Goal: Transaction & Acquisition: Purchase product/service

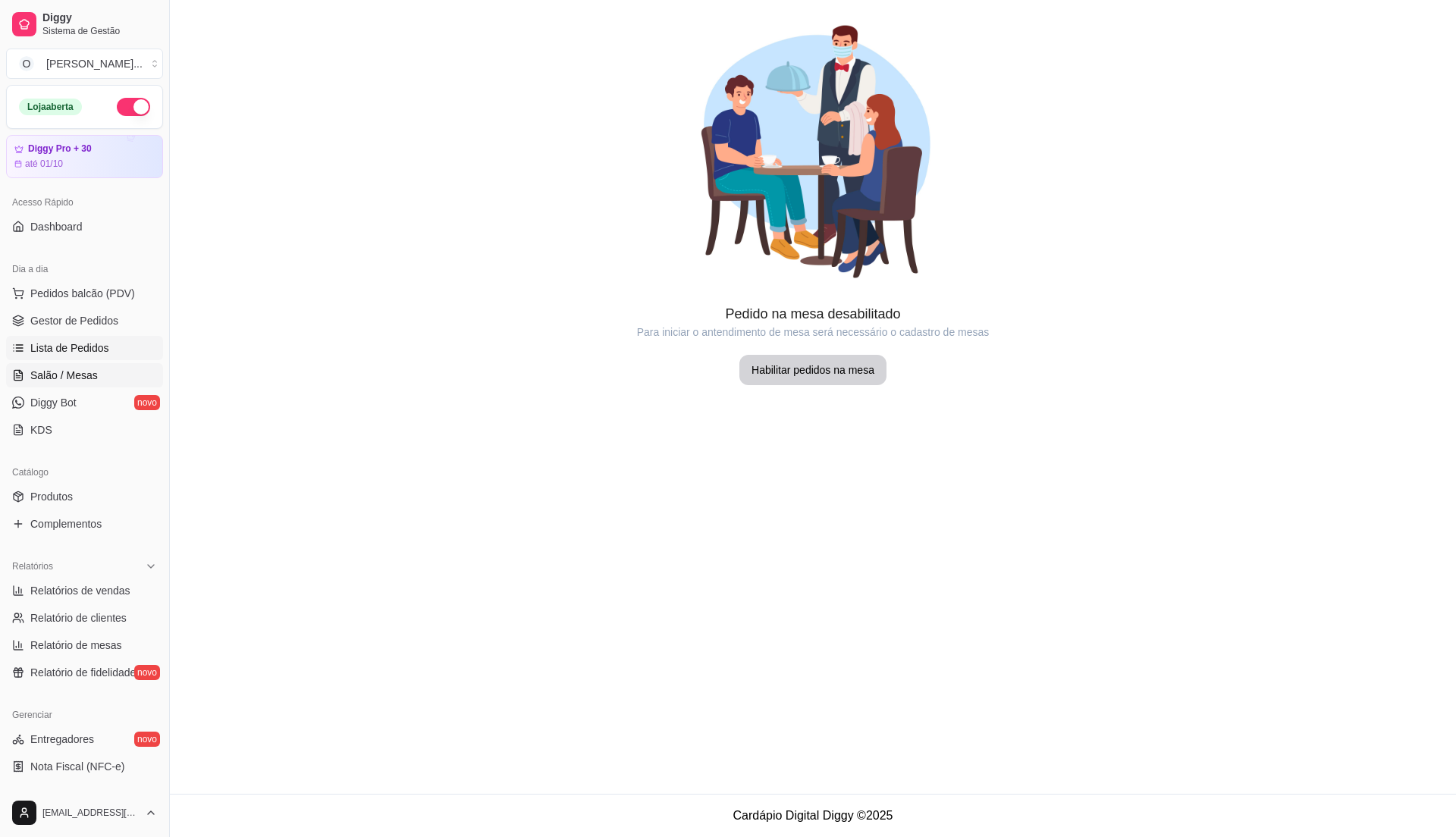
scroll to position [52, 0]
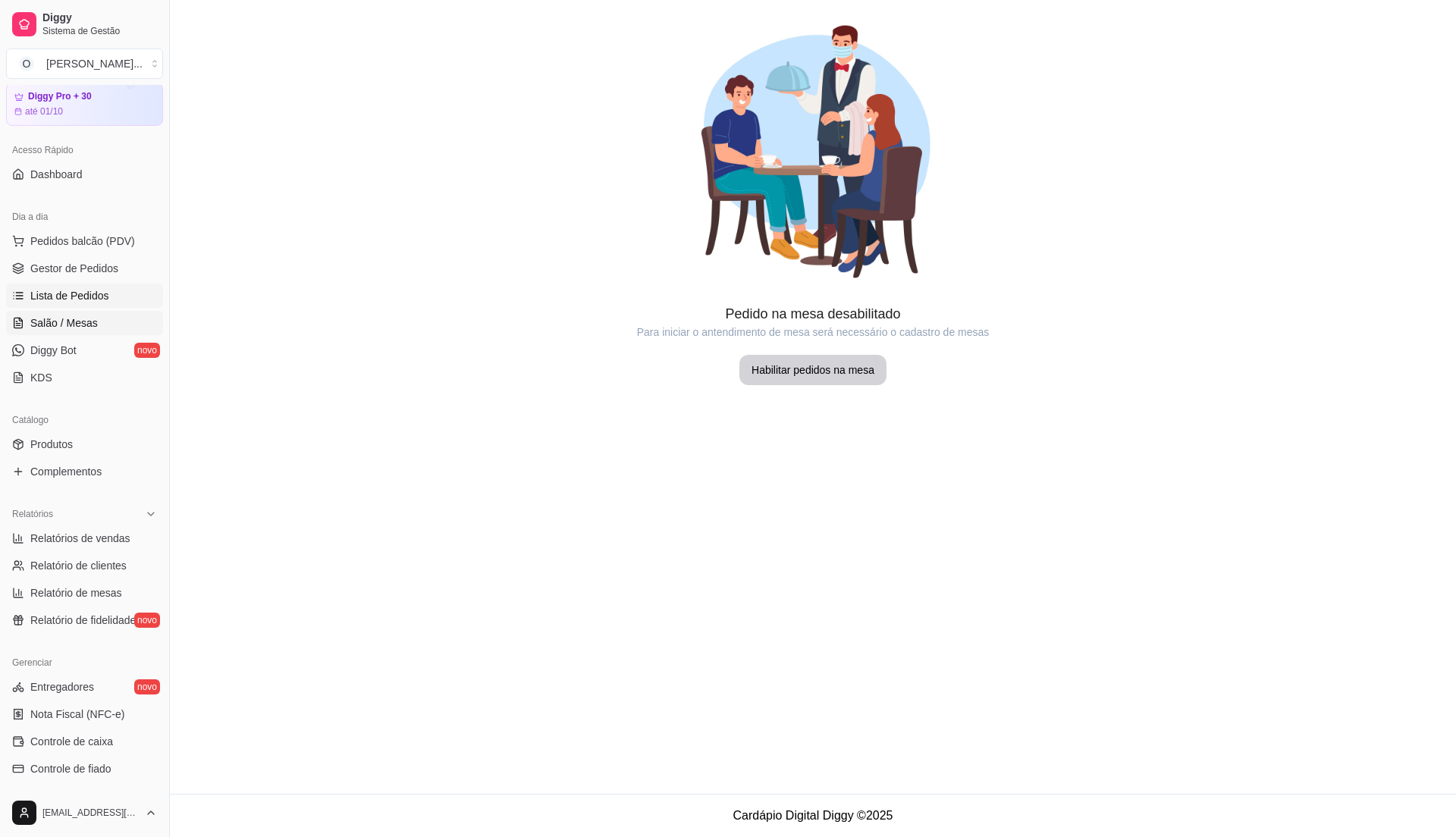
click at [100, 288] on span "Lista de Pedidos" at bounding box center [70, 295] width 79 height 15
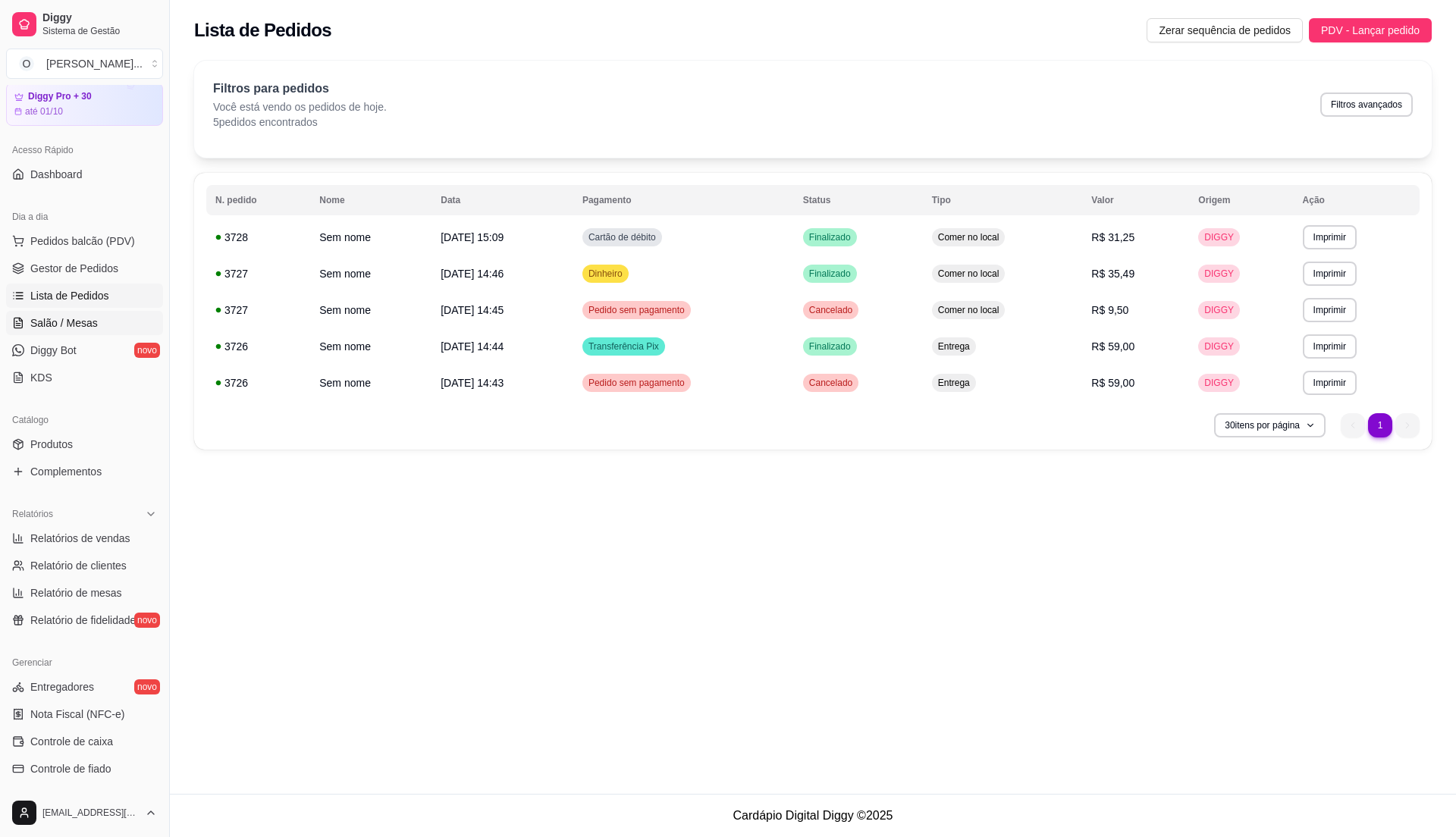
click at [58, 322] on span "Salão / Mesas" at bounding box center [64, 323] width 67 height 15
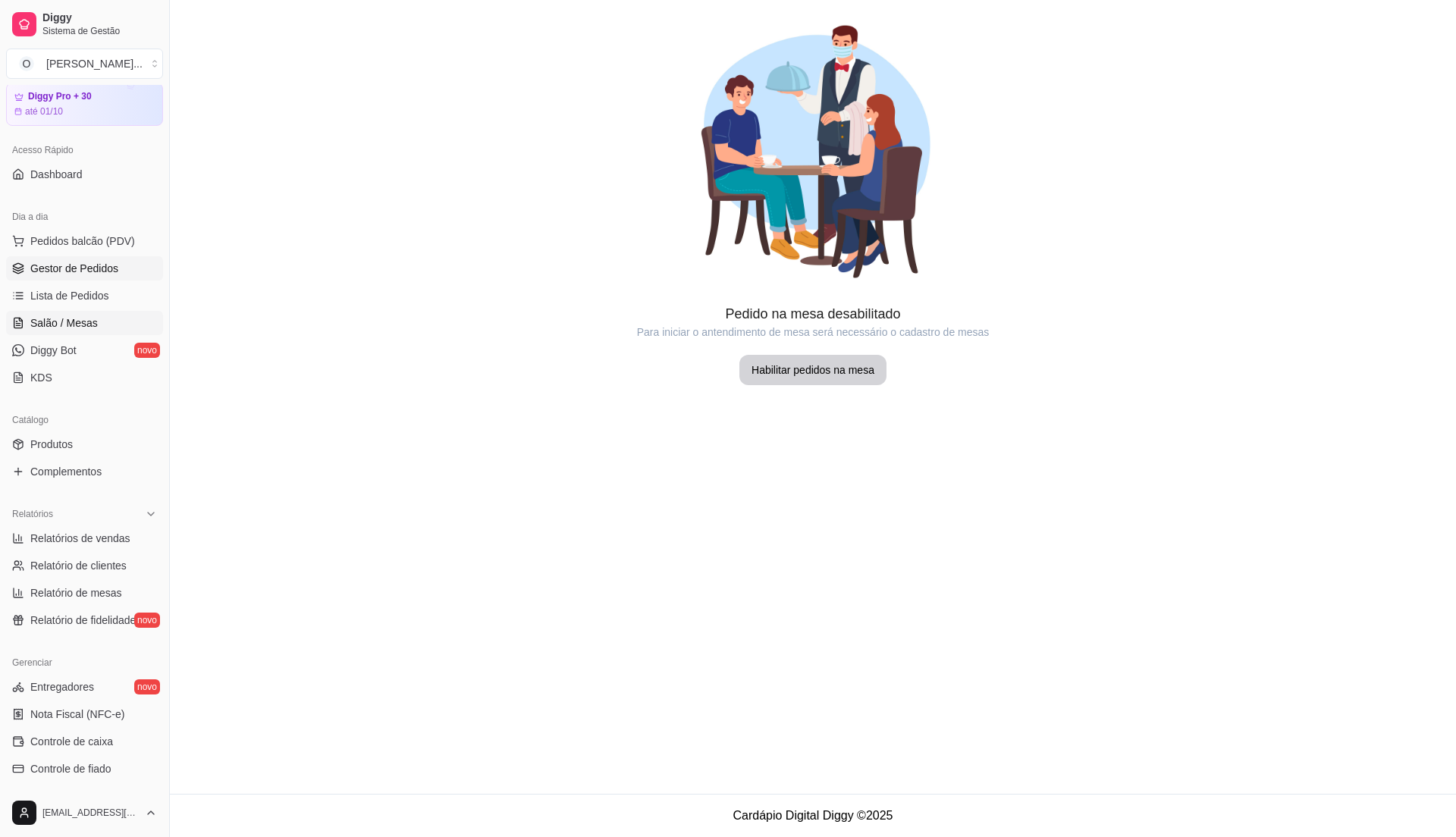
click at [83, 274] on span "Gestor de Pedidos" at bounding box center [74, 268] width 88 height 15
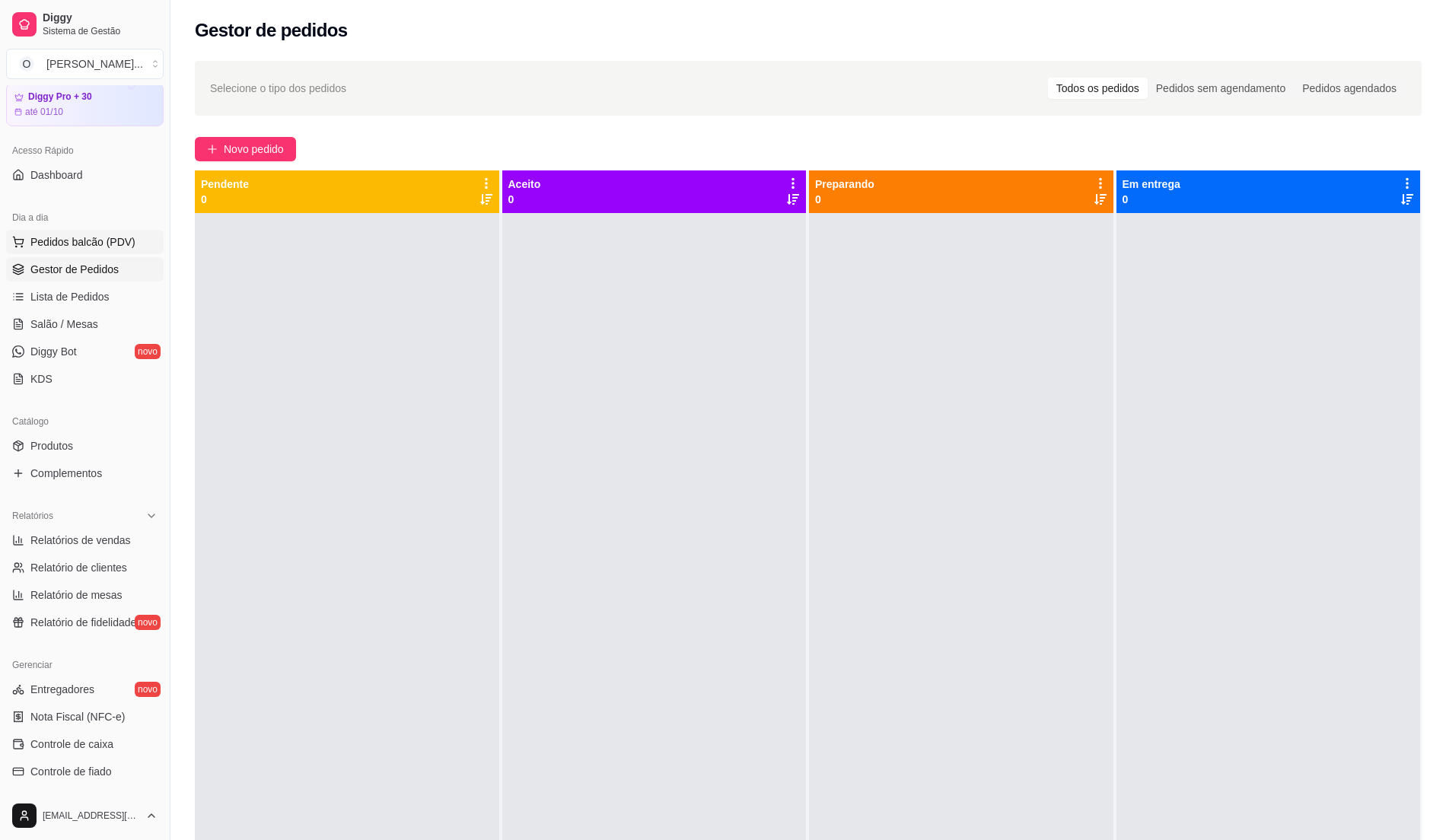
click at [126, 248] on span "Pedidos balcão (PDV)" at bounding box center [83, 241] width 105 height 15
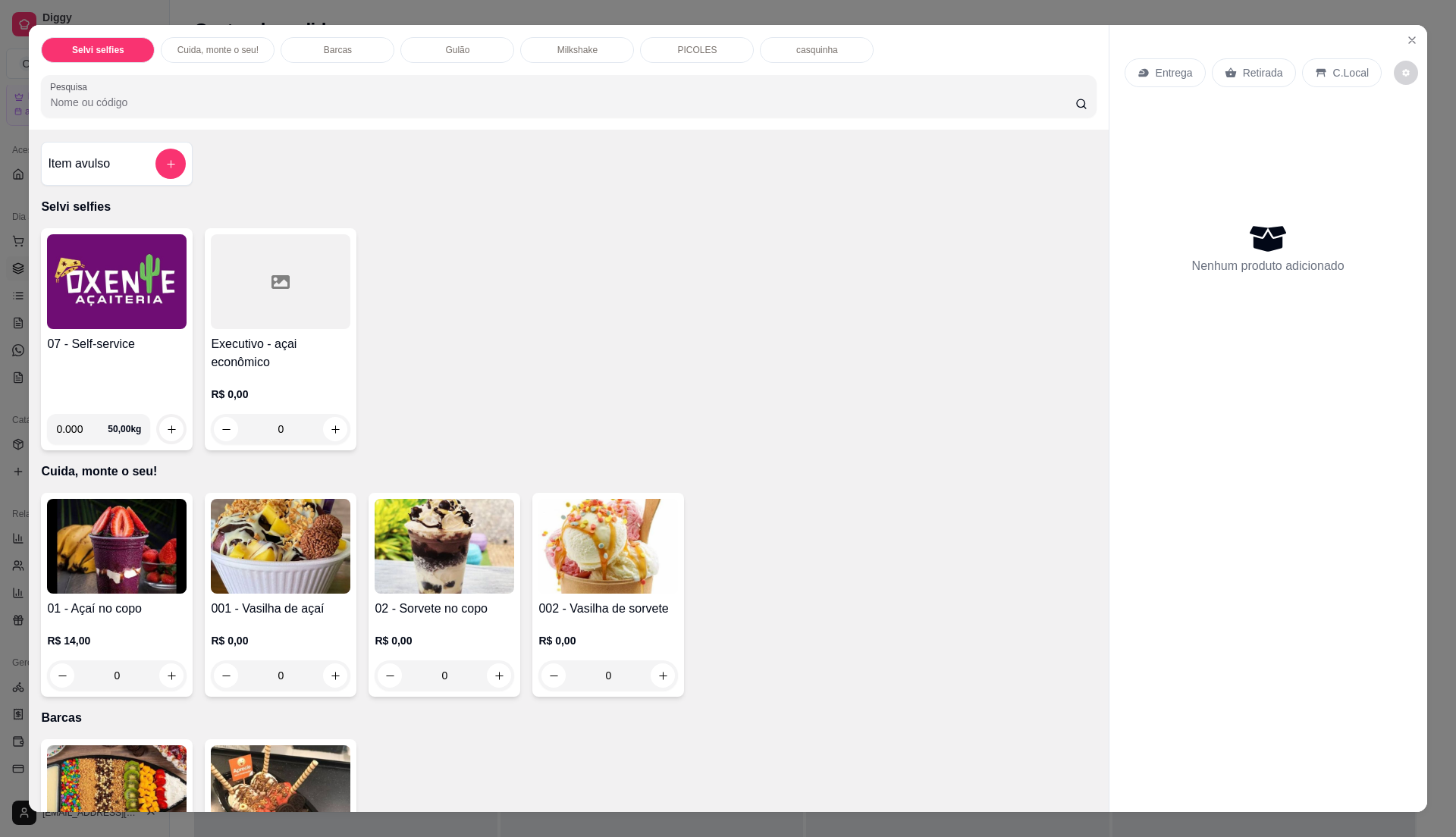
click at [144, 317] on img at bounding box center [117, 282] width 140 height 95
click at [82, 358] on div "07 - Self-service" at bounding box center [117, 369] width 140 height 66
click at [159, 360] on div "07 - Self-service" at bounding box center [117, 369] width 140 height 66
click at [100, 362] on div "07 - Self-service" at bounding box center [117, 369] width 140 height 66
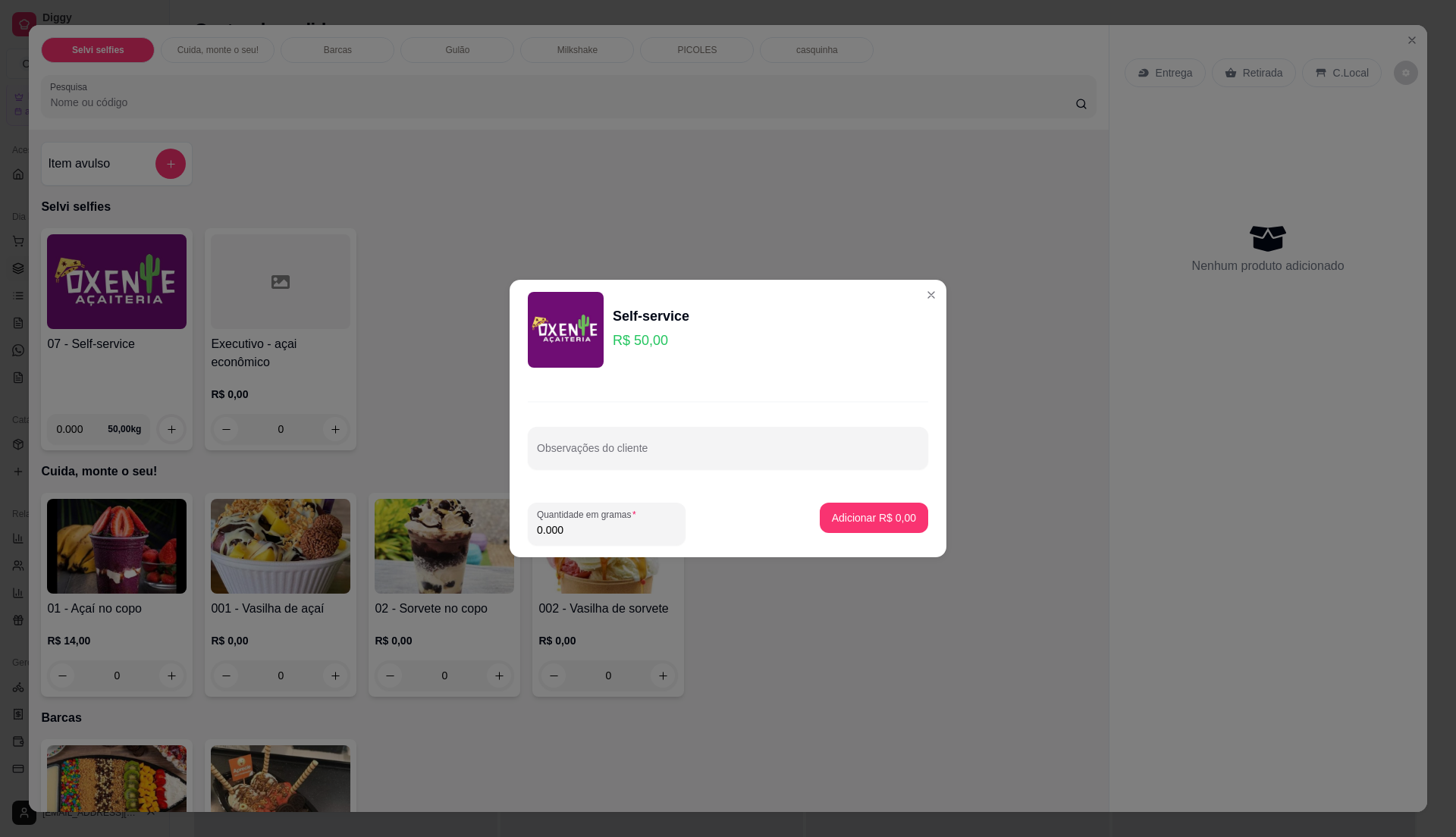
click at [617, 529] on input "0.000" at bounding box center [606, 529] width 140 height 15
click at [616, 522] on input "0" at bounding box center [606, 529] width 140 height 15
type input "0.395"
click at [859, 517] on p "Adicionar R$ 19,75" at bounding box center [871, 518] width 88 height 14
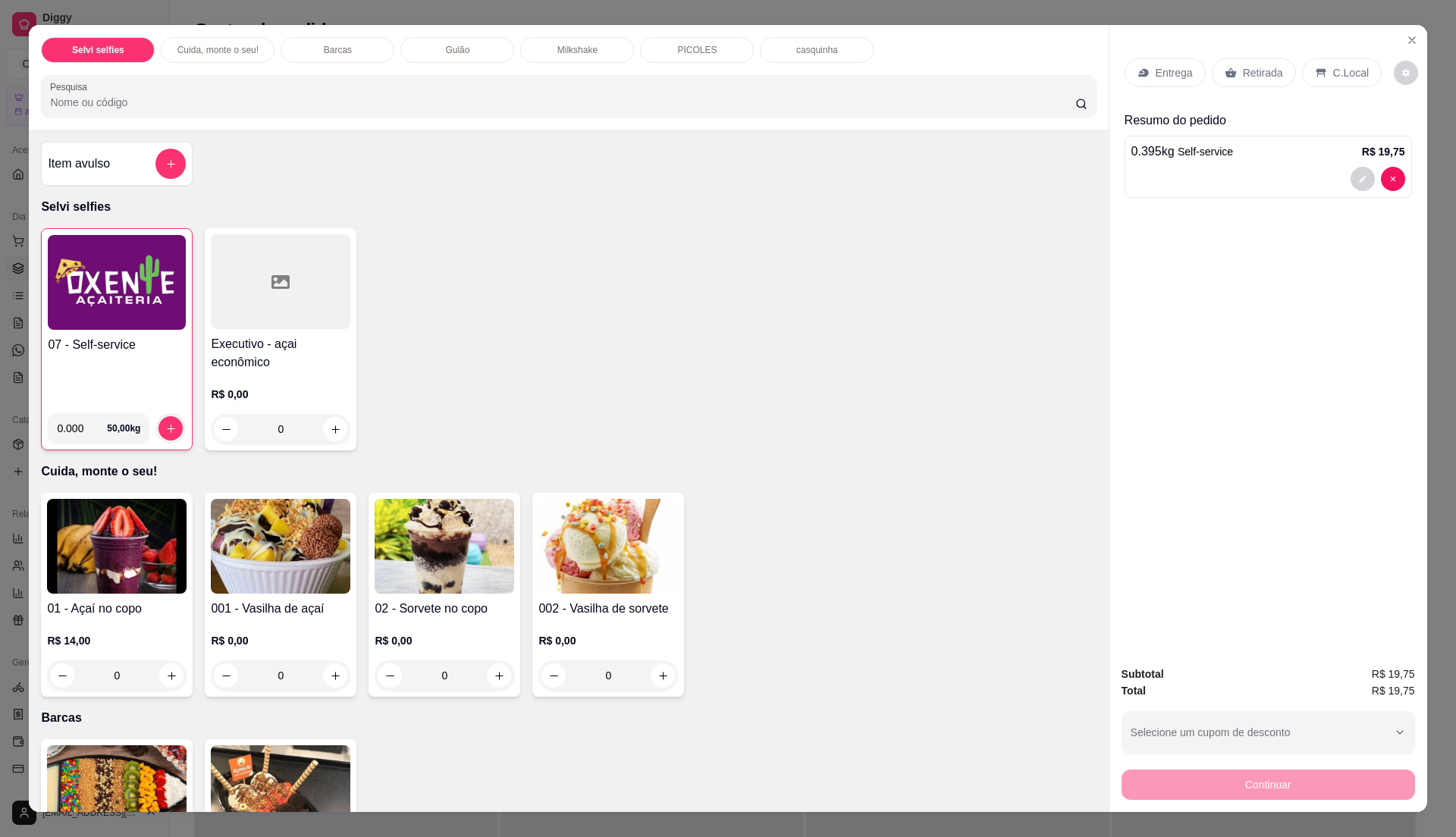
click at [156, 379] on div "07 - Self-service" at bounding box center [117, 368] width 138 height 65
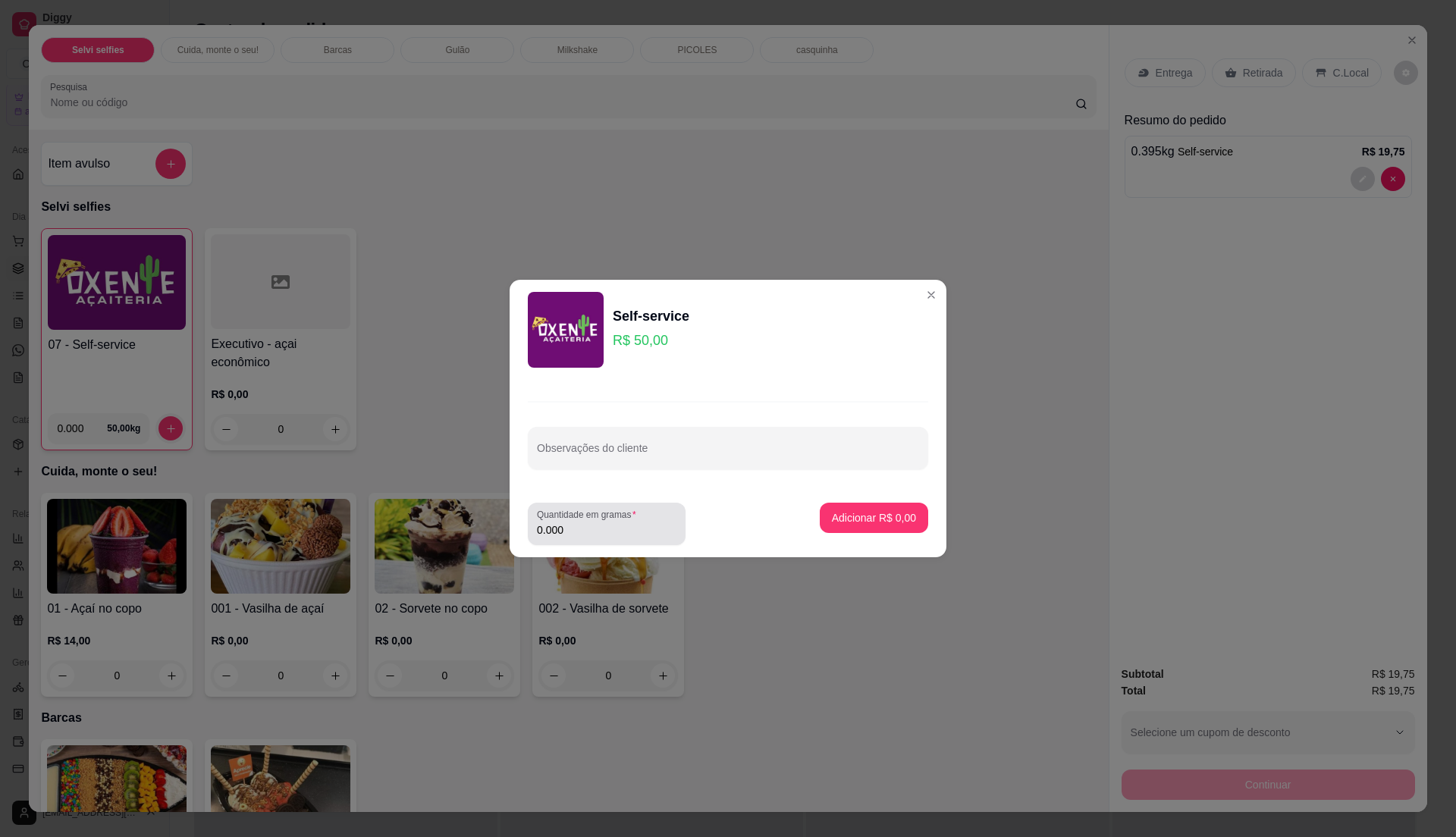
click at [625, 517] on label "Quantidade em gramas" at bounding box center [589, 514] width 105 height 13
click at [625, 522] on input "0.000" at bounding box center [606, 529] width 140 height 15
type input "0.435"
click at [846, 511] on p "Adicionar R$ 21,75" at bounding box center [871, 518] width 88 height 14
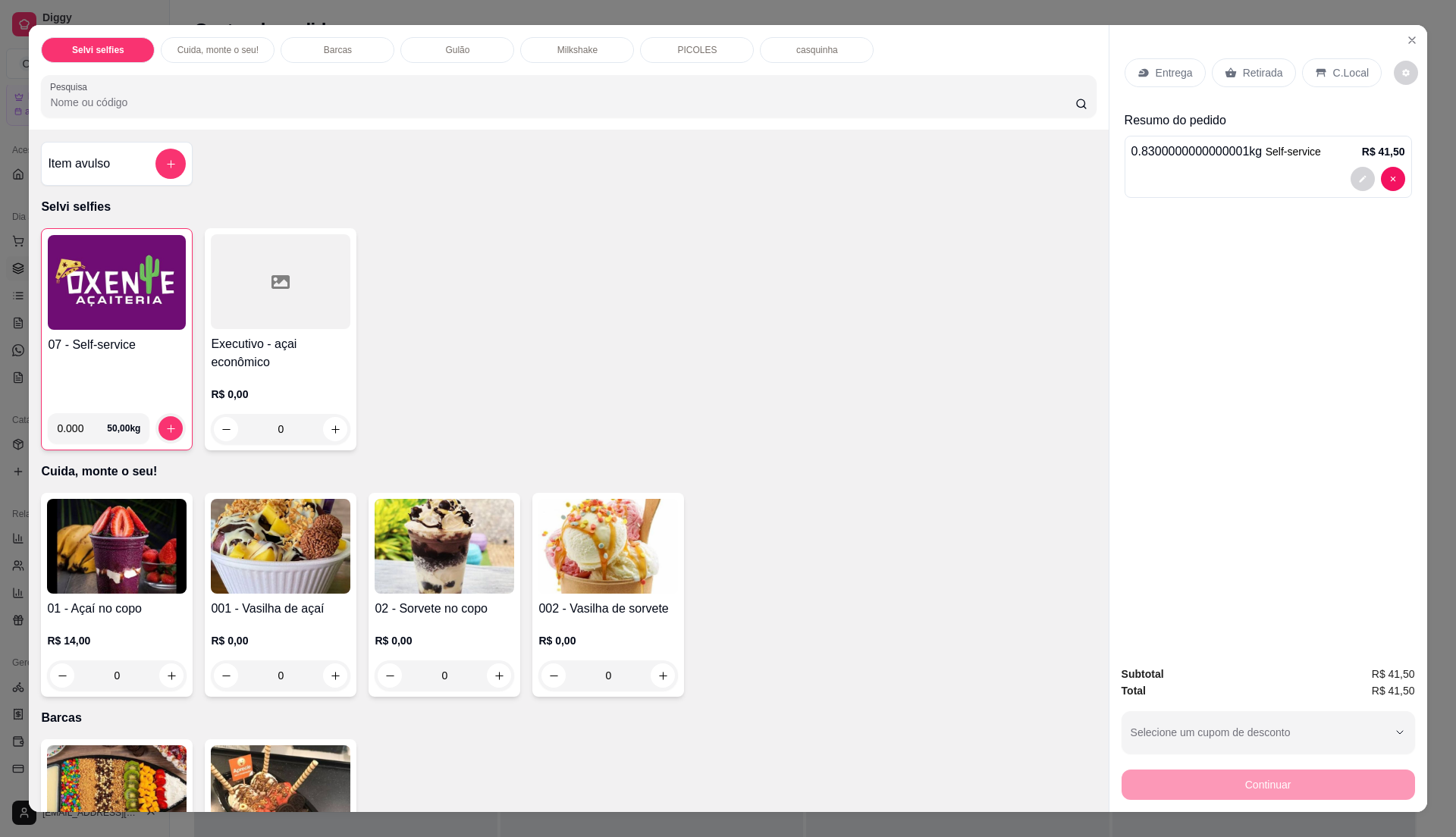
click at [1338, 70] on p "C.Local" at bounding box center [1351, 73] width 36 height 15
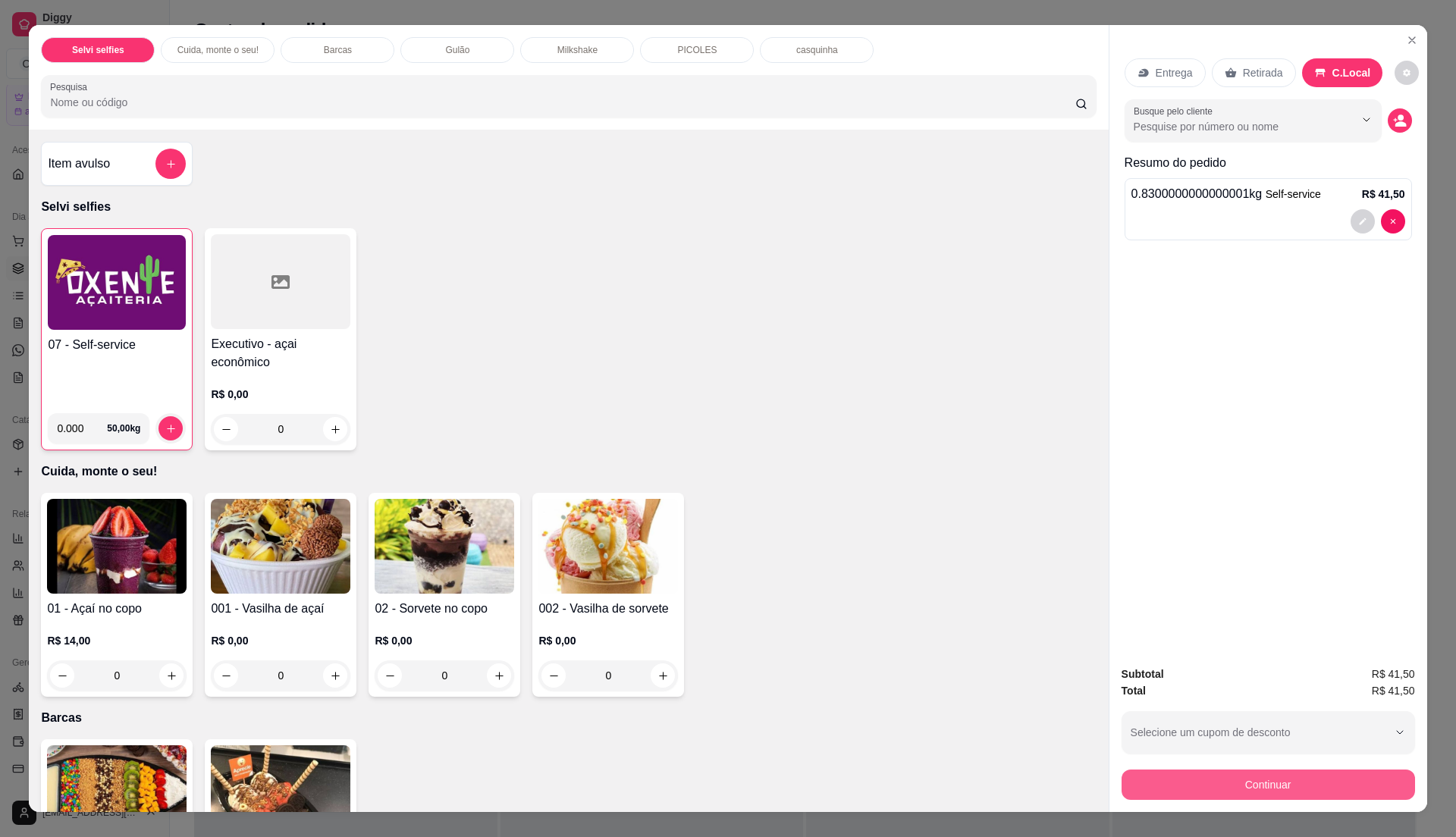
click at [1284, 786] on button "Continuar" at bounding box center [1268, 785] width 293 height 31
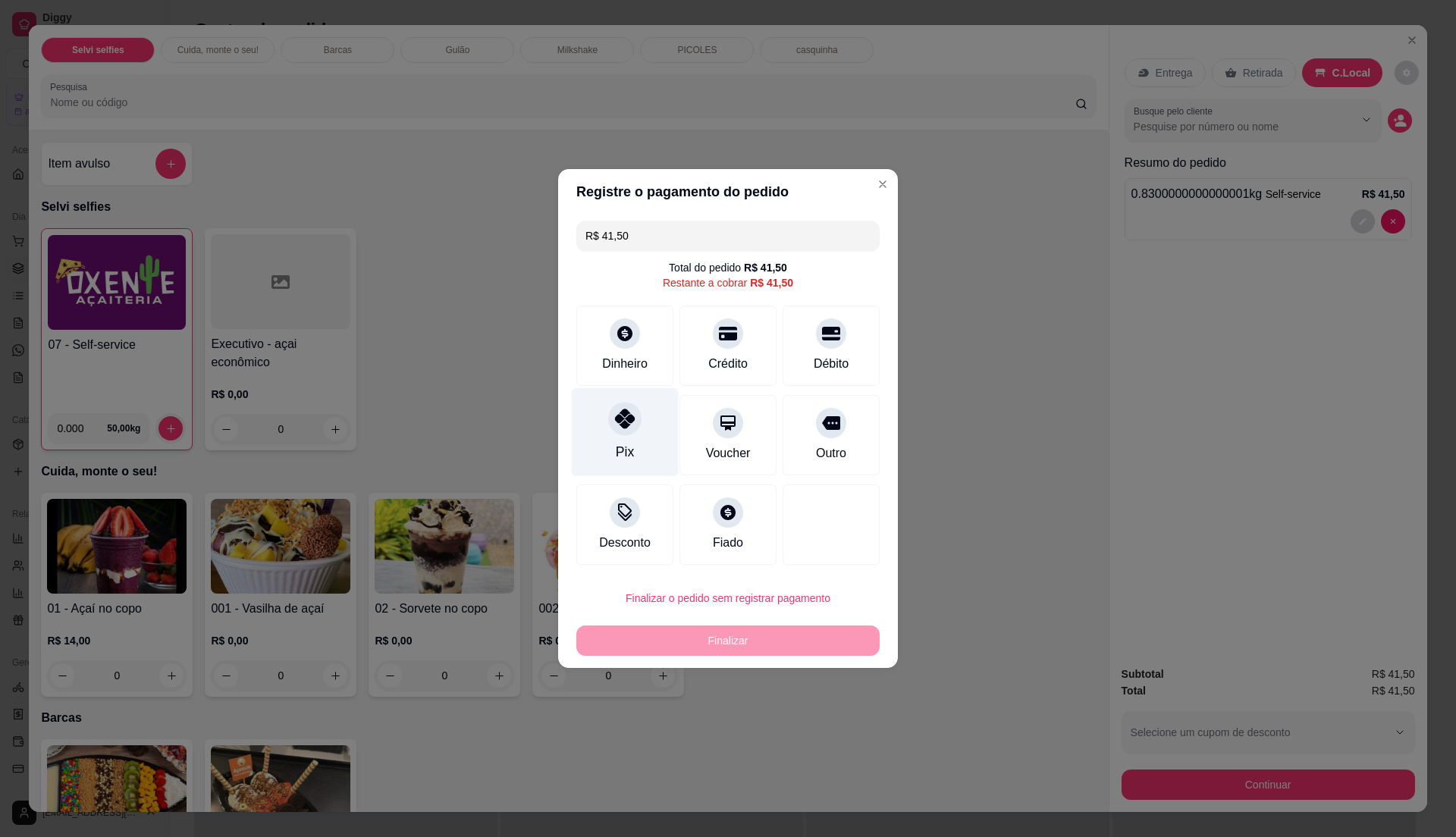
click at [629, 449] on div "Pix" at bounding box center [624, 452] width 18 height 20
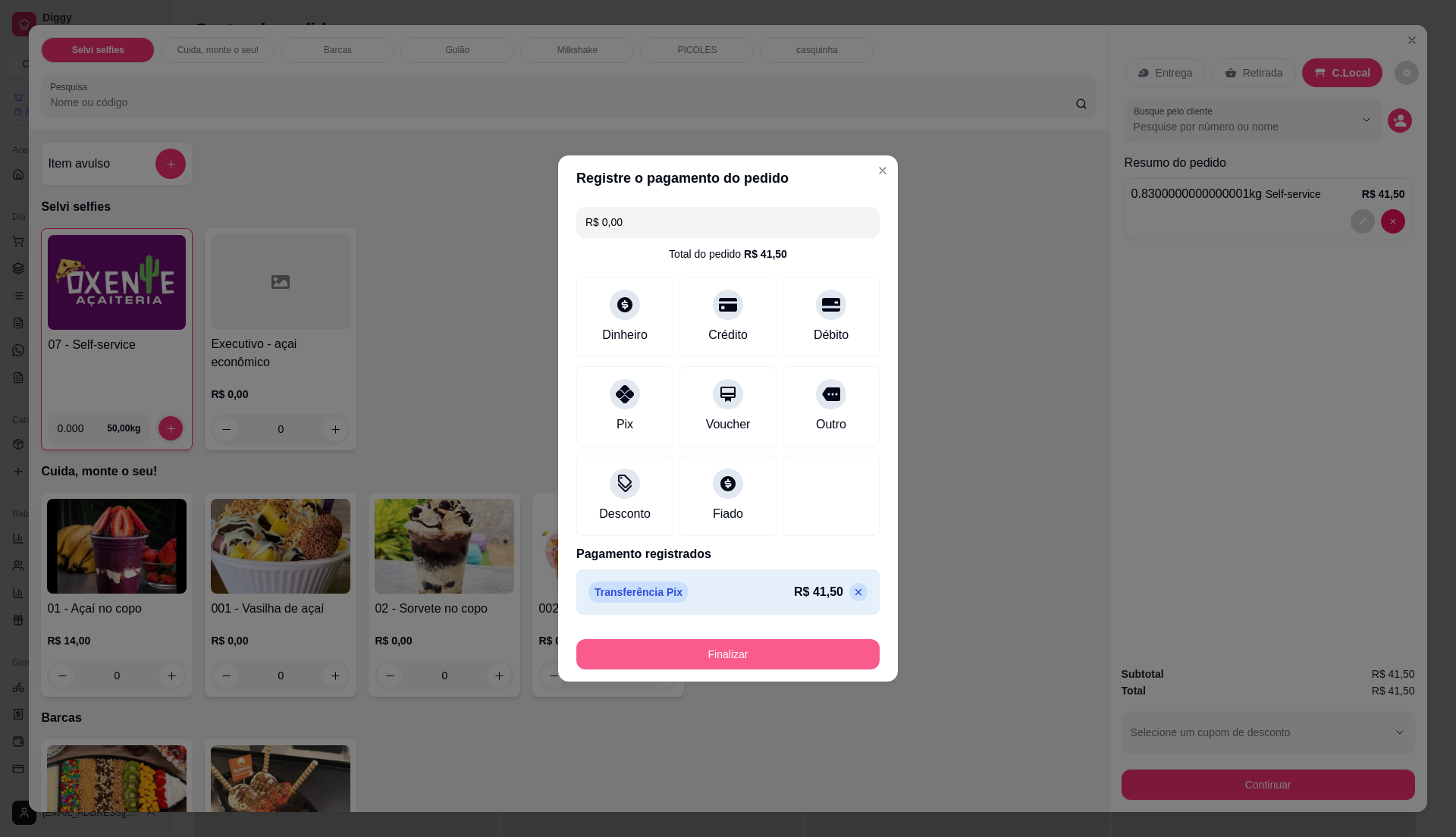
click at [696, 654] on button "Finalizar" at bounding box center [728, 655] width 303 height 31
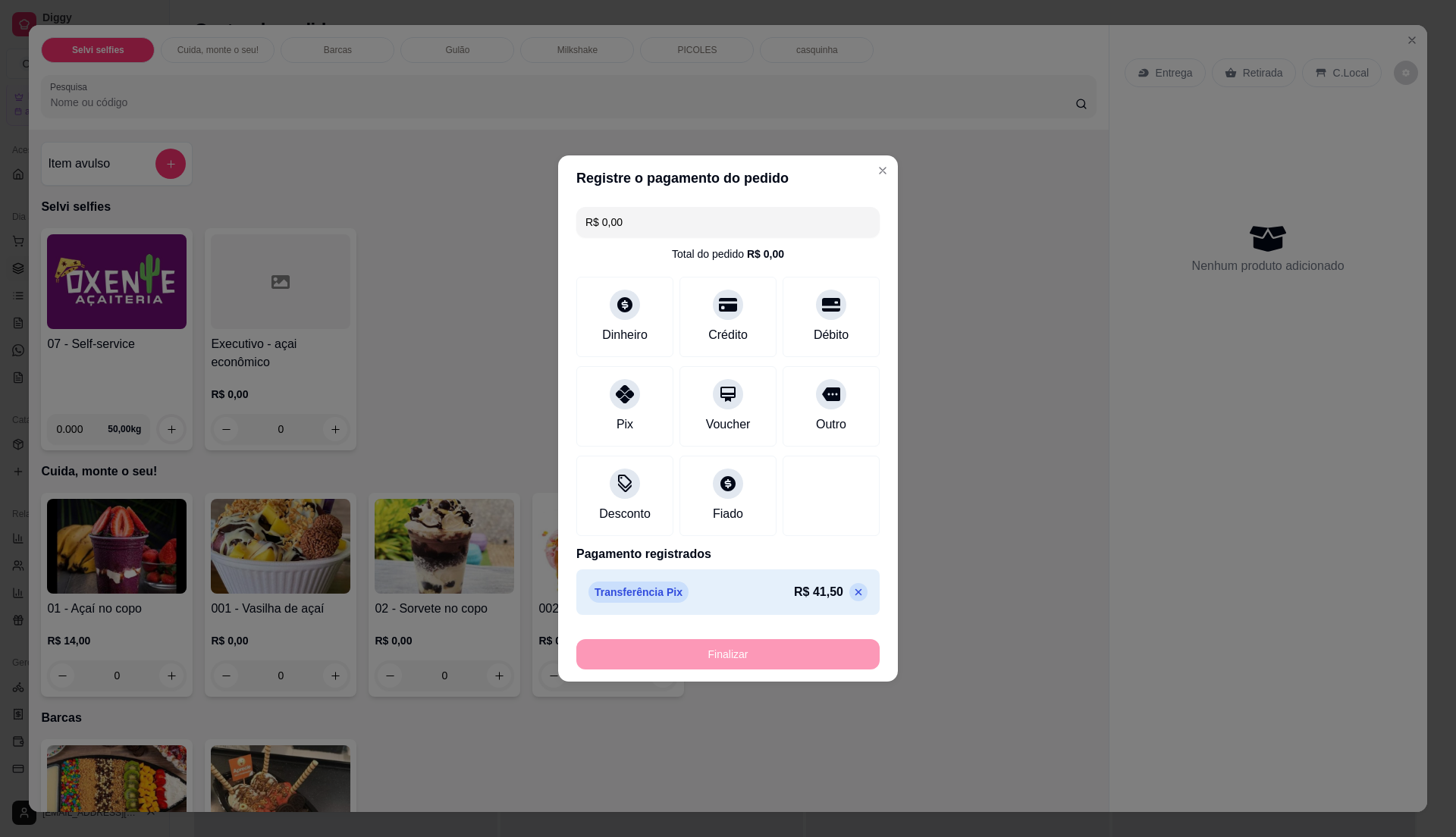
type input "-R$ 41,50"
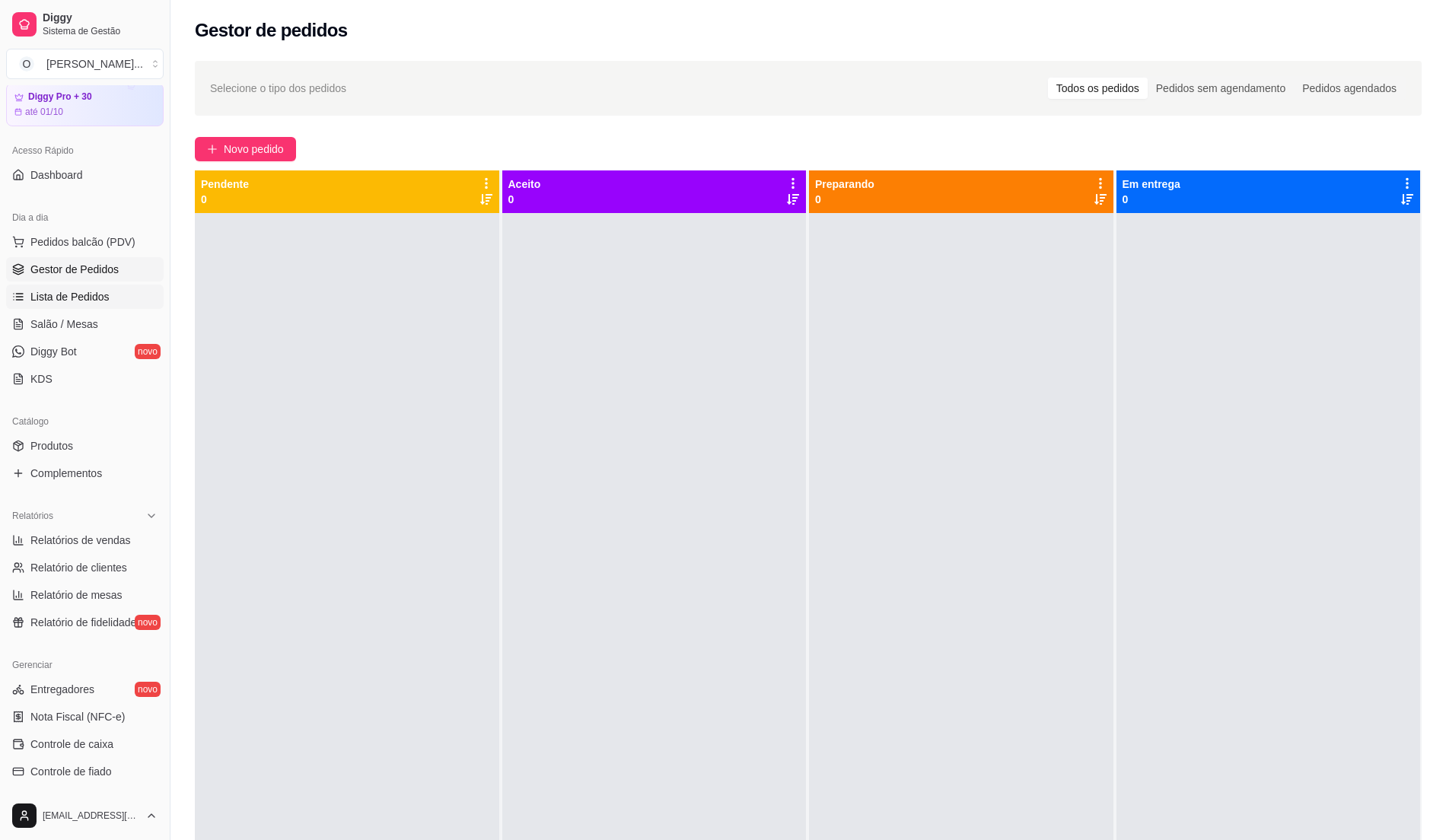
click at [29, 303] on link "Lista de Pedidos" at bounding box center [85, 296] width 158 height 24
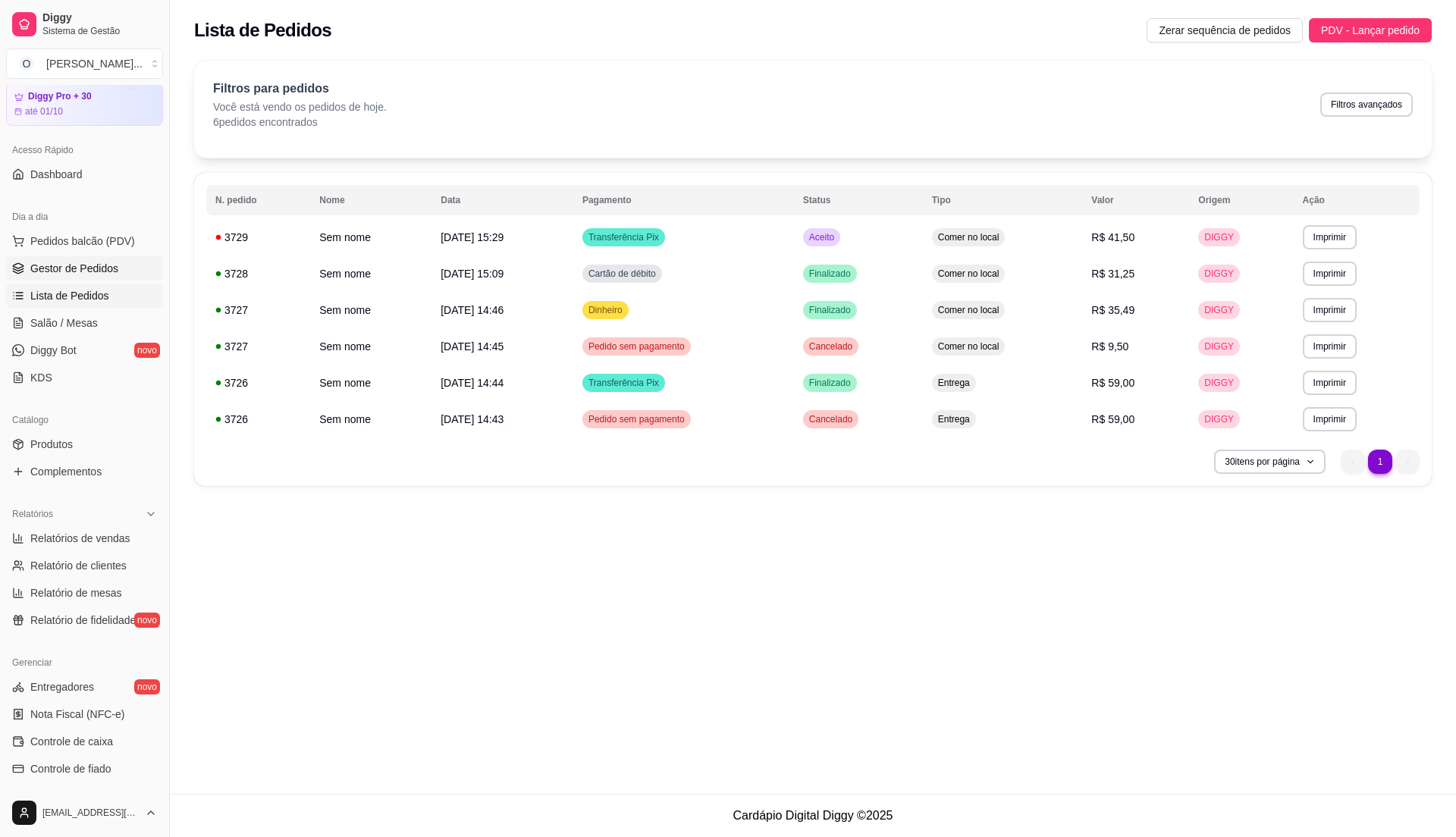
click at [94, 264] on span "Gestor de Pedidos" at bounding box center [74, 268] width 88 height 15
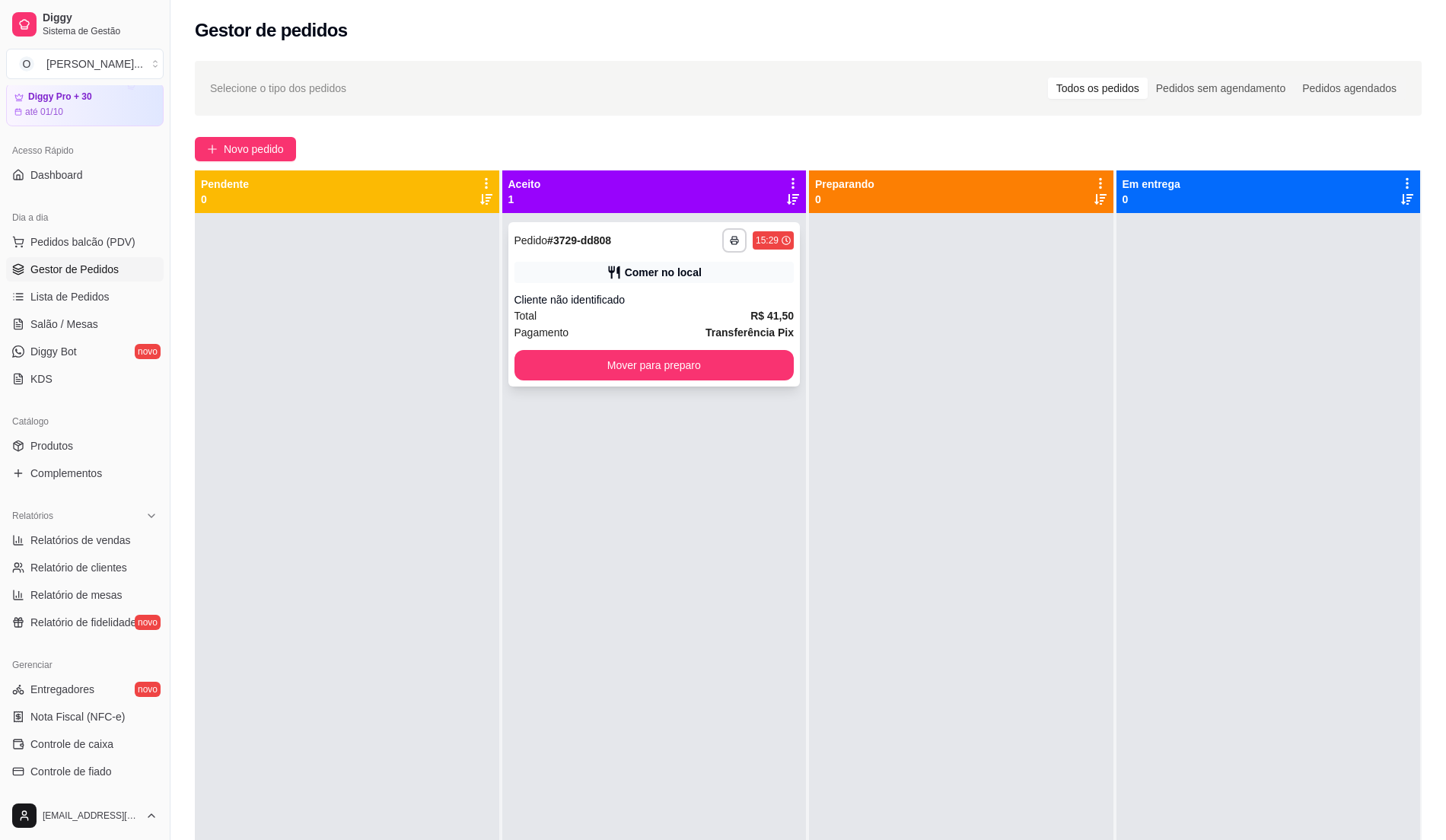
click at [721, 291] on div "**********" at bounding box center [655, 304] width 293 height 165
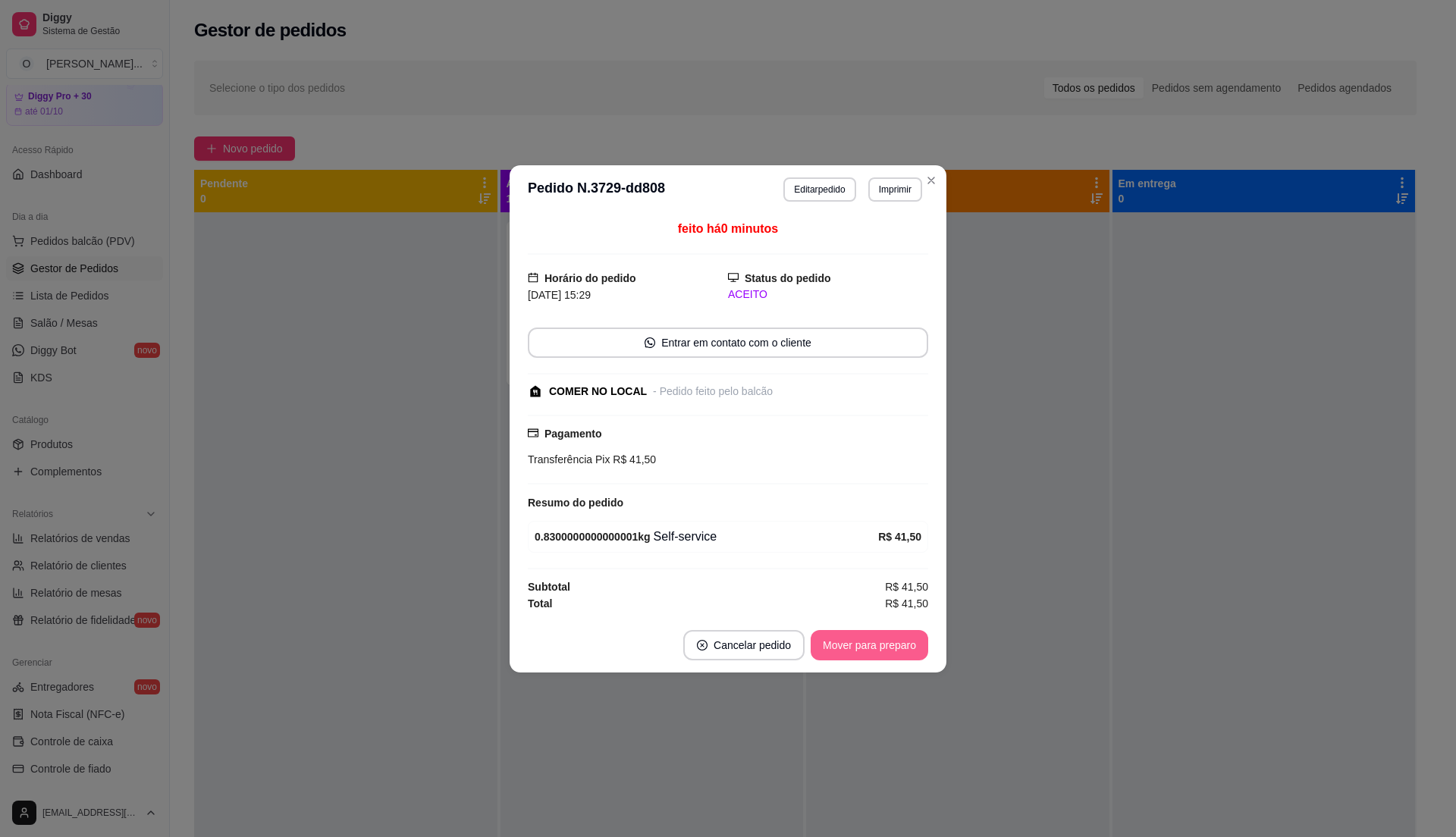
click at [866, 635] on button "Mover para preparo" at bounding box center [869, 645] width 118 height 31
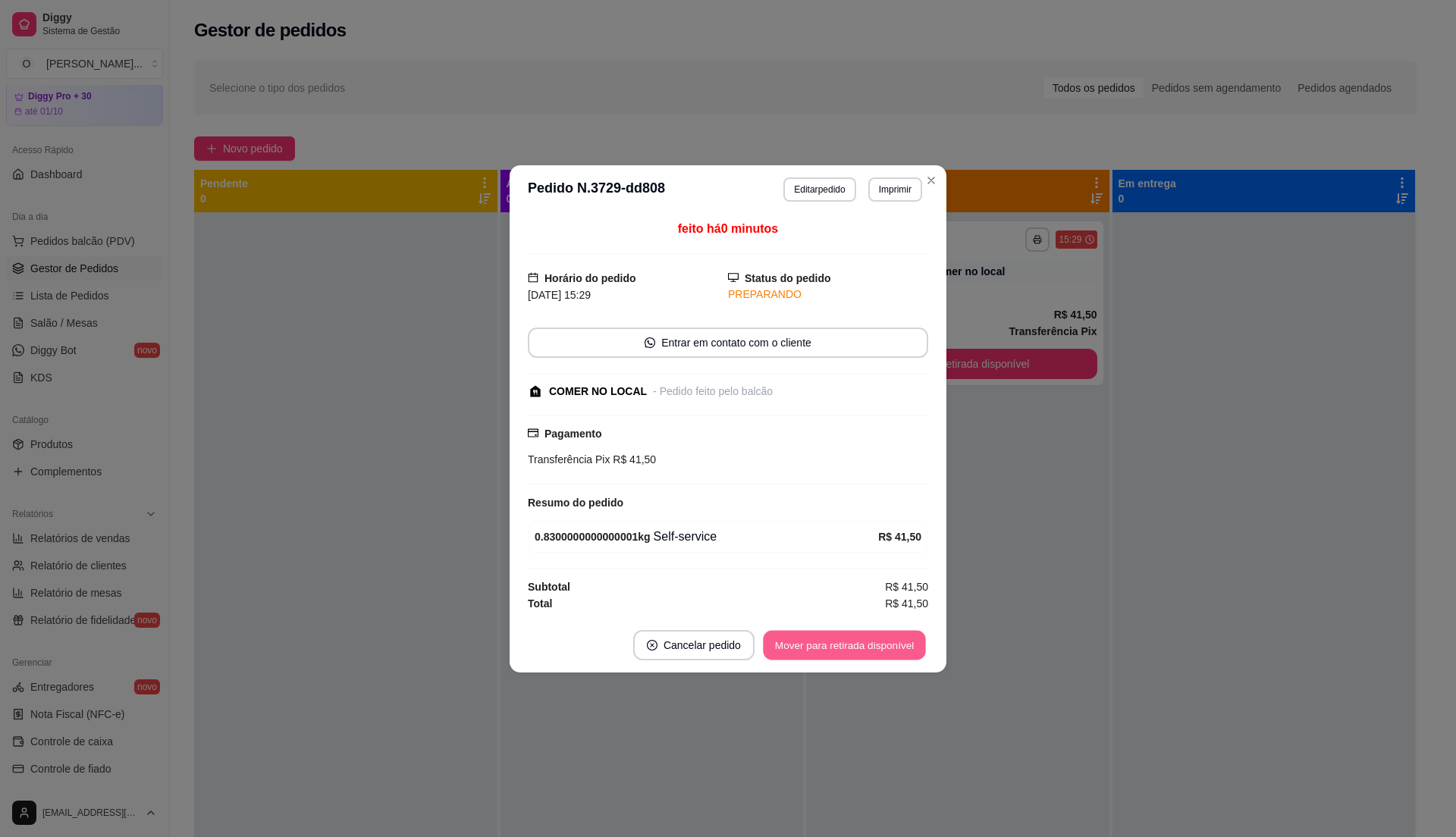
click at [866, 635] on button "Mover para retirada disponível" at bounding box center [843, 644] width 162 height 30
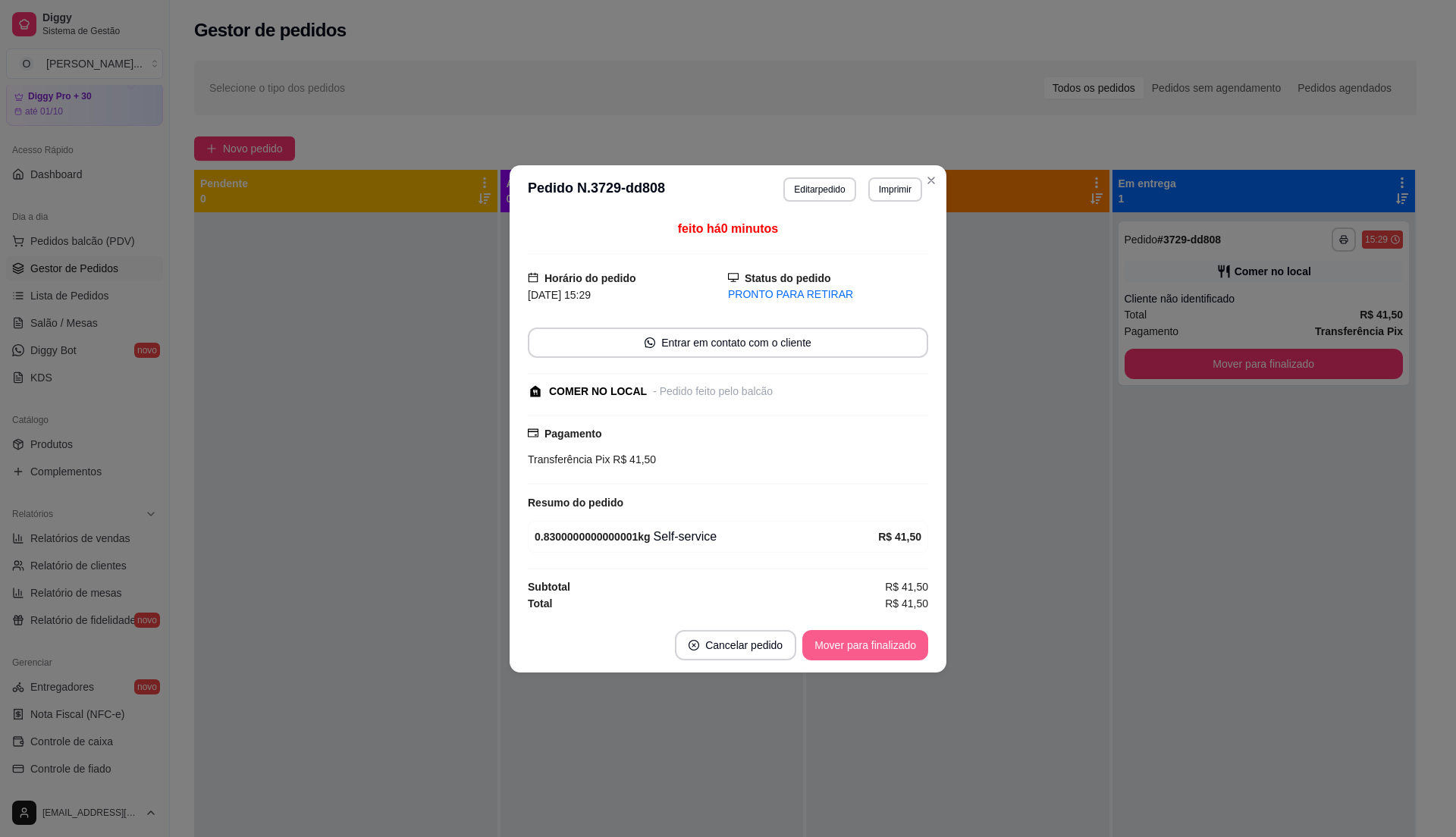
click at [866, 635] on button "Mover para finalizado" at bounding box center [865, 645] width 126 height 31
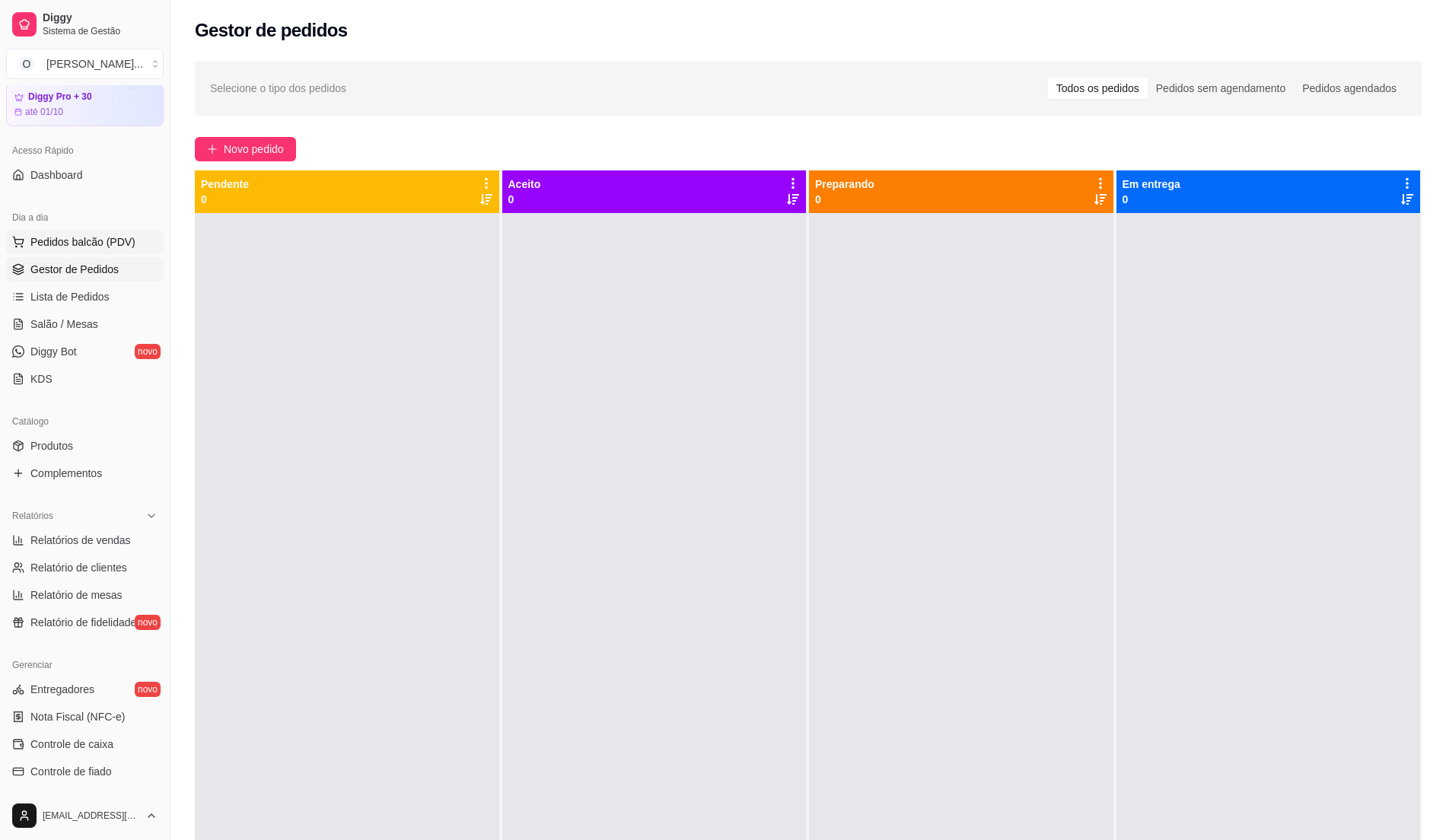
click at [96, 242] on span "Pedidos balcão (PDV)" at bounding box center [83, 241] width 105 height 15
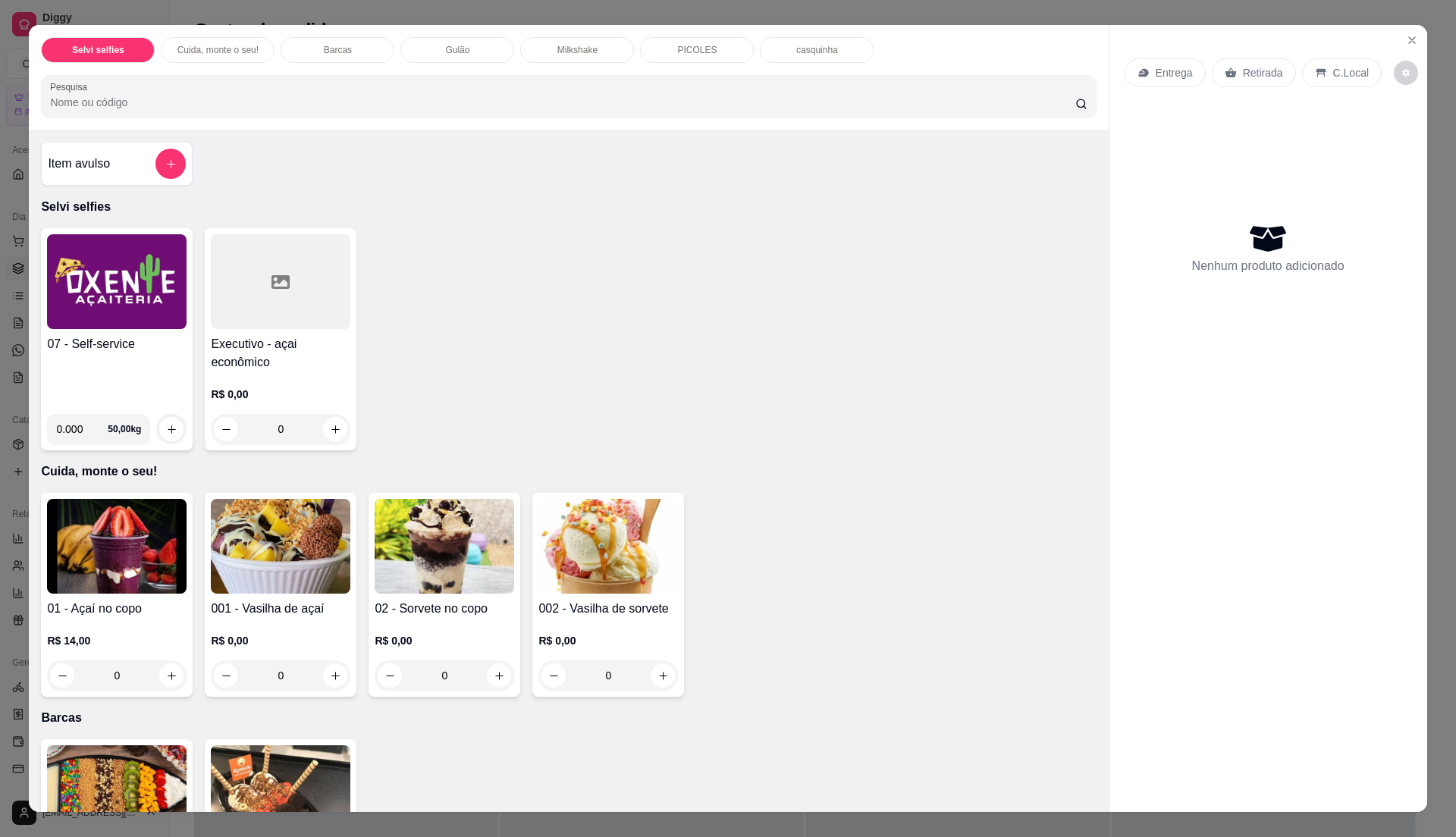
click at [112, 353] on h4 "07 - Self-service" at bounding box center [117, 344] width 140 height 18
click at [92, 322] on img at bounding box center [117, 282] width 140 height 95
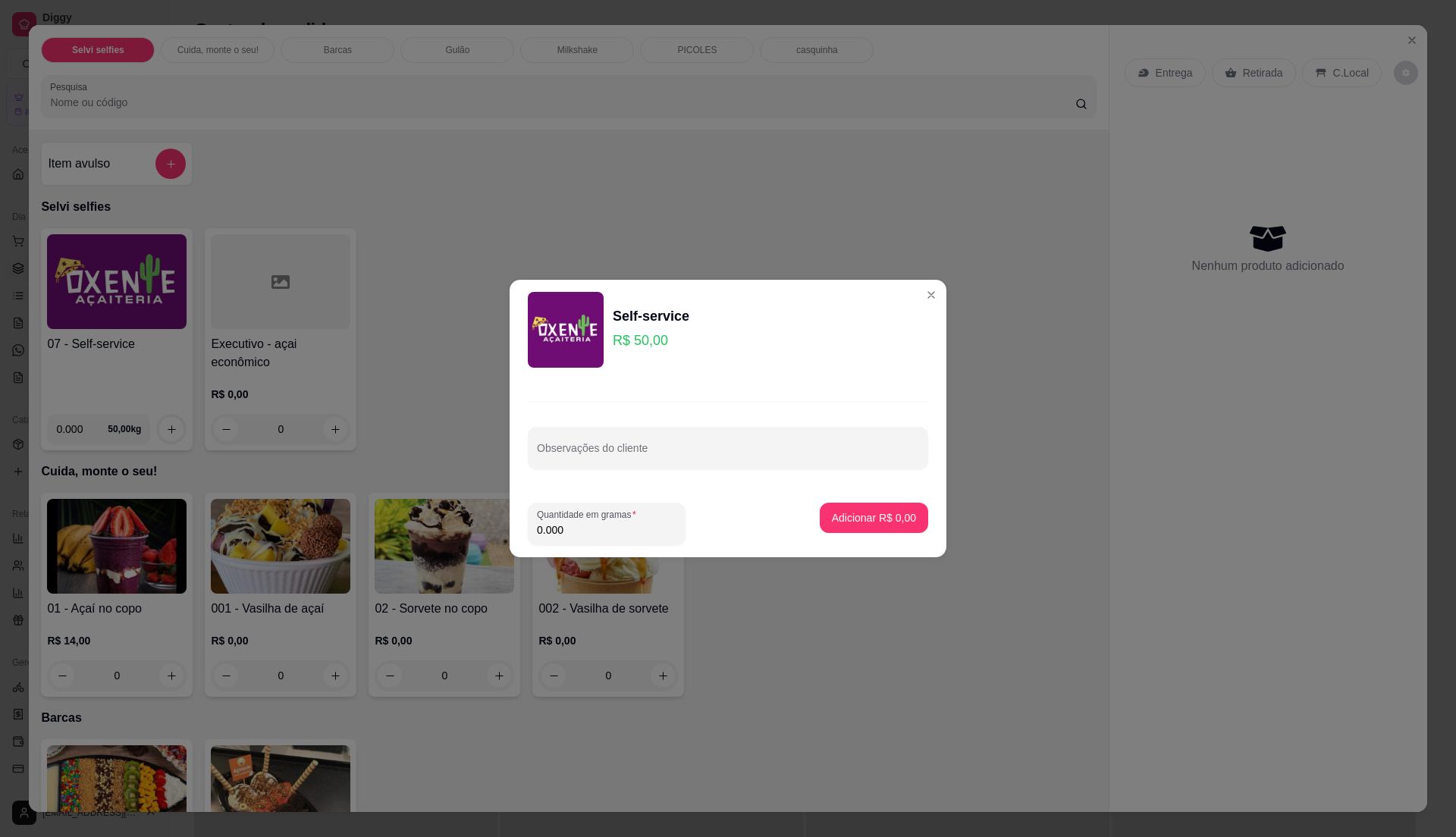
click at [597, 526] on input "0.000" at bounding box center [606, 529] width 140 height 15
click at [597, 527] on input "0" at bounding box center [606, 529] width 140 height 15
type input "0.485"
click at [863, 528] on button "Adicionar R$ 24,25" at bounding box center [871, 518] width 111 height 30
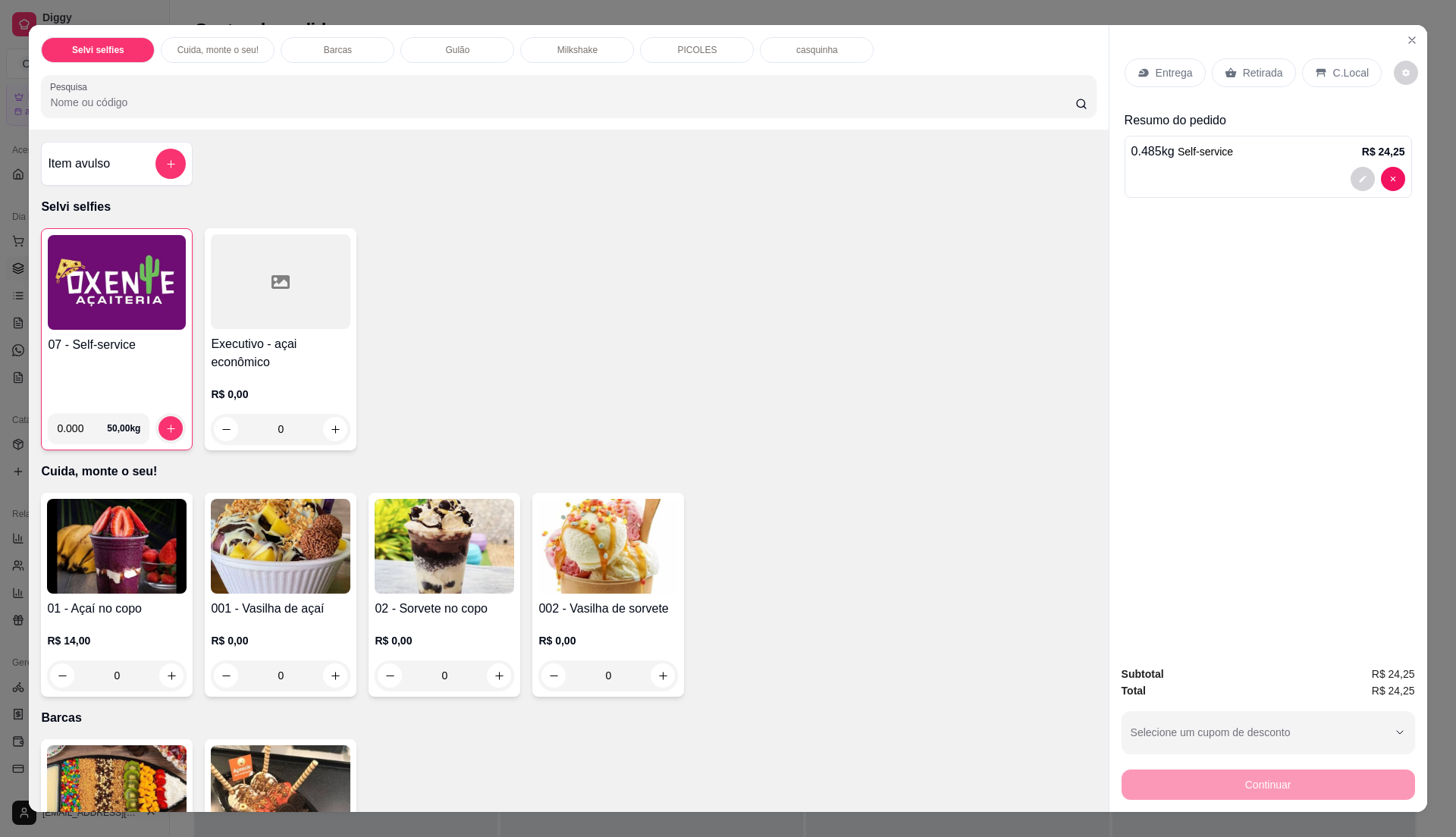
click at [1356, 70] on div "C.Local" at bounding box center [1341, 73] width 80 height 29
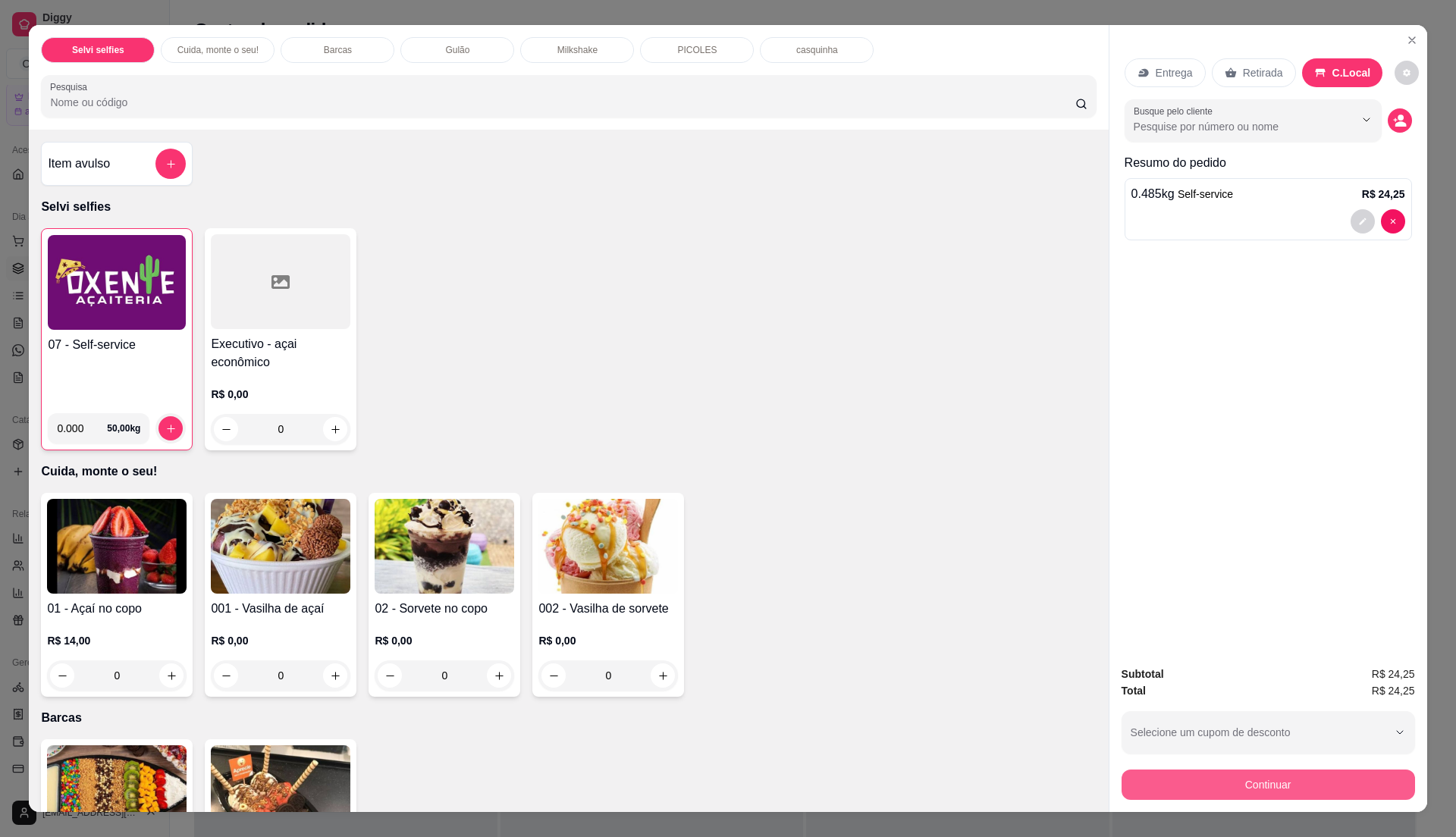
click at [1327, 780] on button "Continuar" at bounding box center [1268, 785] width 293 height 31
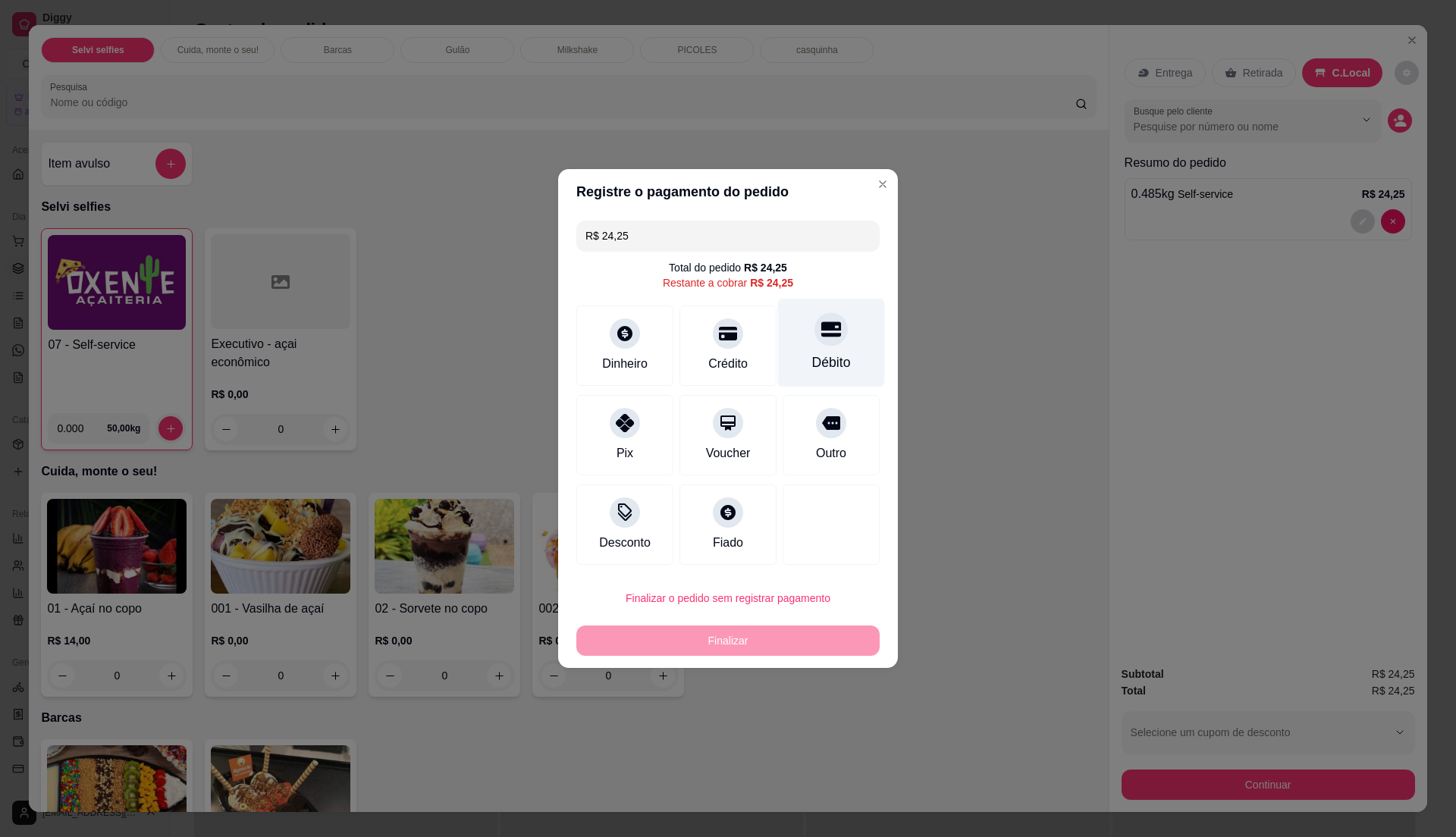
click at [835, 356] on div "Débito" at bounding box center [831, 362] width 39 height 20
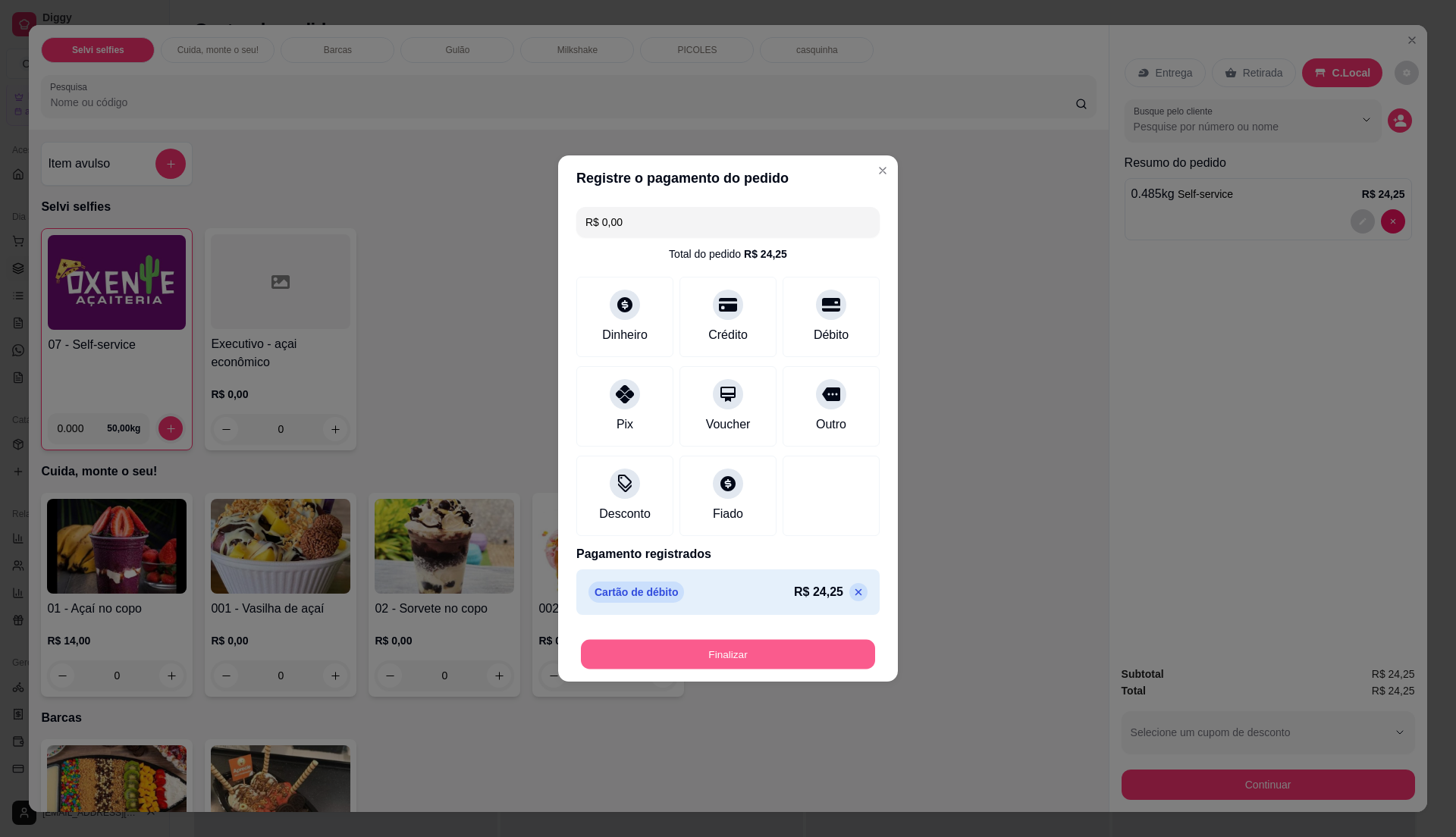
click at [808, 644] on button "Finalizar" at bounding box center [728, 654] width 294 height 30
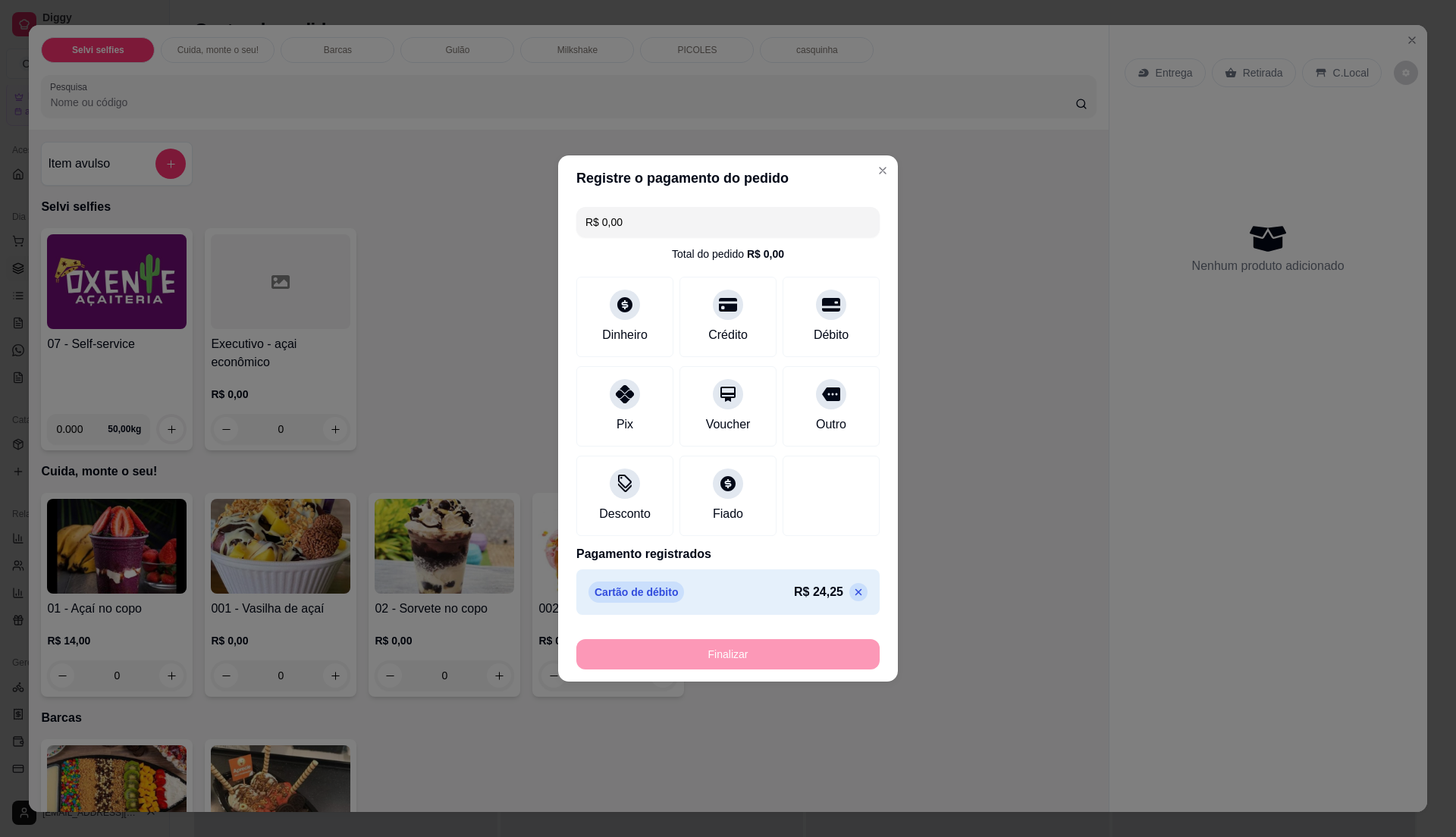
type input "-R$ 24,25"
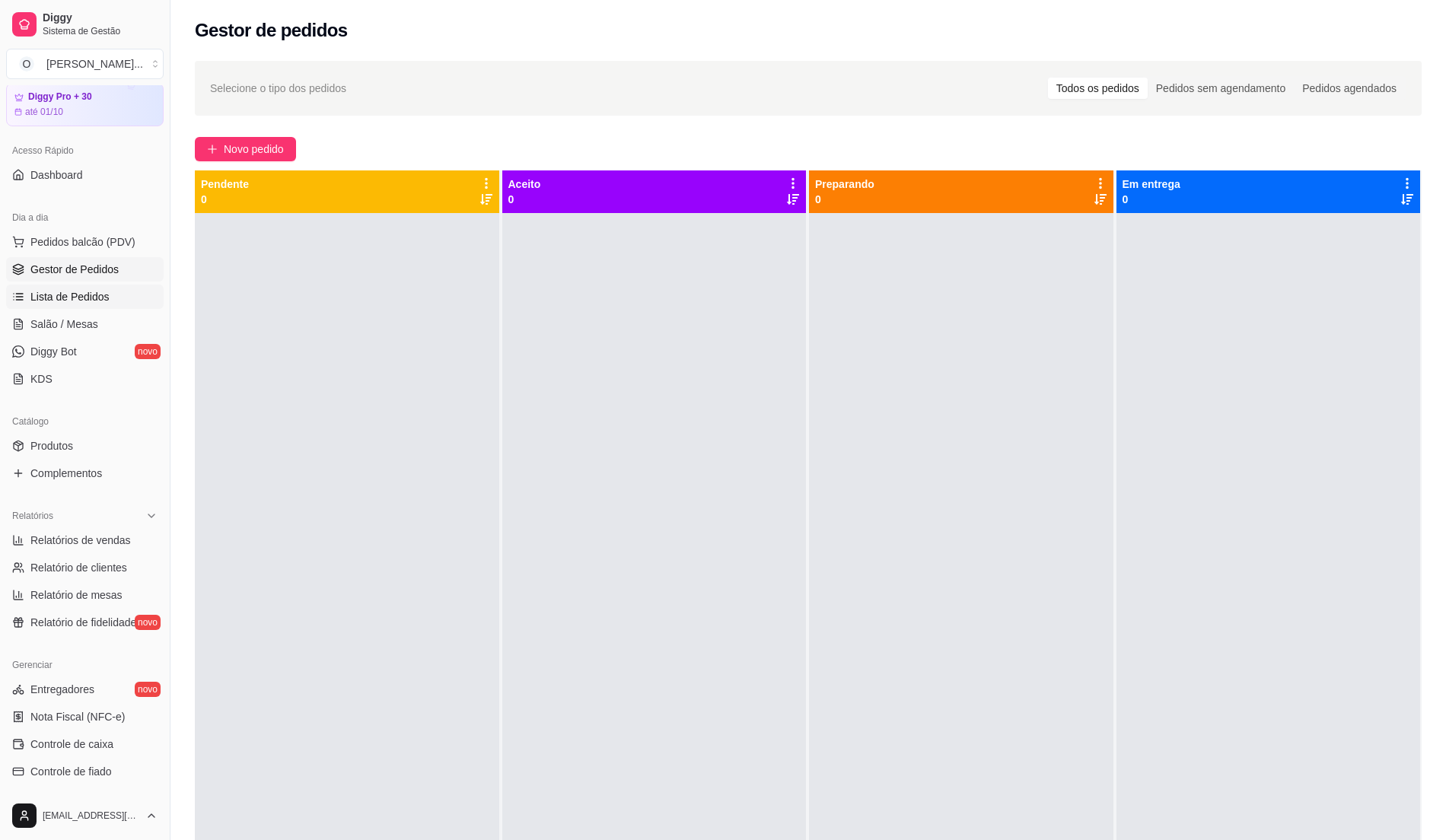
click at [83, 306] on link "Lista de Pedidos" at bounding box center [85, 296] width 158 height 24
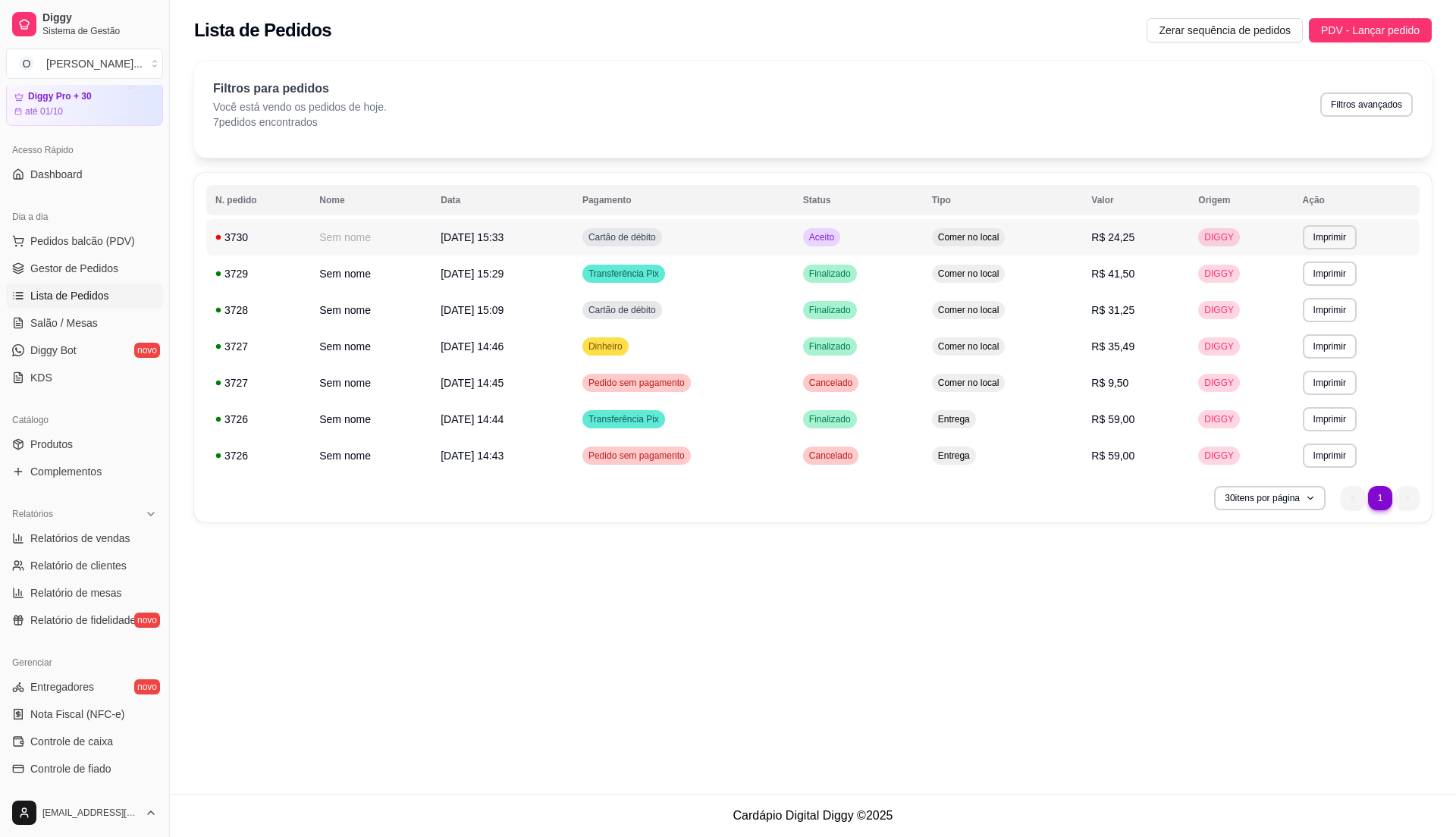
click at [794, 248] on td "Cartão de débito" at bounding box center [684, 237] width 221 height 37
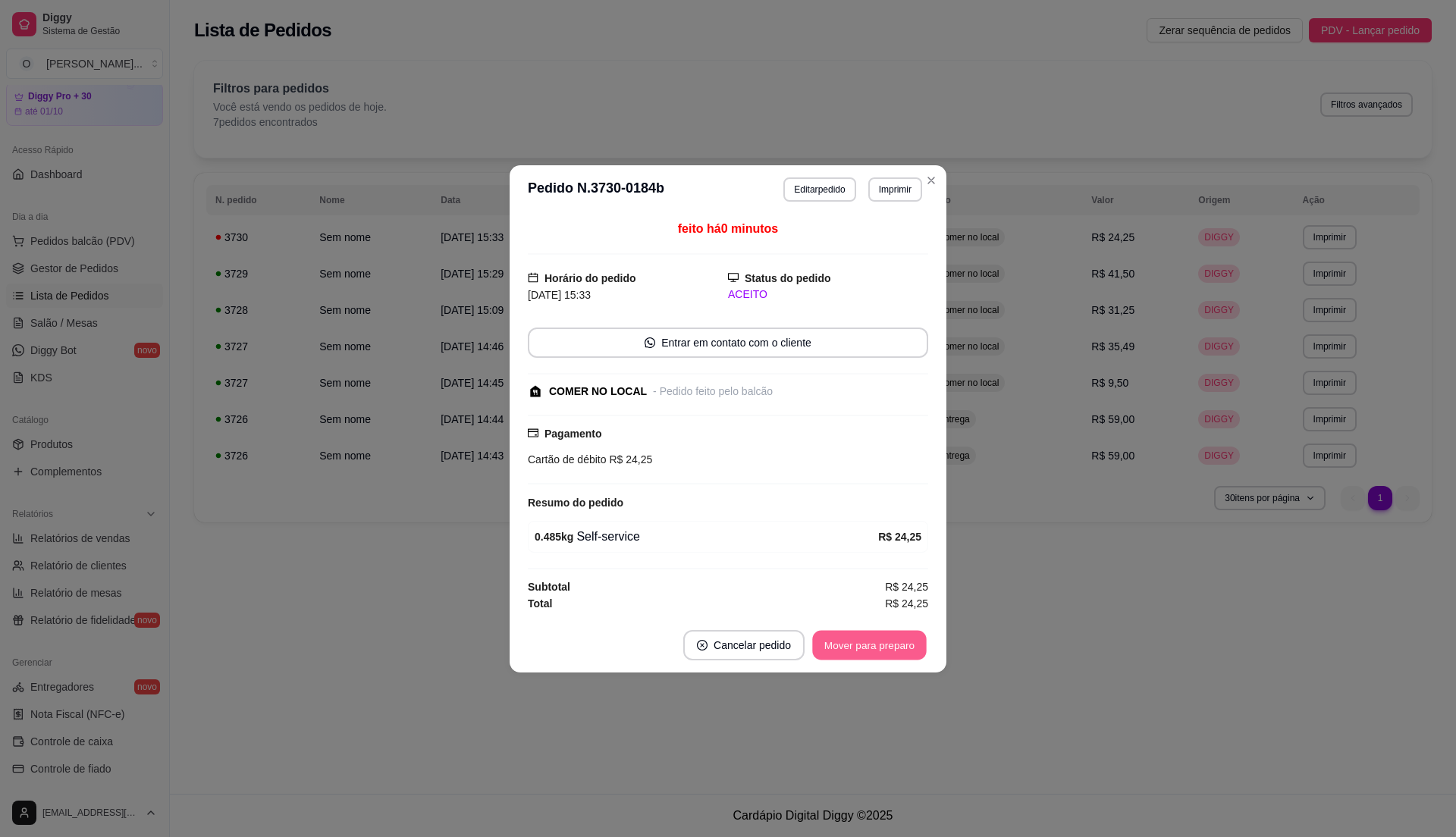
click at [904, 648] on button "Mover para preparo" at bounding box center [868, 644] width 114 height 30
click at [904, 648] on button "Mover para retirada disponível" at bounding box center [843, 644] width 162 height 30
click at [904, 650] on button "Mover para finalizado" at bounding box center [866, 644] width 122 height 30
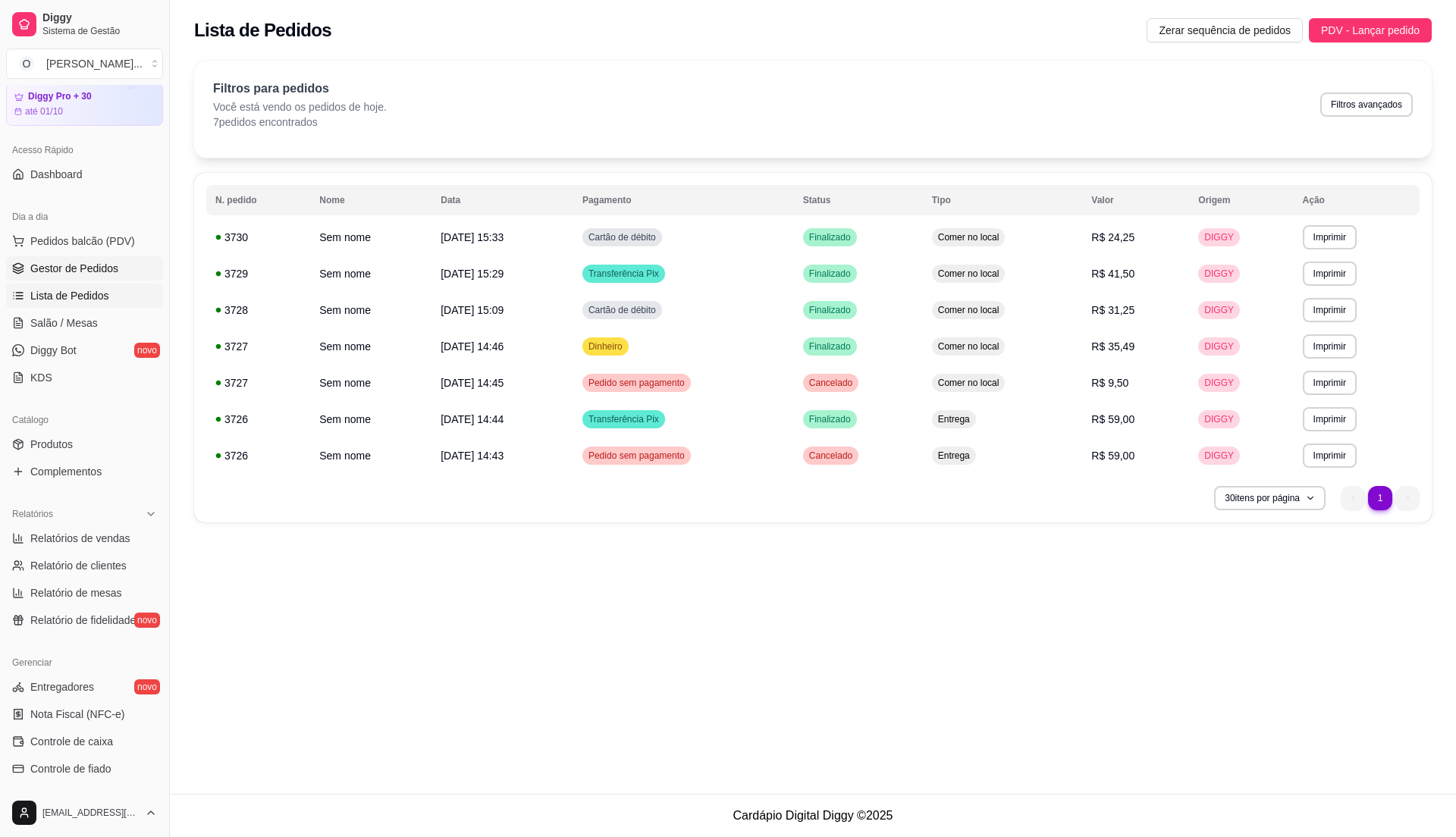
click at [98, 281] on link "Gestor de Pedidos" at bounding box center [84, 268] width 157 height 24
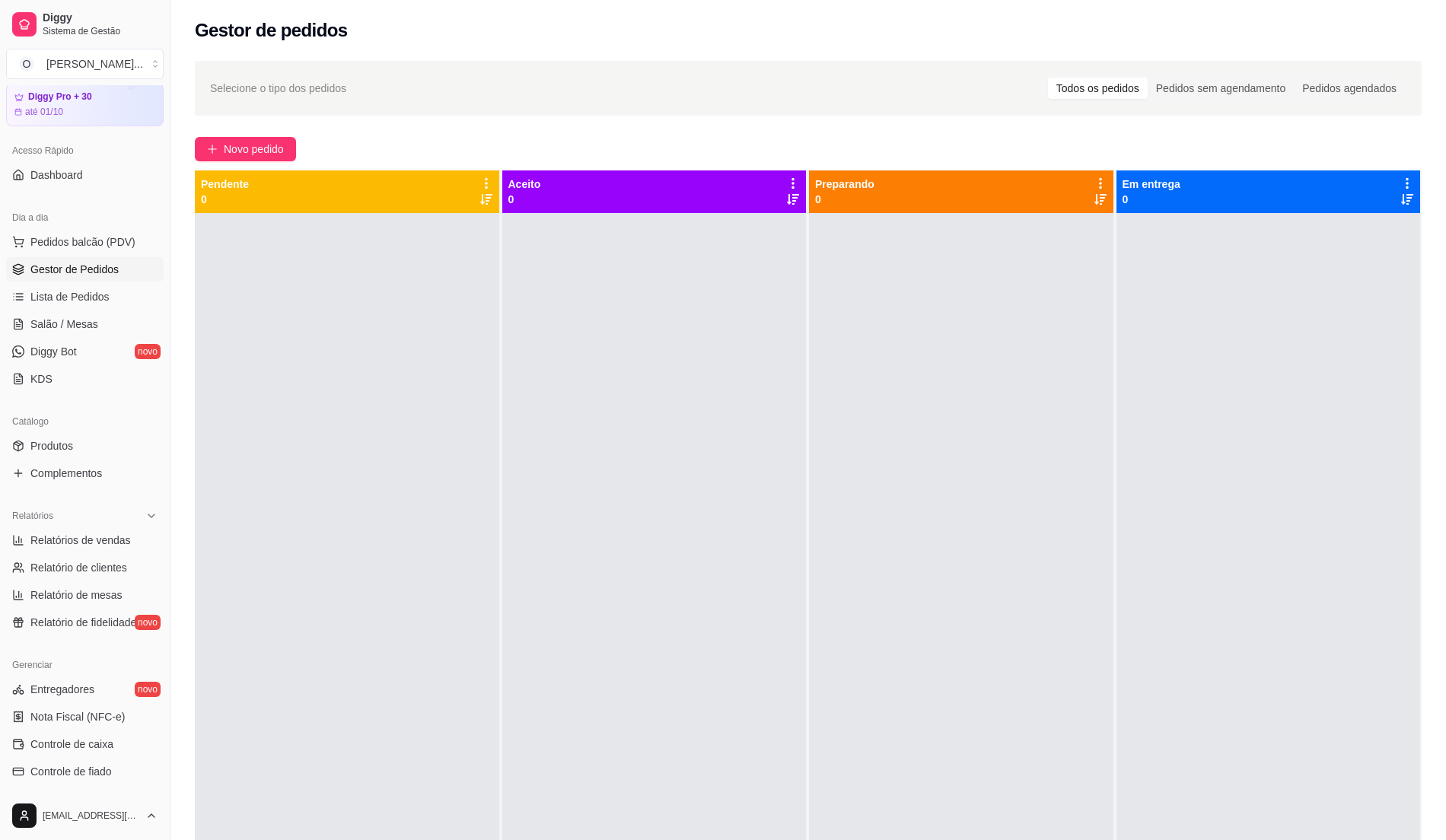
click at [502, 625] on div at bounding box center [655, 633] width 304 height 840
click at [120, 247] on span "Pedidos balcão (PDV)" at bounding box center [83, 241] width 105 height 15
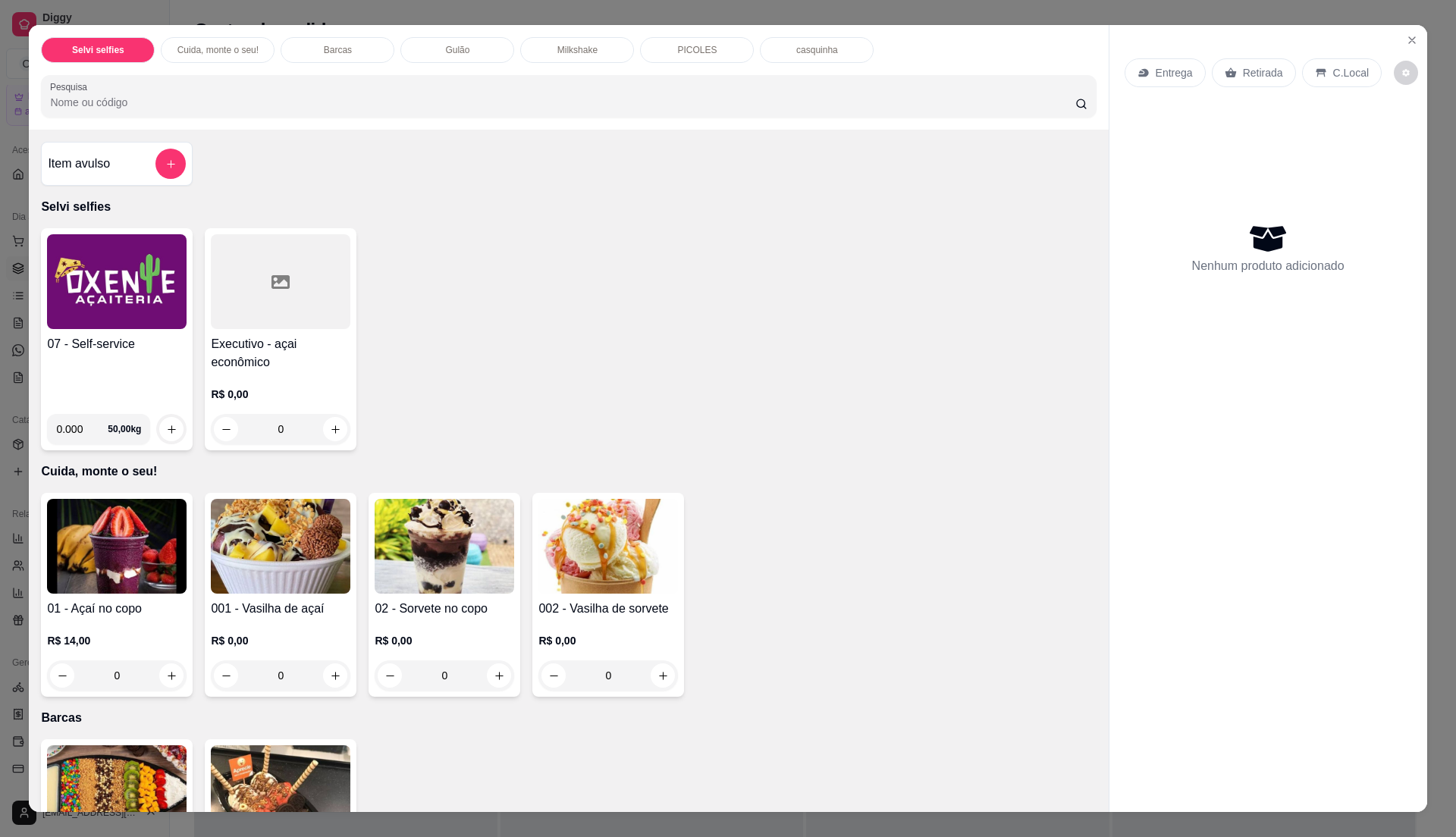
click at [118, 326] on img at bounding box center [117, 282] width 140 height 95
click at [141, 362] on div "07 - Self-service" at bounding box center [117, 369] width 140 height 66
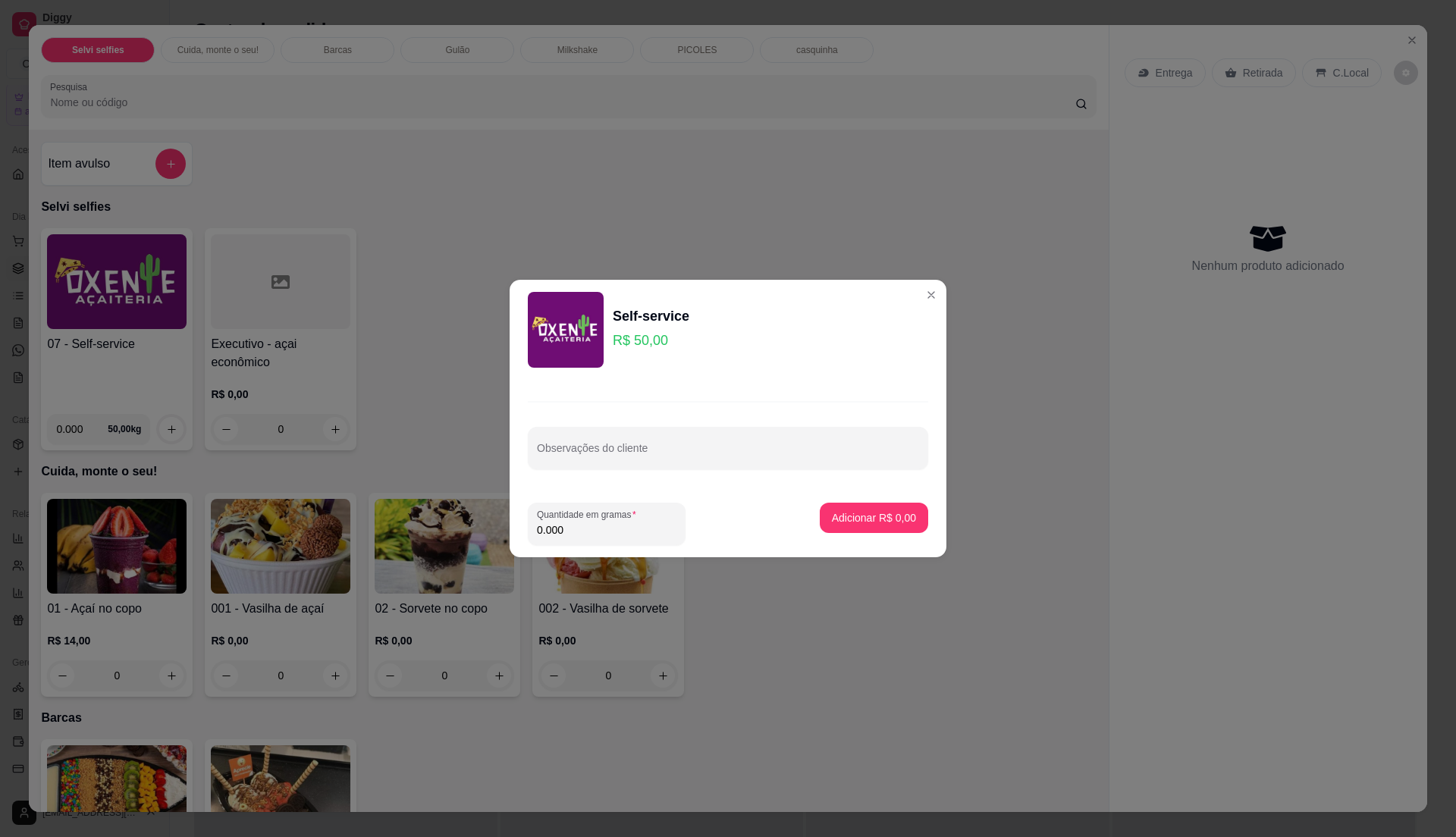
click at [600, 532] on input "0.000" at bounding box center [606, 529] width 140 height 15
click at [601, 532] on input "0" at bounding box center [606, 529] width 140 height 15
type input "0.32"
click at [890, 517] on p "Adicionar R$ 16,00" at bounding box center [871, 518] width 91 height 15
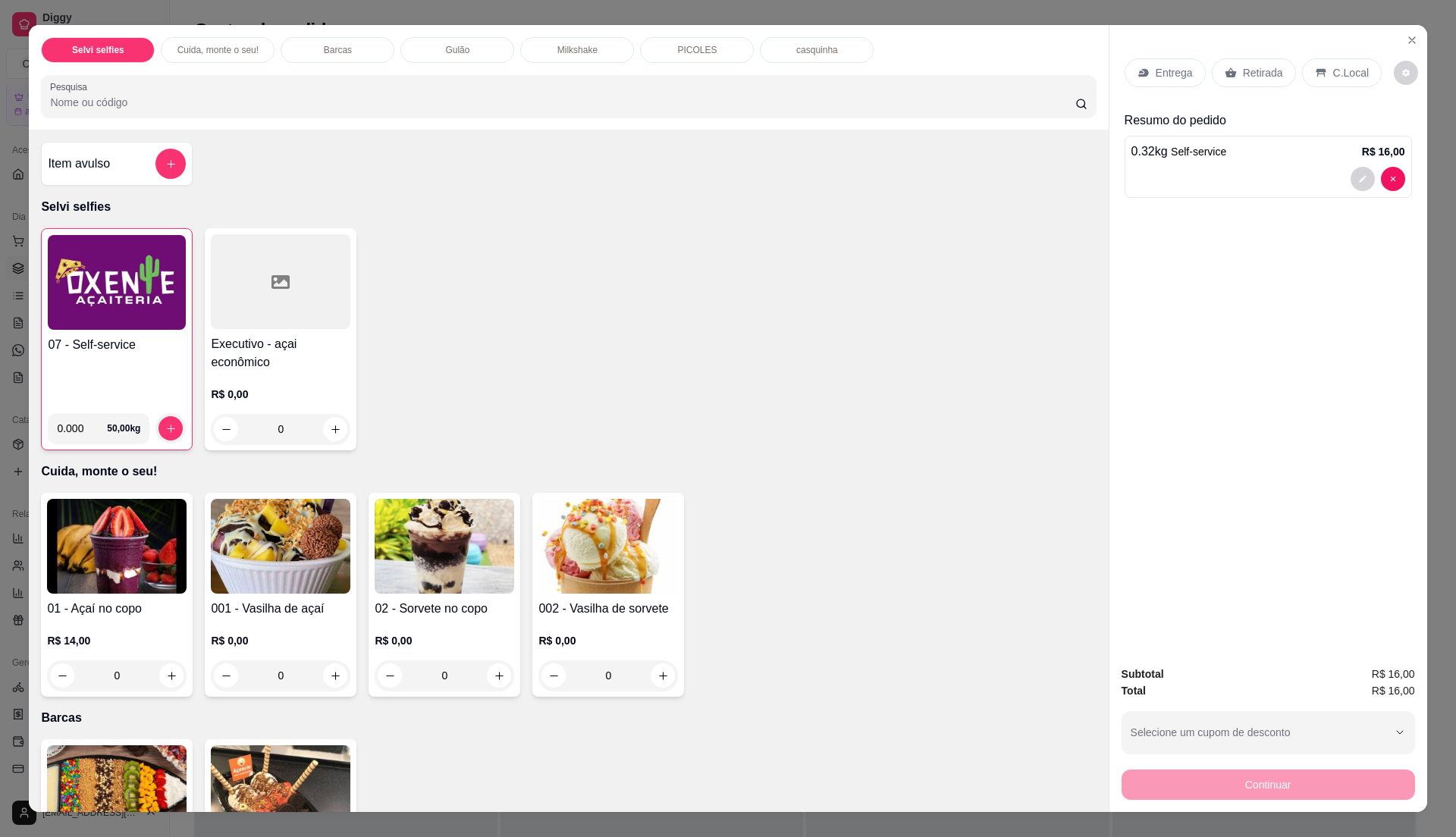
click at [137, 377] on div "07 - Self-service" at bounding box center [117, 368] width 138 height 65
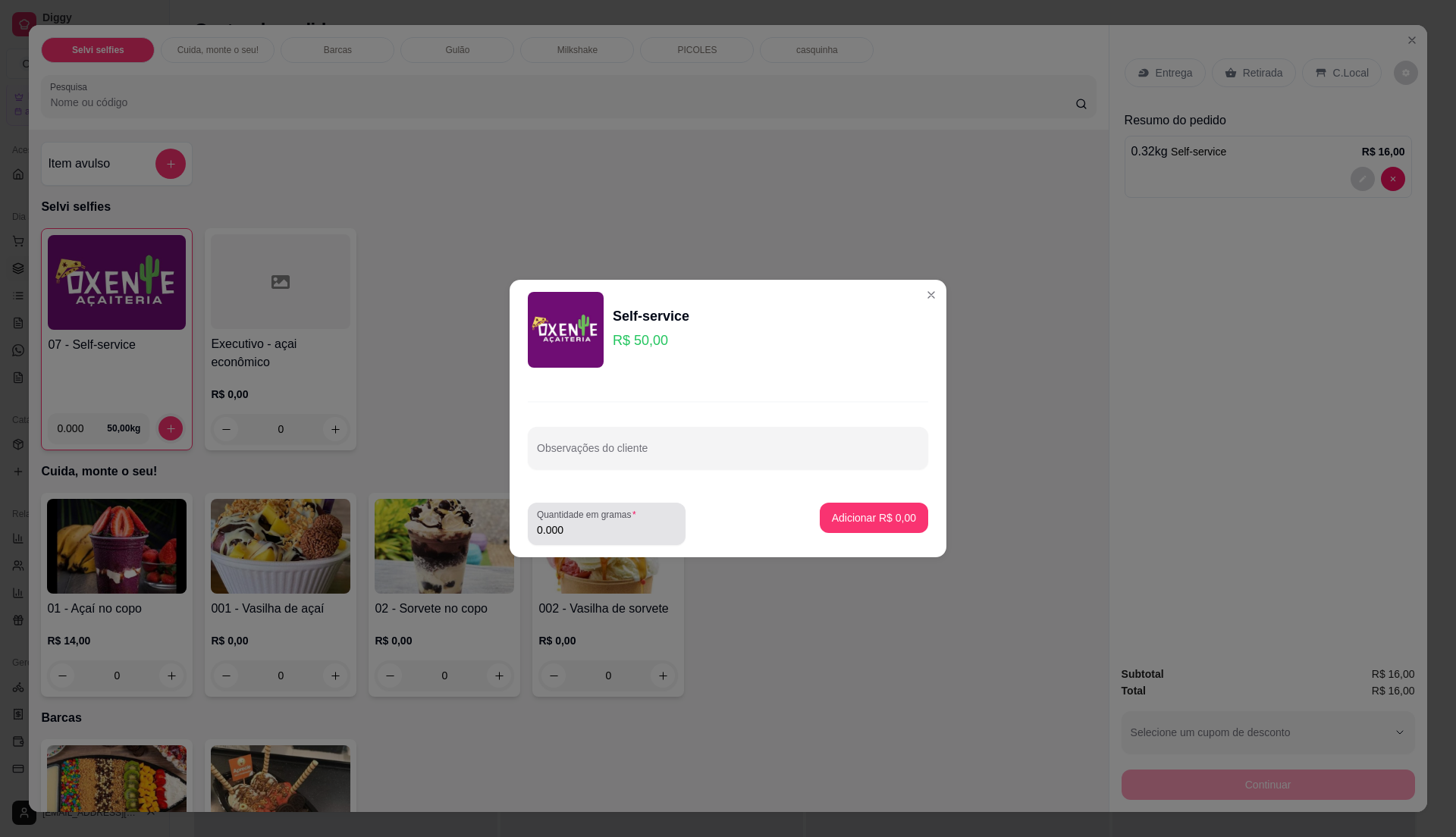
click at [608, 532] on input "0.000" at bounding box center [606, 529] width 140 height 15
click at [608, 527] on input "0" at bounding box center [606, 529] width 140 height 15
type input "0.54"
click at [894, 514] on p "Adicionar R$ 27,00" at bounding box center [871, 518] width 88 height 14
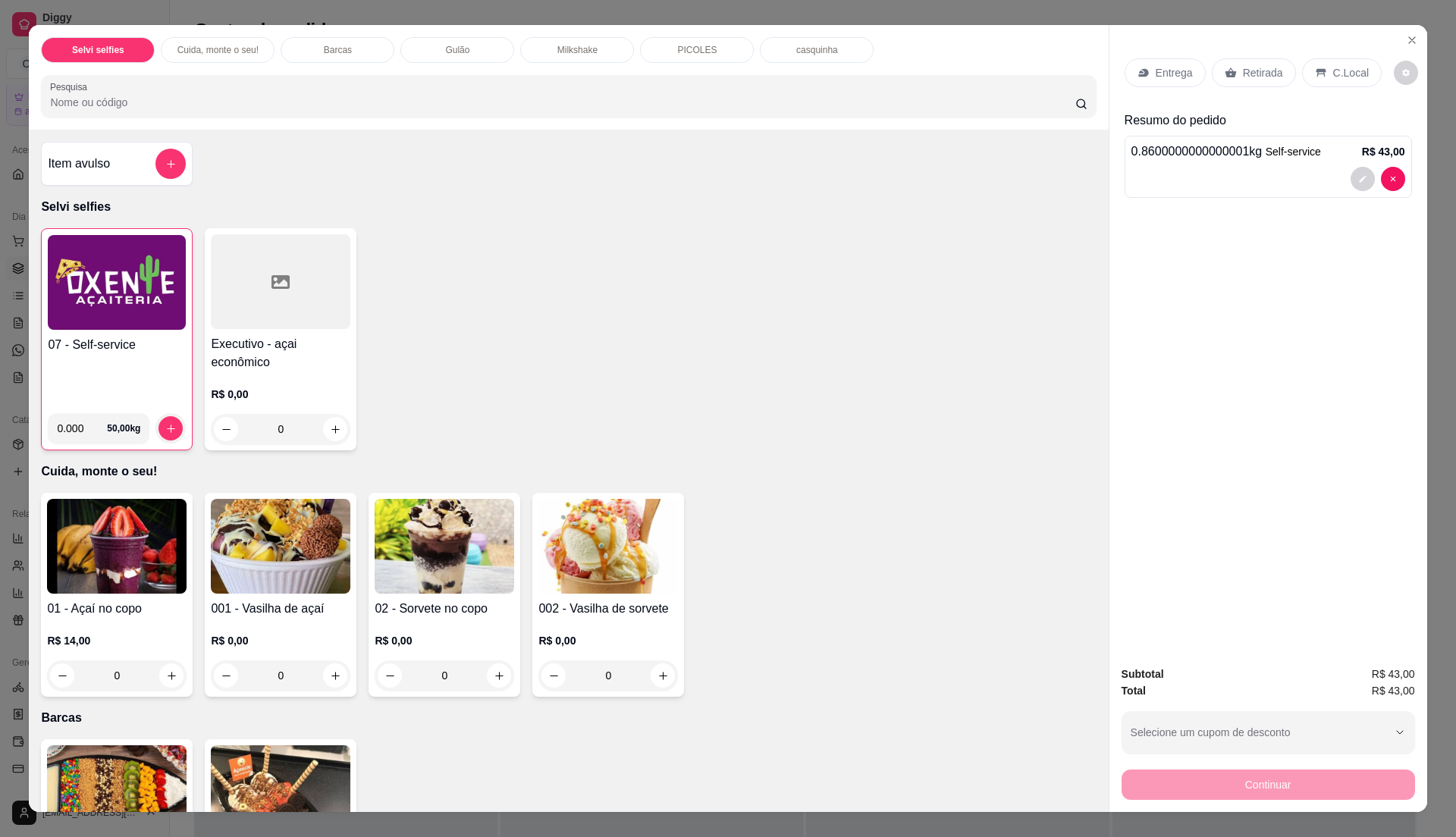
click at [1320, 74] on div "C.Local" at bounding box center [1341, 73] width 80 height 29
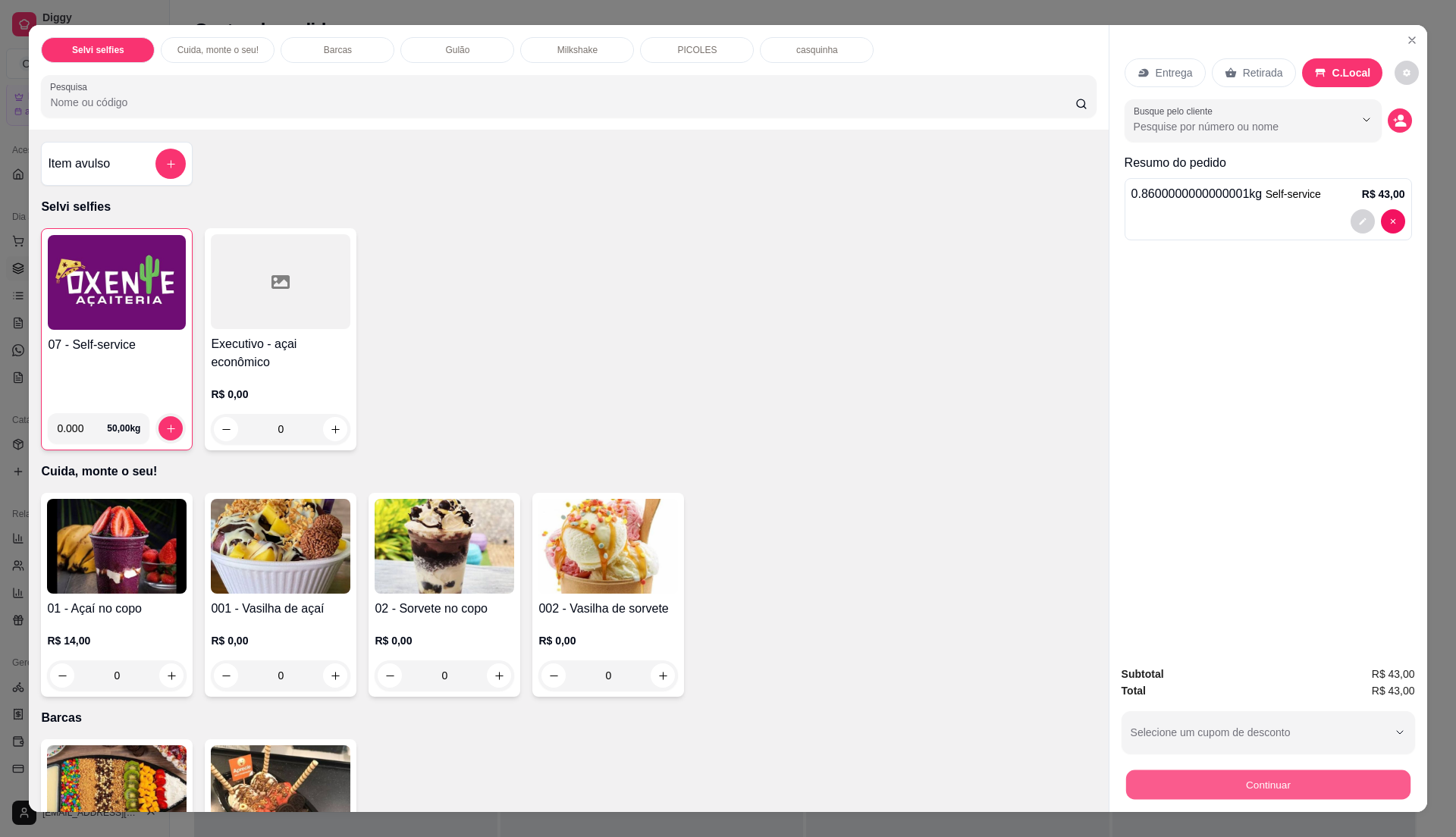
click at [1289, 777] on button "Continuar" at bounding box center [1267, 784] width 284 height 30
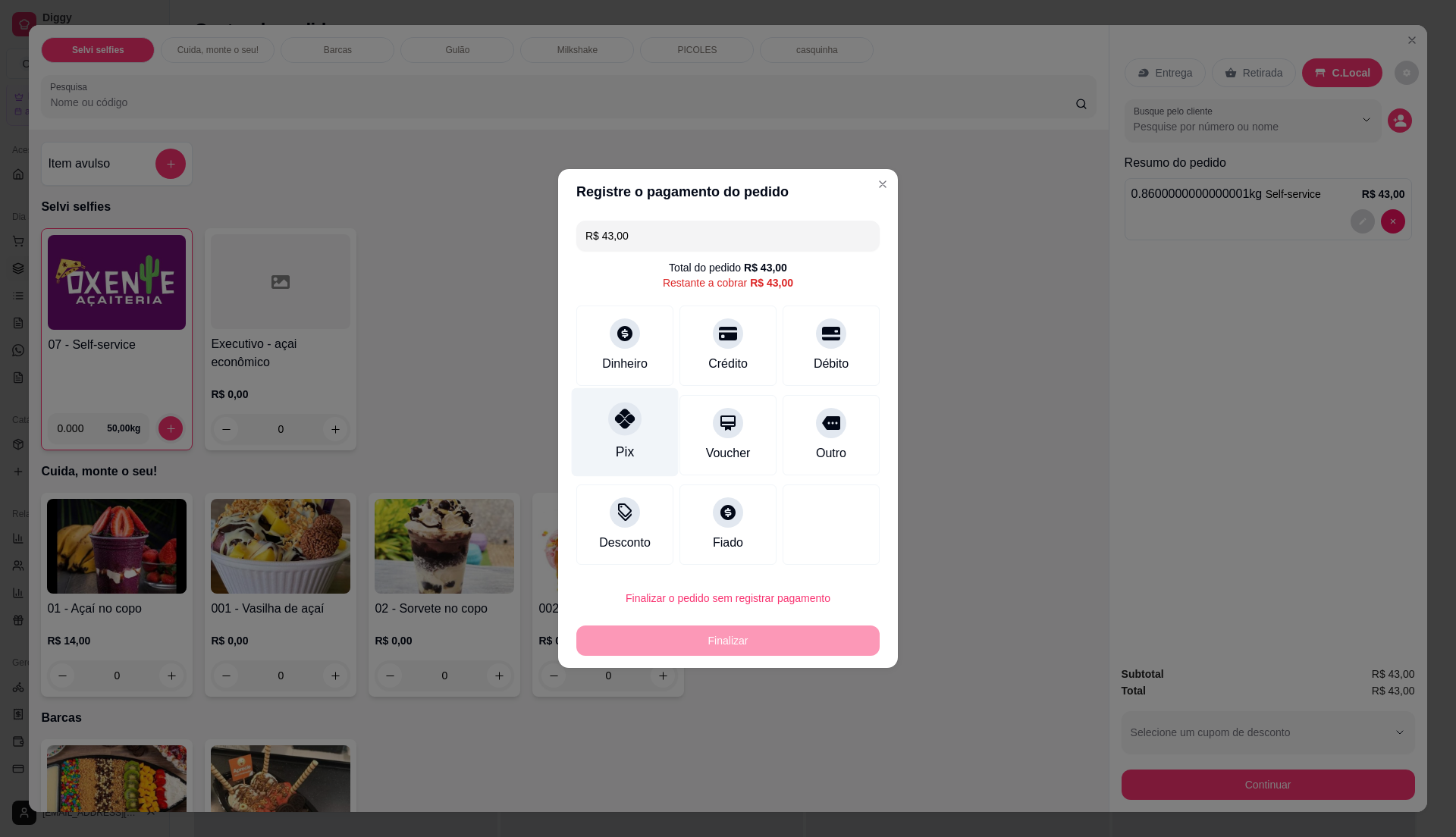
click at [646, 453] on div "Pix" at bounding box center [624, 432] width 107 height 89
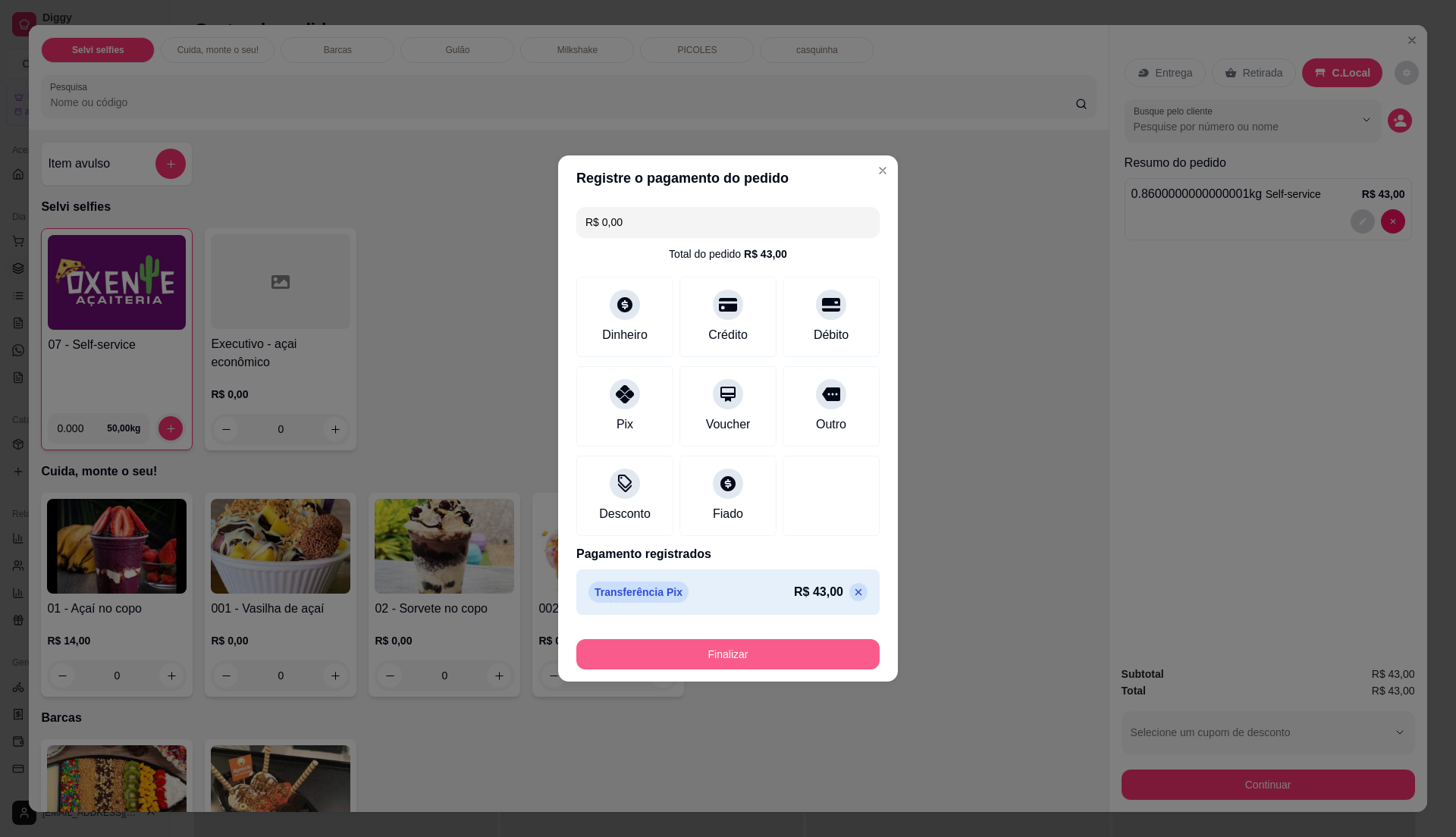
click at [723, 655] on button "Finalizar" at bounding box center [728, 655] width 303 height 31
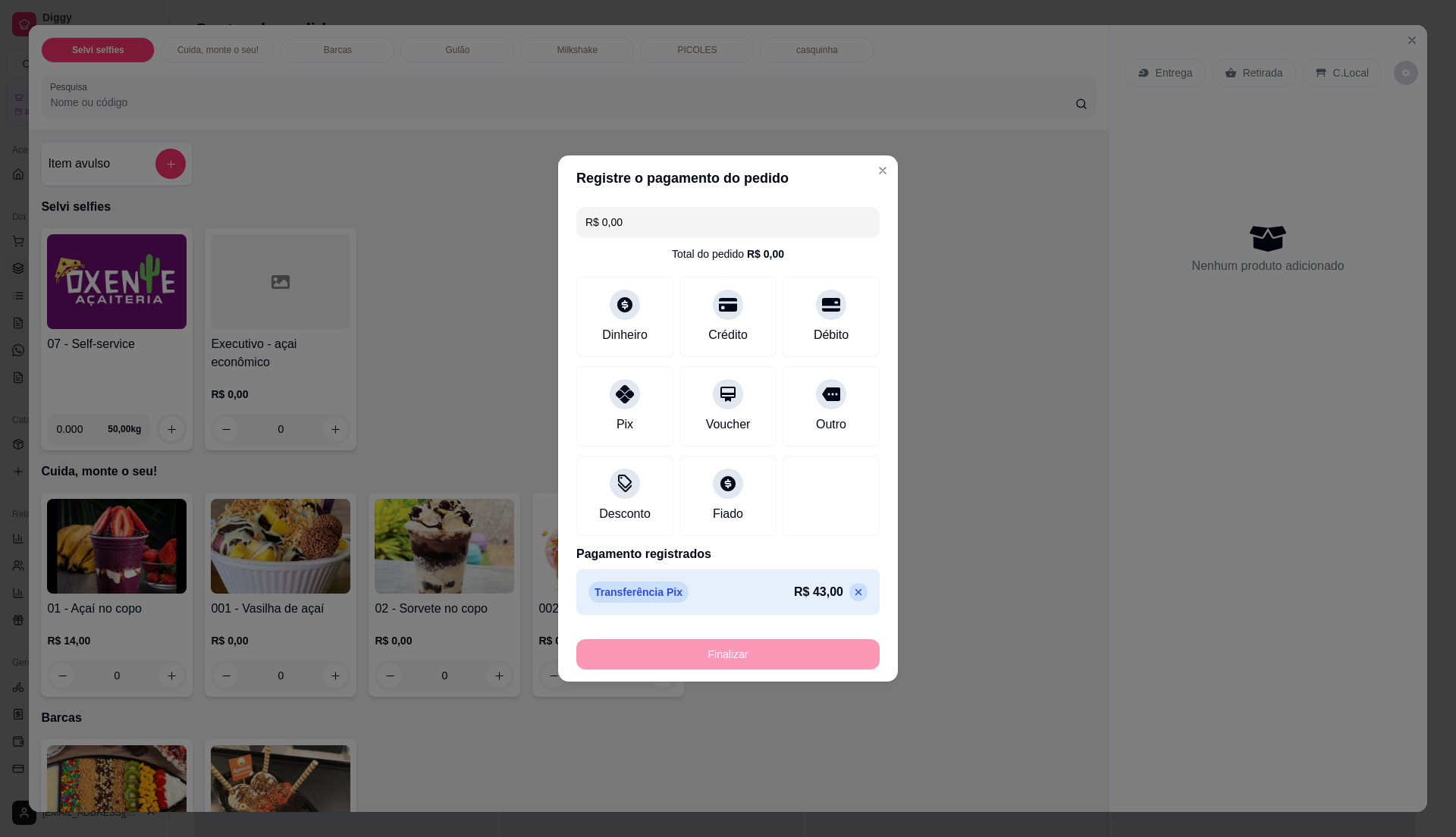
type input "-R$ 43,00"
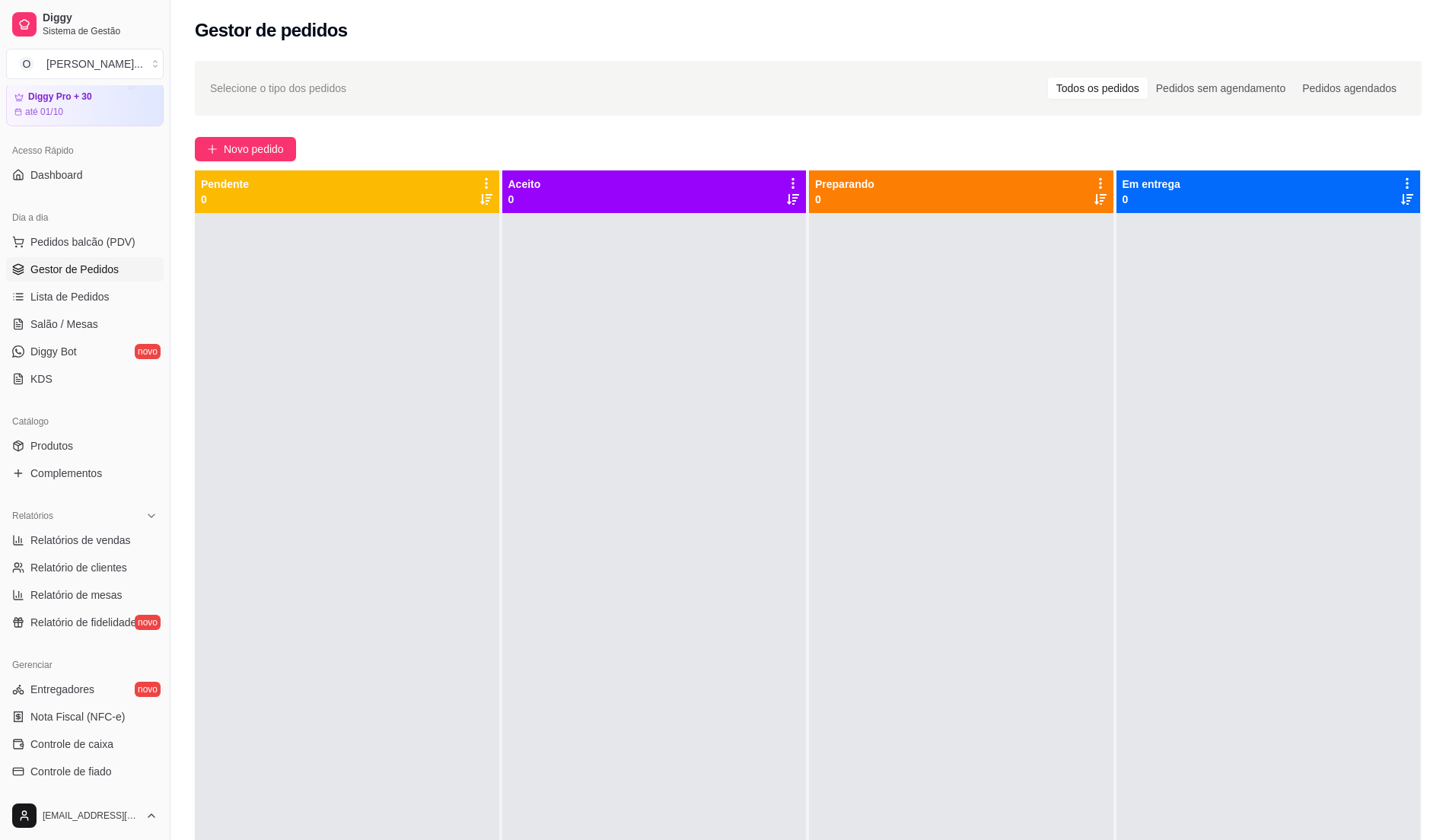
click at [62, 274] on span "Gestor de Pedidos" at bounding box center [75, 269] width 88 height 15
click at [59, 274] on span "Gestor de Pedidos" at bounding box center [75, 269] width 88 height 15
click at [55, 327] on span "Salão / Mesas" at bounding box center [64, 324] width 68 height 15
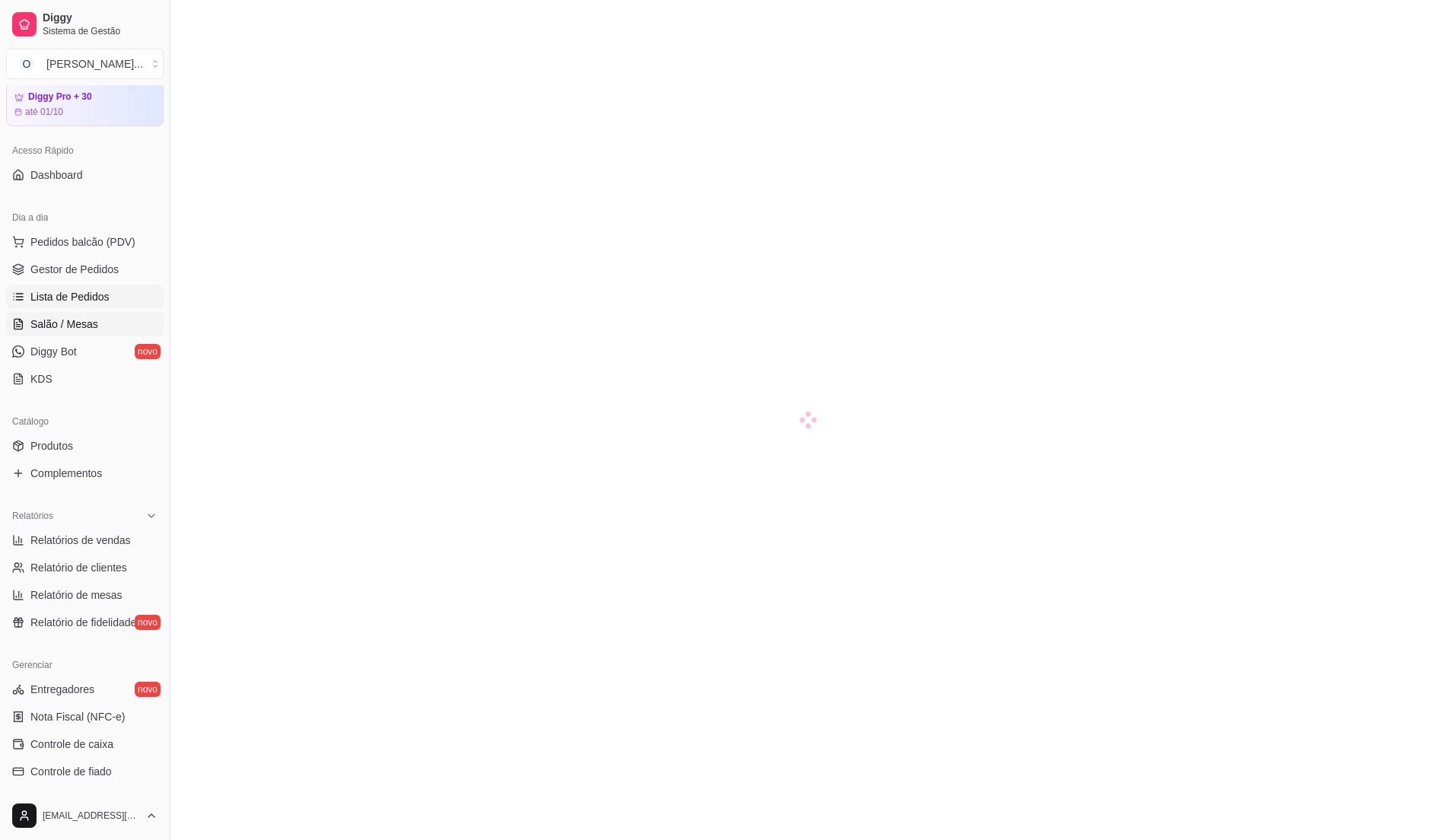
click at [44, 303] on span "Lista de Pedidos" at bounding box center [70, 296] width 79 height 15
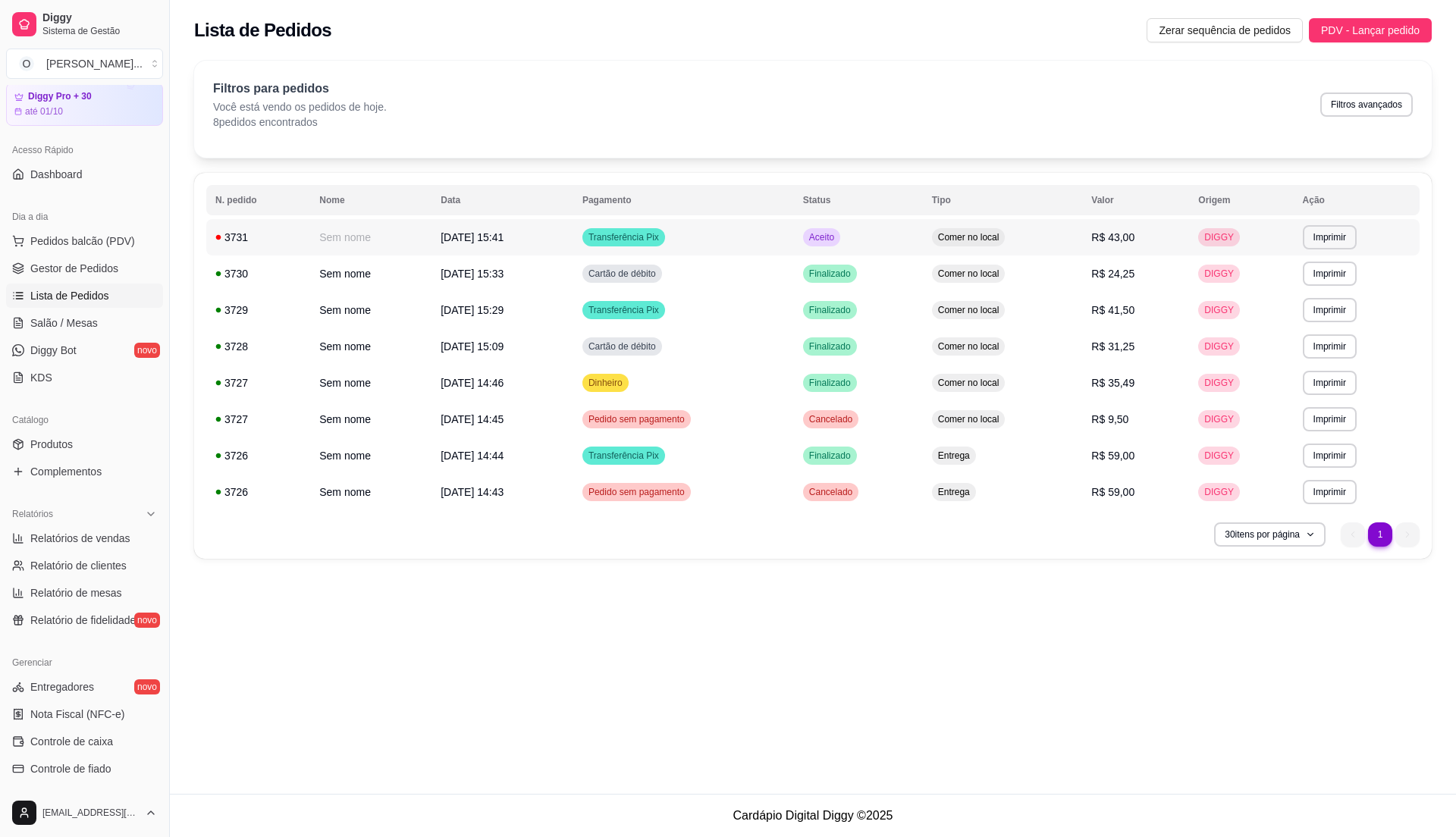
click at [1102, 243] on td "R$ 43,00" at bounding box center [1135, 237] width 107 height 37
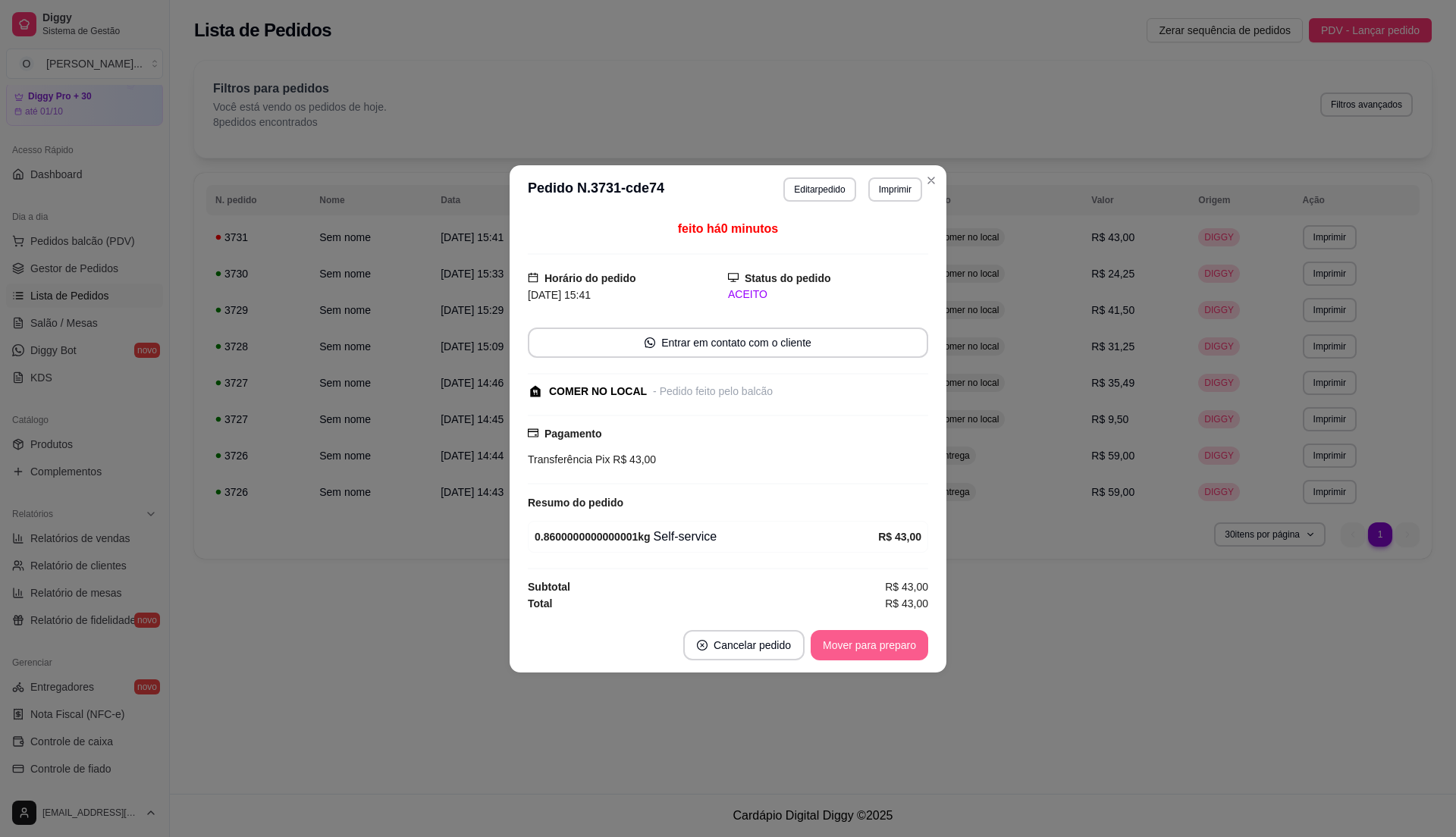
click at [881, 645] on button "Mover para preparo" at bounding box center [869, 645] width 118 height 31
click at [881, 645] on button "Mover para retirada disponível" at bounding box center [843, 644] width 162 height 30
click at [881, 645] on button "Mover para finalizado" at bounding box center [866, 644] width 122 height 30
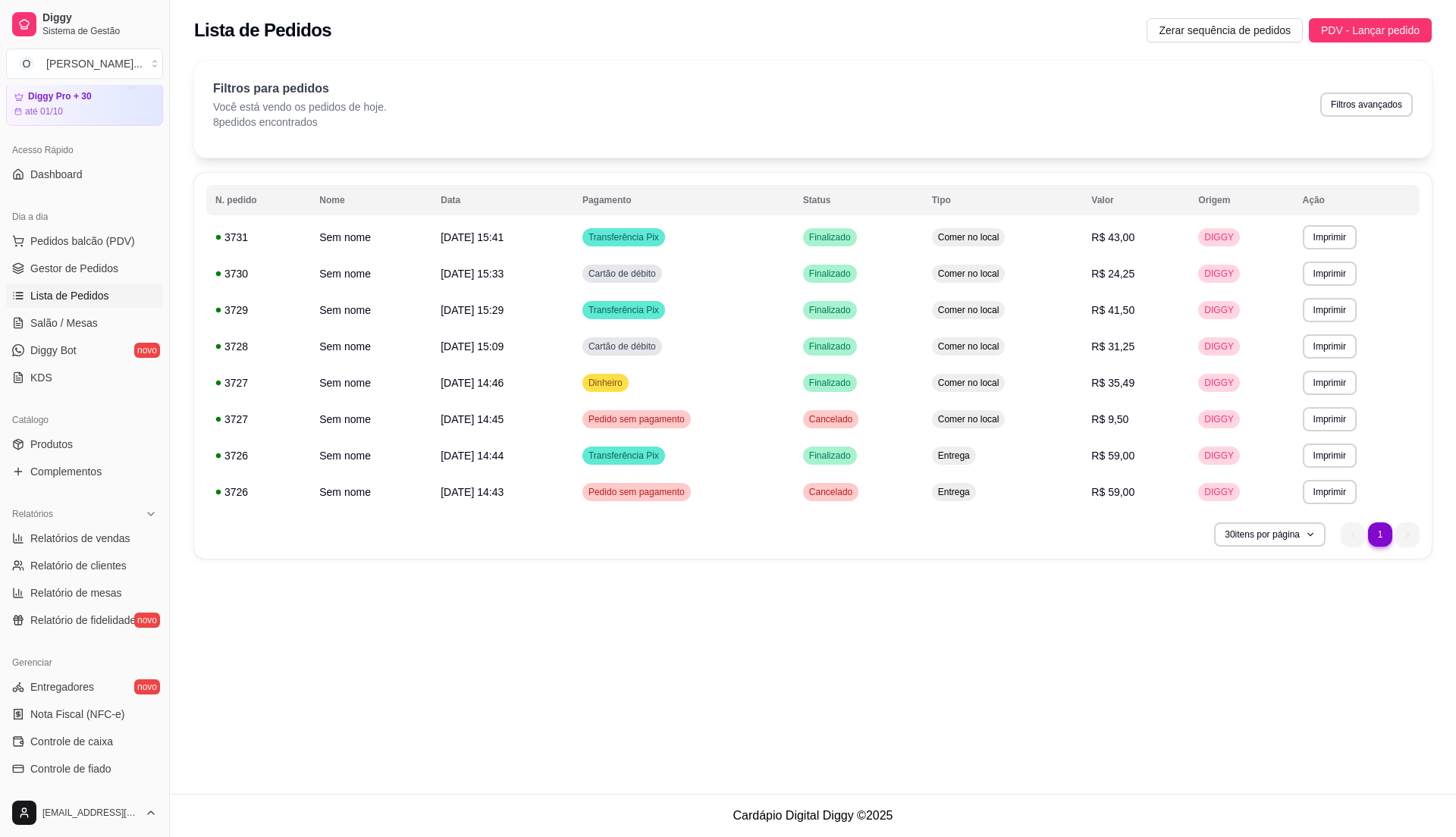
click at [96, 282] on ul "Pedidos balcão (PDV) Gestor de Pedidos Lista de Pedidos Salão / Mesas Diggy Bot…" at bounding box center [84, 309] width 157 height 161
click at [96, 280] on link "Gestor de Pedidos" at bounding box center [84, 268] width 157 height 24
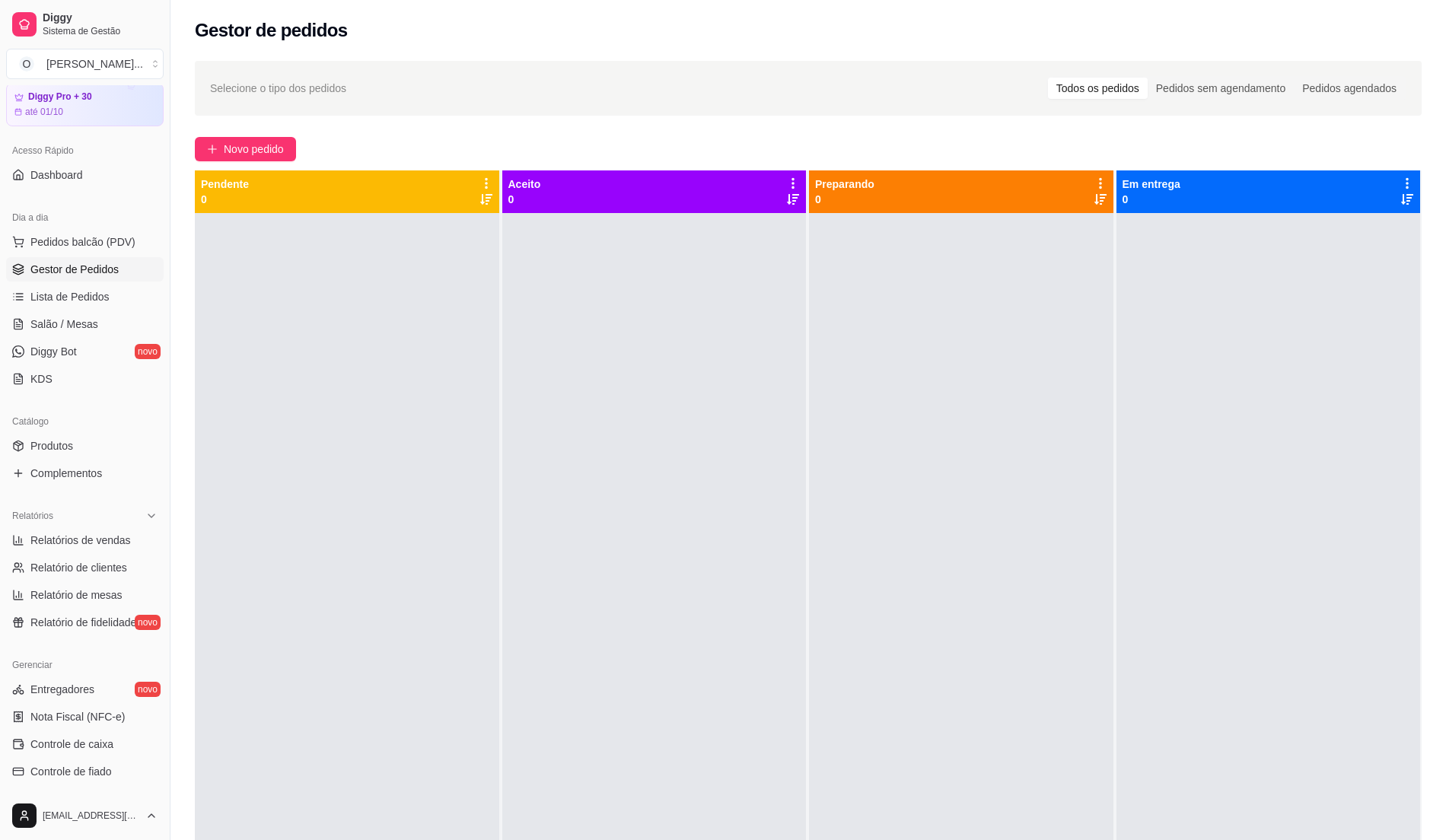
click at [819, 434] on div at bounding box center [962, 633] width 304 height 840
click at [81, 248] on span "Pedidos balcão (PDV)" at bounding box center [83, 241] width 105 height 15
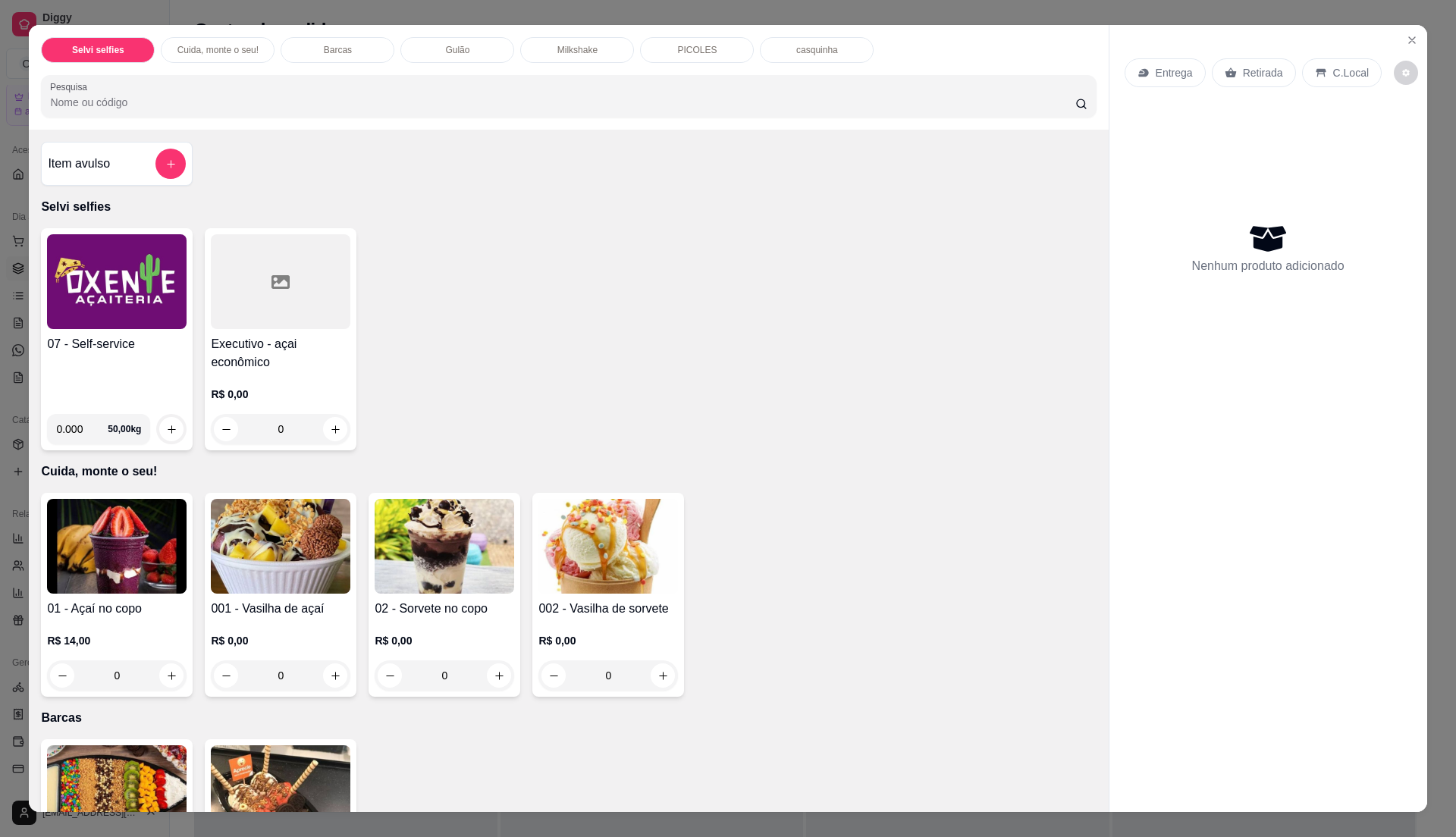
click at [97, 358] on div "07 - Self-service" at bounding box center [117, 369] width 140 height 66
click at [50, 365] on div "07 - Self-service" at bounding box center [117, 369] width 140 height 66
click at [140, 350] on h4 "07 - Self-service" at bounding box center [117, 344] width 140 height 18
click at [135, 365] on div "07 - Self-service" at bounding box center [117, 369] width 140 height 66
click at [153, 331] on div "07 - Self-service 0.000 50,00 kg" at bounding box center [117, 339] width 152 height 222
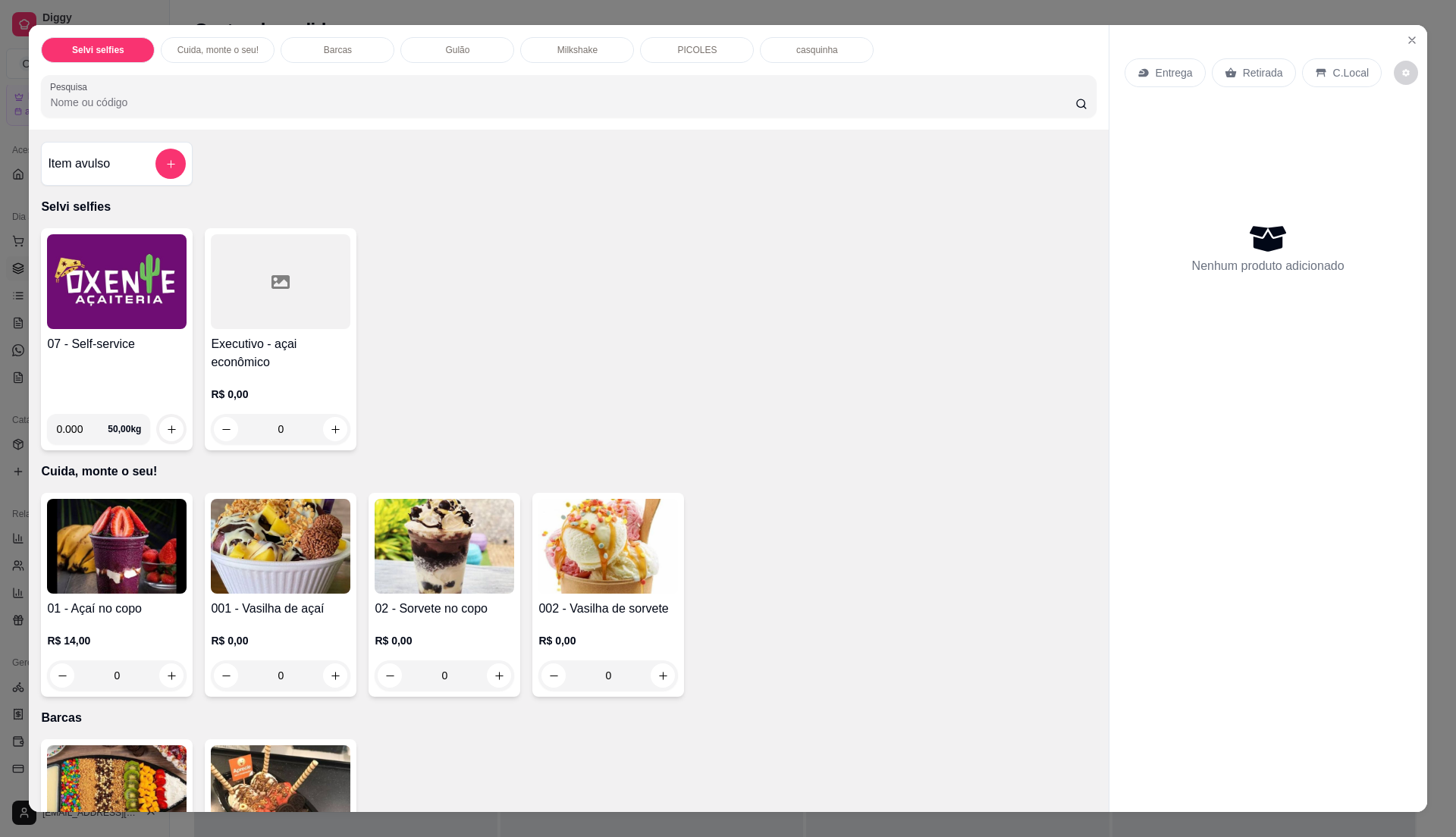
click at [146, 375] on div "07 - Self-service" at bounding box center [117, 369] width 140 height 66
click at [120, 375] on div "07 - Self-service" at bounding box center [117, 369] width 140 height 66
click at [114, 328] on img at bounding box center [117, 282] width 140 height 95
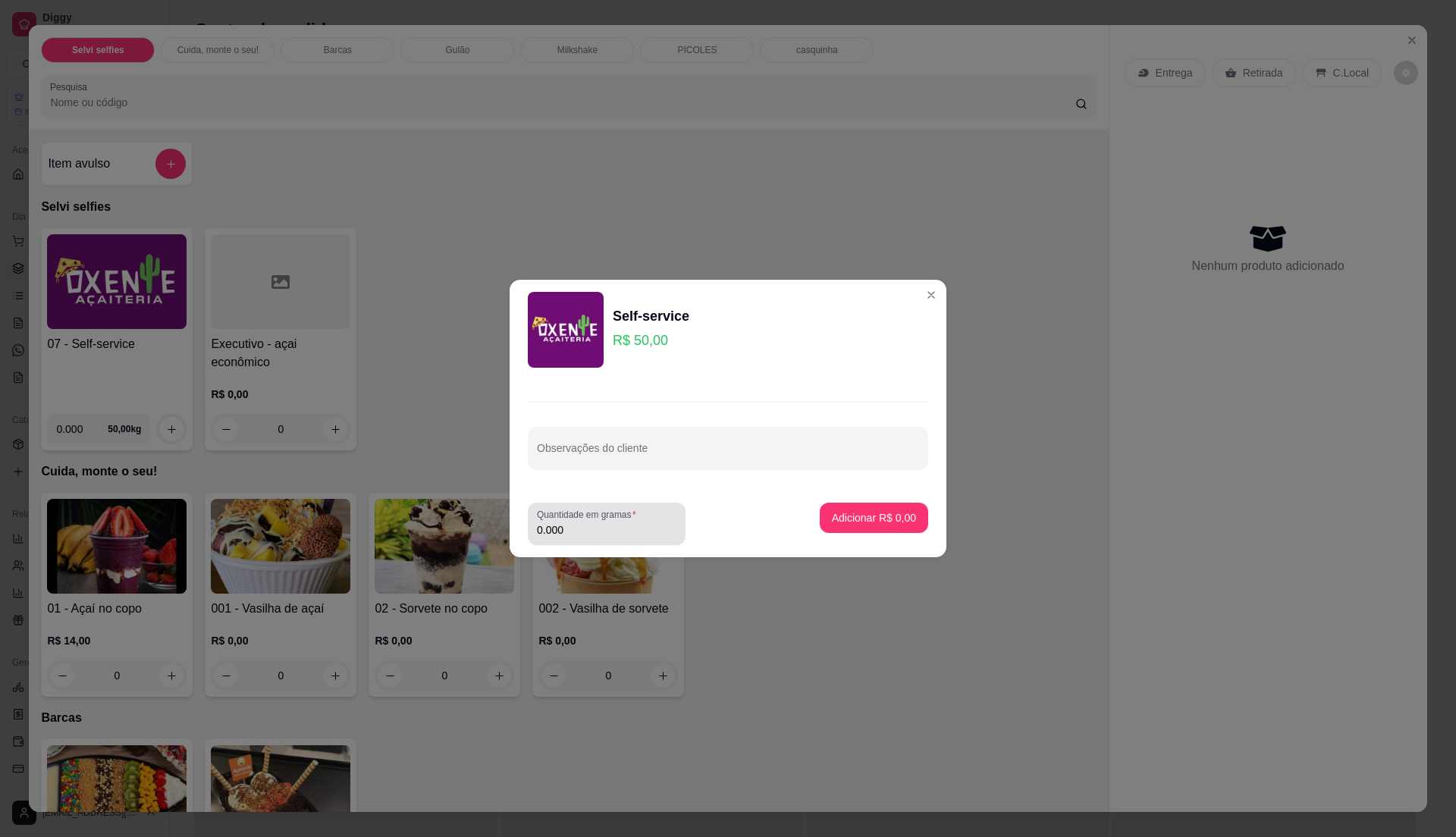
drag, startPoint x: 632, startPoint y: 519, endPoint x: 637, endPoint y: 512, distance: 8.6
click at [637, 512] on footer "Quantidade em gramas 0.000 Adicionar R$ 0,00" at bounding box center [728, 524] width 437 height 66
click at [635, 532] on input "0.000" at bounding box center [606, 529] width 140 height 15
type input "0.35"
click at [874, 511] on p "Adicionar R$ 17,50" at bounding box center [871, 518] width 88 height 14
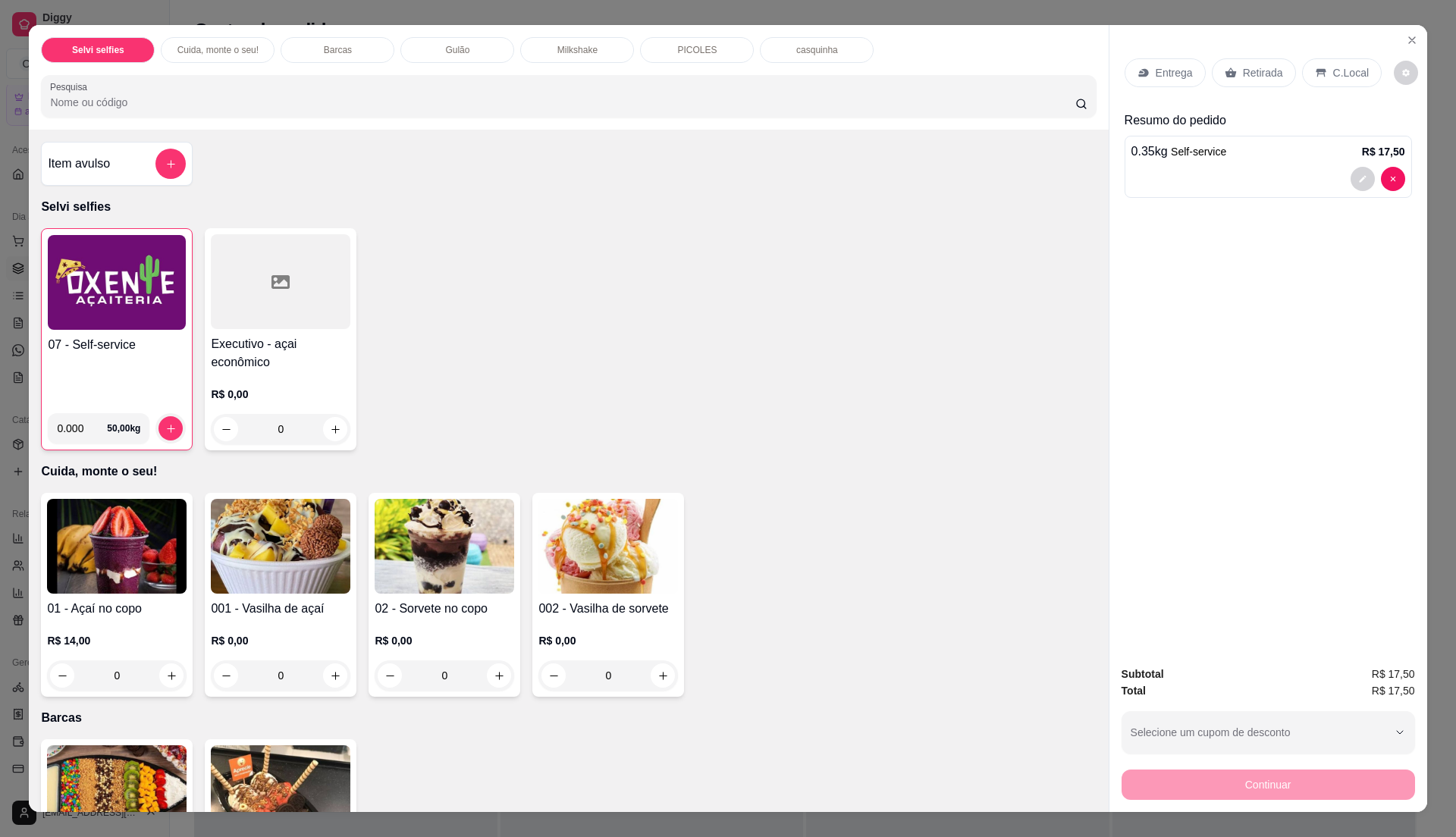
click at [126, 326] on img at bounding box center [117, 283] width 138 height 95
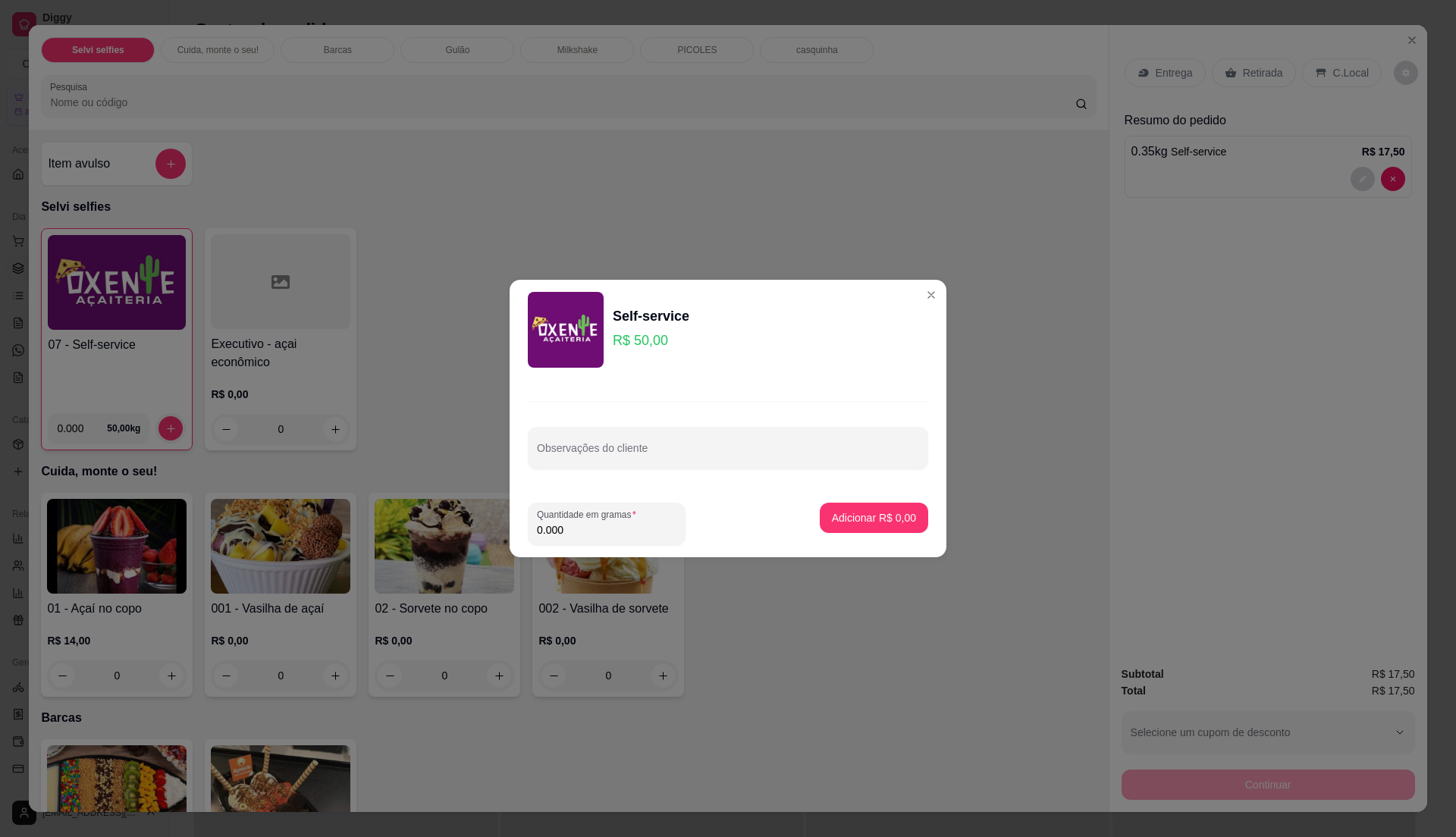
click at [582, 532] on input "0.000" at bounding box center [606, 529] width 140 height 15
click at [586, 529] on input "0" at bounding box center [606, 529] width 140 height 15
type input "0.35"
click at [896, 514] on p "Adicionar R$ 17,50" at bounding box center [871, 518] width 91 height 15
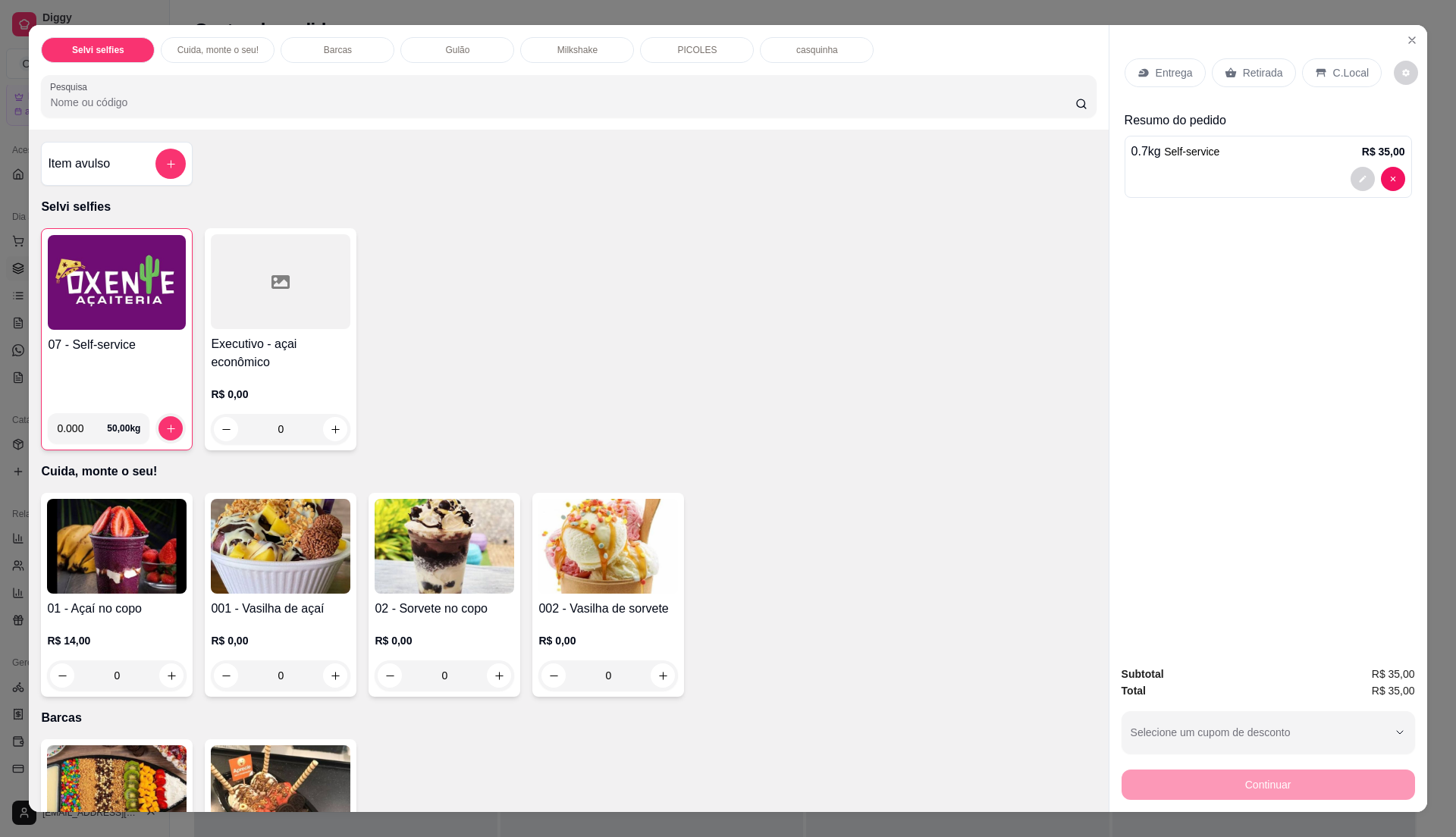
click at [114, 364] on div "07 - Self-service" at bounding box center [117, 368] width 138 height 65
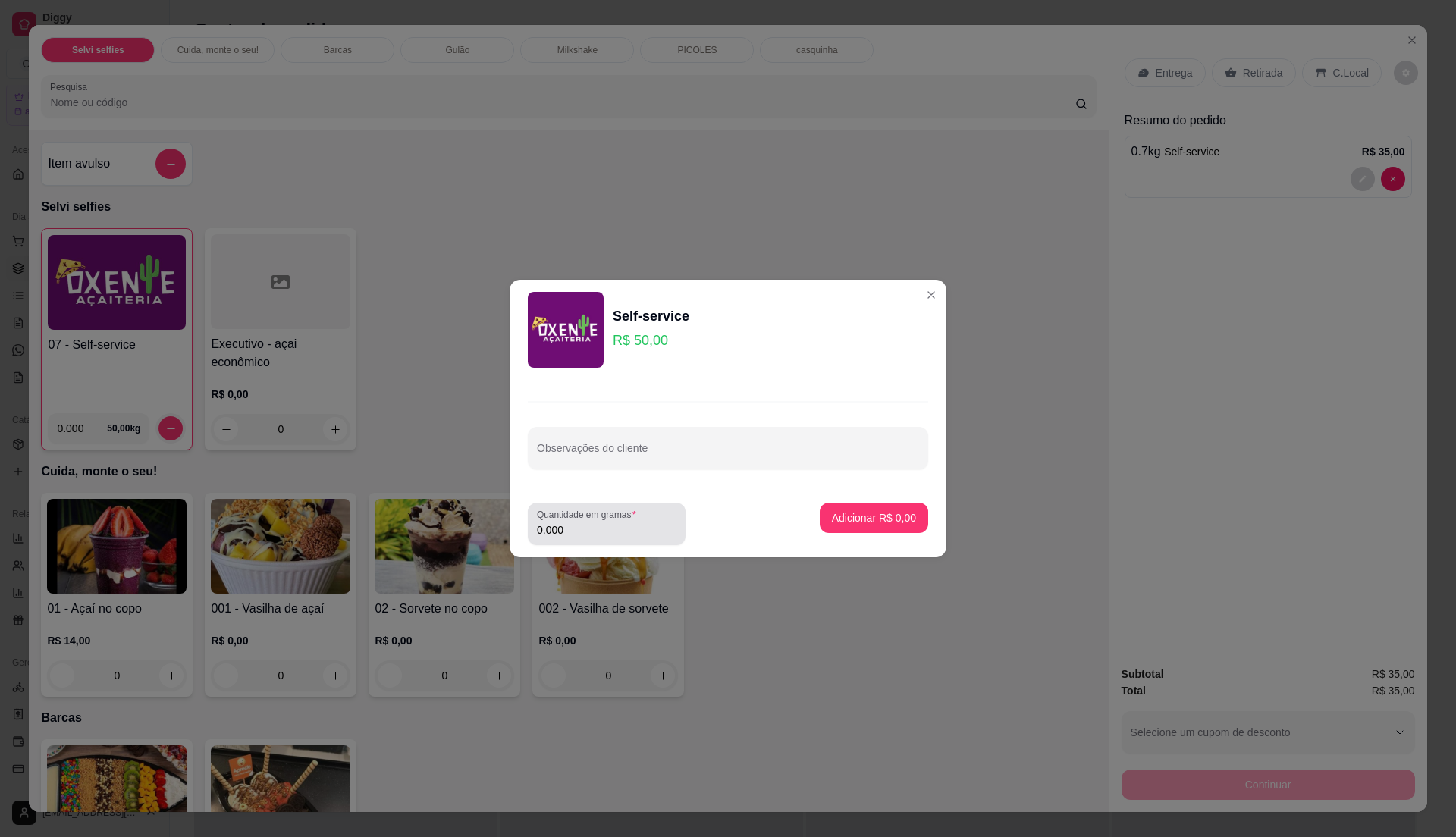
click at [601, 532] on input "0.000" at bounding box center [606, 529] width 140 height 15
click at [606, 532] on input "0" at bounding box center [606, 529] width 140 height 15
type input "0.575"
click at [839, 526] on button "Adicionar R$ 28,75" at bounding box center [871, 518] width 111 height 30
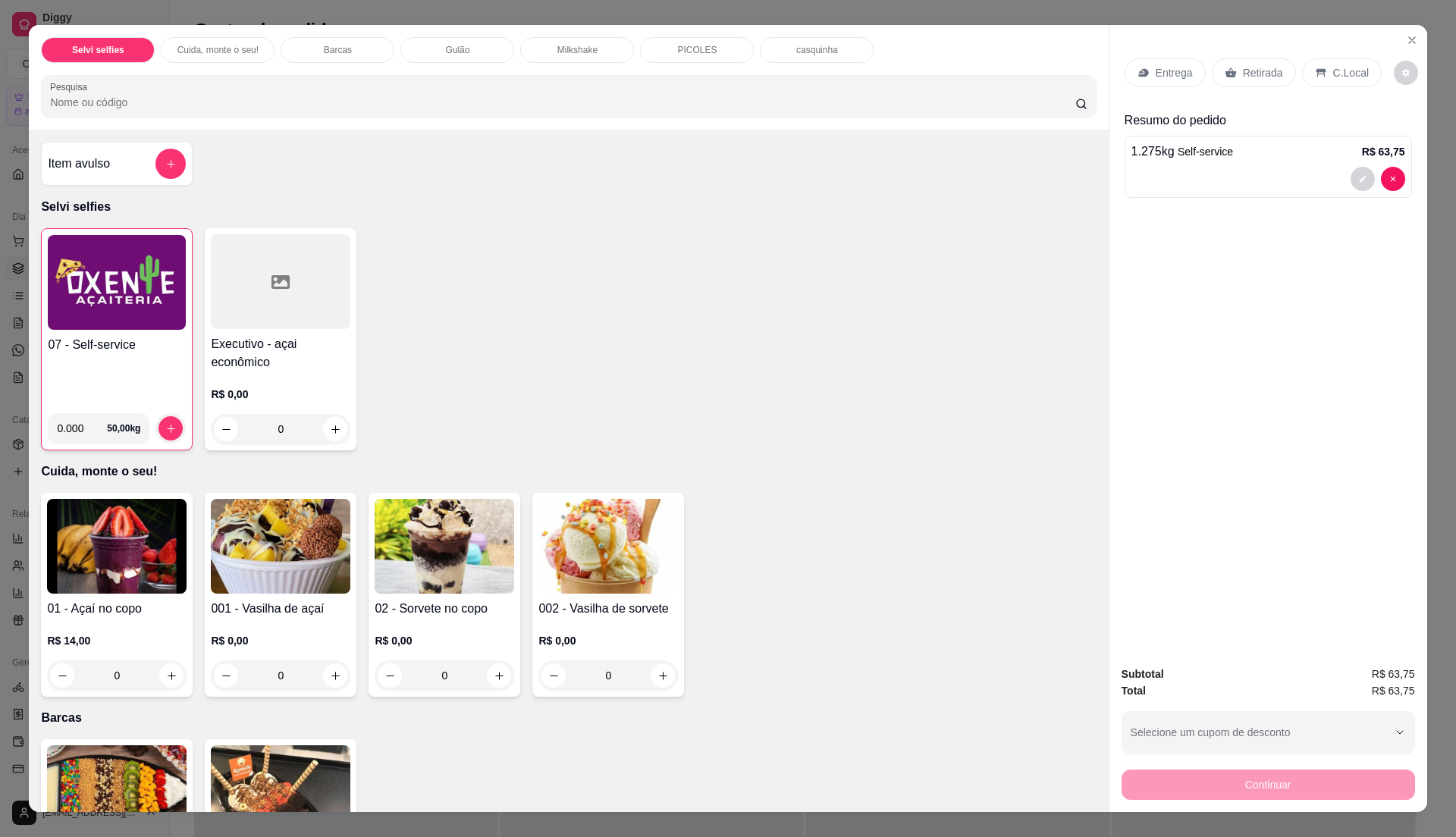
click at [1342, 74] on p "C.Local" at bounding box center [1351, 73] width 36 height 15
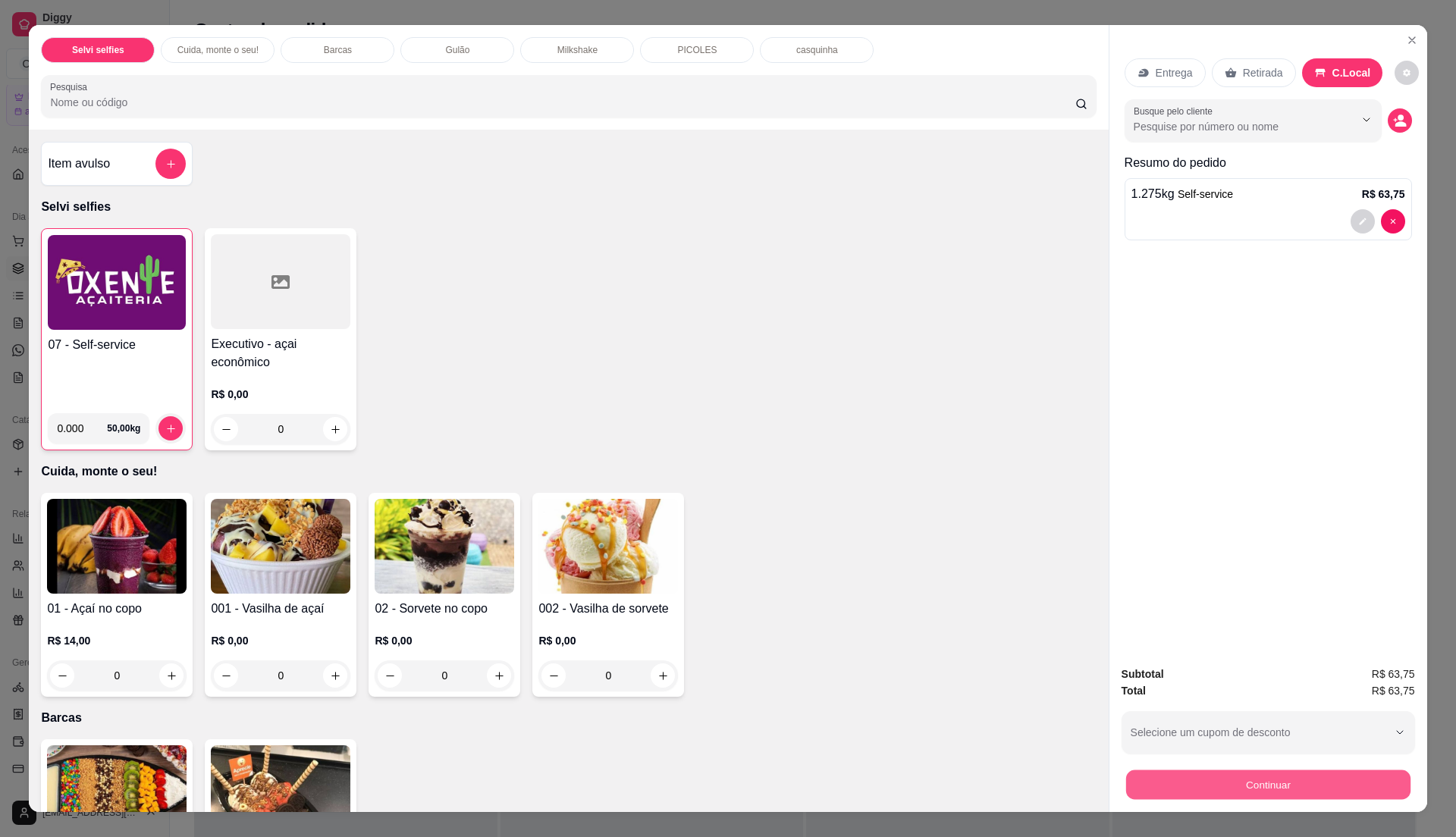
click at [1219, 787] on button "Continuar" at bounding box center [1267, 784] width 284 height 30
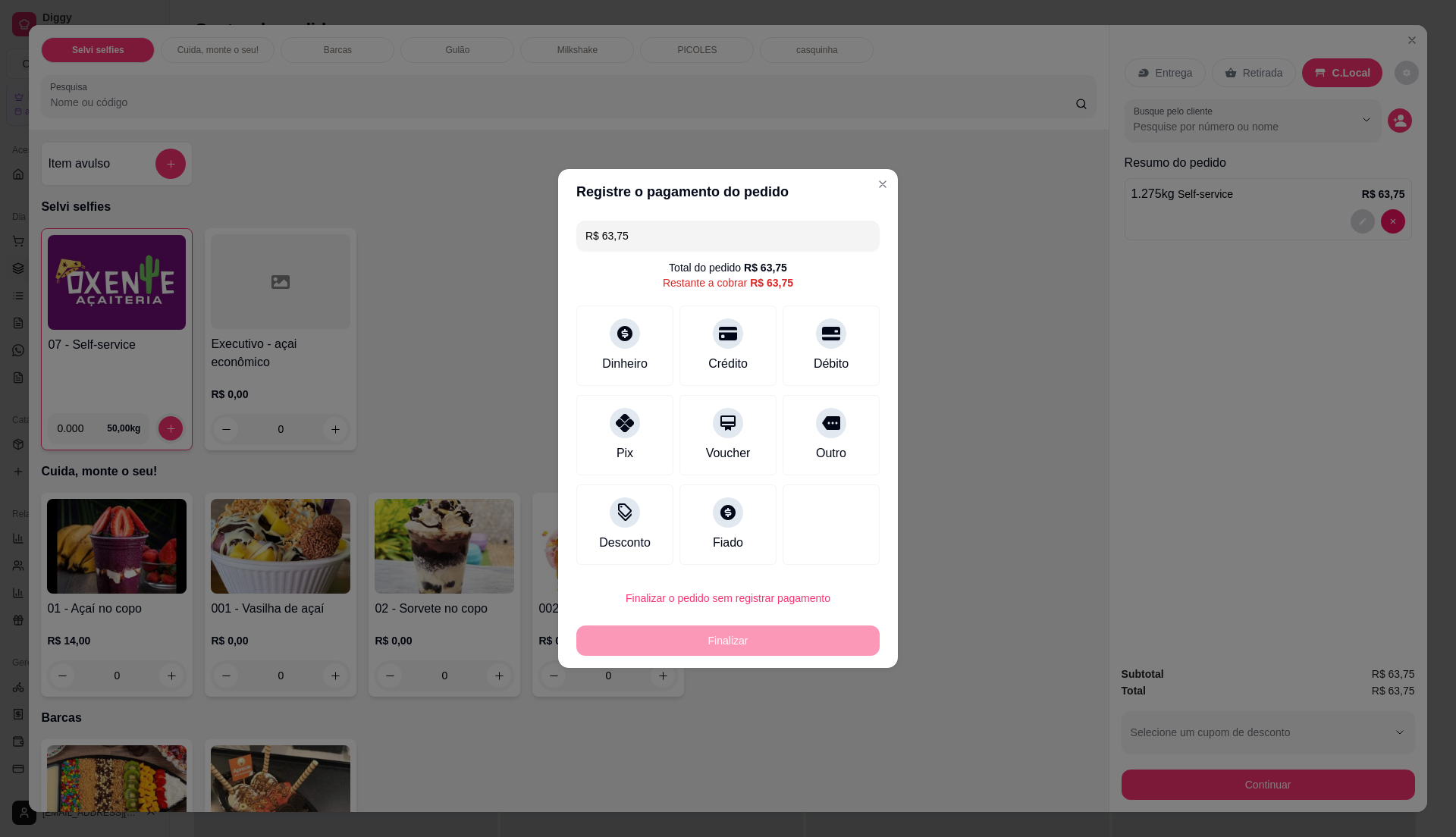
click at [759, 224] on input "R$ 63,75" at bounding box center [728, 236] width 285 height 31
click at [641, 340] on div "Dinheiro" at bounding box center [624, 343] width 107 height 89
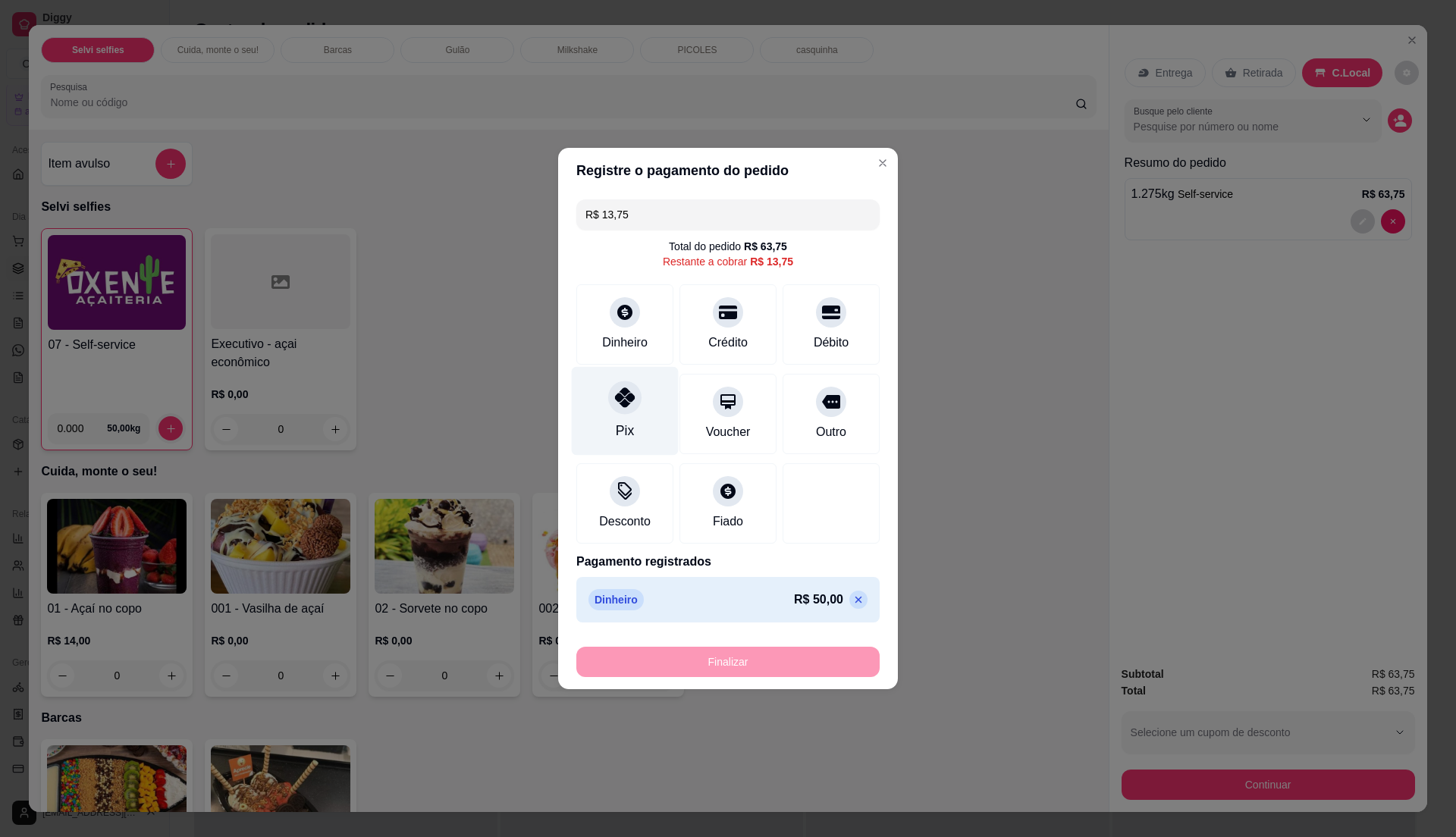
click at [646, 420] on div "Pix" at bounding box center [624, 411] width 107 height 89
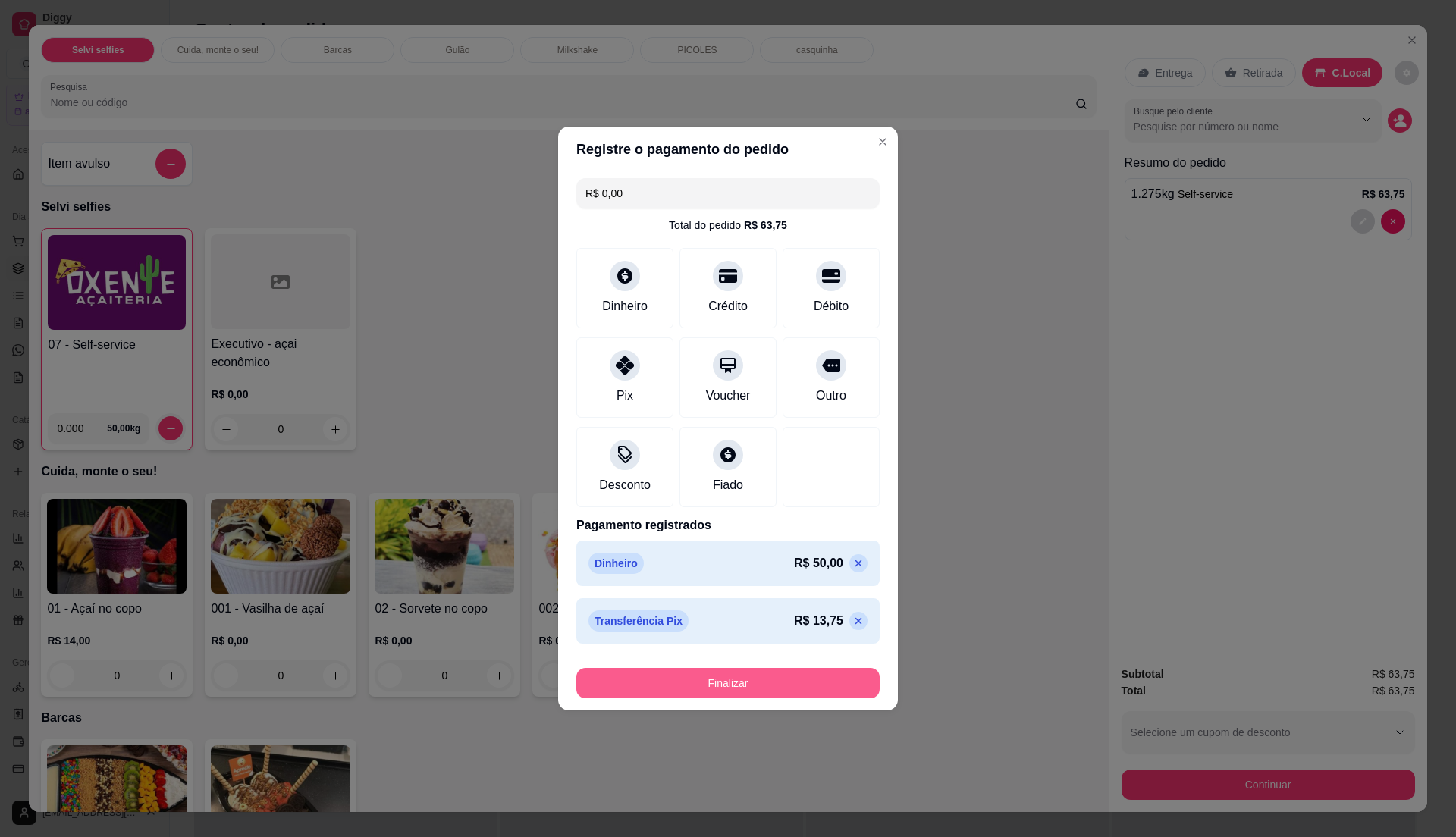
click at [759, 687] on button "Finalizar" at bounding box center [728, 684] width 303 height 31
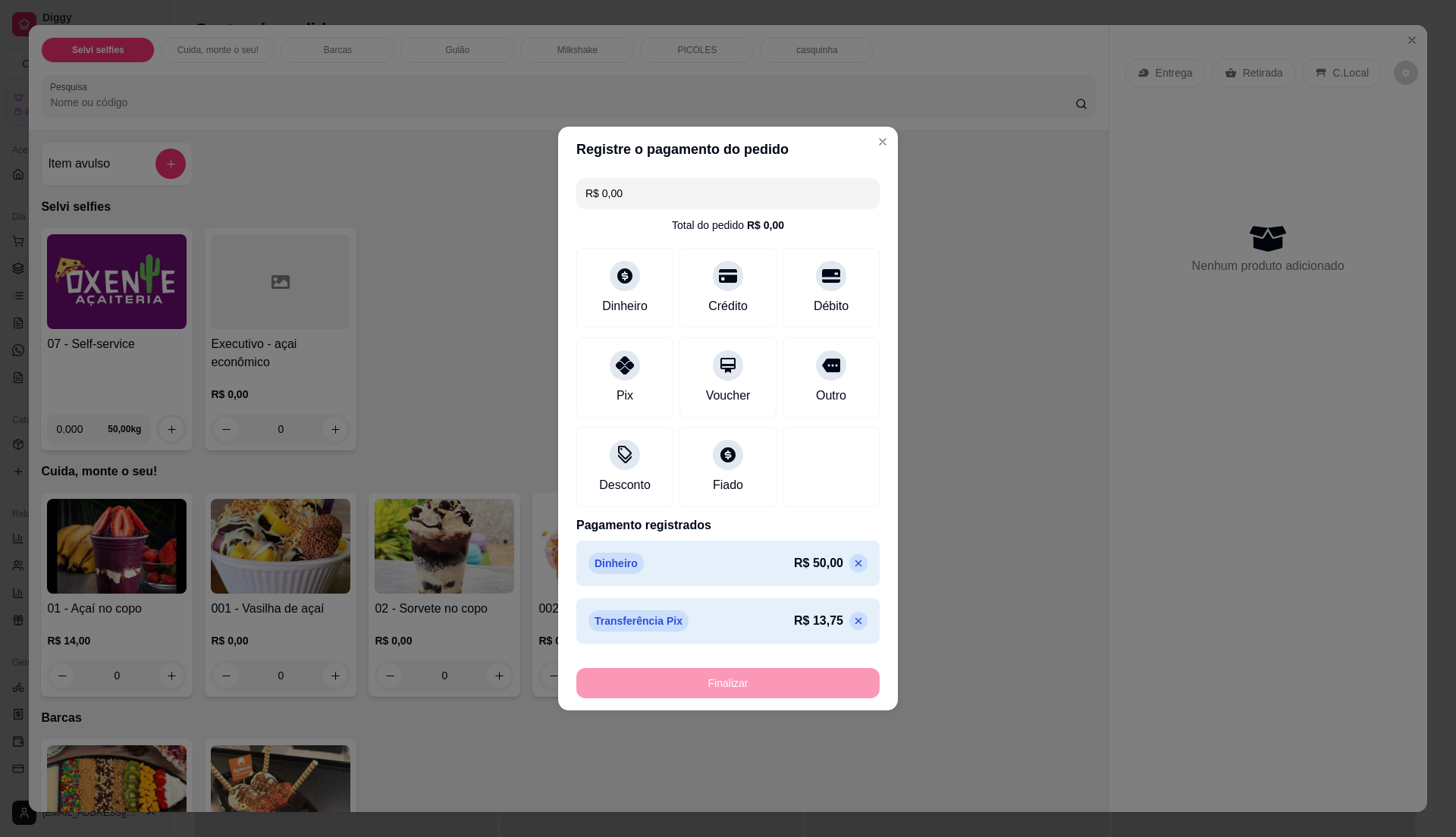
type input "-R$ 63,75"
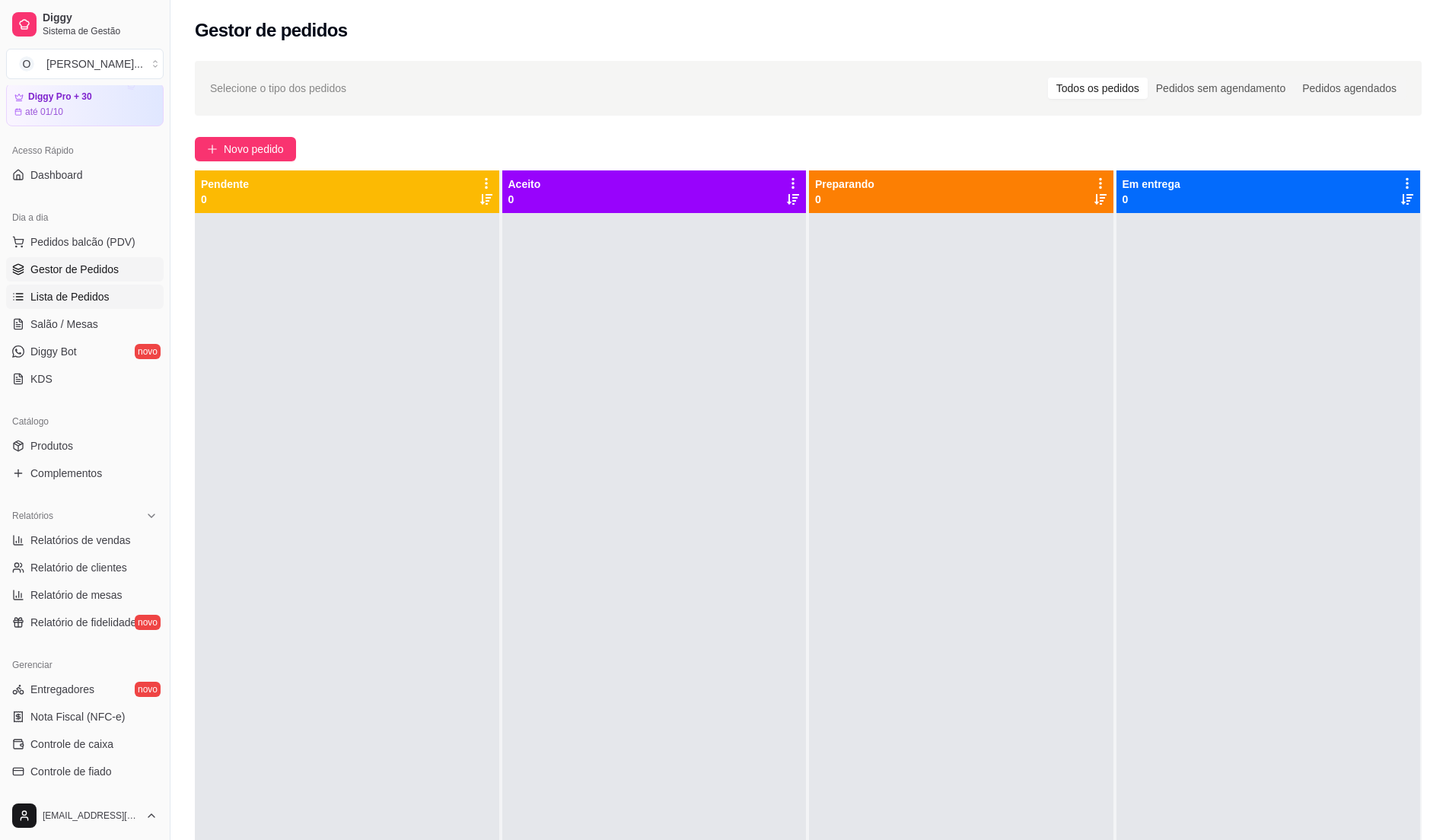
click at [49, 293] on span "Lista de Pedidos" at bounding box center [70, 296] width 79 height 15
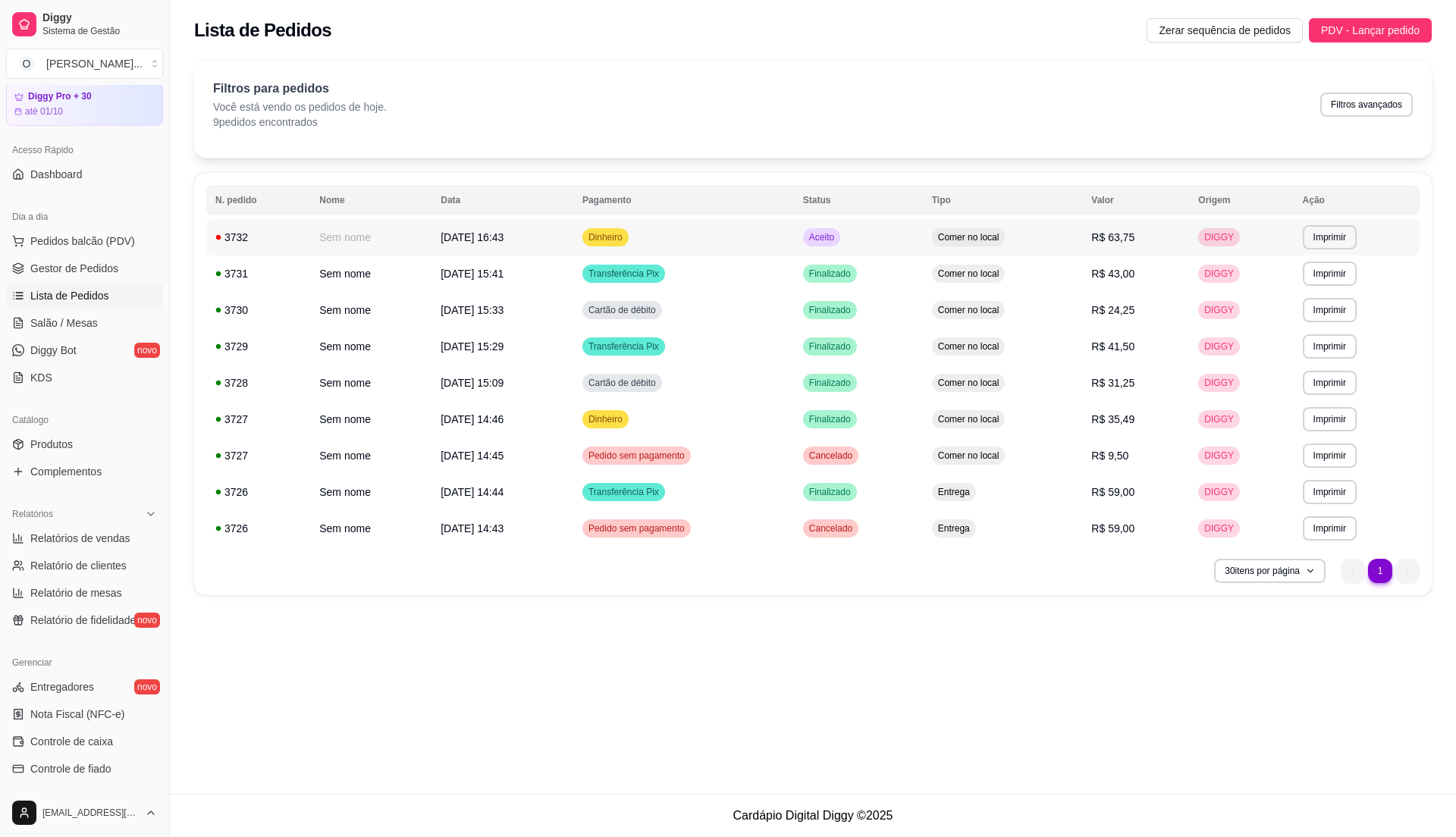
click at [767, 232] on td "Dinheiro" at bounding box center [684, 237] width 221 height 37
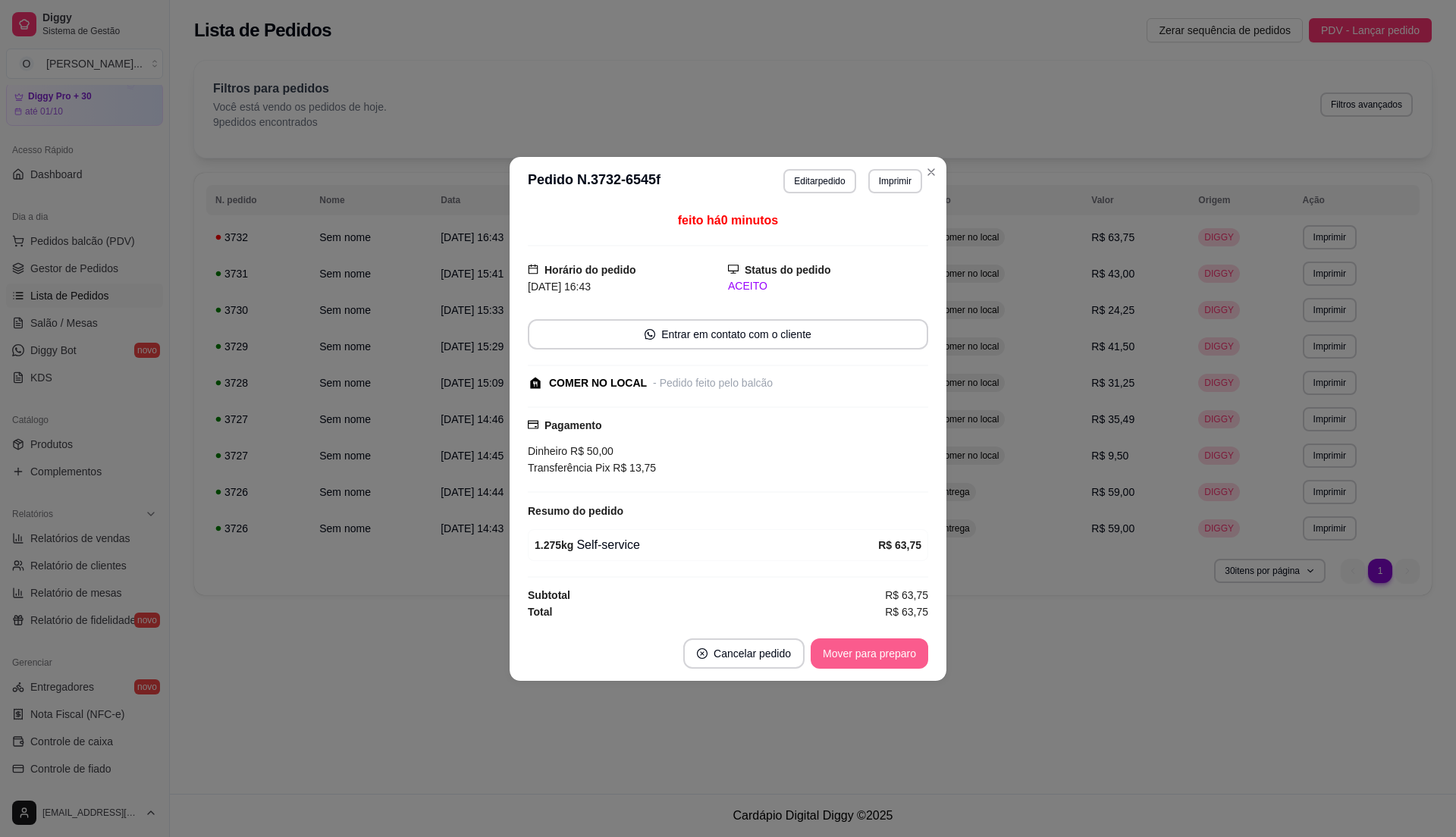
click at [886, 648] on button "Mover para preparo" at bounding box center [869, 654] width 118 height 31
click at [886, 648] on button "Mover para retirada disponível" at bounding box center [843, 653] width 162 height 30
click at [886, 648] on button "Mover para finalizado" at bounding box center [866, 653] width 122 height 30
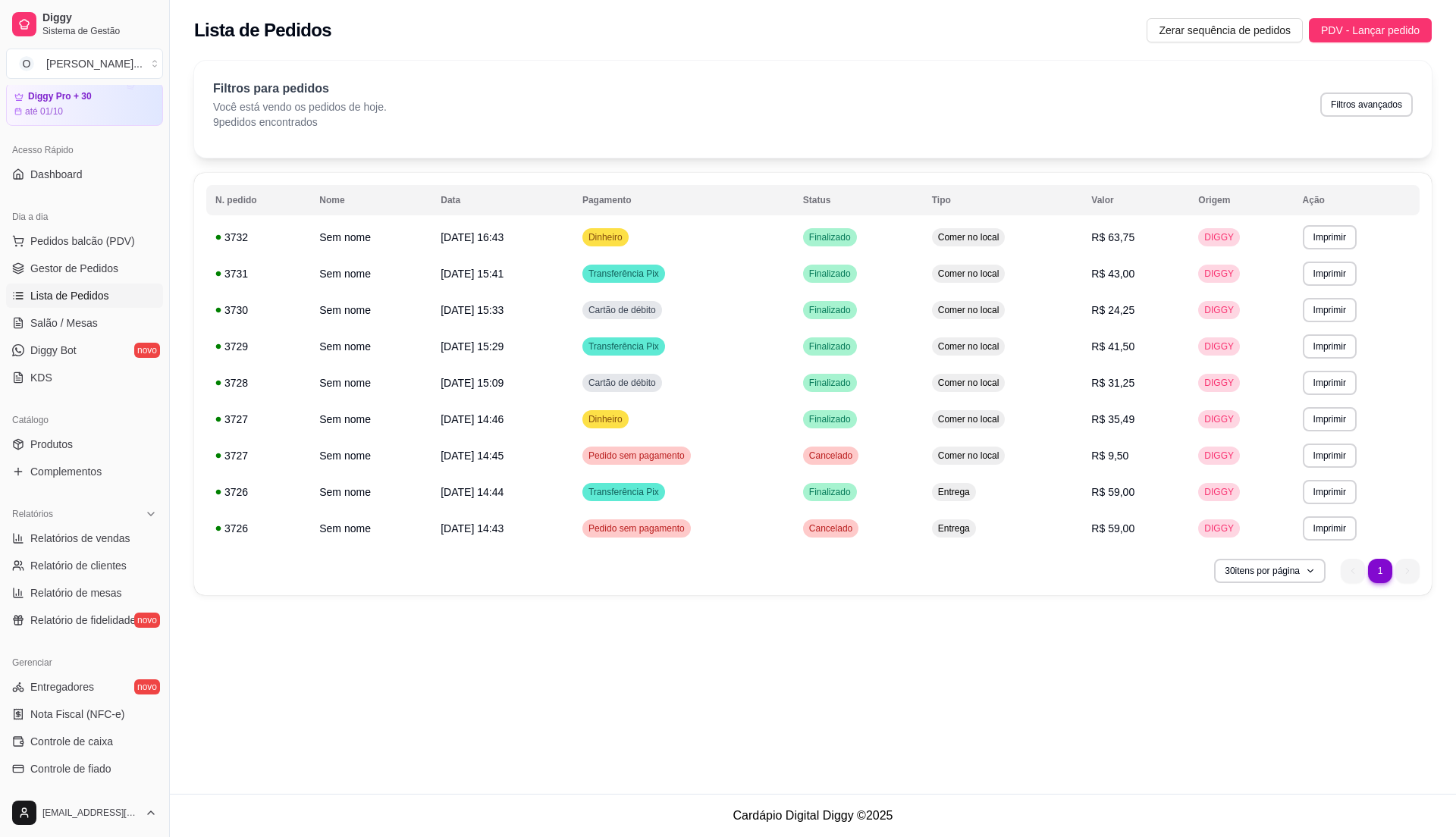
click at [92, 283] on ul "Pedidos balcão (PDV) Gestor de Pedidos Lista de Pedidos Salão / Mesas Diggy Bot…" at bounding box center [84, 309] width 157 height 161
click at [91, 273] on span "Gestor de Pedidos" at bounding box center [74, 268] width 88 height 15
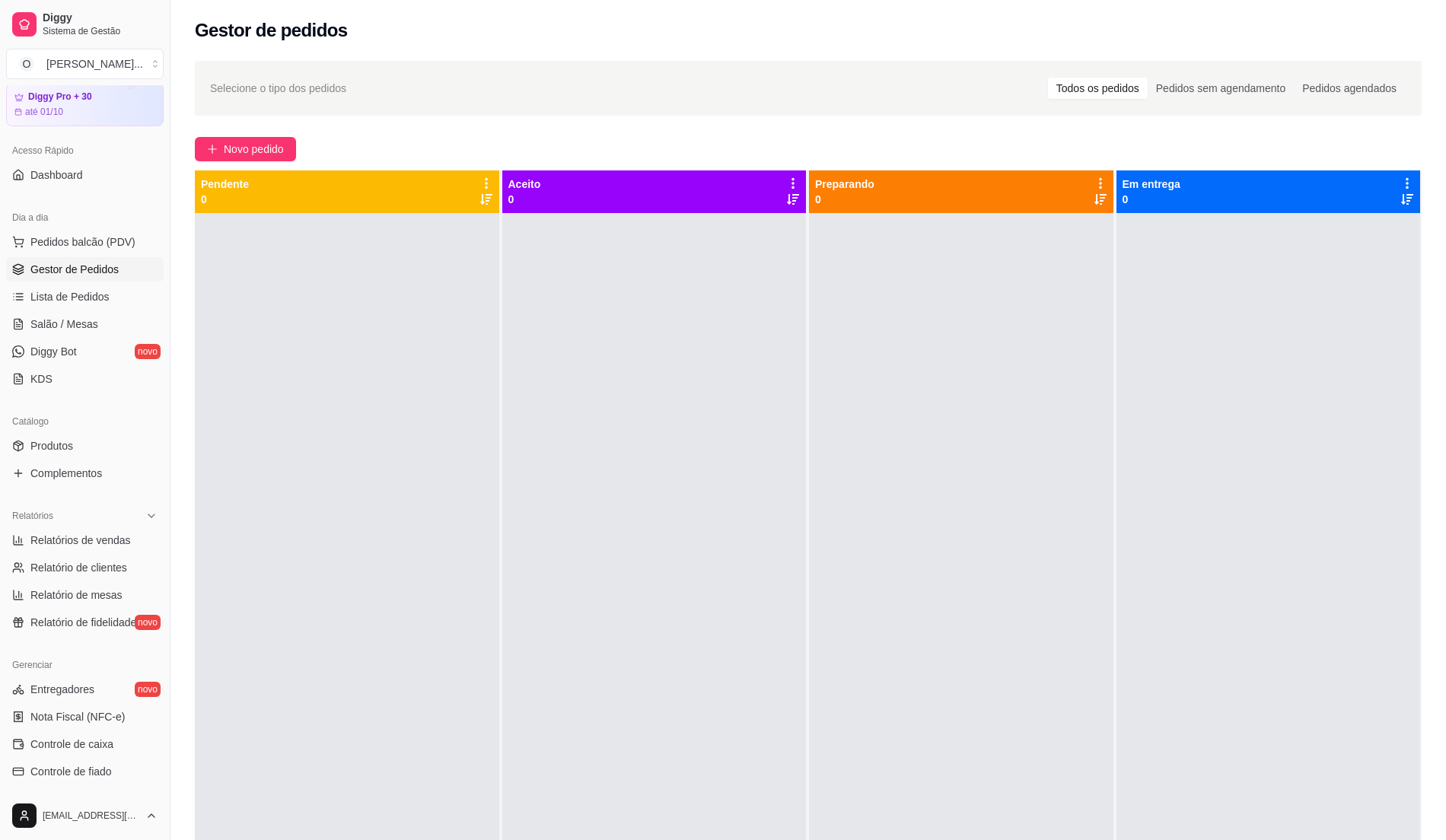
drag, startPoint x: 750, startPoint y: 507, endPoint x: 729, endPoint y: 507, distance: 21.0
click at [749, 507] on div at bounding box center [655, 633] width 304 height 840
click at [95, 300] on span "Lista de Pedidos" at bounding box center [70, 296] width 79 height 15
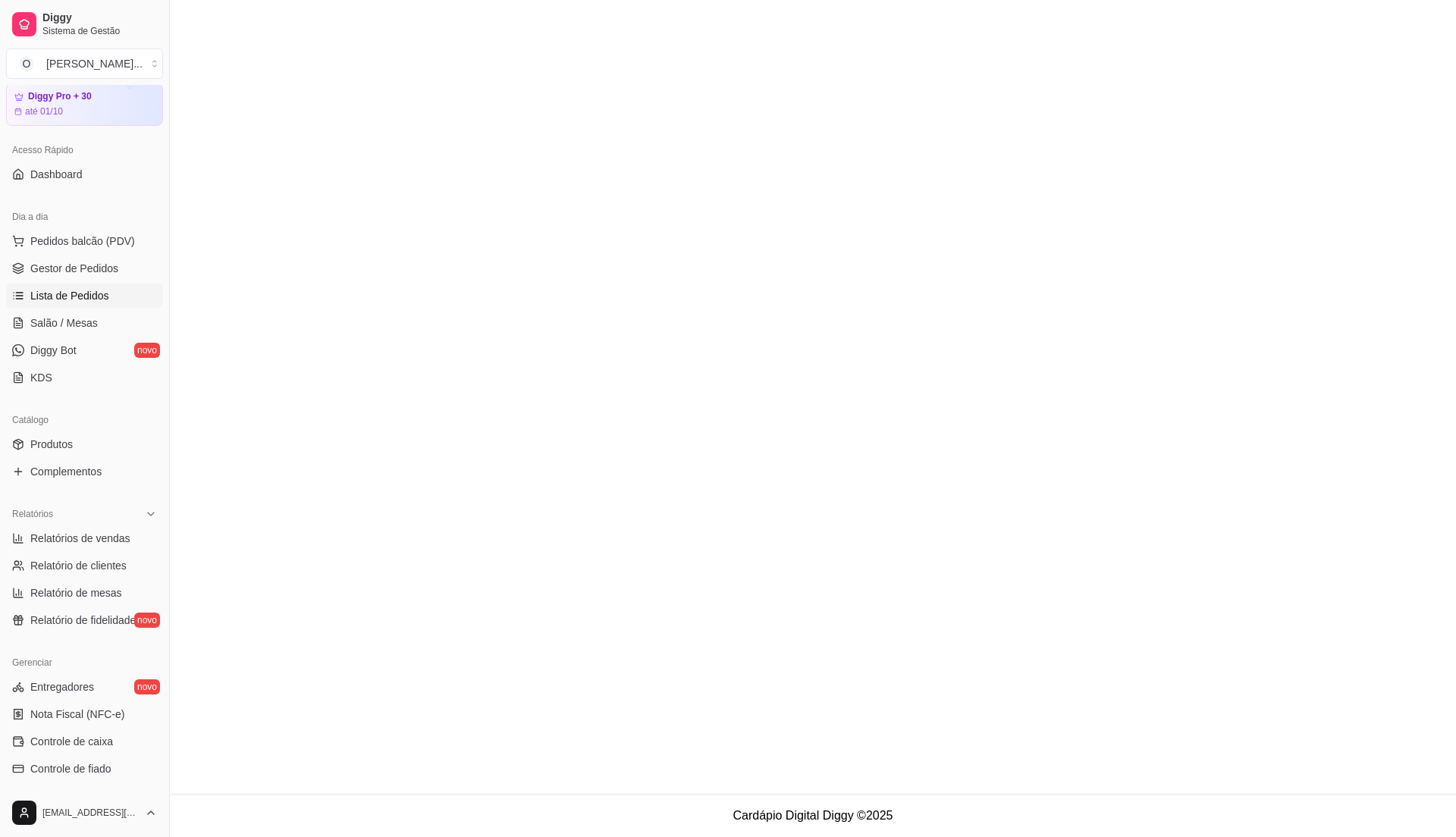
click at [85, 296] on span "Lista de Pedidos" at bounding box center [70, 295] width 79 height 15
click at [96, 262] on span "Gestor de Pedidos" at bounding box center [74, 268] width 88 height 15
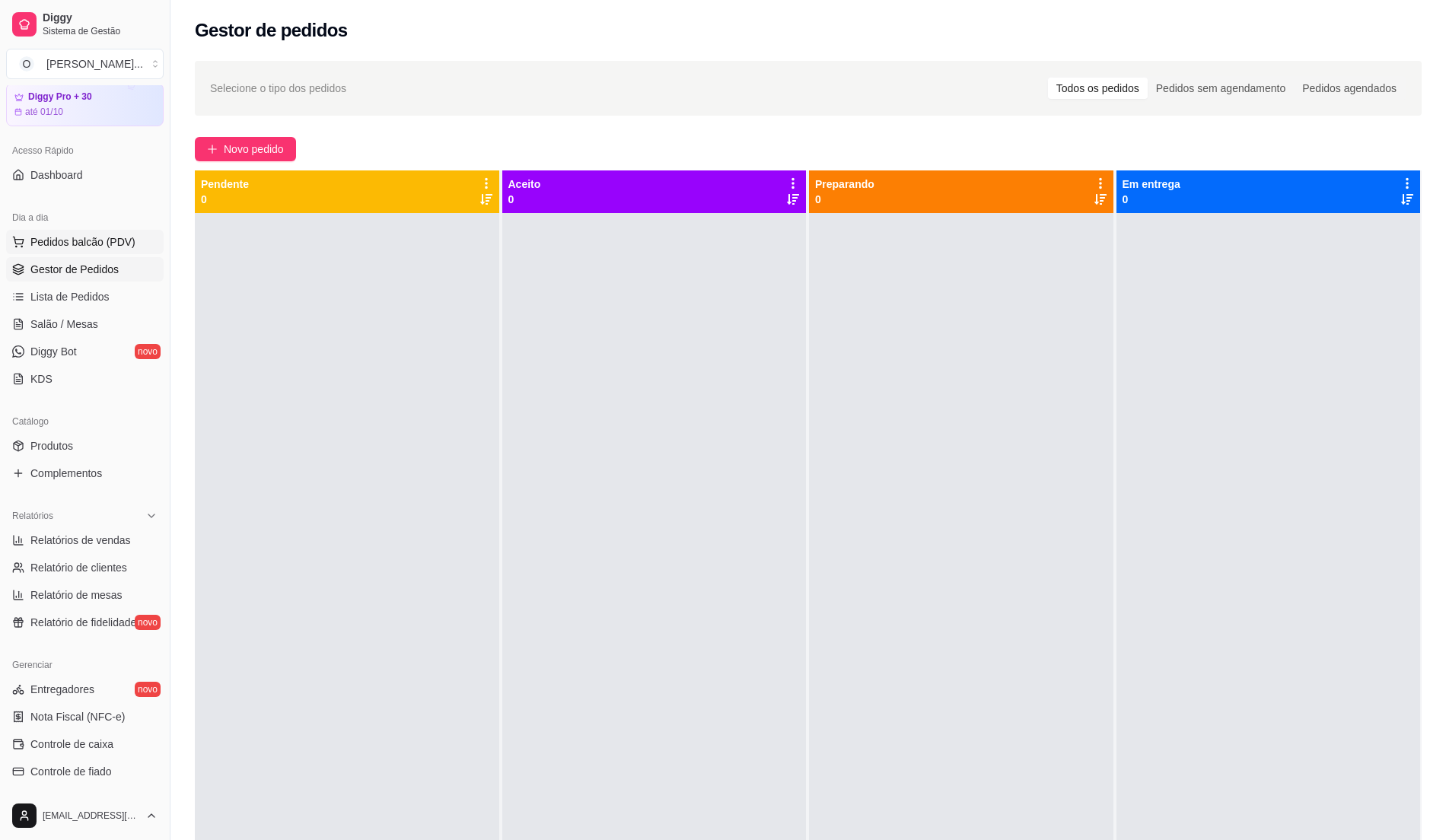
click at [89, 238] on span "Pedidos balcão (PDV)" at bounding box center [83, 241] width 105 height 15
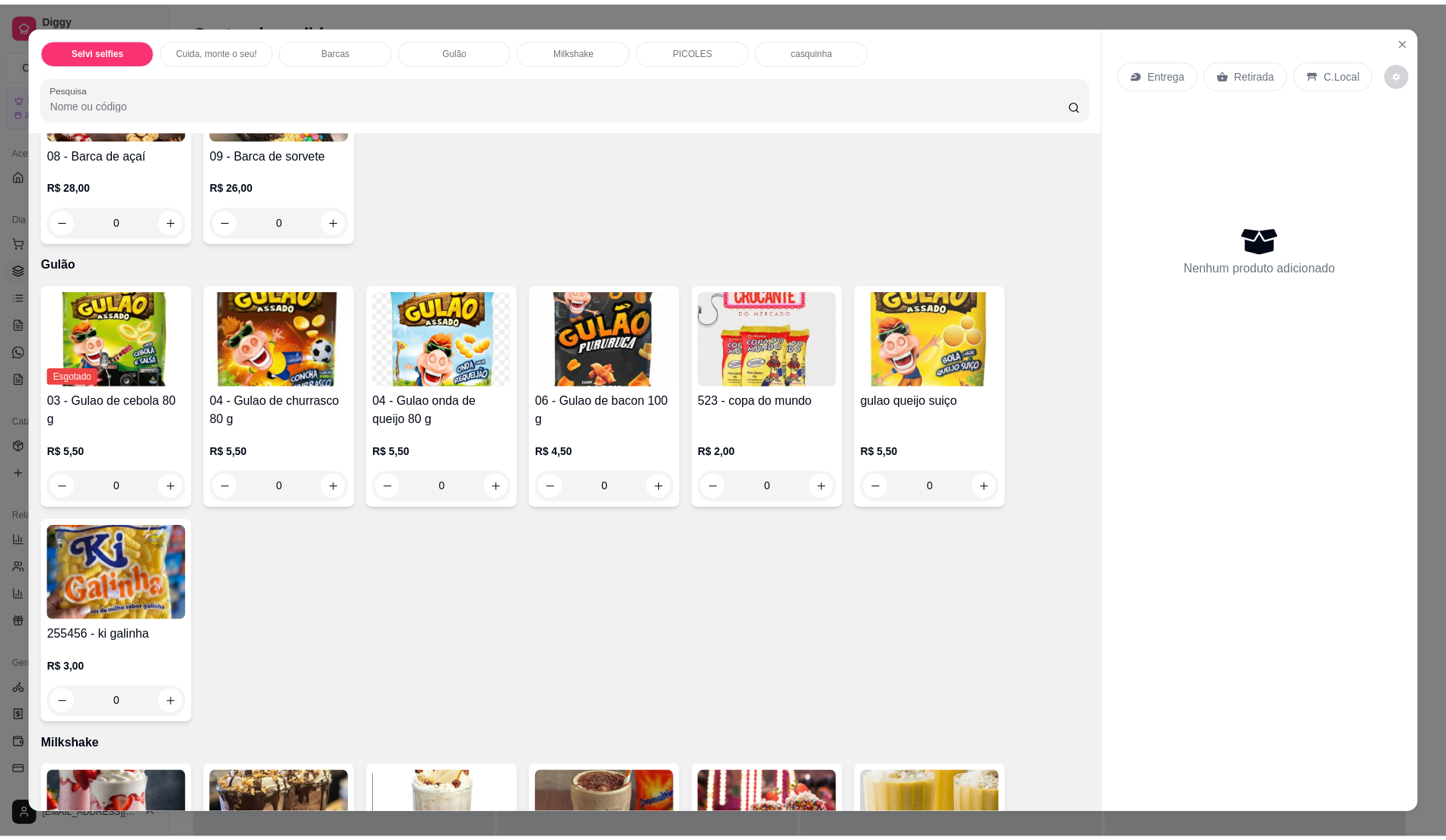
scroll to position [710, 0]
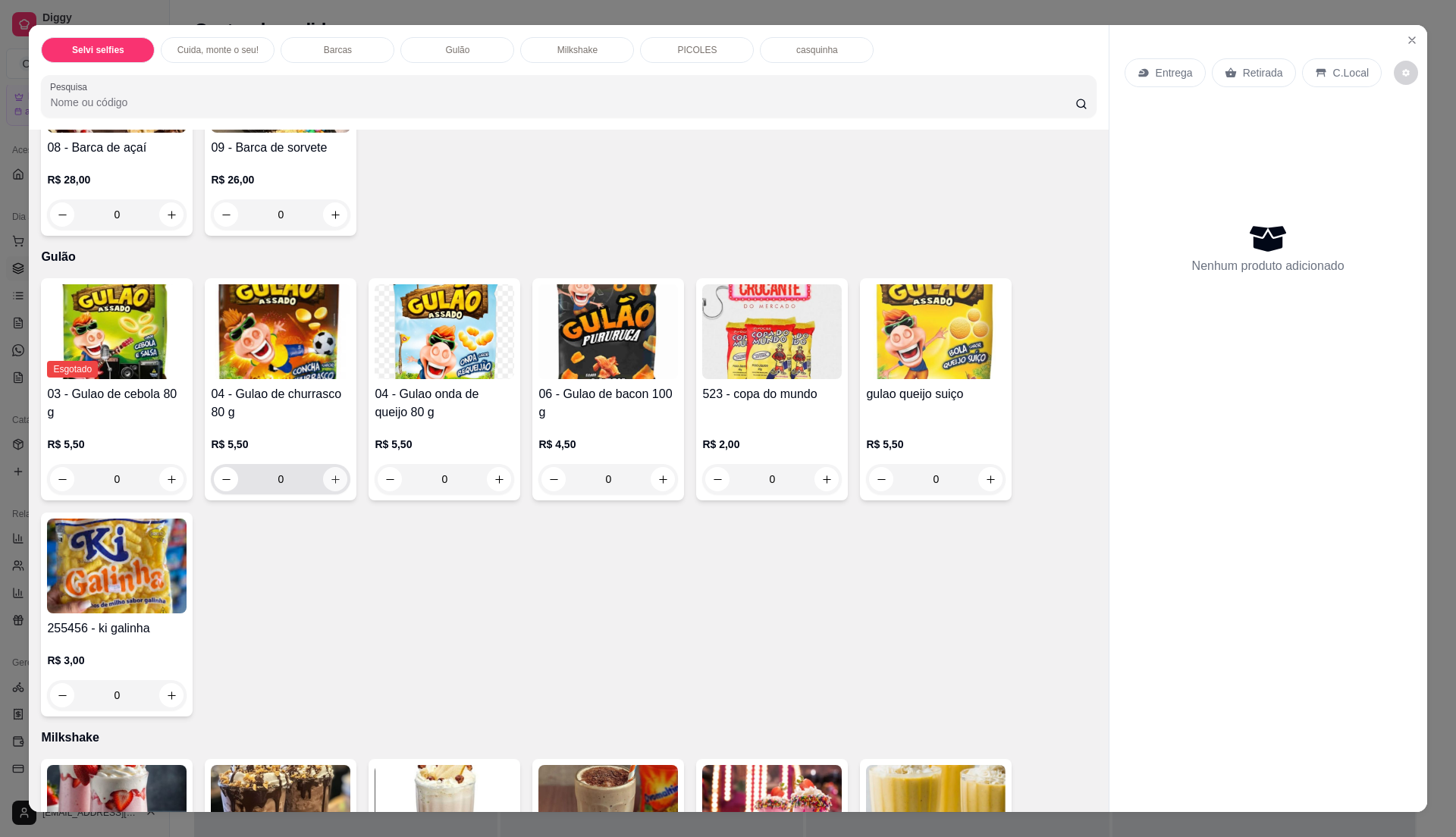
click at [329, 473] on button "increase-product-quantity" at bounding box center [335, 479] width 24 height 24
type input "1"
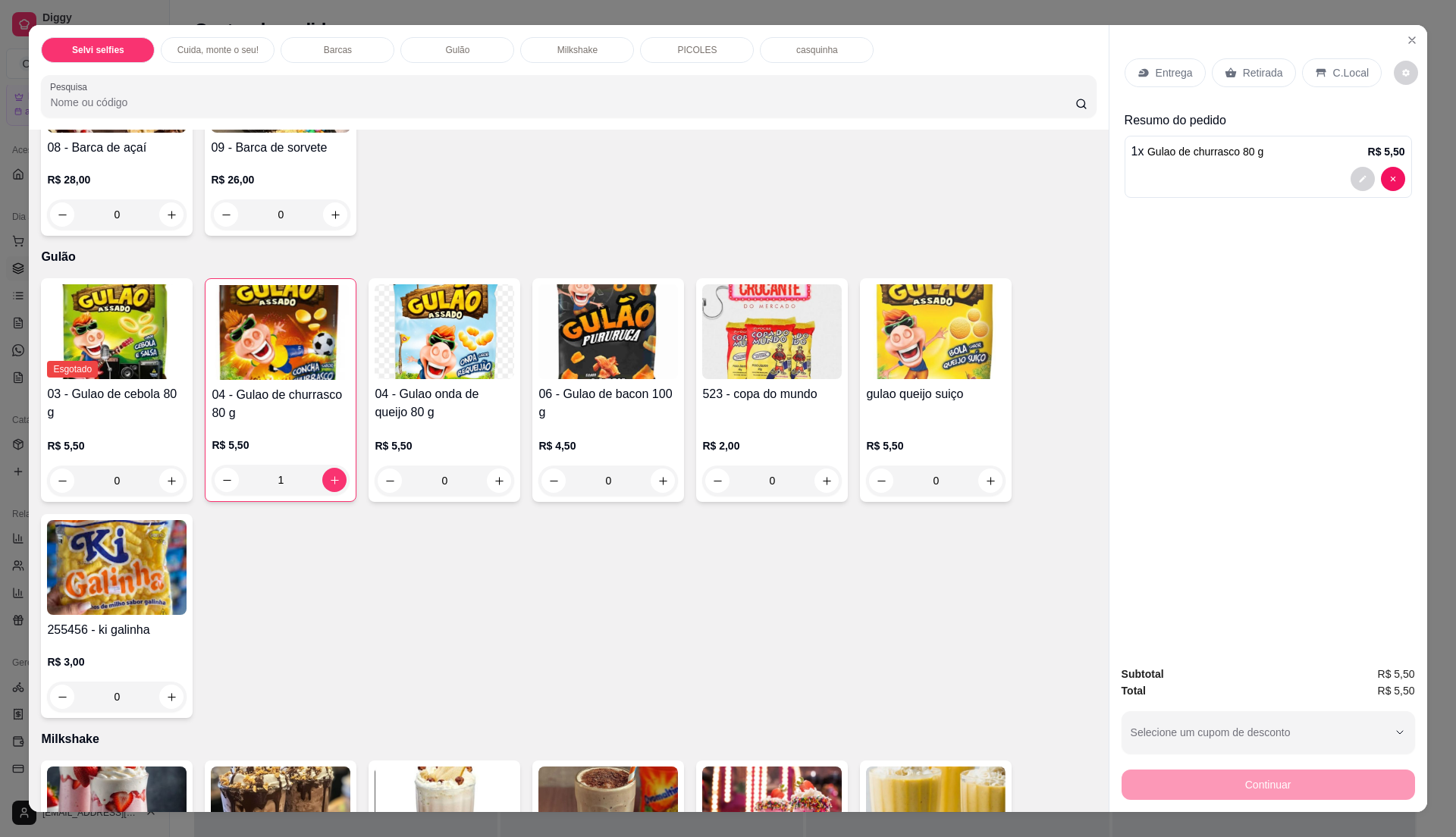
click at [1339, 67] on p "C.Local" at bounding box center [1351, 73] width 36 height 15
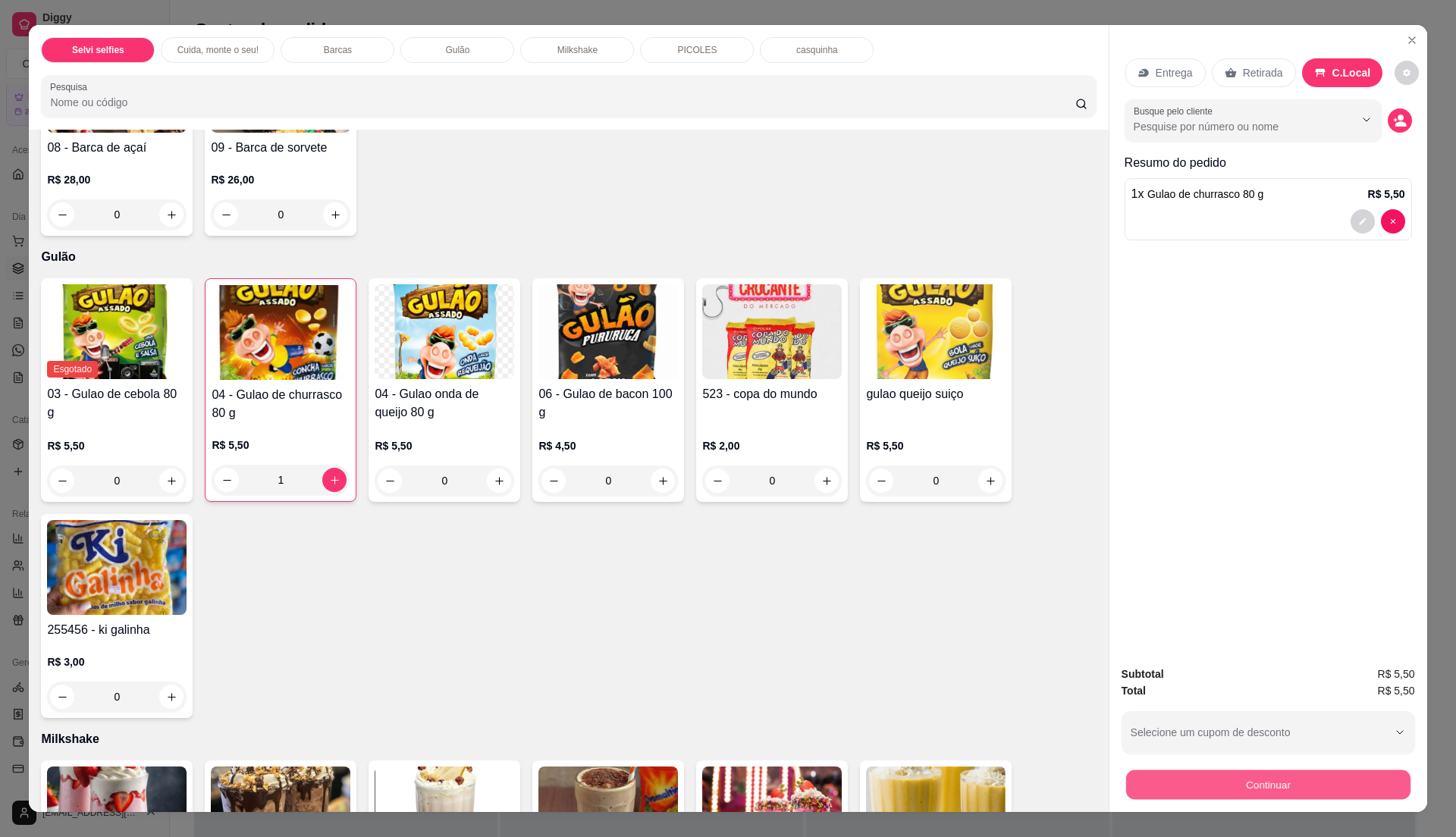
click at [1324, 777] on button "Continuar" at bounding box center [1267, 784] width 284 height 30
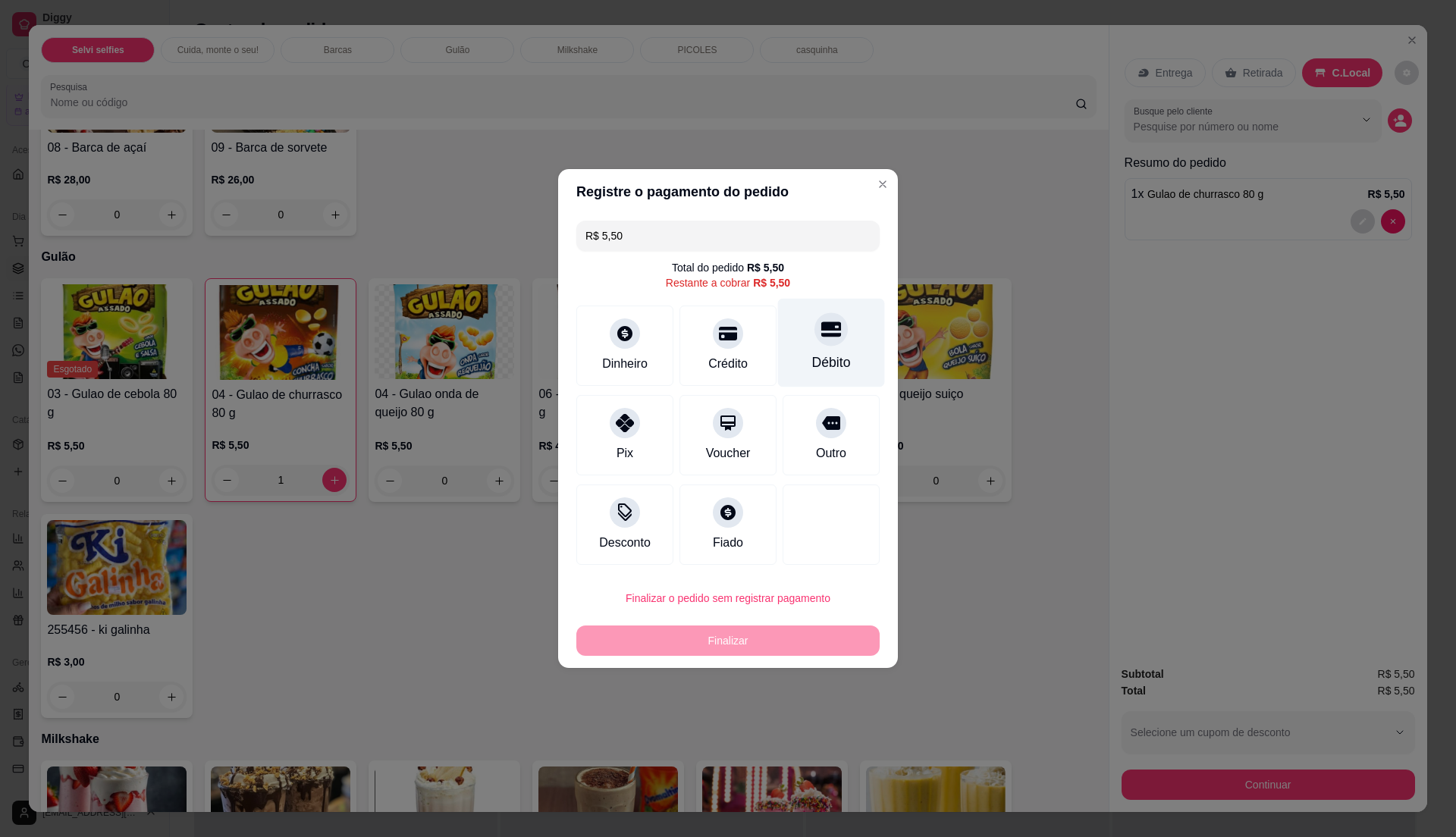
click at [823, 371] on div "Débito" at bounding box center [831, 362] width 39 height 20
type input "R$ 0,00"
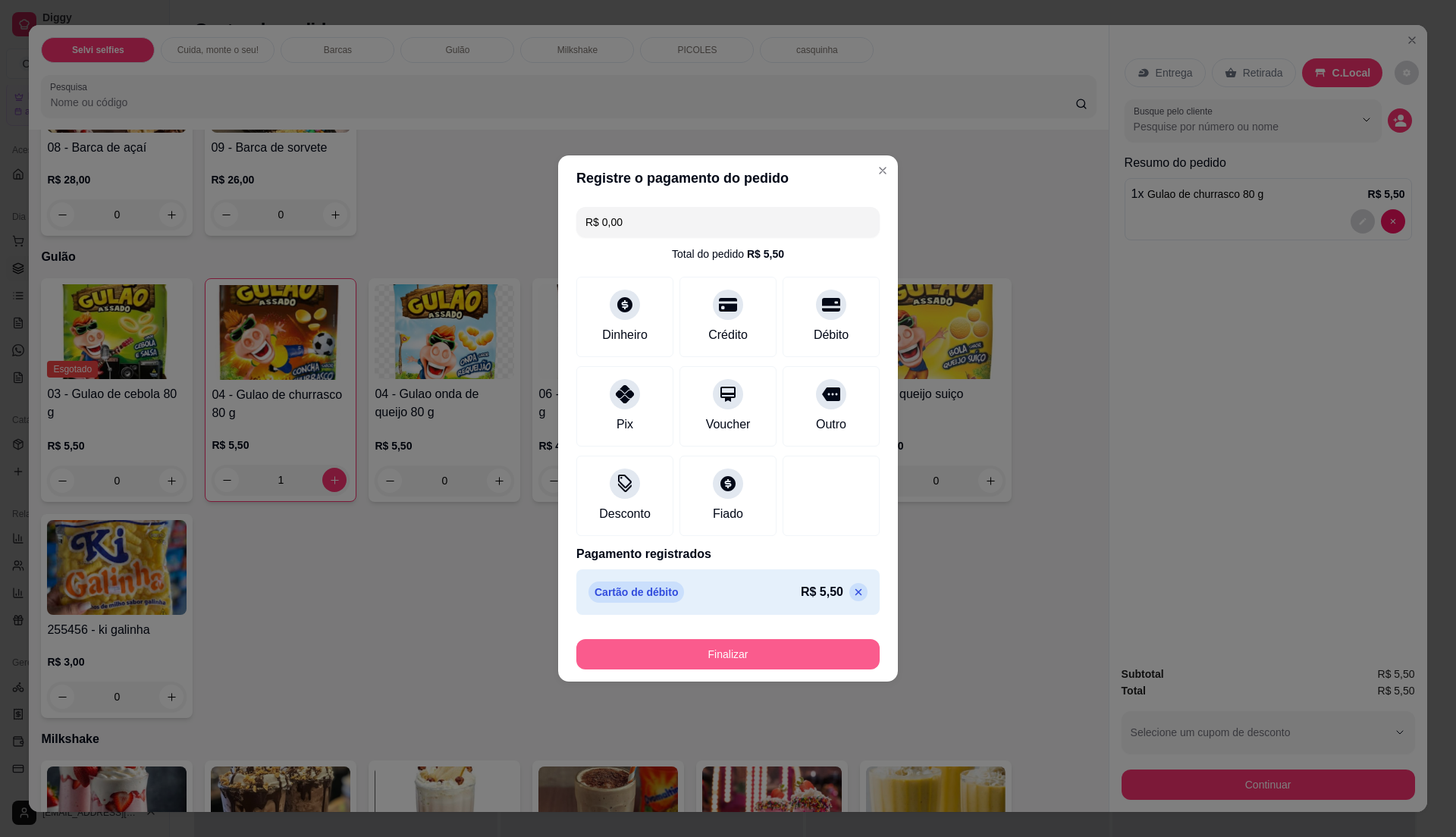
click at [783, 655] on button "Finalizar" at bounding box center [728, 655] width 303 height 31
type input "0"
type input "-R$ 5,50"
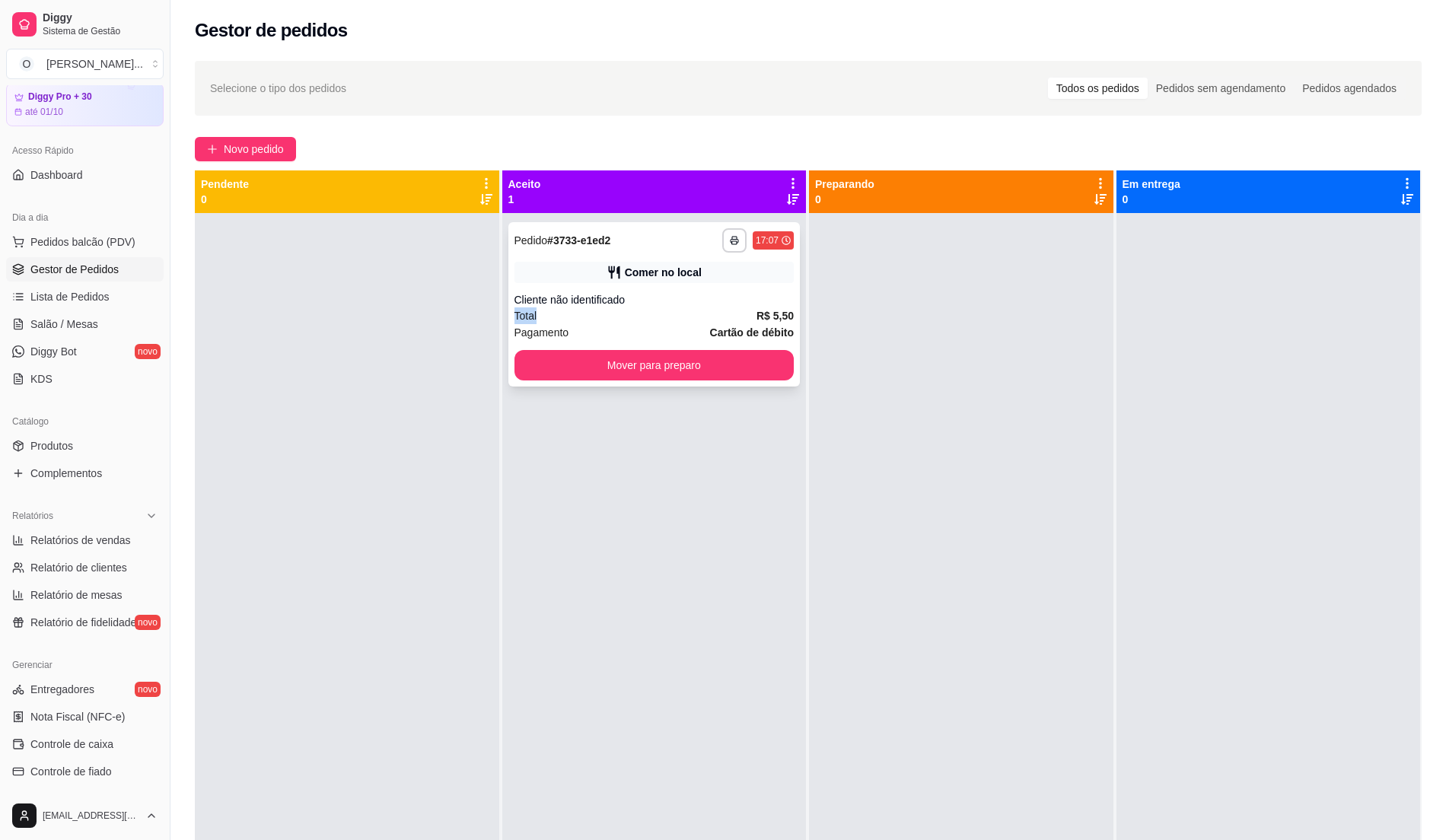
click at [701, 306] on div "**********" at bounding box center [655, 304] width 293 height 165
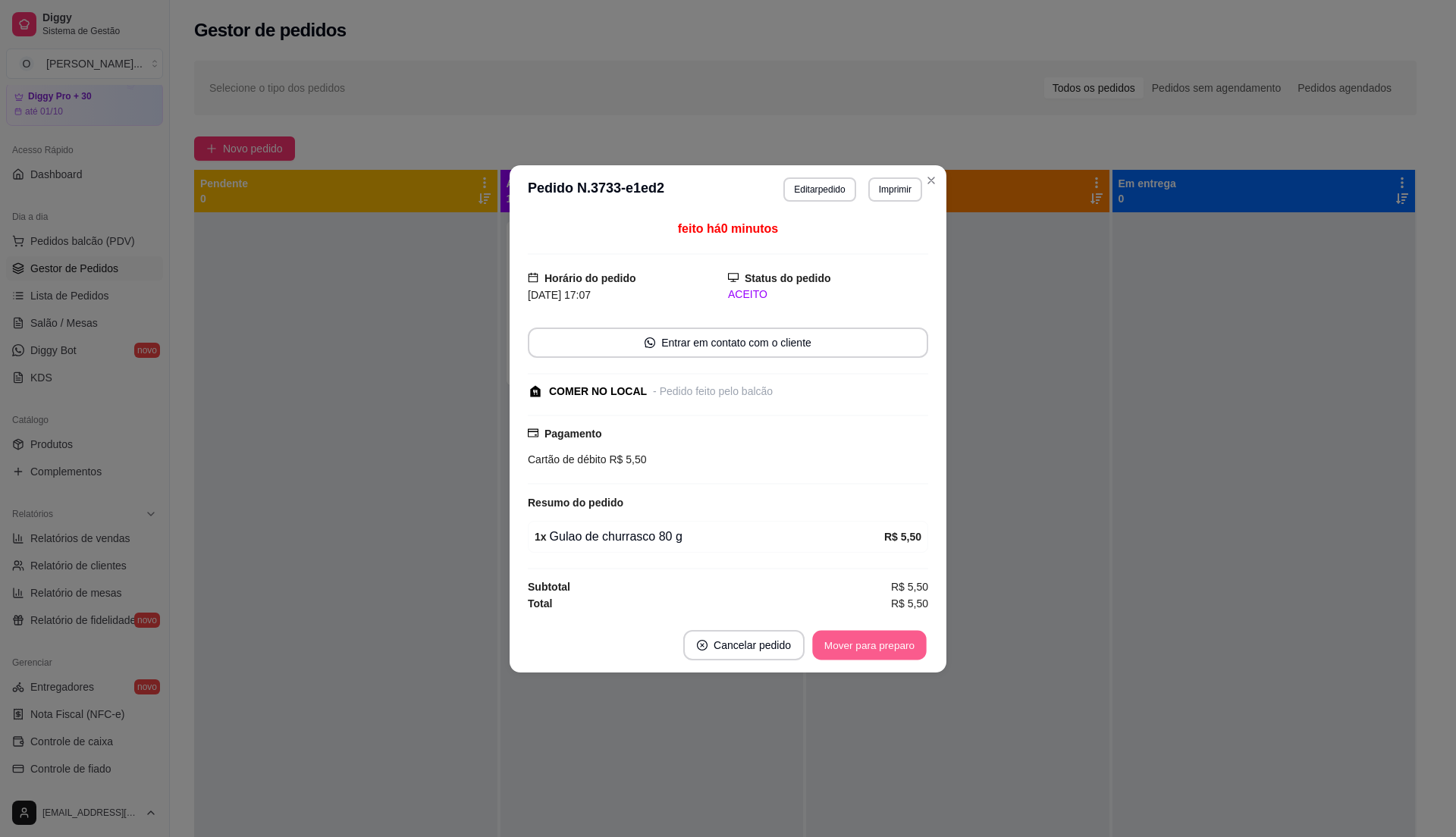
click at [876, 648] on button "Mover para preparo" at bounding box center [868, 644] width 114 height 30
click at [876, 648] on div "Mover para preparo" at bounding box center [859, 645] width 139 height 31
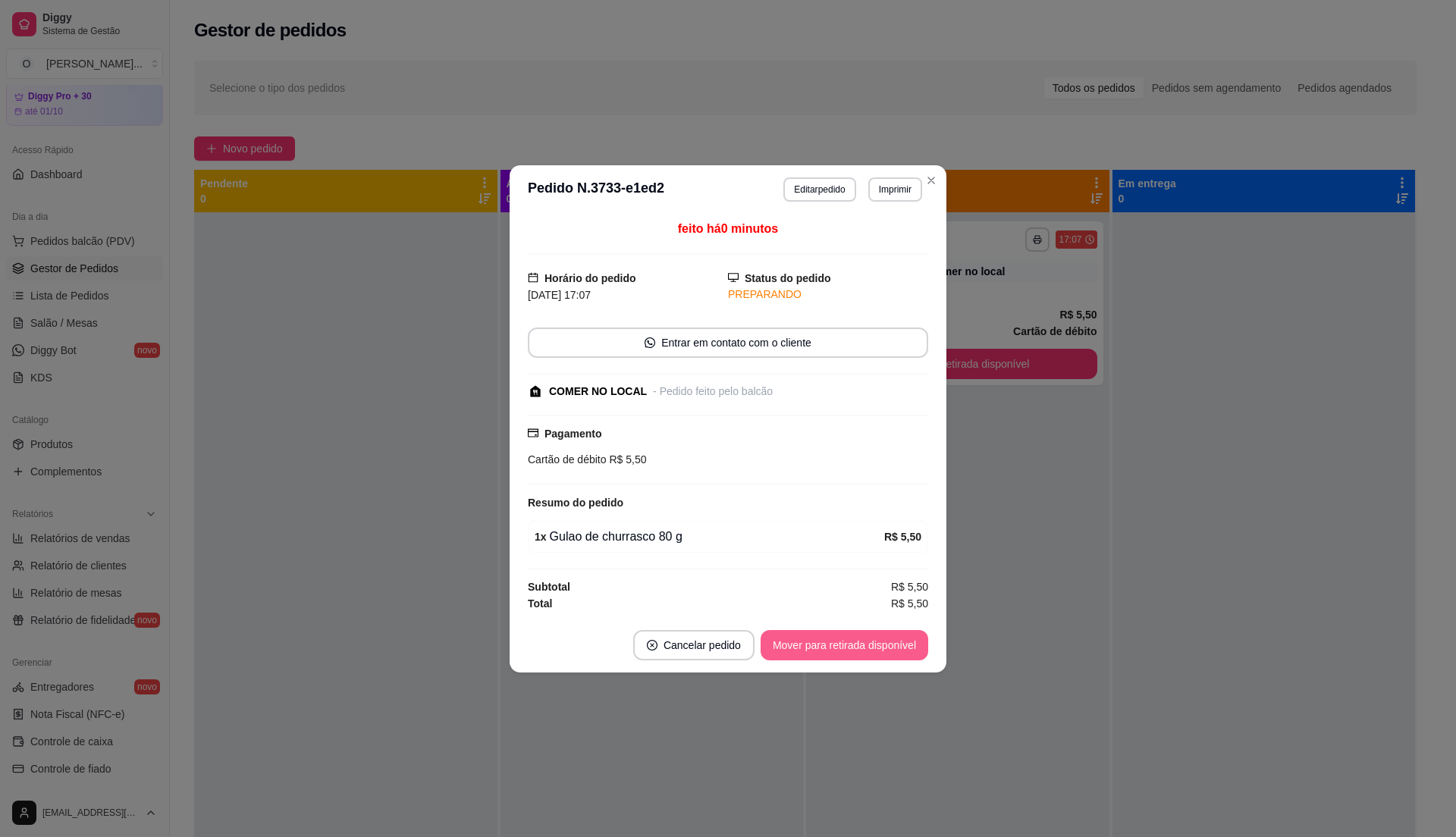
click at [816, 647] on button "Mover para retirada disponível" at bounding box center [844, 645] width 168 height 31
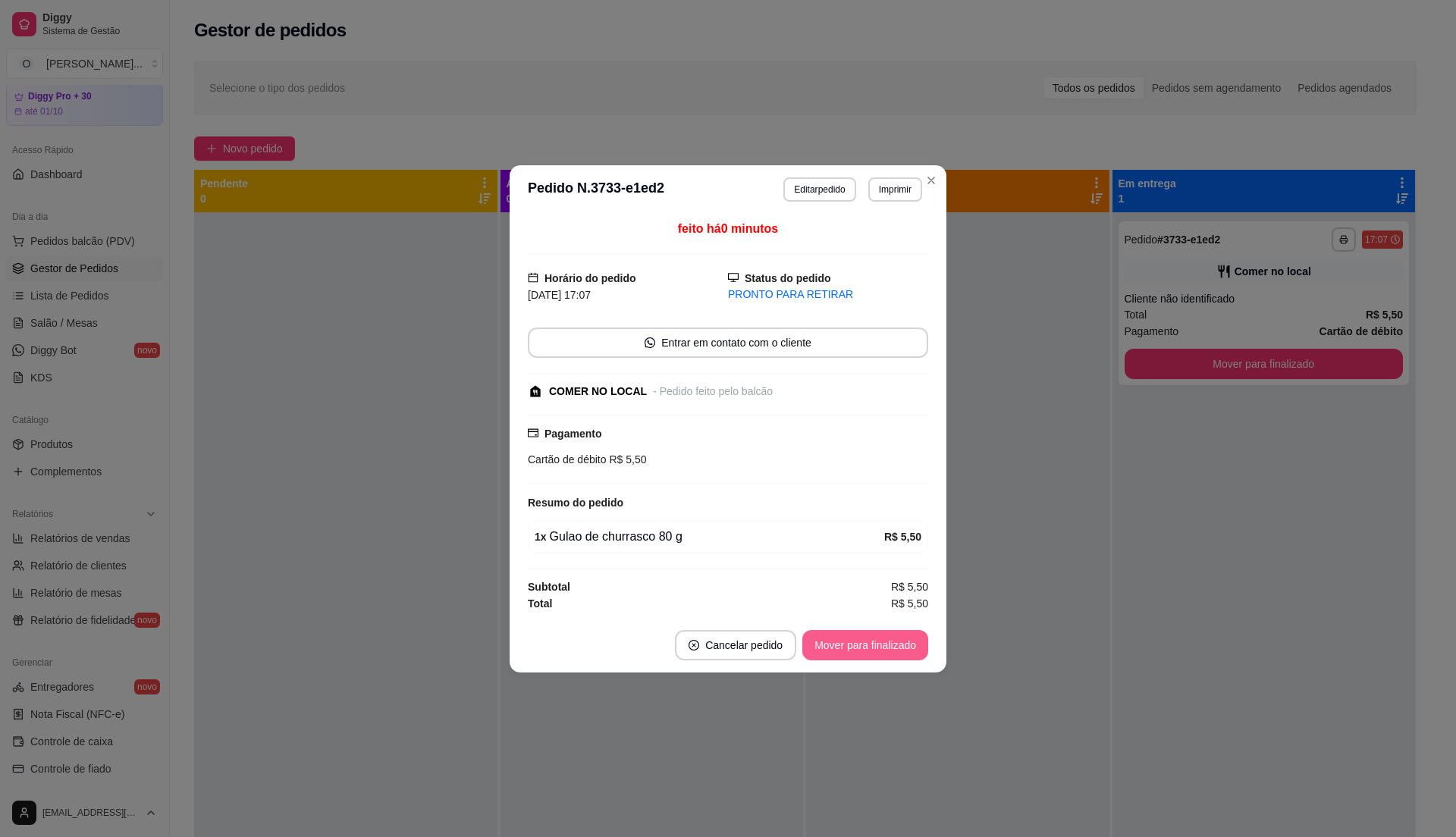
click at [817, 647] on button "Mover para finalizado" at bounding box center [865, 645] width 126 height 31
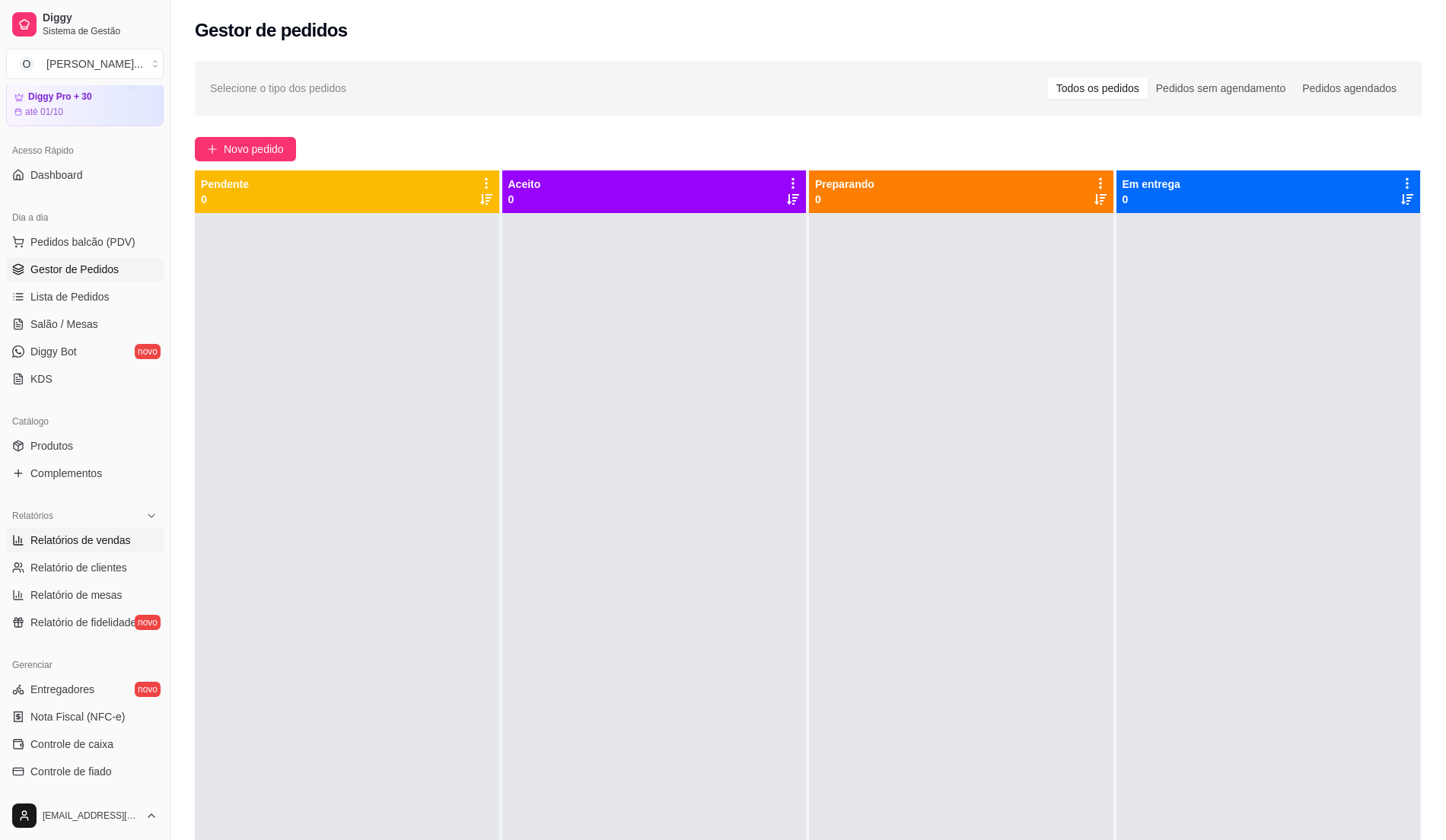
click at [119, 546] on span "Relatórios de vendas" at bounding box center [81, 540] width 101 height 15
select select "ALL"
select select "0"
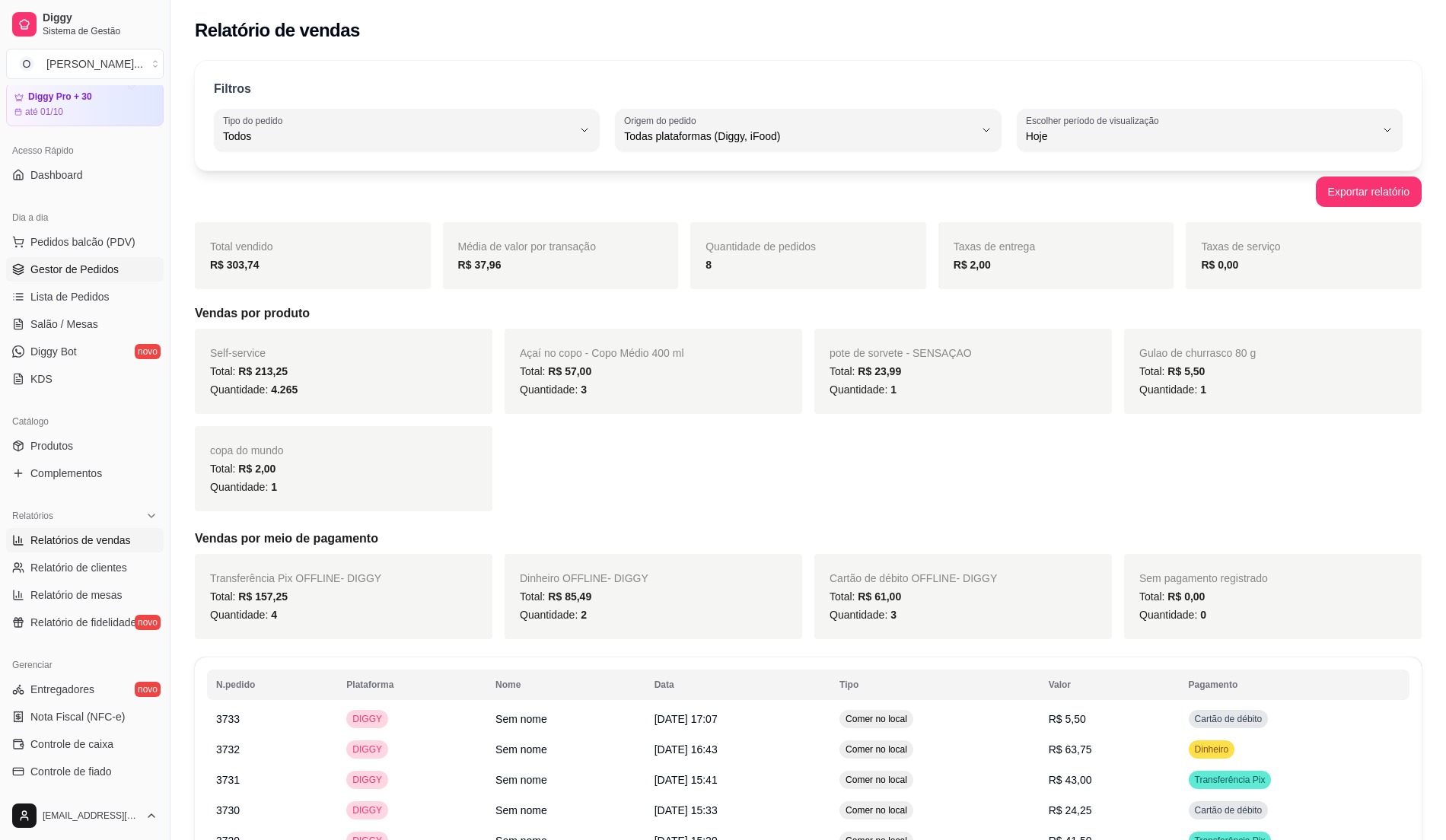
click at [101, 278] on link "Gestor de Pedidos" at bounding box center [85, 269] width 158 height 24
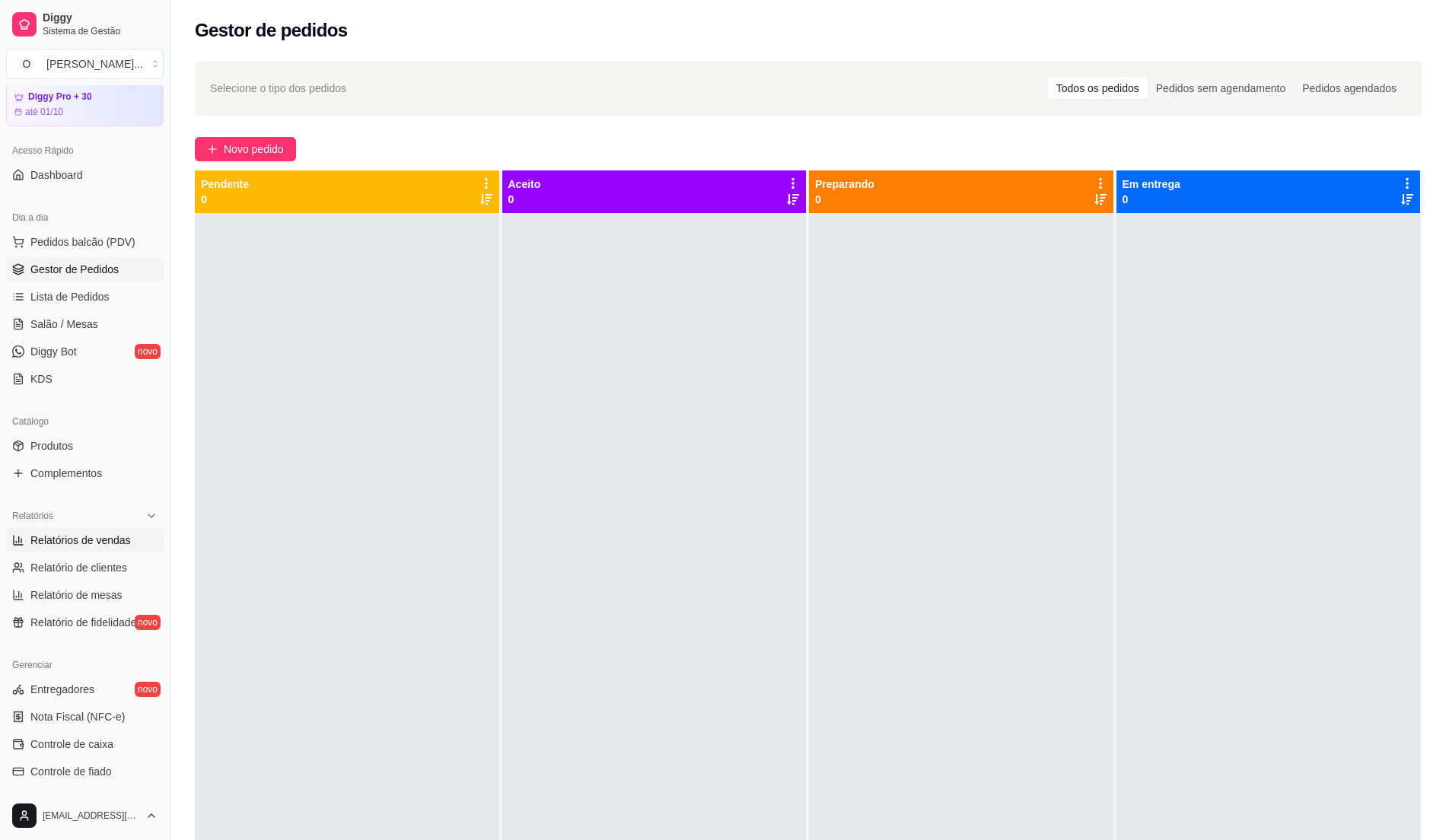
click at [41, 542] on span "Relatórios de vendas" at bounding box center [81, 540] width 101 height 15
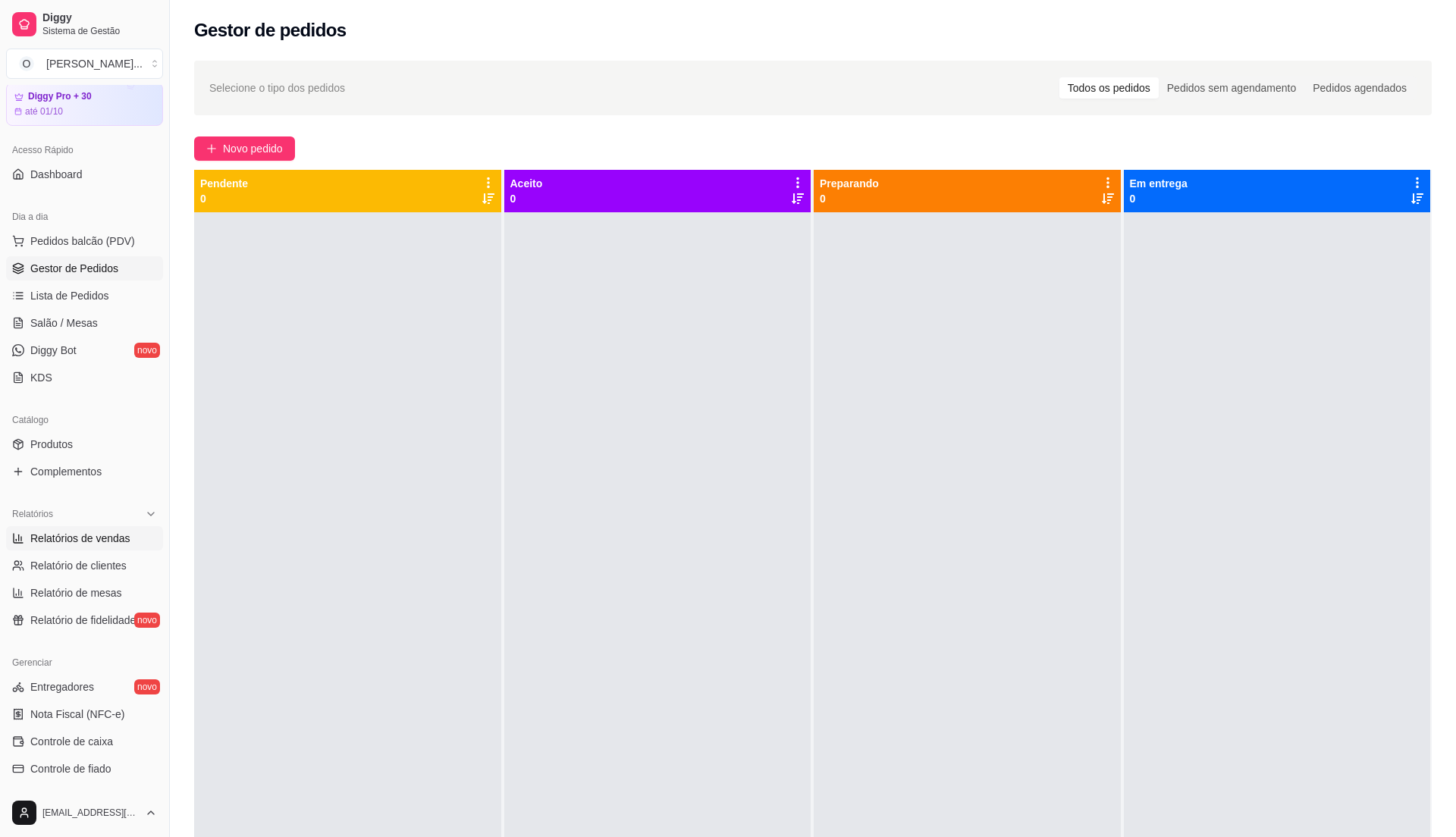
select select "ALL"
select select "0"
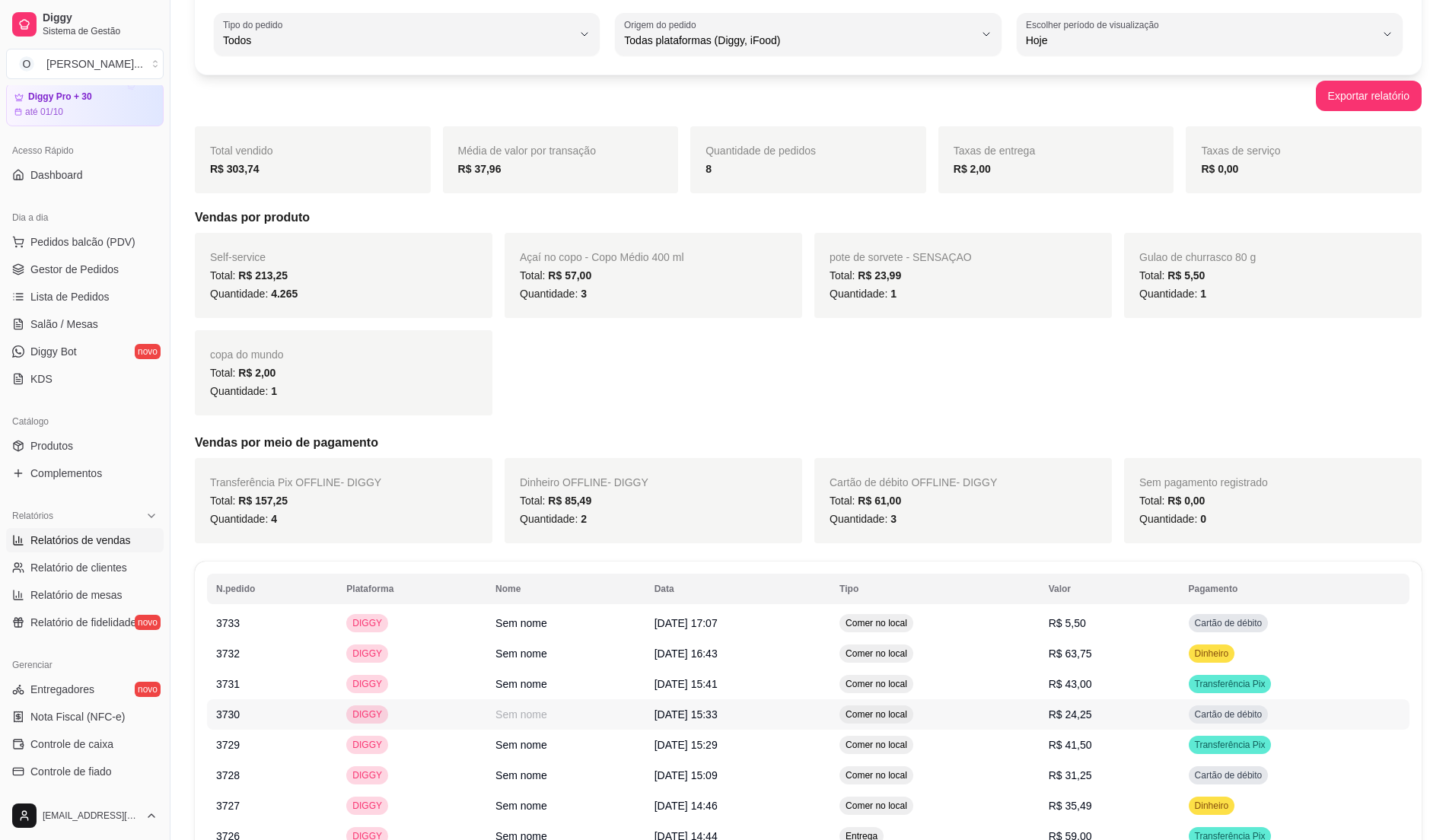
scroll to position [224, 0]
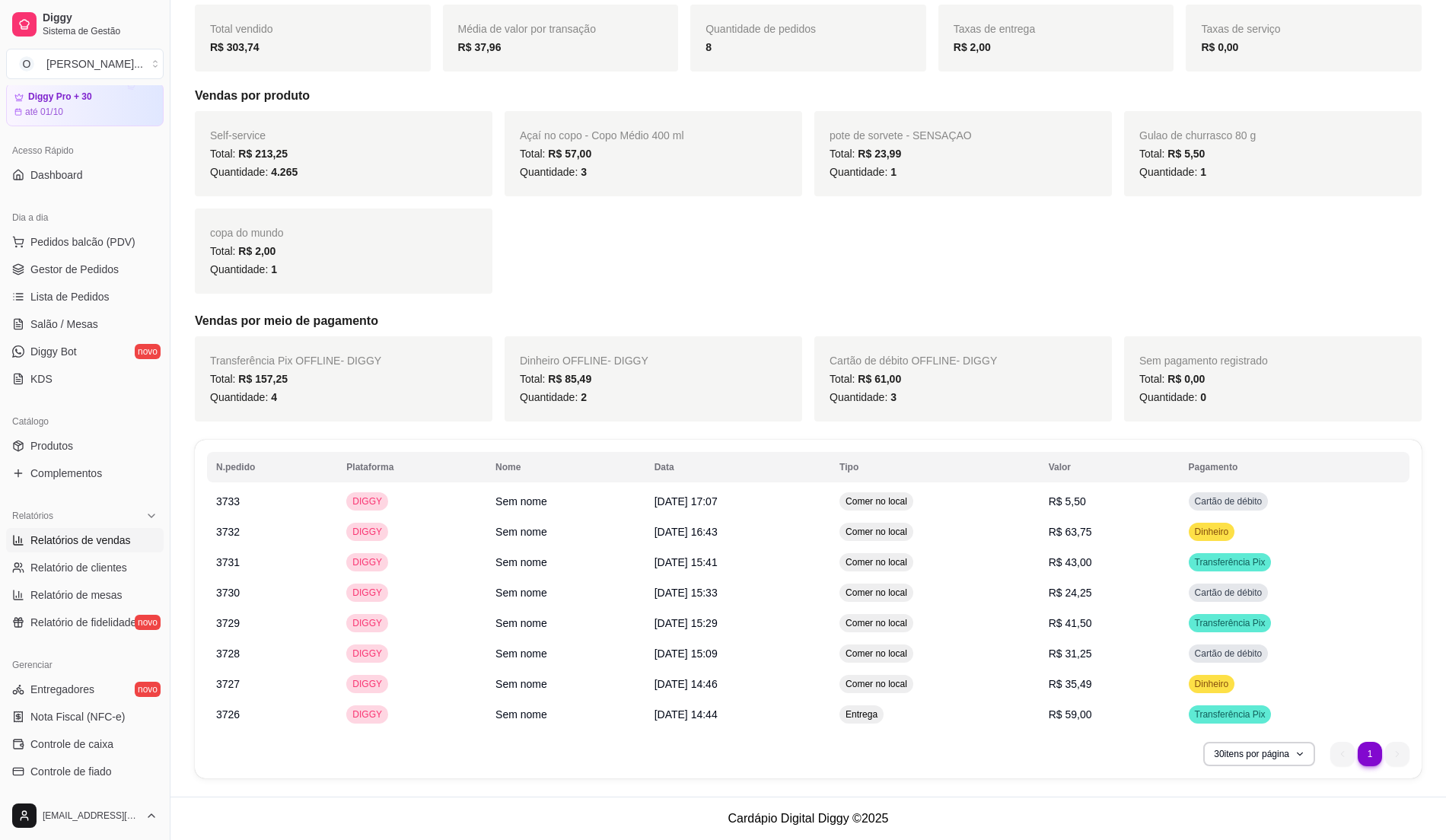
click at [47, 533] on span "Relatórios de vendas" at bounding box center [81, 540] width 101 height 15
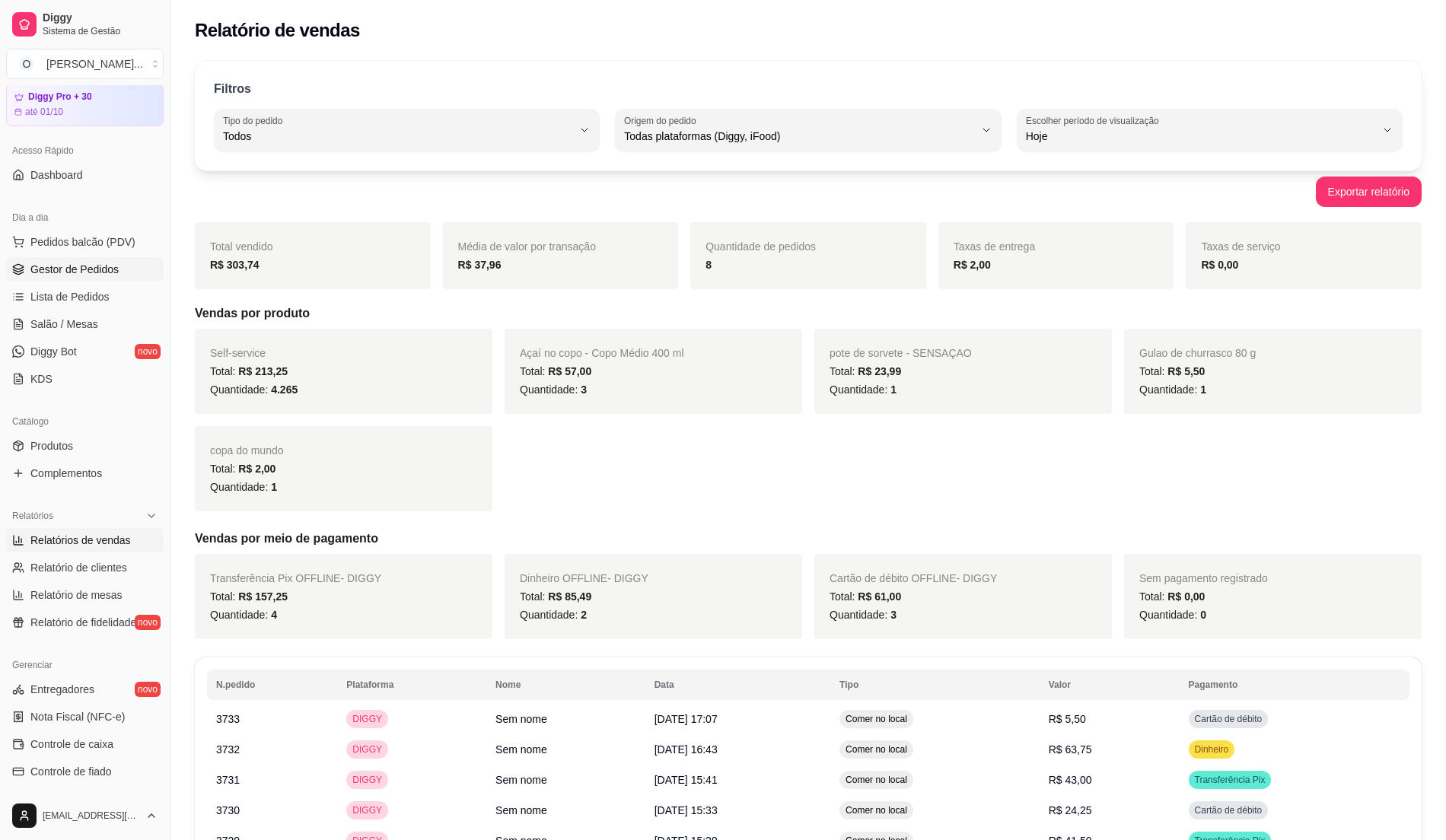
click at [70, 266] on span "Gestor de Pedidos" at bounding box center [75, 269] width 88 height 15
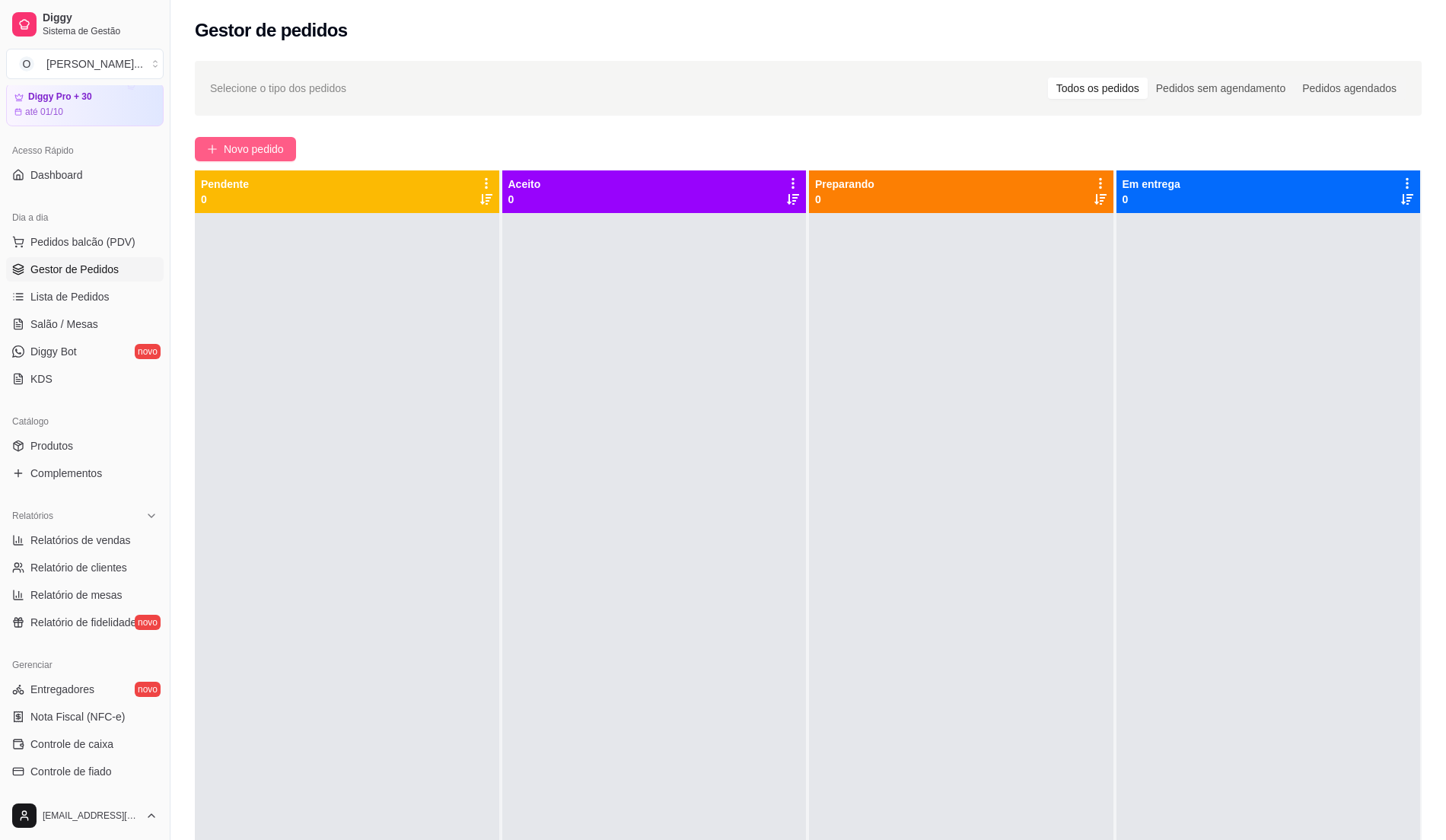
click at [258, 152] on span "Novo pedido" at bounding box center [254, 149] width 60 height 17
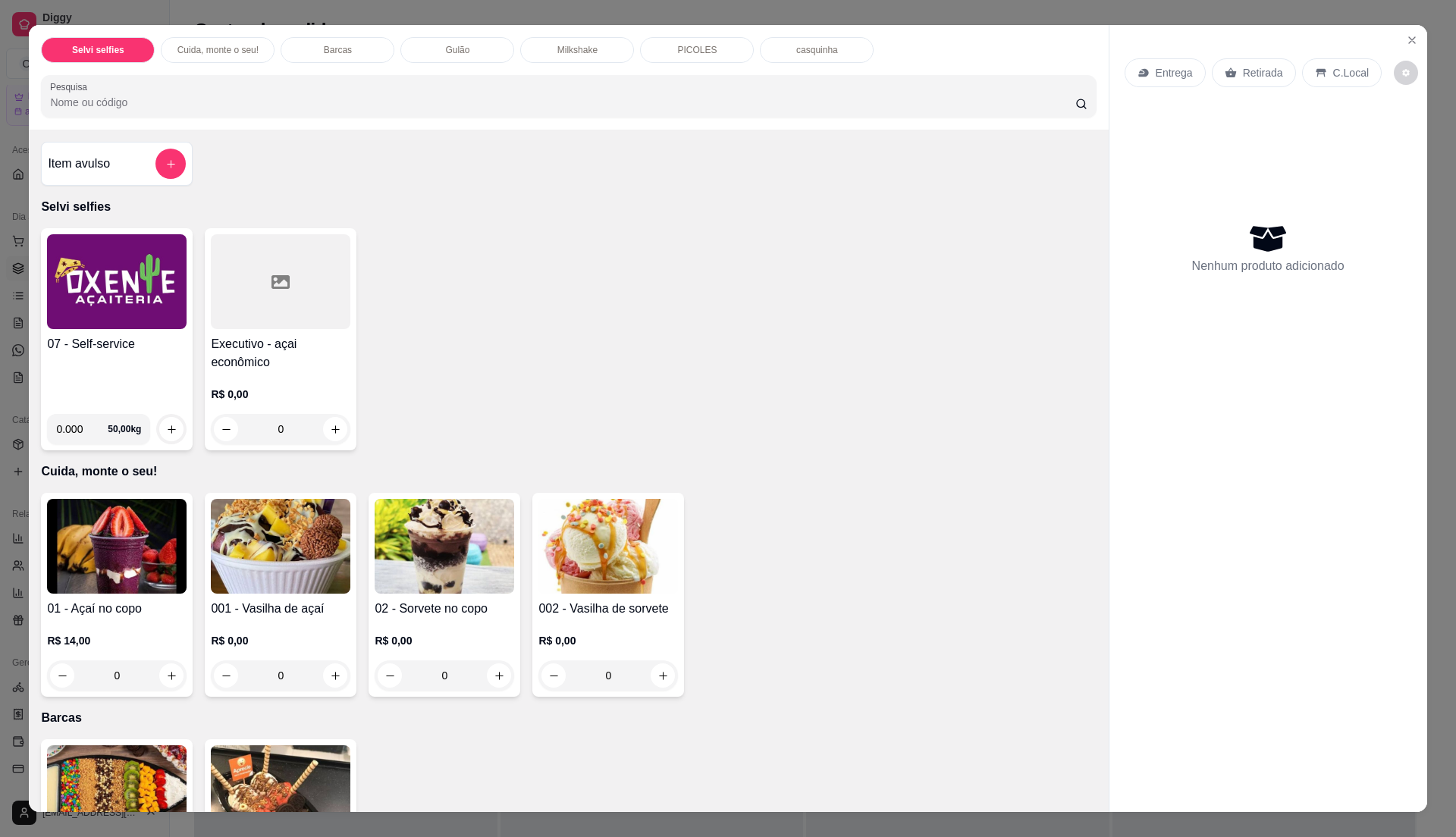
click at [80, 440] on input "0.000" at bounding box center [82, 430] width 51 height 31
type input "0"
click at [94, 536] on img at bounding box center [117, 546] width 140 height 95
click at [321, 676] on div "0" at bounding box center [281, 676] width 140 height 31
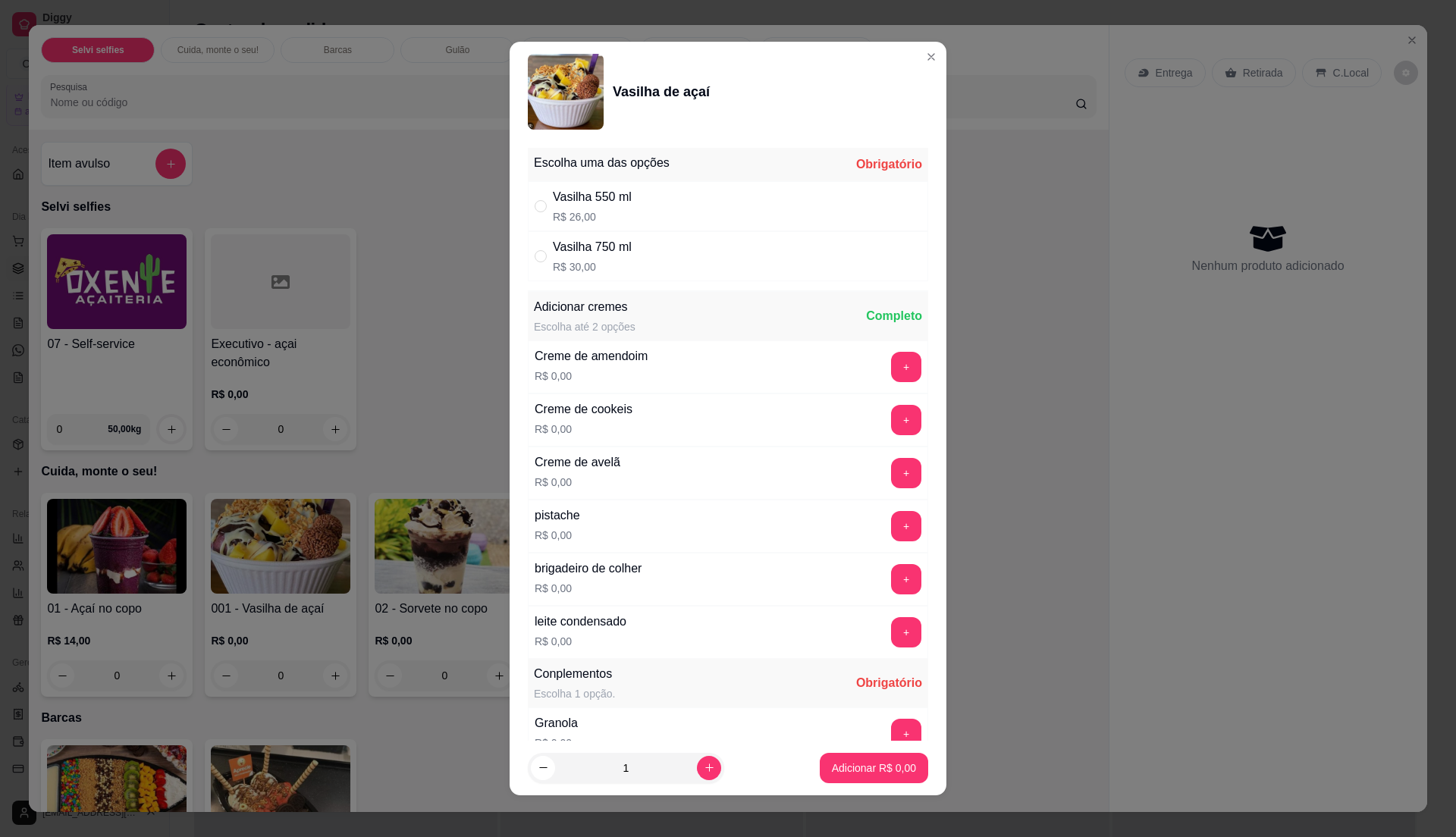
click at [569, 218] on p "R$ 26,00" at bounding box center [592, 216] width 79 height 15
radio input "false"
drag, startPoint x: 569, startPoint y: 218, endPoint x: 737, endPoint y: 233, distance: 168.7
click at [737, 233] on div "Vasilha 750 ml R$ 30,00" at bounding box center [728, 257] width 400 height 50
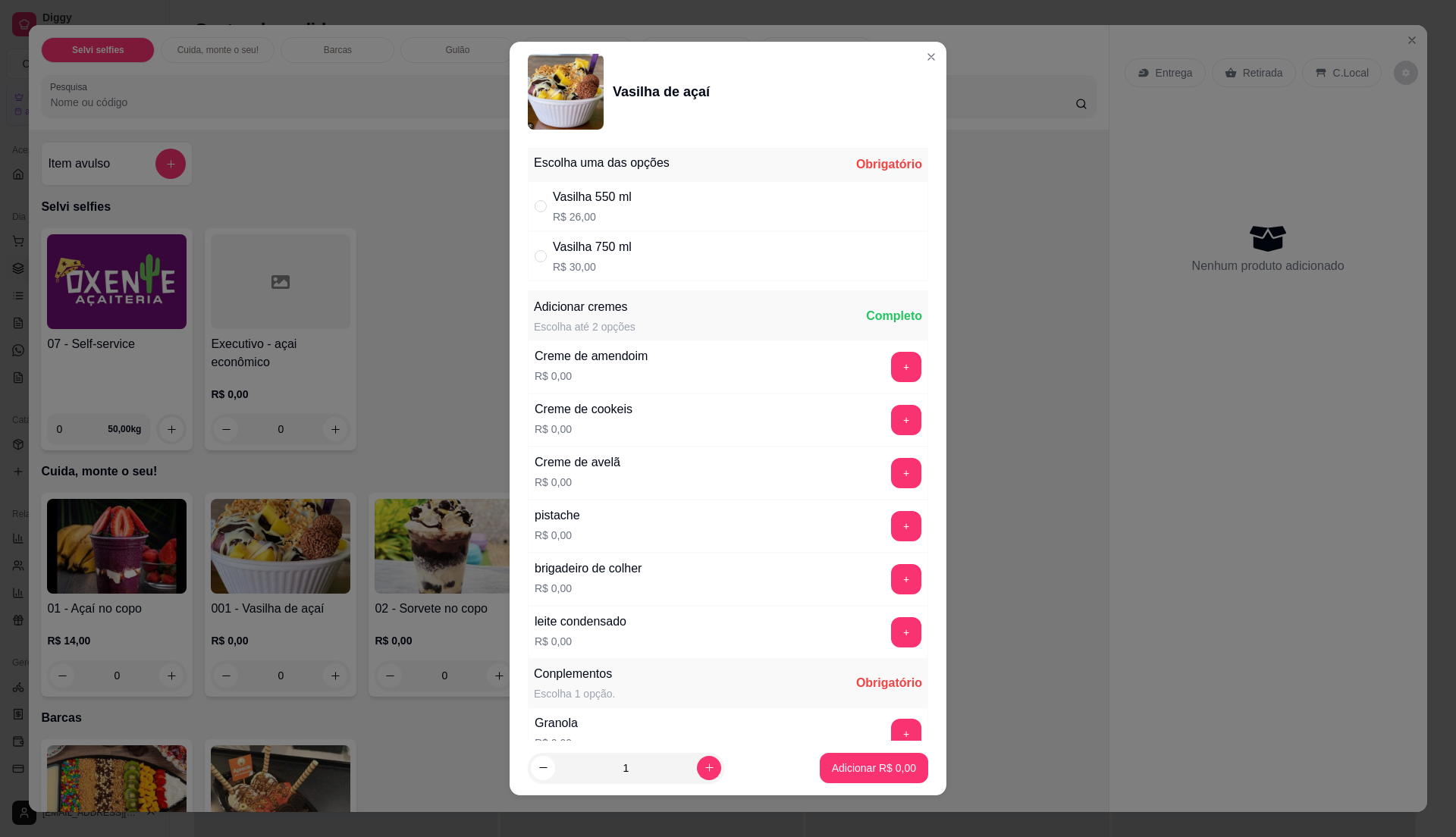
radio input "true"
click at [543, 211] on div "" at bounding box center [544, 206] width 18 height 17
radio input "true"
radio input "false"
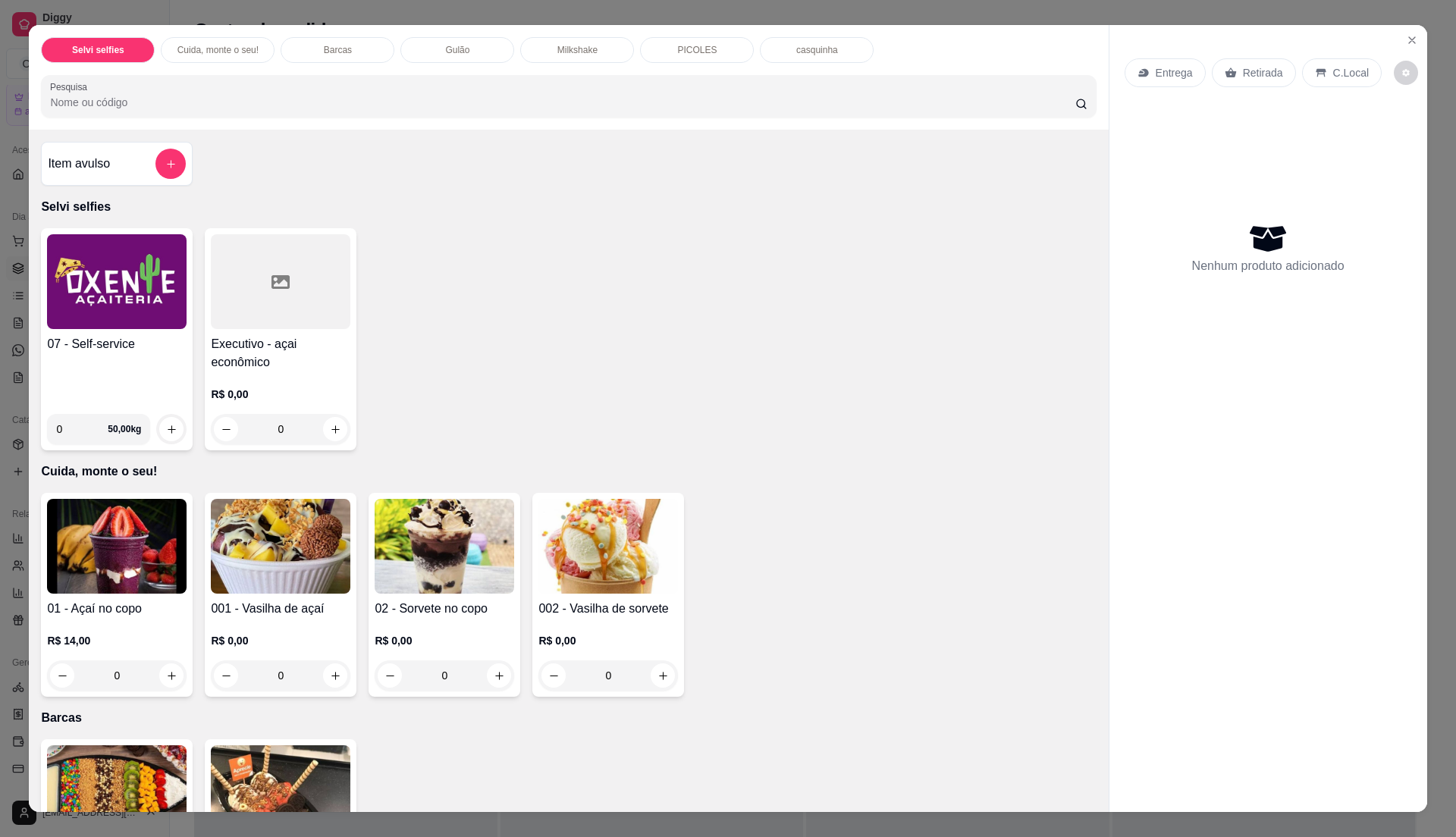
click at [150, 361] on div "07 - Self-service" at bounding box center [117, 369] width 140 height 66
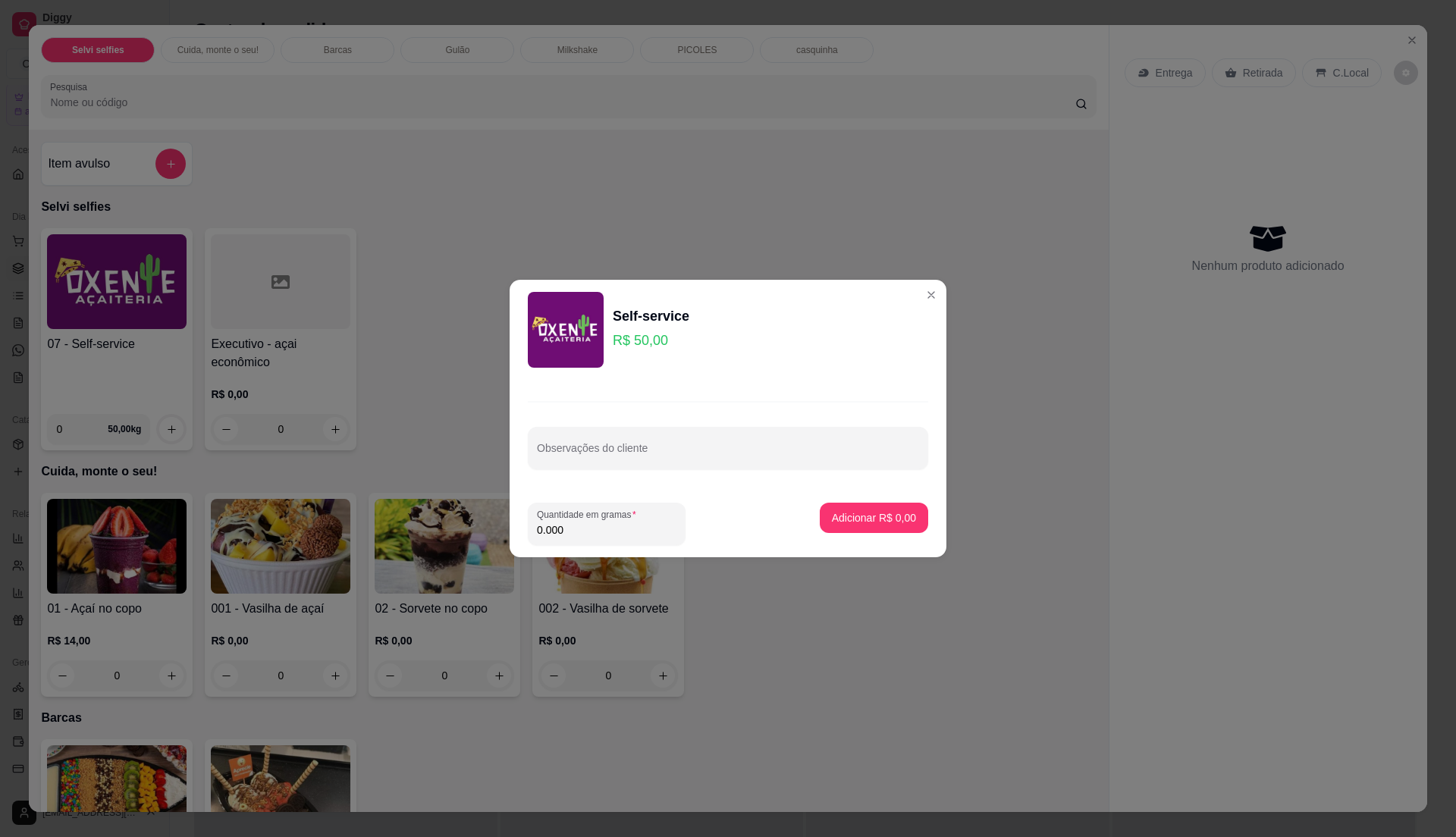
click at [598, 536] on input "0.000" at bounding box center [606, 529] width 140 height 15
type input "0.500"
click at [841, 517] on p "Adicionar R$ 25,00" at bounding box center [871, 518] width 91 height 15
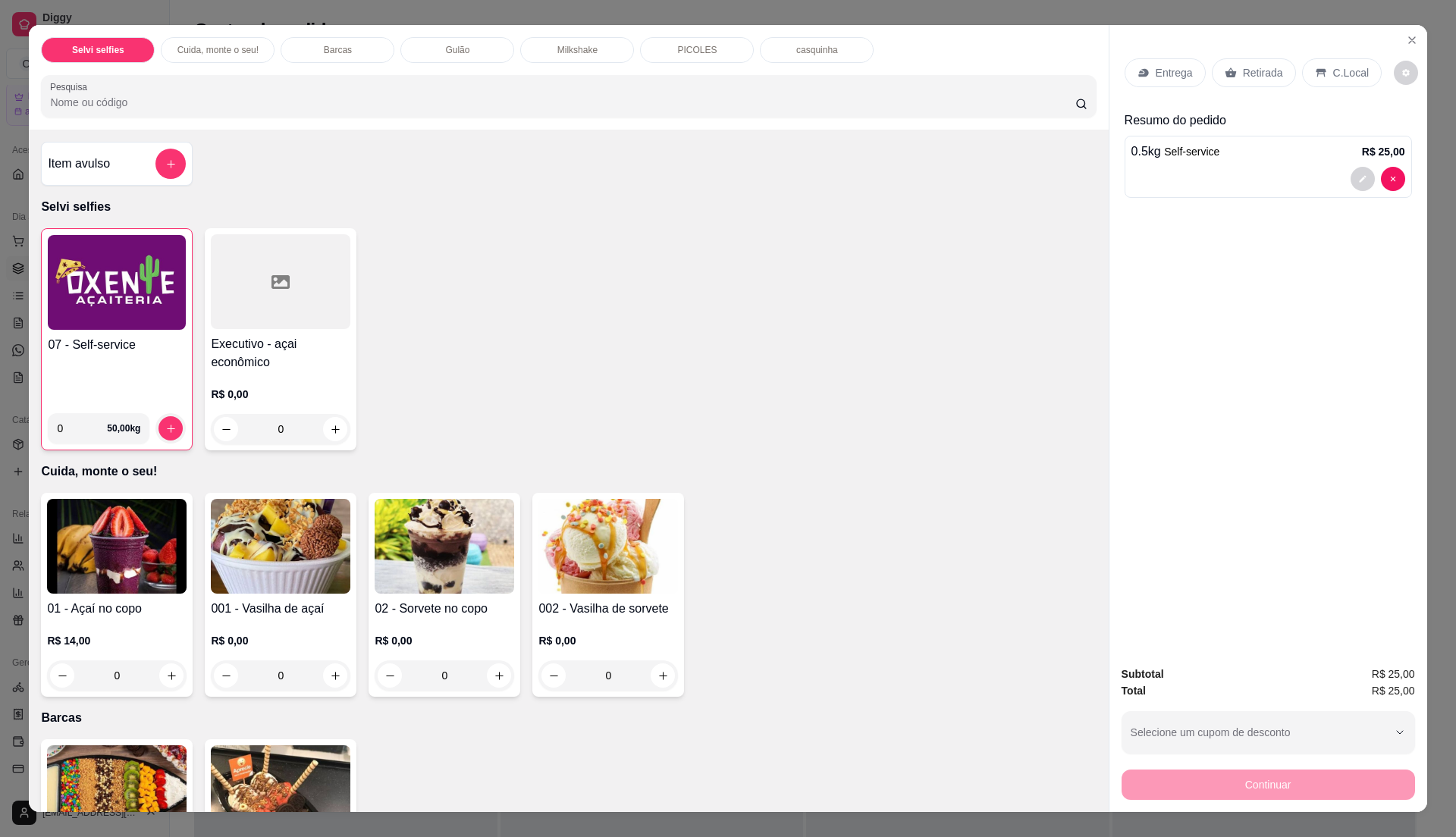
click at [1145, 83] on div "Entrega" at bounding box center [1165, 73] width 81 height 29
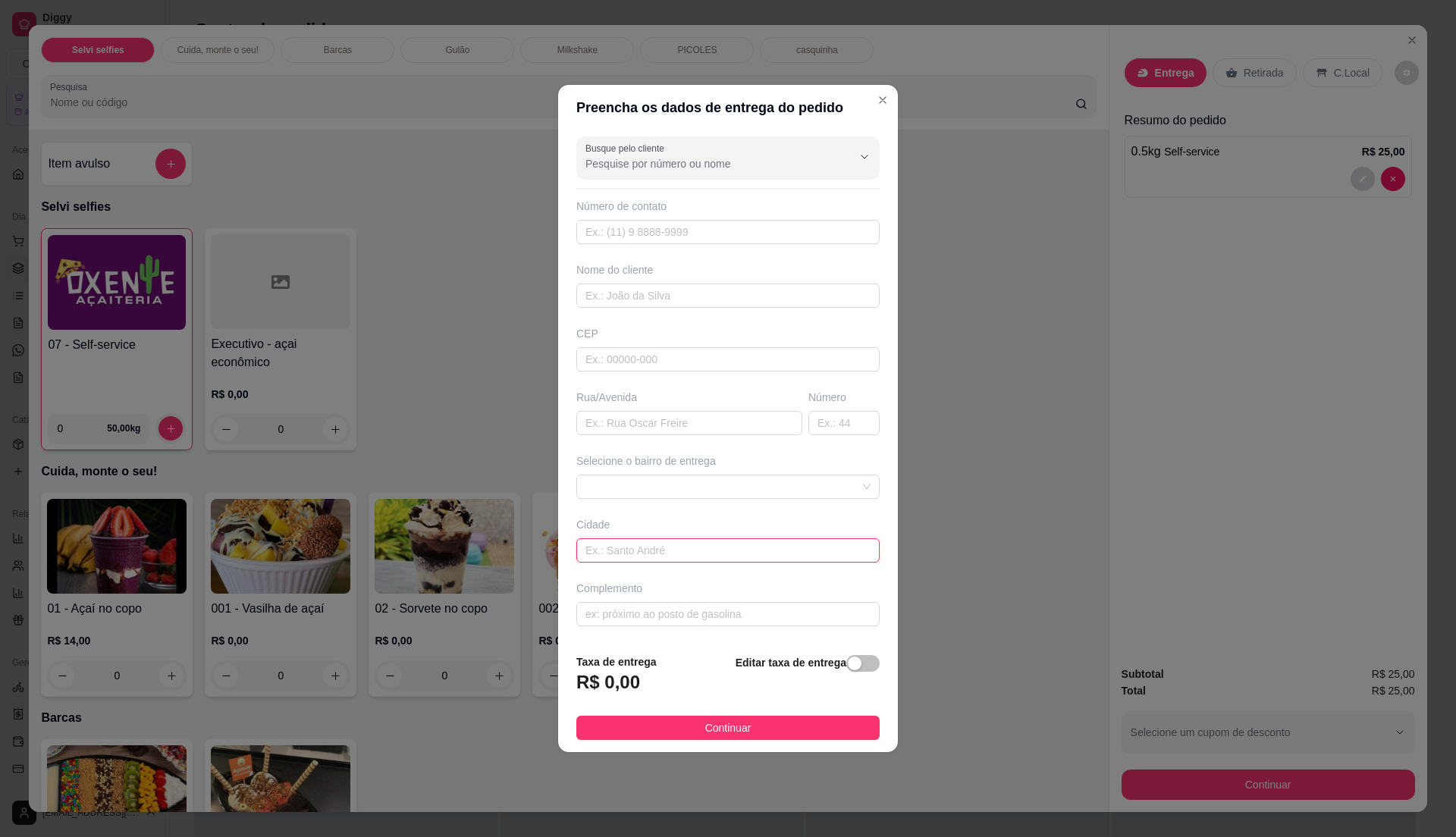
click at [648, 555] on input "text" at bounding box center [728, 550] width 303 height 24
click at [655, 481] on span at bounding box center [728, 486] width 285 height 22
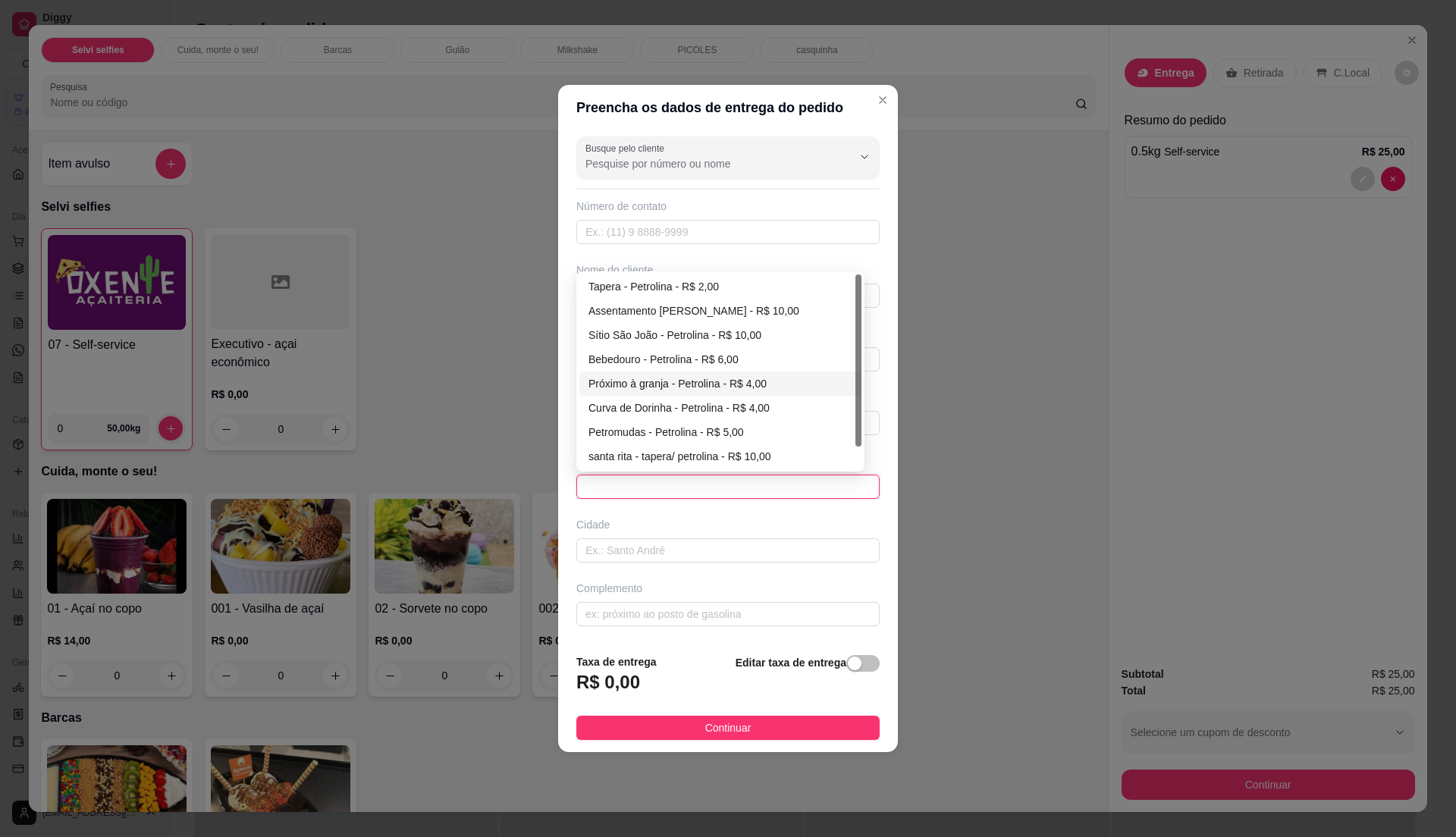
click at [668, 385] on div "Próximo à granja - Petrolina - R$ 4,00" at bounding box center [720, 383] width 264 height 17
type input "Petrolina"
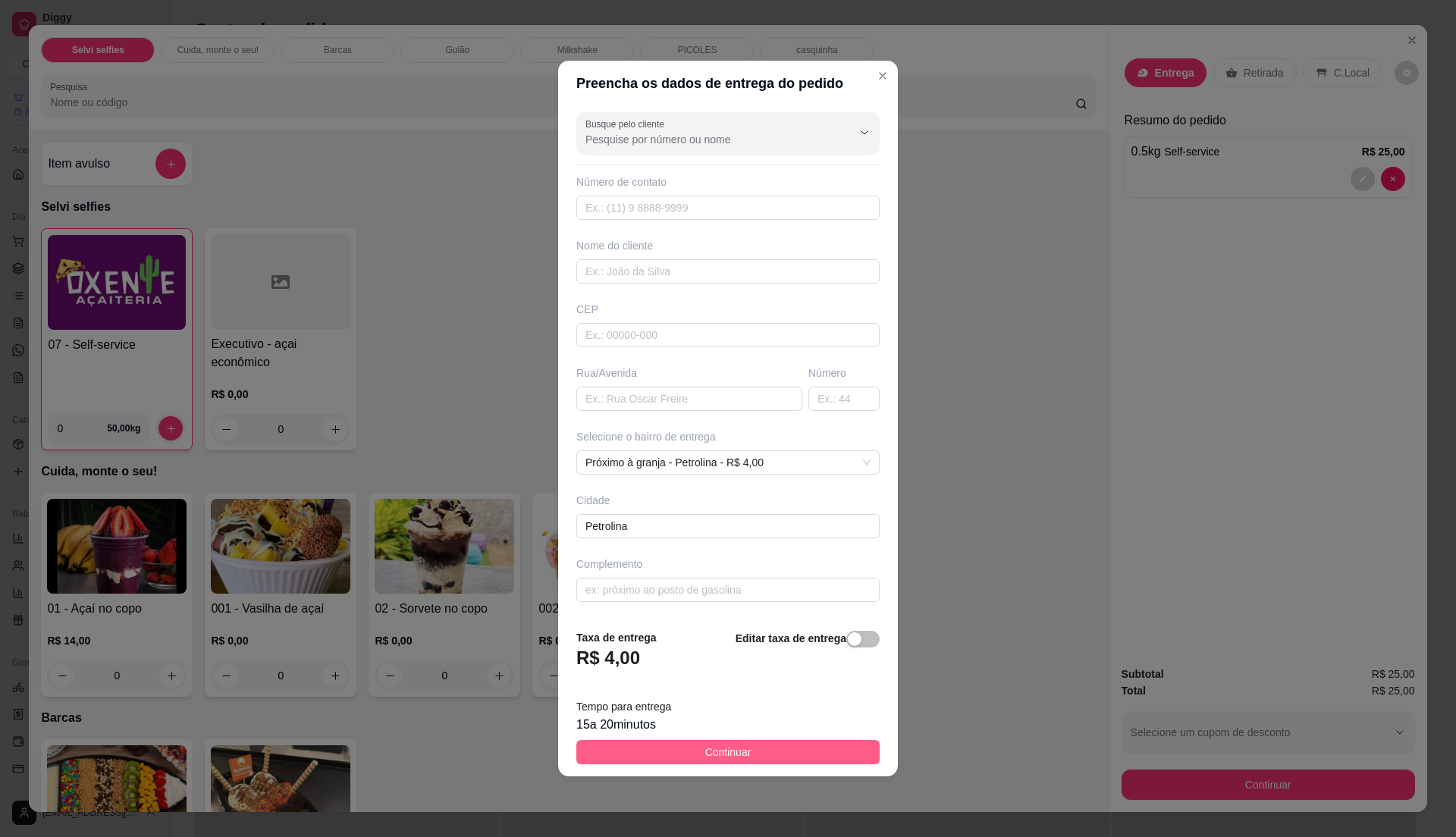
click at [728, 751] on span "Continuar" at bounding box center [728, 752] width 47 height 17
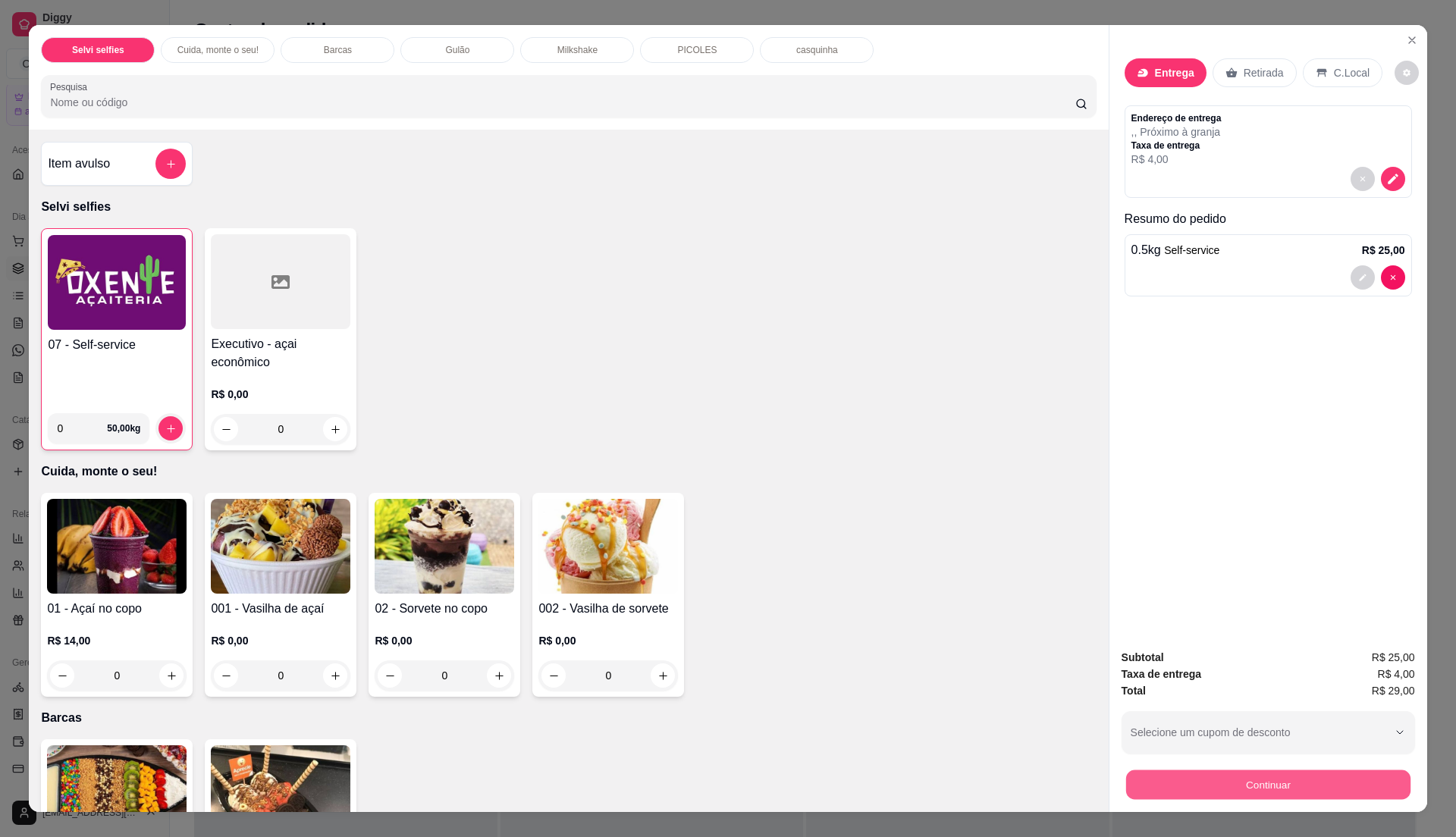
click at [1215, 771] on button "Continuar" at bounding box center [1267, 784] width 284 height 30
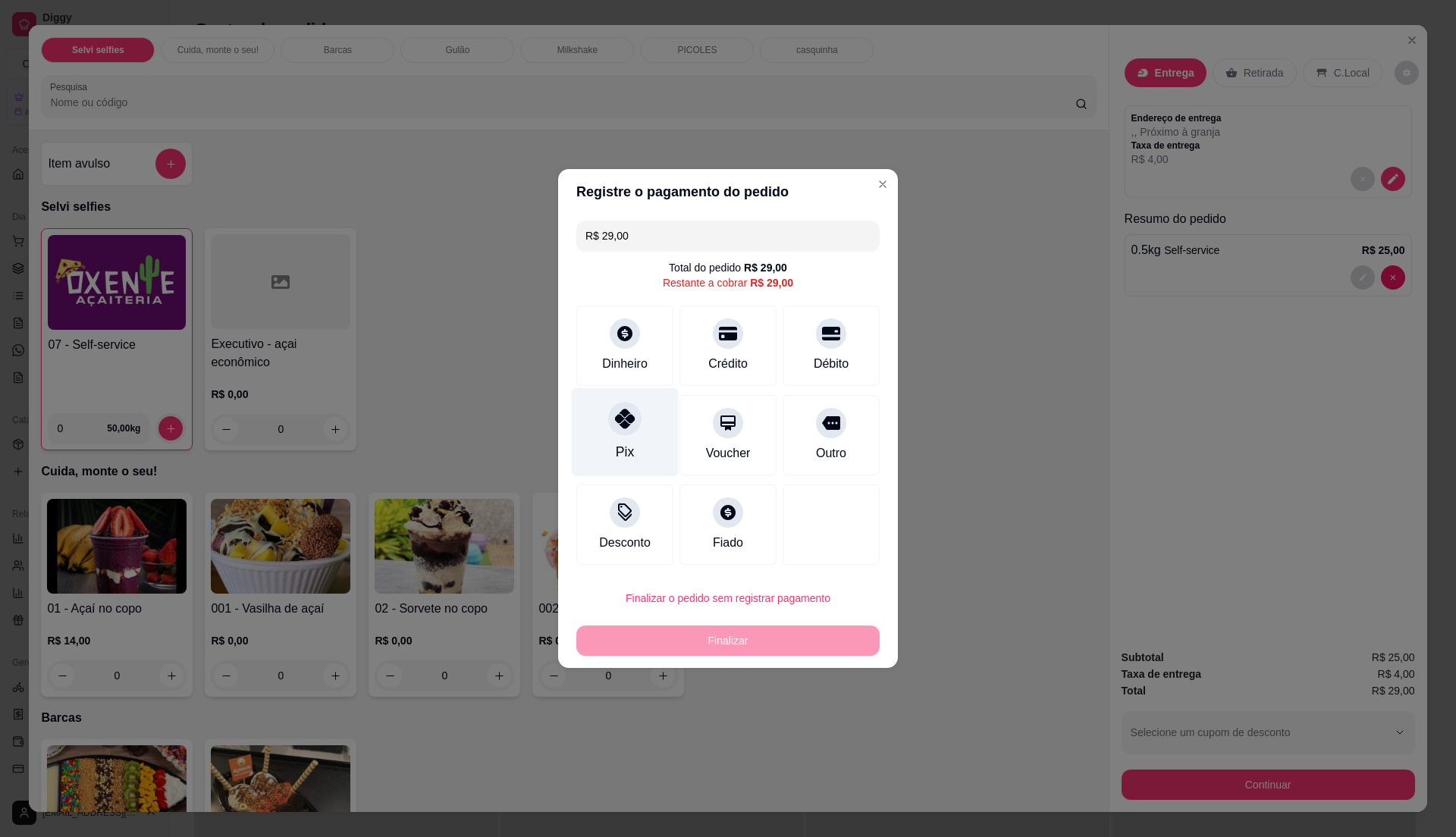
click at [619, 440] on div "Pix" at bounding box center [624, 432] width 107 height 89
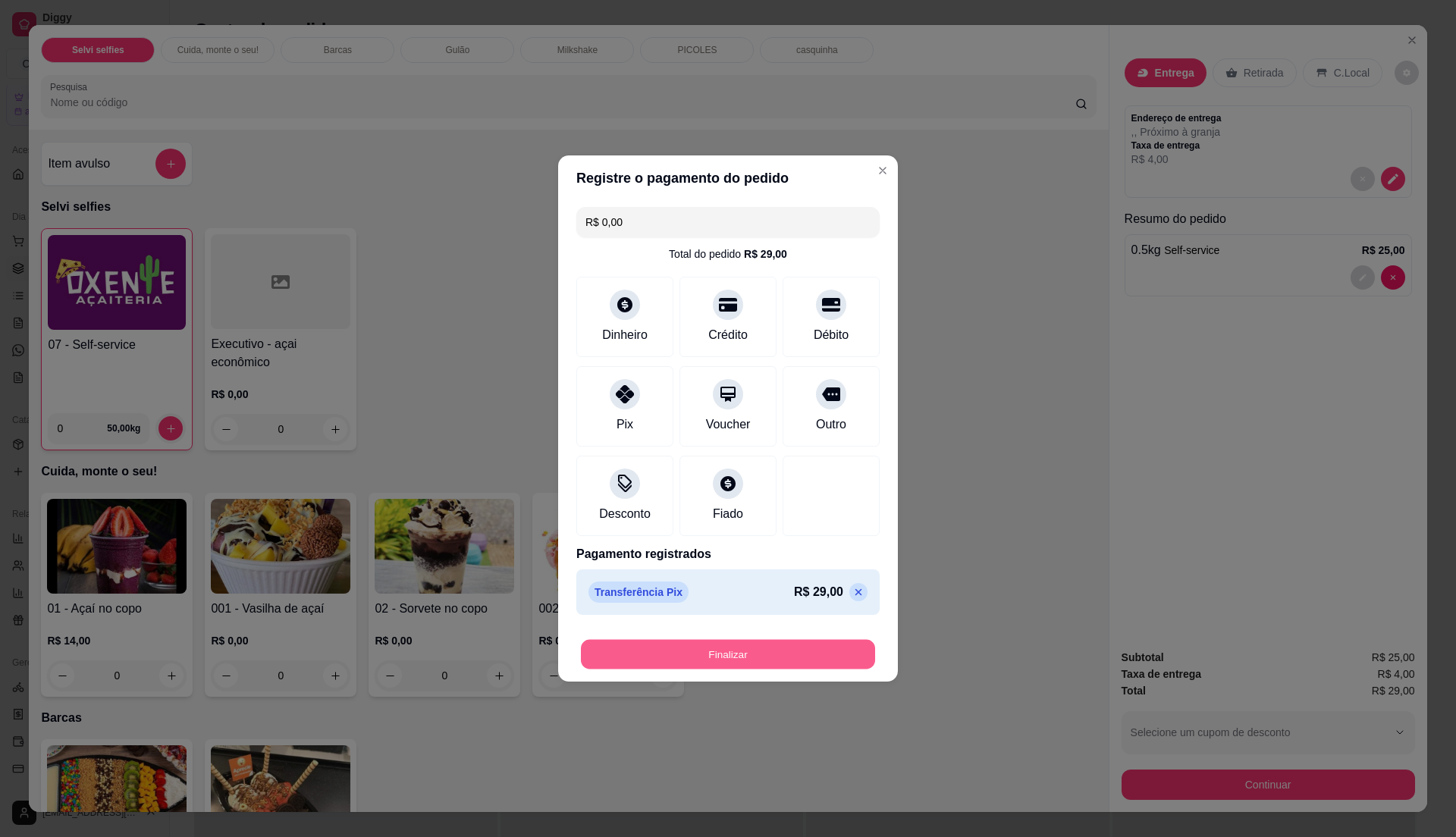
click at [753, 650] on button "Finalizar" at bounding box center [728, 654] width 294 height 30
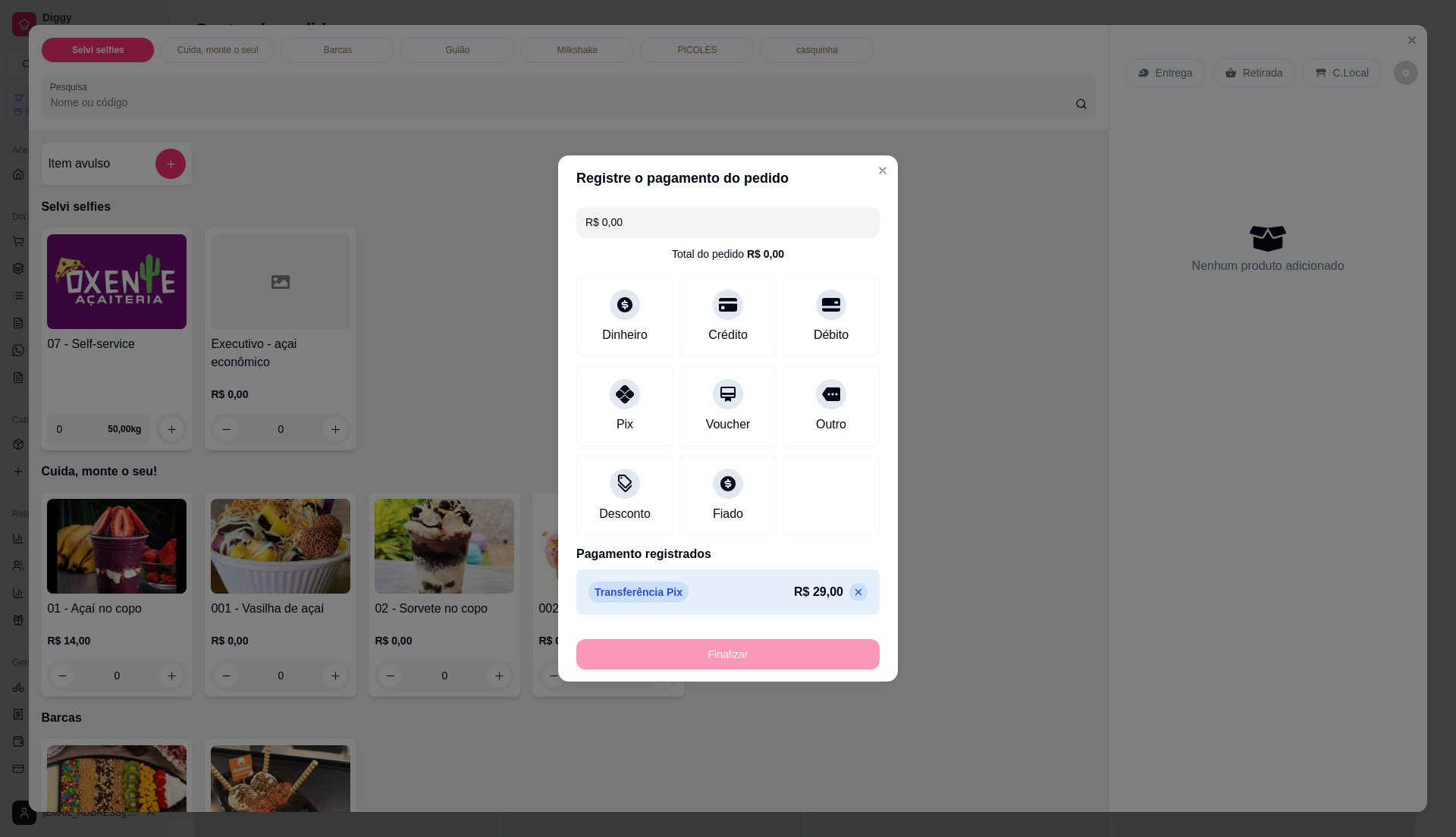
type input "-R$ 29,00"
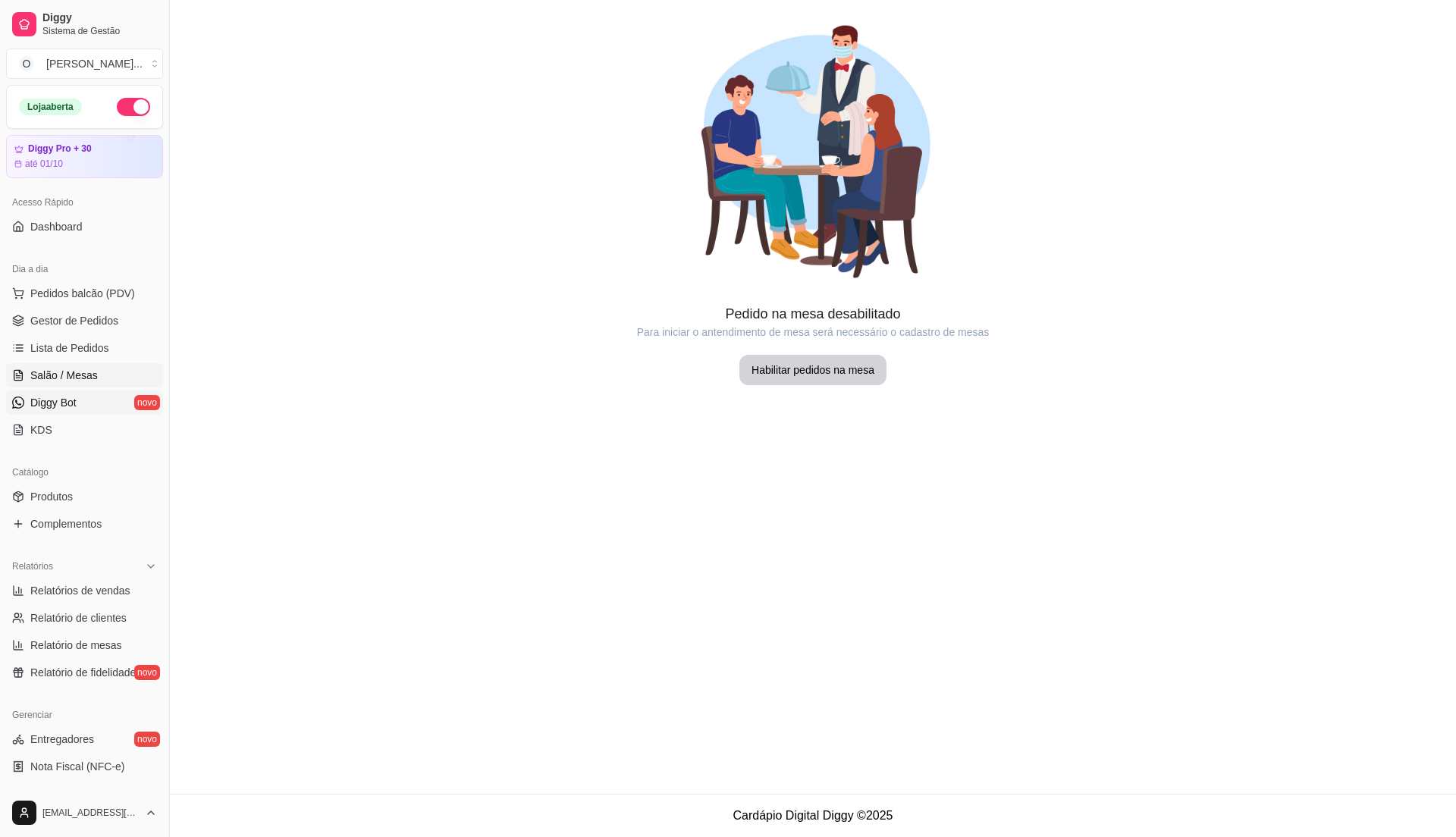
click at [58, 407] on span "Diggy Bot" at bounding box center [54, 402] width 47 height 15
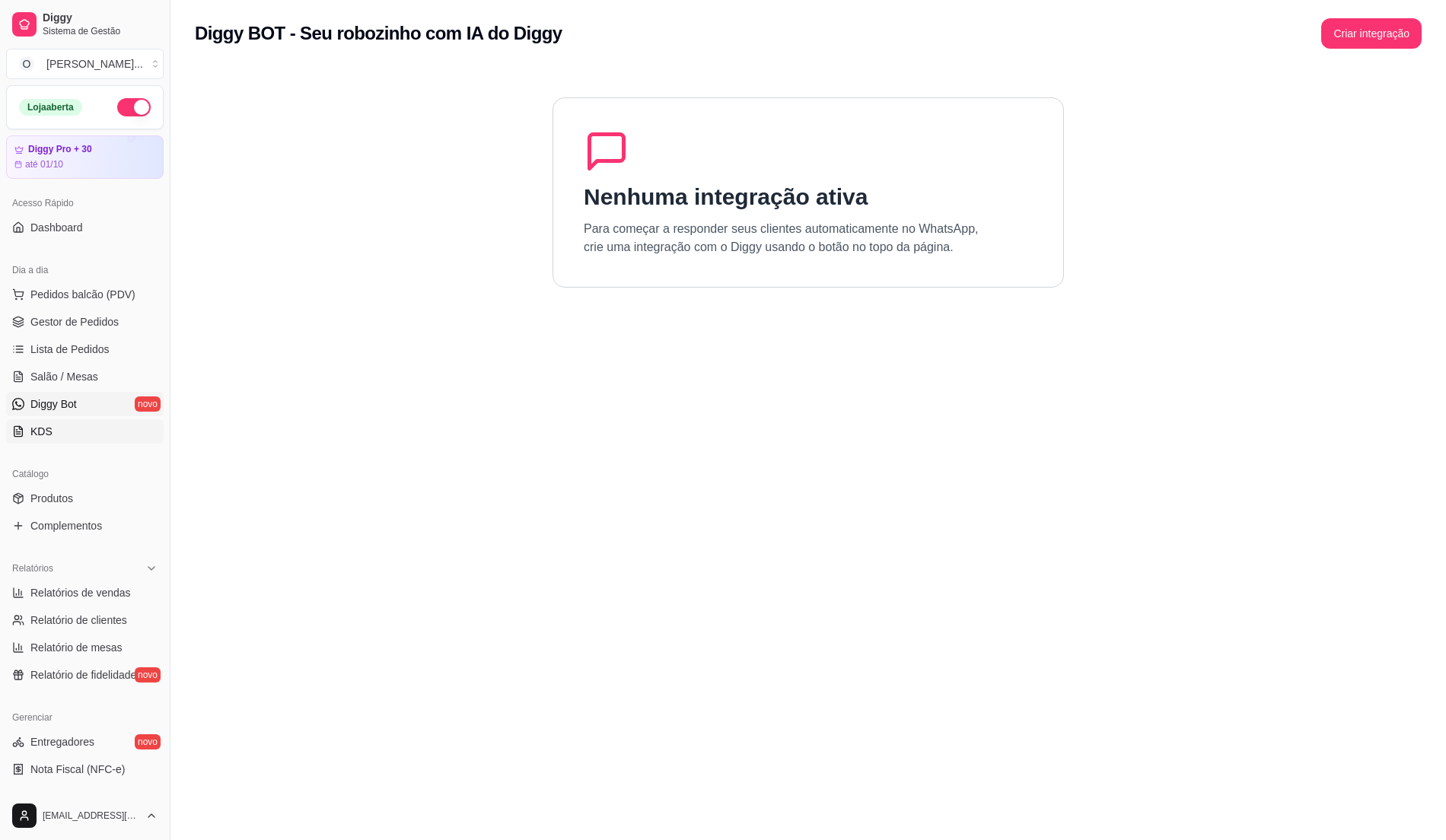
click at [55, 436] on link "KDS" at bounding box center [85, 431] width 158 height 24
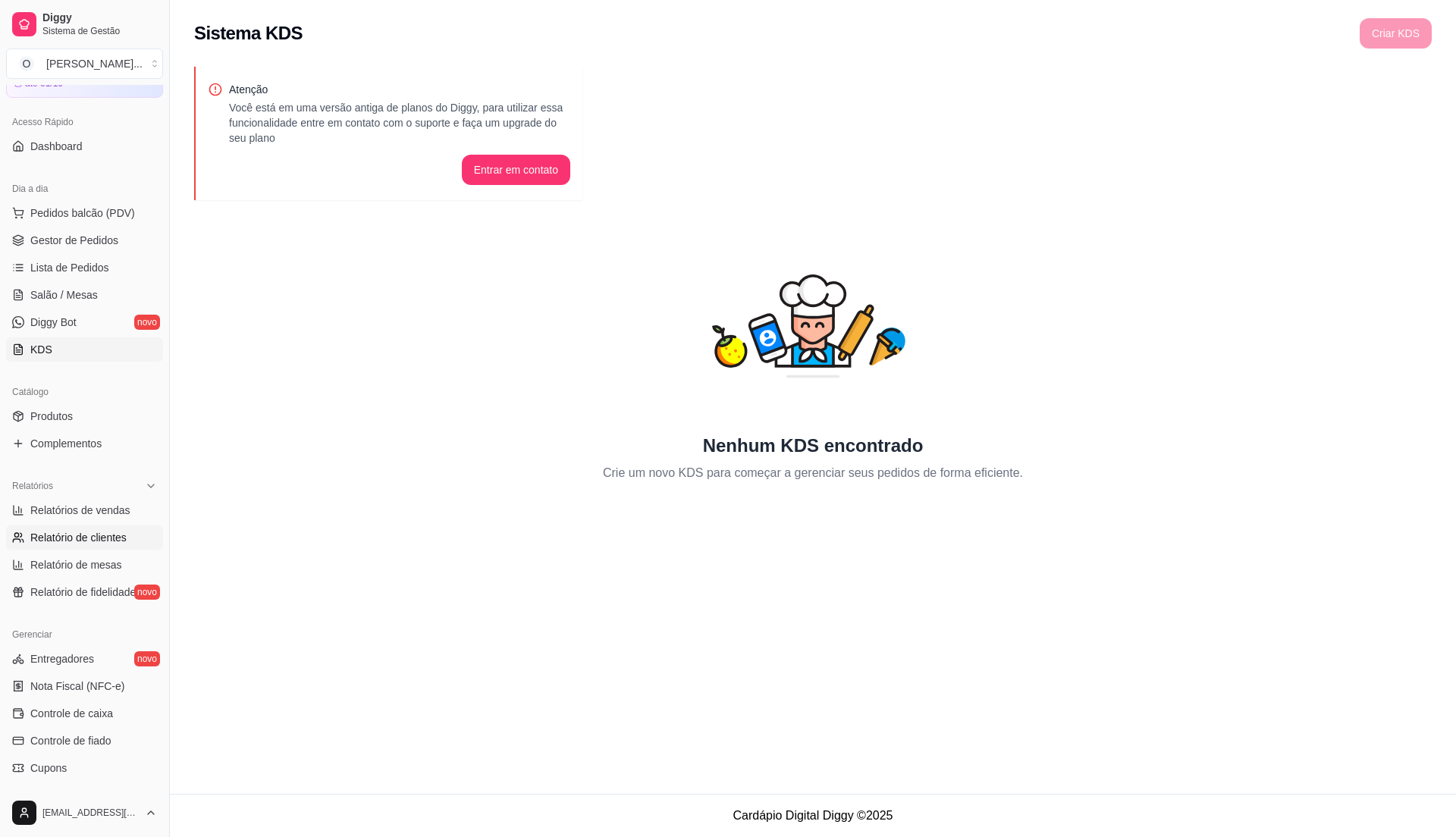
scroll to position [202, 0]
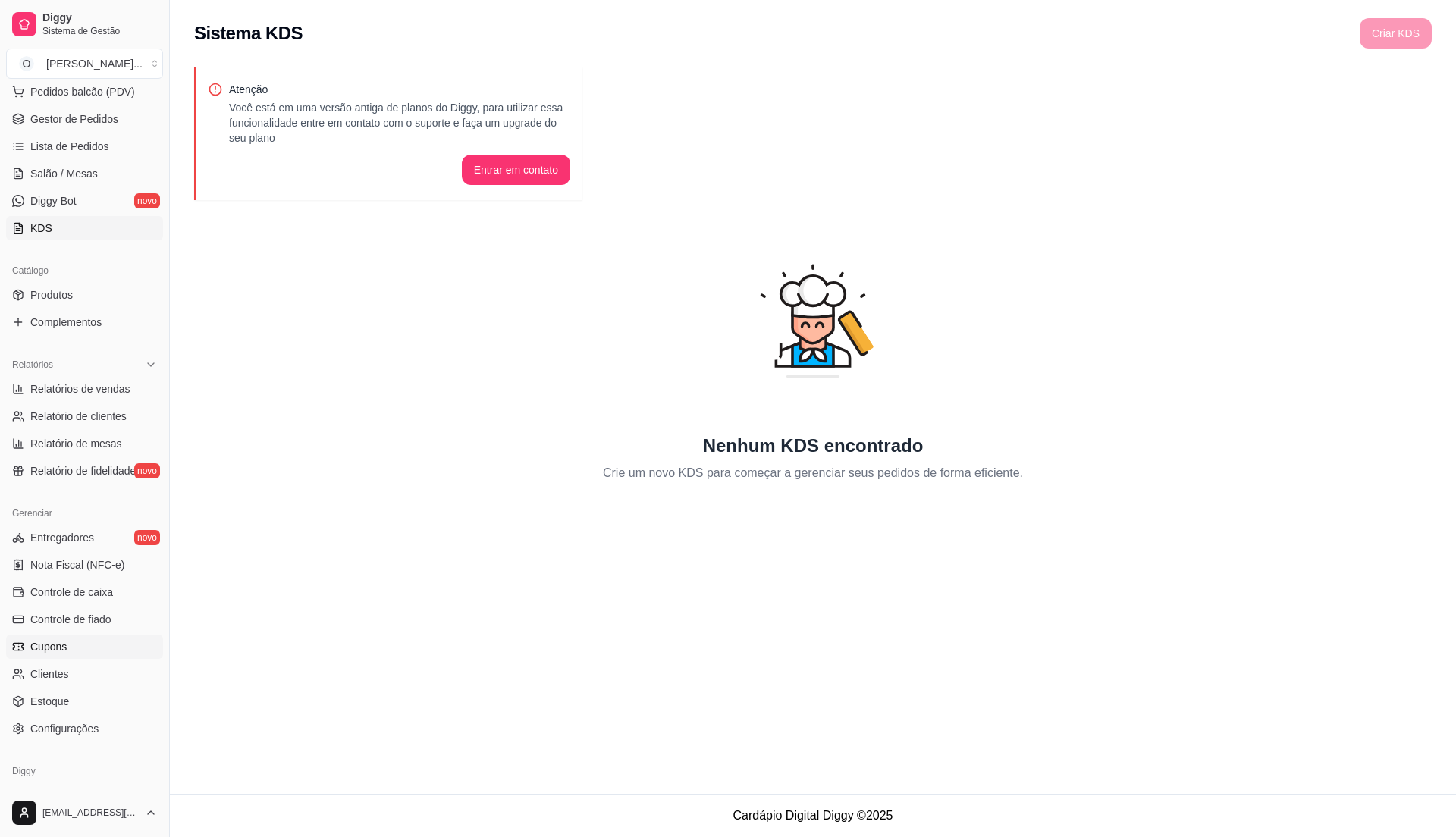
click at [76, 641] on link "Cupons" at bounding box center [84, 647] width 157 height 24
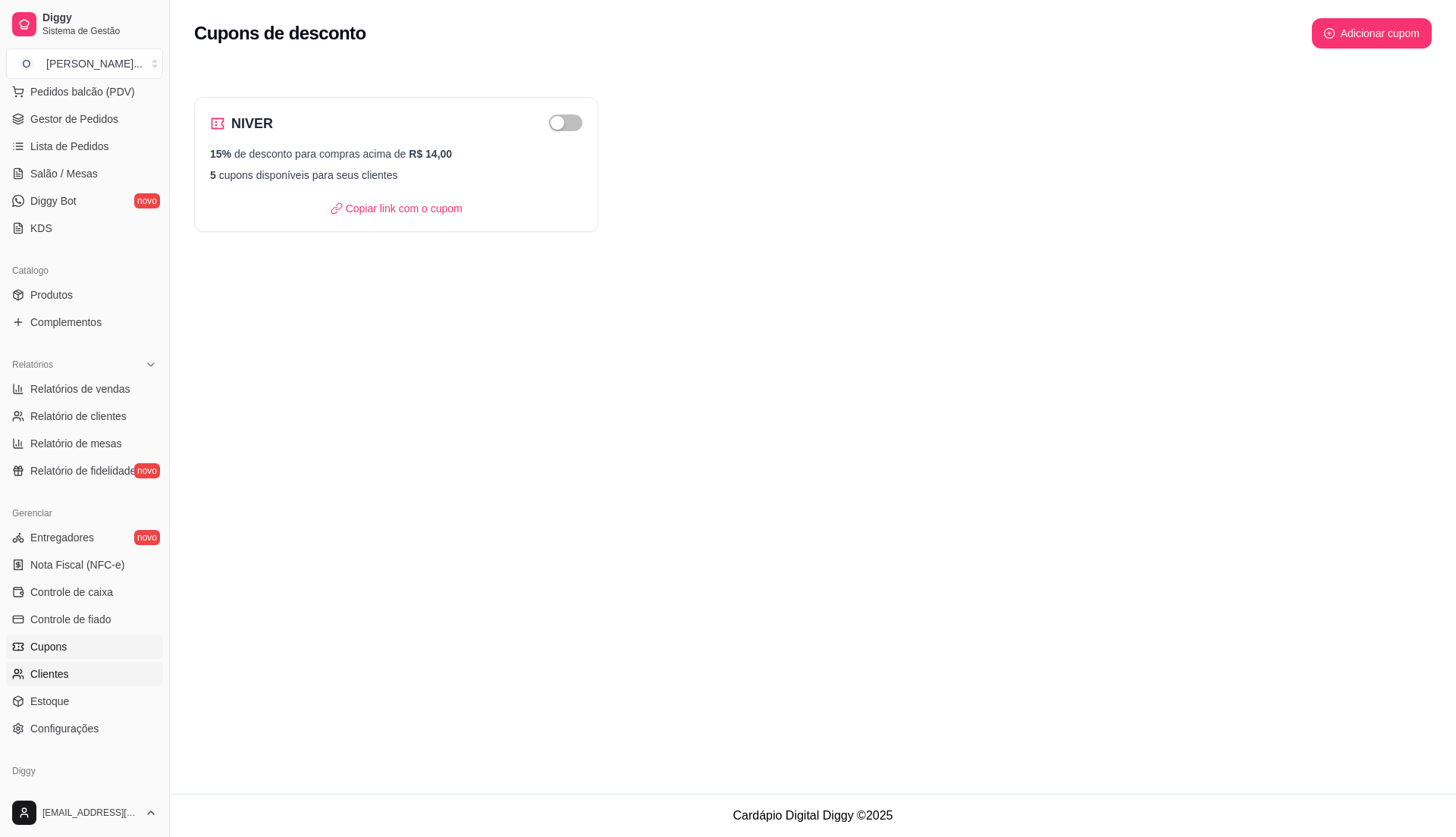
click at [65, 674] on span "Clientes" at bounding box center [49, 674] width 39 height 15
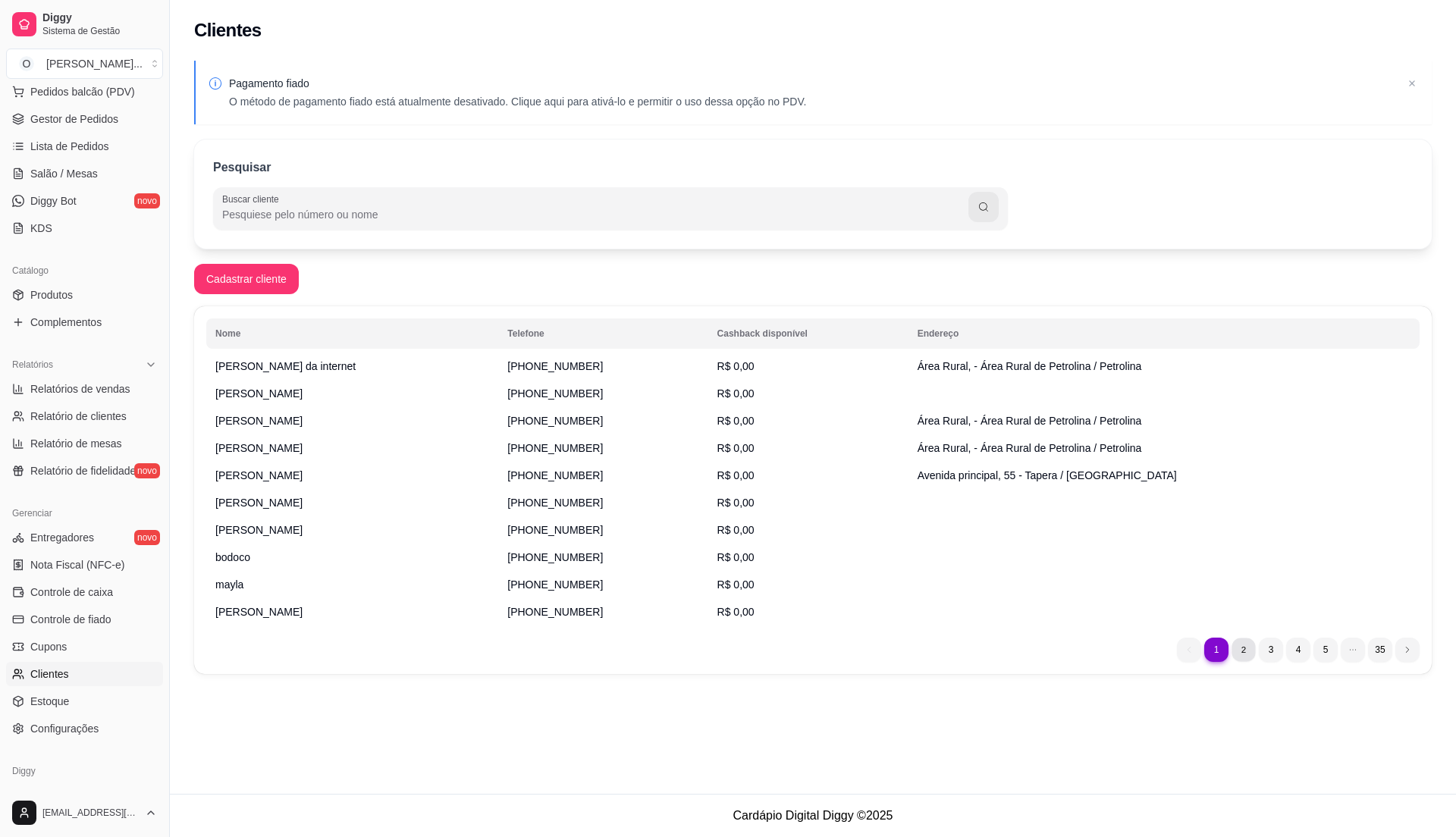
click at [1248, 650] on li "2" at bounding box center [1243, 650] width 23 height 23
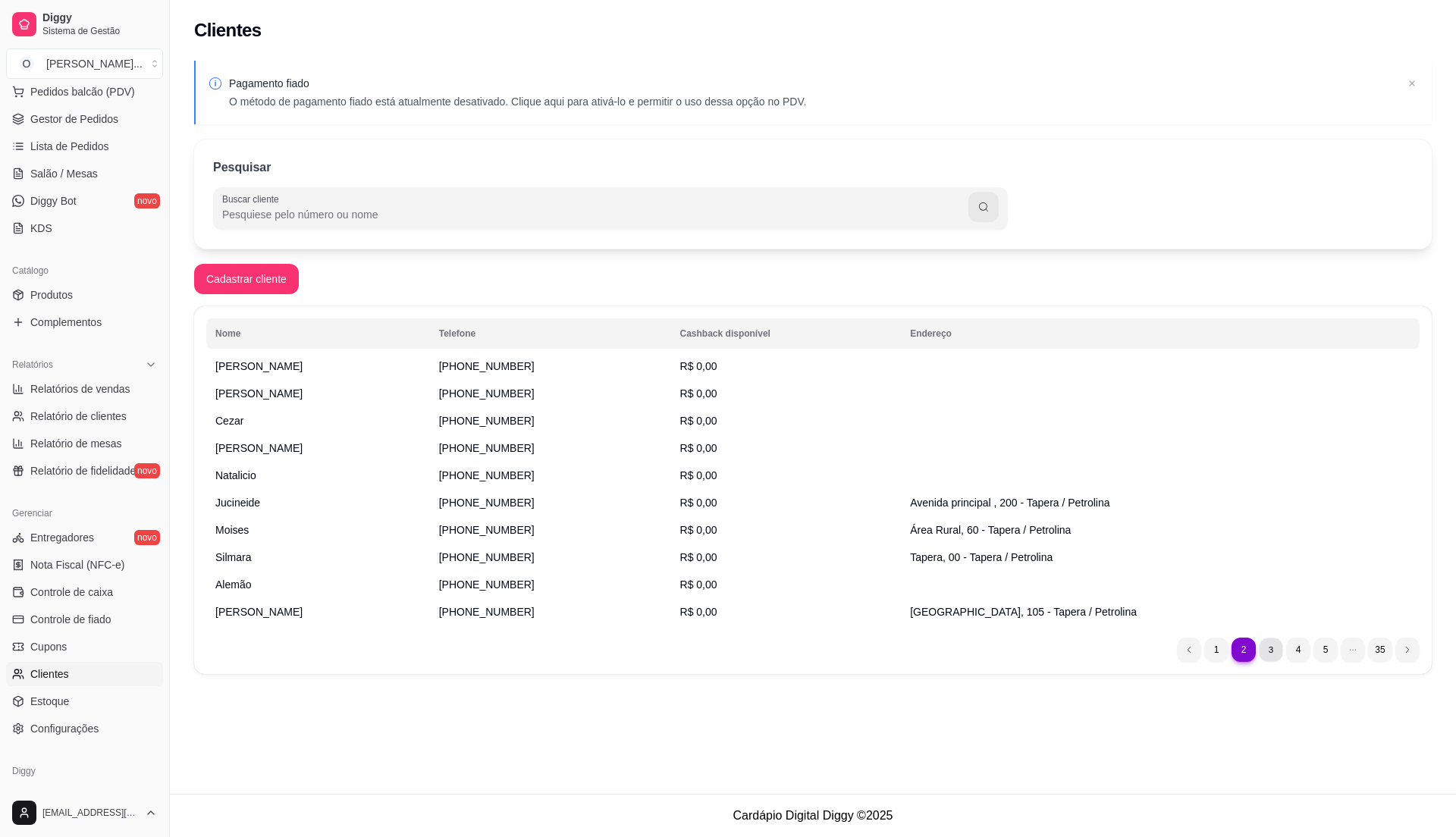
click at [1281, 655] on li "3" at bounding box center [1270, 650] width 23 height 23
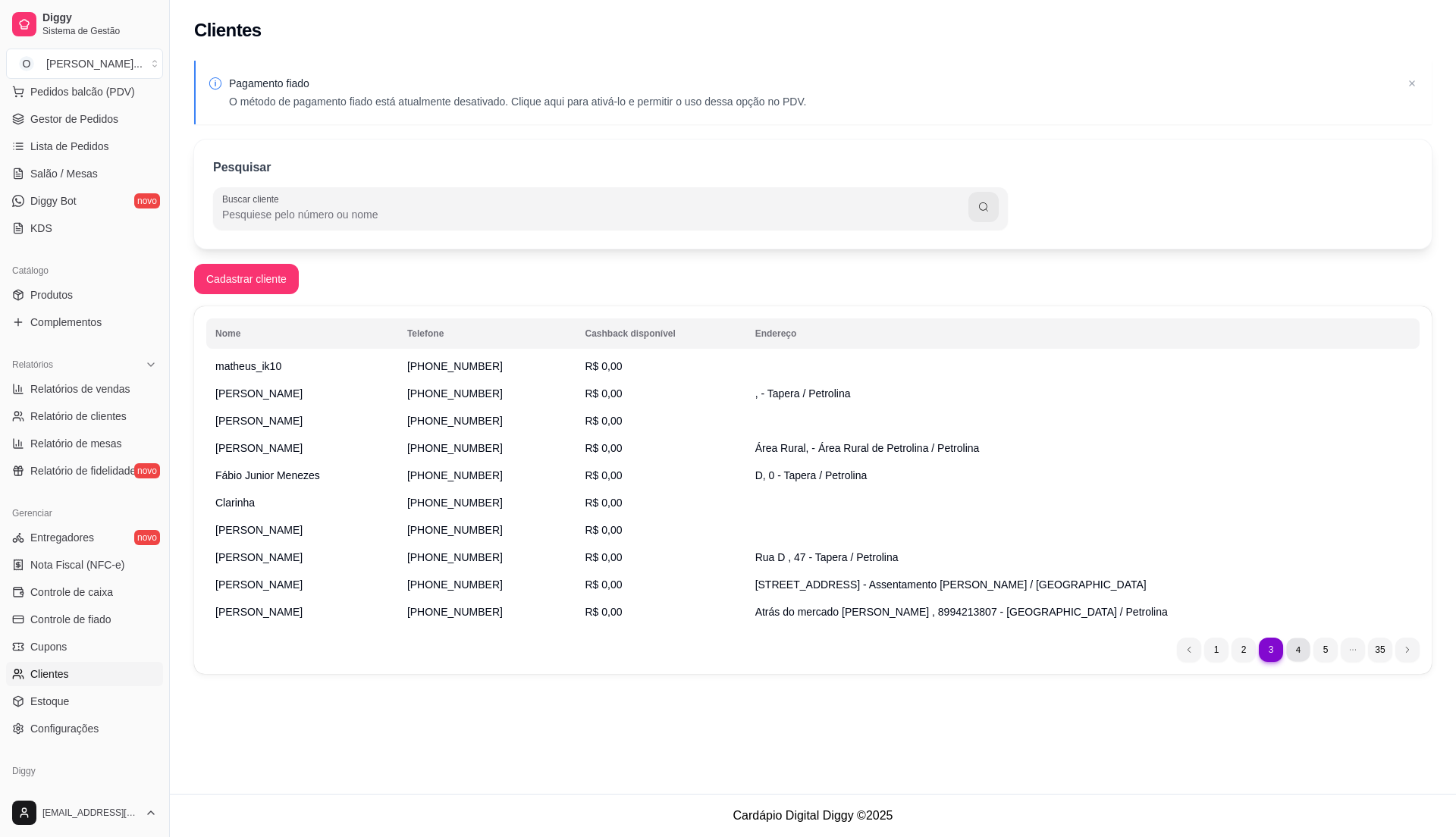
click at [1306, 653] on li "4" at bounding box center [1298, 650] width 23 height 23
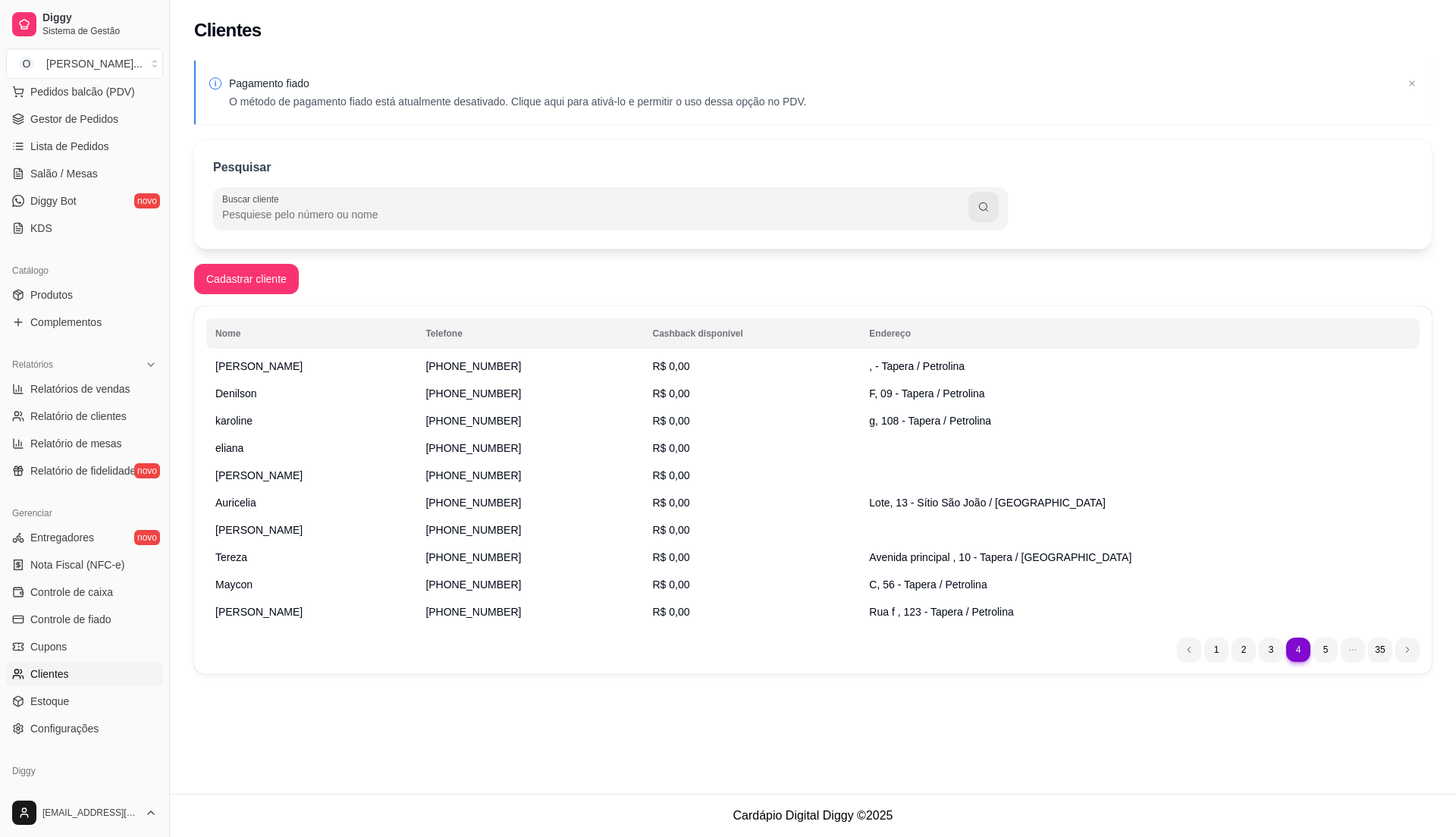
click at [64, 671] on span "Clientes" at bounding box center [49, 674] width 39 height 15
click at [62, 654] on link "Cupons" at bounding box center [84, 647] width 157 height 24
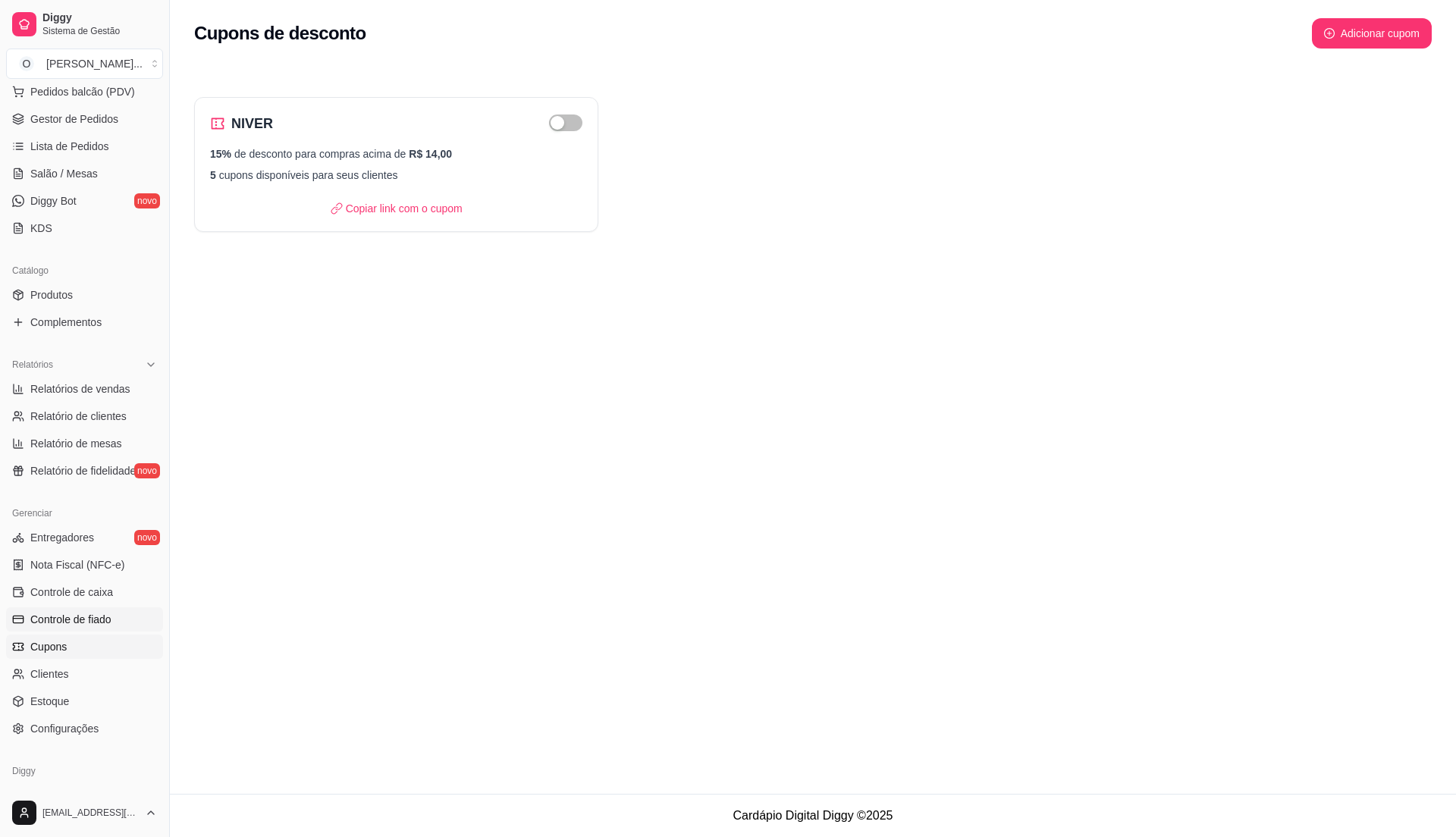
click at [76, 619] on span "Controle de fiado" at bounding box center [71, 619] width 81 height 15
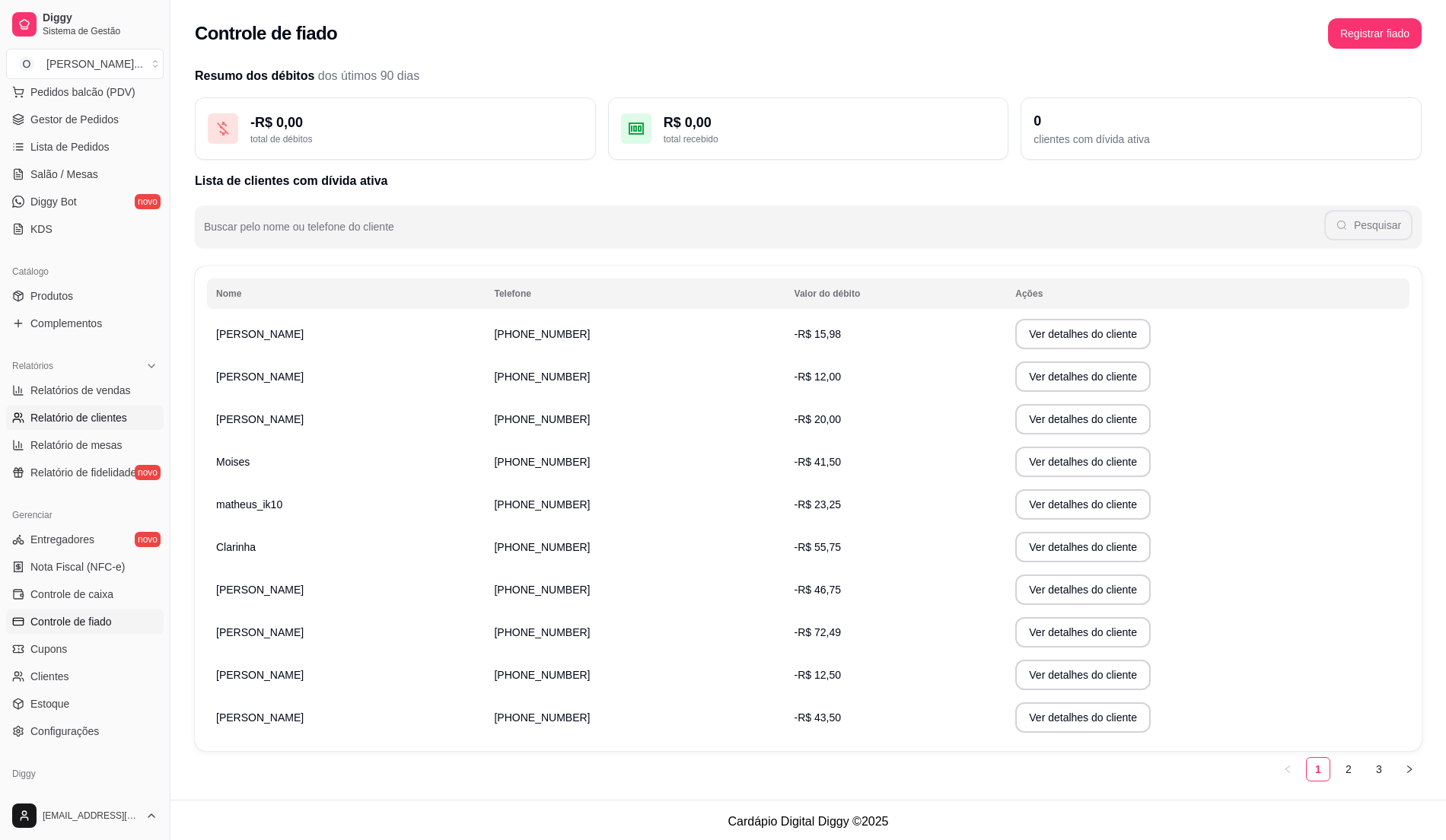
click at [101, 428] on link "Relatório de clientes" at bounding box center [85, 418] width 158 height 24
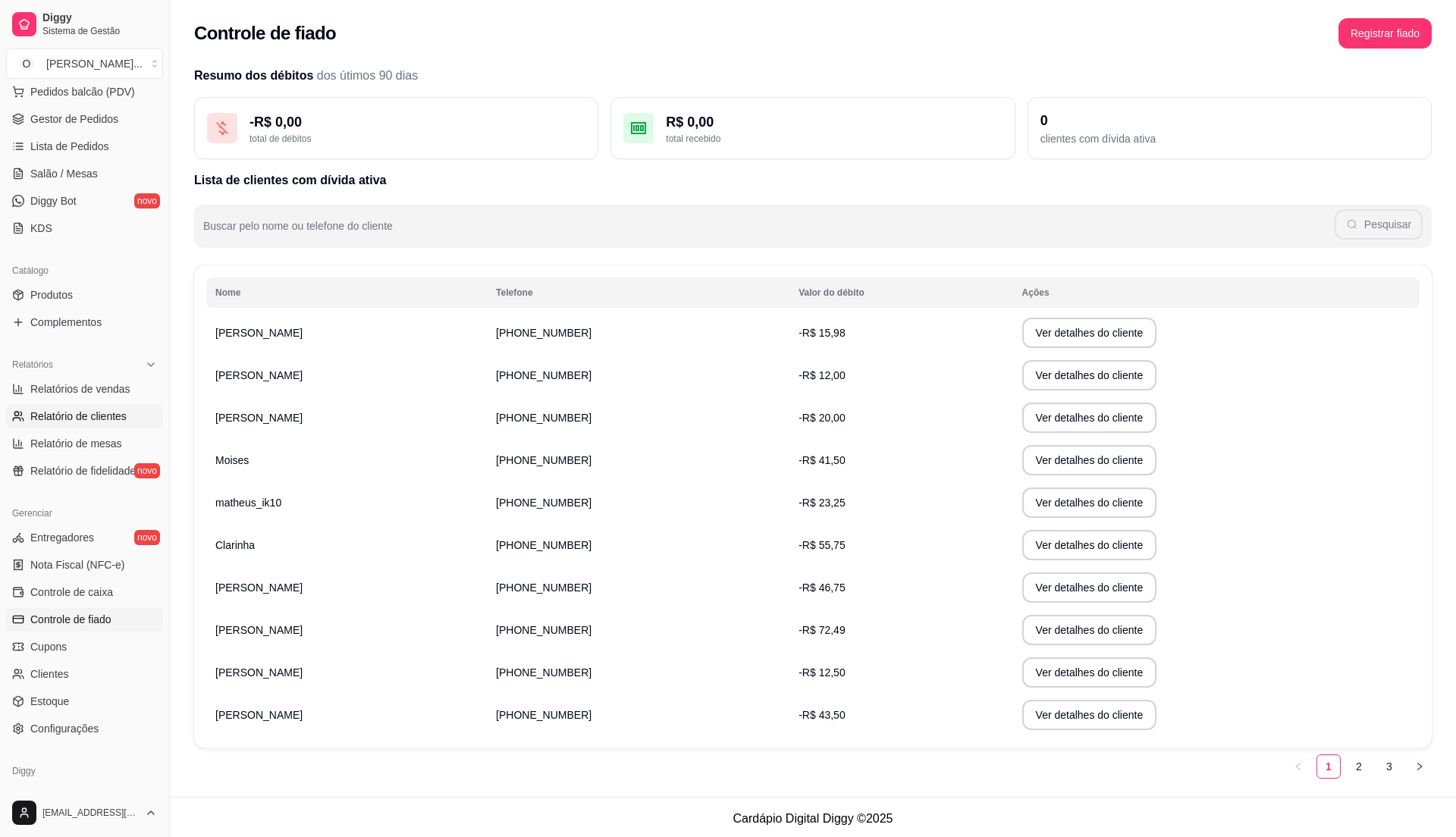
select select "30"
select select "HIGHEST_TOTAL_SPENT_WITH_ORDERS"
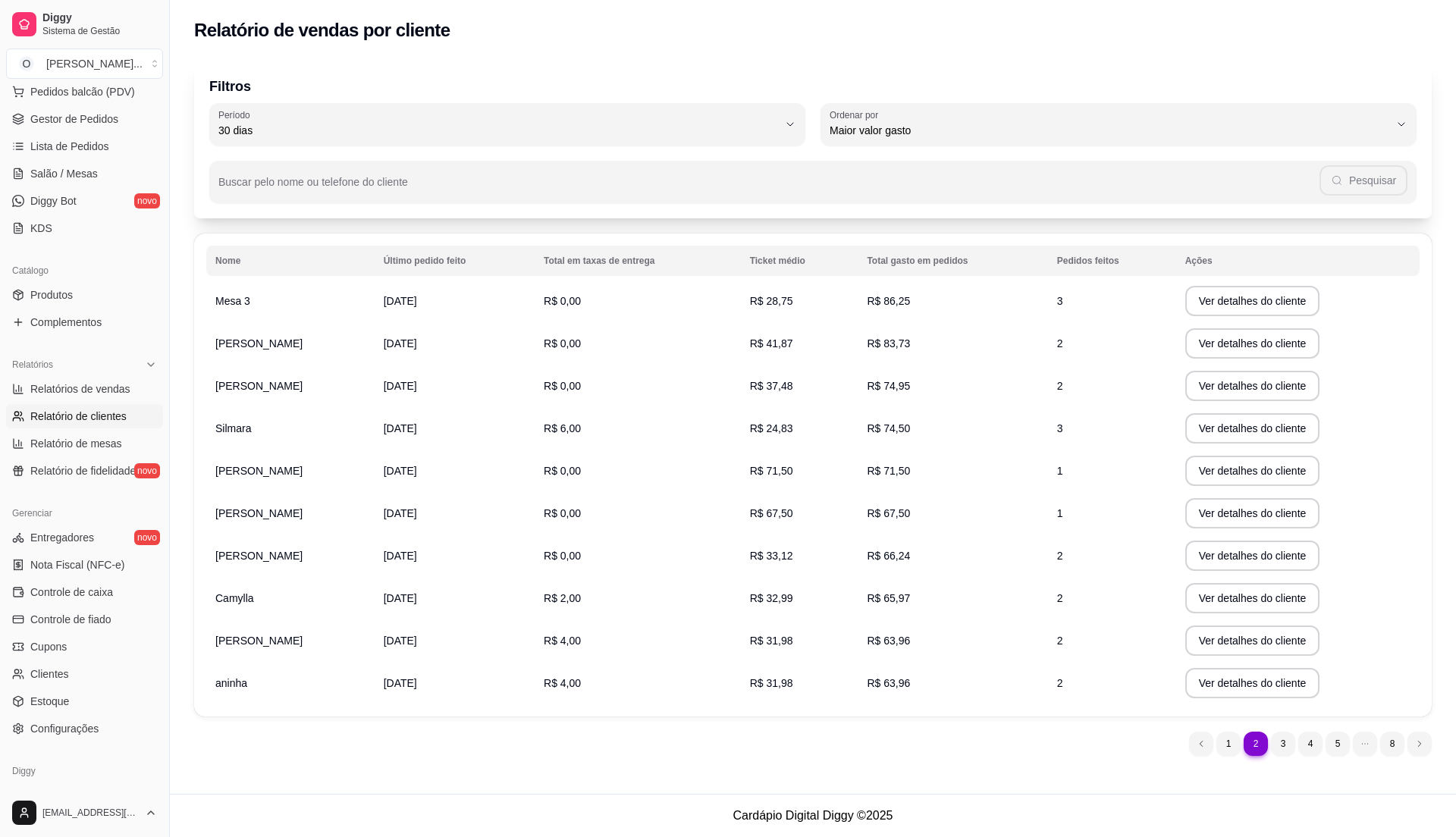
drag, startPoint x: 1266, startPoint y: 532, endPoint x: 1330, endPoint y: 591, distance: 87.0
drag, startPoint x: 1330, startPoint y: 591, endPoint x: 1057, endPoint y: 723, distance: 303.2
click at [1057, 720] on div "Filtros 30 Período Hoje Ontem 7 dias 15 dias 30 dias 45 dias 60 dias Período 30…" at bounding box center [813, 413] width 1286 height 723
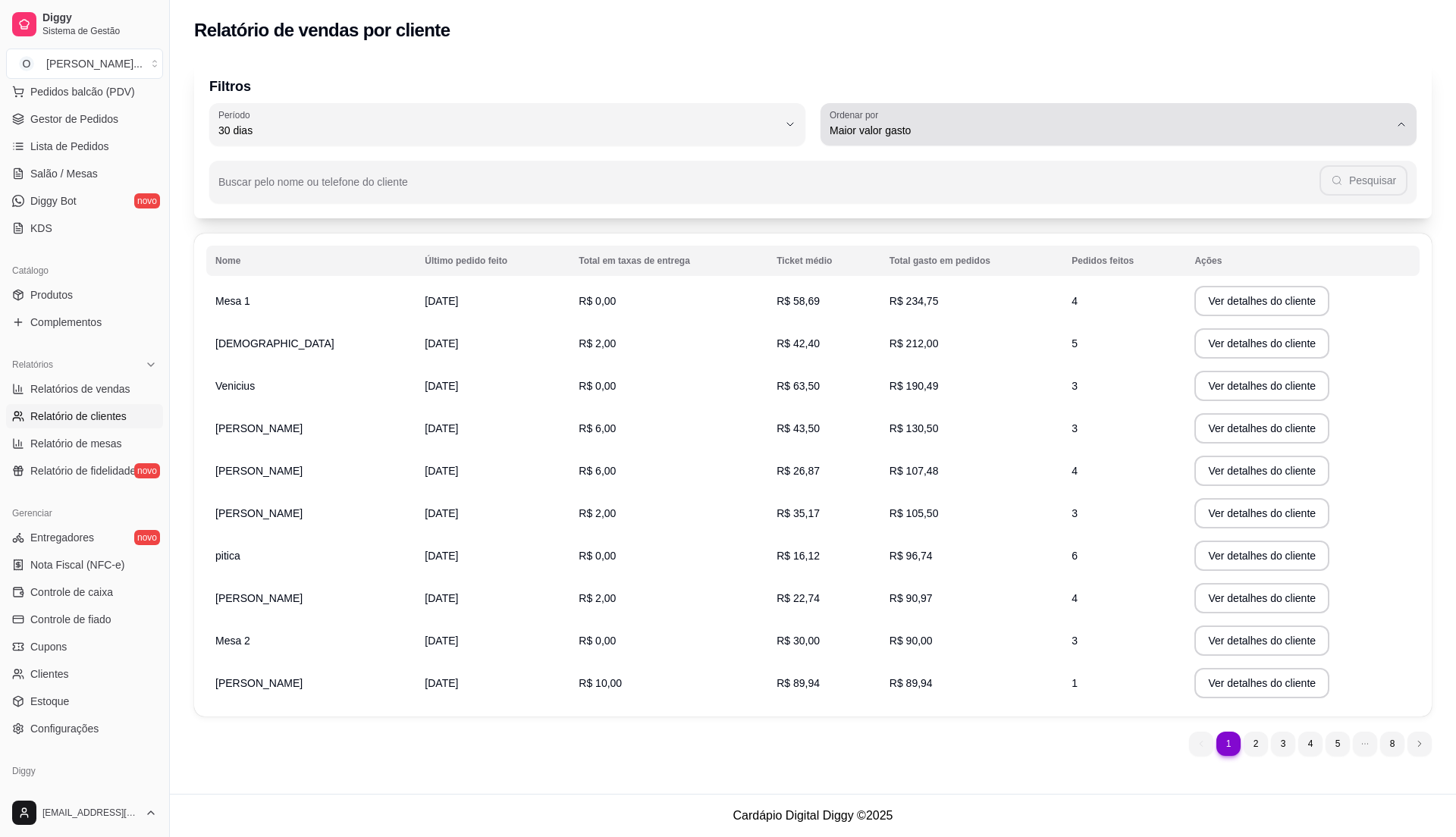
click at [944, 119] on div "Maior valor gasto" at bounding box center [1110, 125] width 560 height 31
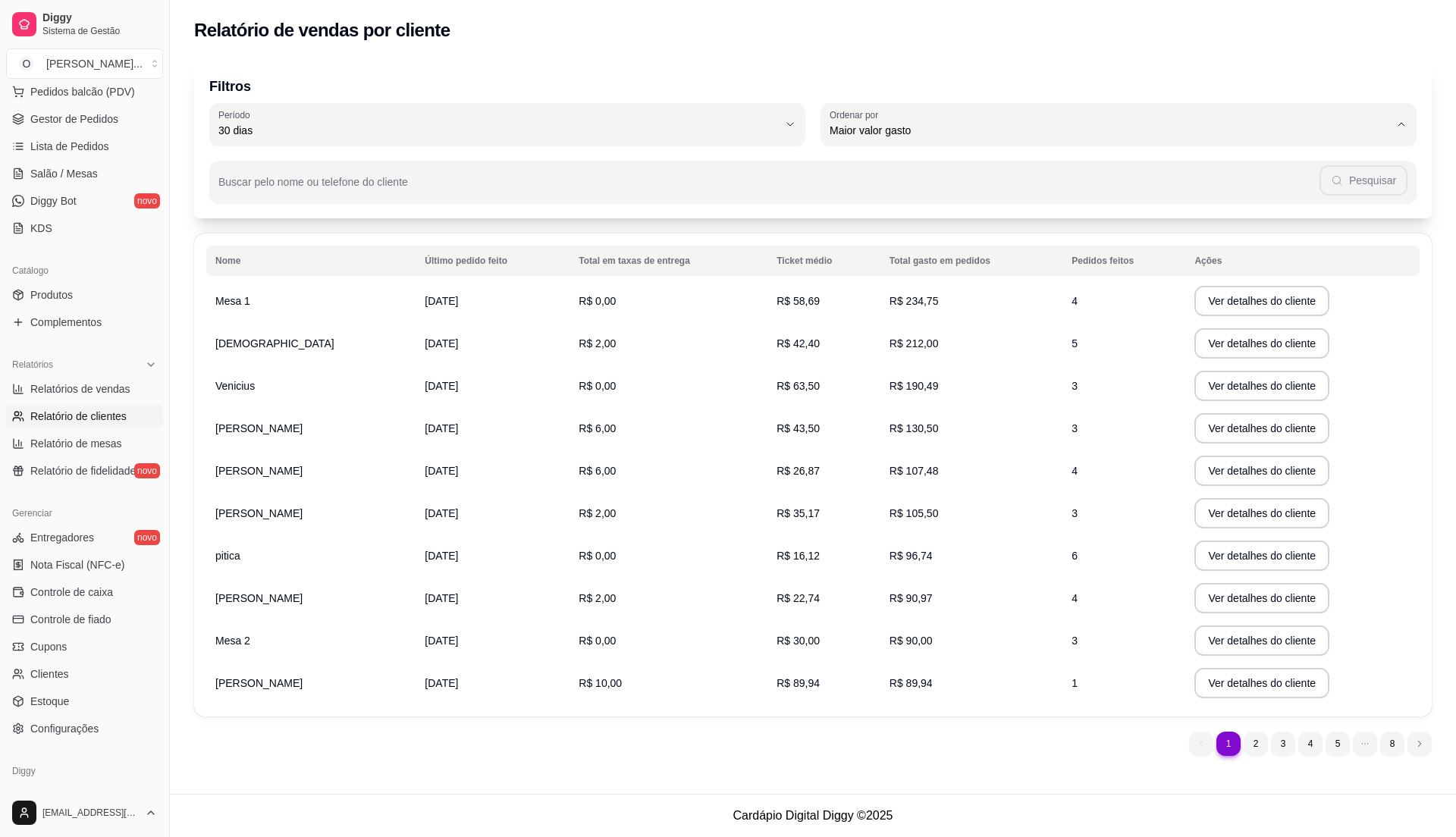
click at [916, 194] on span "Maior ticket médio" at bounding box center [1112, 191] width 535 height 14
type input "HIGHEST_AVERAGE_TICKET"
select select "HIGHEST_AVERAGE_TICKET"
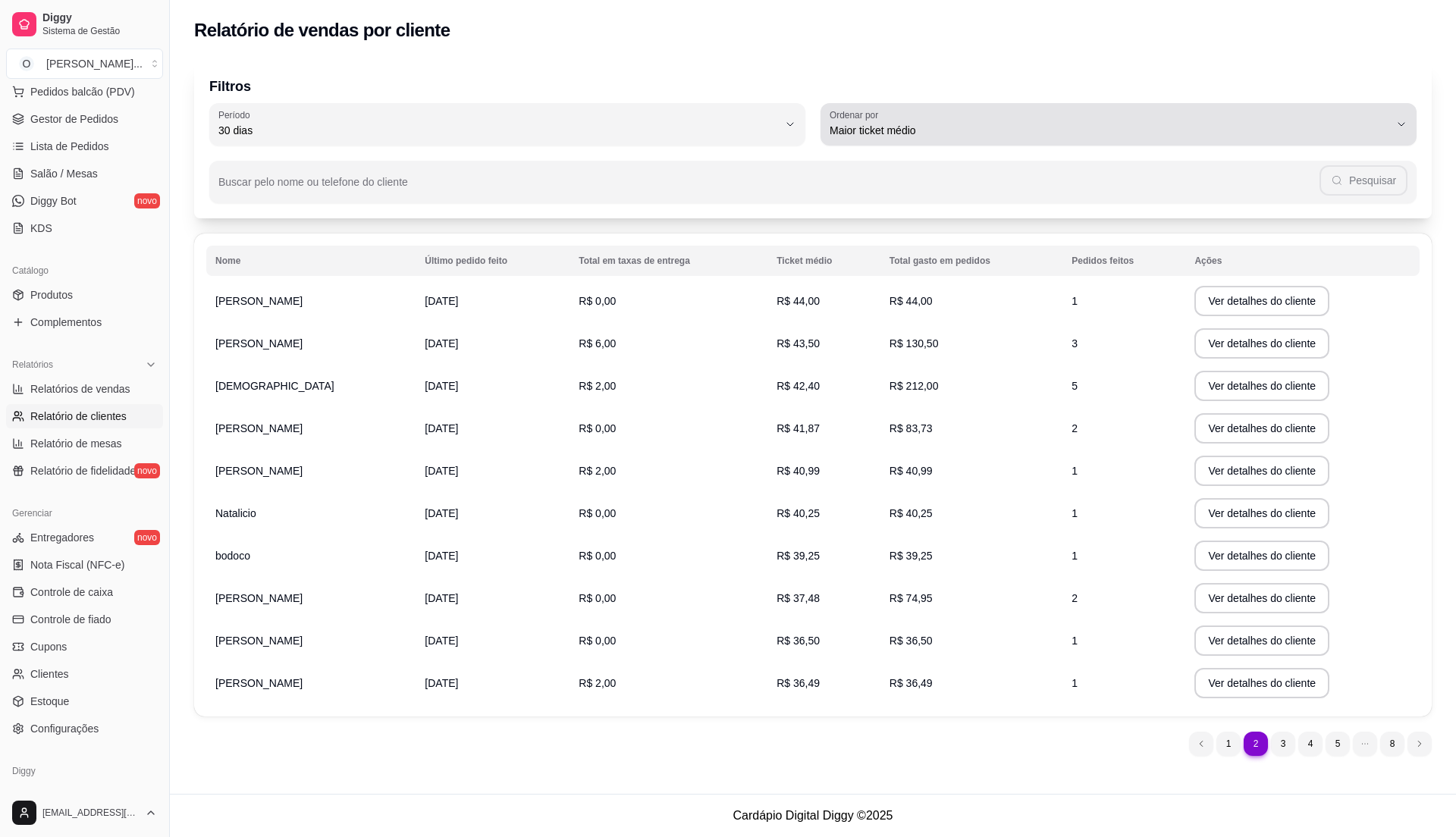
click at [993, 125] on span "Maior ticket médio" at bounding box center [1110, 130] width 560 height 15
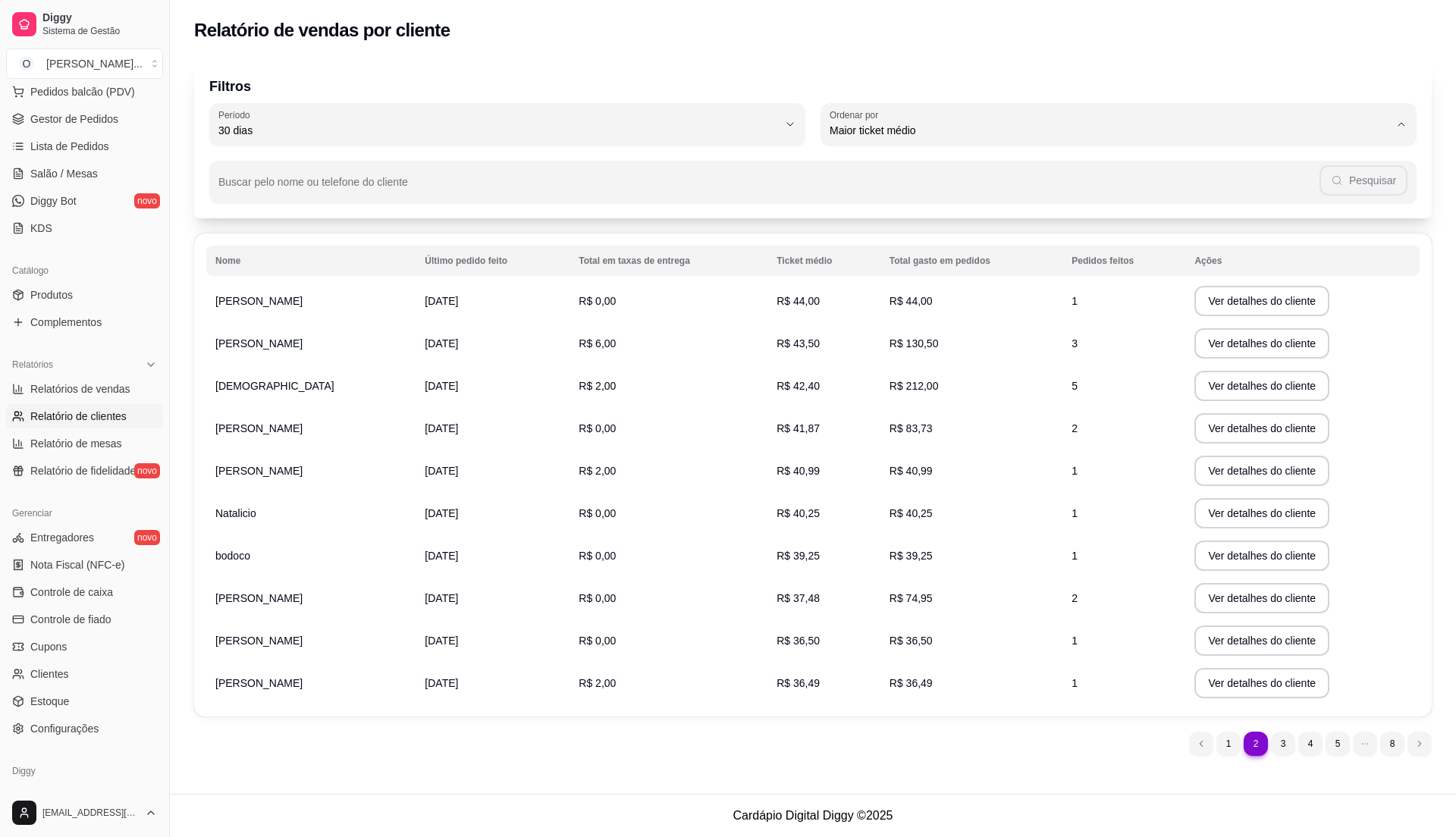
click at [950, 222] on span "Maior valor gasto" at bounding box center [1112, 216] width 535 height 14
type input "HIGHEST_TOTAL_SPENT_WITH_ORDERS"
select select "HIGHEST_TOTAL_SPENT_WITH_ORDERS"
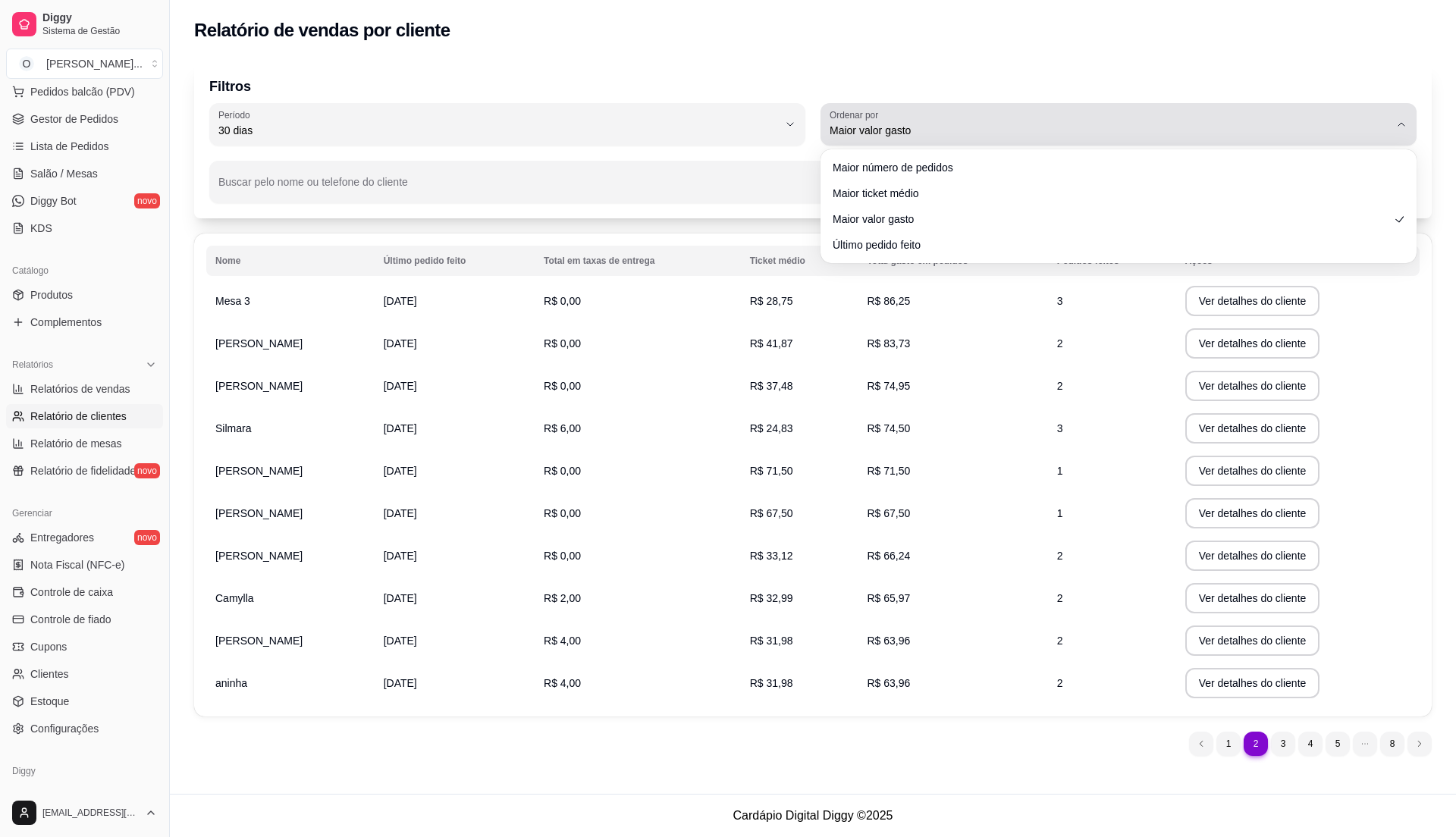
click at [911, 127] on span "Maior valor gasto" at bounding box center [1110, 130] width 560 height 15
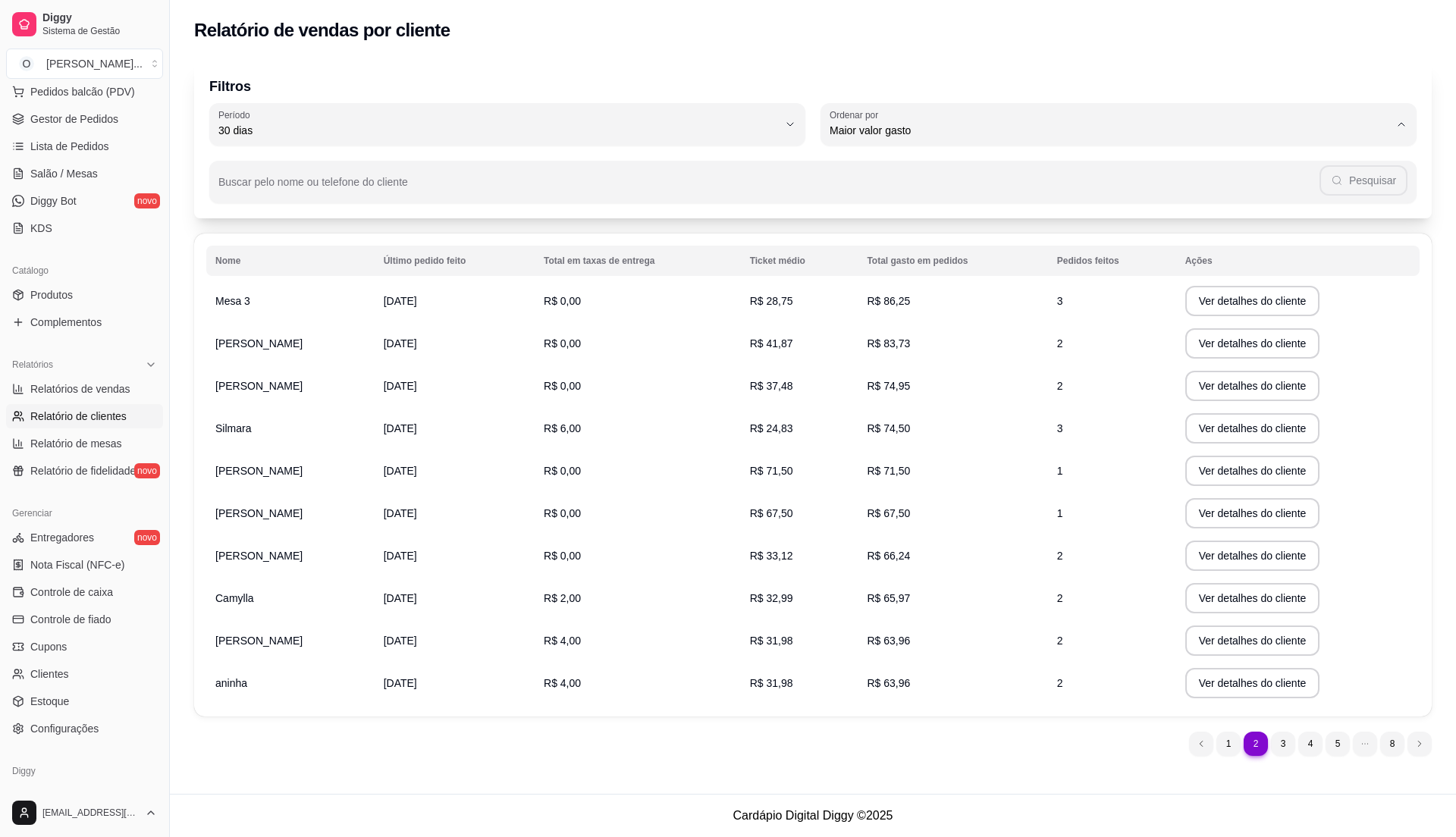
click at [914, 248] on span "Último pedido feito" at bounding box center [1112, 240] width 535 height 14
type input "LAST_ORDER_MADE_AT"
select select "LAST_ORDER_MADE_AT"
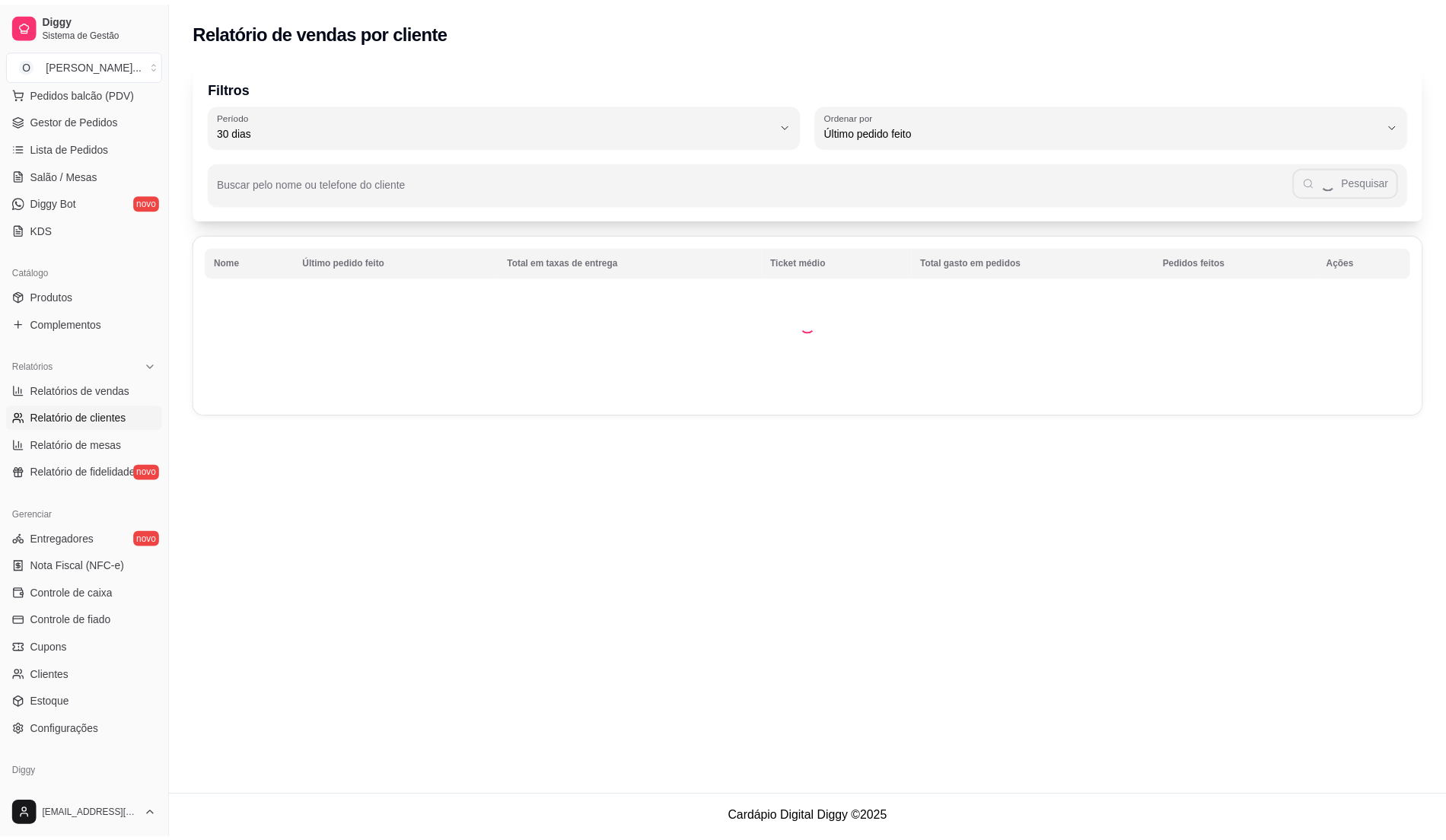
scroll to position [14, 0]
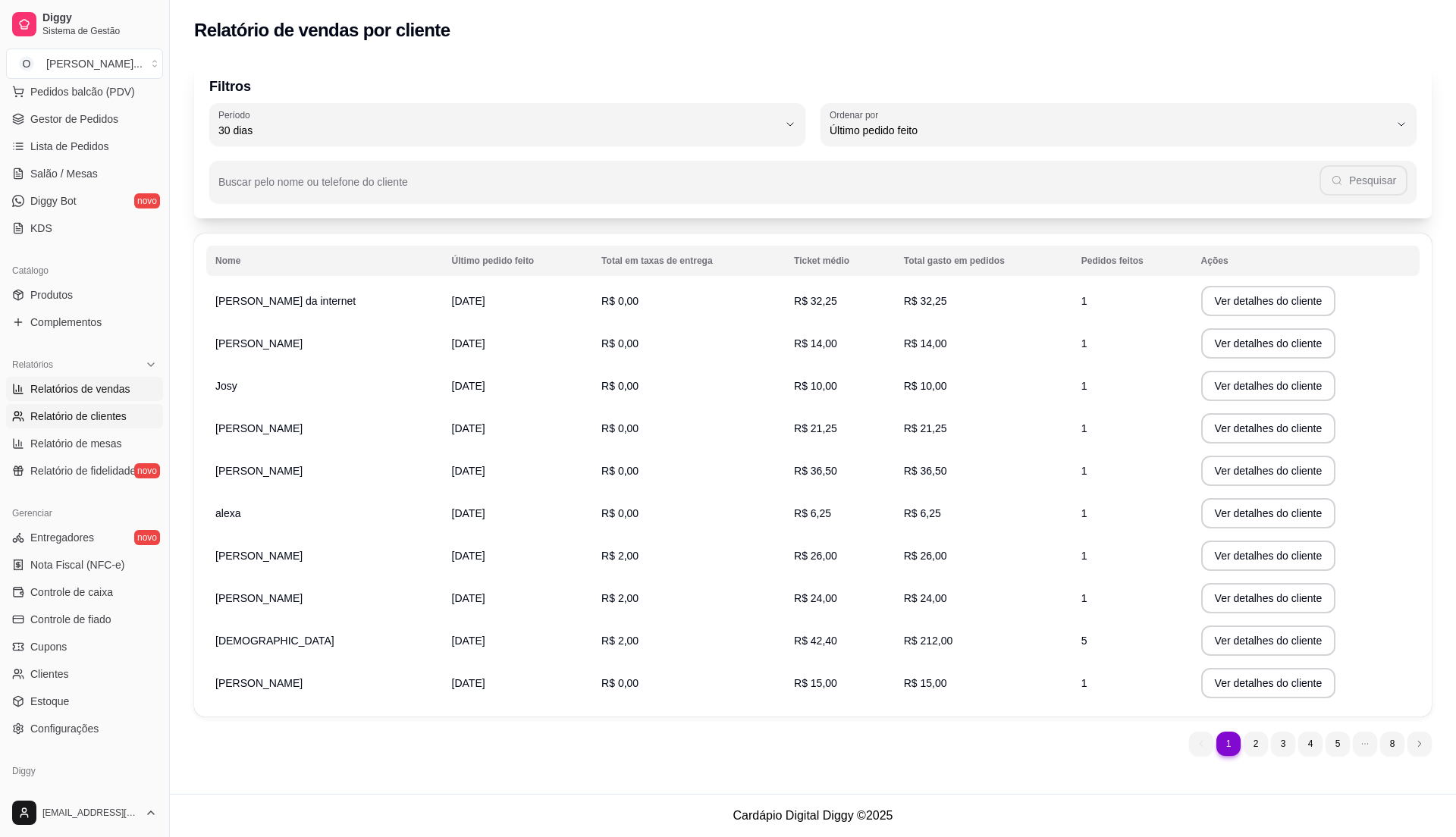
click at [117, 386] on span "Relatórios de vendas" at bounding box center [81, 388] width 100 height 15
select select "ALL"
select select "0"
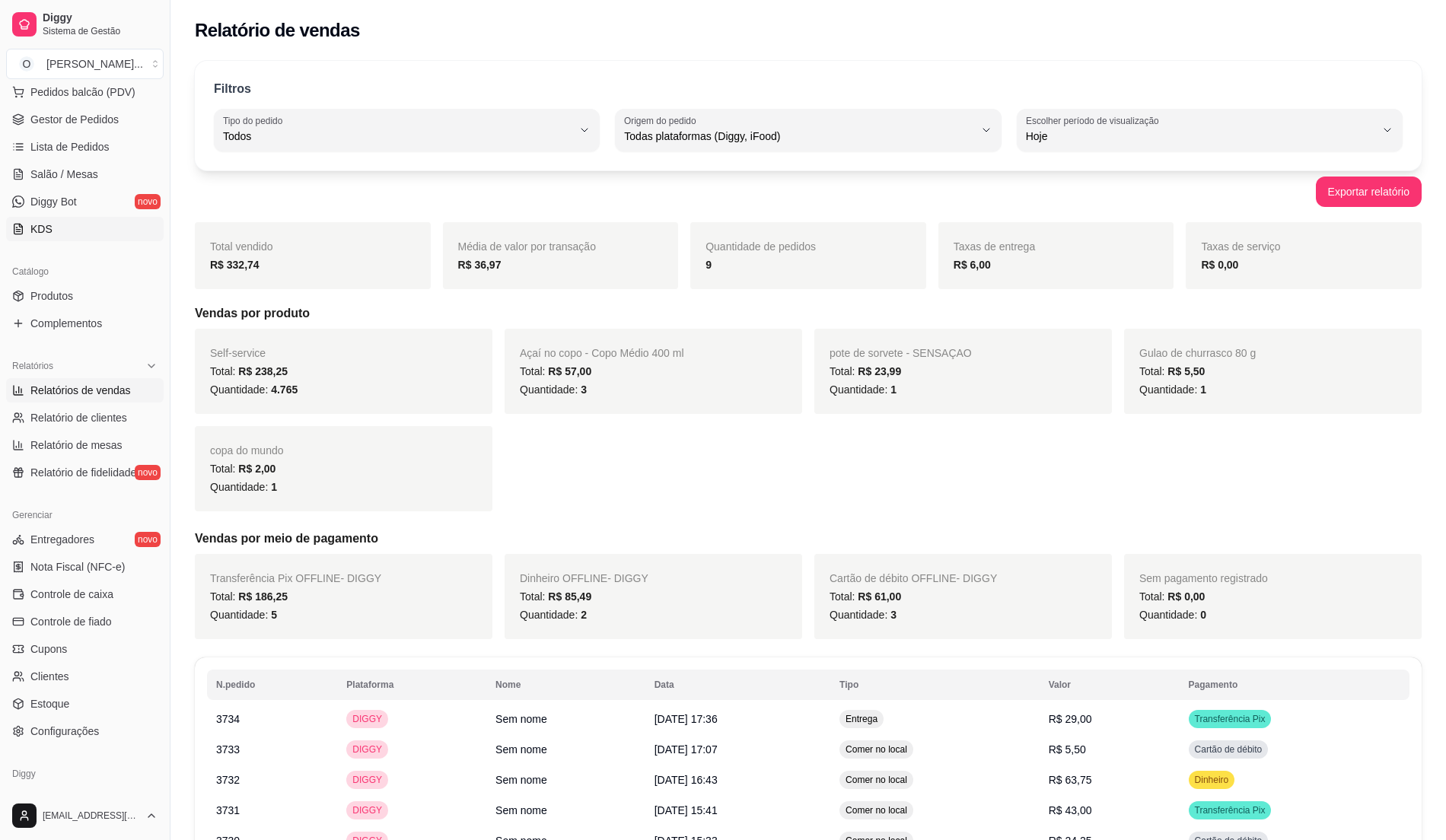
click at [17, 230] on icon at bounding box center [18, 230] width 4 height 0
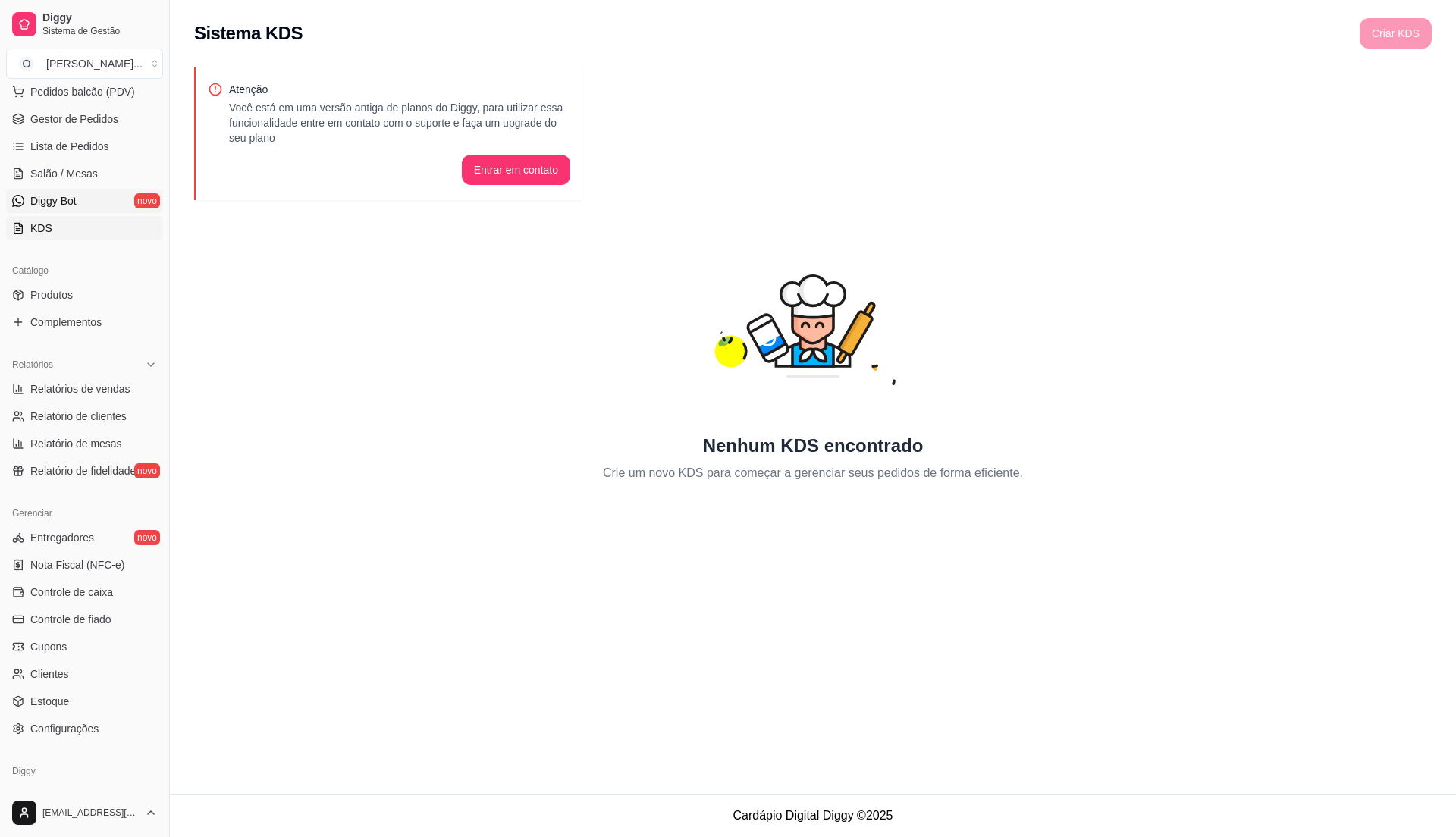
click at [35, 197] on span "Diggy Bot" at bounding box center [54, 201] width 47 height 15
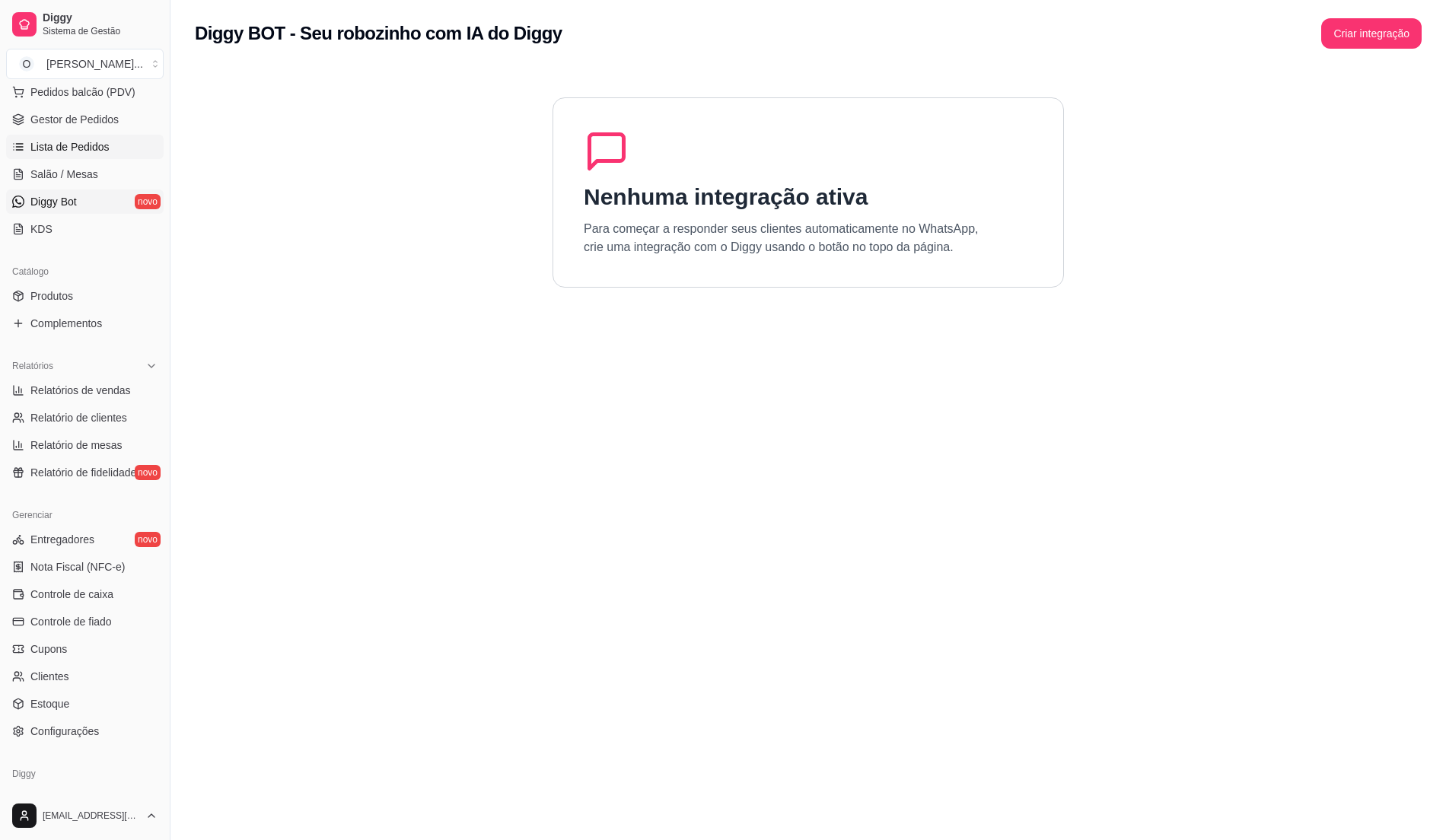
click at [46, 144] on span "Lista de Pedidos" at bounding box center [70, 147] width 79 height 15
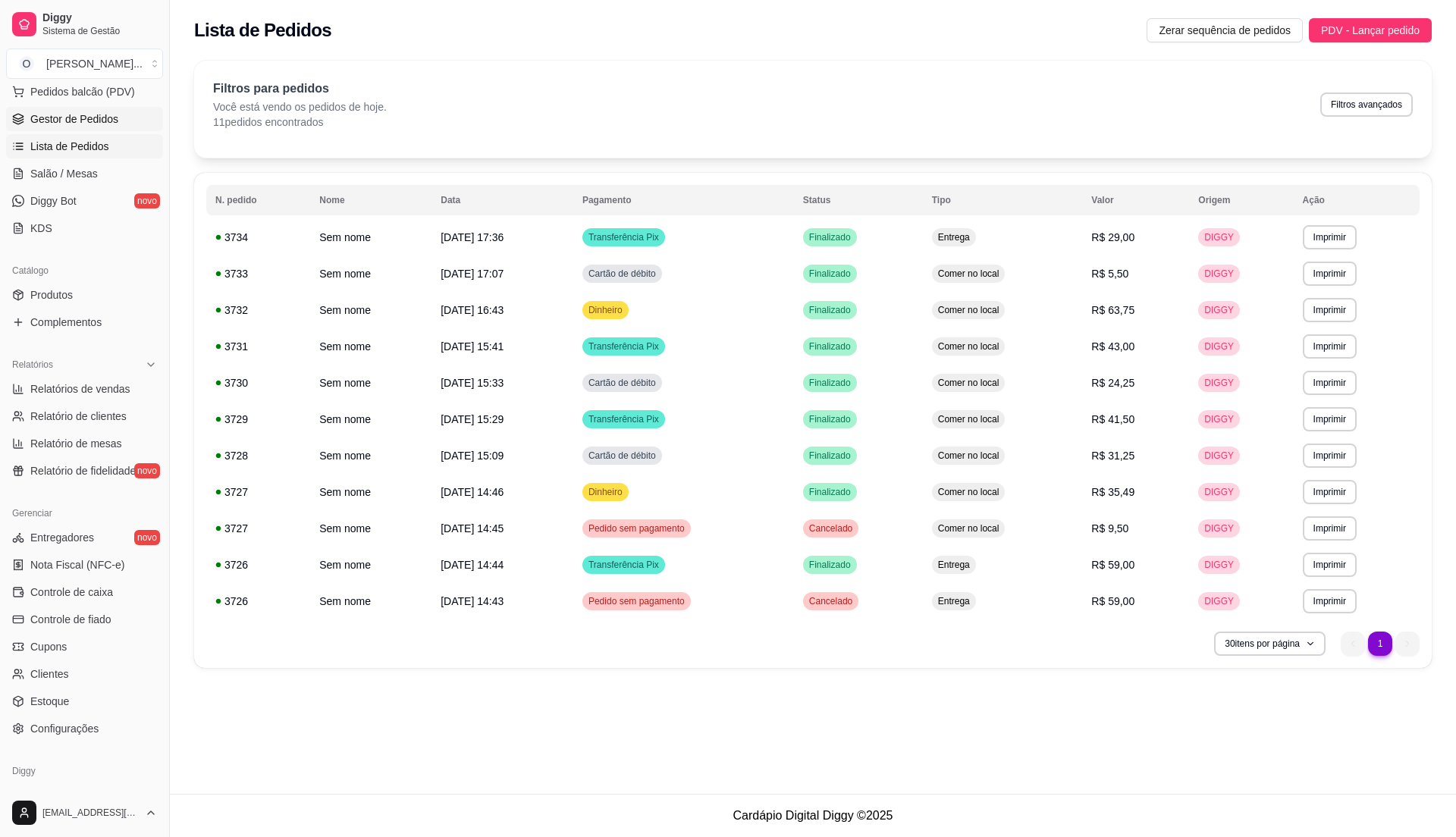
click at [92, 118] on span "Gestor de Pedidos" at bounding box center [74, 118] width 88 height 15
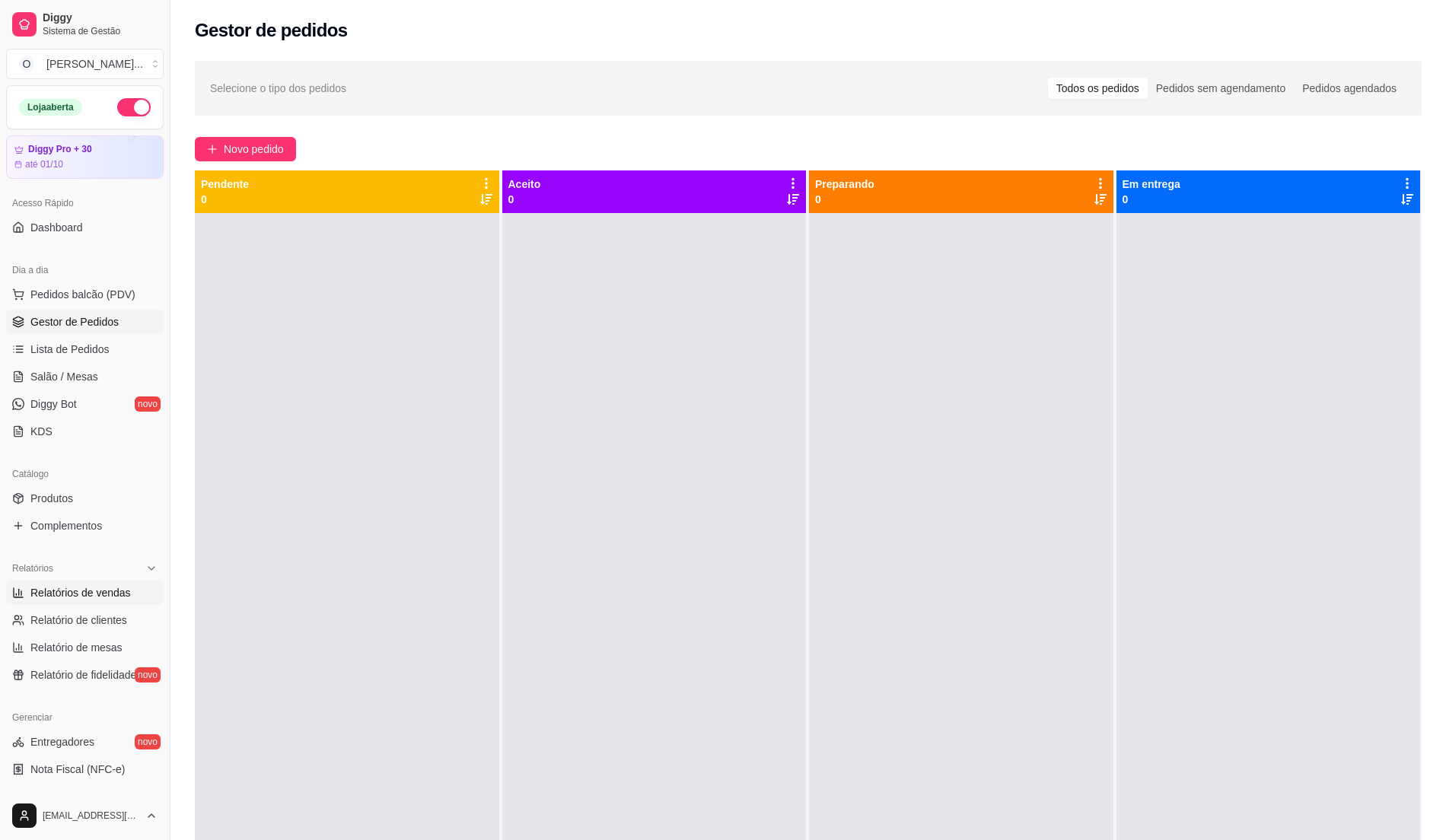
click at [77, 595] on span "Relatórios de vendas" at bounding box center [81, 592] width 101 height 15
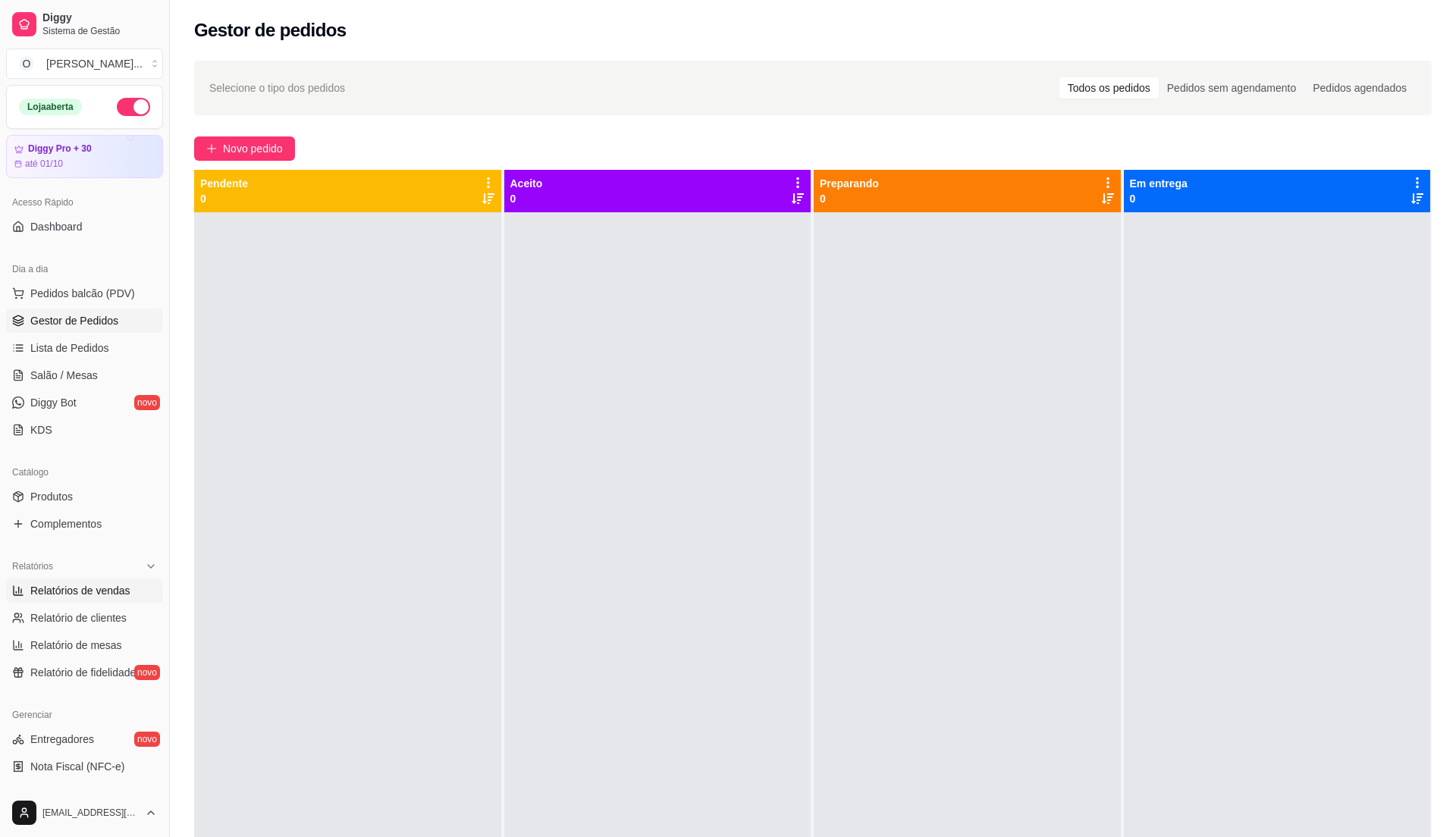
select select "ALL"
select select "0"
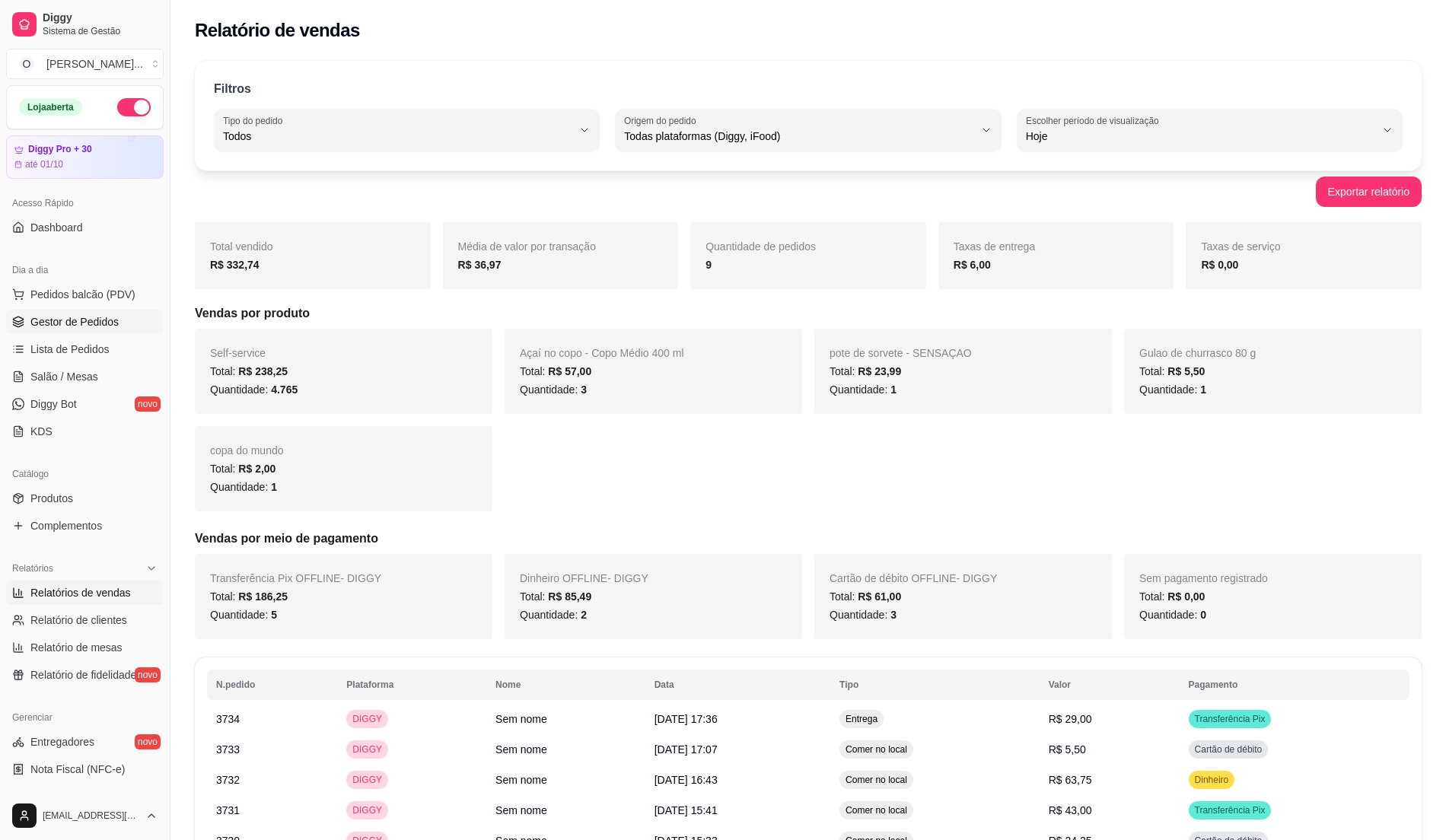
click at [71, 321] on span "Gestor de Pedidos" at bounding box center [75, 321] width 88 height 15
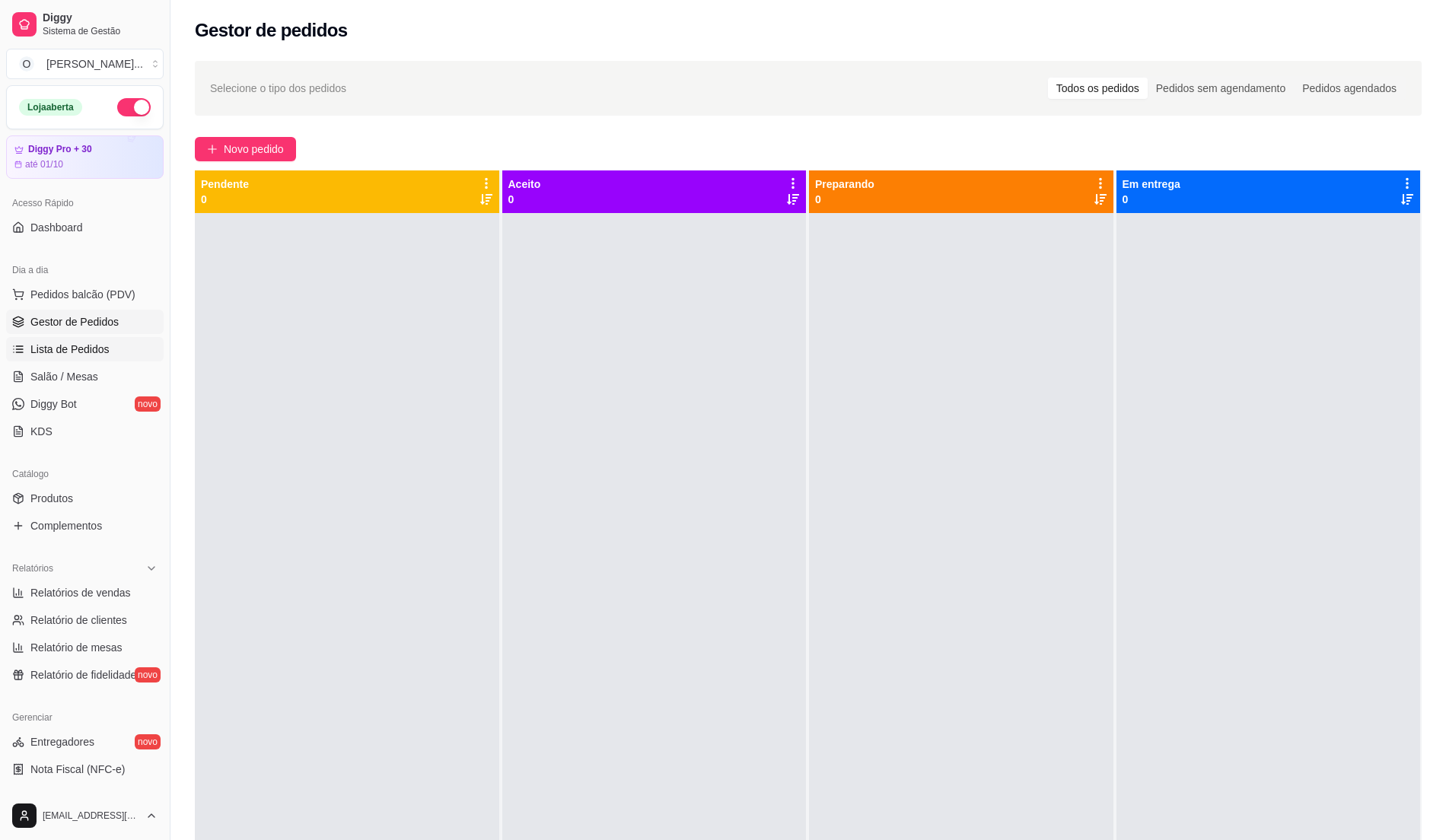
click at [86, 352] on span "Lista de Pedidos" at bounding box center [70, 349] width 79 height 15
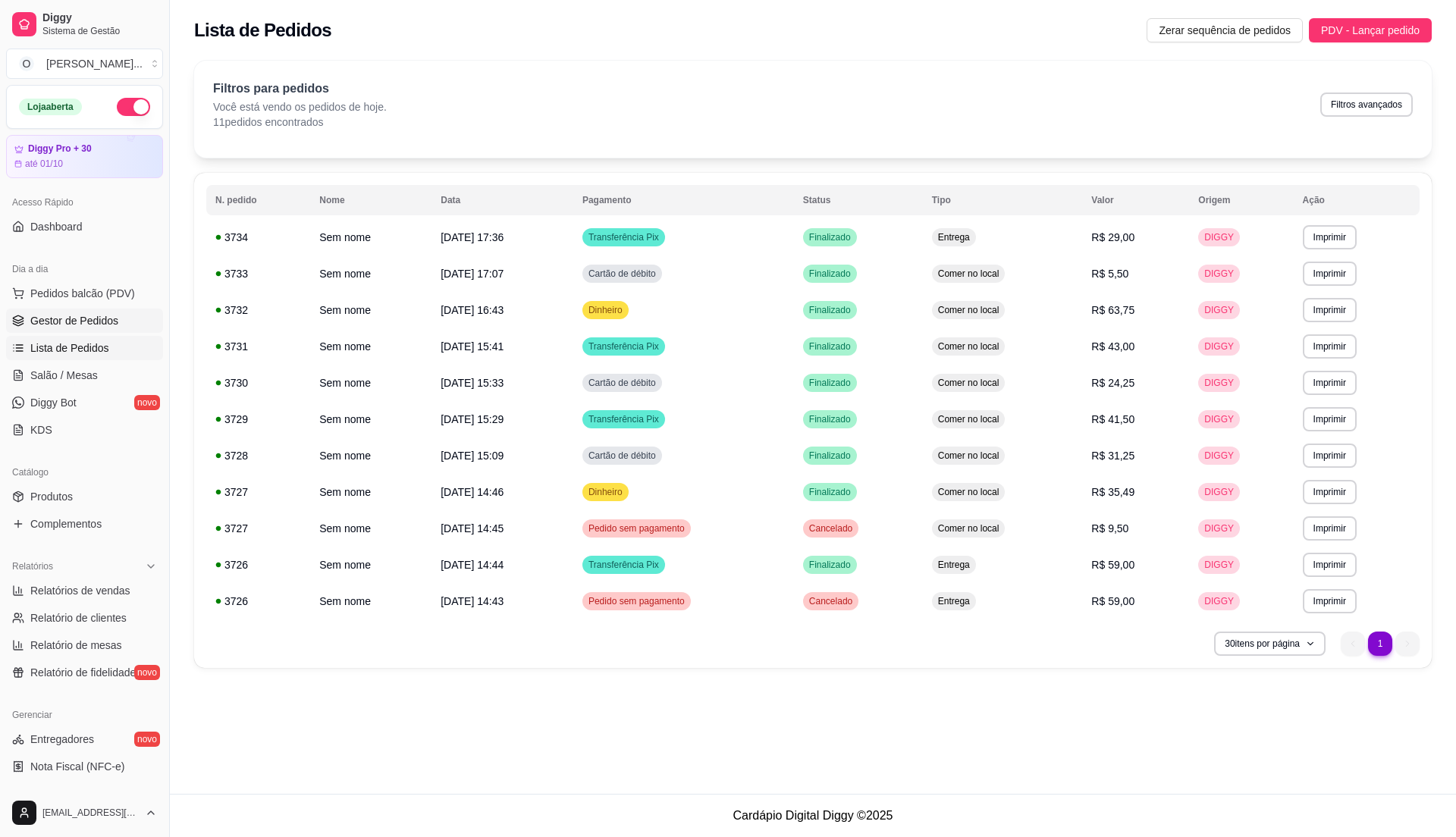
click at [83, 326] on span "Gestor de Pedidos" at bounding box center [74, 320] width 88 height 15
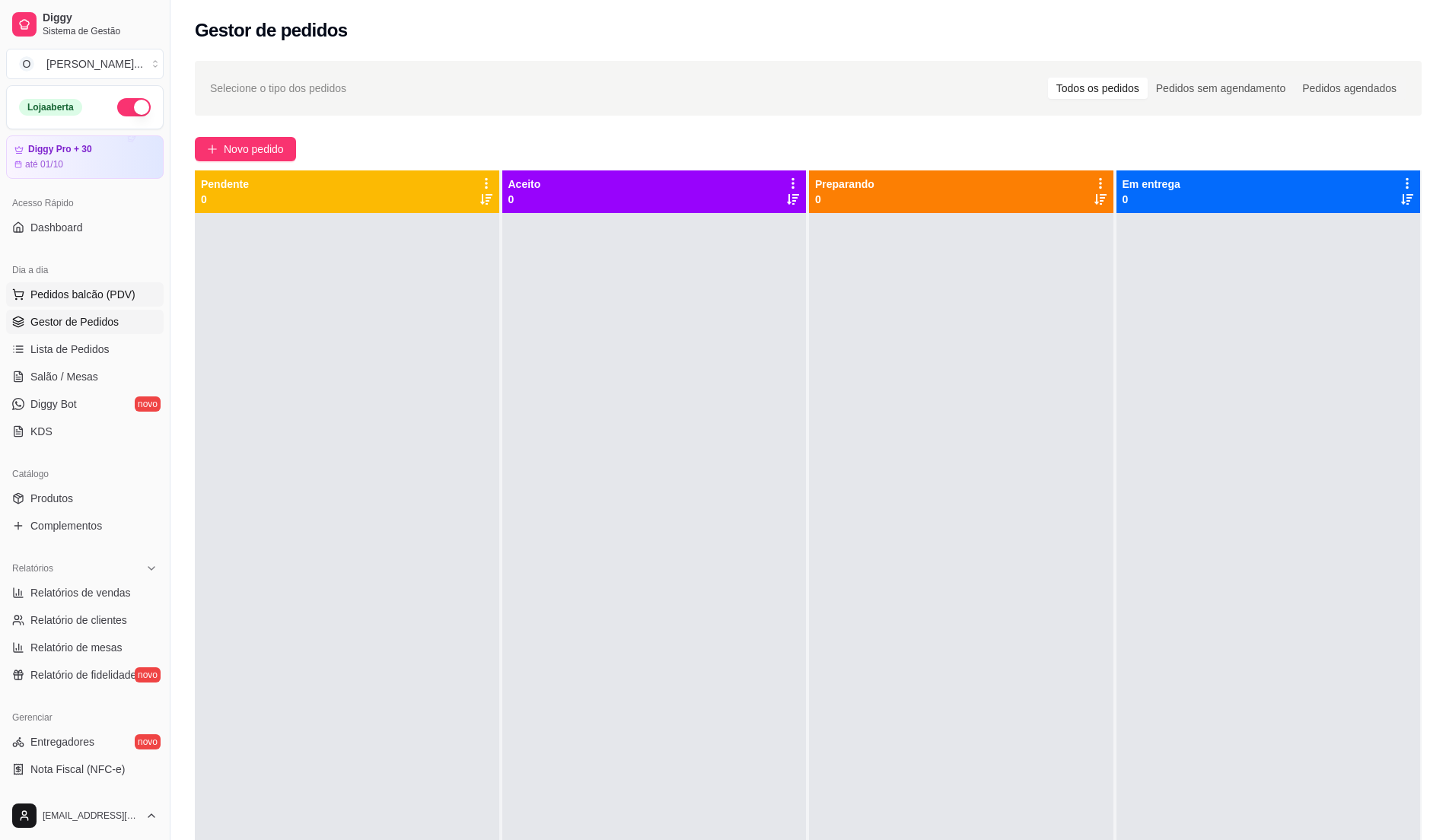
click at [101, 299] on span "Pedidos balcão (PDV)" at bounding box center [83, 294] width 105 height 15
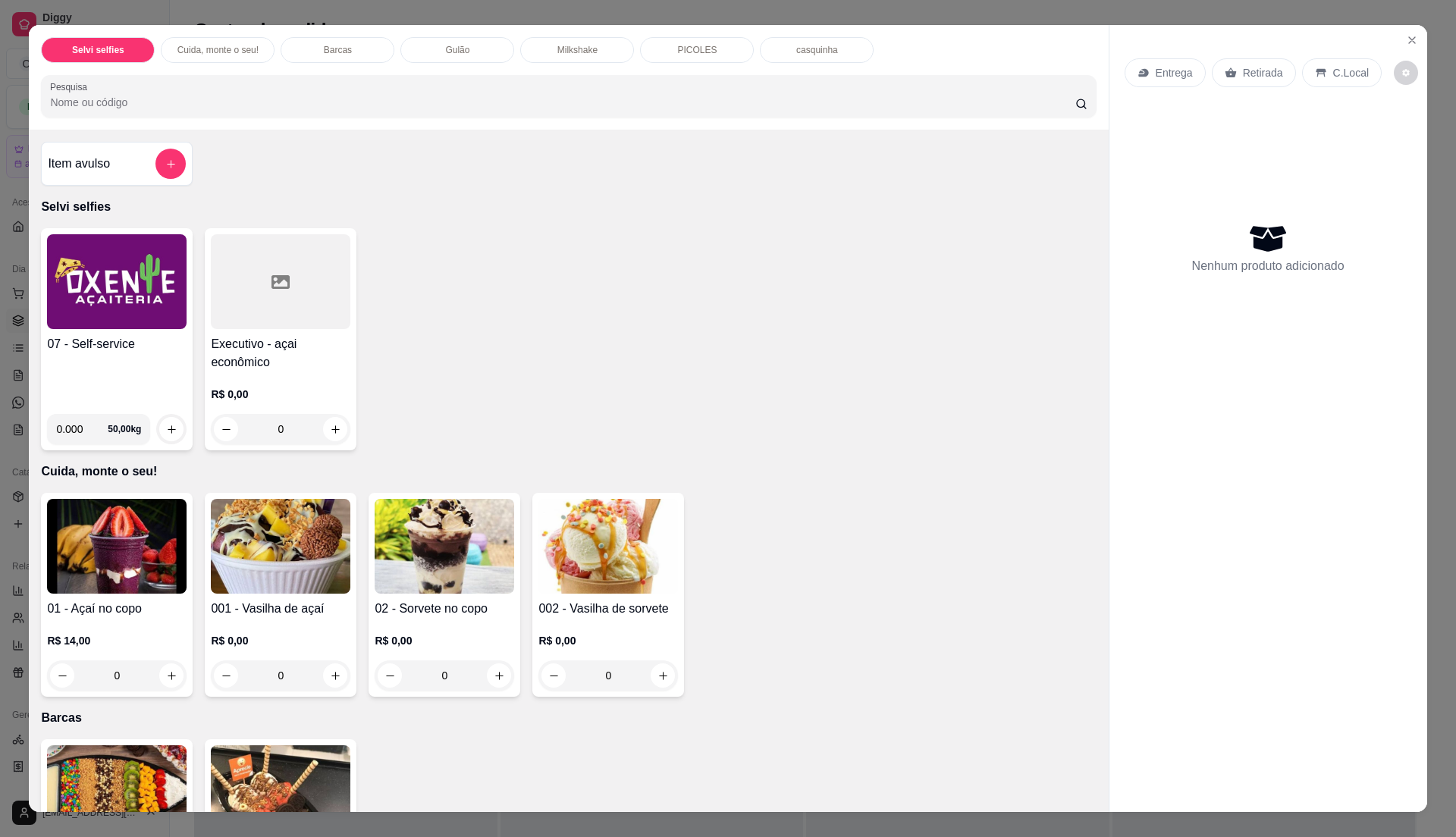
click at [103, 355] on div "07 - Self-service" at bounding box center [117, 369] width 140 height 66
click at [135, 337] on h4 "07 - Self-service" at bounding box center [117, 344] width 140 height 18
click at [140, 369] on div "07 - Self-service" at bounding box center [117, 369] width 140 height 66
click at [153, 369] on div "07 - Self-service" at bounding box center [117, 369] width 140 height 66
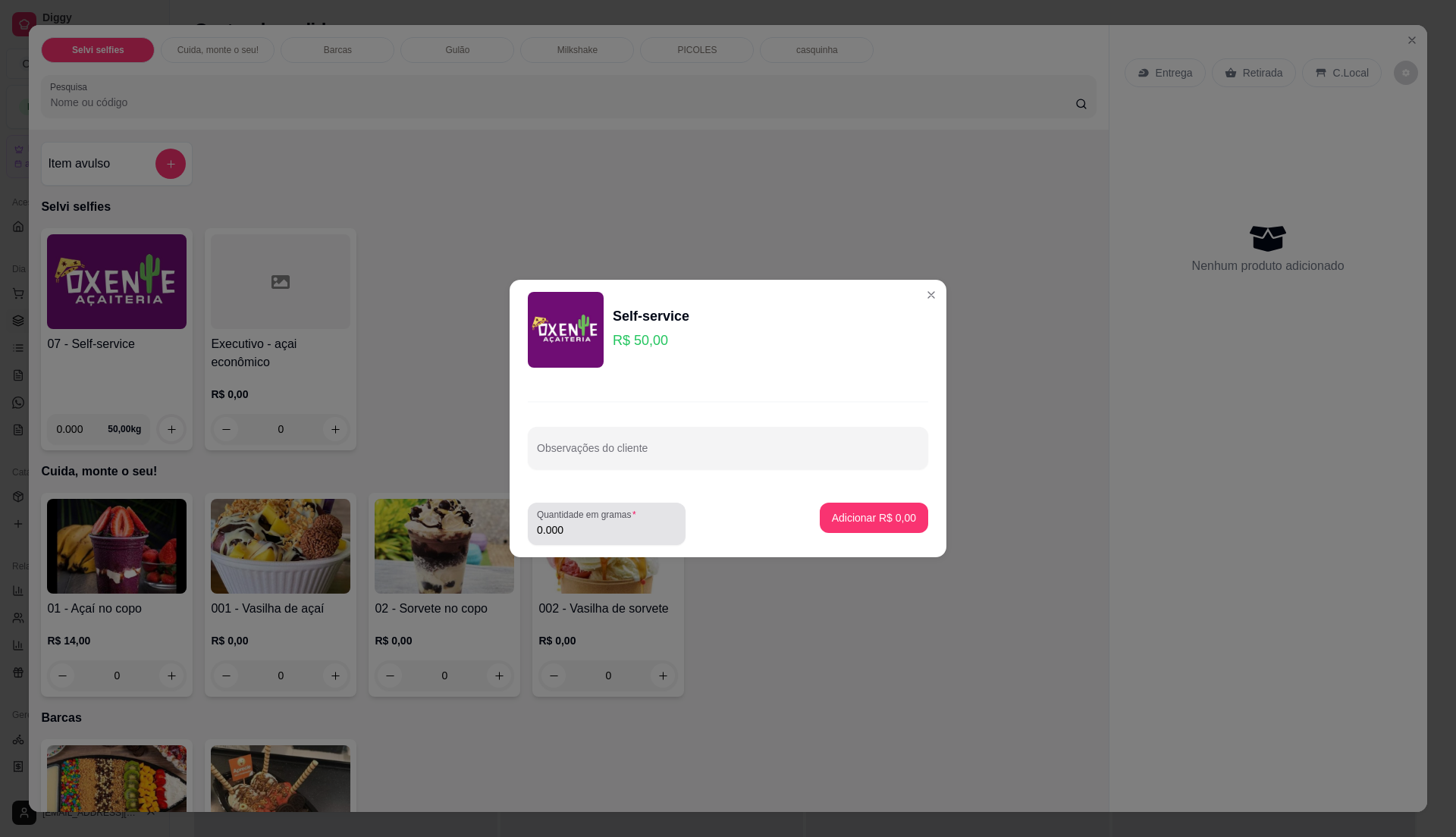
click at [631, 514] on label "Quantidade em gramas" at bounding box center [589, 514] width 105 height 13
click at [631, 522] on input "0.000" at bounding box center [606, 529] width 140 height 15
click at [632, 531] on input "0" at bounding box center [606, 529] width 140 height 15
type input "0.34"
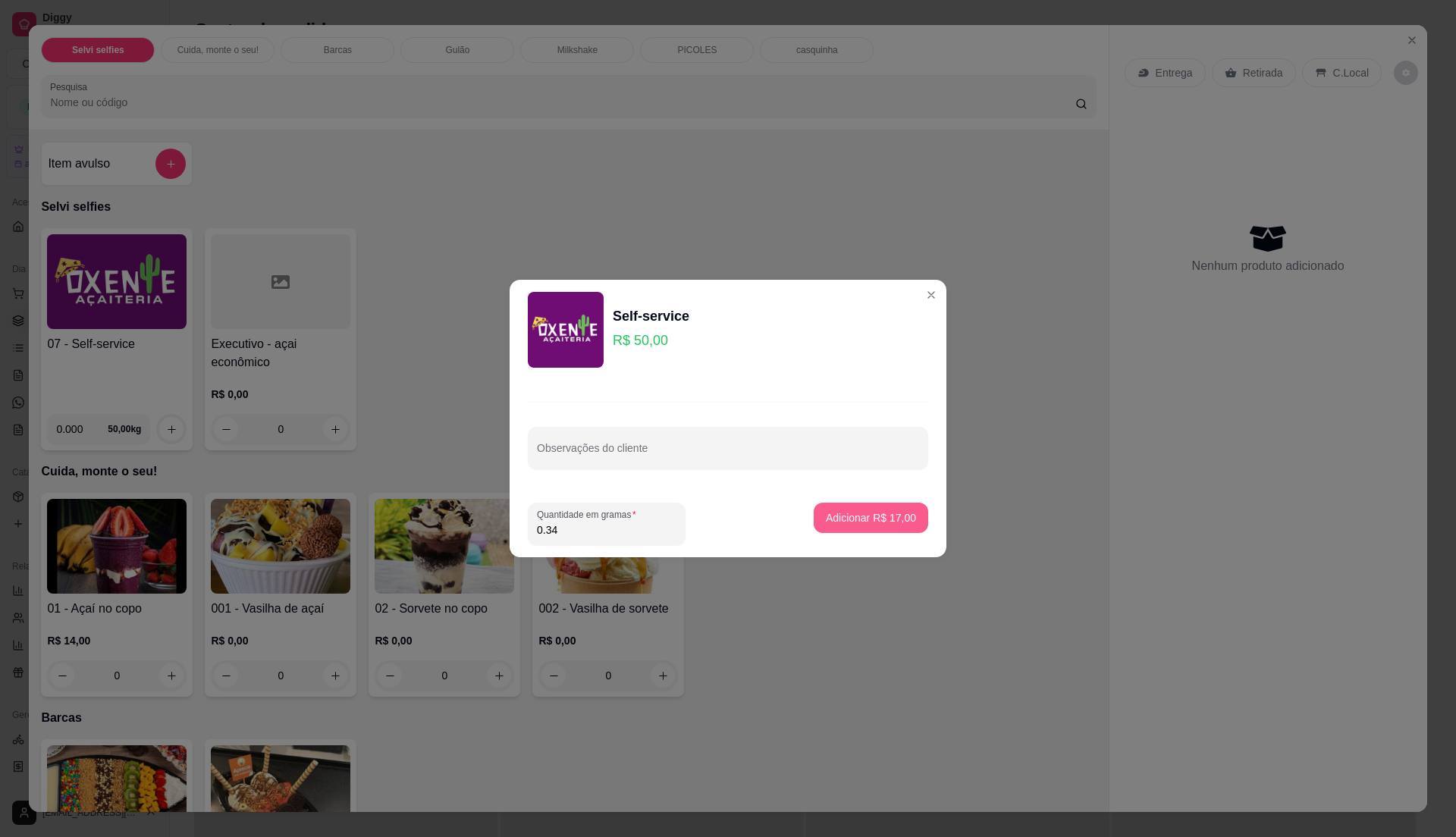
click at [861, 522] on p "Adicionar R$ 17,00" at bounding box center [871, 518] width 91 height 15
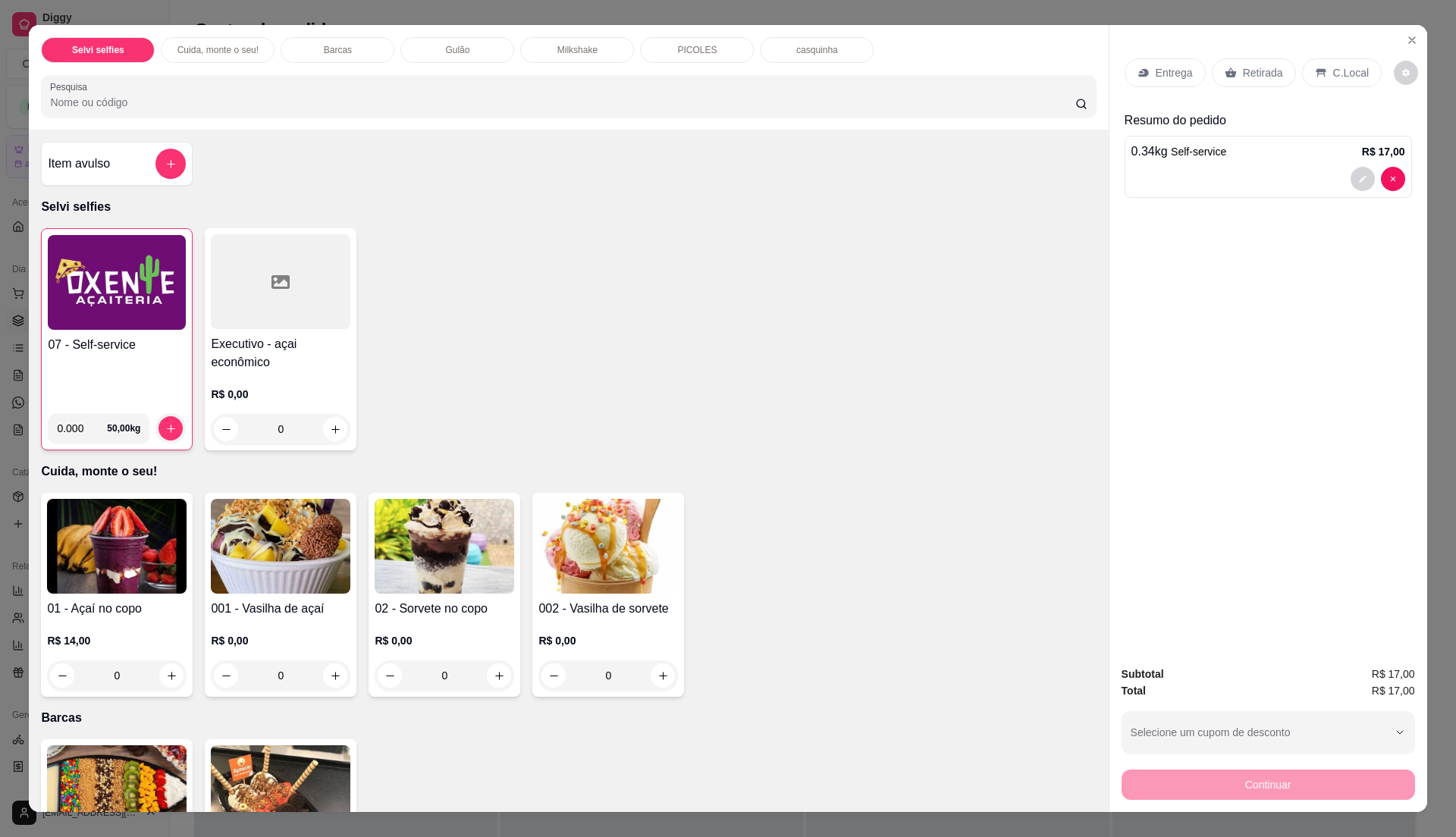
click at [1320, 65] on div "C.Local" at bounding box center [1341, 73] width 80 height 29
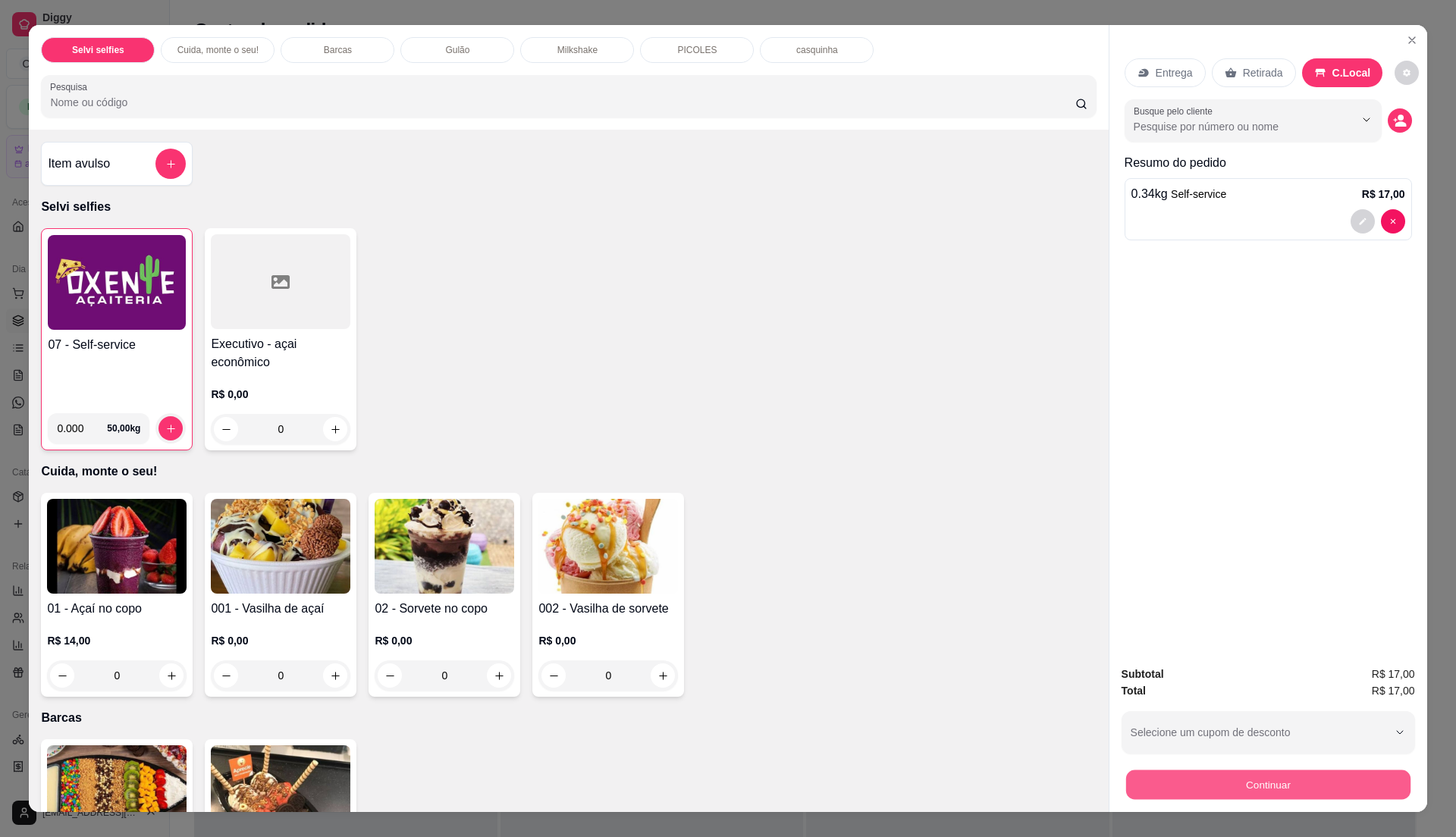
click at [1329, 793] on button "Continuar" at bounding box center [1267, 784] width 284 height 30
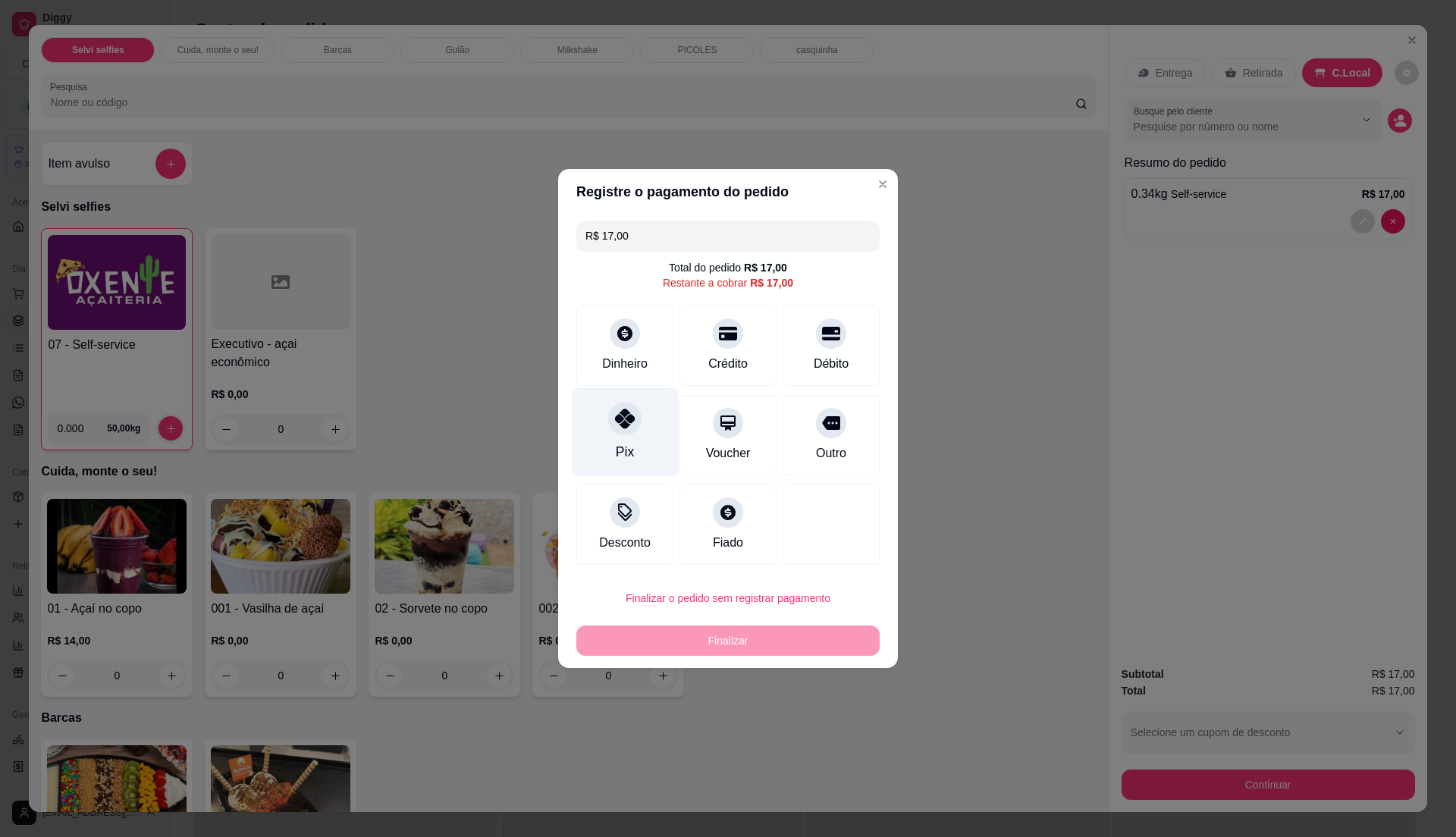
click at [598, 422] on div "Pix" at bounding box center [624, 432] width 107 height 89
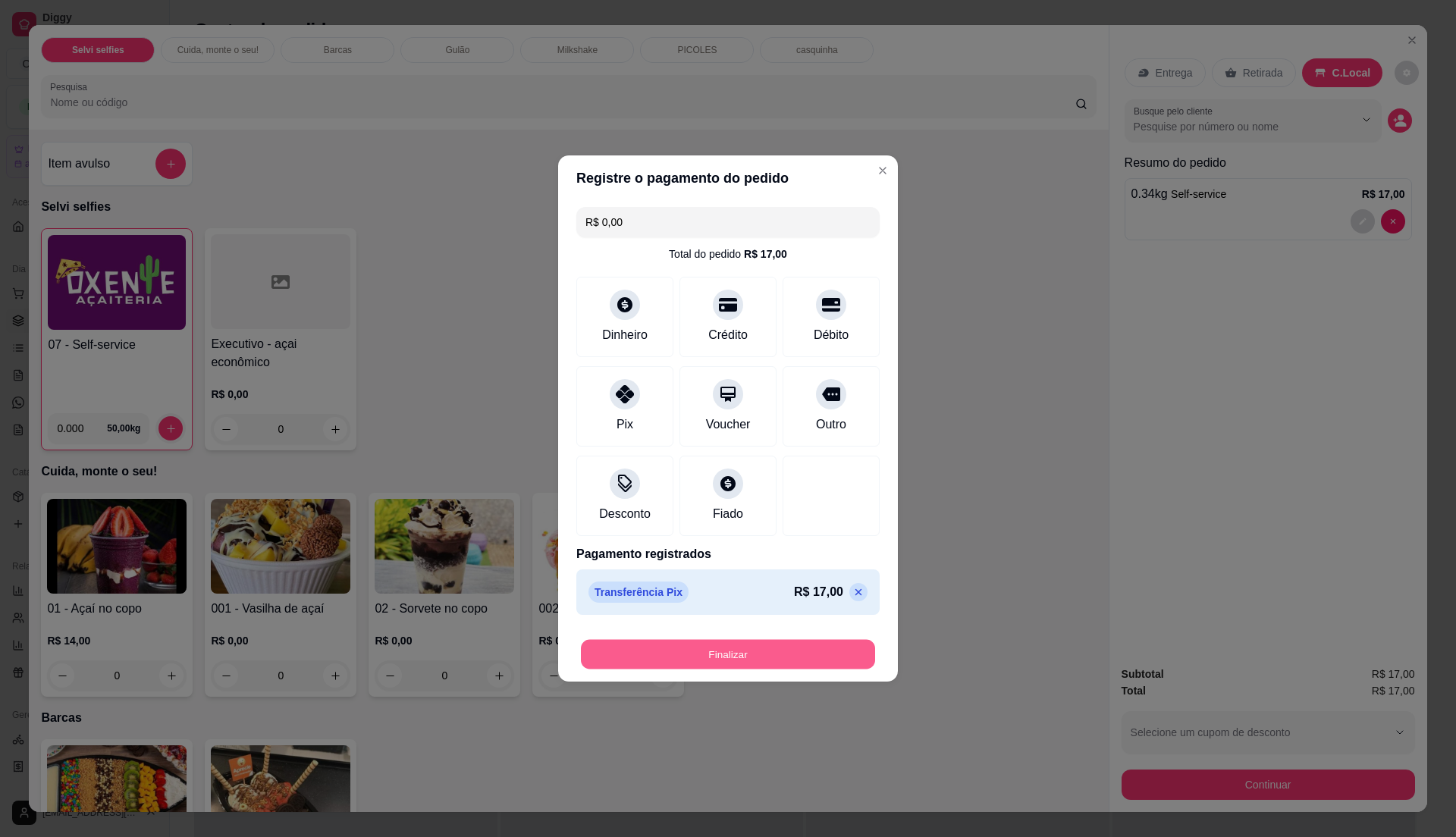
click at [704, 654] on button "Finalizar" at bounding box center [728, 654] width 294 height 30
type input "-R$ 17,00"
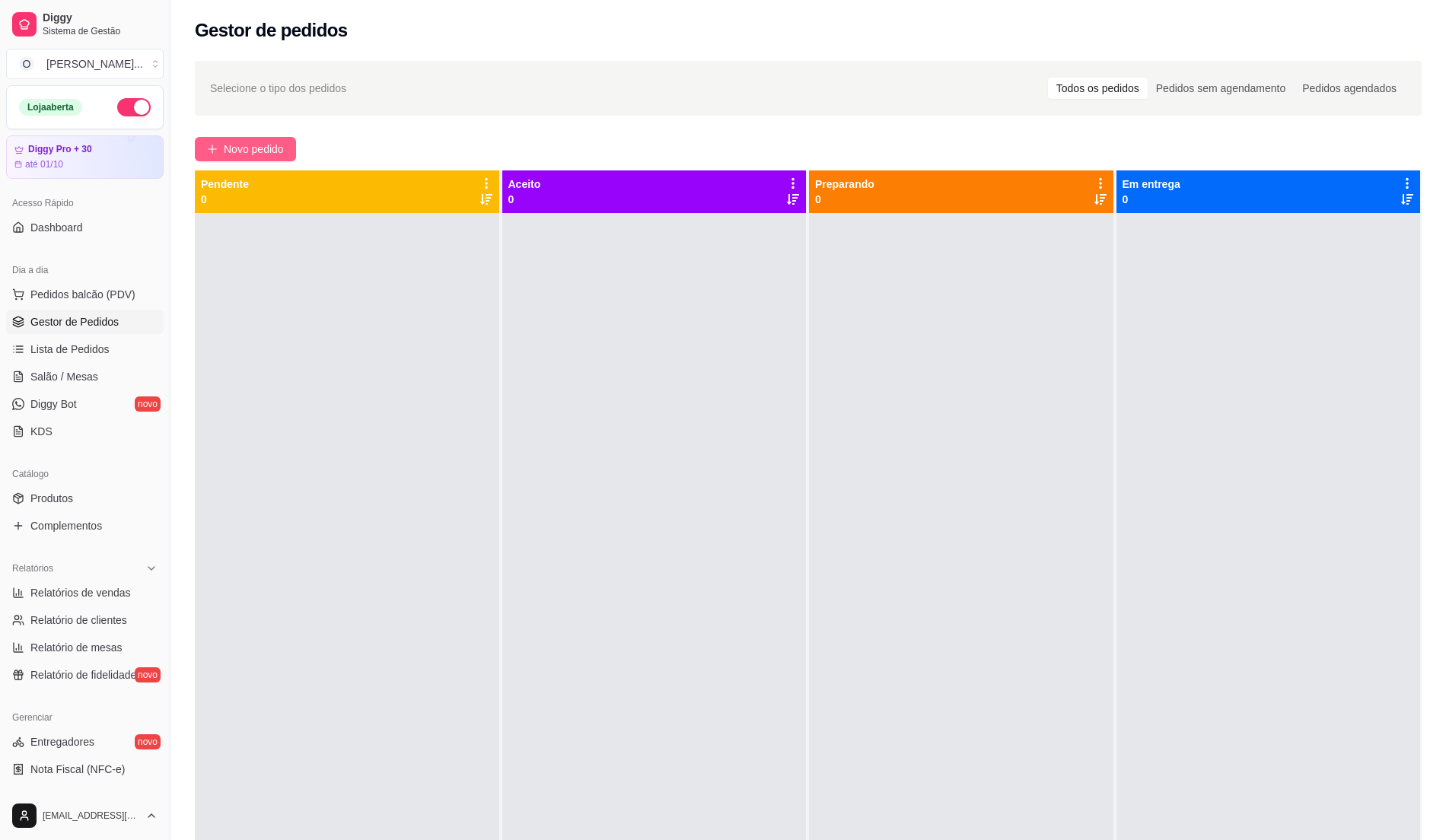
click at [273, 153] on span "Novo pedido" at bounding box center [254, 149] width 60 height 17
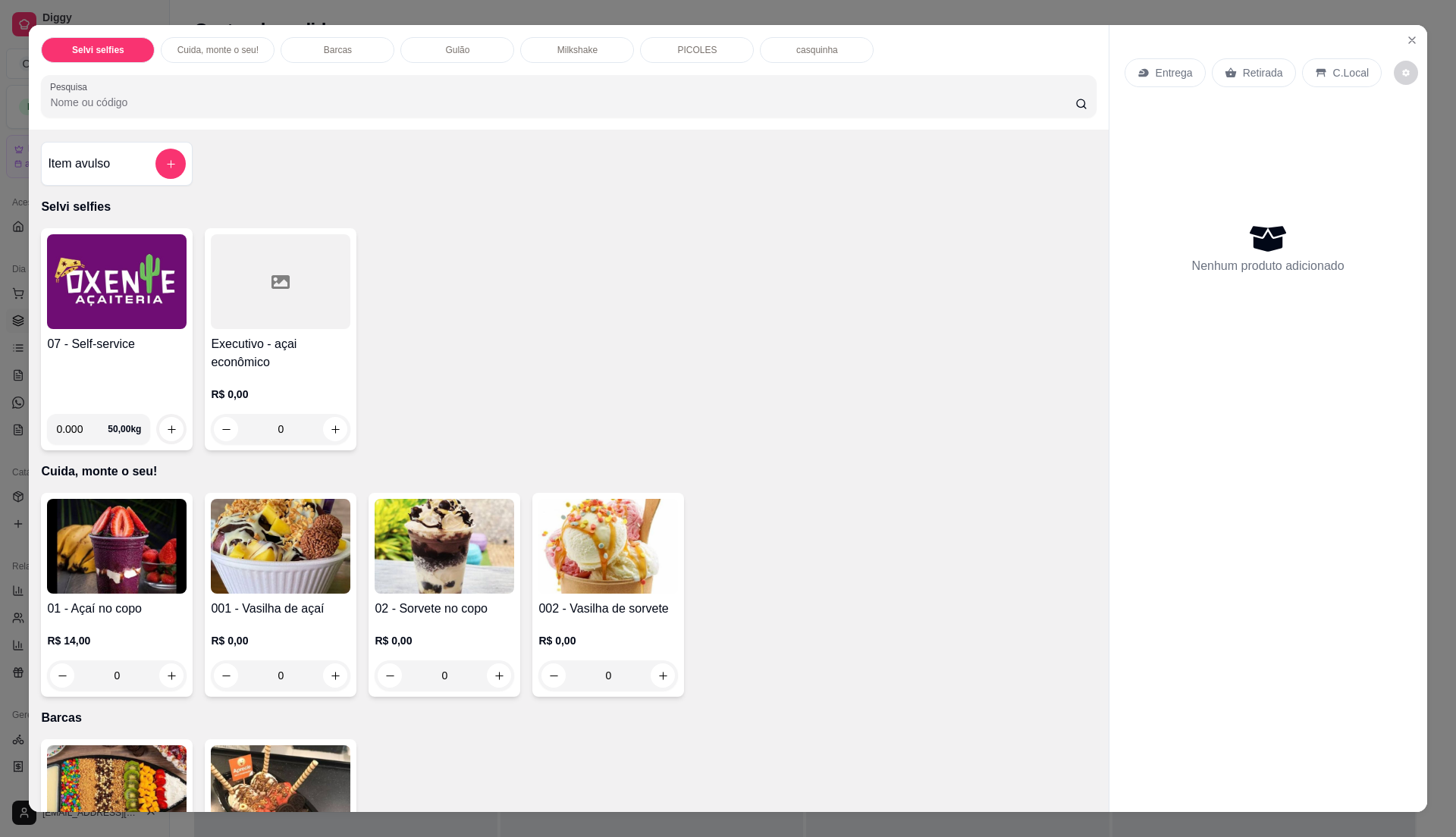
click at [135, 331] on div "07 - Self-service 0.000 50,00 kg" at bounding box center [117, 339] width 152 height 222
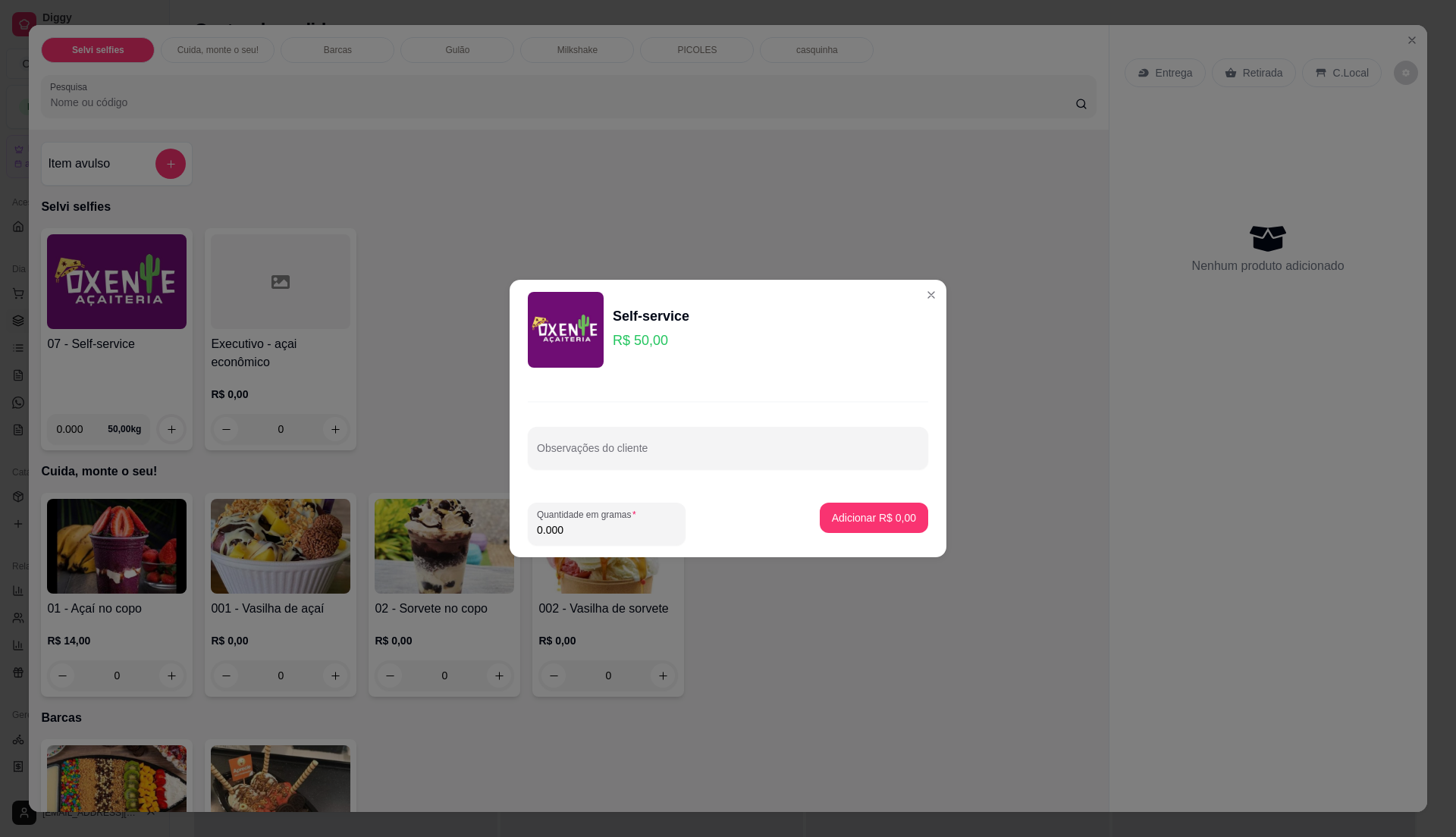
click at [586, 535] on input "0.000" at bounding box center [606, 529] width 140 height 15
type input "0.31"
click at [827, 514] on p "Adicionar R$ 15,50" at bounding box center [871, 518] width 88 height 14
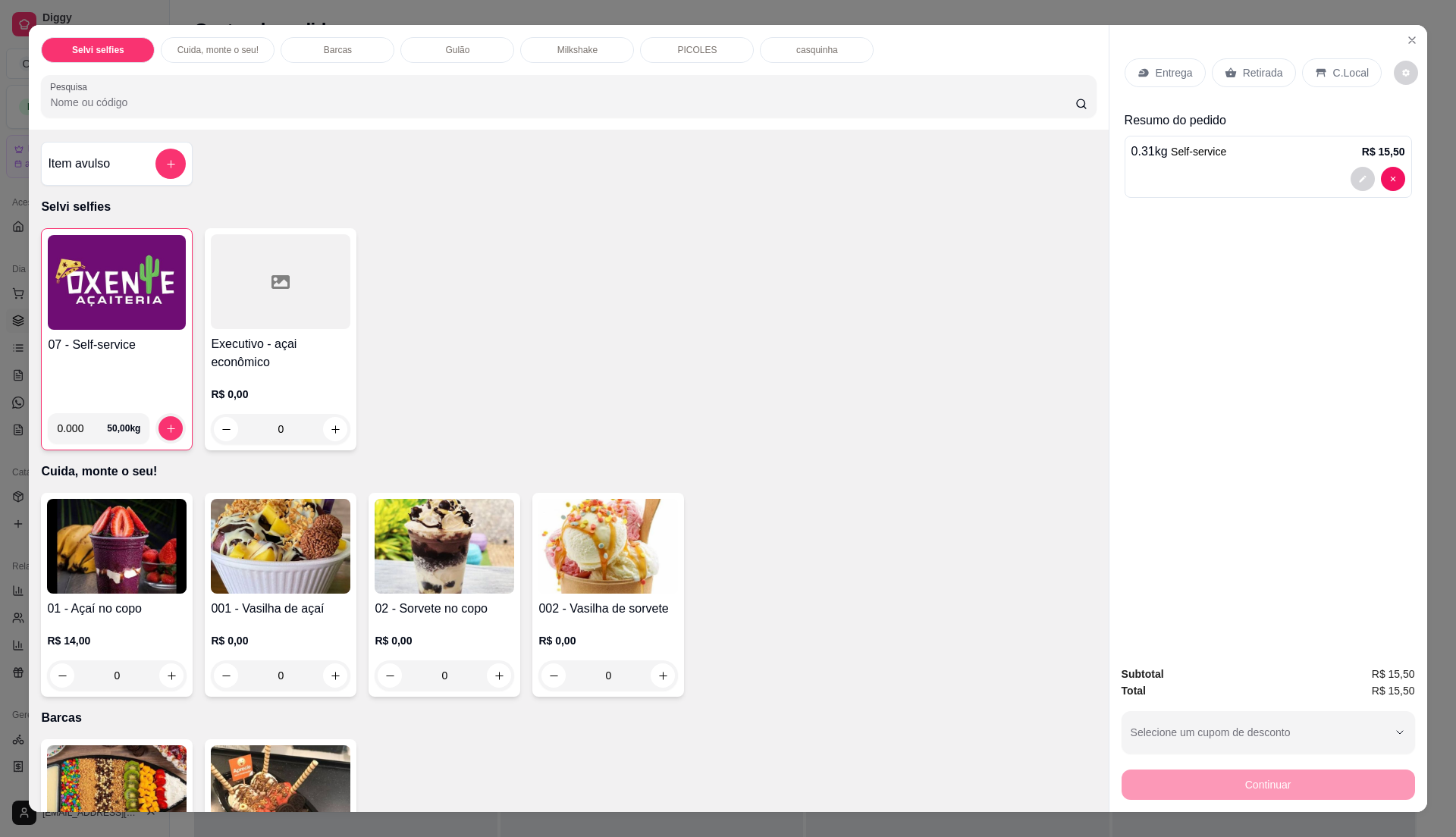
click at [1342, 76] on p "C.Local" at bounding box center [1351, 73] width 36 height 15
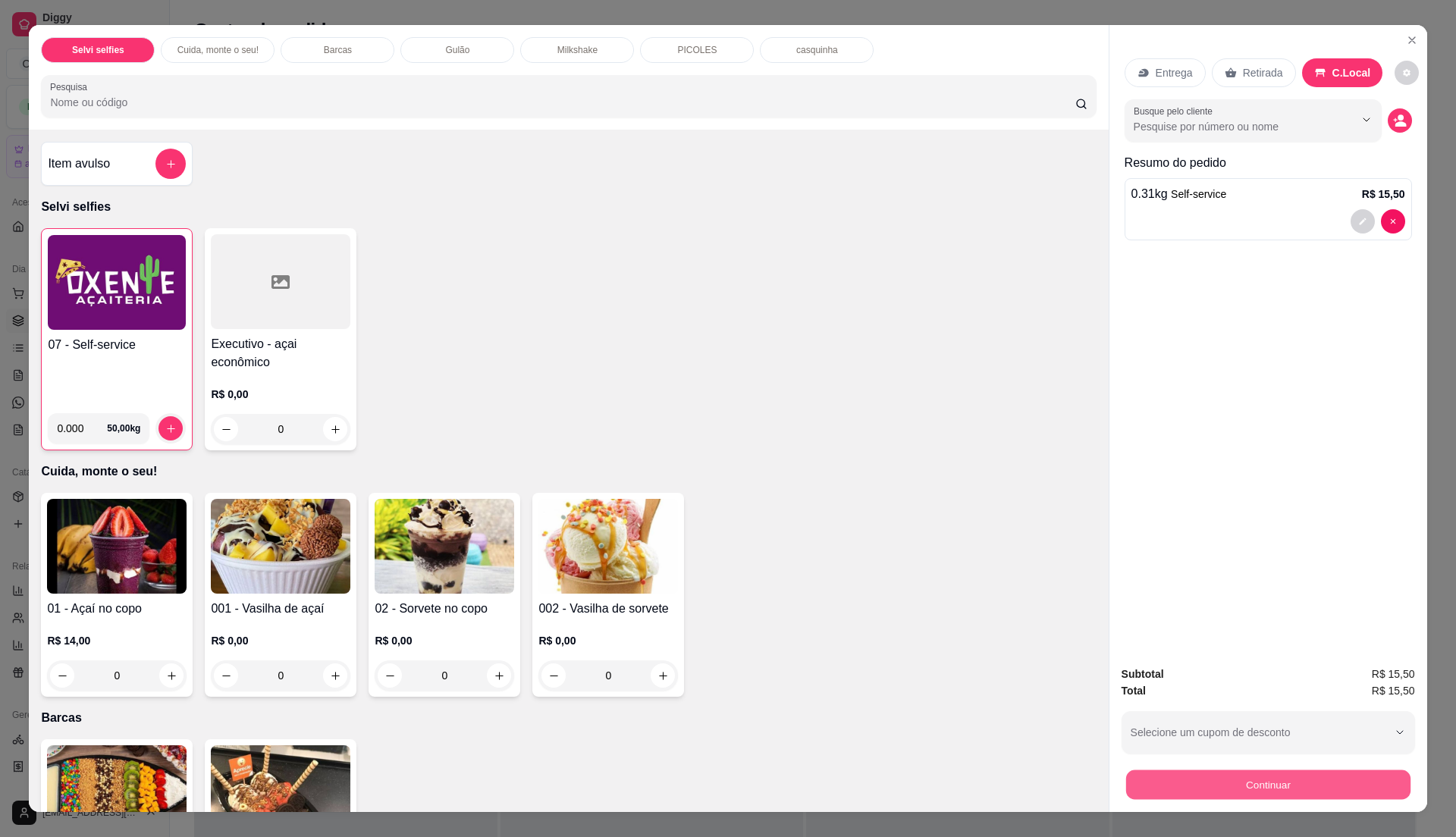
click at [1260, 780] on button "Continuar" at bounding box center [1267, 784] width 284 height 30
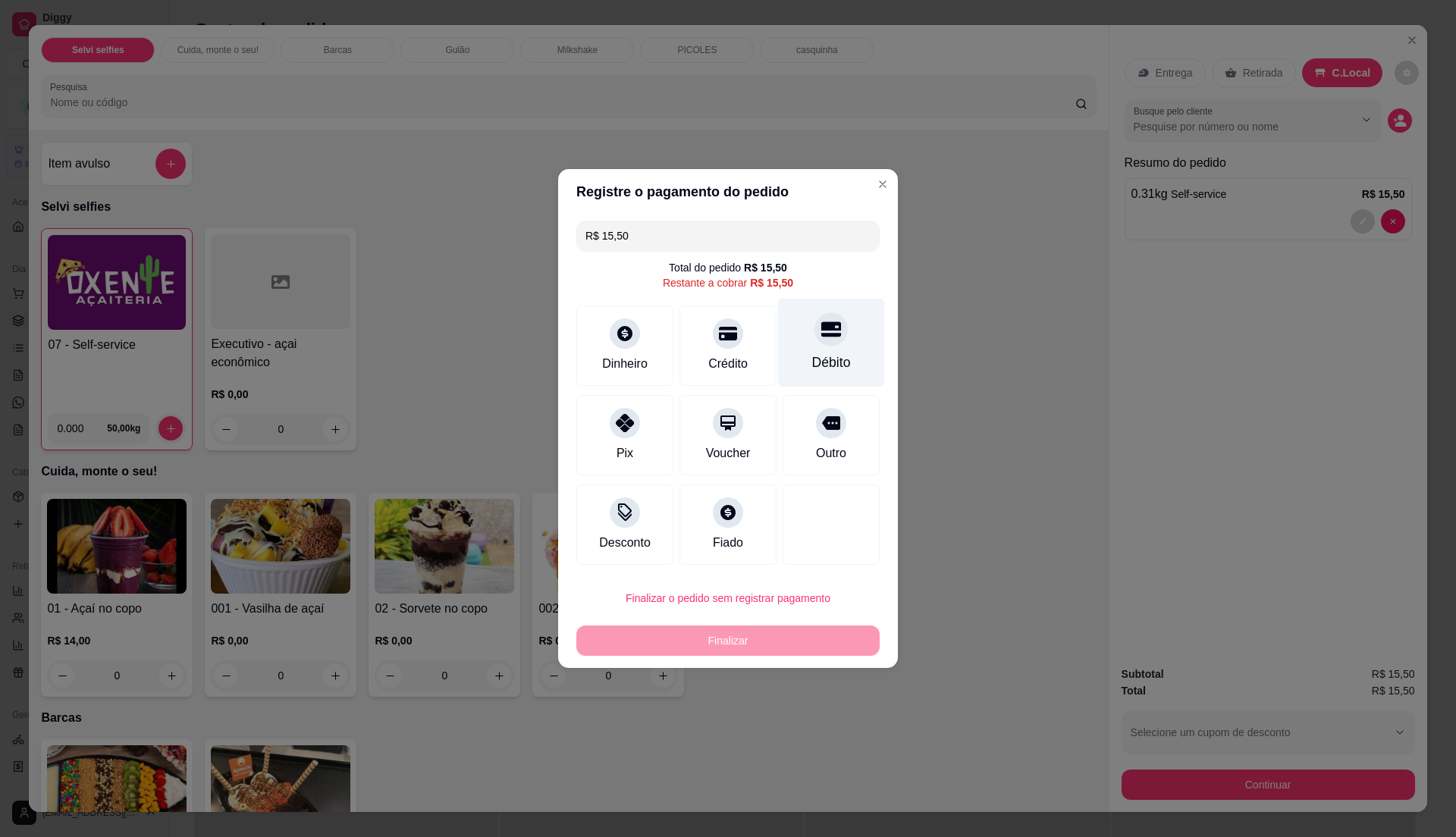
click at [832, 365] on div "Débito" at bounding box center [831, 362] width 39 height 20
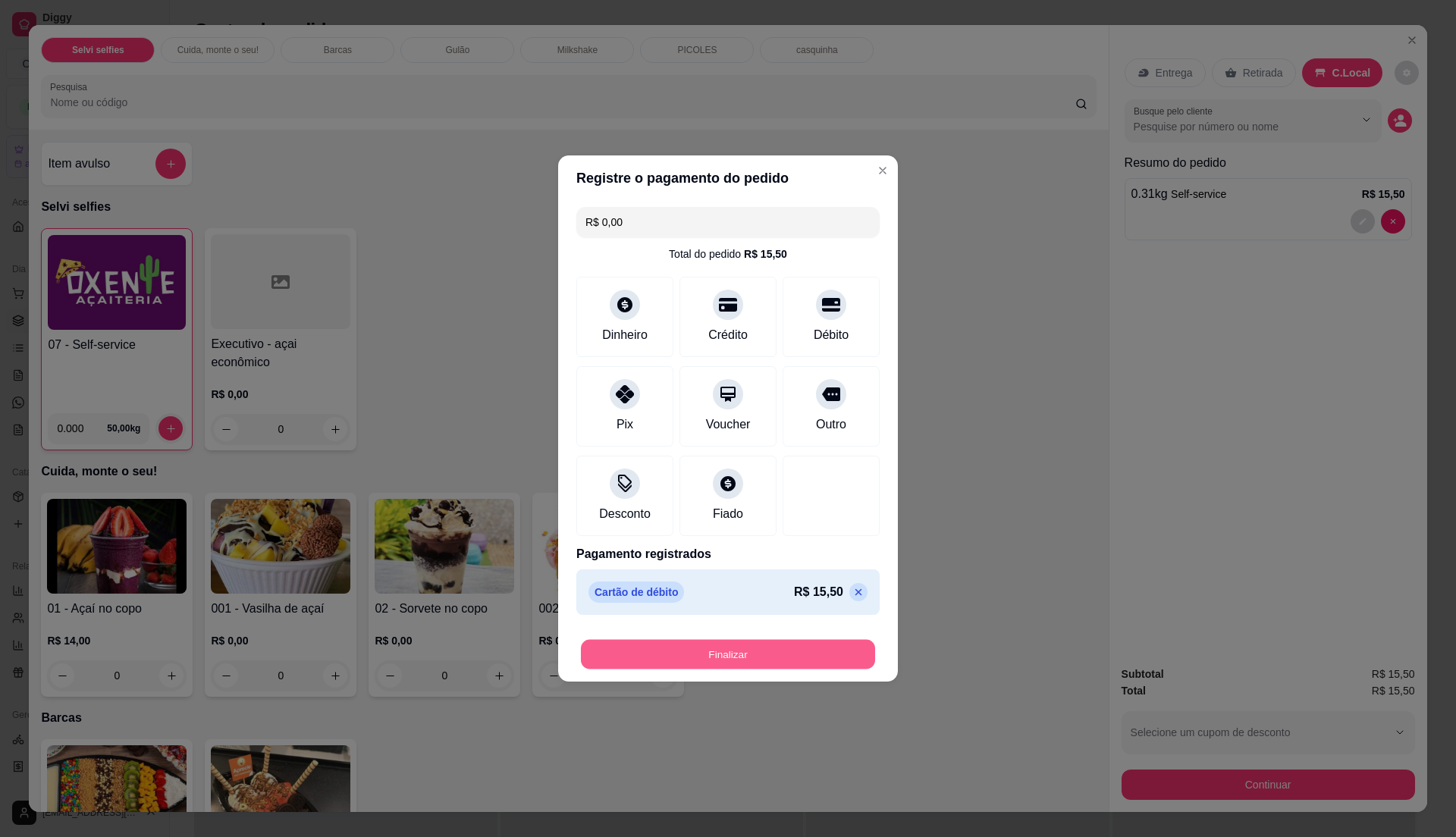
click at [777, 659] on button "Finalizar" at bounding box center [728, 654] width 294 height 30
type input "-R$ 15,50"
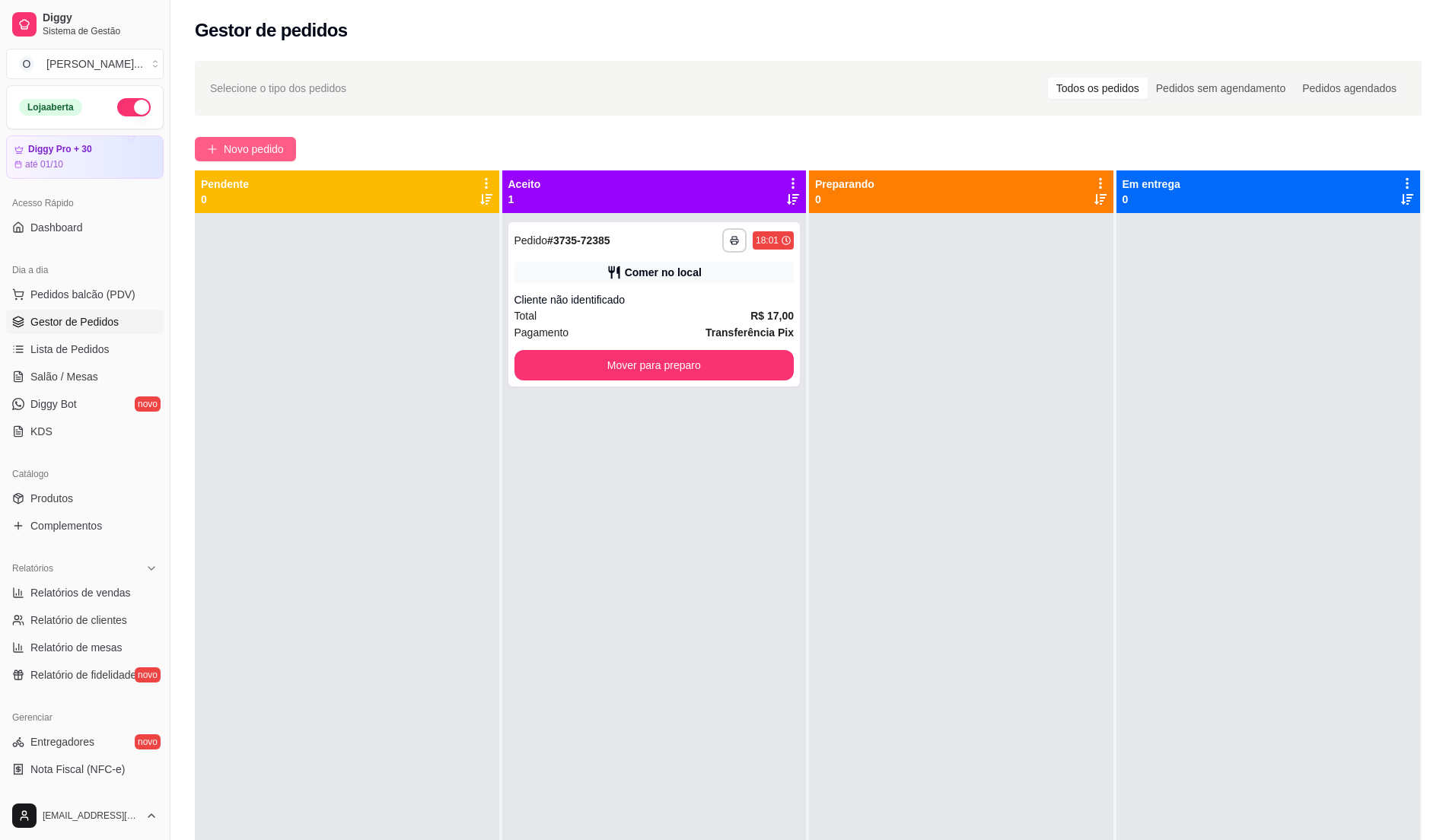
click at [249, 141] on span "Novo pedido" at bounding box center [254, 149] width 60 height 17
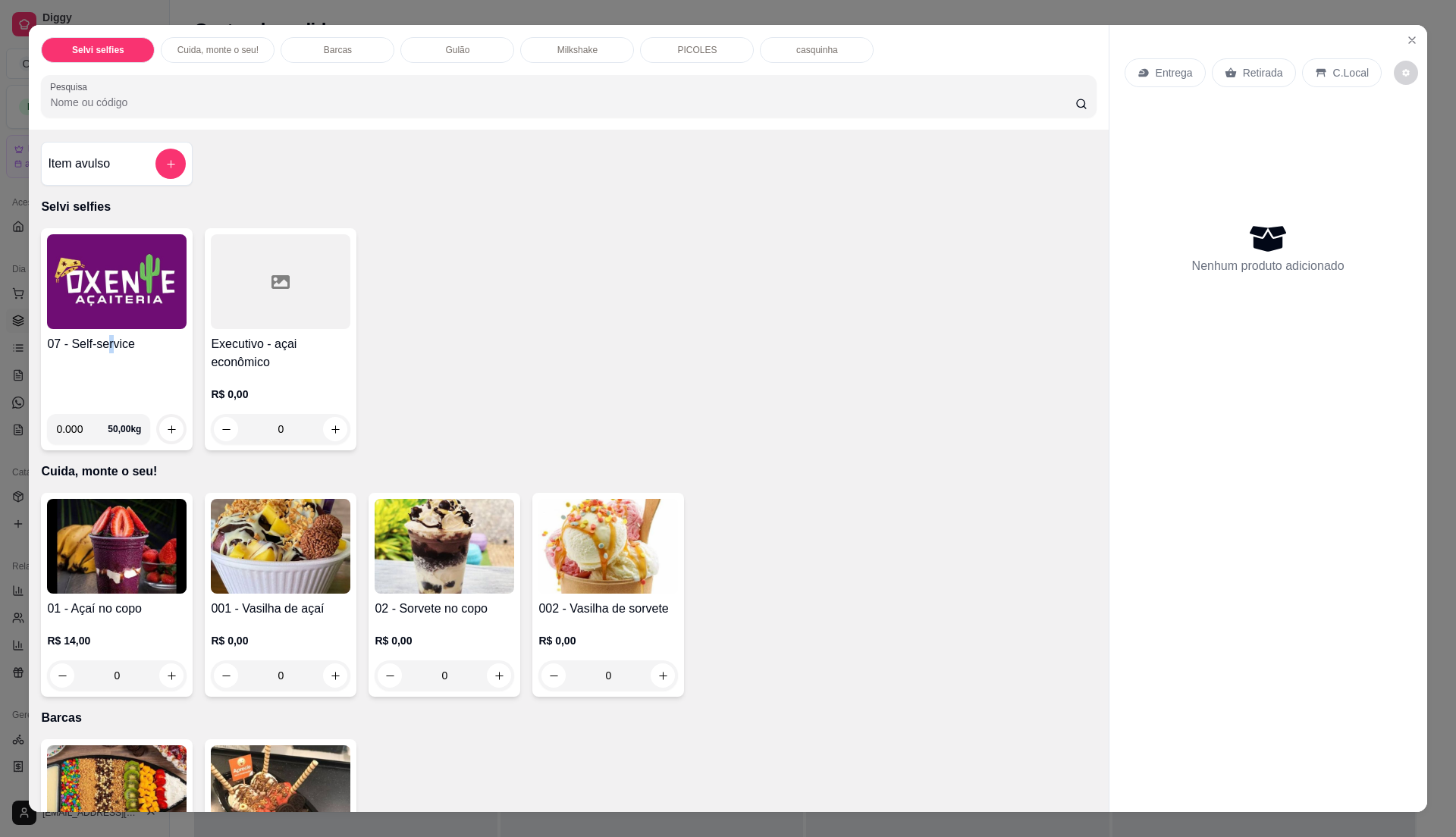
click at [103, 369] on div "07 - Self-service" at bounding box center [117, 369] width 140 height 66
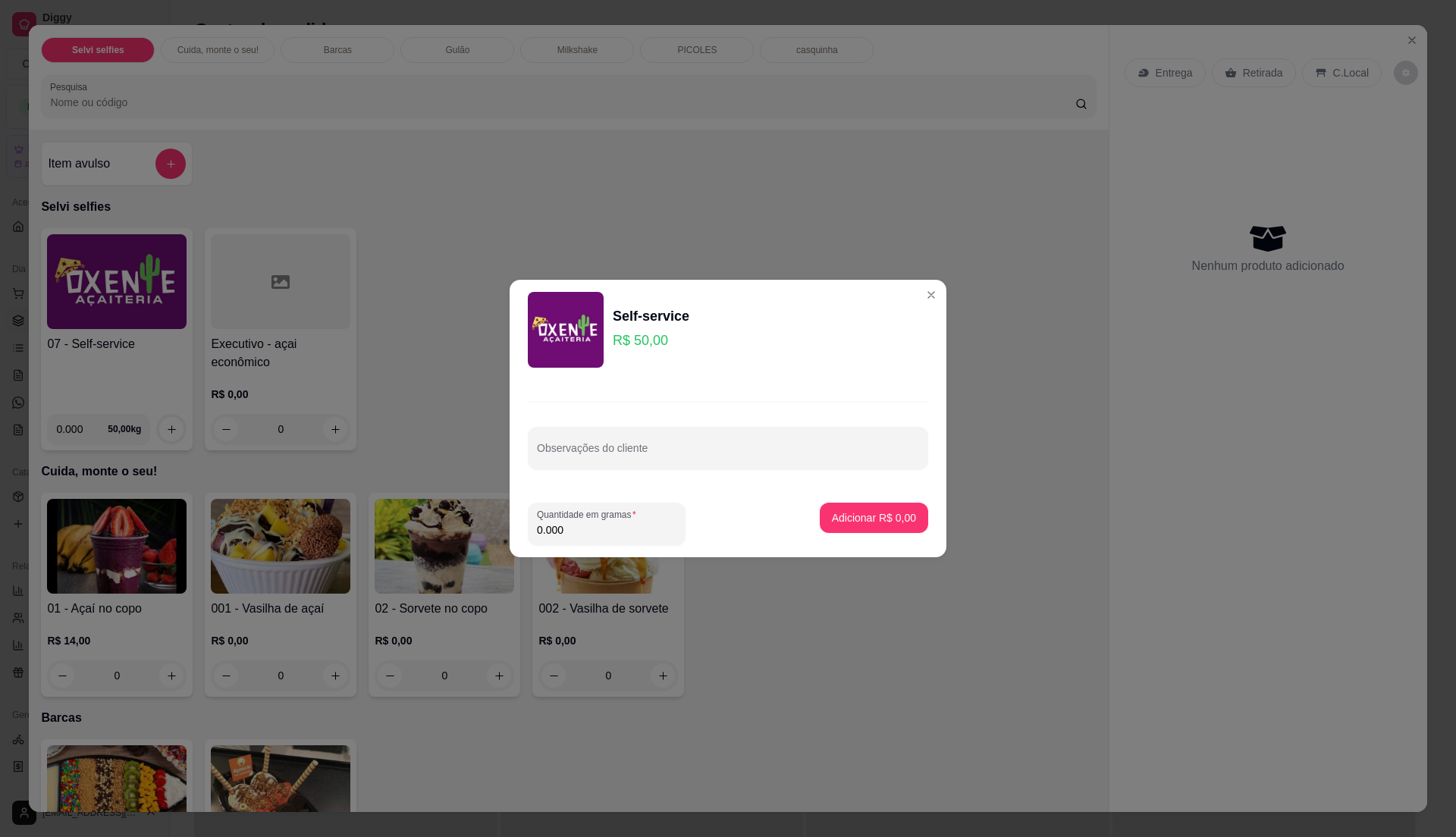
click at [596, 531] on input "0.000" at bounding box center [606, 529] width 140 height 15
type input "0.74"
click at [827, 520] on p "Adicionar R$ 37,00" at bounding box center [871, 518] width 88 height 14
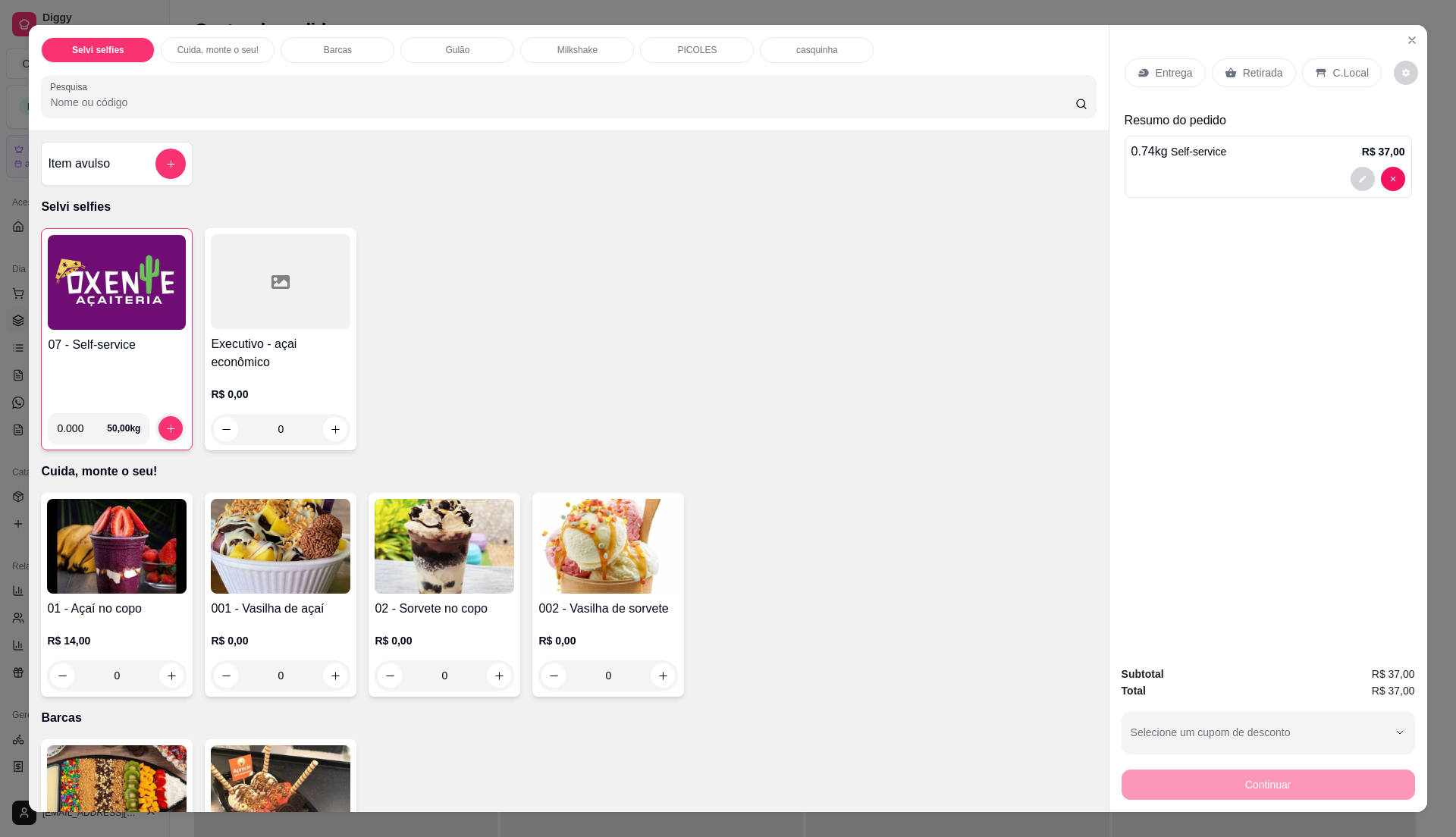
click at [1341, 79] on p "C.Local" at bounding box center [1351, 73] width 36 height 15
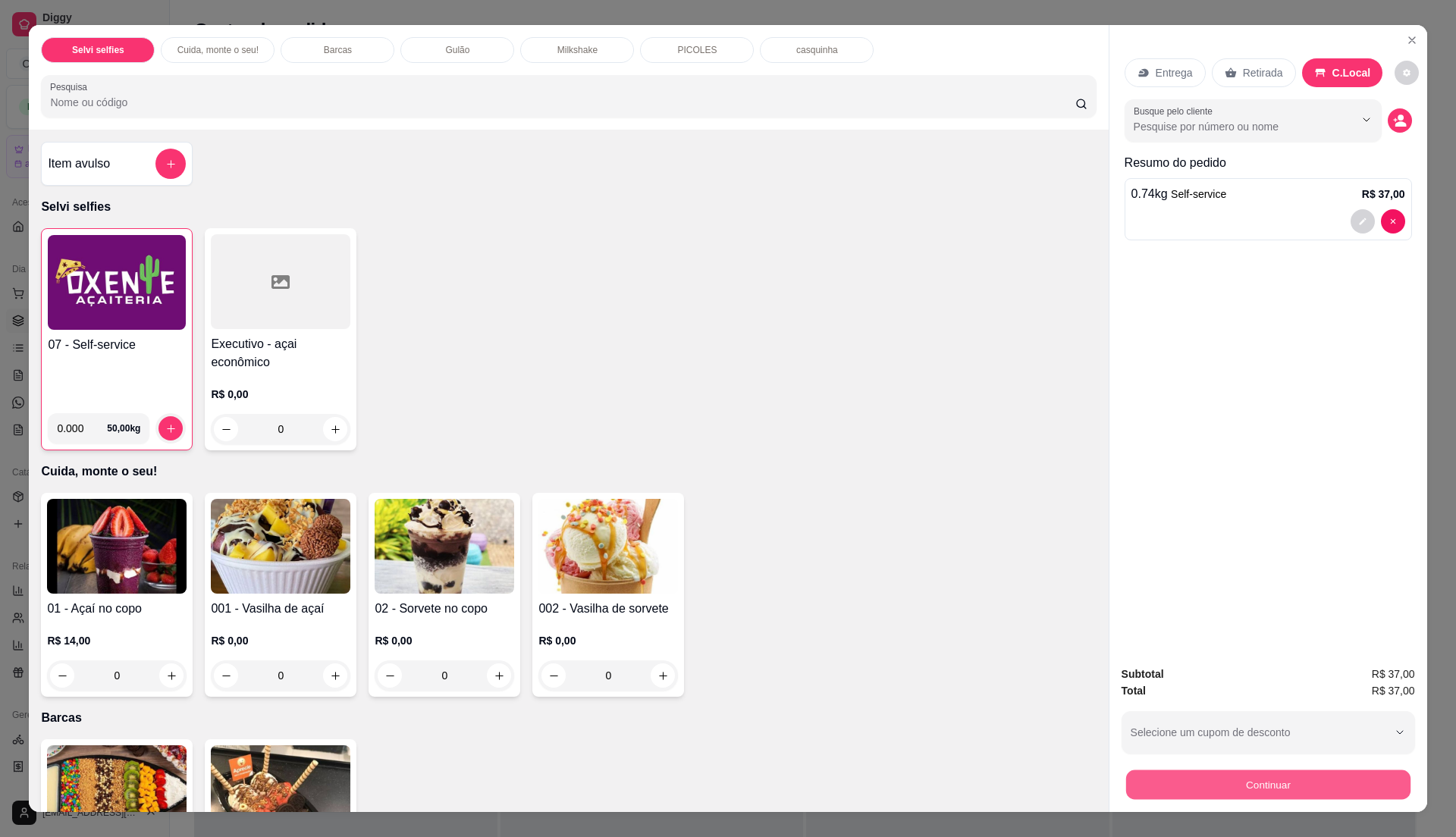
click at [1267, 789] on button "Continuar" at bounding box center [1267, 784] width 284 height 30
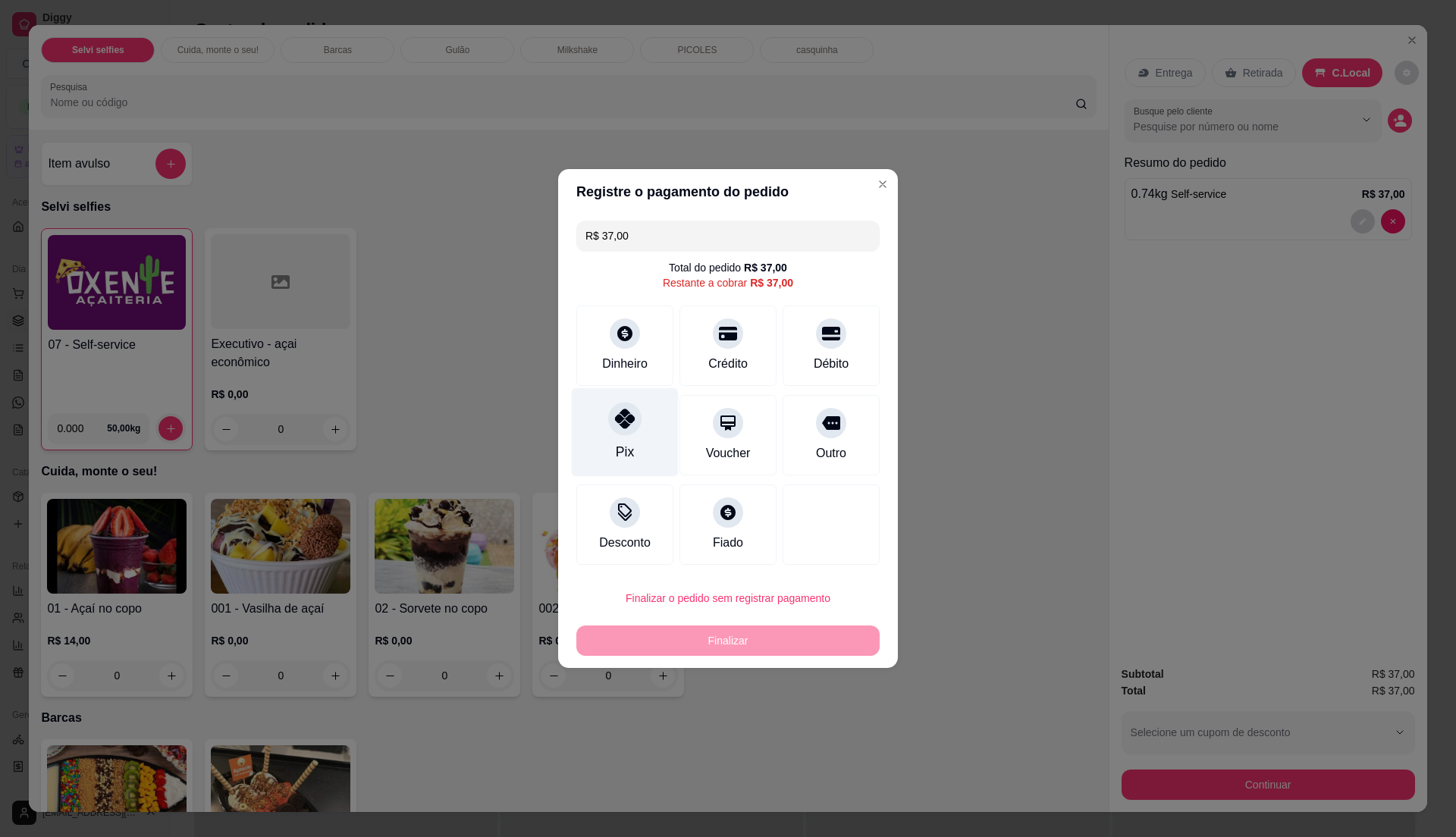
click at [631, 444] on div "Pix" at bounding box center [624, 432] width 107 height 89
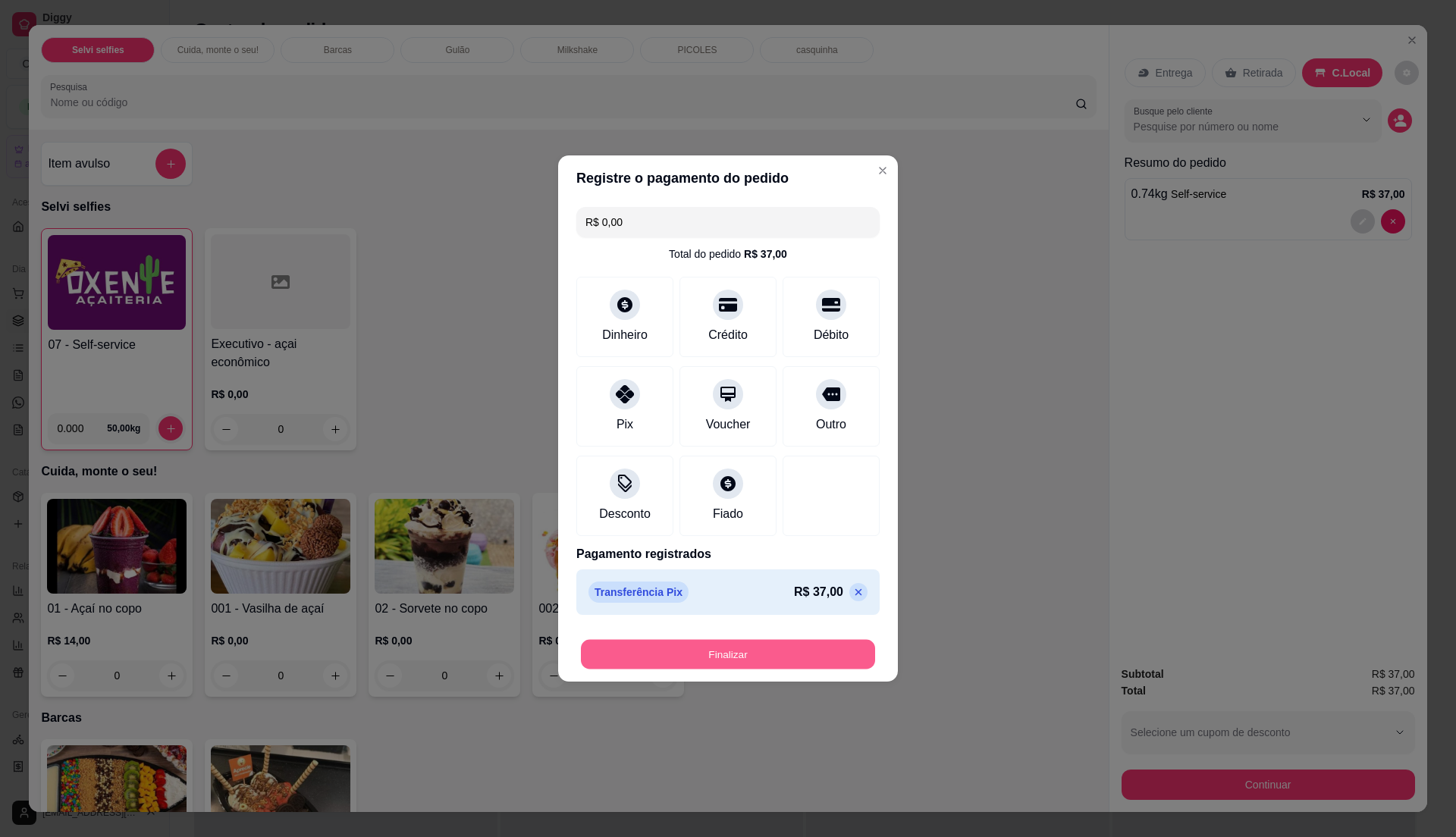
click at [694, 659] on button "Finalizar" at bounding box center [728, 654] width 294 height 30
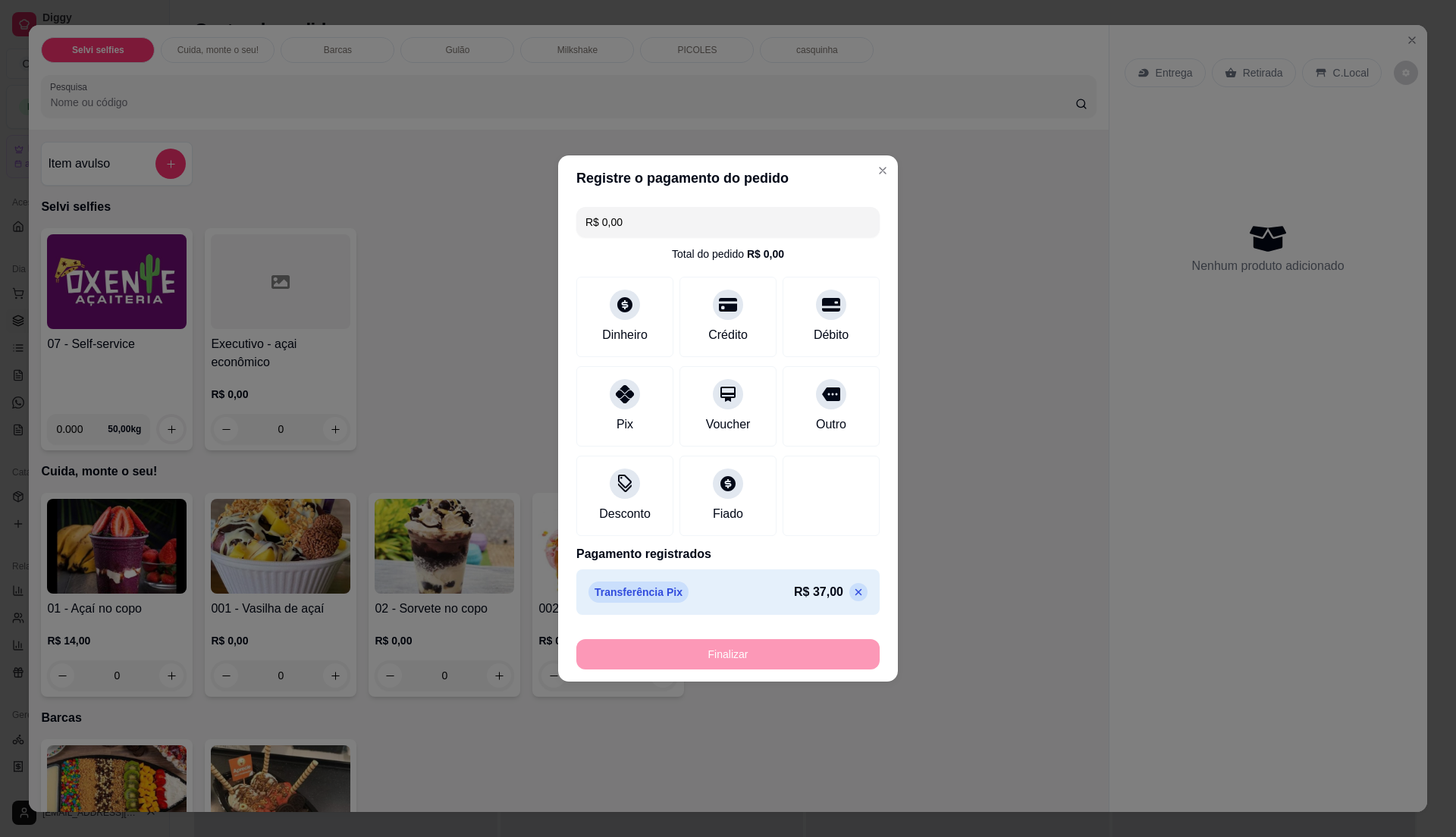
type input "-R$ 37,00"
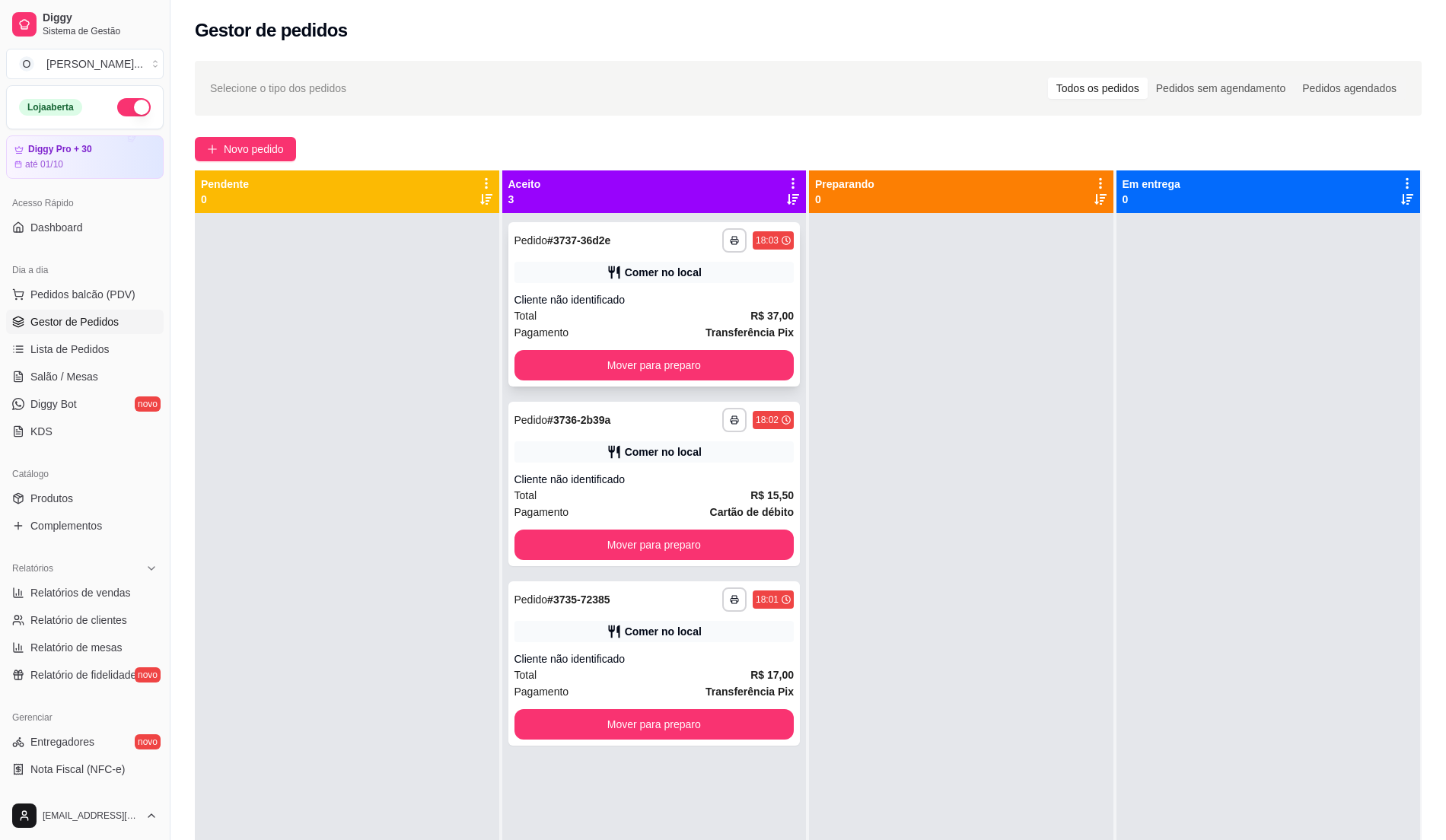
click at [679, 296] on div "Cliente não identificado" at bounding box center [654, 300] width 280 height 15
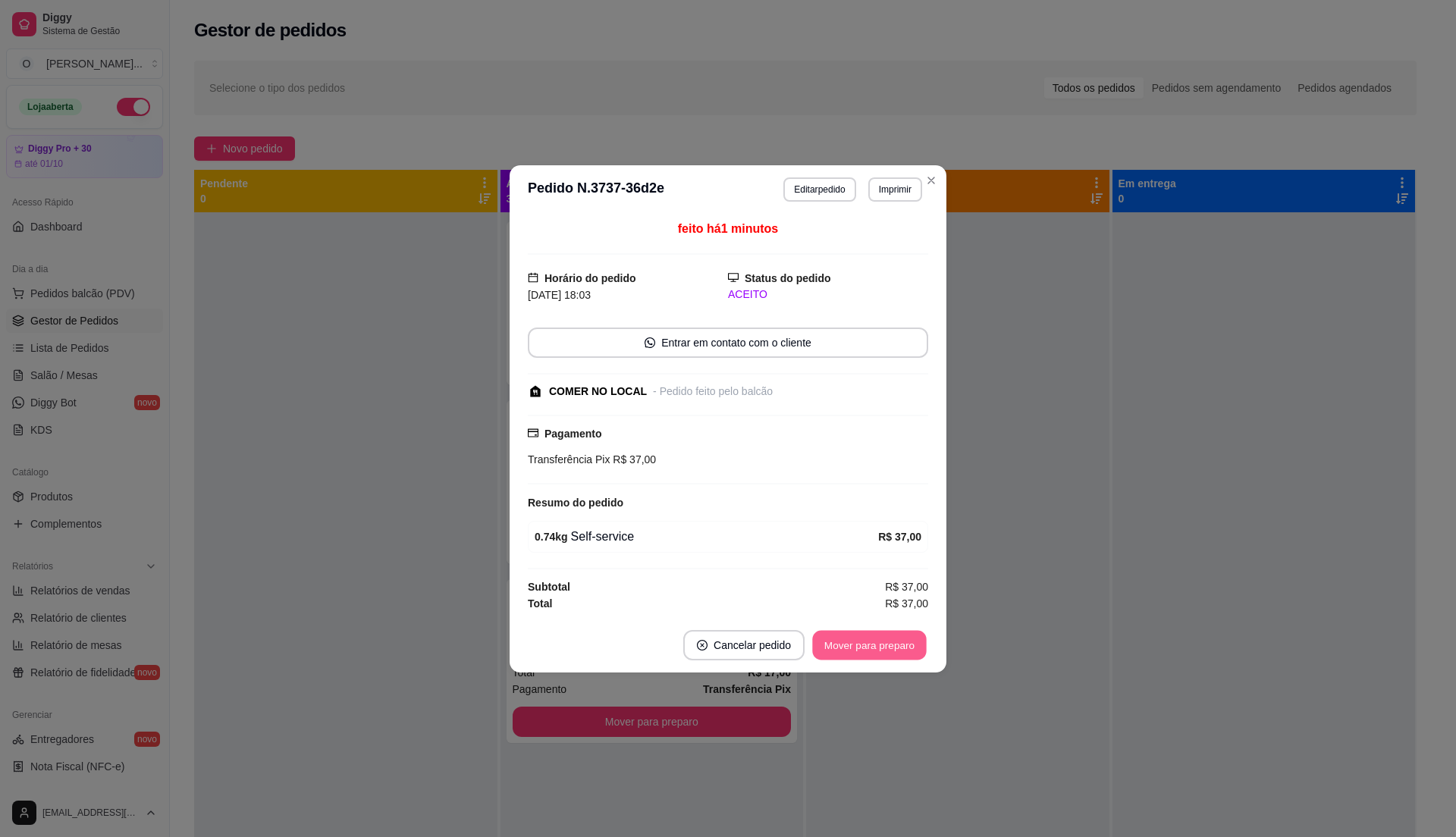
click at [857, 645] on button "Mover para preparo" at bounding box center [868, 644] width 114 height 30
click at [857, 645] on div "Mover para preparo" at bounding box center [859, 645] width 139 height 31
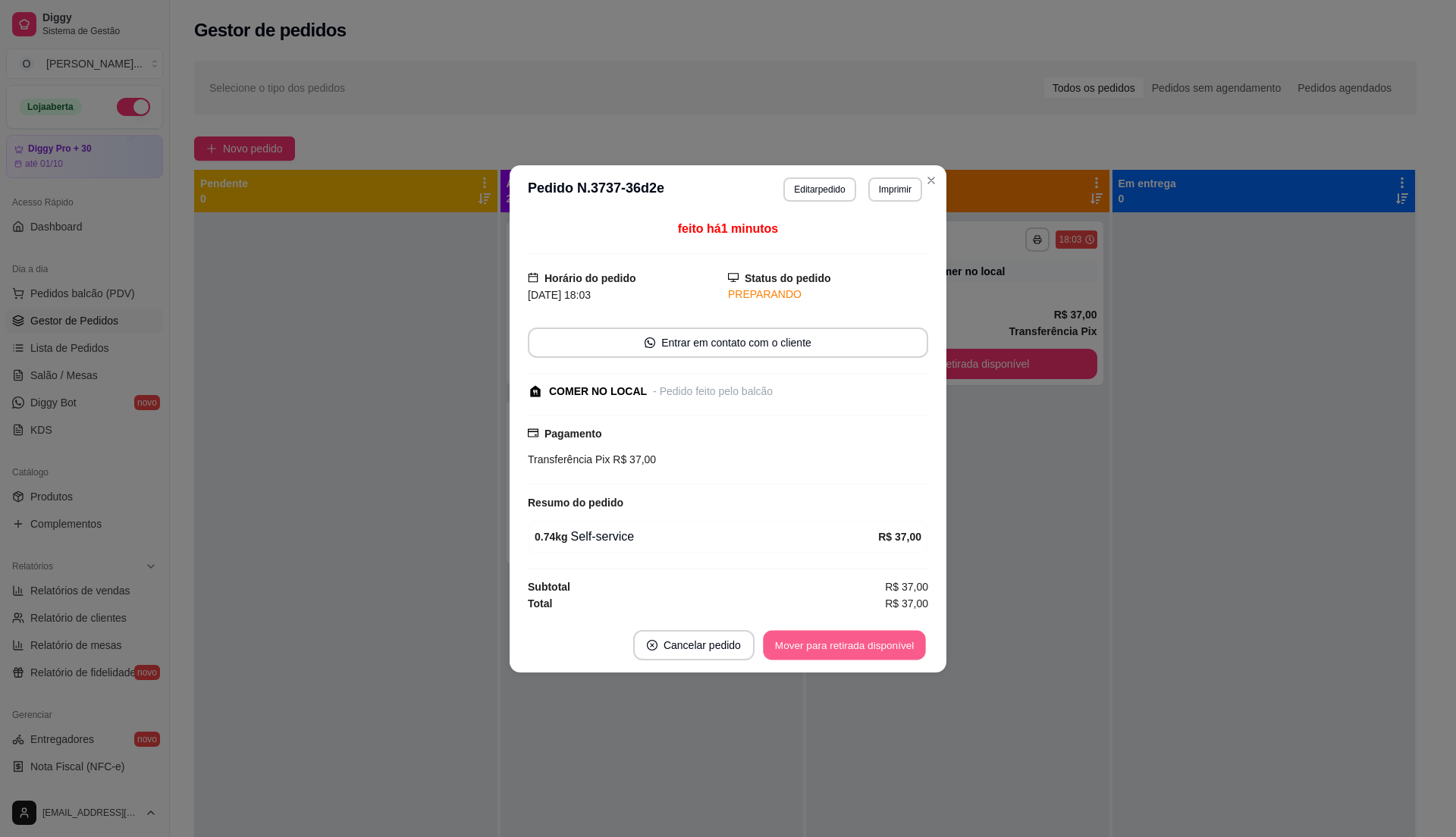
click at [862, 658] on button "Mover para retirada disponível" at bounding box center [843, 644] width 162 height 30
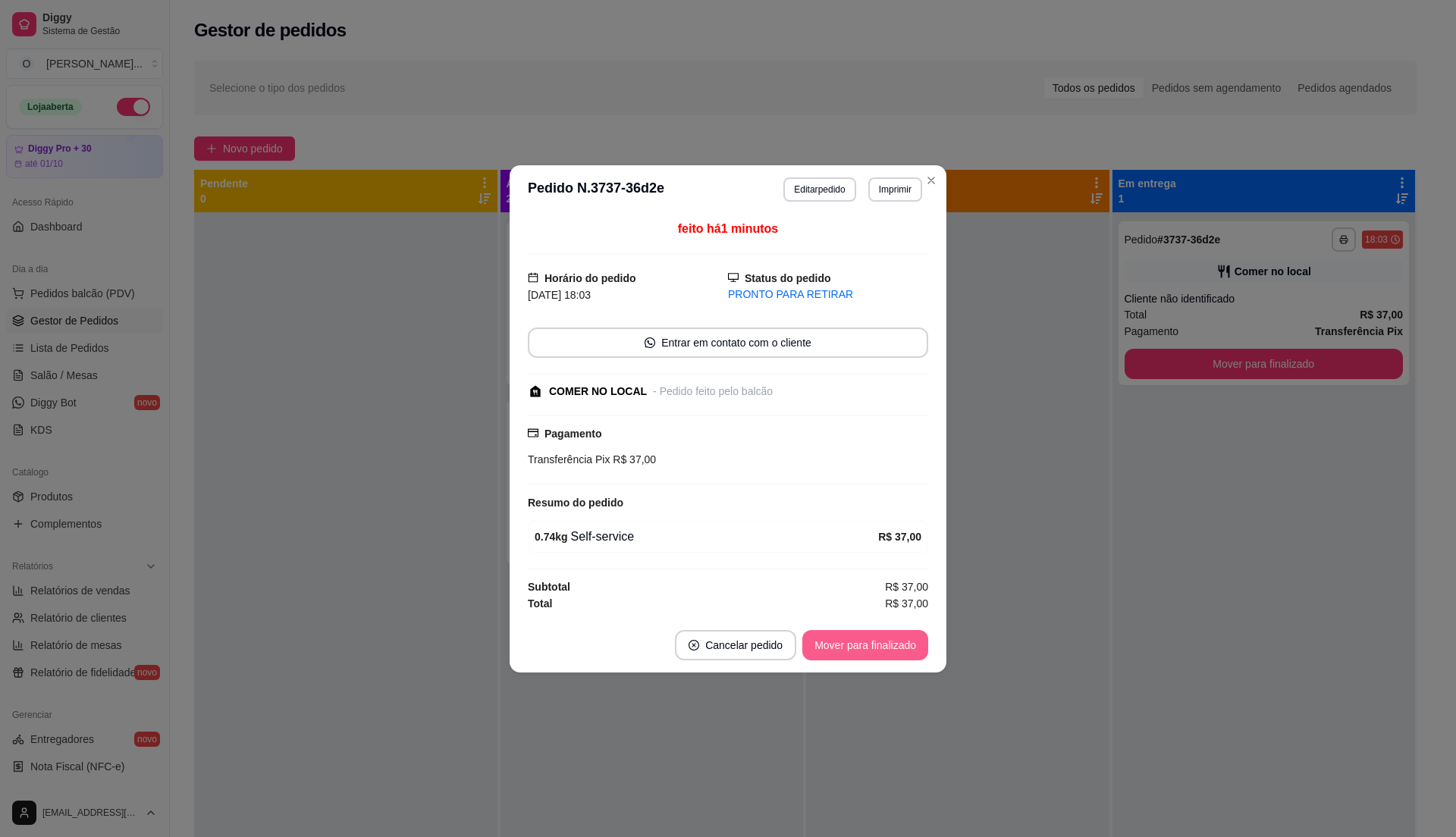
click at [881, 646] on button "Mover para finalizado" at bounding box center [865, 645] width 126 height 31
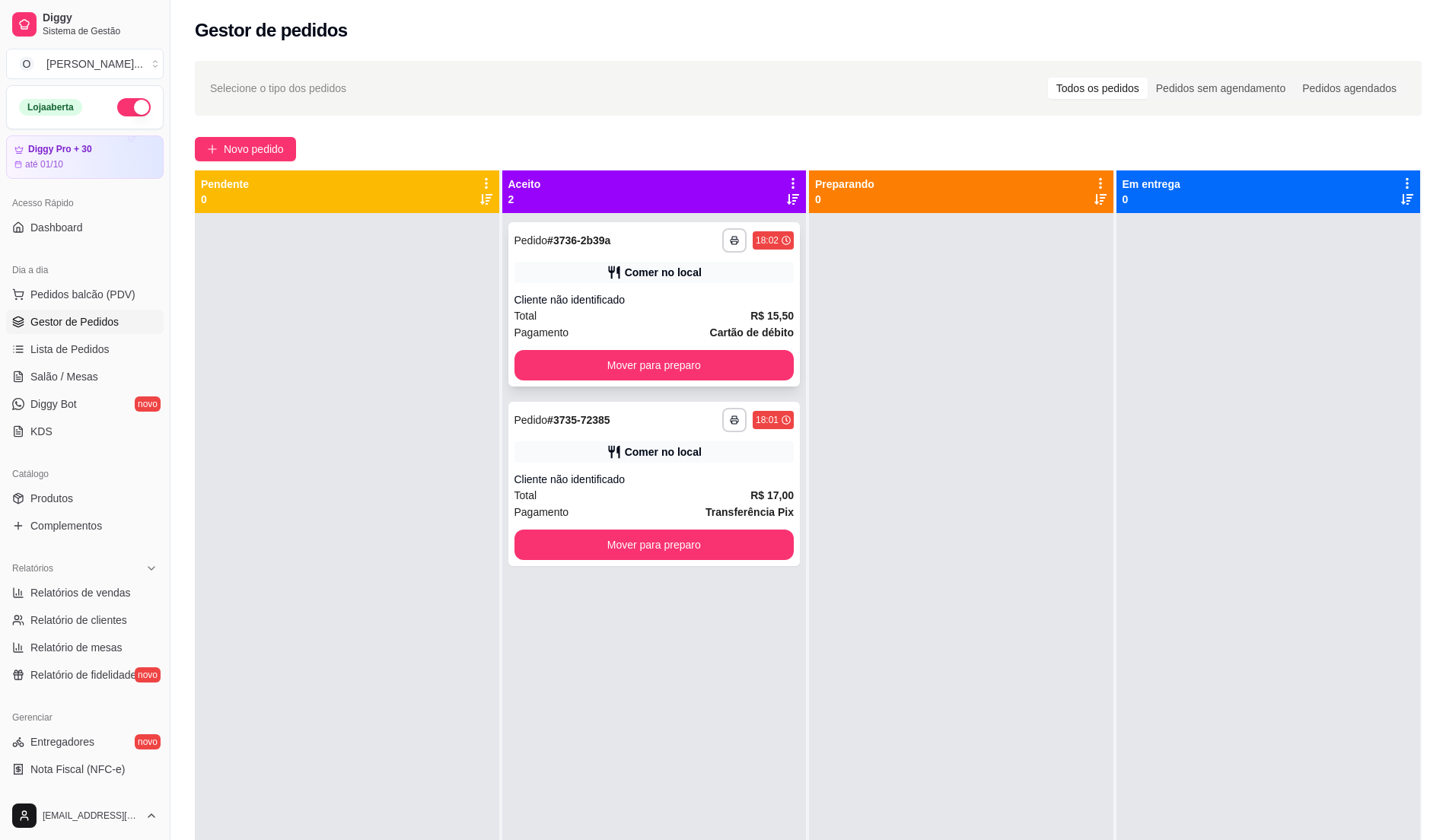
click at [625, 296] on div "Cliente não identificado" at bounding box center [654, 300] width 280 height 15
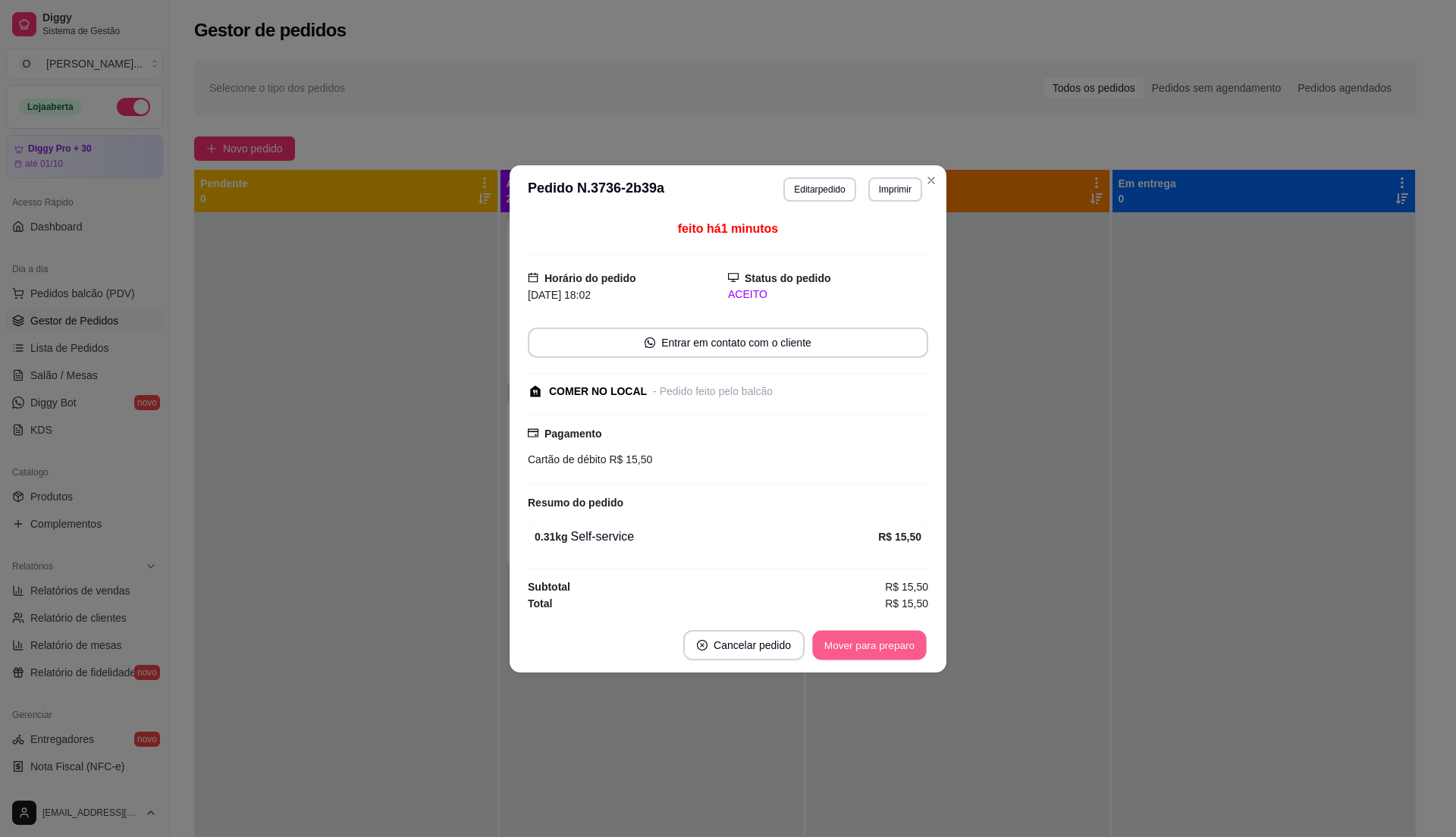
click at [881, 648] on button "Mover para preparo" at bounding box center [868, 644] width 114 height 30
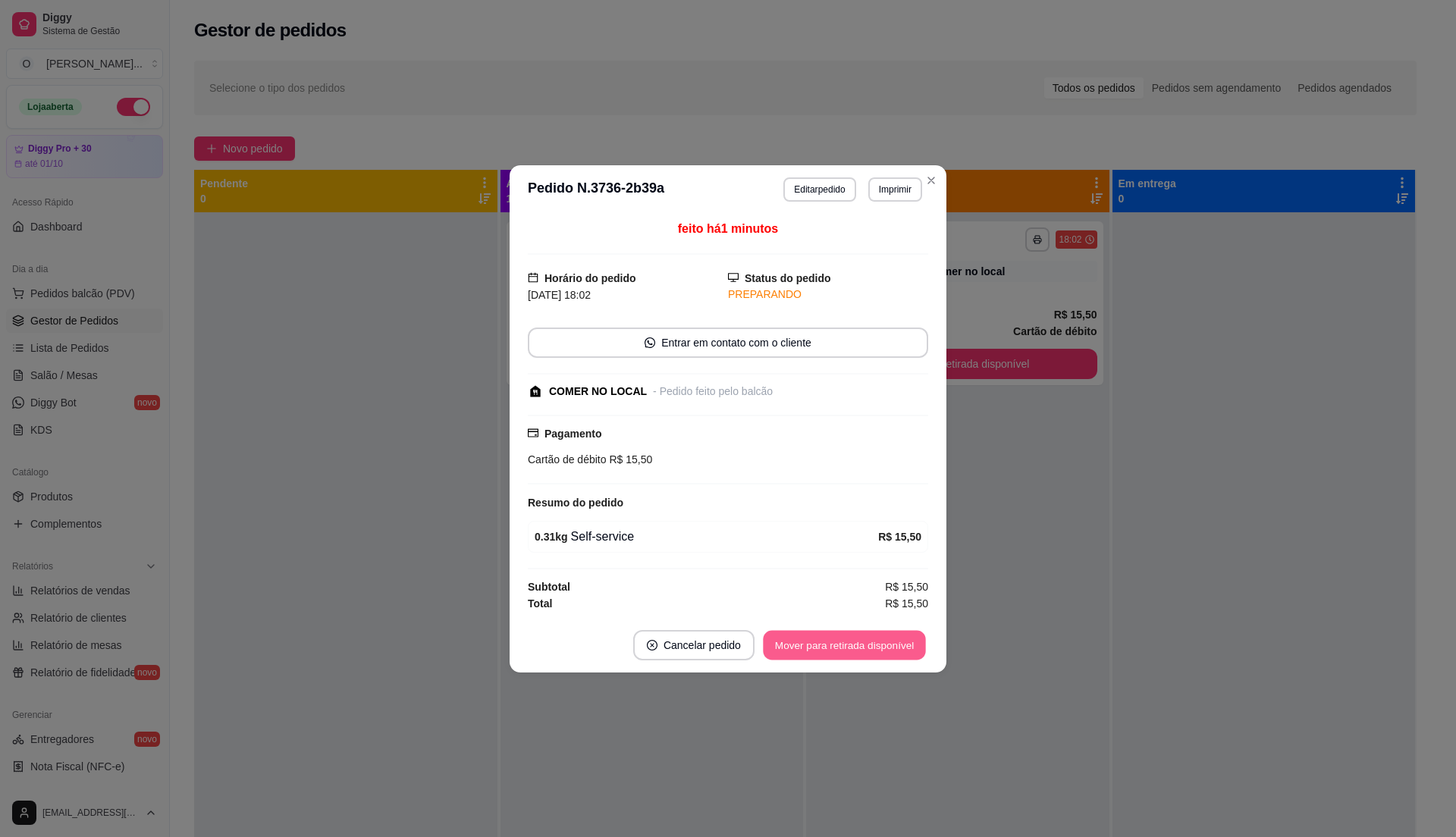
click at [881, 648] on button "Mover para retirada disponível" at bounding box center [843, 644] width 162 height 30
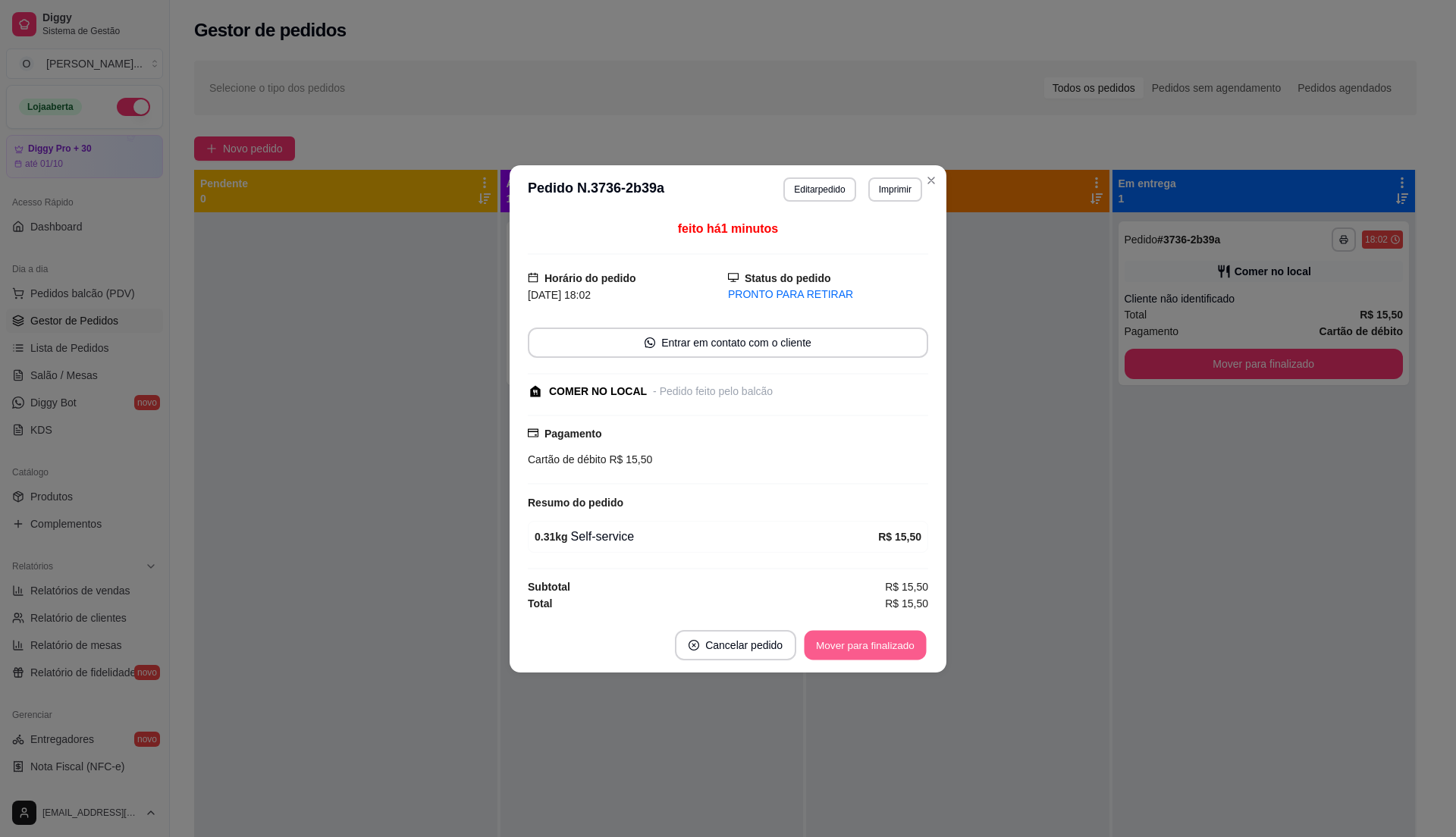
click at [881, 648] on button "Mover para finalizado" at bounding box center [866, 644] width 122 height 30
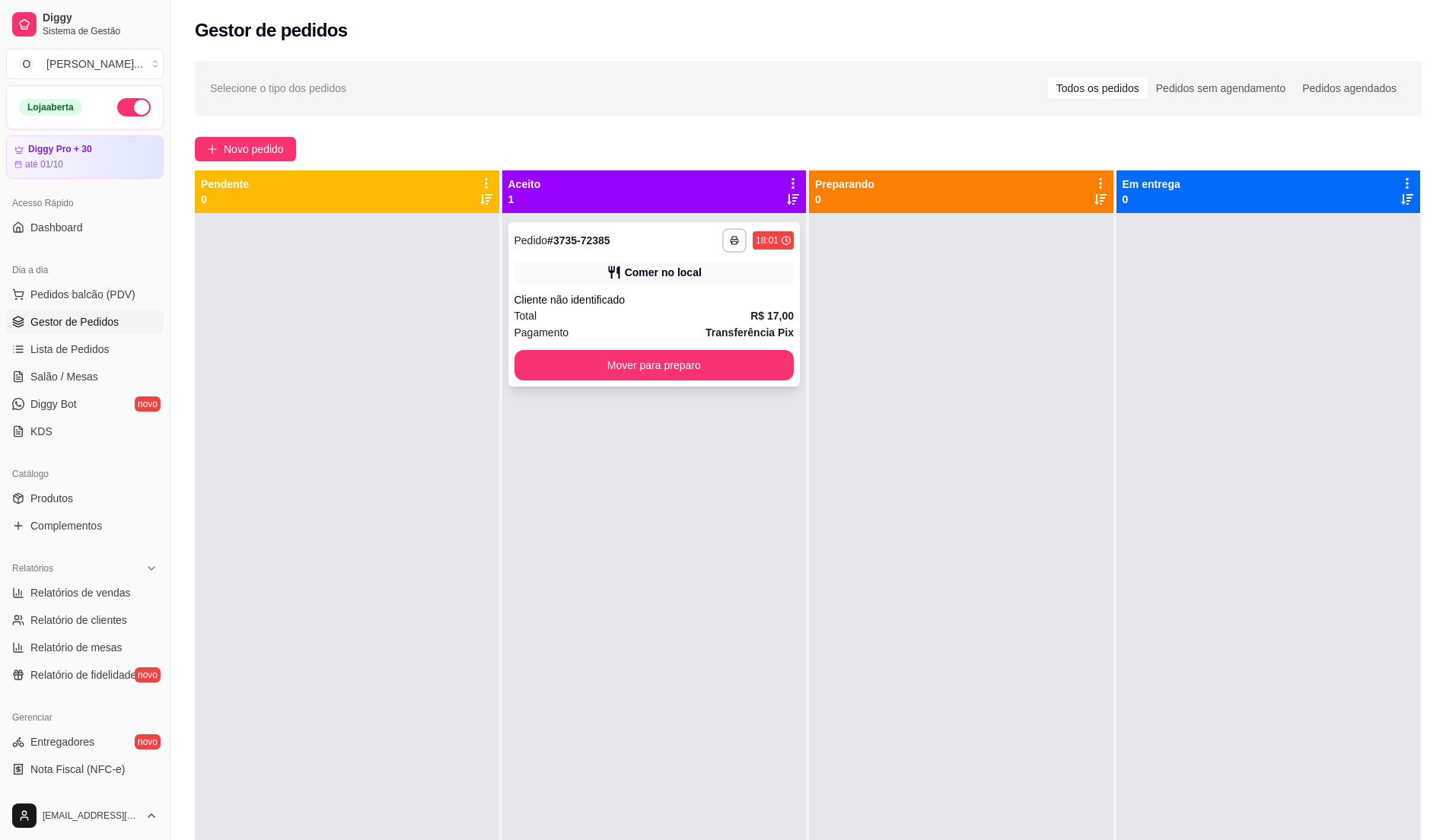
click at [662, 268] on div "Comer no local" at bounding box center [663, 272] width 77 height 15
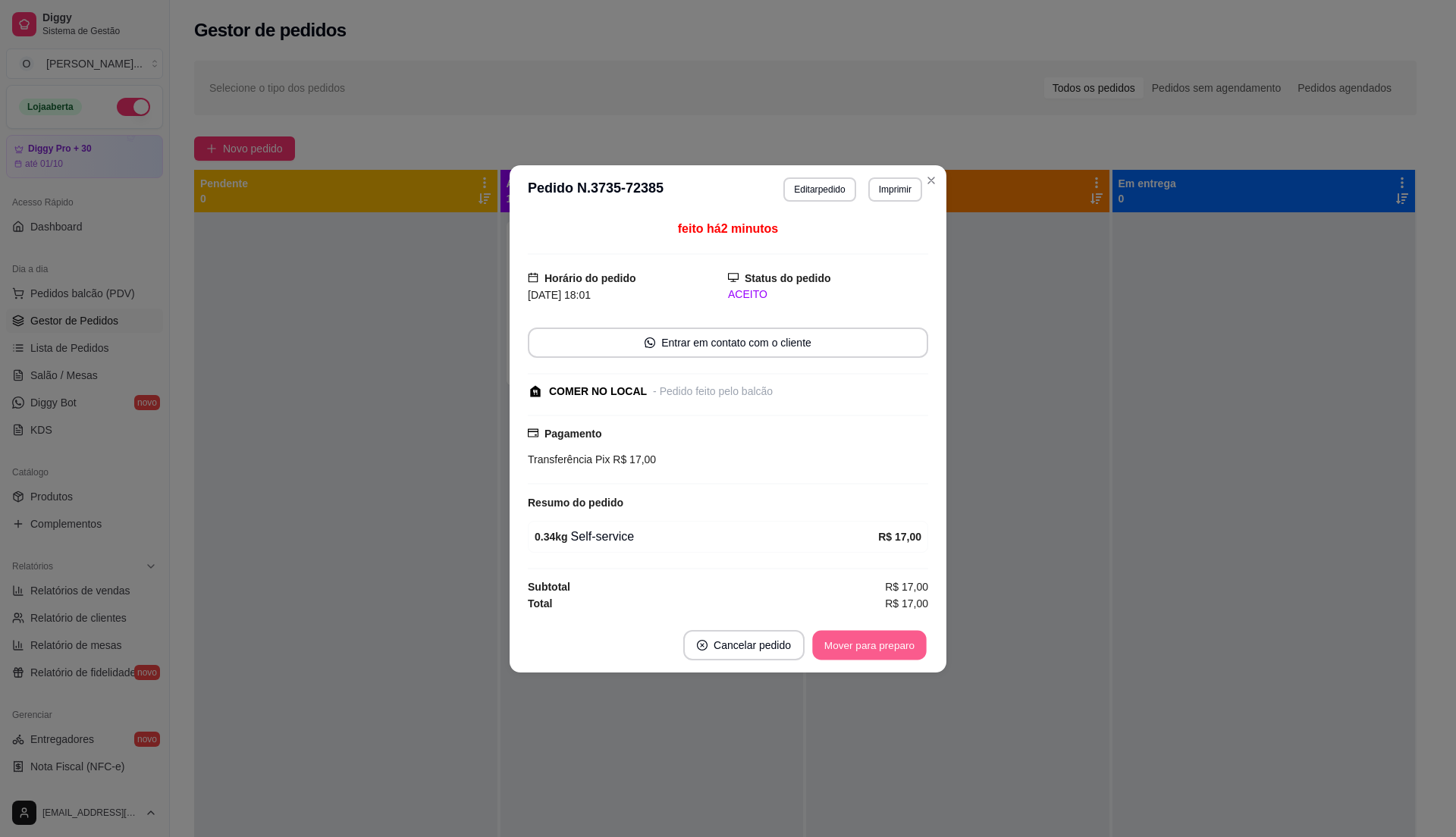
click at [832, 658] on button "Mover para preparo" at bounding box center [868, 644] width 114 height 30
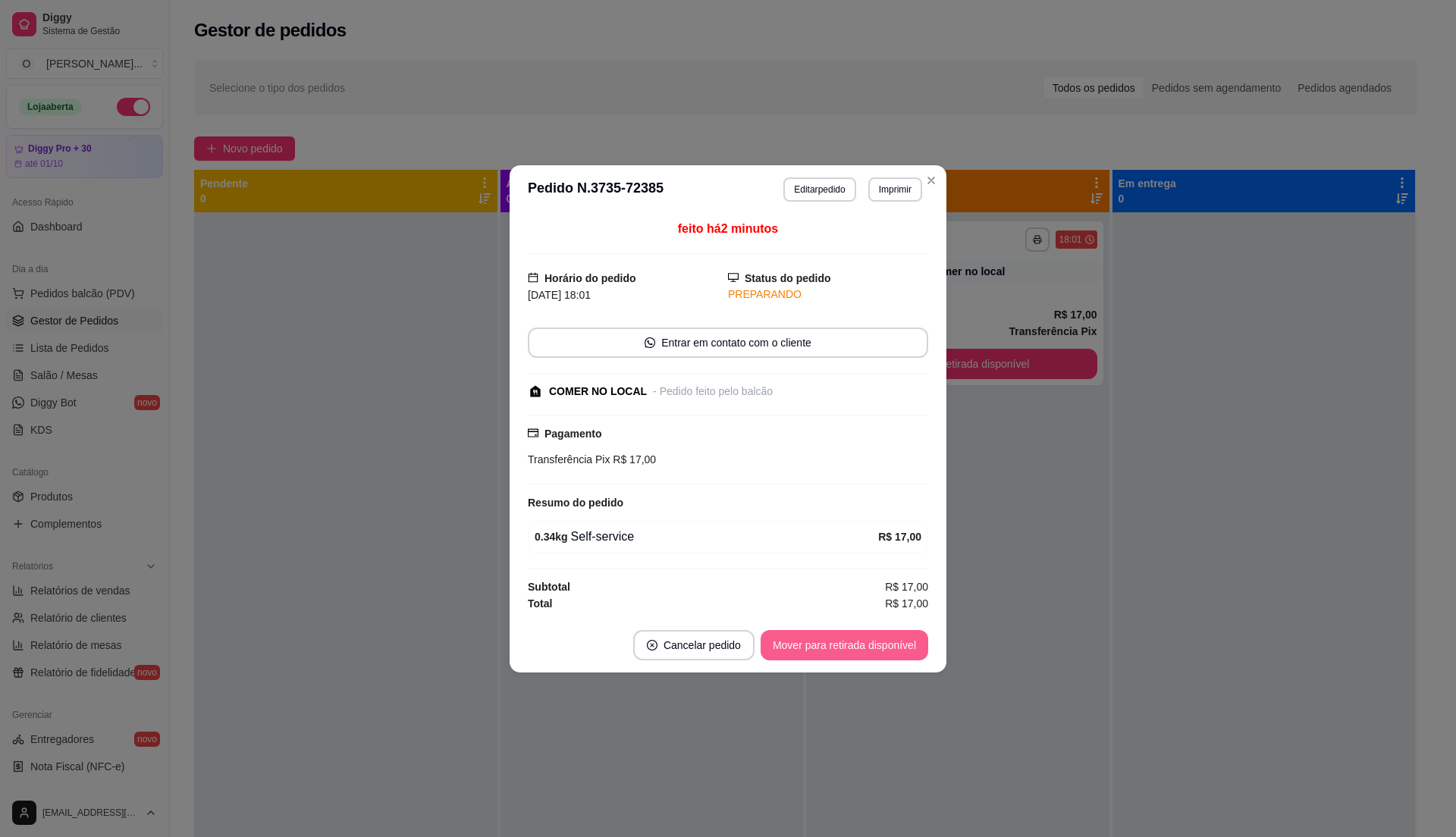
click at [832, 658] on button "Mover para retirada disponível" at bounding box center [844, 645] width 168 height 31
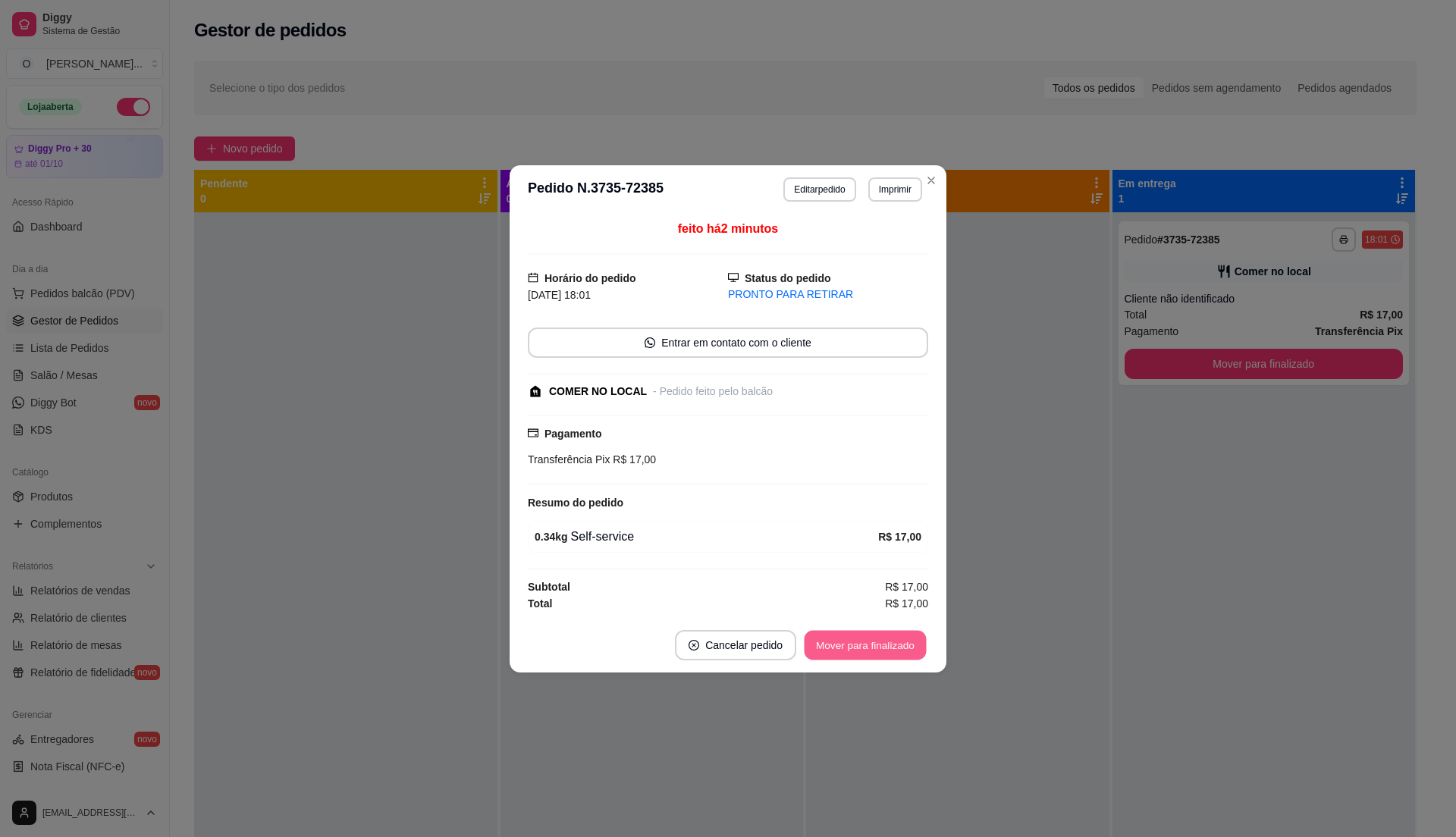
click at [833, 658] on button "Mover para finalizado" at bounding box center [866, 644] width 122 height 30
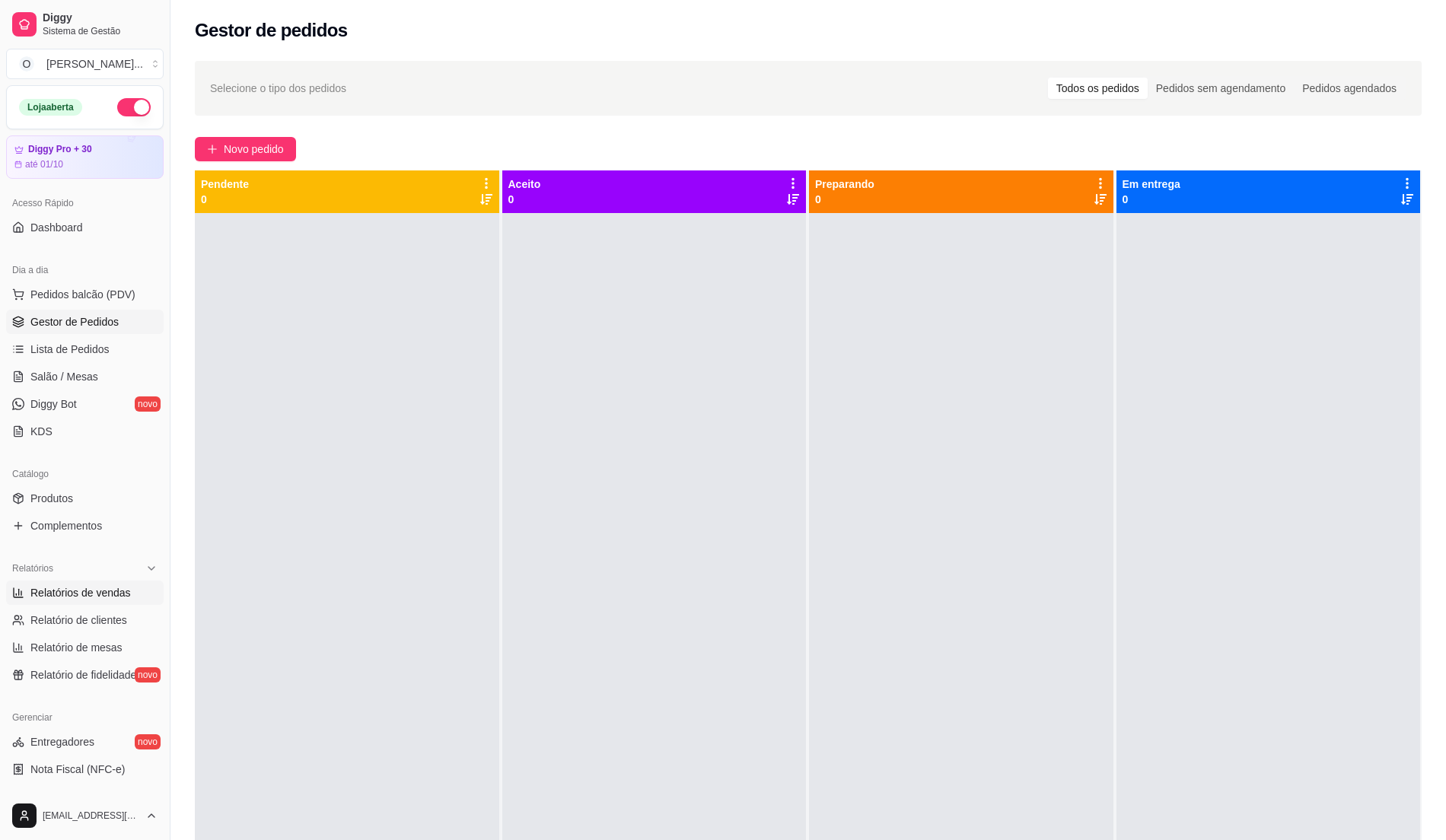
click at [102, 588] on span "Relatórios de vendas" at bounding box center [81, 592] width 101 height 15
select select "ALL"
select select "0"
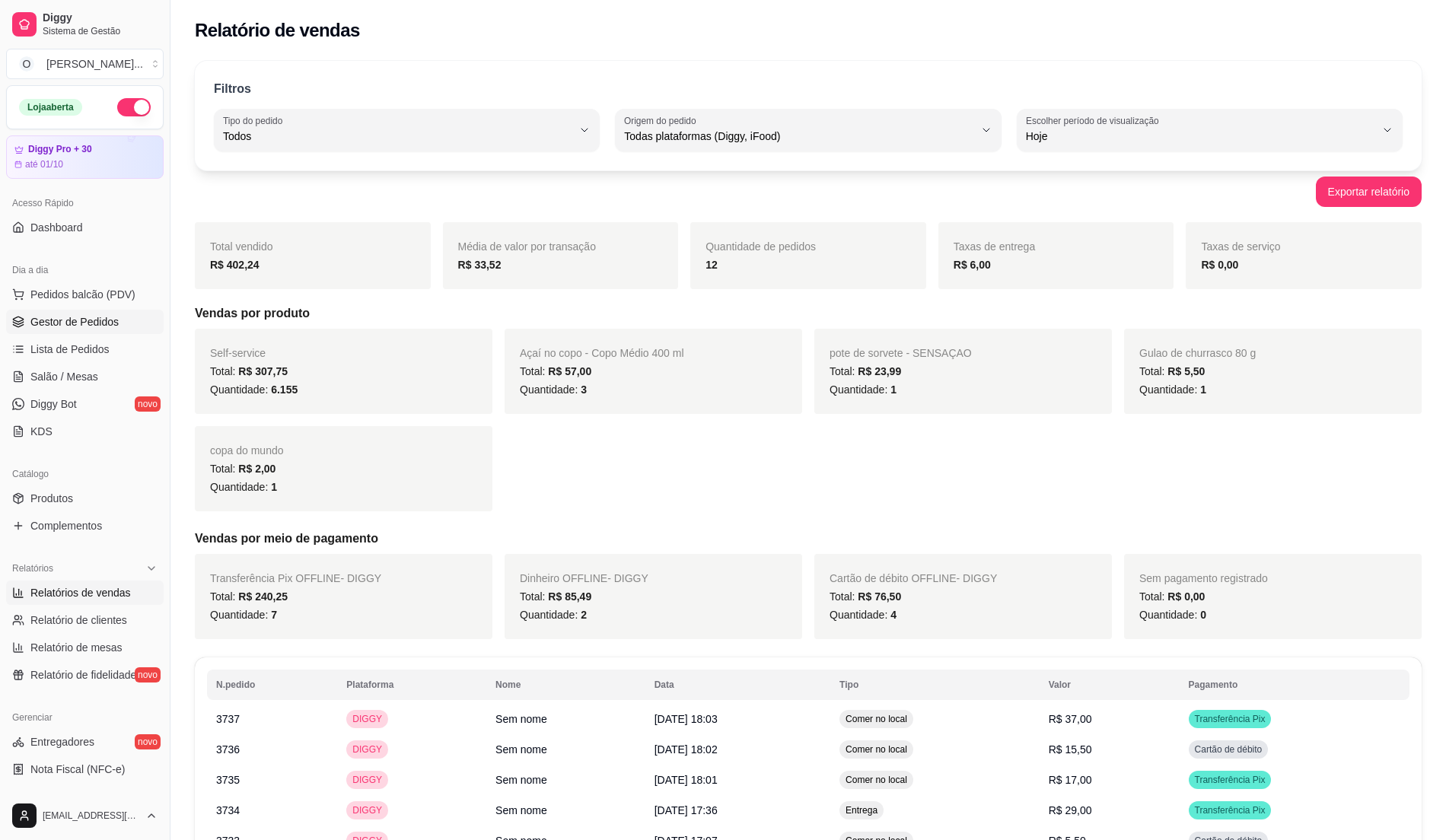
click at [101, 320] on span "Gestor de Pedidos" at bounding box center [75, 321] width 88 height 15
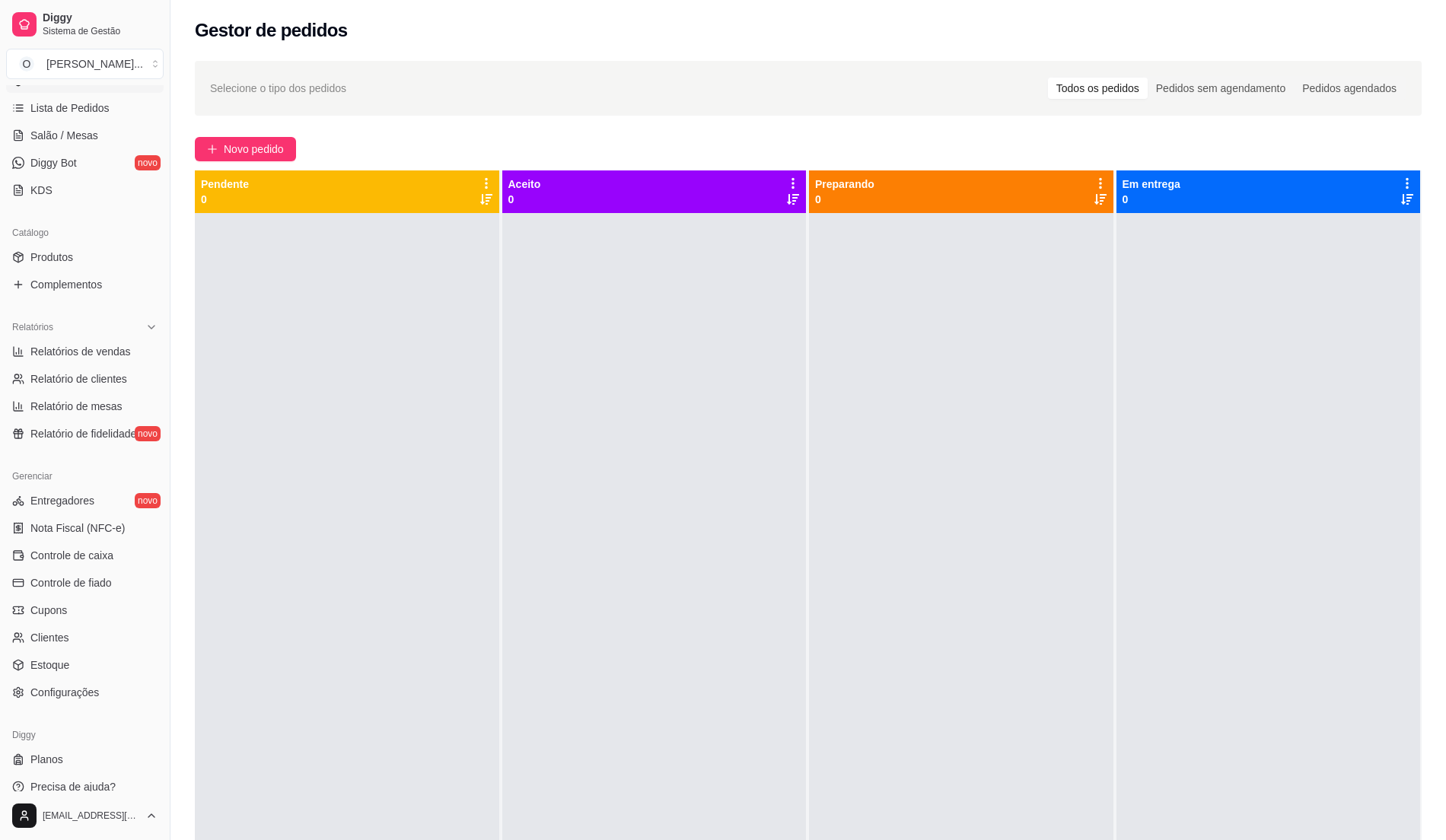
scroll to position [256, 0]
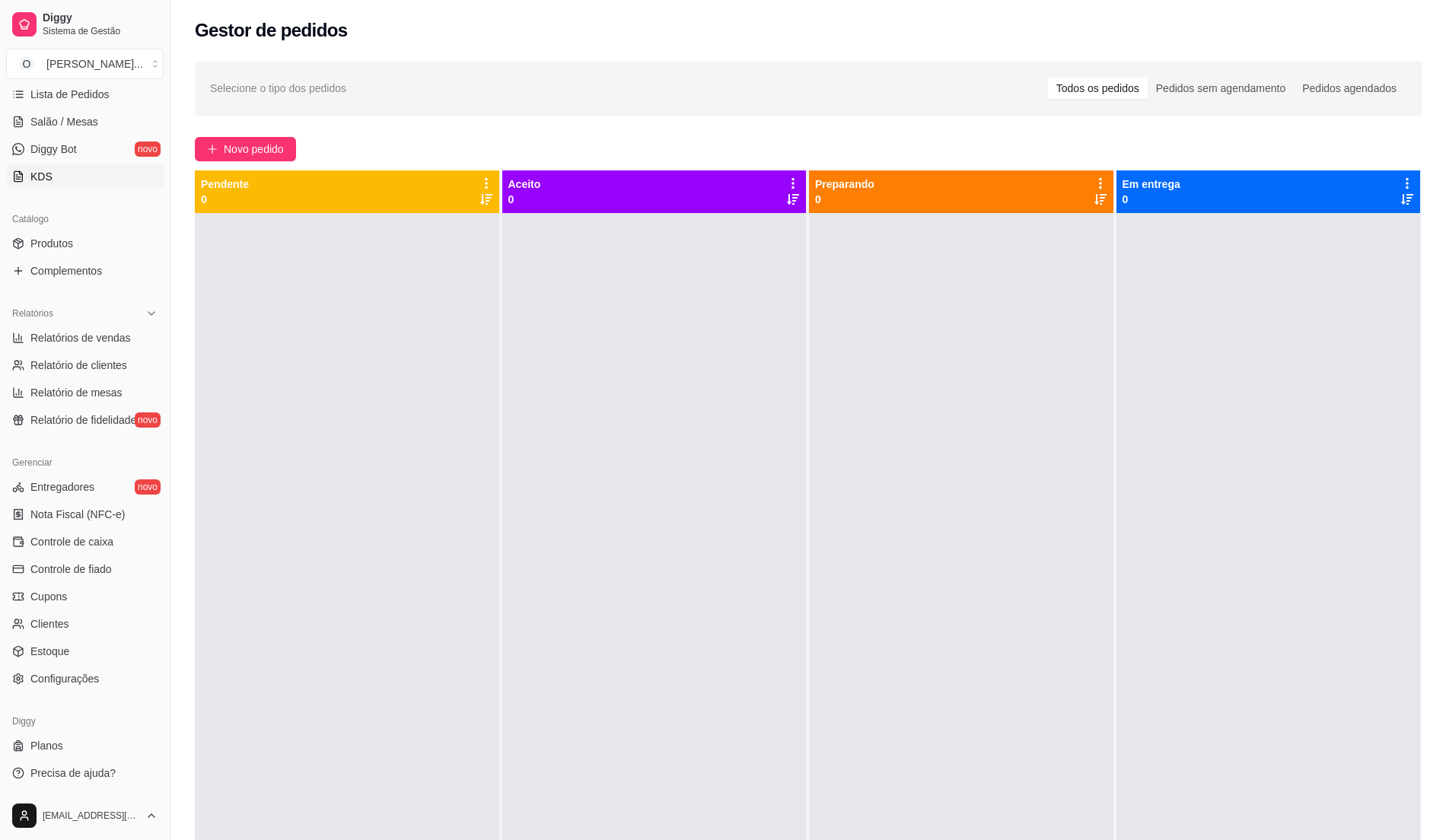
click at [128, 175] on link "KDS" at bounding box center [85, 176] width 158 height 24
click at [33, 67] on span "O" at bounding box center [26, 64] width 15 height 15
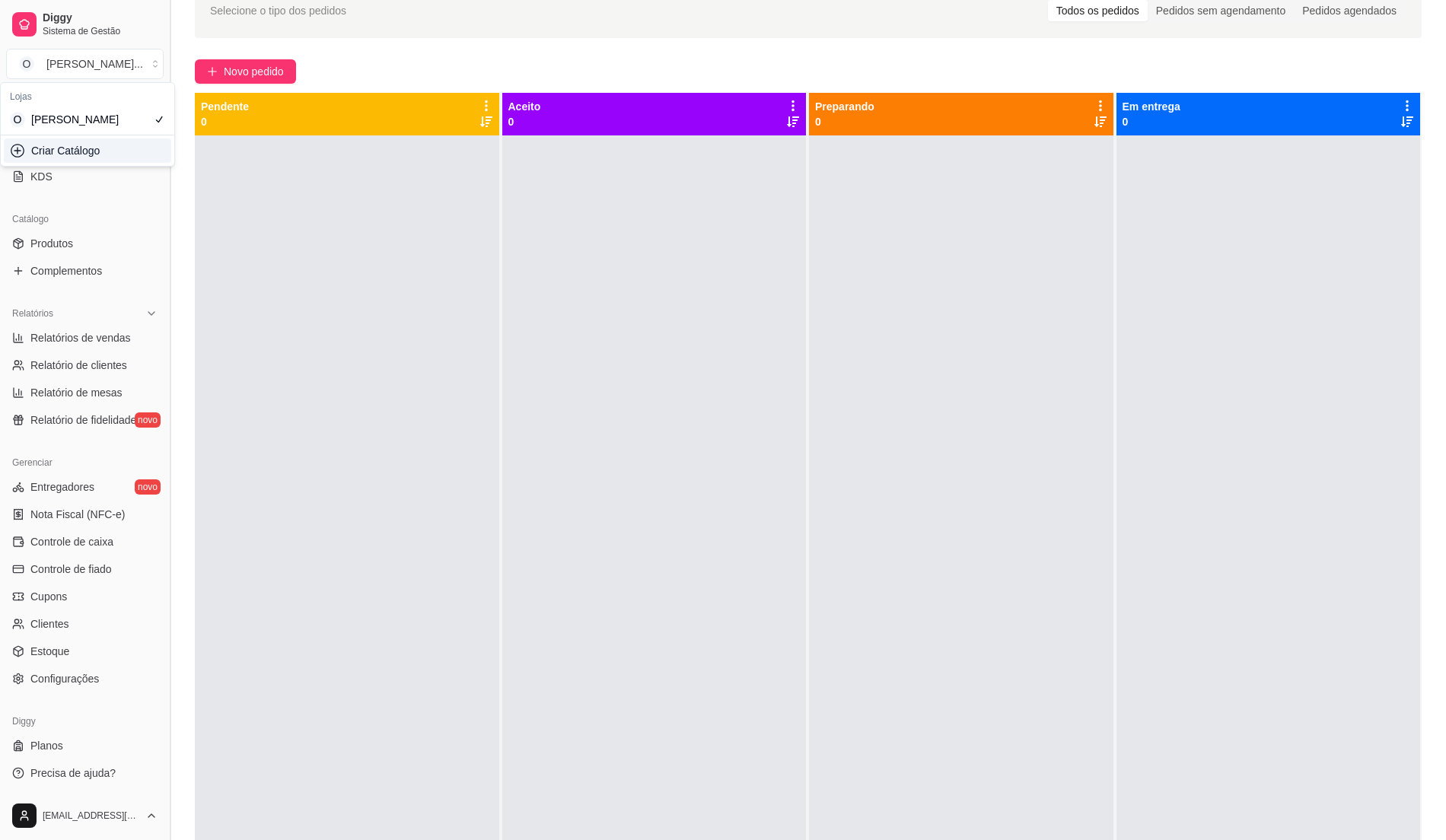
scroll to position [203, 0]
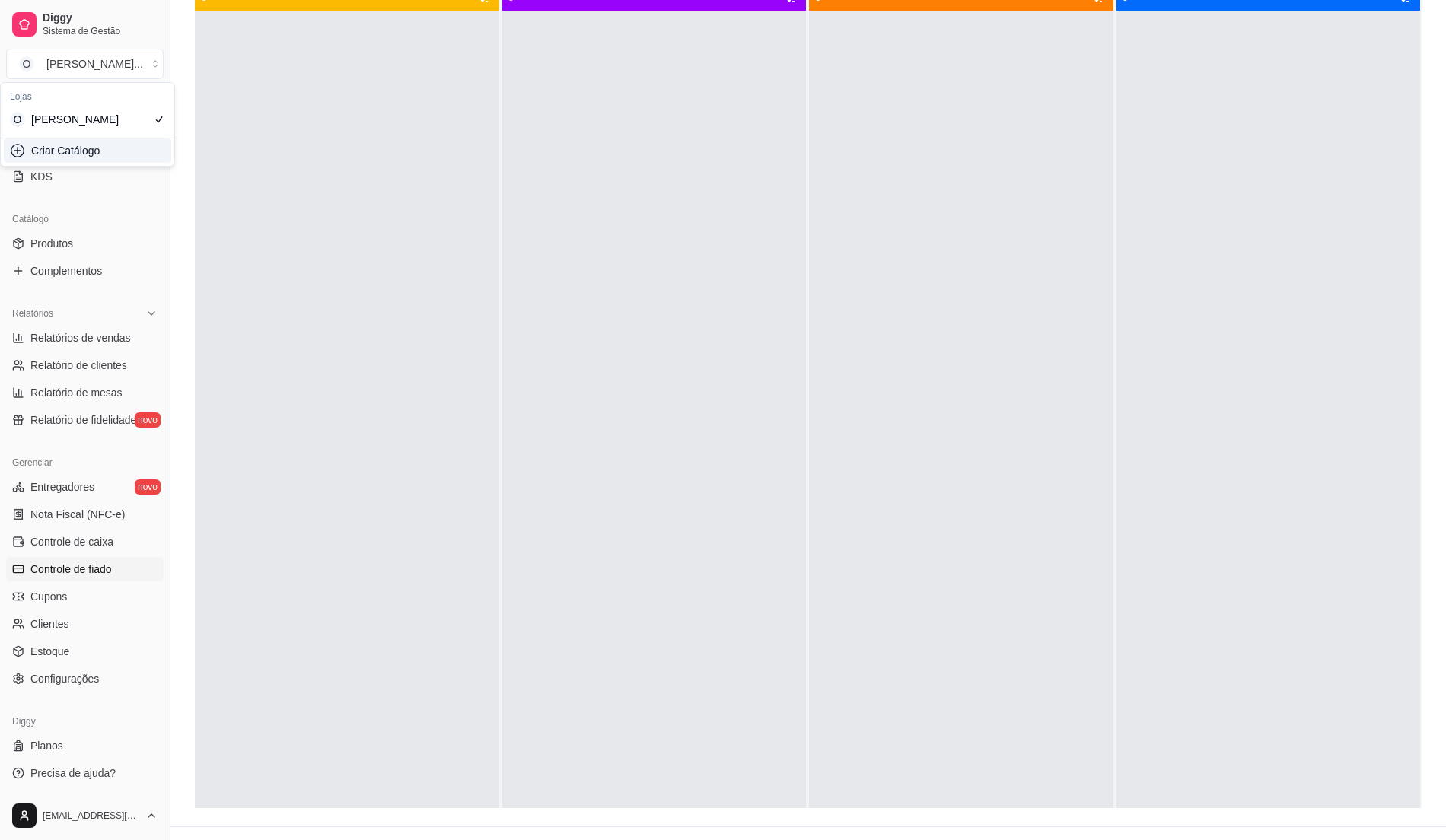
click at [95, 577] on link "Controle de fiado" at bounding box center [85, 569] width 158 height 24
click at [105, 574] on span "Controle de fiado" at bounding box center [71, 569] width 81 height 15
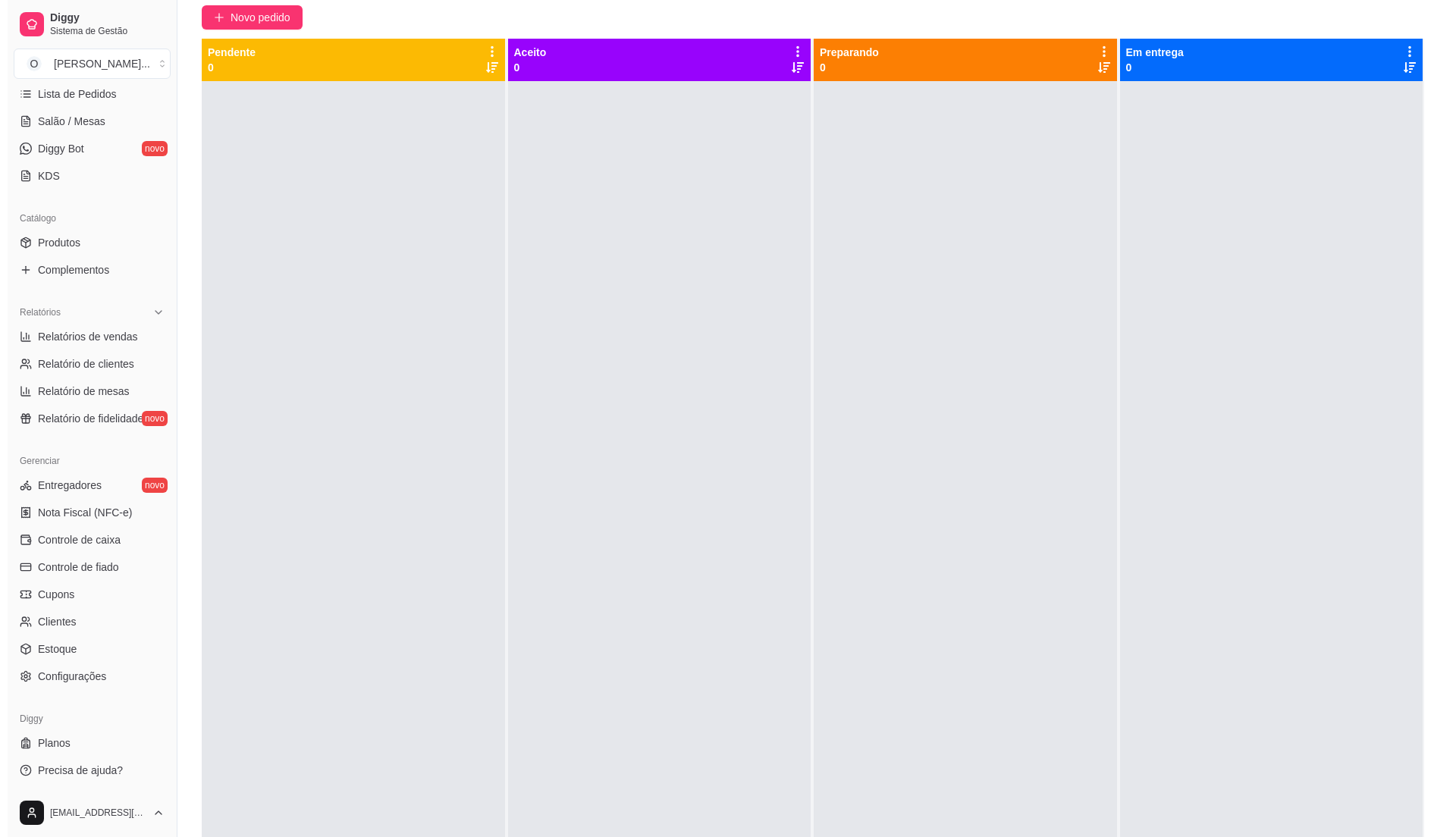
scroll to position [0, 0]
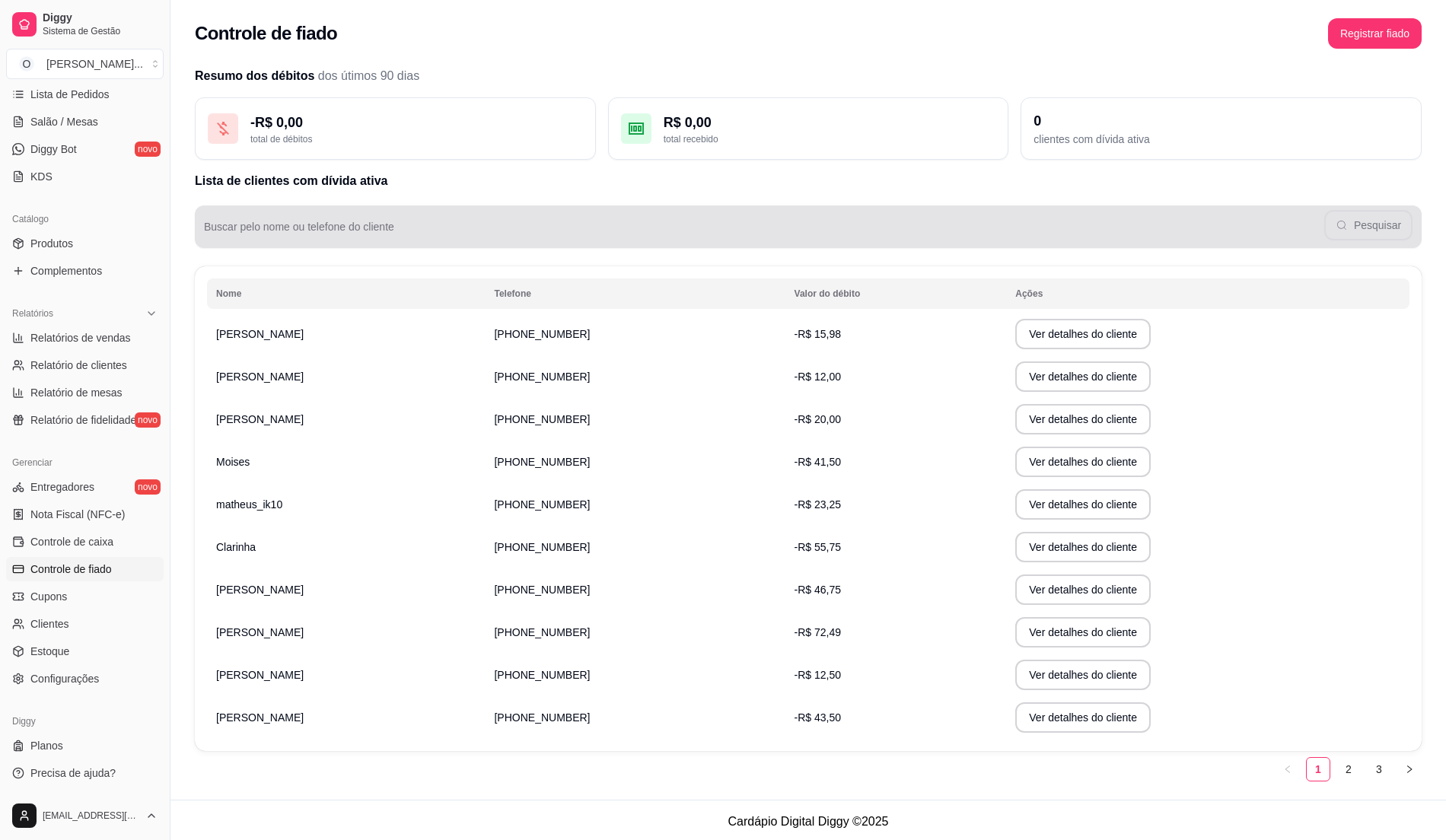
click at [402, 226] on div "Pesquisar" at bounding box center [809, 227] width 1208 height 31
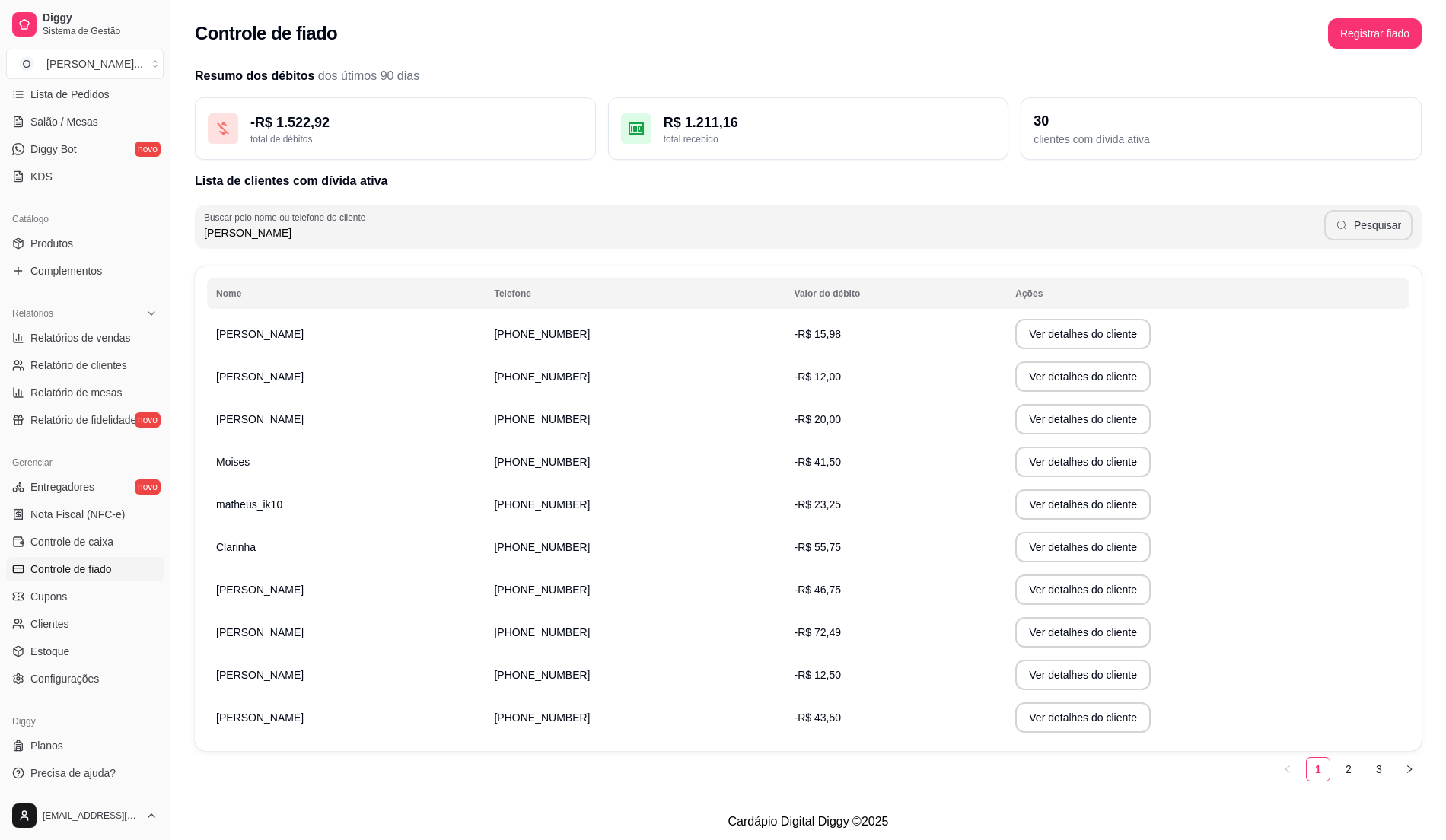
type input "PEDRO"
click at [1380, 236] on button "Pesquisar" at bounding box center [1369, 225] width 88 height 31
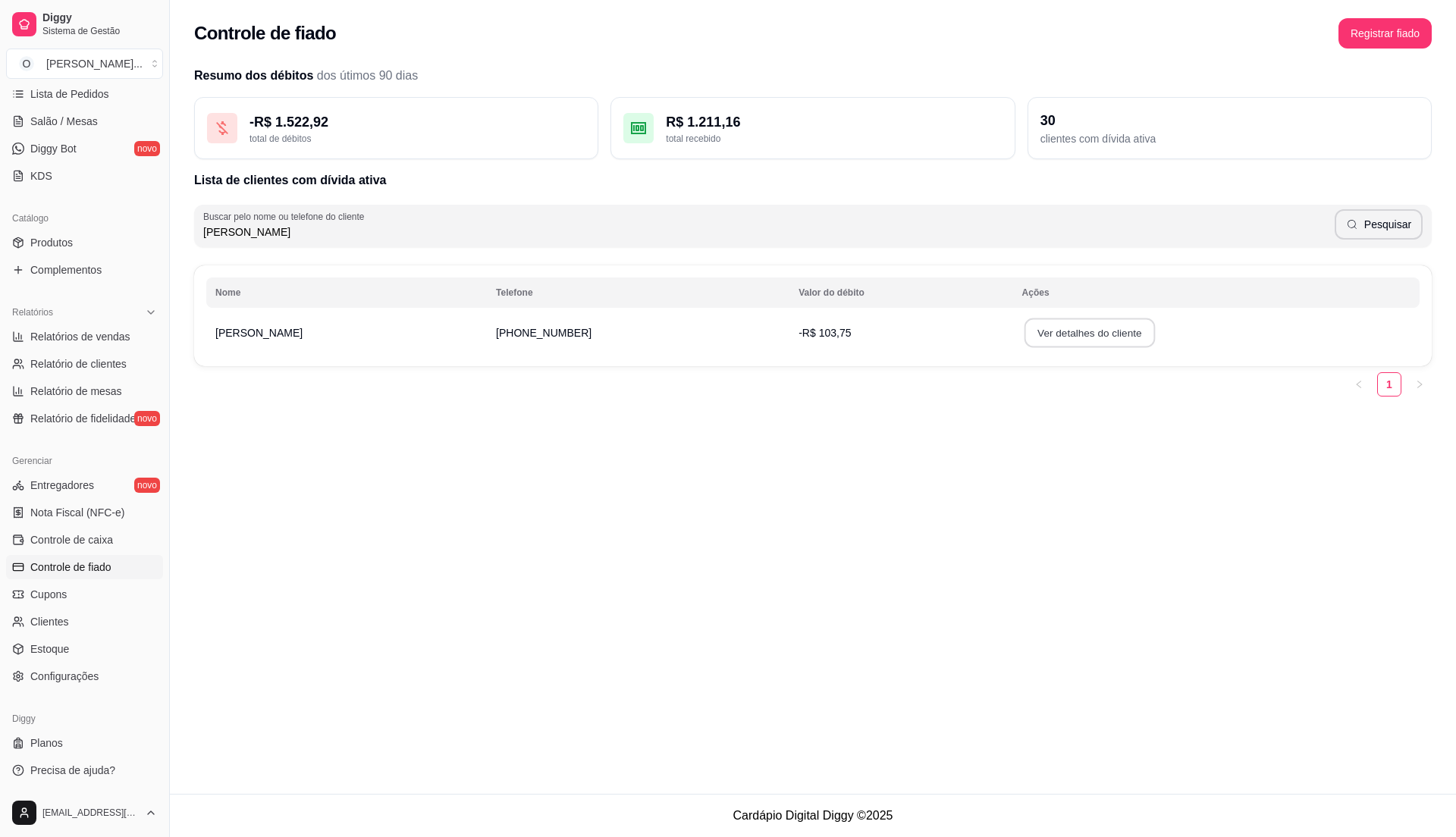
click at [1068, 334] on button "Ver detalhes do cliente" at bounding box center [1088, 333] width 130 height 30
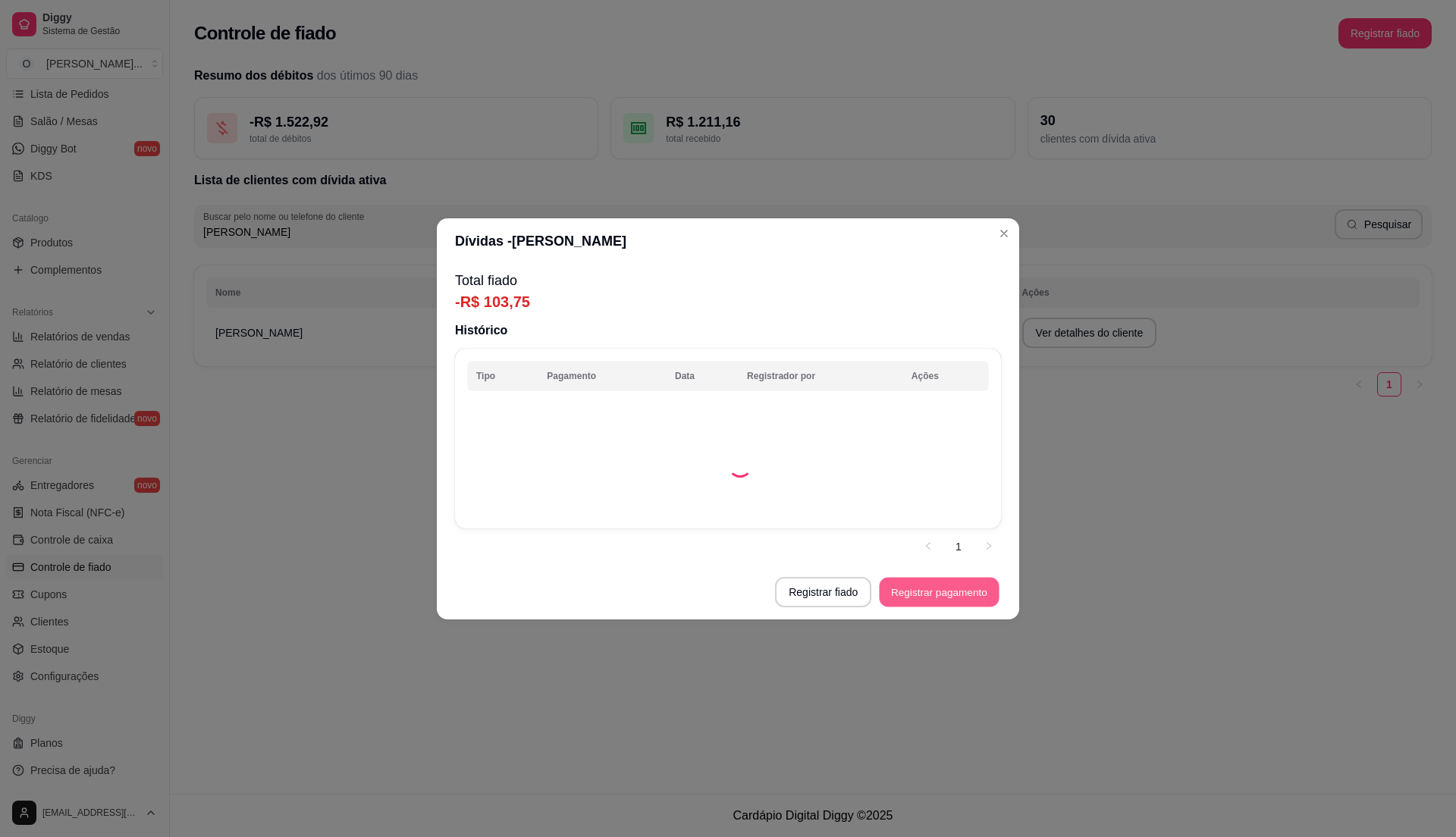
click at [934, 596] on button "Registrar pagamento" at bounding box center [940, 591] width 120 height 30
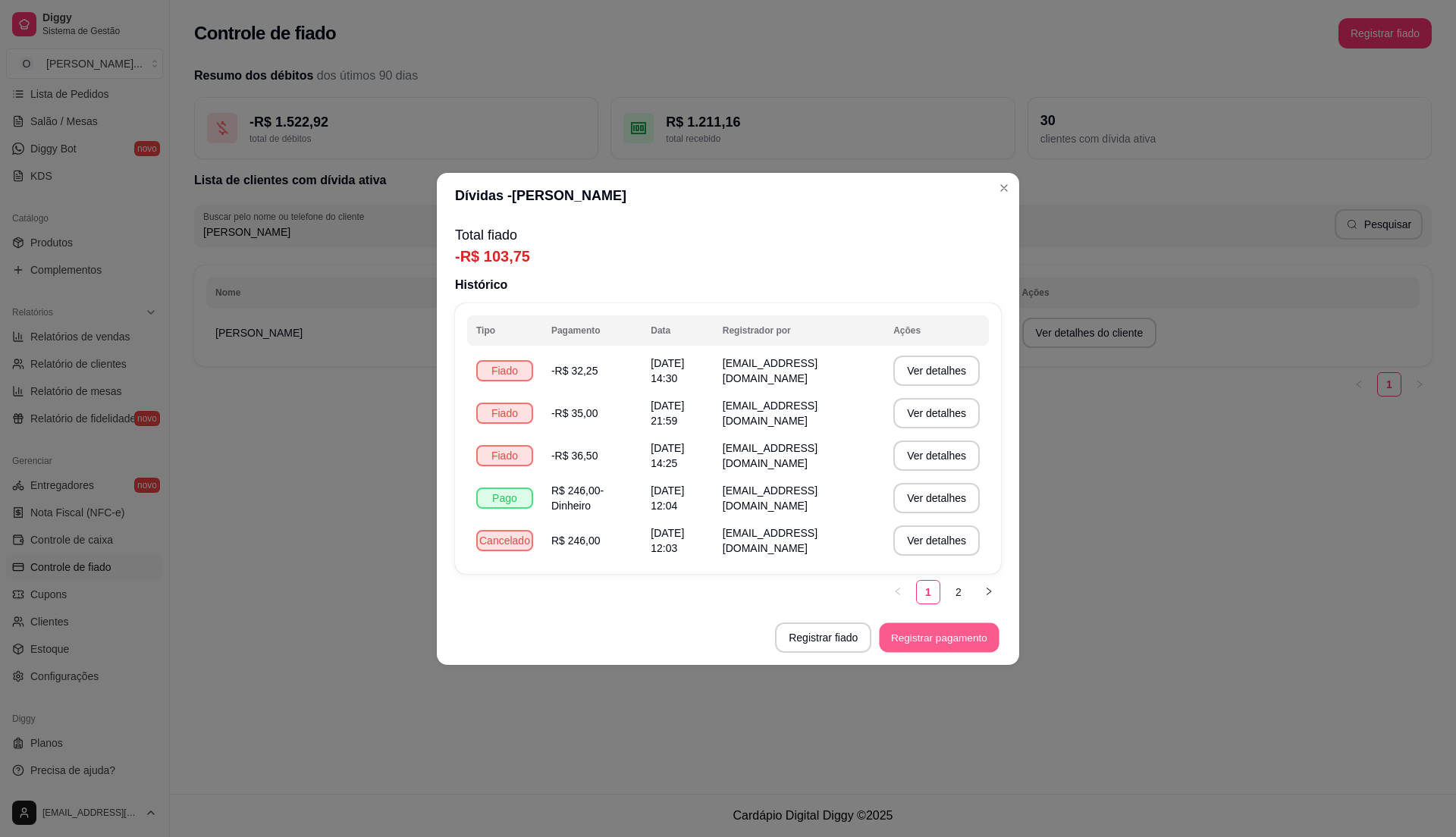
click at [950, 641] on button "Registrar pagamento" at bounding box center [940, 637] width 120 height 30
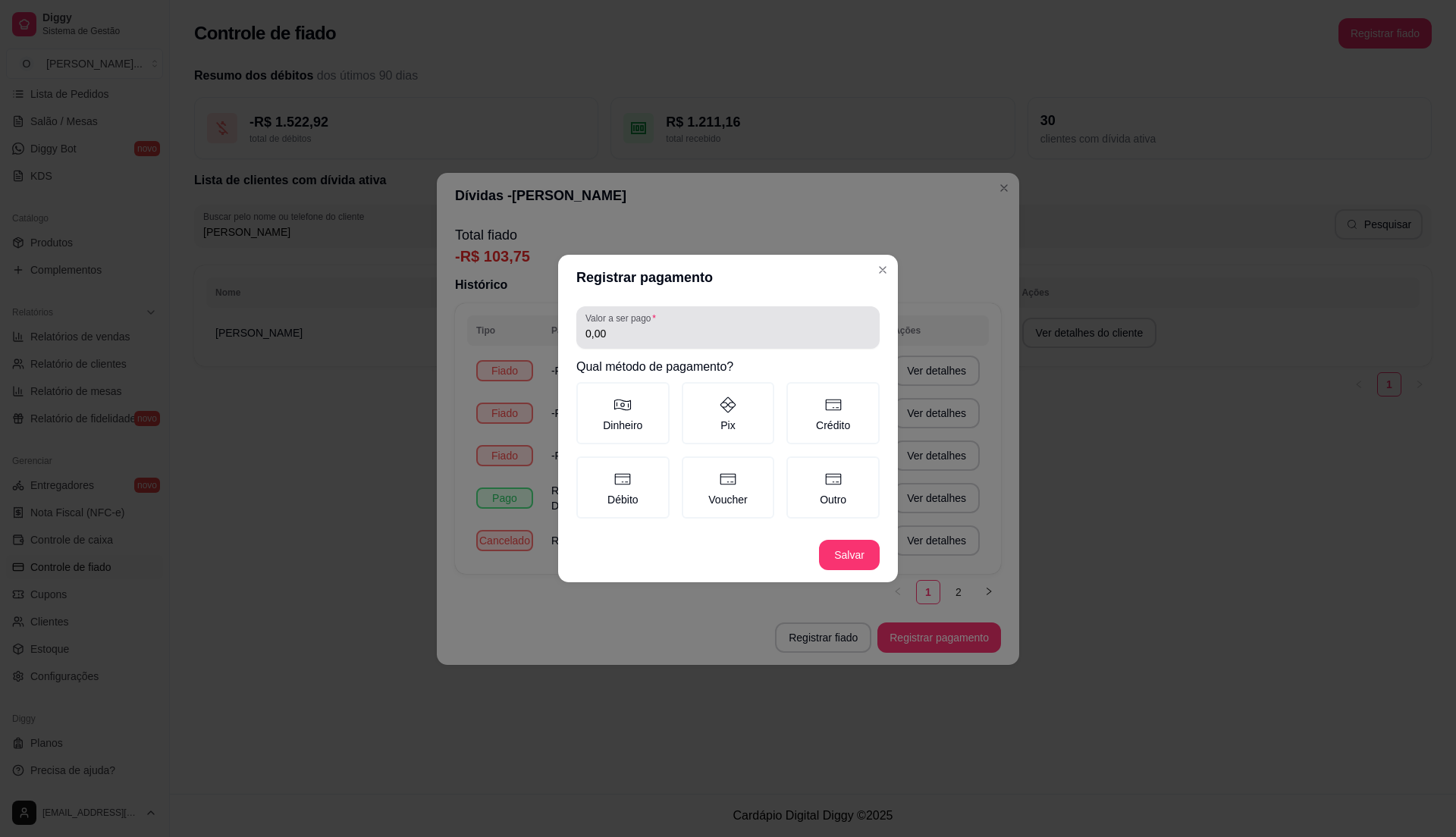
click at [650, 325] on label "Valor a ser pago" at bounding box center [623, 318] width 76 height 13
click at [650, 326] on input "0,00" at bounding box center [728, 333] width 285 height 15
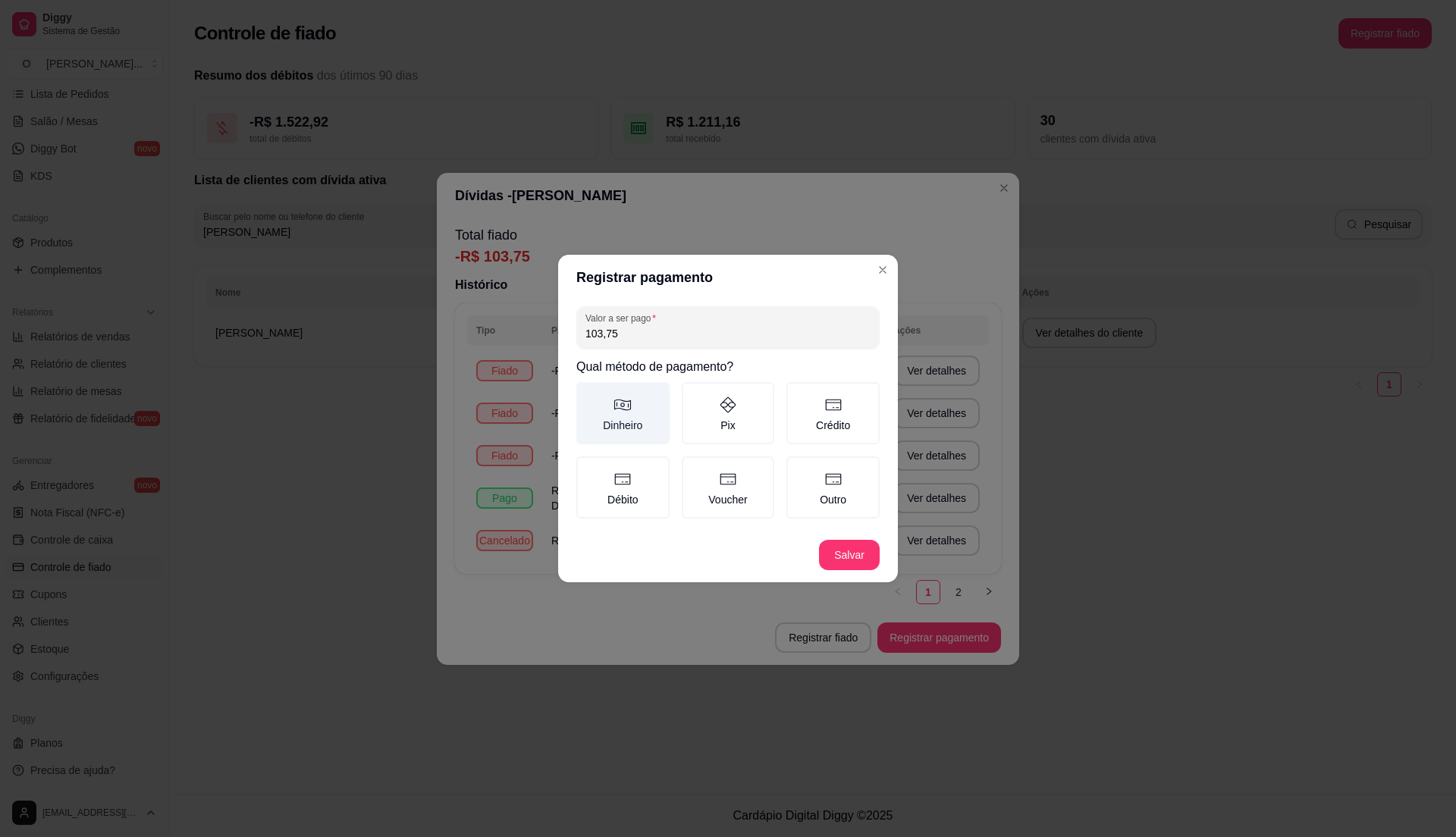
type input "103,75"
click at [638, 420] on label "Dinheiro" at bounding box center [623, 413] width 93 height 62
click at [588, 394] on button "Dinheiro" at bounding box center [582, 388] width 13 height 13
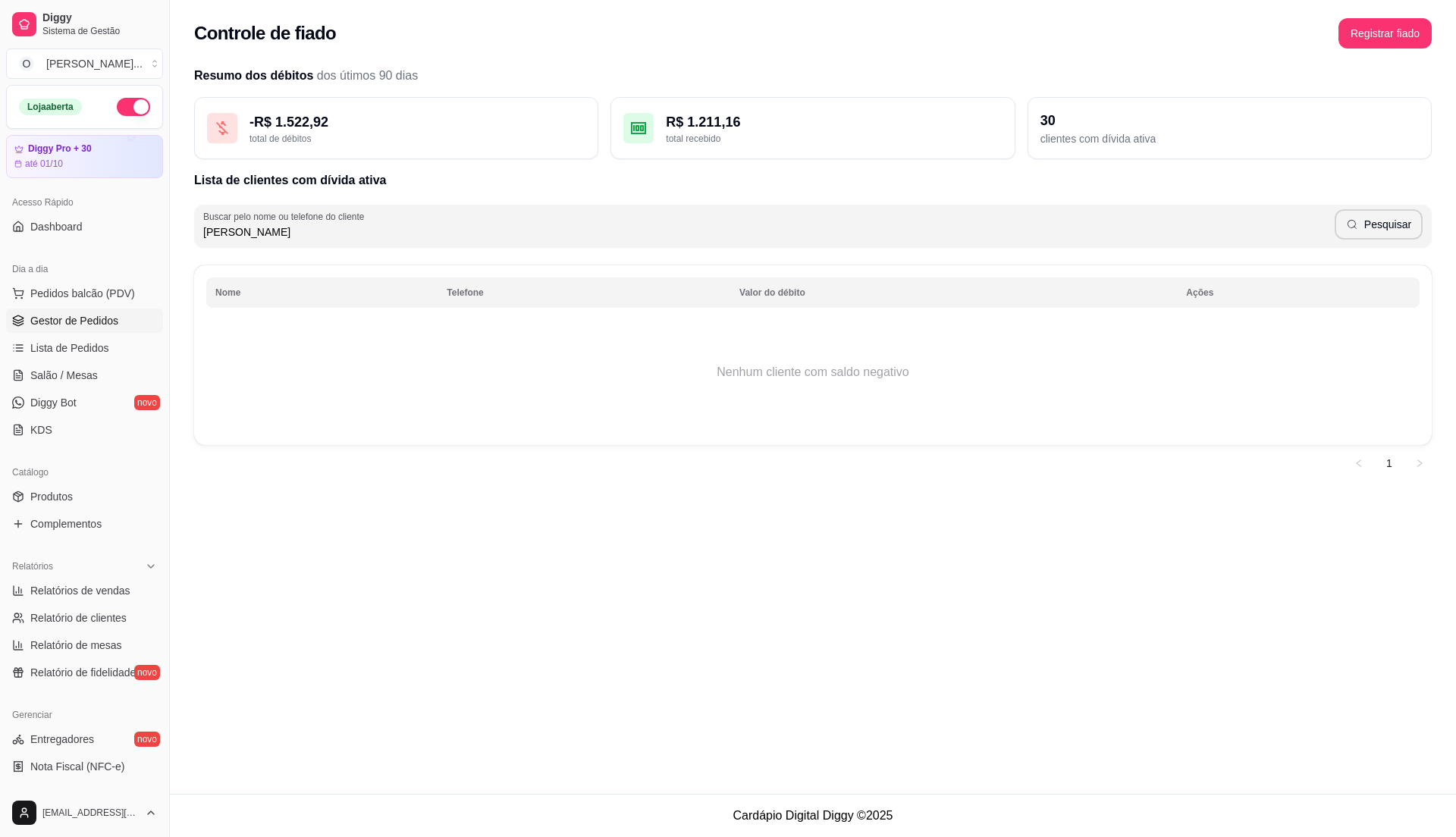
click at [74, 326] on span "Gestor de Pedidos" at bounding box center [74, 320] width 88 height 15
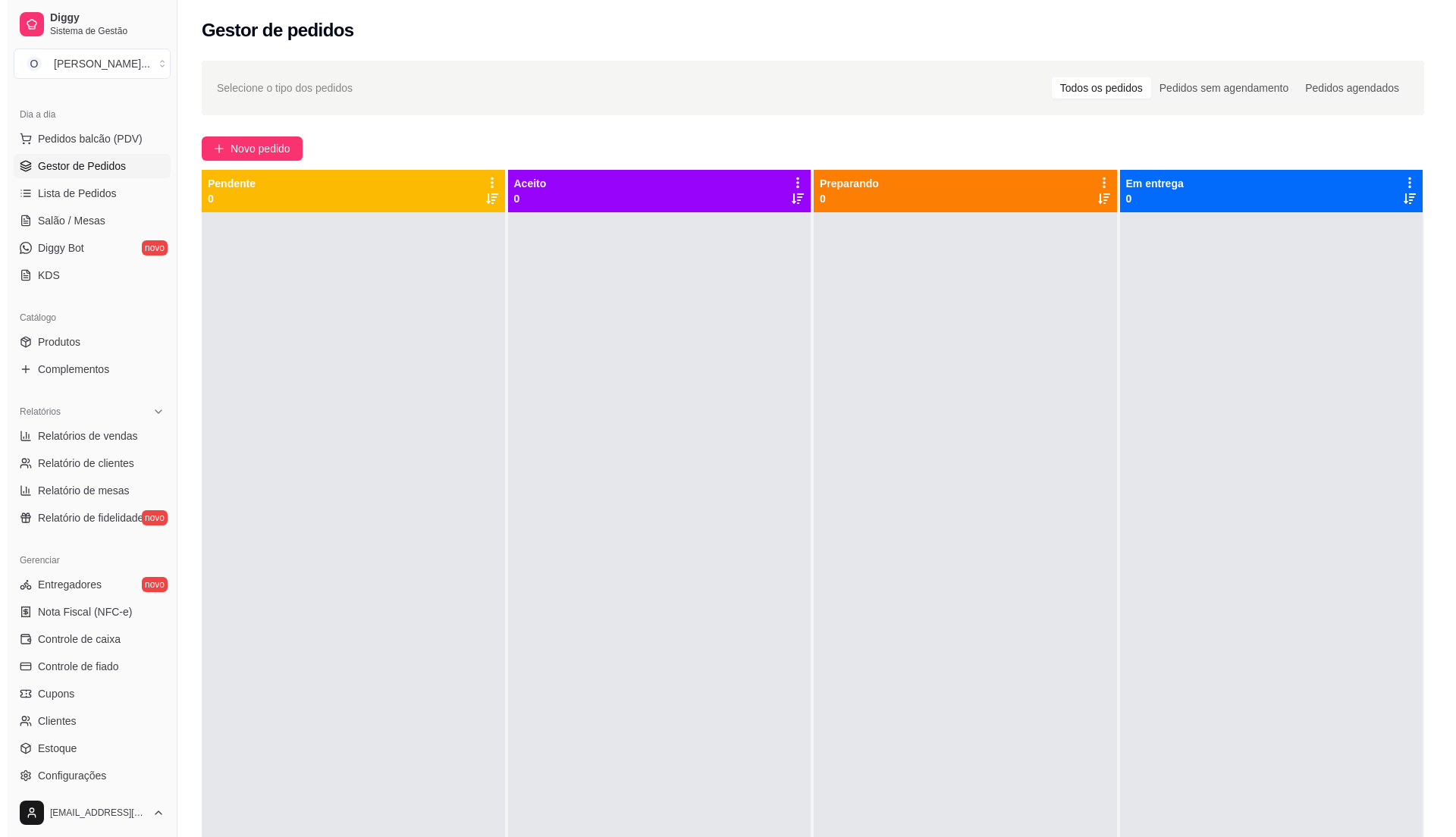
scroll to position [202, 0]
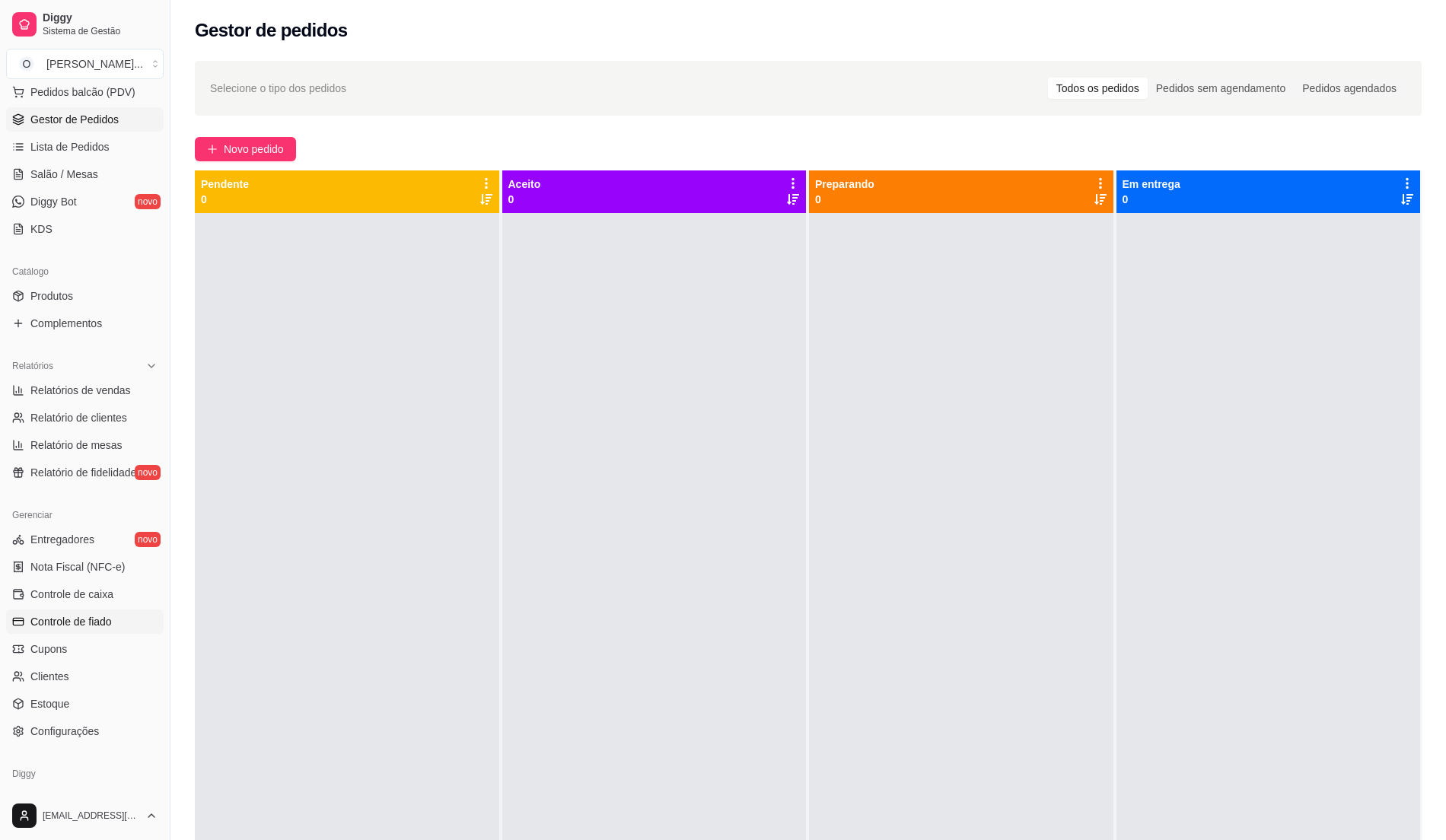
click at [102, 616] on span "Controle de fiado" at bounding box center [71, 621] width 81 height 15
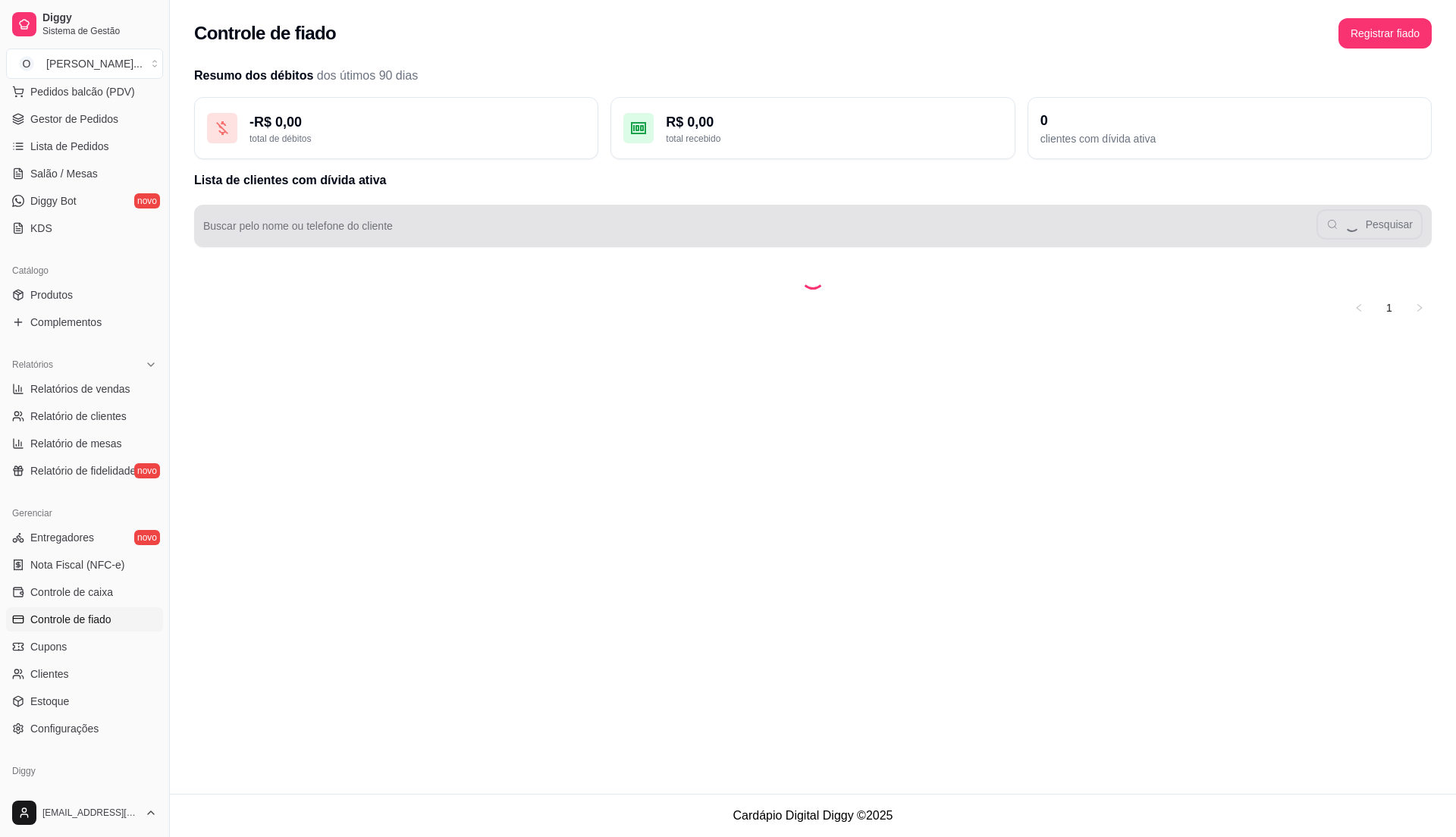
click at [307, 235] on input "Buscar pelo nome ou telefone do cliente" at bounding box center [760, 231] width 1113 height 15
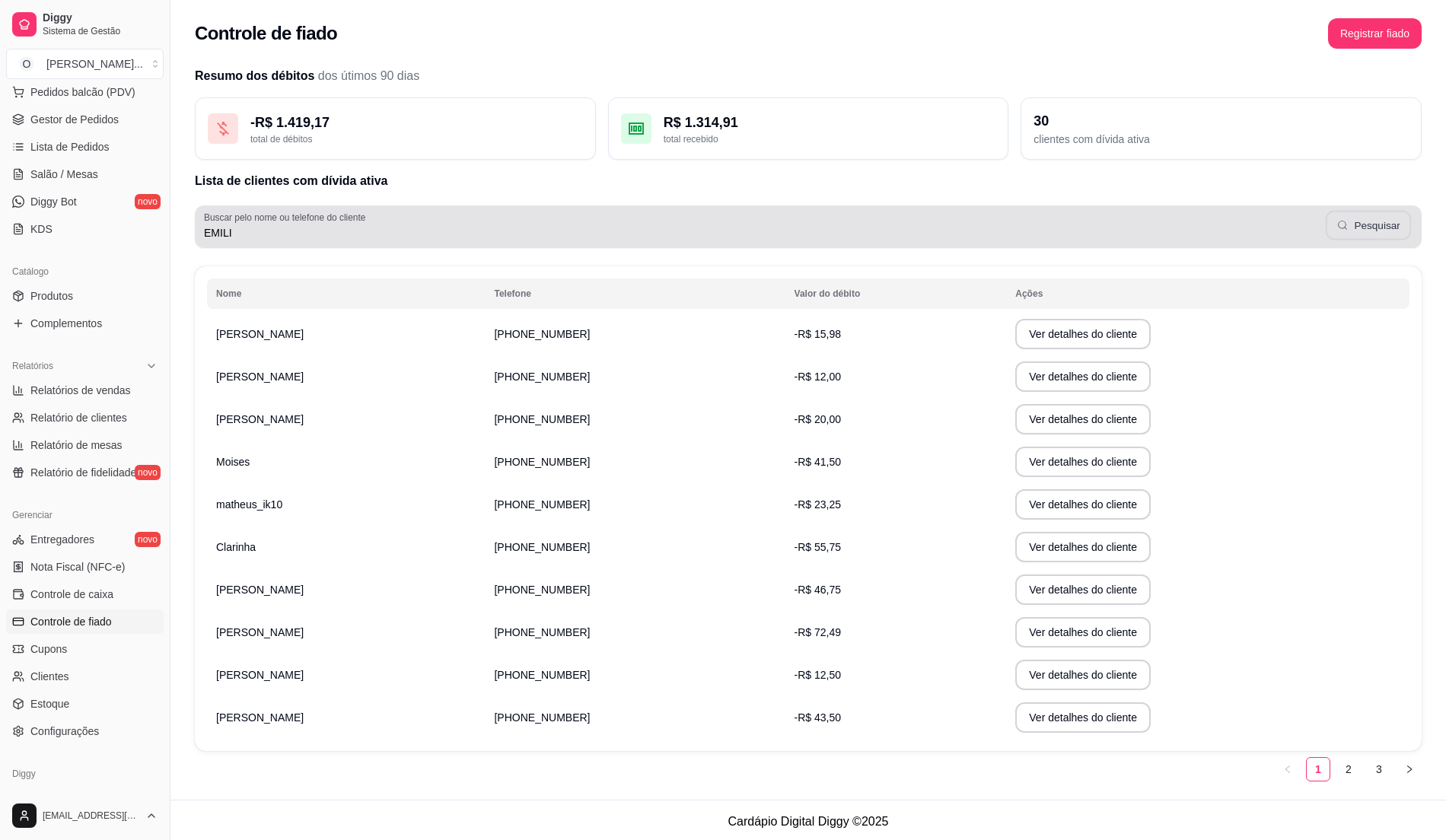
click at [1371, 213] on button "Pesquisar" at bounding box center [1369, 225] width 86 height 30
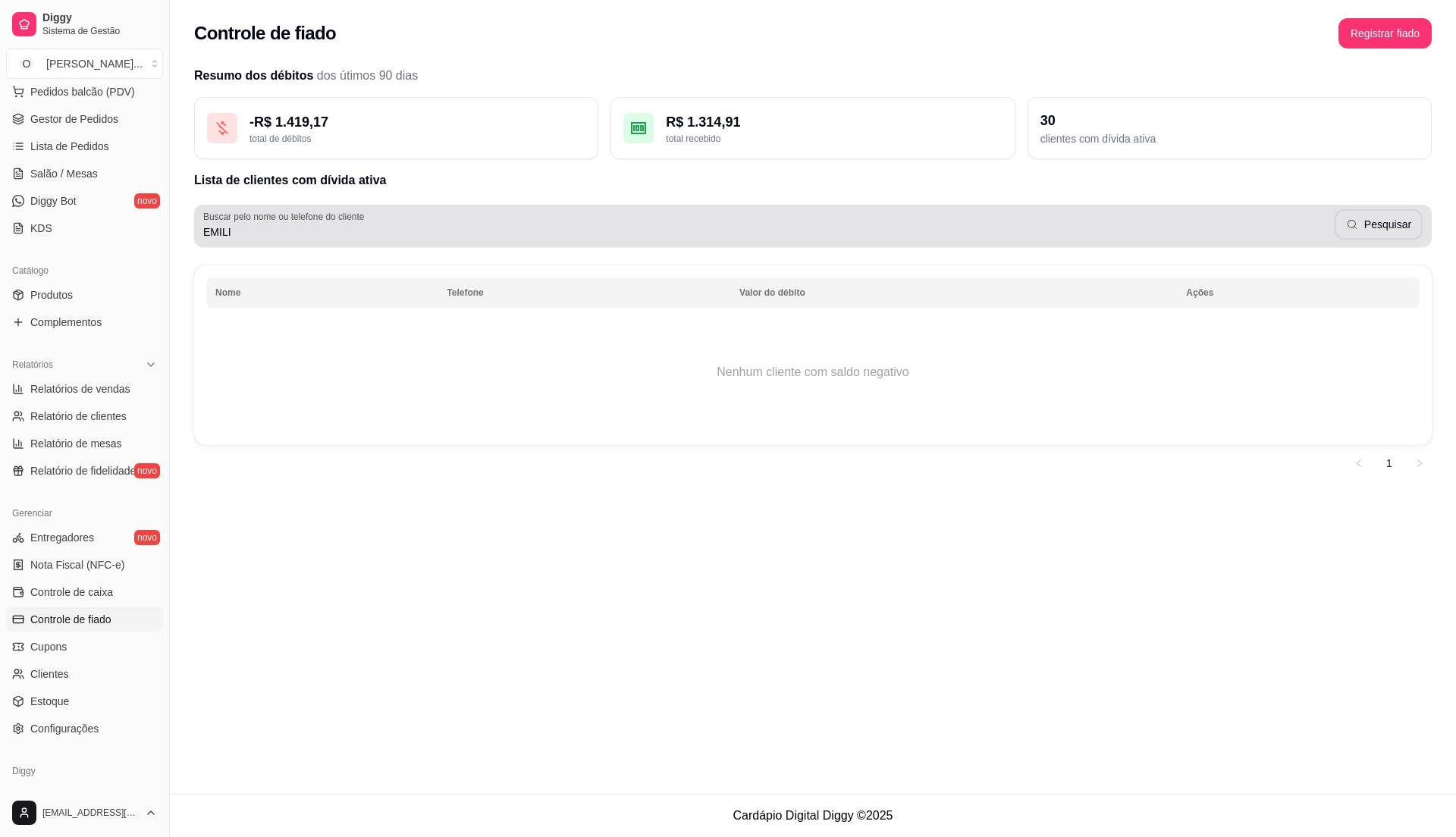
click at [261, 238] on input "EMILI" at bounding box center [769, 231] width 1131 height 15
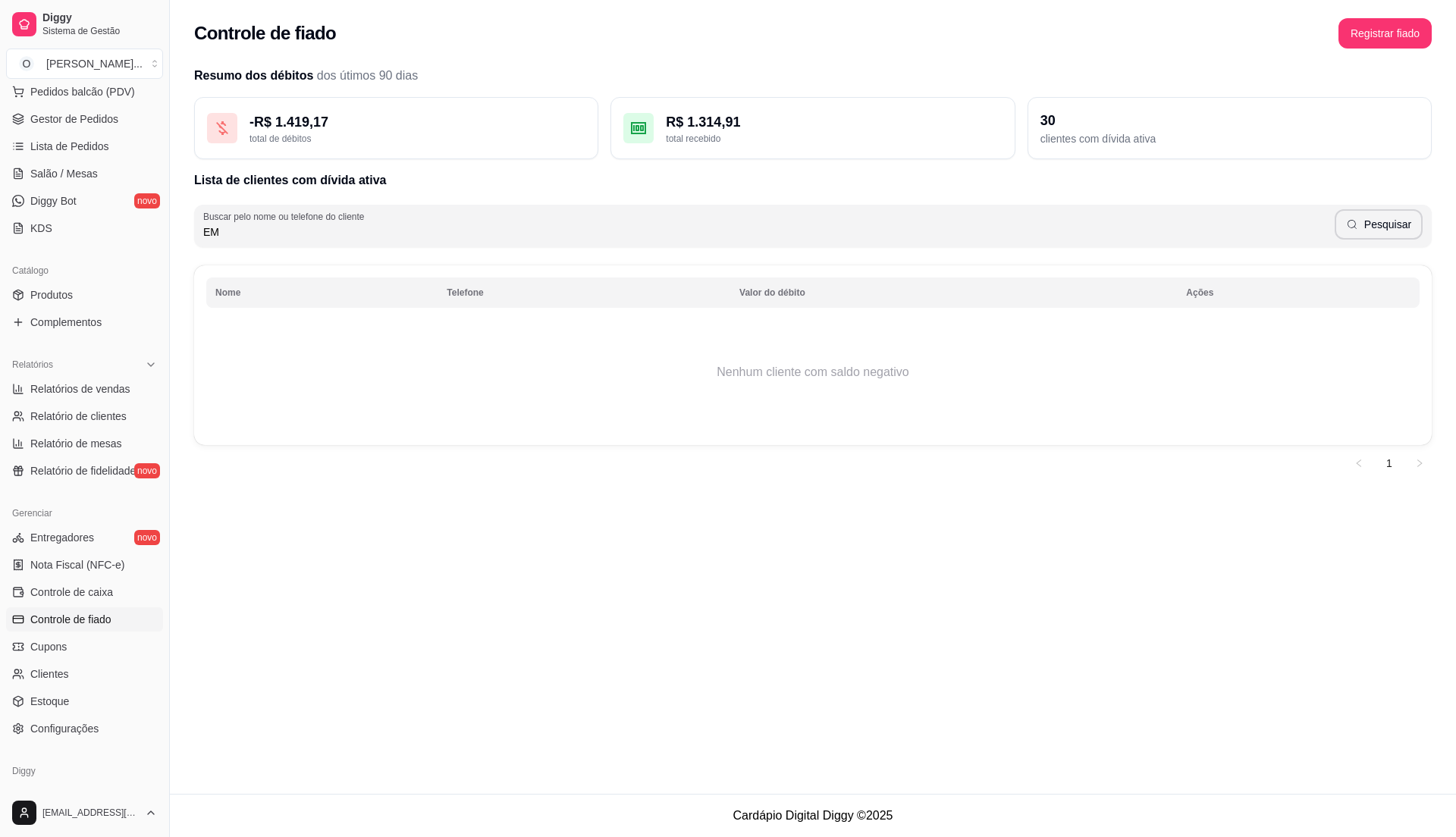
type input "E"
click at [1381, 219] on button "Pesquisar" at bounding box center [1379, 224] width 88 height 31
click at [246, 237] on input "emily" at bounding box center [769, 231] width 1131 height 15
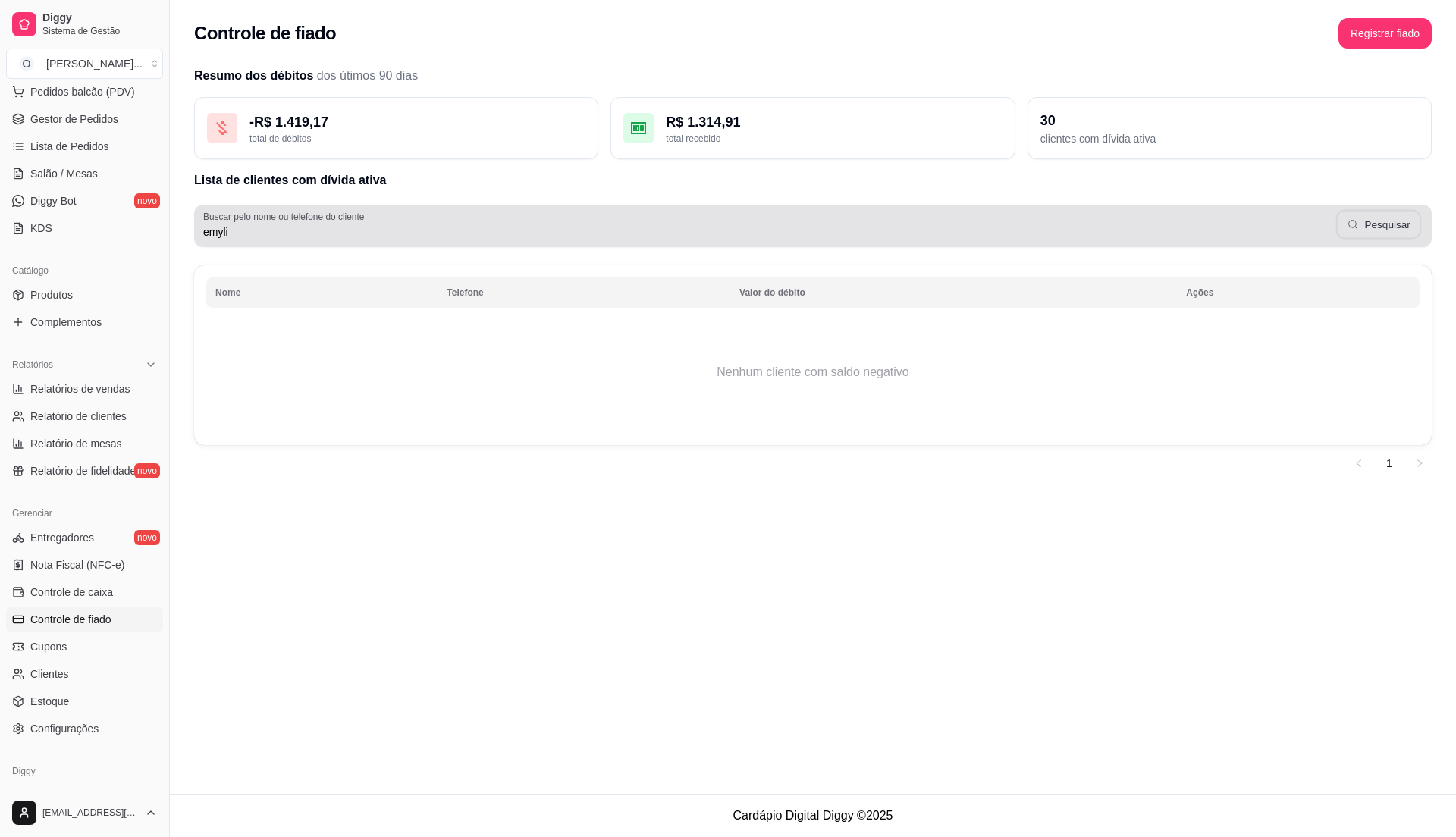
click at [1377, 231] on button "Pesquisar" at bounding box center [1379, 224] width 86 height 30
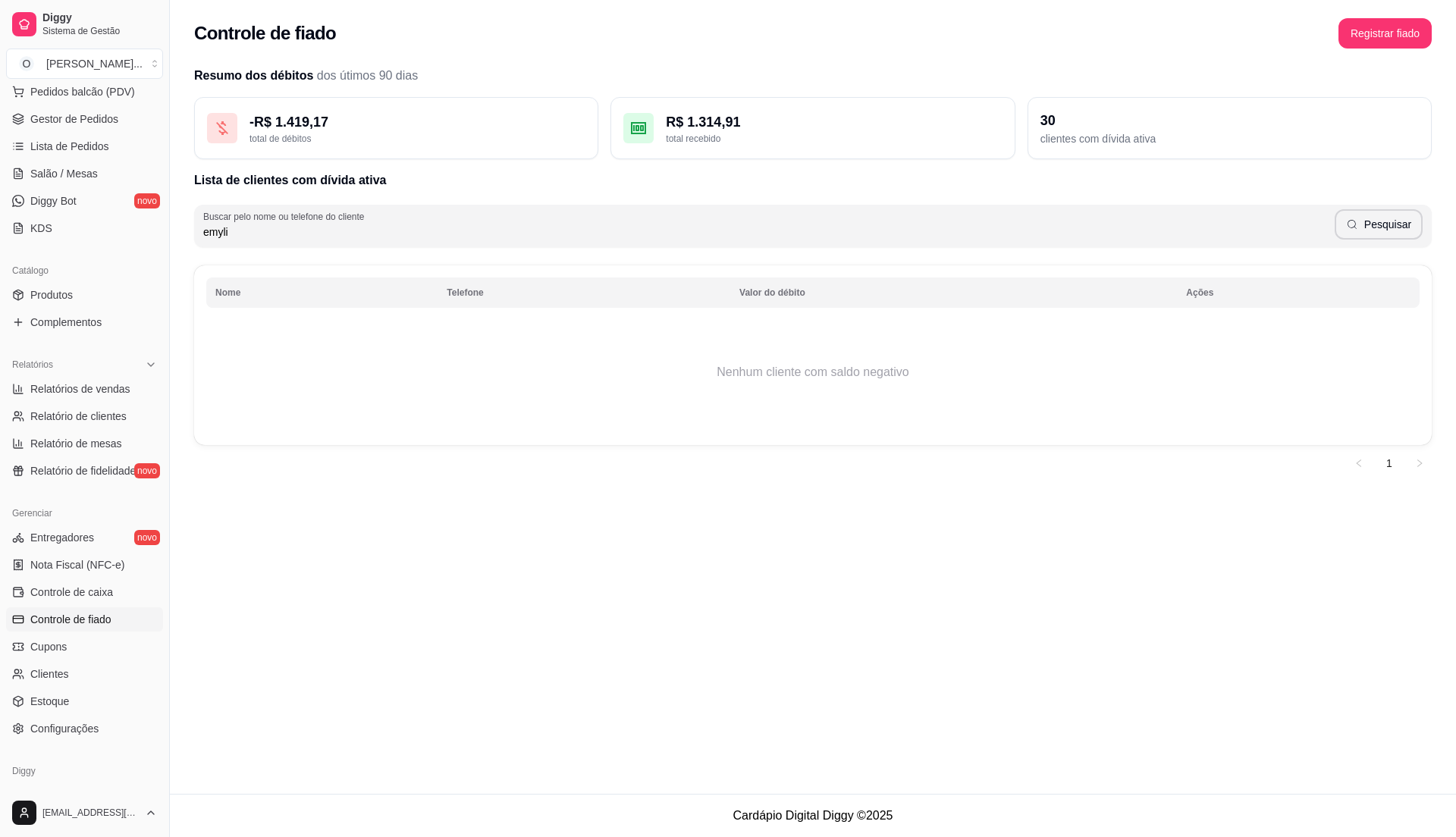
click at [242, 238] on input "emyli" at bounding box center [769, 231] width 1131 height 15
click at [1358, 225] on icon "button" at bounding box center [1352, 224] width 13 height 13
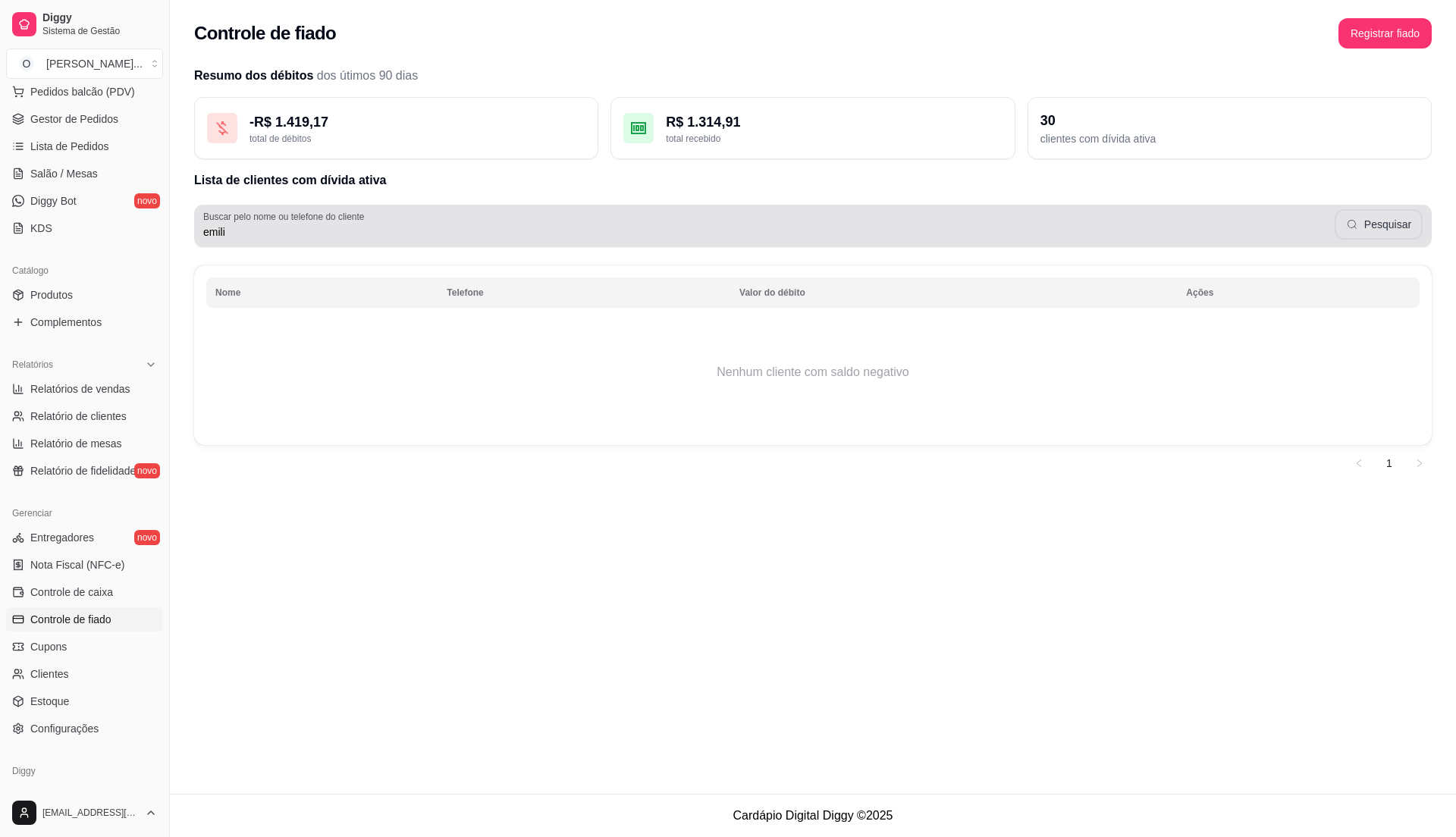
click at [1362, 225] on button "Pesquisar" at bounding box center [1379, 224] width 88 height 31
click at [241, 233] on input "emili" at bounding box center [769, 231] width 1131 height 15
click at [1356, 217] on button "Pesquisar" at bounding box center [1379, 224] width 86 height 30
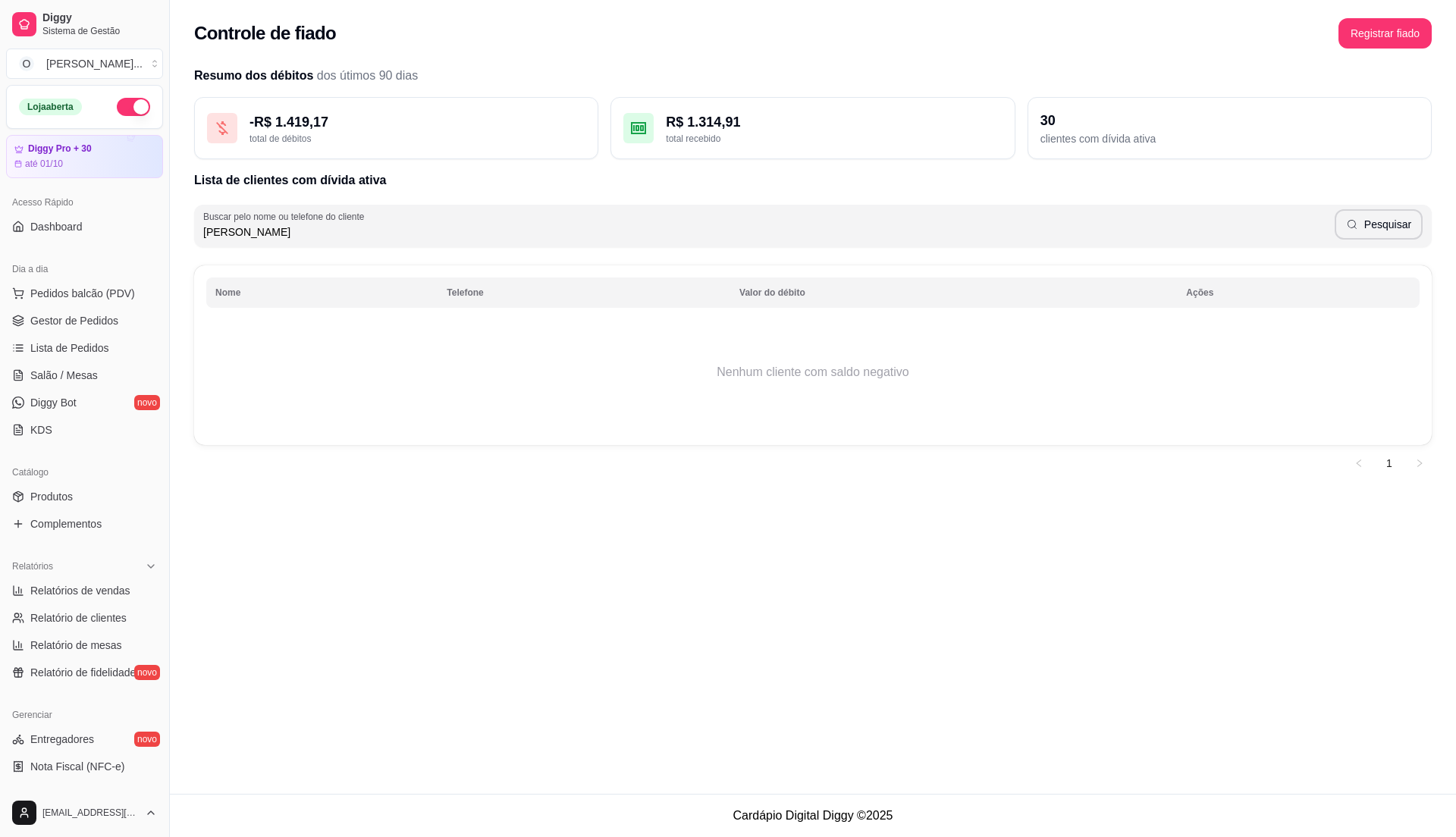
click at [281, 240] on input "emily" at bounding box center [769, 231] width 1131 height 15
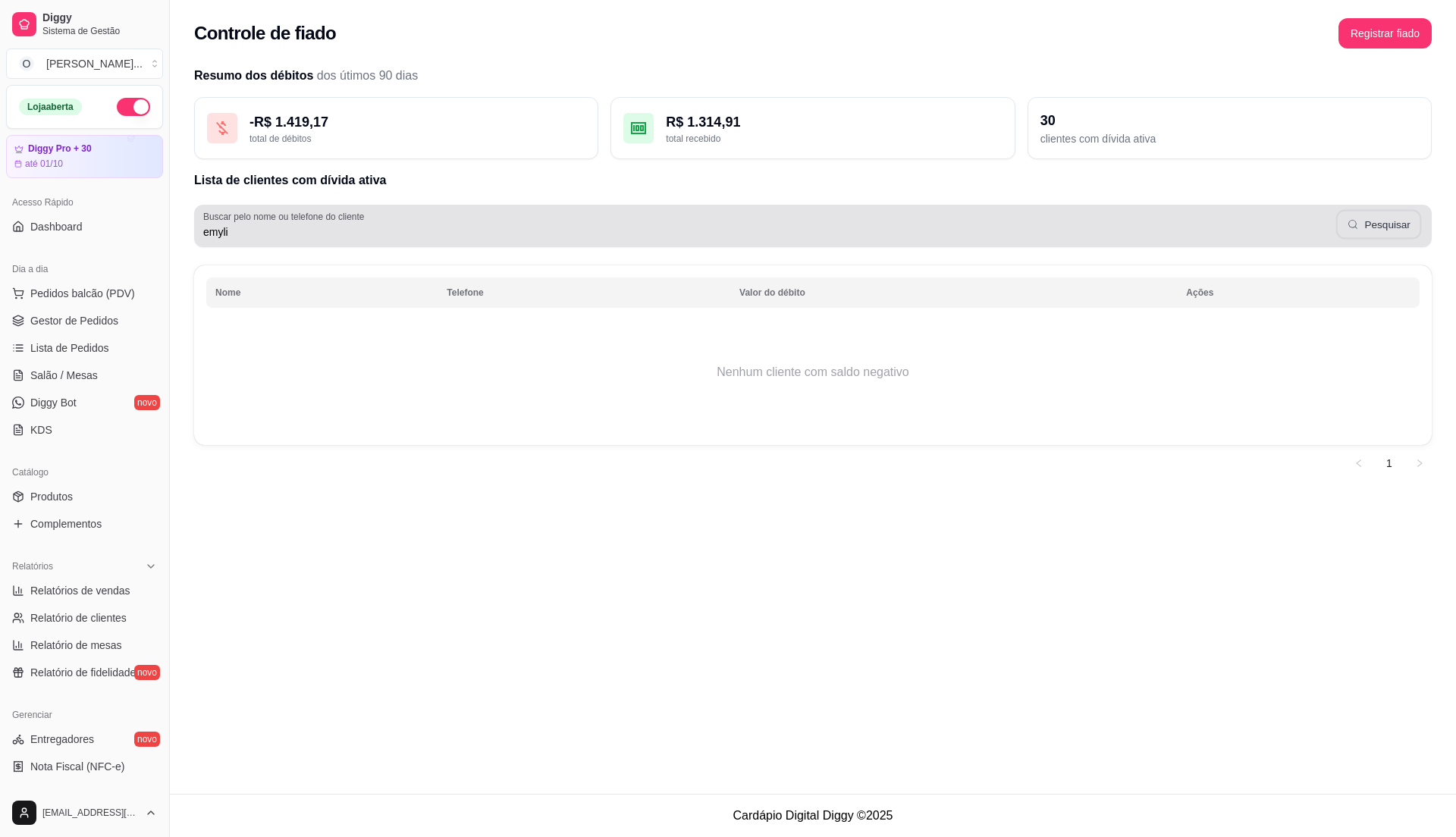
click at [1359, 229] on icon "button" at bounding box center [1353, 224] width 13 height 13
click at [1359, 231] on icon "button" at bounding box center [1353, 224] width 13 height 13
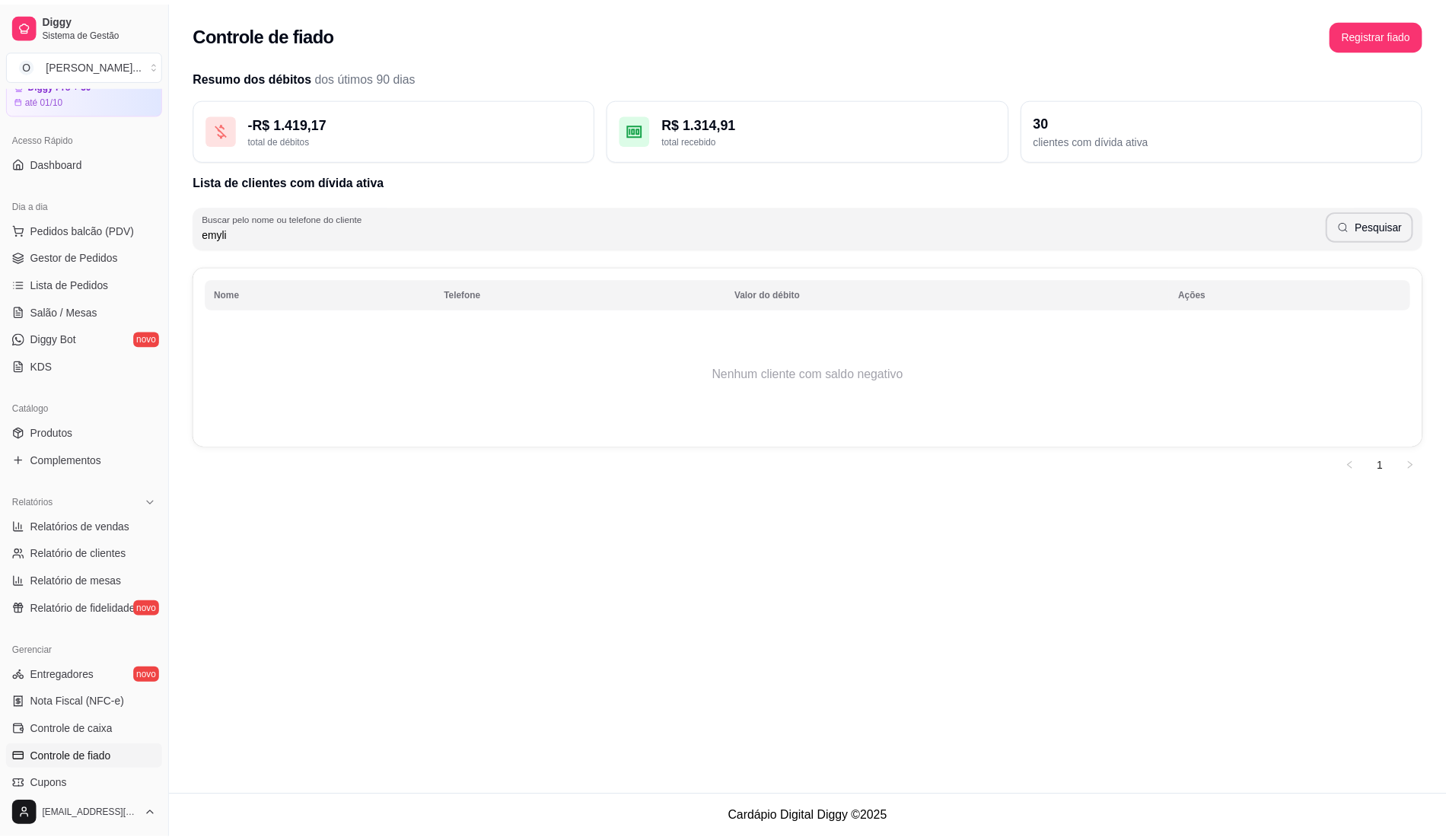
scroll to position [101, 0]
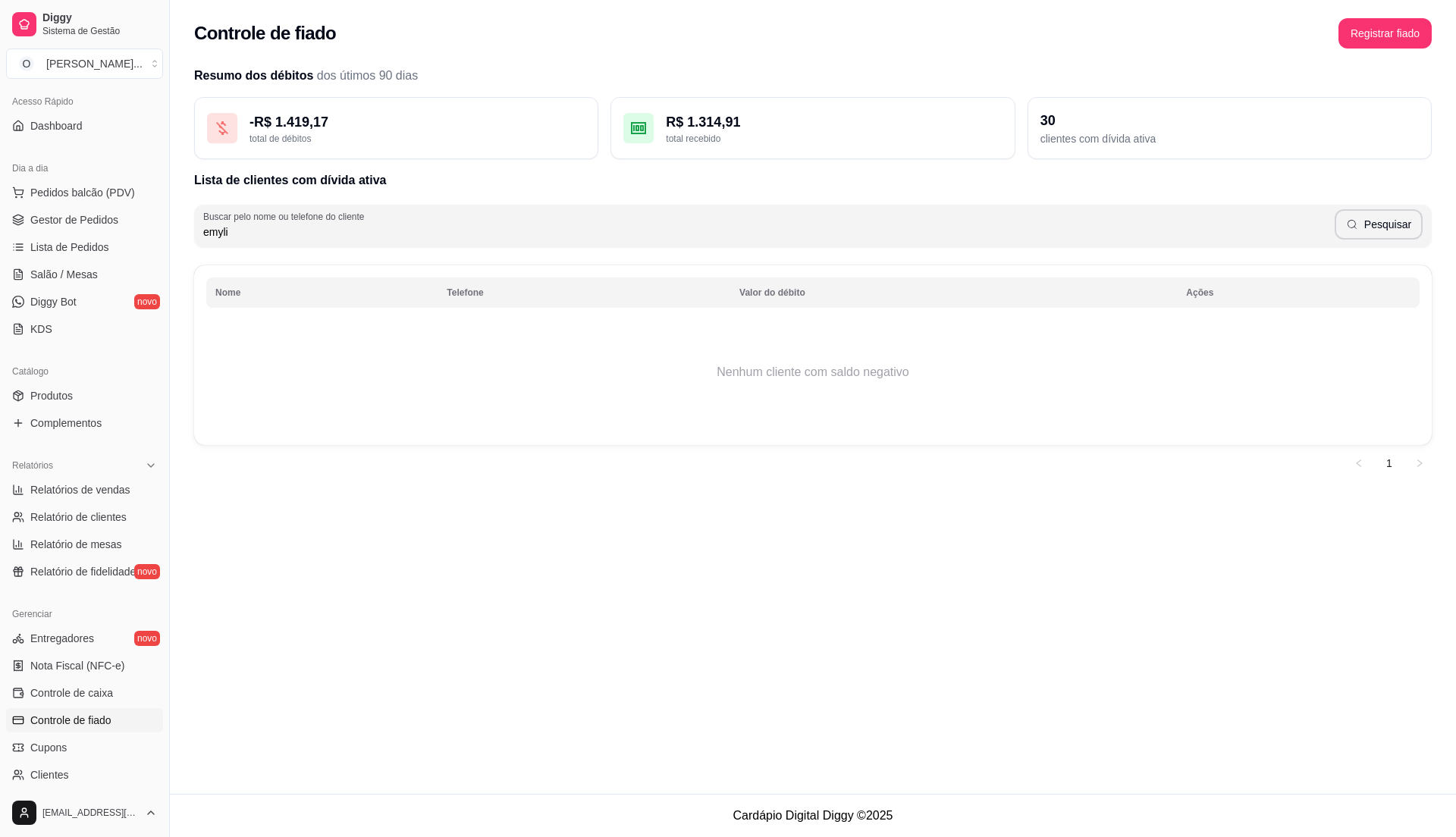
click at [100, 731] on link "Controle de fiado" at bounding box center [84, 720] width 157 height 24
click at [108, 719] on span "Controle de fiado" at bounding box center [71, 720] width 81 height 15
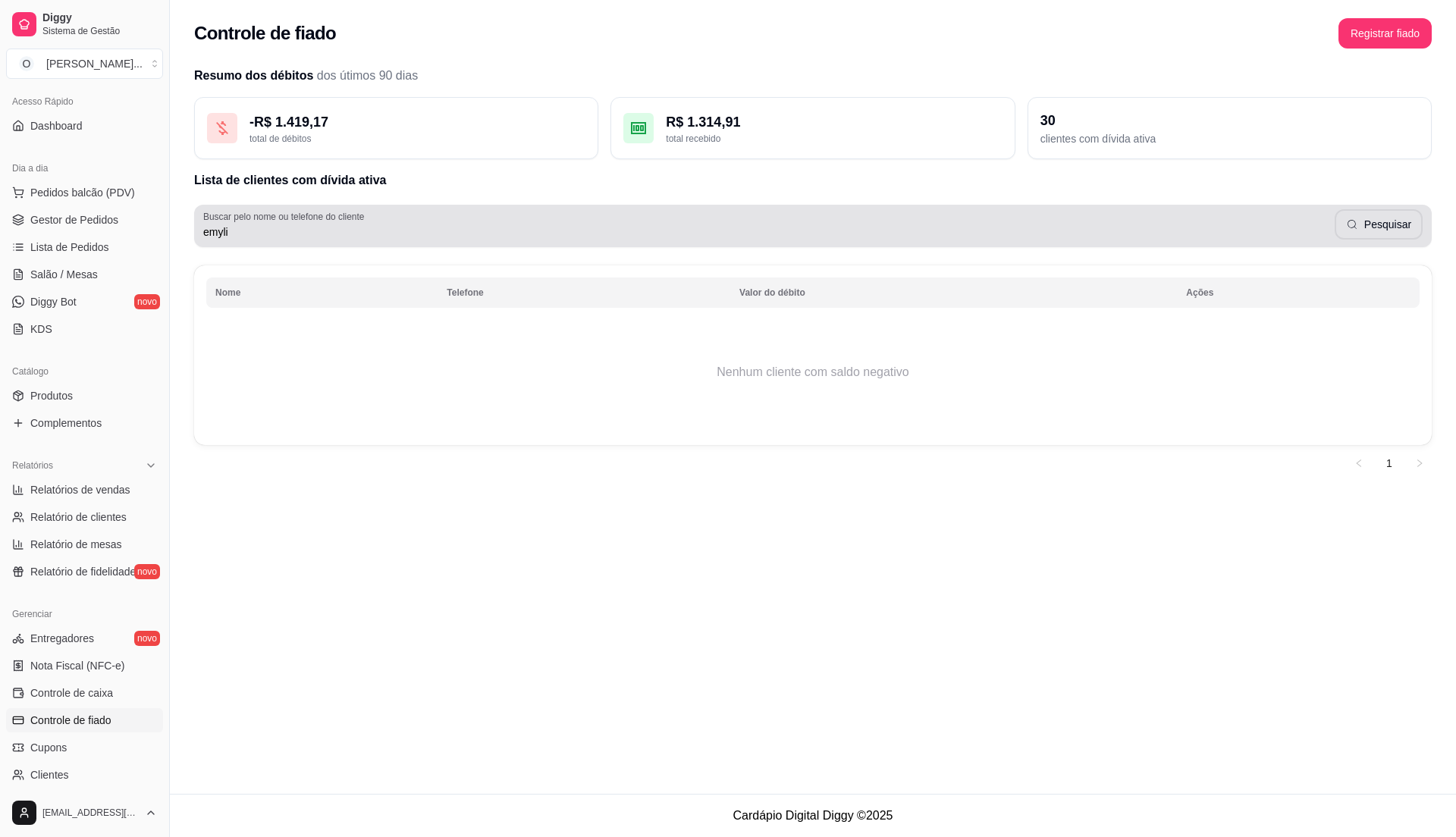
click at [1245, 228] on input "emyli" at bounding box center [769, 231] width 1131 height 15
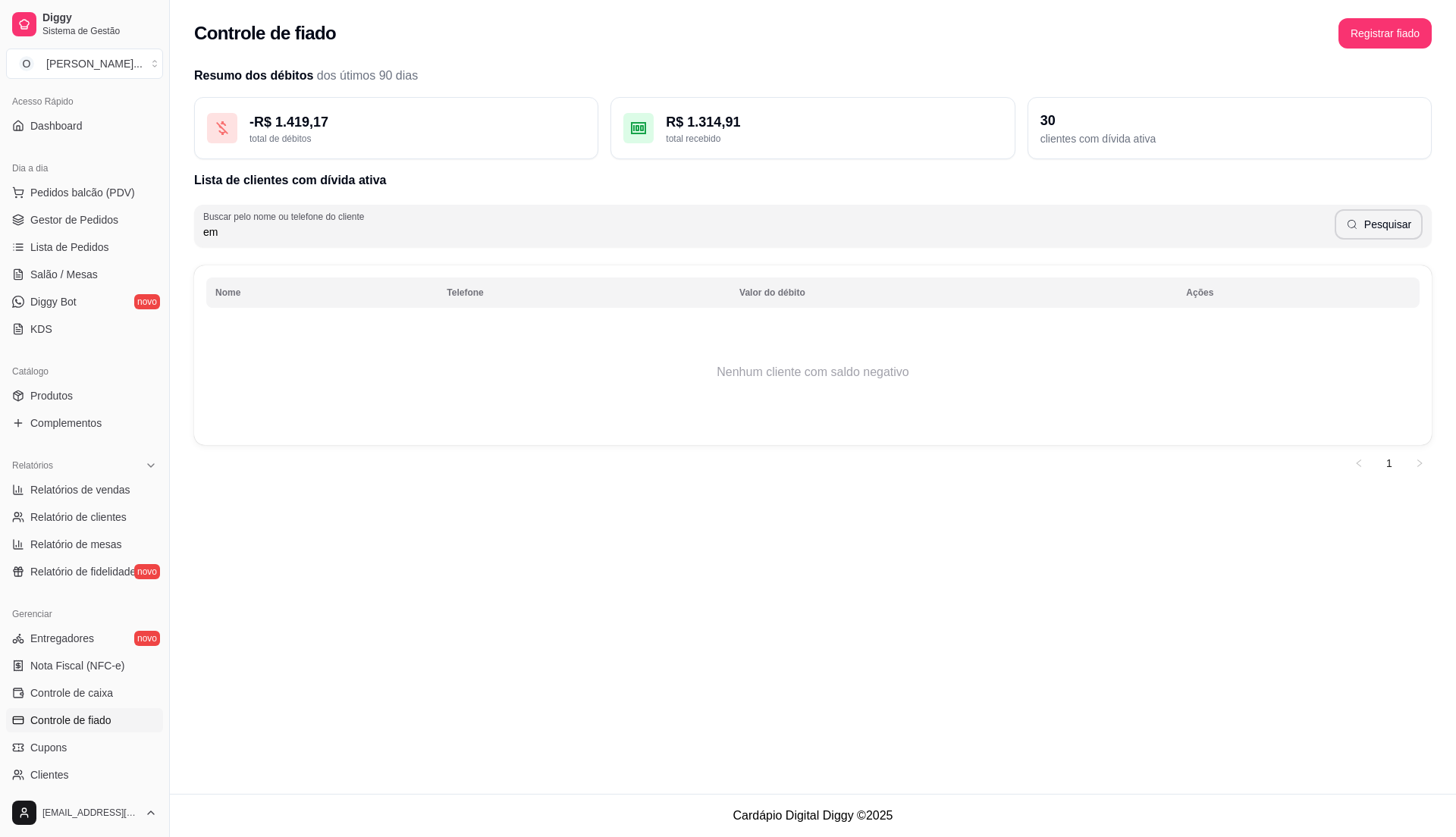
type input "e"
click at [1242, 228] on input "Buscar pelo nome ou telefone do cliente" at bounding box center [769, 231] width 1131 height 15
click at [1228, 233] on input "Buscar pelo nome ou telefone do cliente" at bounding box center [769, 231] width 1131 height 15
click at [292, 188] on h2 "Lista de clientes com dívida ativa" at bounding box center [813, 180] width 1238 height 18
click at [215, 295] on th "Nome" at bounding box center [322, 292] width 231 height 31
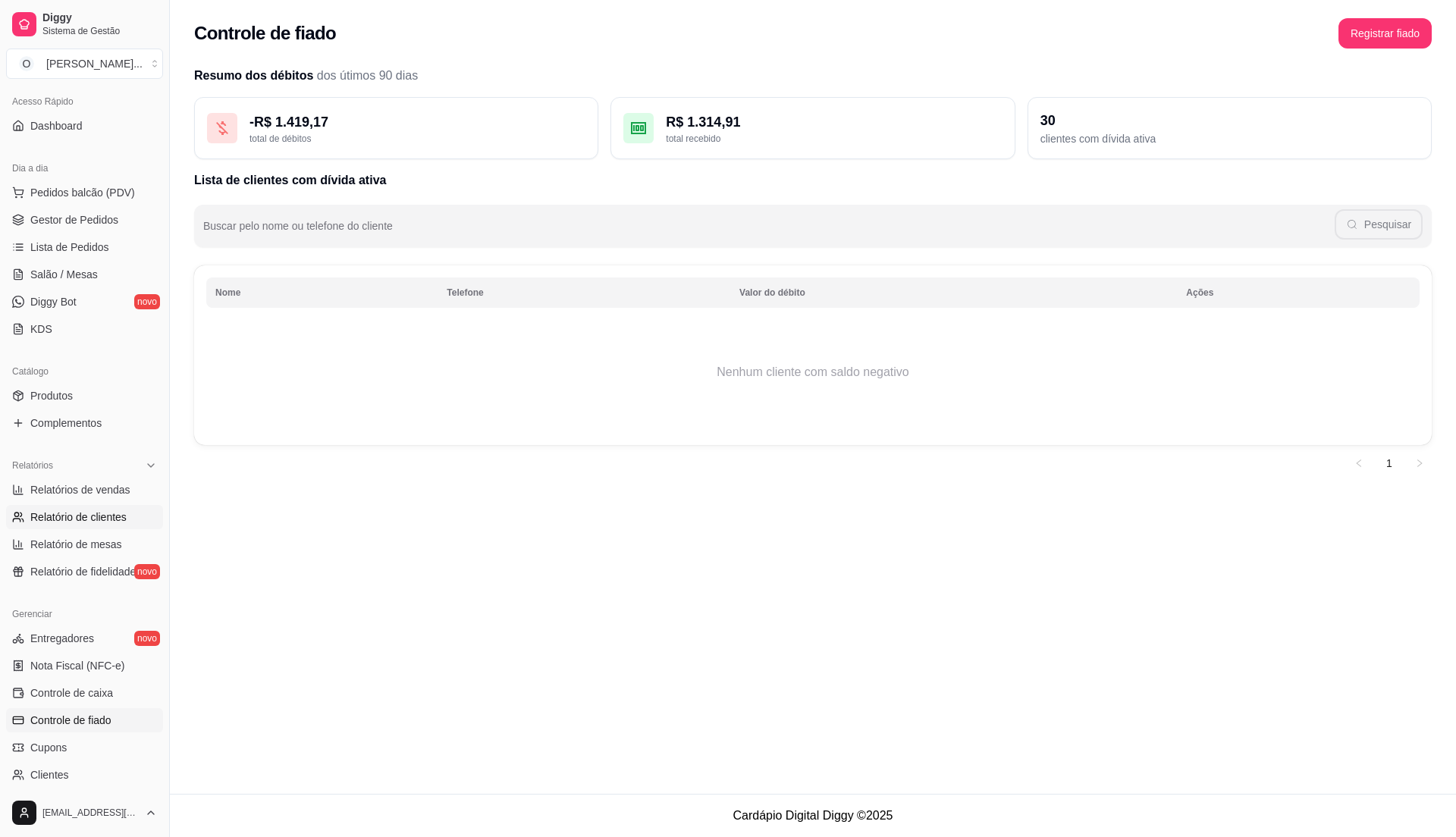
click at [123, 520] on span "Relatório de clientes" at bounding box center [78, 517] width 96 height 15
select select "30"
select select "HIGHEST_TOTAL_SPENT_WITH_ORDERS"
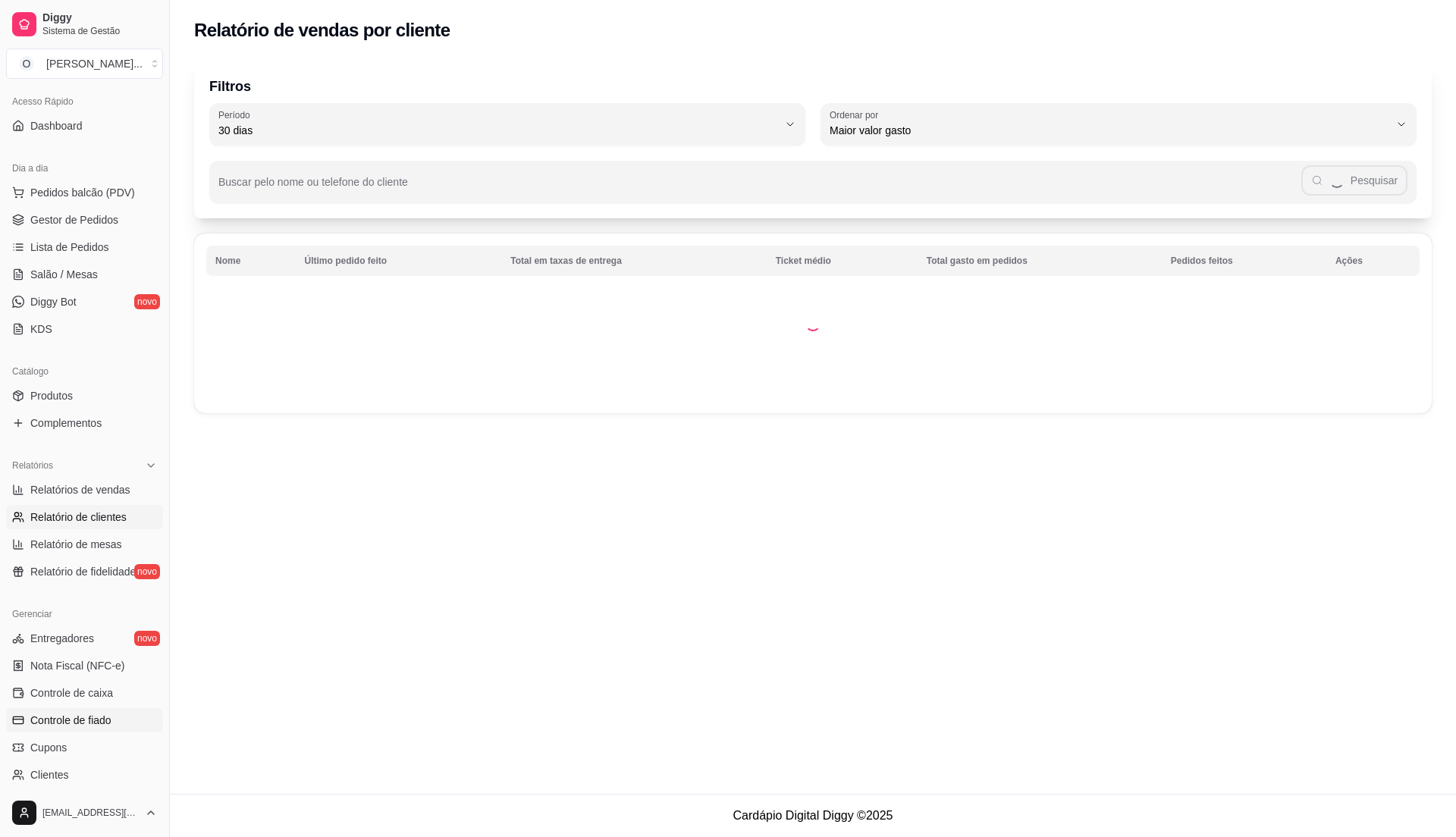
click at [117, 714] on link "Controle de fiado" at bounding box center [84, 720] width 157 height 24
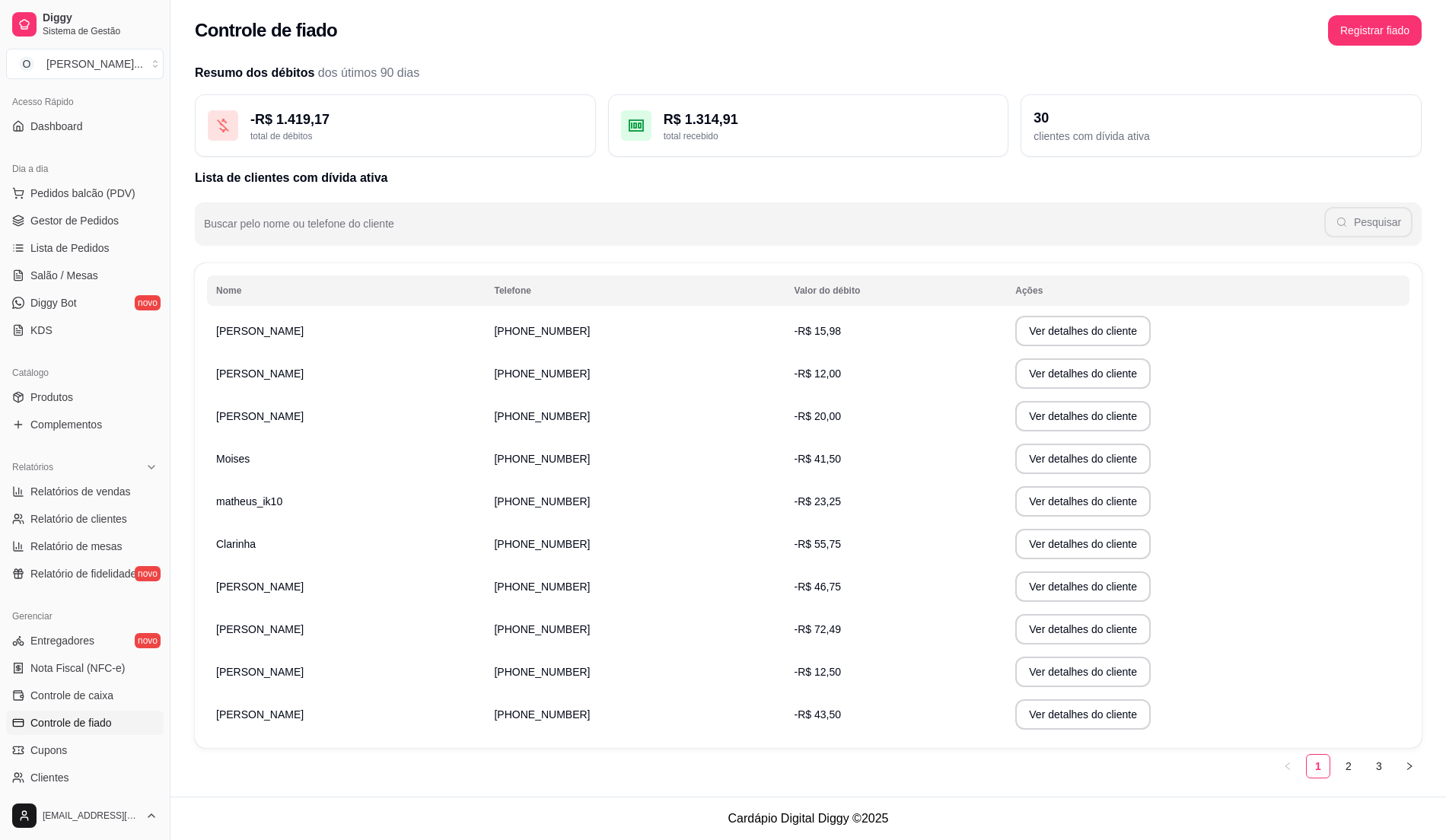
scroll to position [4, 0]
click at [1344, 760] on link "2" at bounding box center [1348, 766] width 23 height 23
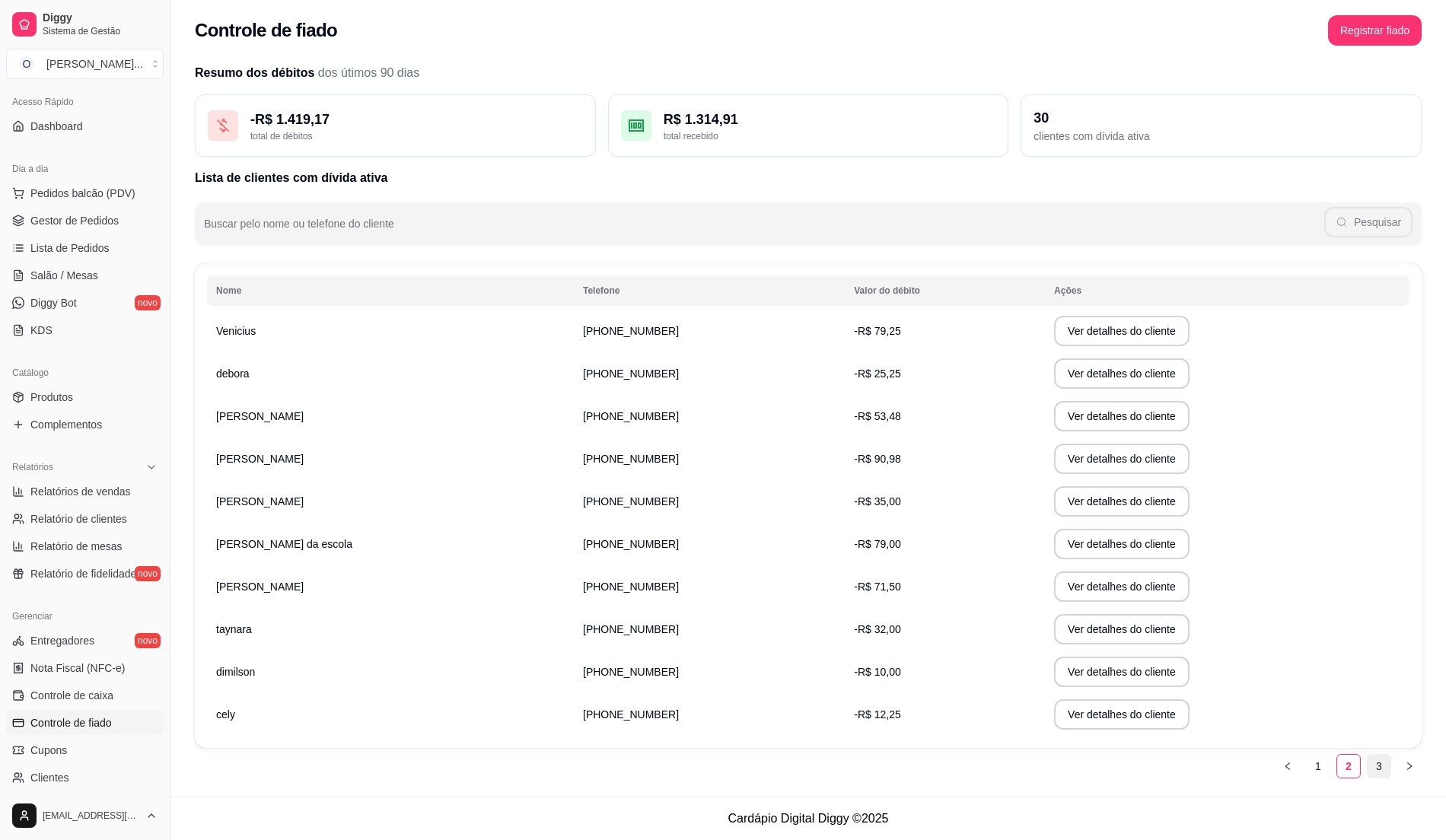
click at [1382, 772] on link "3" at bounding box center [1378, 766] width 23 height 23
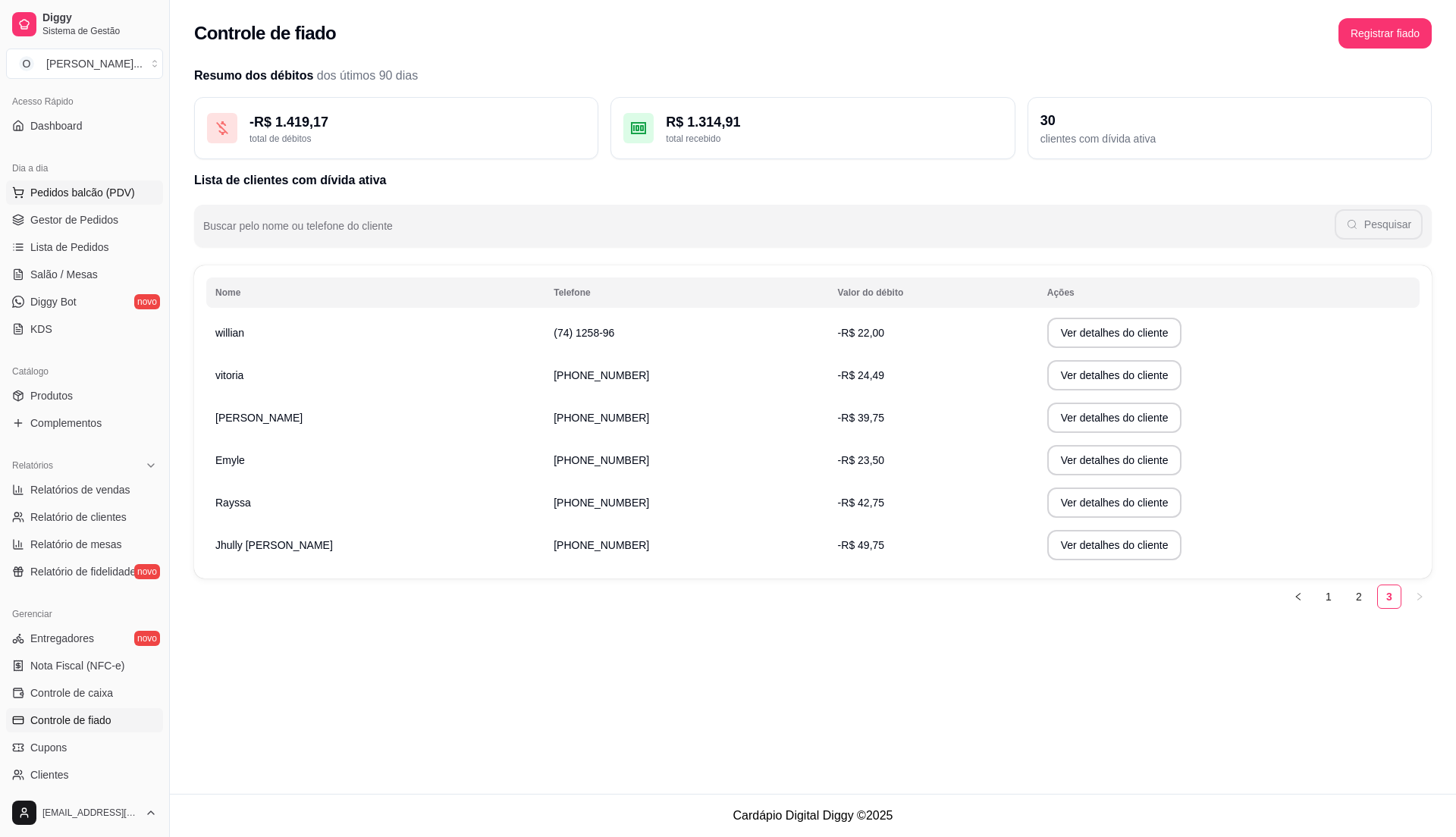
click at [65, 191] on span "Pedidos balcão (PDV)" at bounding box center [83, 192] width 105 height 15
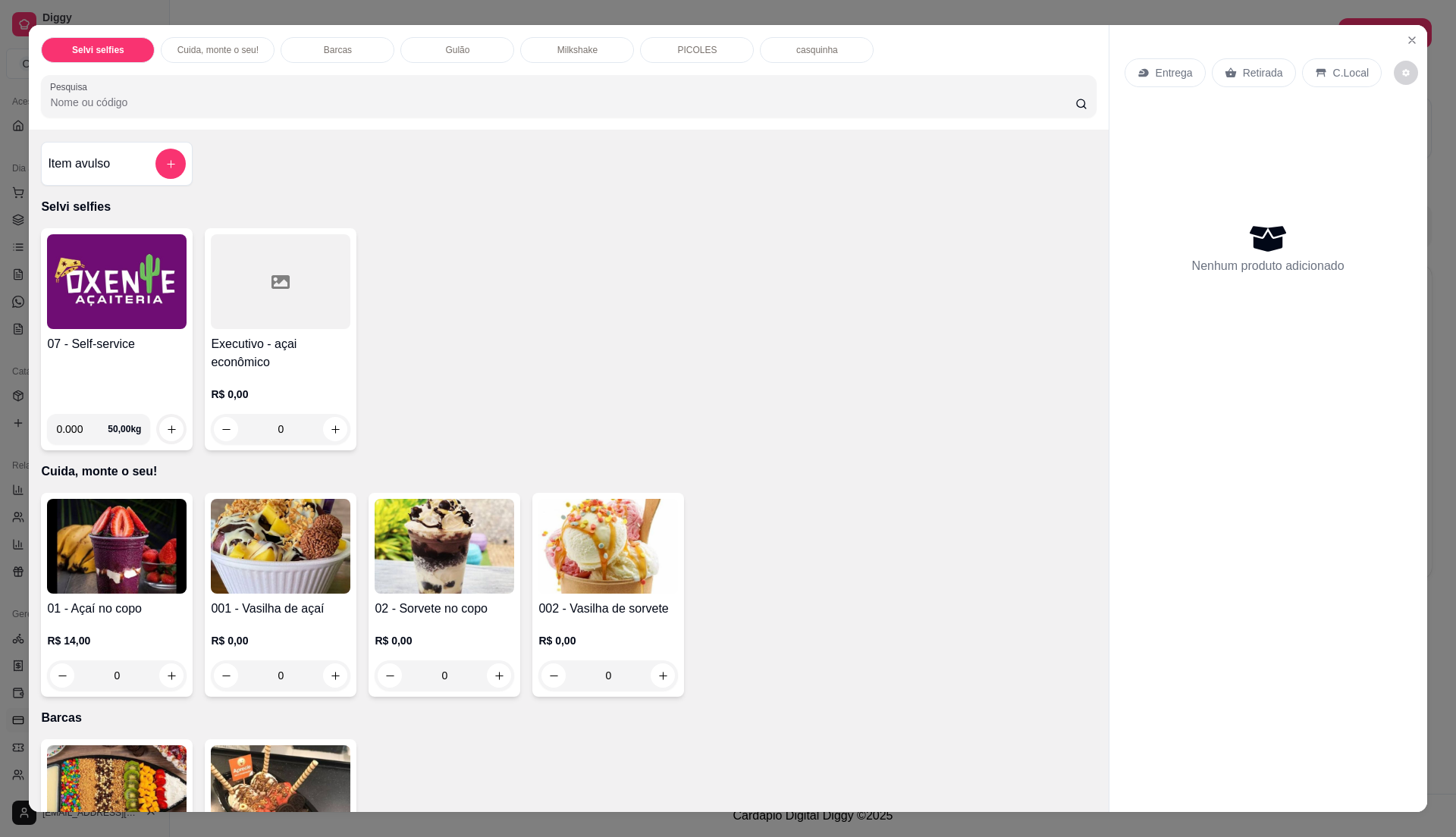
click at [74, 295] on img at bounding box center [117, 282] width 140 height 95
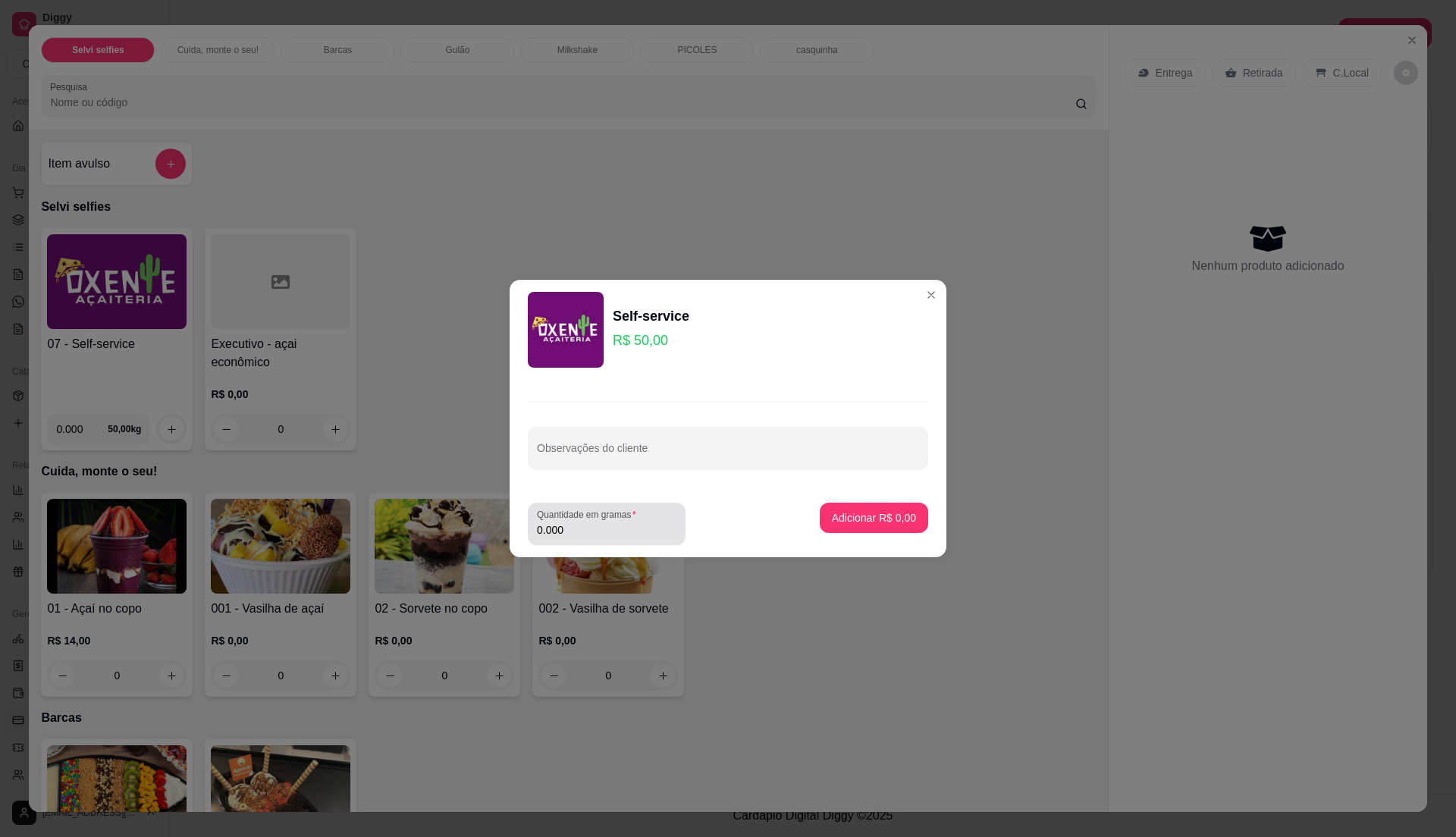
click at [592, 512] on label "Quantidade em gramas" at bounding box center [589, 514] width 105 height 13
click at [592, 522] on input "0.000" at bounding box center [606, 529] width 140 height 15
click at [606, 517] on label "Quantidade em gramas" at bounding box center [589, 514] width 105 height 13
drag, startPoint x: 606, startPoint y: 517, endPoint x: 545, endPoint y: 528, distance: 62.0
click at [545, 528] on input "0" at bounding box center [606, 529] width 140 height 15
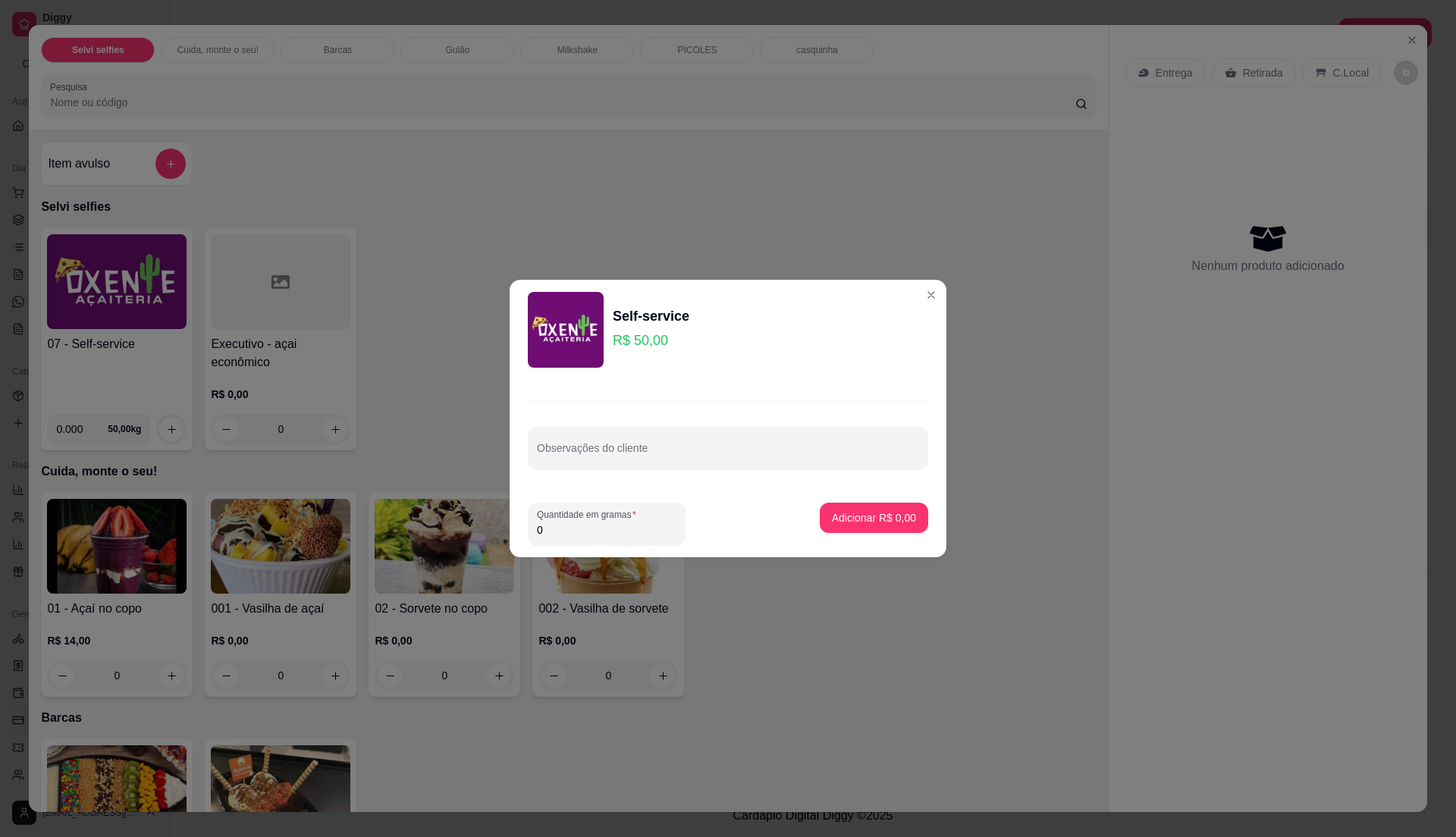
type input "0.375"
click at [865, 513] on p "Adicionar R$ 18,75" at bounding box center [871, 518] width 88 height 14
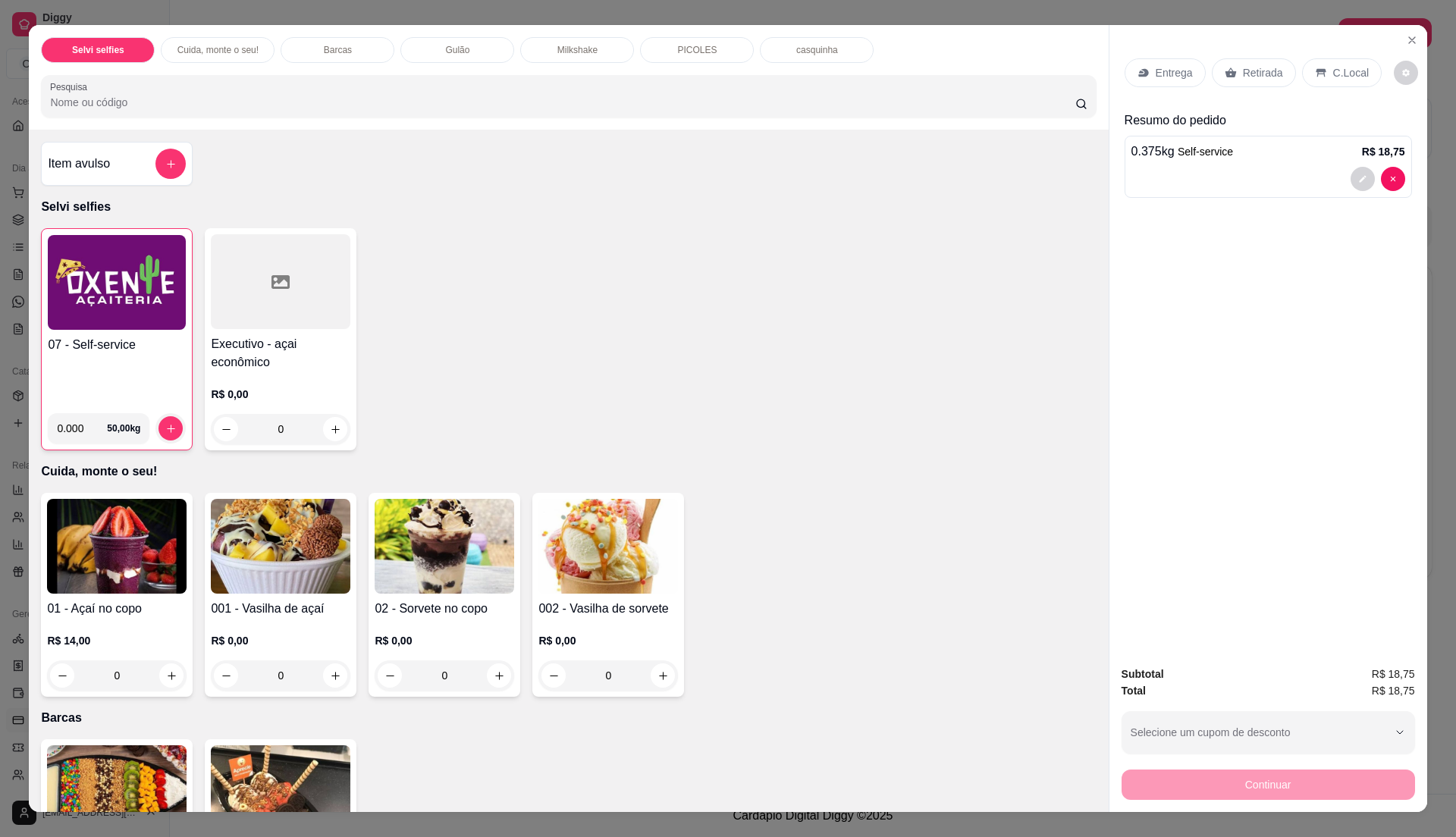
click at [90, 328] on img at bounding box center [117, 283] width 138 height 95
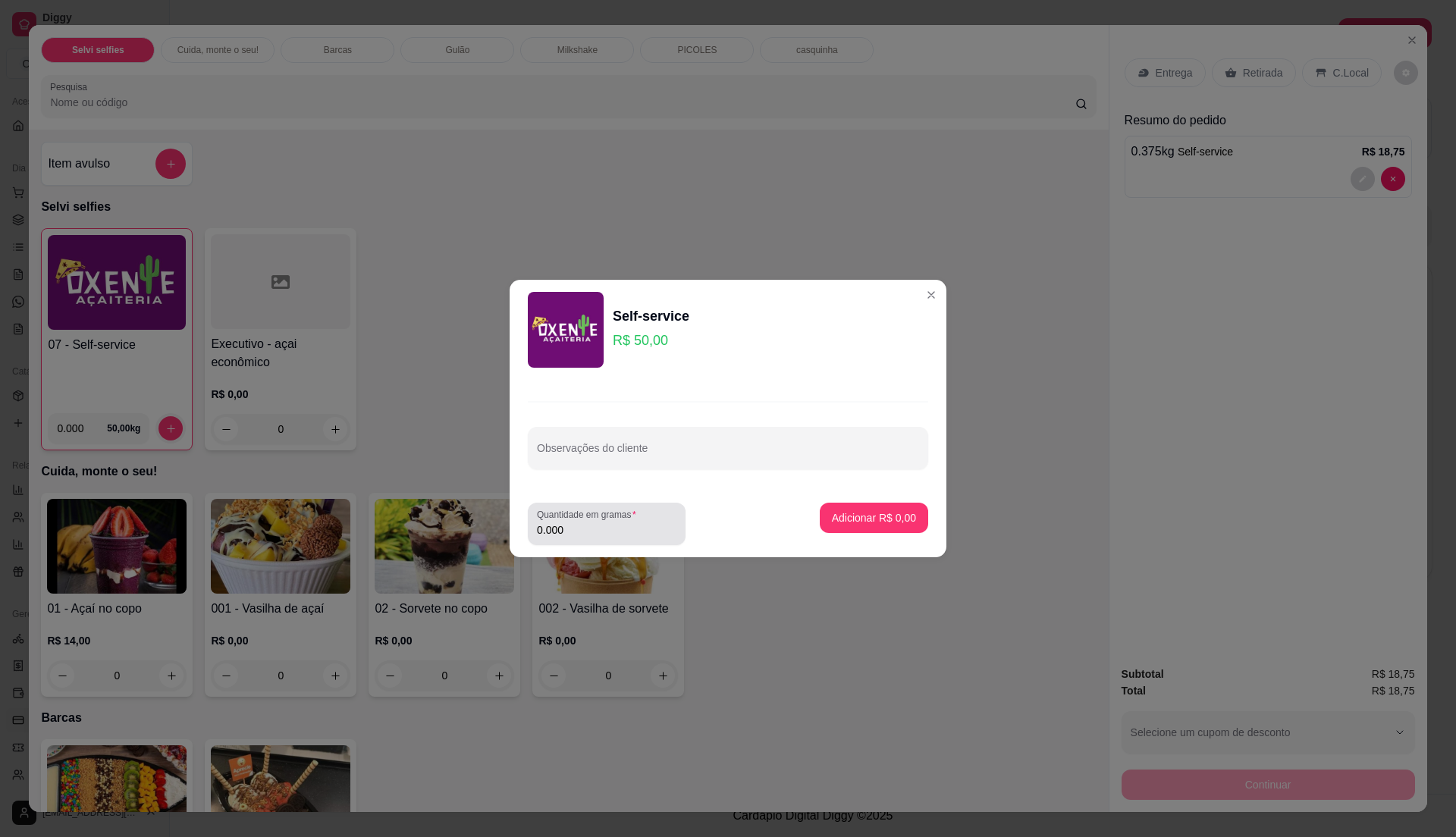
click at [615, 519] on label "Quantidade em gramas" at bounding box center [589, 514] width 105 height 13
click at [615, 522] on input "0.000" at bounding box center [606, 529] width 140 height 15
type input "0.25"
click at [843, 519] on p "Adicionar R$ 12,50" at bounding box center [871, 518] width 88 height 14
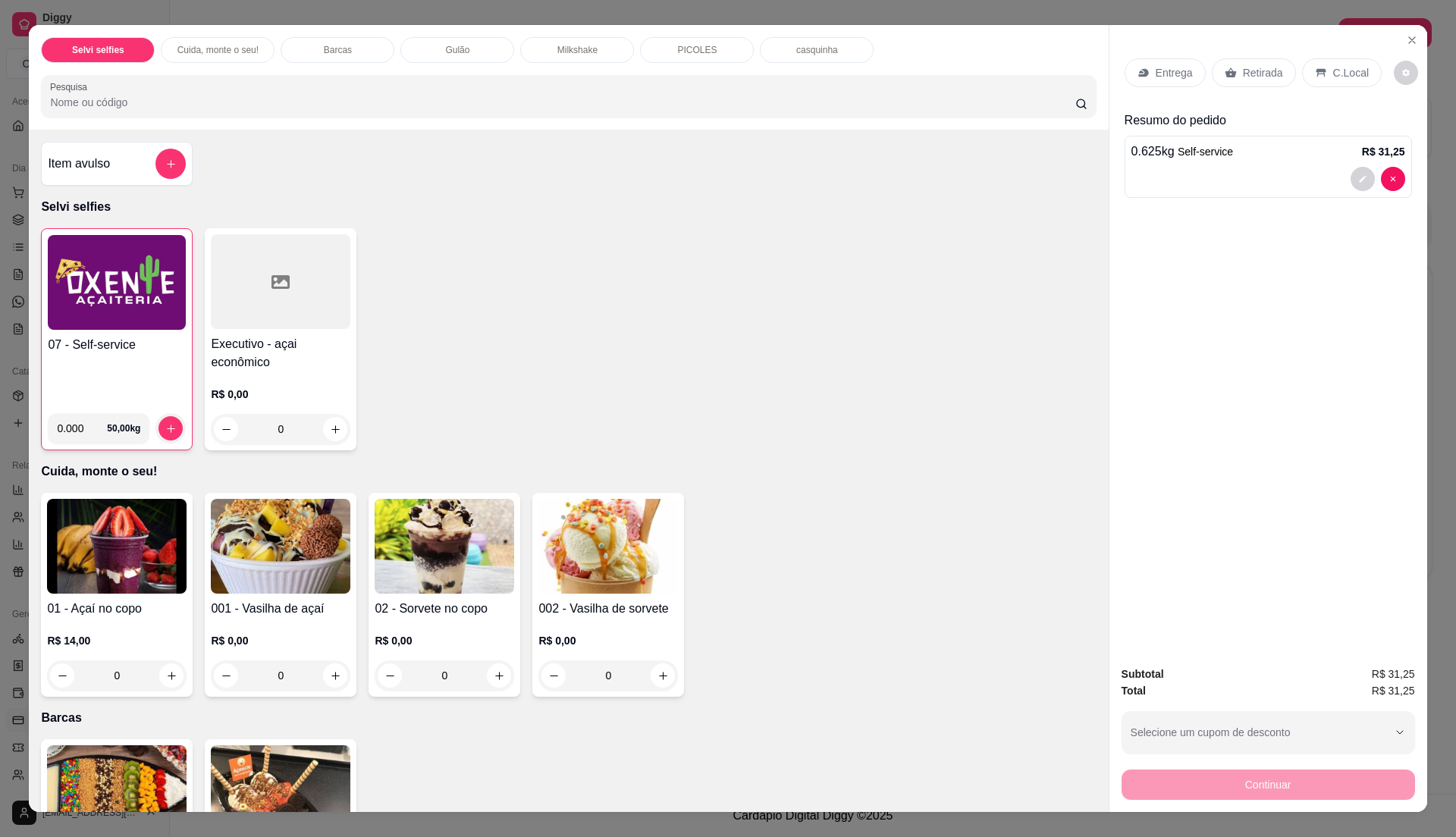
click at [1316, 70] on icon at bounding box center [1321, 73] width 10 height 8
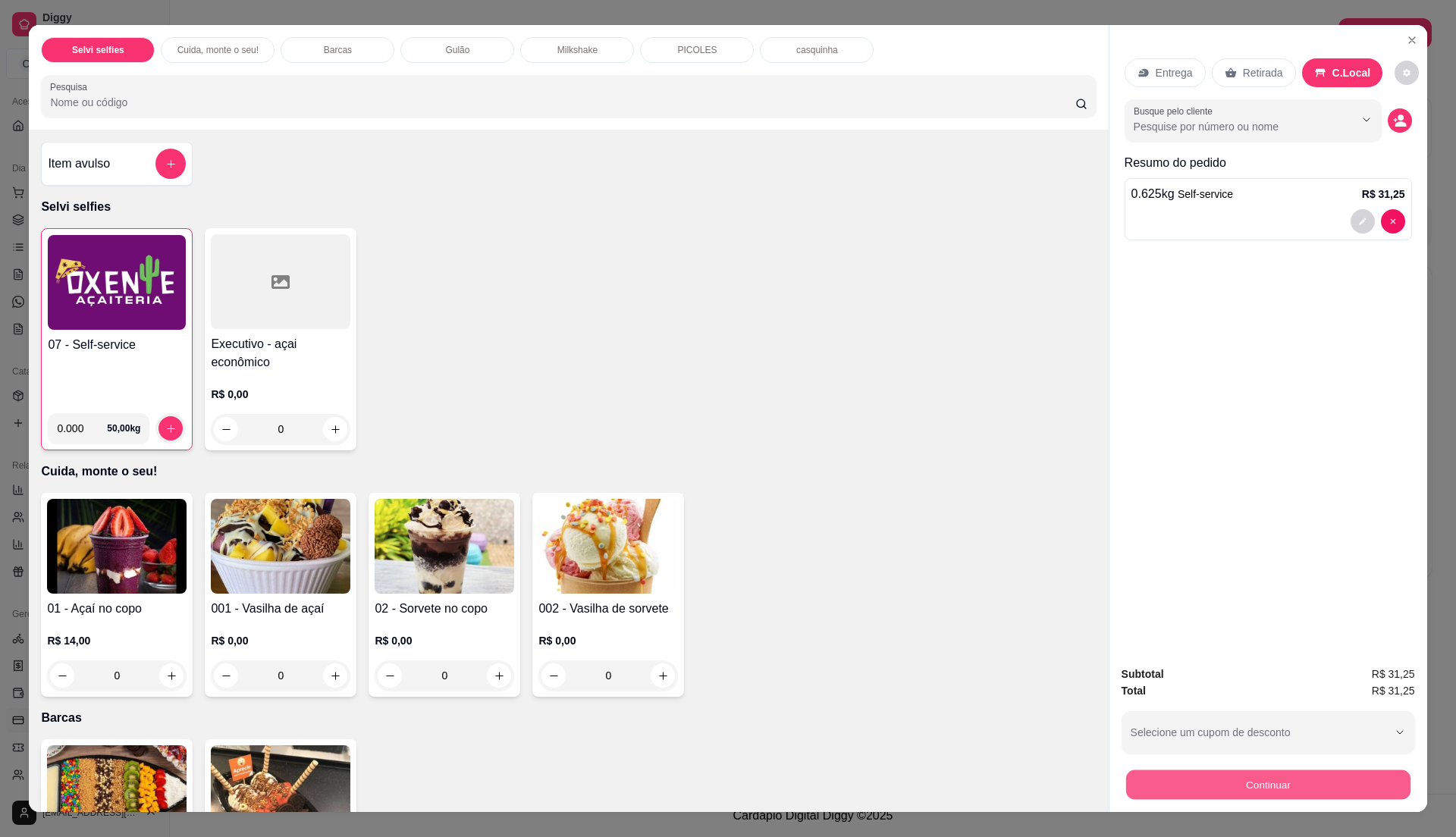
click at [1283, 777] on button "Continuar" at bounding box center [1267, 784] width 284 height 30
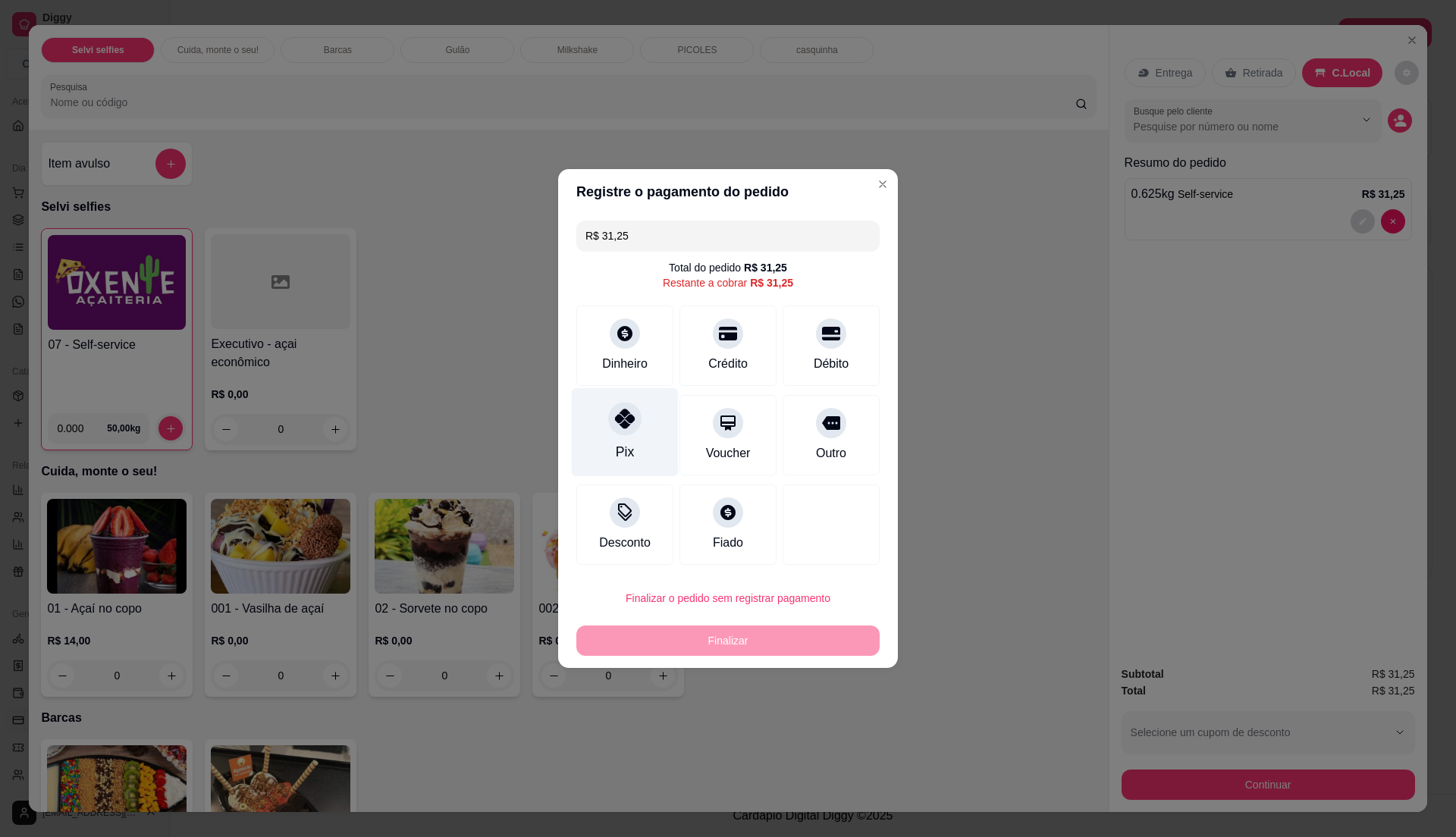
click at [611, 423] on div at bounding box center [624, 418] width 33 height 33
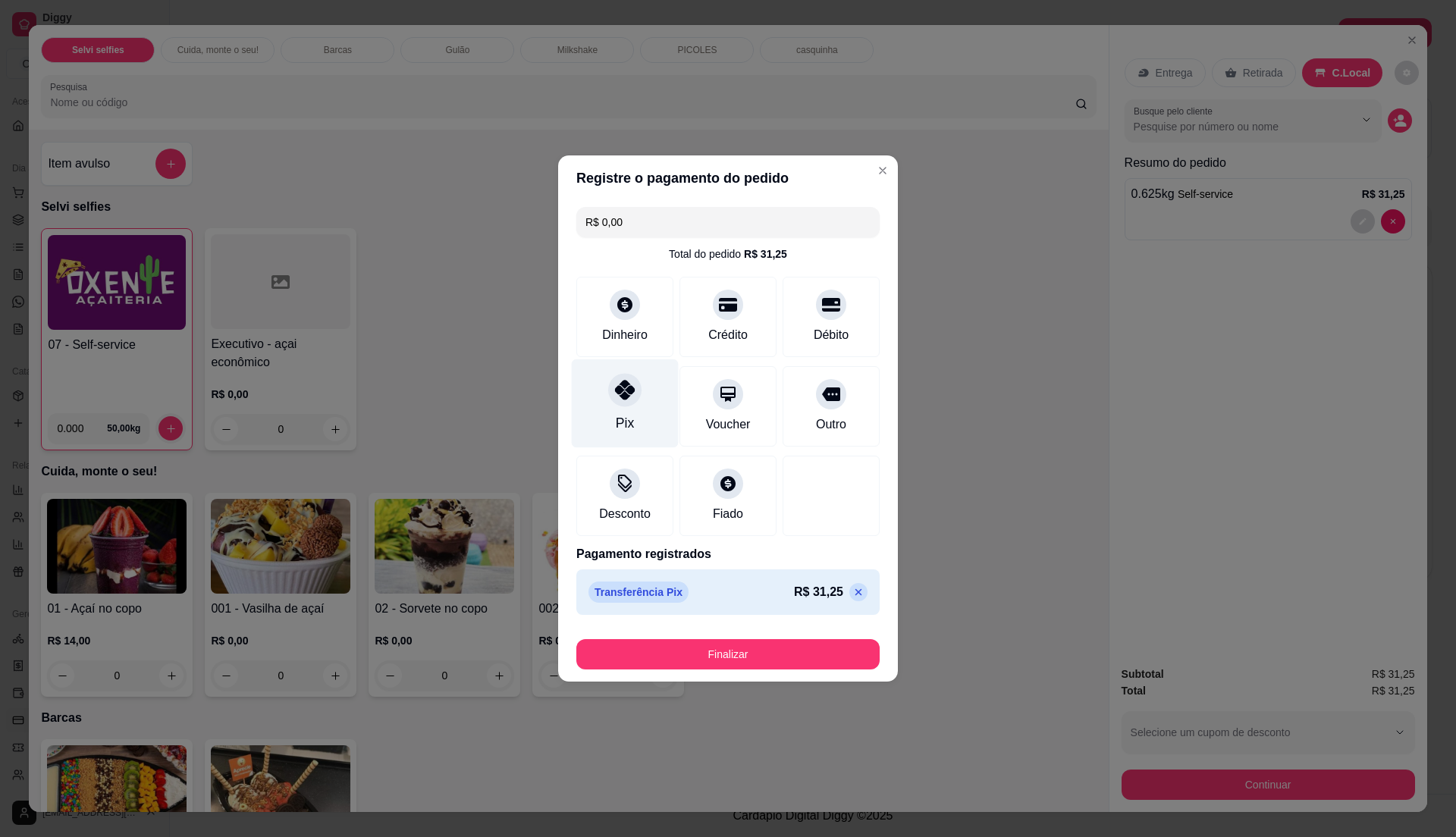
click at [610, 417] on div "Pix" at bounding box center [624, 404] width 107 height 89
drag, startPoint x: 610, startPoint y: 417, endPoint x: 613, endPoint y: 429, distance: 12.4
click at [613, 429] on div "Pix" at bounding box center [624, 404] width 107 height 89
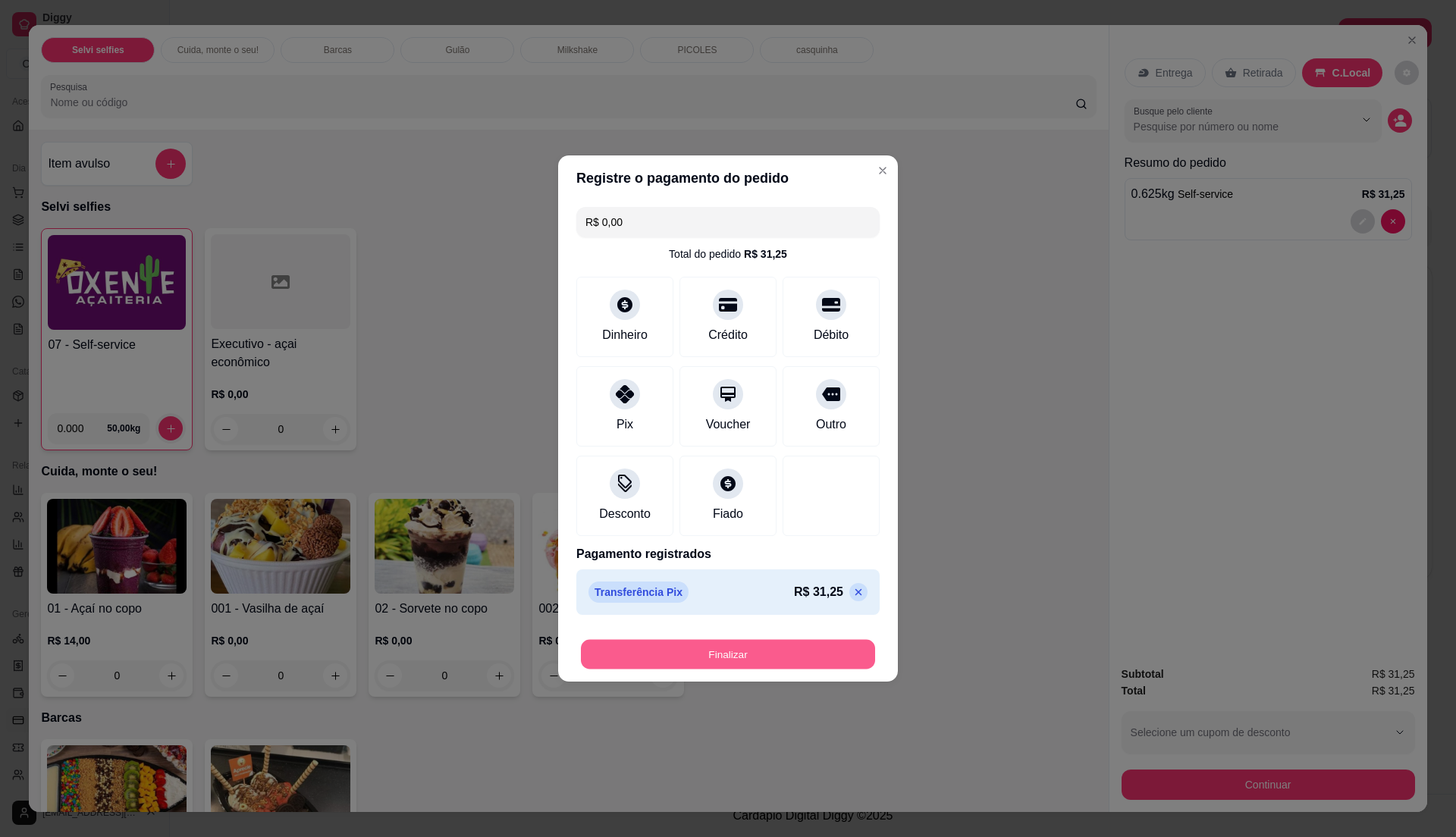
click at [753, 659] on button "Finalizar" at bounding box center [728, 654] width 294 height 30
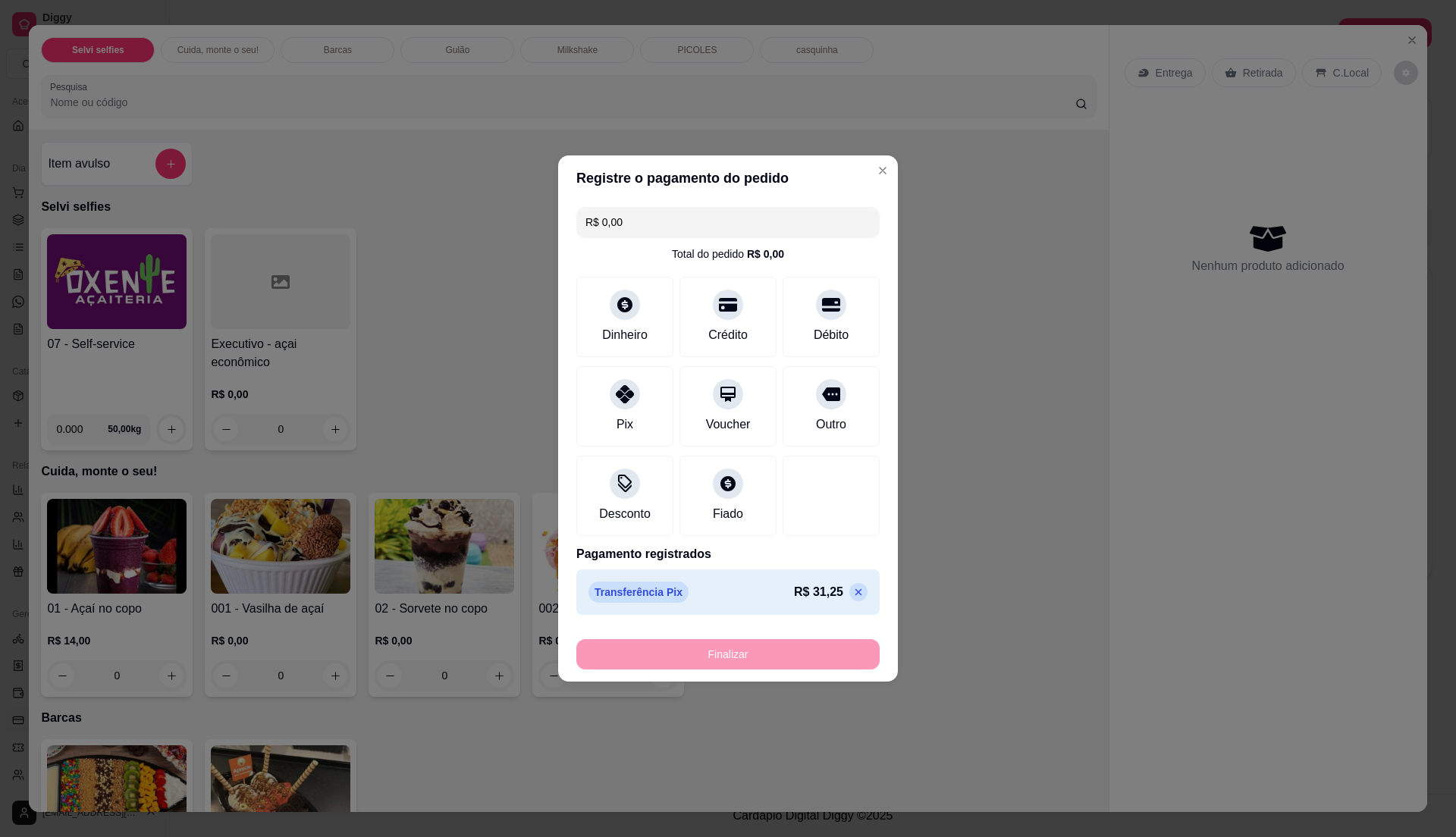
type input "-R$ 31,25"
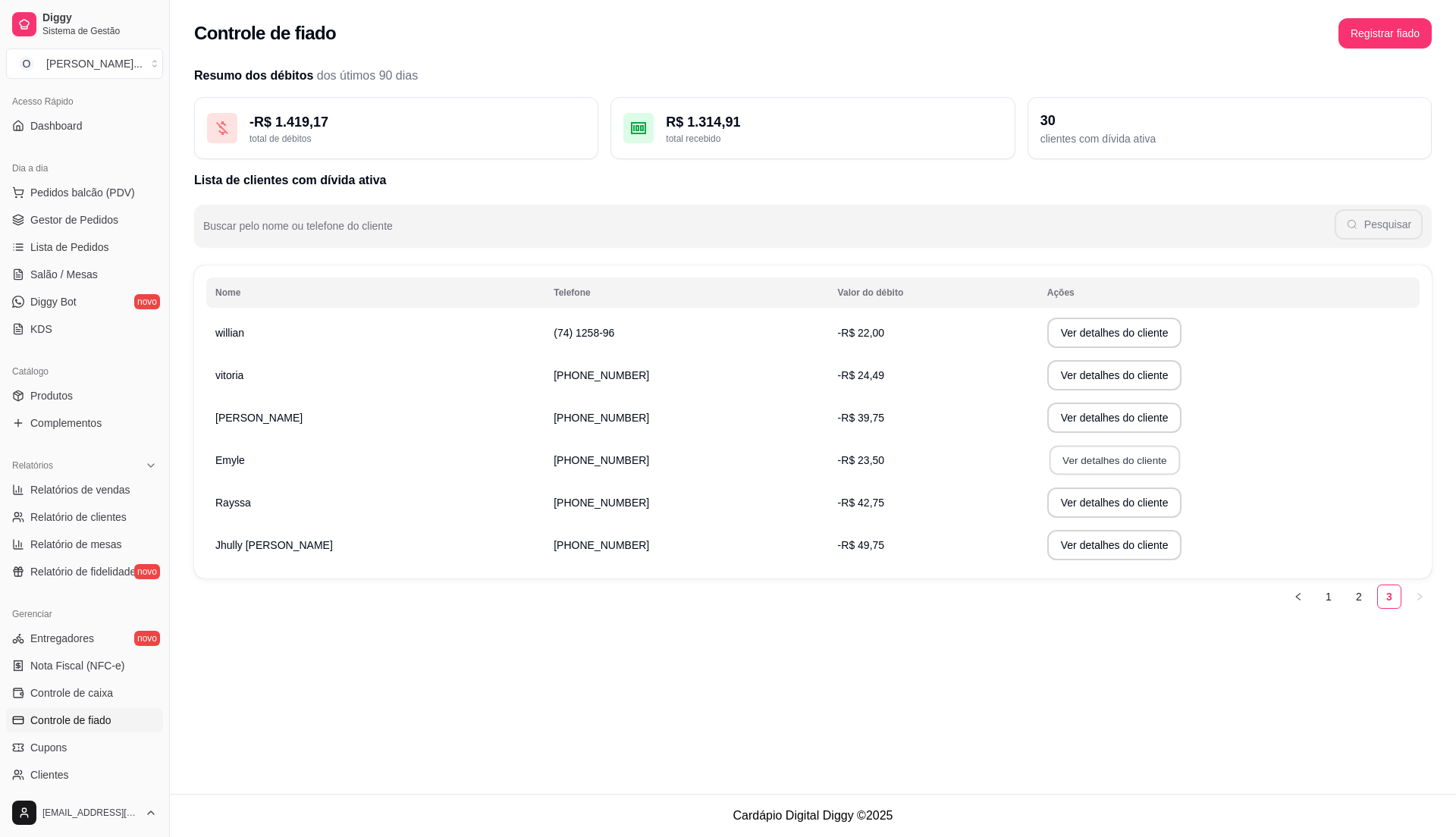
click at [1056, 465] on button "Ver detalhes do cliente" at bounding box center [1113, 460] width 130 height 30
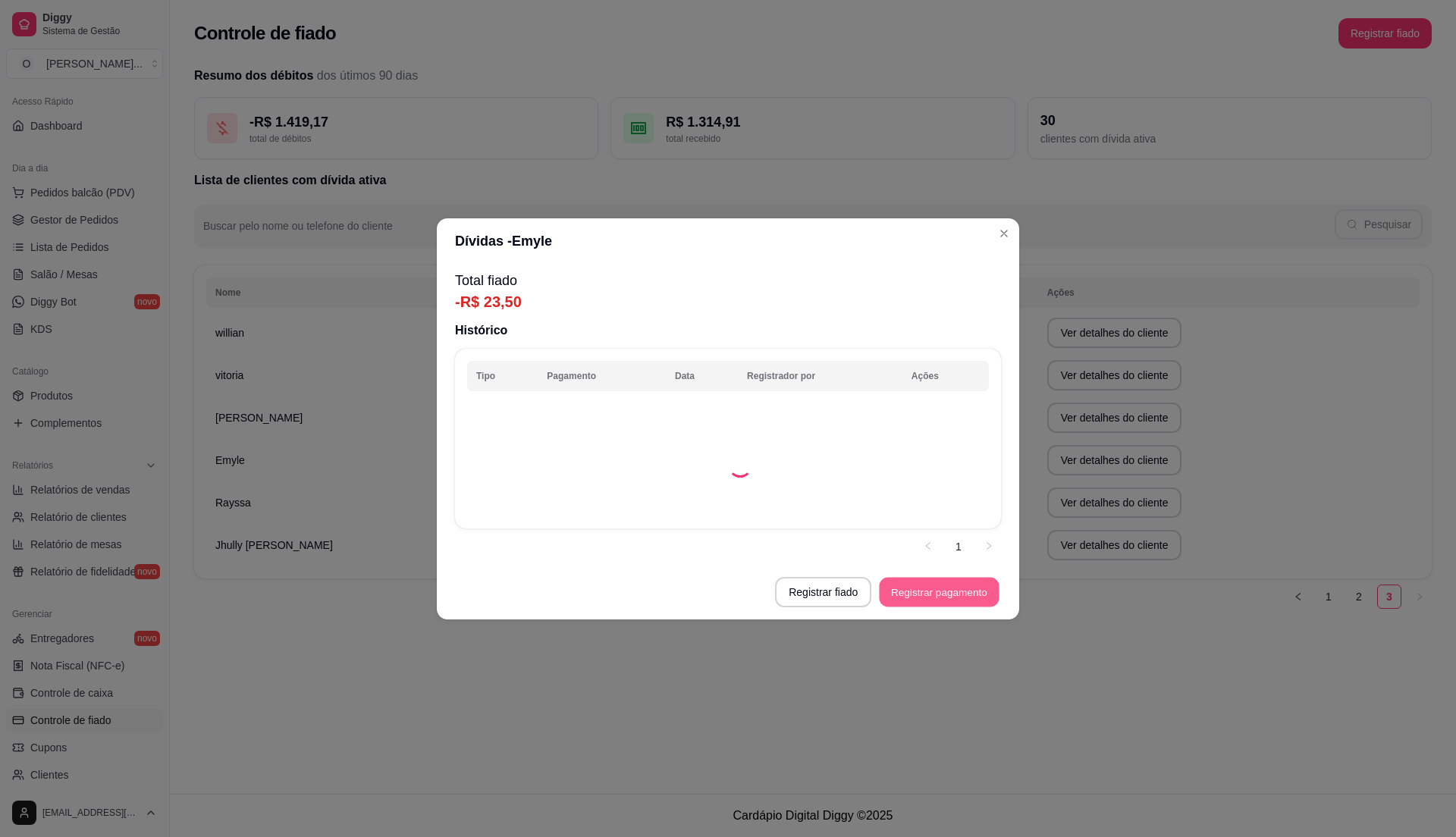
click at [894, 586] on button "Registrar pagamento" at bounding box center [940, 591] width 120 height 30
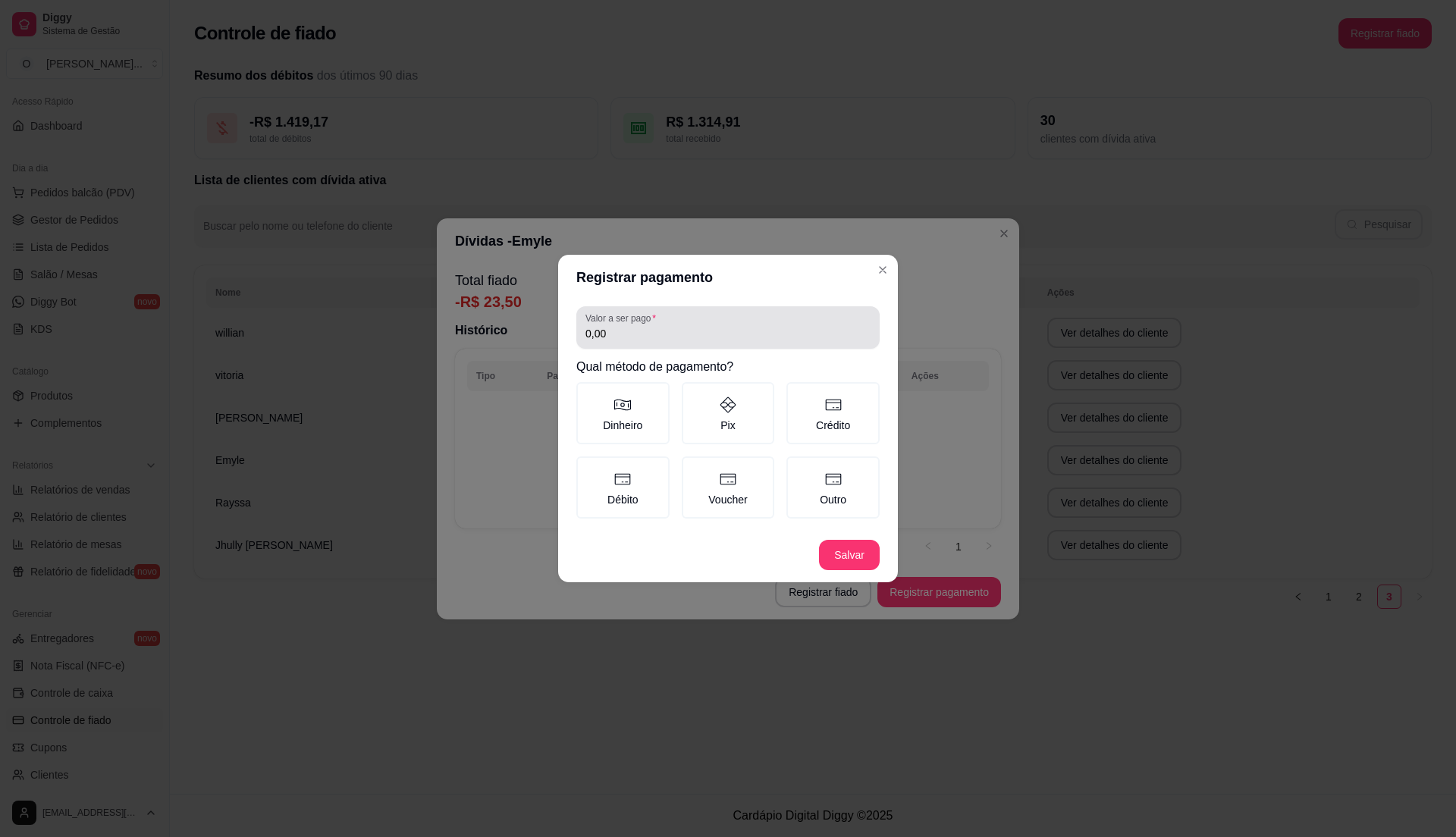
click at [699, 343] on div "0,00" at bounding box center [728, 327] width 285 height 31
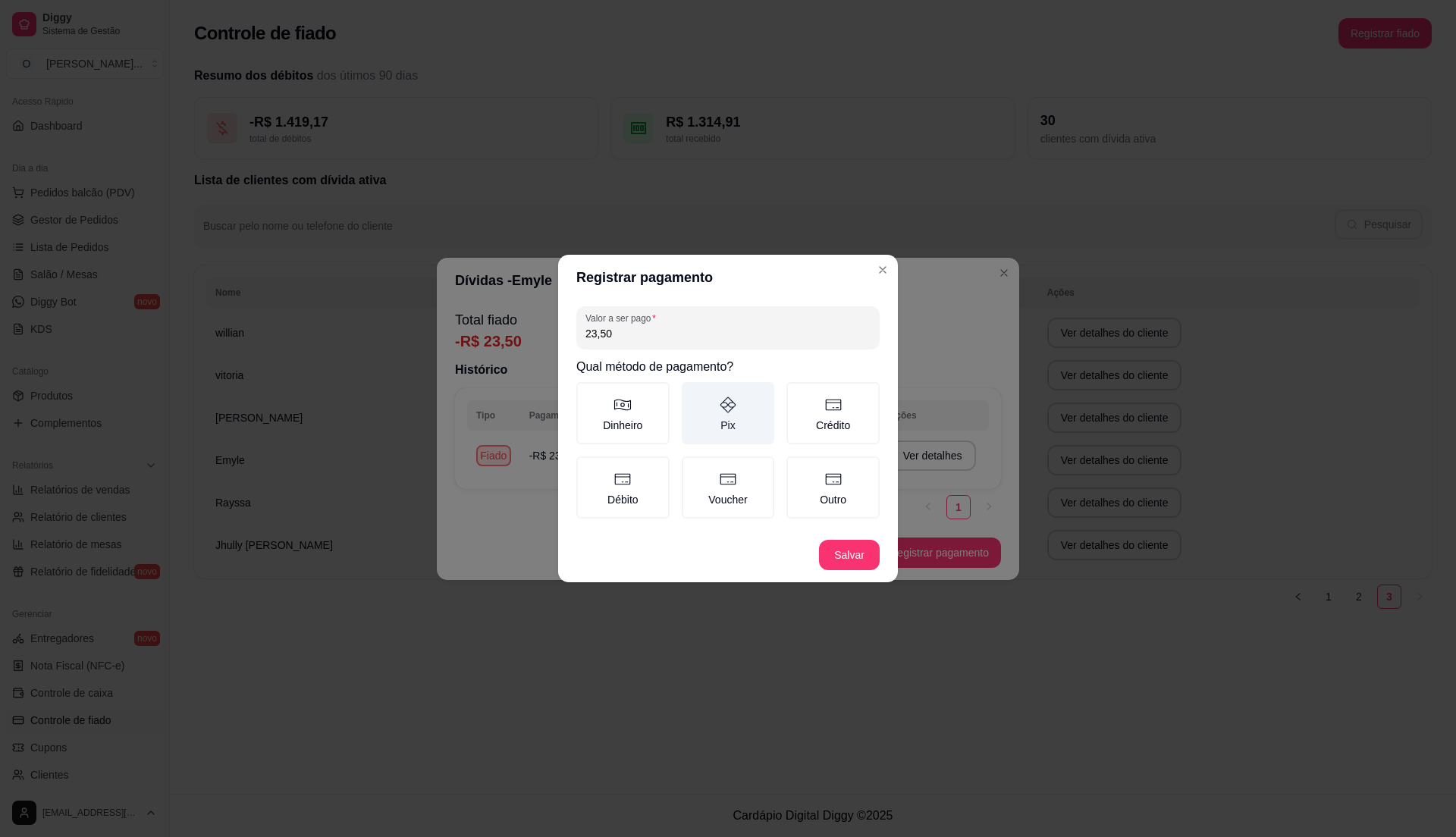
type input "23,50"
click at [736, 426] on label "Pix" at bounding box center [728, 413] width 93 height 62
click at [693, 394] on button "Pix" at bounding box center [687, 388] width 13 height 13
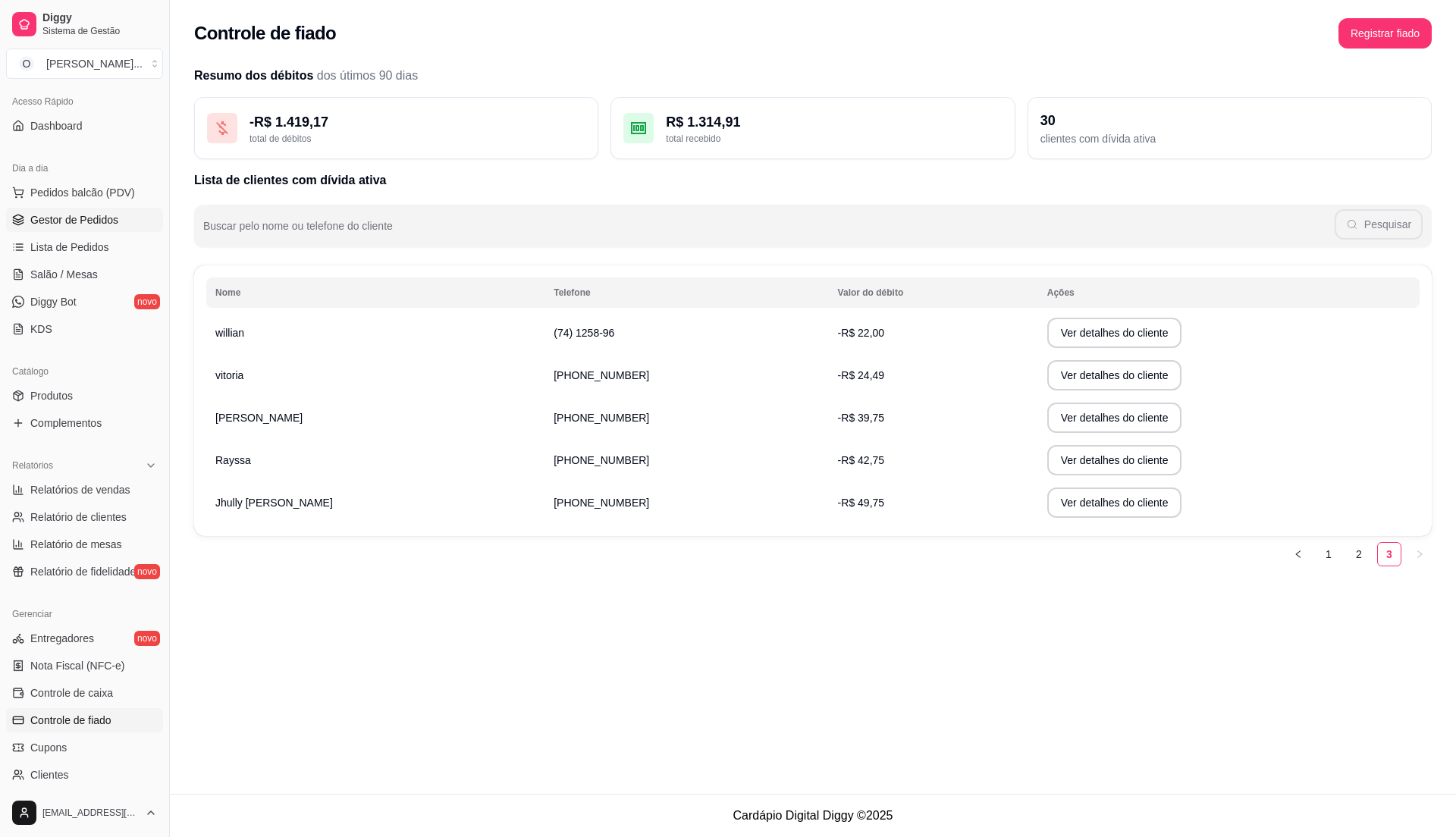
click at [61, 211] on link "Gestor de Pedidos" at bounding box center [84, 220] width 157 height 24
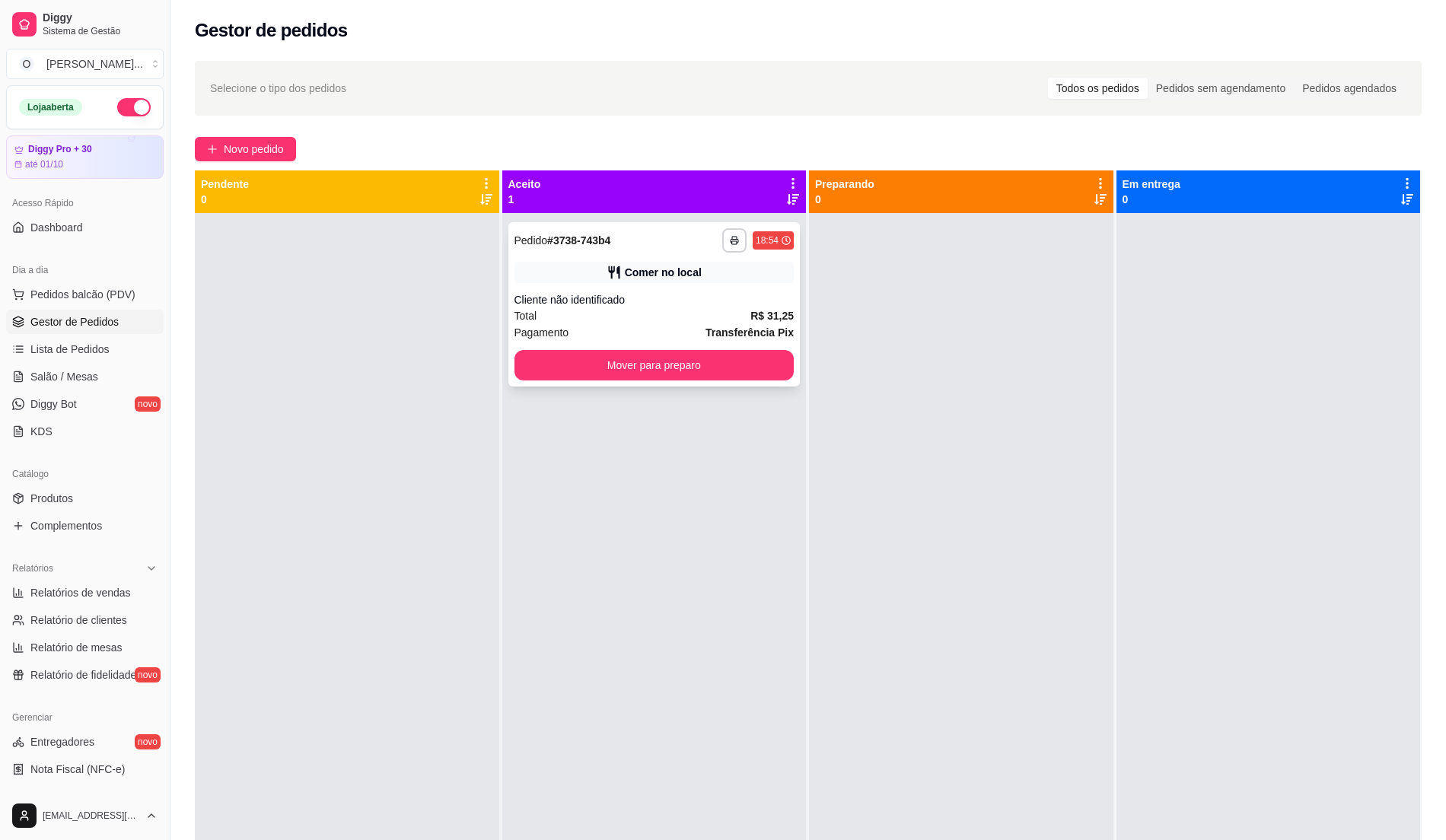
click at [628, 307] on div "Total R$ 31,25" at bounding box center [654, 315] width 280 height 17
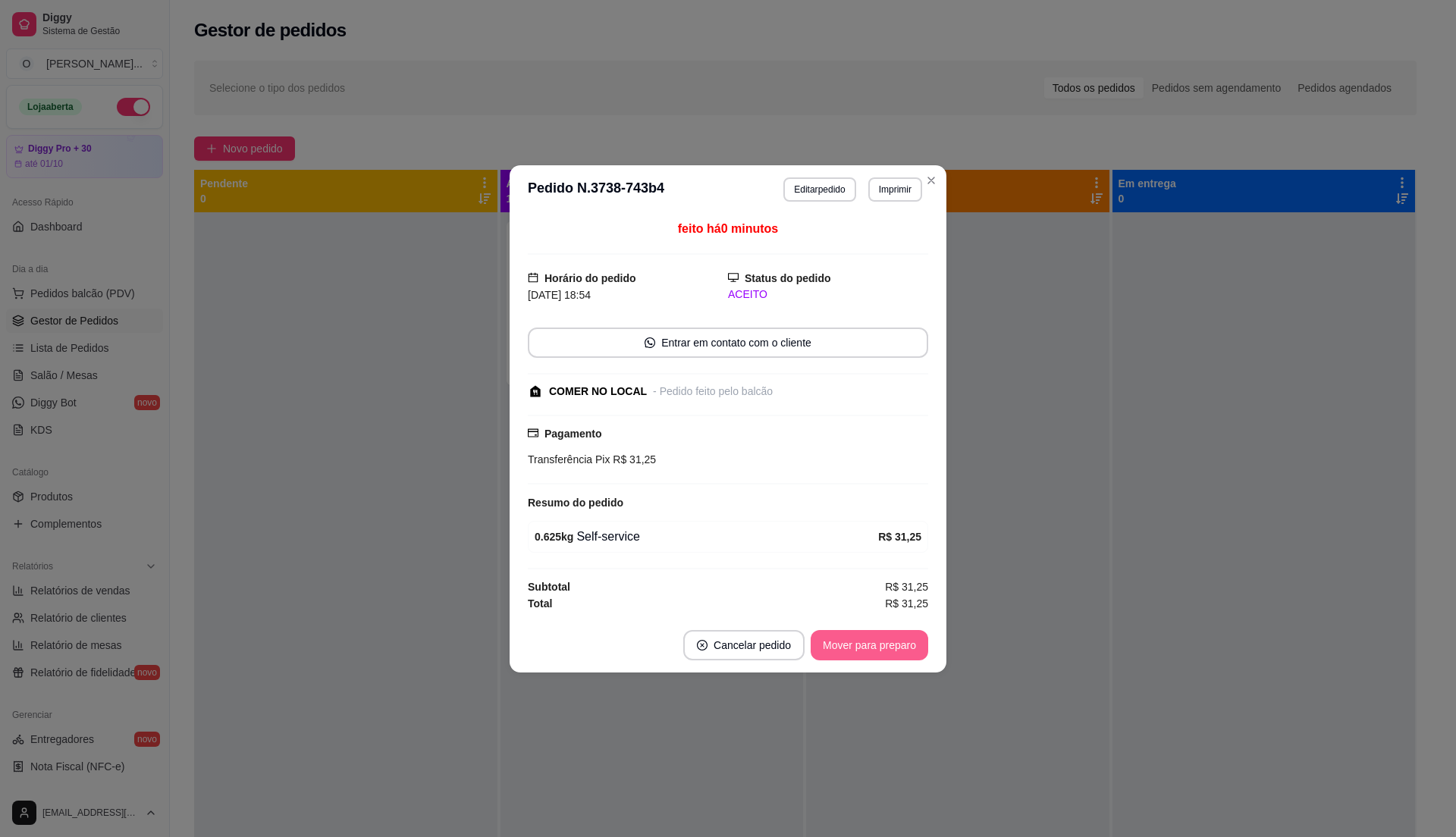
click at [867, 641] on button "Mover para preparo" at bounding box center [869, 645] width 118 height 31
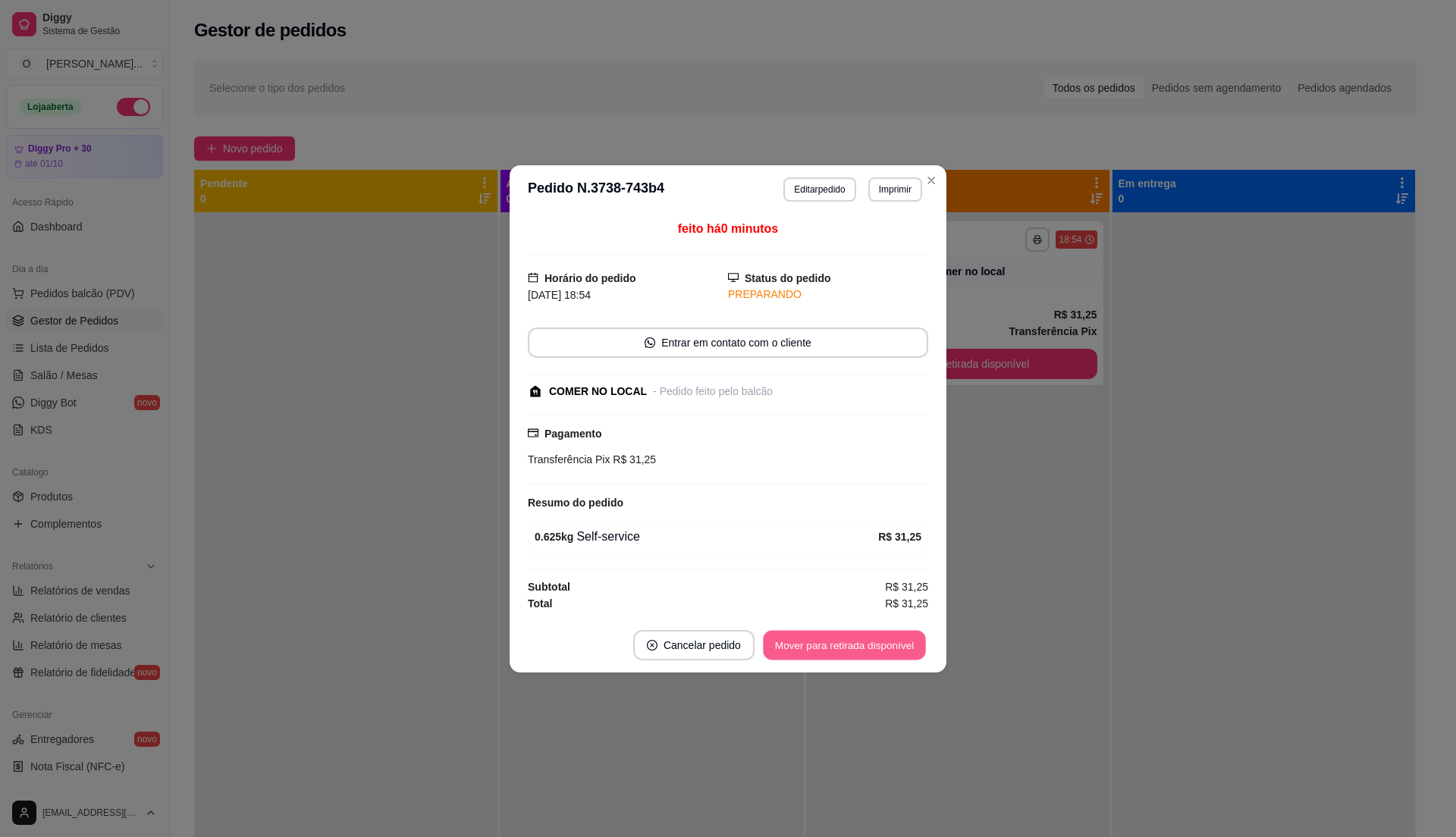
click at [867, 641] on button "Mover para retirada disponível" at bounding box center [843, 644] width 162 height 30
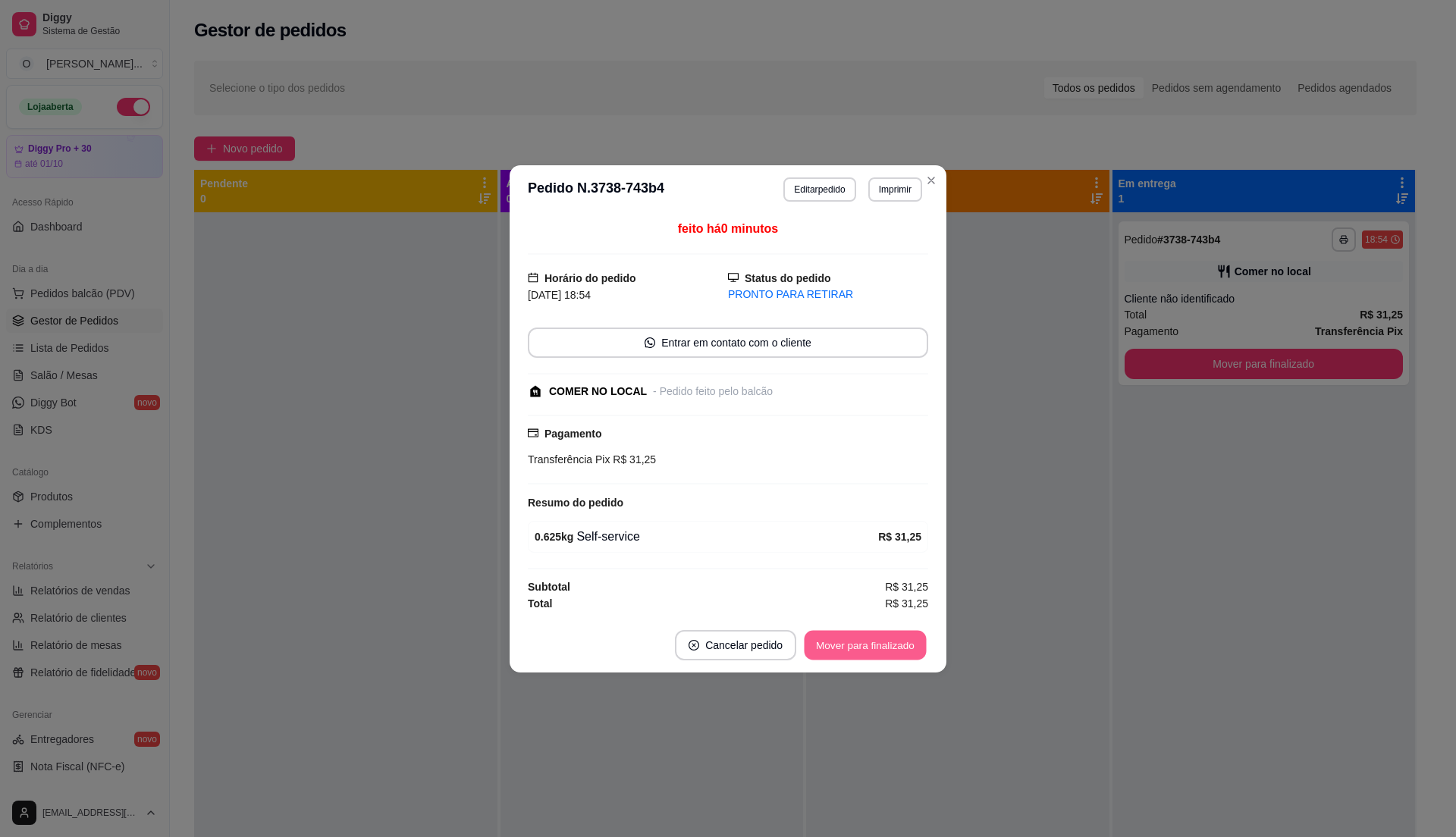
click at [867, 641] on button "Mover para finalizado" at bounding box center [866, 644] width 122 height 30
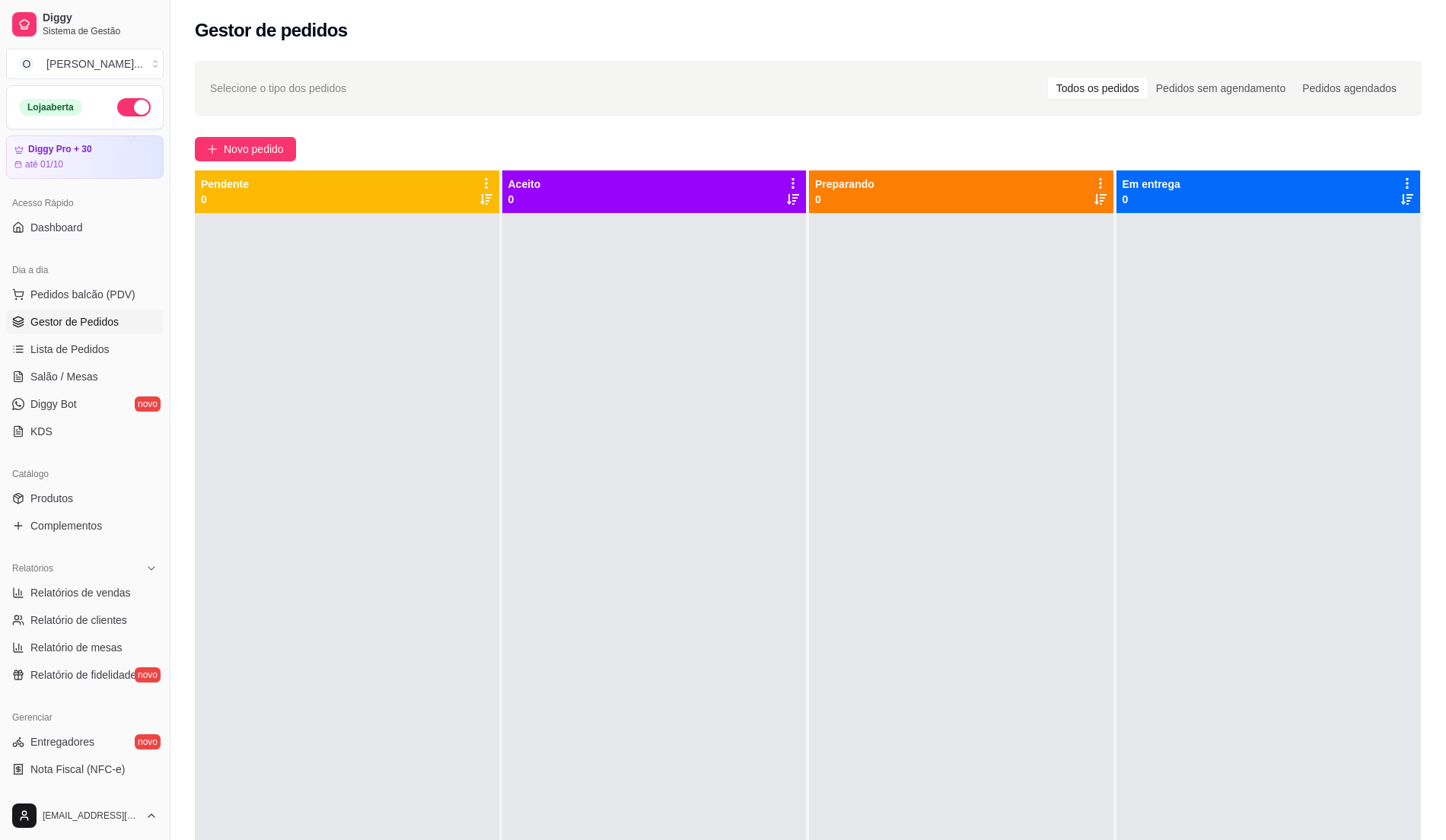
drag, startPoint x: 286, startPoint y: 537, endPoint x: 291, endPoint y: 555, distance: 18.7
click at [290, 557] on div at bounding box center [347, 633] width 304 height 840
drag, startPoint x: 290, startPoint y: 555, endPoint x: 533, endPoint y: 862, distance: 391.5
click at [533, 839] on html "Diggy Sistema de Gestão O Oxente açaite ... Loja aberta Diggy Pro + 30 até 01/1…" at bounding box center [723, 420] width 1446 height 840
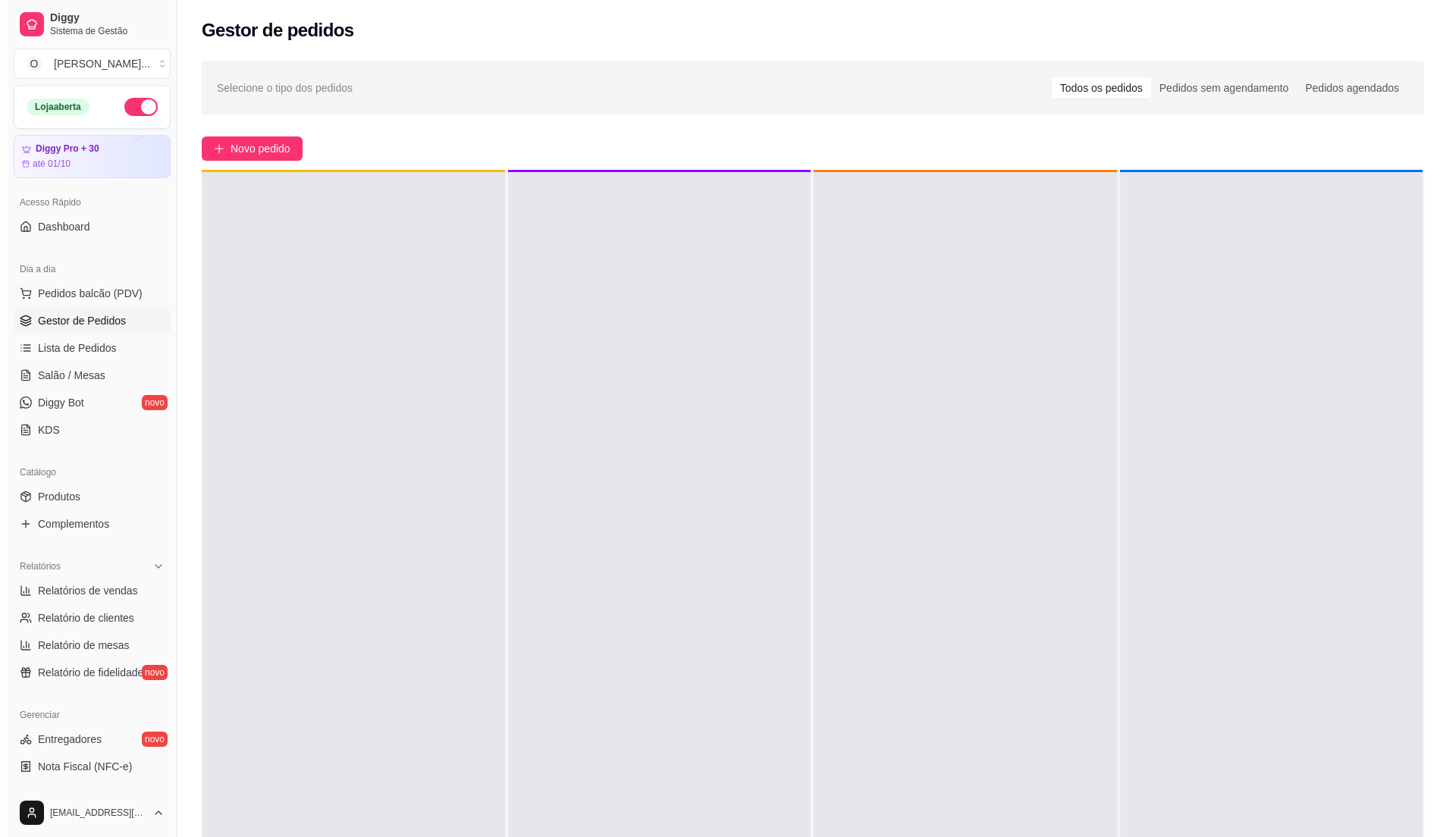
scroll to position [42, 0]
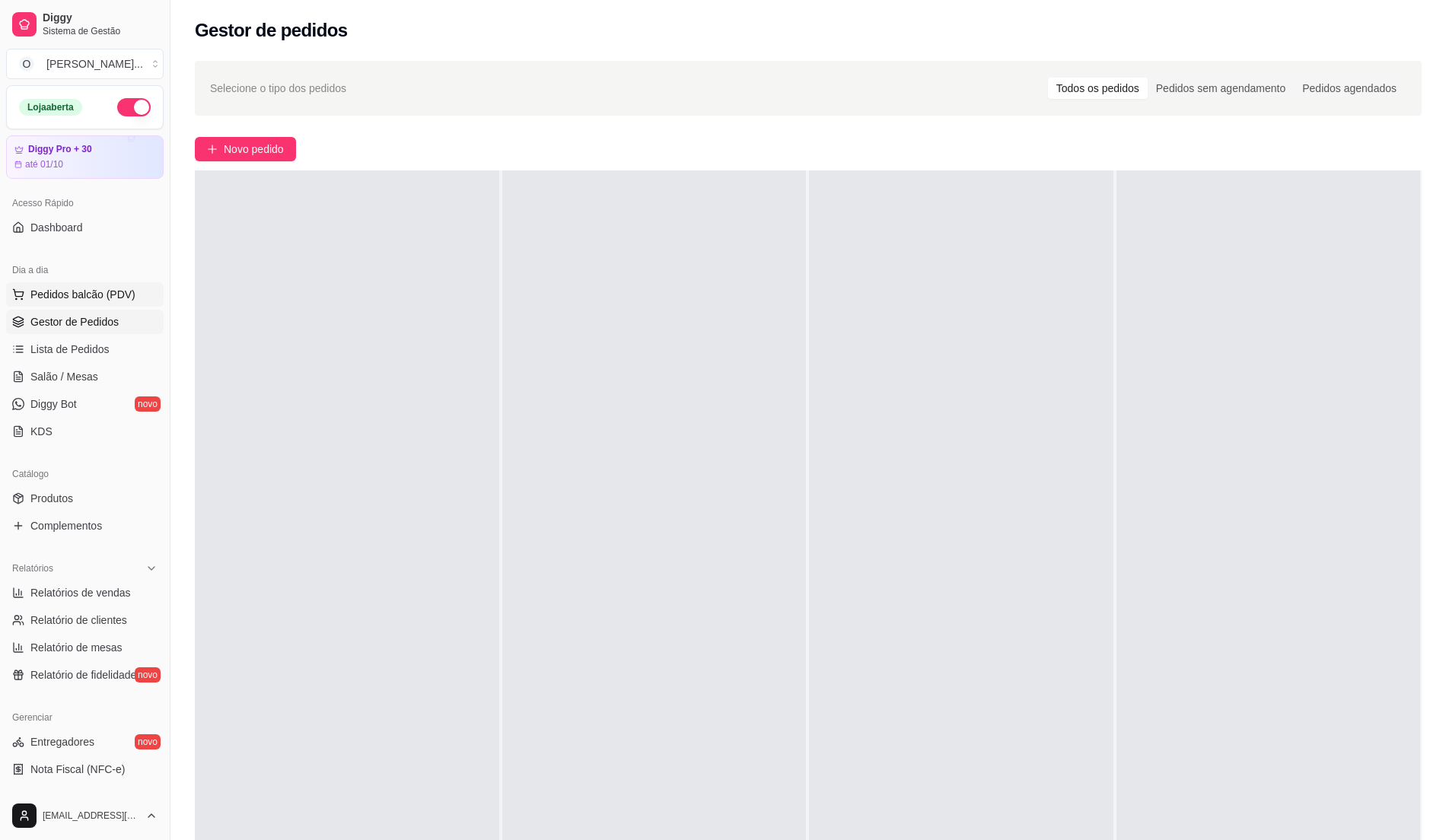
click at [86, 297] on span "Pedidos balcão (PDV)" at bounding box center [83, 294] width 105 height 15
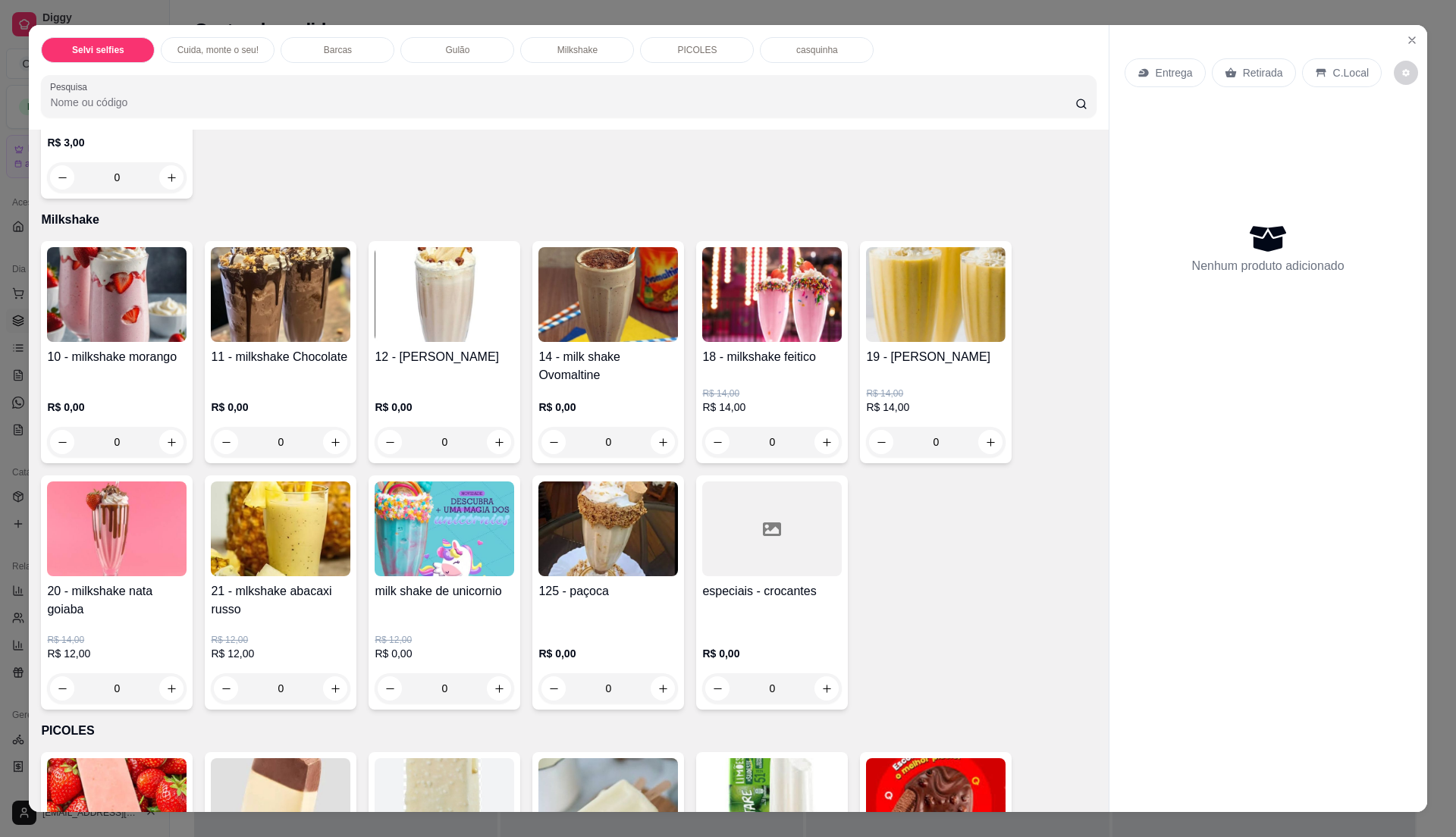
scroll to position [1213, 0]
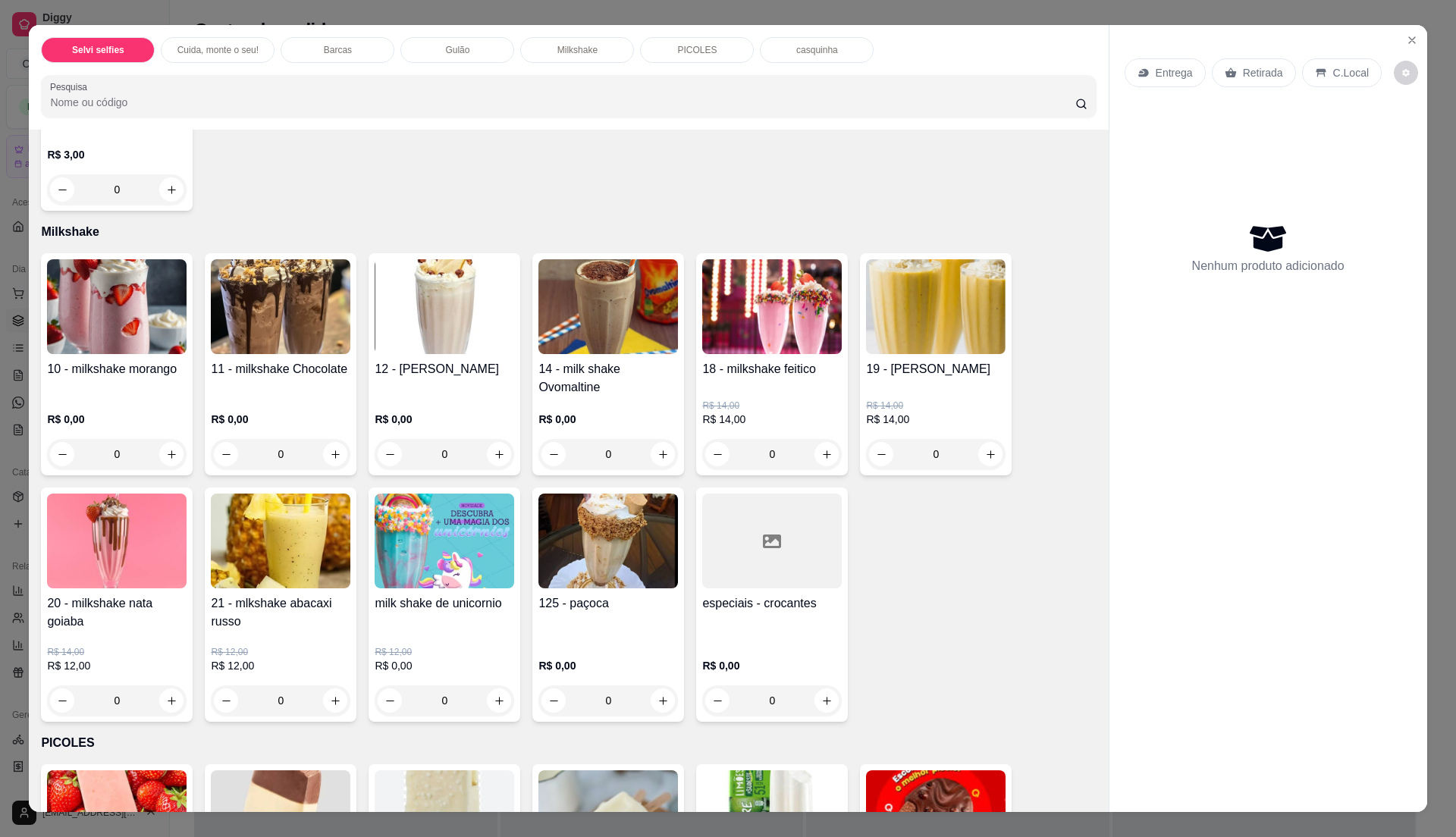
click at [94, 401] on div "R$ 0,00 0" at bounding box center [117, 432] width 140 height 73
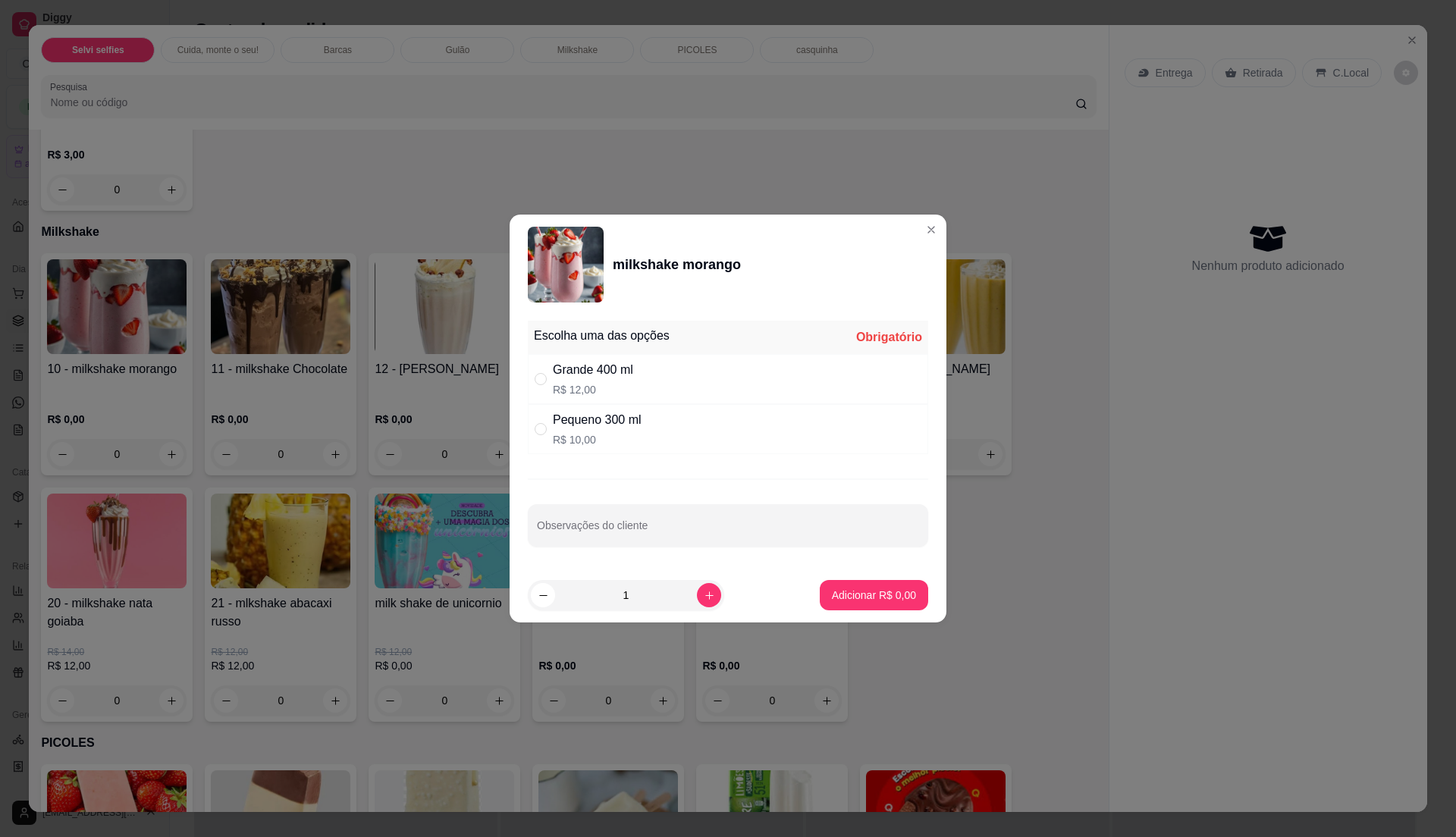
click at [595, 428] on div "Pequeno 300 ml" at bounding box center [597, 420] width 89 height 18
radio input "true"
click at [845, 595] on p "Adicionar R$ 10,00" at bounding box center [871, 595] width 88 height 14
type input "1"
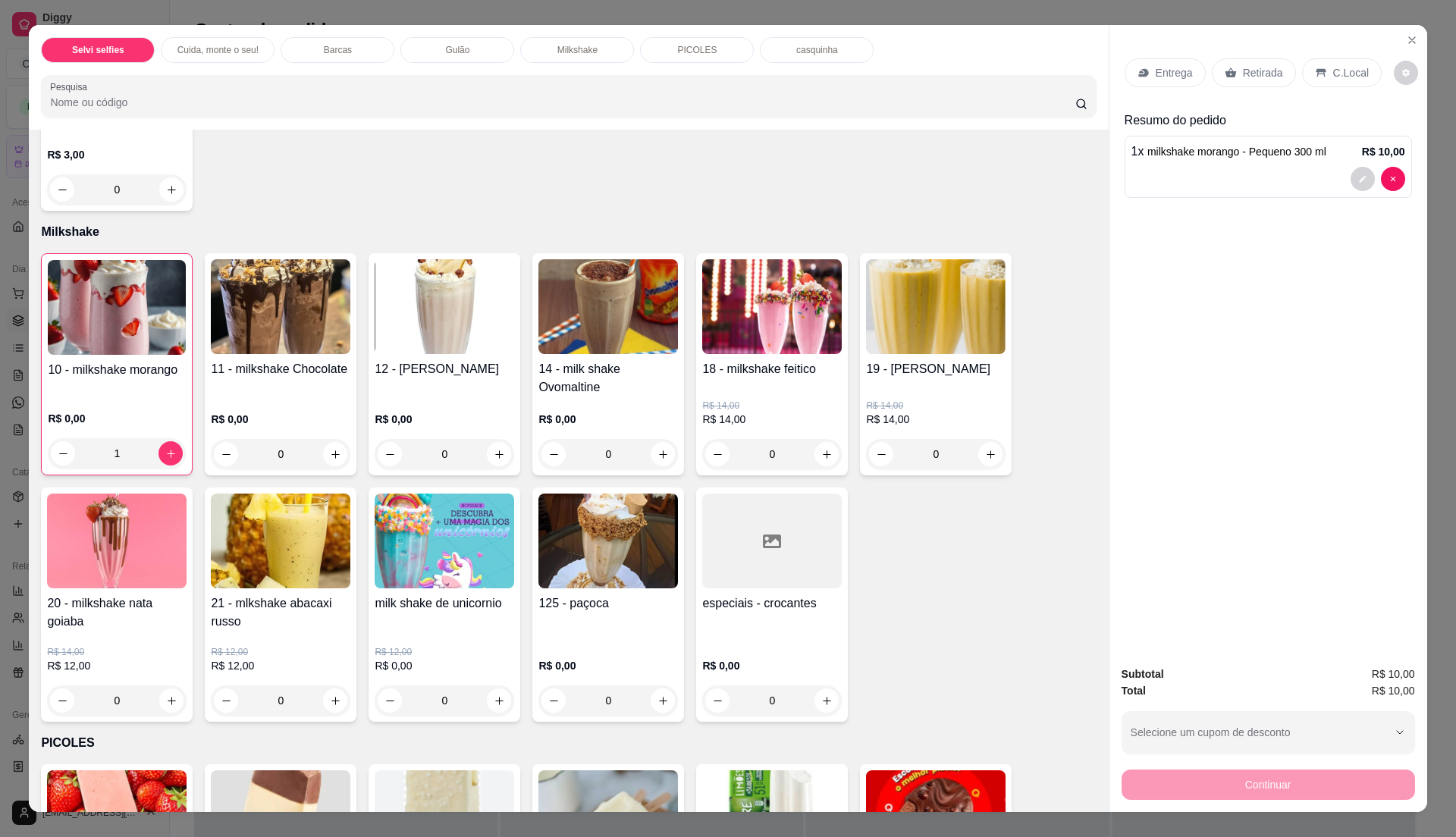
click at [908, 374] on h4 "19 - [PERSON_NAME]" at bounding box center [936, 370] width 140 height 18
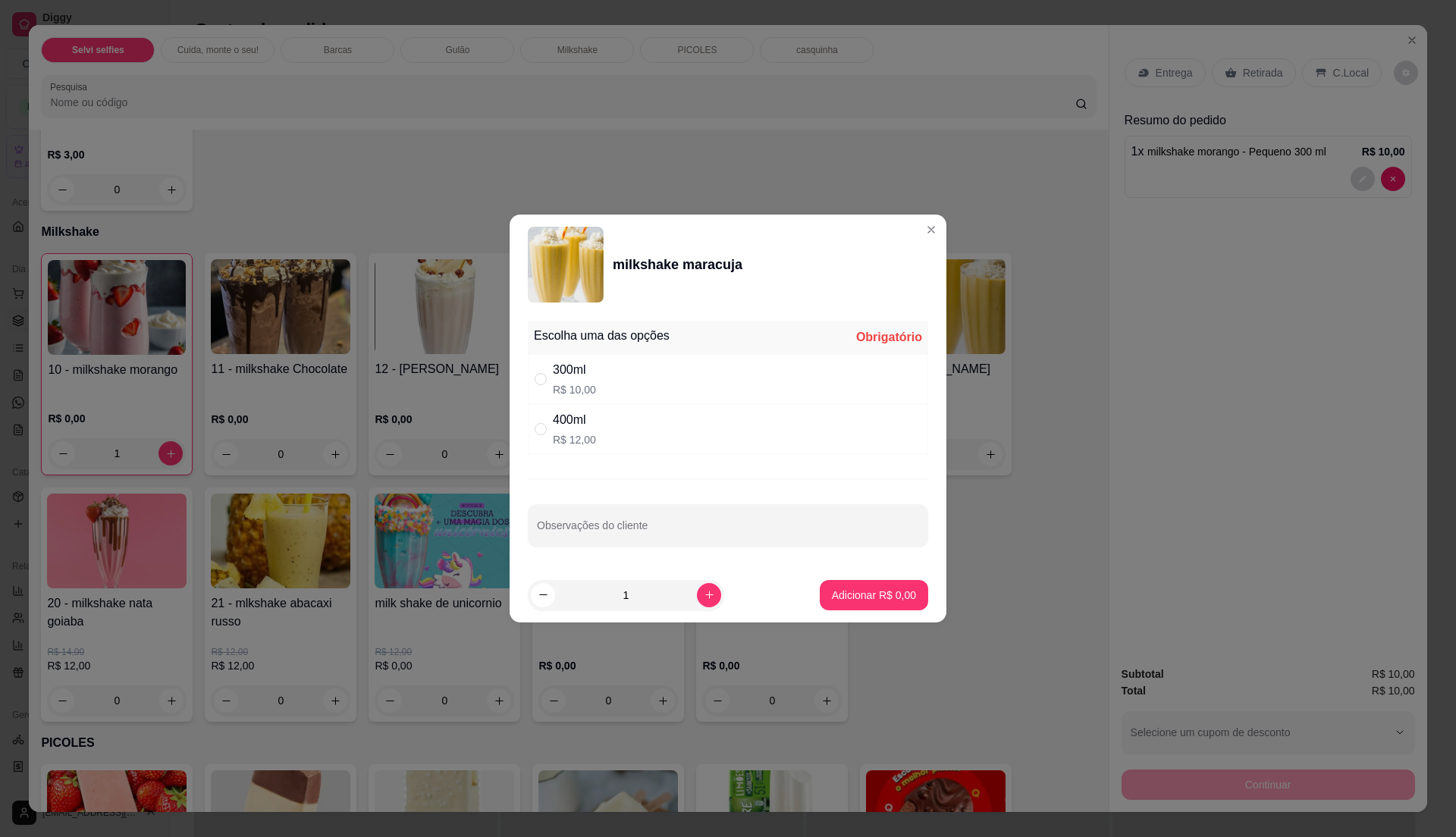
click at [666, 443] on div "400ml R$ 12,00" at bounding box center [728, 430] width 400 height 50
click at [635, 440] on div "400ml R$ 12,00" at bounding box center [728, 430] width 400 height 50
radio input "false"
click at [622, 371] on div "300ml R$ 10,00" at bounding box center [728, 379] width 400 height 50
radio input "true"
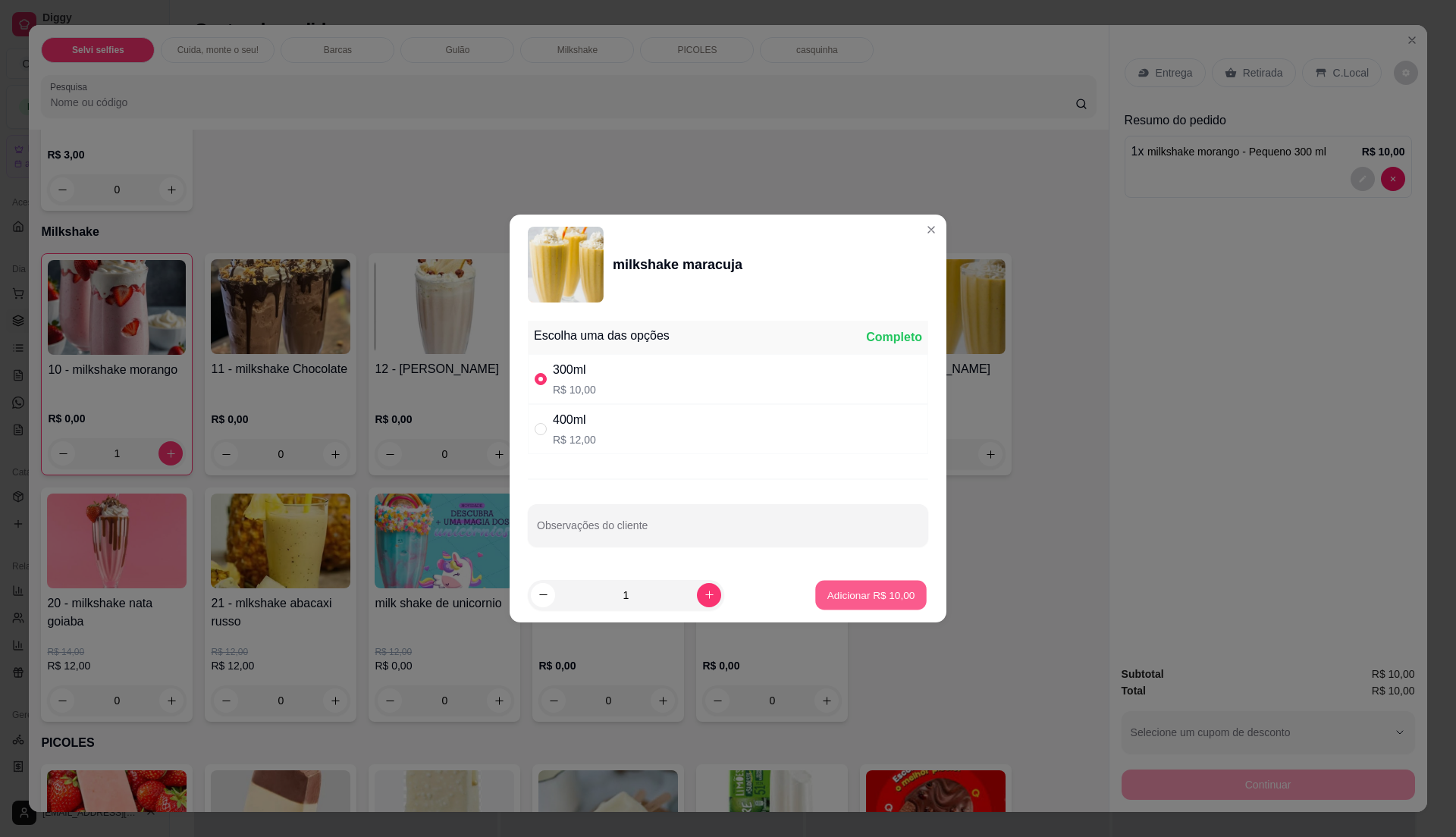
click at [827, 593] on p "Adicionar R$ 10,00" at bounding box center [871, 595] width 88 height 14
type input "1"
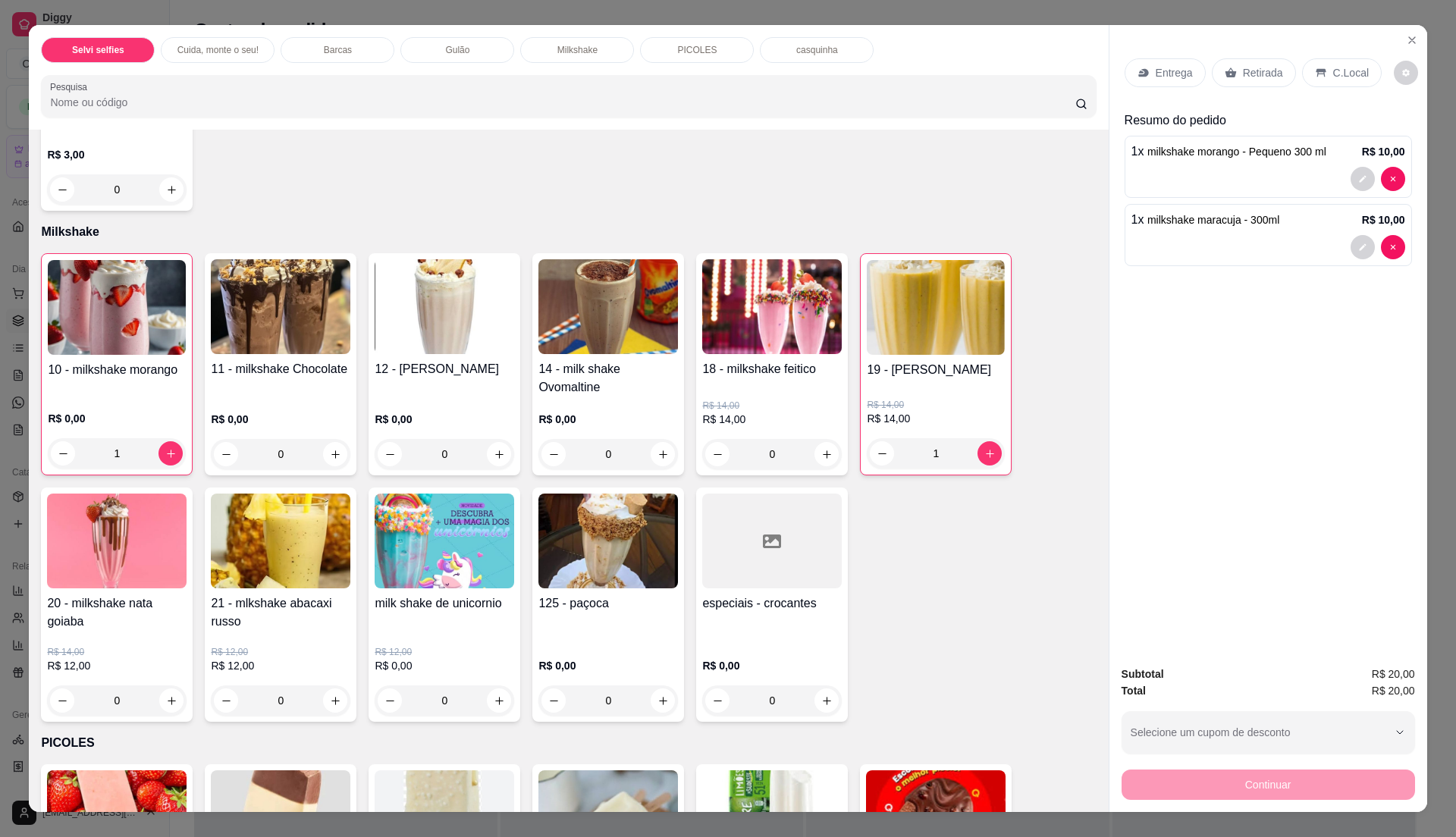
click at [1356, 74] on div "C.Local" at bounding box center [1341, 73] width 80 height 29
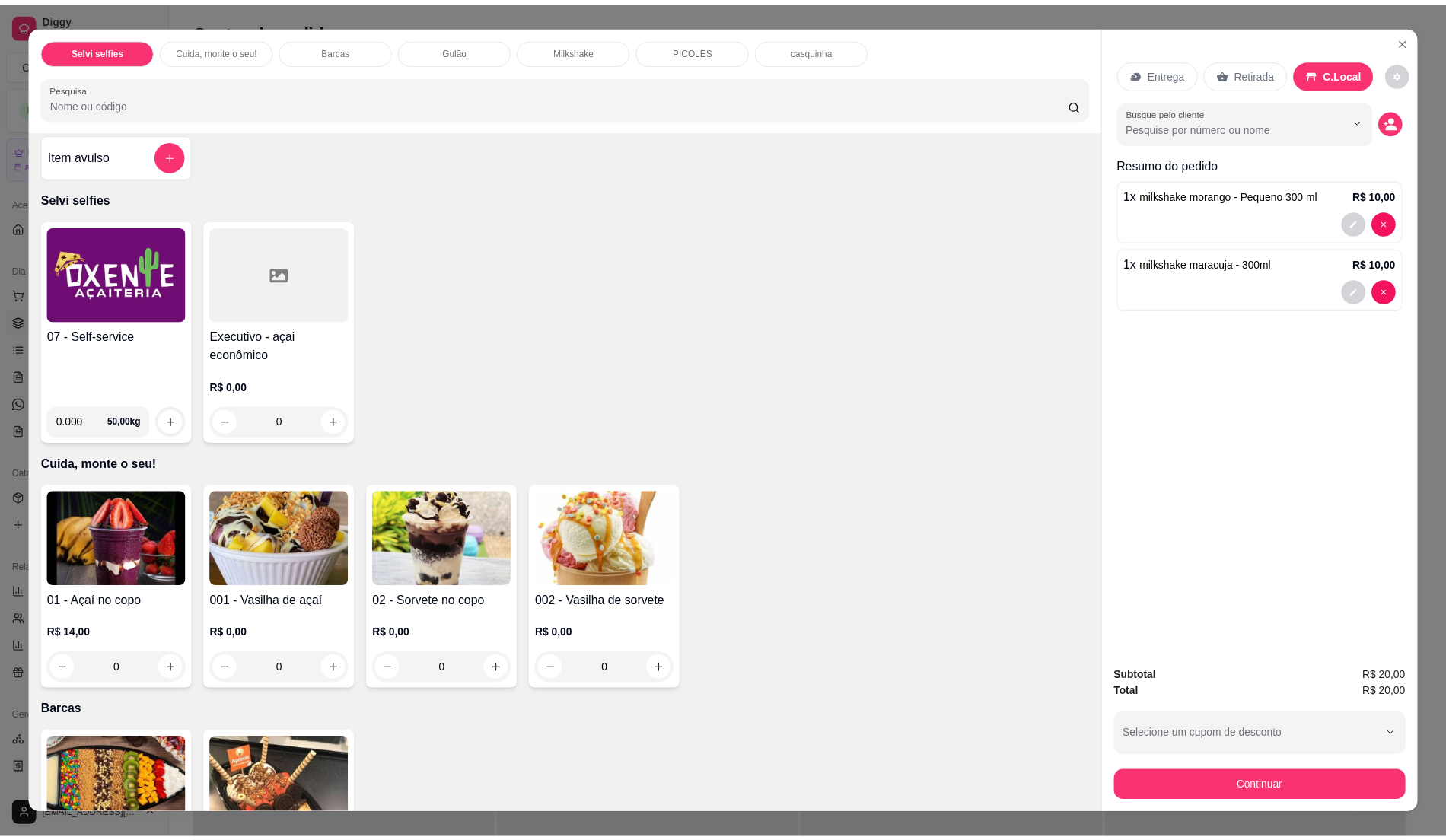
scroll to position [0, 0]
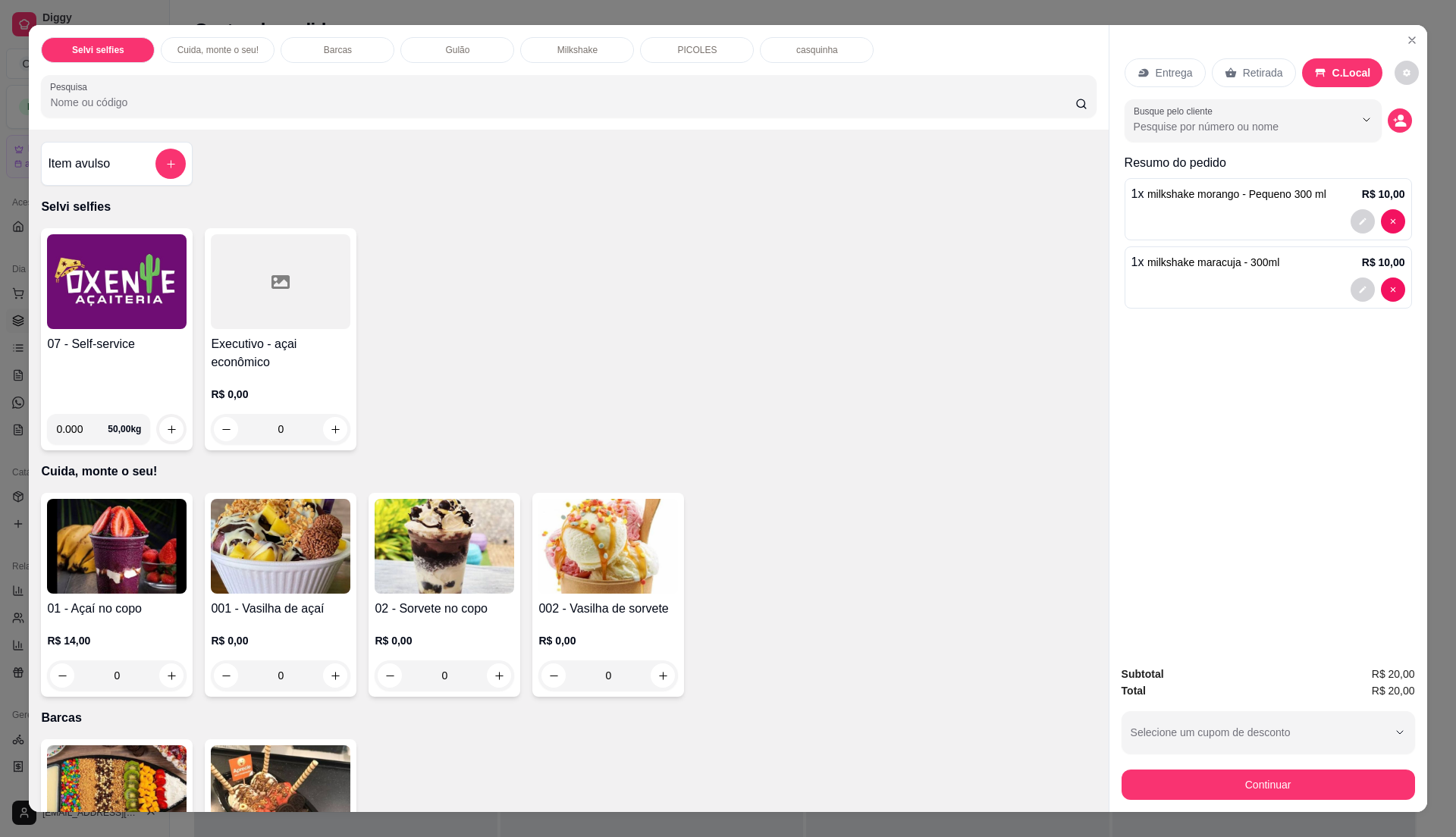
click at [156, 336] on h4 "07 - Self-service" at bounding box center [117, 344] width 140 height 18
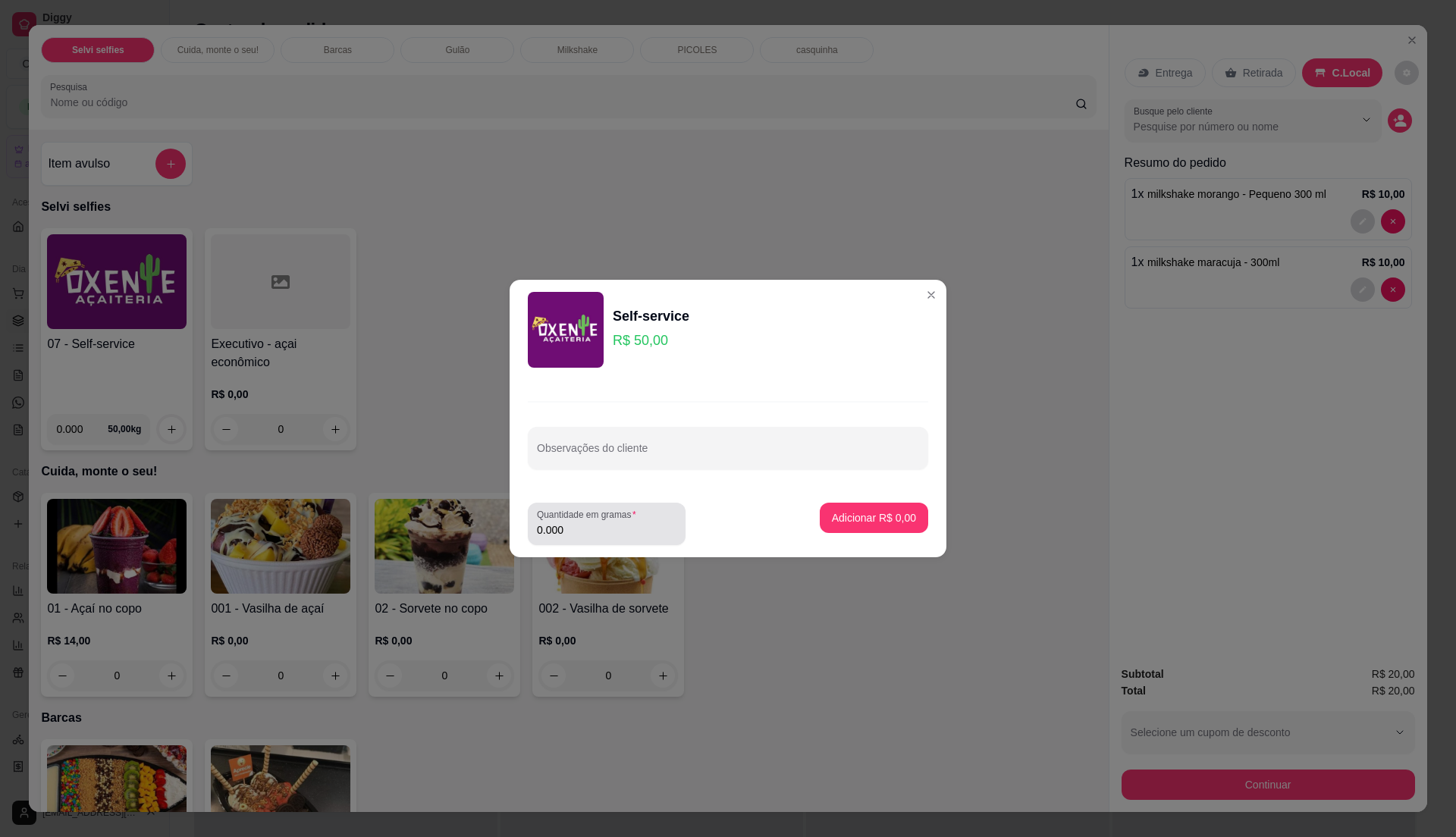
click at [592, 519] on label "Quantidade em gramas" at bounding box center [589, 514] width 105 height 13
click at [592, 522] on input "0.000" at bounding box center [606, 529] width 140 height 15
type input "0.105"
click at [889, 522] on p "Adicionar R$ 5,25" at bounding box center [874, 518] width 84 height 15
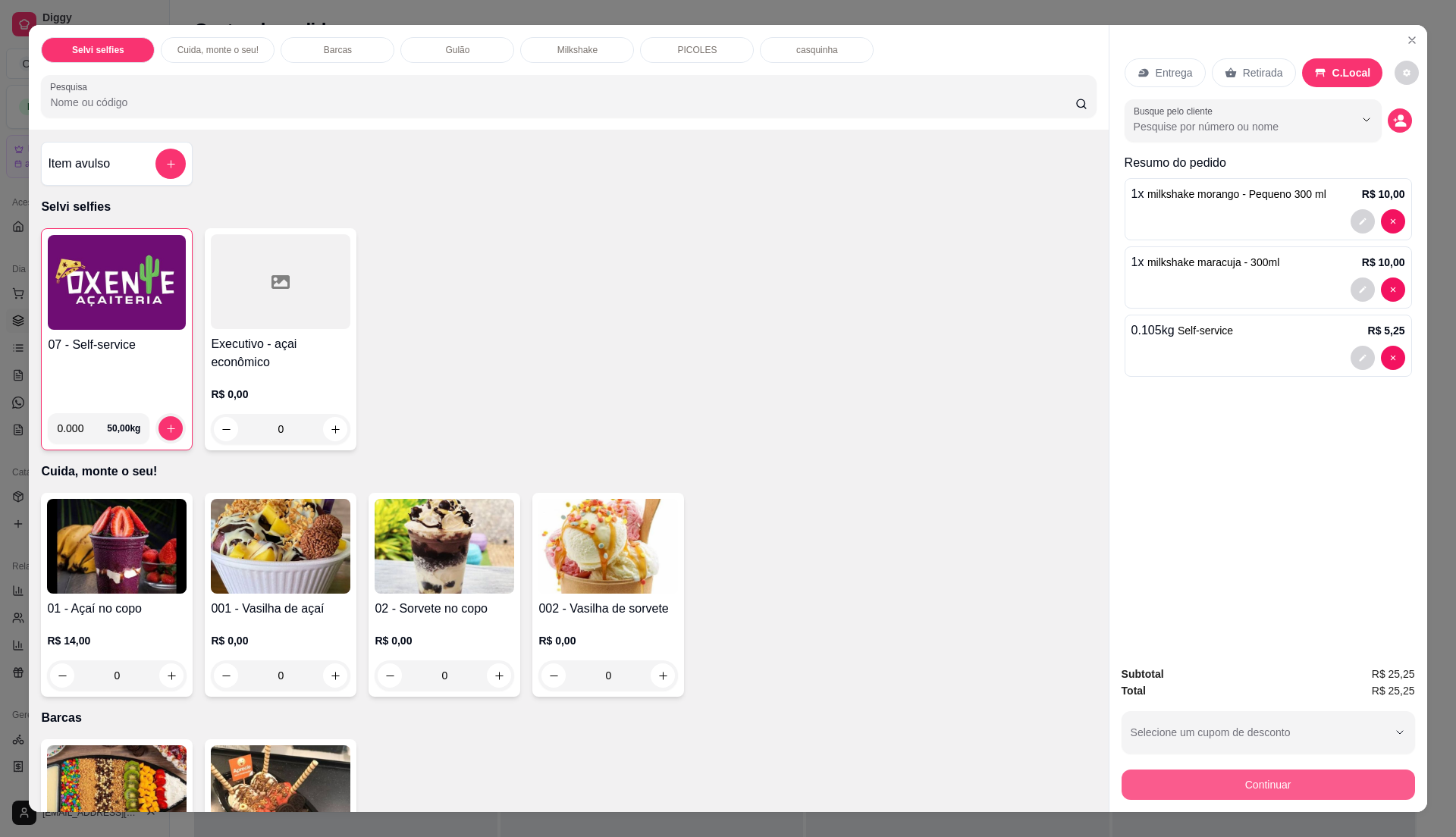
click at [1235, 781] on button "Continuar" at bounding box center [1268, 785] width 293 height 31
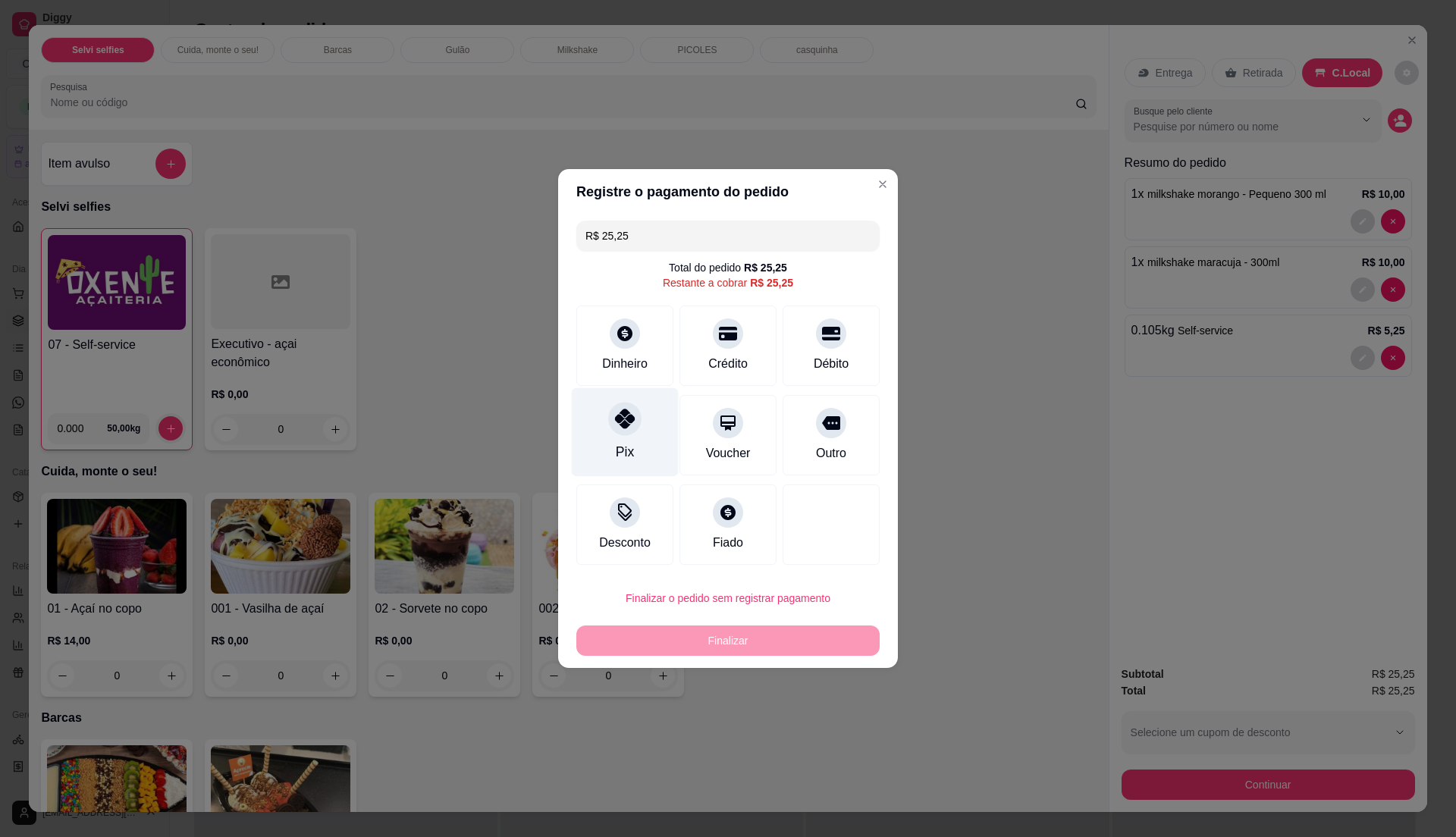
click at [620, 417] on icon at bounding box center [625, 419] width 20 height 20
type input "R$ 0,00"
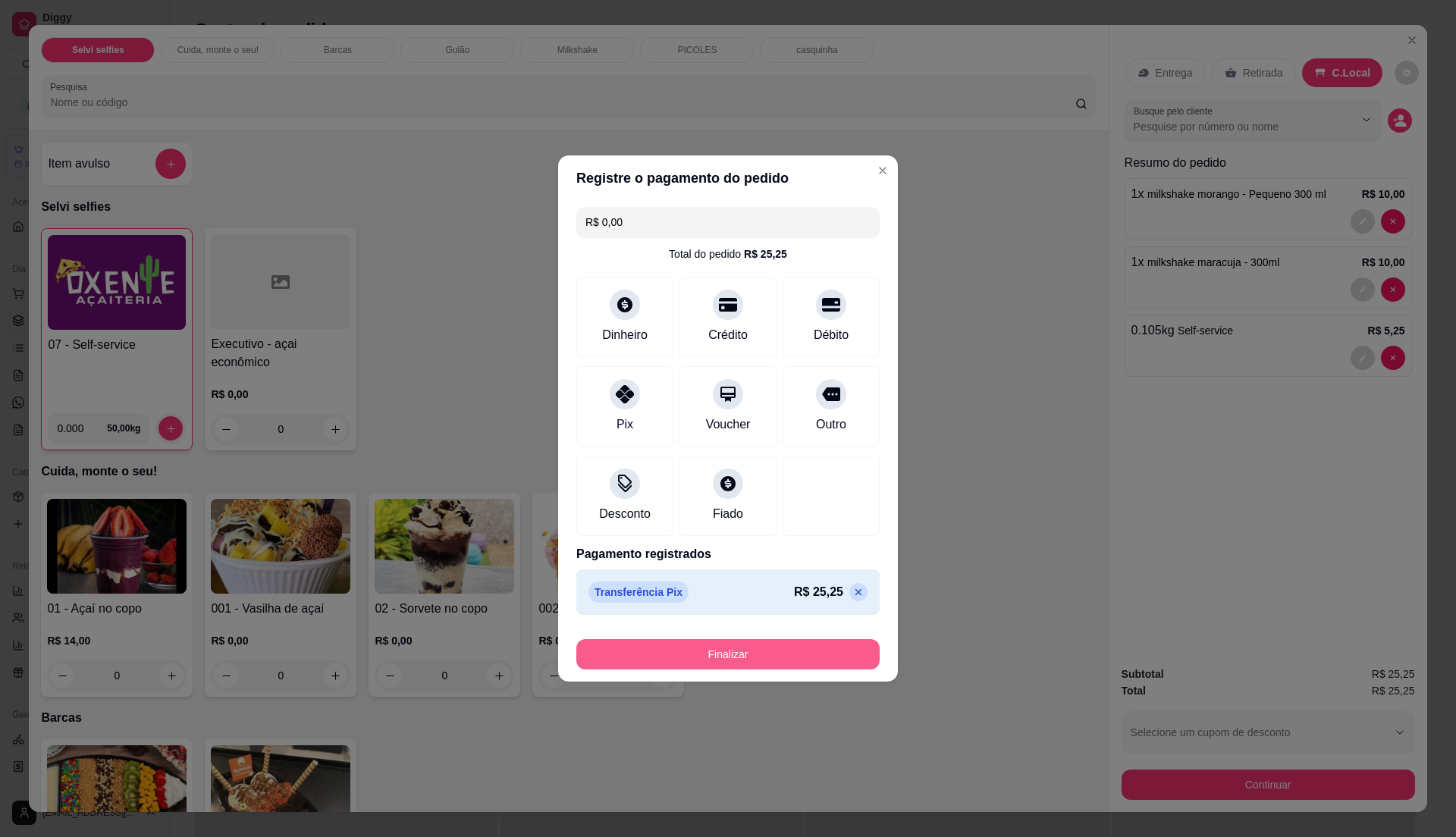
click at [710, 664] on button "Finalizar" at bounding box center [728, 655] width 303 height 31
type input "0"
type input "-R$ 25,25"
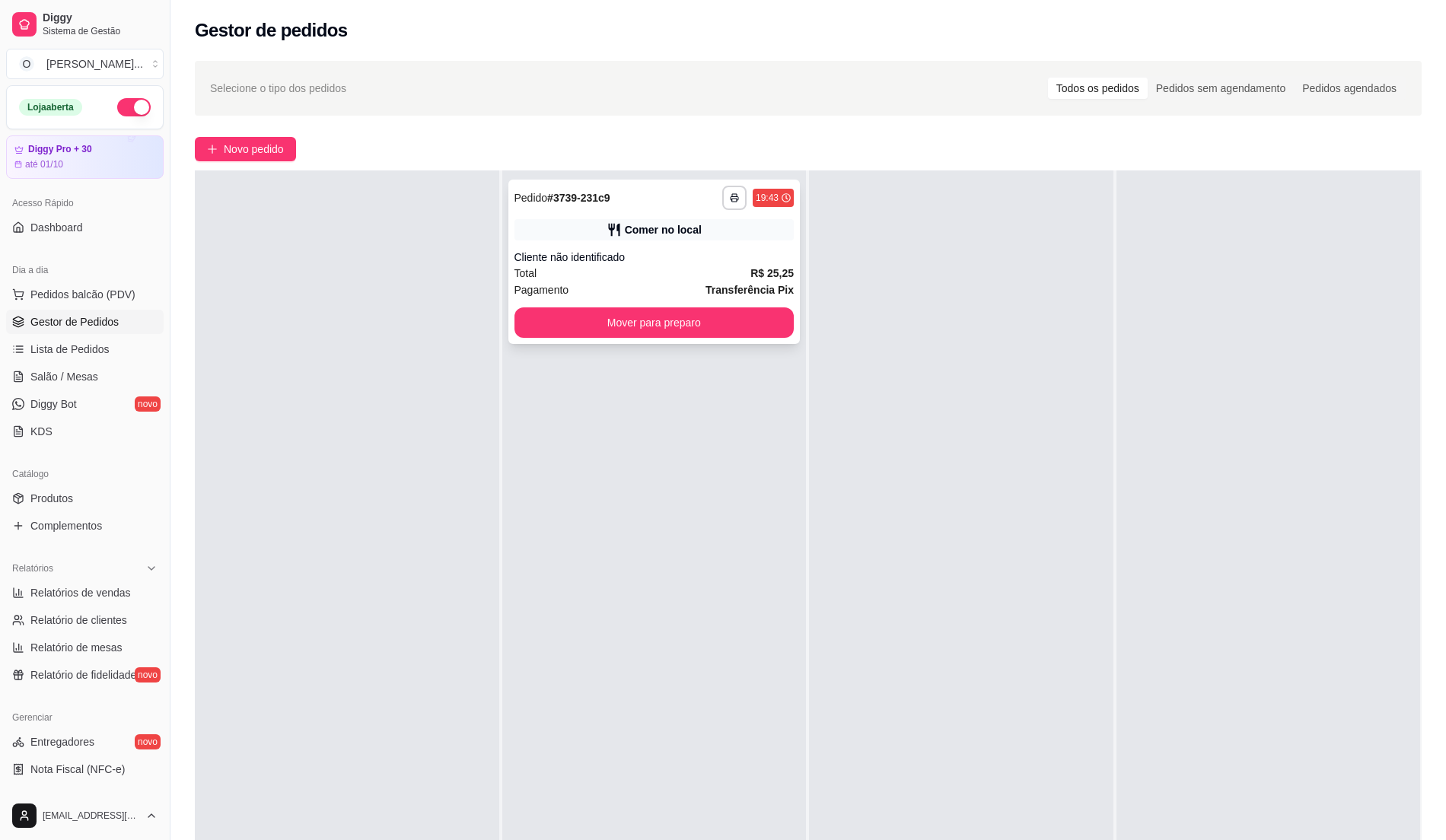
click at [703, 249] on div "Cliente não identificado" at bounding box center [654, 257] width 280 height 15
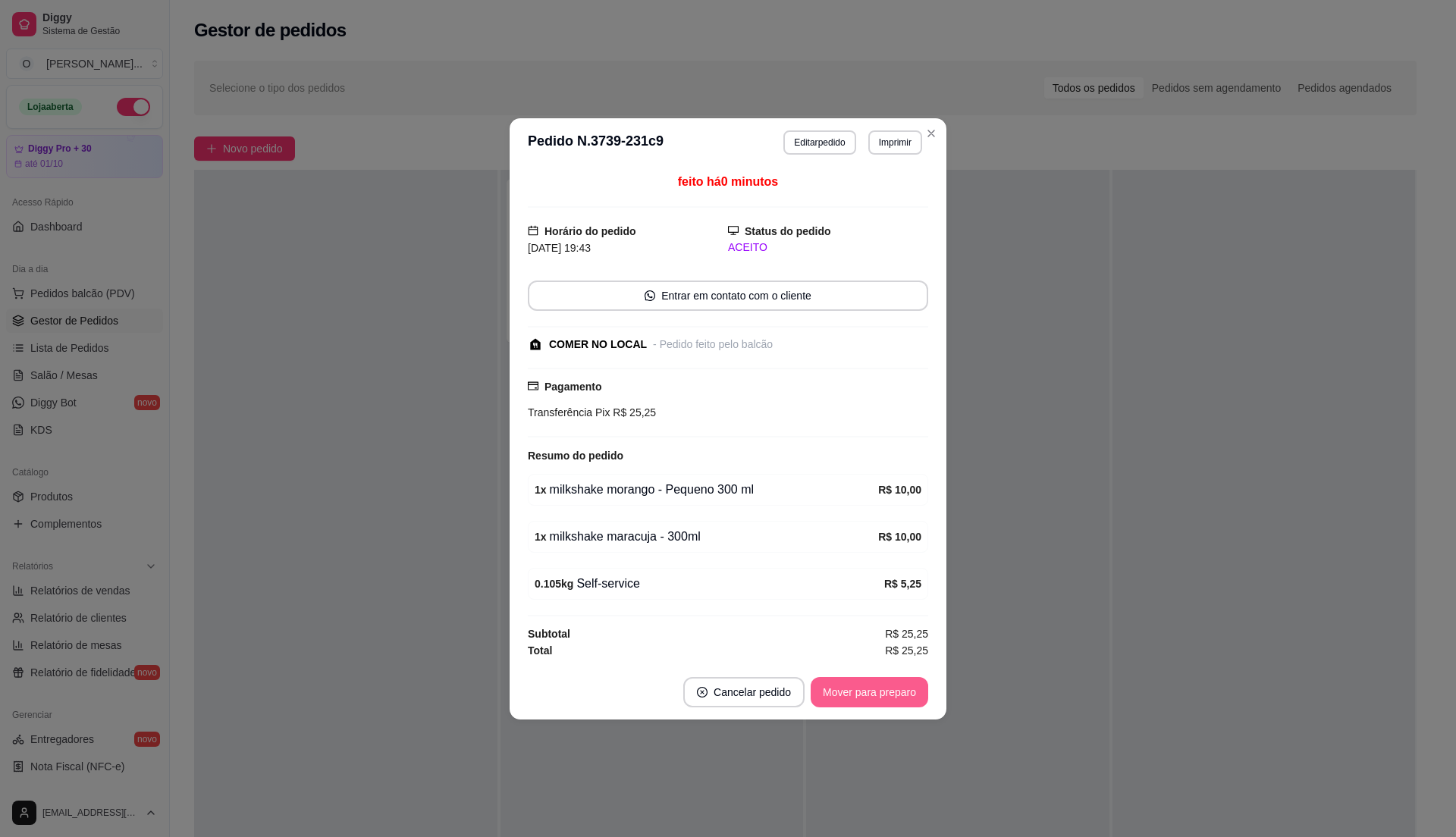
click at [894, 689] on button "Mover para preparo" at bounding box center [869, 693] width 118 height 31
click at [884, 693] on div "Mover para preparo" at bounding box center [859, 693] width 139 height 31
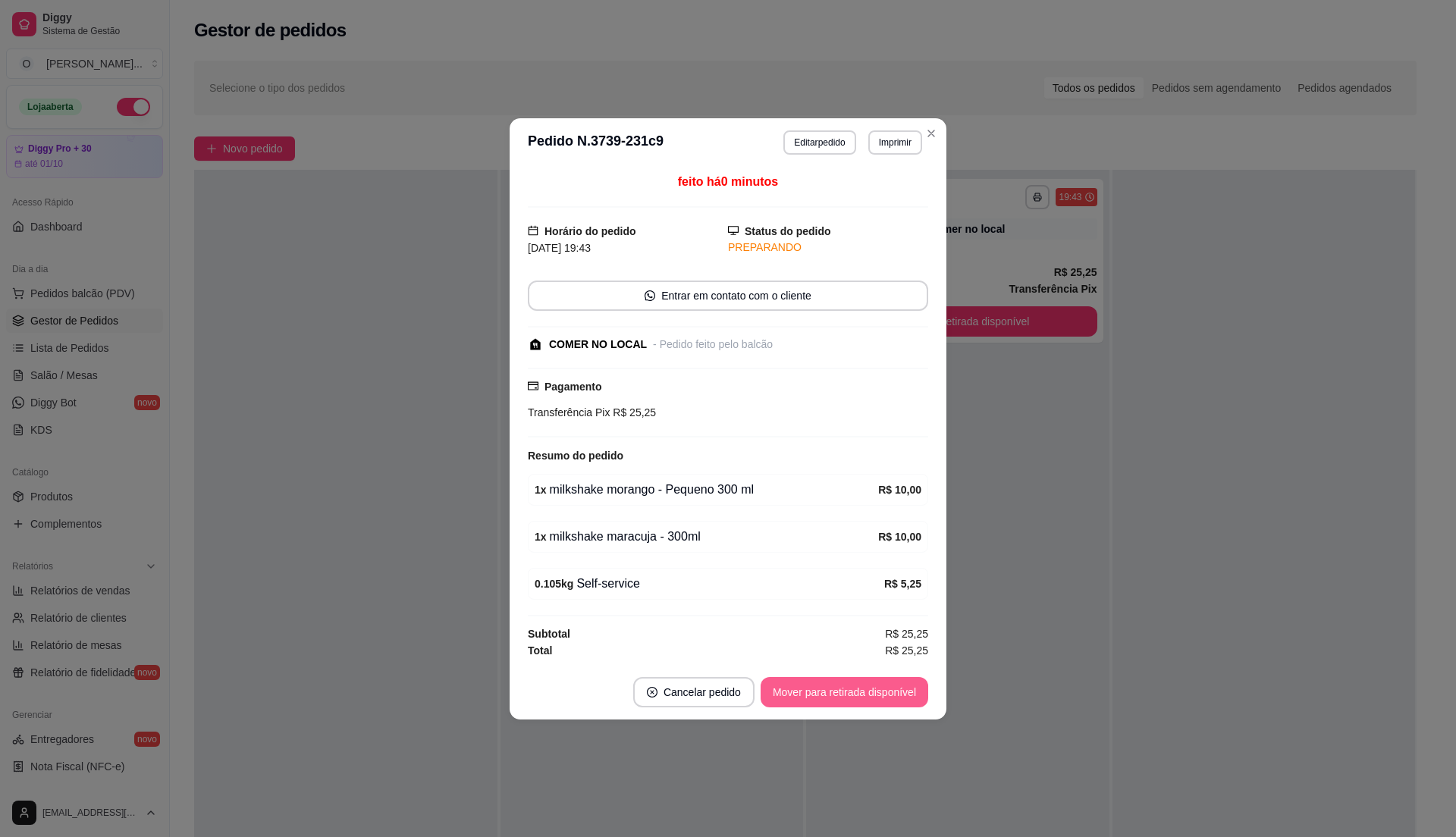
click at [883, 694] on button "Mover para retirada disponível" at bounding box center [844, 693] width 168 height 31
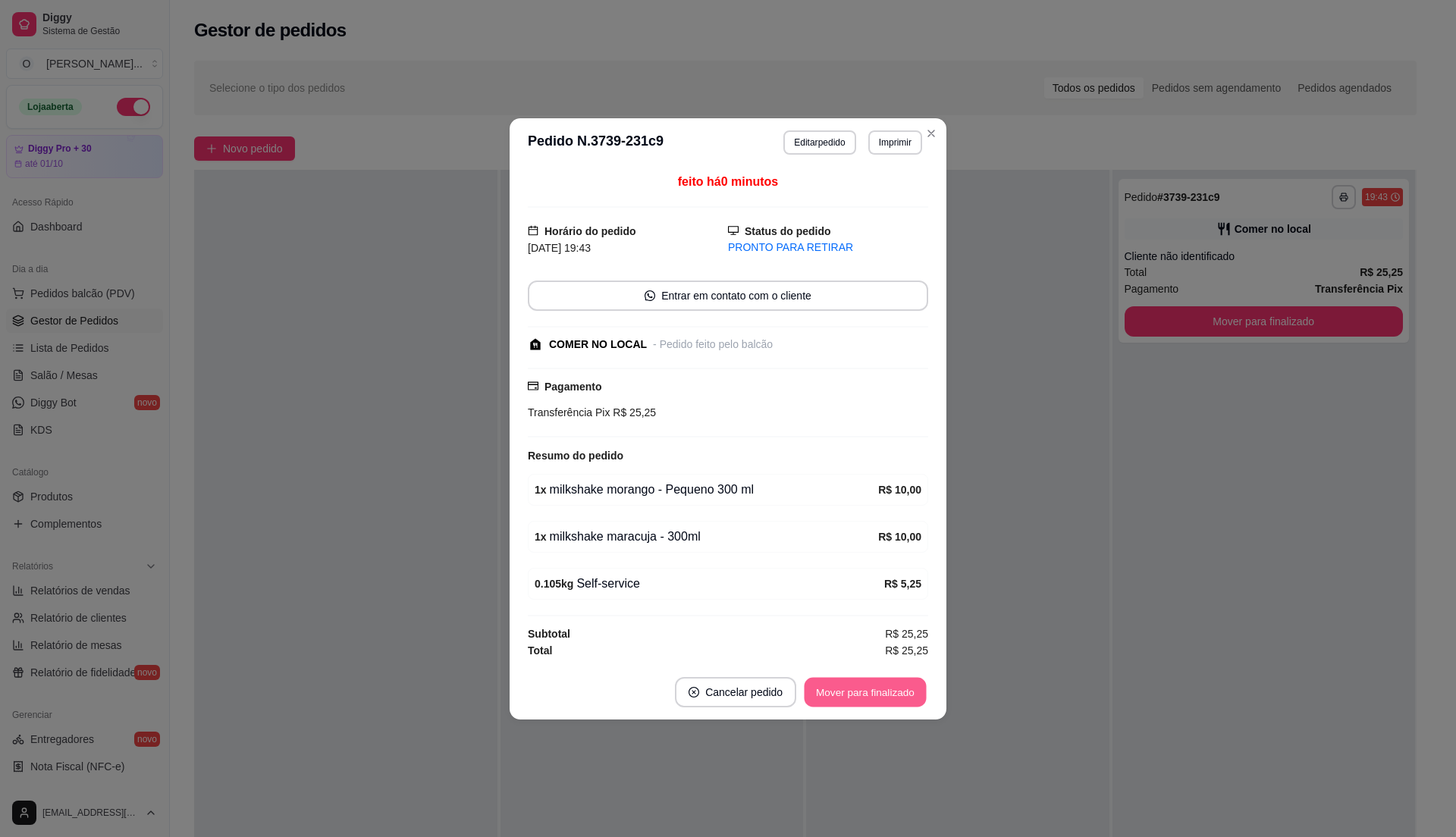
click at [883, 694] on button "Mover para finalizado" at bounding box center [866, 692] width 122 height 30
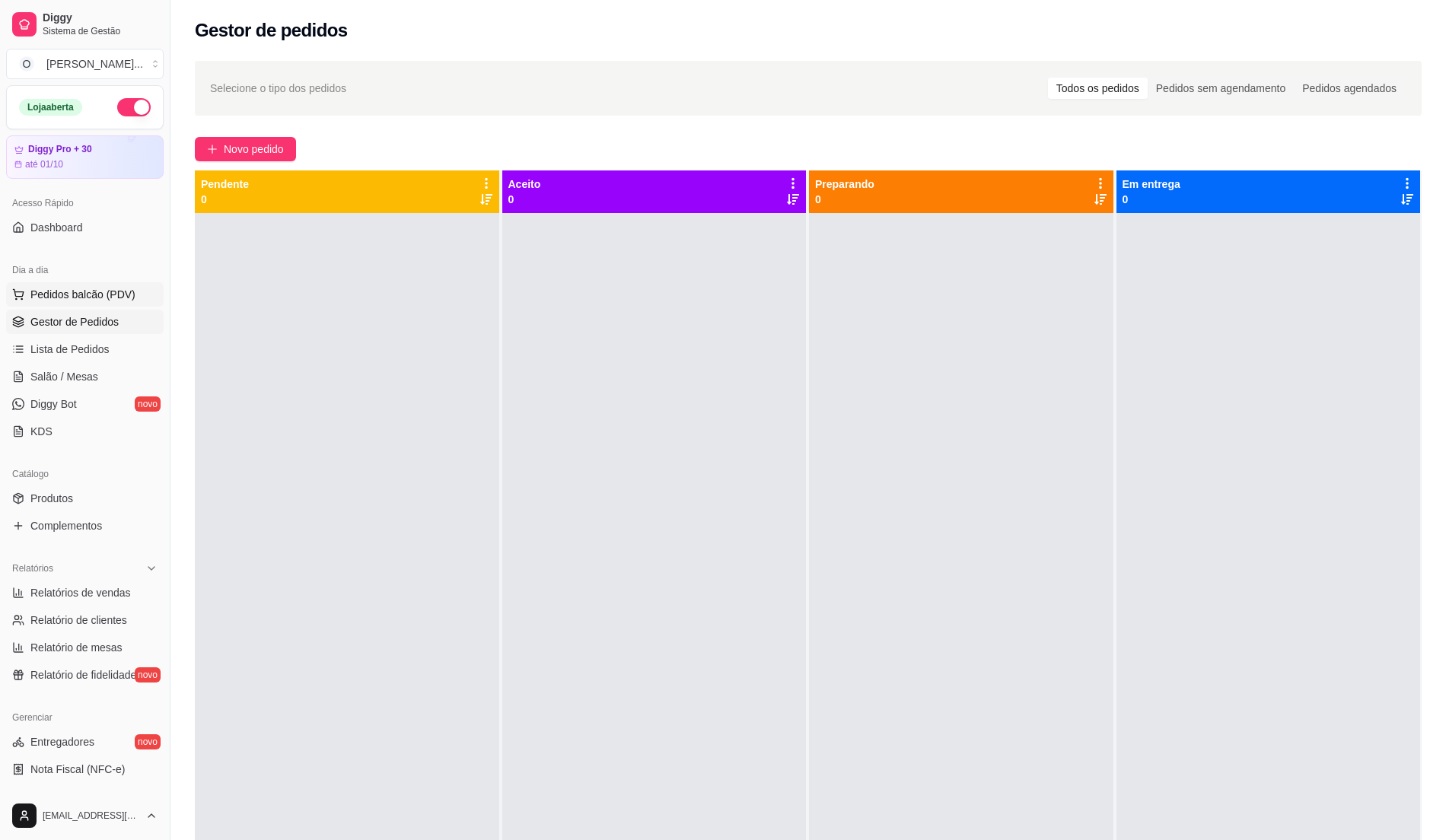
click at [131, 298] on button "Pedidos balcão (PDV)" at bounding box center [85, 294] width 158 height 24
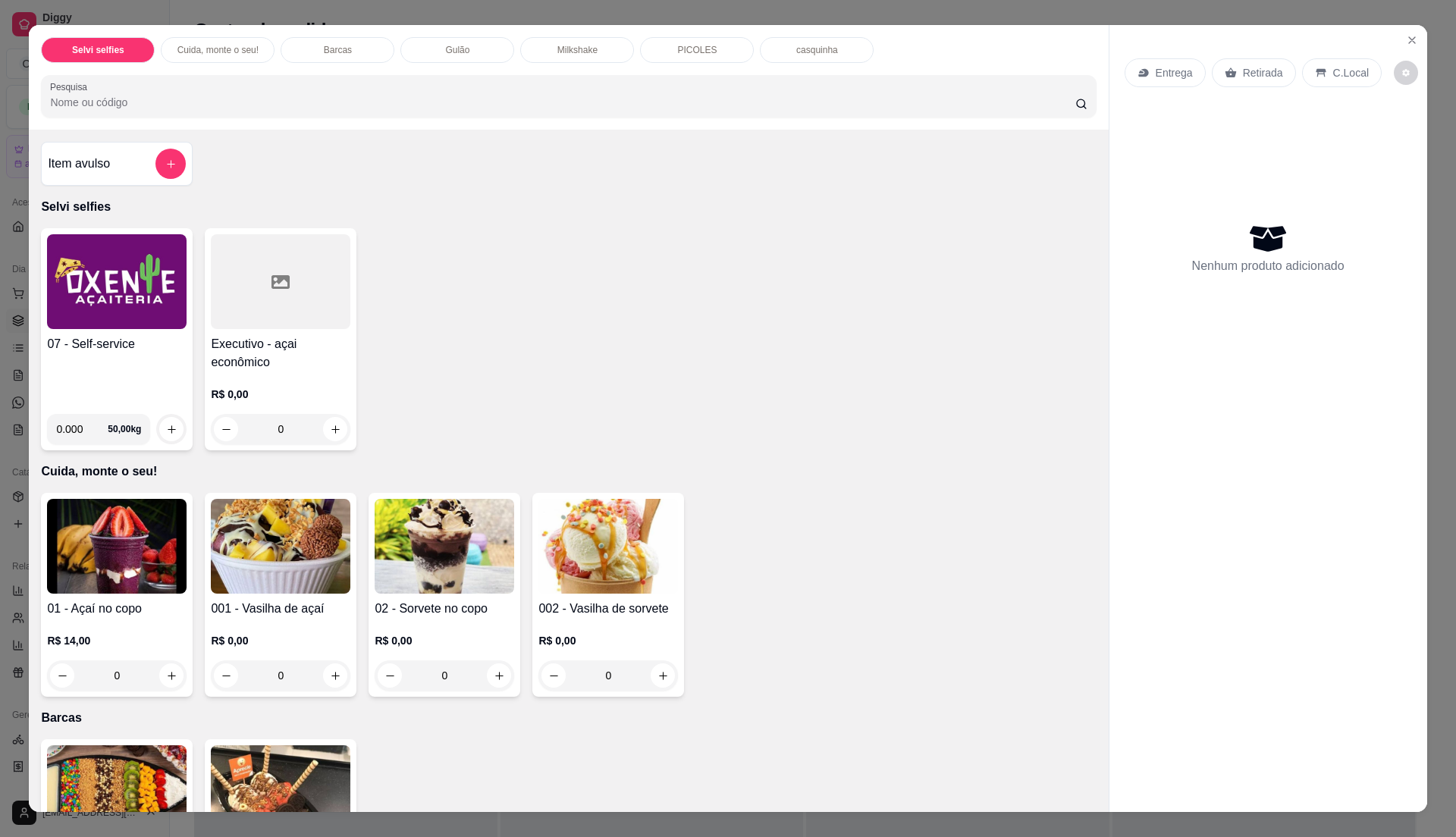
click at [125, 319] on img at bounding box center [117, 282] width 140 height 95
click at [152, 578] on img at bounding box center [117, 546] width 140 height 95
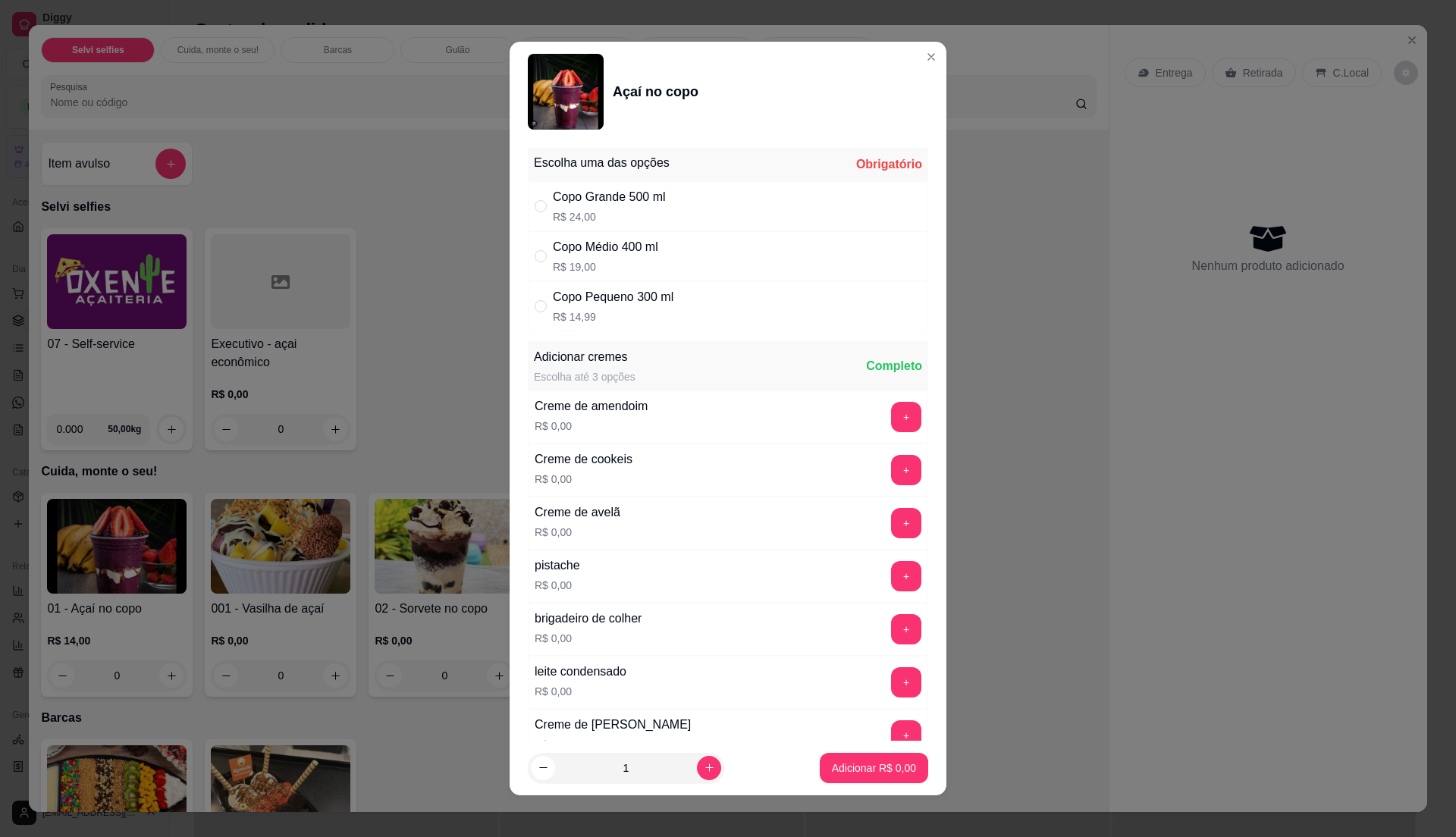
click at [701, 320] on div "Copo Pequeno 300 ml R$ 14,99" at bounding box center [728, 307] width 400 height 50
radio input "true"
click at [891, 472] on button "+" at bounding box center [906, 470] width 31 height 31
click at [892, 519] on button "+" at bounding box center [906, 523] width 30 height 30
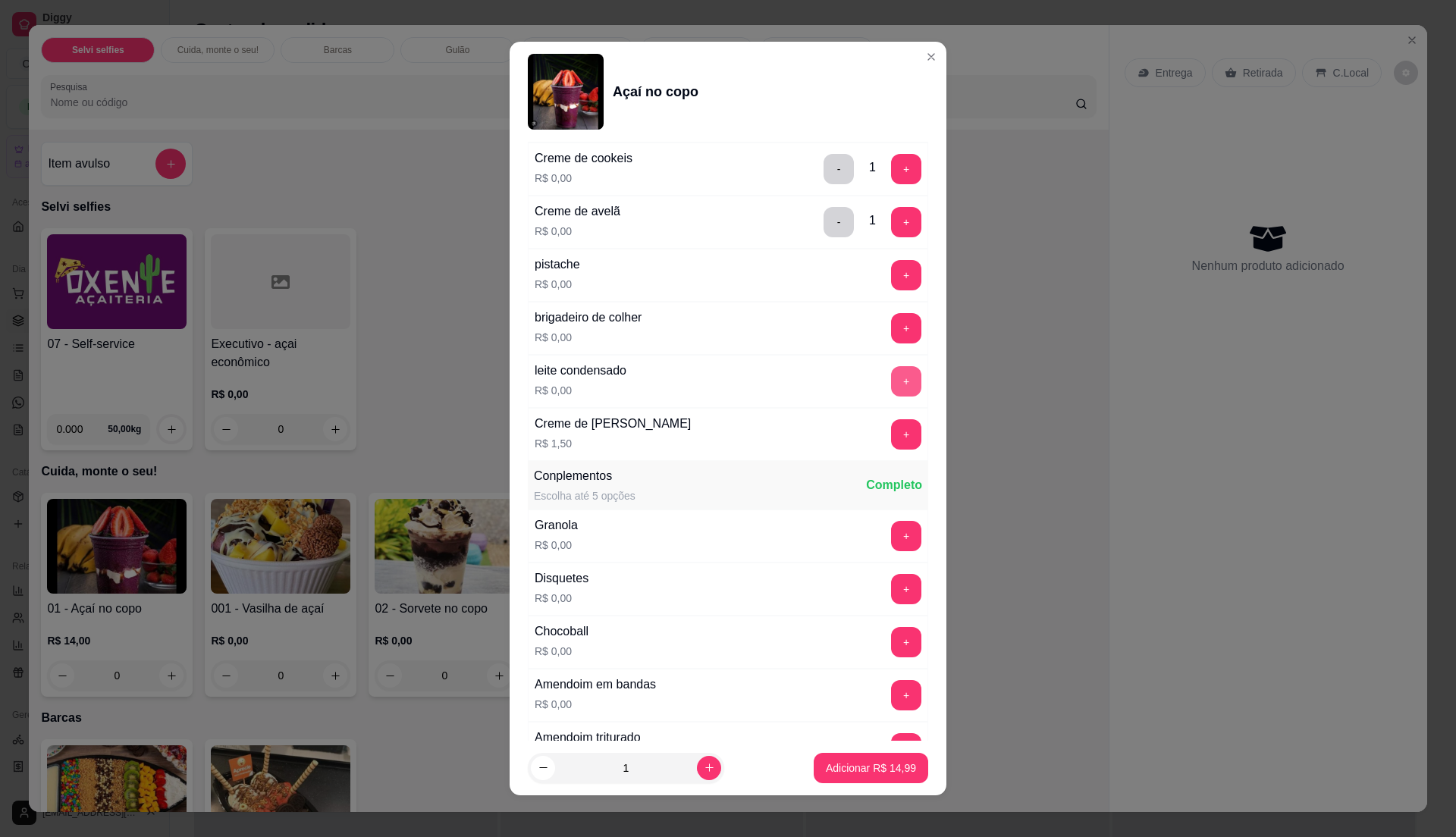
scroll to position [303, 0]
click at [891, 379] on button "+" at bounding box center [906, 379] width 31 height 31
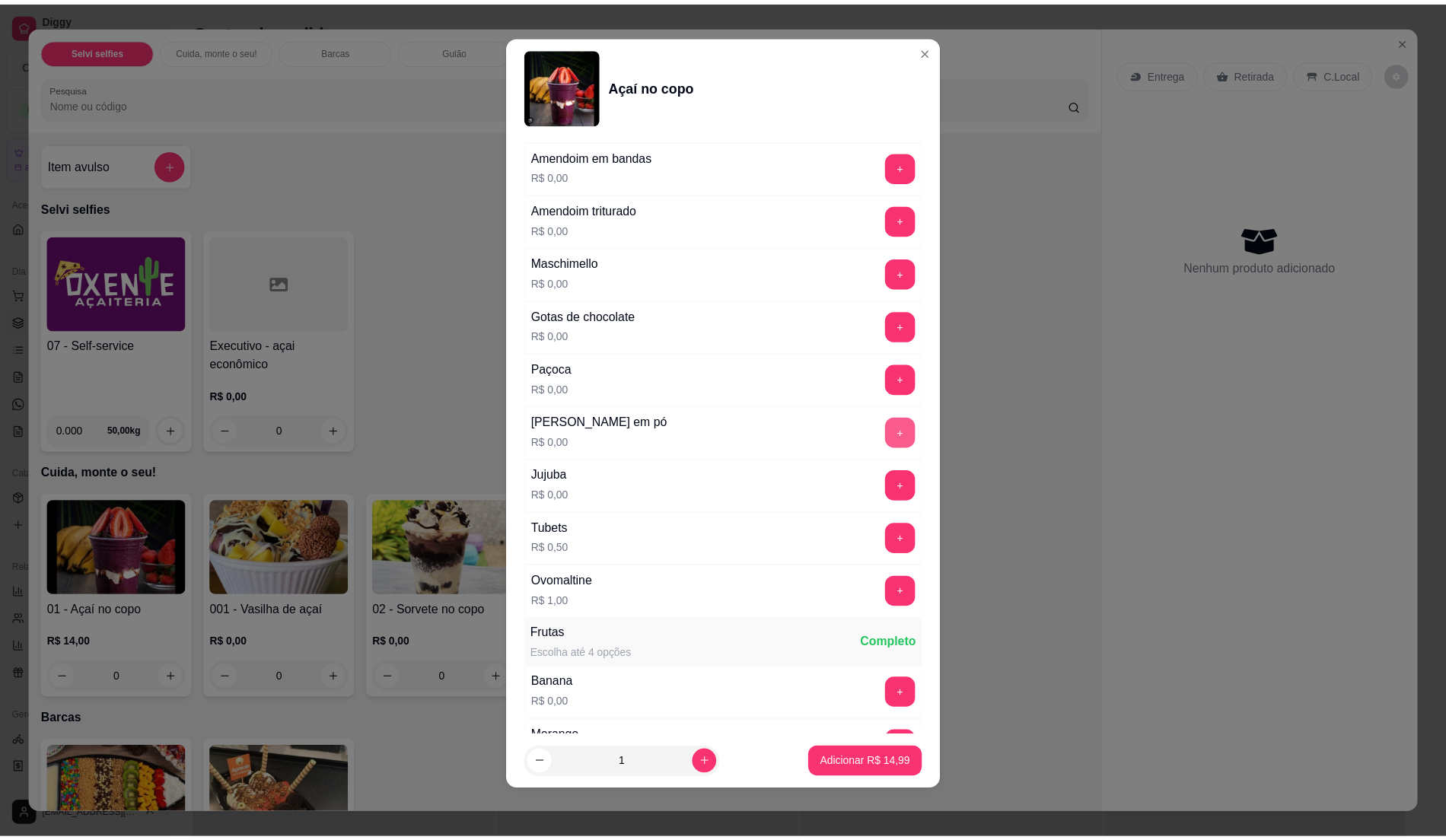
scroll to position [917, 0]
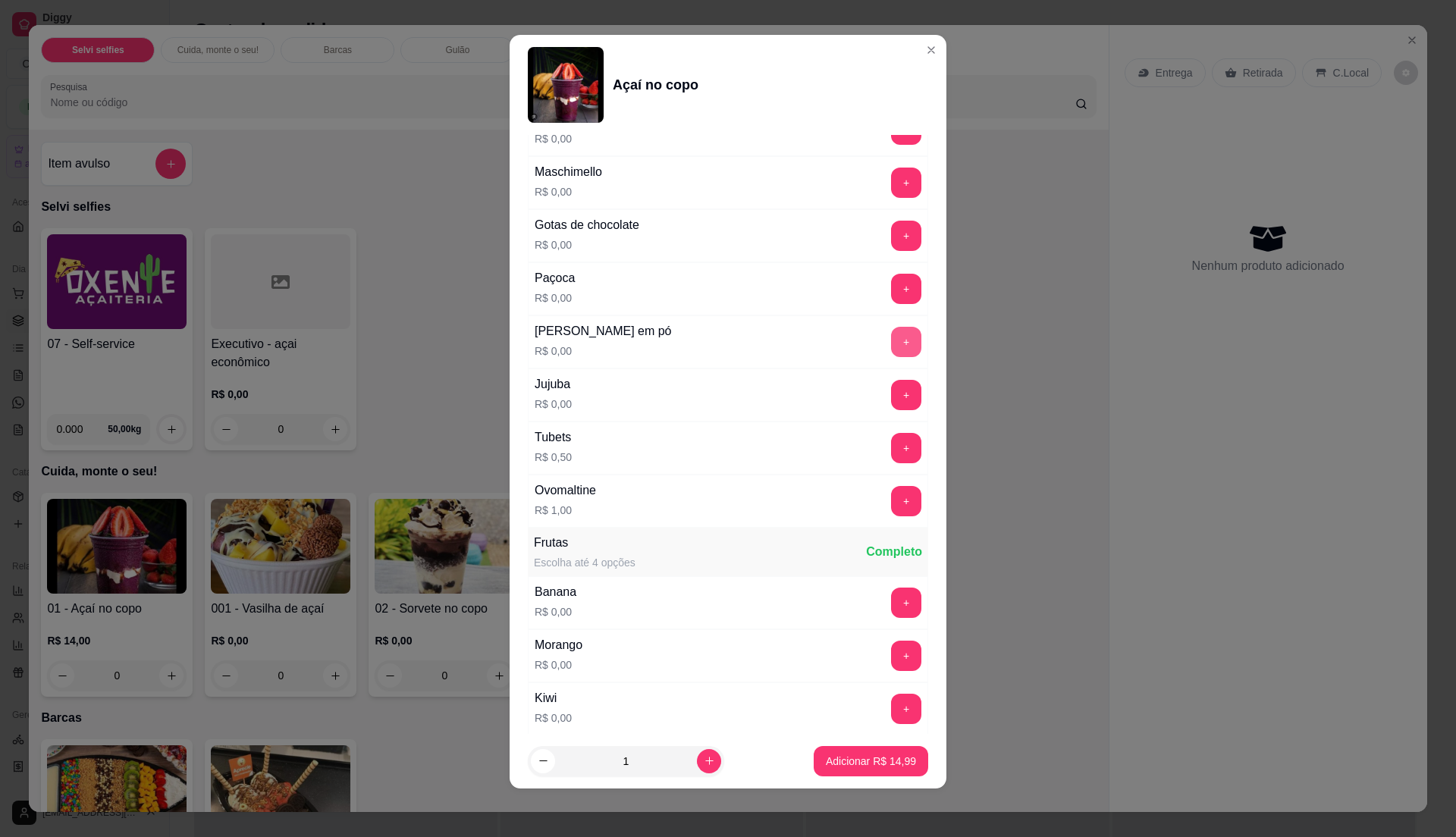
click at [891, 346] on button "+" at bounding box center [906, 342] width 31 height 31
click at [854, 314] on div "Paçoca R$ 0,00 +" at bounding box center [728, 288] width 400 height 53
click at [860, 755] on p "Adicionar R$ 14,99" at bounding box center [871, 761] width 91 height 15
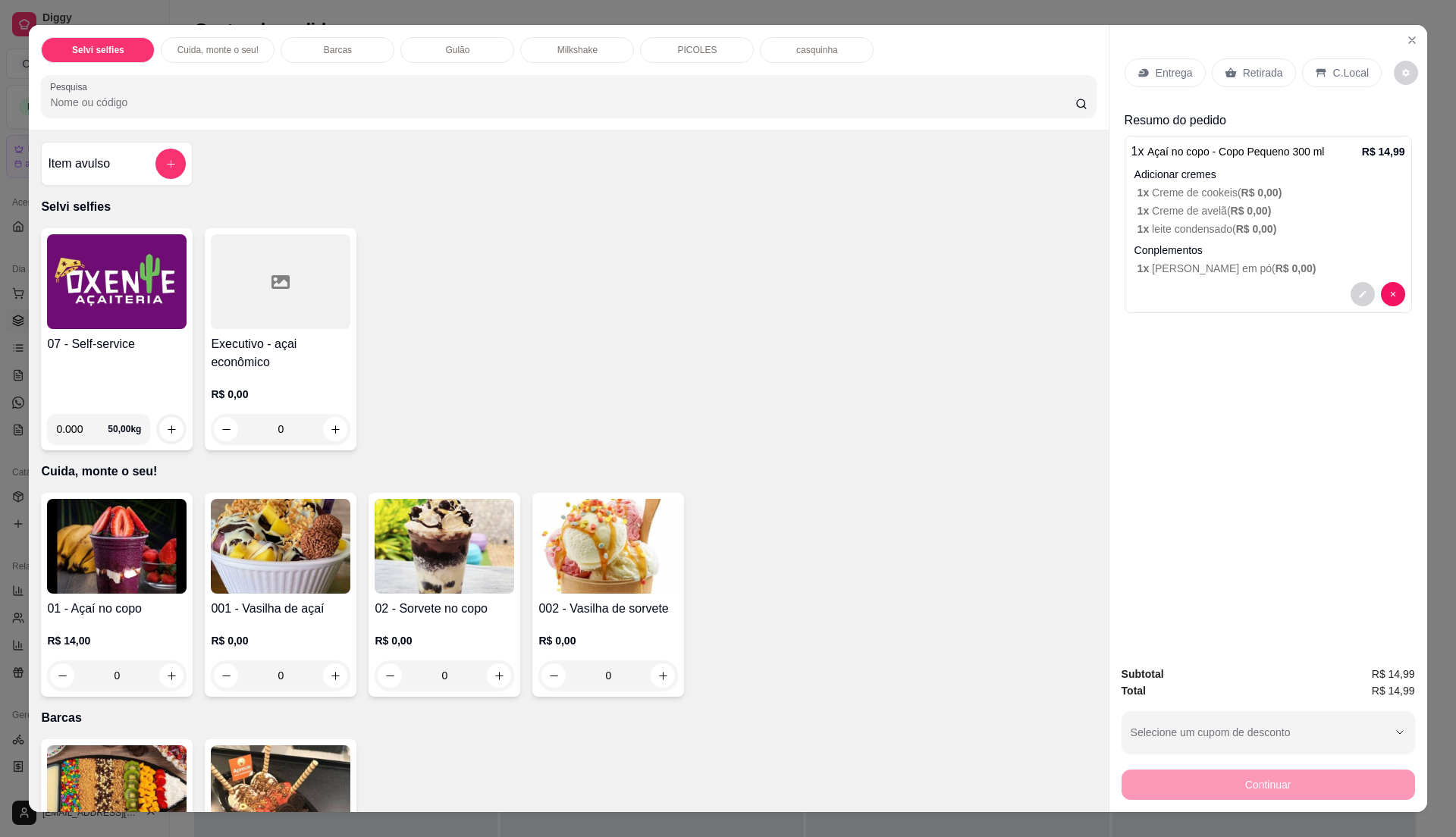
click at [1333, 77] on p "C.Local" at bounding box center [1351, 73] width 36 height 15
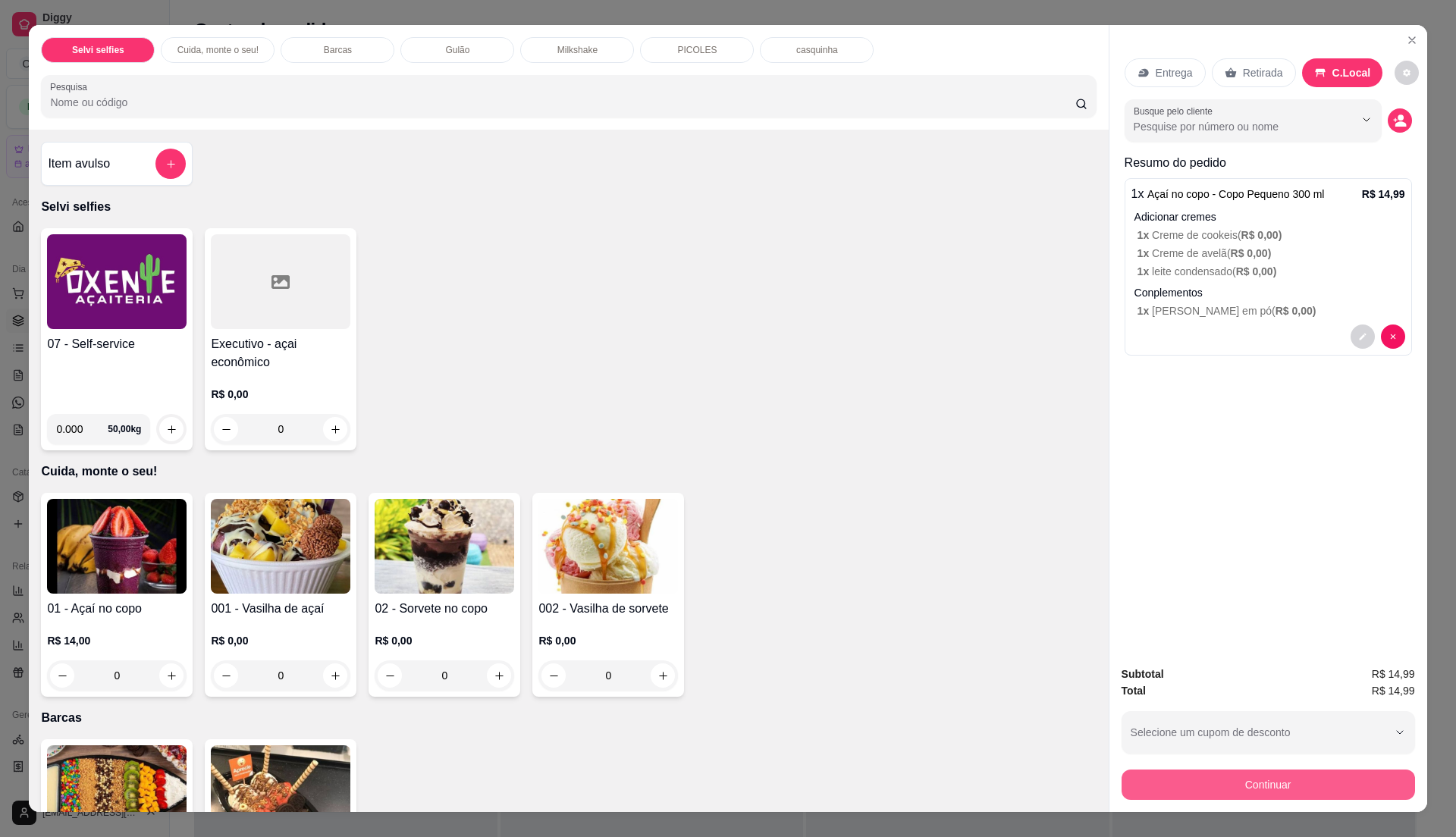
click at [1316, 780] on button "Continuar" at bounding box center [1268, 785] width 293 height 31
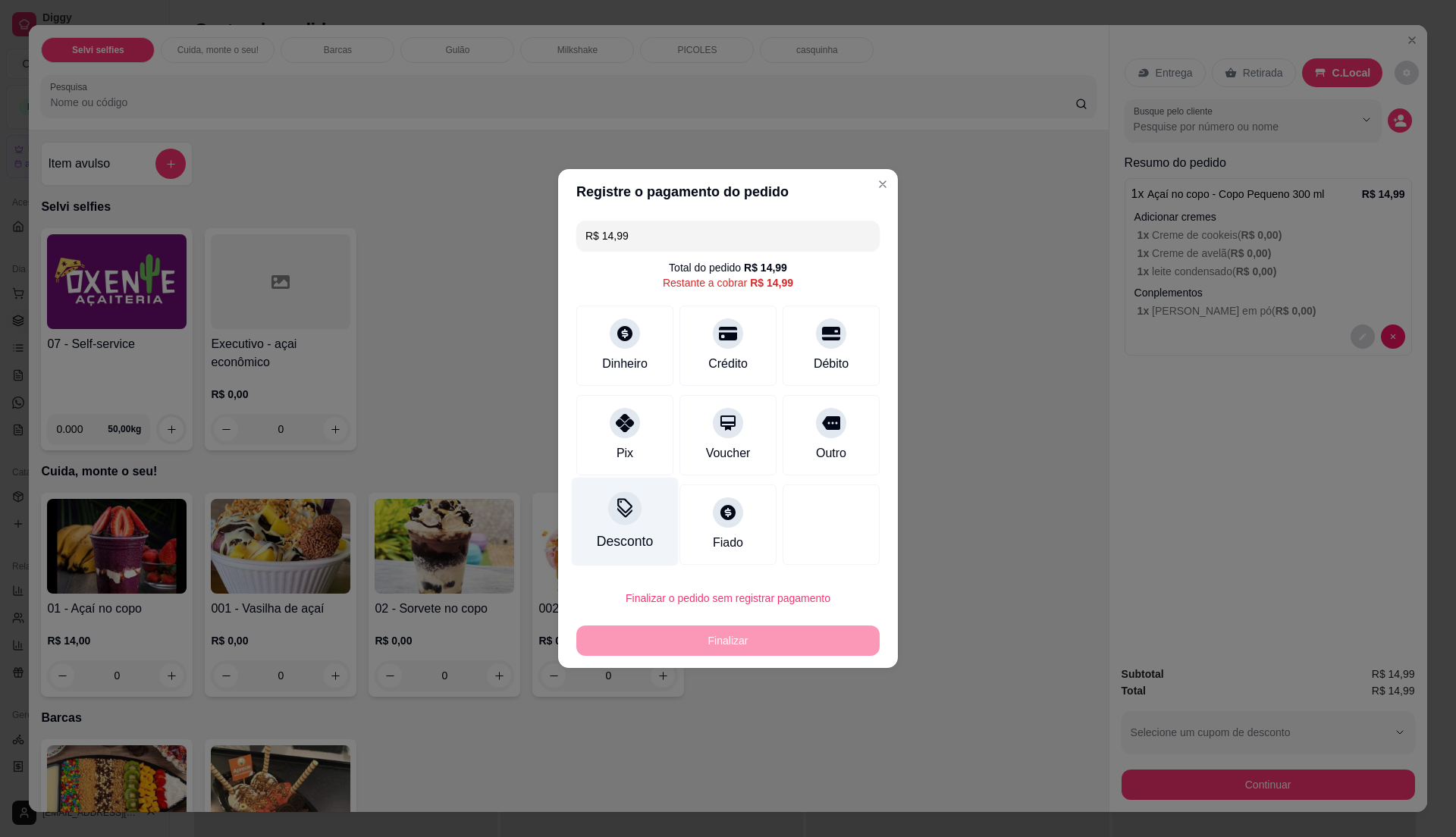
click at [620, 503] on icon at bounding box center [625, 508] width 20 height 20
click at [587, 426] on div "Pix" at bounding box center [624, 432] width 107 height 89
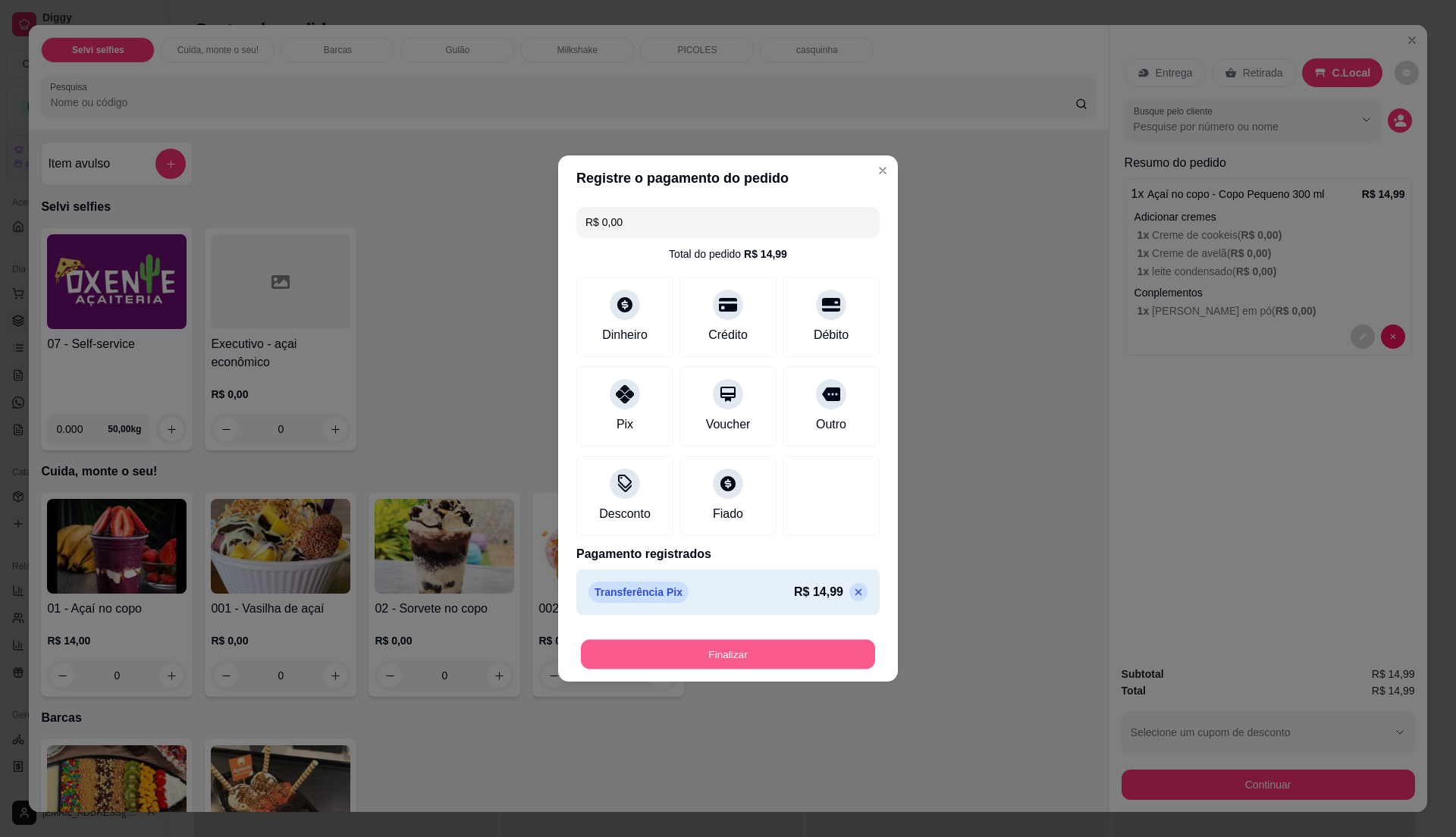
click at [760, 662] on button "Finalizar" at bounding box center [728, 654] width 294 height 30
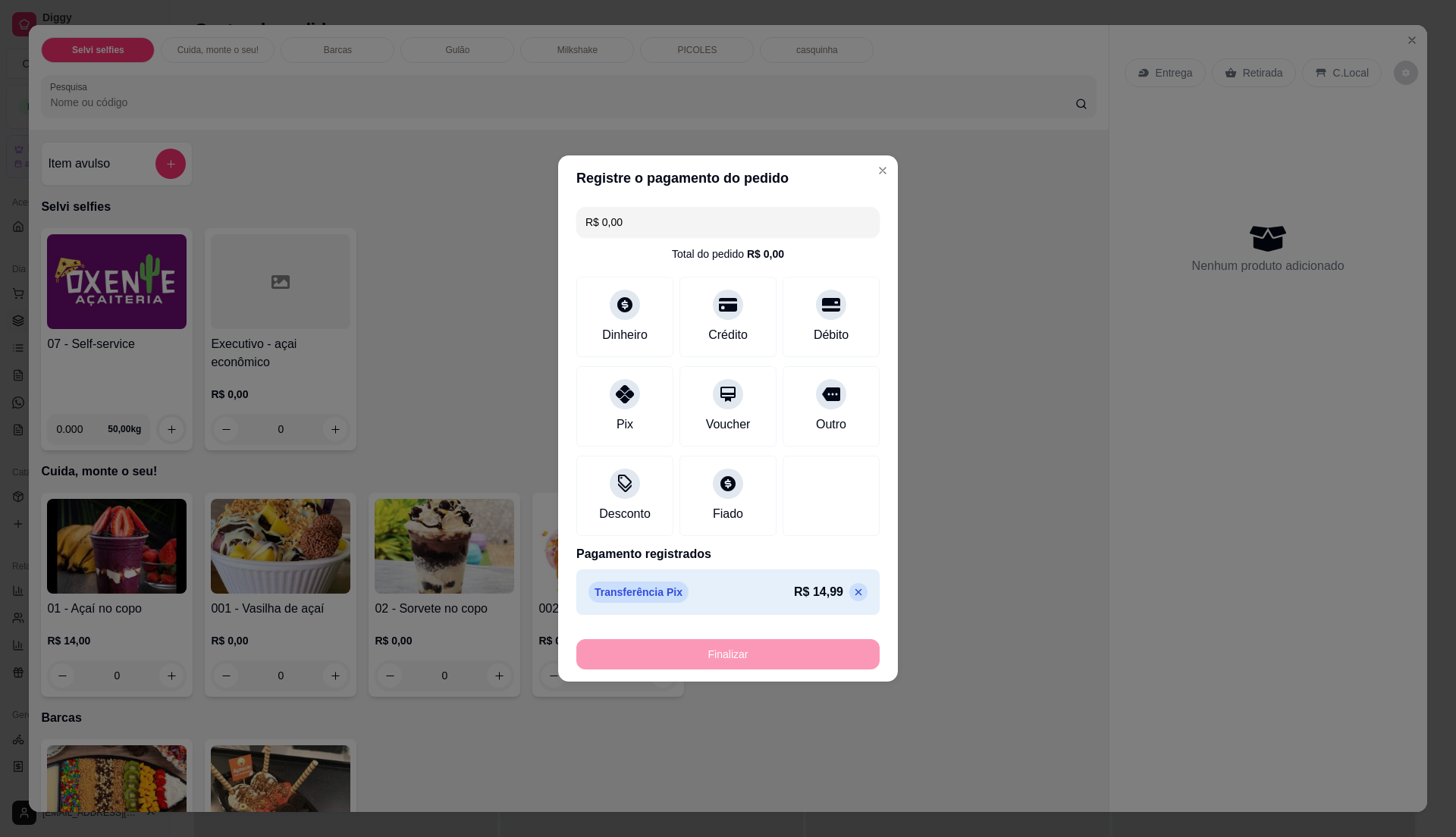
type input "-R$ 14,99"
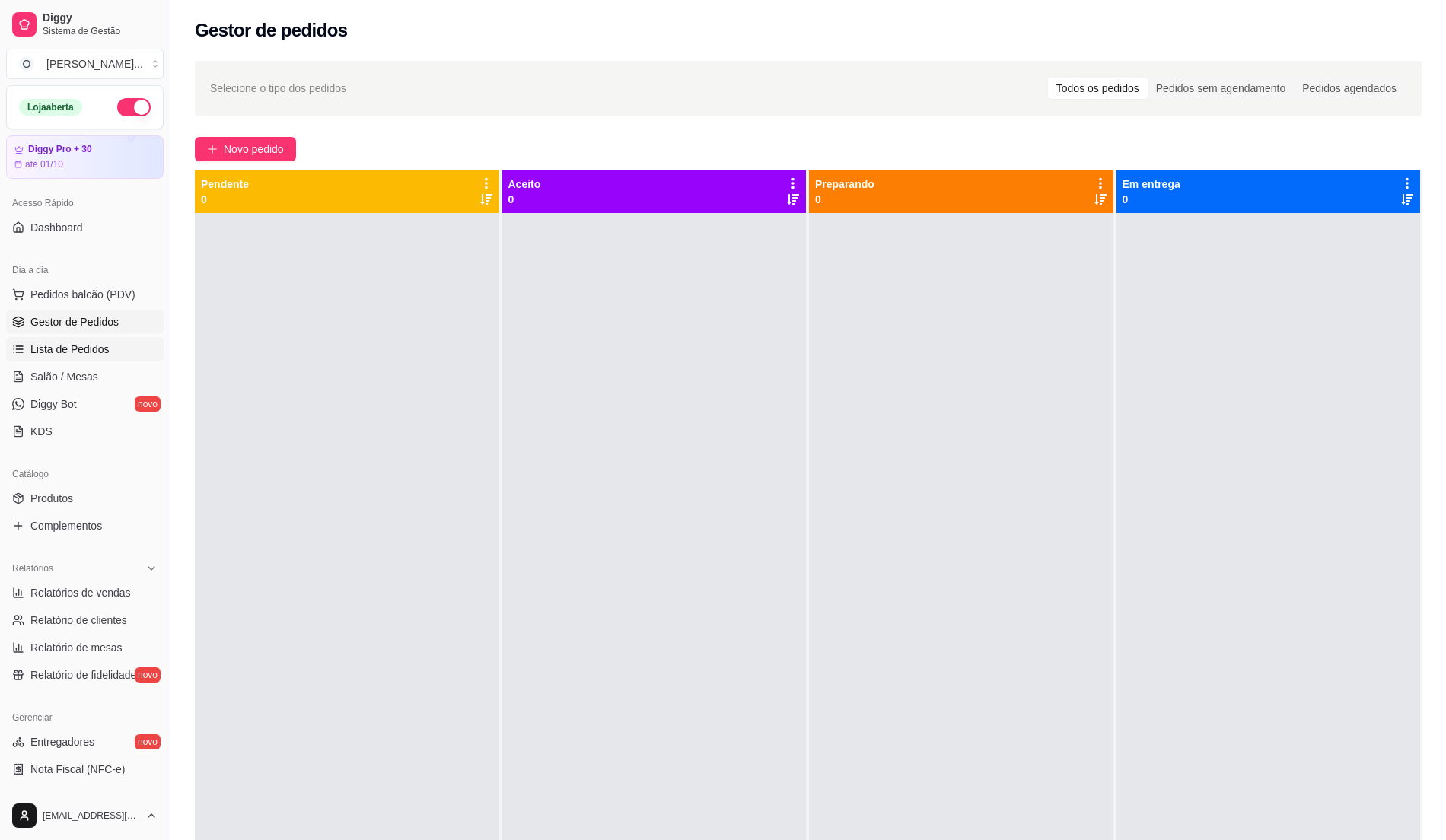
click at [116, 345] on link "Lista de Pedidos" at bounding box center [85, 348] width 158 height 24
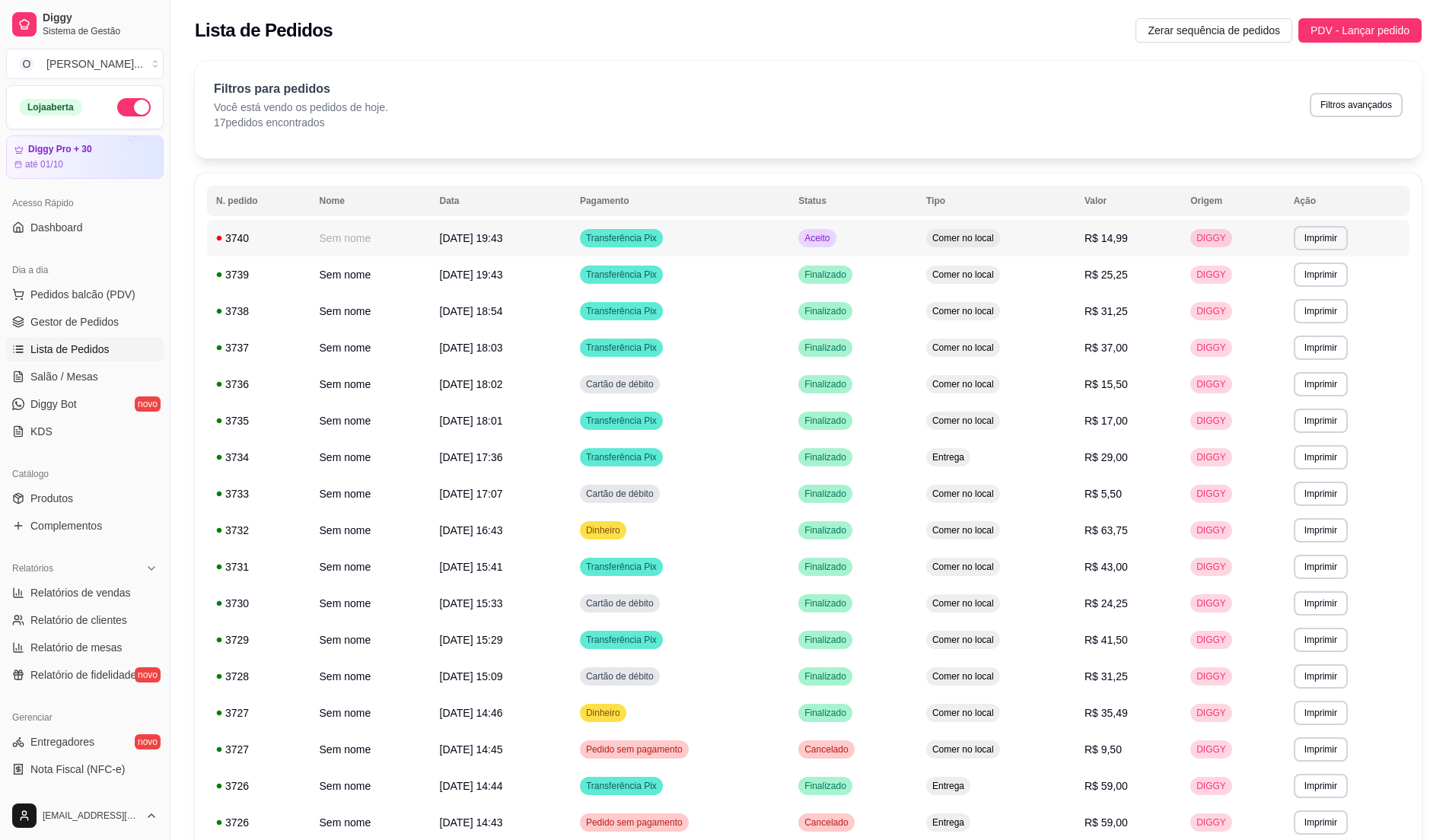
click at [947, 239] on span "Comer no local" at bounding box center [962, 239] width 68 height 13
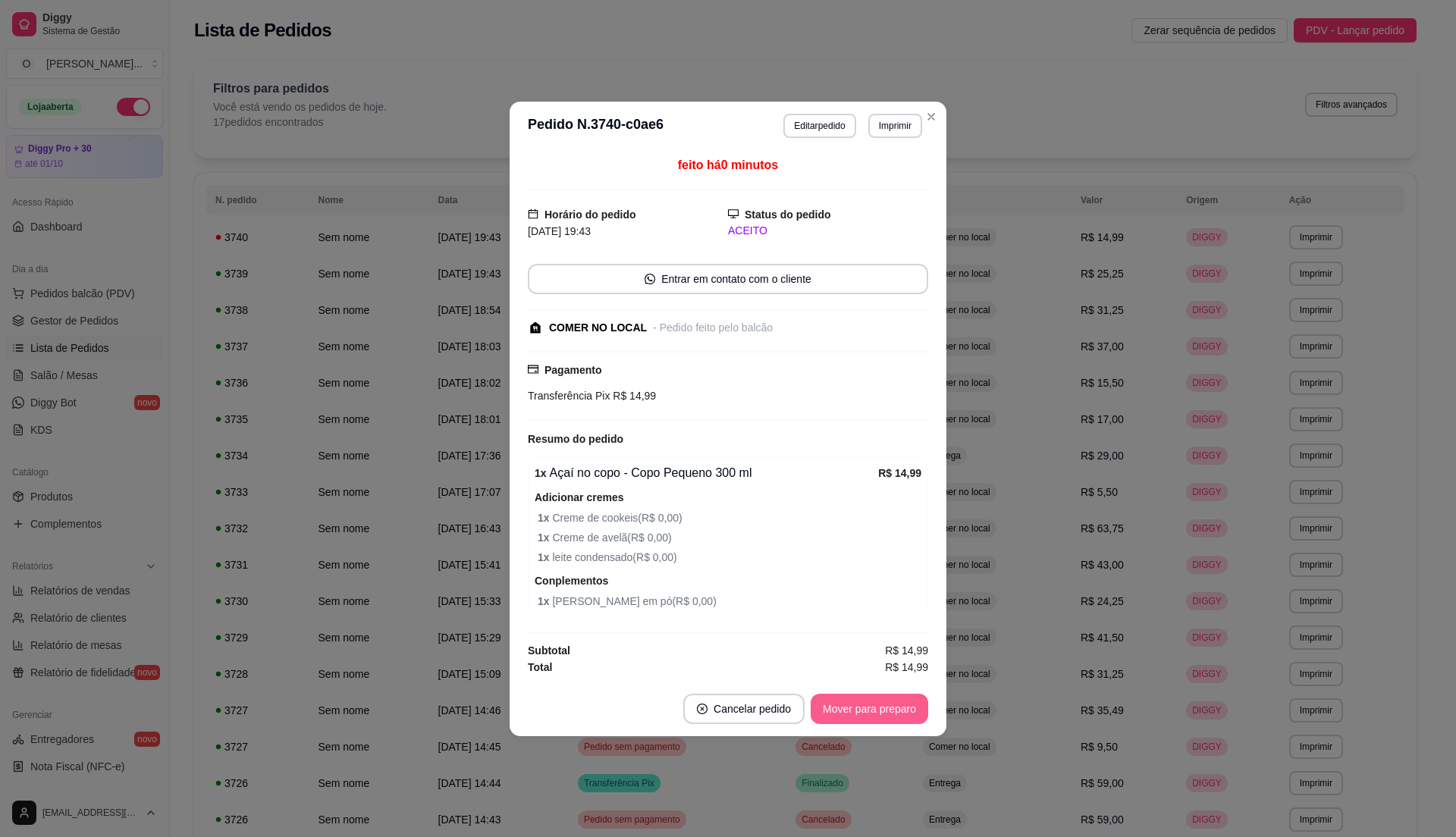
click at [850, 713] on button "Mover para preparo" at bounding box center [869, 709] width 118 height 31
click at [850, 713] on button "Mover para retirada disponível" at bounding box center [844, 709] width 168 height 31
click at [850, 713] on button "Mover para finalizado" at bounding box center [865, 709] width 126 height 31
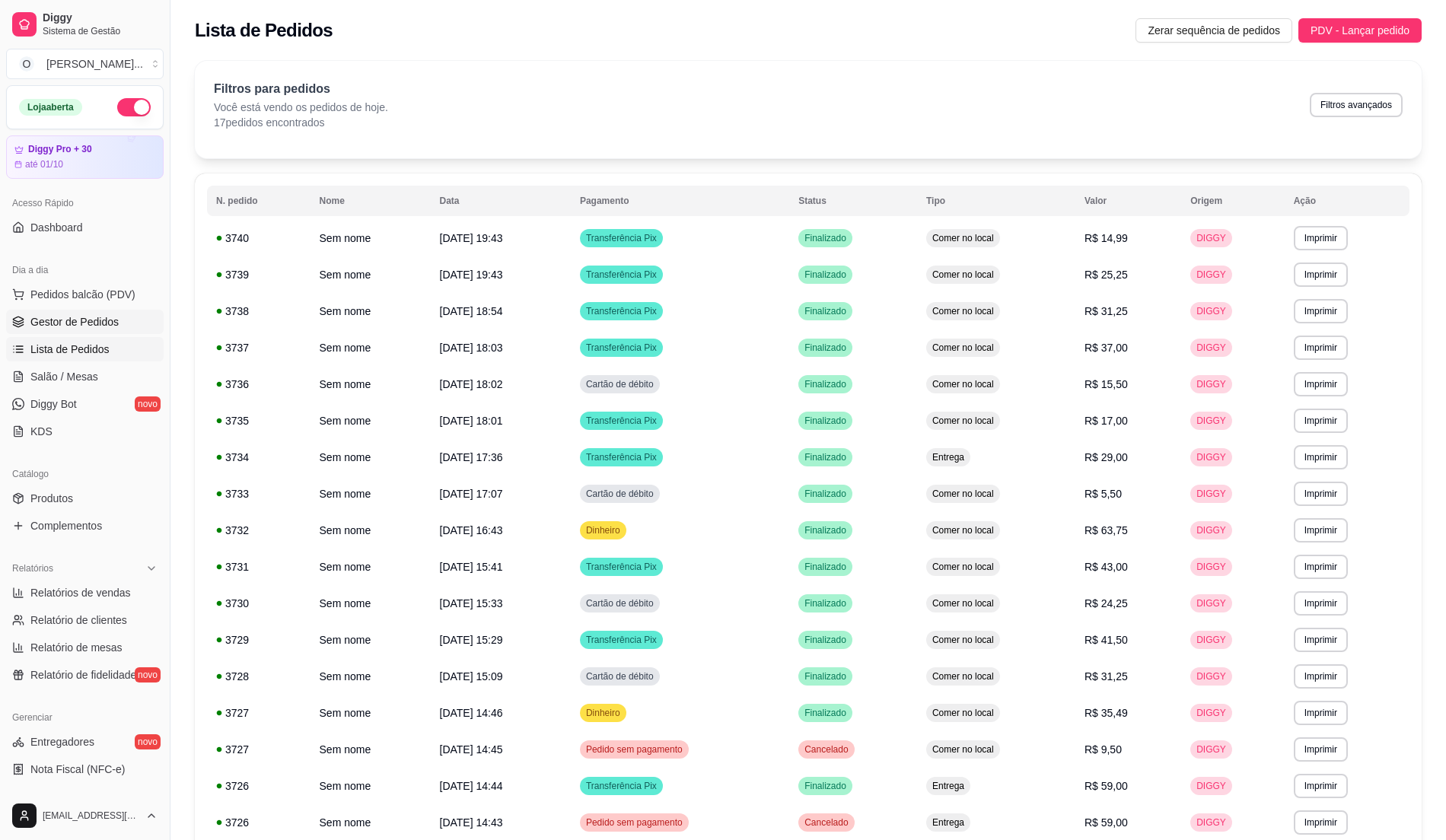
click at [89, 332] on link "Gestor de Pedidos" at bounding box center [85, 321] width 158 height 24
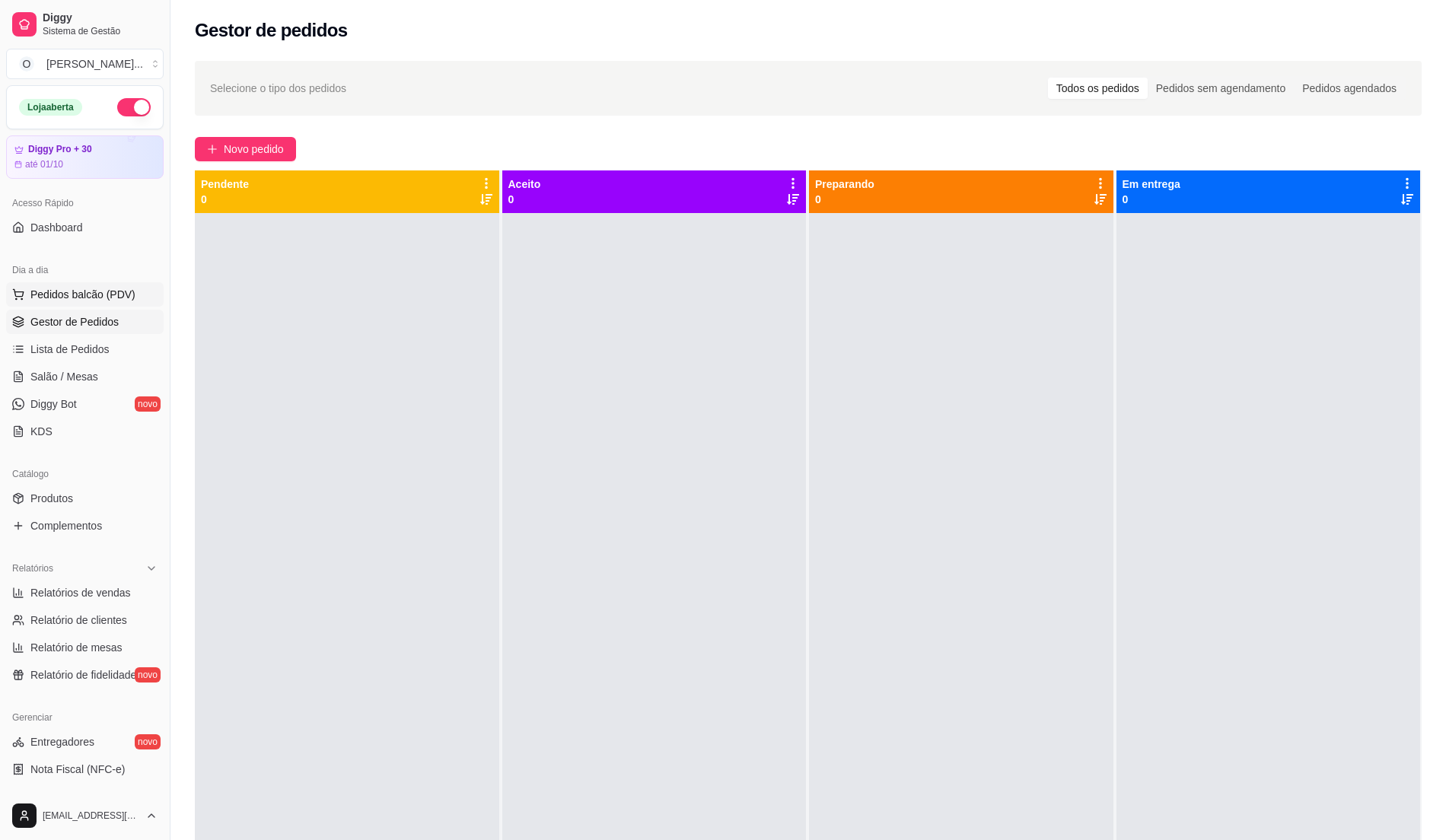
click at [123, 290] on span "Pedidos balcão (PDV)" at bounding box center [83, 294] width 105 height 15
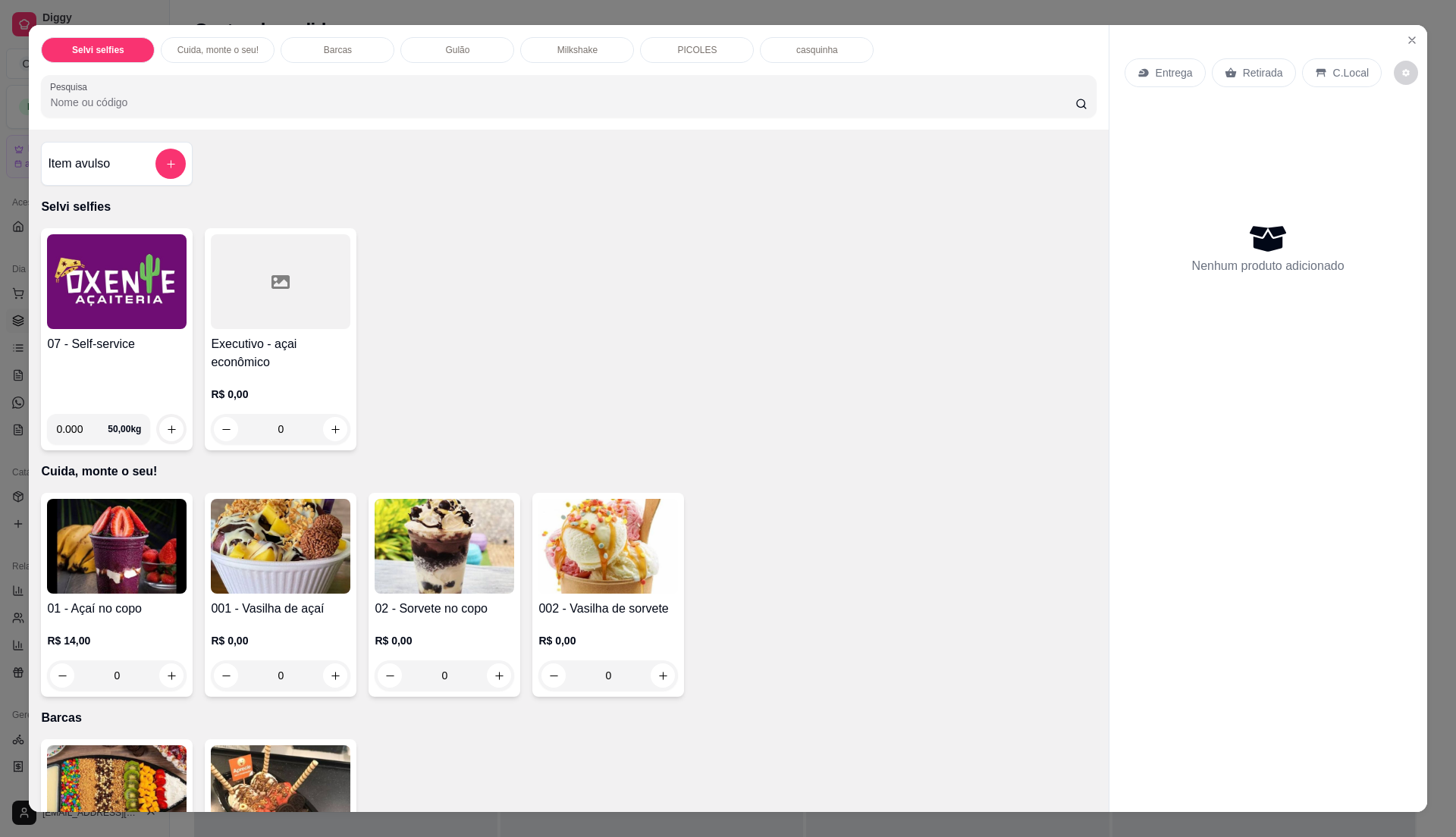
click at [100, 341] on h4 "07 - Self-service" at bounding box center [117, 344] width 140 height 18
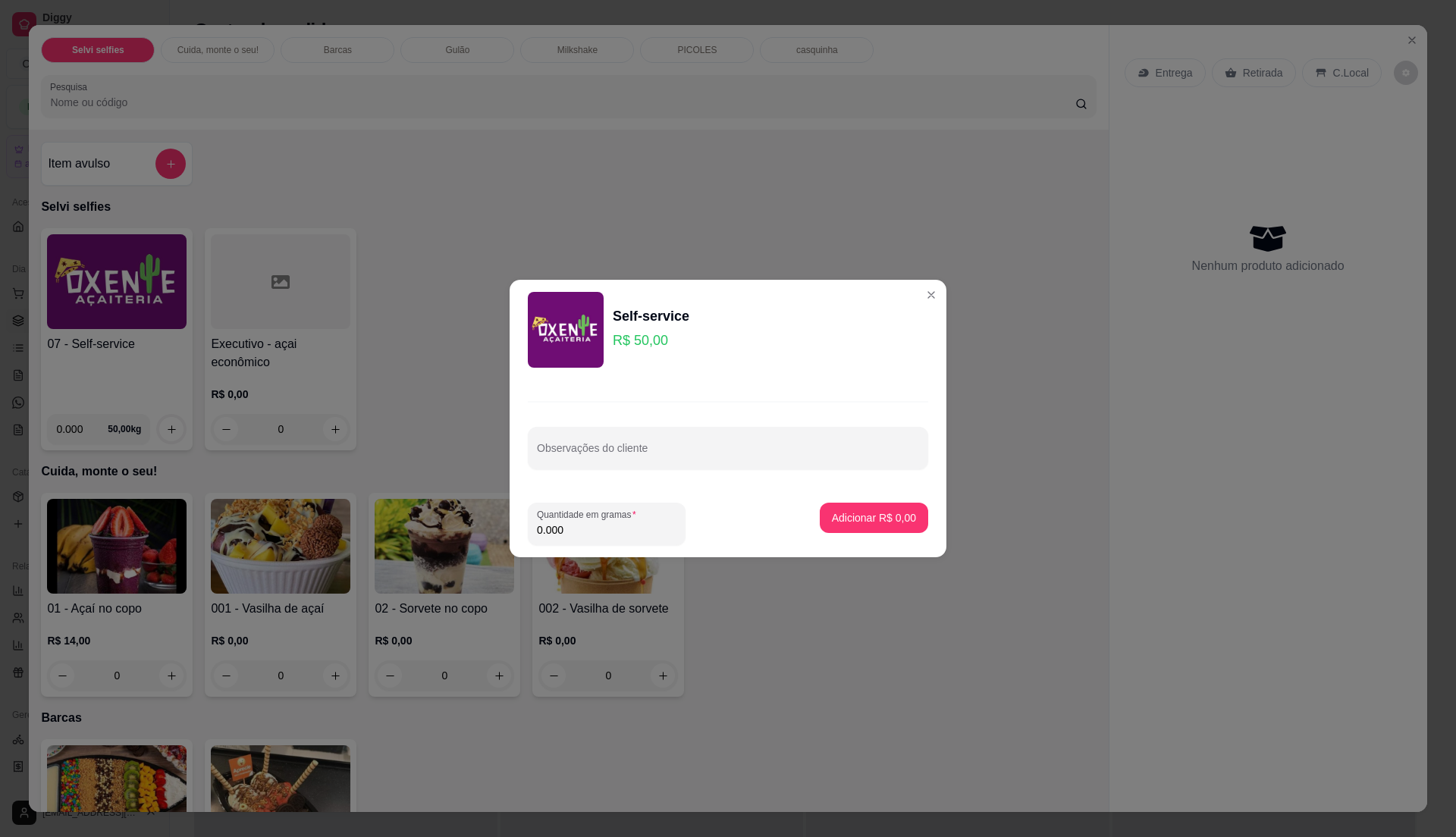
click at [600, 522] on input "0.000" at bounding box center [606, 529] width 140 height 15
click at [600, 522] on input "0" at bounding box center [606, 529] width 140 height 15
type input "0.485"
click at [852, 520] on p "Adicionar R$ 24,25" at bounding box center [871, 518] width 91 height 15
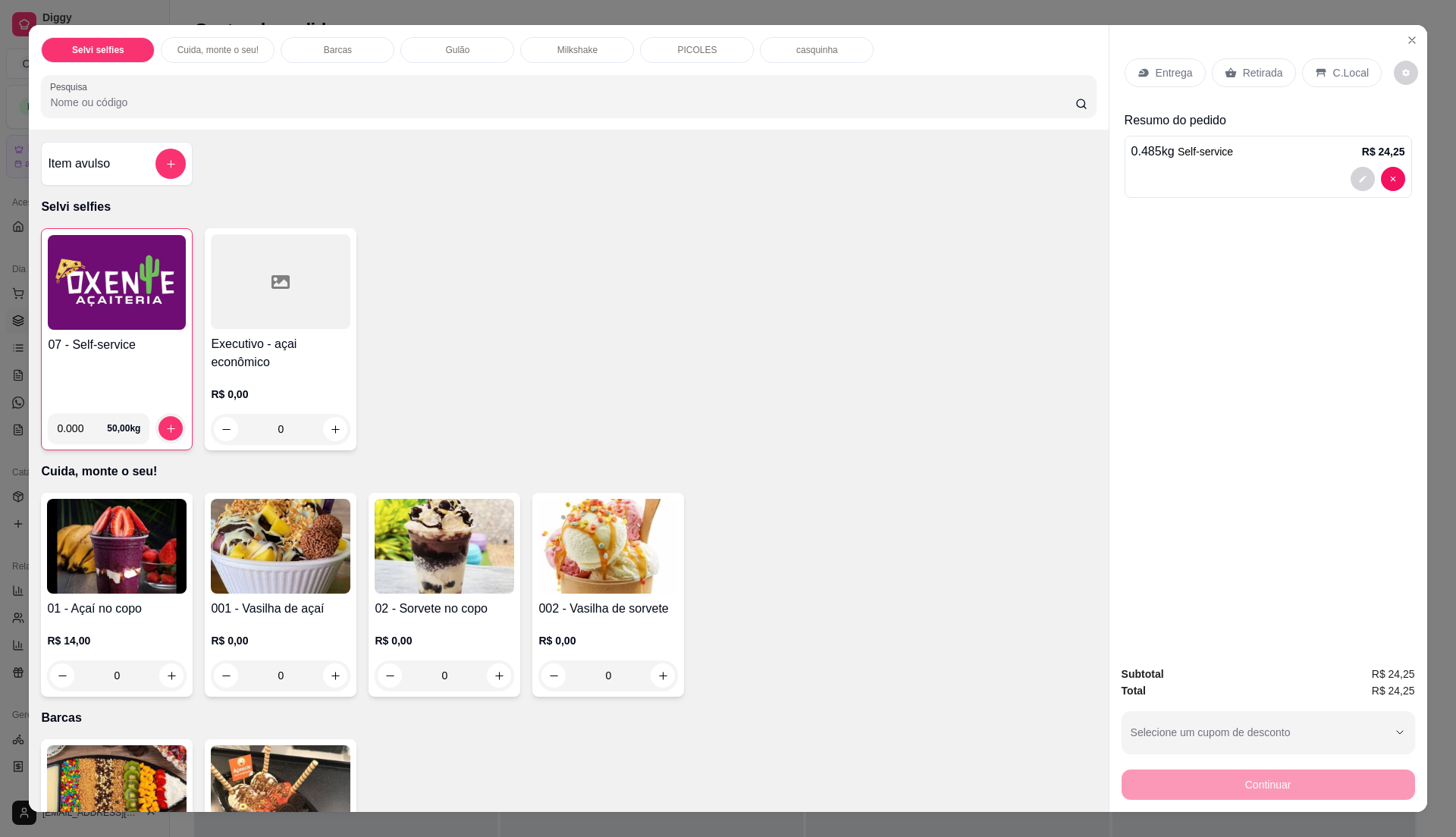
click at [117, 326] on img at bounding box center [117, 283] width 138 height 95
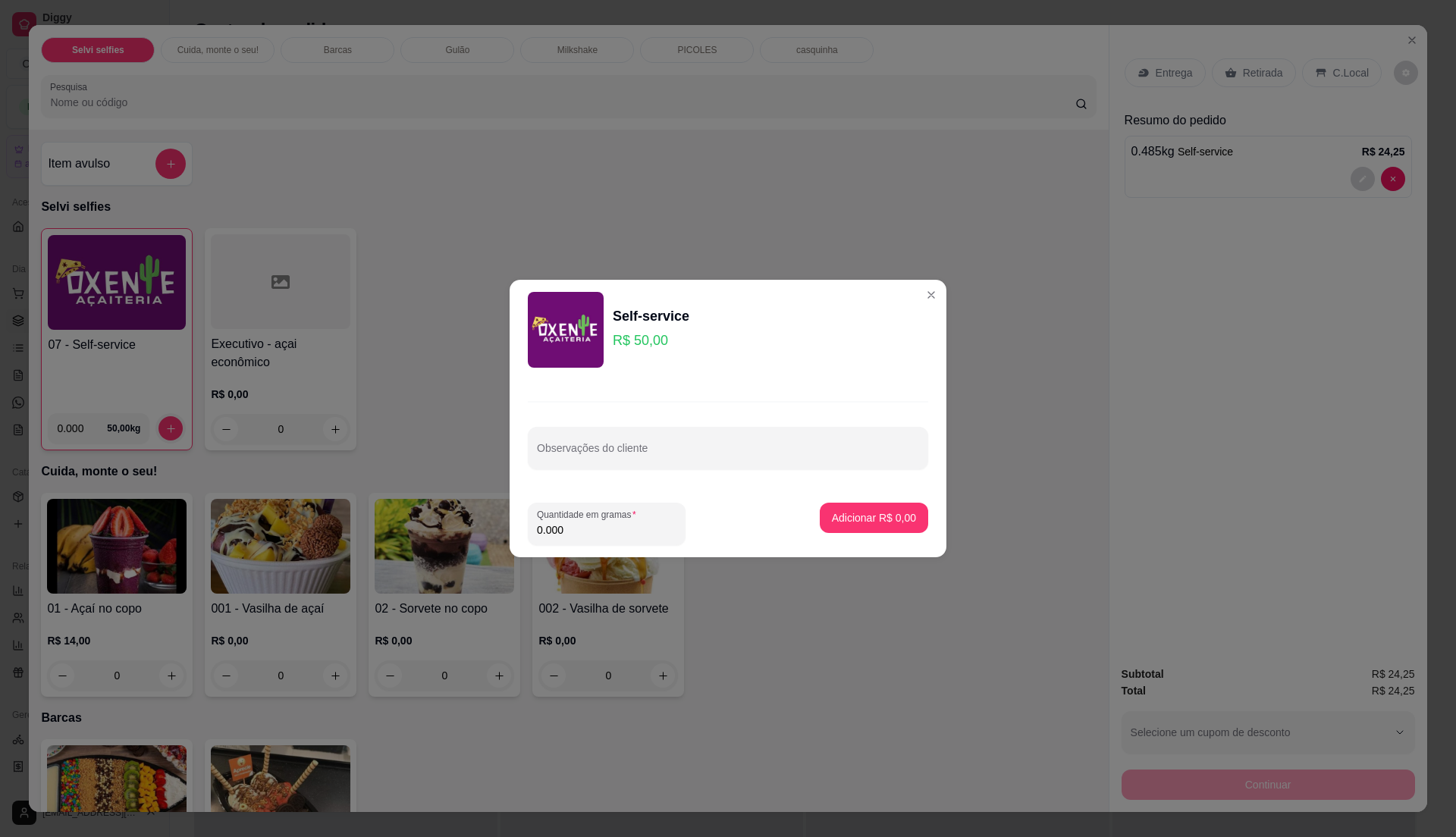
click at [578, 531] on input "0.000" at bounding box center [606, 529] width 140 height 15
click at [578, 531] on input "0" at bounding box center [606, 529] width 140 height 15
type input "0.485"
click at [855, 516] on p "Adicionar R$ 24,25" at bounding box center [871, 518] width 88 height 14
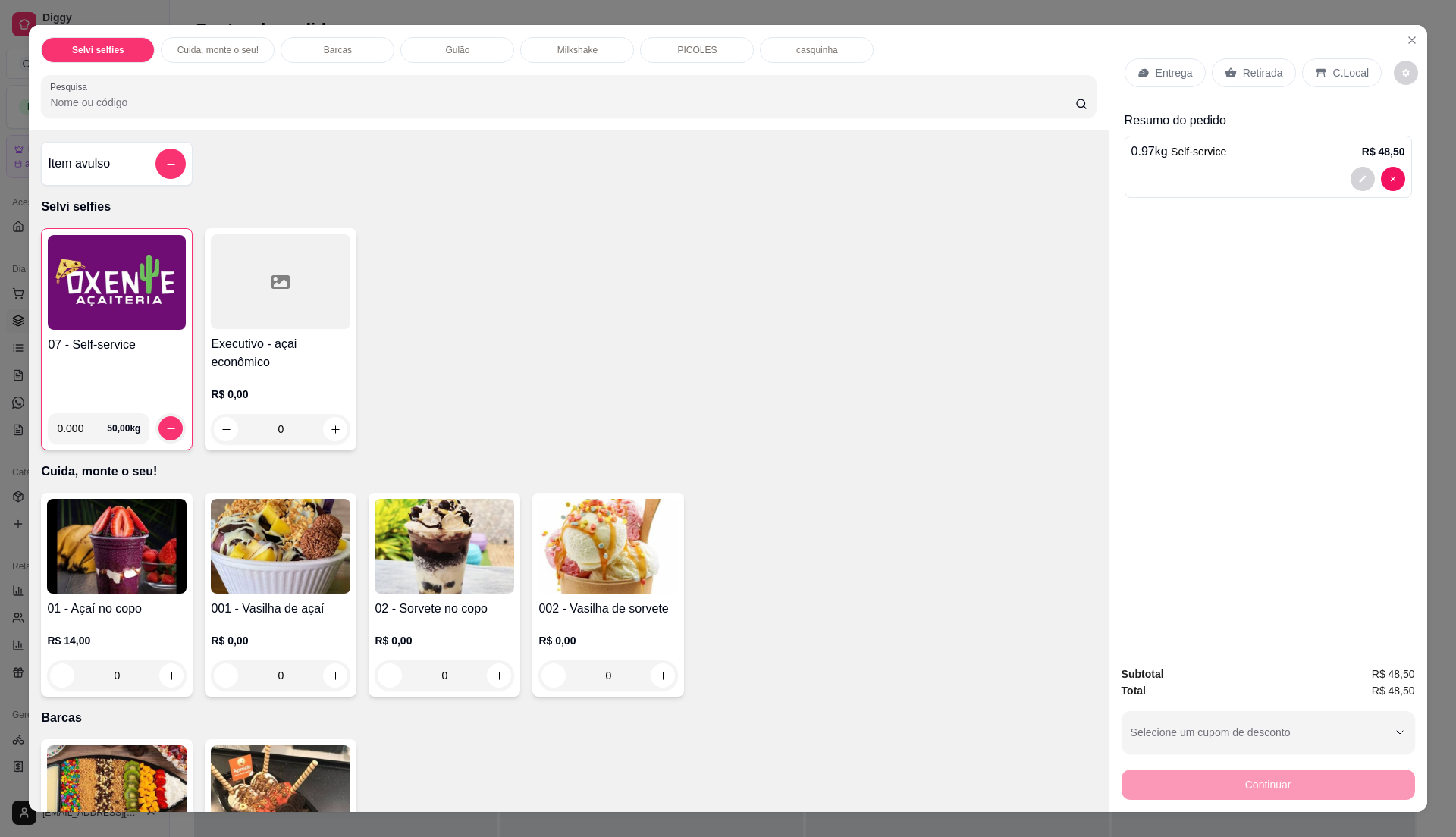
click at [1336, 73] on p "C.Local" at bounding box center [1351, 73] width 36 height 15
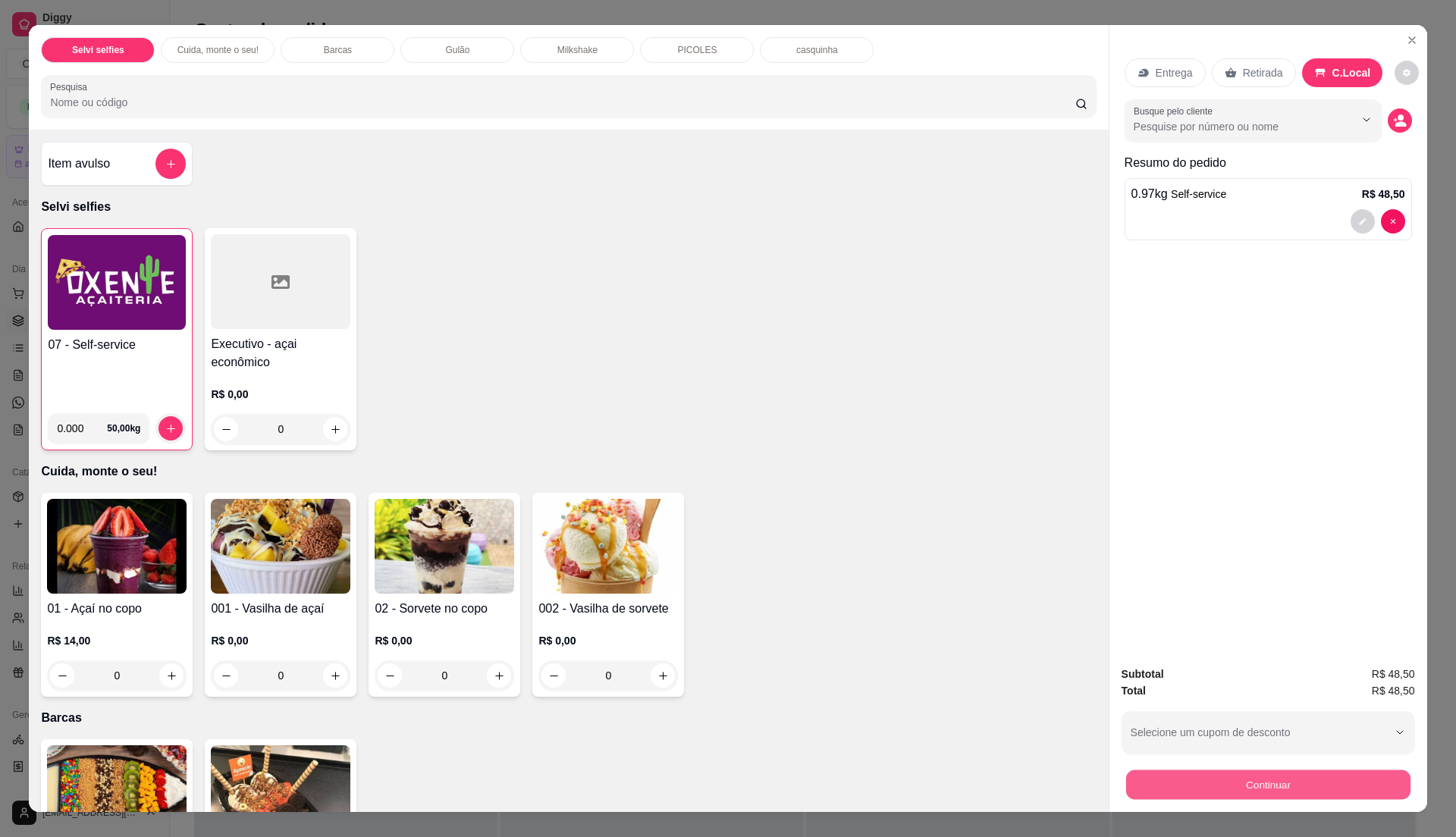
click at [1286, 780] on button "Continuar" at bounding box center [1267, 784] width 284 height 30
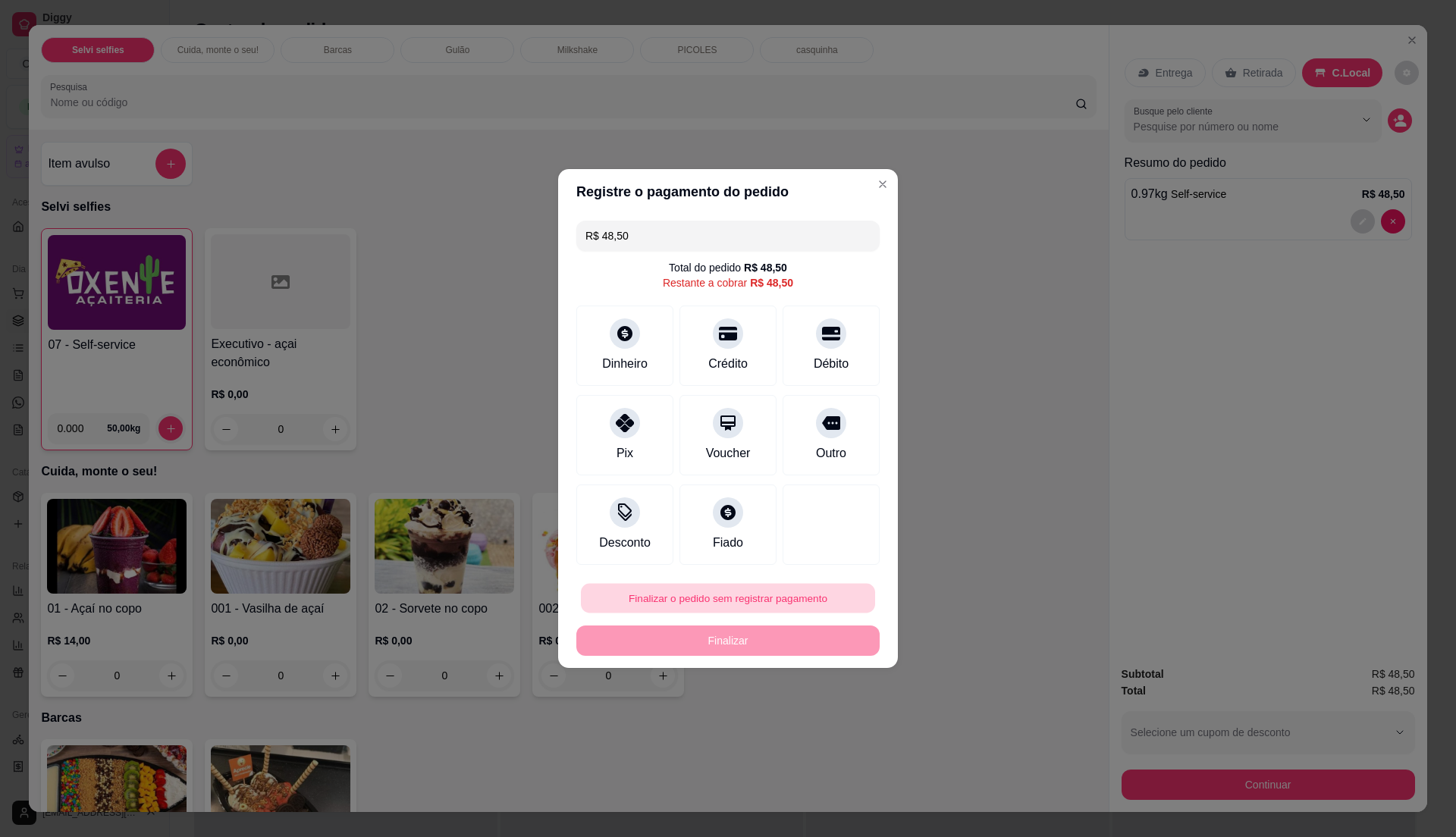
click at [734, 596] on button "Finalizar o pedido sem registrar pagamento" at bounding box center [728, 598] width 294 height 30
click at [829, 723] on button "Confirmar" at bounding box center [822, 724] width 57 height 23
type input "R$ 0,00"
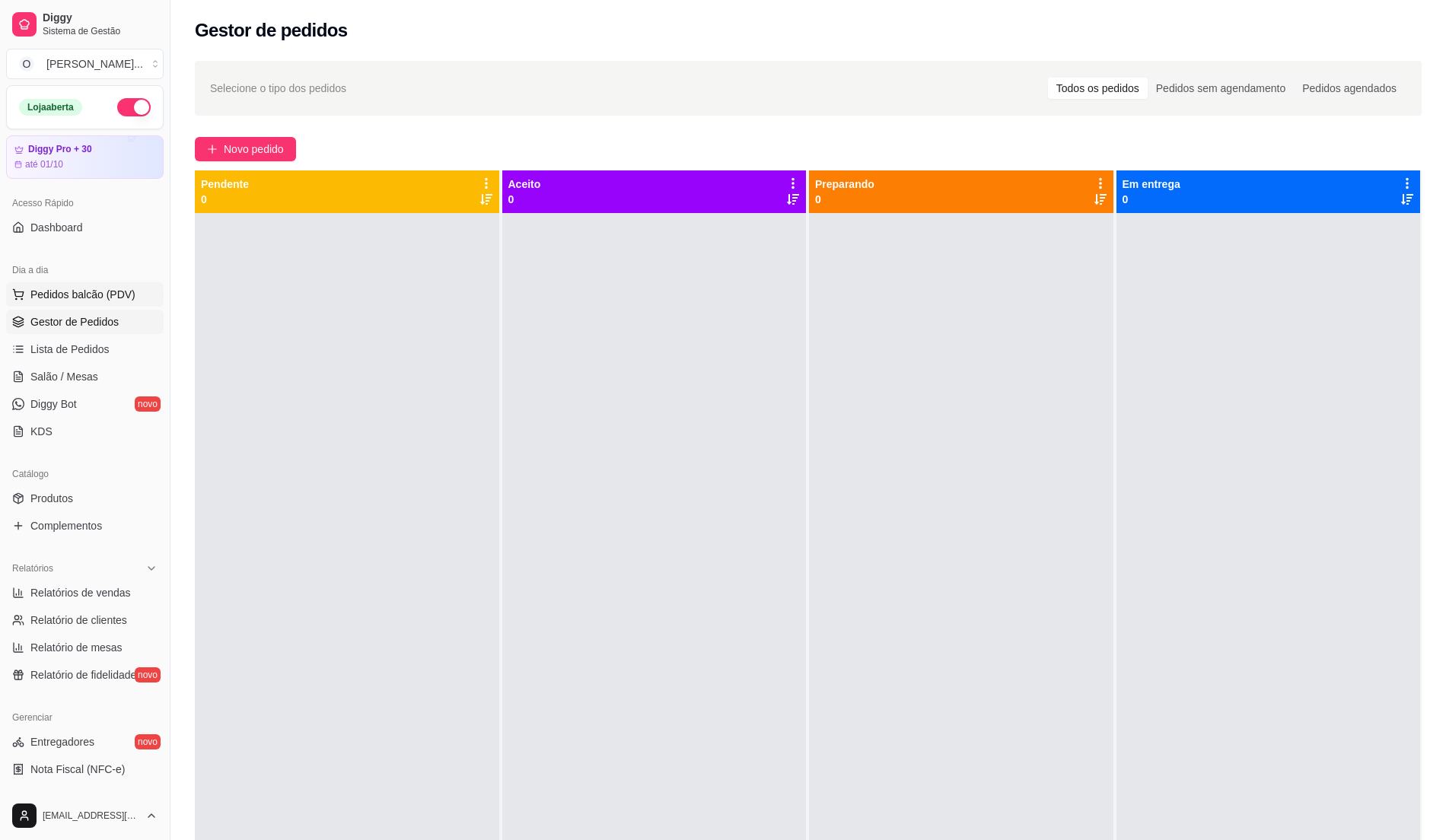
click at [88, 293] on span "Pedidos balcão (PDV)" at bounding box center [83, 294] width 105 height 15
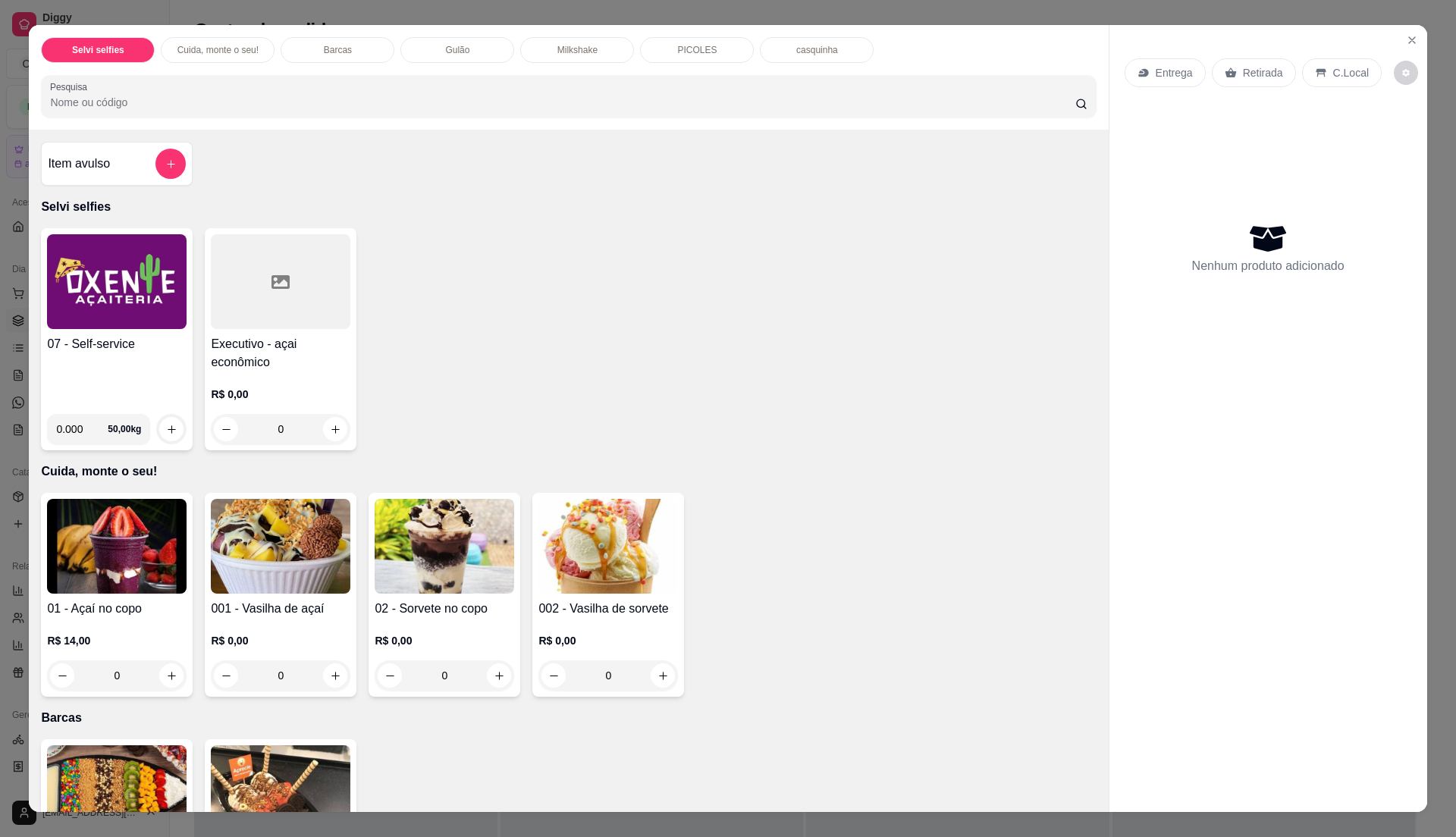
click at [99, 353] on h4 "07 - Self-service" at bounding box center [117, 344] width 140 height 18
click at [114, 377] on div "07 - Self-service" at bounding box center [117, 369] width 140 height 66
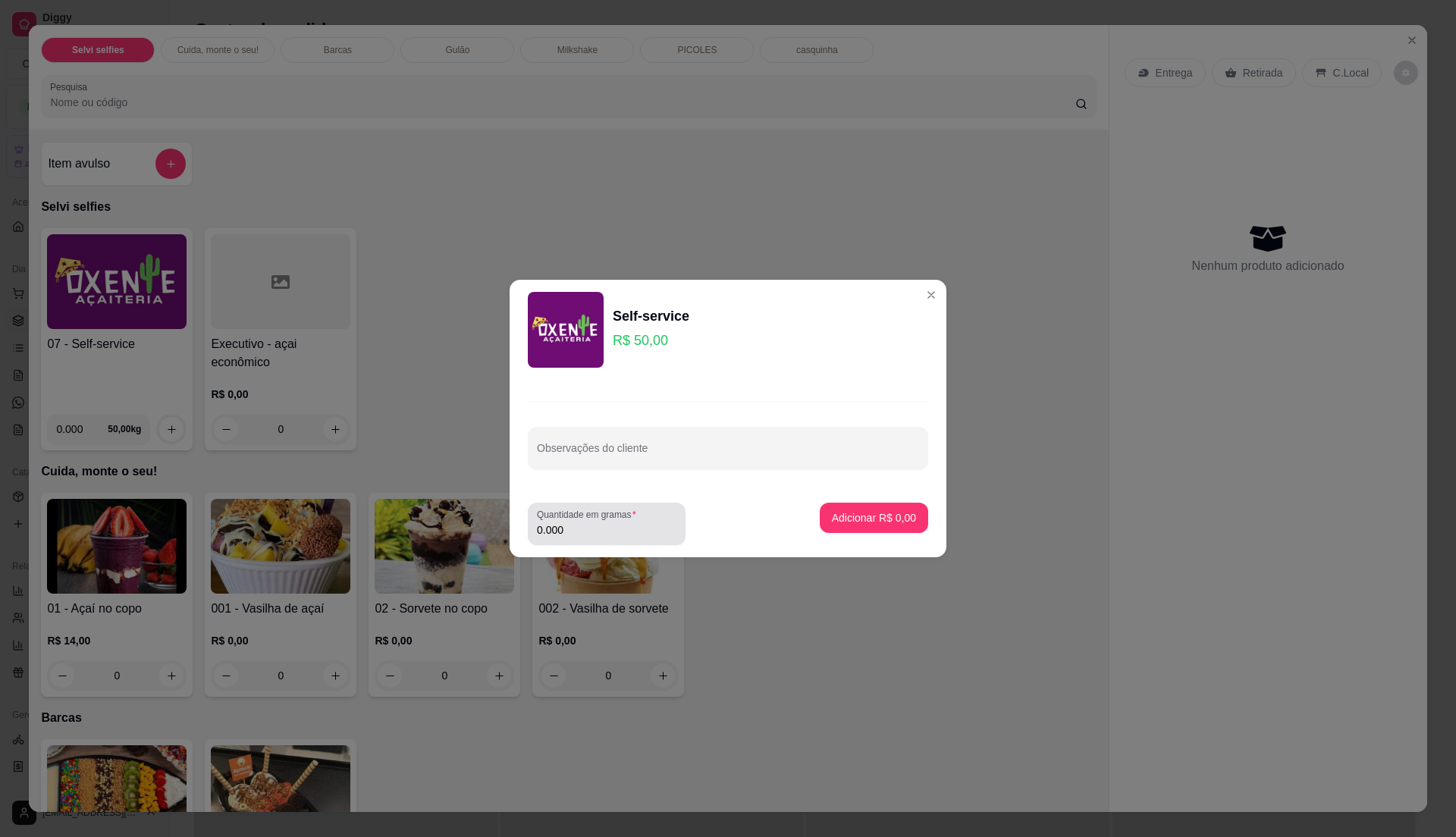
click at [591, 527] on input "0.000" at bounding box center [606, 529] width 140 height 15
click at [592, 527] on input "0" at bounding box center [606, 529] width 140 height 15
type input "0.57"
click at [850, 514] on p "Adicionar R$ 28,50" at bounding box center [871, 518] width 91 height 15
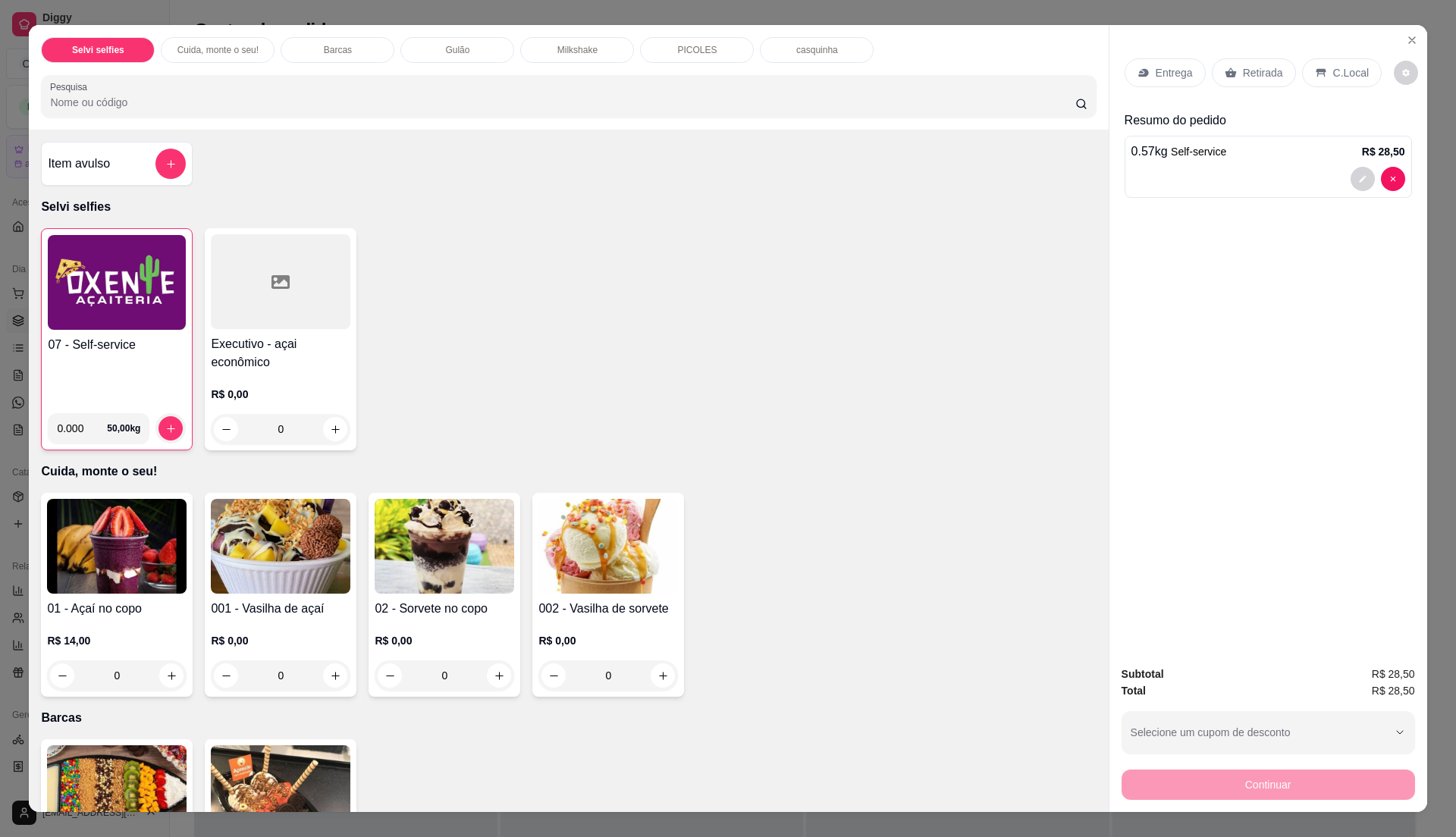
click at [1312, 64] on div "C.Local" at bounding box center [1341, 73] width 80 height 29
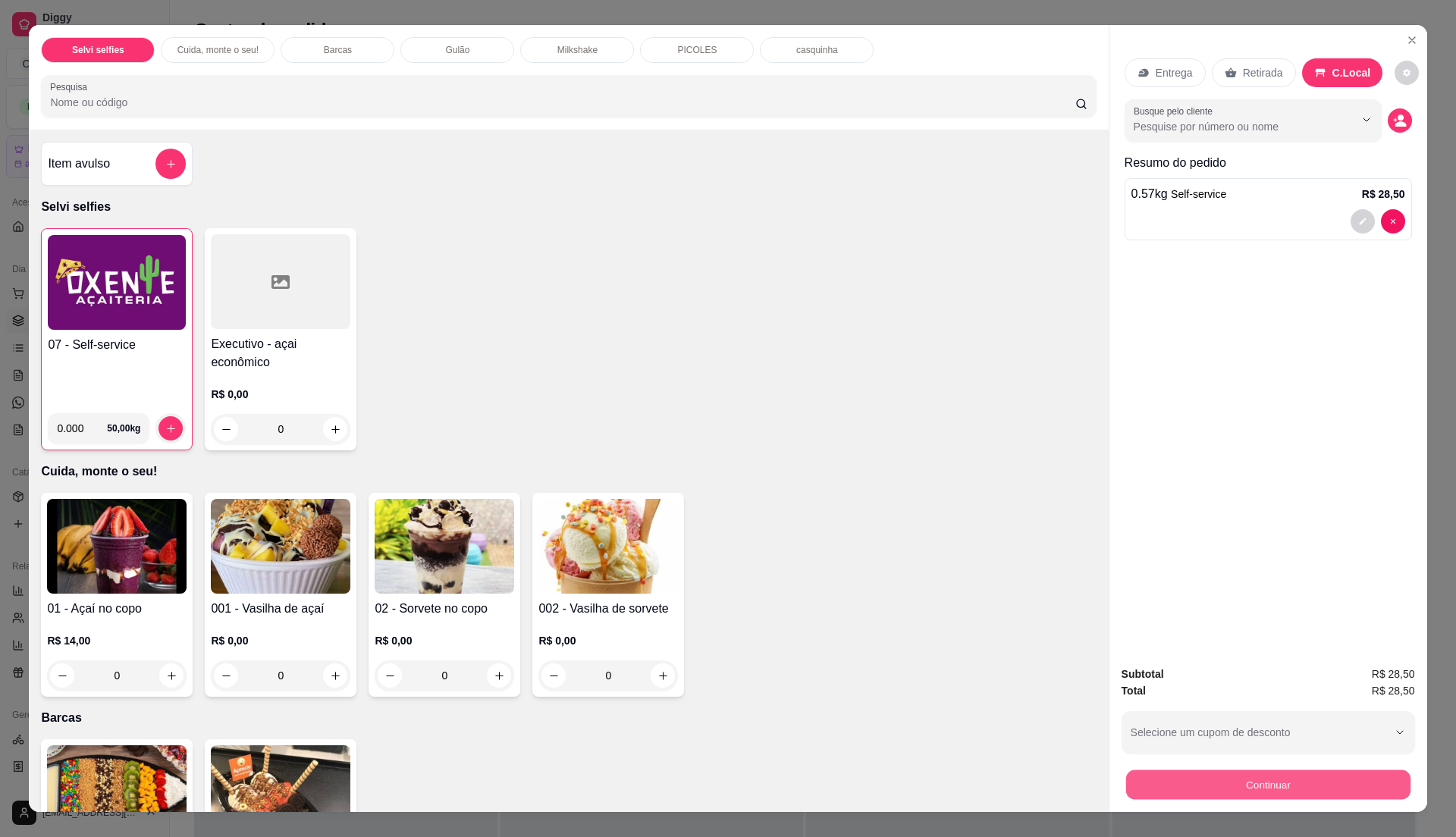
click at [1223, 787] on button "Continuar" at bounding box center [1267, 784] width 284 height 30
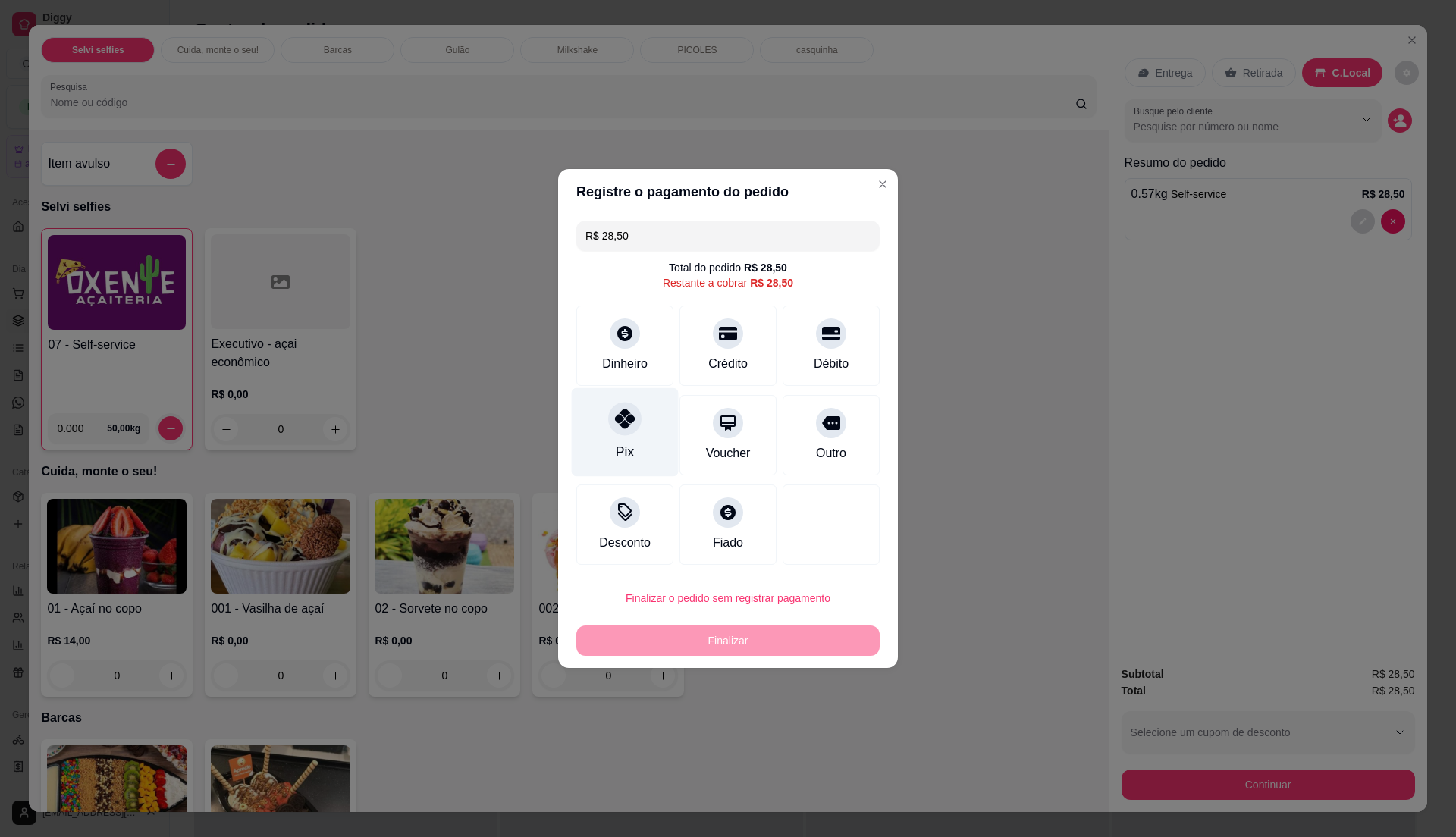
click at [632, 434] on div "Pix" at bounding box center [624, 432] width 107 height 89
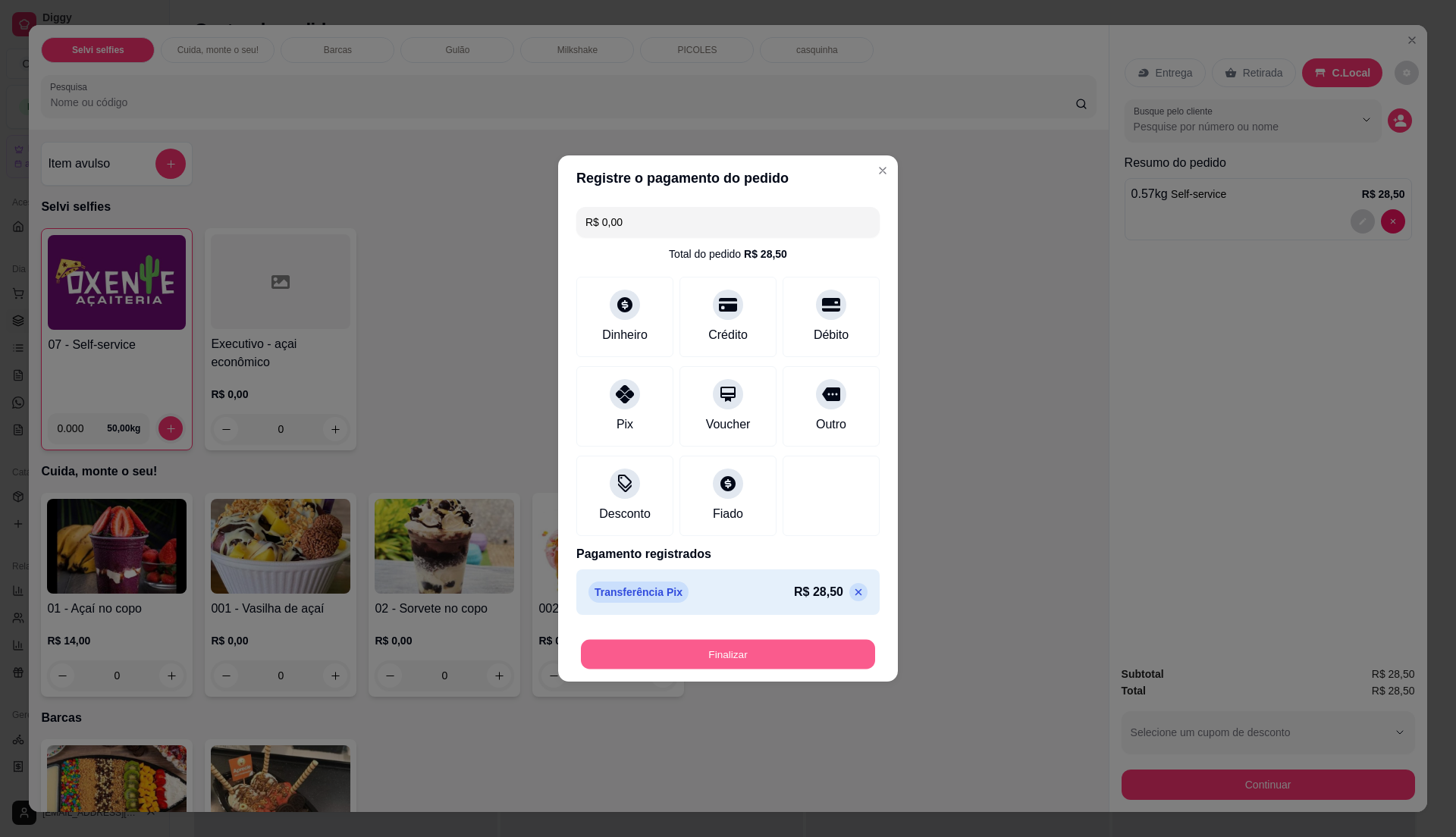
click at [729, 664] on button "Finalizar" at bounding box center [728, 654] width 294 height 30
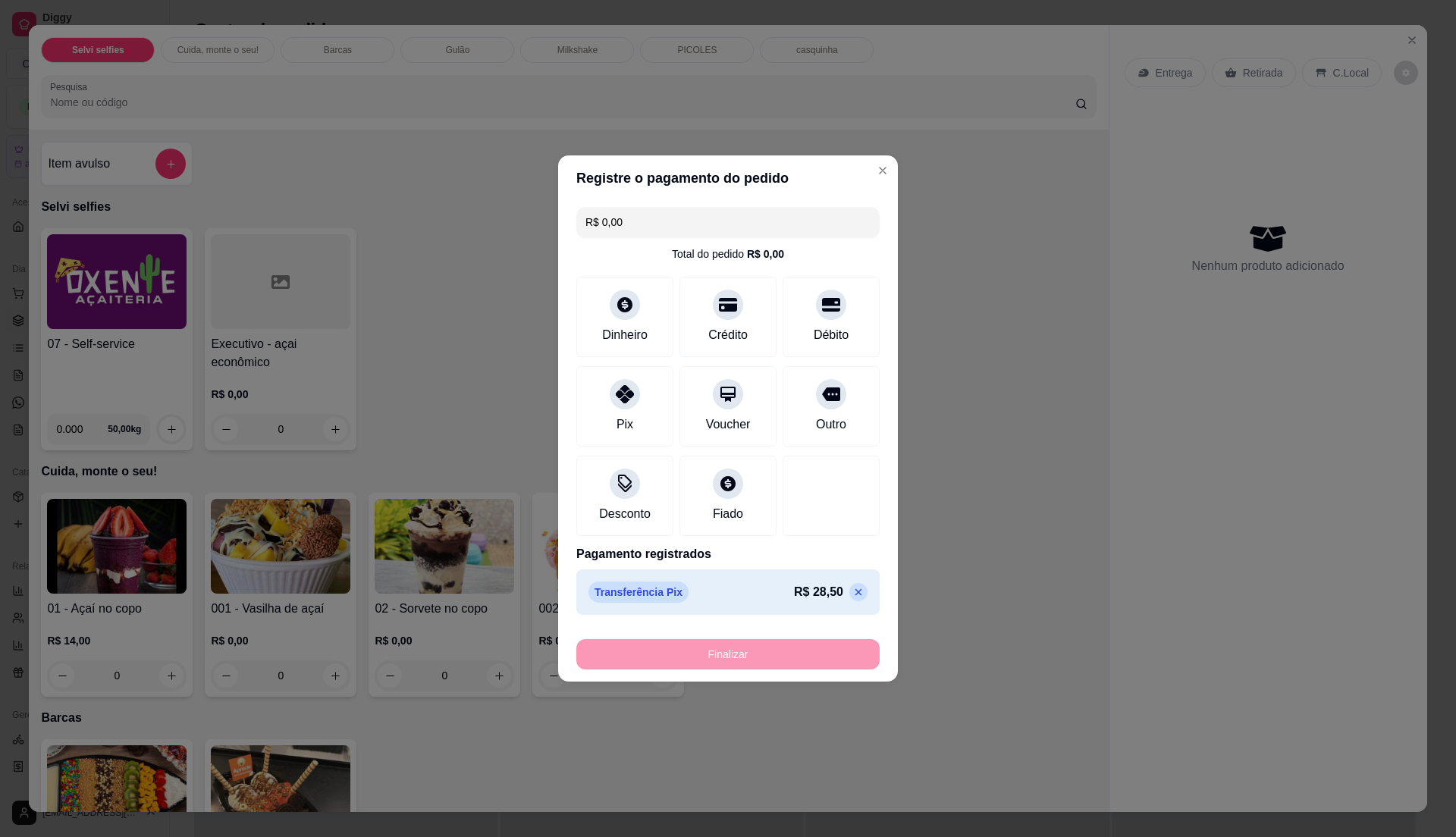
type input "-R$ 28,50"
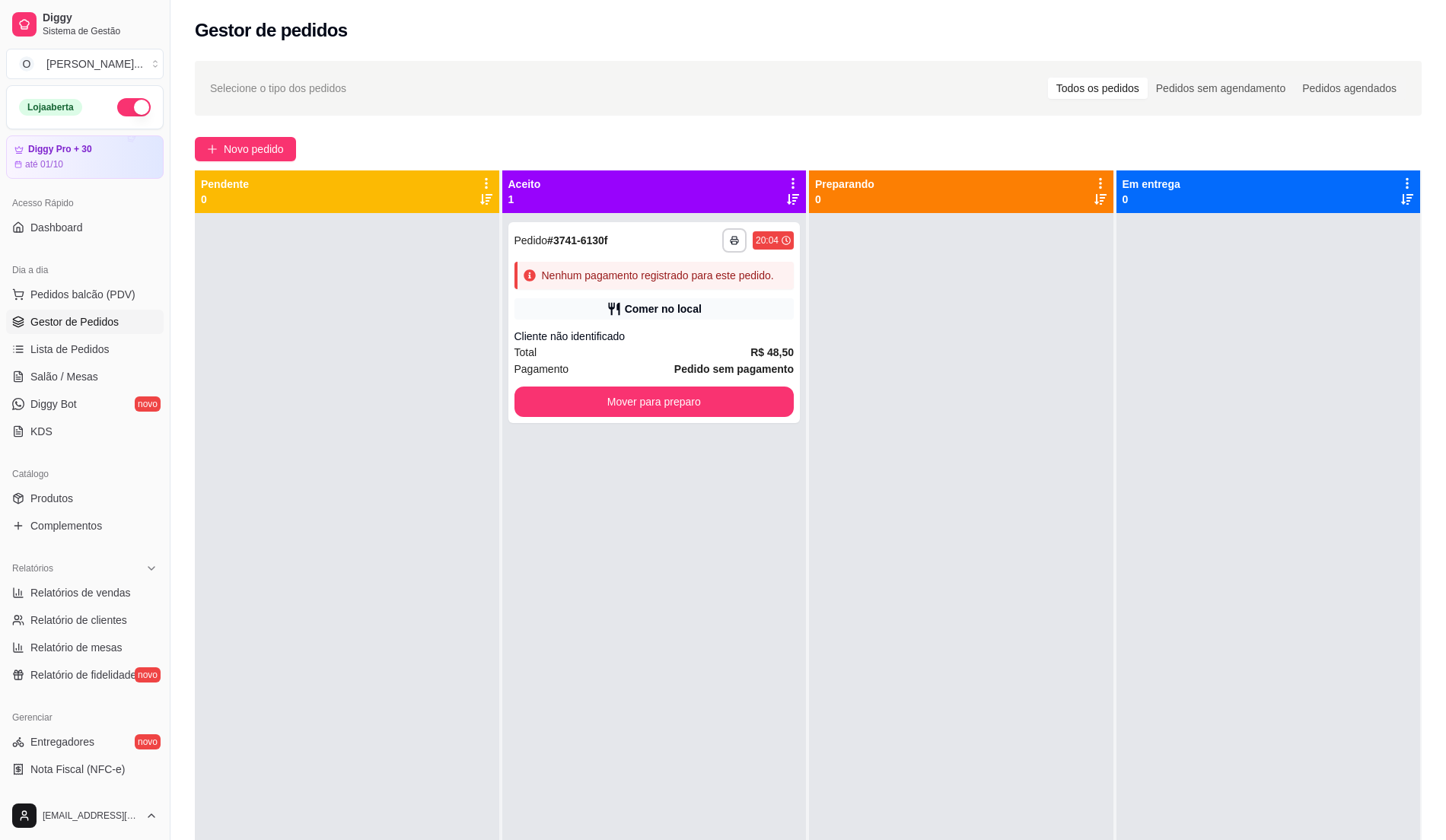
click at [99, 332] on link "Gestor de Pedidos" at bounding box center [85, 321] width 158 height 24
click at [90, 348] on span "Lista de Pedidos" at bounding box center [70, 349] width 79 height 15
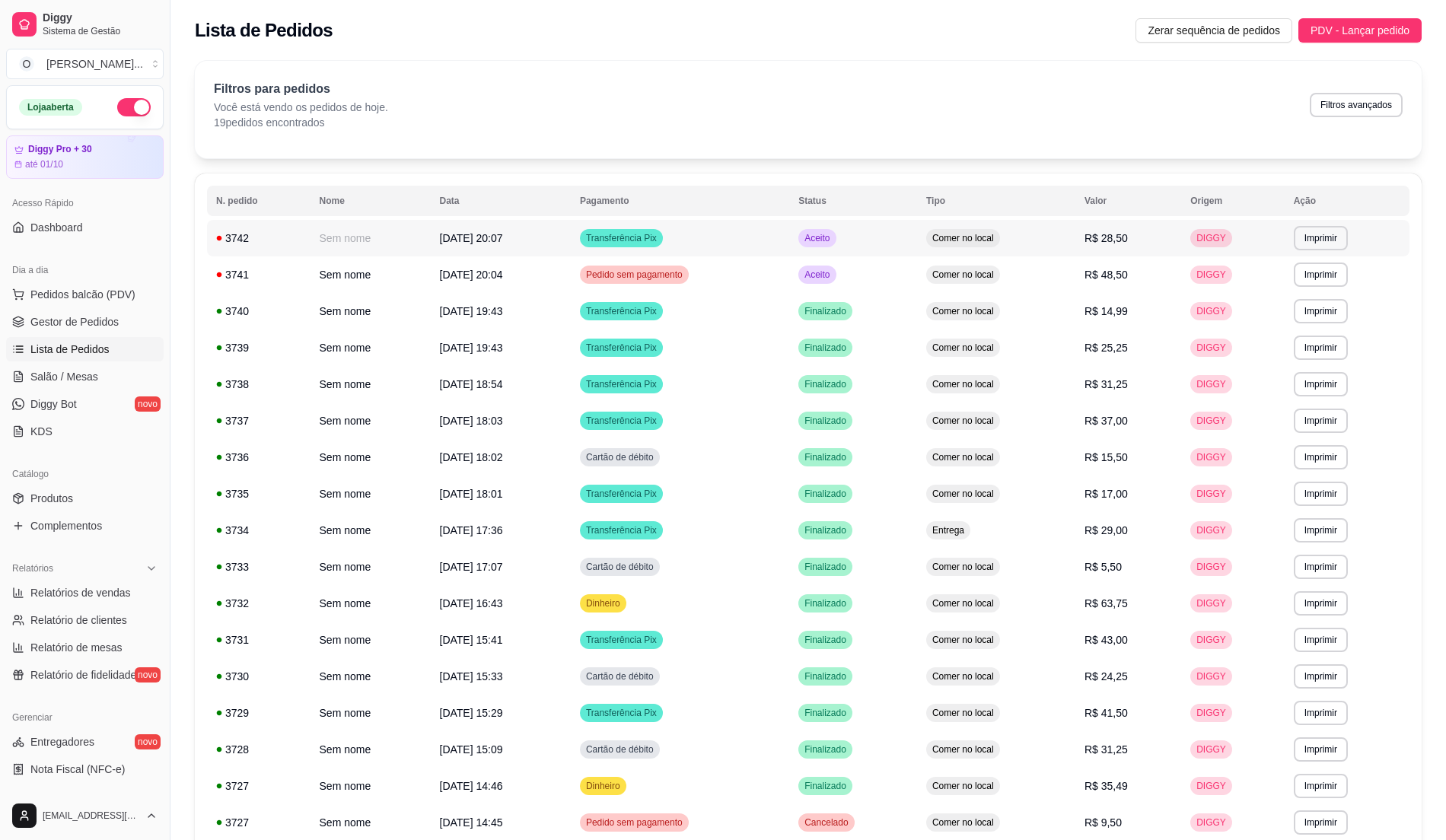
click at [908, 234] on td "Aceito" at bounding box center [854, 238] width 128 height 37
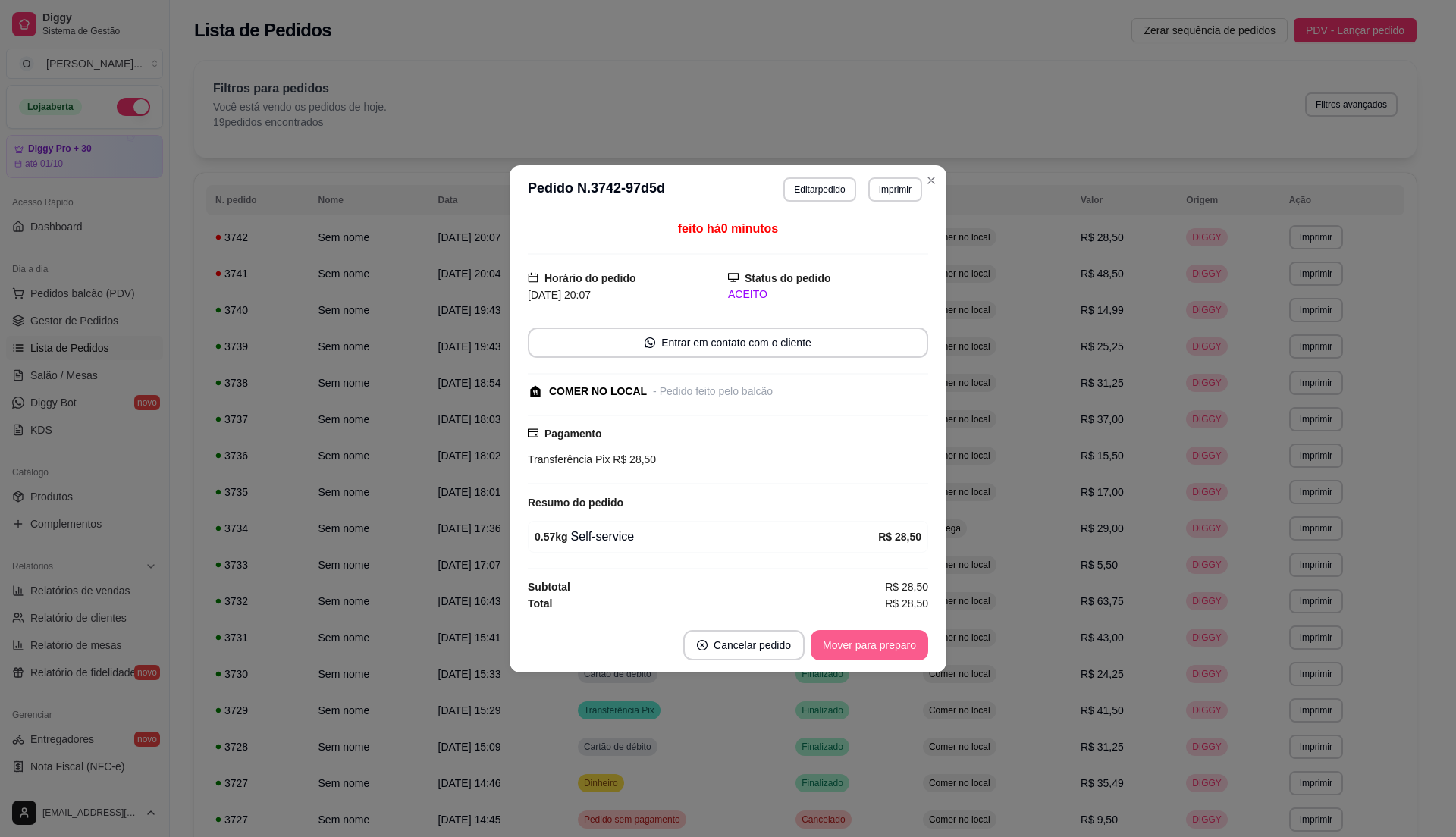
click at [878, 646] on button "Mover para preparo" at bounding box center [869, 645] width 118 height 31
click at [878, 646] on button "Mover para retirada disponível" at bounding box center [843, 644] width 162 height 30
click at [878, 647] on button "Mover para finalizado" at bounding box center [865, 645] width 126 height 31
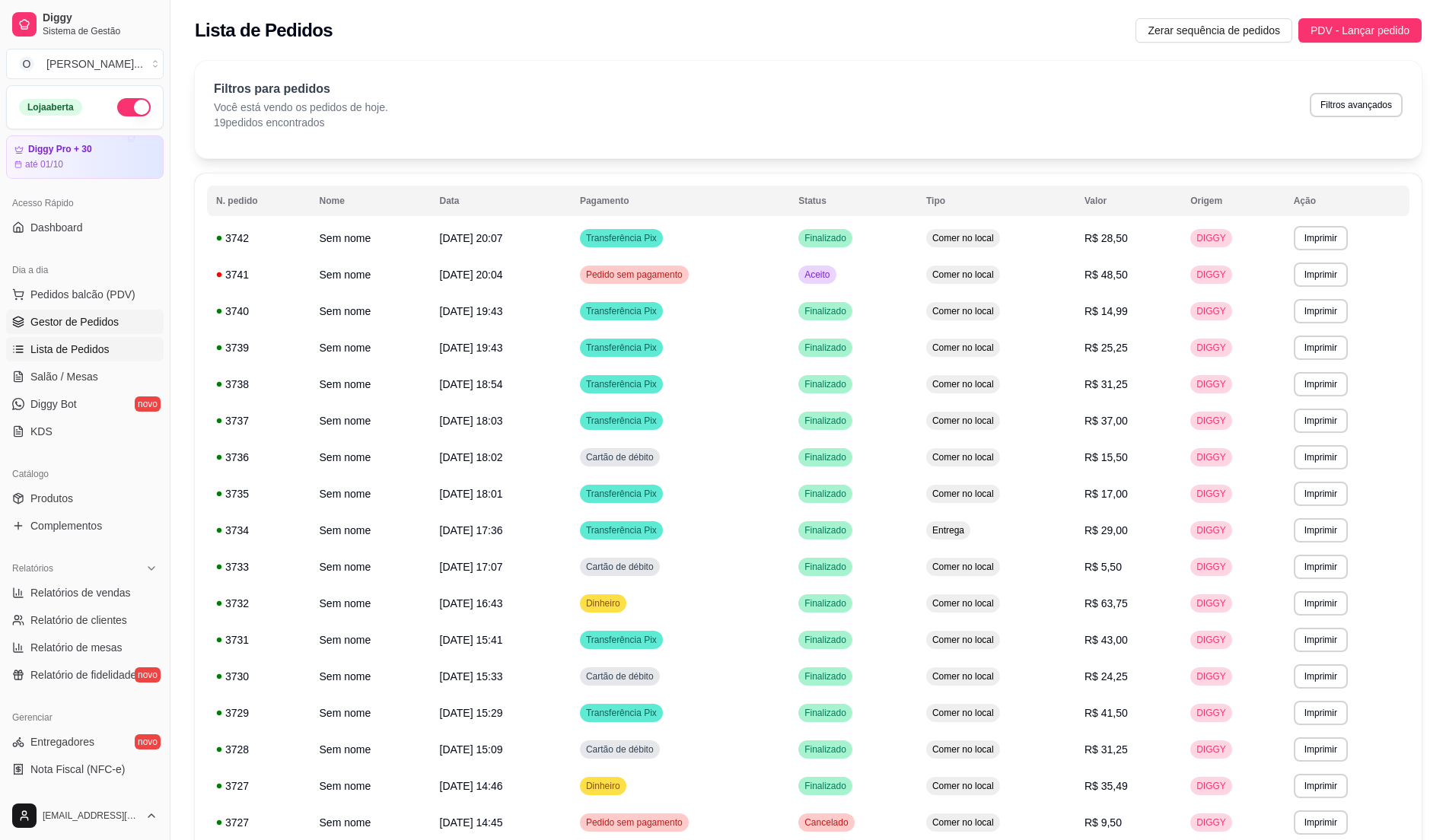
click at [106, 330] on span "Gestor de Pedidos" at bounding box center [75, 321] width 88 height 15
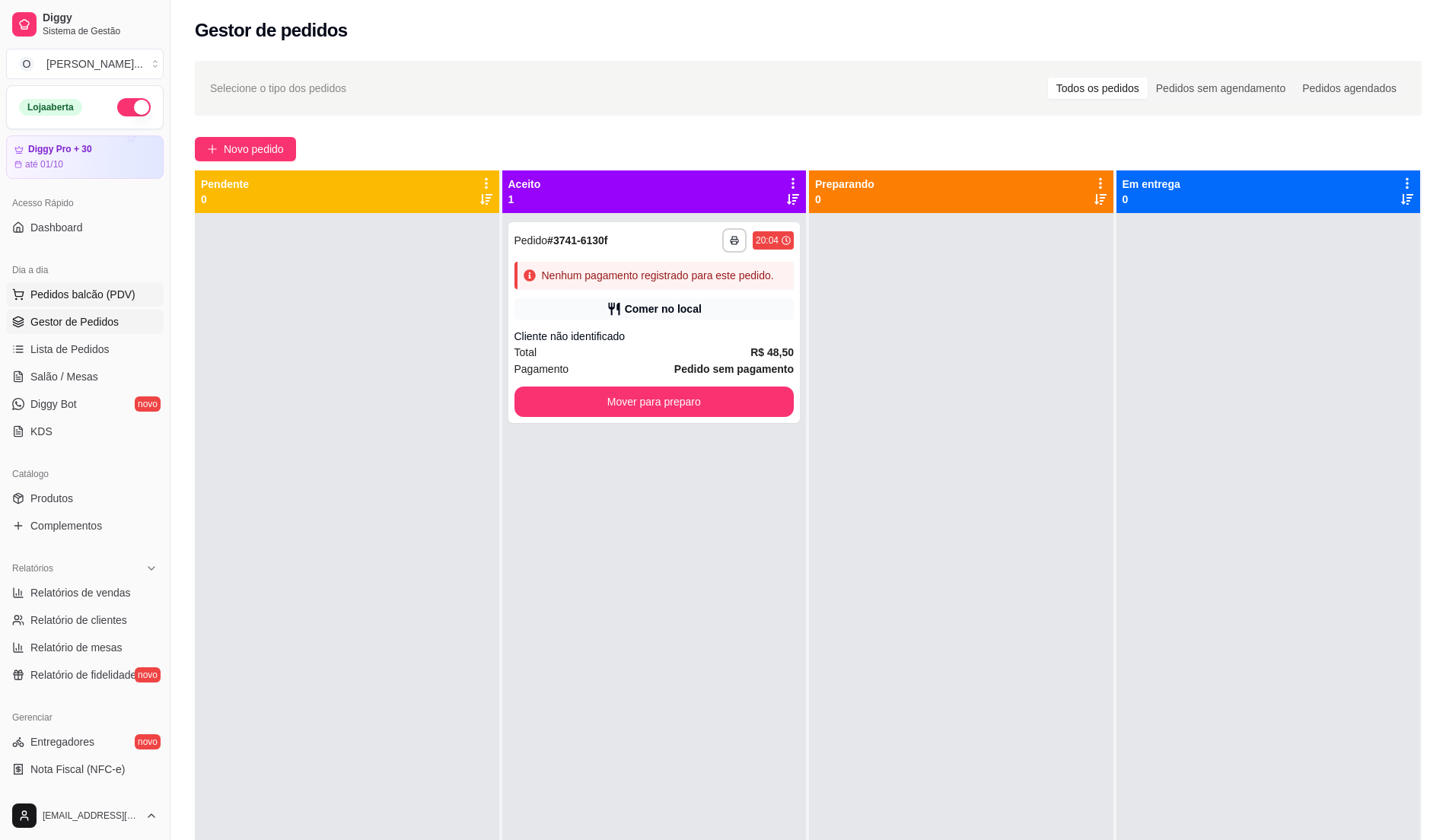
click at [24, 295] on button "Pedidos balcão (PDV)" at bounding box center [85, 294] width 158 height 24
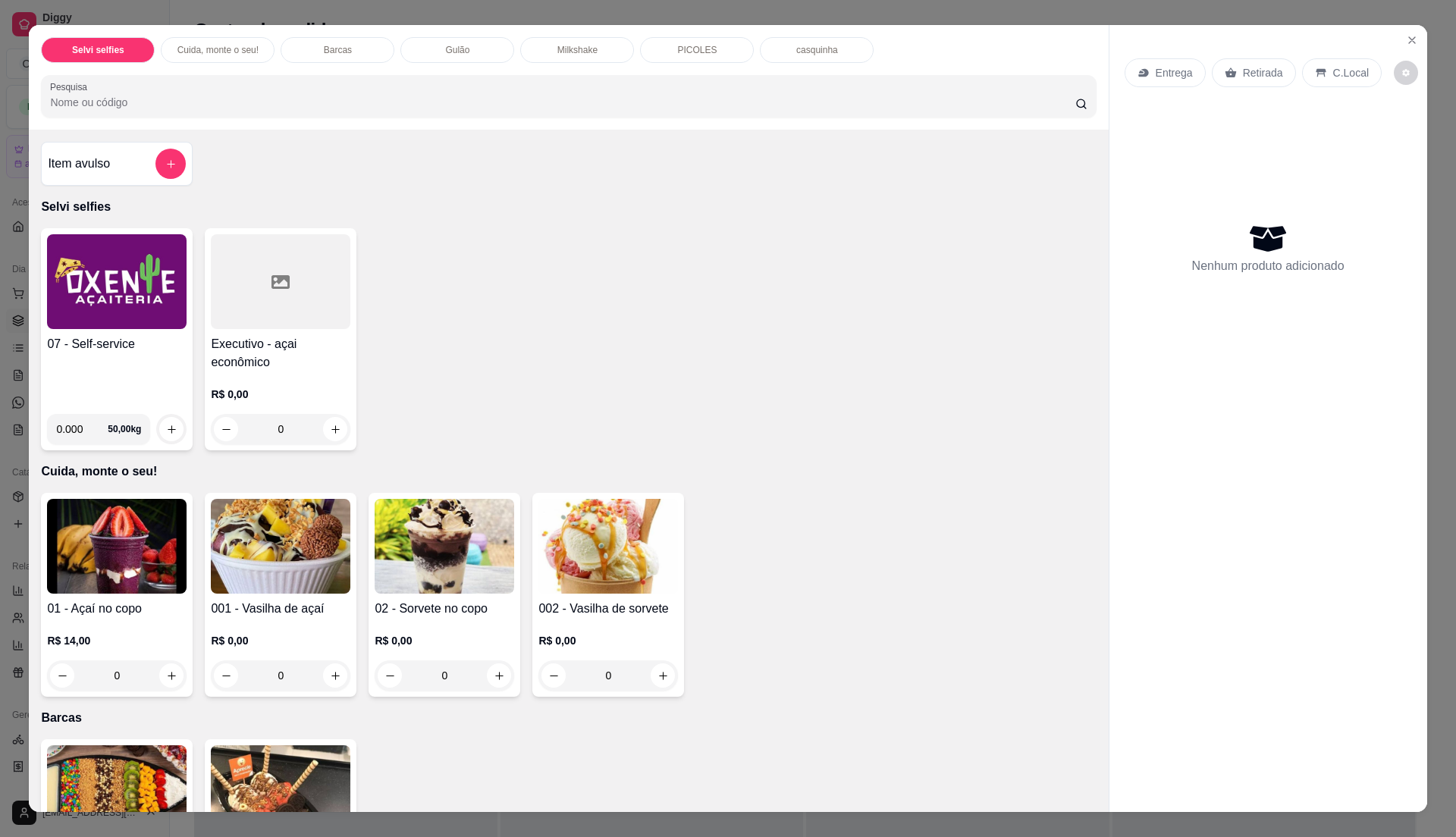
click at [106, 331] on div "07 - Self-service 0.000 50,00 kg" at bounding box center [117, 339] width 152 height 222
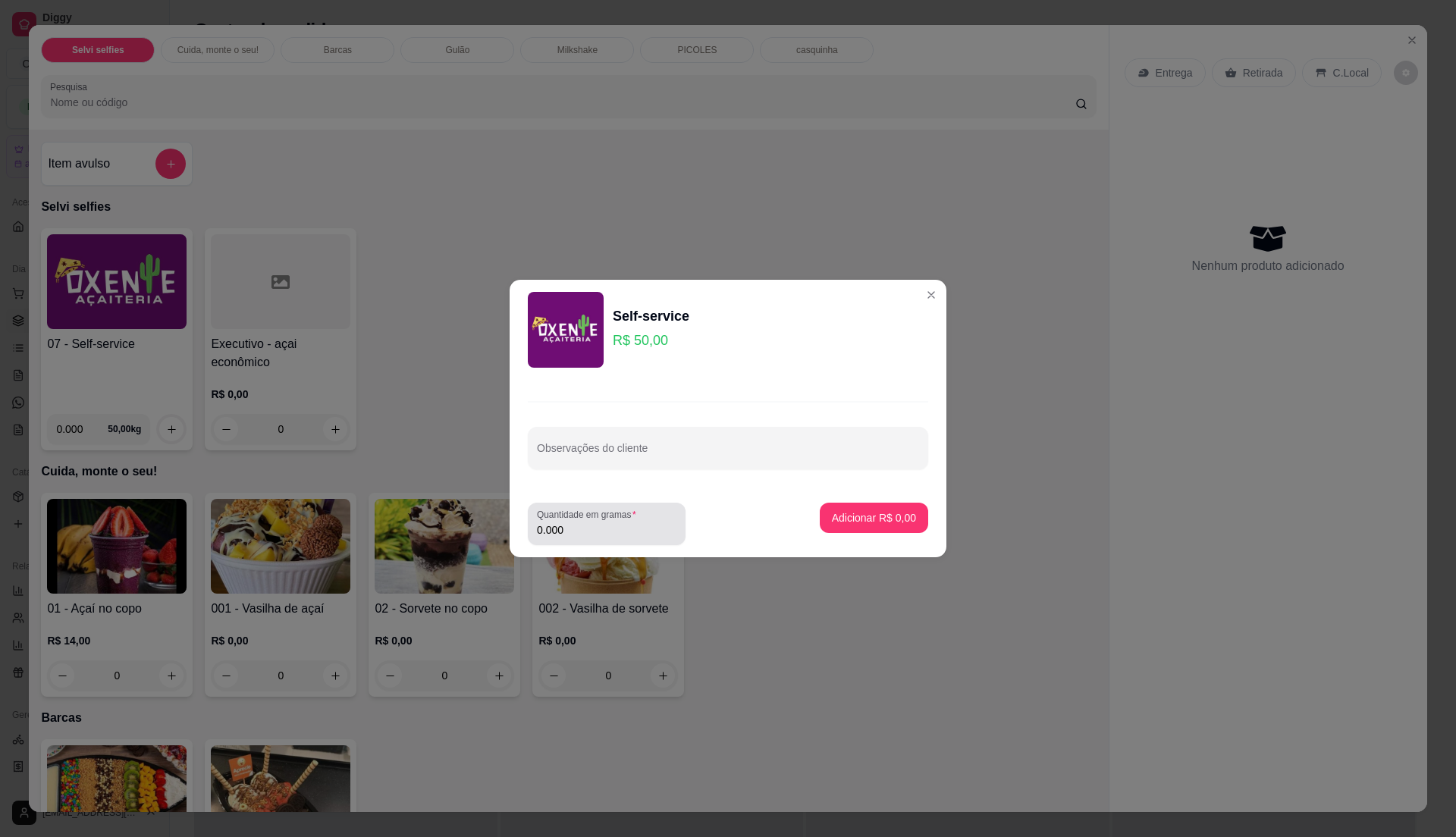
click at [601, 534] on input "0.000" at bounding box center [606, 529] width 140 height 15
click at [606, 528] on input "0" at bounding box center [606, 529] width 140 height 15
type input "0.47"
click at [868, 520] on p "Adicionar R$ 23,50" at bounding box center [871, 518] width 91 height 15
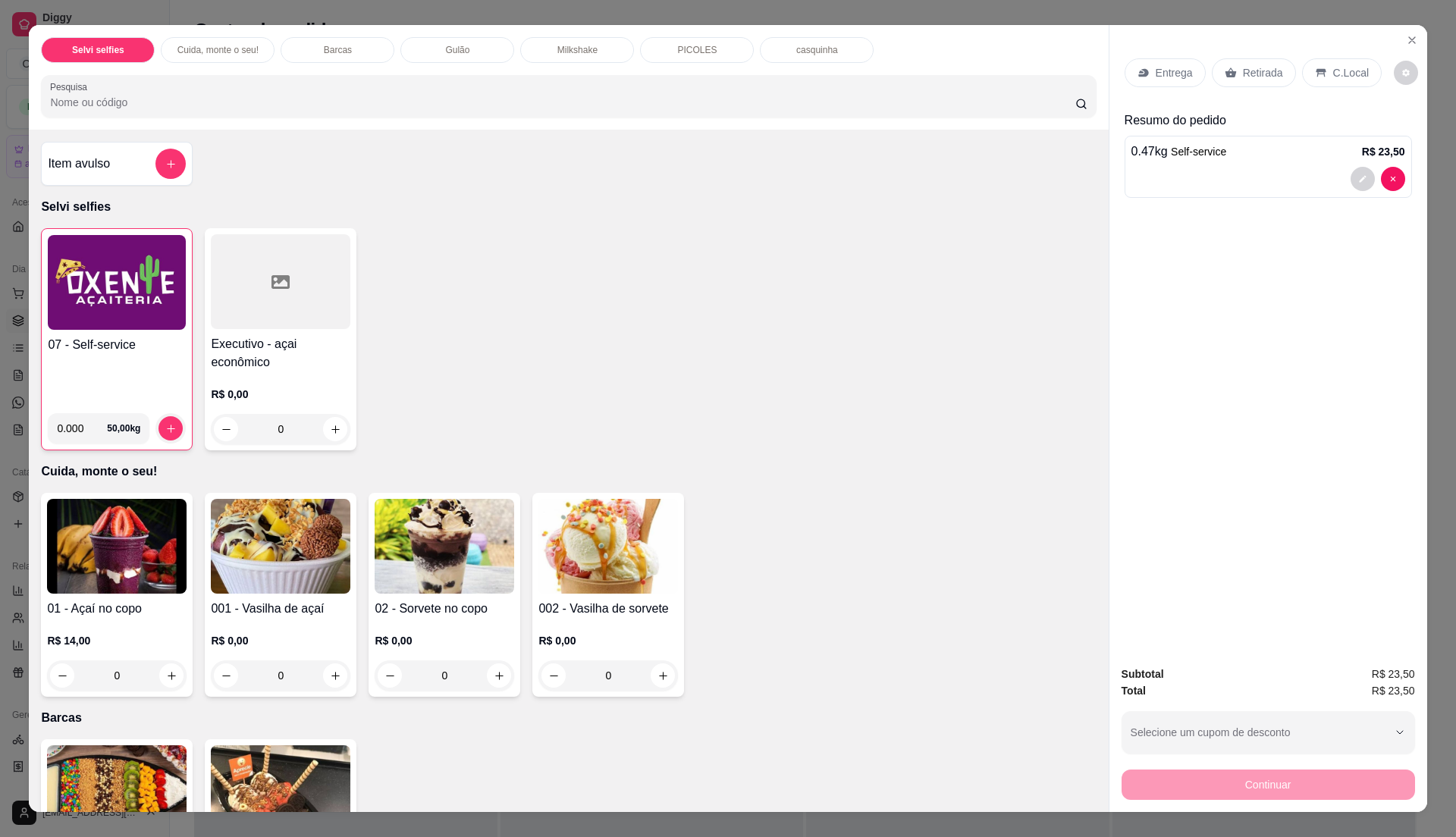
click at [1350, 70] on p "C.Local" at bounding box center [1351, 73] width 36 height 15
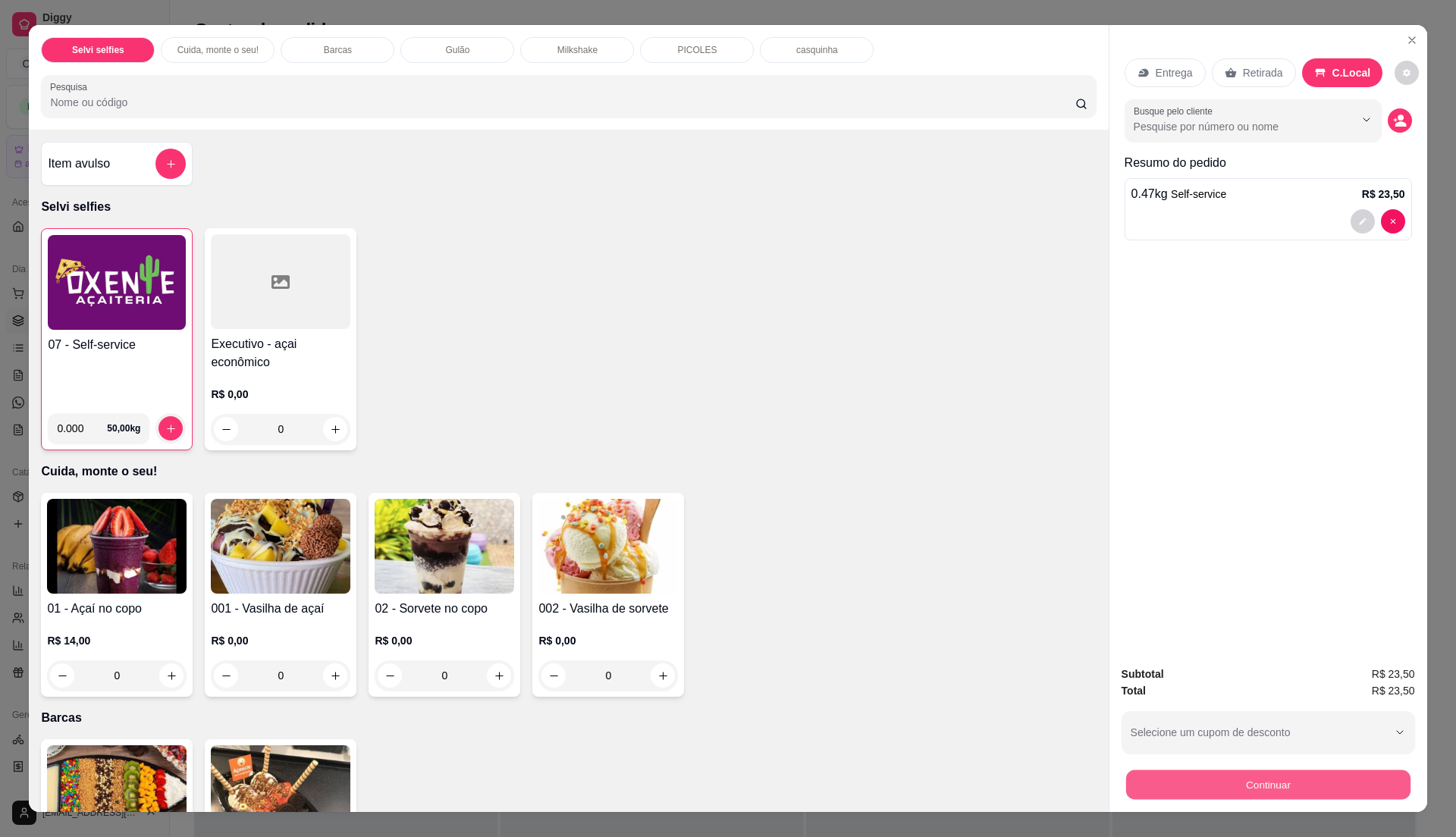
click at [1229, 780] on button "Continuar" at bounding box center [1267, 784] width 284 height 30
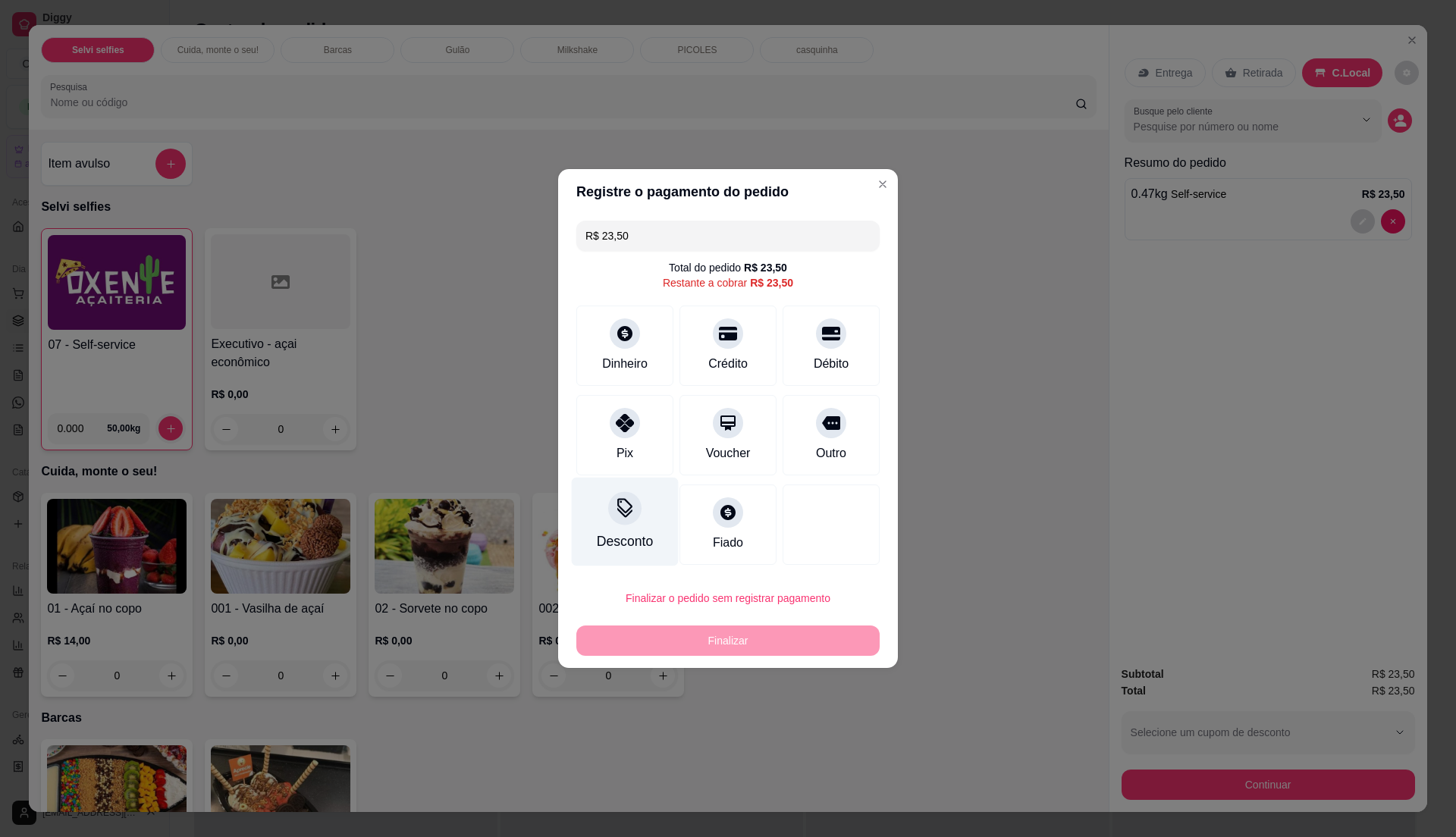
click at [629, 463] on div "Pix" at bounding box center [624, 435] width 97 height 81
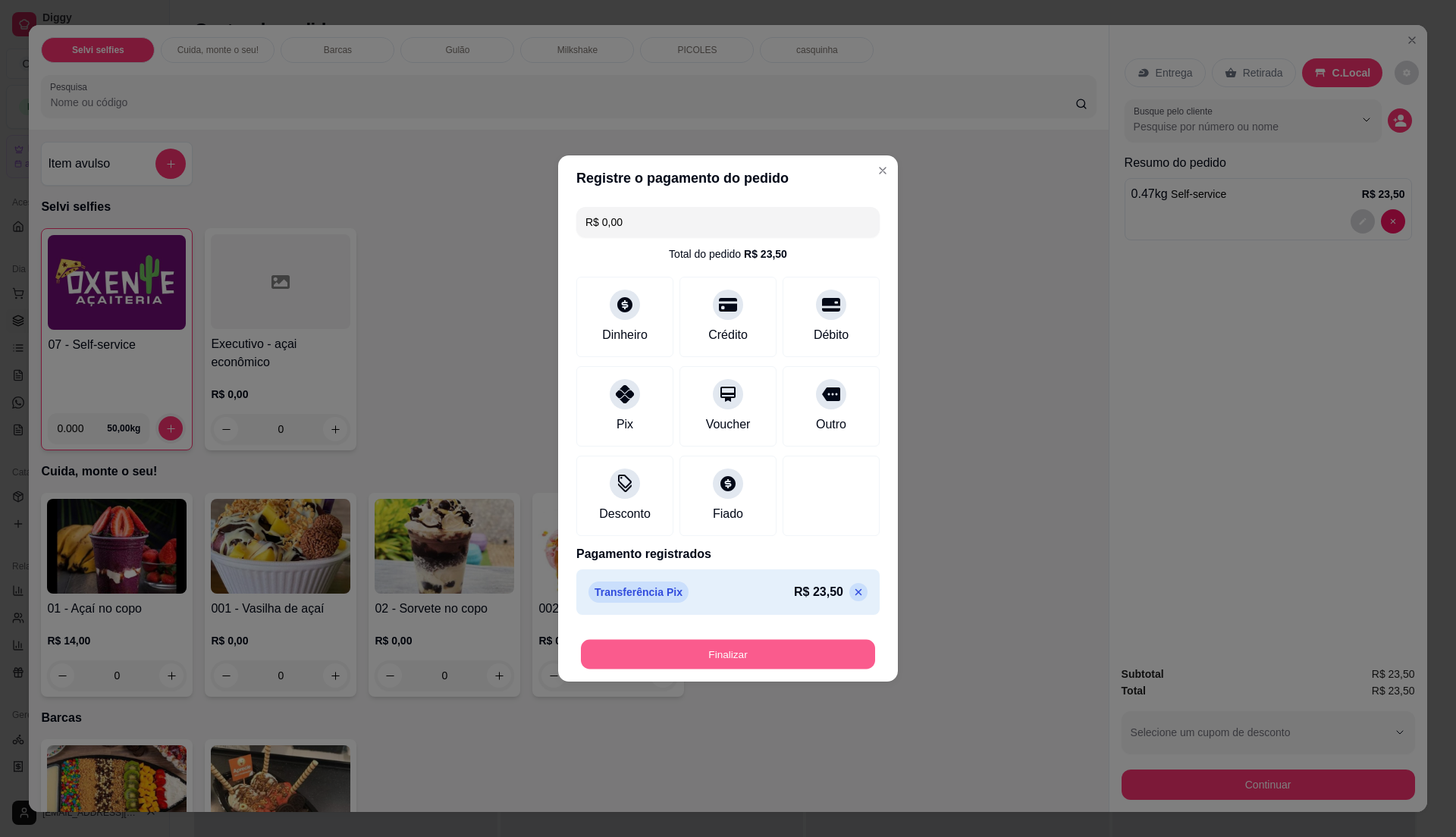
click at [689, 659] on button "Finalizar" at bounding box center [728, 654] width 294 height 30
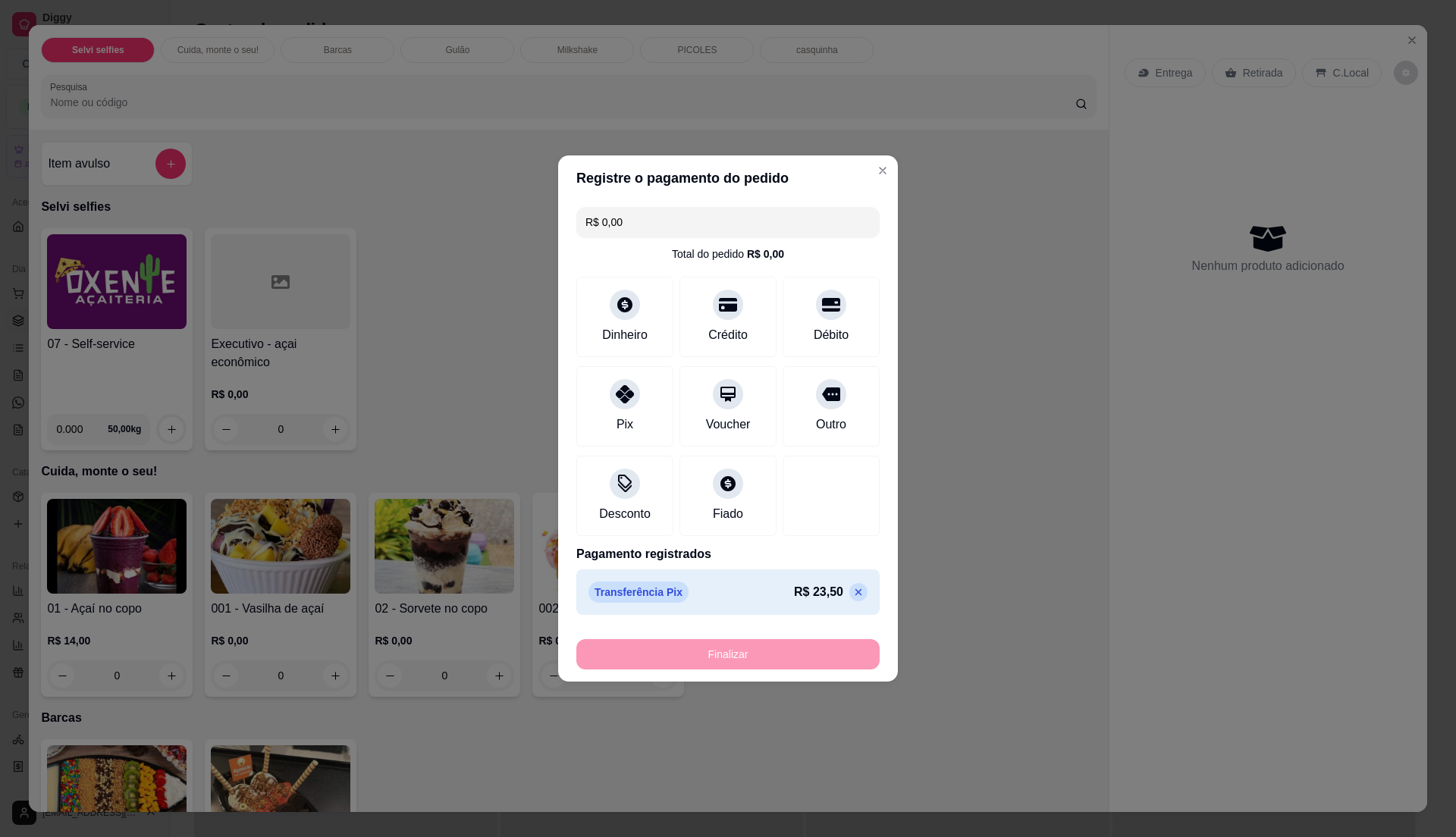
type input "-R$ 23,50"
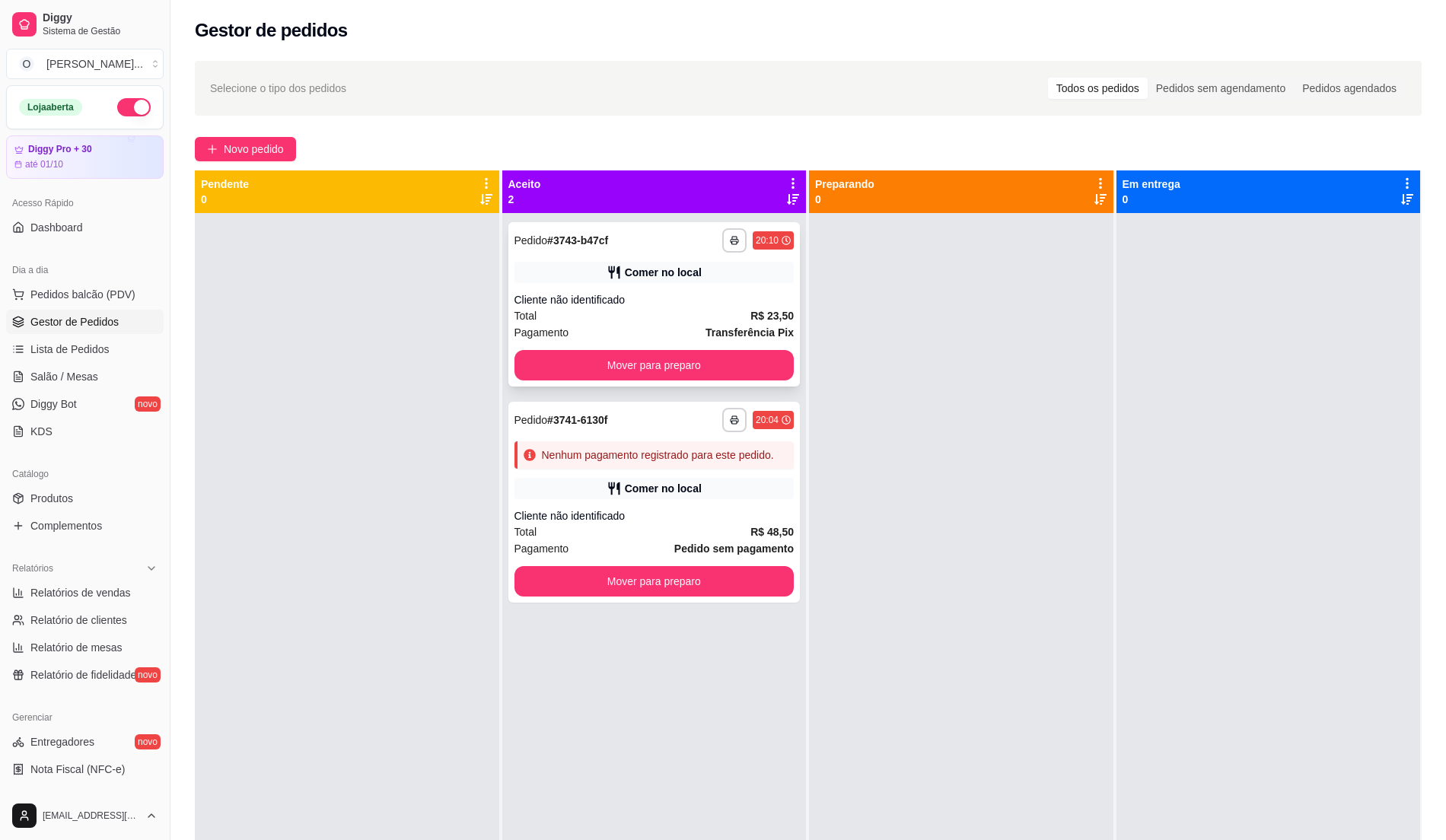
click at [728, 312] on div "Total R$ 23,50" at bounding box center [654, 315] width 280 height 17
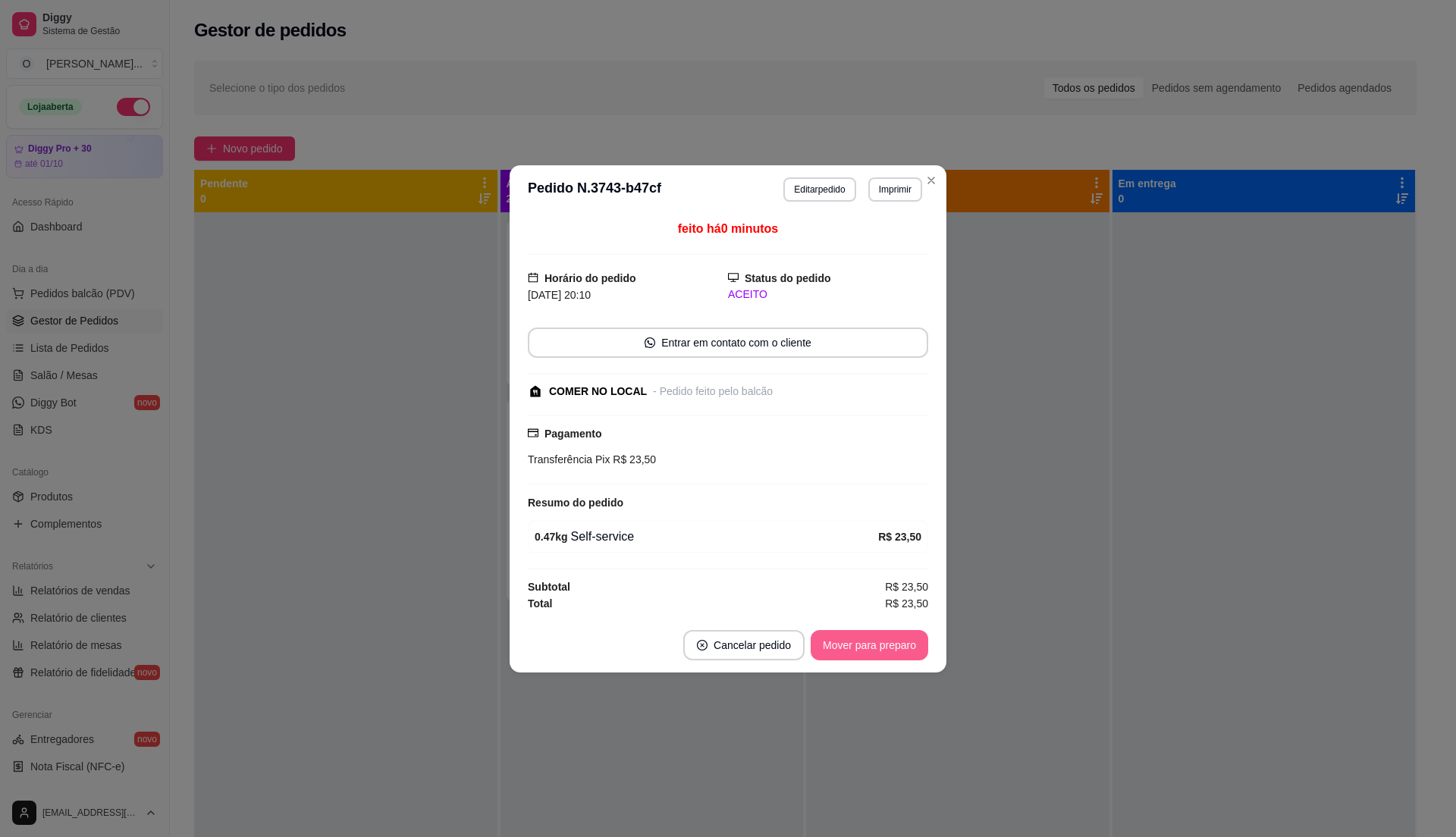
click at [890, 646] on button "Mover para preparo" at bounding box center [869, 645] width 118 height 31
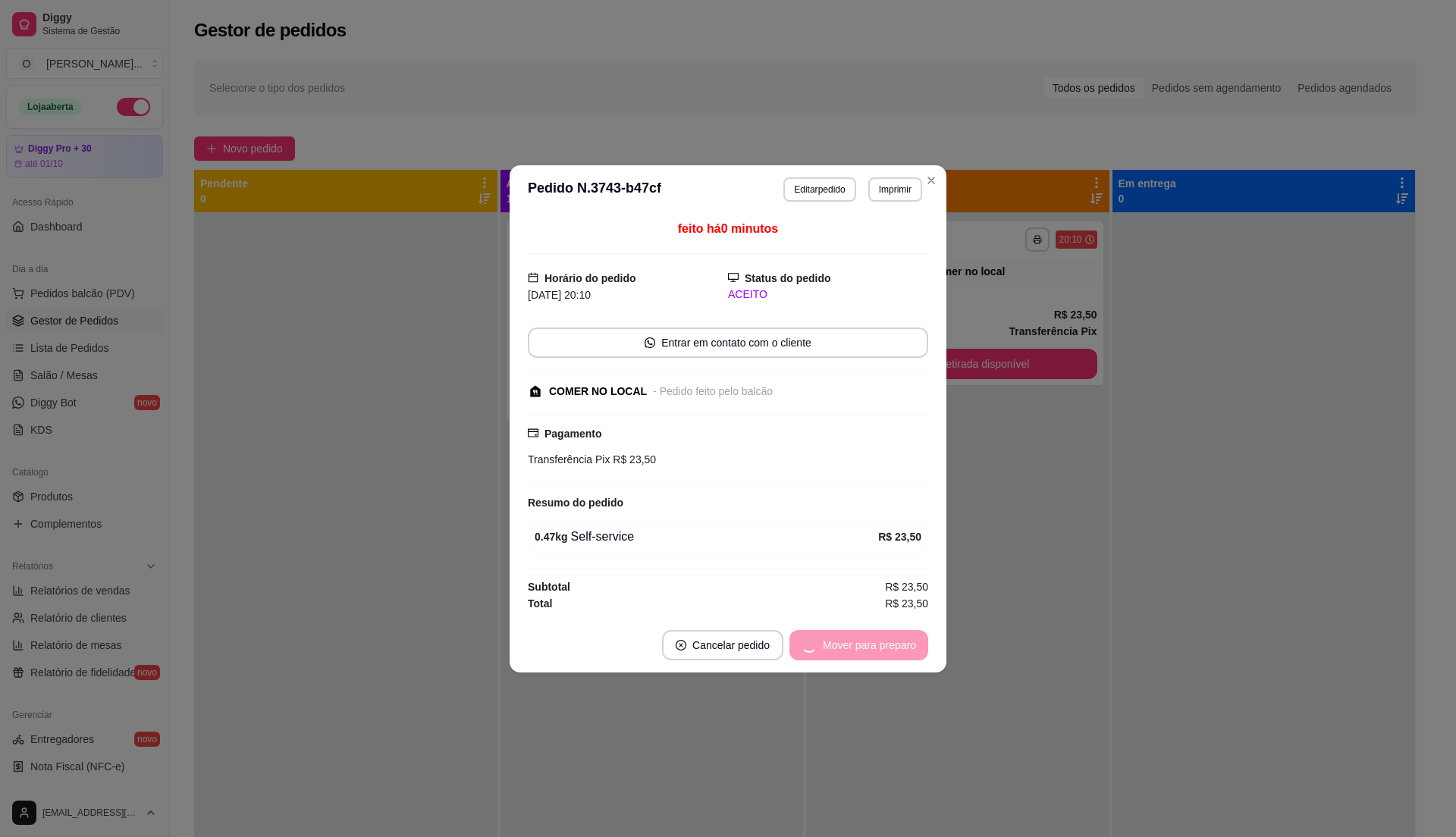
click at [890, 647] on div "Mover para preparo" at bounding box center [859, 645] width 139 height 31
click at [890, 647] on button "Mover para retirada disponível" at bounding box center [843, 644] width 162 height 30
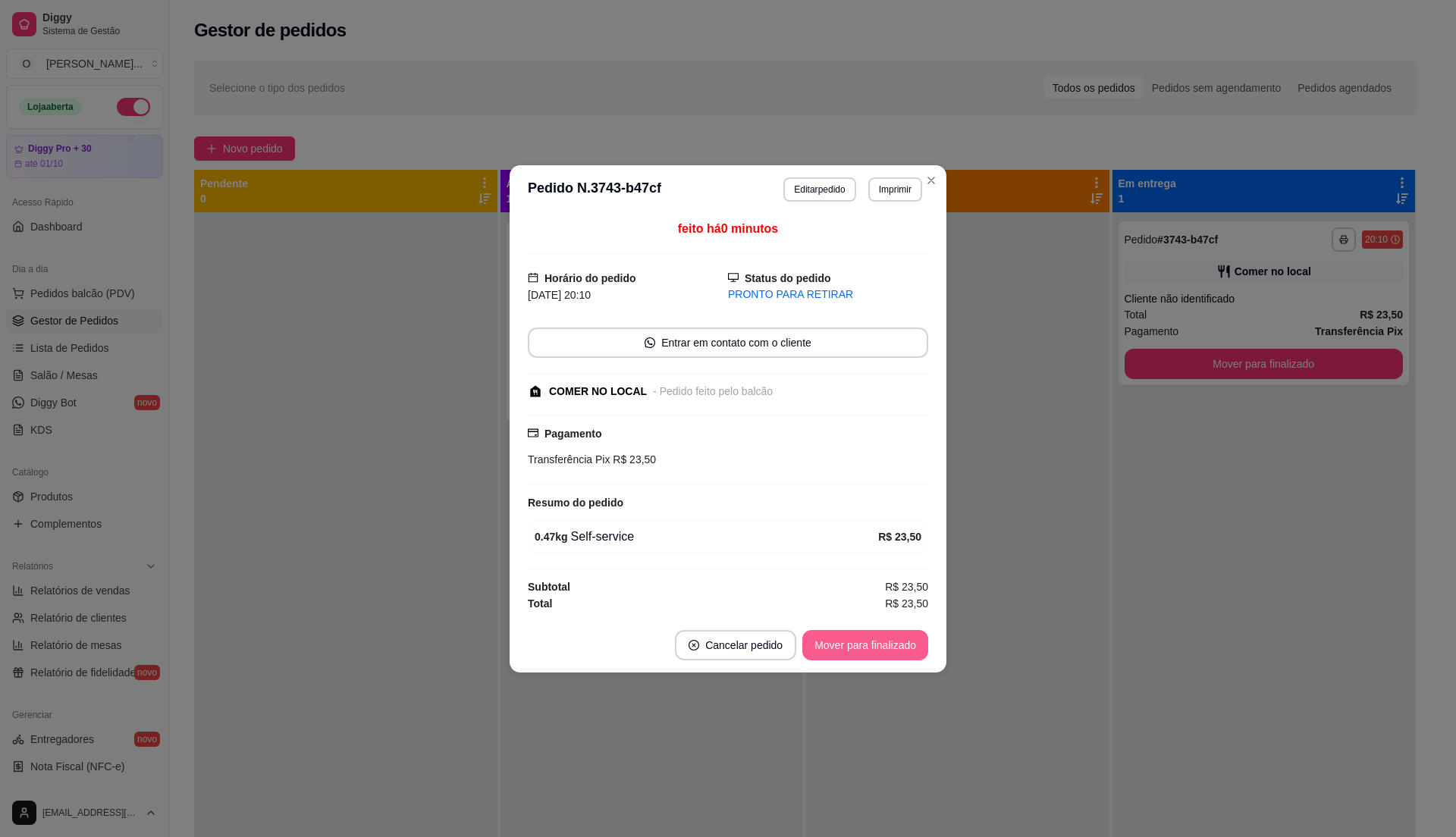
click at [890, 647] on button "Mover para finalizado" at bounding box center [865, 645] width 126 height 31
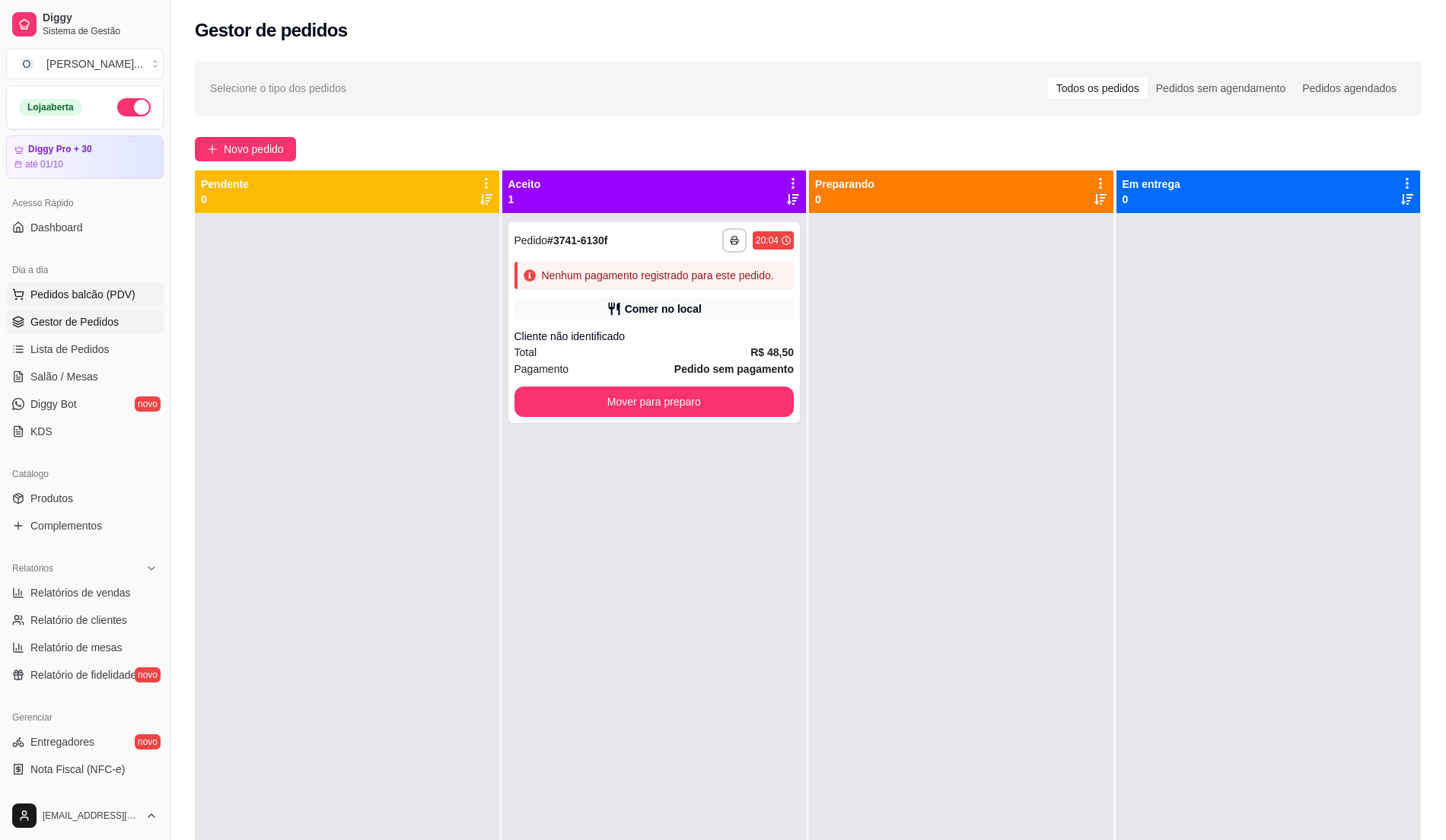
click at [95, 288] on span "Pedidos balcão (PDV)" at bounding box center [83, 294] width 105 height 15
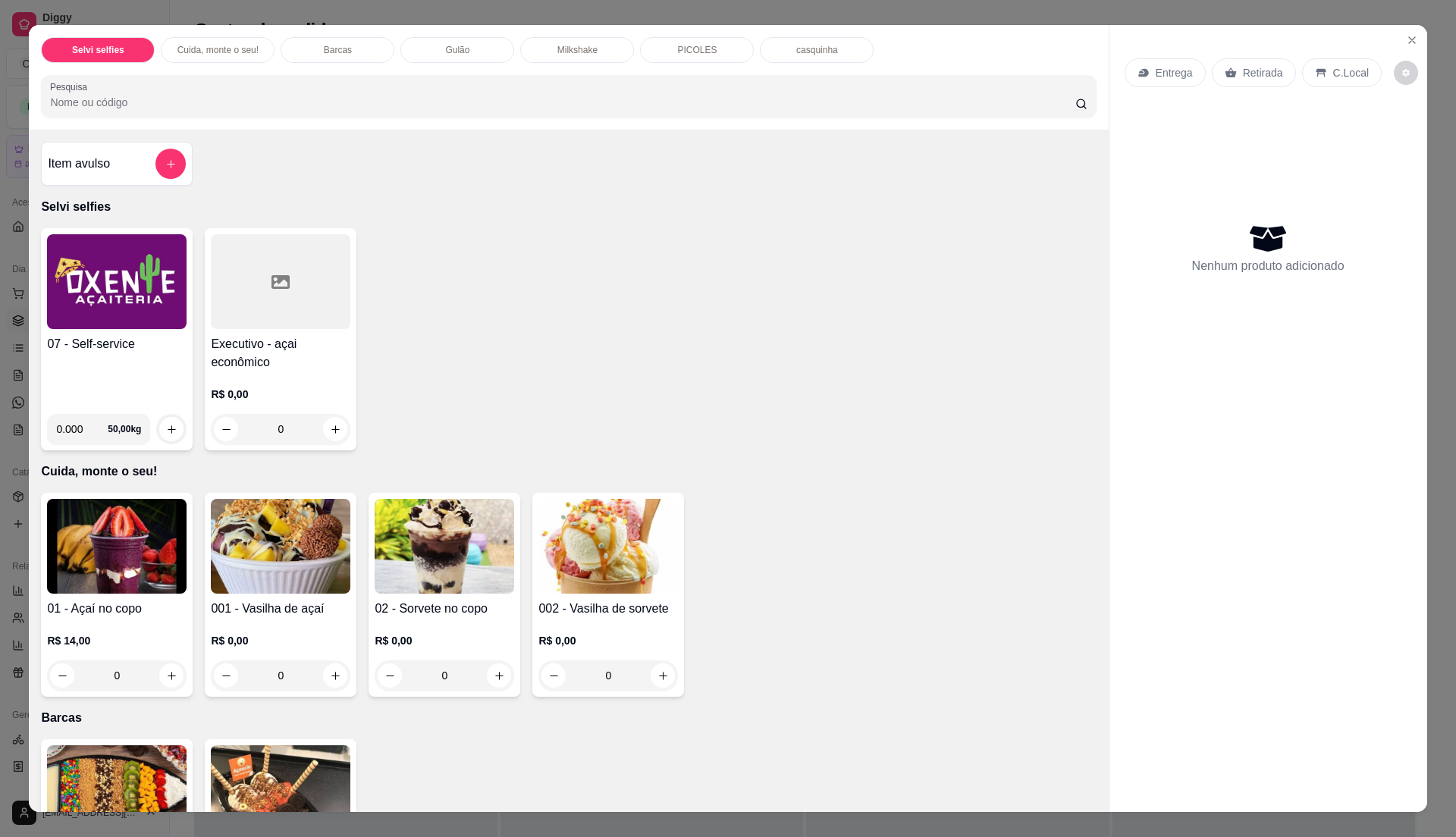
click at [135, 377] on div "07 - Self-service" at bounding box center [117, 369] width 140 height 66
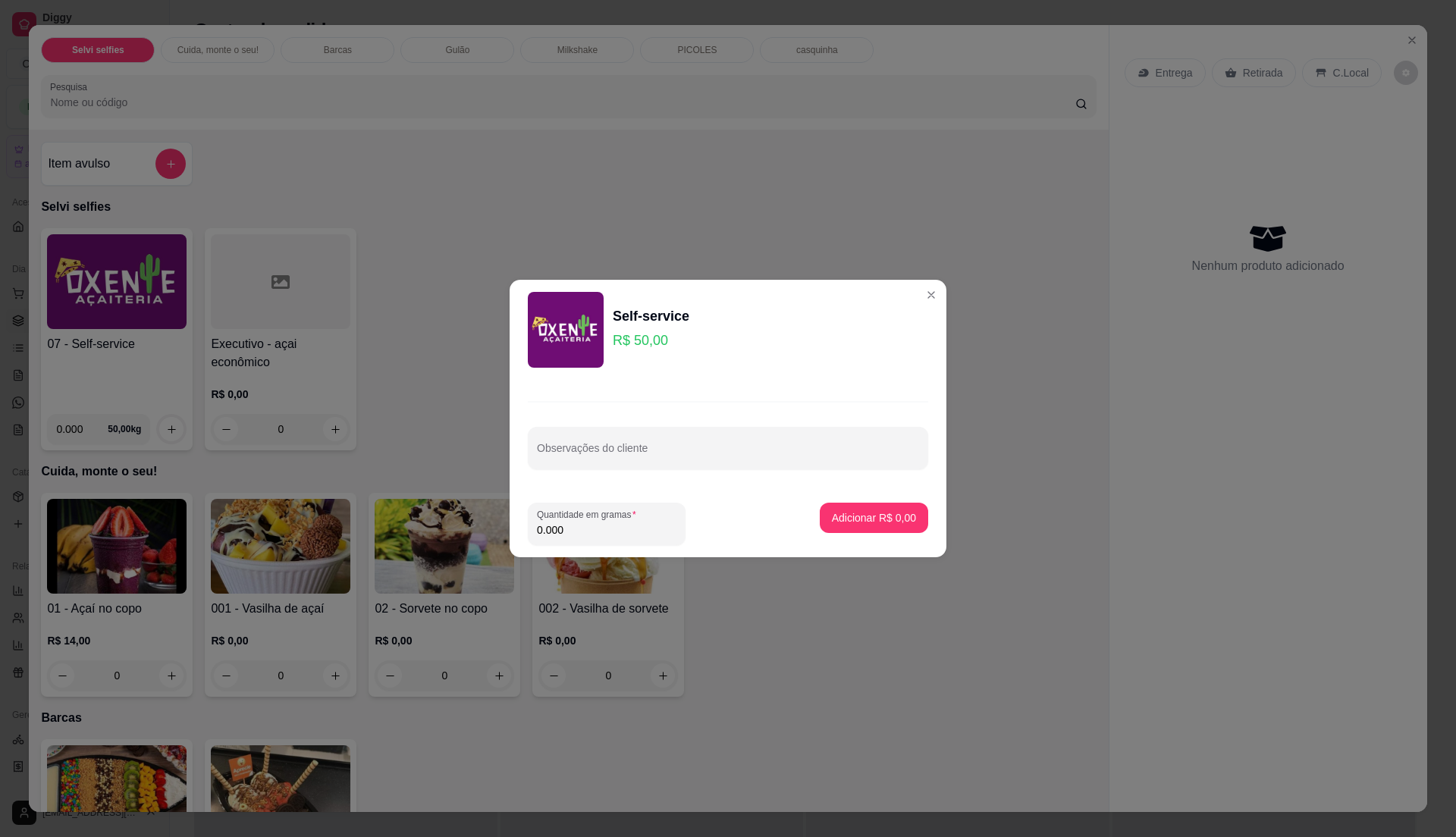
click at [605, 536] on input "0.000" at bounding box center [606, 529] width 140 height 15
type input "0.835"
click at [861, 508] on button "Adicionar R$ 41,75" at bounding box center [871, 518] width 111 height 30
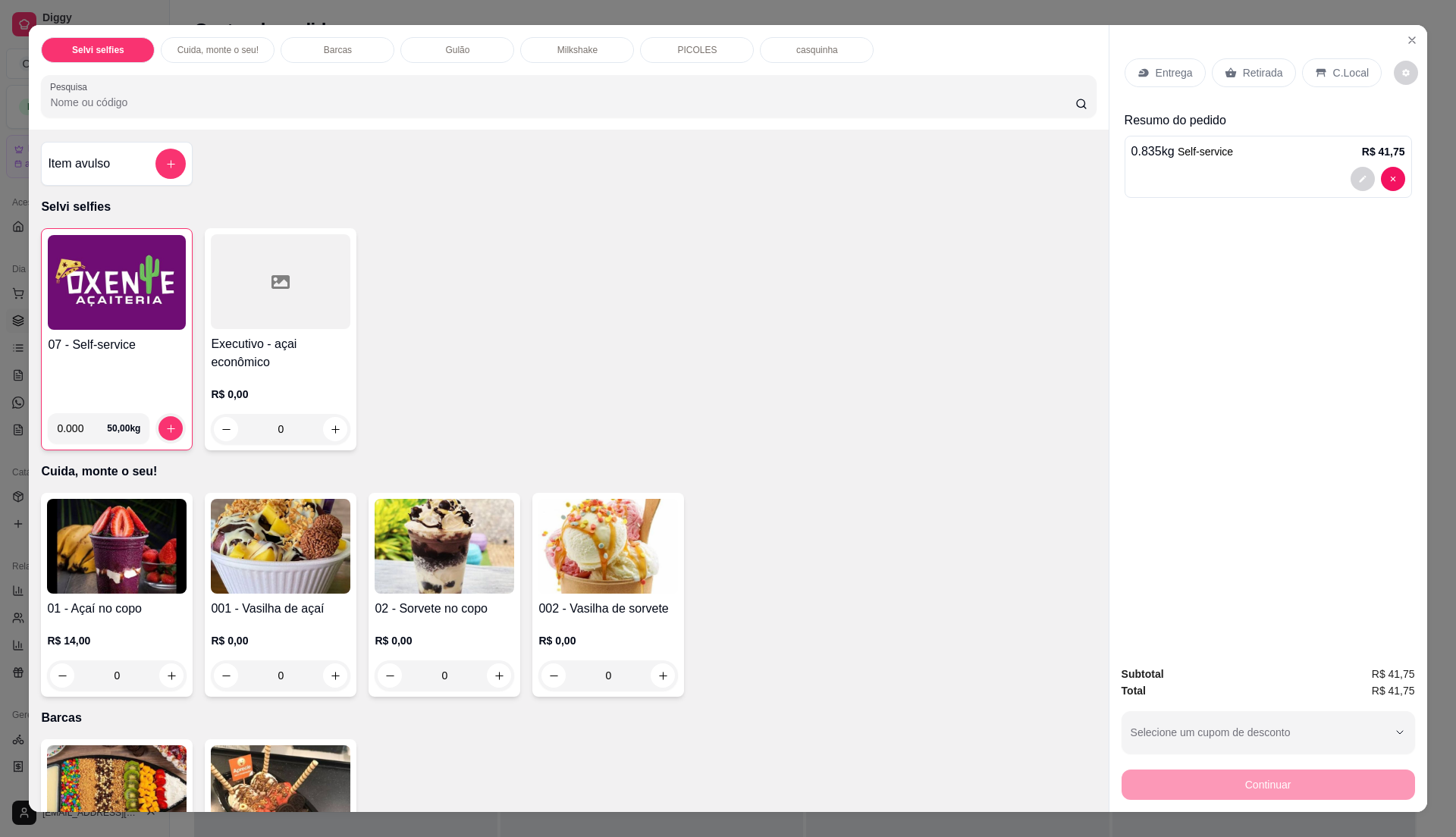
click at [1322, 73] on div "C.Local" at bounding box center [1341, 73] width 80 height 29
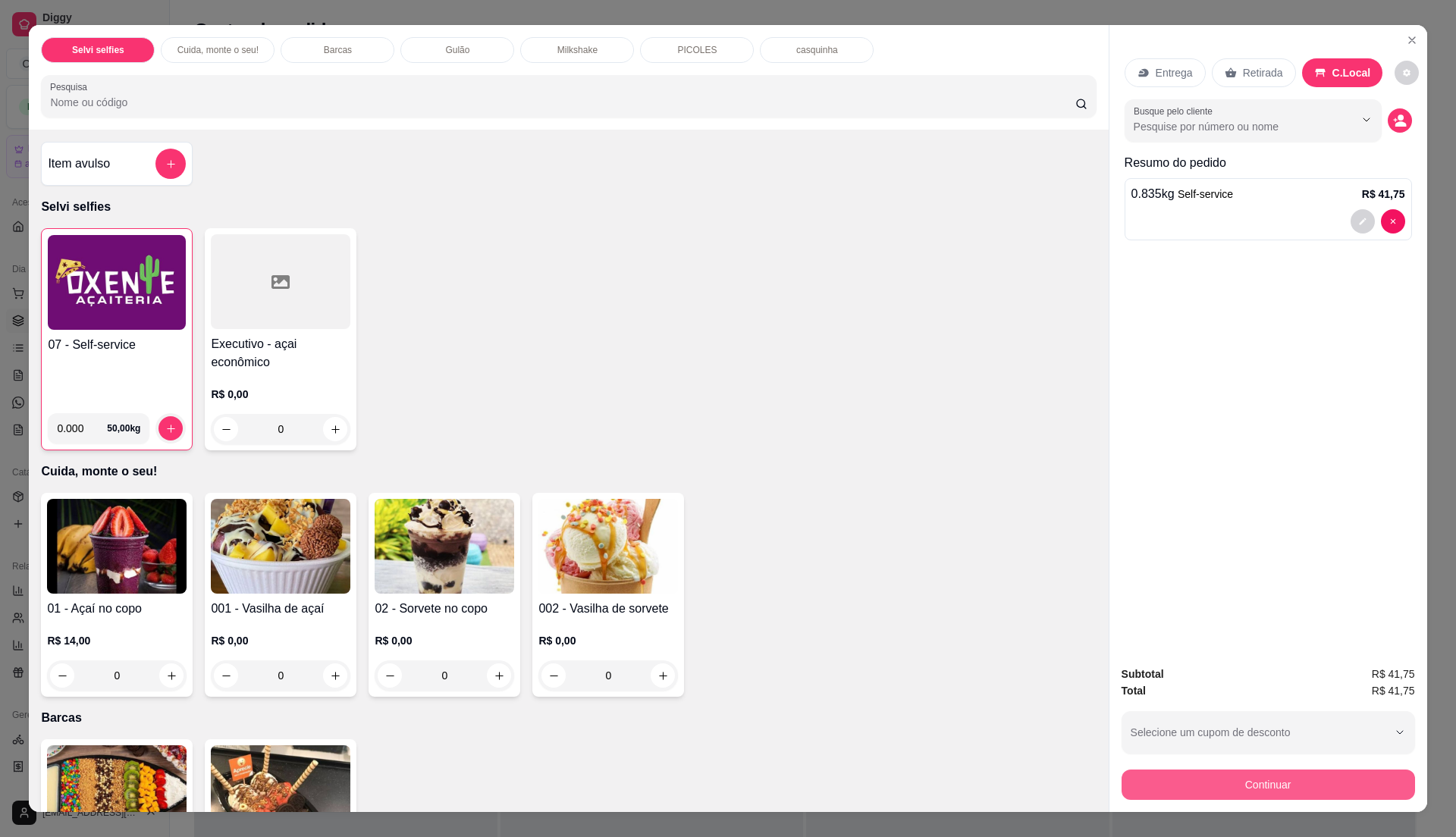
click at [1202, 787] on button "Continuar" at bounding box center [1268, 785] width 293 height 31
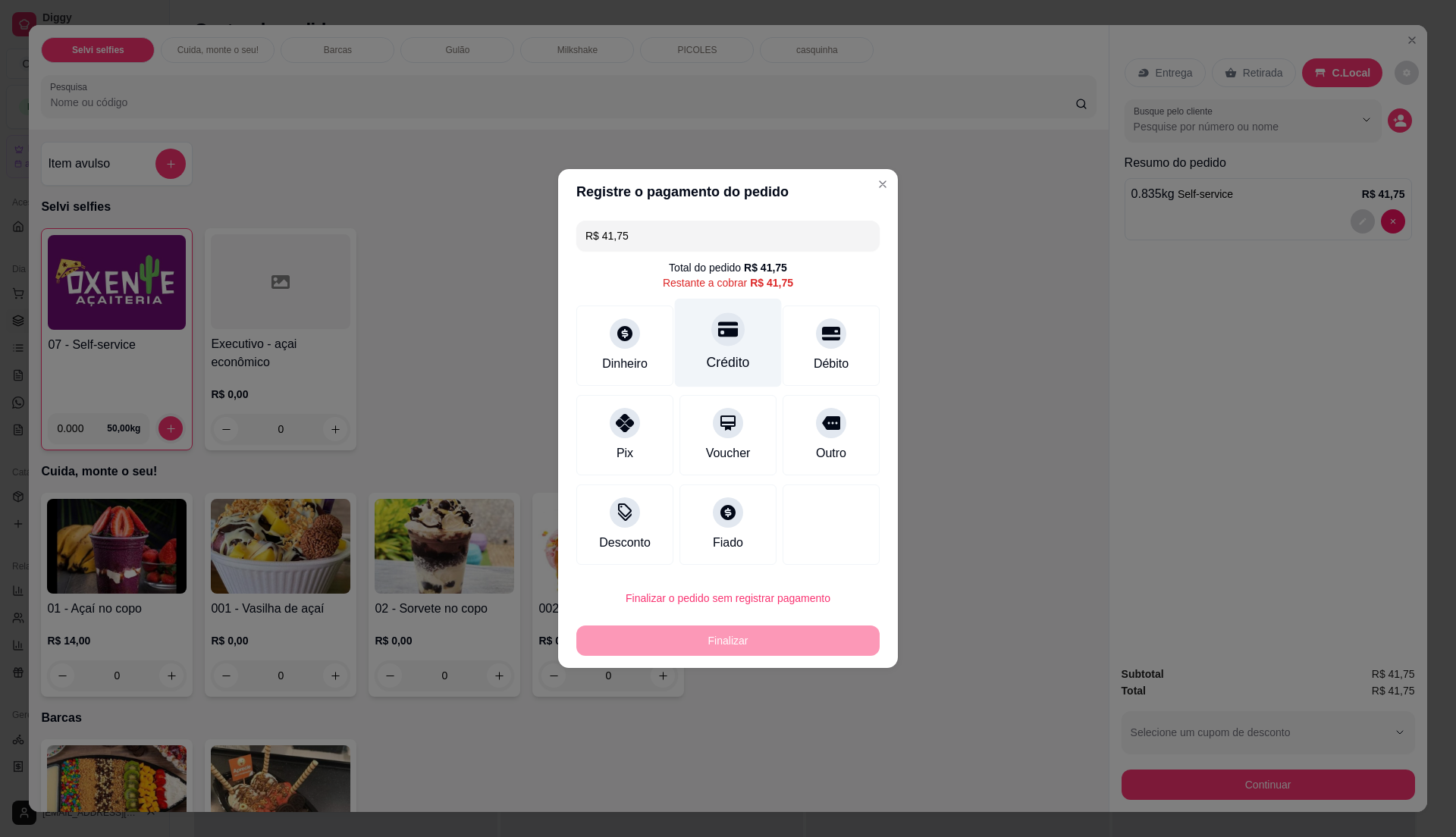
click at [733, 367] on div "Crédito" at bounding box center [728, 362] width 43 height 20
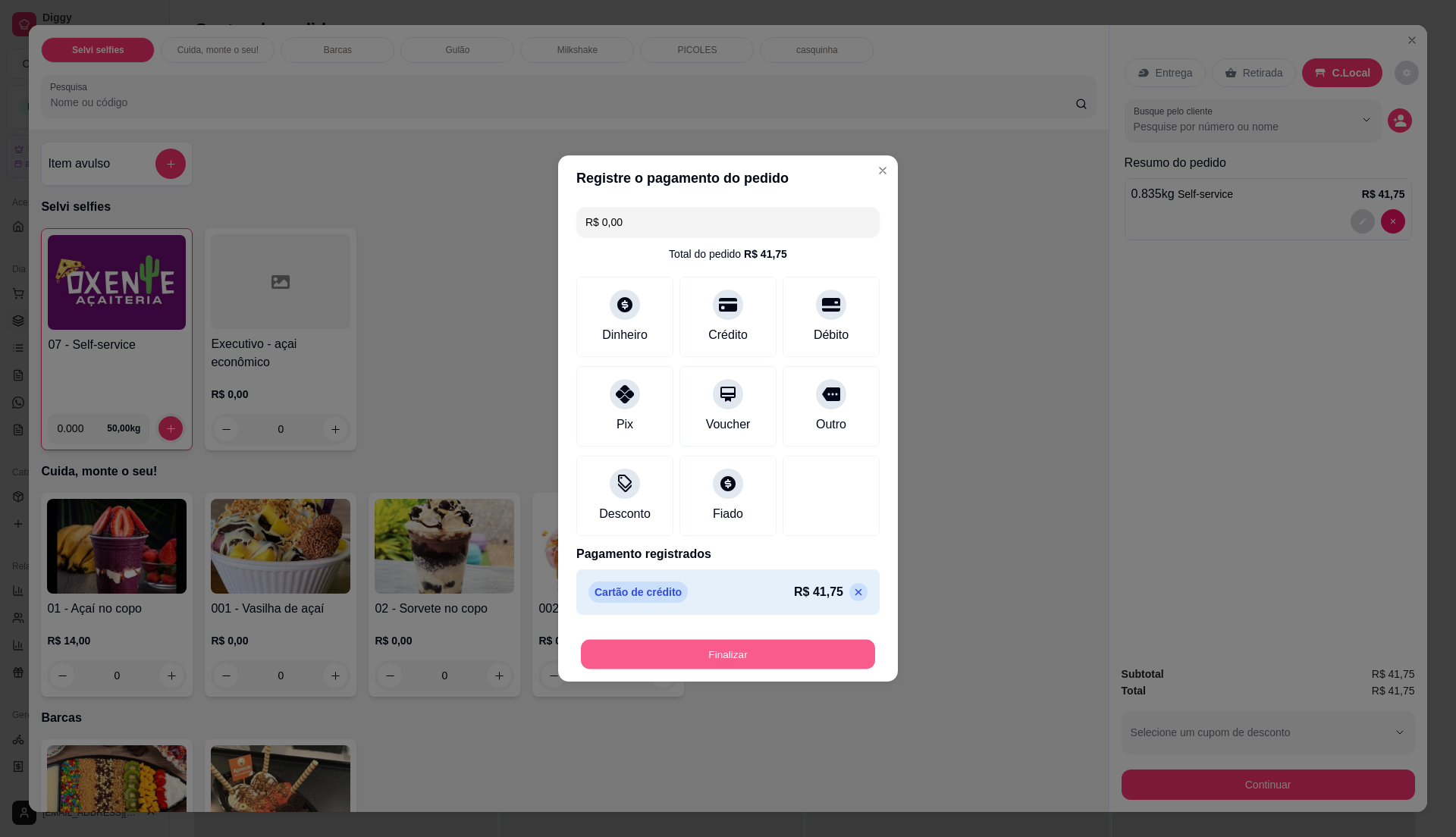
click at [727, 652] on button "Finalizar" at bounding box center [728, 654] width 294 height 30
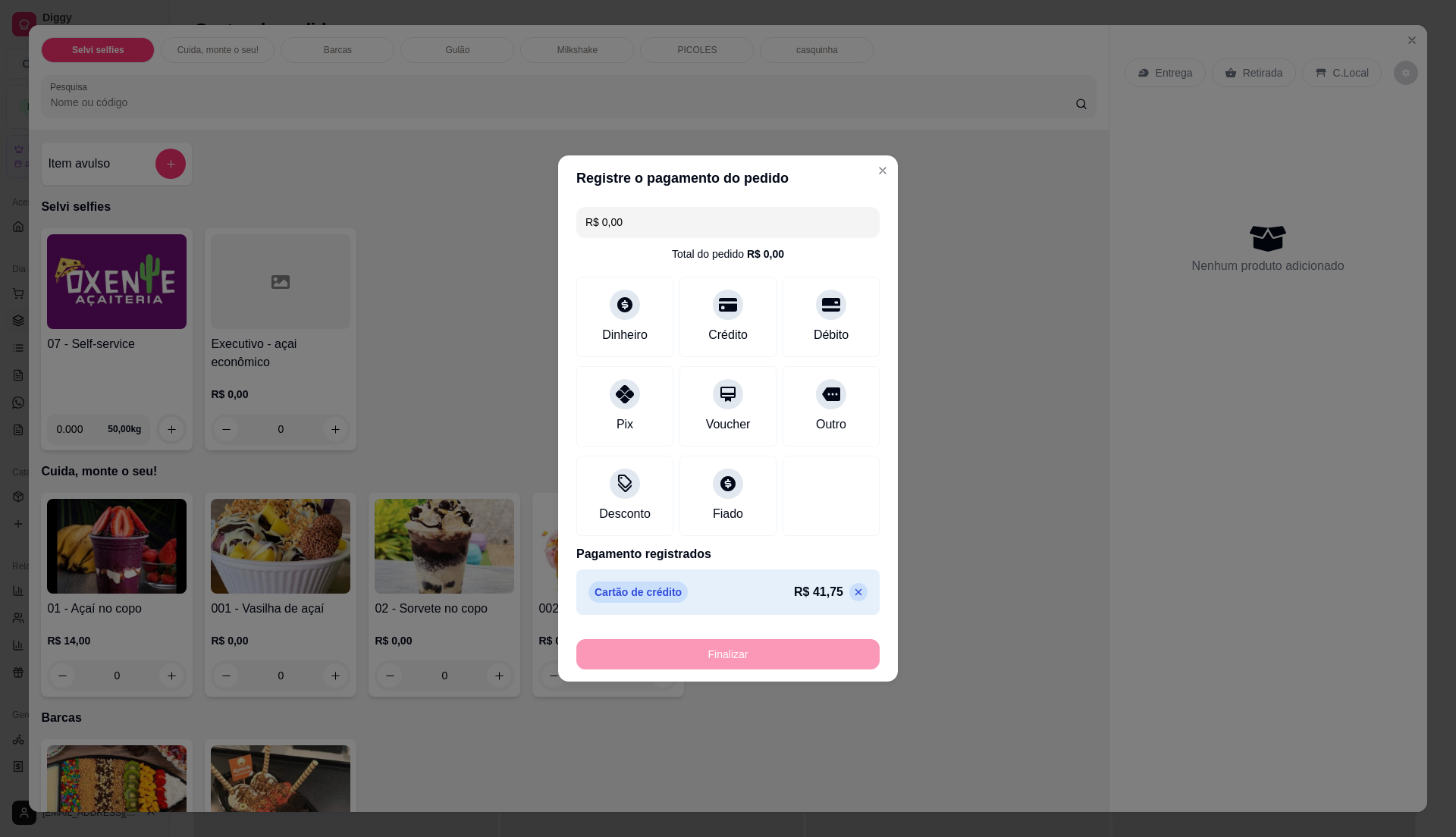
type input "-R$ 41,75"
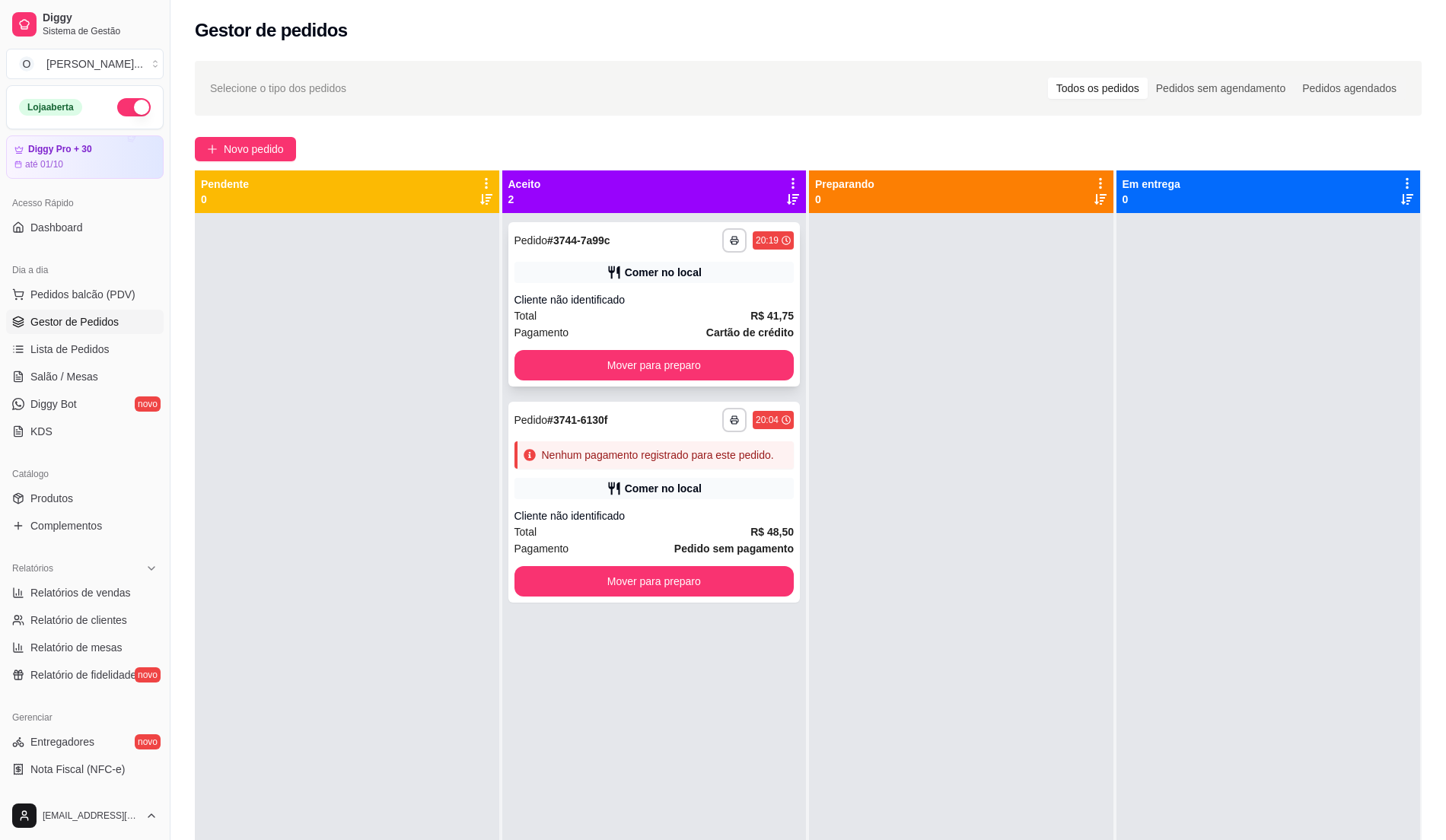
click at [782, 305] on div "Cliente não identificado" at bounding box center [654, 300] width 280 height 15
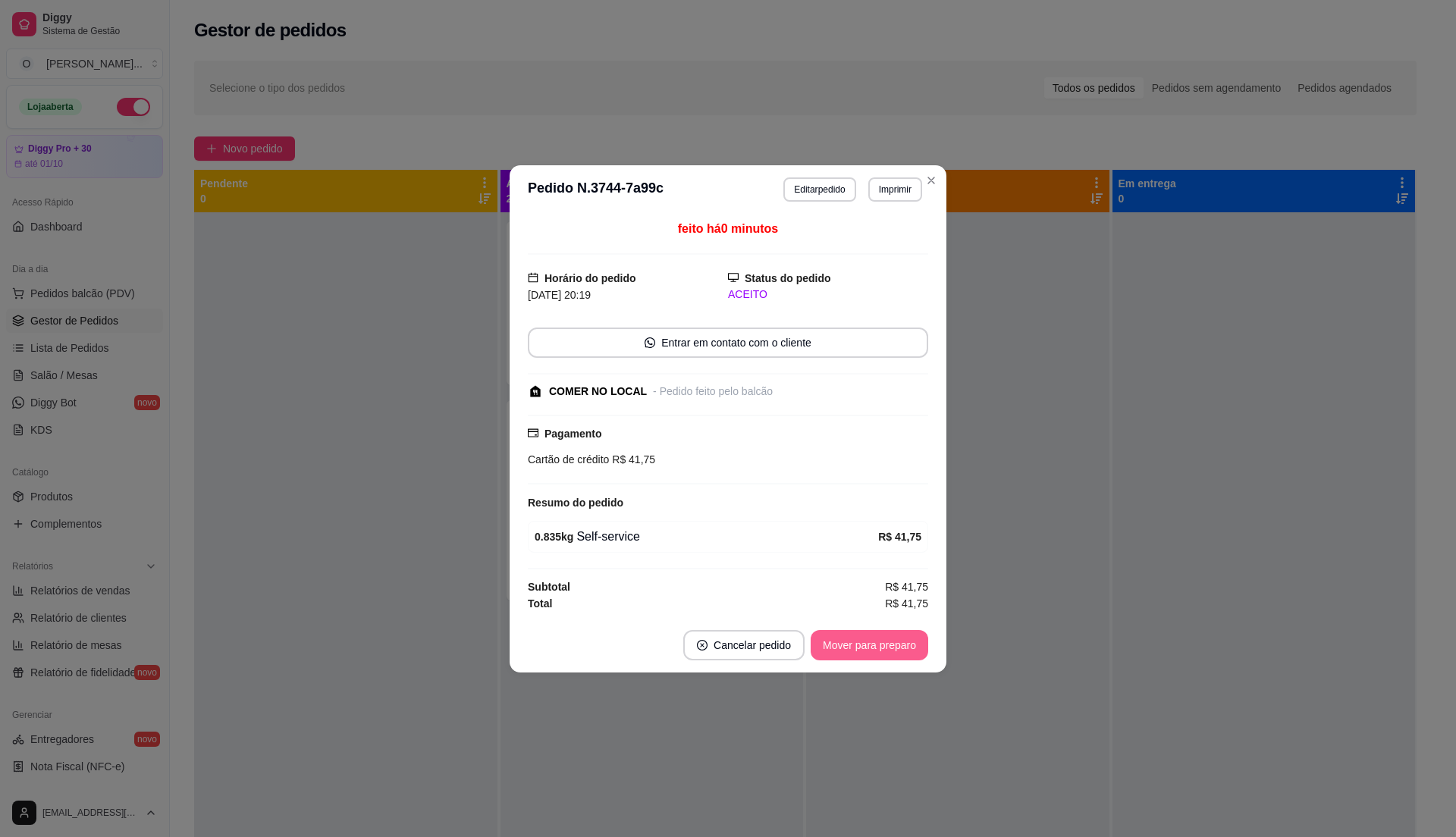
click at [885, 654] on button "Mover para preparo" at bounding box center [869, 645] width 118 height 31
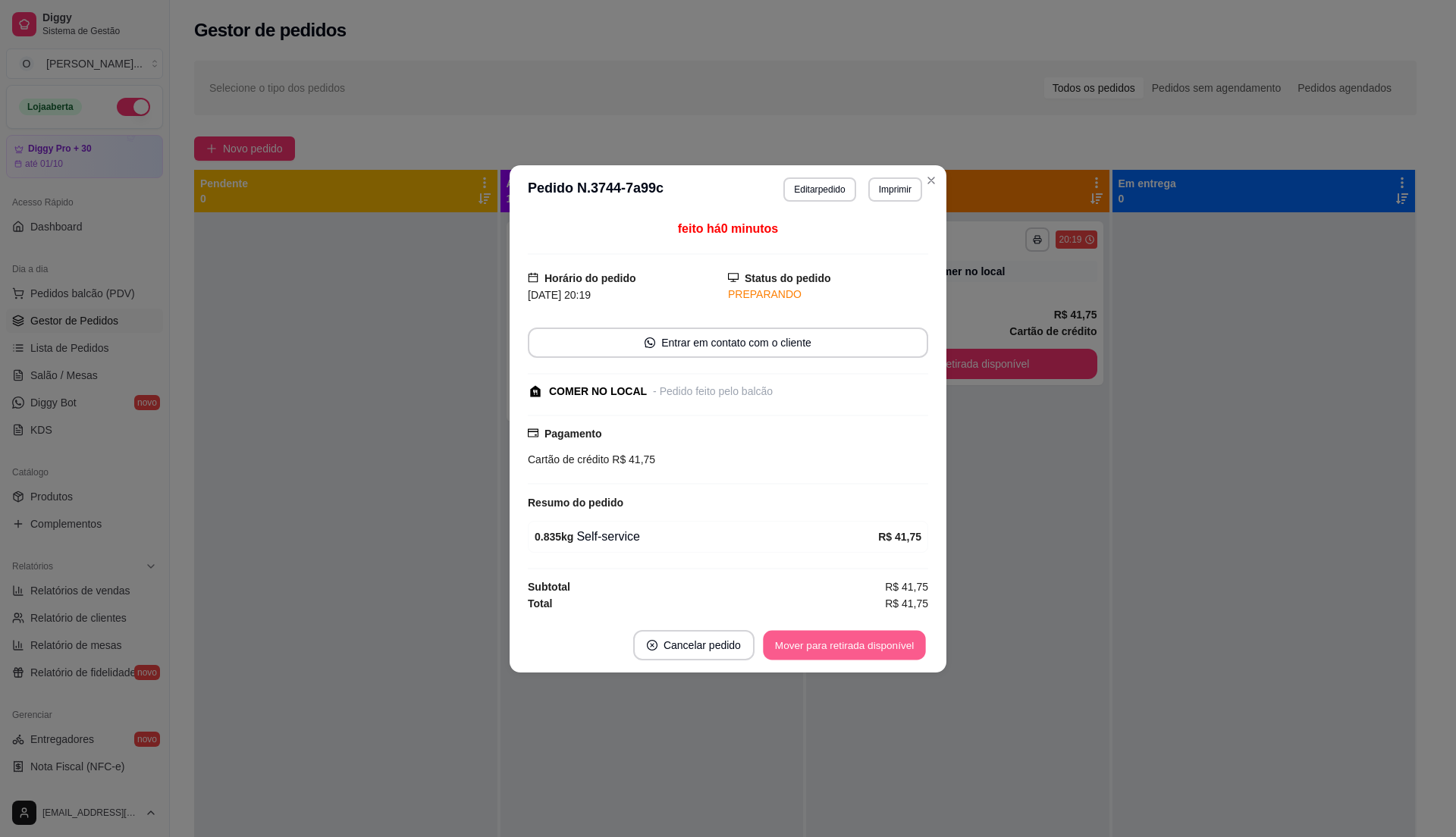
click at [885, 654] on button "Mover para retirada disponível" at bounding box center [843, 644] width 162 height 30
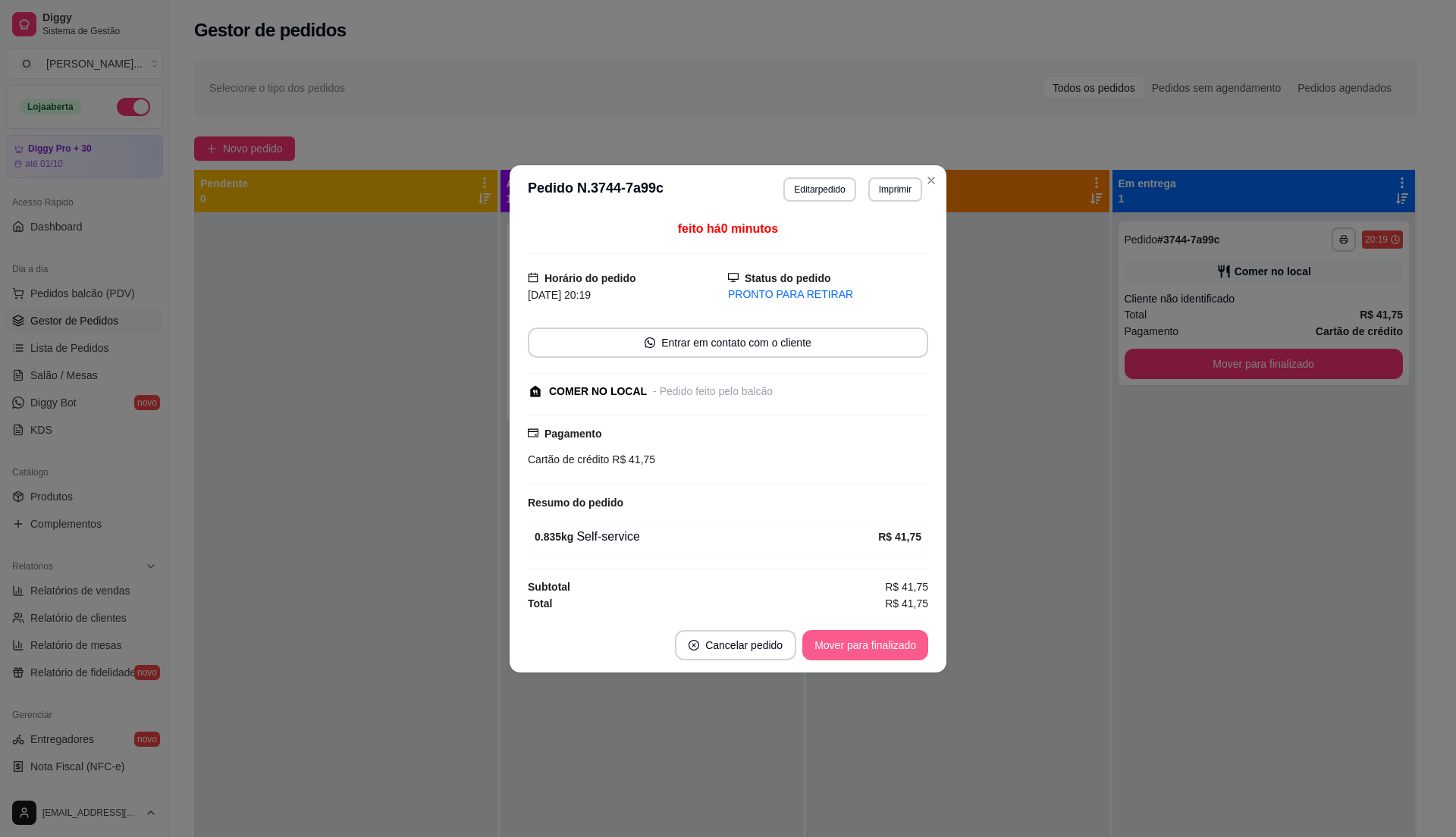
click at [885, 654] on button "Mover para finalizado" at bounding box center [865, 645] width 126 height 31
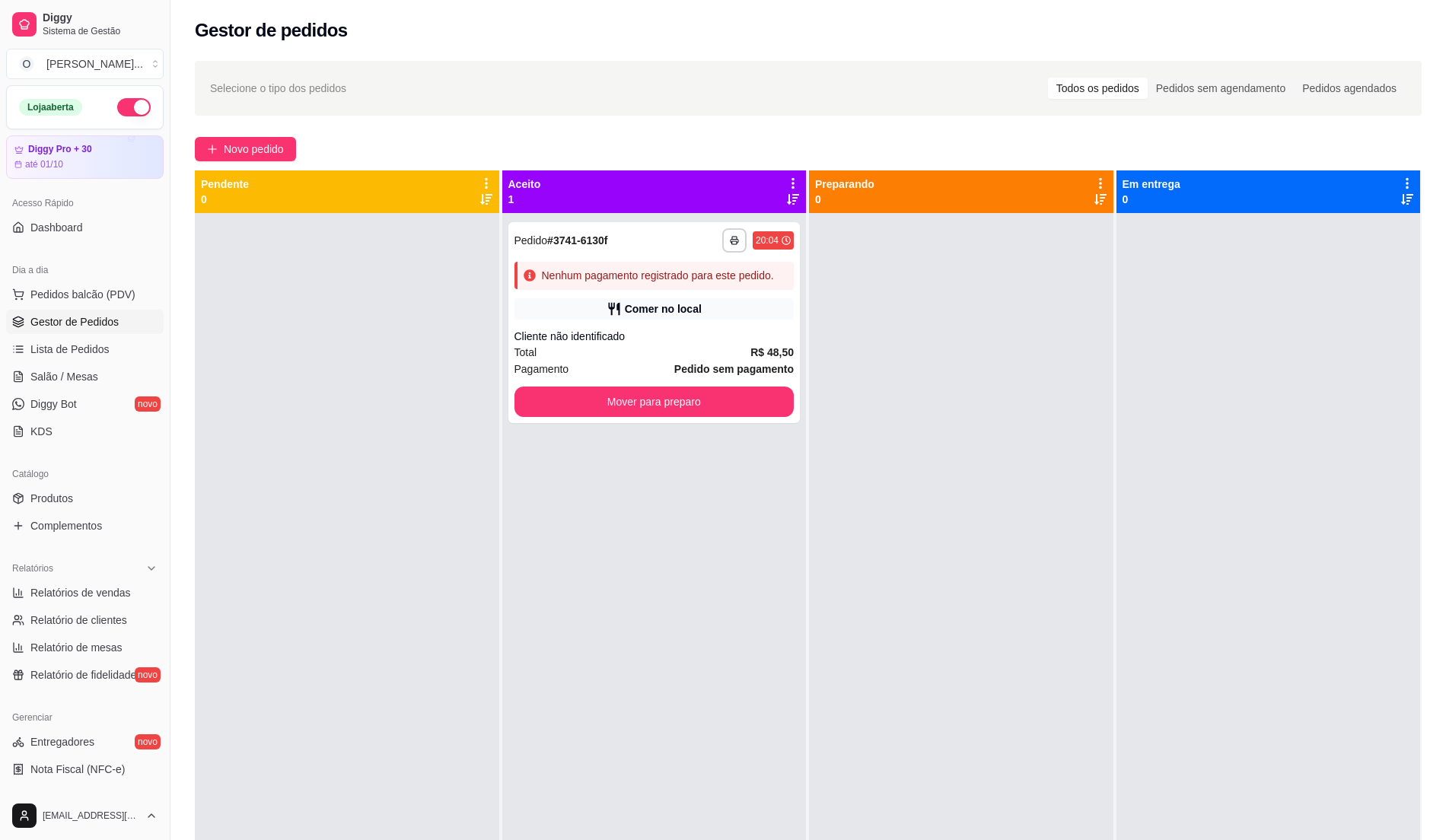
click at [743, 592] on div "**********" at bounding box center [655, 633] width 304 height 840
click at [77, 346] on span "Lista de Pedidos" at bounding box center [70, 349] width 79 height 15
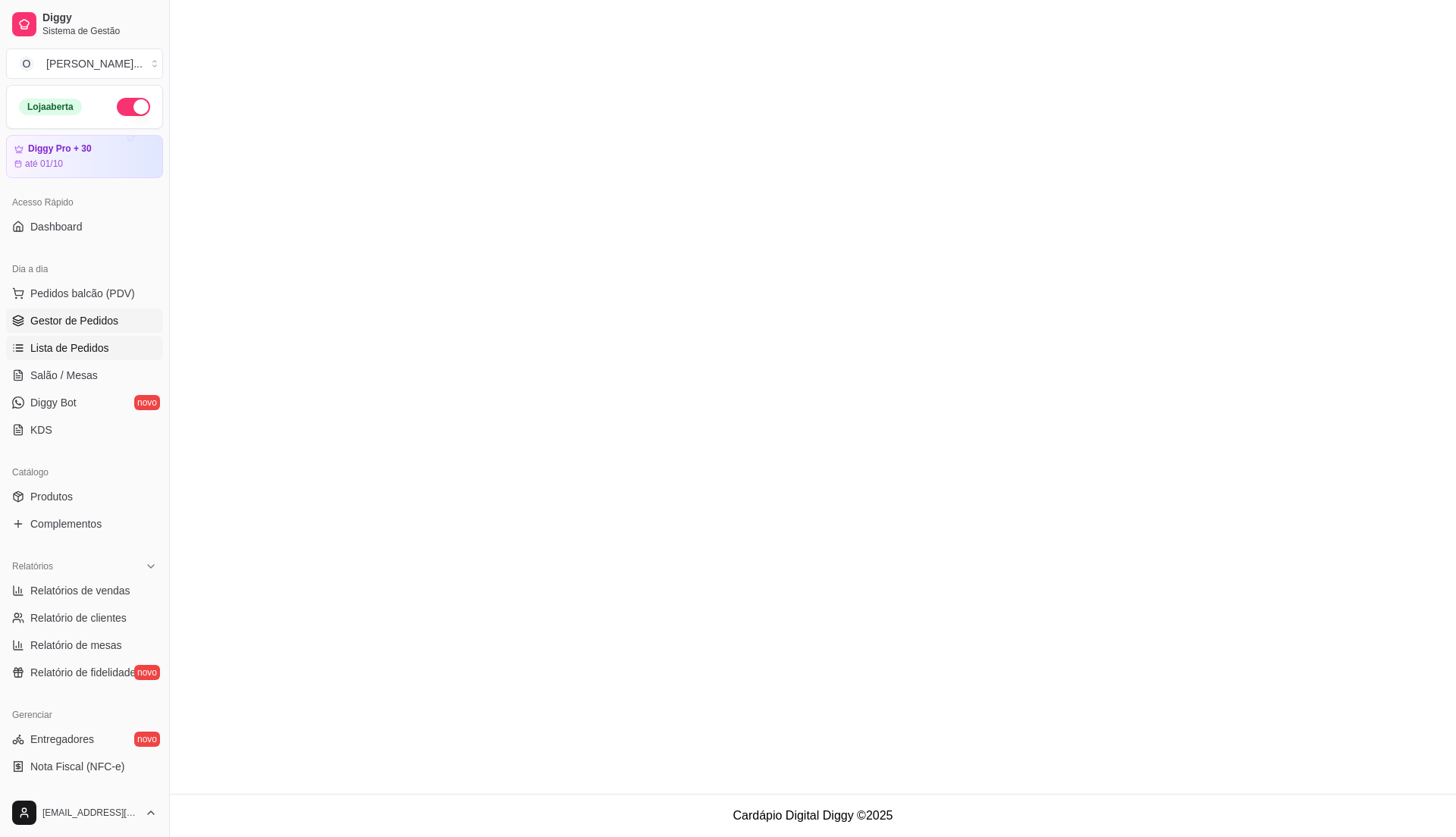
click at [70, 325] on span "Gestor de Pedidos" at bounding box center [74, 320] width 88 height 15
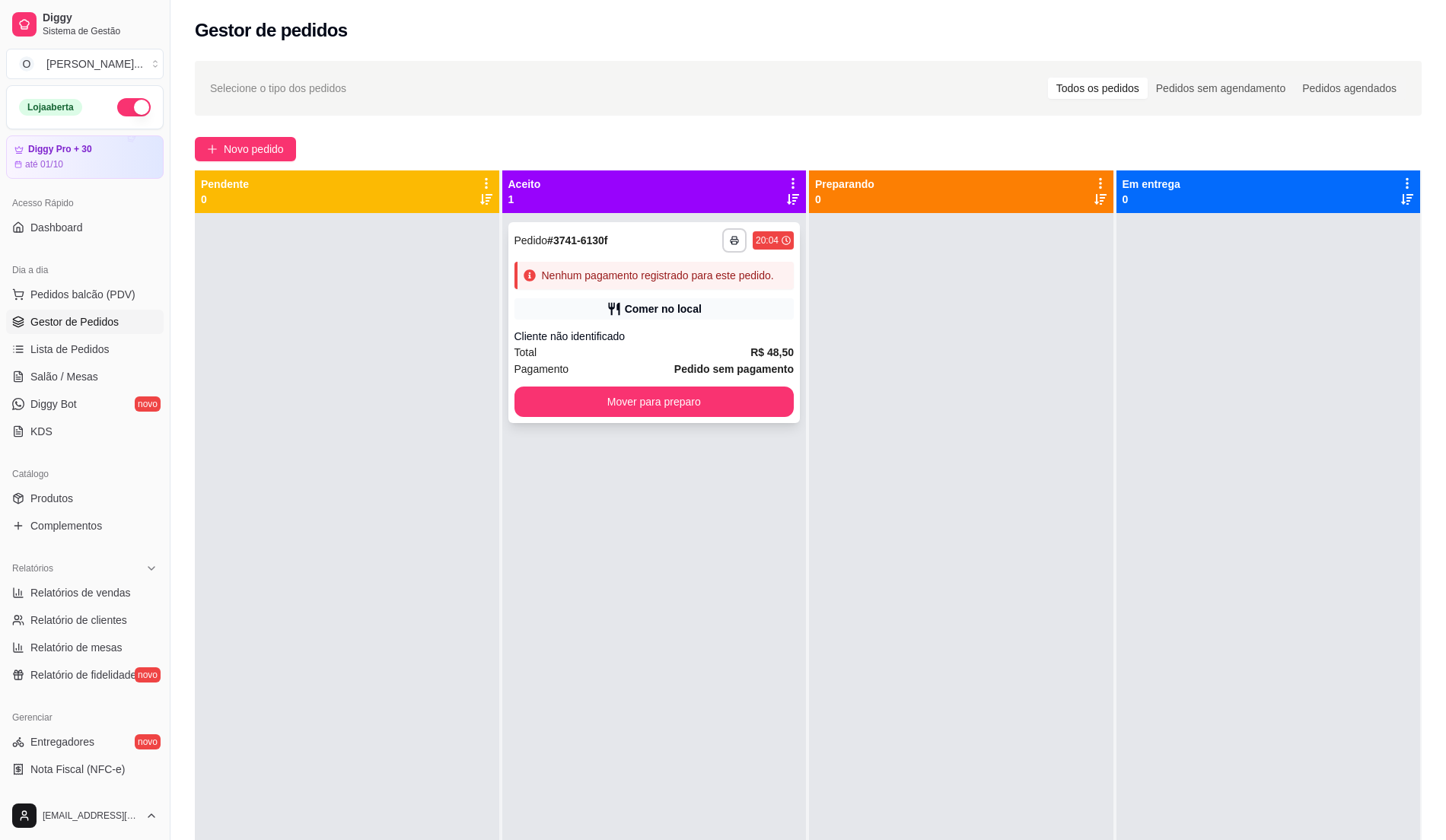
click at [723, 339] on div "Cliente não identificado" at bounding box center [654, 336] width 280 height 15
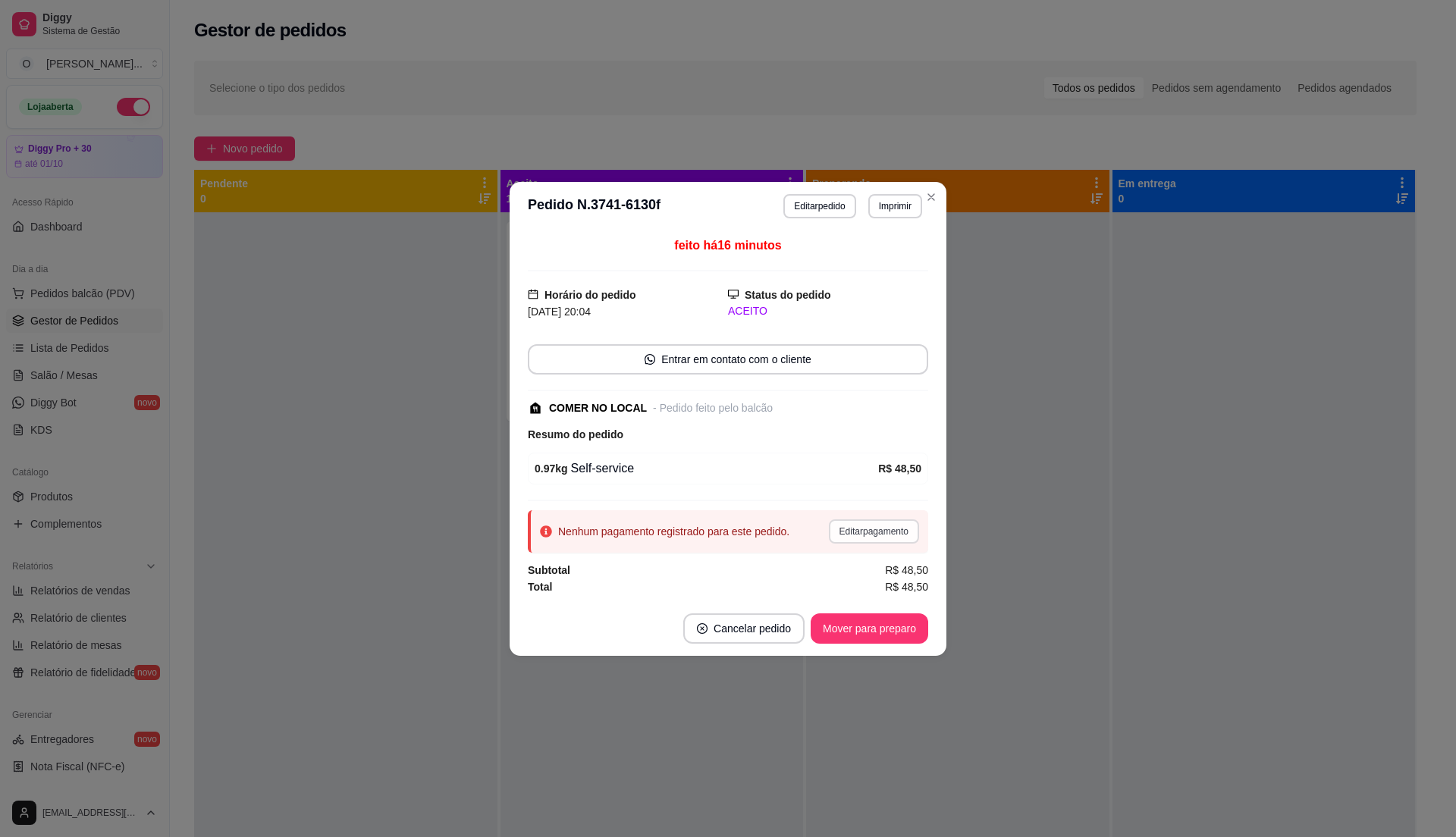
click at [865, 537] on button "Editar pagamento" at bounding box center [874, 531] width 91 height 24
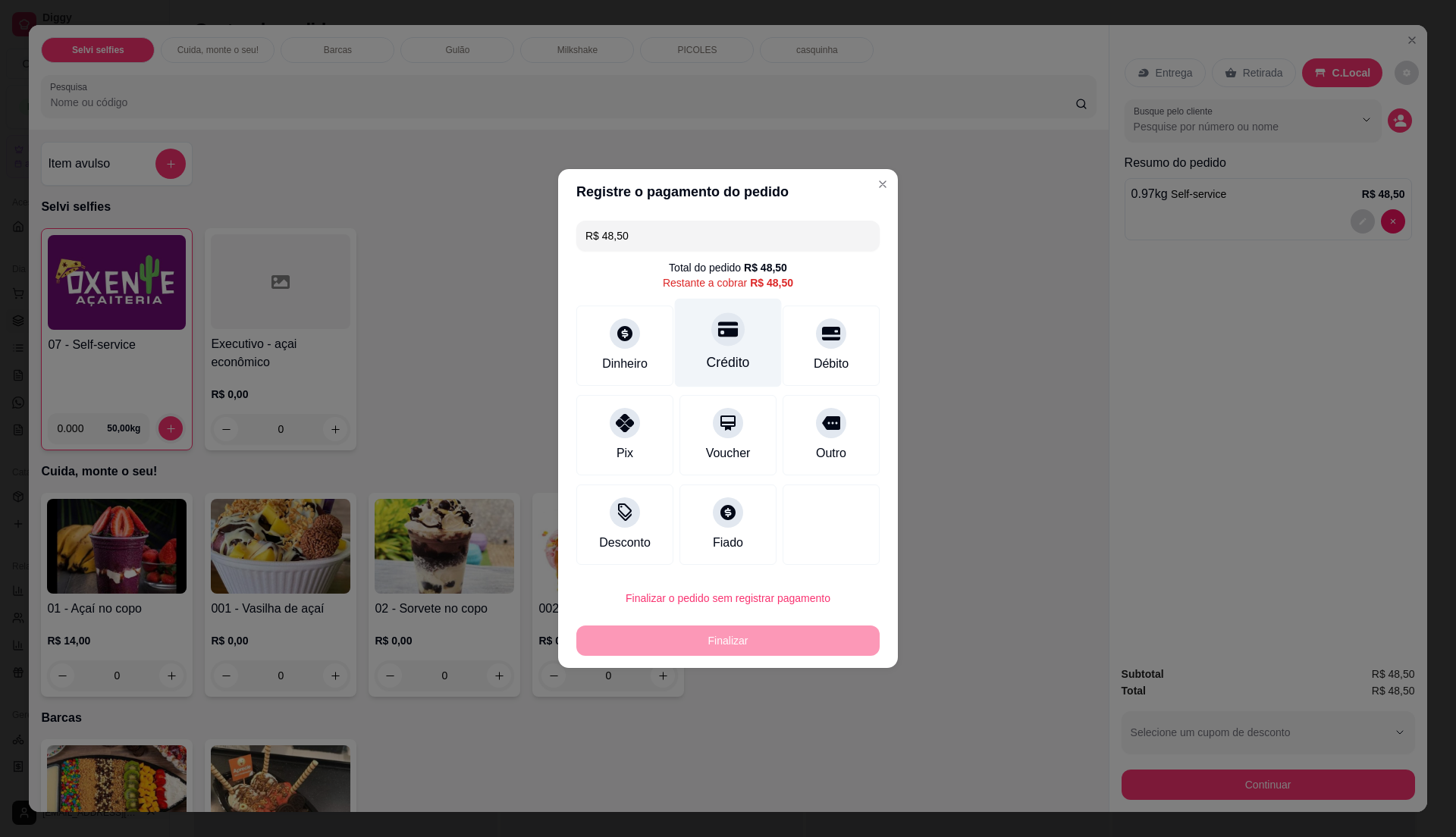
click at [729, 367] on div "Crédito" at bounding box center [728, 362] width 43 height 20
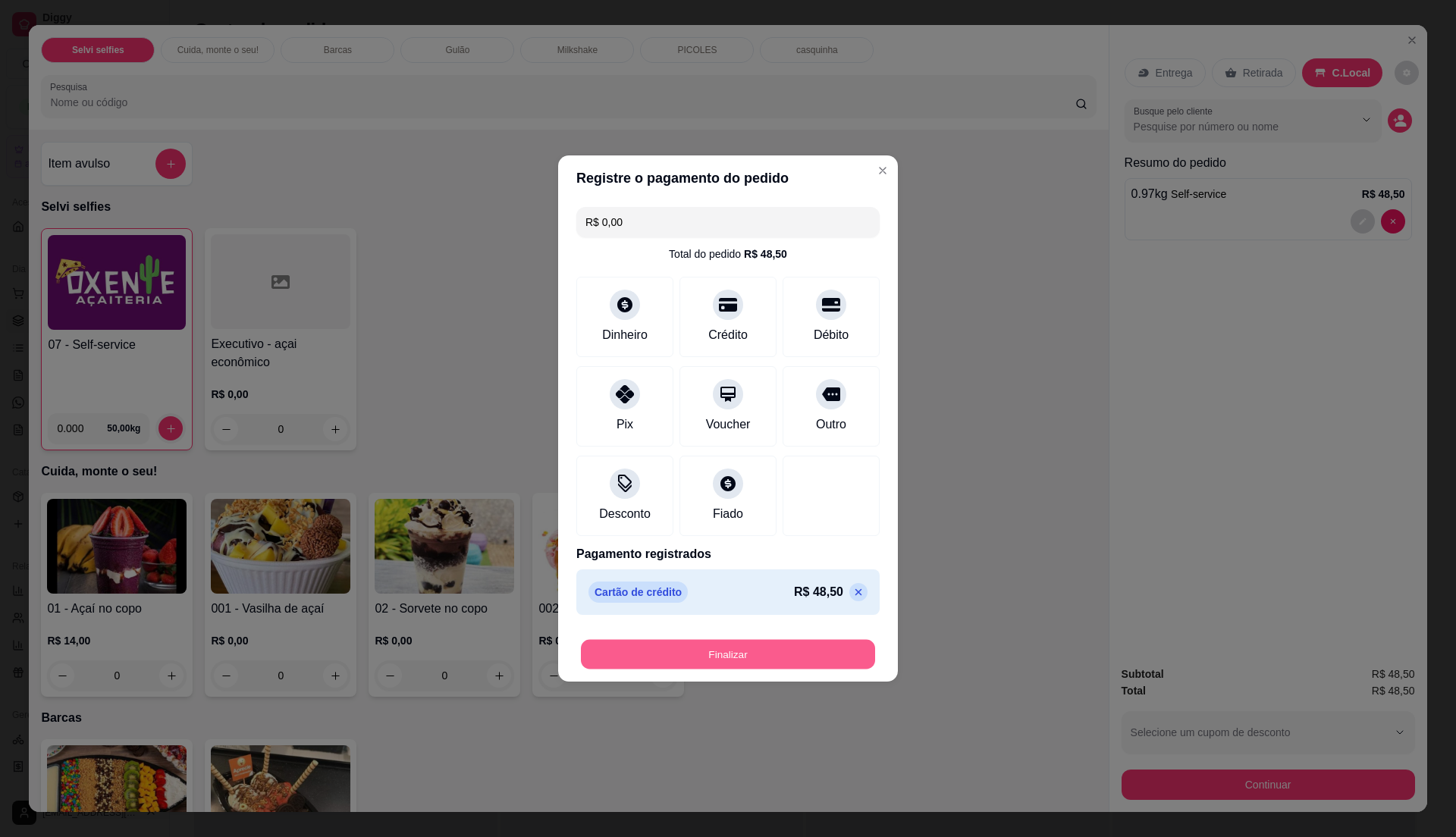
click at [802, 650] on button "Finalizar" at bounding box center [728, 654] width 294 height 30
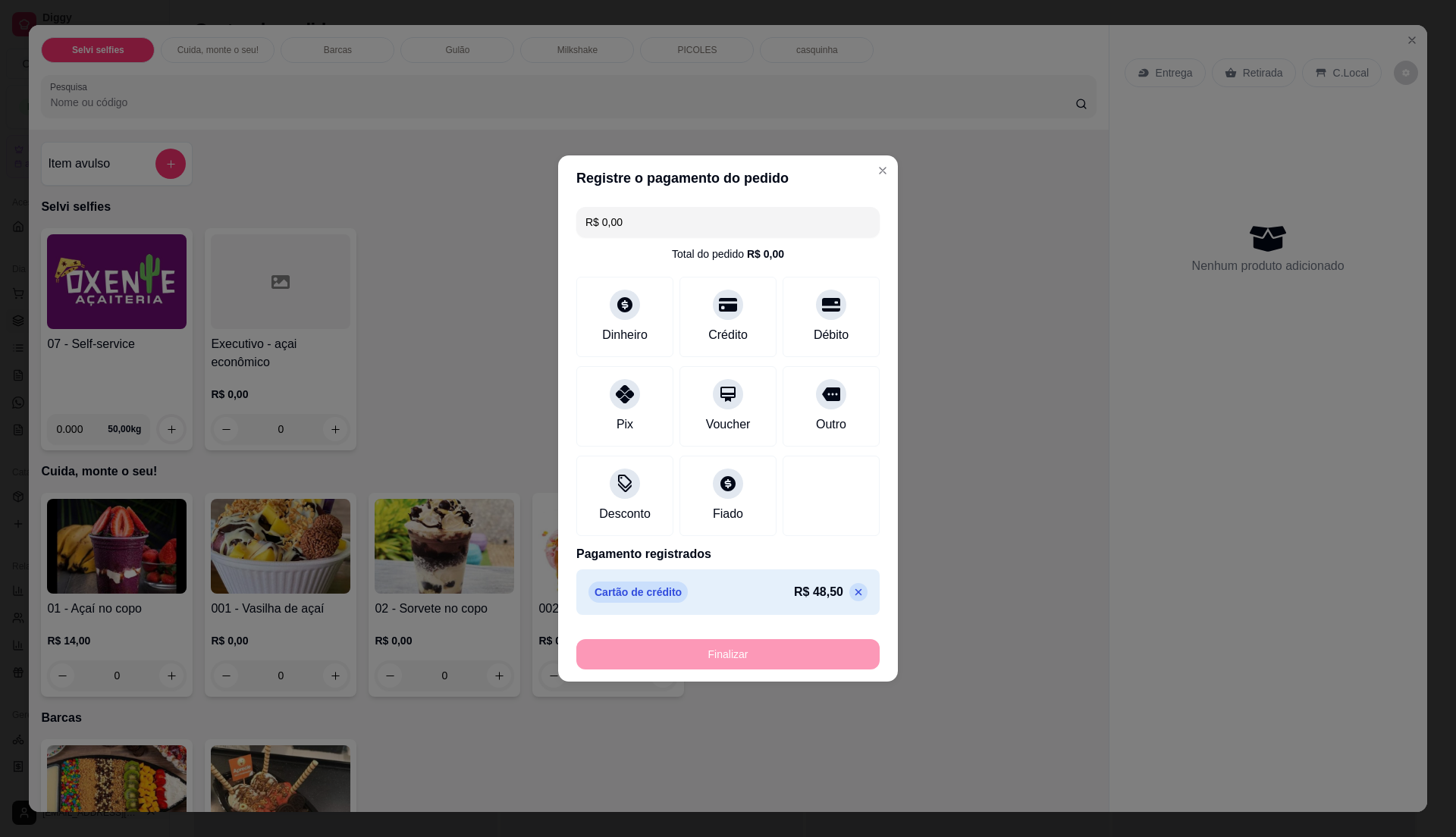
type input "-R$ 48,50"
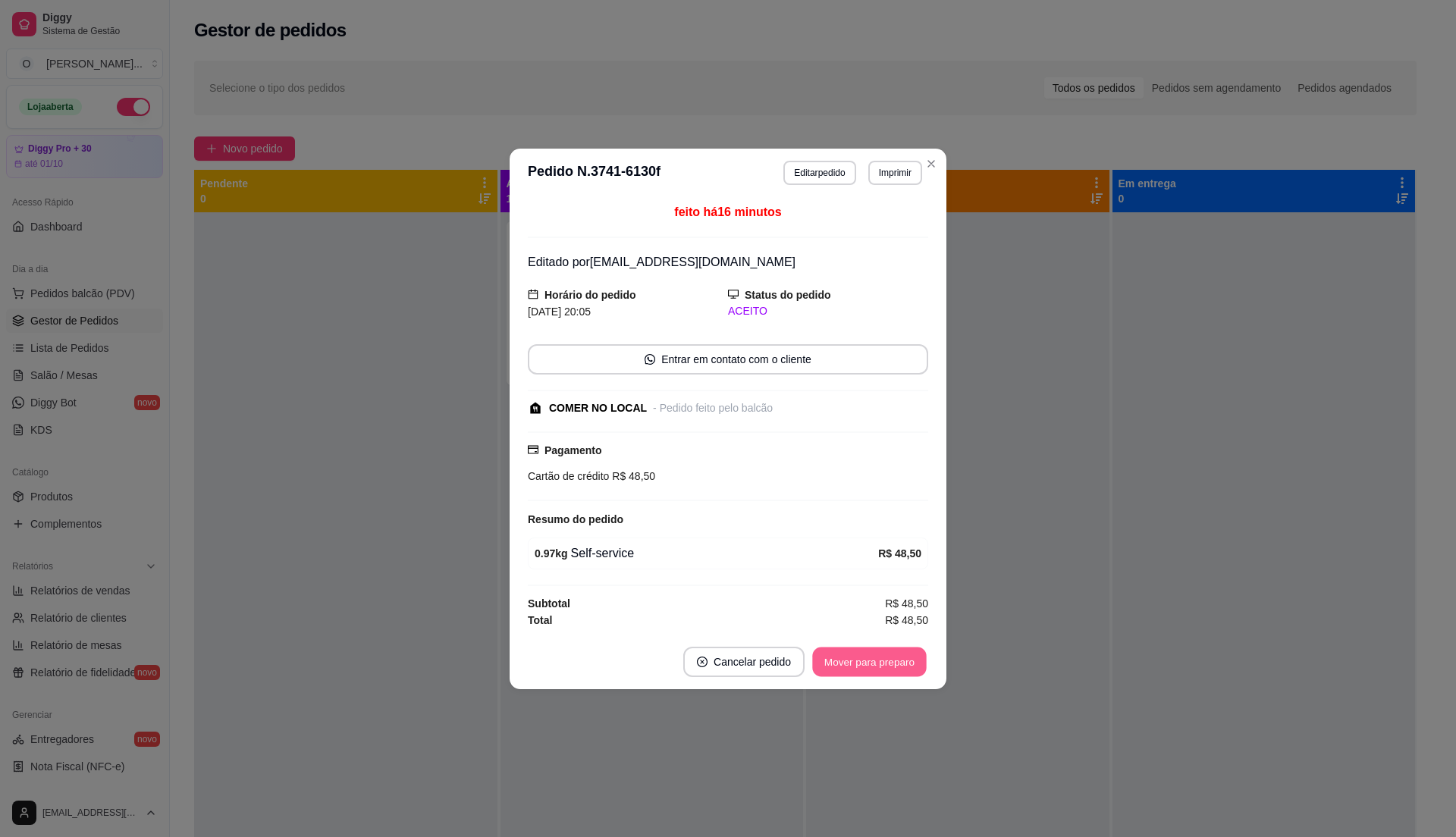
click at [850, 666] on button "Mover para preparo" at bounding box center [868, 661] width 114 height 30
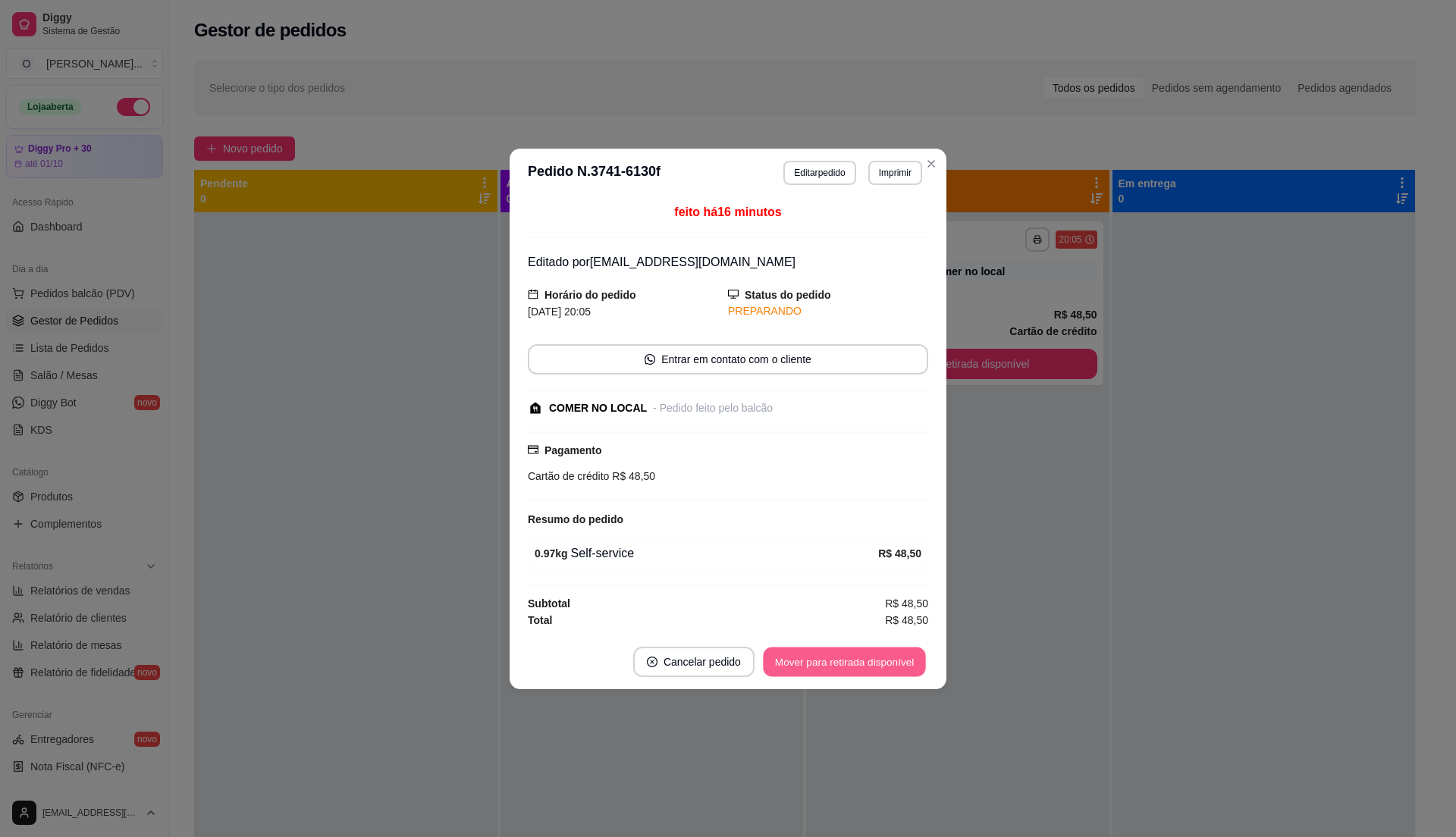
click at [850, 666] on button "Mover para retirada disponível" at bounding box center [843, 661] width 162 height 30
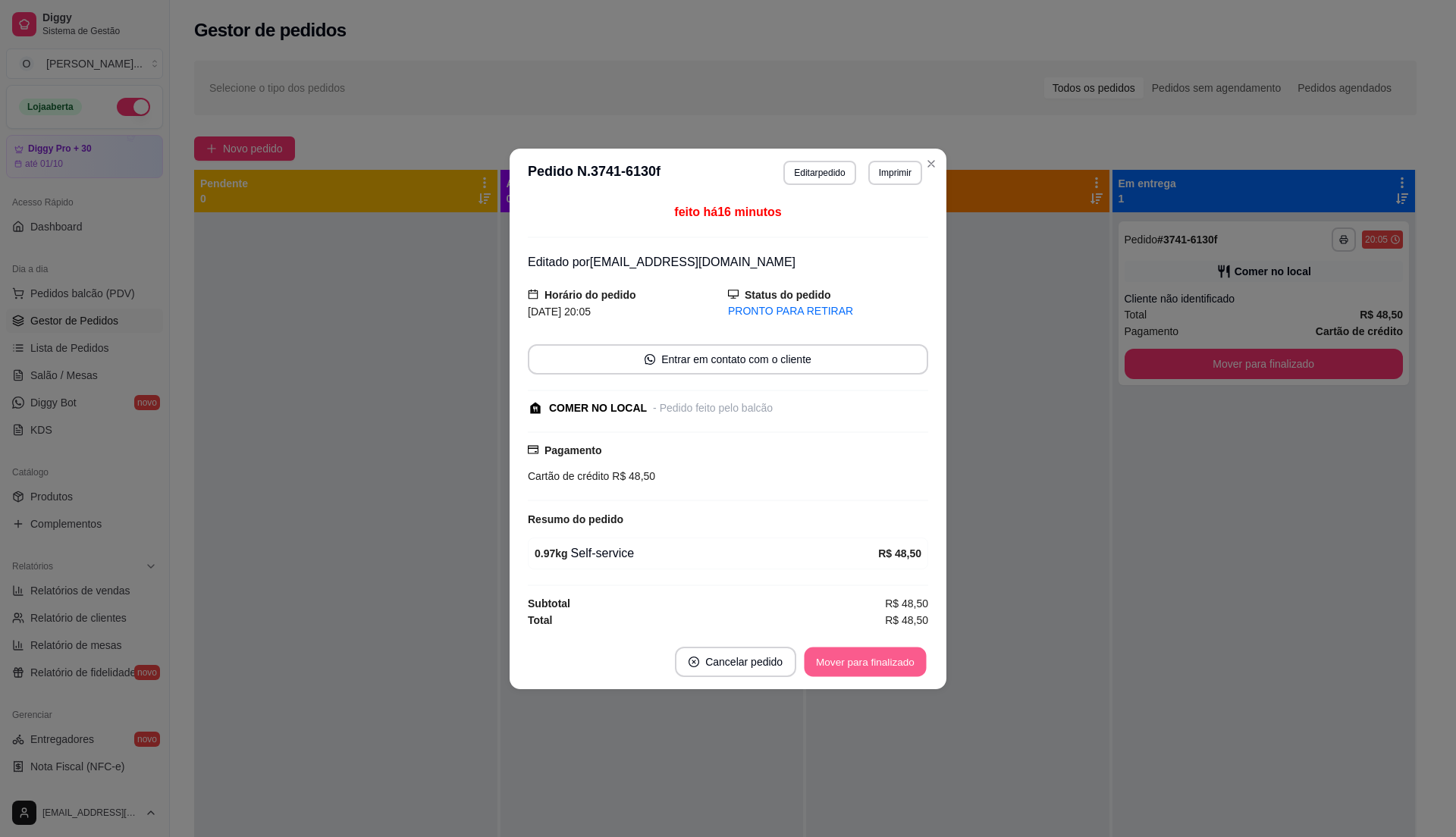
click at [850, 666] on button "Mover para finalizado" at bounding box center [866, 661] width 122 height 30
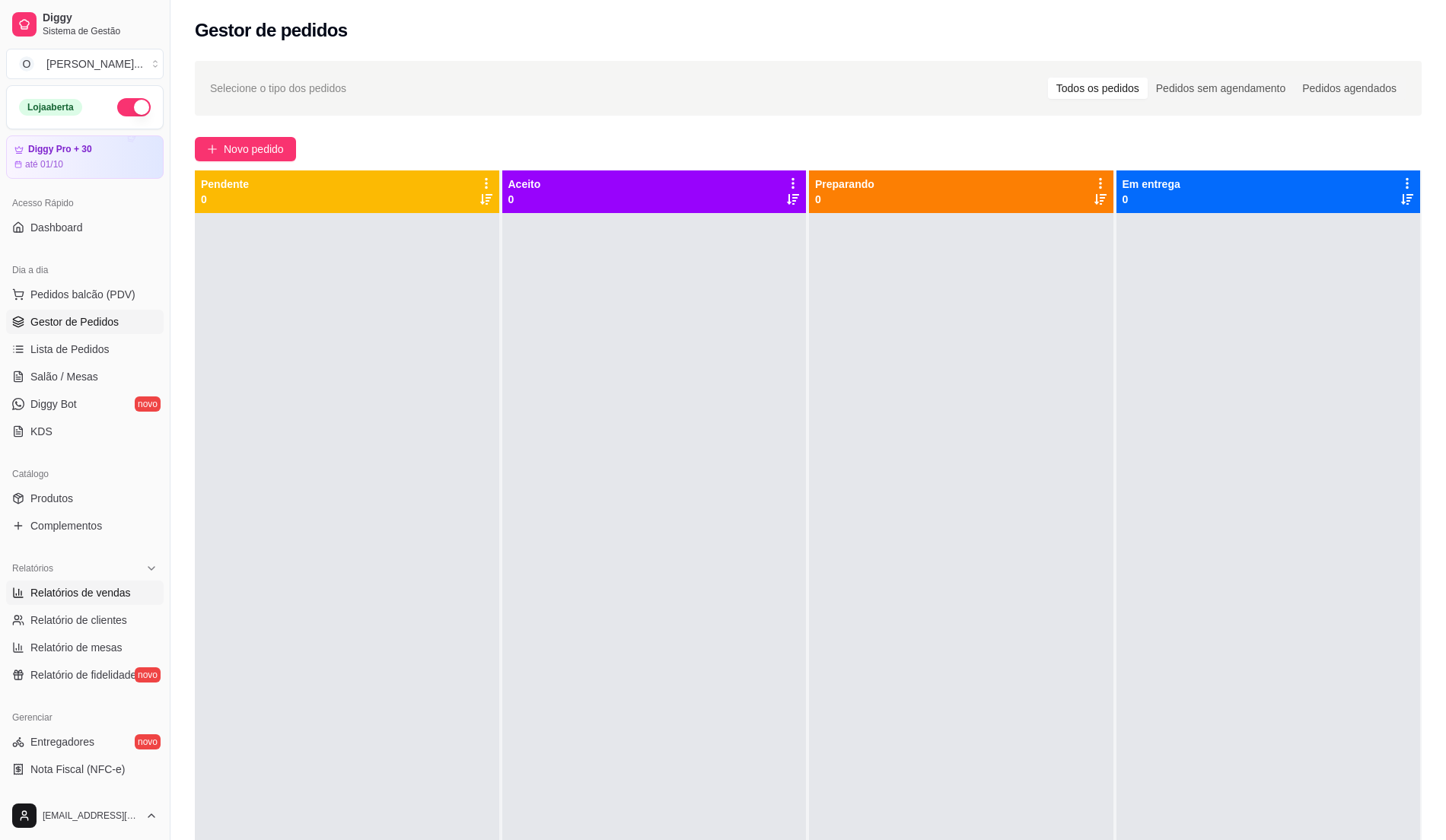
click at [122, 598] on span "Relatórios de vendas" at bounding box center [81, 592] width 101 height 15
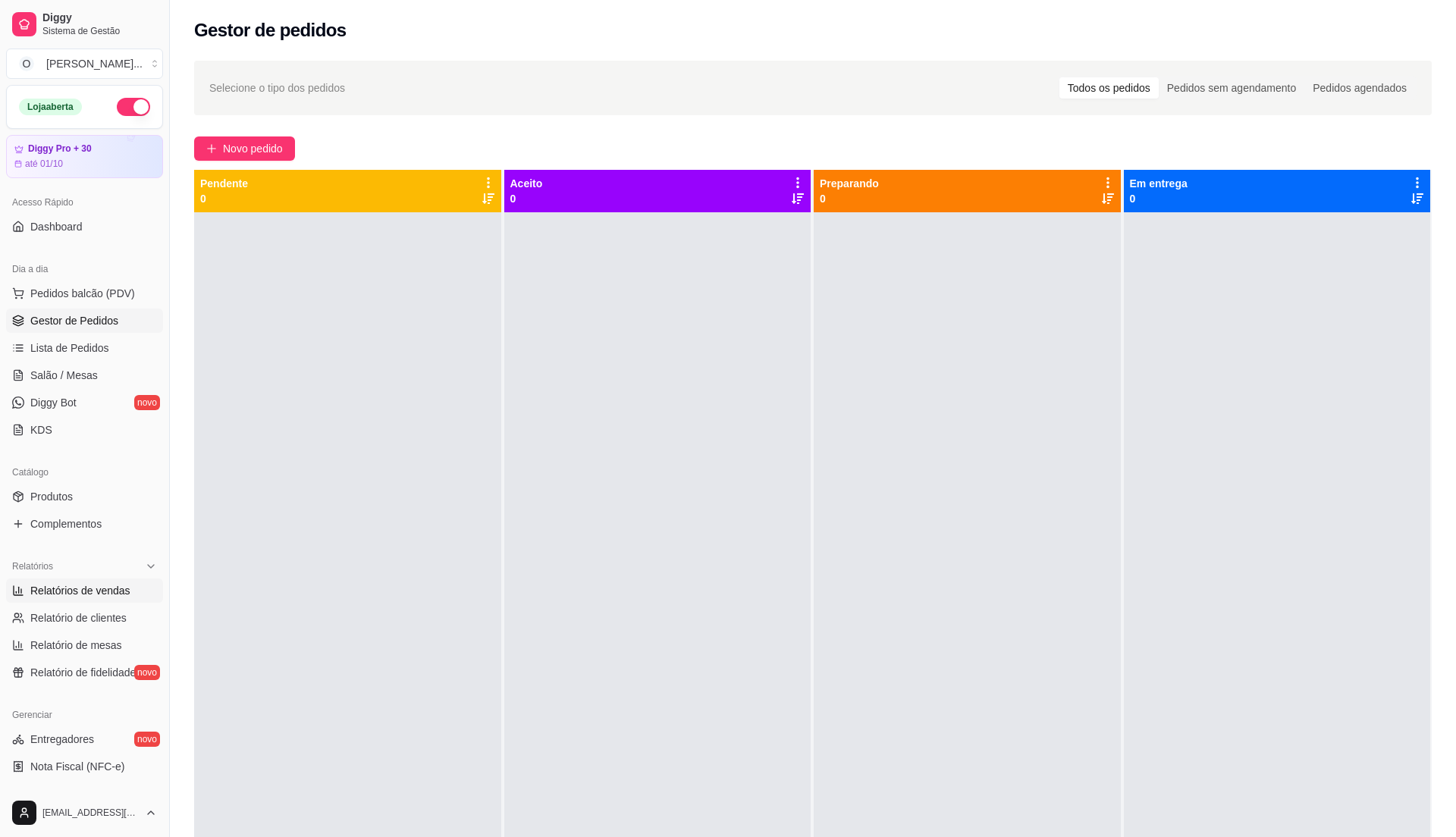
select select "ALL"
select select "0"
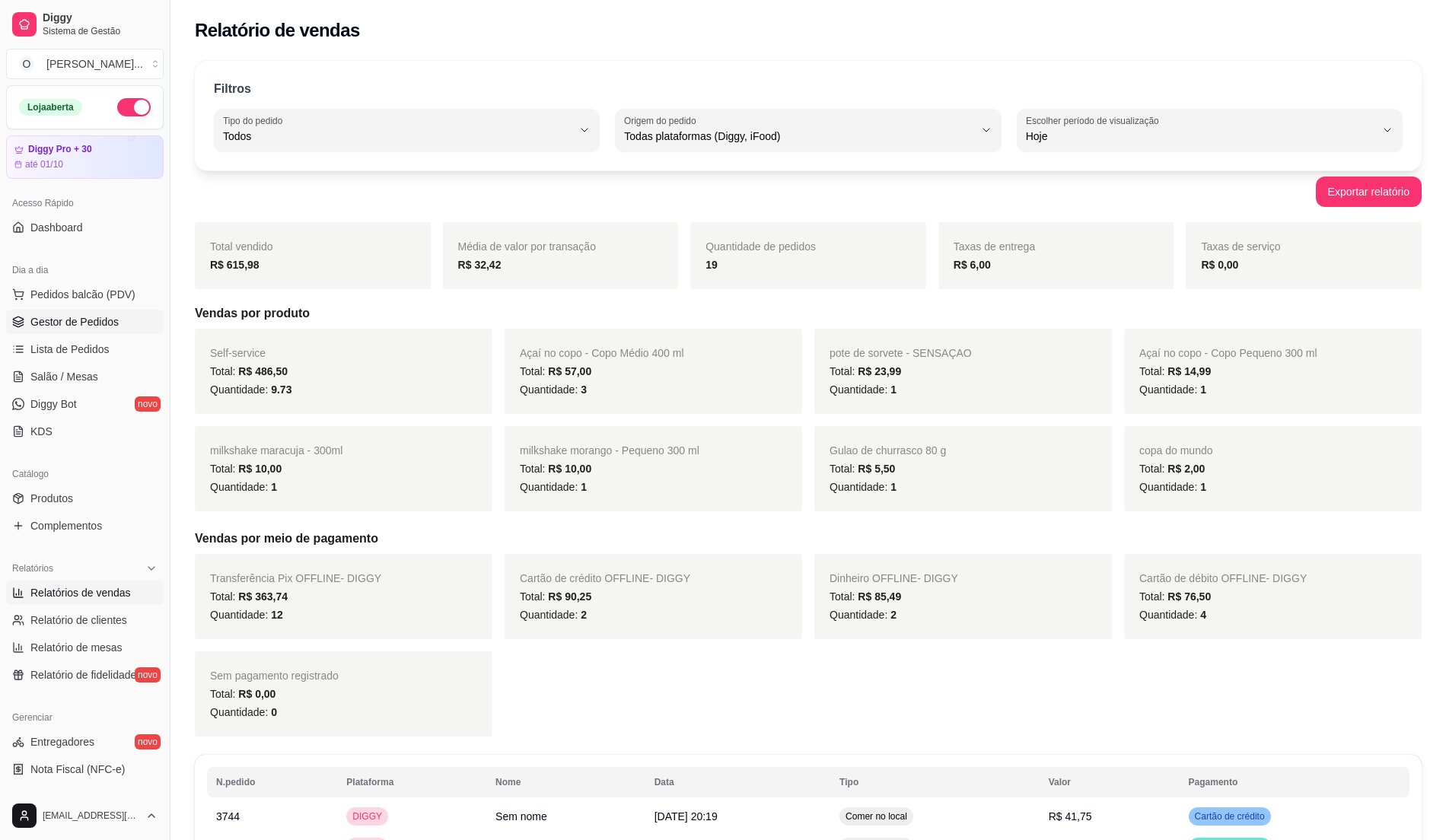
click at [97, 330] on link "Gestor de Pedidos" at bounding box center [85, 321] width 158 height 24
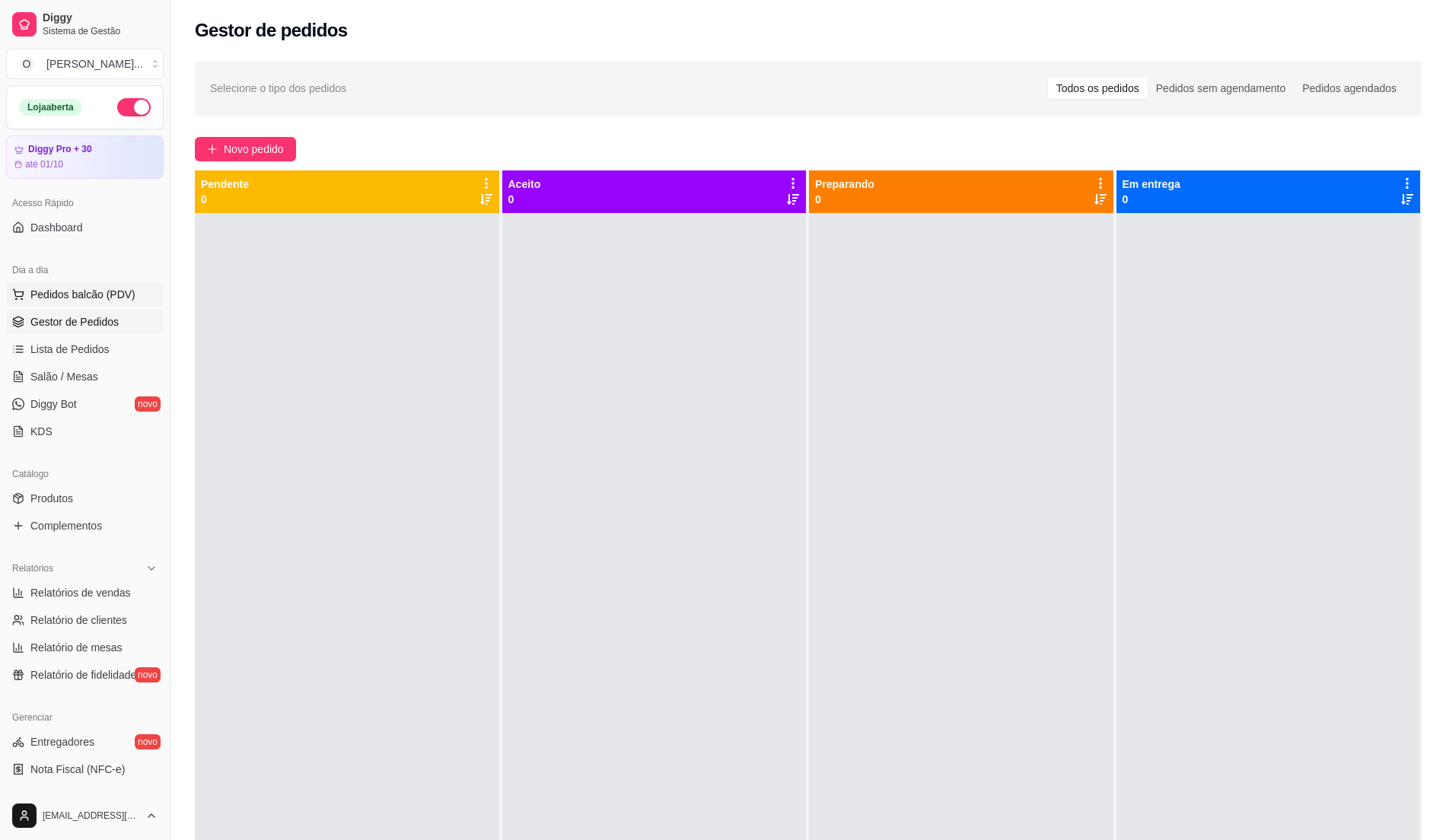
click at [101, 290] on span "Pedidos balcão (PDV)" at bounding box center [83, 294] width 105 height 15
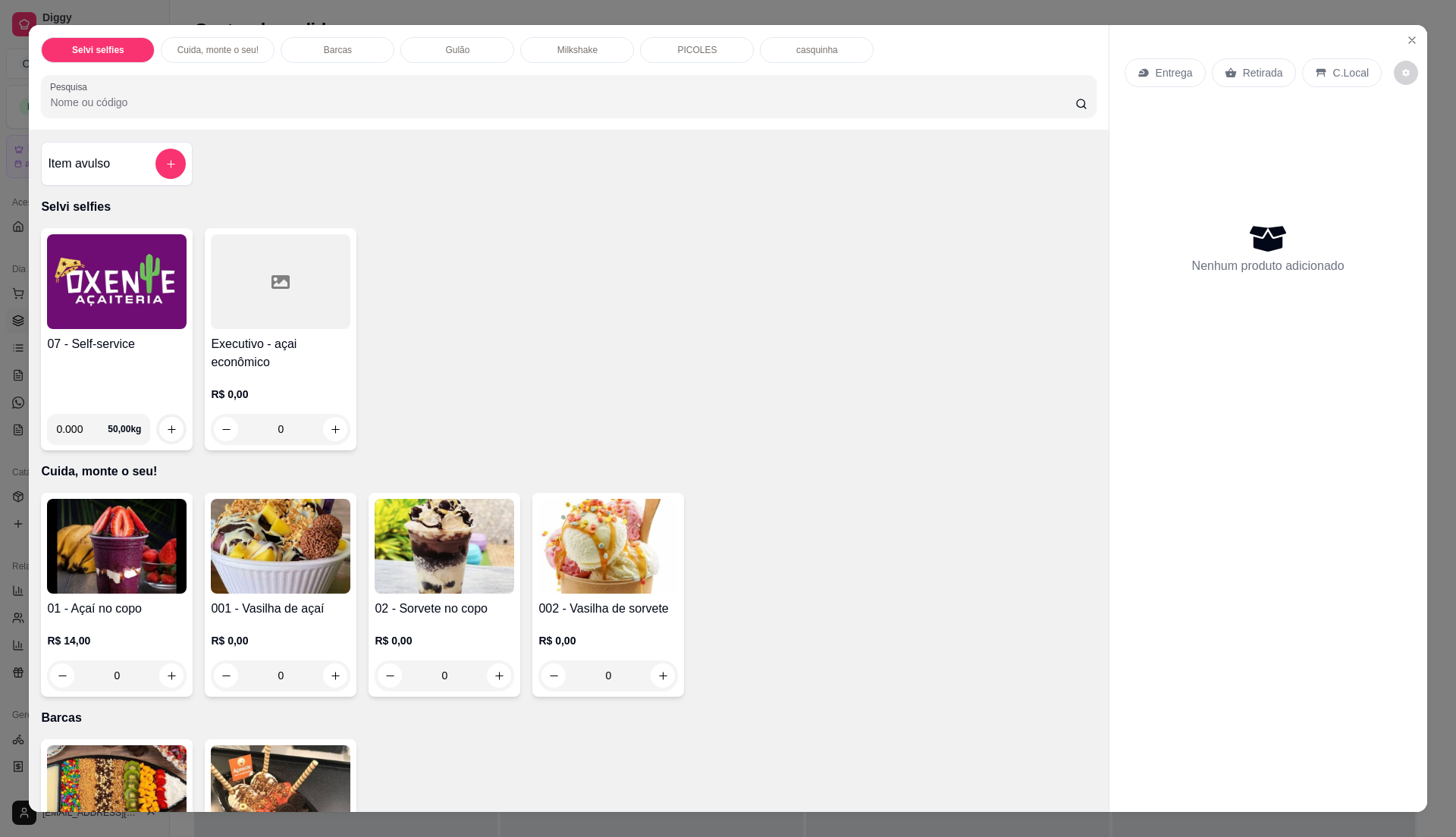
click at [101, 344] on h4 "07 - Self-service" at bounding box center [117, 344] width 140 height 18
click at [88, 353] on h4 "07 - Self-service" at bounding box center [117, 344] width 140 height 18
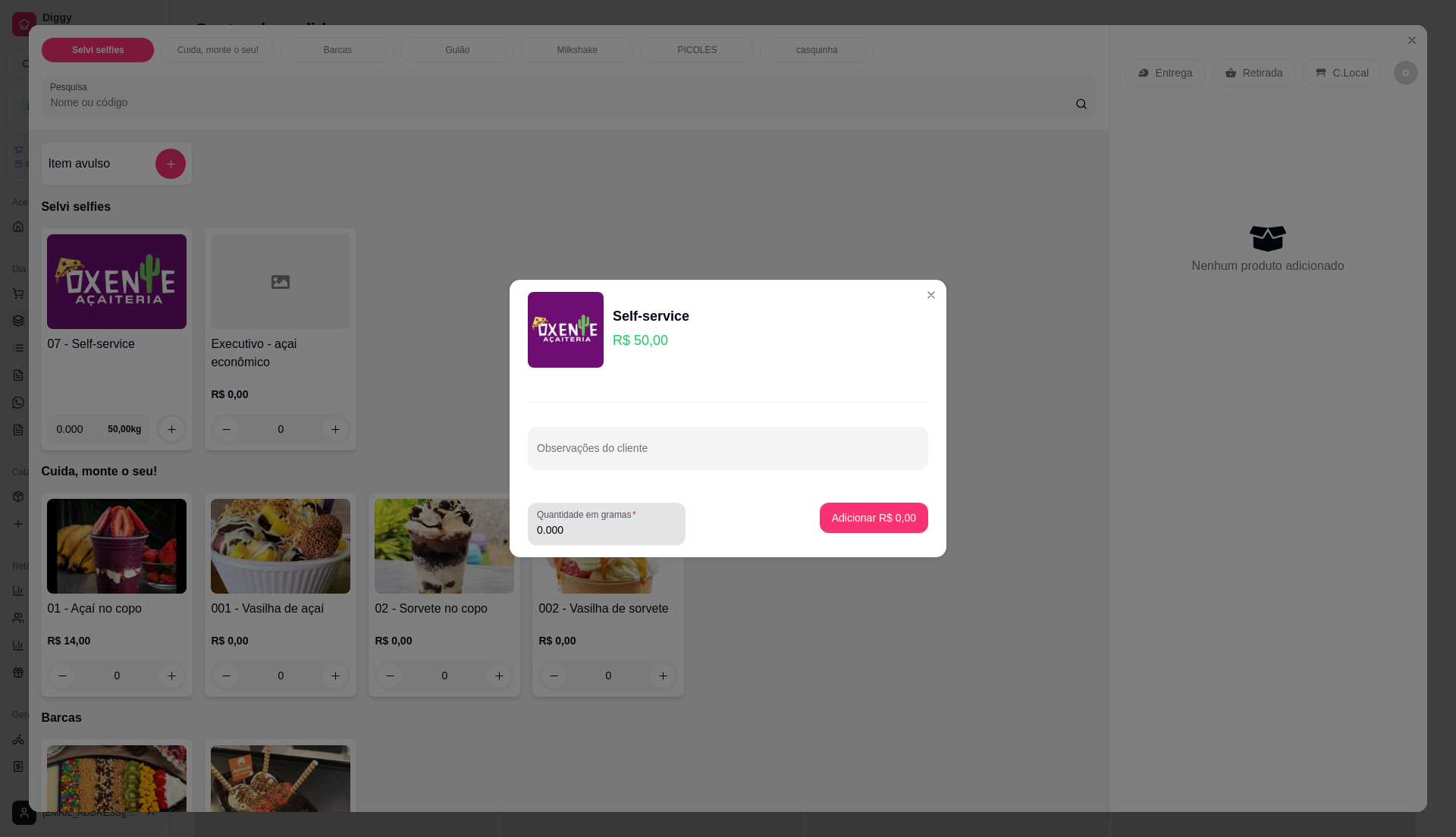
click at [589, 527] on input "0.000" at bounding box center [606, 529] width 140 height 15
click at [589, 527] on input "0" at bounding box center [606, 529] width 140 height 15
type input "0.285"
click at [860, 520] on p "Adicionar R$ 14,25" at bounding box center [871, 518] width 88 height 14
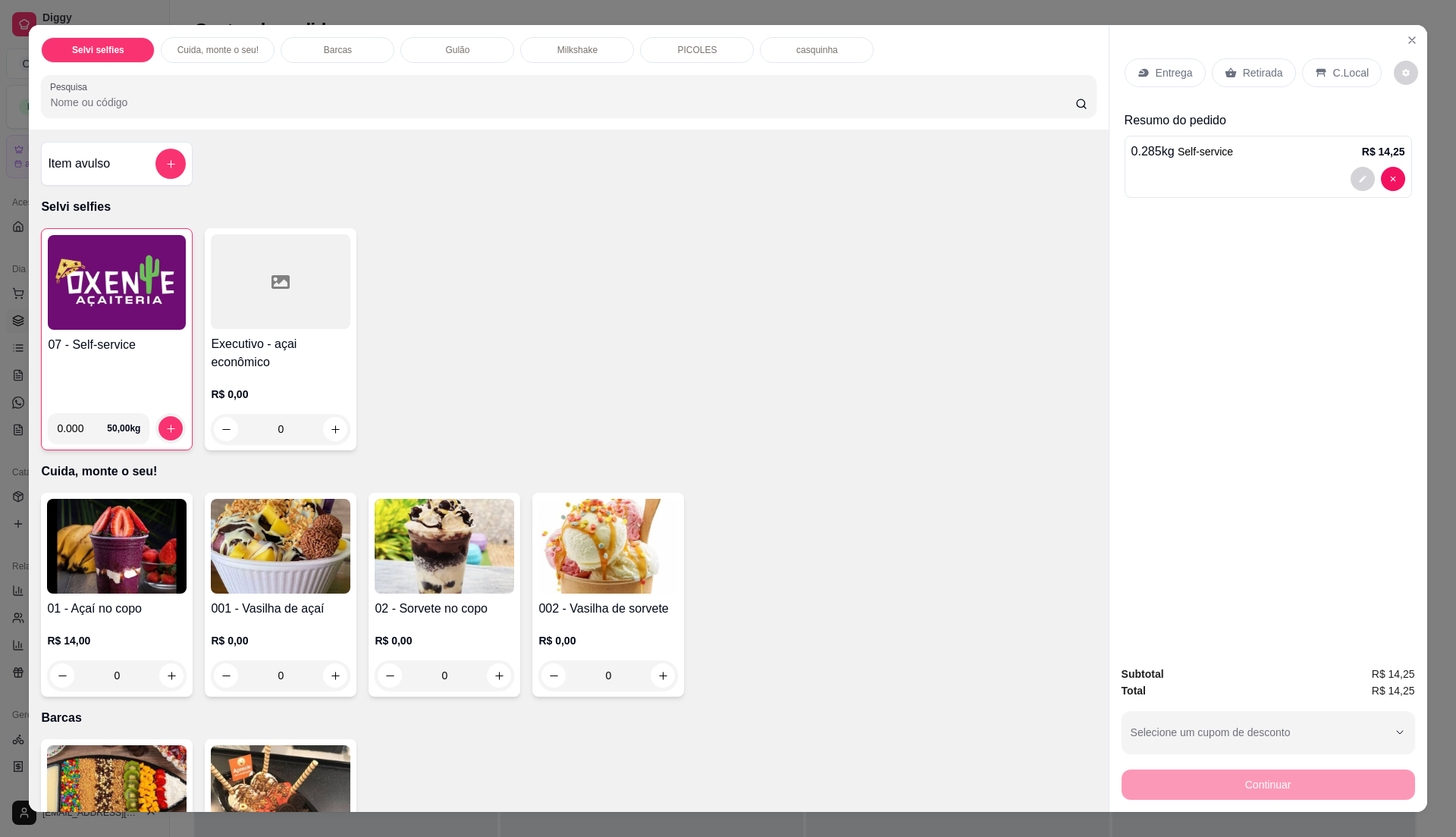
click at [134, 337] on h4 "07 - Self-service" at bounding box center [117, 344] width 138 height 18
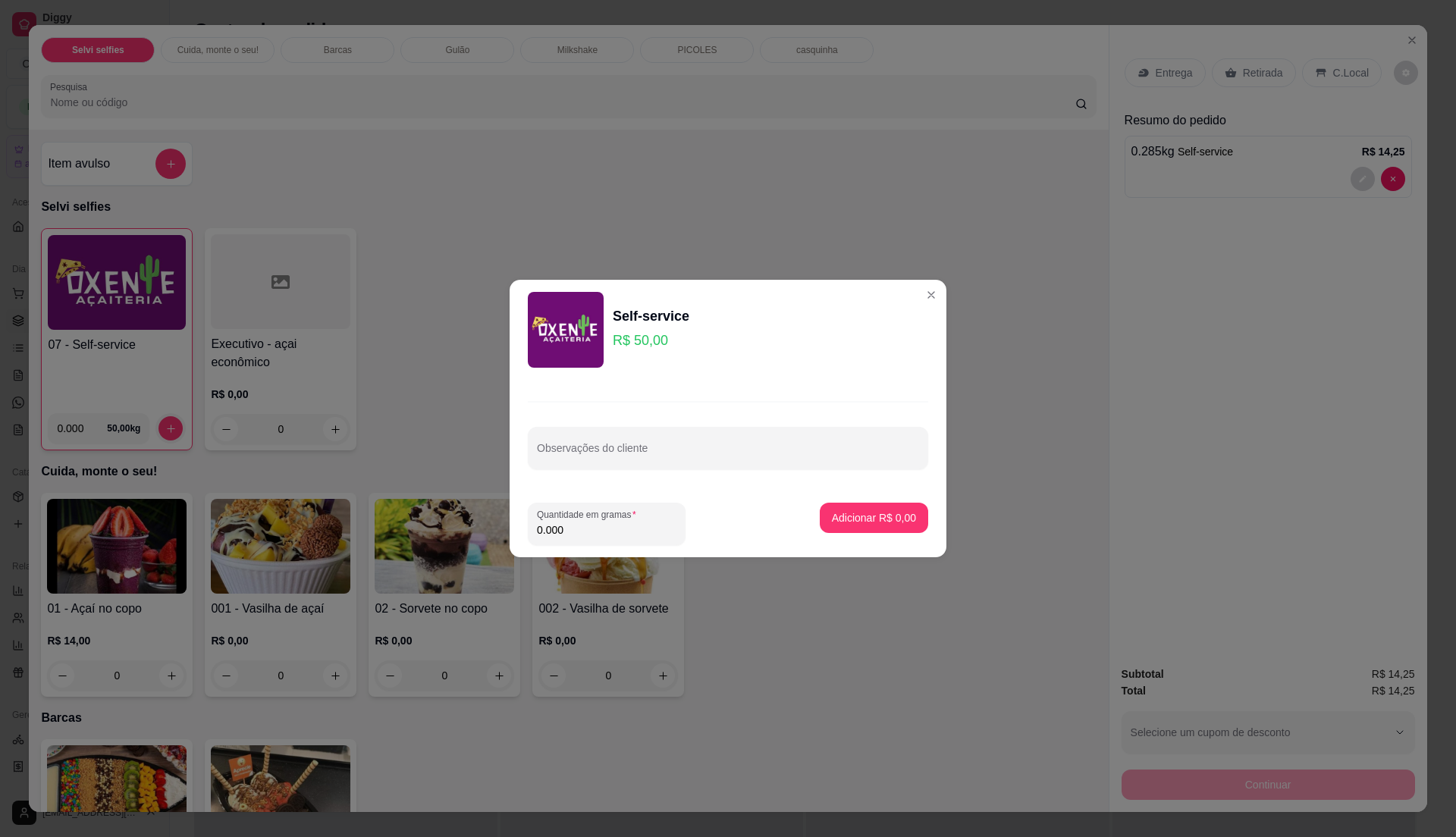
click at [598, 532] on input "0.000" at bounding box center [606, 529] width 140 height 15
click at [598, 532] on input "0" at bounding box center [606, 529] width 140 height 15
type input "0.335"
click at [853, 510] on button "Adicionar R$ 16,75" at bounding box center [871, 518] width 111 height 30
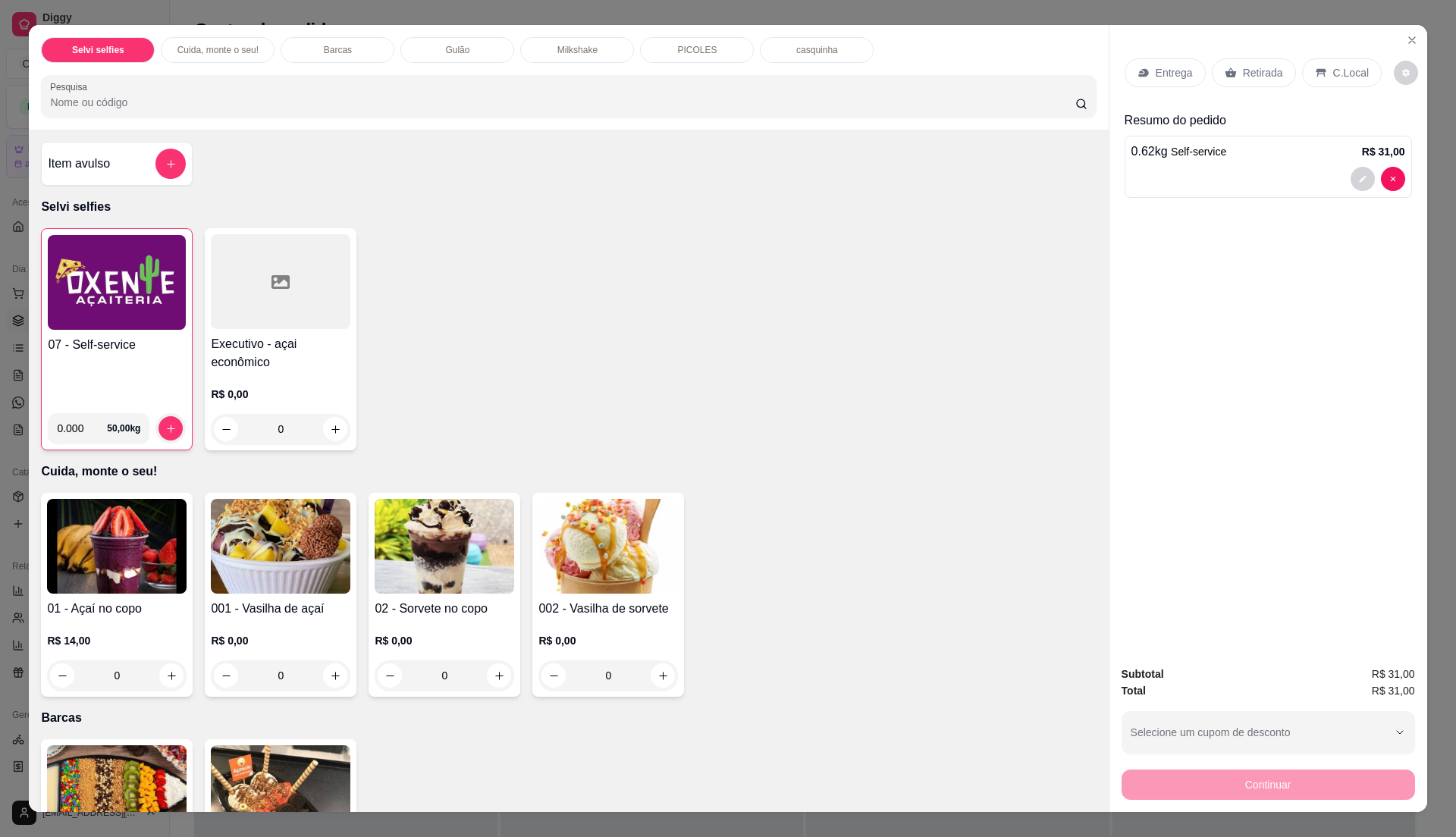
click at [108, 336] on div "07 - Self-service 0.000 50,00 kg" at bounding box center [117, 339] width 152 height 222
click at [167, 361] on div "07 - Self-service" at bounding box center [117, 368] width 138 height 65
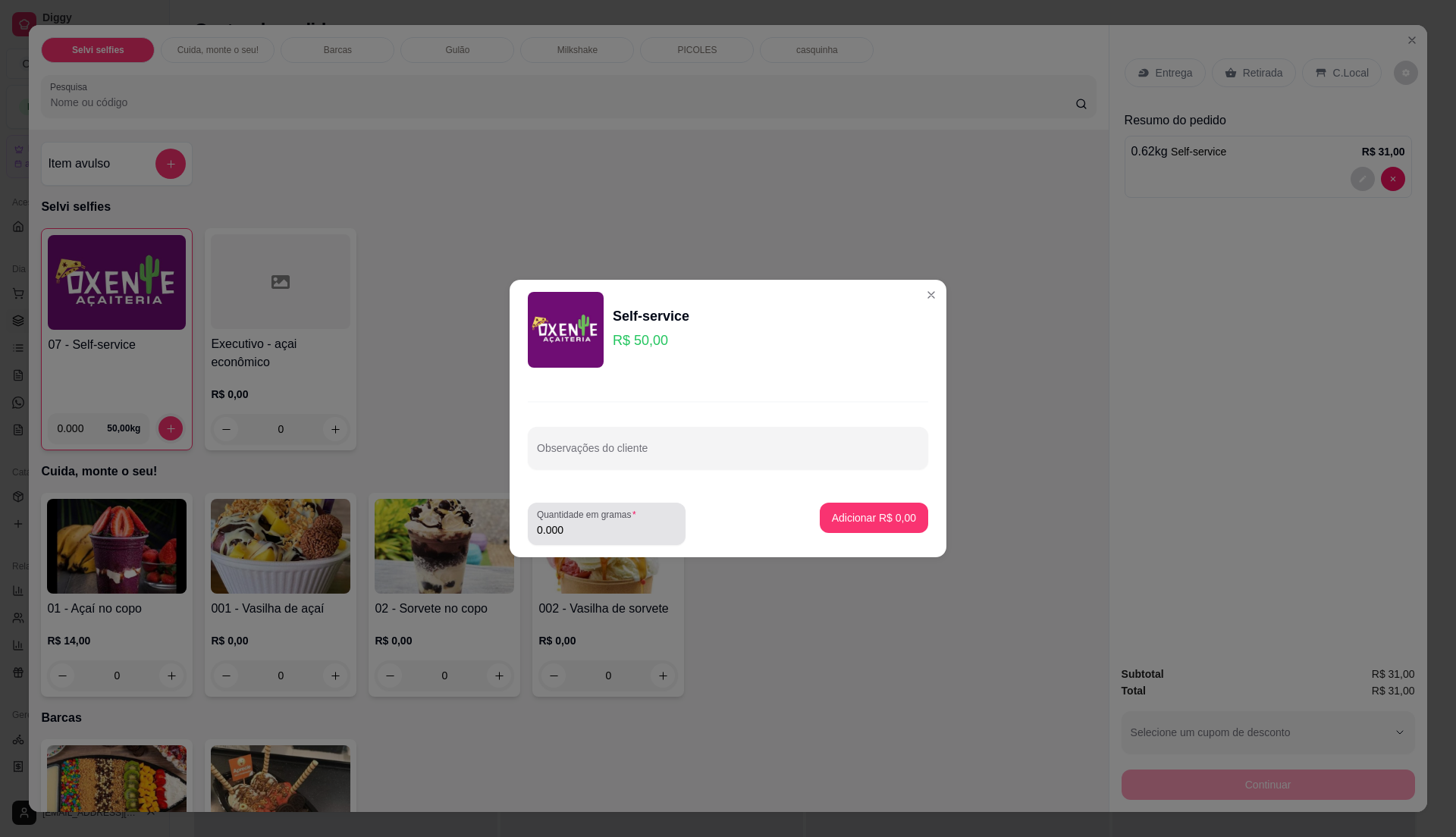
click at [567, 529] on input "0.000" at bounding box center [606, 529] width 140 height 15
type input "0.345"
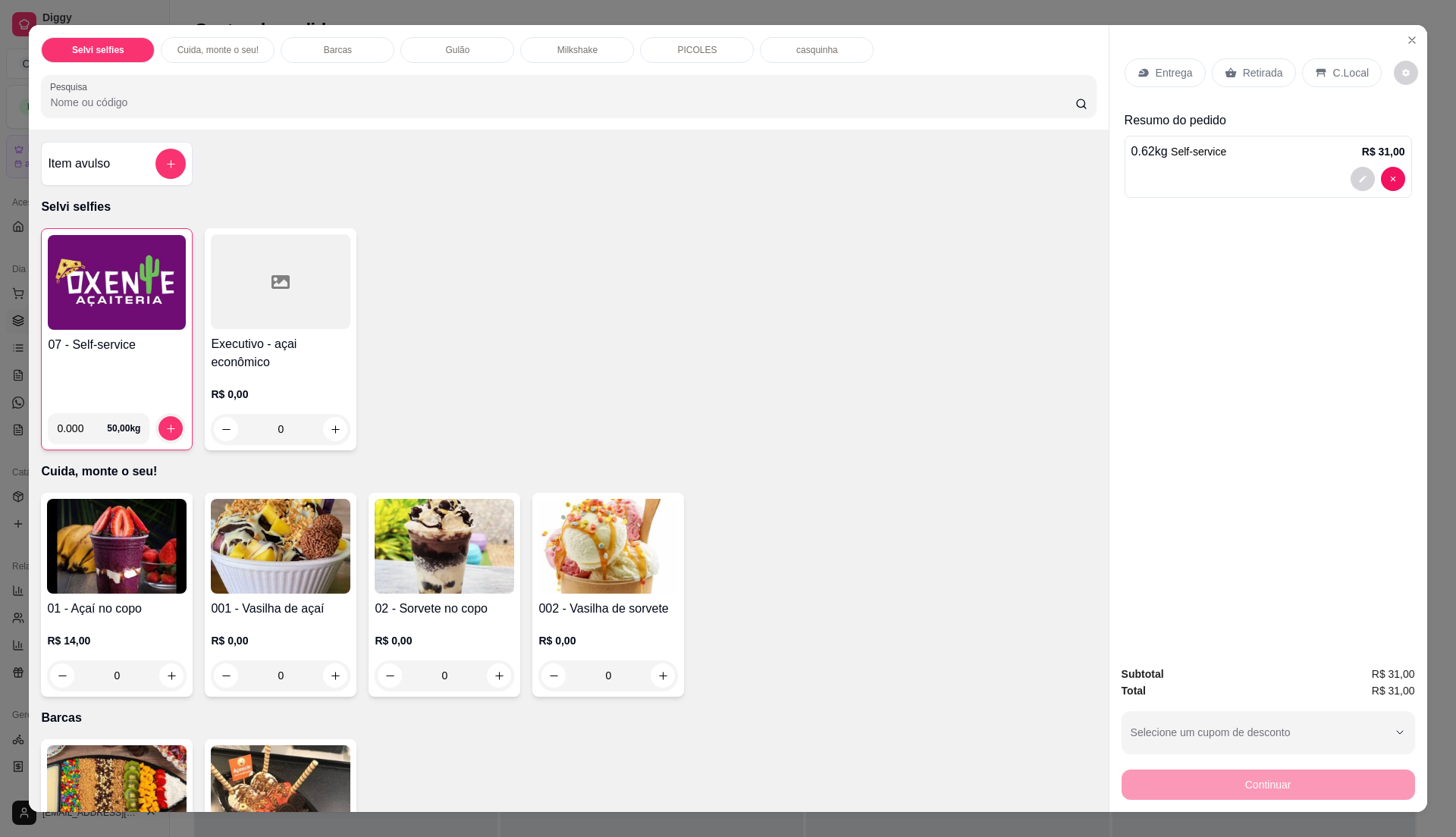
click at [128, 161] on div "Item avulso" at bounding box center [117, 164] width 138 height 31
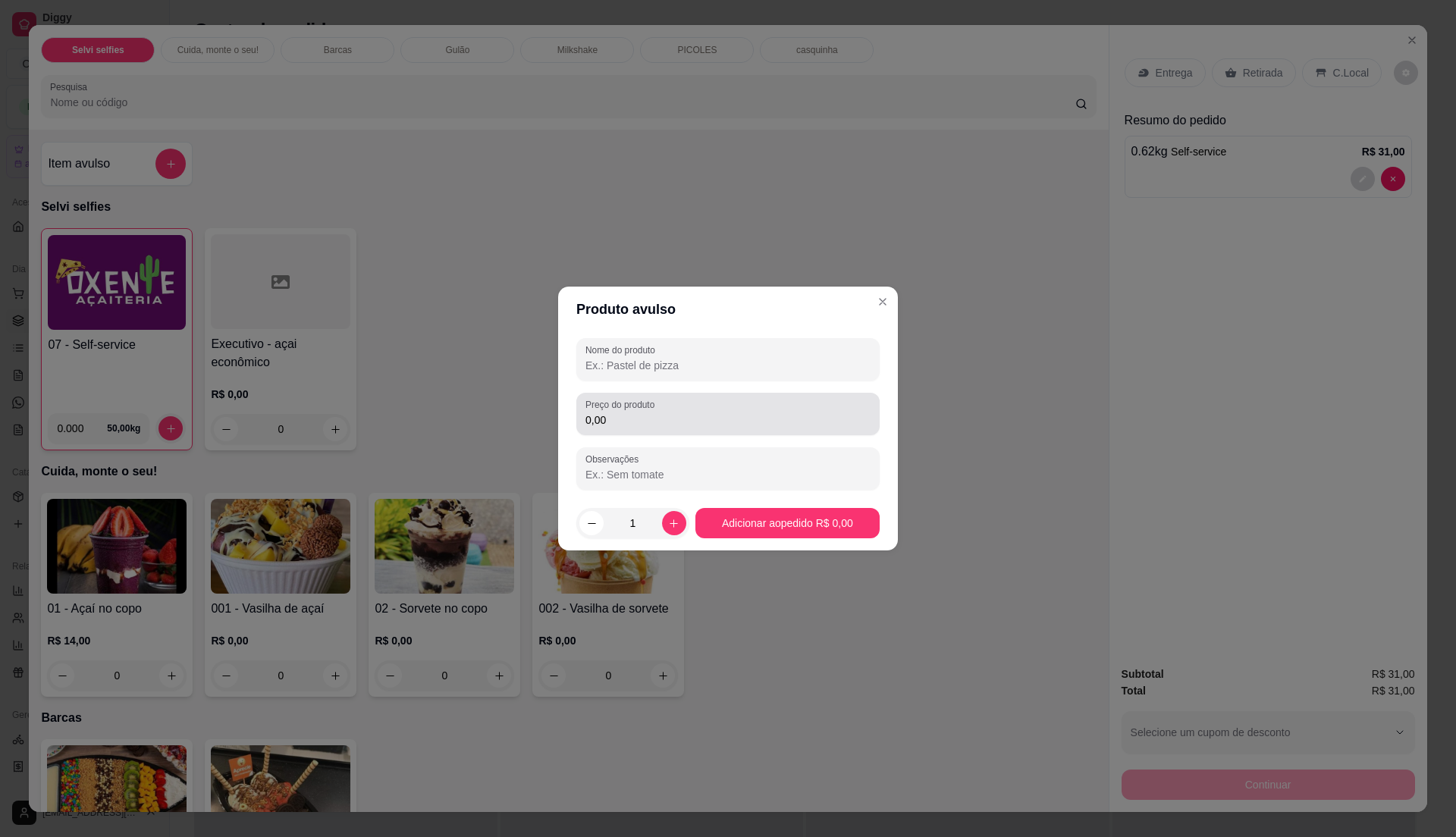
click at [631, 408] on label "Preço do produto" at bounding box center [623, 405] width 74 height 13
click at [631, 413] on input "0,00" at bounding box center [728, 420] width 285 height 15
type input "1,25"
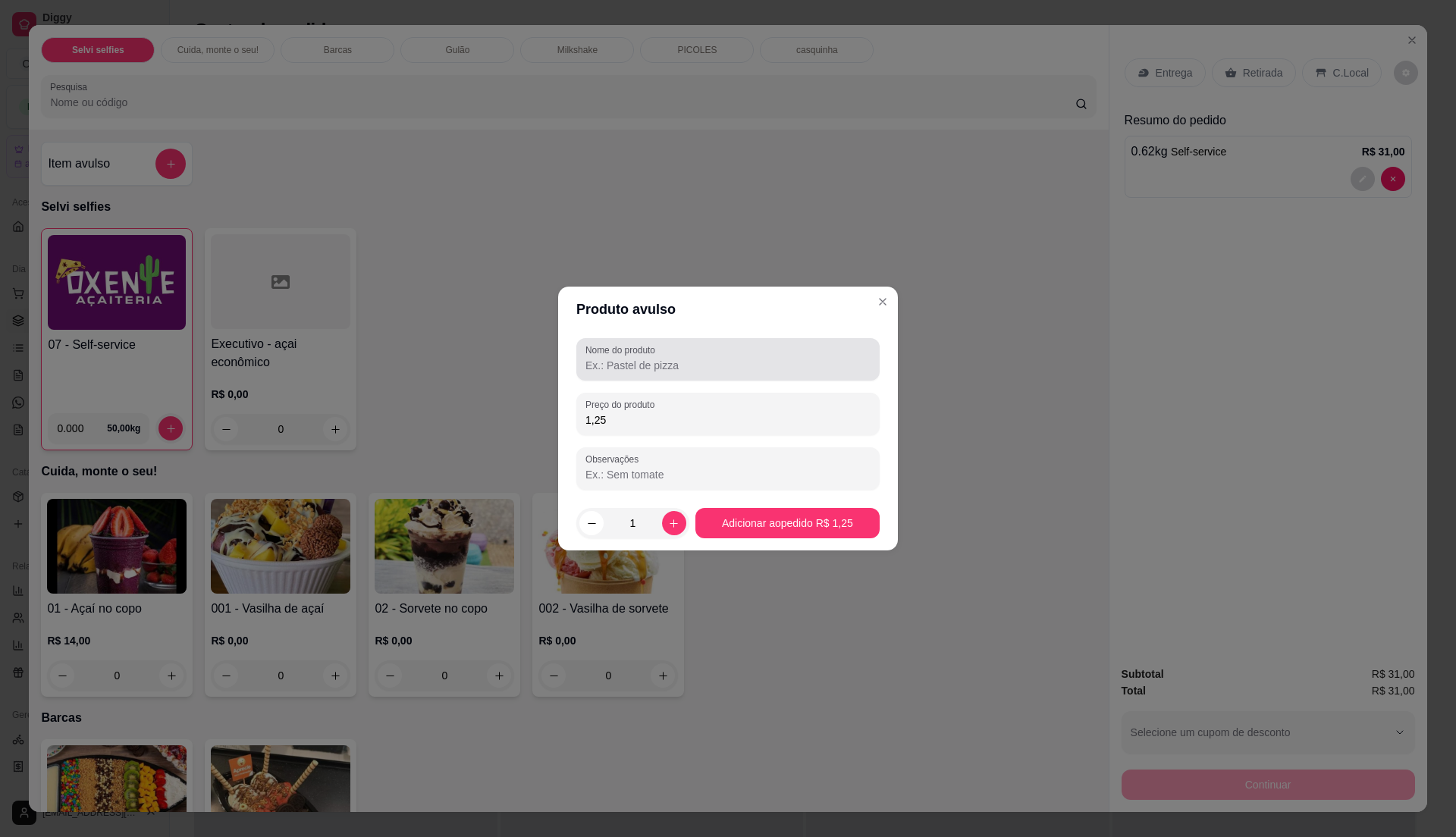
click at [652, 347] on label "Nome do produto" at bounding box center [623, 350] width 75 height 13
click at [652, 358] on input "Nome do produto" at bounding box center [728, 365] width 285 height 15
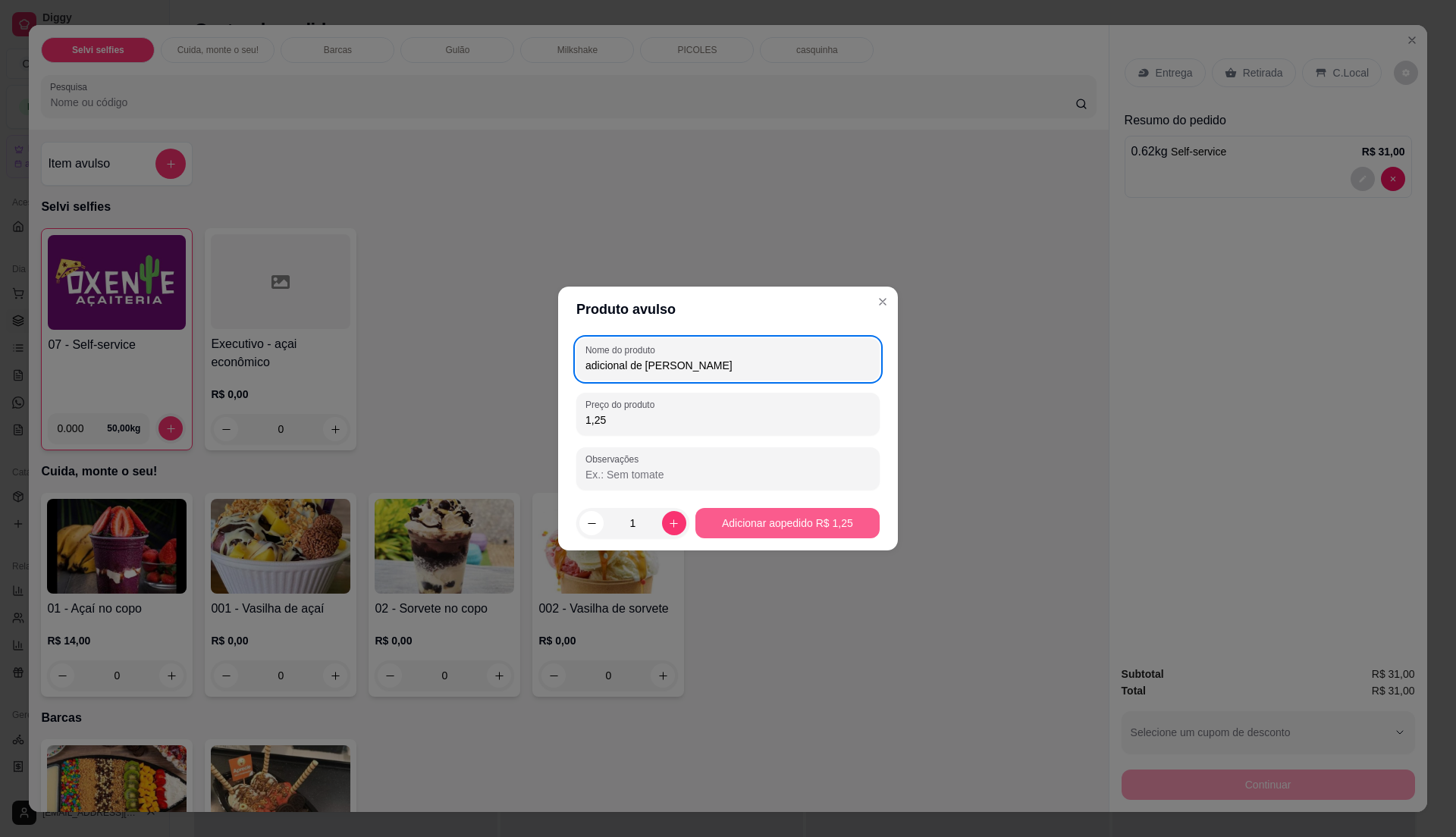
type input "adicional de leite"
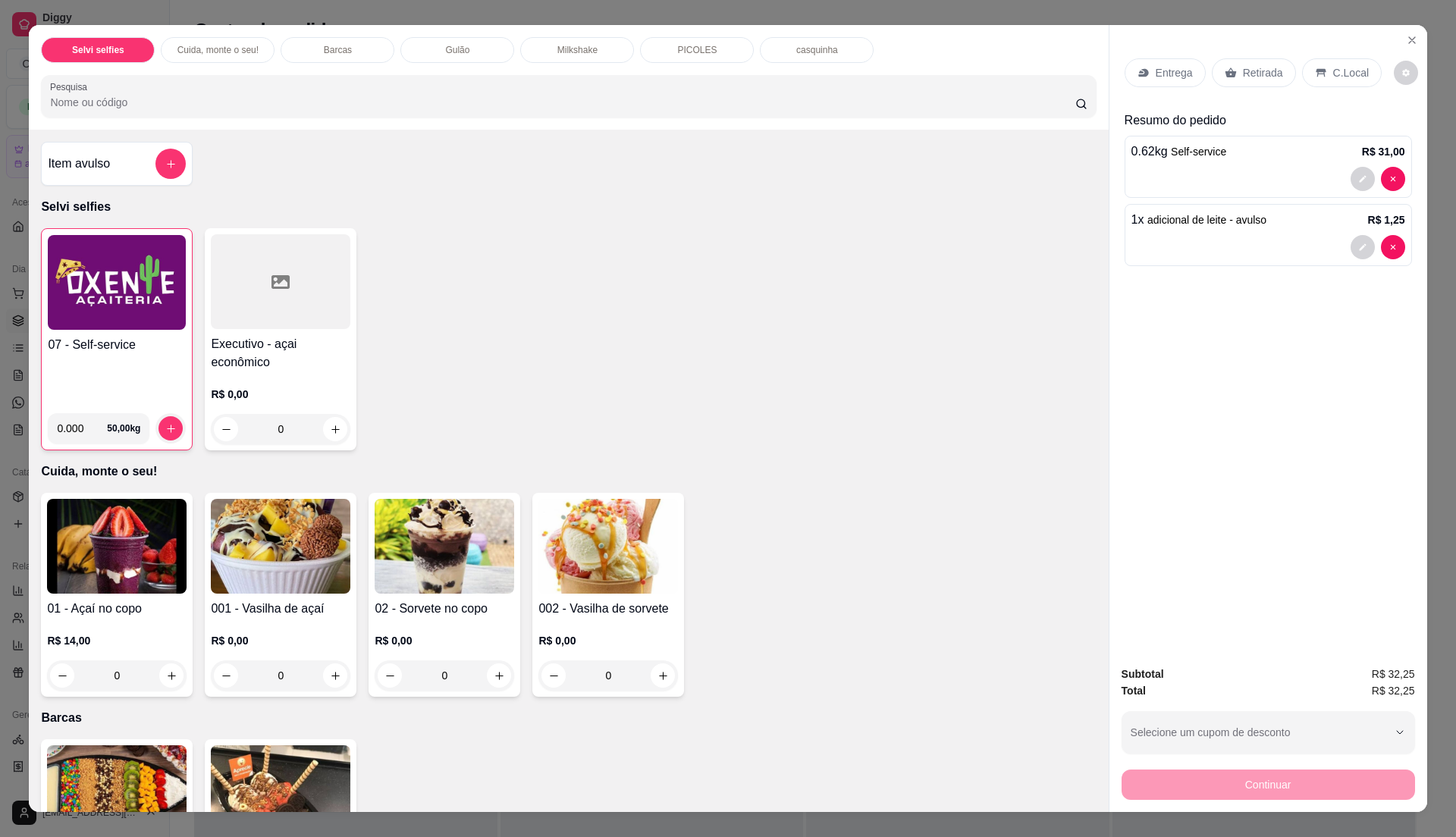
click at [126, 326] on img at bounding box center [117, 283] width 138 height 95
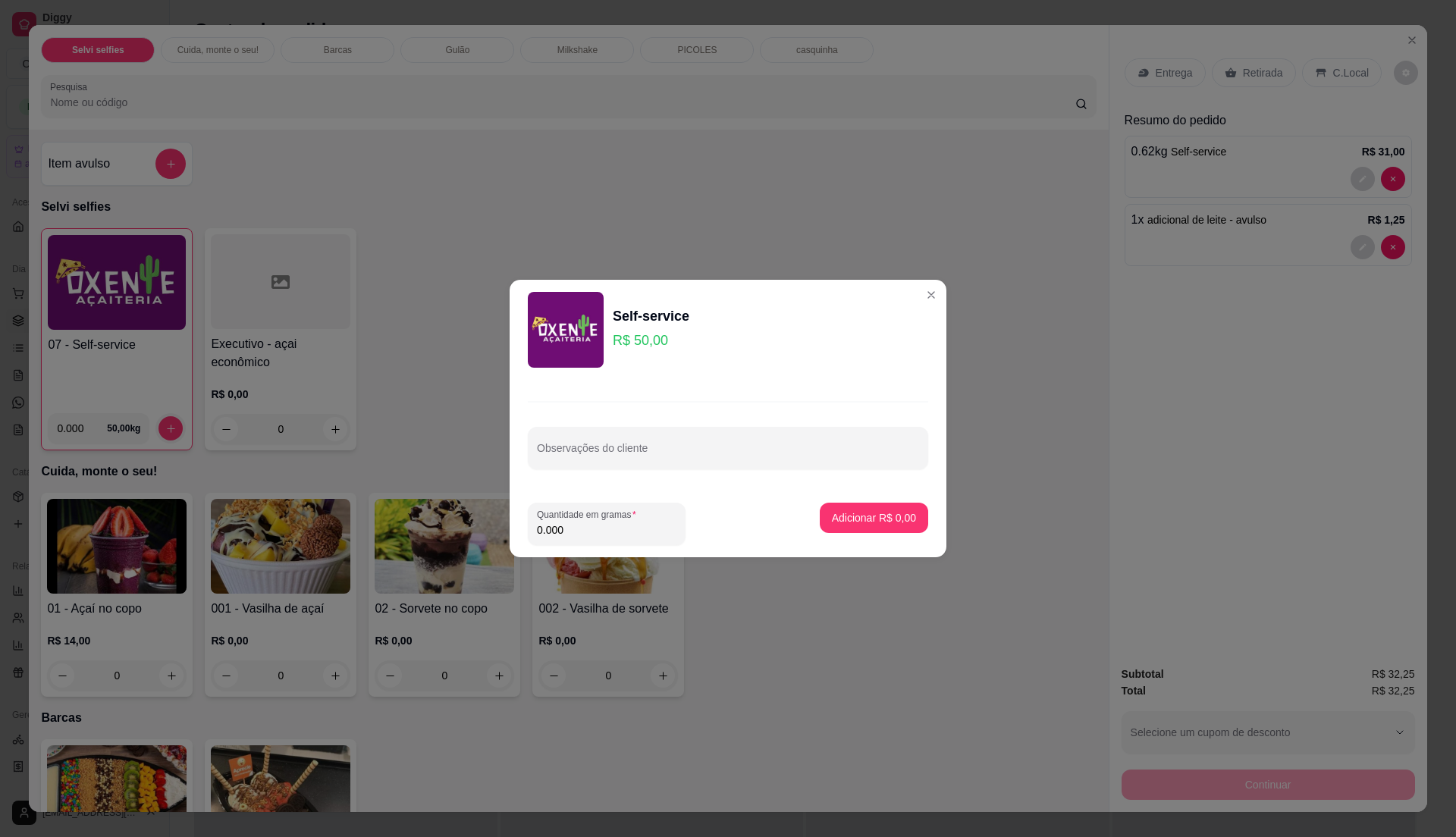
click at [619, 528] on input "0.000" at bounding box center [606, 529] width 140 height 15
type input "0.3"
click at [868, 520] on p "Adicionar R$ 15,00" at bounding box center [871, 518] width 88 height 14
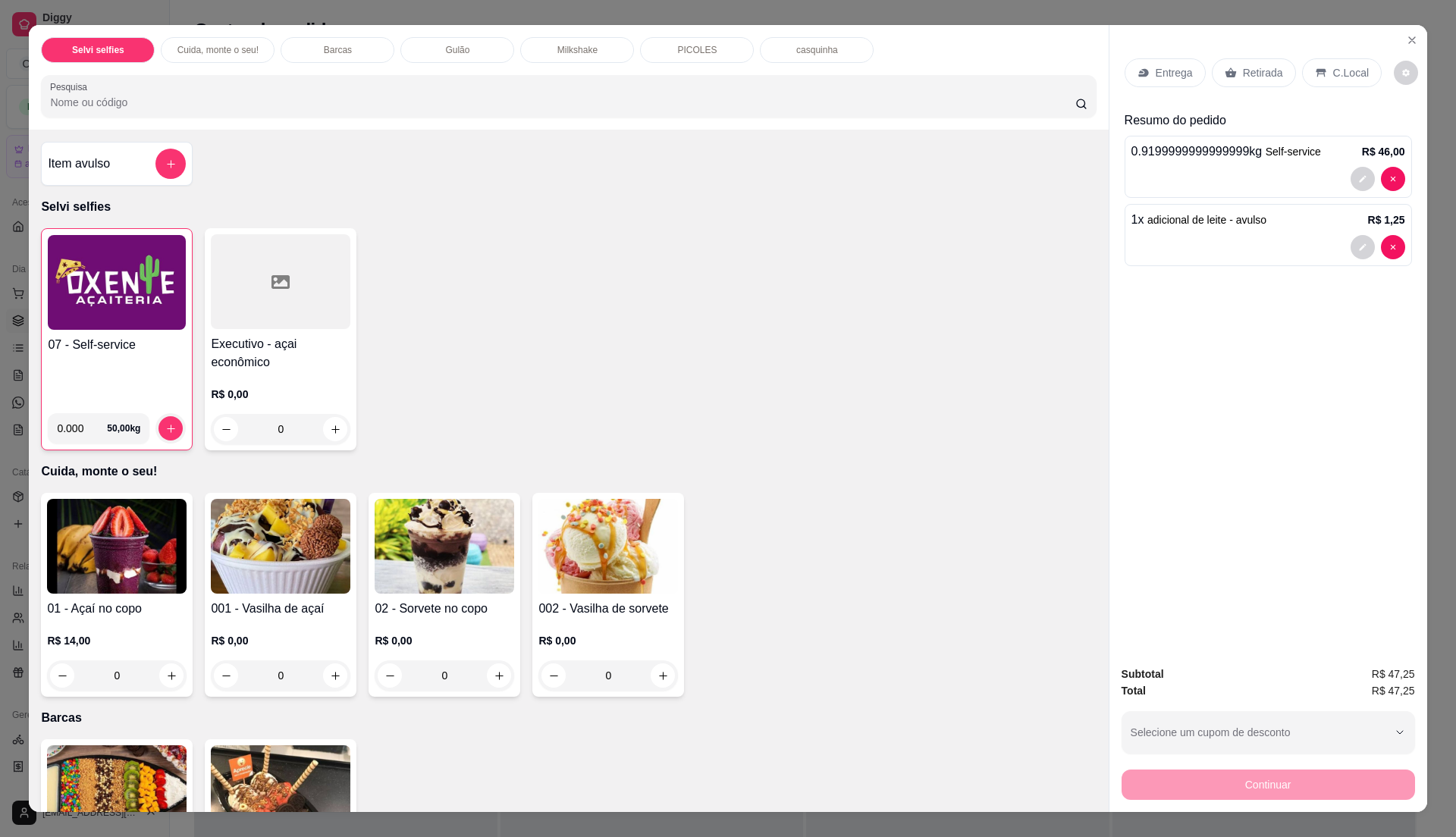
click at [1353, 73] on p "C.Local" at bounding box center [1351, 73] width 36 height 15
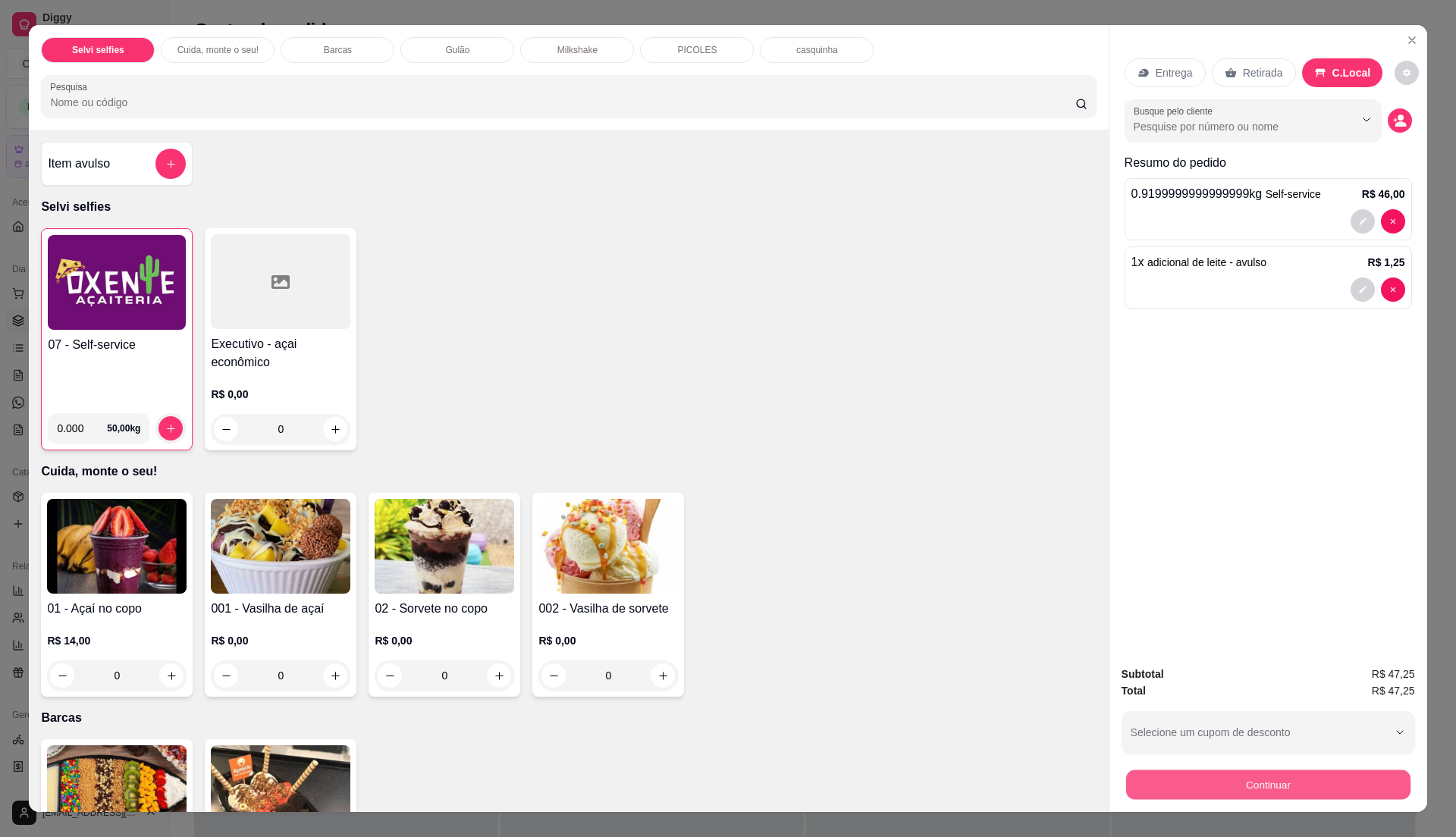
click at [1277, 777] on button "Continuar" at bounding box center [1267, 784] width 284 height 30
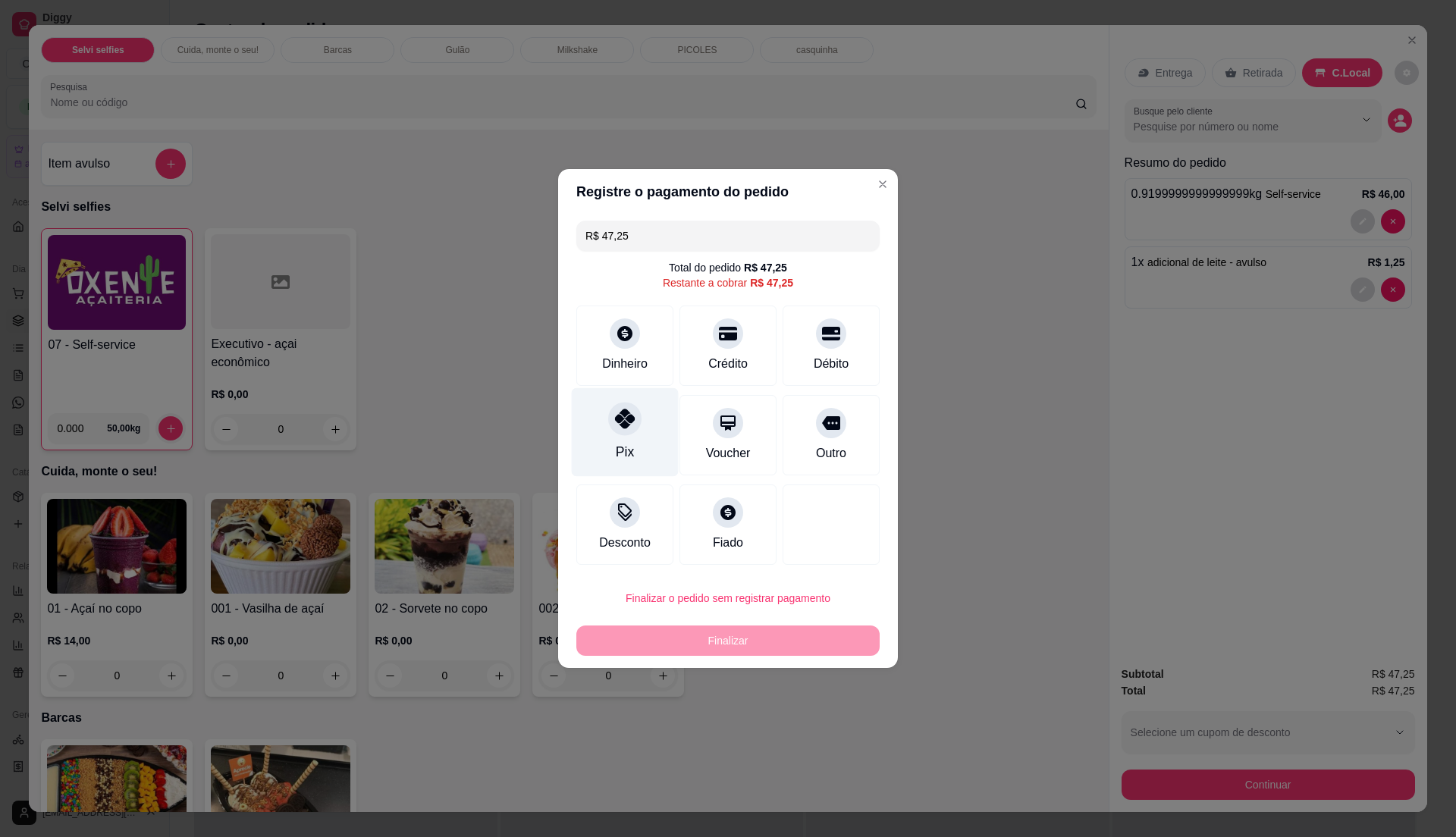
click at [647, 441] on div "Pix" at bounding box center [624, 432] width 107 height 89
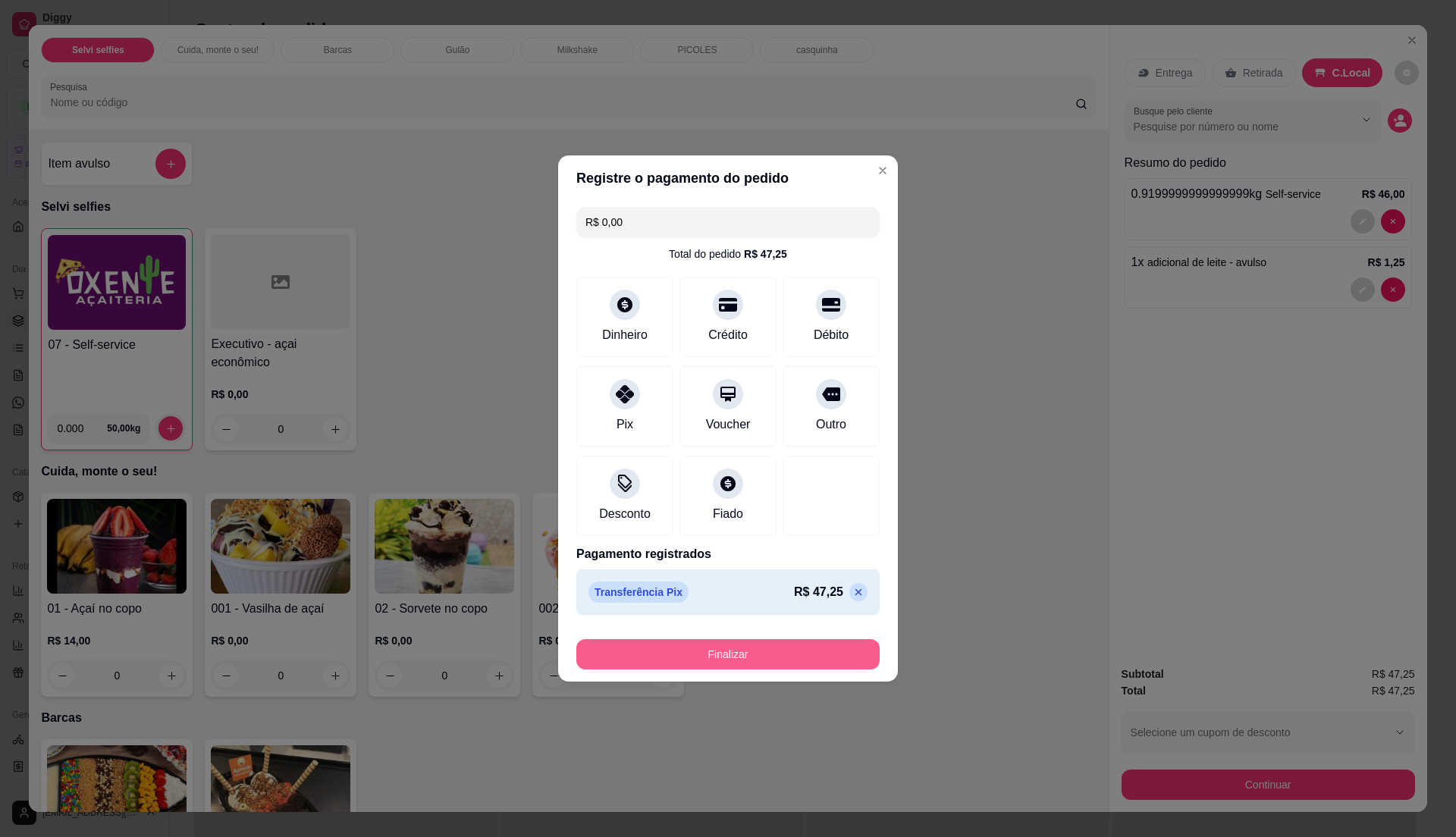
click at [713, 659] on button "Finalizar" at bounding box center [728, 655] width 303 height 31
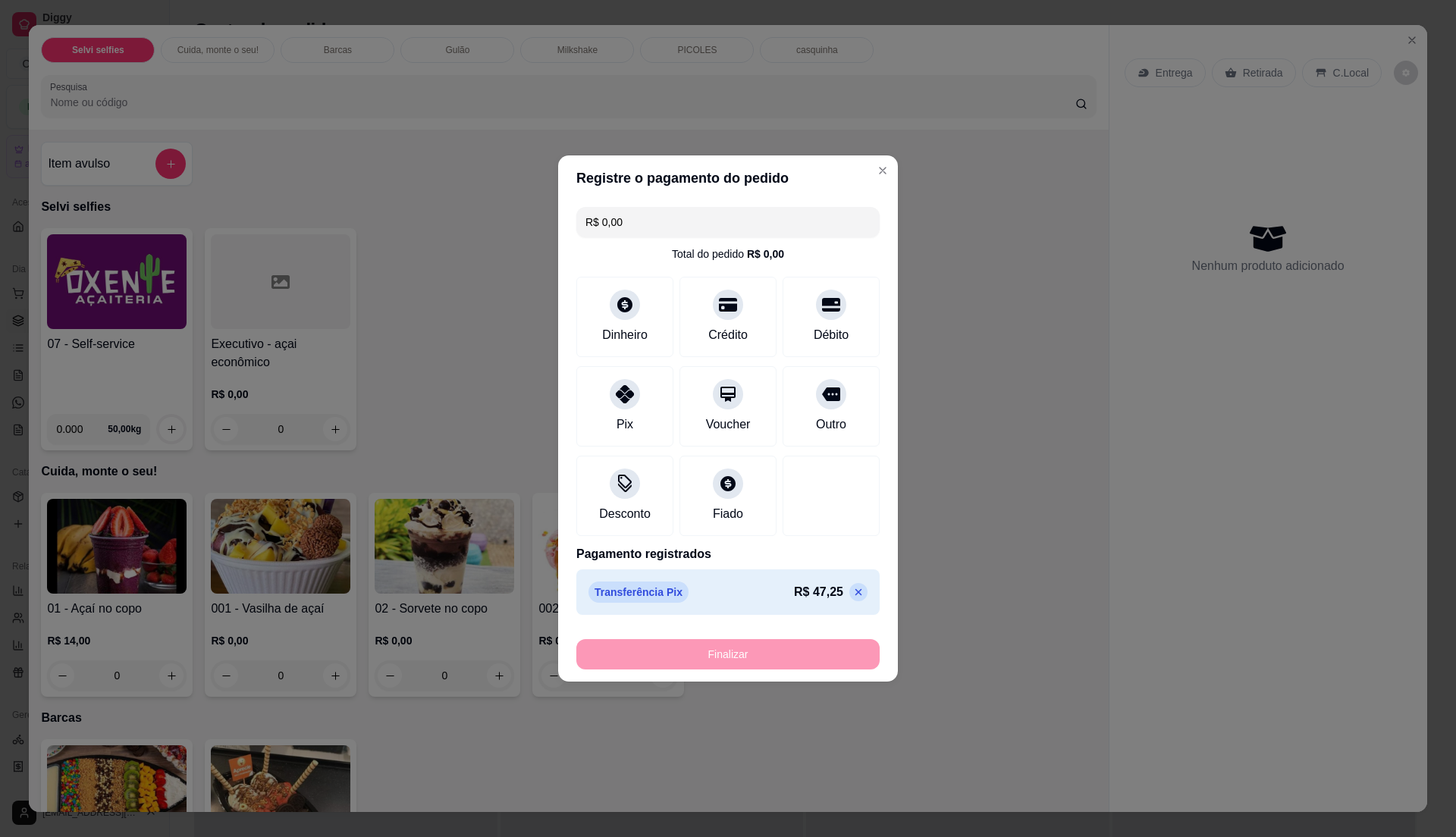
type input "-R$ 47,25"
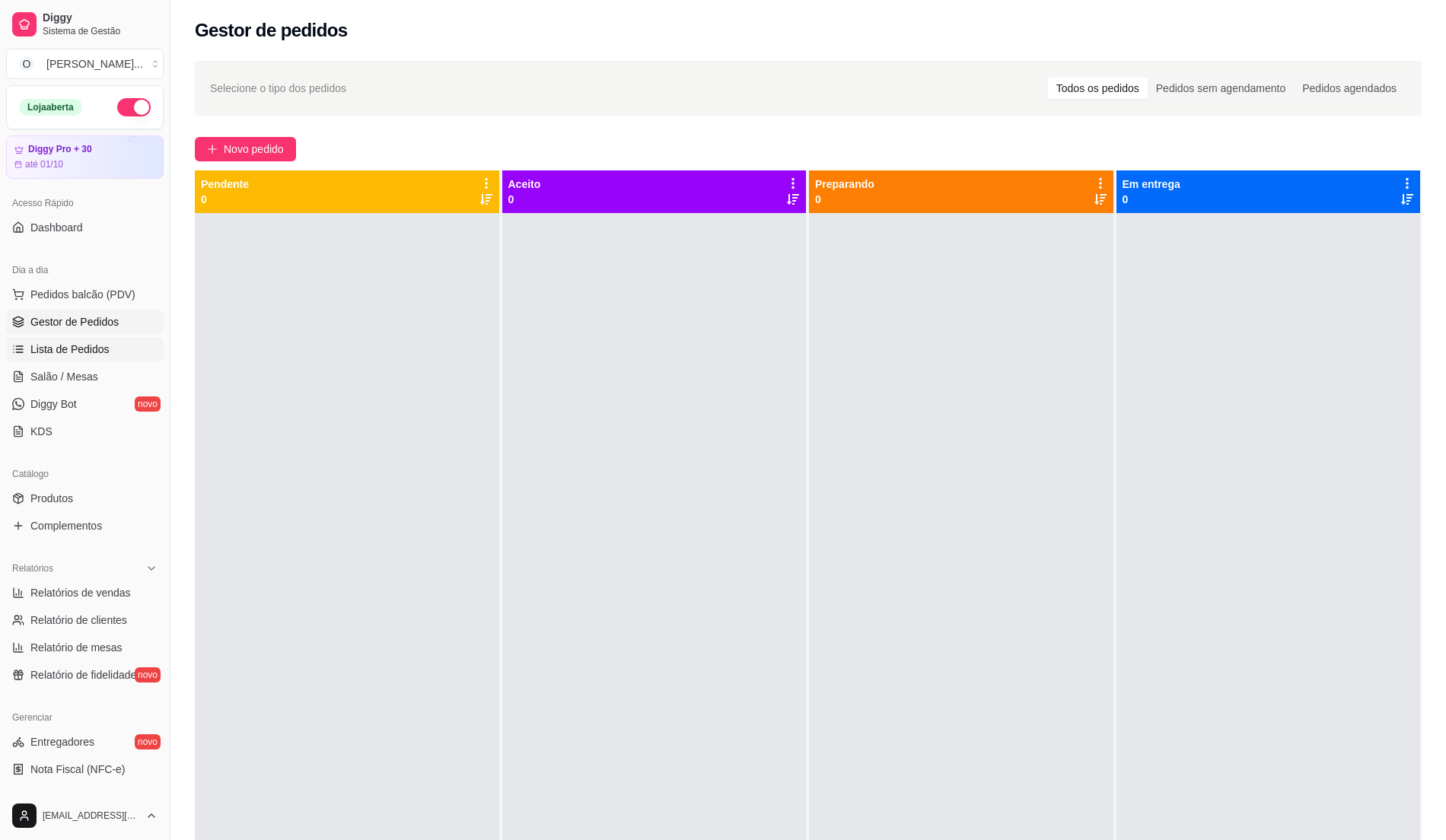
click at [89, 348] on span "Lista de Pedidos" at bounding box center [70, 349] width 79 height 15
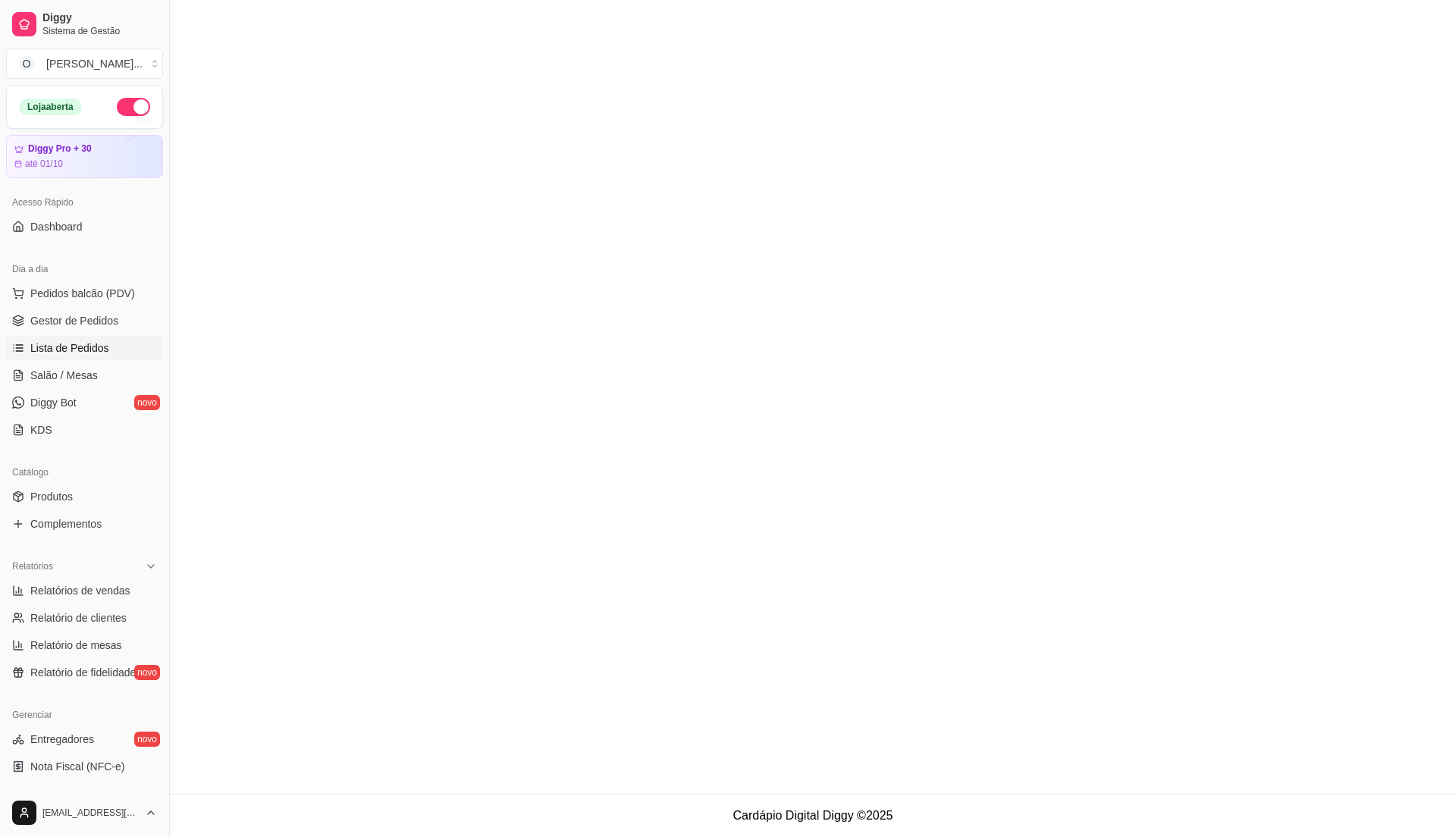
click at [100, 340] on link "Lista de Pedidos" at bounding box center [84, 347] width 157 height 24
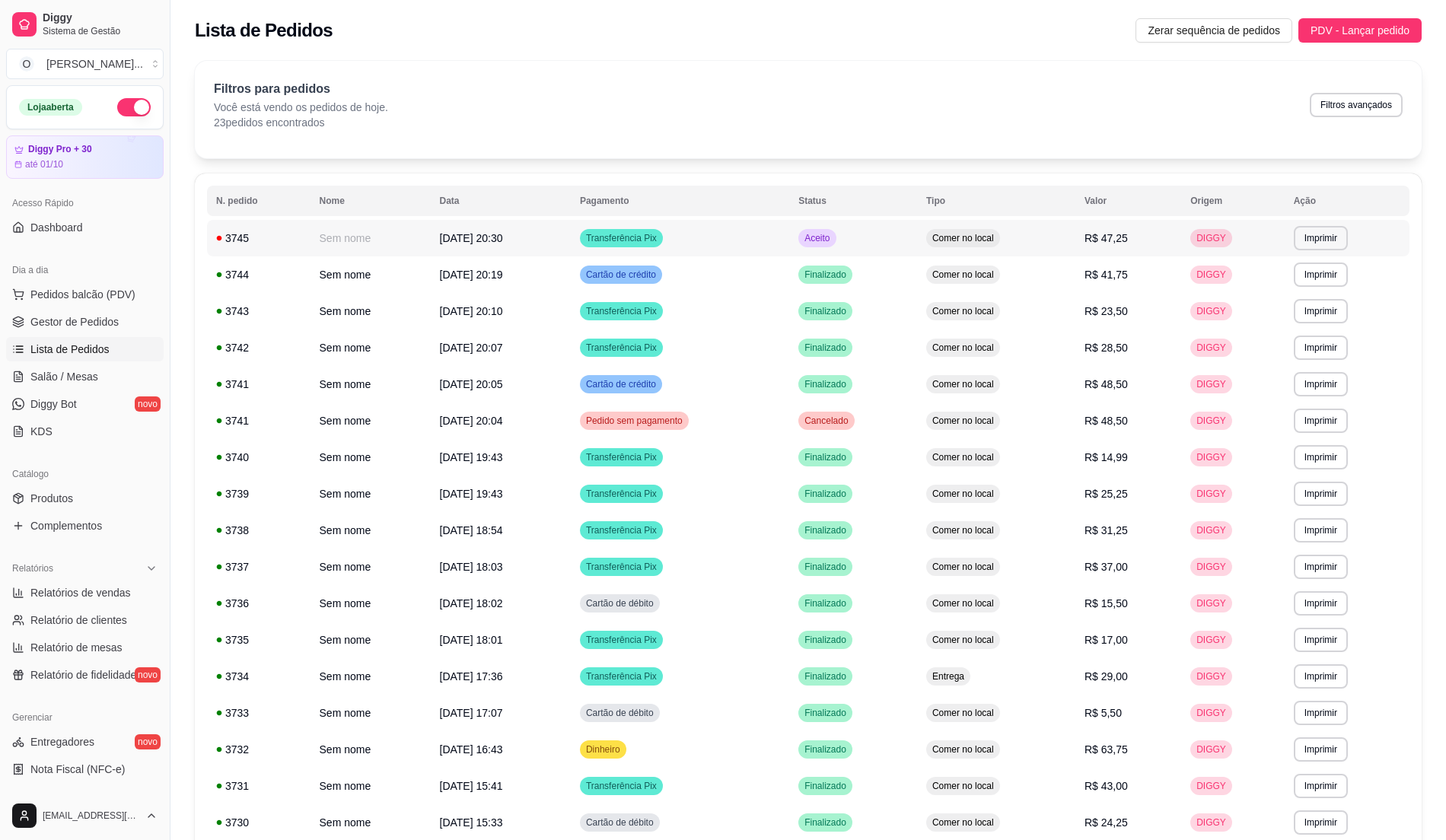
click at [1018, 248] on td "Comer no local" at bounding box center [997, 238] width 158 height 37
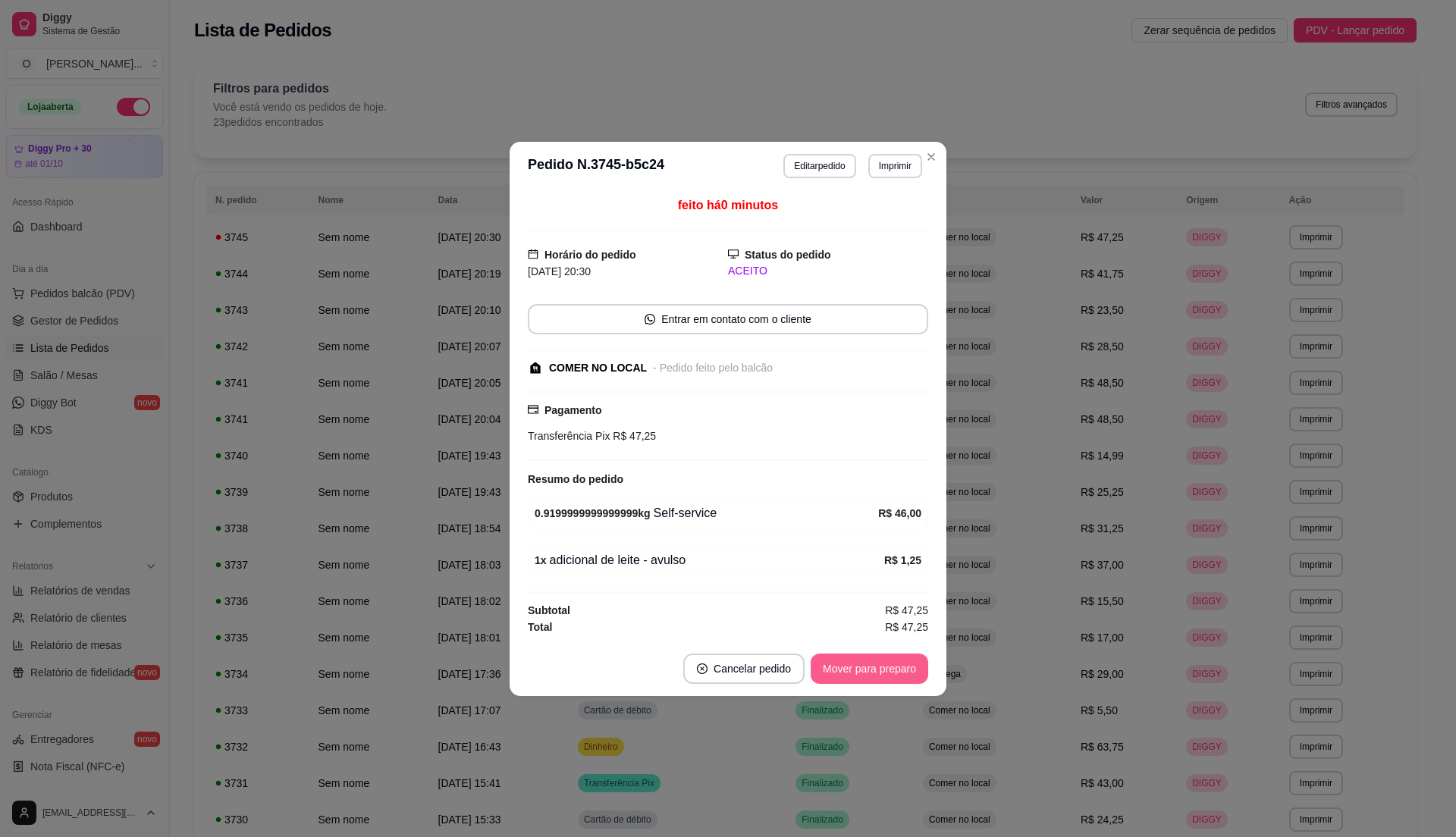
click at [883, 670] on button "Mover para preparo" at bounding box center [869, 669] width 118 height 31
click at [883, 669] on button "Mover para retirada disponível" at bounding box center [843, 668] width 162 height 30
click at [883, 669] on button "Mover para finalizado" at bounding box center [865, 669] width 126 height 31
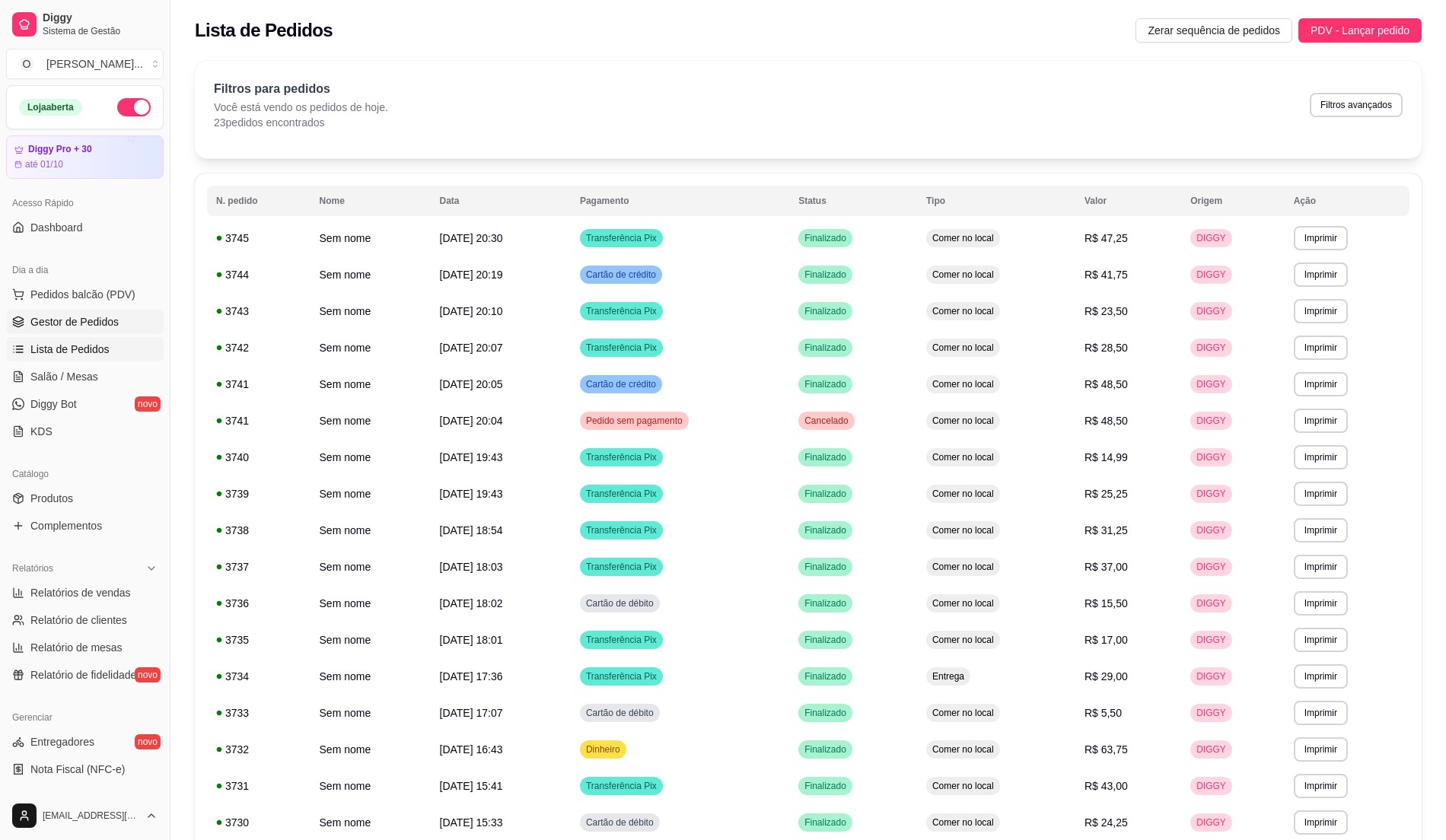
click at [105, 330] on span "Gestor de Pedidos" at bounding box center [75, 321] width 88 height 15
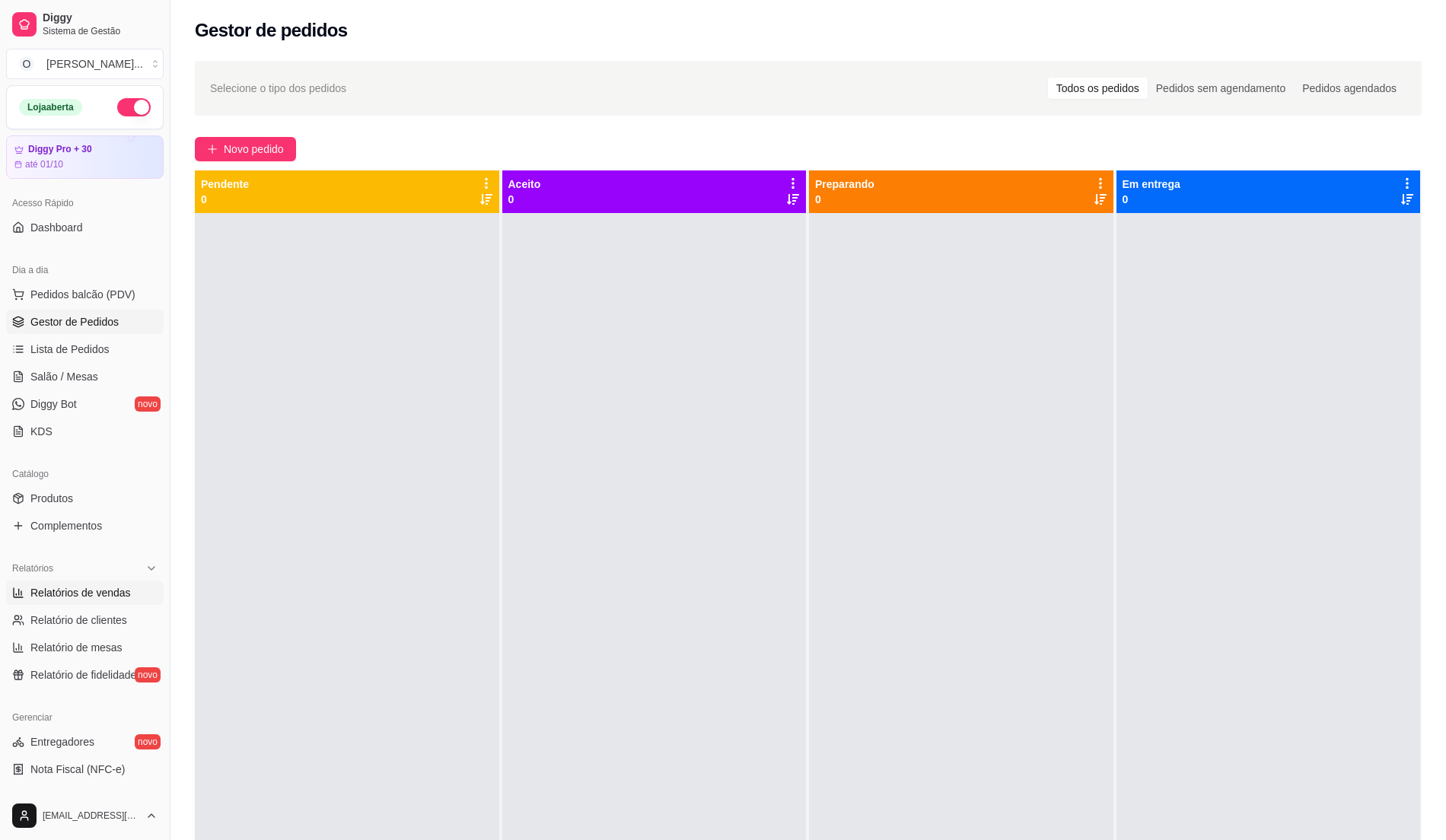
click at [131, 600] on link "Relatórios de vendas" at bounding box center [85, 592] width 158 height 24
select select "ALL"
select select "0"
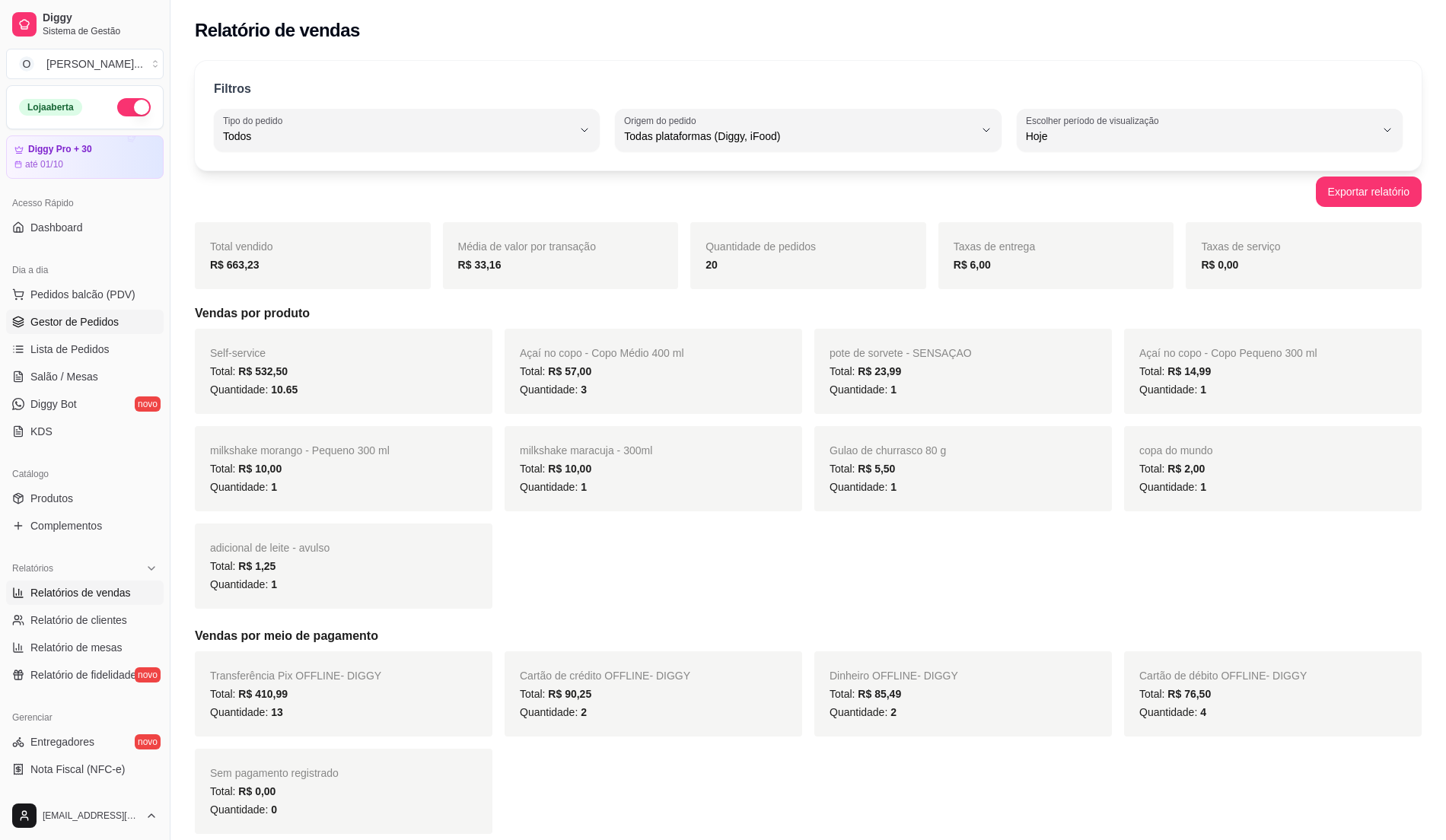
click at [111, 327] on span "Gestor de Pedidos" at bounding box center [75, 321] width 88 height 15
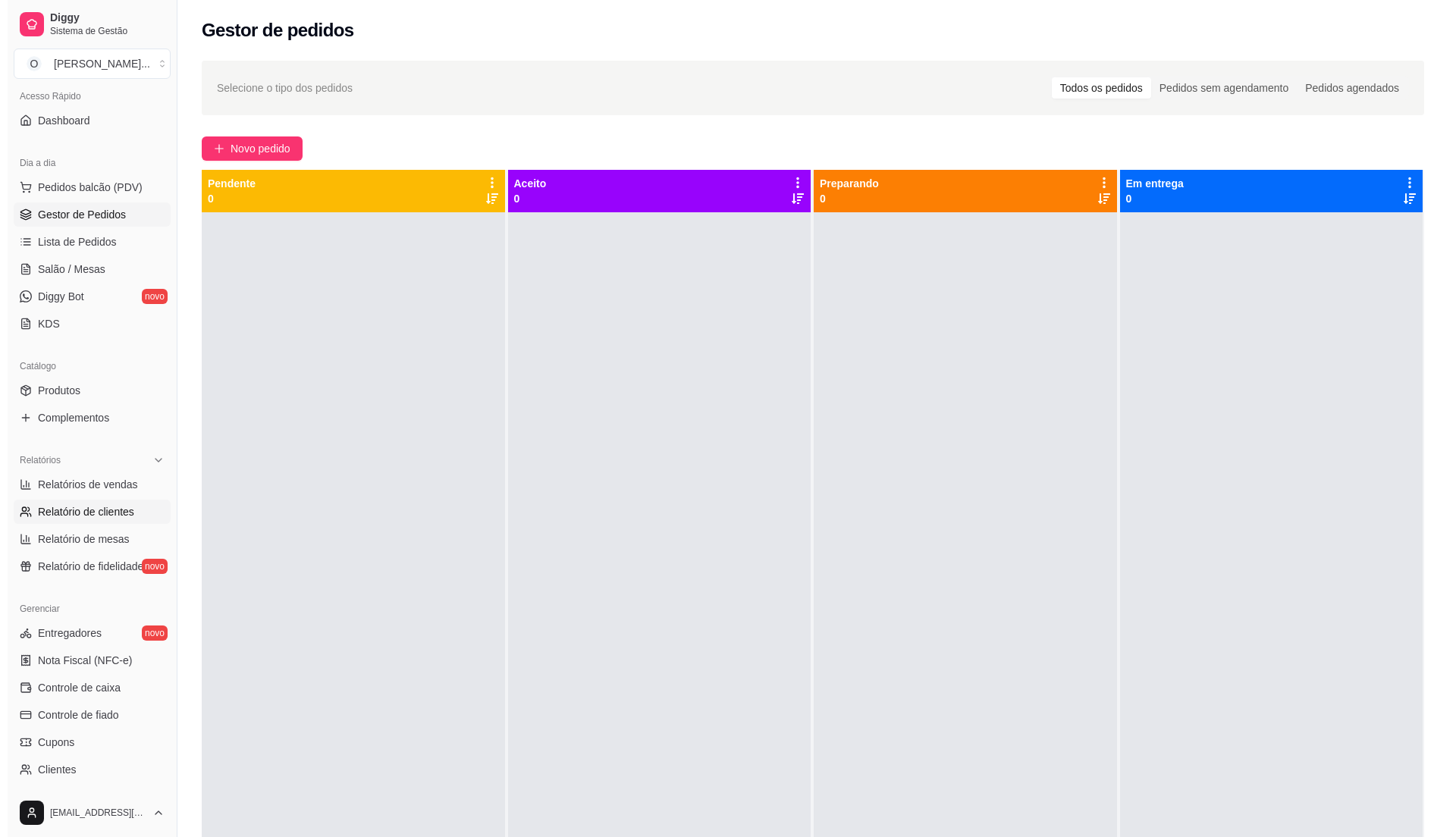
scroll to position [255, 0]
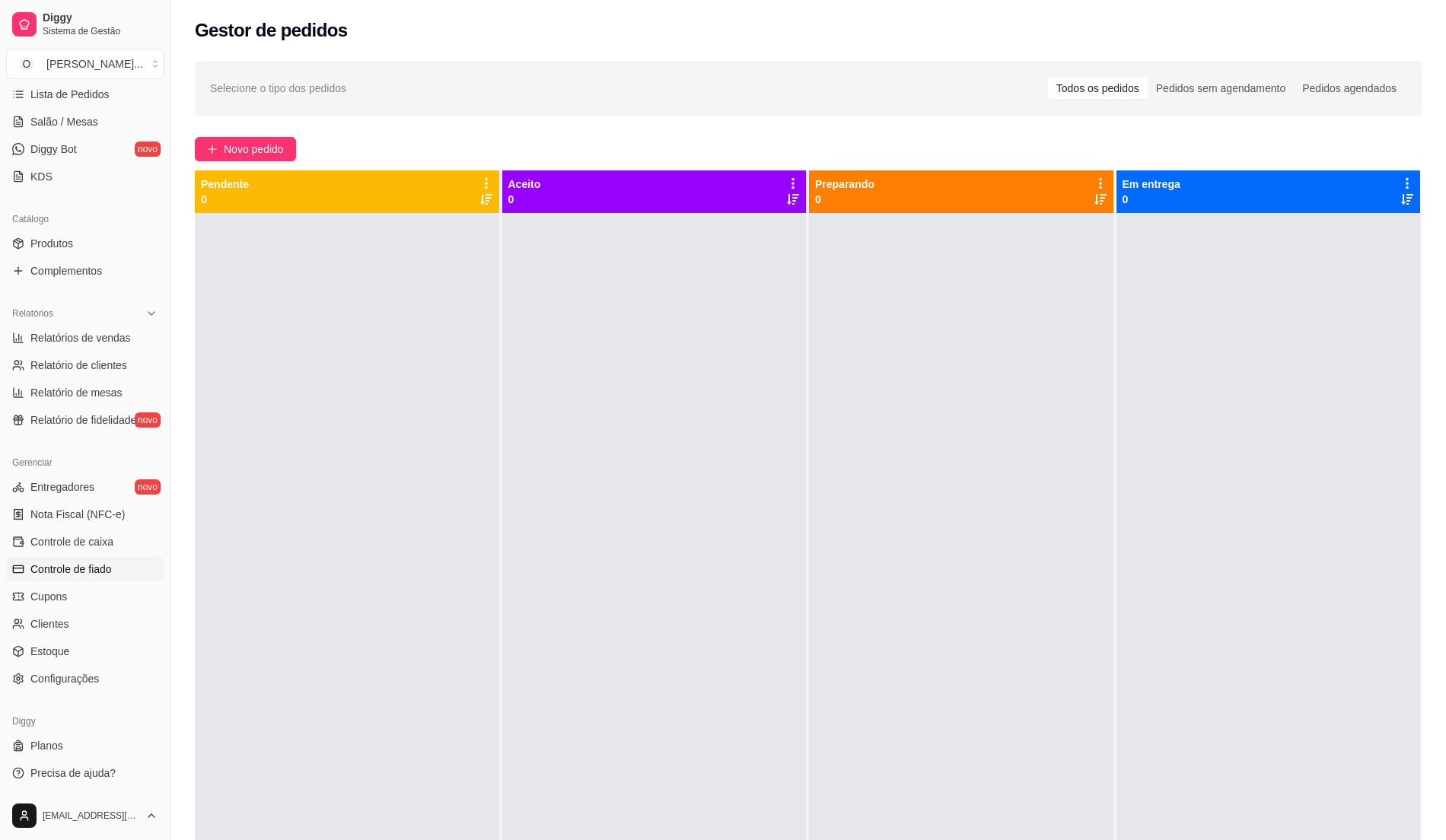
click at [97, 565] on span "Controle de fiado" at bounding box center [71, 569] width 81 height 15
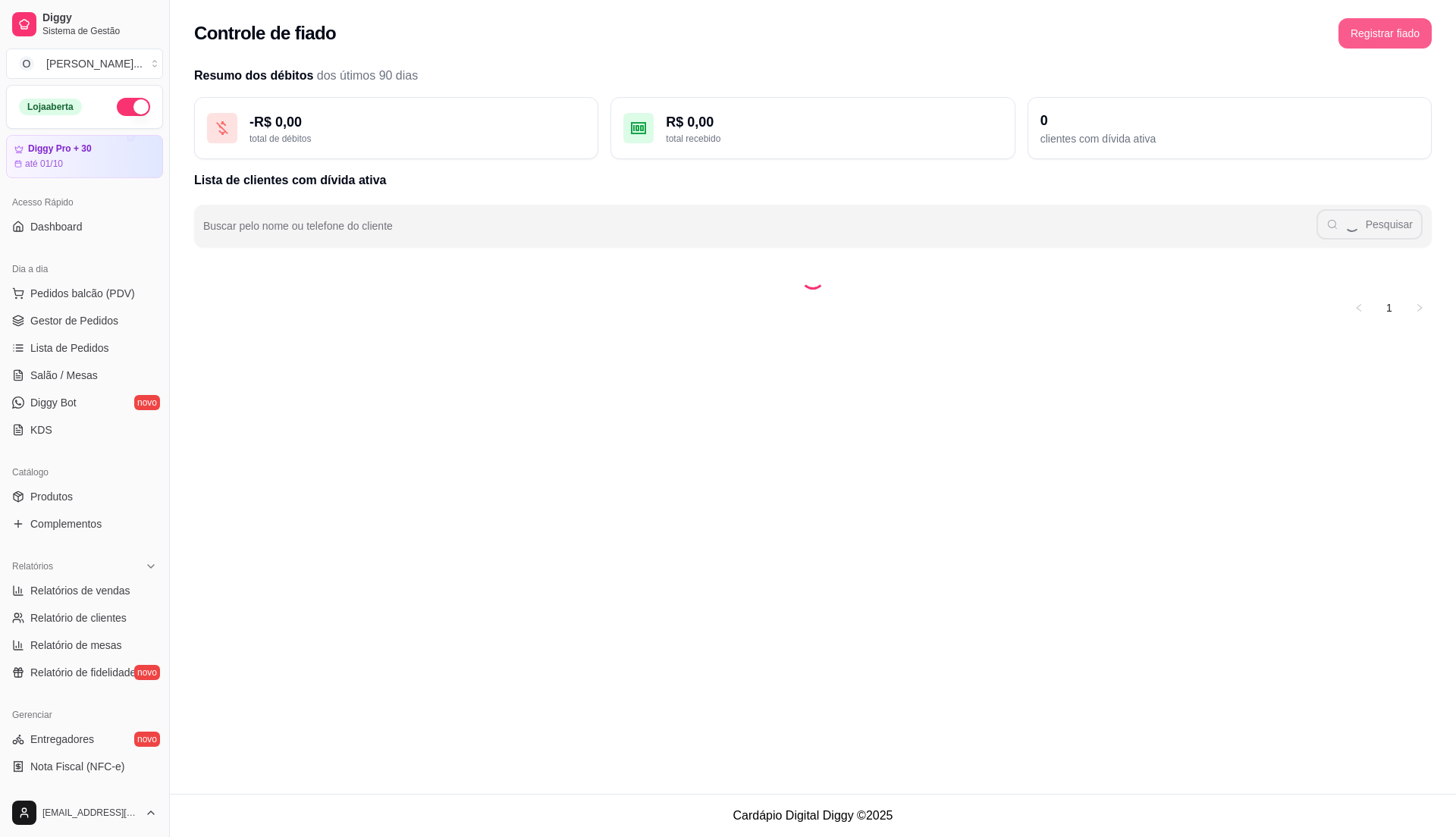
click at [1379, 25] on button "Registrar fiado" at bounding box center [1385, 33] width 93 height 31
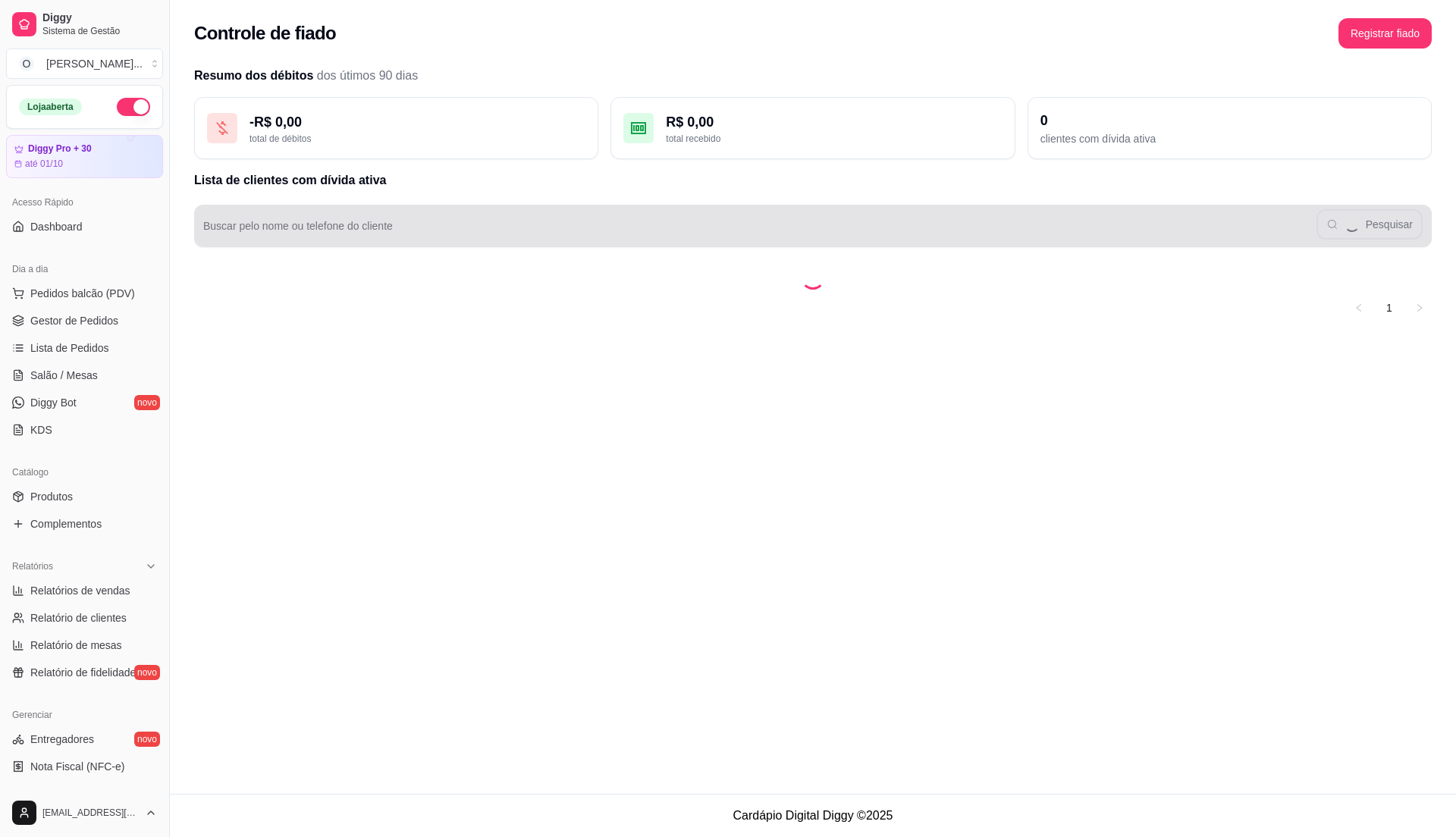
click at [831, 213] on div "Pesquisar" at bounding box center [813, 226] width 1219 height 31
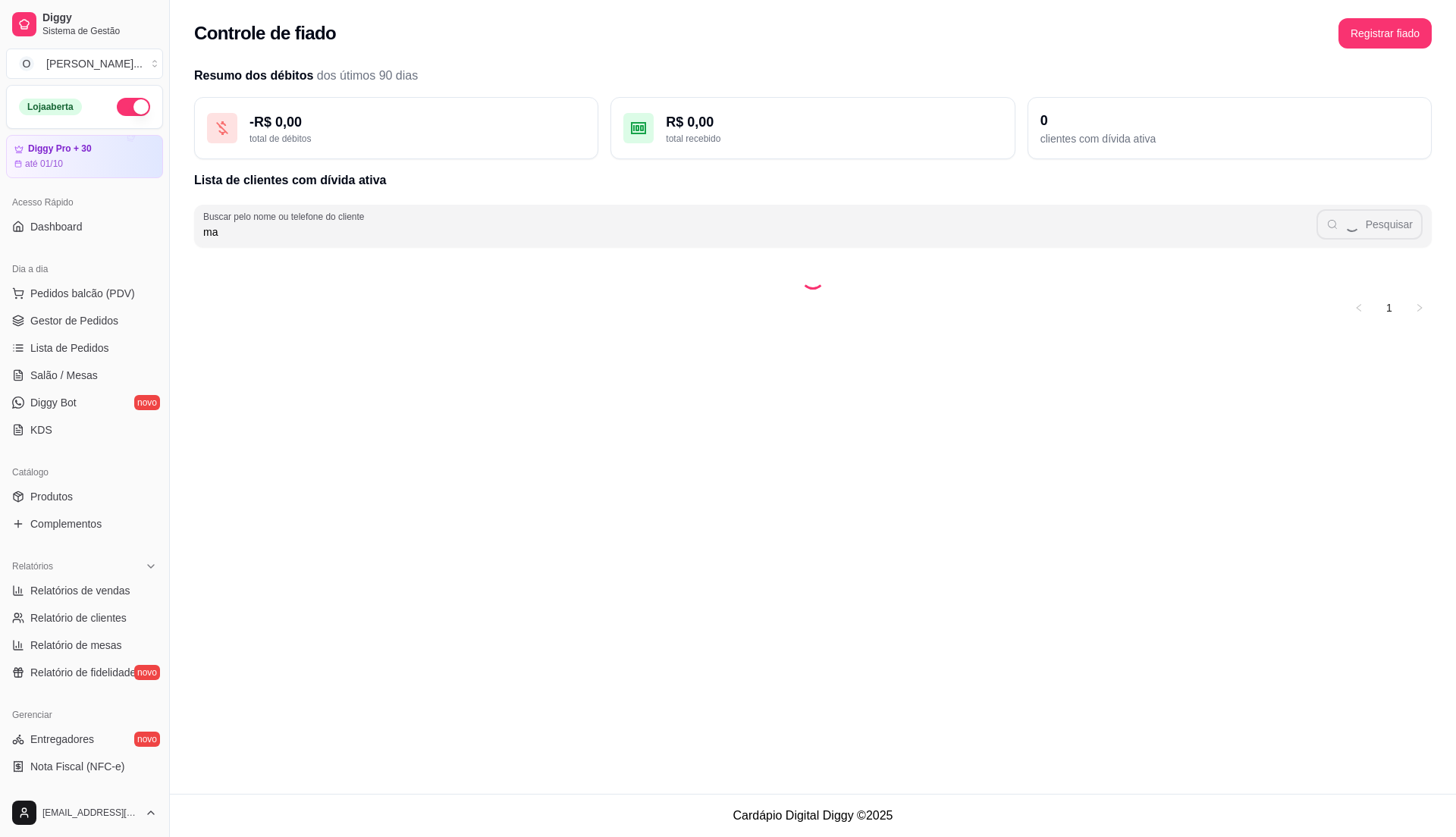
type input "m"
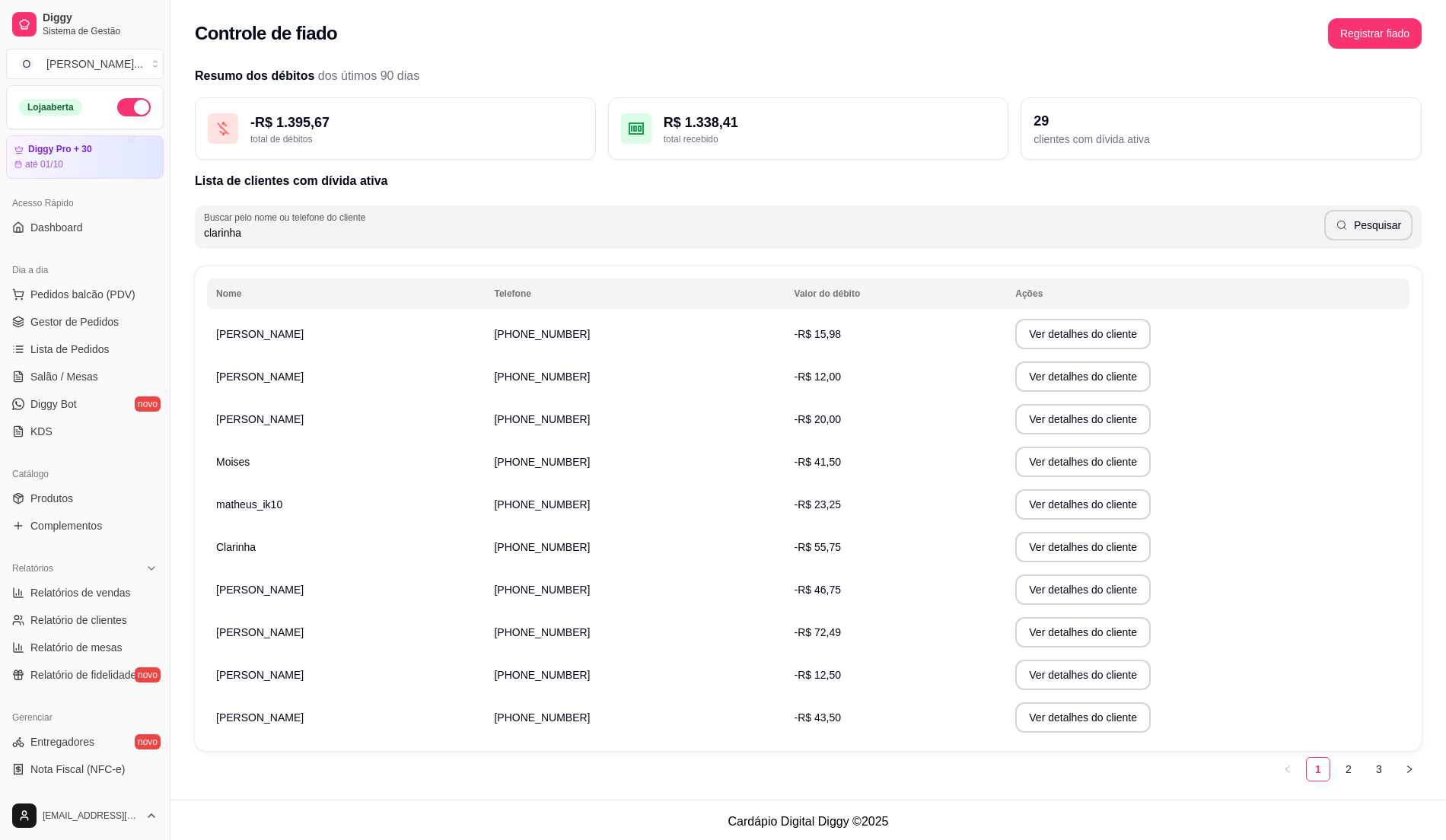
type input "clarinha"
click at [811, 546] on span "-R$ 55,75" at bounding box center [818, 547] width 47 height 13
click at [1023, 558] on button "Ver detalhes do cliente" at bounding box center [1083, 547] width 135 height 31
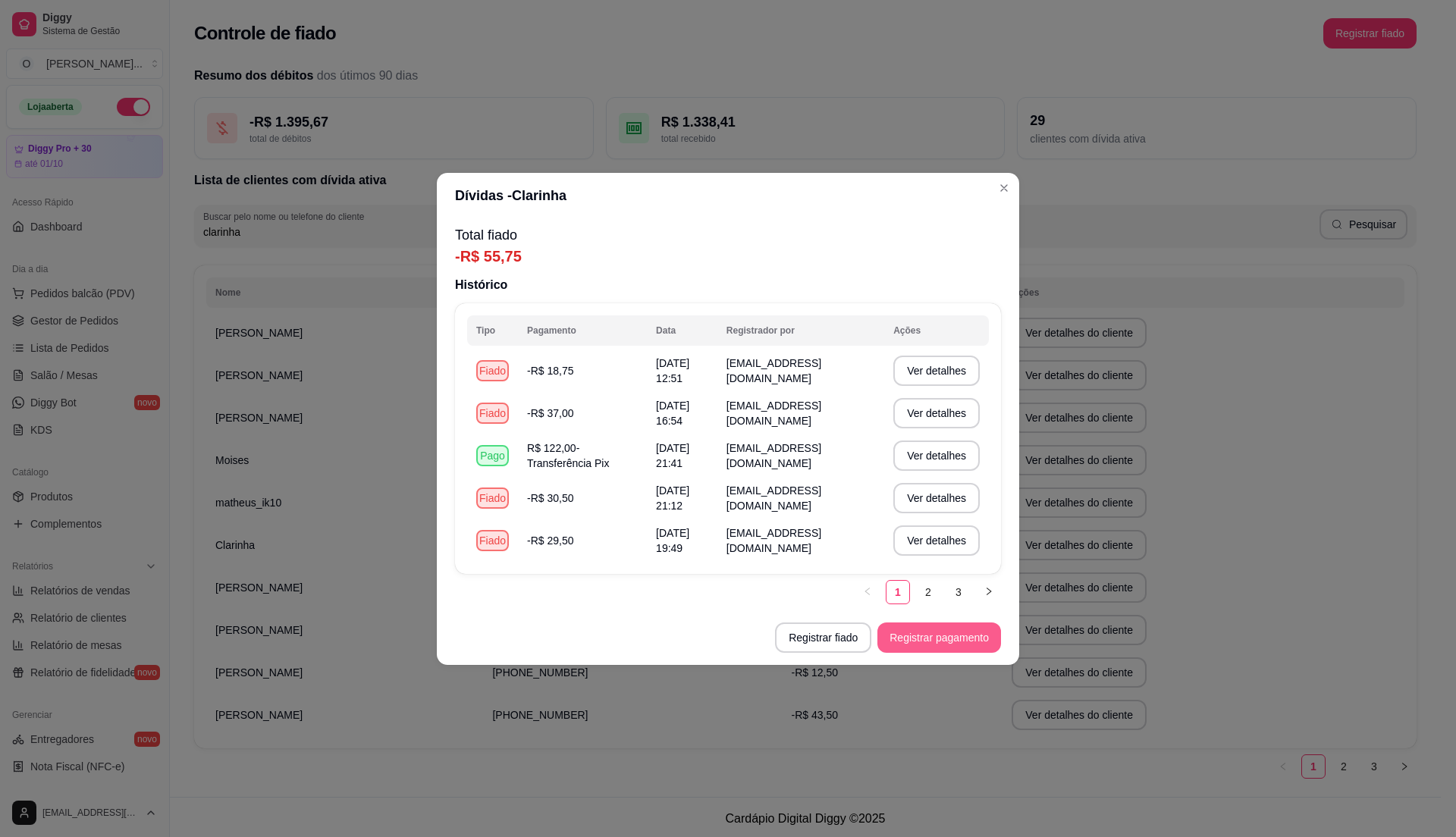
click at [954, 640] on button "Registrar pagamento" at bounding box center [939, 638] width 124 height 31
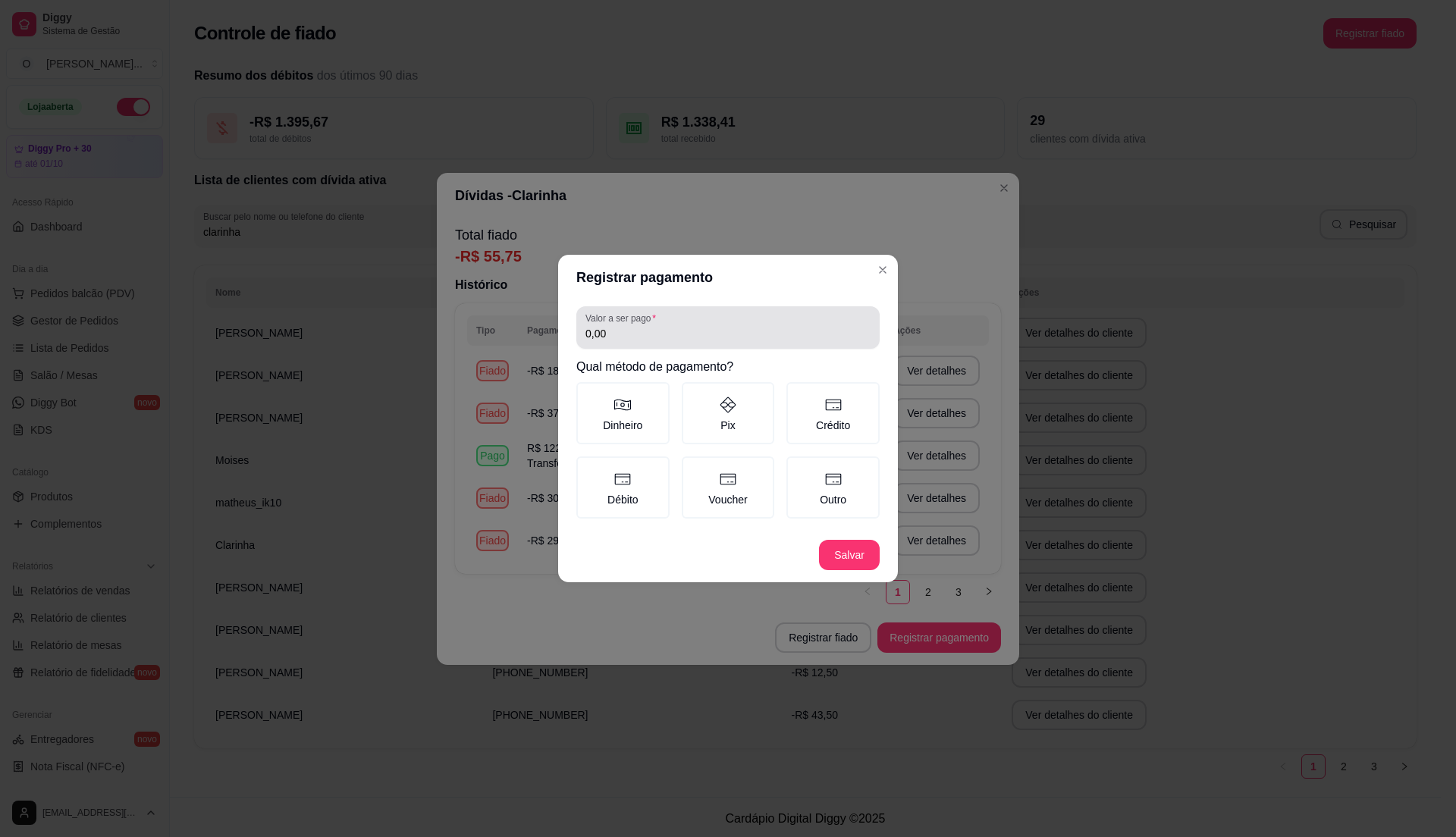
click at [632, 331] on input "0,00" at bounding box center [728, 333] width 285 height 15
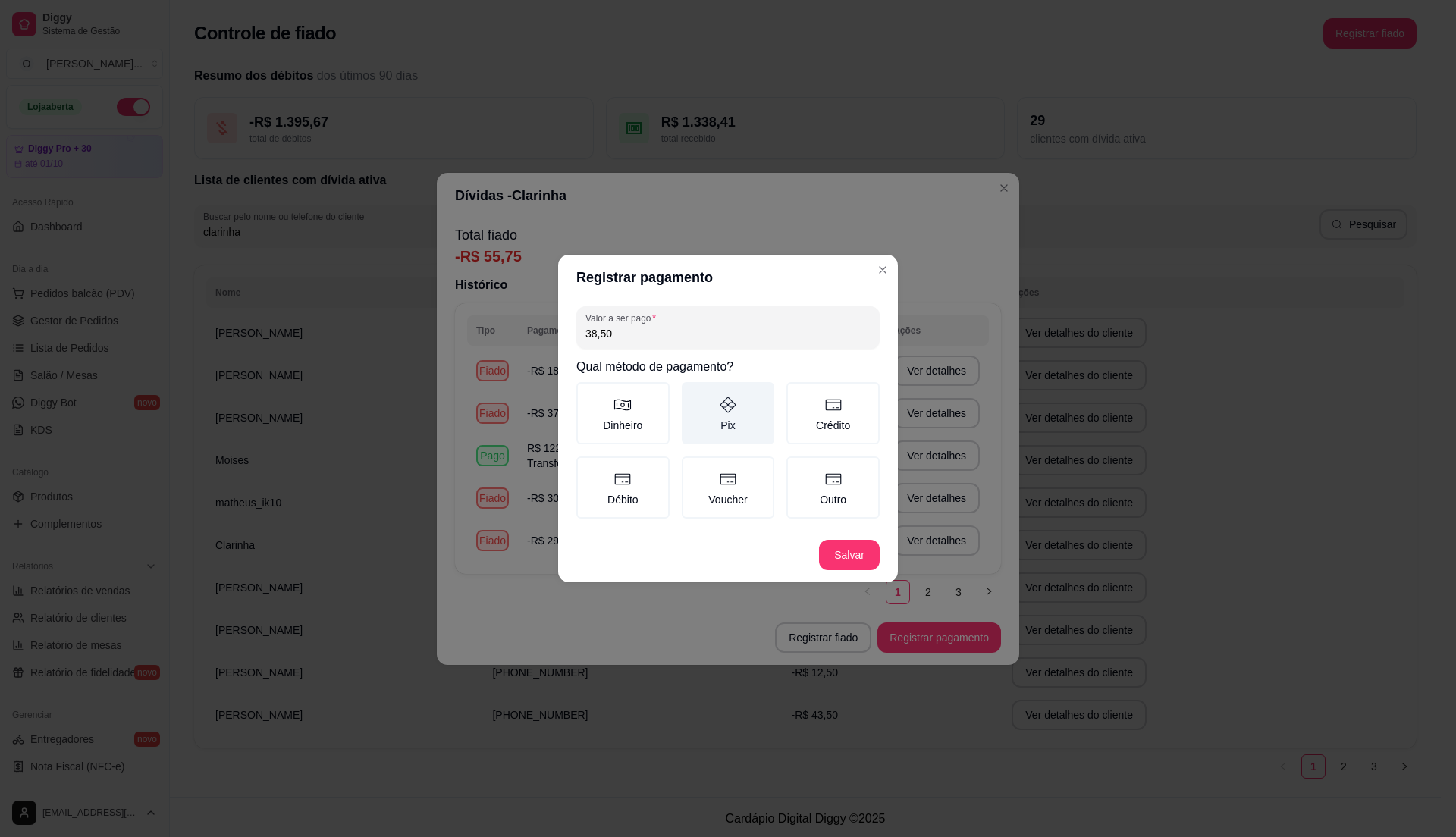
type input "38,50"
click at [713, 416] on label "Pix" at bounding box center [728, 413] width 93 height 62
click at [693, 394] on button "Pix" at bounding box center [687, 388] width 13 height 13
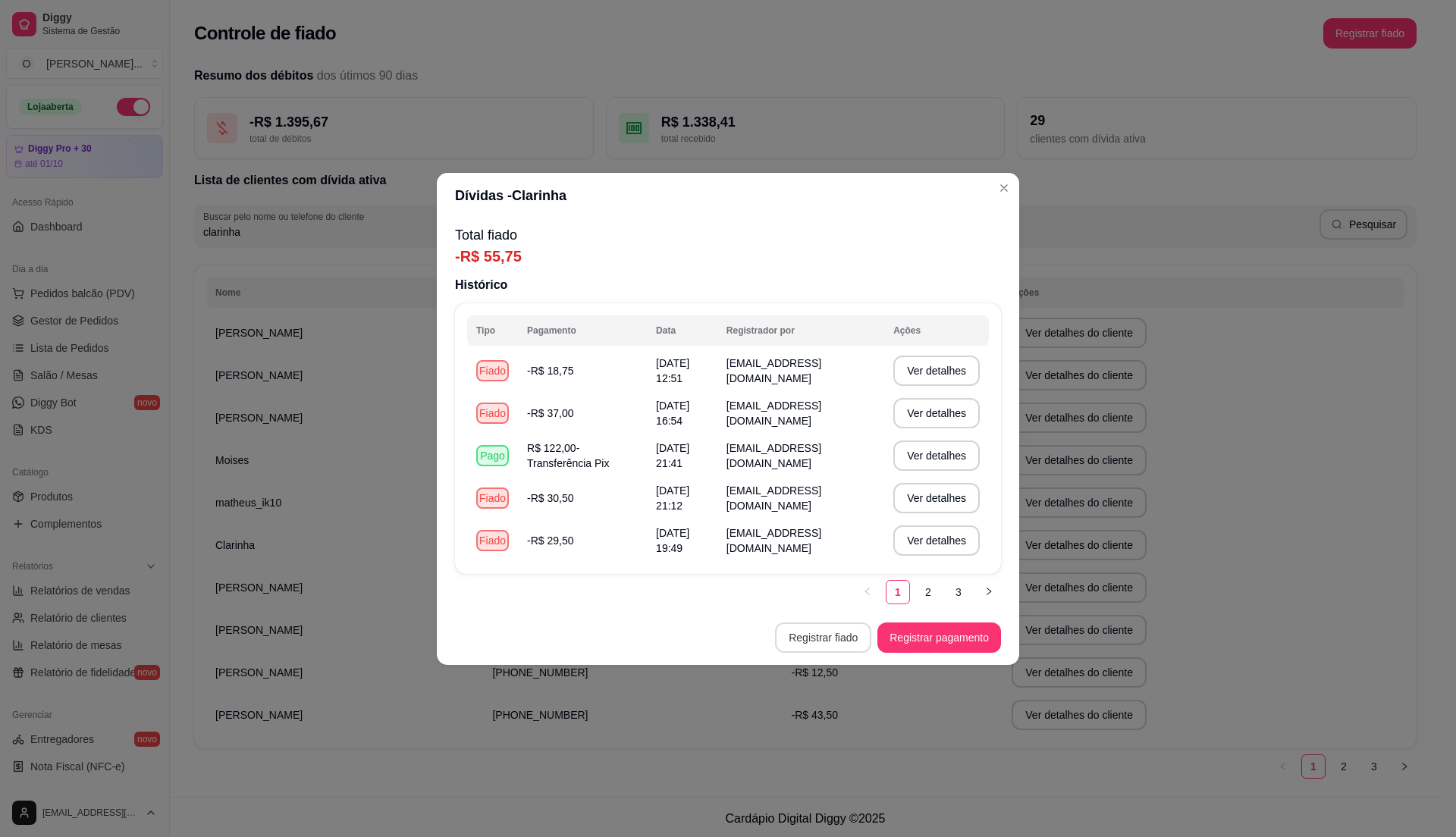
click at [833, 626] on button "Registrar fiado" at bounding box center [823, 638] width 96 height 31
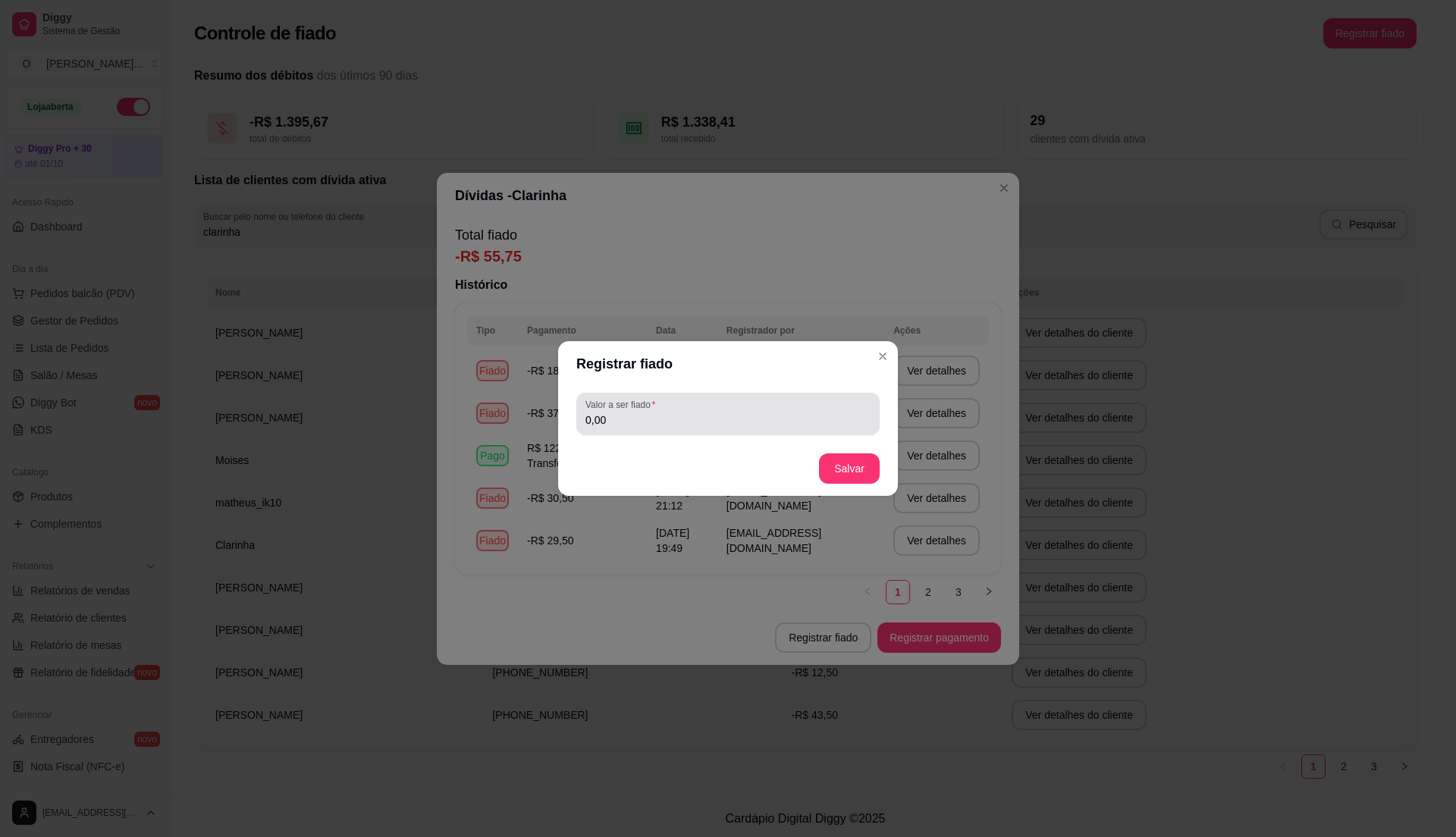
click at [659, 422] on input "0,00" at bounding box center [728, 420] width 285 height 15
type input "38,50"
click at [850, 459] on button "Salvar" at bounding box center [850, 468] width 61 height 31
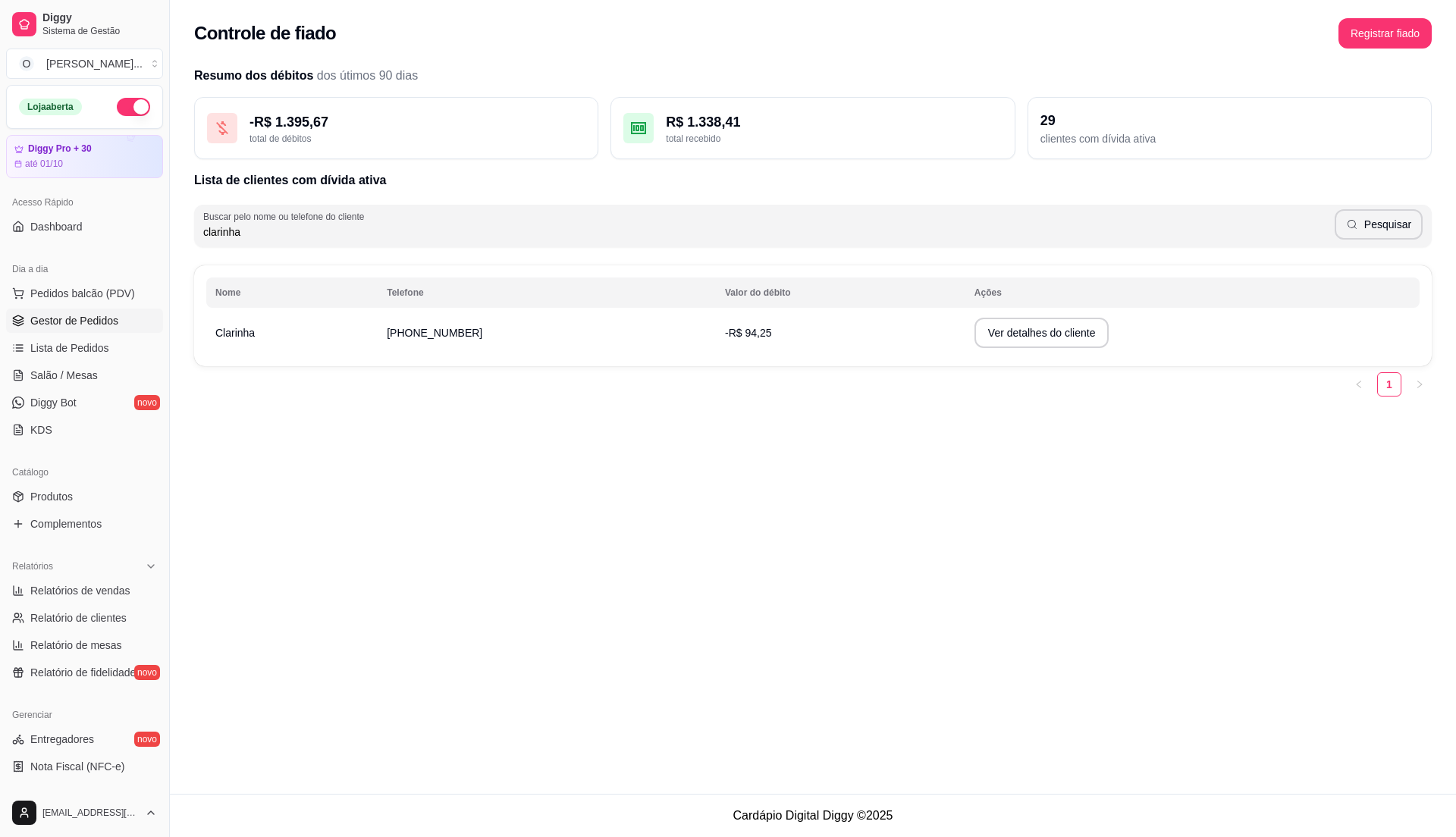
click at [43, 317] on span "Gestor de Pedidos" at bounding box center [74, 320] width 88 height 15
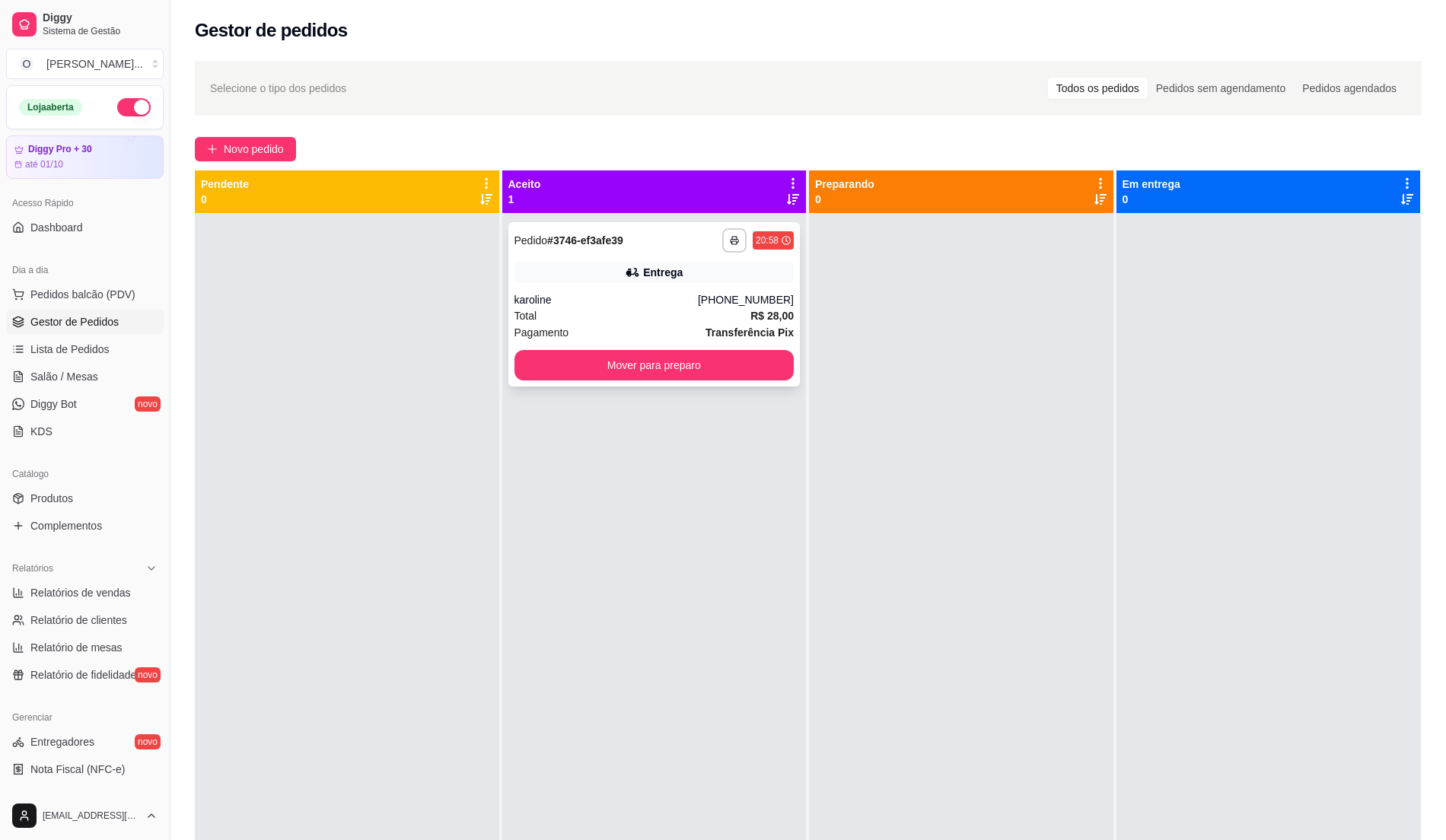
click at [621, 281] on div "Entrega" at bounding box center [654, 273] width 280 height 22
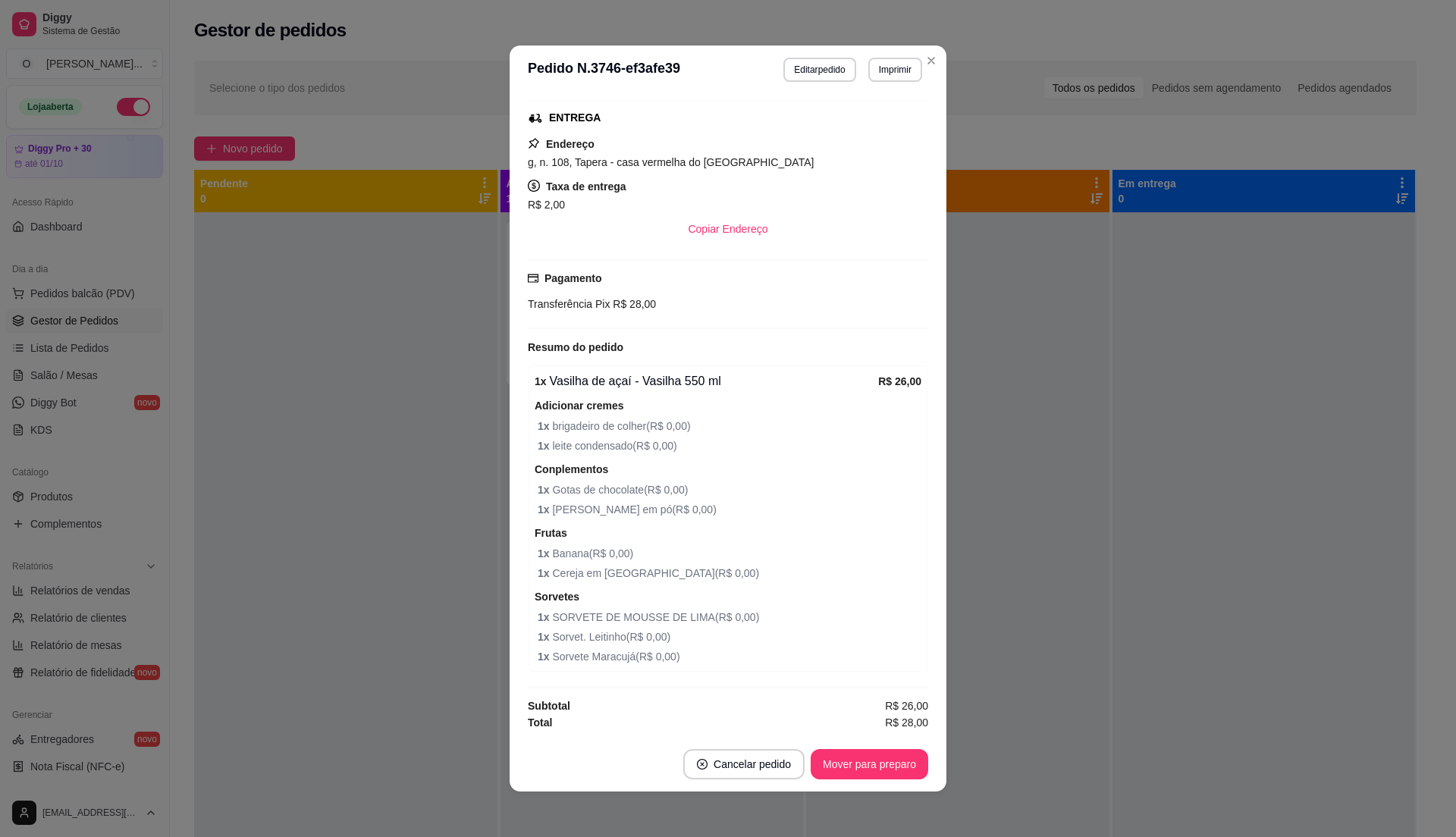
scroll to position [3, 0]
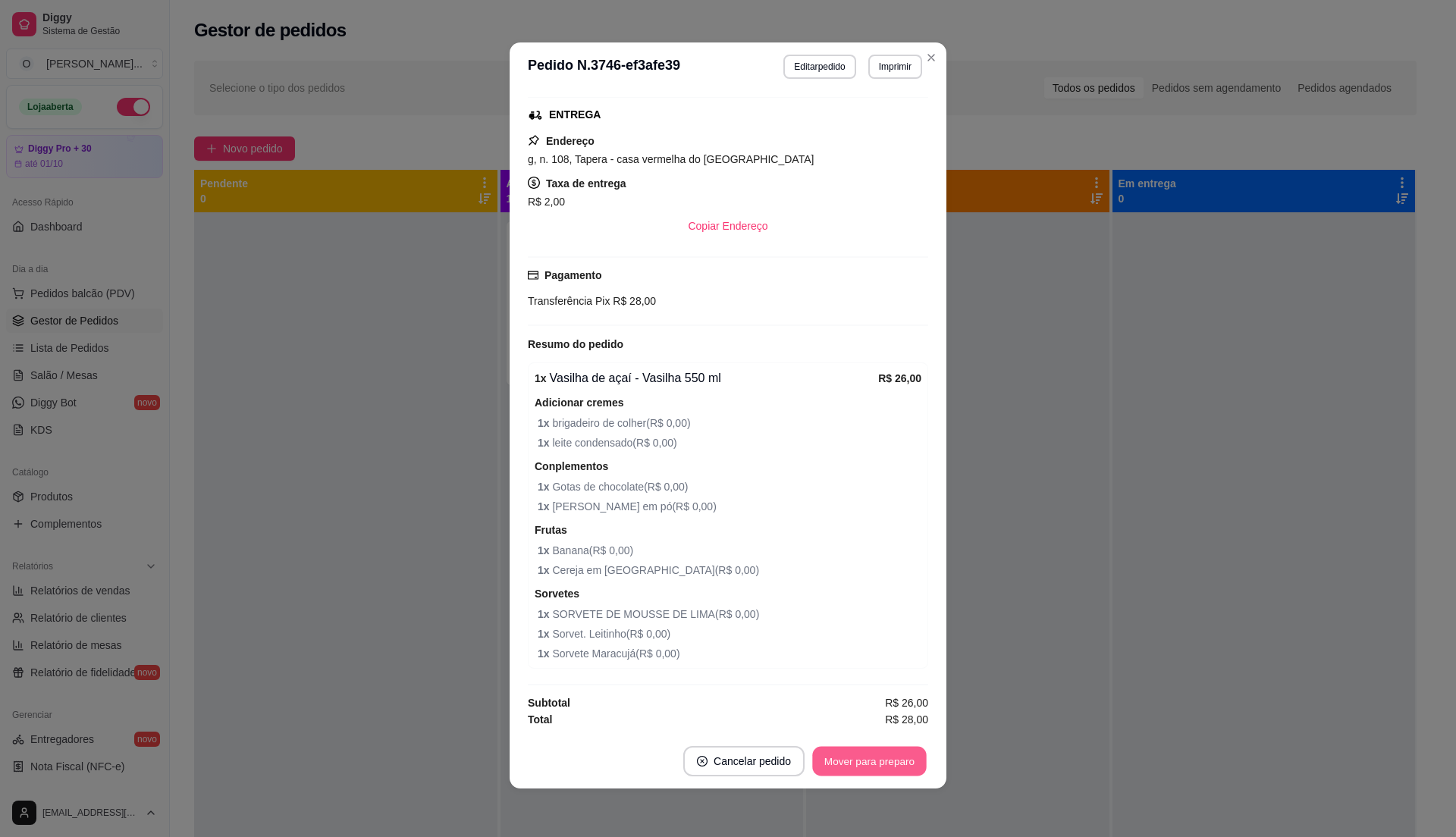
click at [877, 771] on button "Mover para preparo" at bounding box center [868, 762] width 114 height 30
click at [877, 771] on button "Mover para entrega" at bounding box center [869, 762] width 114 height 30
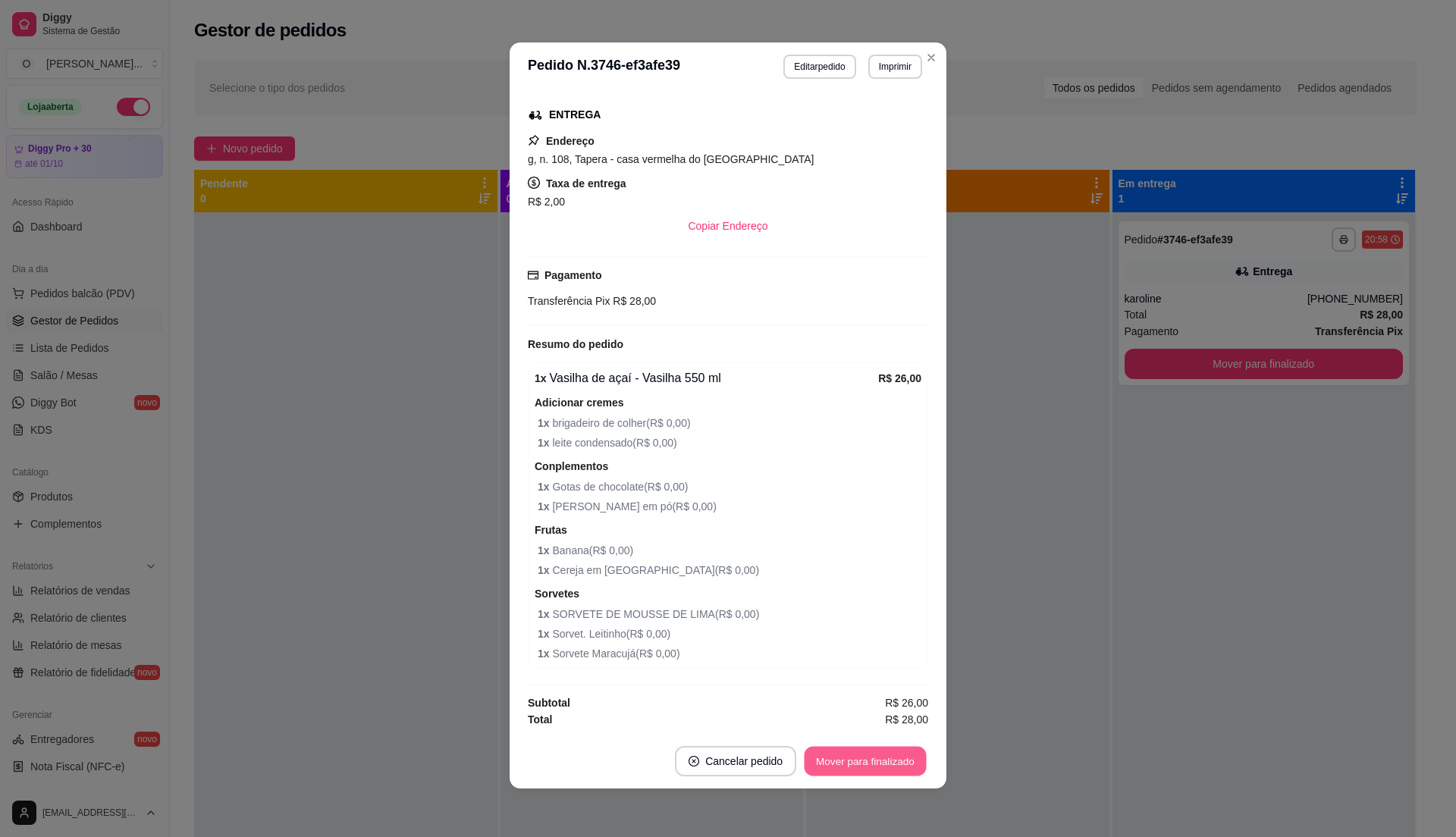
click at [877, 771] on button "Mover para finalizado" at bounding box center [866, 762] width 122 height 30
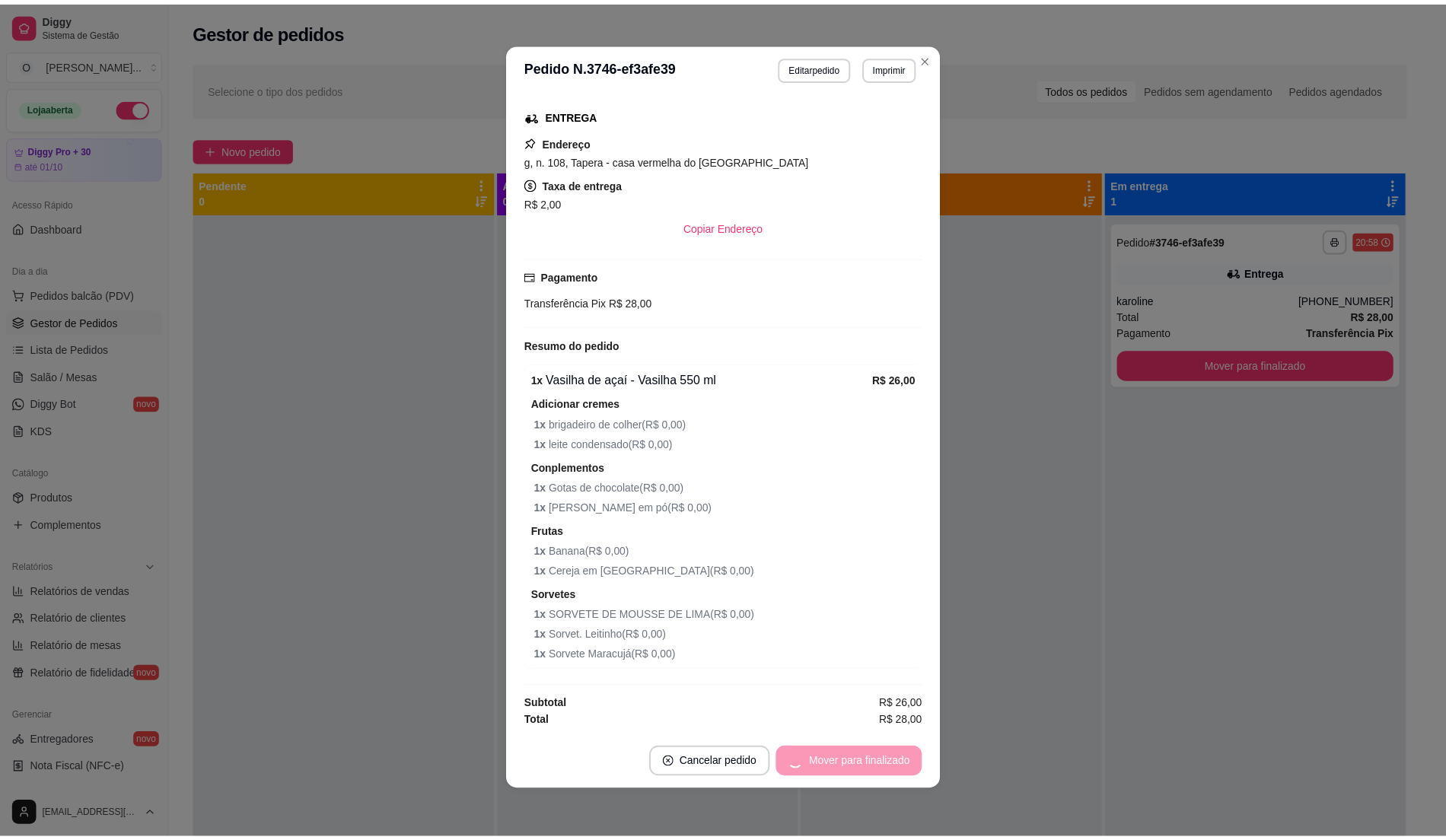
scroll to position [208, 0]
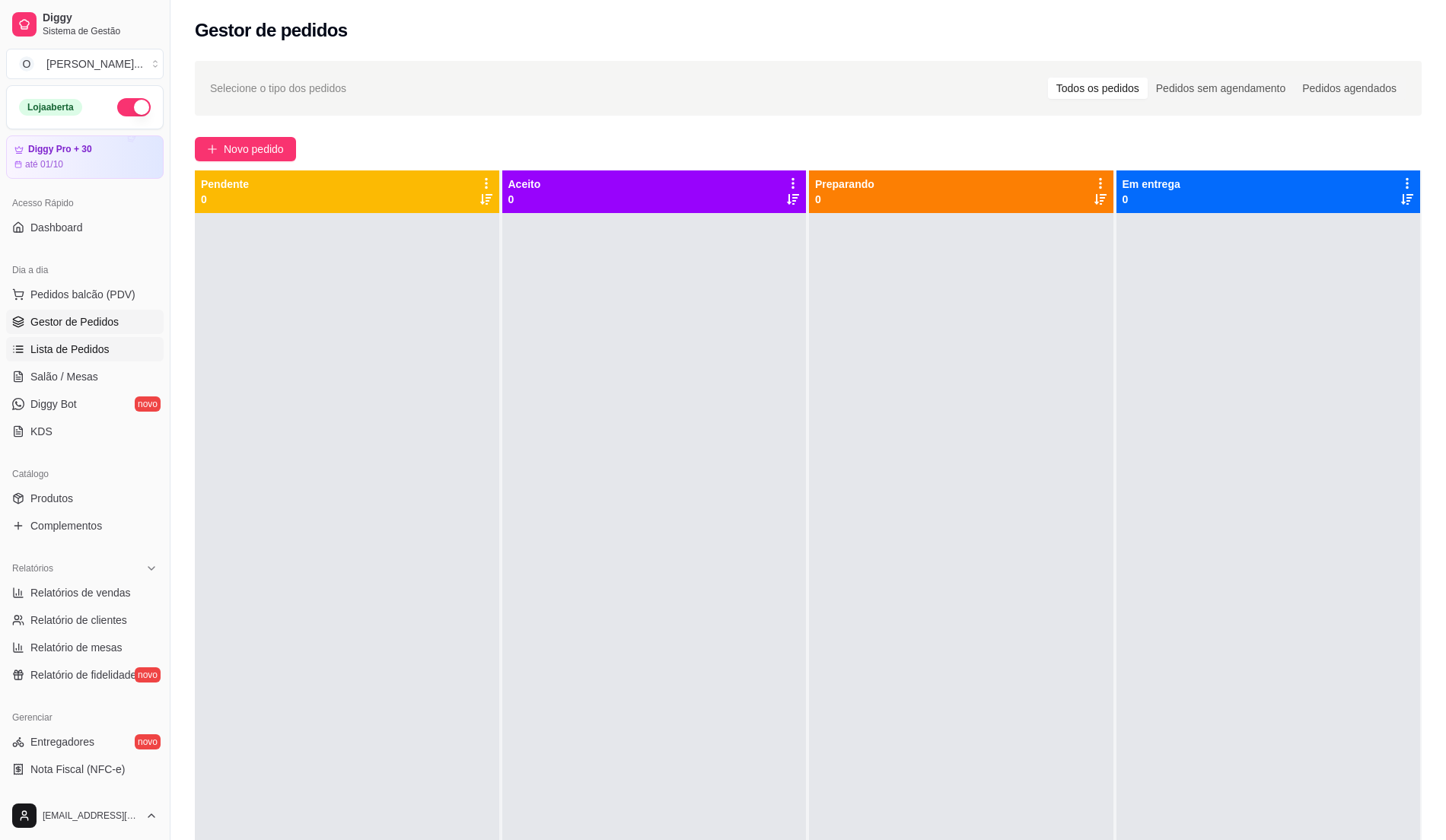
click at [119, 357] on link "Lista de Pedidos" at bounding box center [85, 348] width 158 height 24
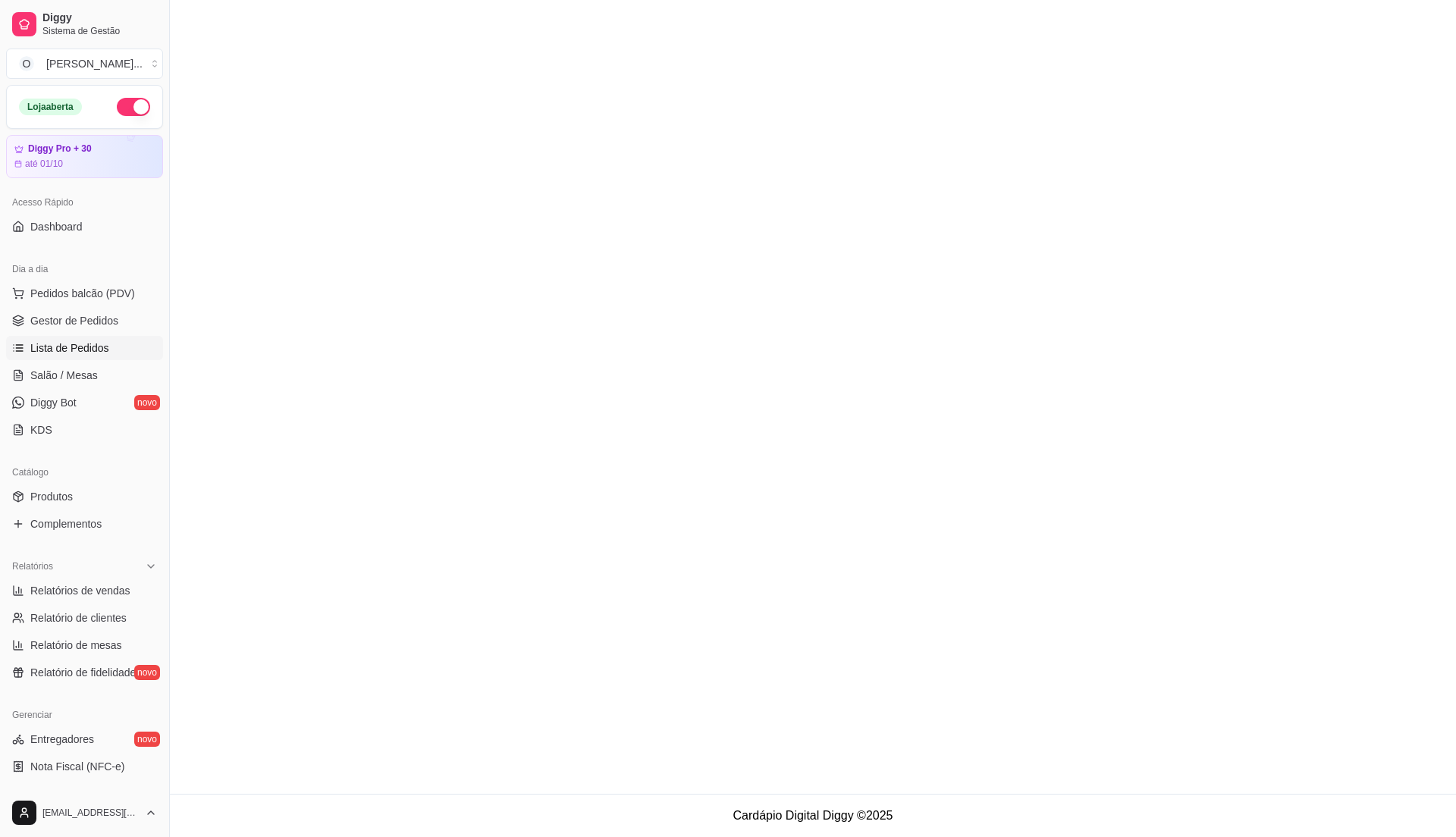
click at [118, 355] on link "Lista de Pedidos" at bounding box center [84, 347] width 157 height 24
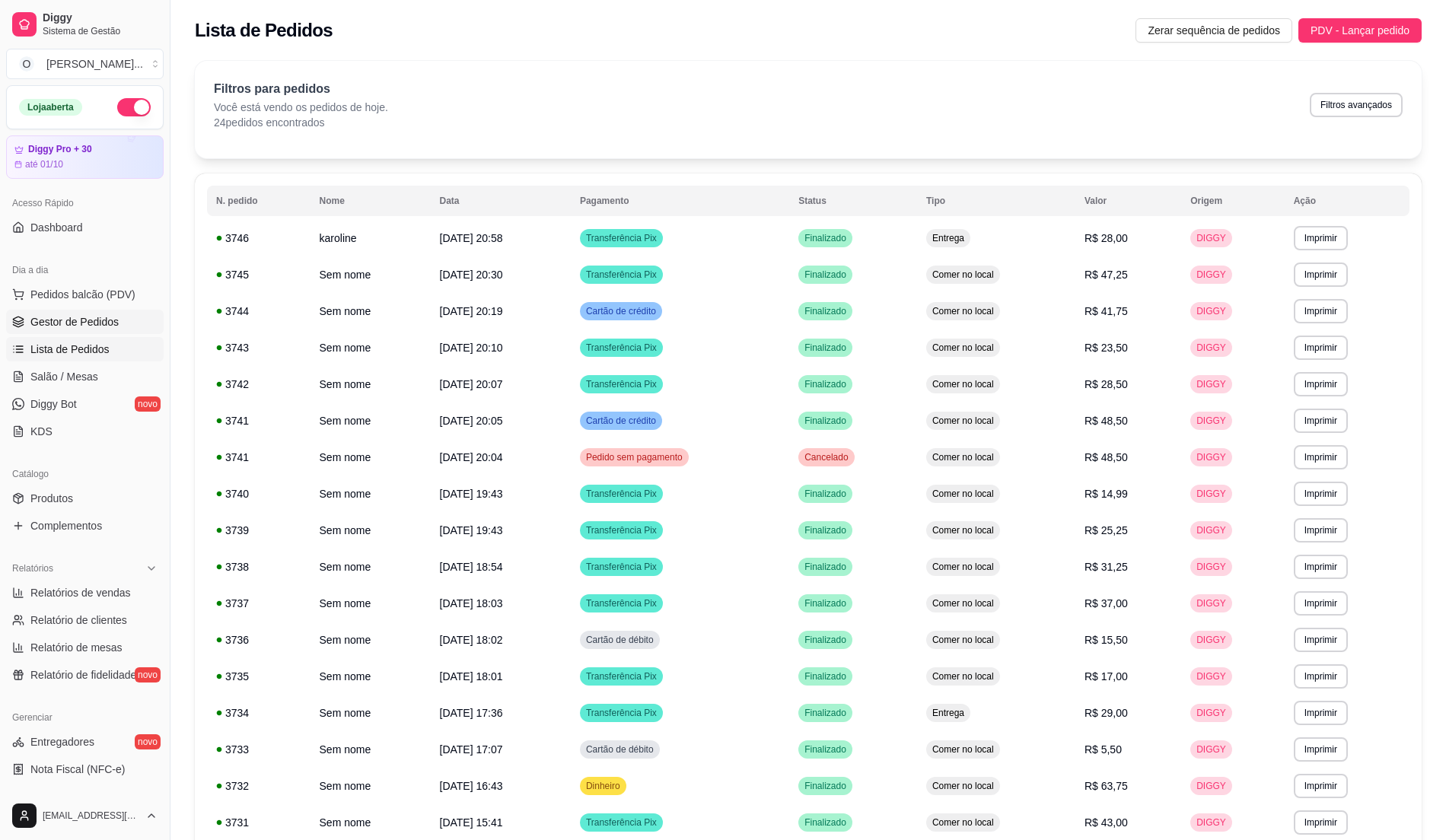
click at [115, 330] on link "Gestor de Pedidos" at bounding box center [85, 321] width 158 height 24
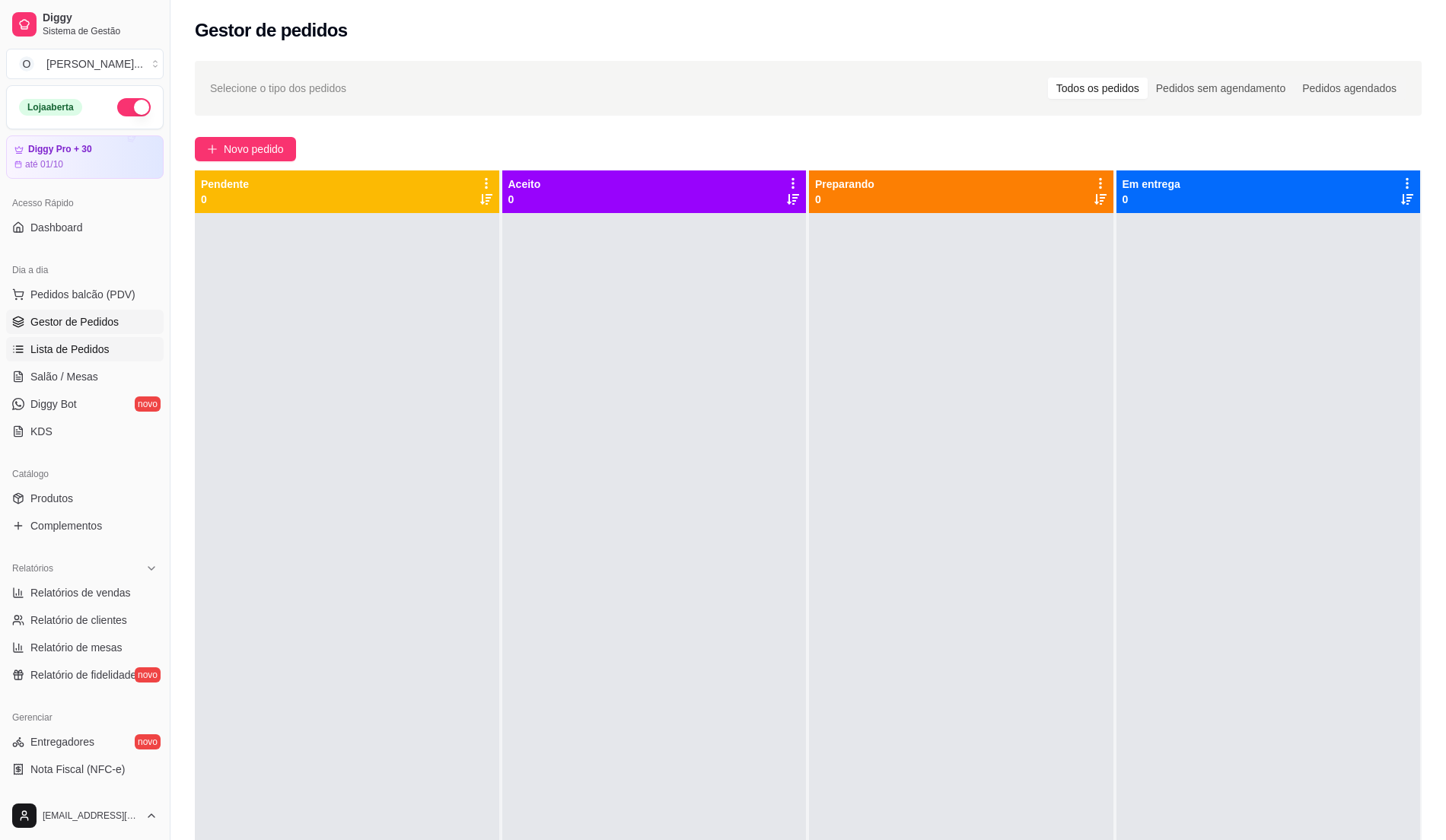
click at [108, 342] on link "Lista de Pedidos" at bounding box center [85, 348] width 158 height 24
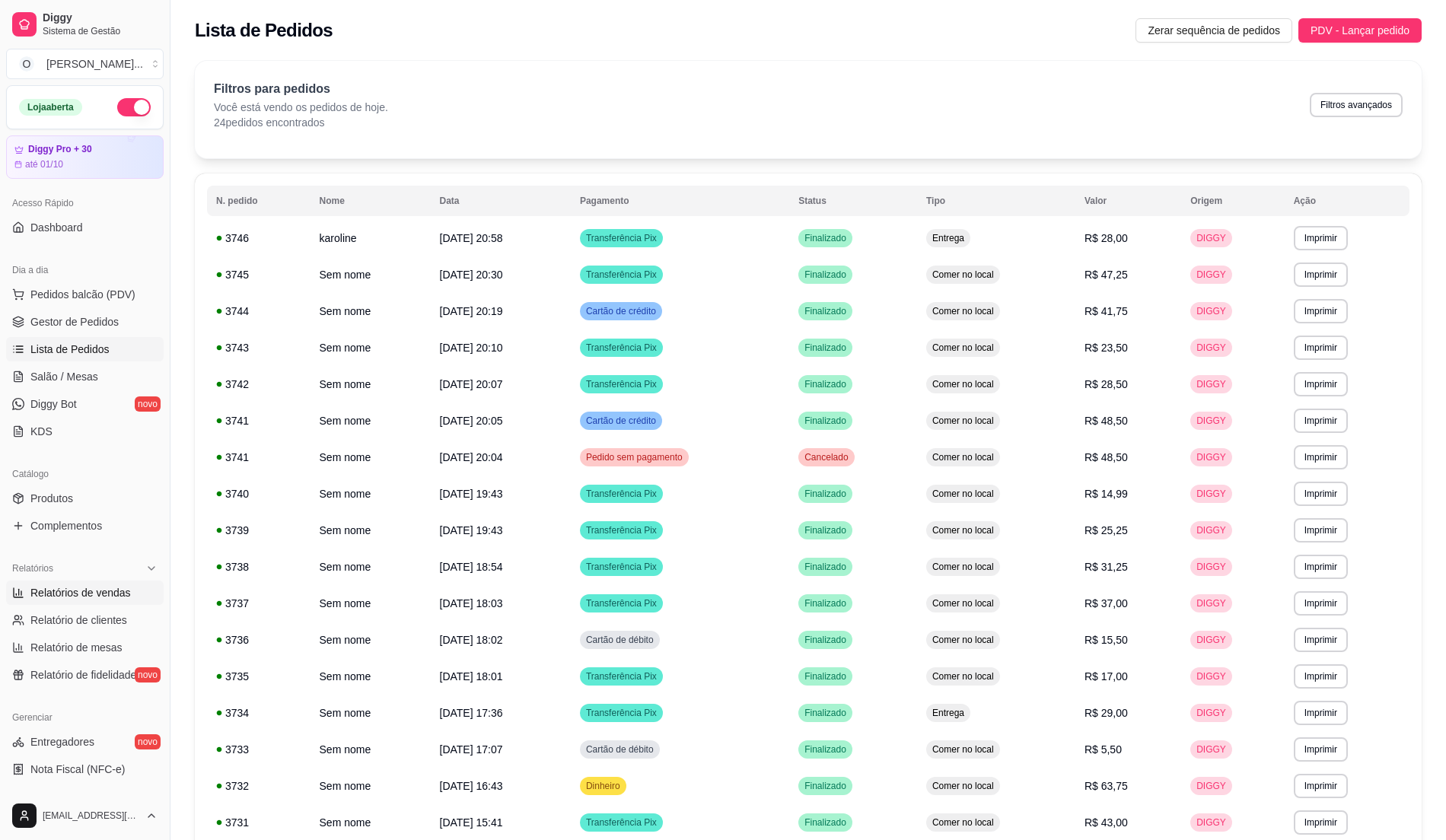
click at [102, 593] on span "Relatórios de vendas" at bounding box center [81, 592] width 101 height 15
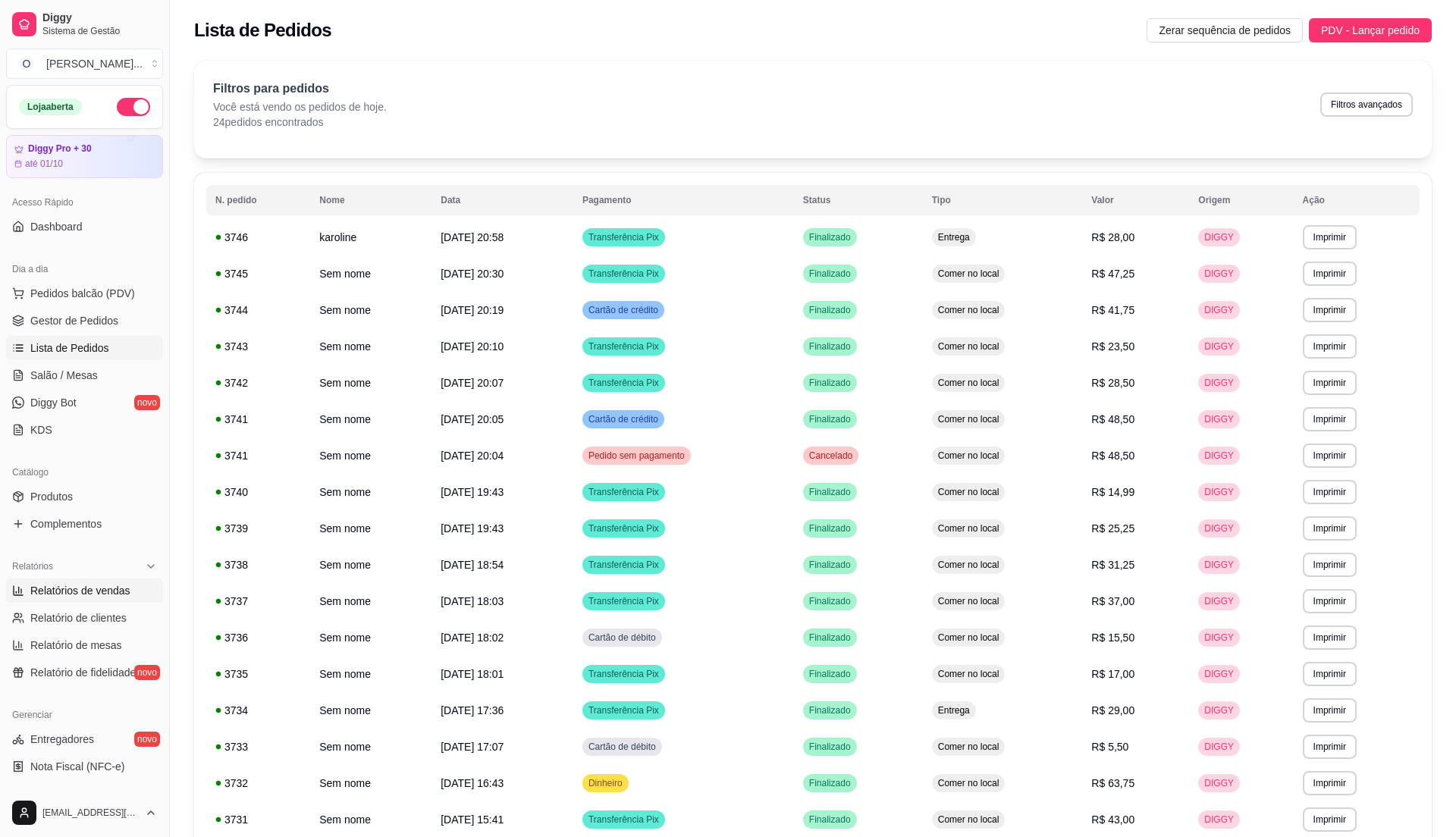
select select "ALL"
select select "0"
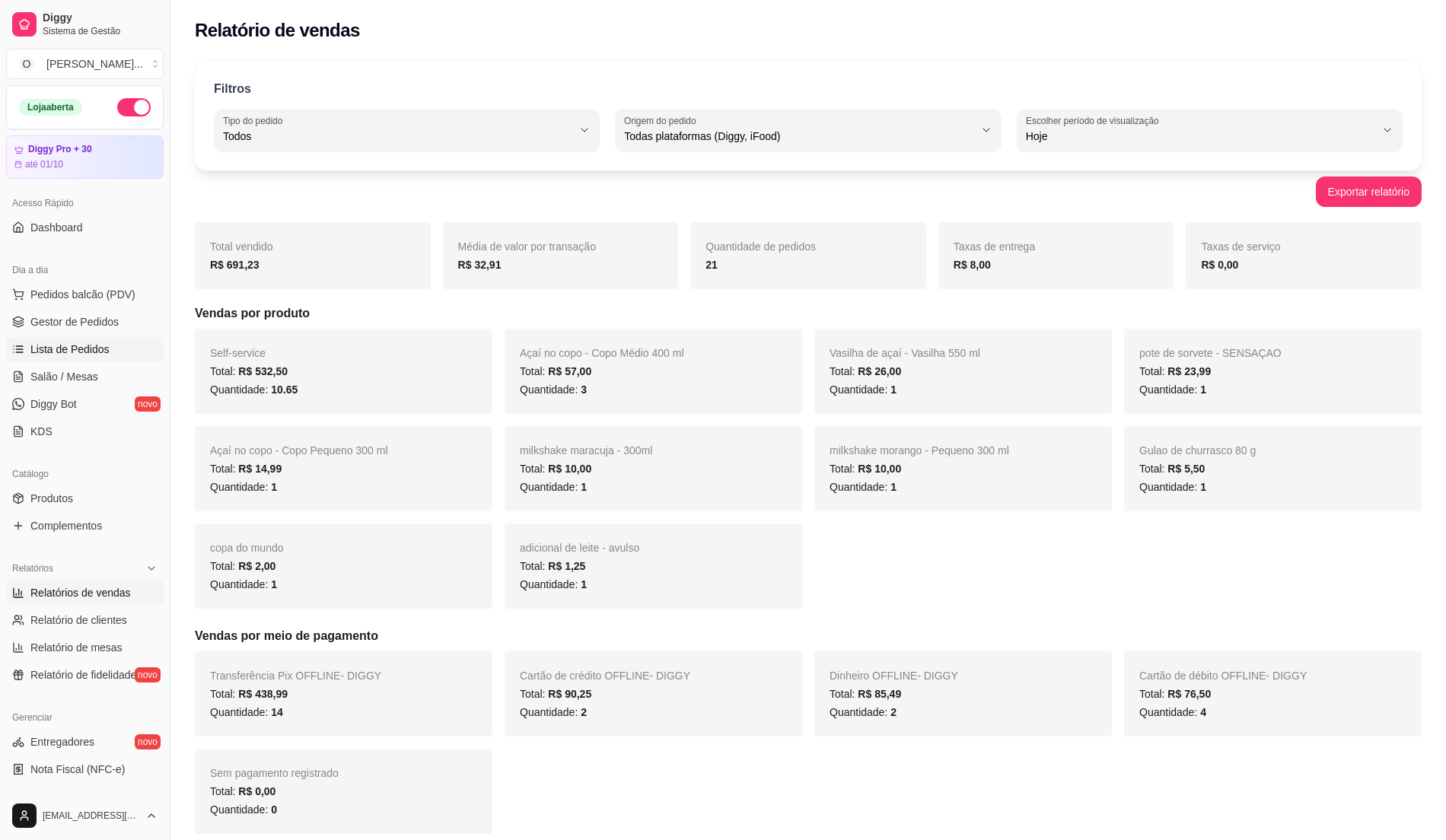
click at [82, 338] on link "Lista de Pedidos" at bounding box center [85, 348] width 158 height 24
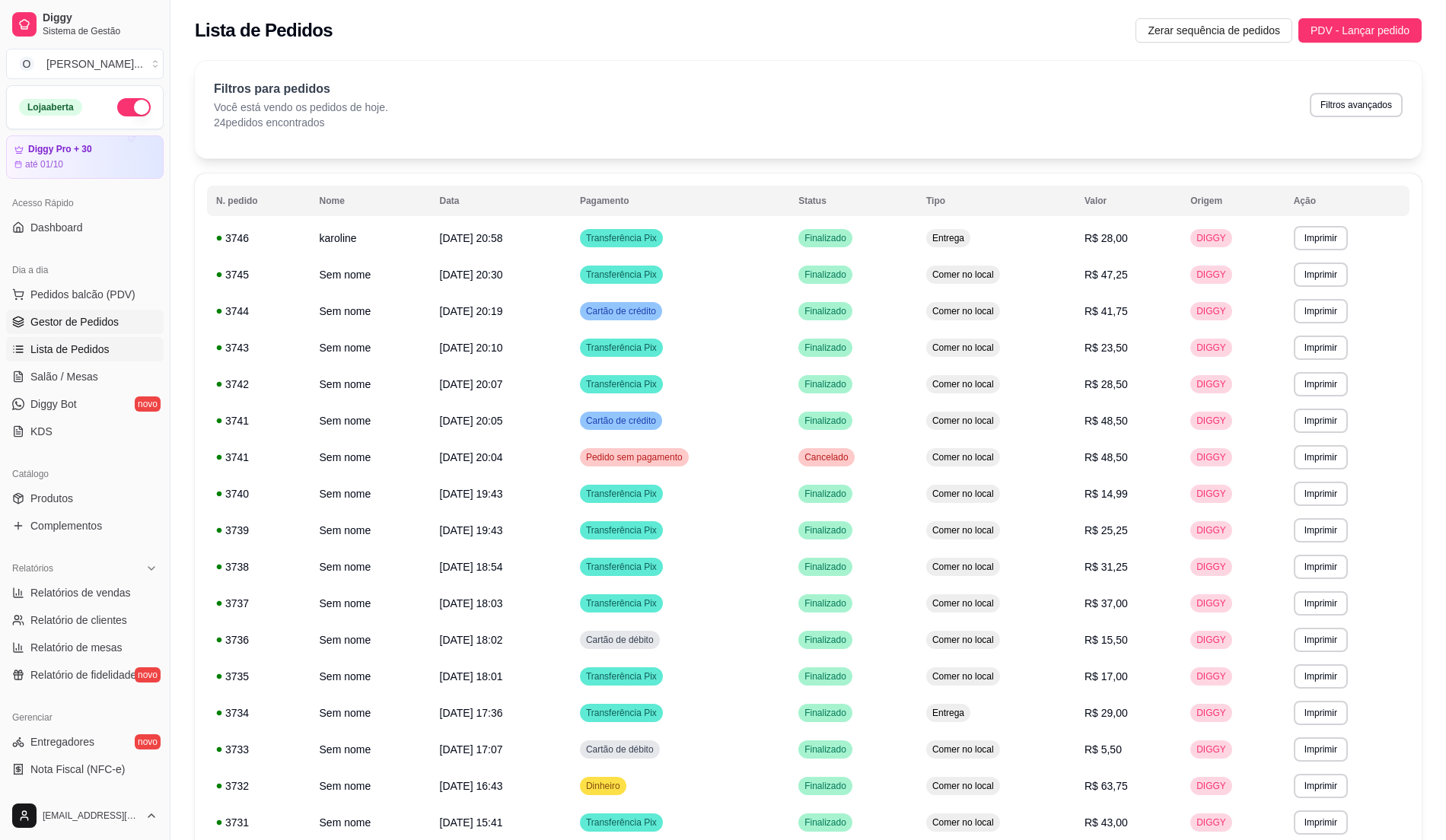
click at [86, 329] on span "Gestor de Pedidos" at bounding box center [75, 321] width 88 height 15
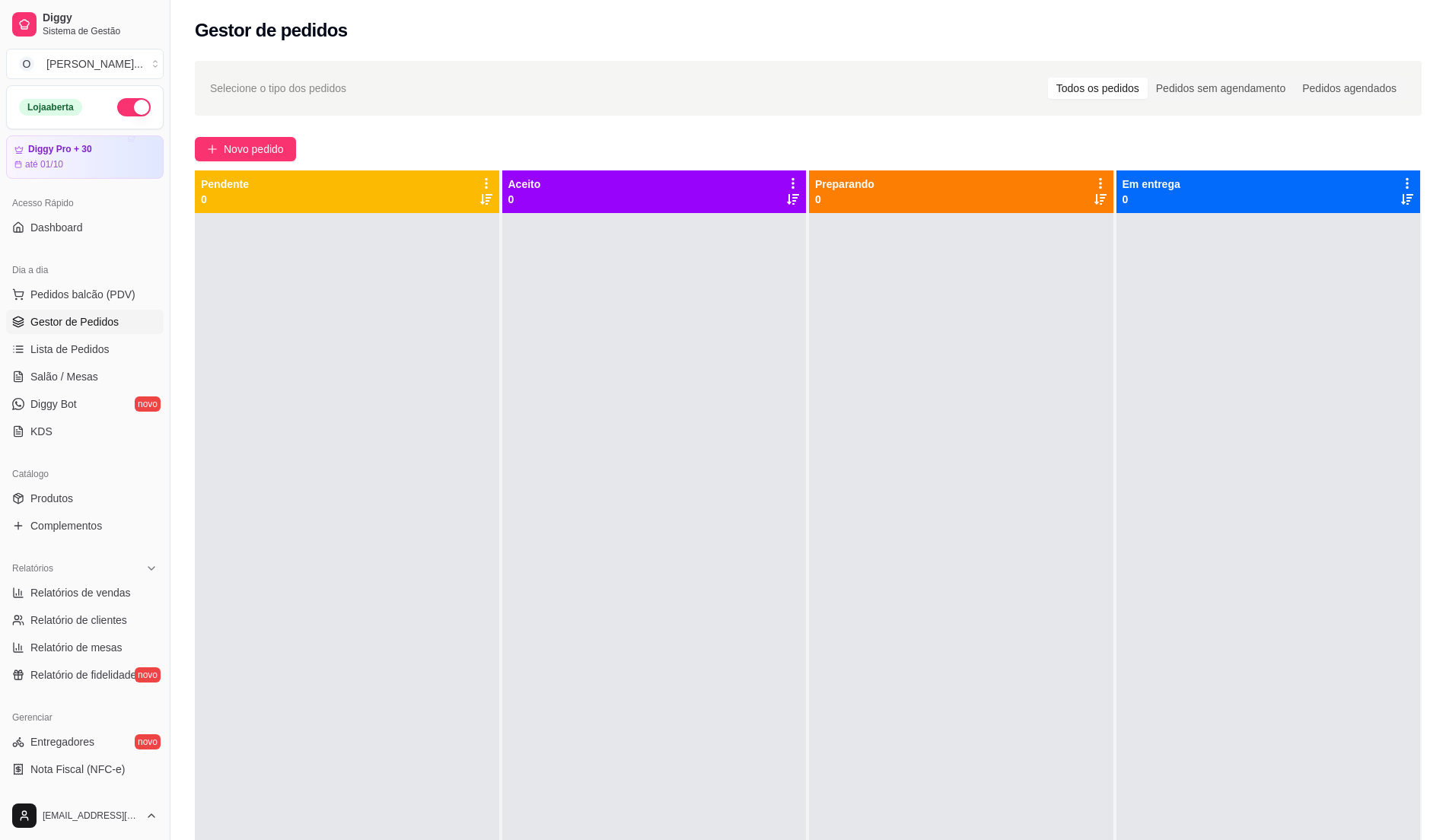
click at [86, 329] on span "Gestor de Pedidos" at bounding box center [75, 321] width 88 height 15
click at [122, 304] on button "Pedidos balcão (PDV)" at bounding box center [85, 294] width 158 height 24
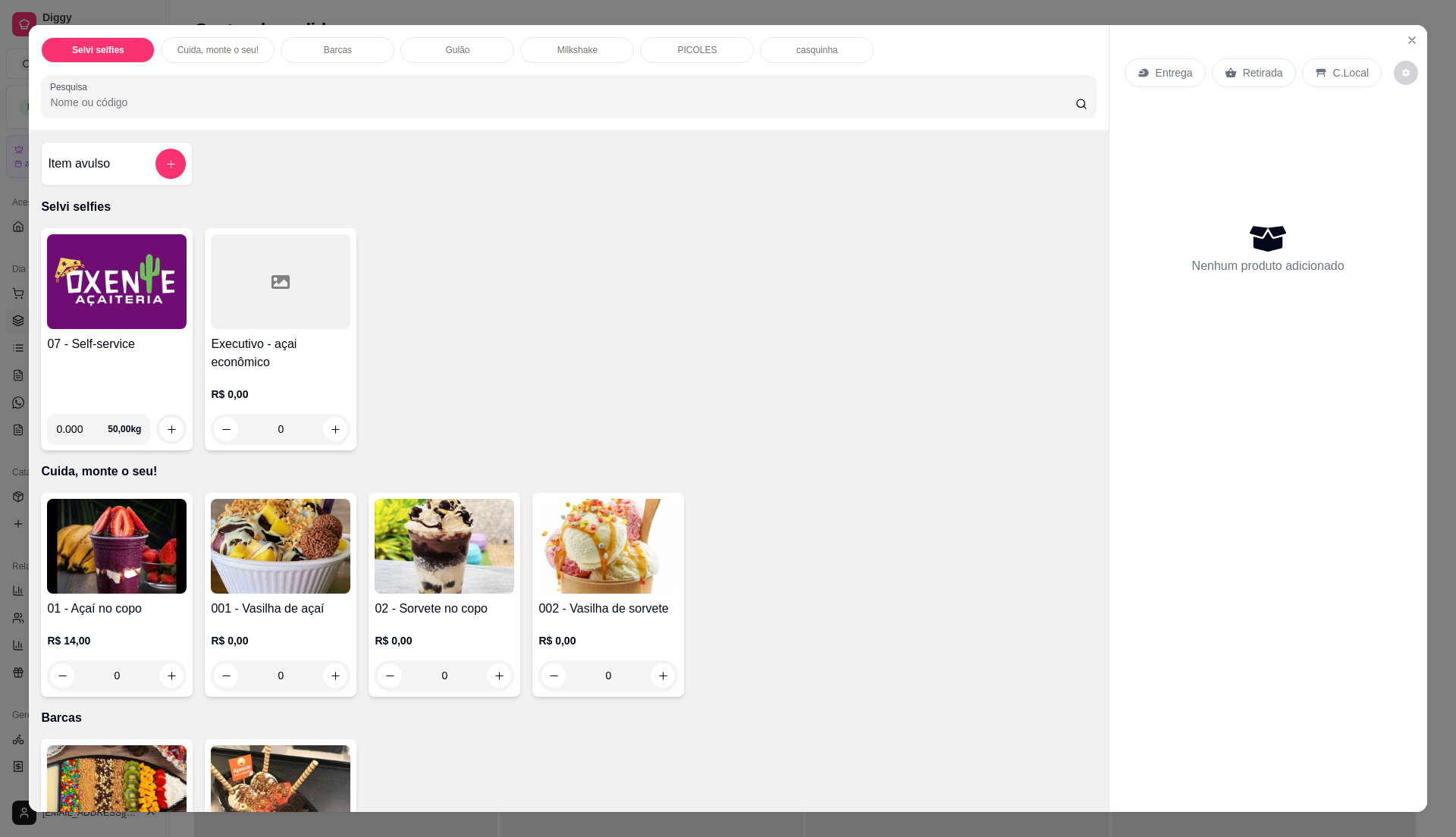
click at [136, 362] on div "07 - Self-service" at bounding box center [117, 369] width 140 height 66
click at [140, 355] on div "07 - Self-service" at bounding box center [117, 369] width 140 height 66
click at [98, 353] on h4 "07 - Self-service" at bounding box center [117, 344] width 140 height 18
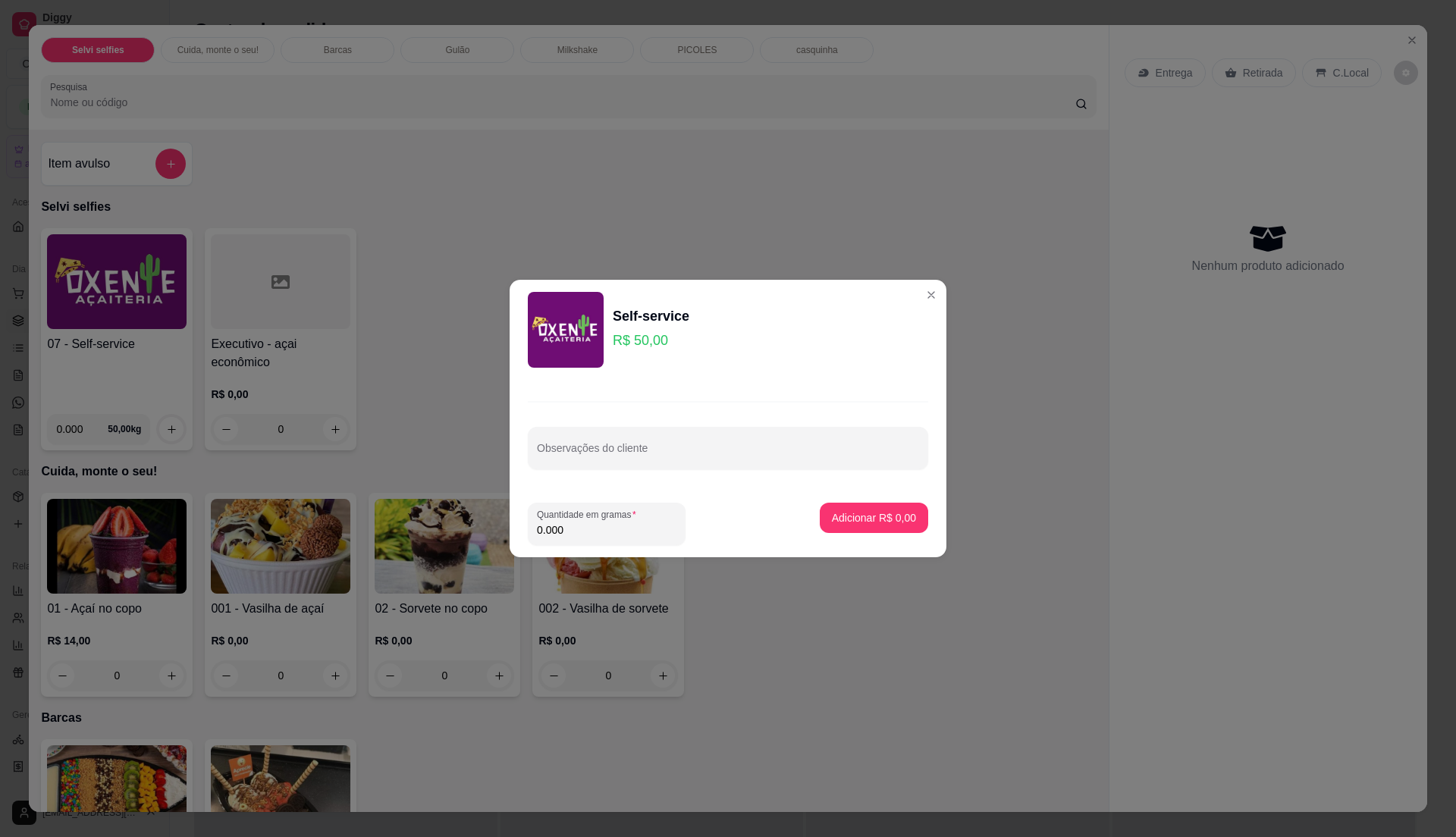
drag, startPoint x: 596, startPoint y: 495, endPoint x: 598, endPoint y: 510, distance: 15.1
click at [598, 510] on footer "Quantidade em gramas 0.000 Adicionar R$ 0,00" at bounding box center [728, 524] width 437 height 66
drag, startPoint x: 598, startPoint y: 510, endPoint x: 580, endPoint y: 531, distance: 27.7
click at [580, 531] on input "0.000" at bounding box center [606, 529] width 140 height 15
type input "0.13"
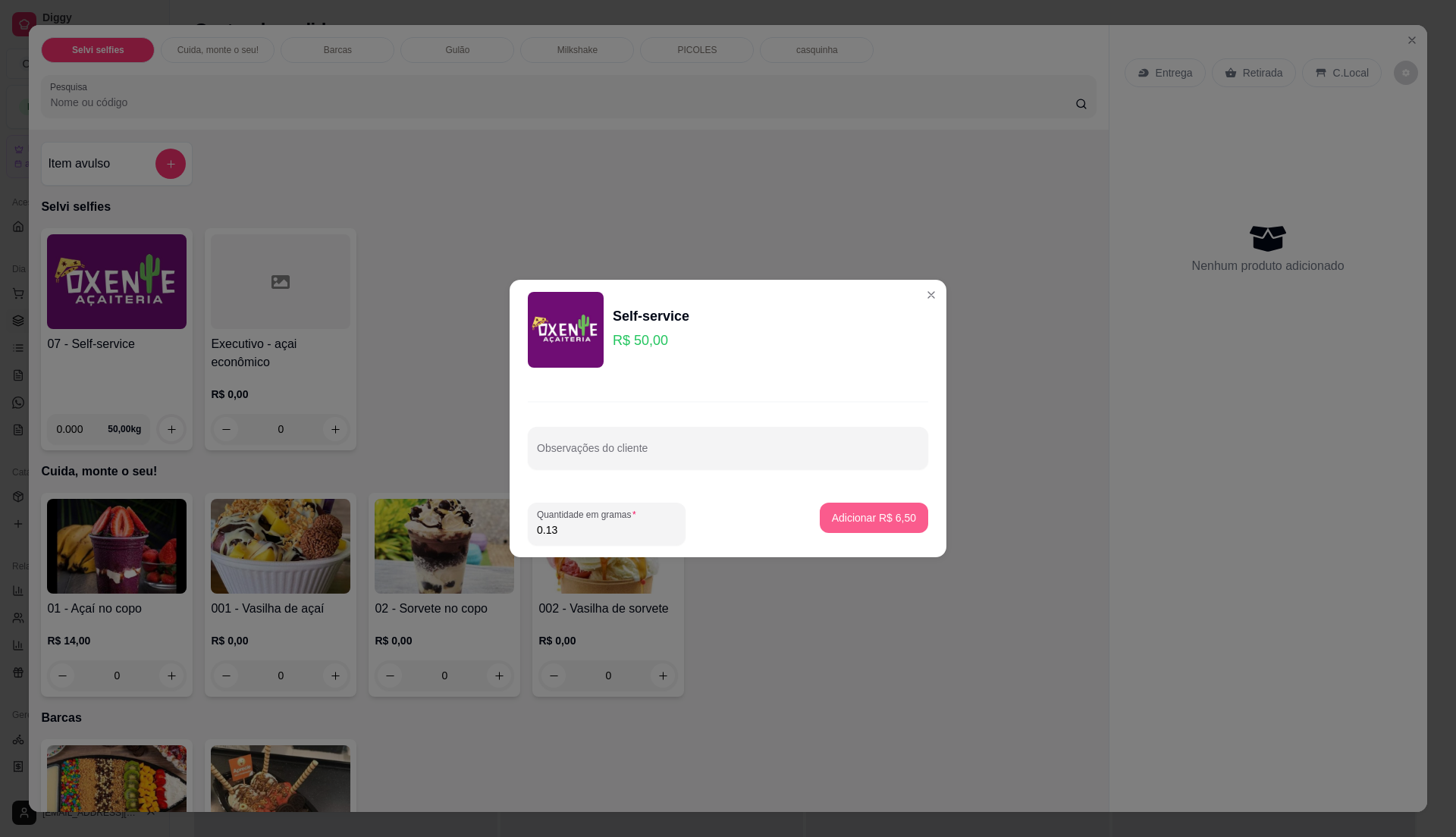
click at [904, 516] on button "Adicionar R$ 6,50" at bounding box center [874, 518] width 109 height 31
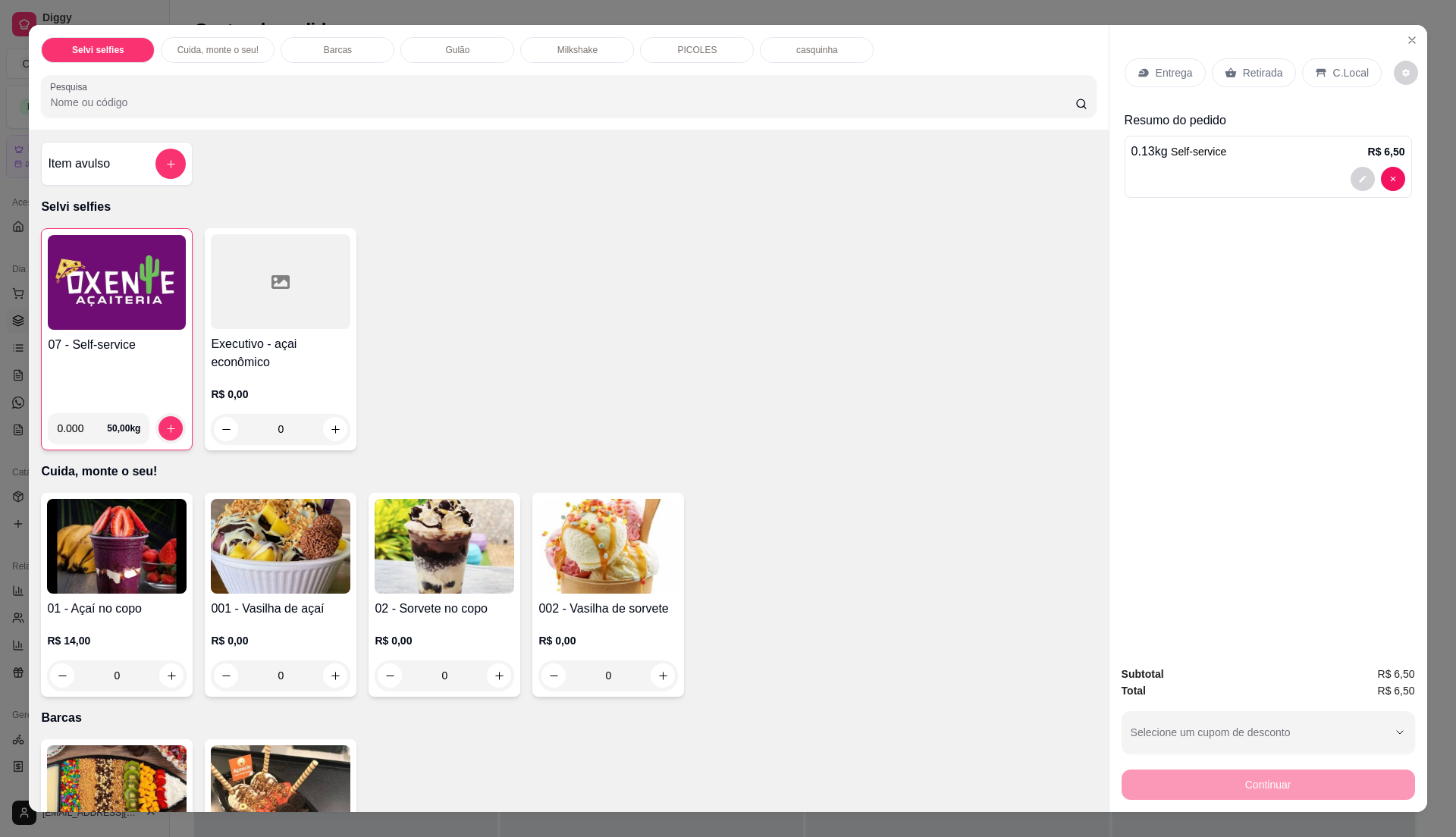
click at [1333, 80] on p "C.Local" at bounding box center [1351, 73] width 36 height 15
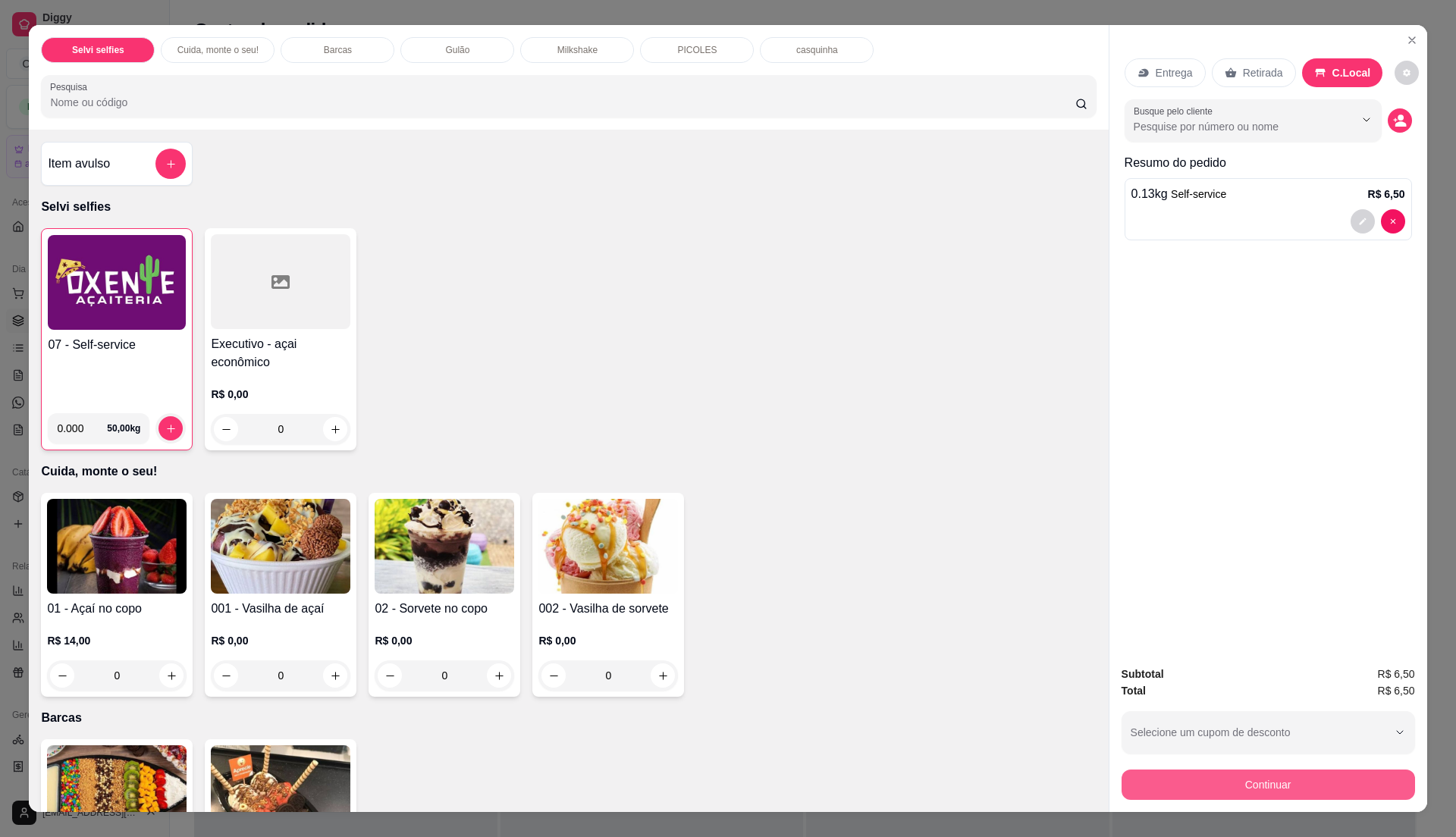
click at [1302, 775] on button "Continuar" at bounding box center [1268, 785] width 293 height 31
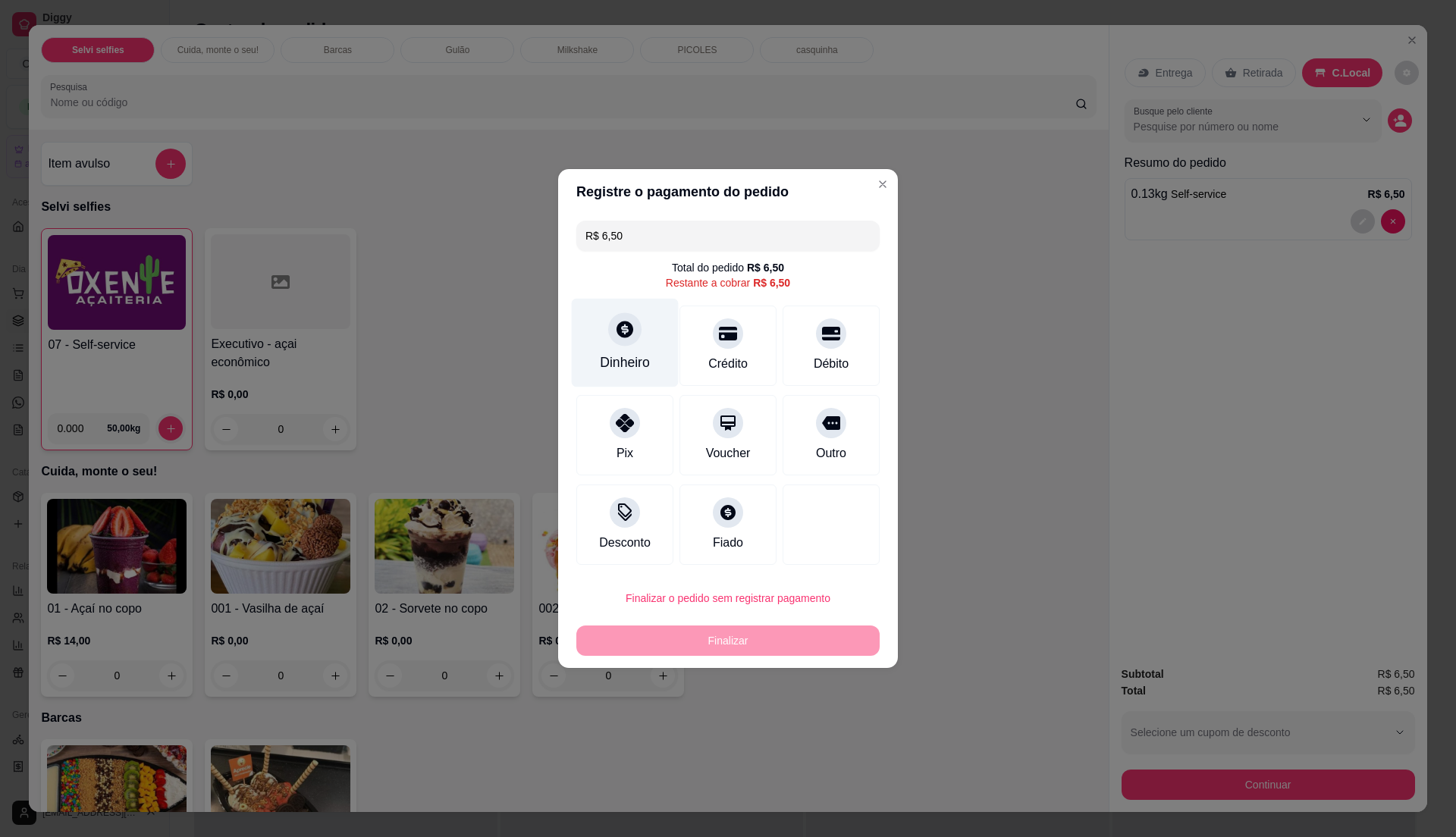
click at [664, 355] on div "Dinheiro" at bounding box center [624, 343] width 107 height 89
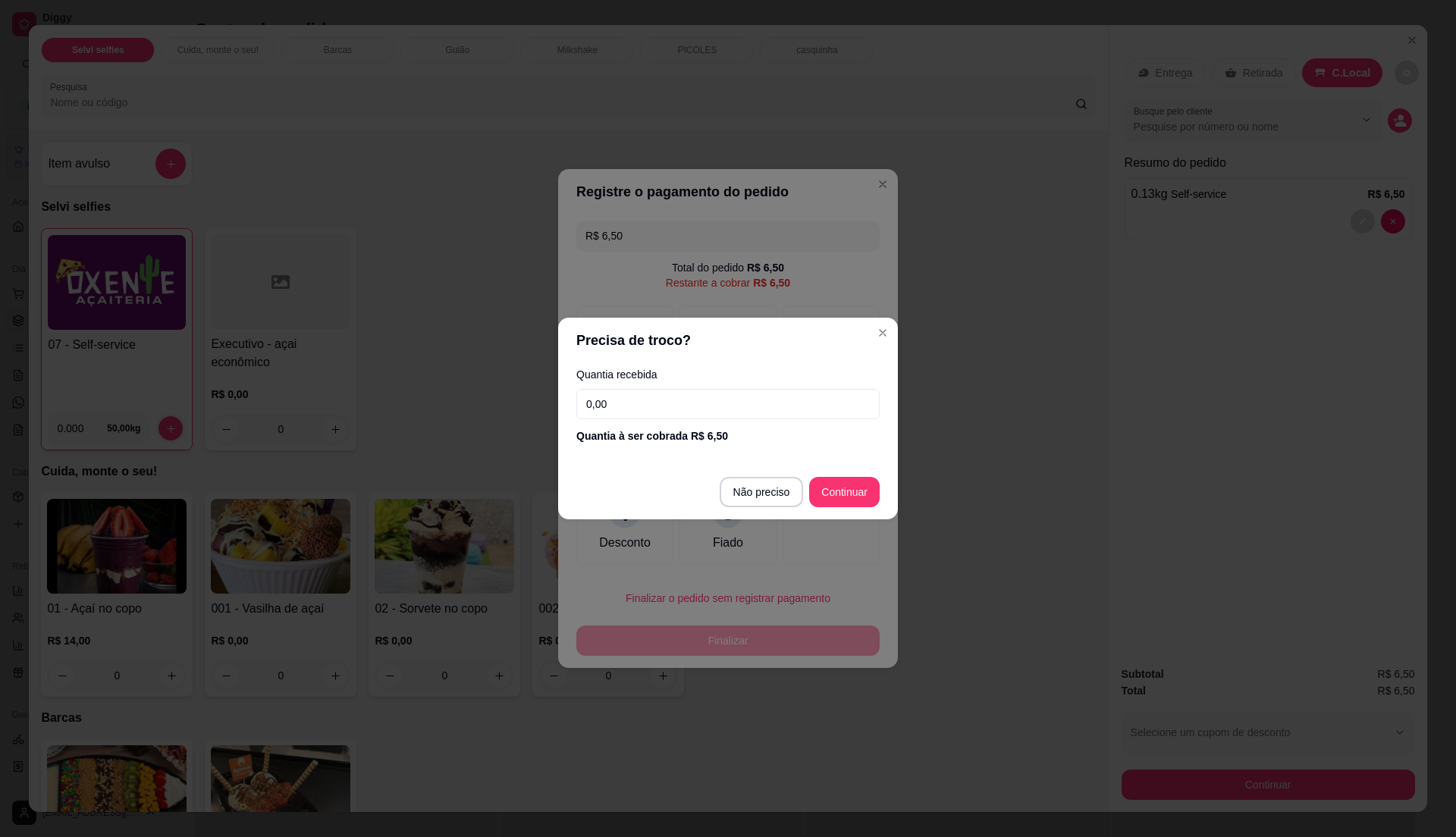
click at [653, 401] on input "0,00" at bounding box center [728, 405] width 303 height 31
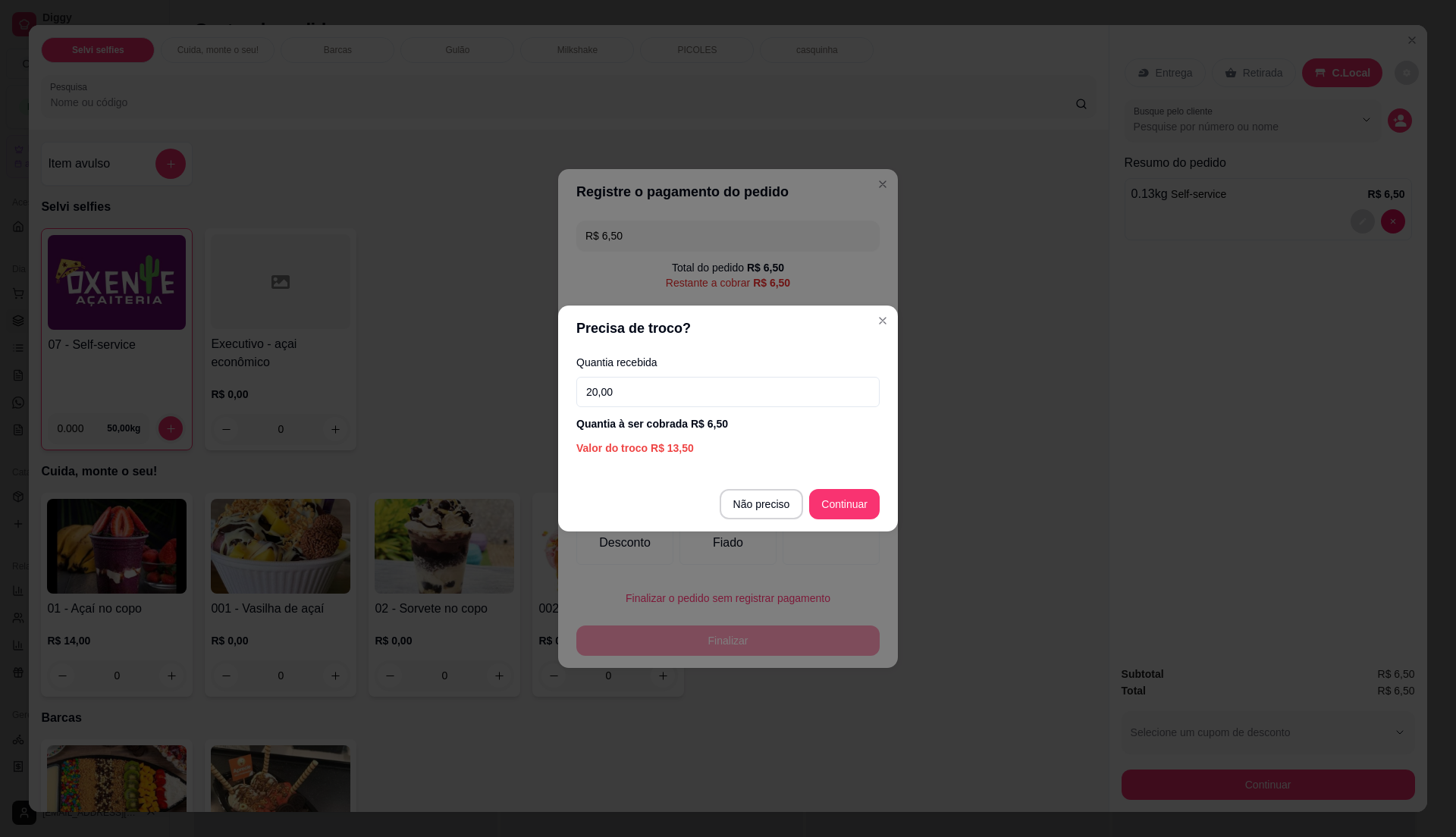
type input "20,00"
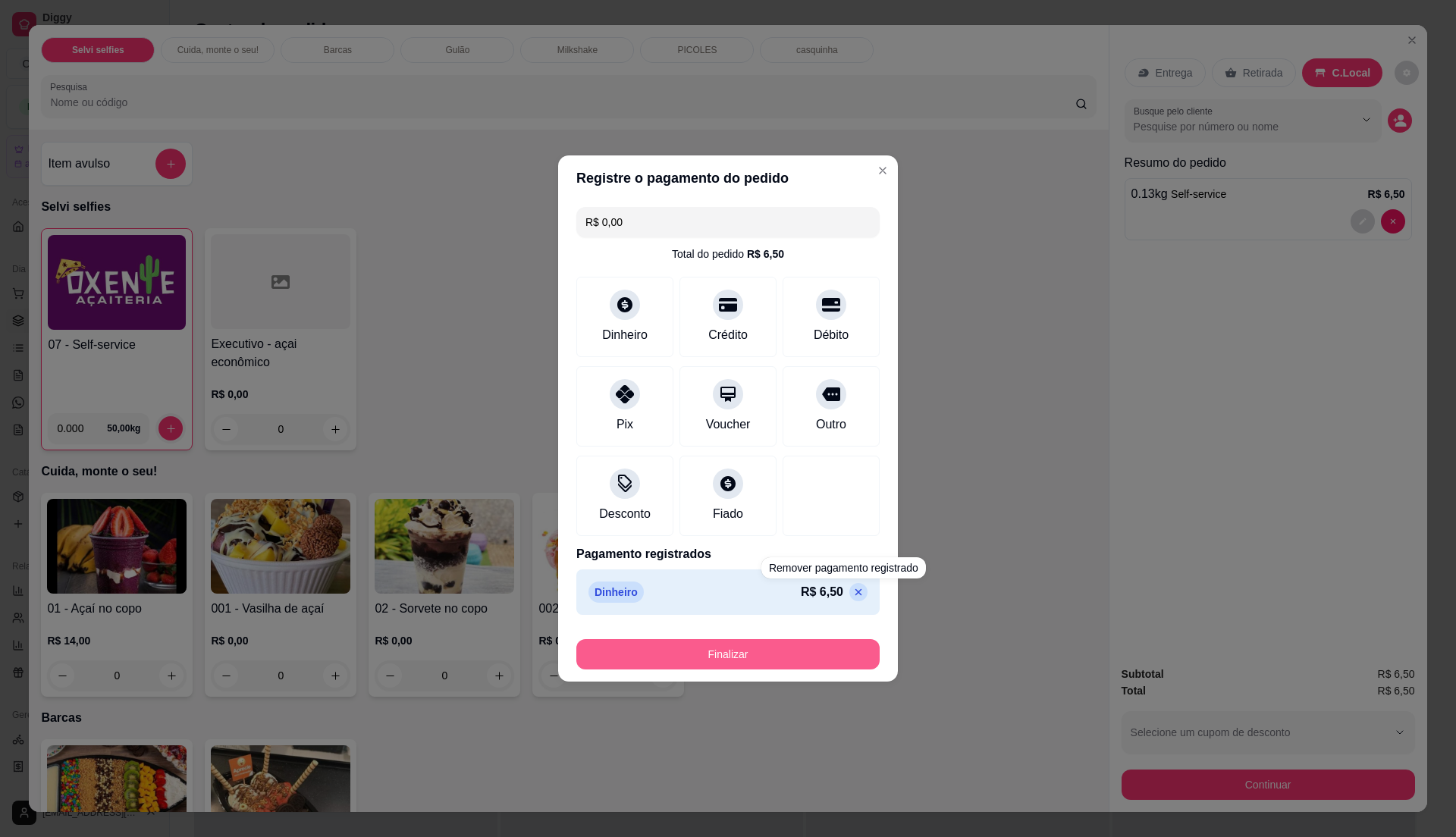
click at [814, 659] on button "Finalizar" at bounding box center [728, 655] width 303 height 31
type input "-R$ 6,50"
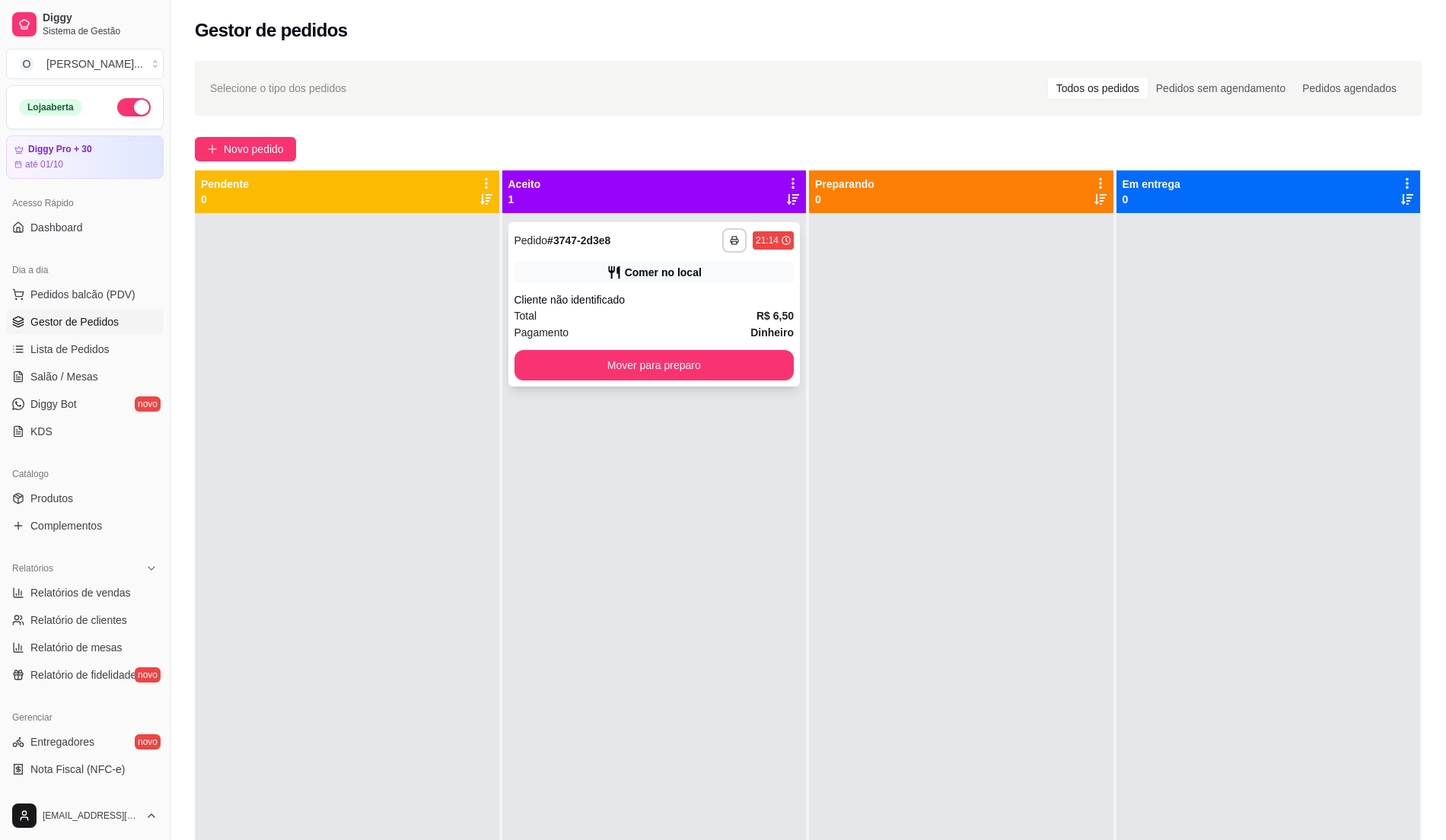
click at [737, 300] on div "Cliente não identificado" at bounding box center [654, 300] width 280 height 15
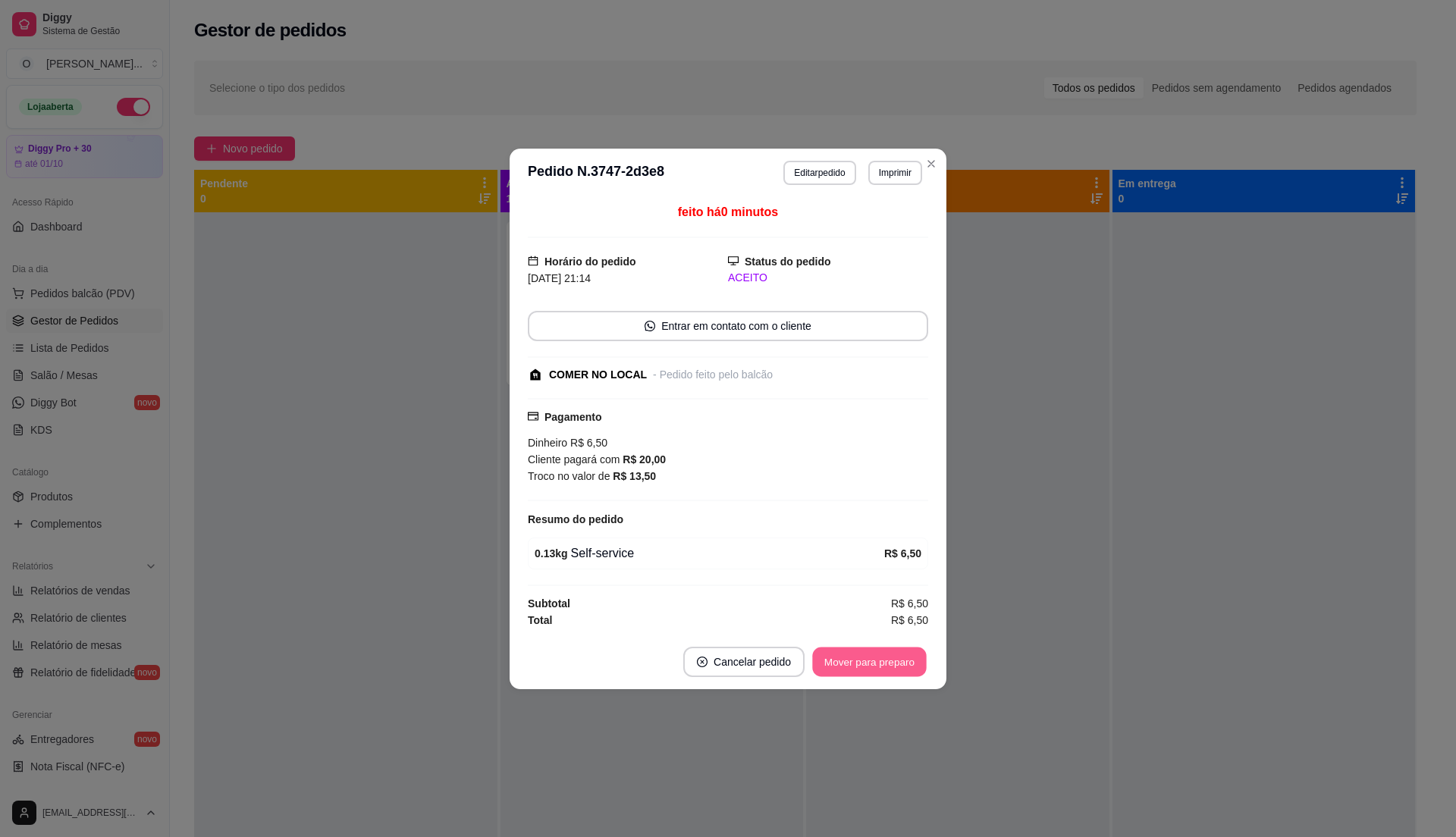
click at [837, 654] on button "Mover para preparo" at bounding box center [868, 661] width 114 height 30
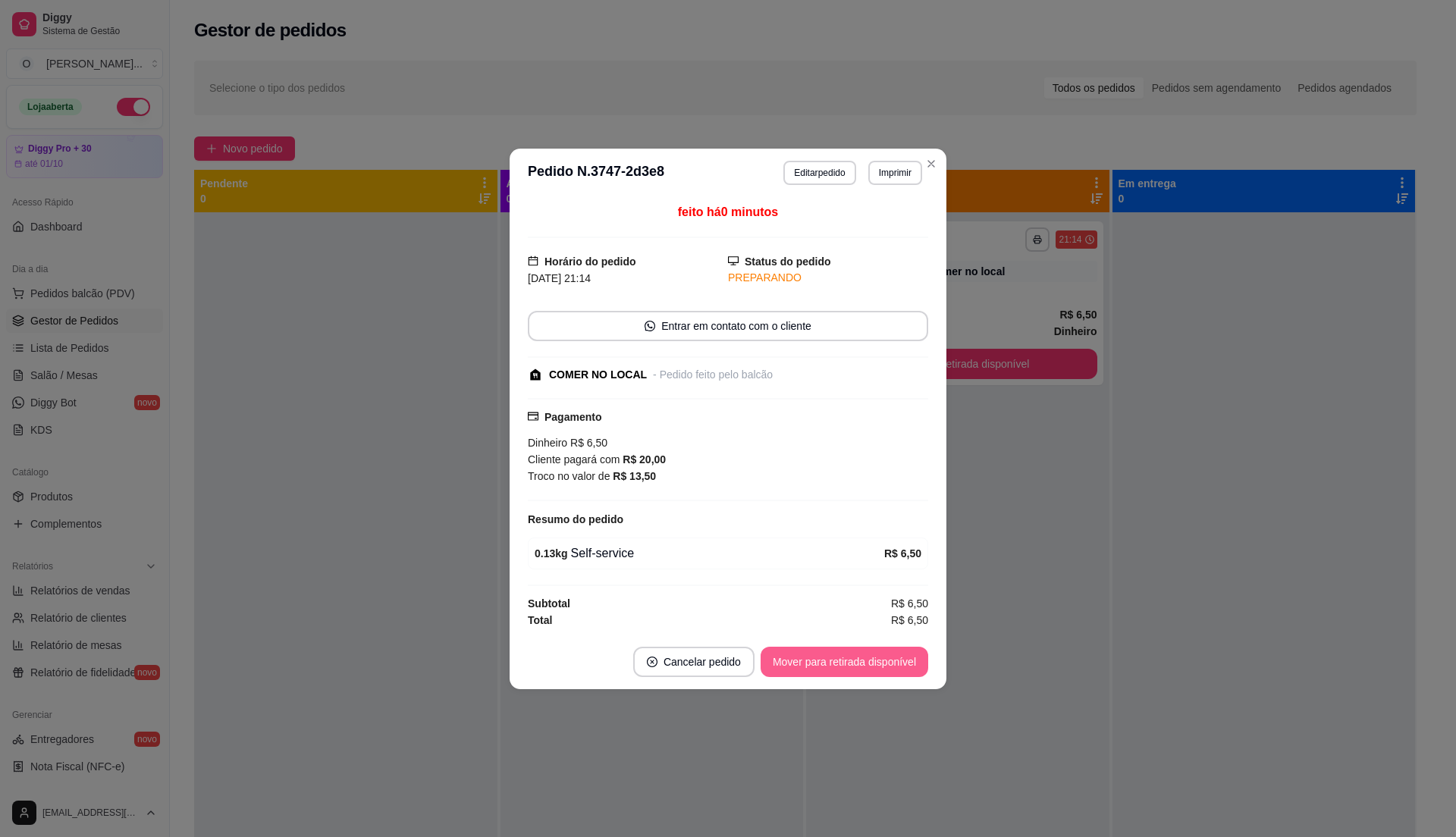
click at [837, 654] on button "Mover para retirada disponível" at bounding box center [844, 662] width 168 height 31
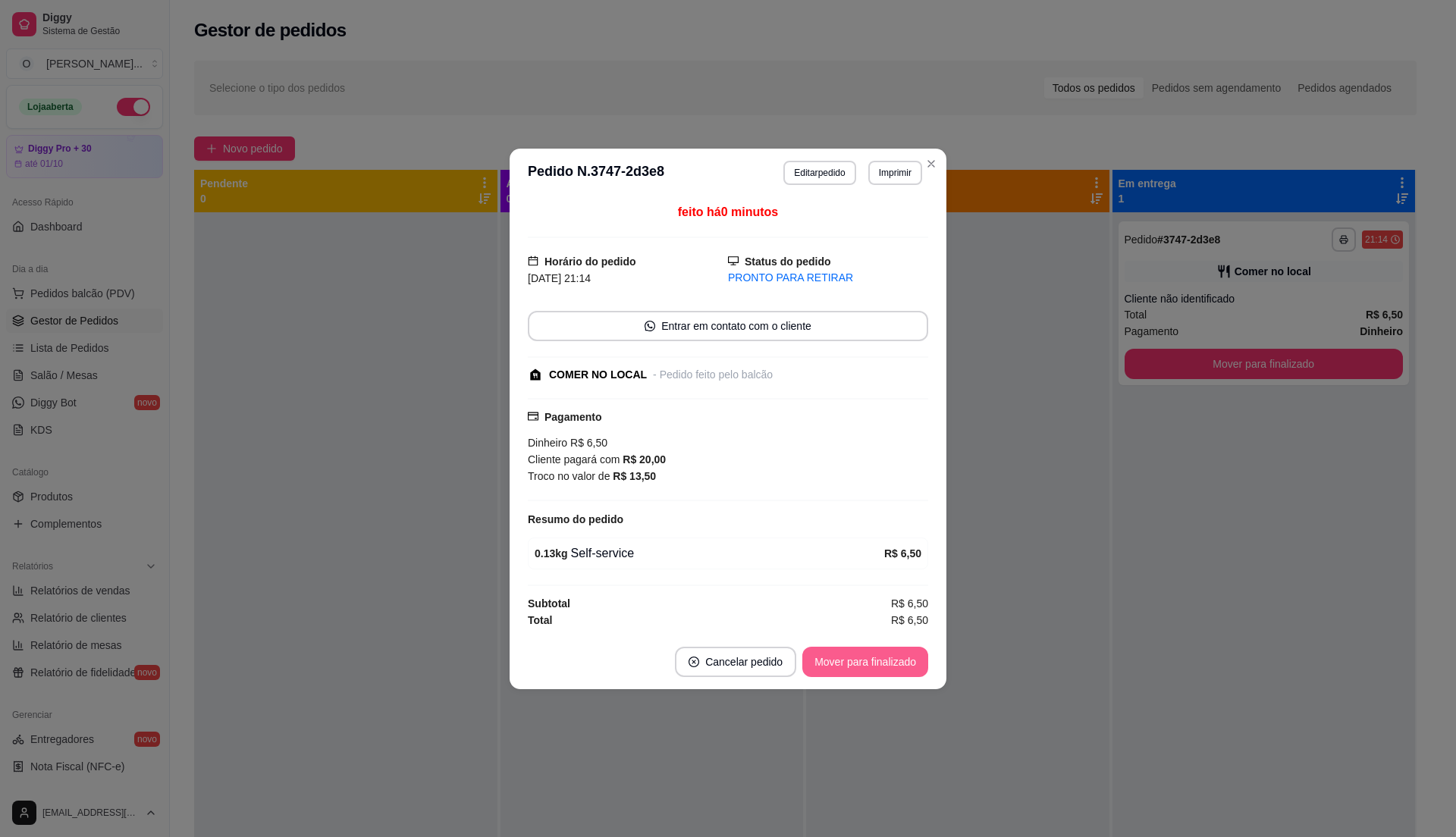
click at [836, 654] on button "Mover para finalizado" at bounding box center [865, 662] width 126 height 31
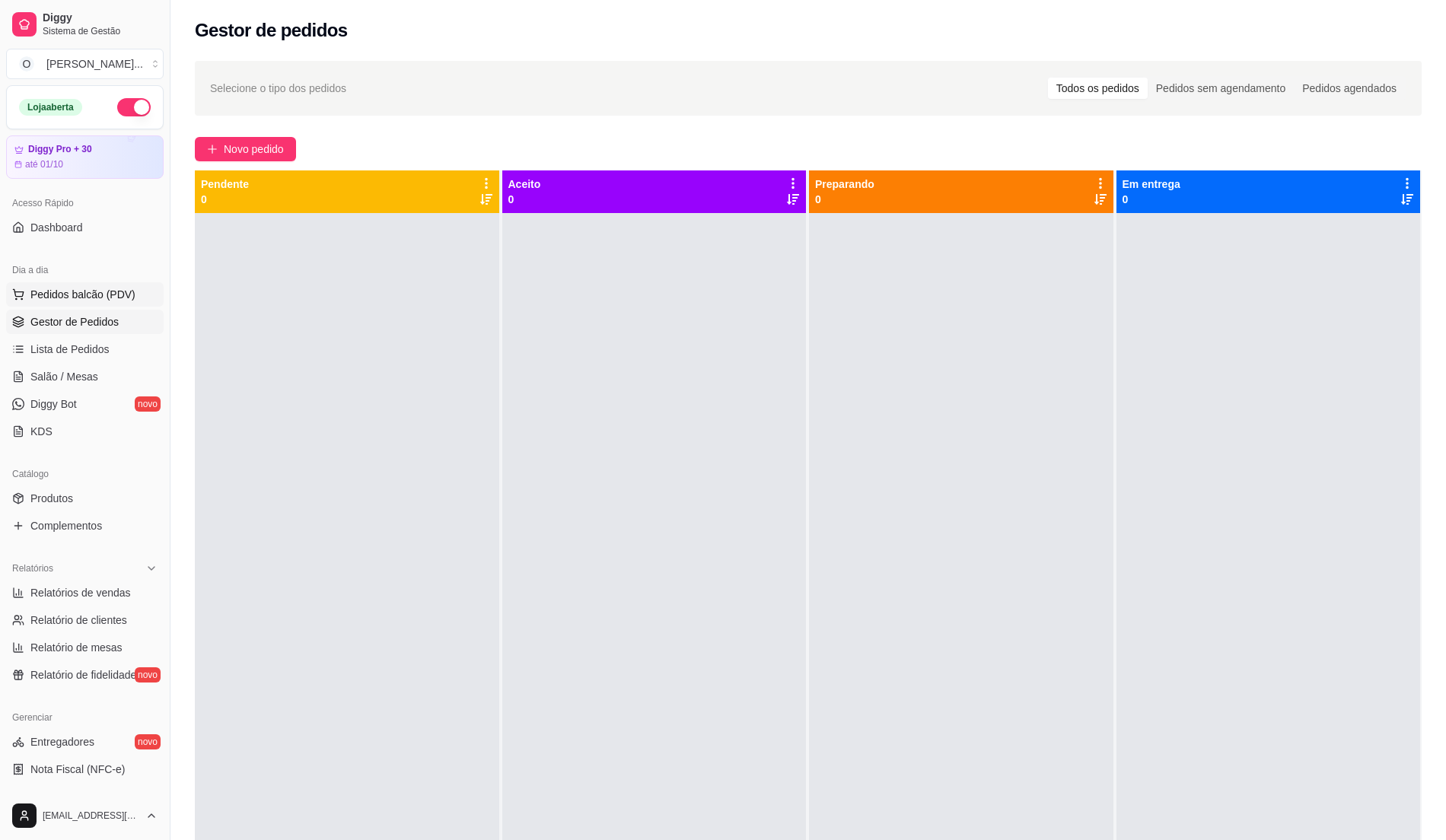
click at [99, 293] on span "Pedidos balcão (PDV)" at bounding box center [83, 294] width 105 height 15
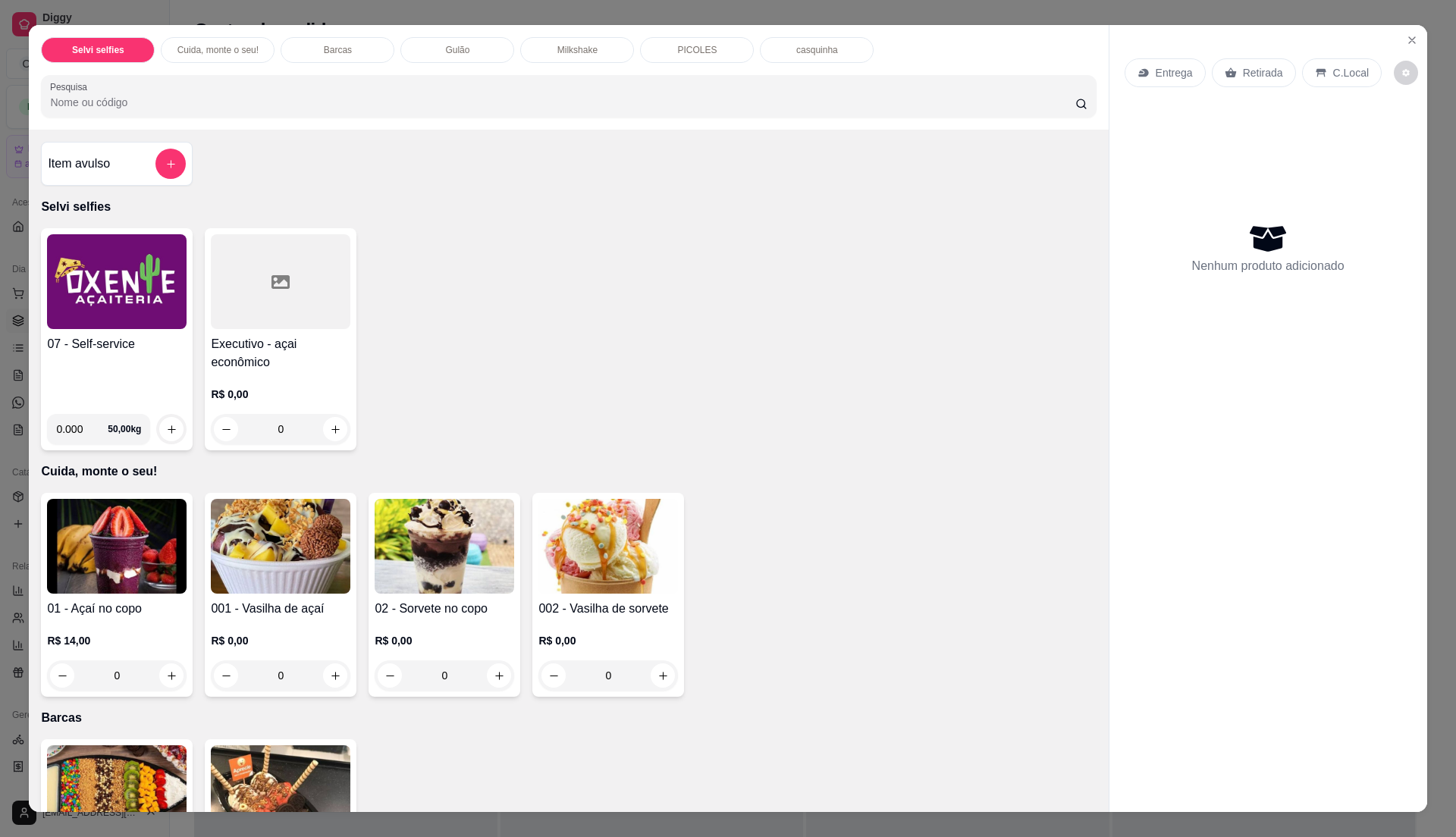
click at [138, 335] on div "07 - Self-service 0.000 50,00 kg" at bounding box center [117, 339] width 152 height 222
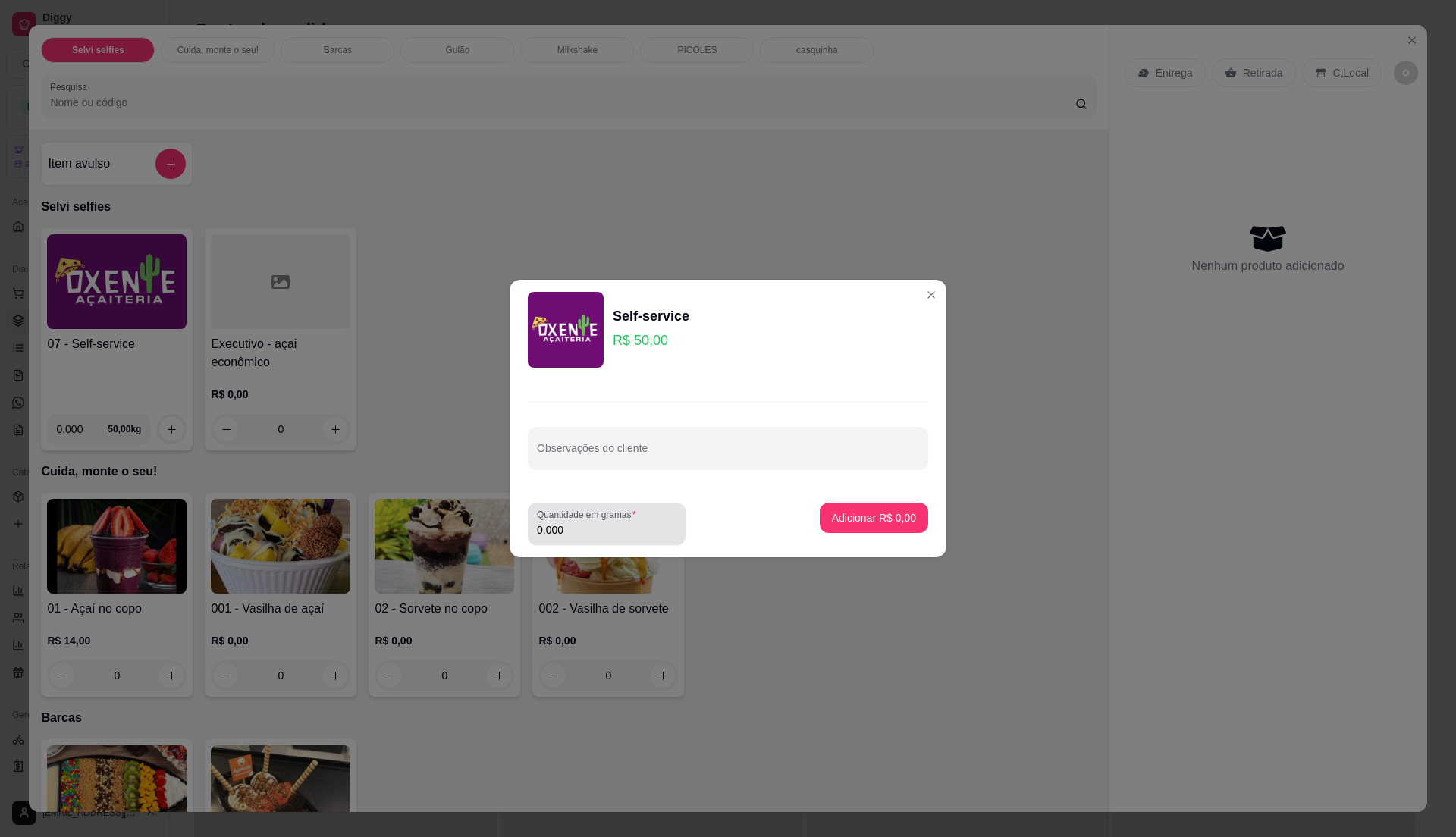
click at [645, 531] on input "0.000" at bounding box center [606, 529] width 140 height 15
click at [639, 531] on input "0" at bounding box center [606, 529] width 140 height 15
click at [615, 527] on input "0" at bounding box center [606, 529] width 140 height 15
type input "0.4"
click at [852, 522] on p "Adicionar R$ 20,00" at bounding box center [871, 518] width 91 height 15
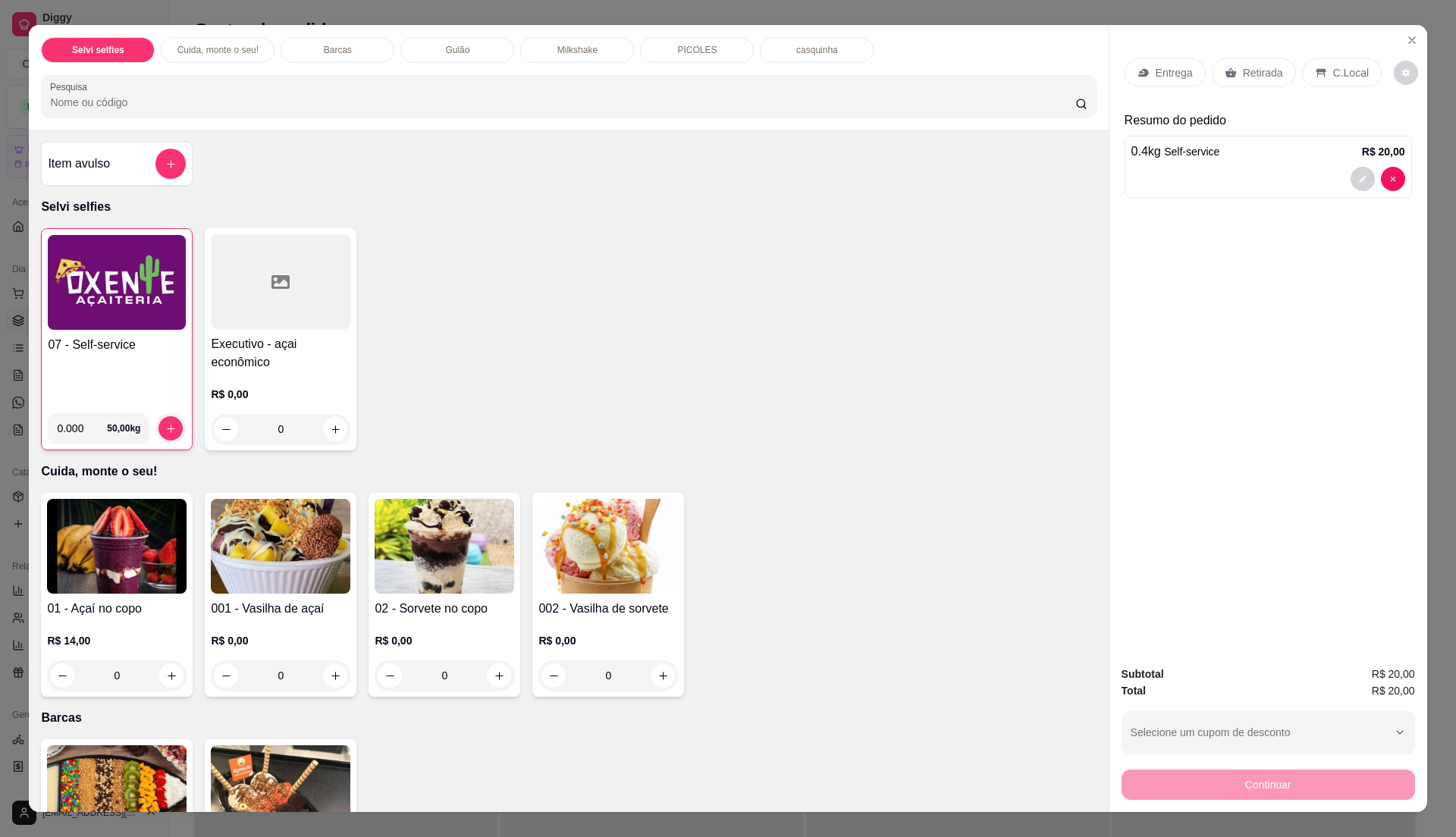
click at [155, 379] on div "07 - Self-service" at bounding box center [117, 368] width 138 height 65
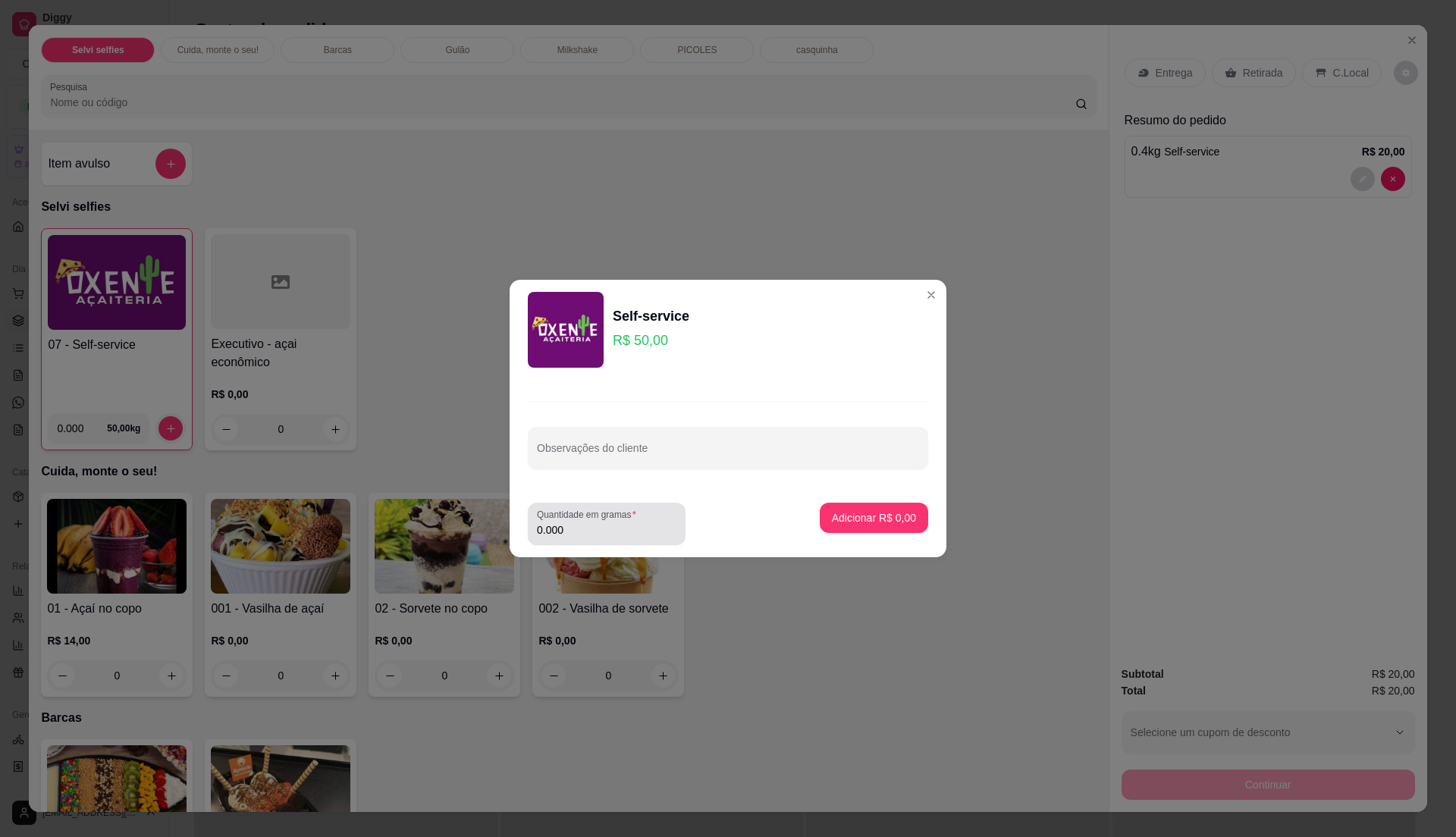
click at [583, 527] on input "0.000" at bounding box center [606, 529] width 140 height 15
click at [583, 527] on input "0" at bounding box center [606, 529] width 140 height 15
type input "0.25"
click at [875, 519] on p "Adicionar R$ 12,50" at bounding box center [871, 518] width 91 height 15
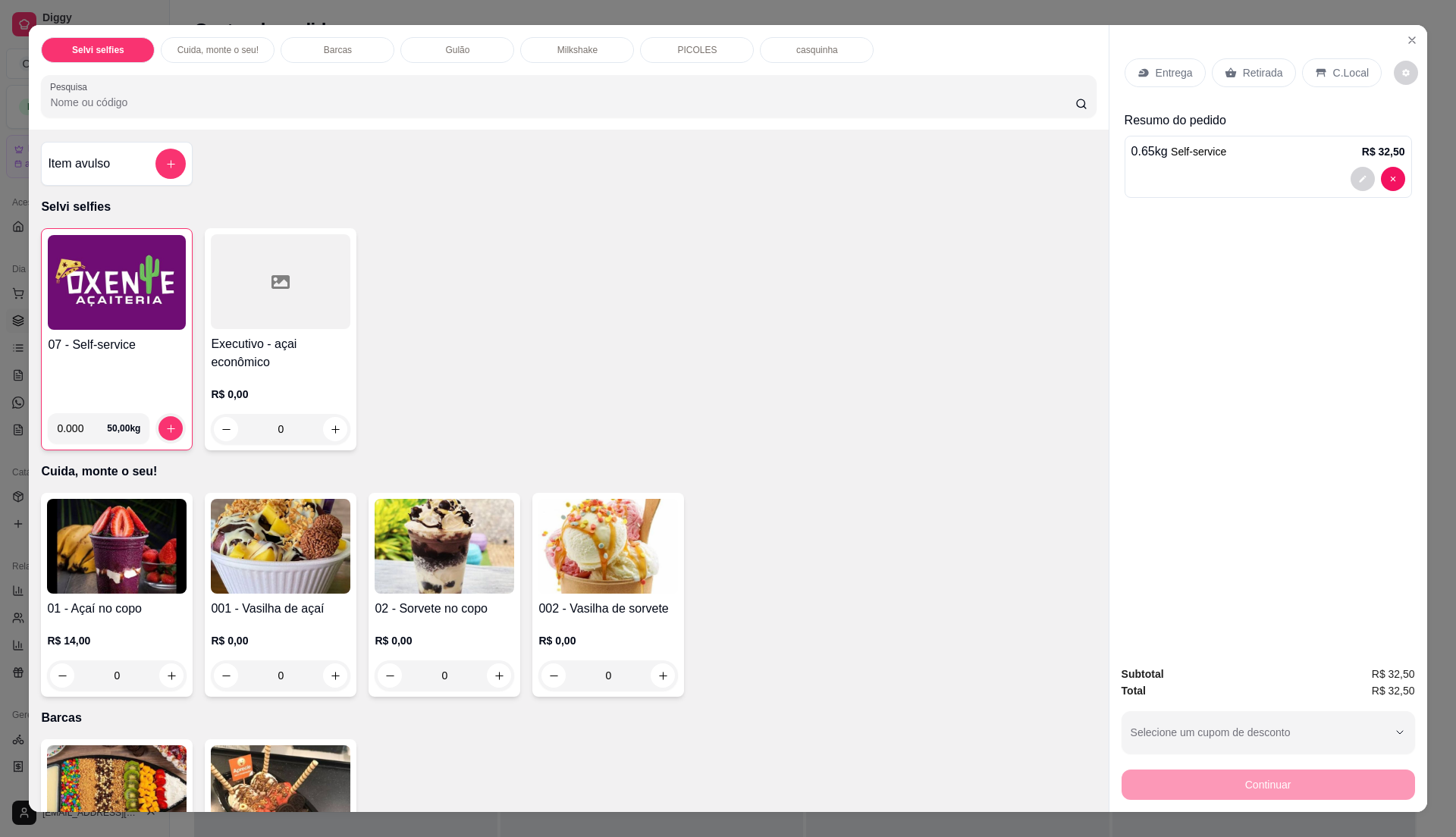
drag, startPoint x: 1330, startPoint y: 67, endPoint x: 1329, endPoint y: 86, distance: 19.0
click at [1333, 68] on p "C.Local" at bounding box center [1351, 73] width 36 height 15
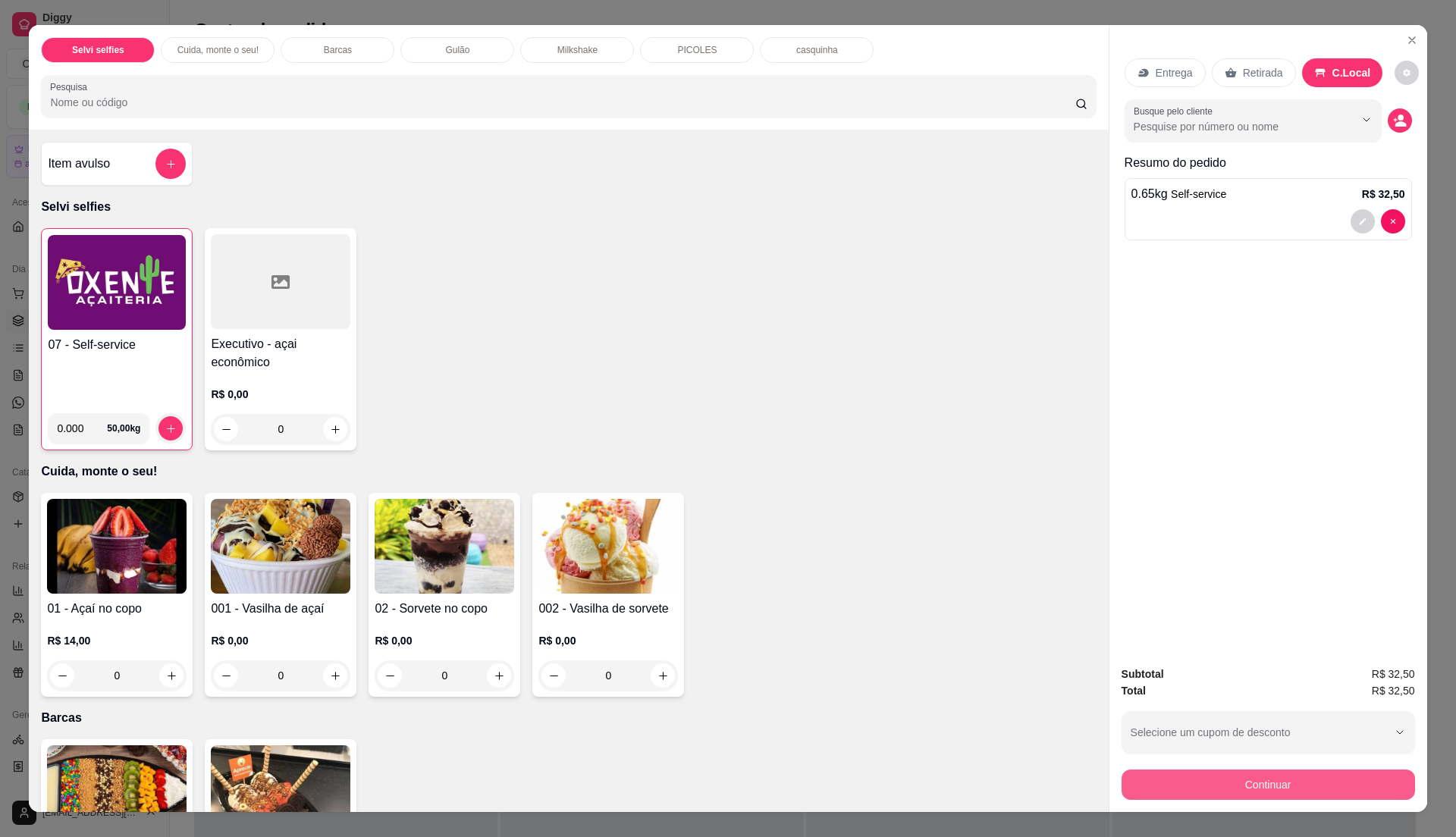
click at [1208, 777] on button "Continuar" at bounding box center [1268, 785] width 293 height 31
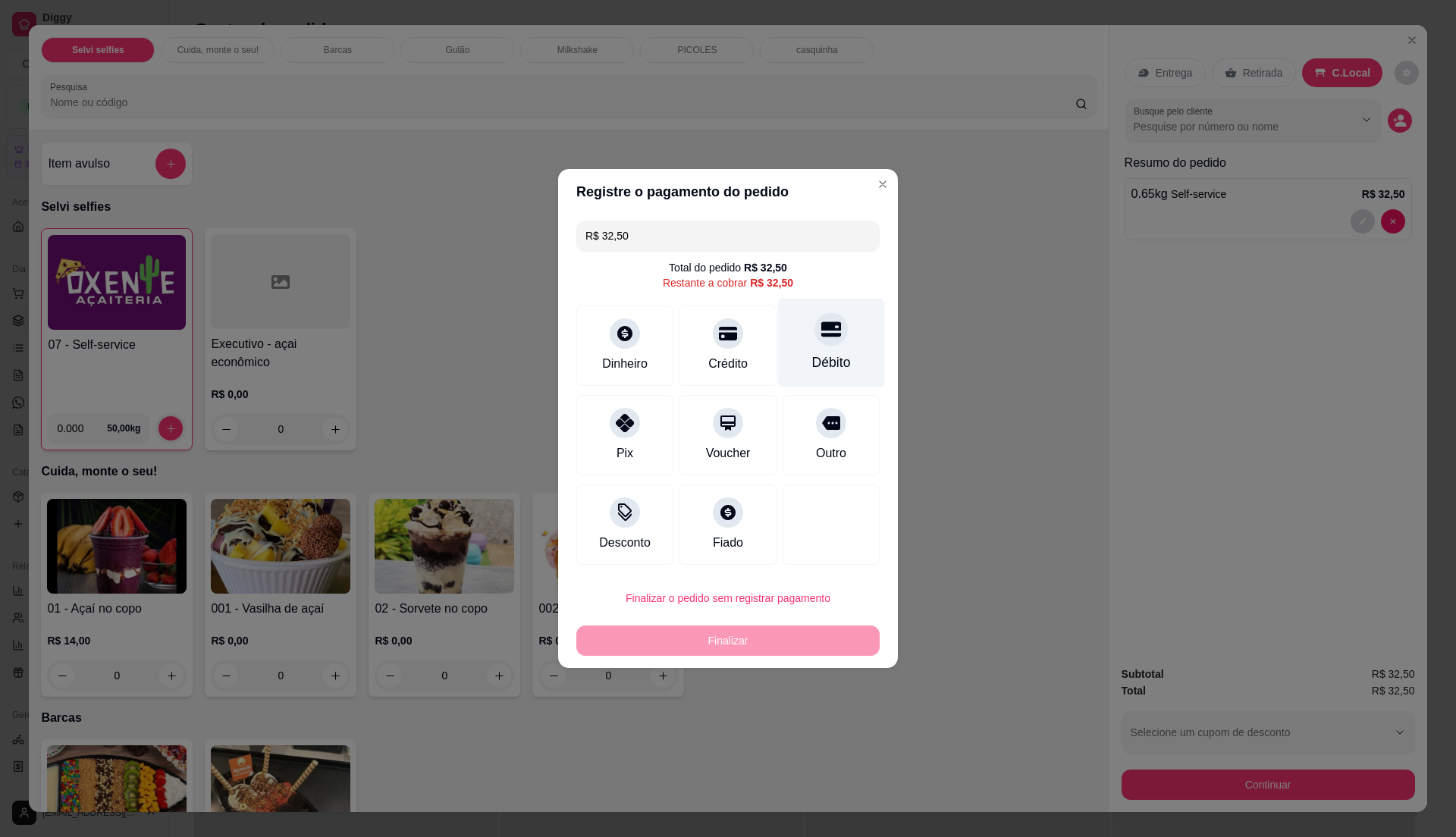
click at [813, 355] on div "Débito" at bounding box center [831, 362] width 39 height 20
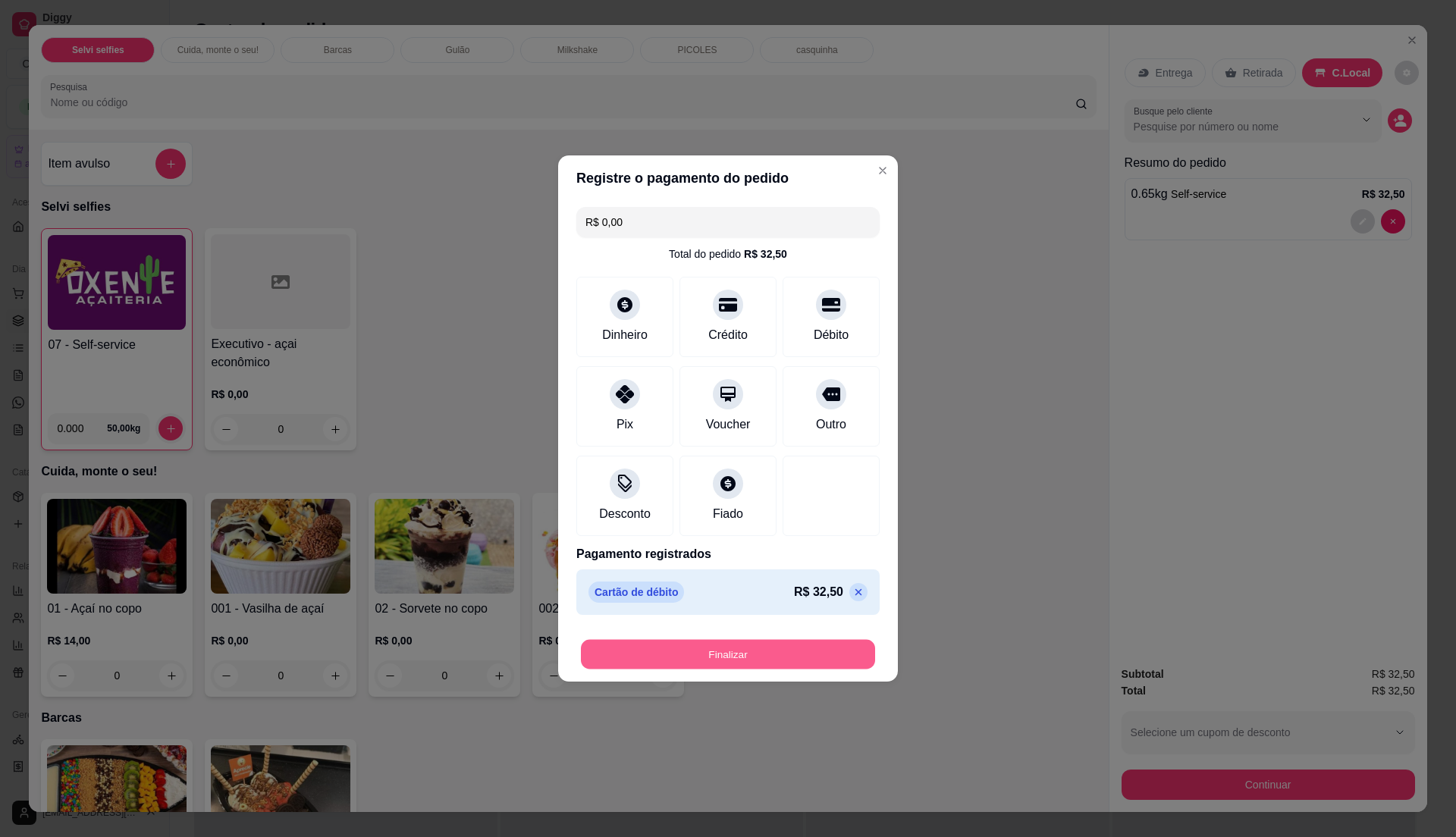
click at [744, 654] on button "Finalizar" at bounding box center [728, 654] width 294 height 30
type input "-R$ 32,50"
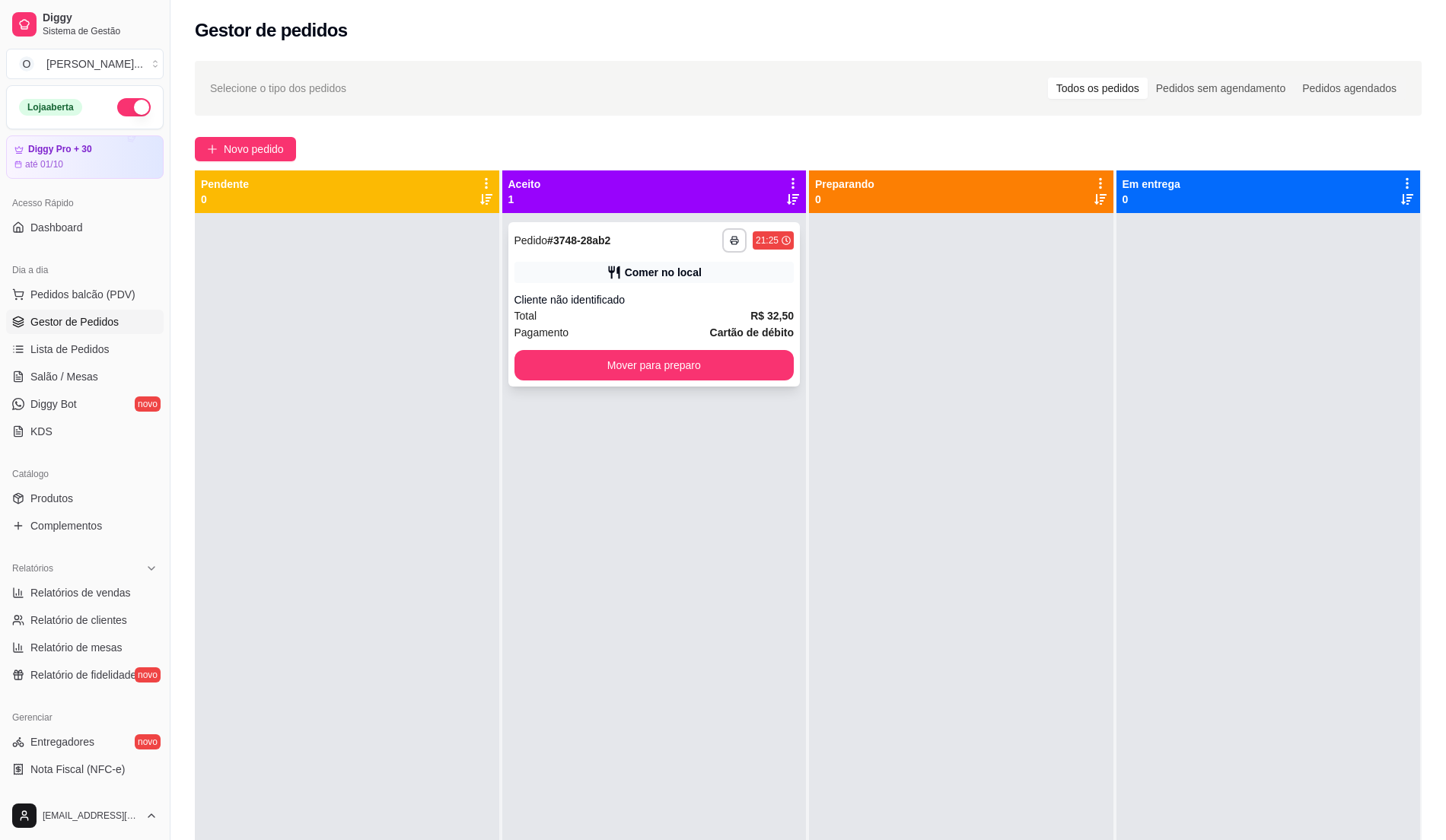
click at [721, 306] on div "Cliente não identificado" at bounding box center [654, 300] width 280 height 15
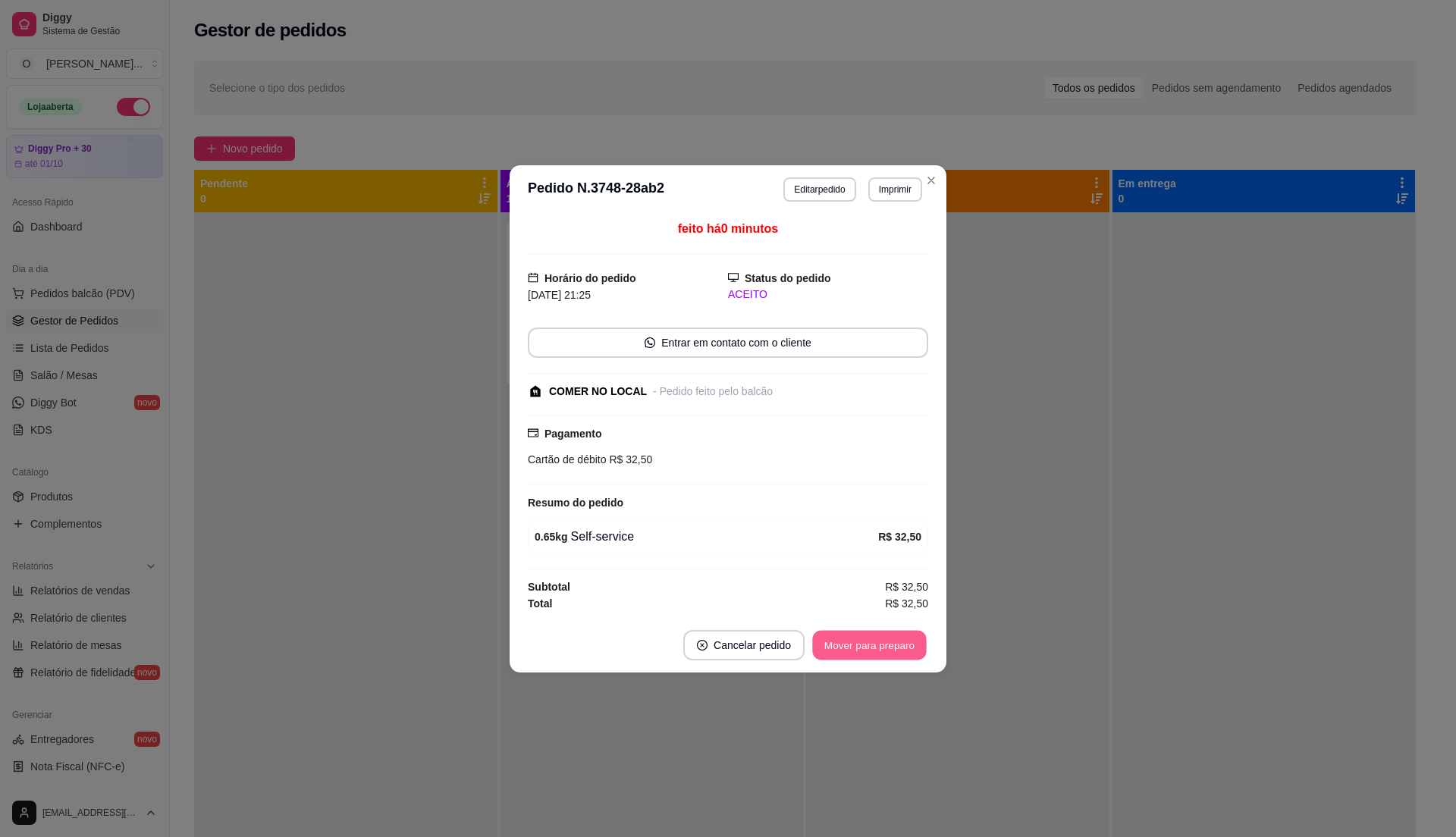
click at [880, 650] on button "Mover para preparo" at bounding box center [868, 644] width 114 height 30
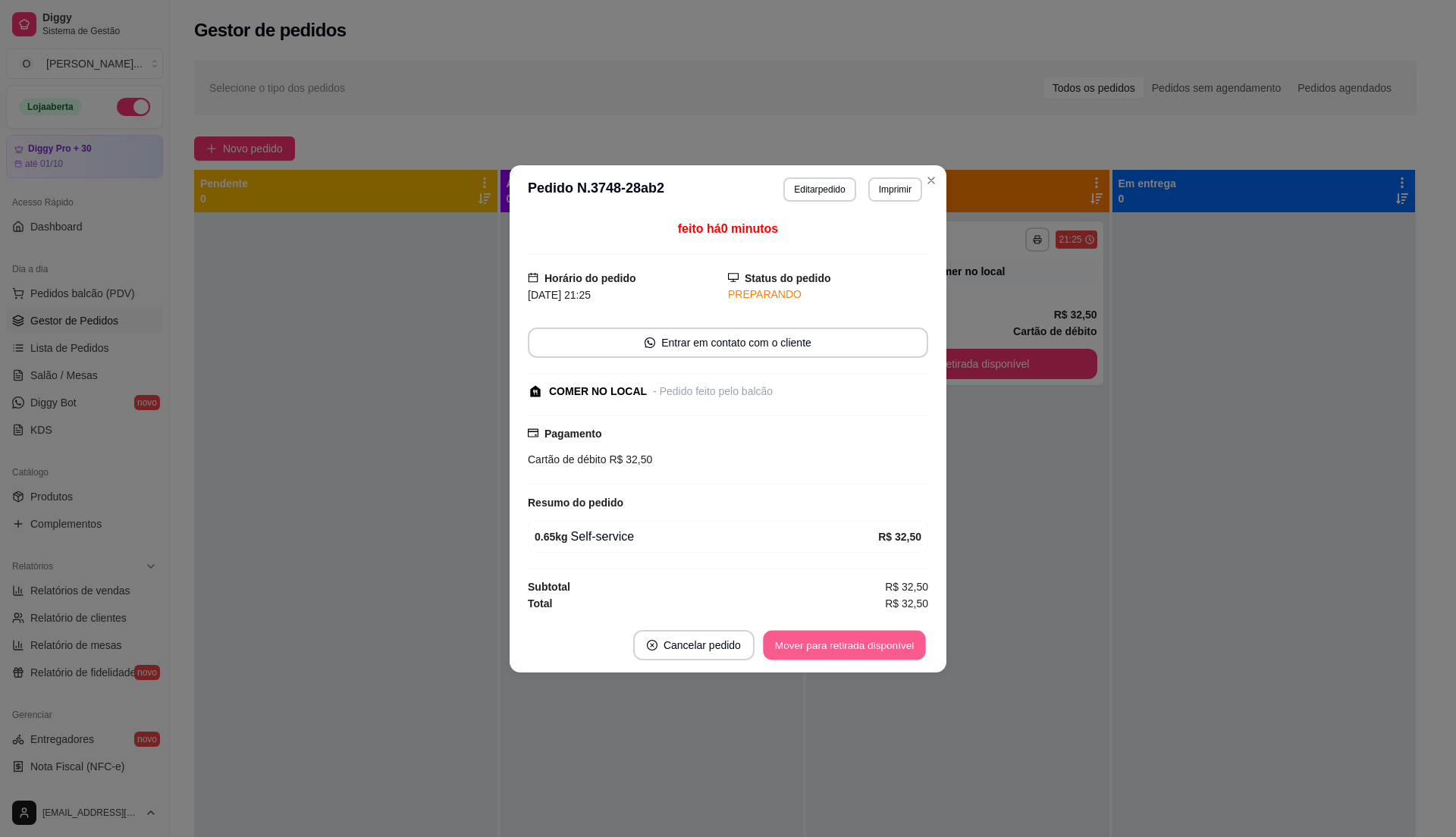
click at [880, 644] on button "Mover para retirada disponível" at bounding box center [843, 644] width 162 height 30
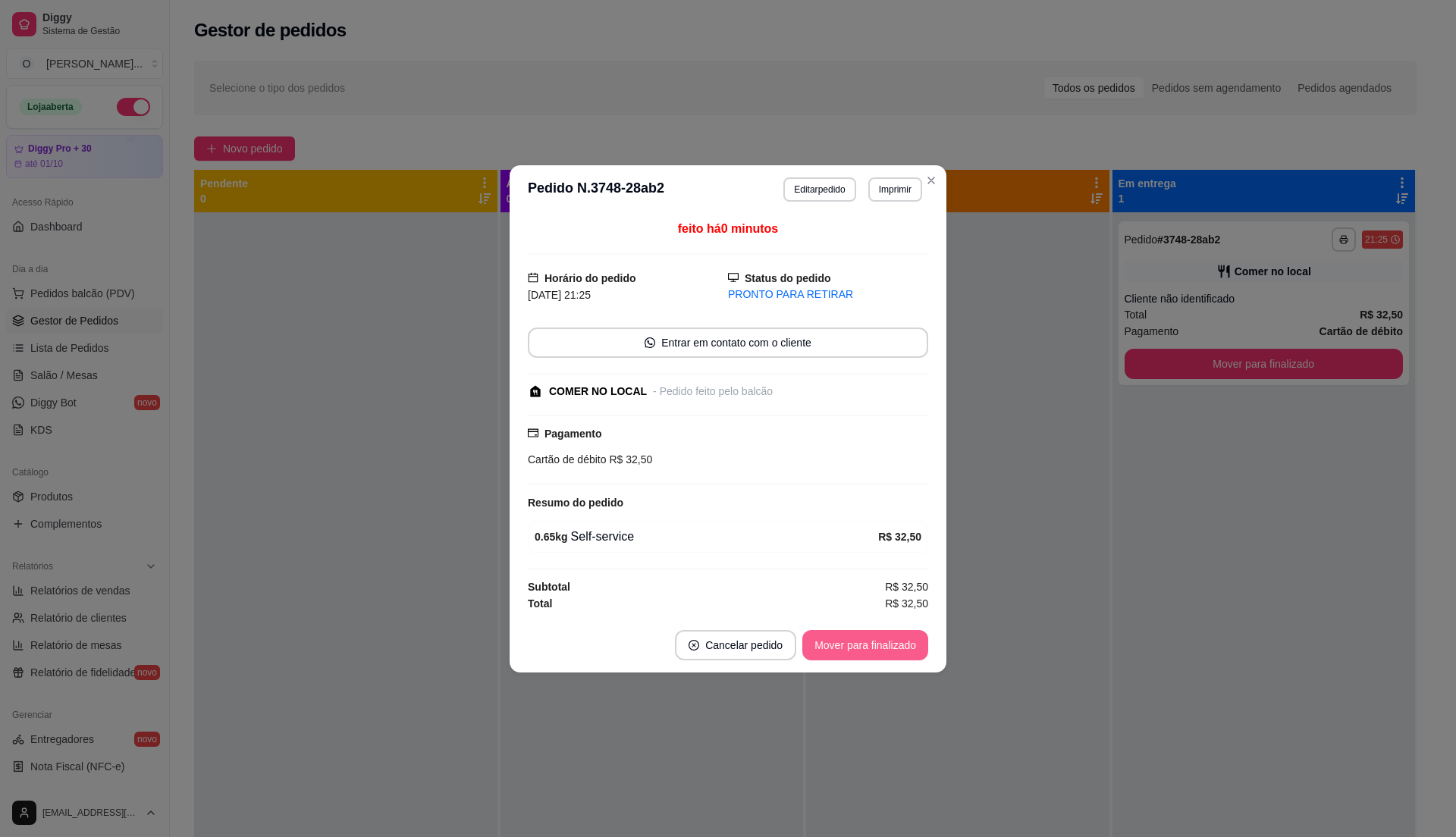
click at [880, 644] on button "Mover para finalizado" at bounding box center [865, 645] width 126 height 31
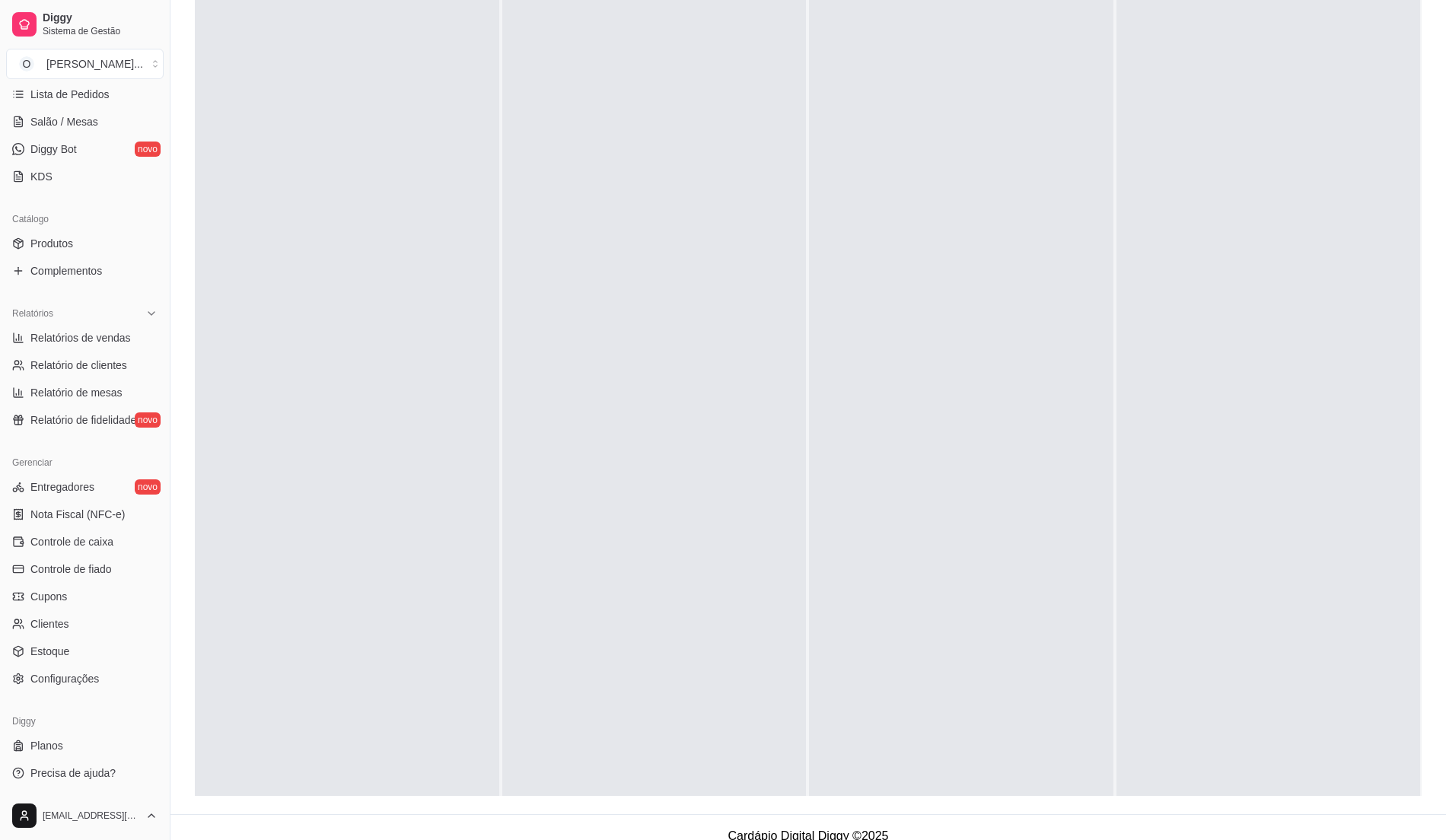
scroll to position [232, 0]
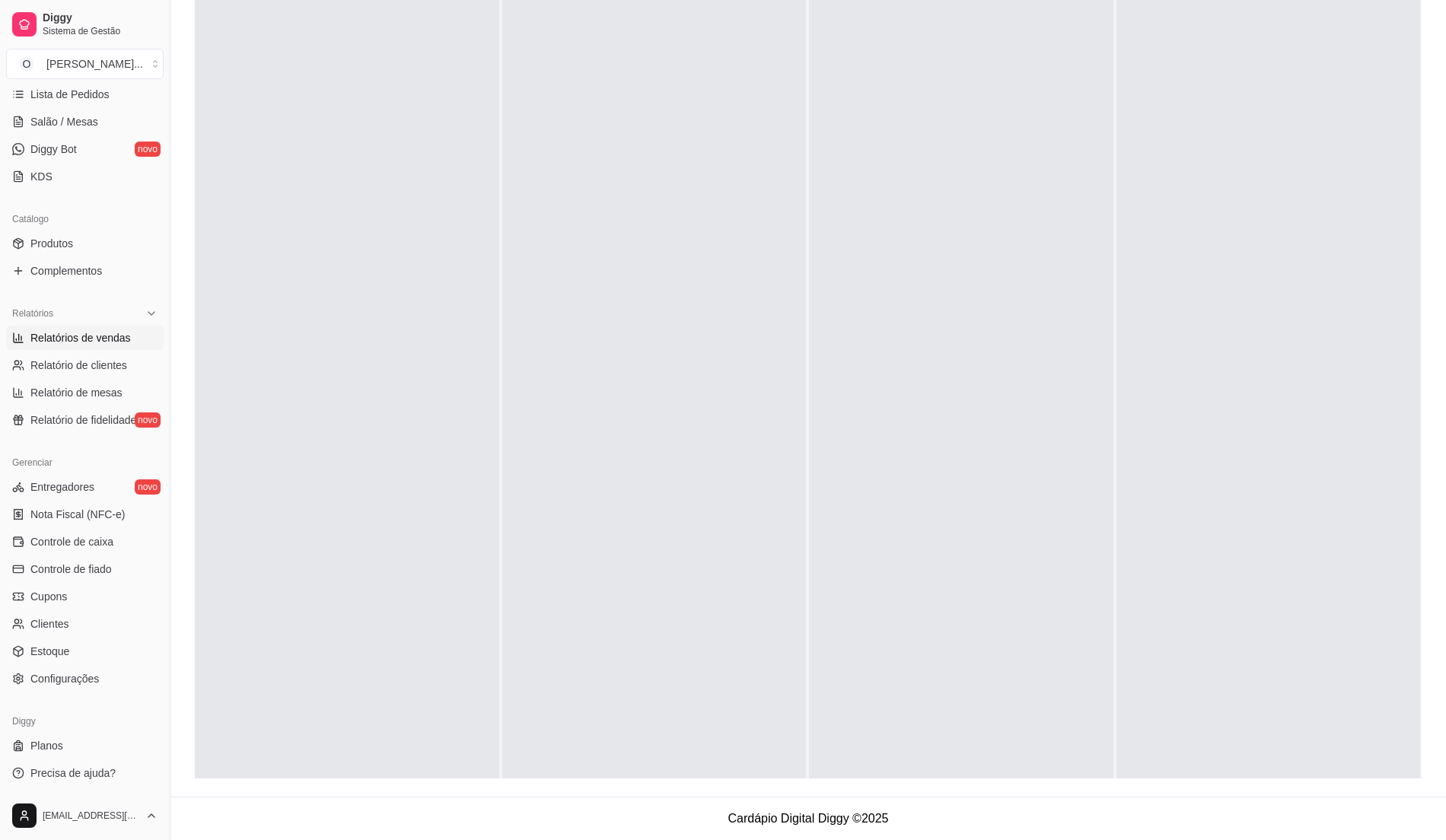
click at [92, 329] on link "Relatórios de vendas" at bounding box center [85, 338] width 158 height 24
select select "ALL"
select select "0"
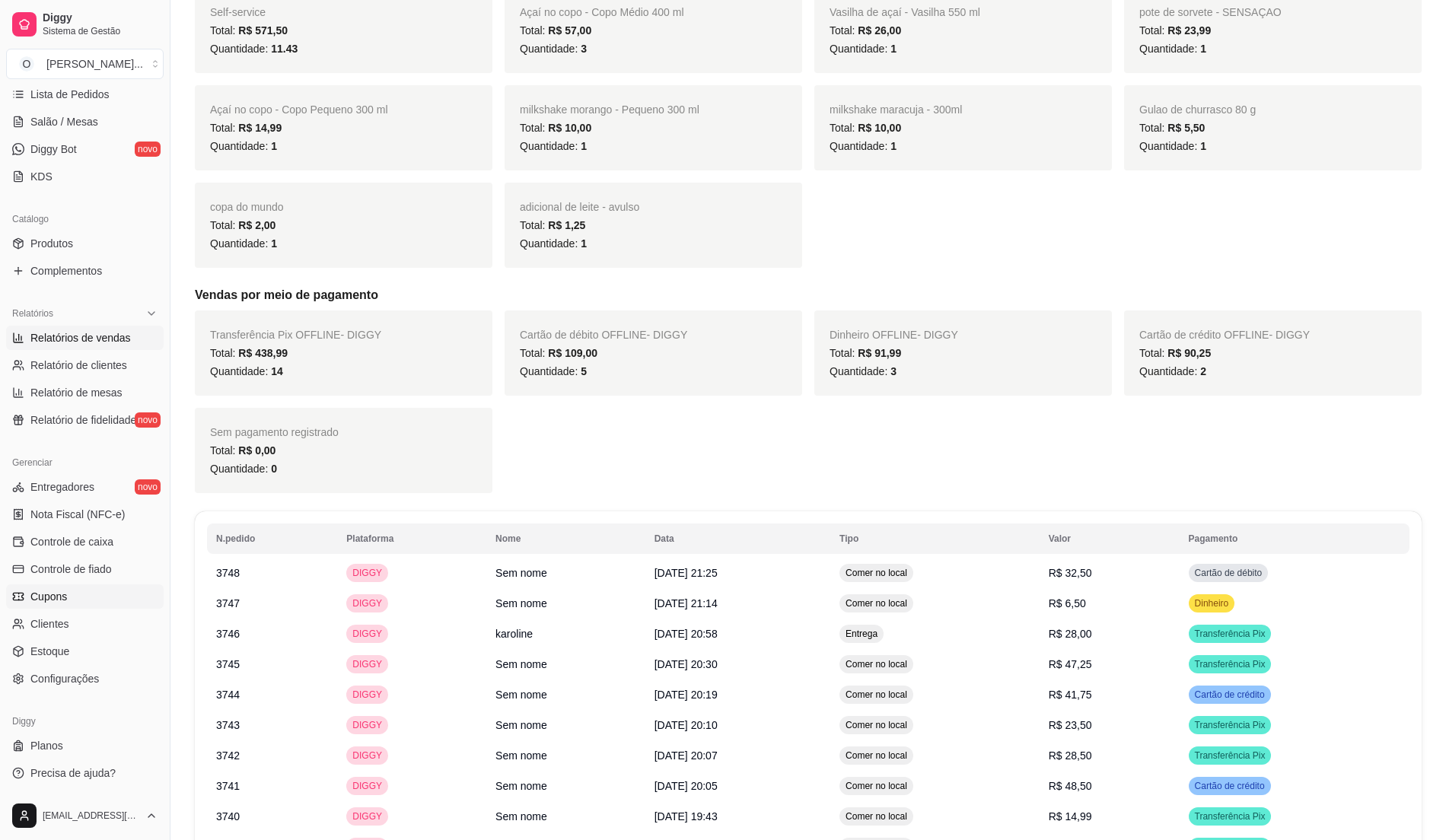
scroll to position [406, 0]
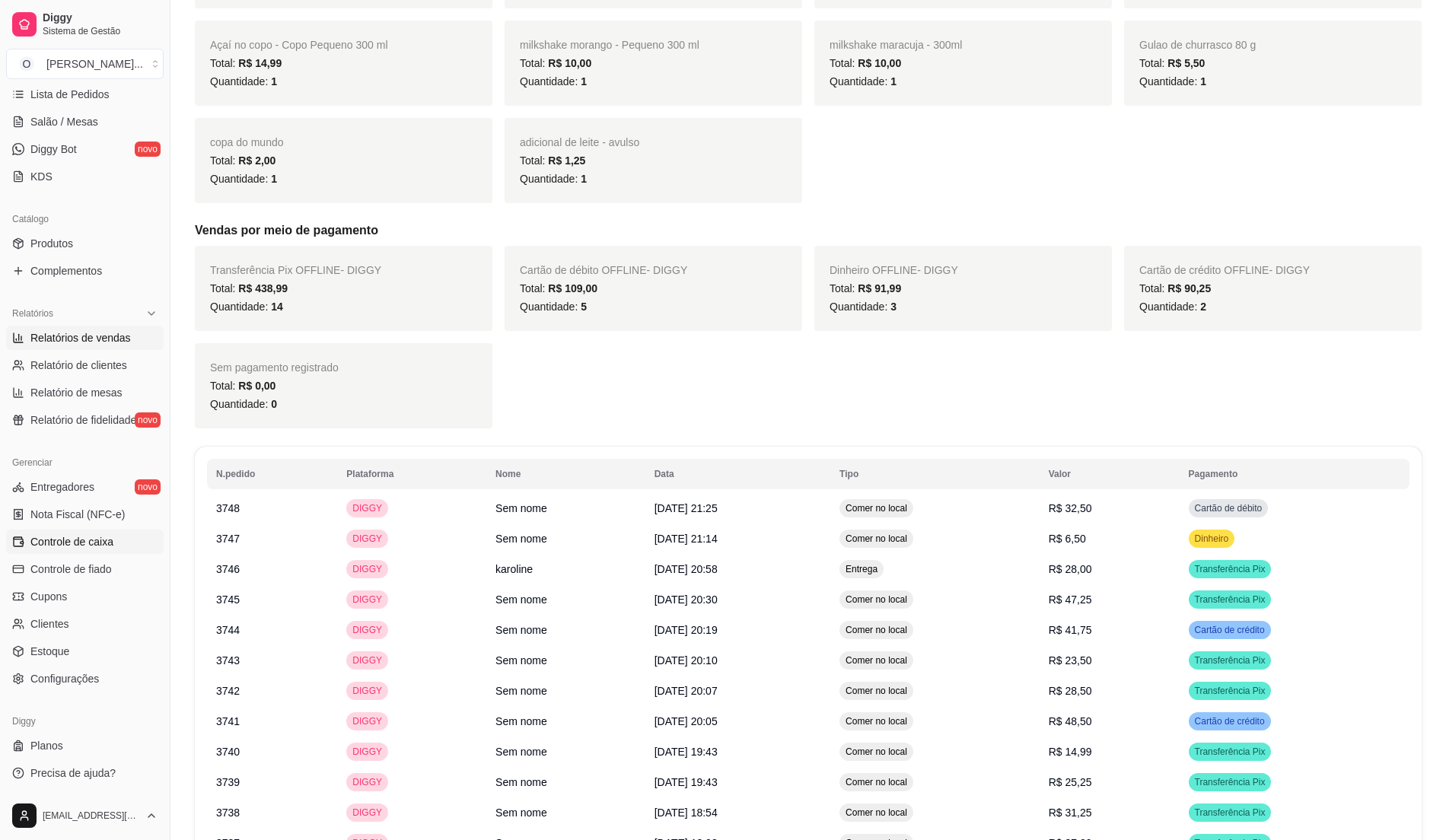
click at [111, 540] on span "Controle de caixa" at bounding box center [72, 541] width 83 height 15
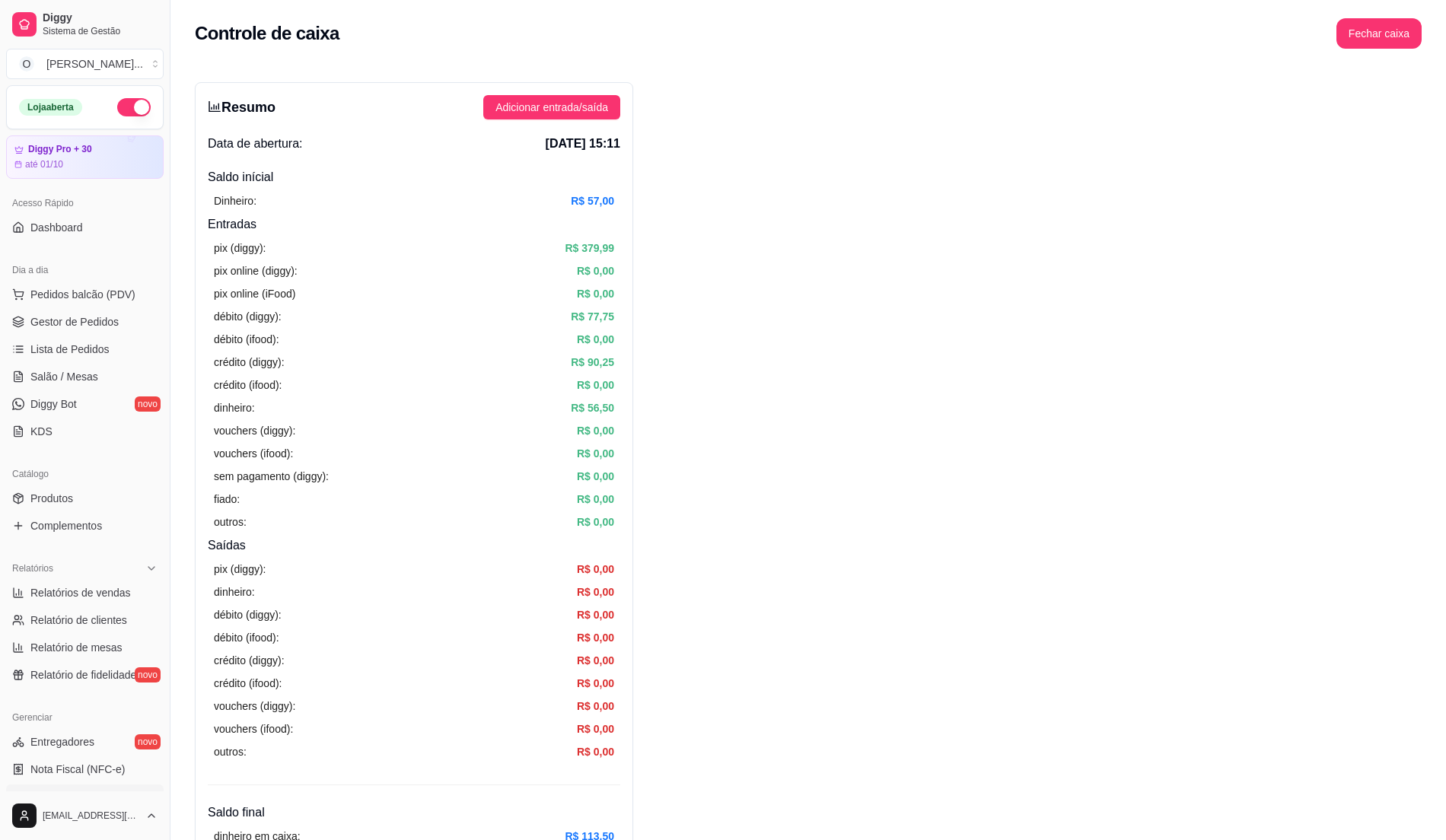
scroll to position [203, 0]
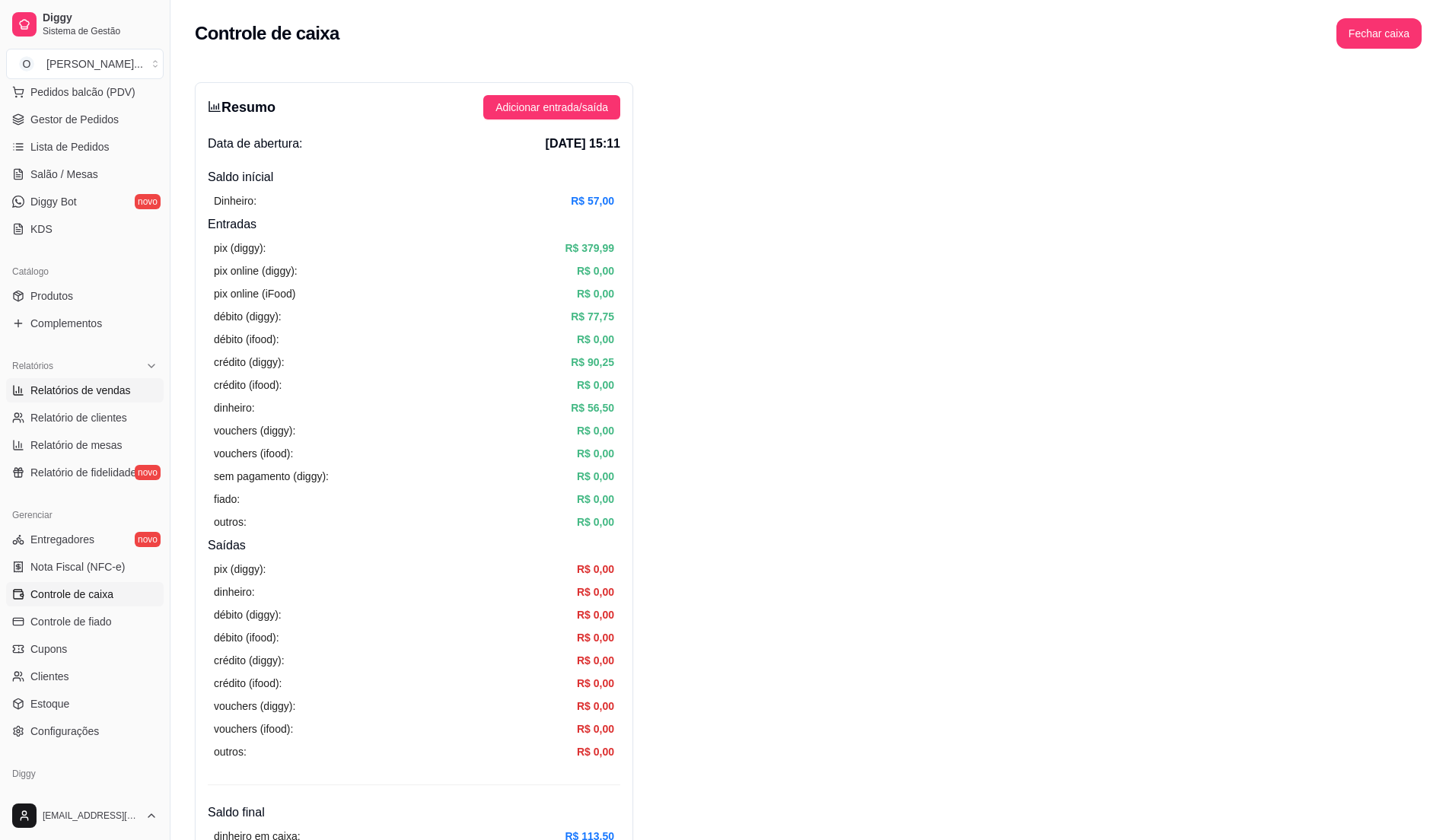
click at [99, 402] on link "Relatórios de vendas" at bounding box center [85, 390] width 158 height 24
select select "ALL"
select select "0"
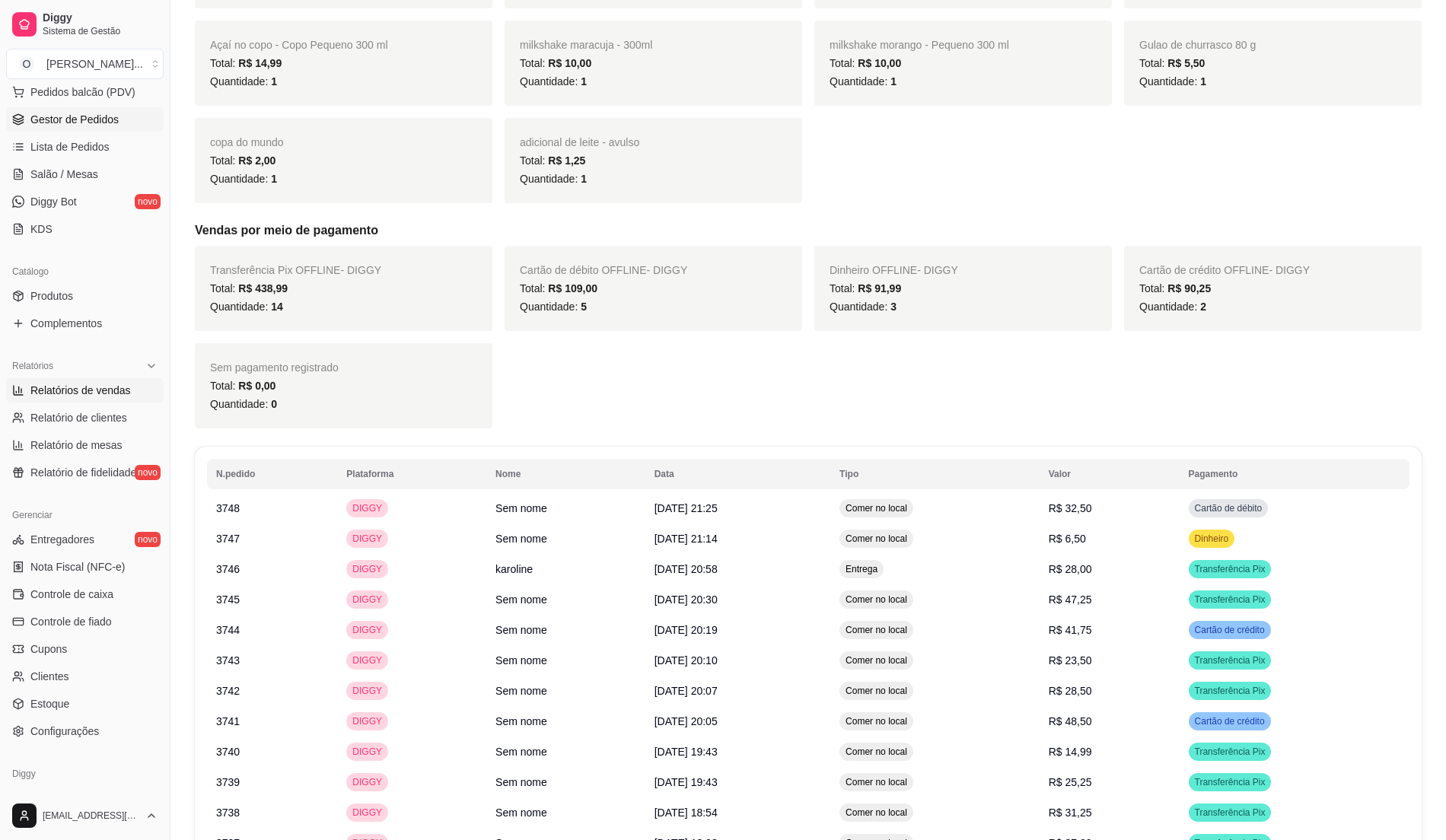
scroll to position [101, 0]
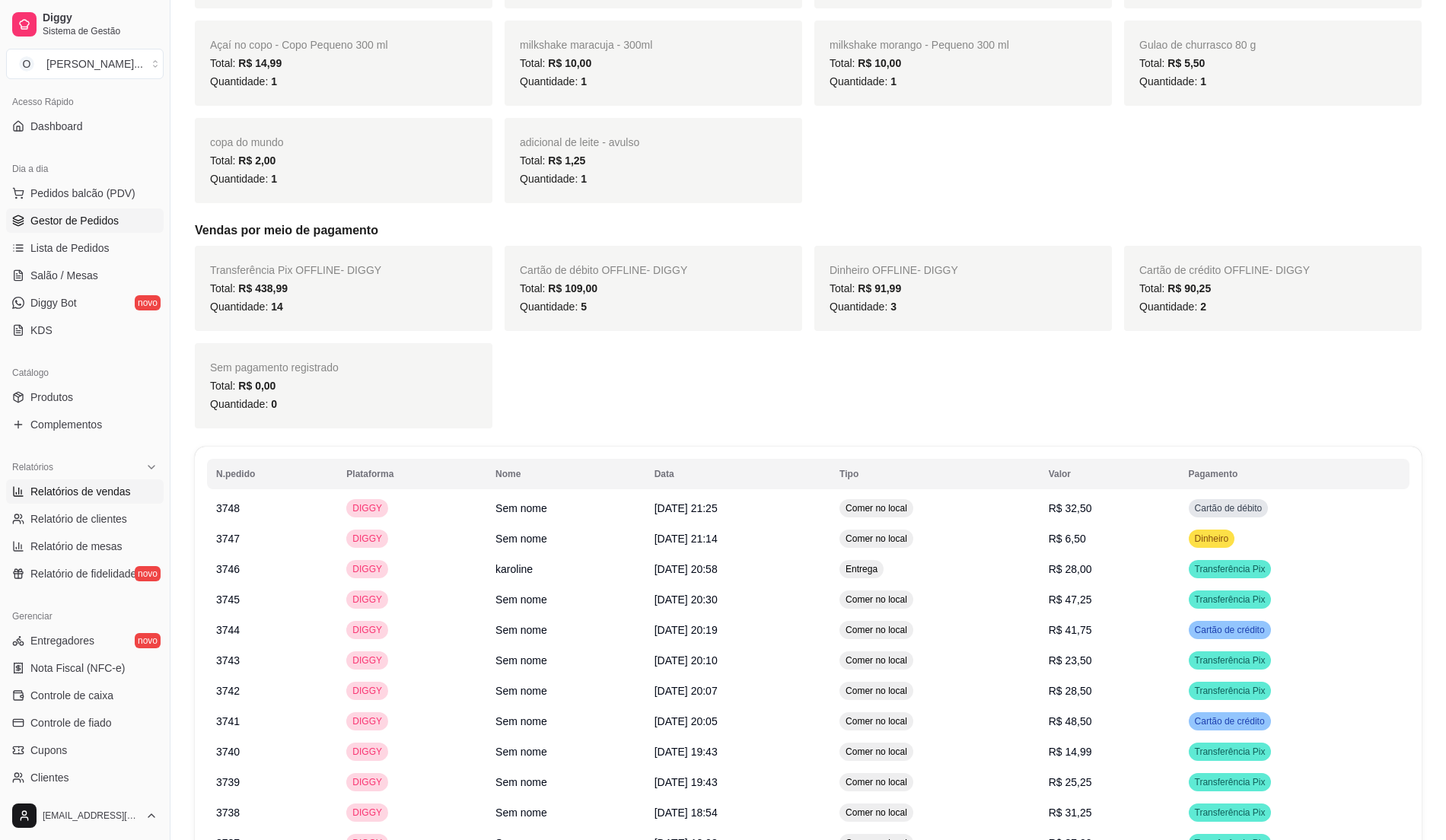
click at [59, 214] on span "Gestor de Pedidos" at bounding box center [75, 221] width 88 height 15
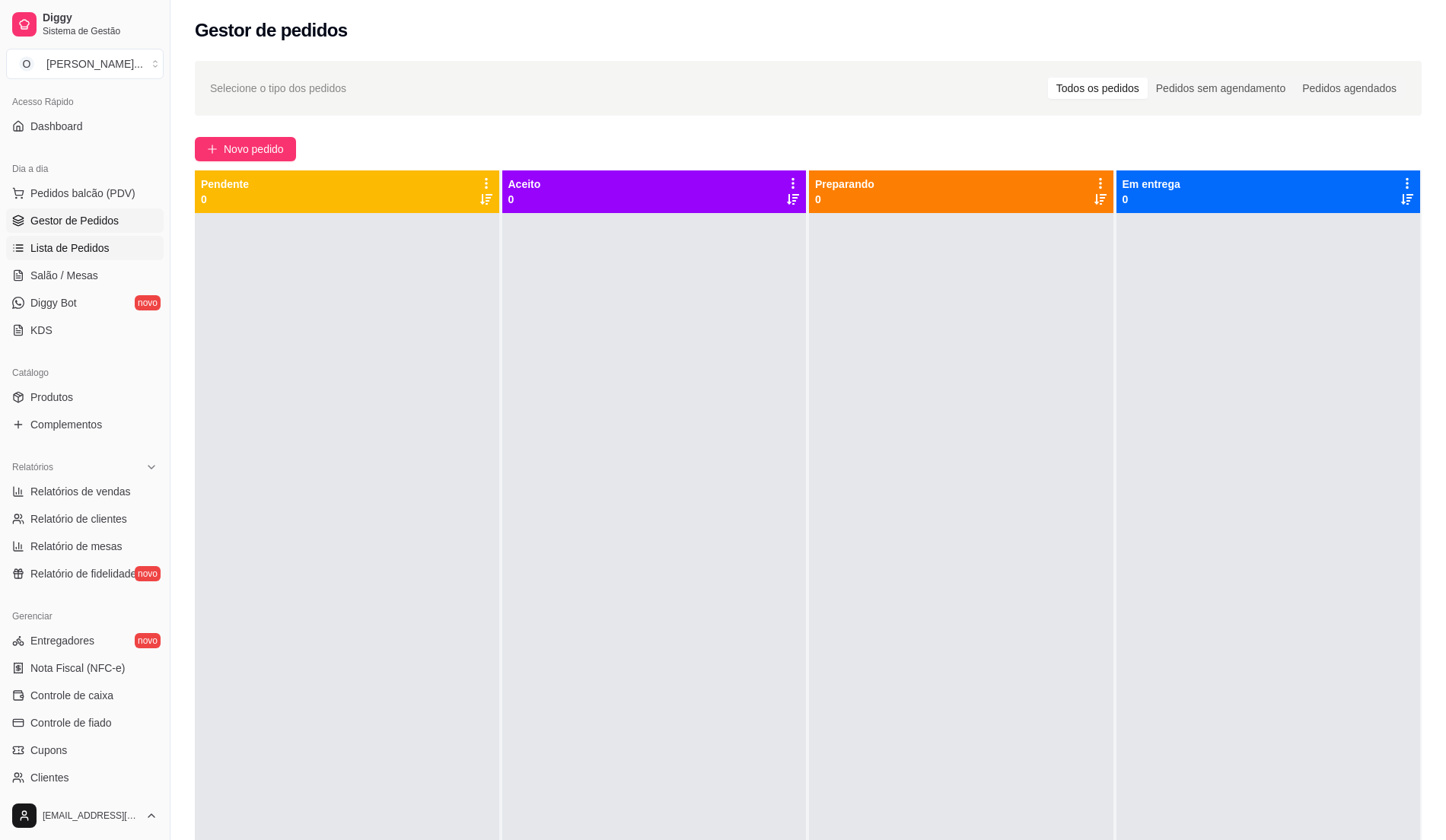
click at [95, 251] on span "Lista de Pedidos" at bounding box center [70, 248] width 79 height 15
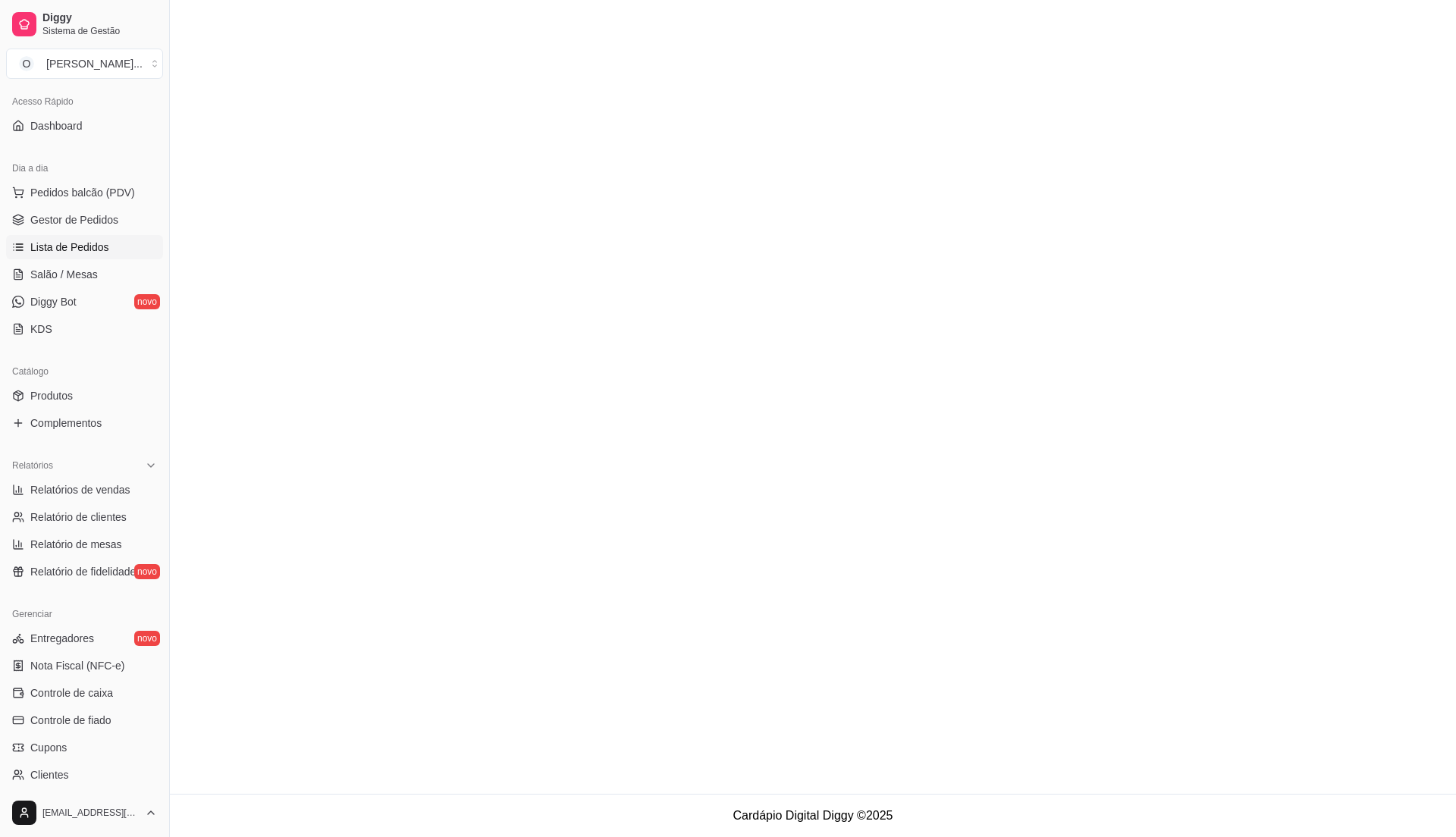
click at [99, 242] on span "Lista de Pedidos" at bounding box center [70, 247] width 79 height 15
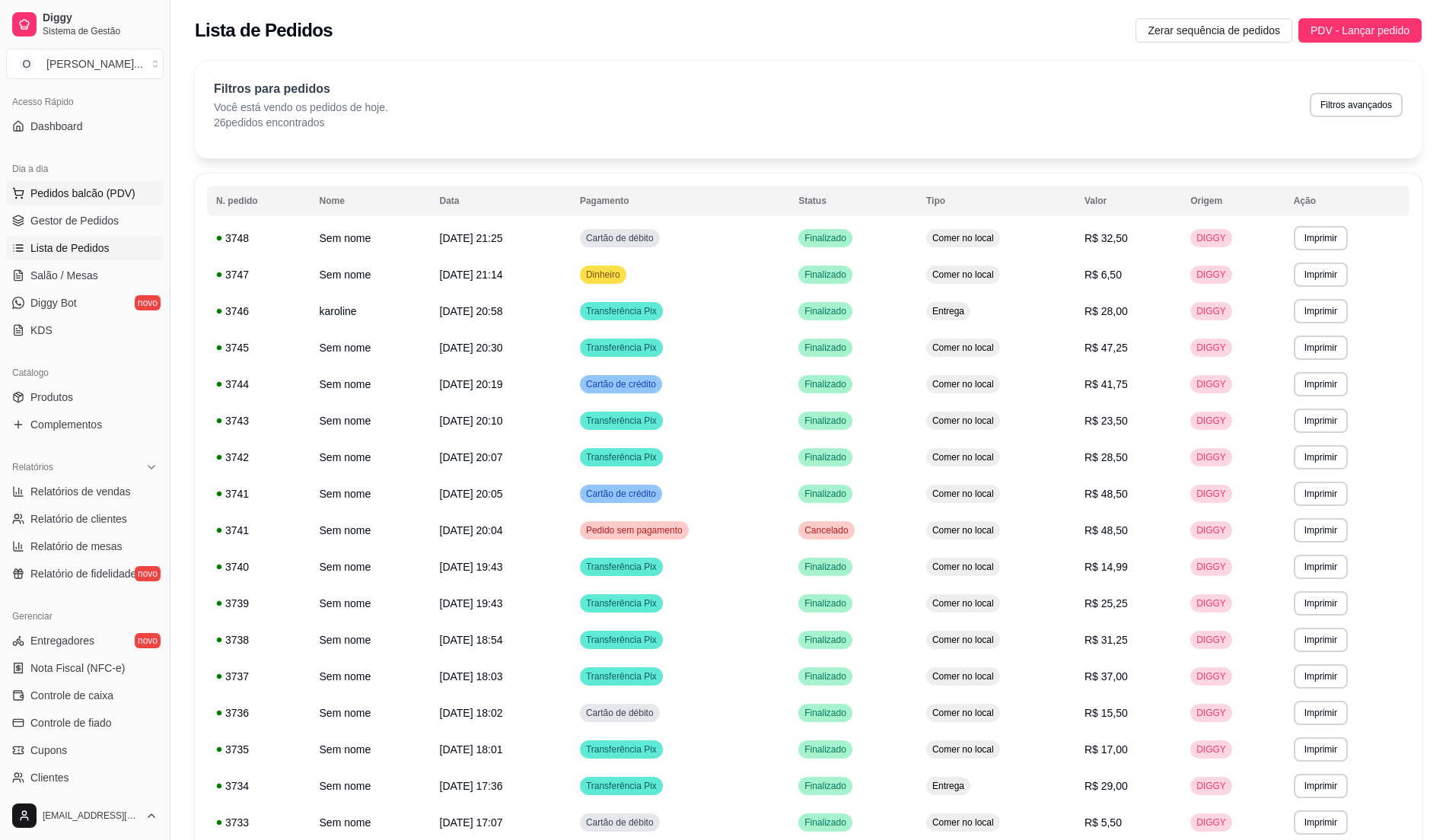
click at [86, 202] on button "Pedidos balcão (PDV)" at bounding box center [85, 193] width 158 height 24
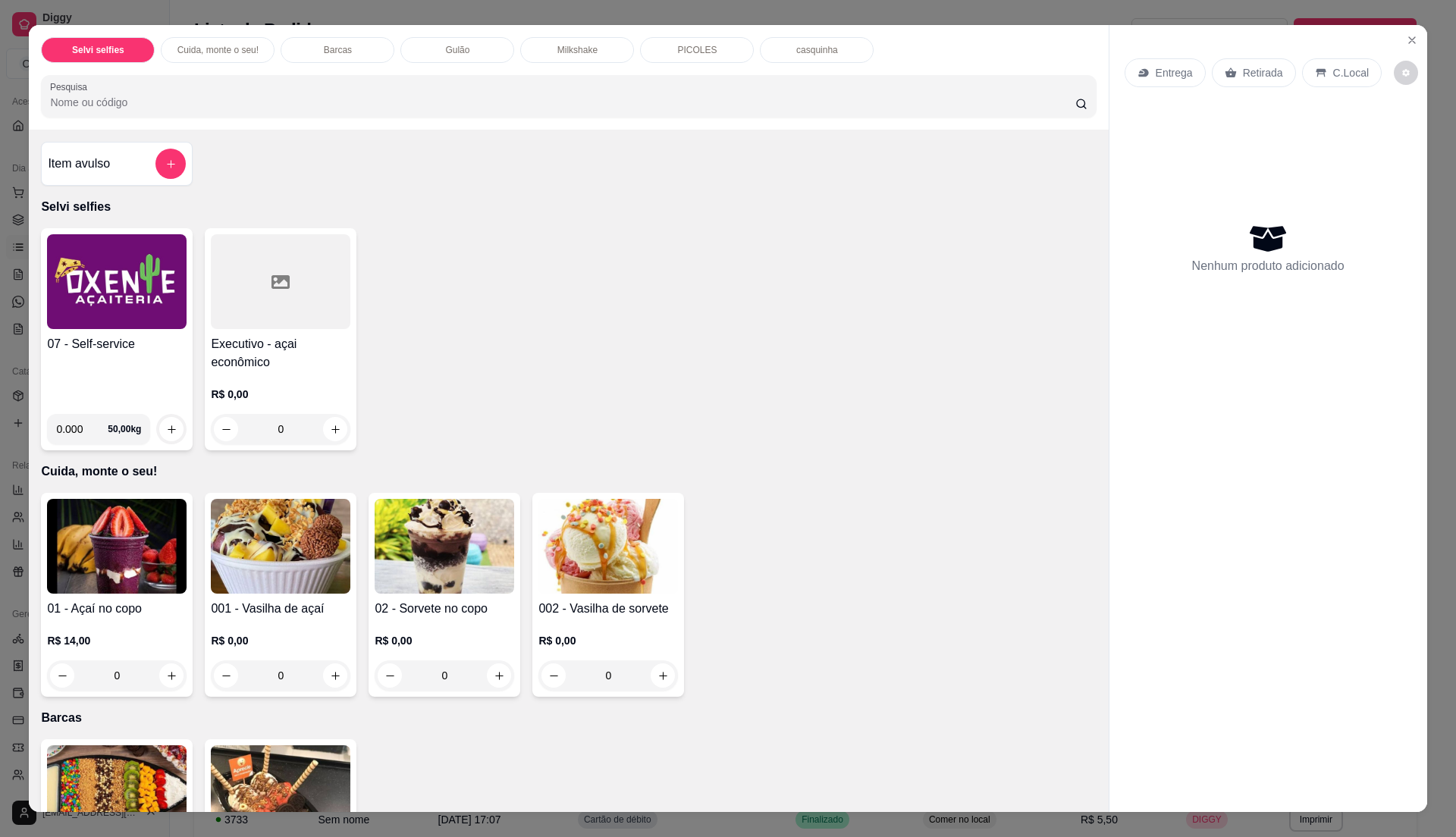
click at [90, 303] on img at bounding box center [117, 282] width 140 height 95
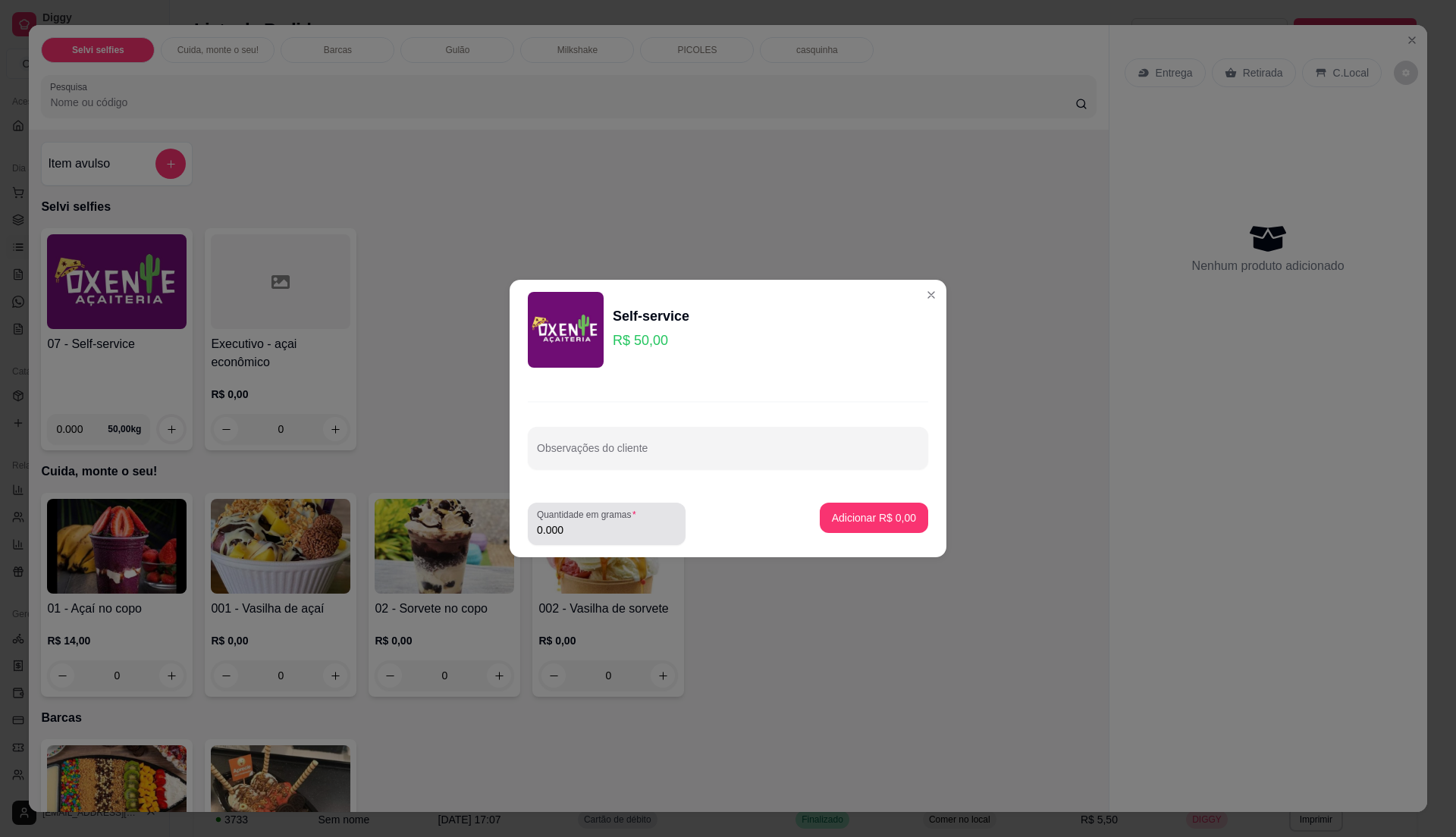
click at [658, 510] on div "0.000" at bounding box center [606, 524] width 140 height 31
click at [635, 527] on input "0.000" at bounding box center [606, 529] width 140 height 15
type input "0.375"
click at [859, 517] on p "Adicionar R$ 18,75" at bounding box center [871, 518] width 91 height 15
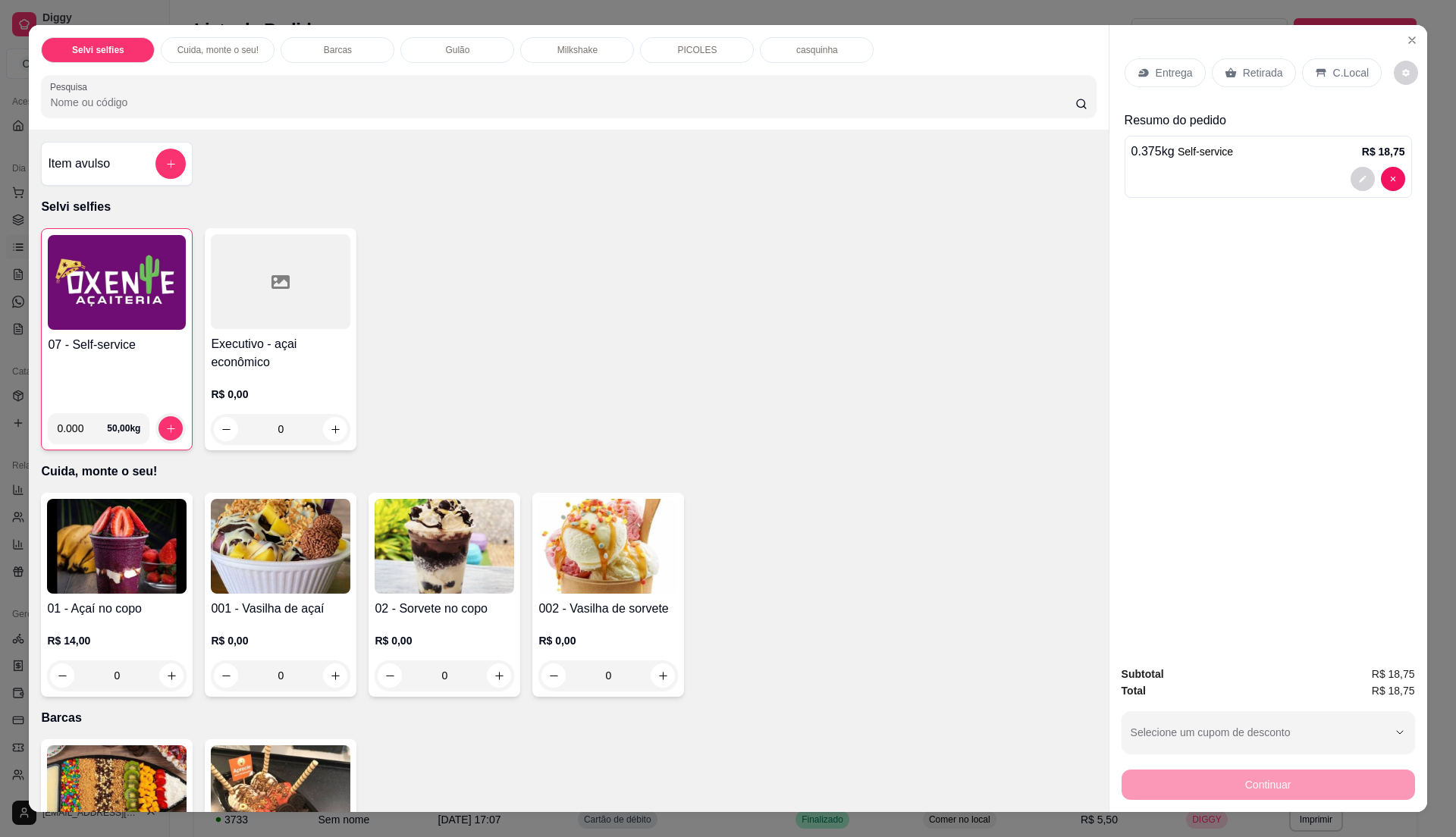
click at [1357, 83] on div "C.Local" at bounding box center [1341, 73] width 80 height 29
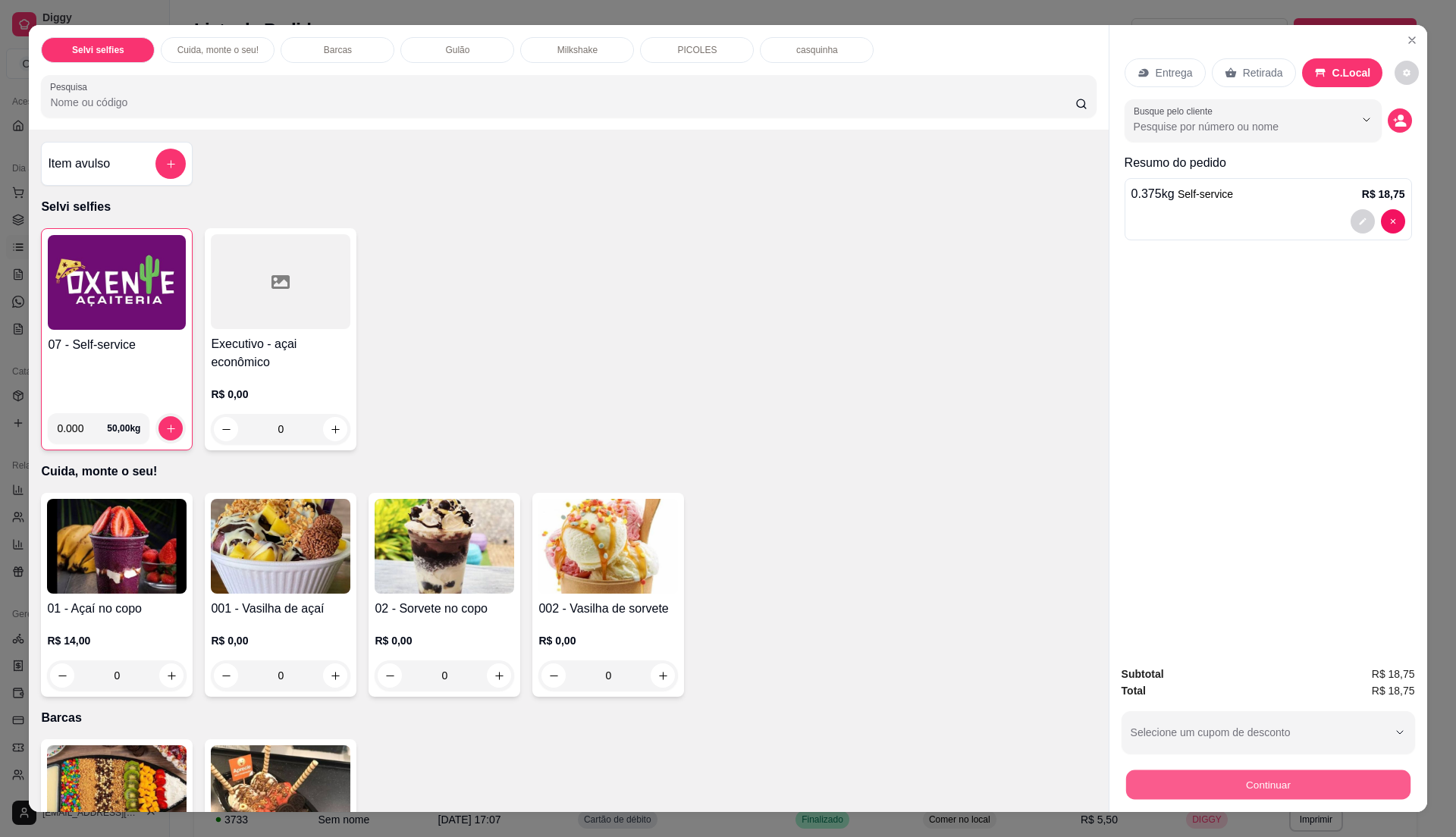
click at [1276, 798] on button "Continuar" at bounding box center [1267, 784] width 284 height 30
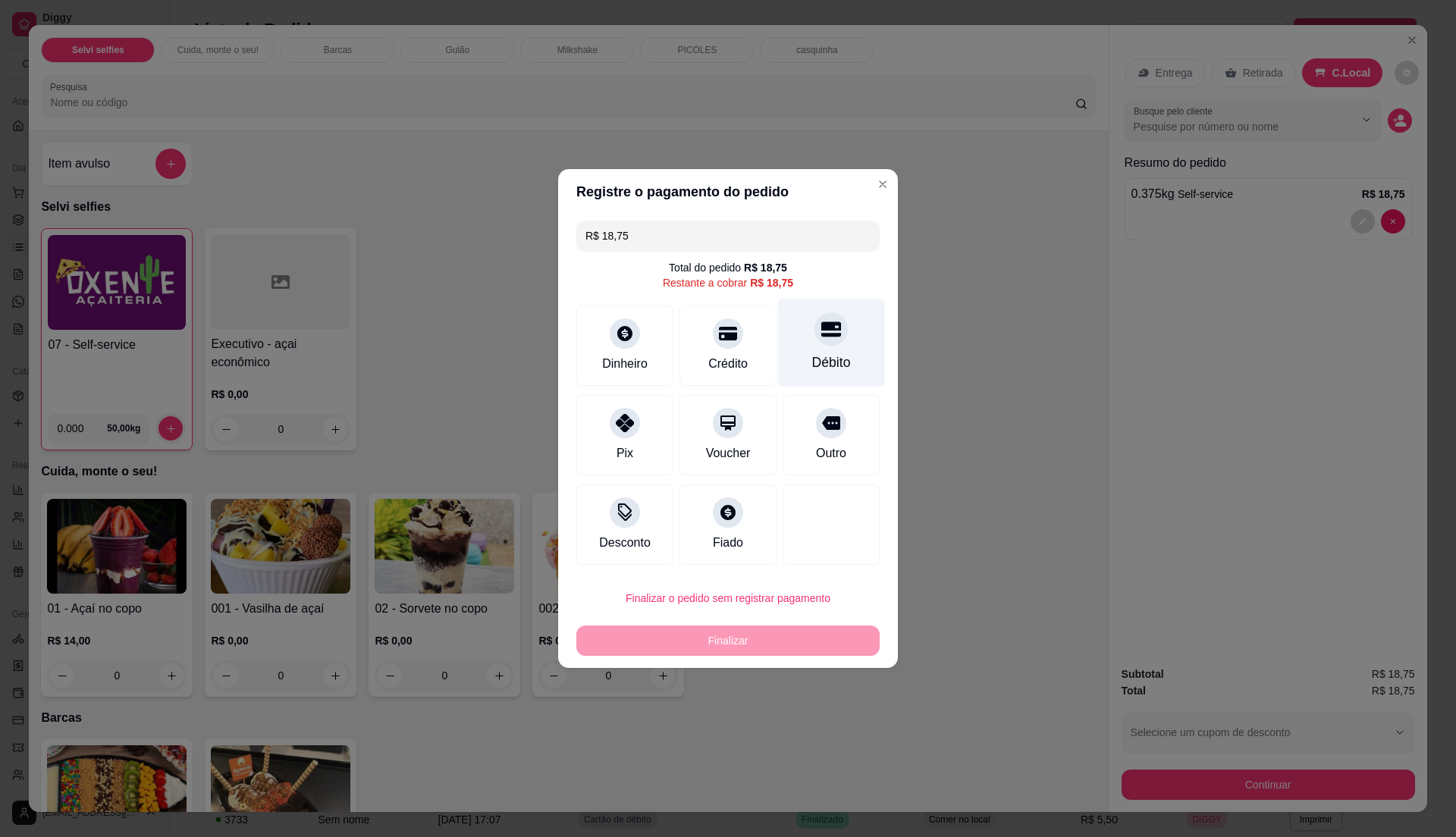
click at [812, 359] on div "Débito" at bounding box center [831, 362] width 39 height 20
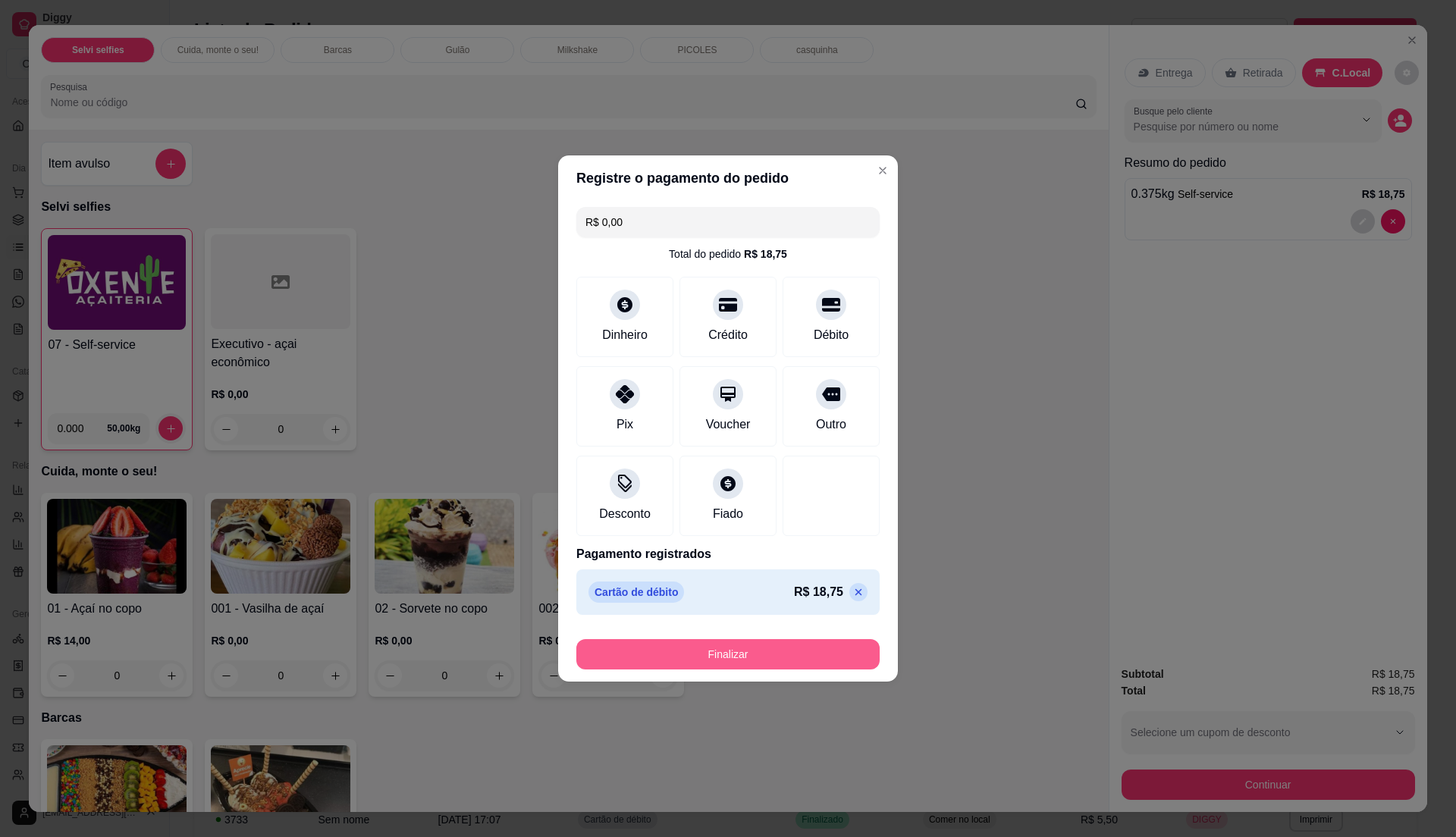
click at [793, 656] on button "Finalizar" at bounding box center [728, 655] width 303 height 31
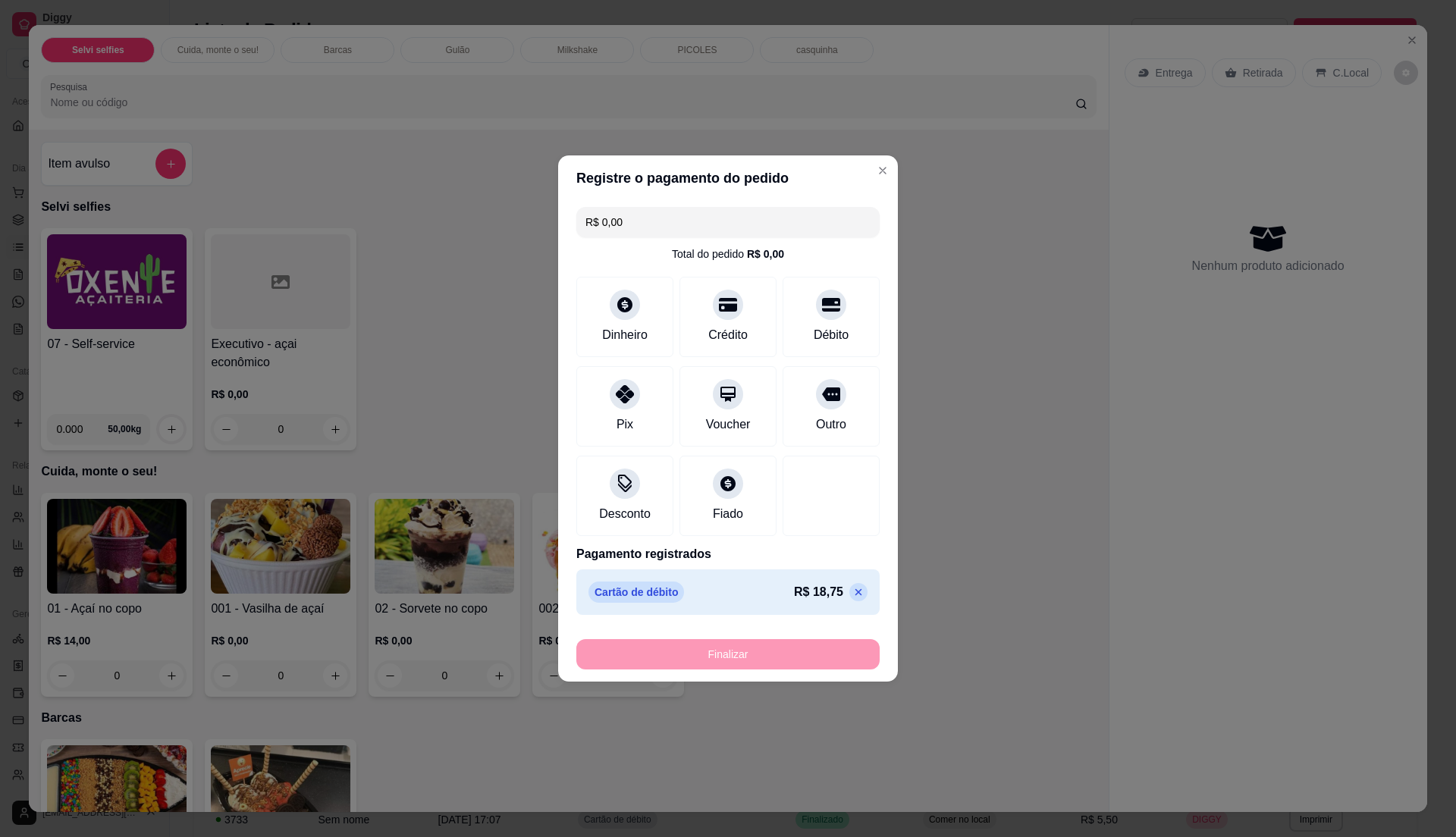
type input "-R$ 18,75"
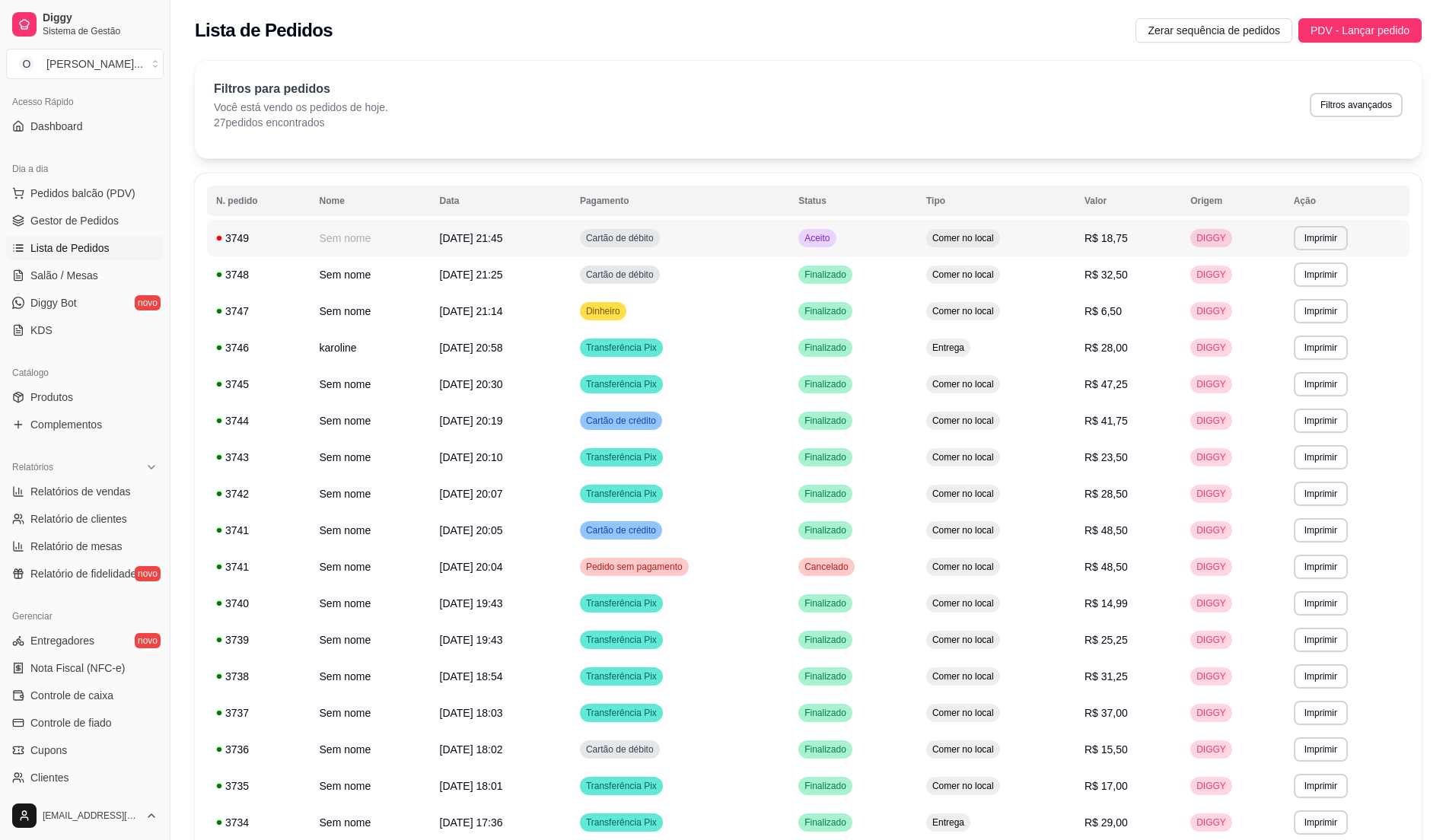
click at [884, 243] on td "Aceito" at bounding box center [854, 238] width 128 height 37
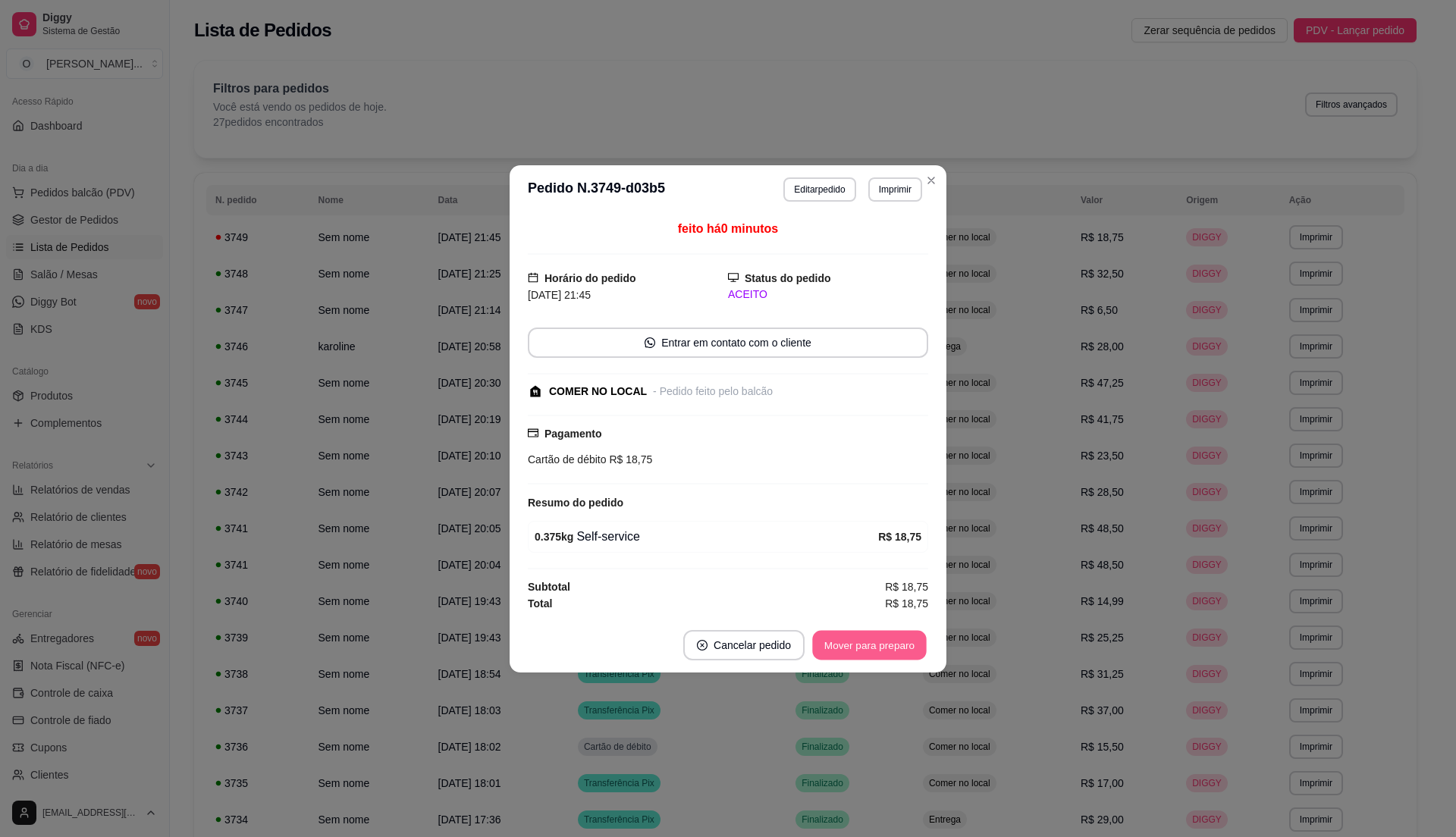
click at [889, 659] on button "Mover para preparo" at bounding box center [868, 644] width 114 height 30
click at [876, 650] on button "Mover para preparo" at bounding box center [868, 644] width 114 height 30
click at [876, 650] on button "Mover para retirada disponível" at bounding box center [843, 644] width 162 height 30
click at [876, 650] on button "Mover para finalizado" at bounding box center [865, 645] width 126 height 31
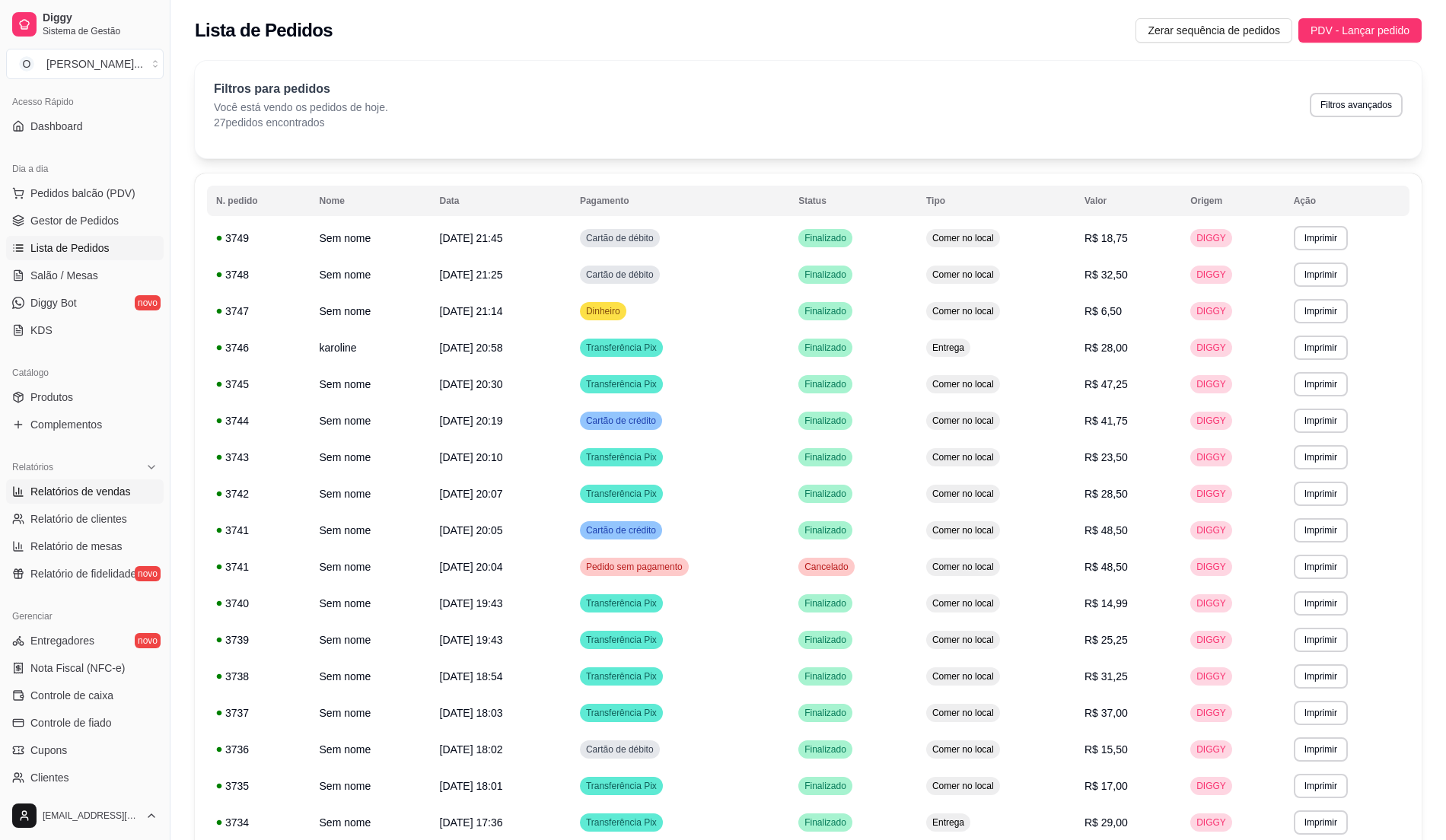
click at [116, 488] on span "Relatórios de vendas" at bounding box center [81, 492] width 101 height 15
select select "ALL"
select select "0"
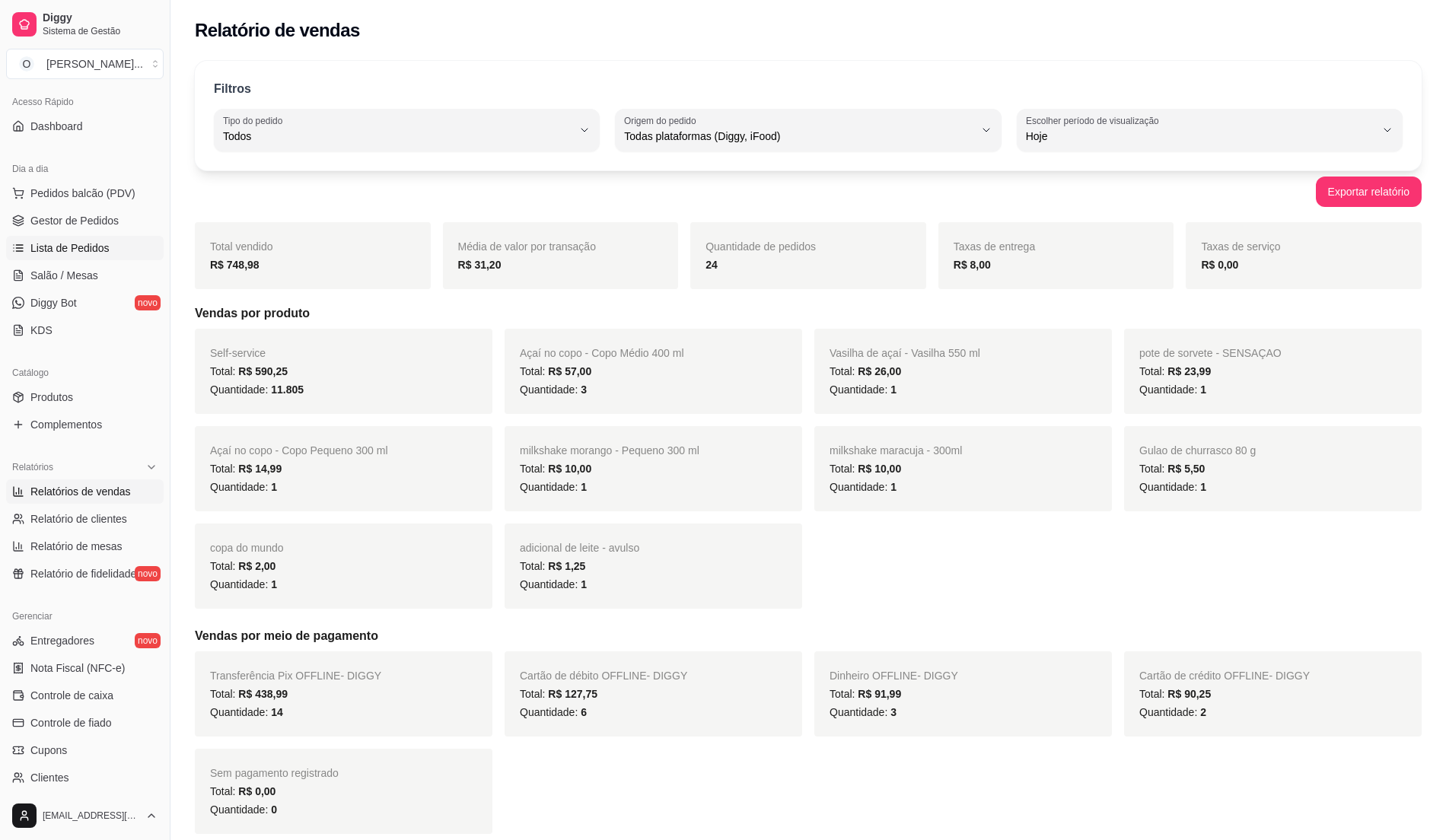
click at [86, 241] on span "Lista de Pedidos" at bounding box center [70, 248] width 79 height 15
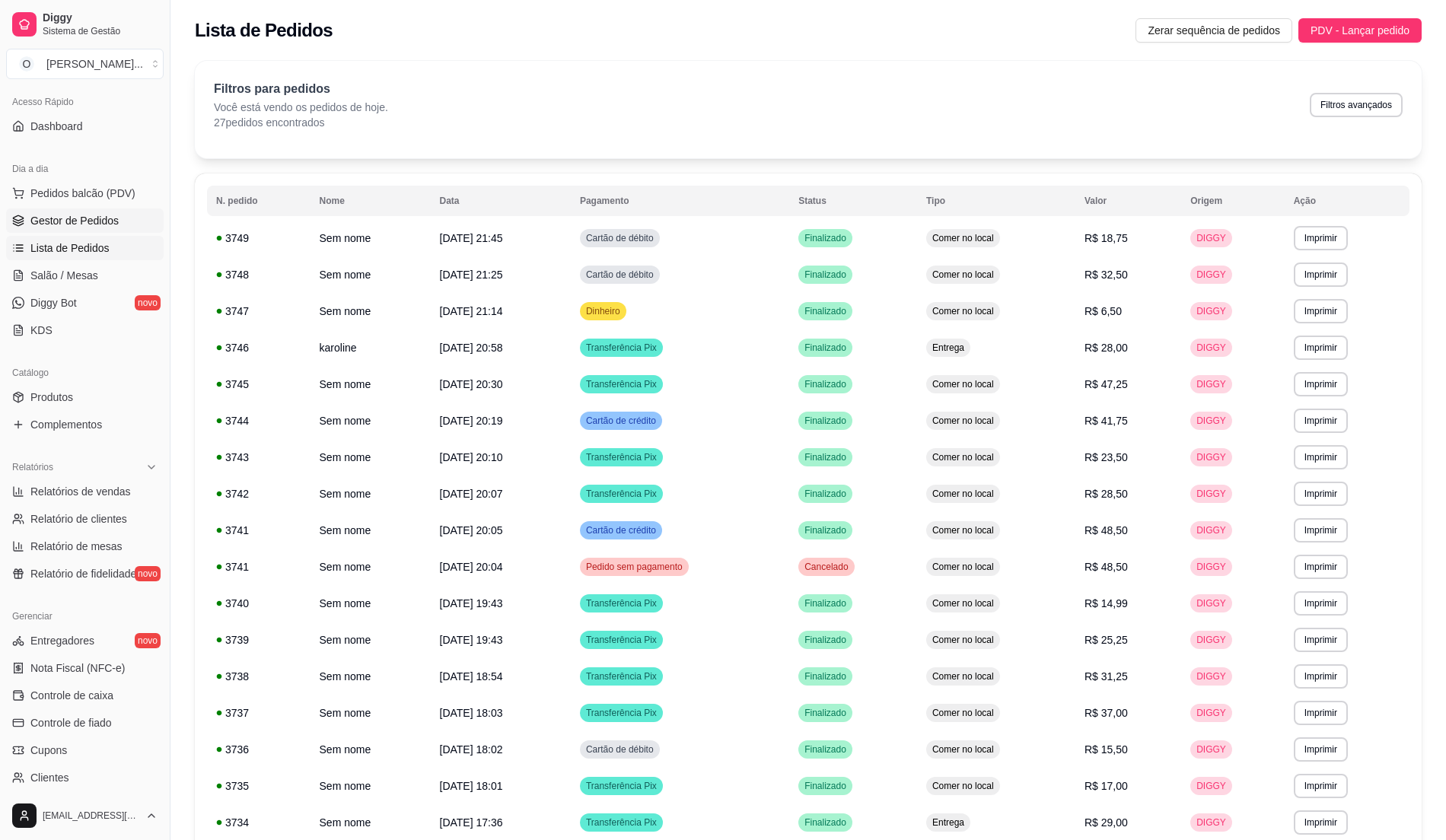
click at [93, 223] on span "Gestor de Pedidos" at bounding box center [75, 221] width 88 height 15
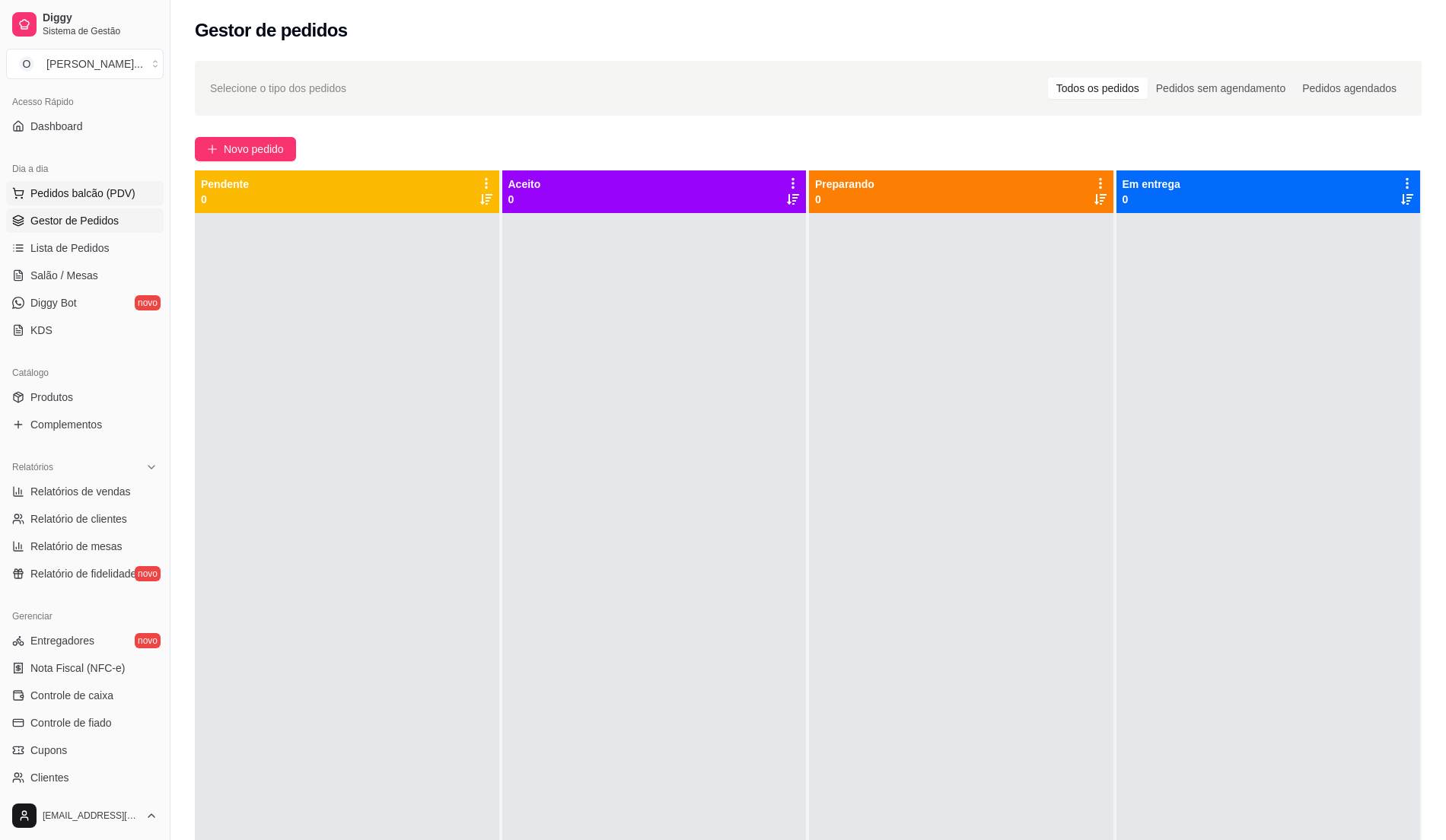
click at [77, 192] on span "Pedidos balcão (PDV)" at bounding box center [83, 193] width 105 height 15
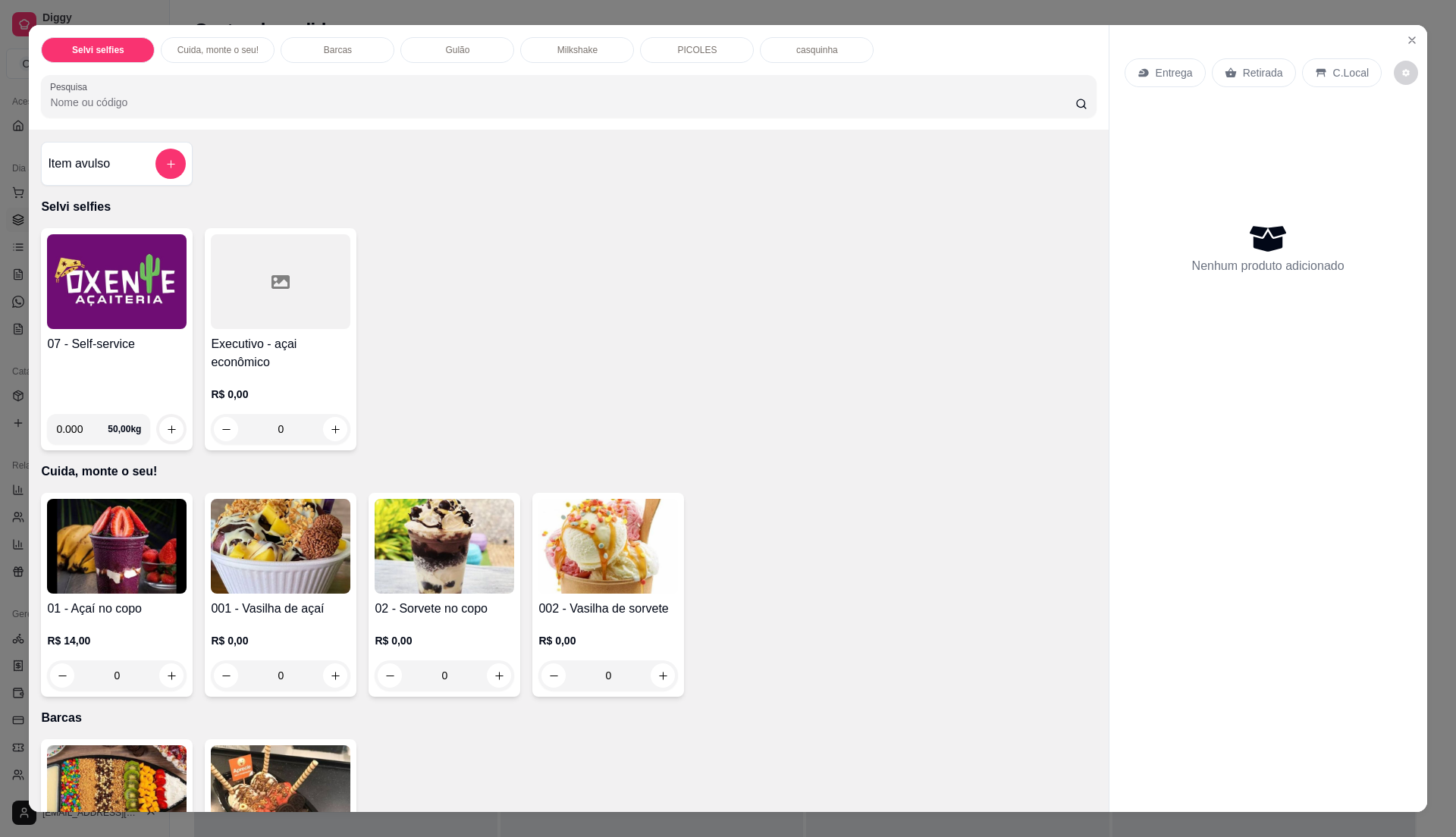
click at [108, 306] on img at bounding box center [117, 282] width 140 height 95
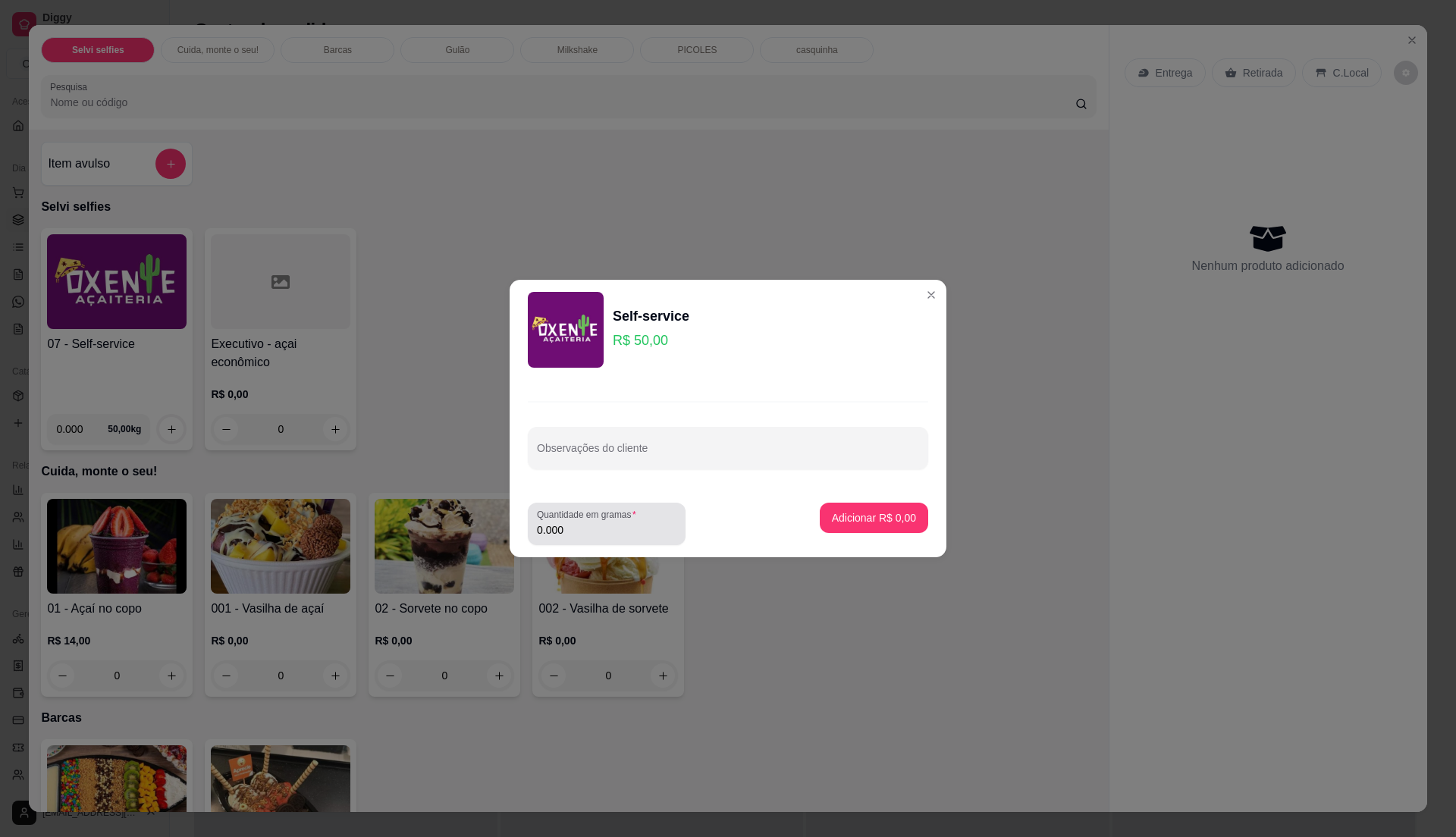
click at [615, 523] on input "0.000" at bounding box center [606, 529] width 140 height 15
type input "0.235"
click at [826, 520] on p "Adicionar R$ 11,75" at bounding box center [871, 518] width 91 height 15
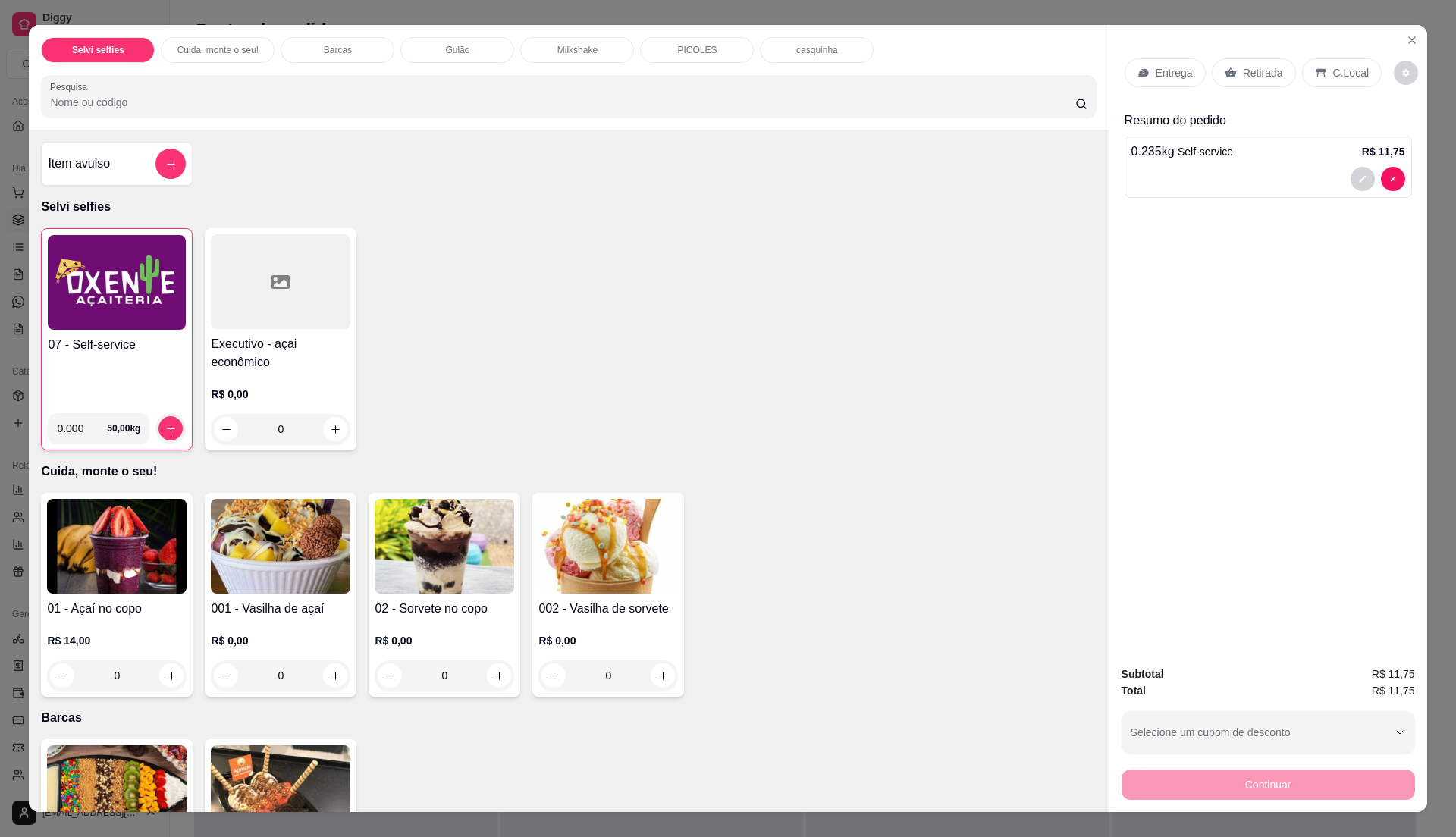
click at [1302, 61] on div "C.Local" at bounding box center [1341, 73] width 80 height 29
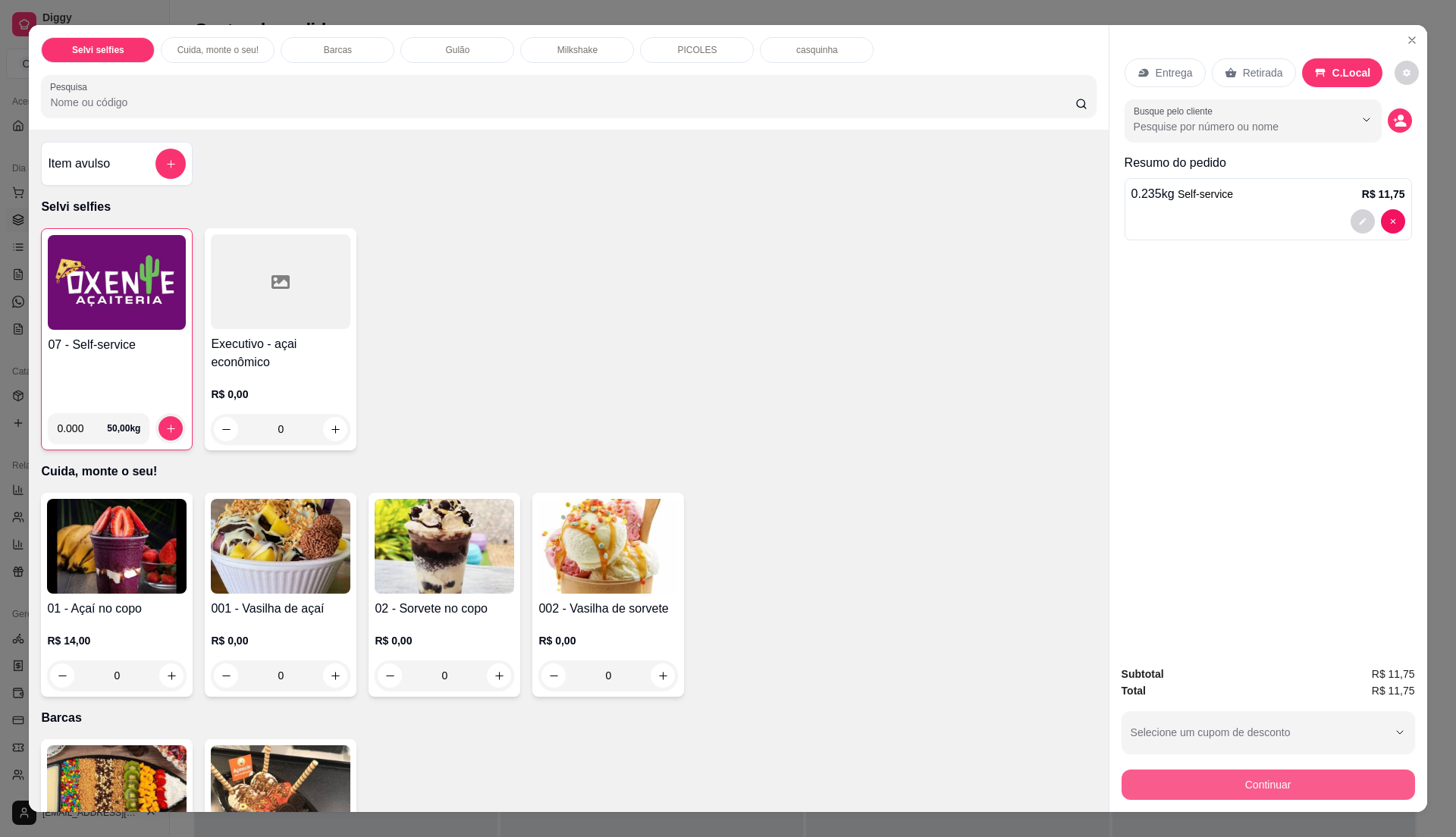
click at [1248, 778] on button "Continuar" at bounding box center [1268, 785] width 293 height 31
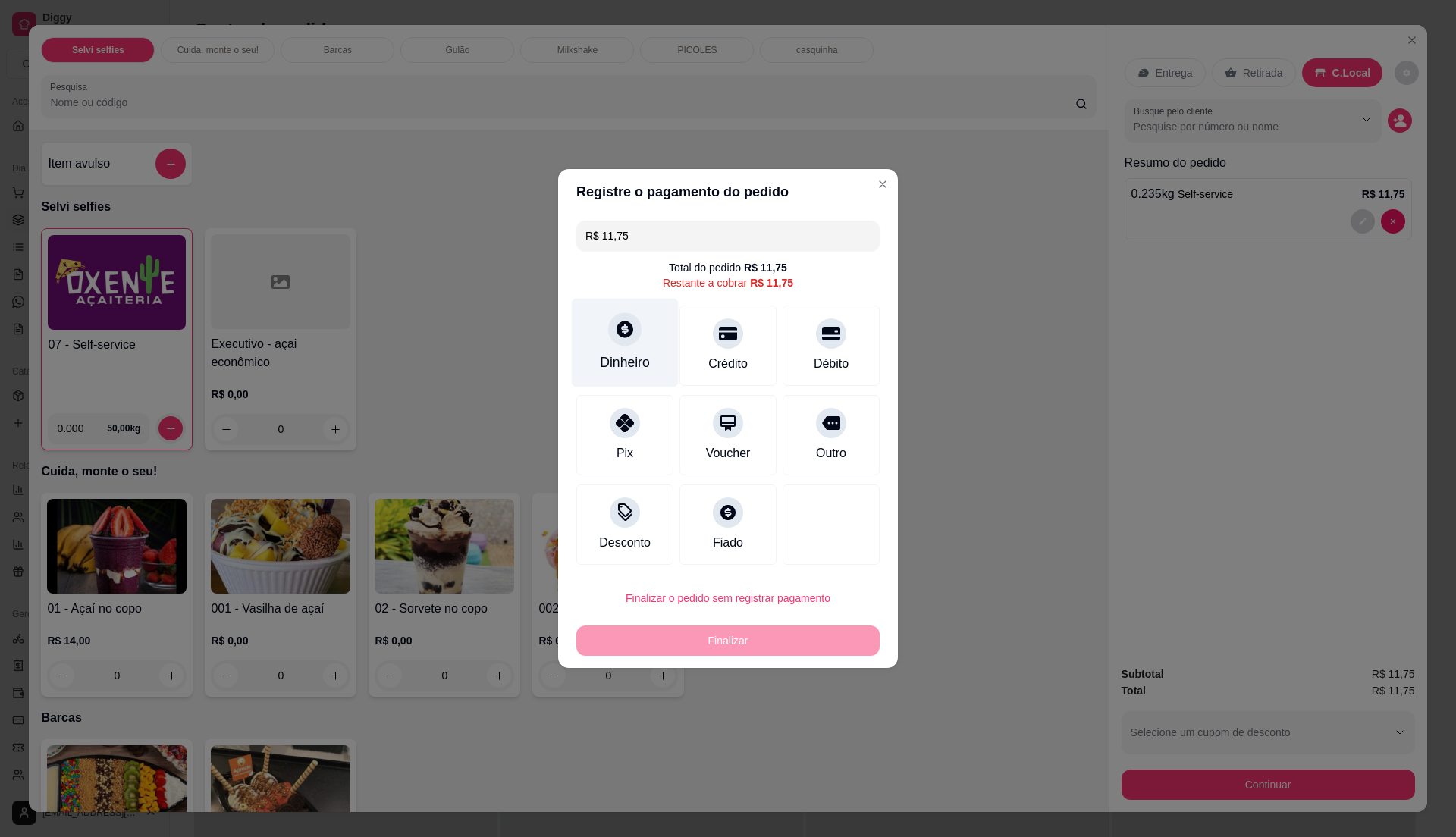
click at [631, 346] on div "Dinheiro" at bounding box center [624, 343] width 107 height 89
click at [667, 400] on input "0,00" at bounding box center [728, 405] width 303 height 31
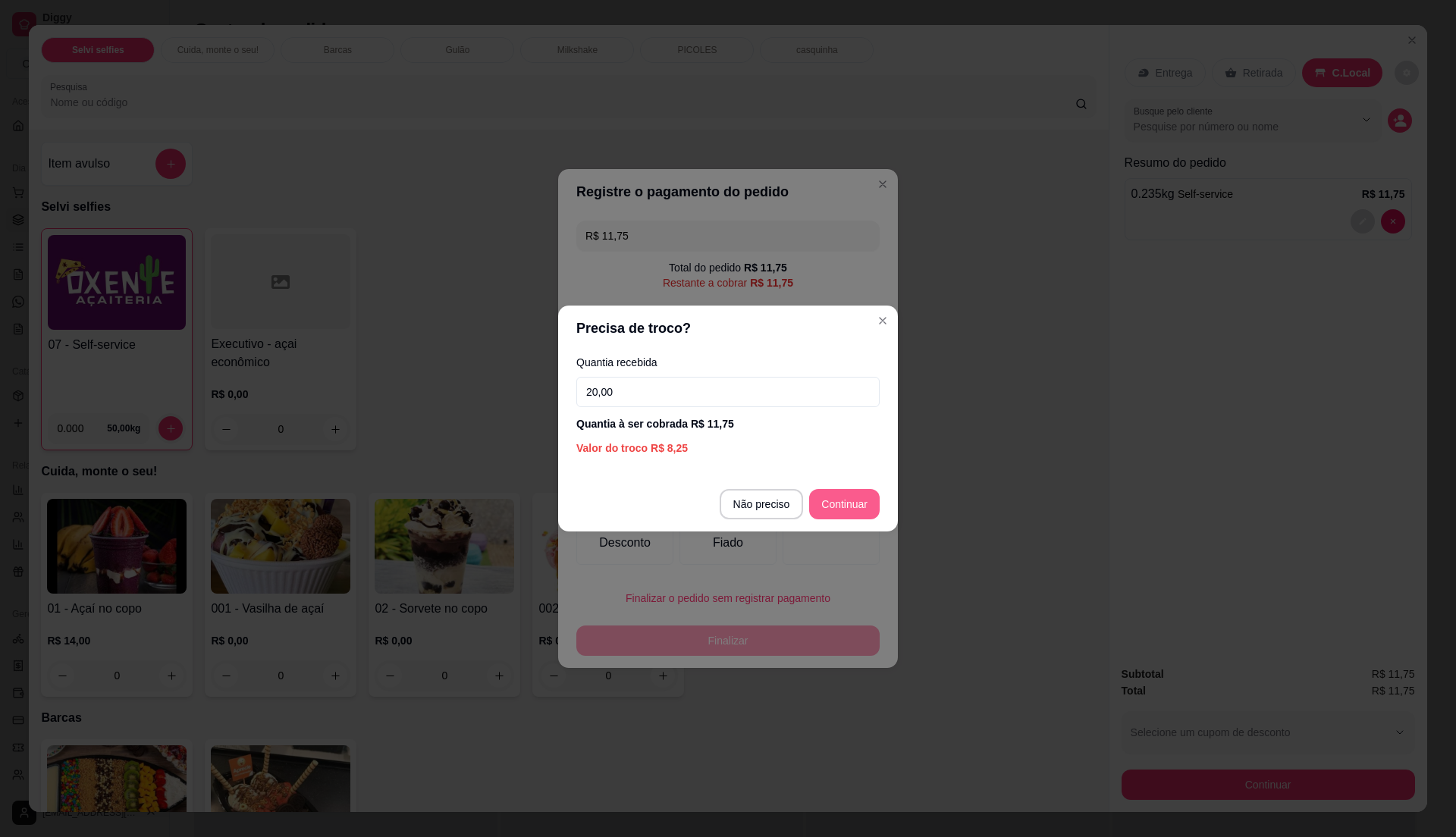
type input "20,00"
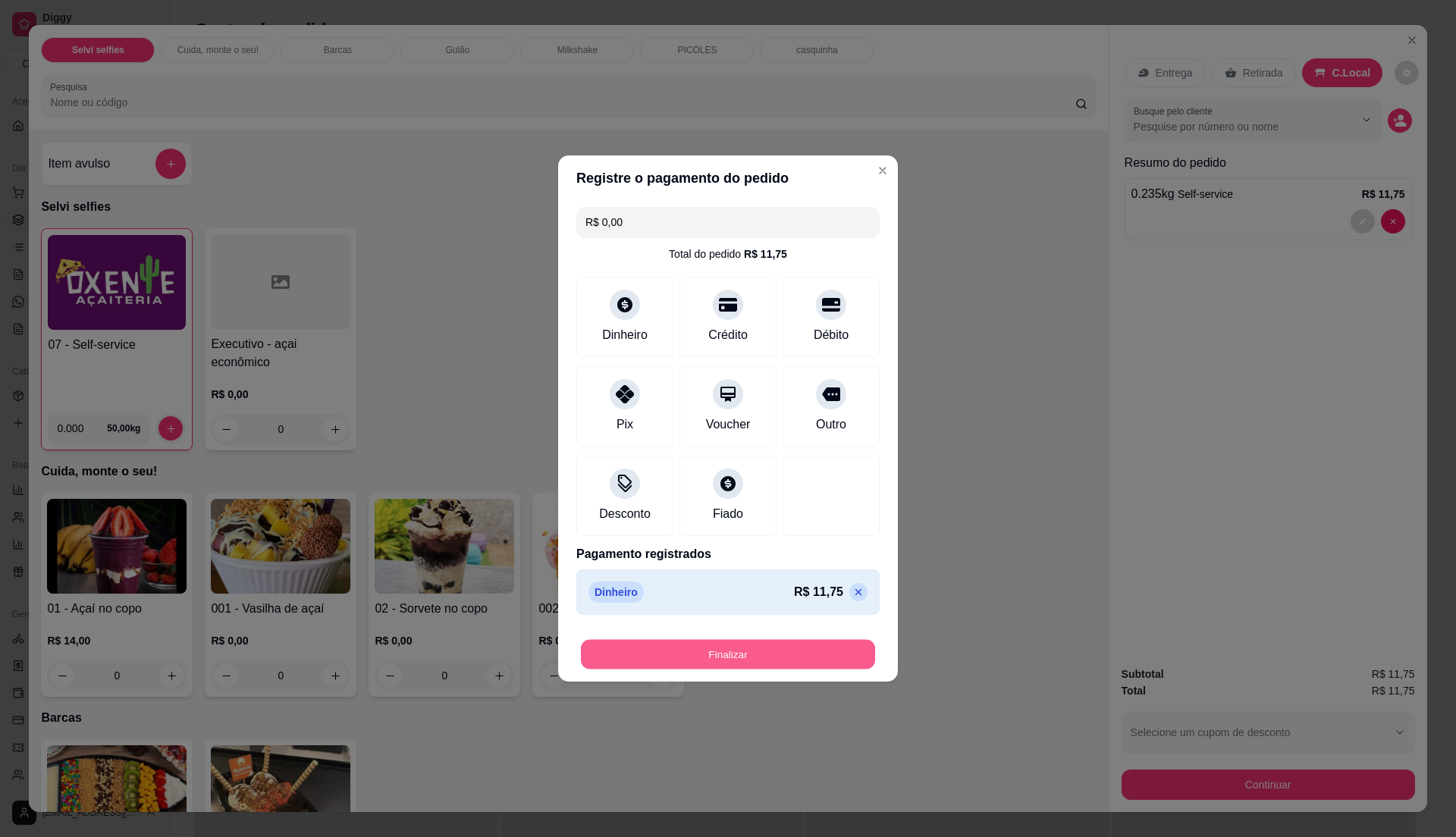
click at [777, 655] on button "Finalizar" at bounding box center [728, 654] width 294 height 30
type input "-R$ 11,75"
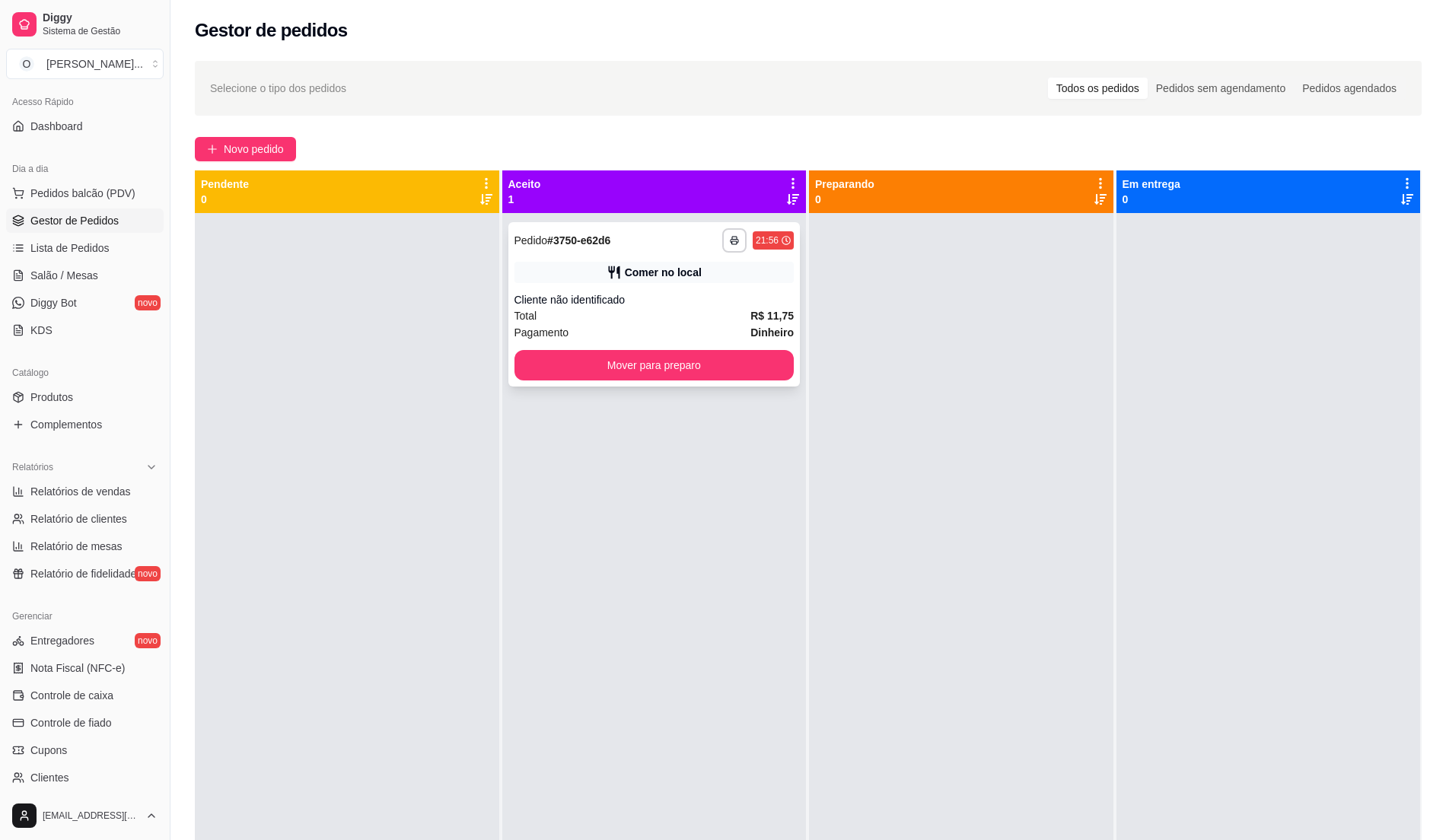
click at [738, 288] on div "**********" at bounding box center [655, 304] width 293 height 165
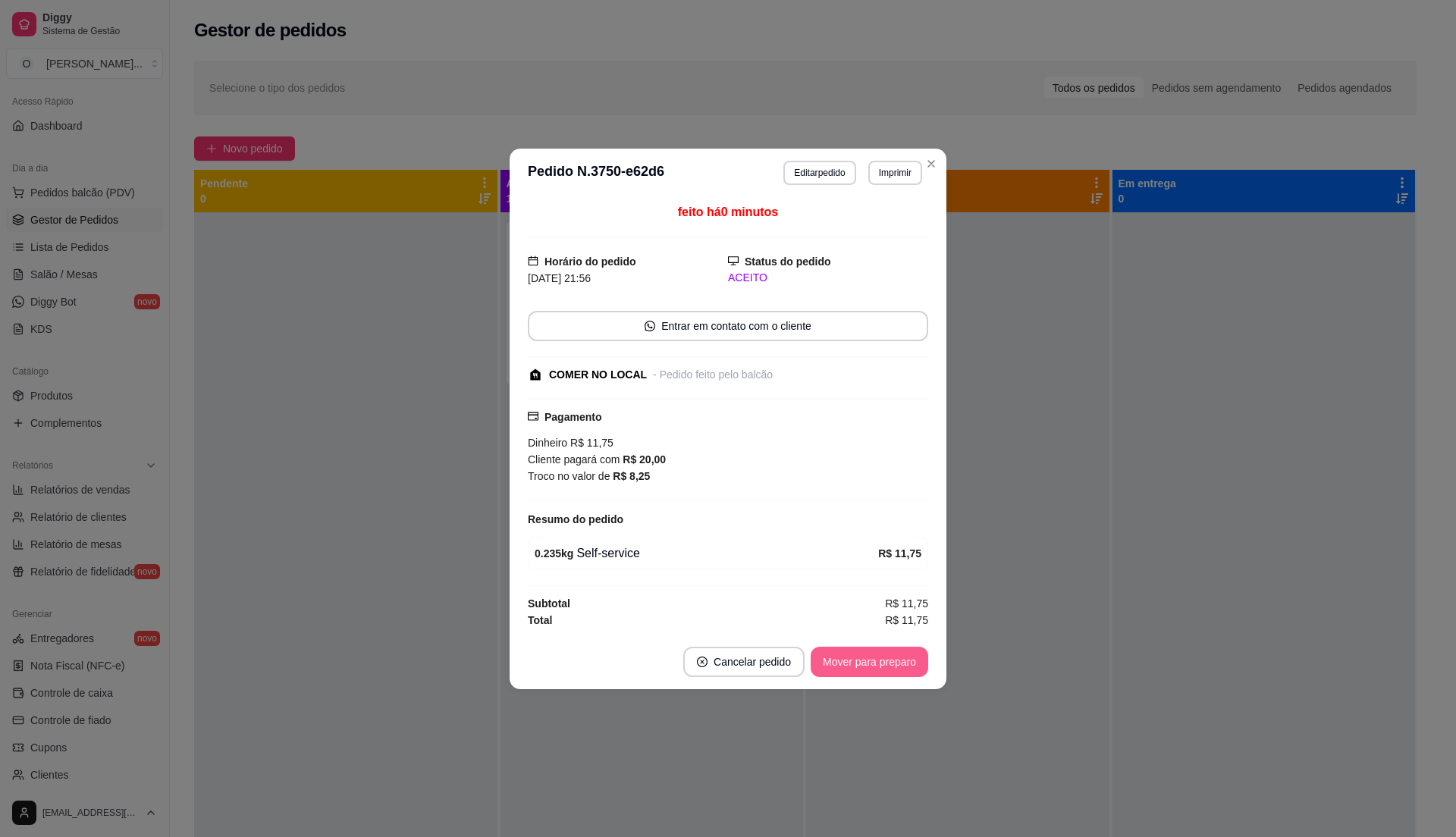
click at [894, 670] on button "Mover para preparo" at bounding box center [869, 662] width 118 height 31
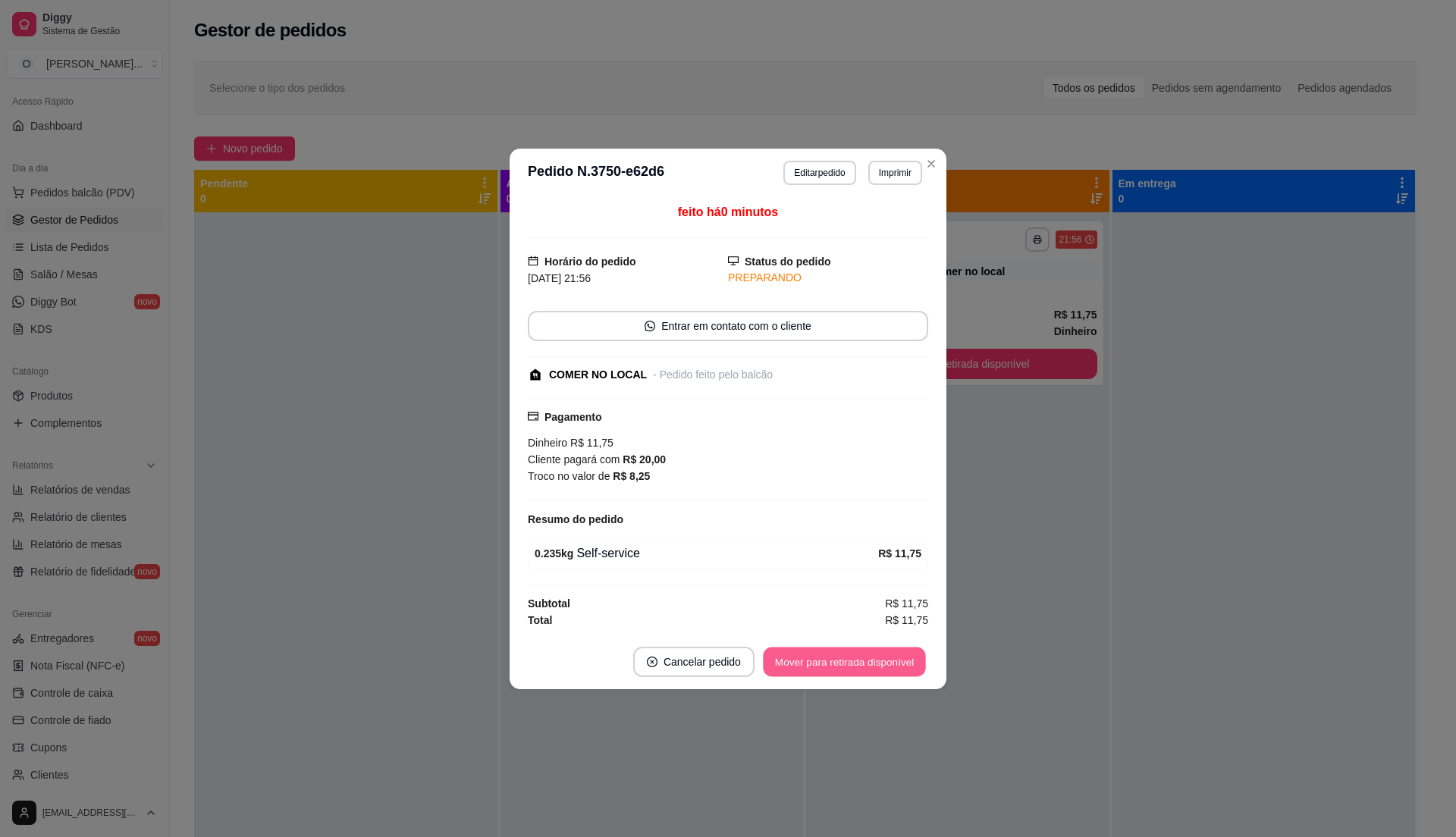
click at [901, 666] on button "Mover para retirada disponível" at bounding box center [843, 661] width 162 height 30
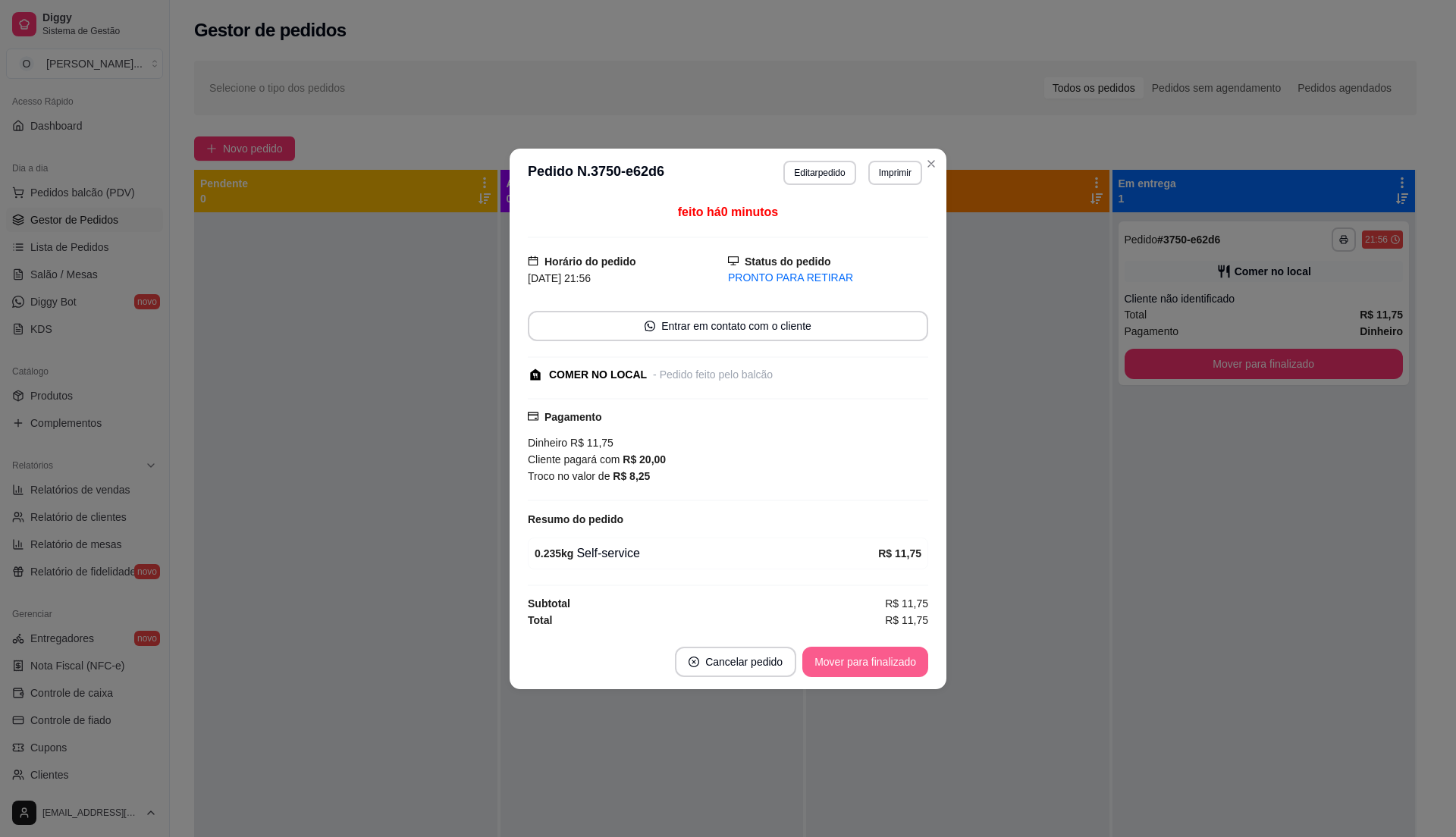
click at [901, 666] on button "Mover para finalizado" at bounding box center [865, 662] width 126 height 31
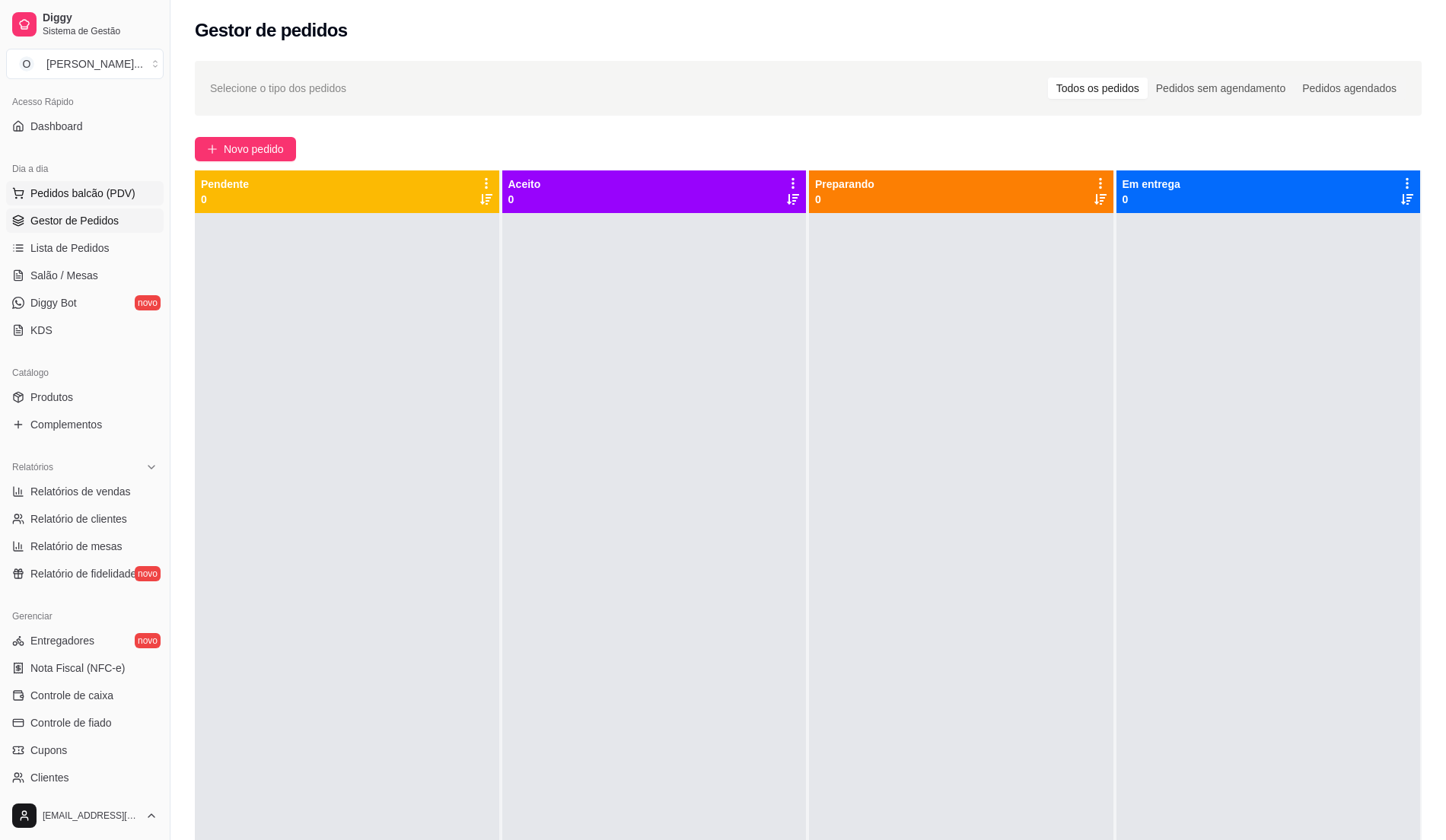
click at [106, 202] on button "Pedidos balcão (PDV)" at bounding box center [85, 193] width 158 height 24
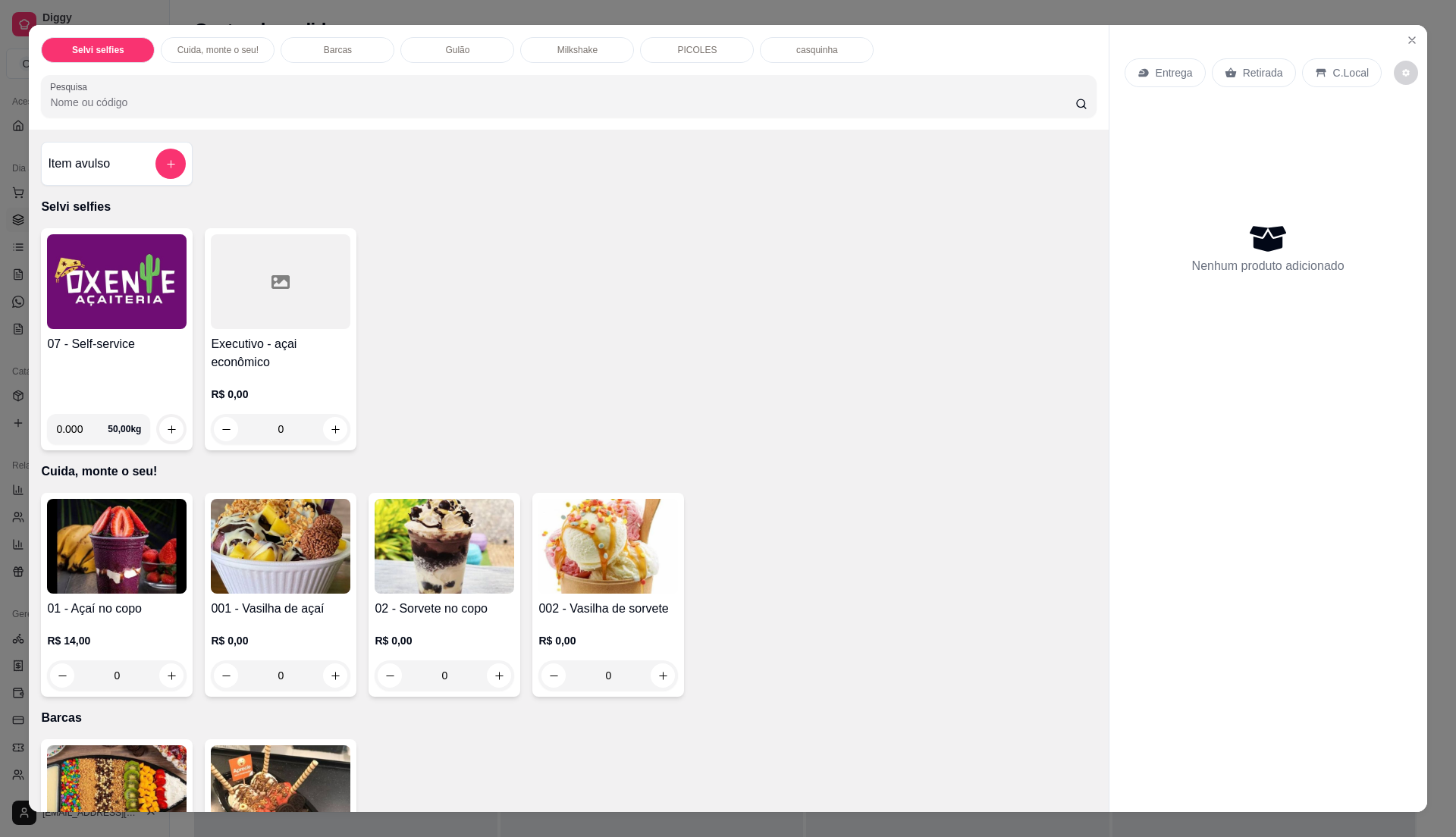
click at [426, 238] on div "07 - Self-service 0.000 50,00 kg Executivo - açai econômico R$ 0,00 0" at bounding box center [569, 339] width 1055 height 222
click at [125, 597] on div "01 - Açaí no copo R$ 14,00 0" at bounding box center [117, 594] width 152 height 204
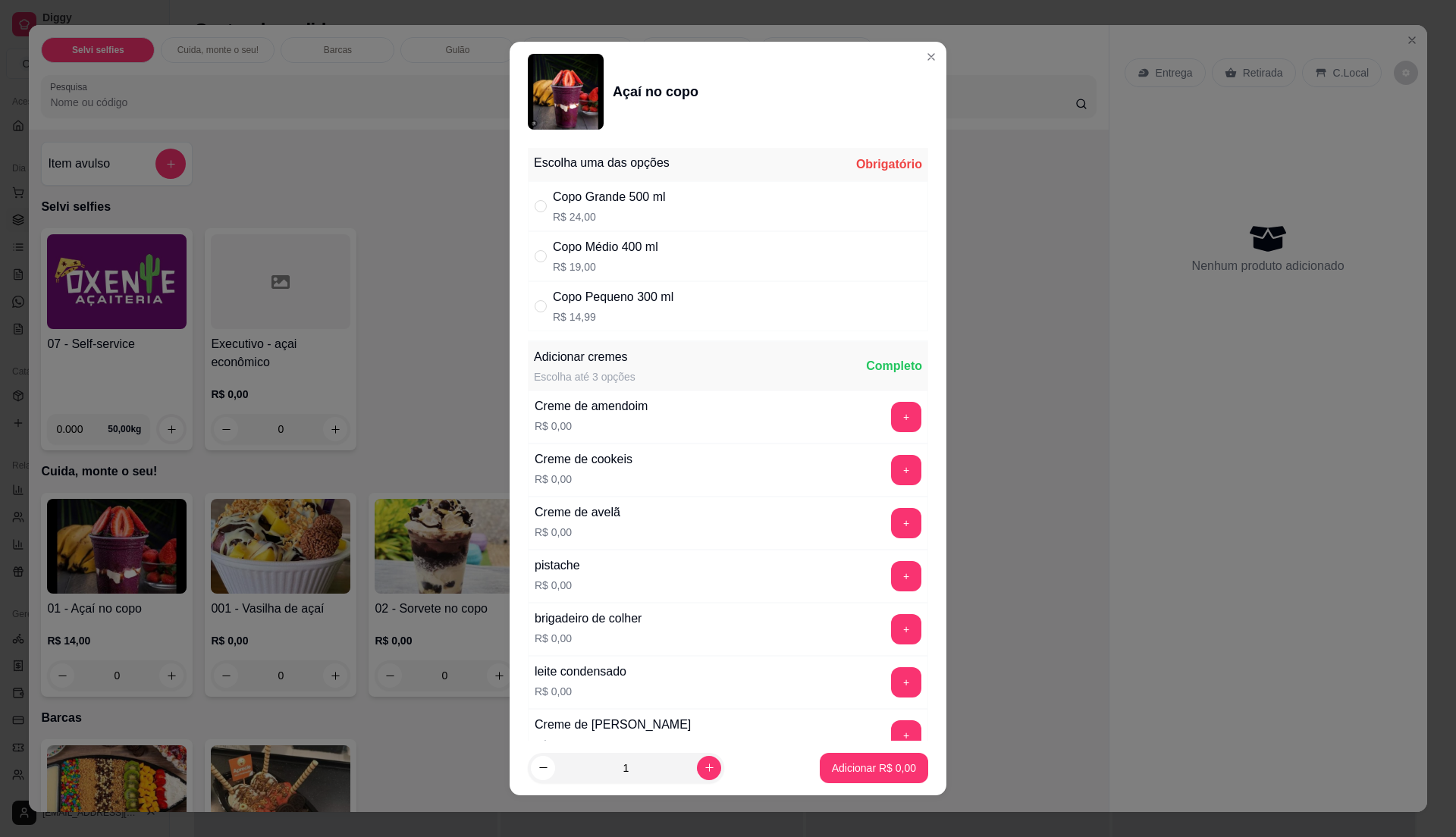
click at [656, 306] on div "Copo Pequeno 300 ml" at bounding box center [613, 297] width 120 height 18
radio input "true"
click at [892, 465] on button "+" at bounding box center [906, 470] width 30 height 30
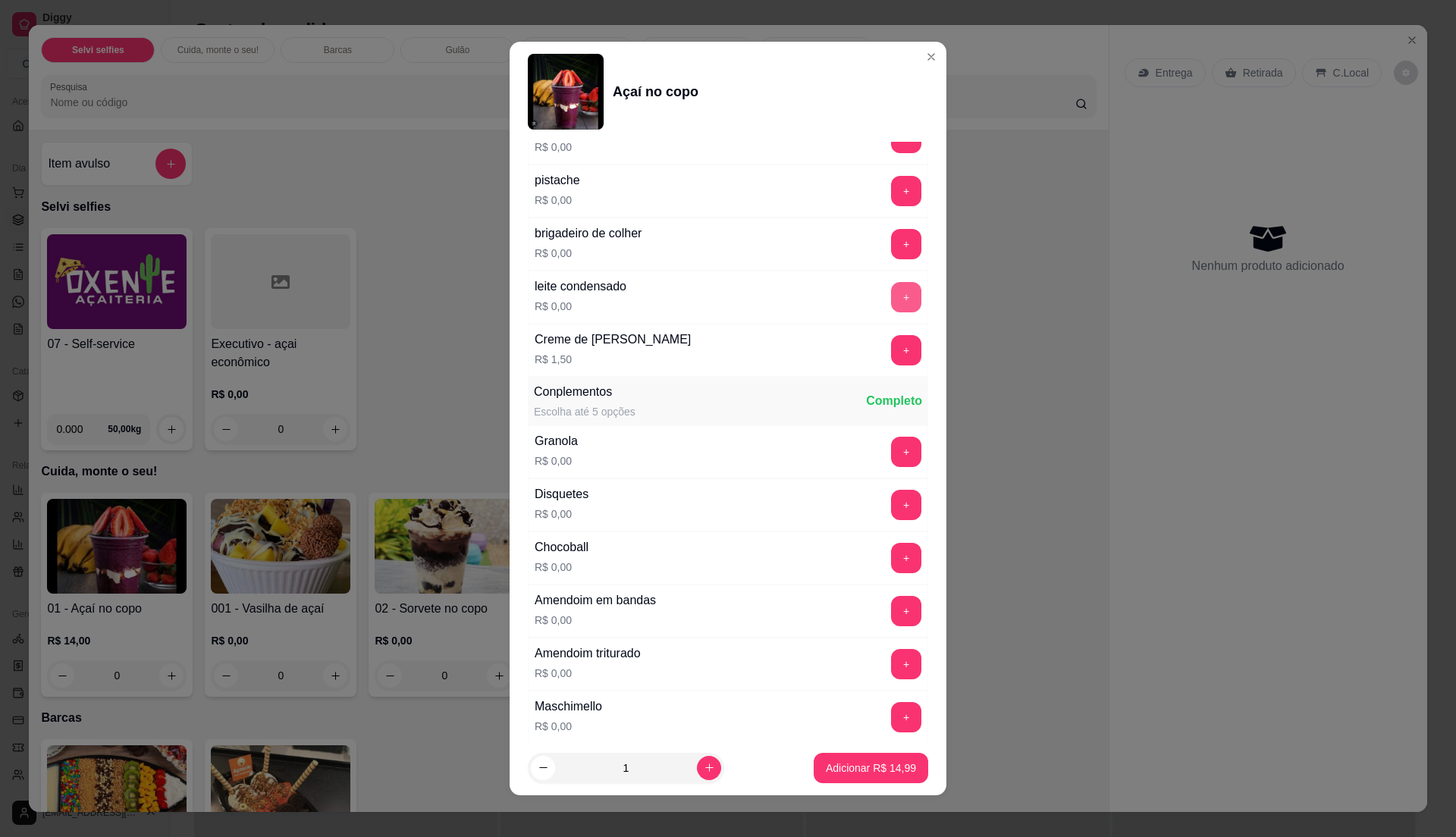
scroll to position [606, 0]
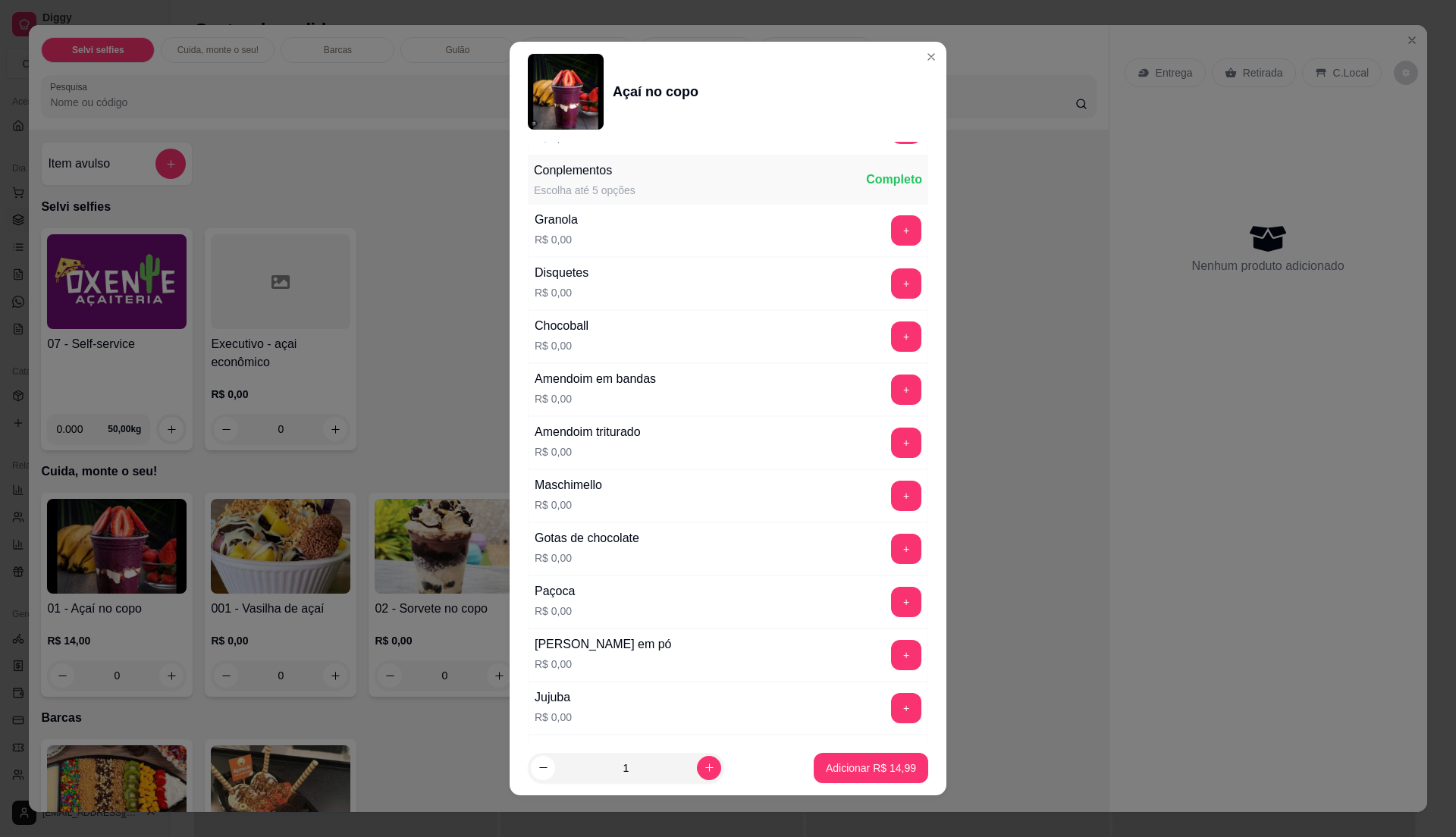
click at [887, 562] on div "+" at bounding box center [905, 549] width 42 height 31
click at [891, 564] on button "+" at bounding box center [906, 549] width 31 height 31
click at [876, 769] on p "Adicionar R$ 14,99" at bounding box center [871, 768] width 91 height 15
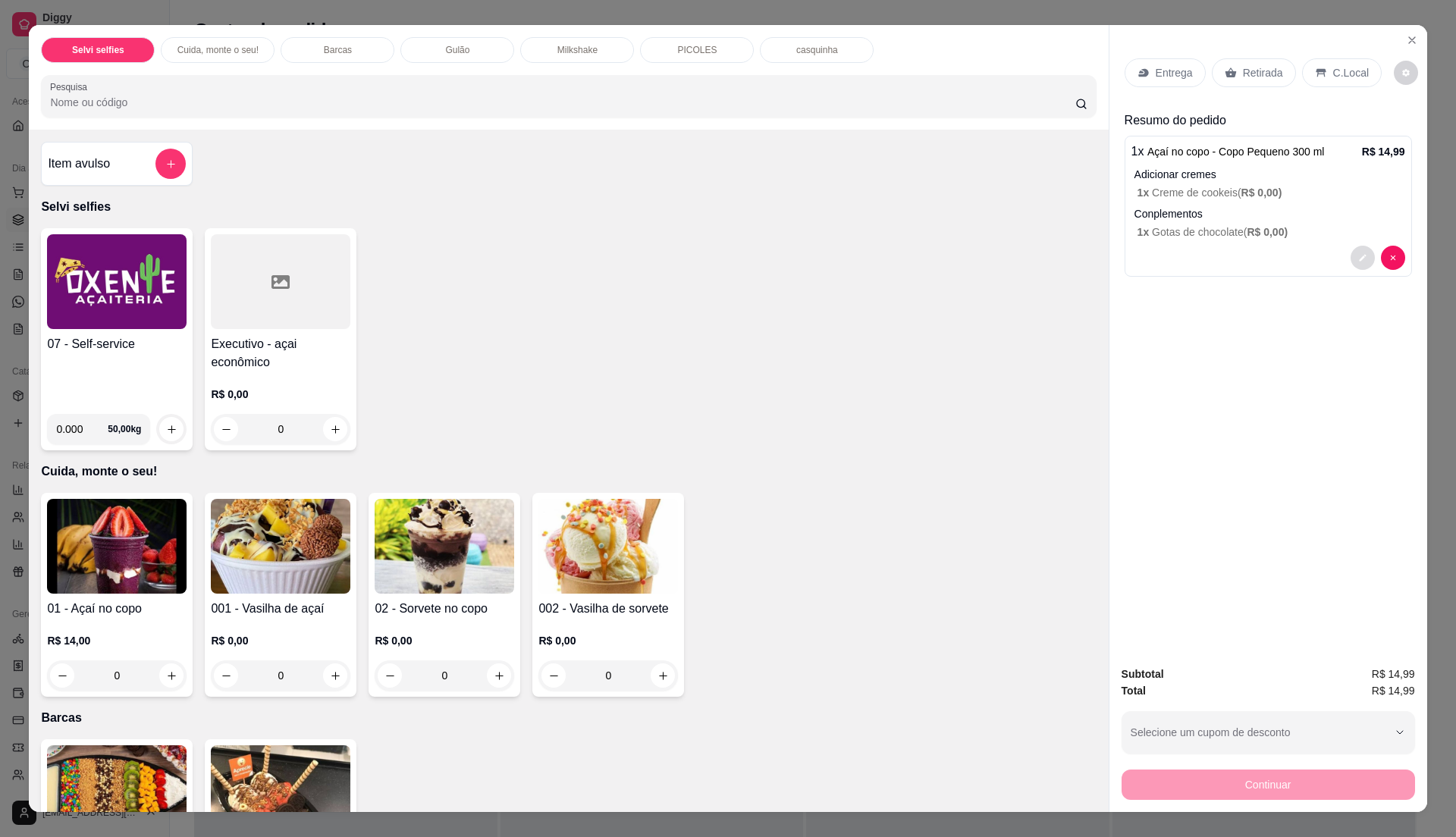
click at [1350, 257] on button "decrease-product-quantity" at bounding box center [1362, 257] width 24 height 24
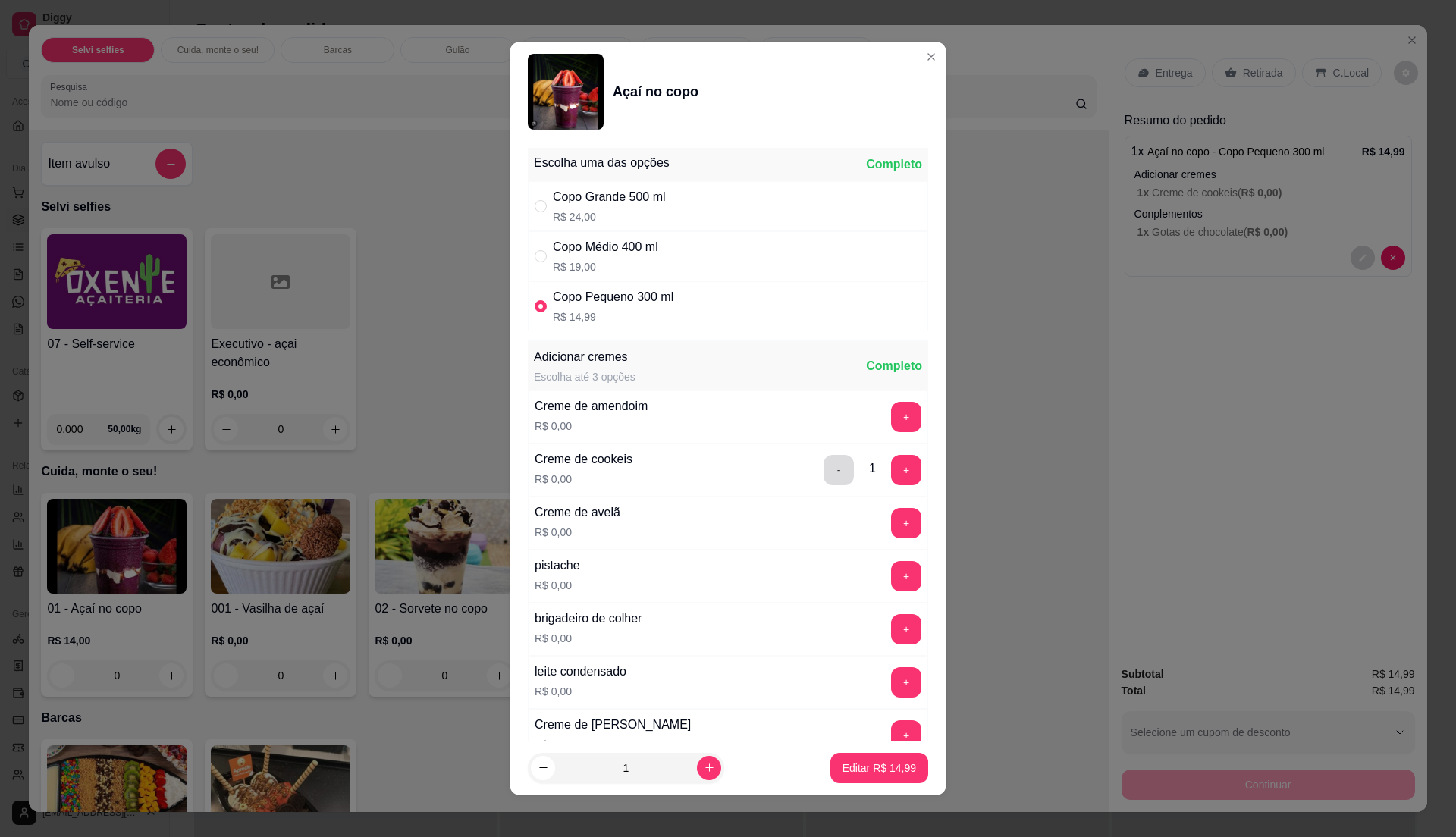
click at [824, 473] on button "-" at bounding box center [839, 470] width 31 height 31
click at [892, 413] on button "+" at bounding box center [906, 417] width 30 height 30
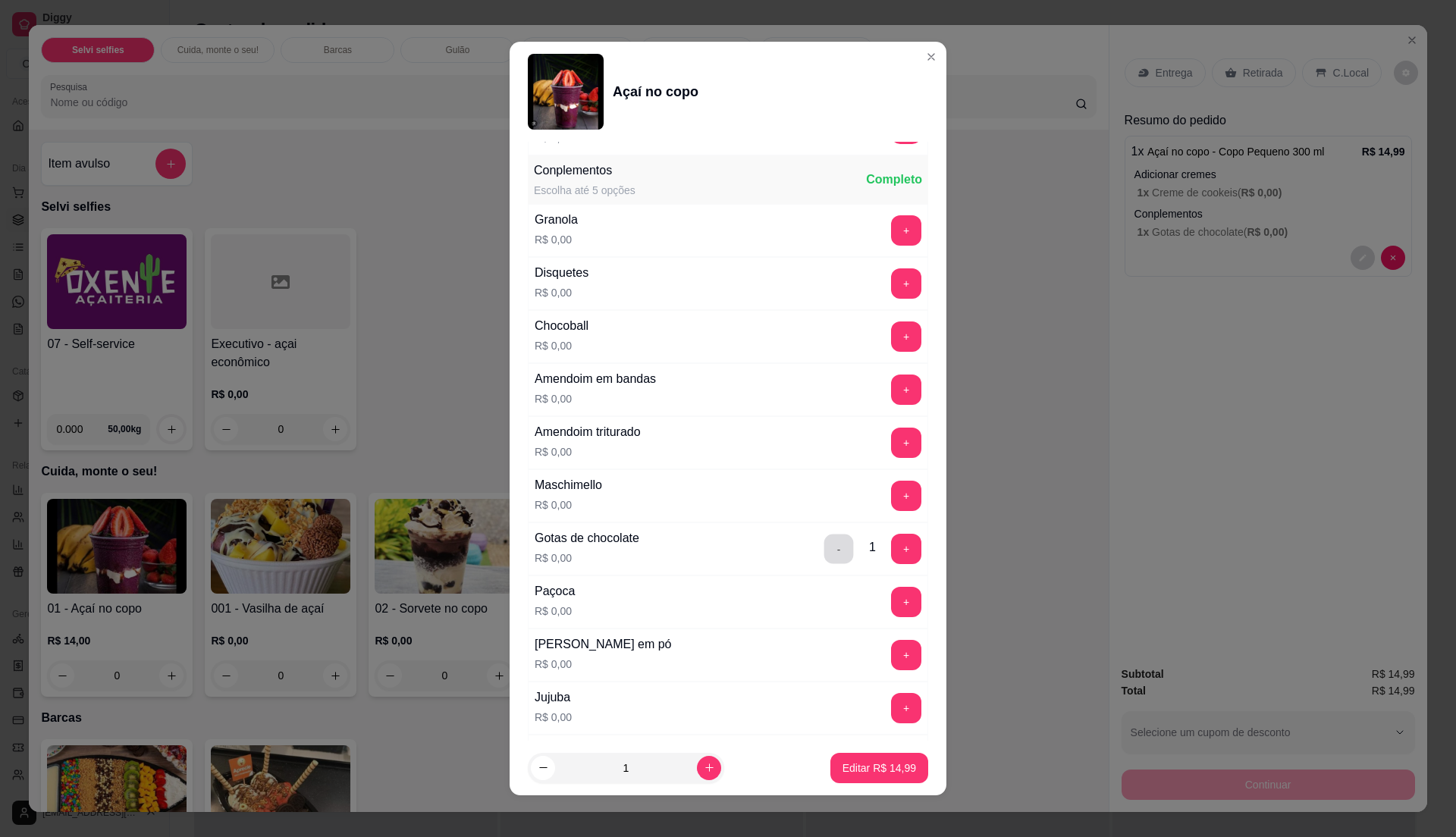
click at [824, 556] on button "-" at bounding box center [839, 549] width 30 height 30
click at [892, 238] on button "+" at bounding box center [906, 231] width 30 height 30
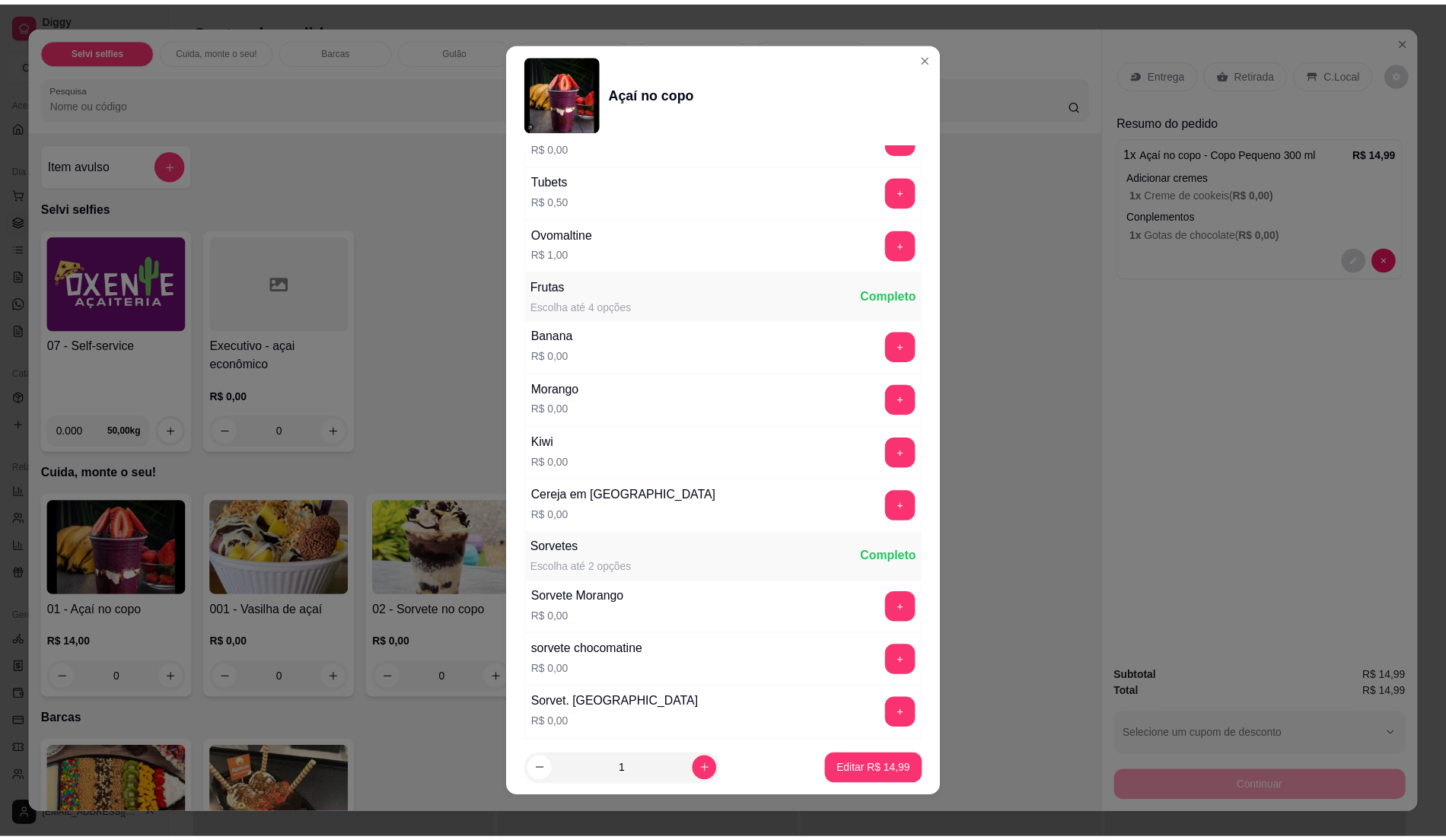
scroll to position [1217, 0]
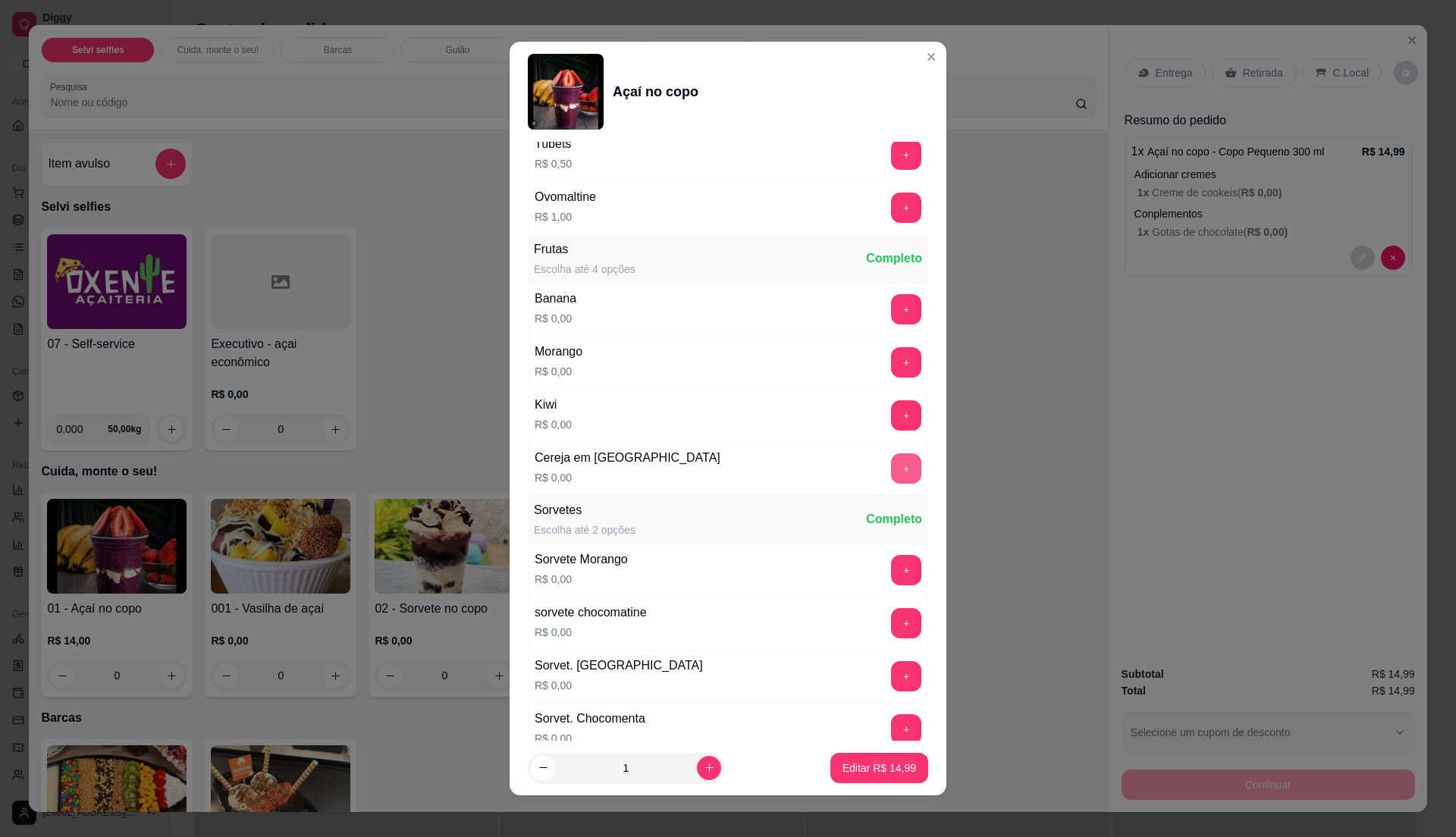
click at [891, 484] on button "+" at bounding box center [906, 468] width 31 height 31
click at [852, 769] on p "Editar R$ 14,99" at bounding box center [878, 768] width 71 height 14
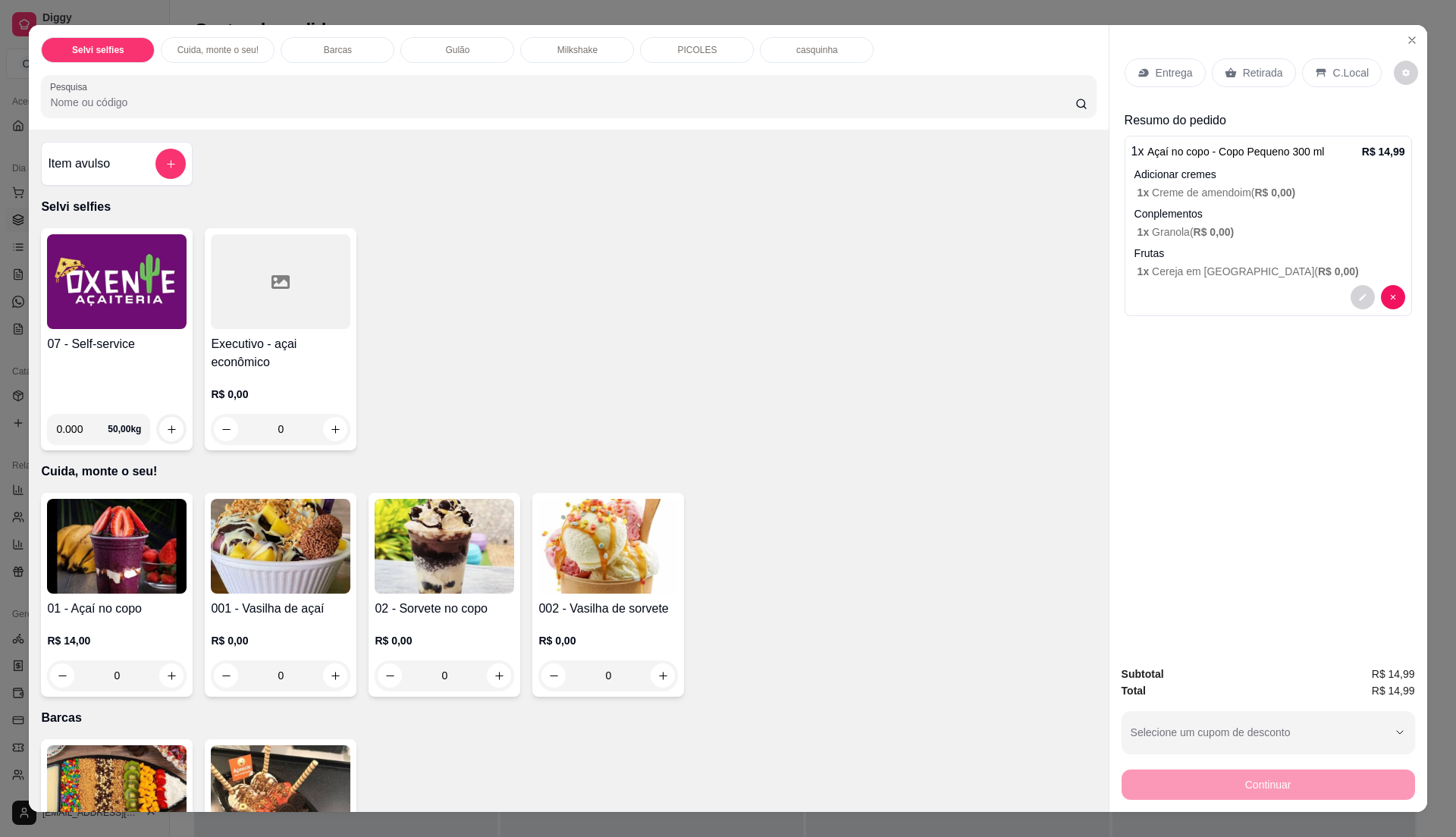
click at [1125, 71] on div "Entrega" at bounding box center [1165, 73] width 81 height 29
click at [1164, 81] on div "Entrega" at bounding box center [1165, 73] width 81 height 29
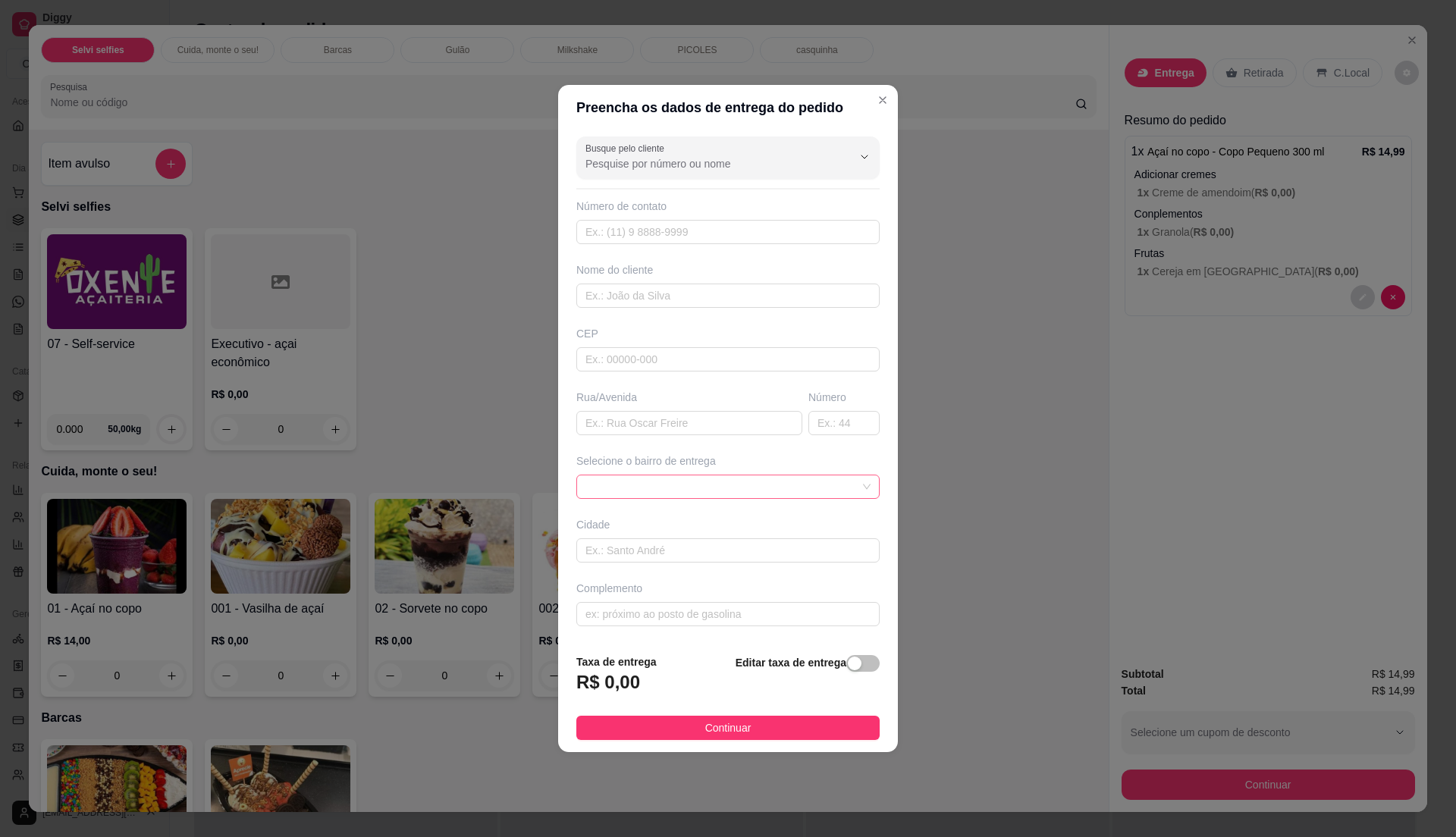
click at [853, 488] on span at bounding box center [728, 486] width 285 height 22
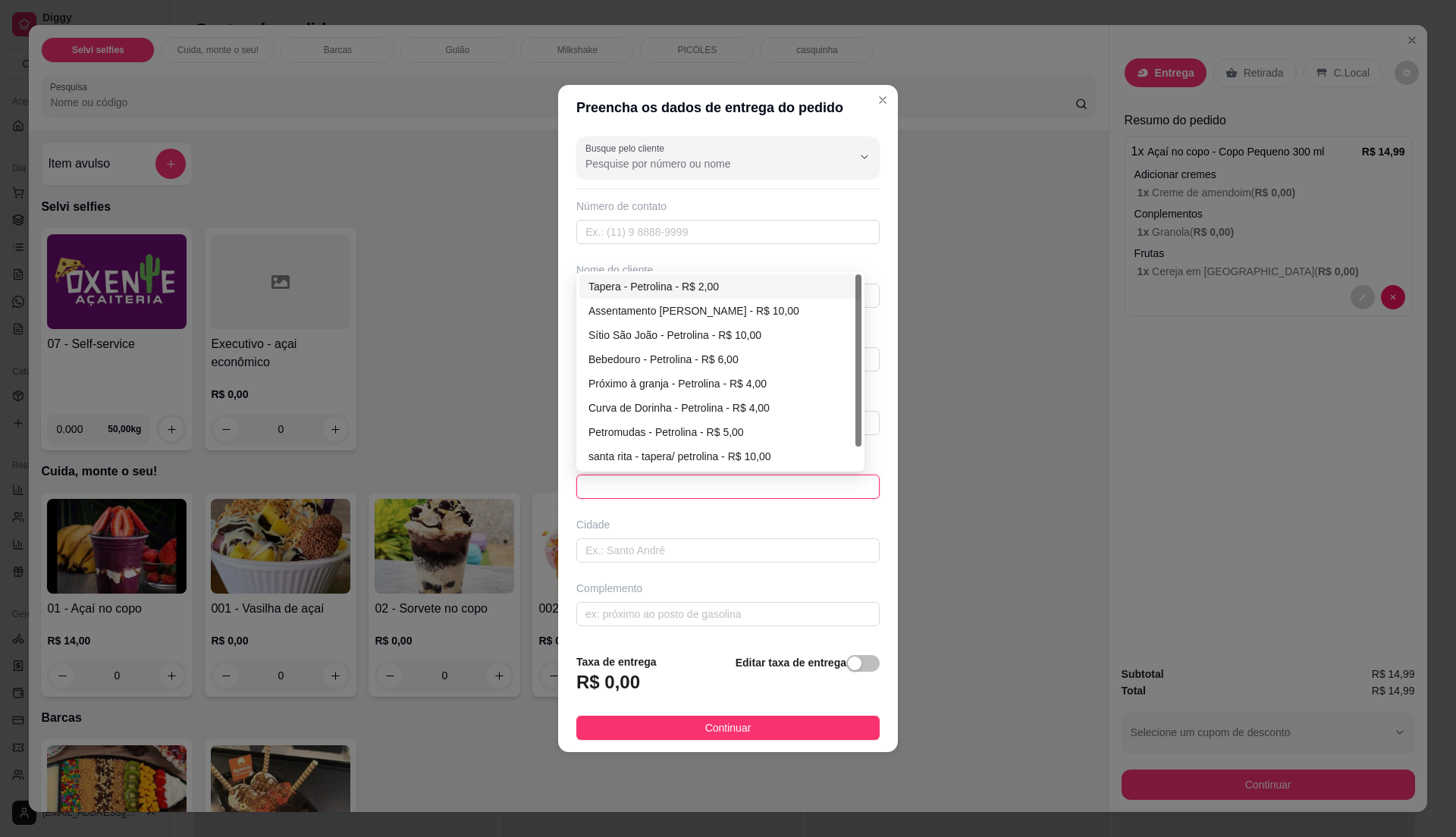
click at [716, 288] on div "Tapera - Petrolina - R$ 2,00" at bounding box center [720, 286] width 264 height 17
type input "Petrolina"
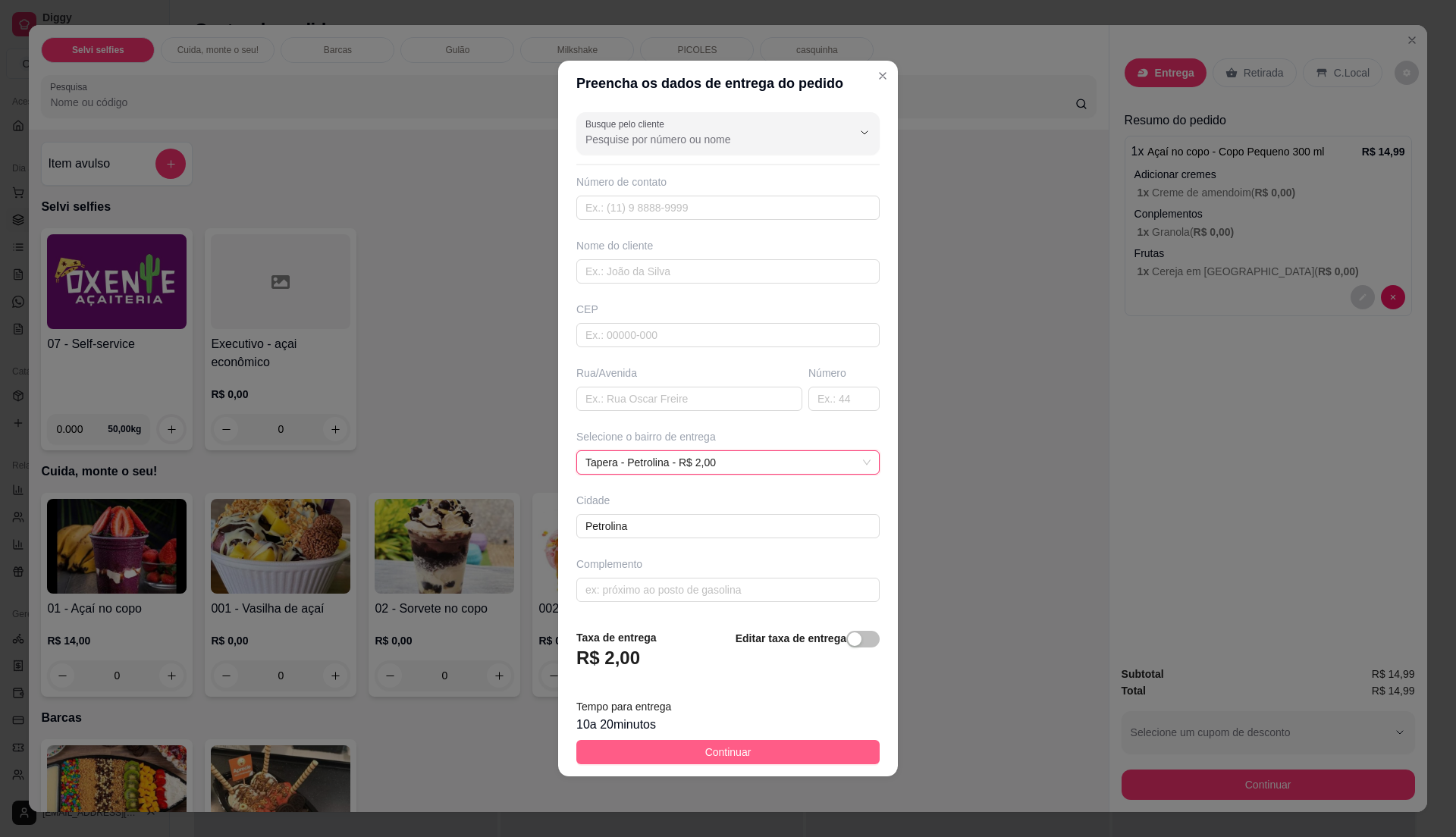
click at [802, 753] on button "Continuar" at bounding box center [728, 752] width 303 height 24
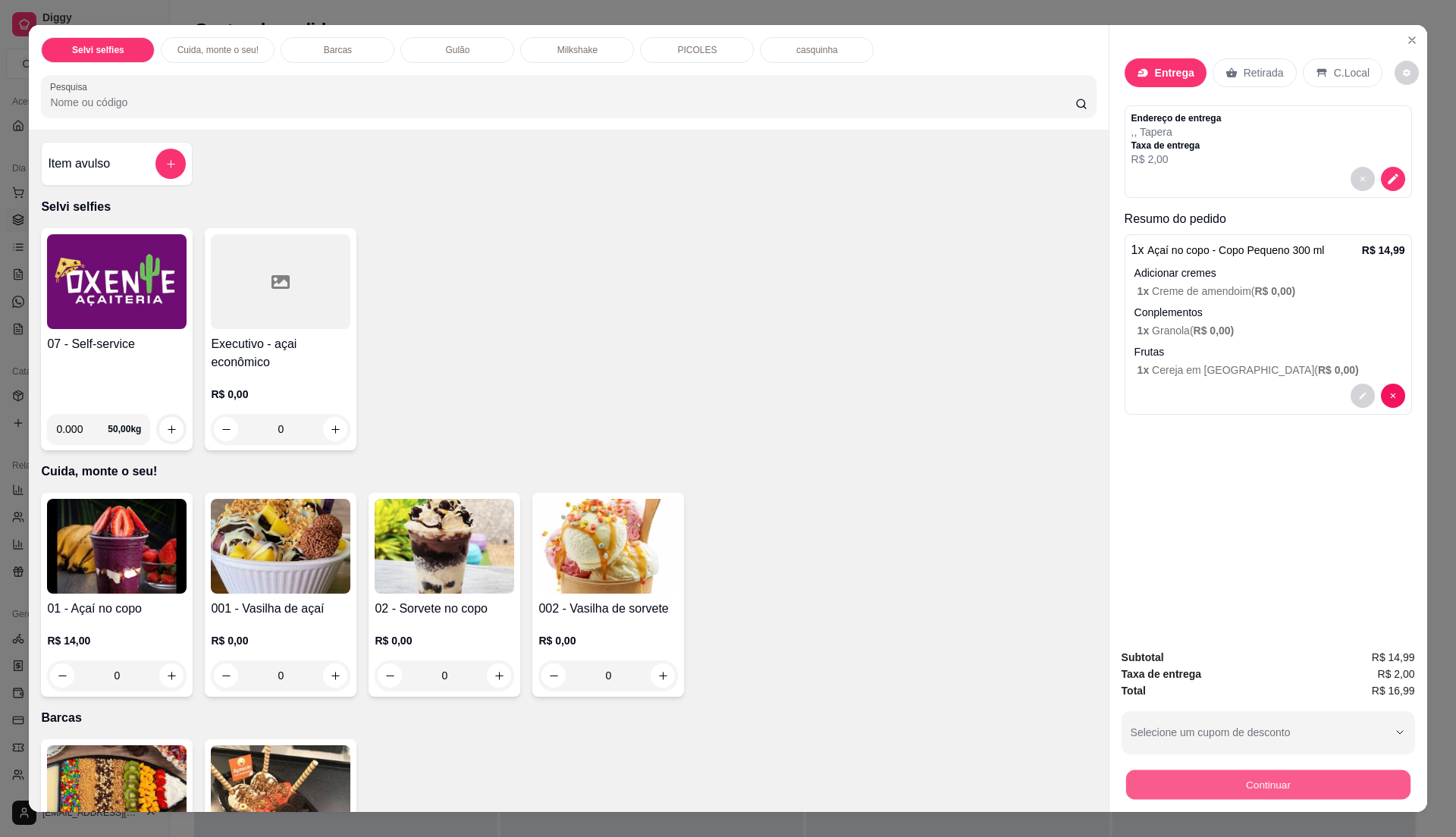
click at [1276, 790] on button "Continuar" at bounding box center [1267, 784] width 284 height 30
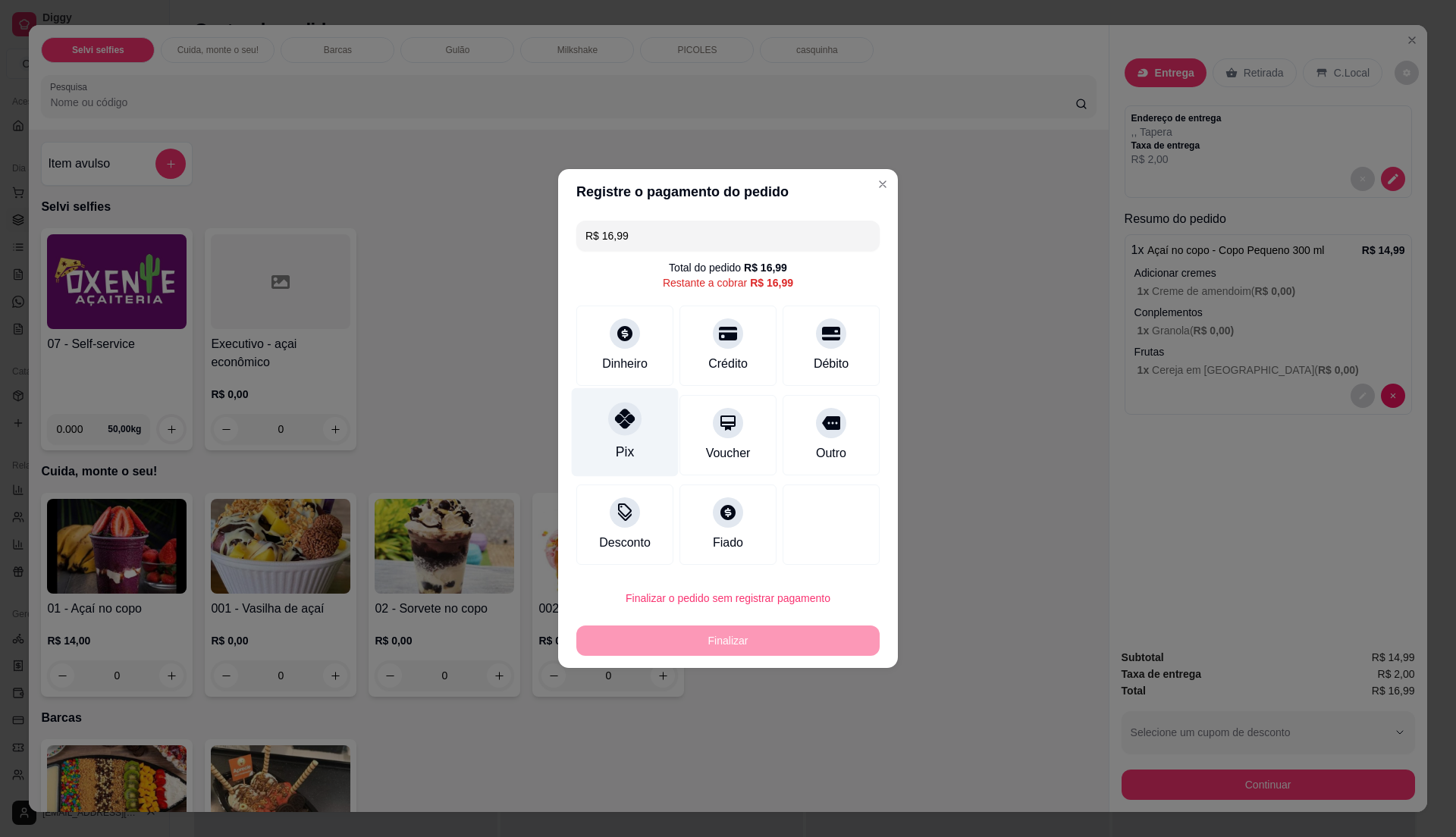
click at [635, 424] on div at bounding box center [624, 418] width 33 height 33
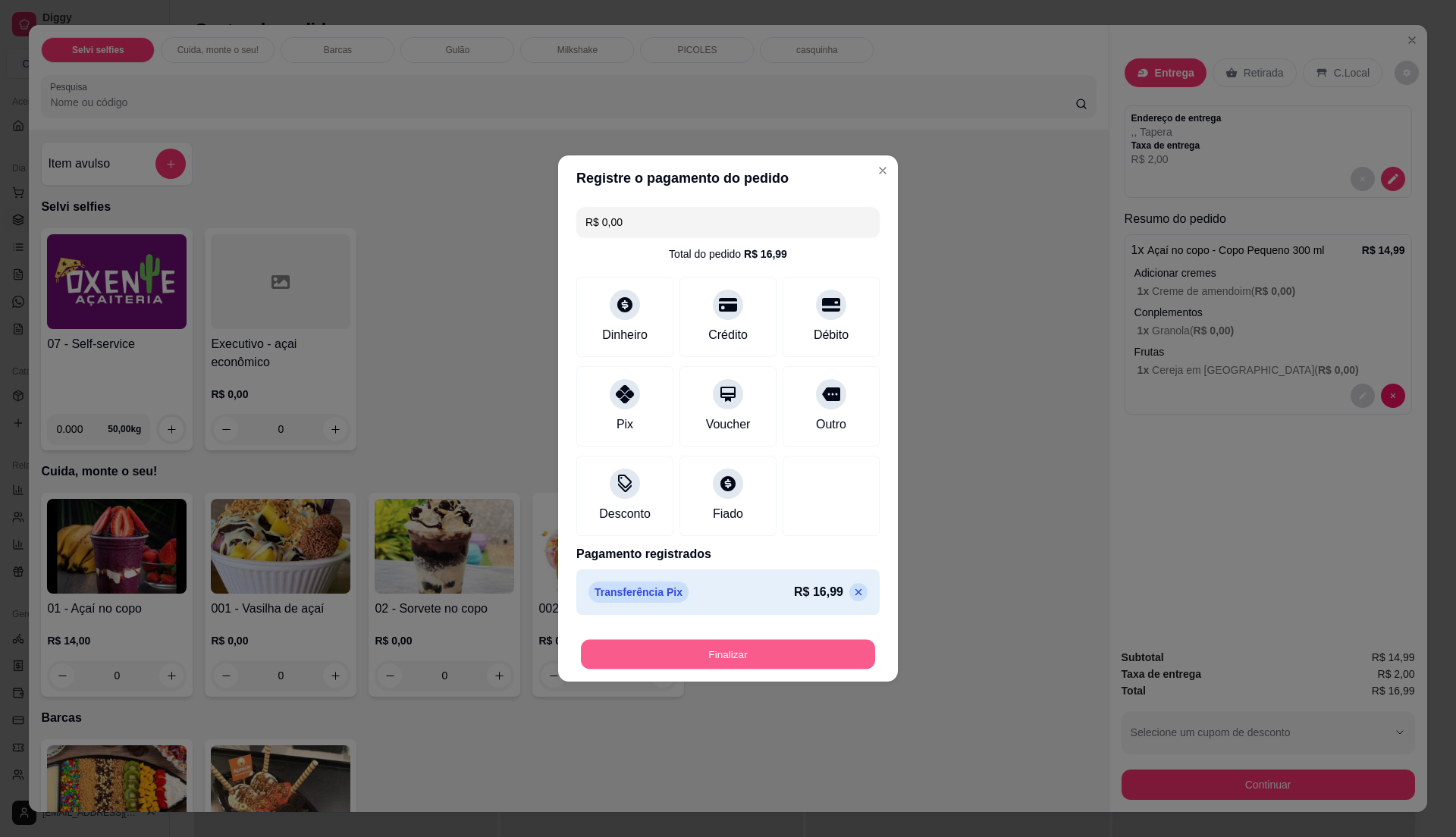
click at [731, 652] on button "Finalizar" at bounding box center [728, 654] width 294 height 30
type input "-R$ 16,99"
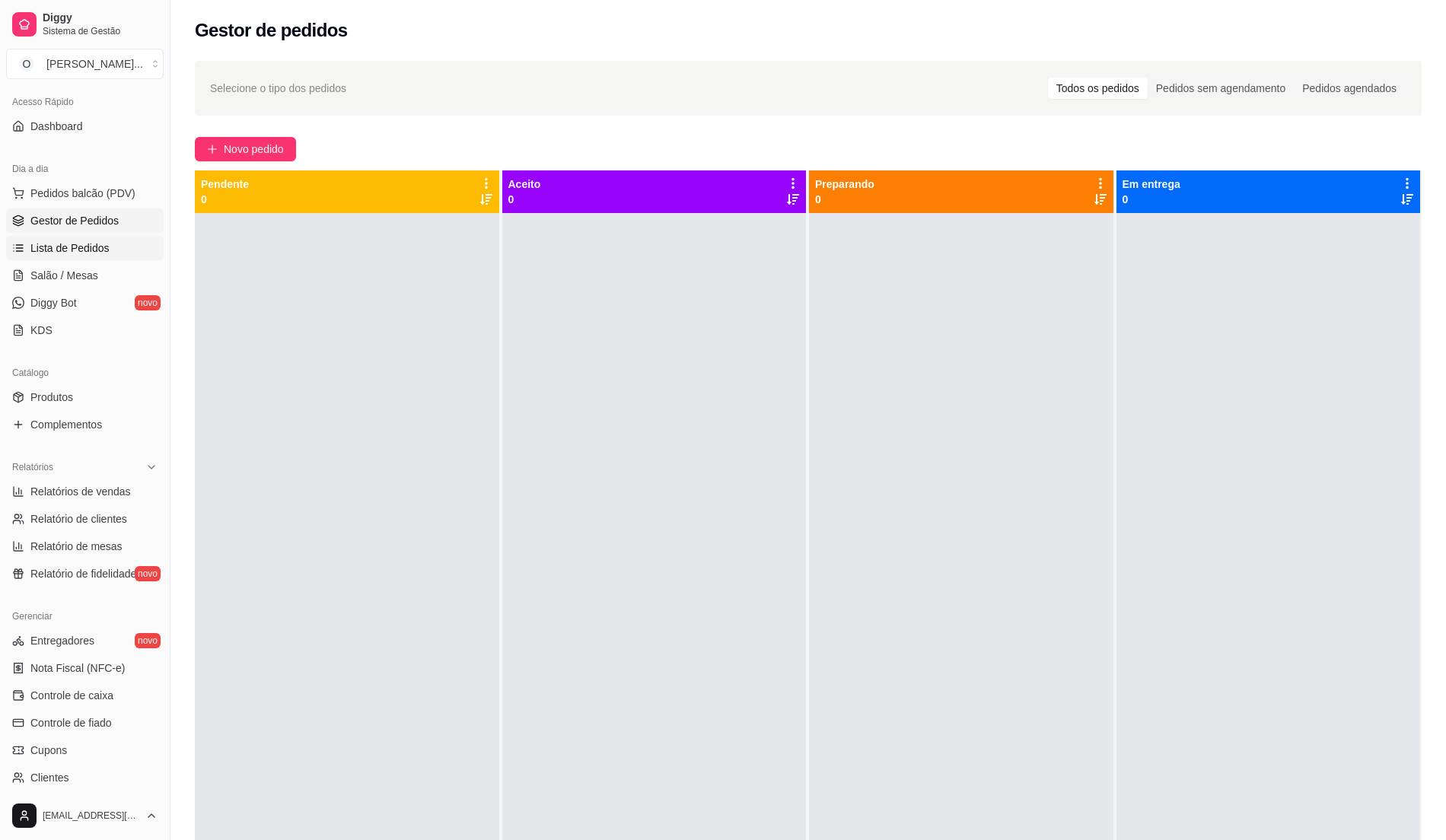
click at [102, 258] on link "Lista de Pedidos" at bounding box center [85, 248] width 158 height 24
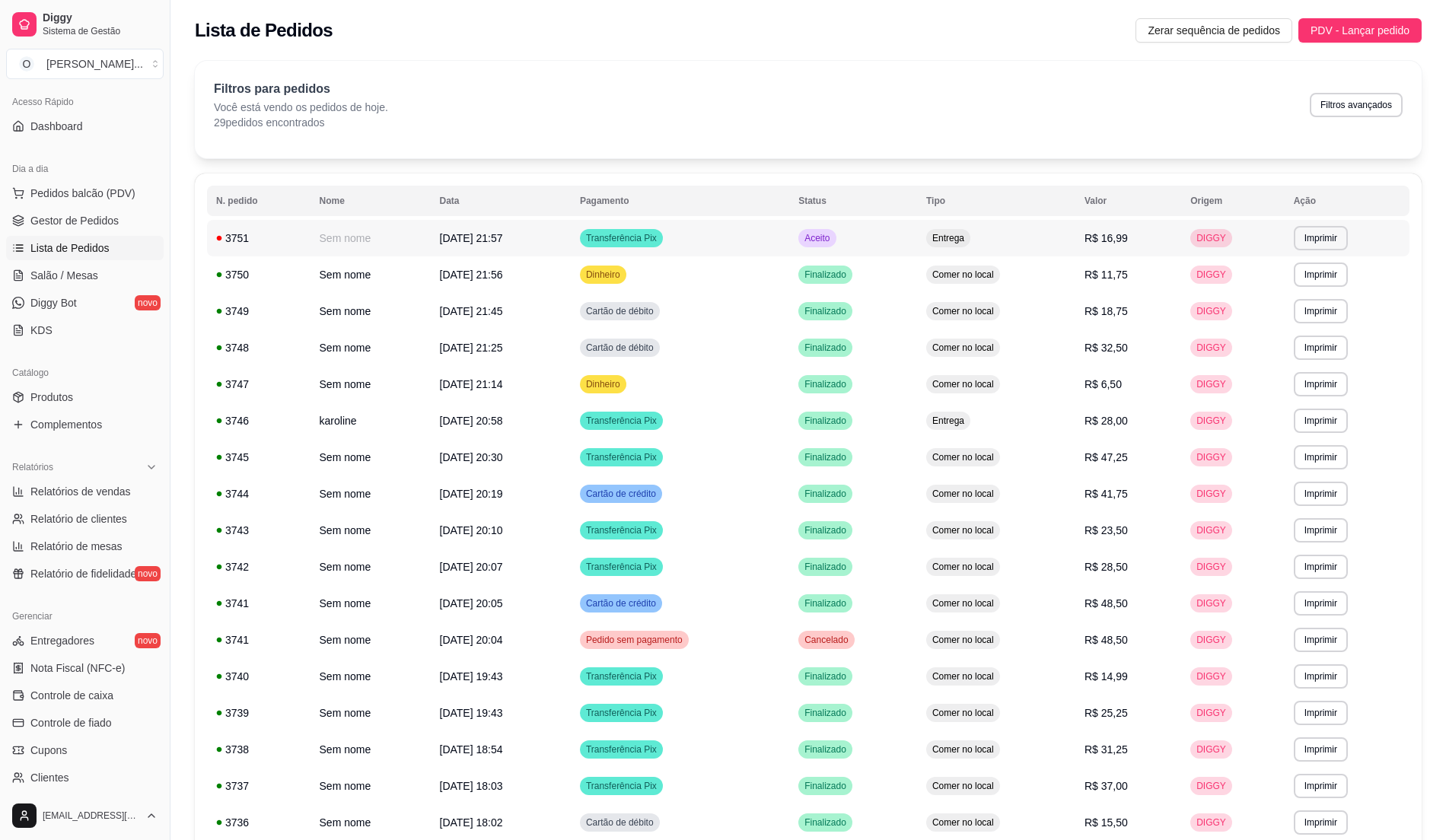
click at [953, 250] on td "Entrega" at bounding box center [997, 238] width 158 height 37
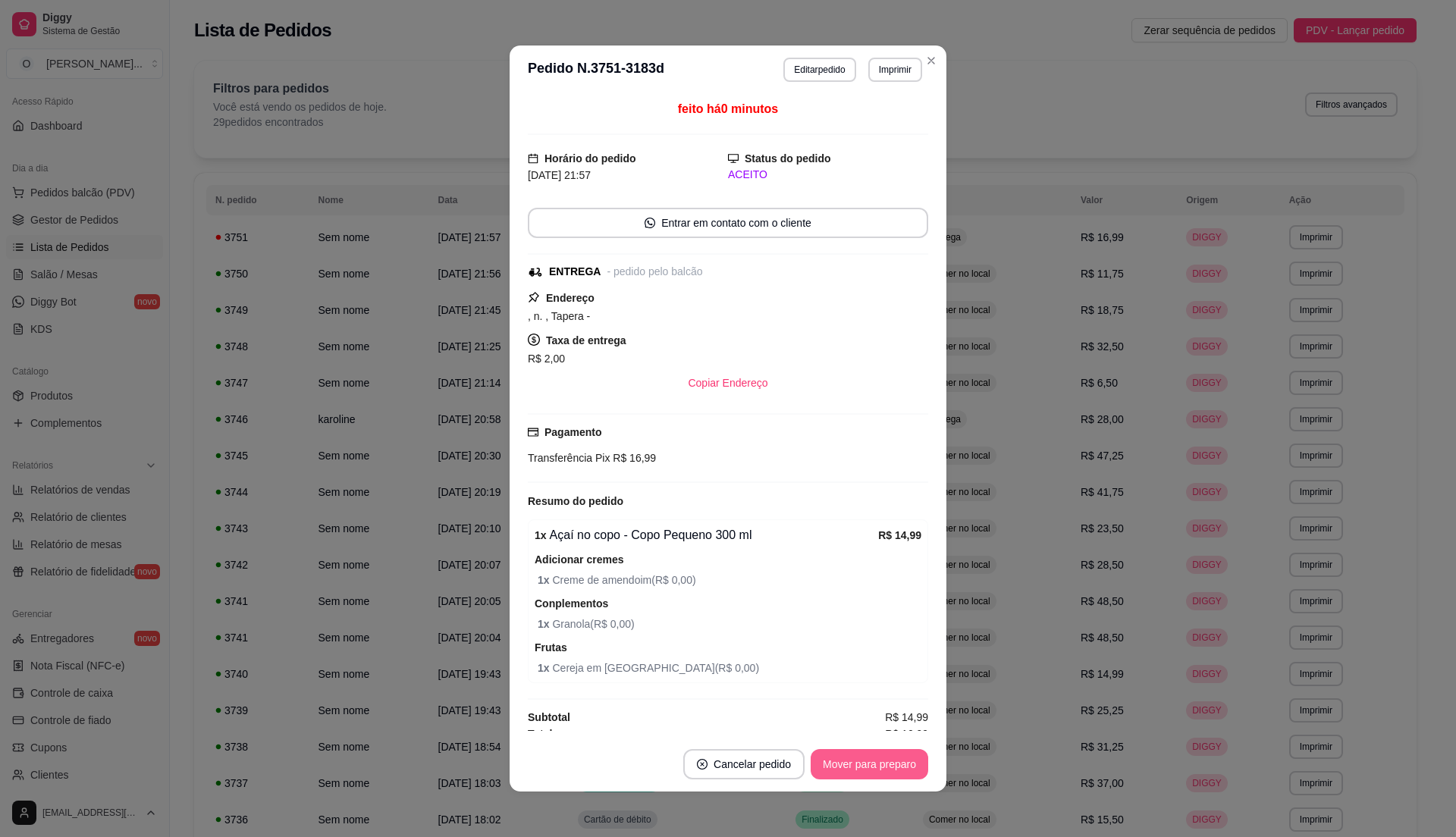
click at [854, 757] on button "Mover para preparo" at bounding box center [869, 764] width 118 height 31
click at [848, 759] on button "Mover para entrega" at bounding box center [869, 764] width 114 height 30
click at [848, 759] on button "Mover para finalizado" at bounding box center [865, 764] width 126 height 31
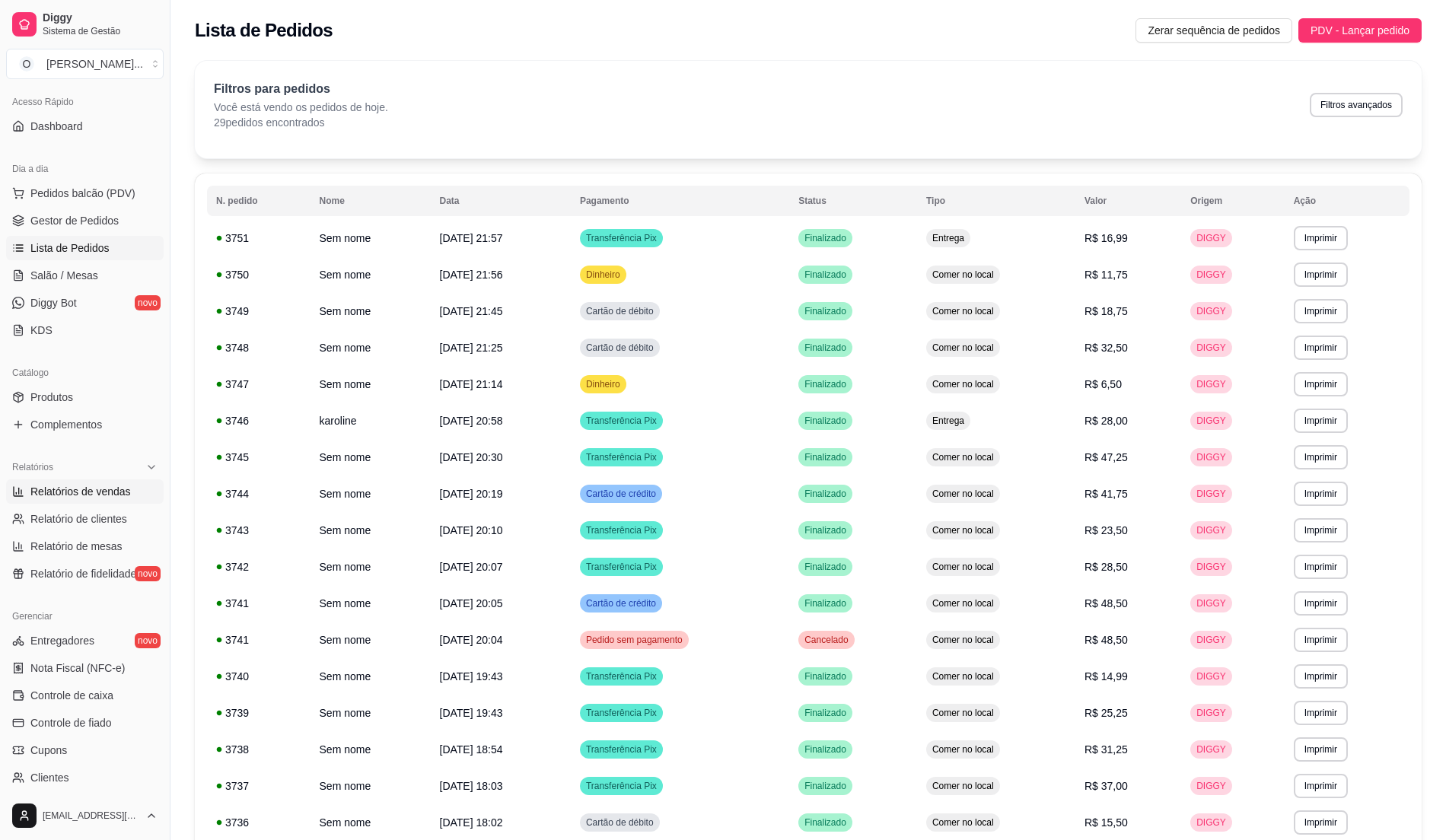
click at [119, 490] on span "Relatórios de vendas" at bounding box center [81, 492] width 101 height 15
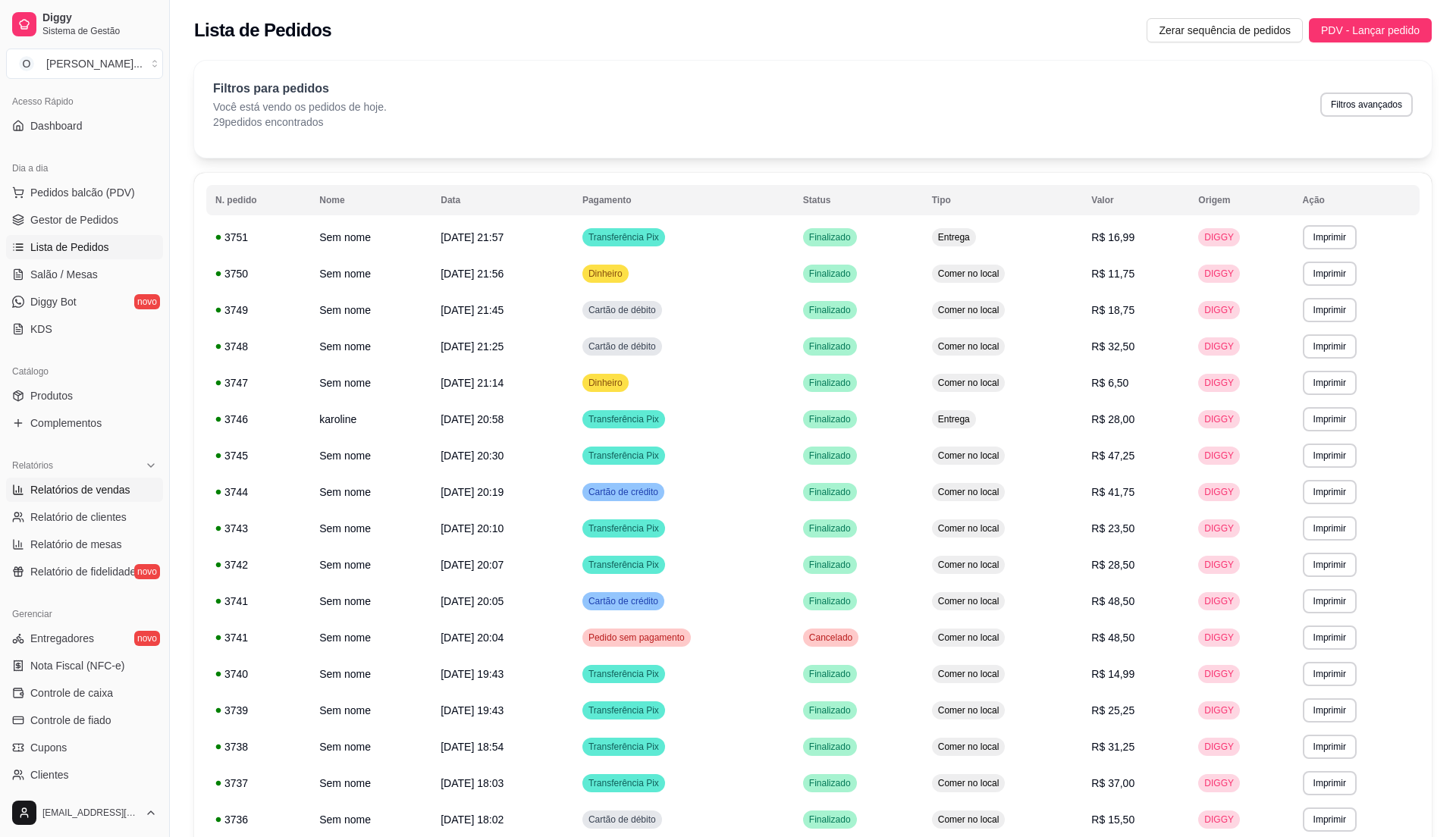
select select "ALL"
select select "0"
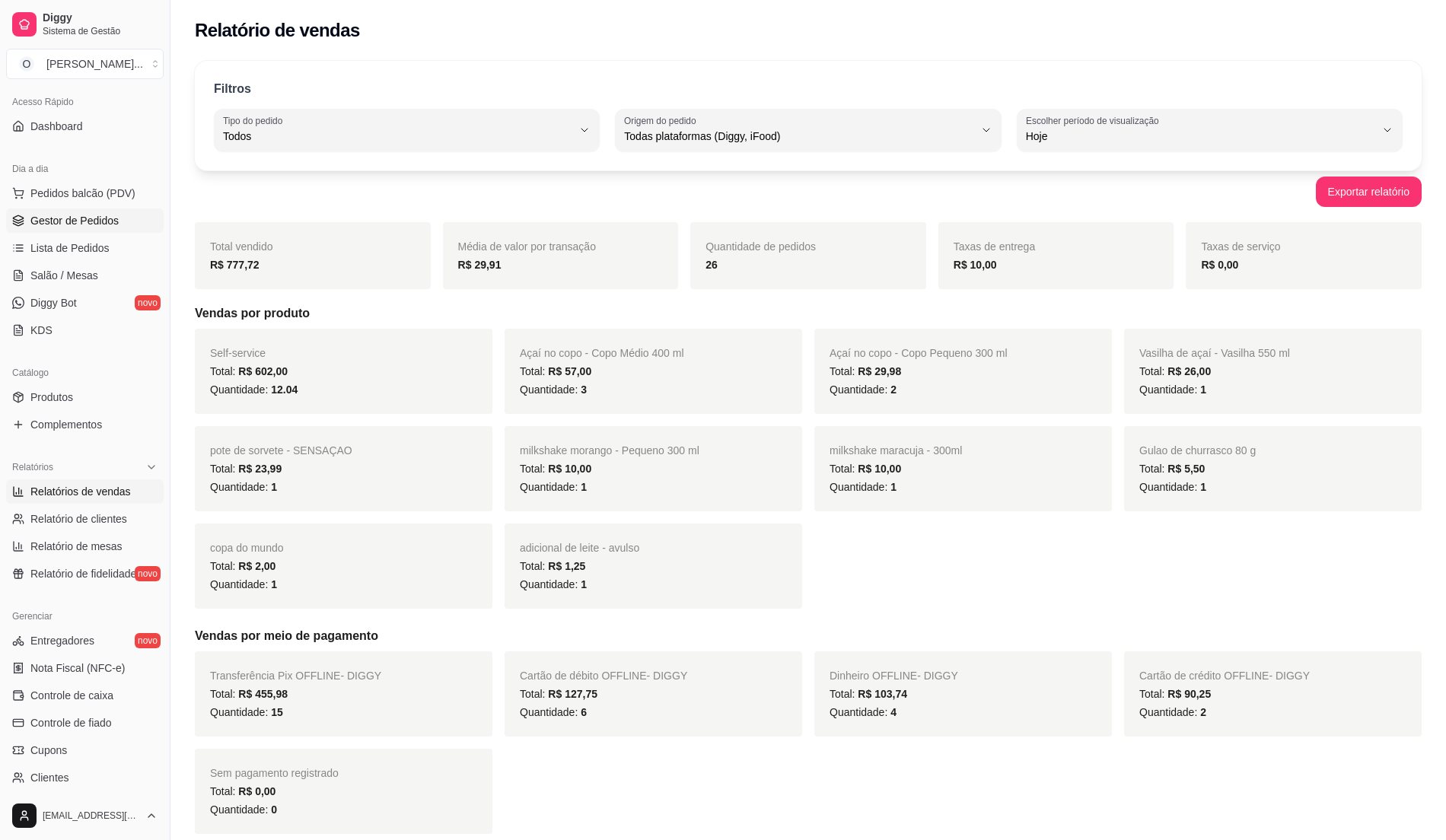
click at [50, 216] on span "Gestor de Pedidos" at bounding box center [75, 221] width 88 height 15
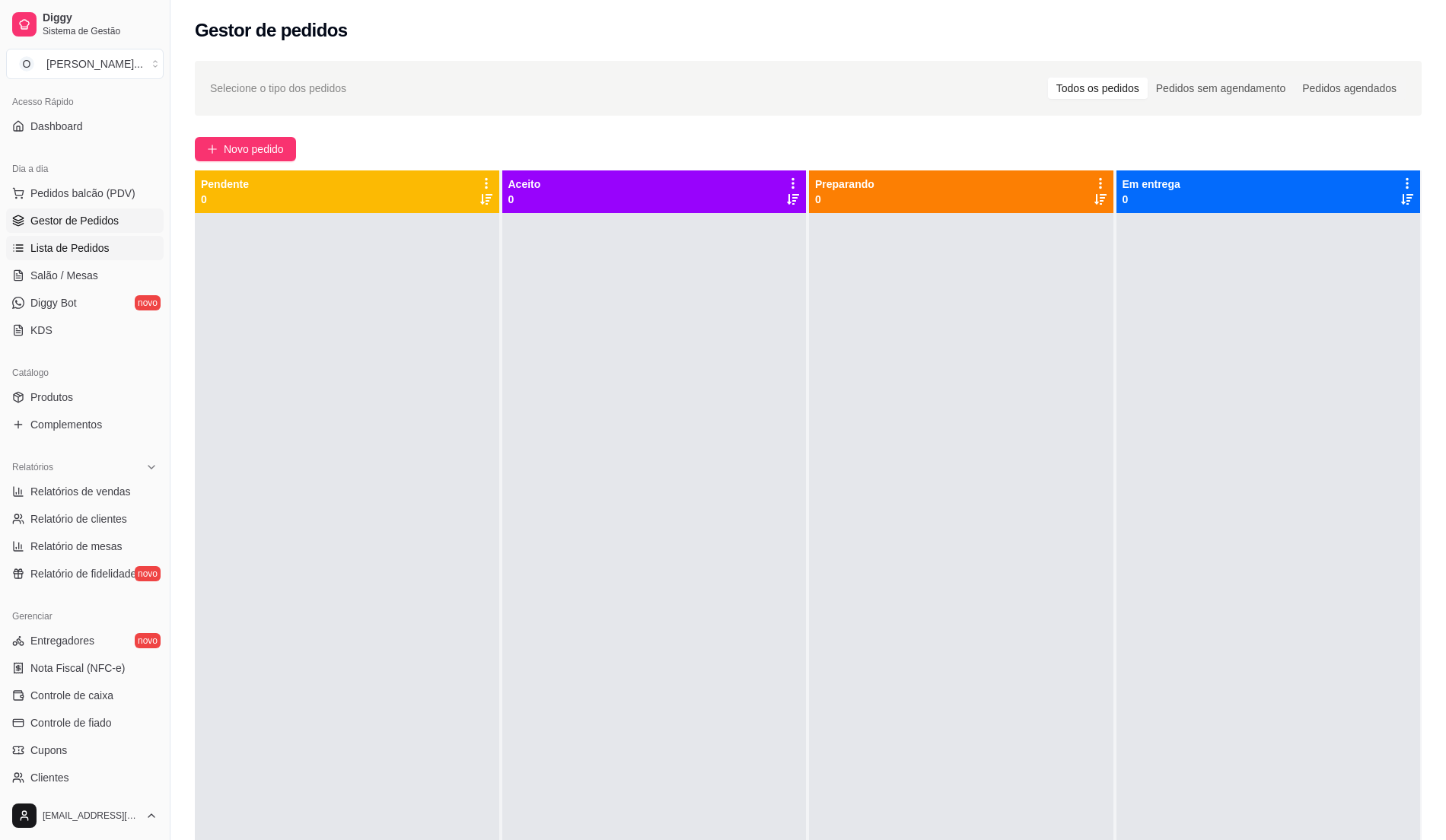
click at [82, 244] on span "Lista de Pedidos" at bounding box center [70, 248] width 79 height 15
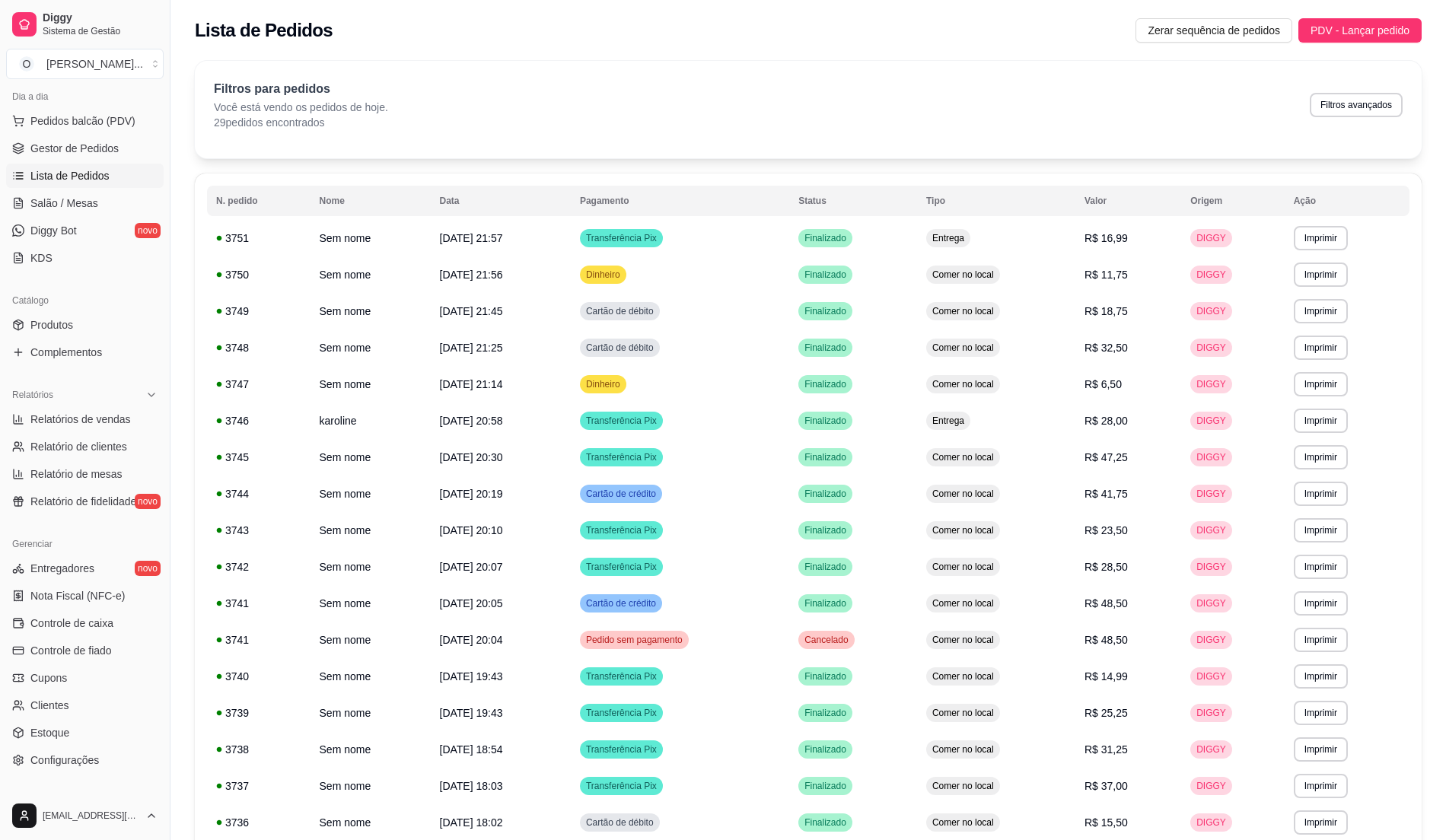
scroll to position [256, 0]
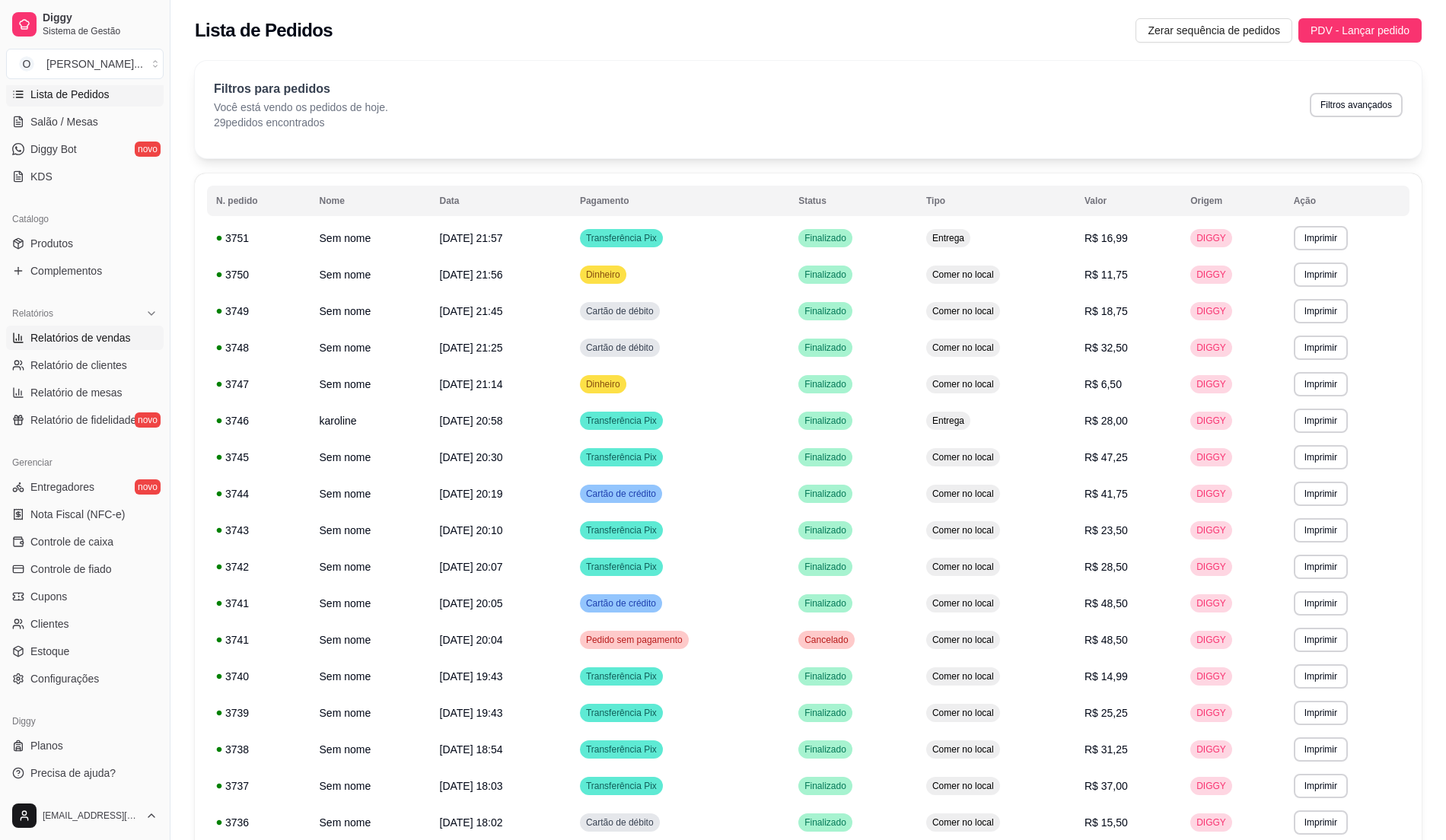
click at [91, 344] on span "Relatórios de vendas" at bounding box center [81, 338] width 101 height 15
select select "ALL"
select select "0"
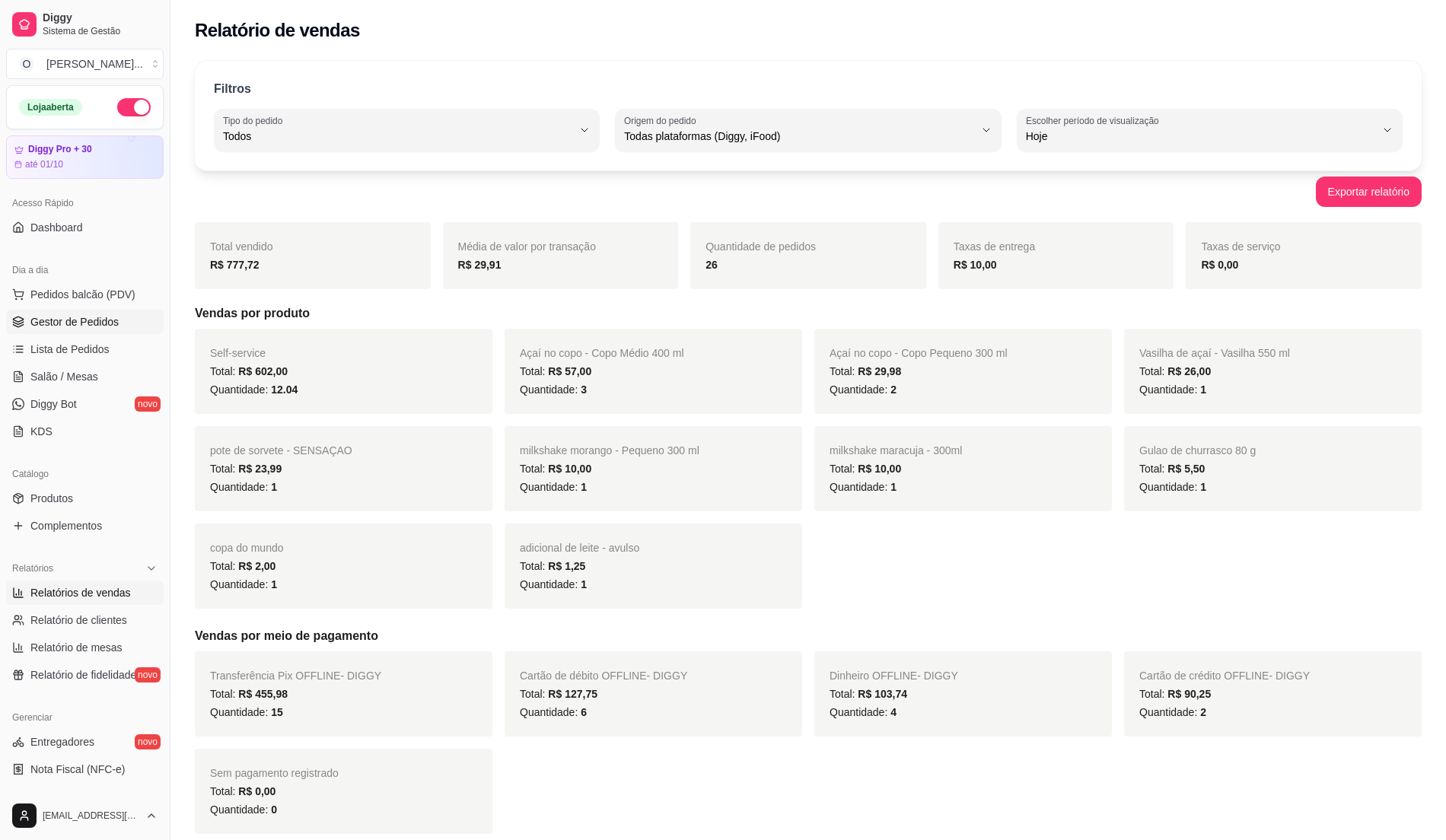
click at [44, 323] on span "Gestor de Pedidos" at bounding box center [75, 321] width 88 height 15
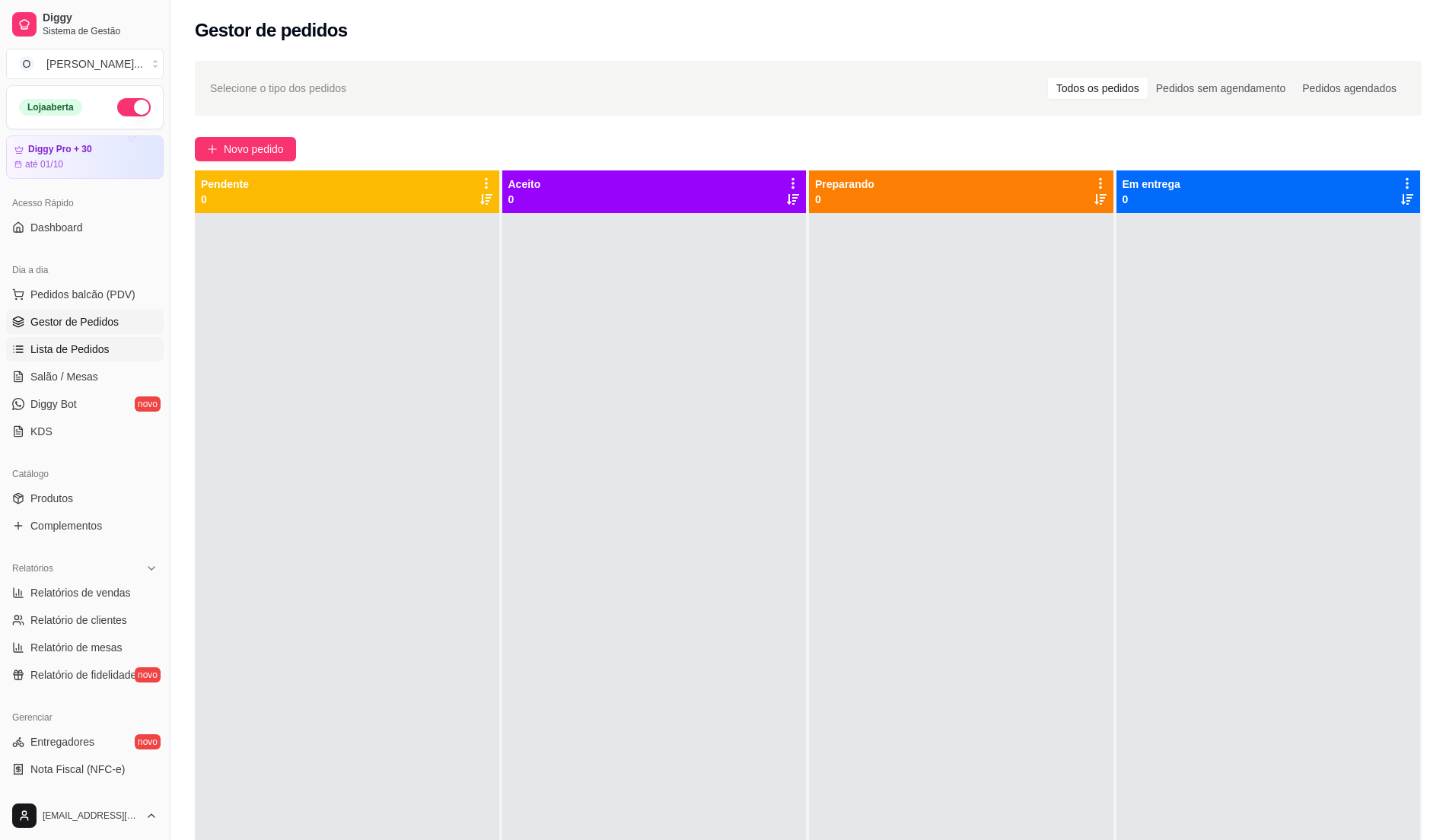
click at [59, 355] on span "Lista de Pedidos" at bounding box center [70, 349] width 79 height 15
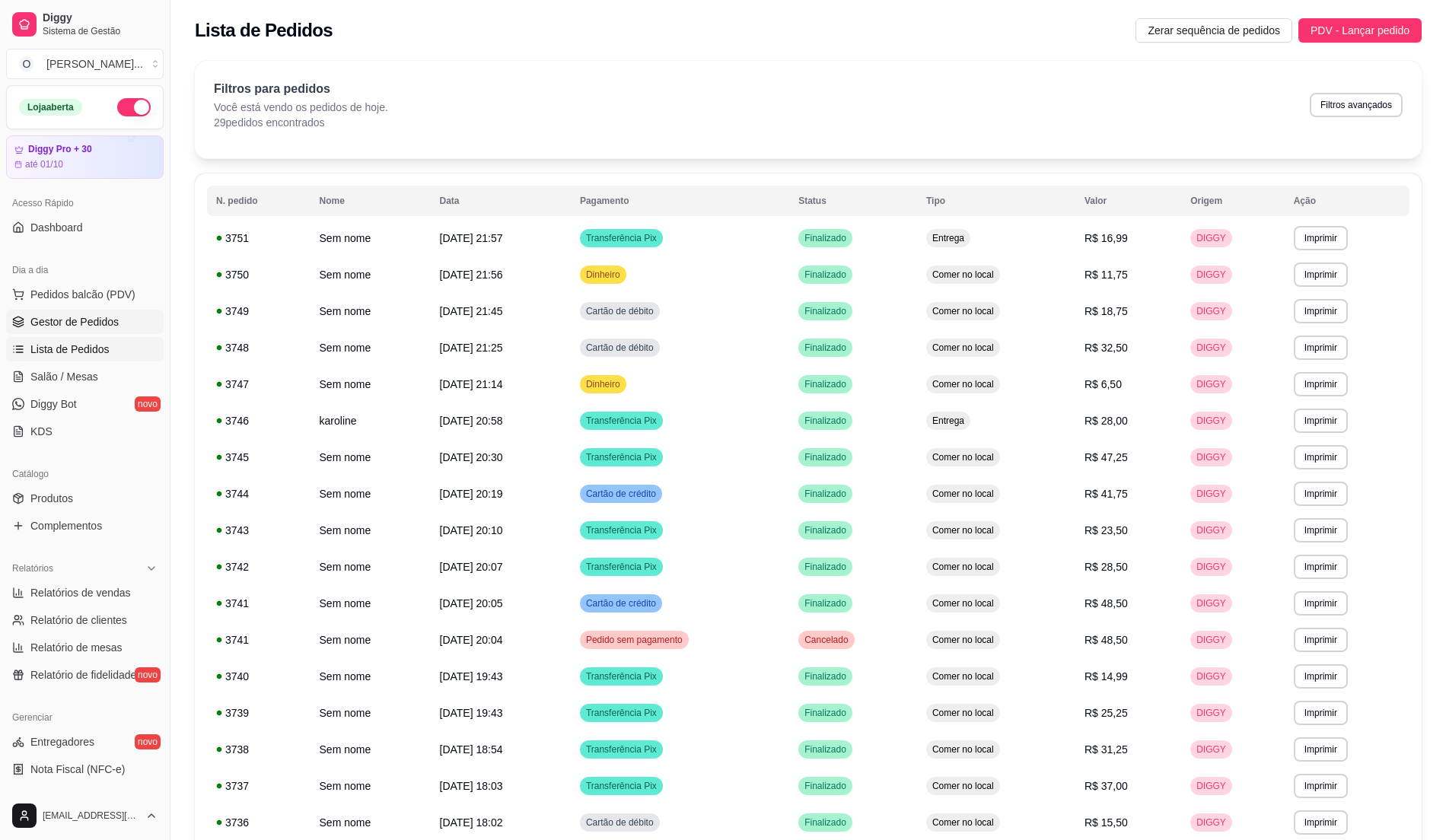
click at [75, 332] on link "Gestor de Pedidos" at bounding box center [85, 321] width 158 height 24
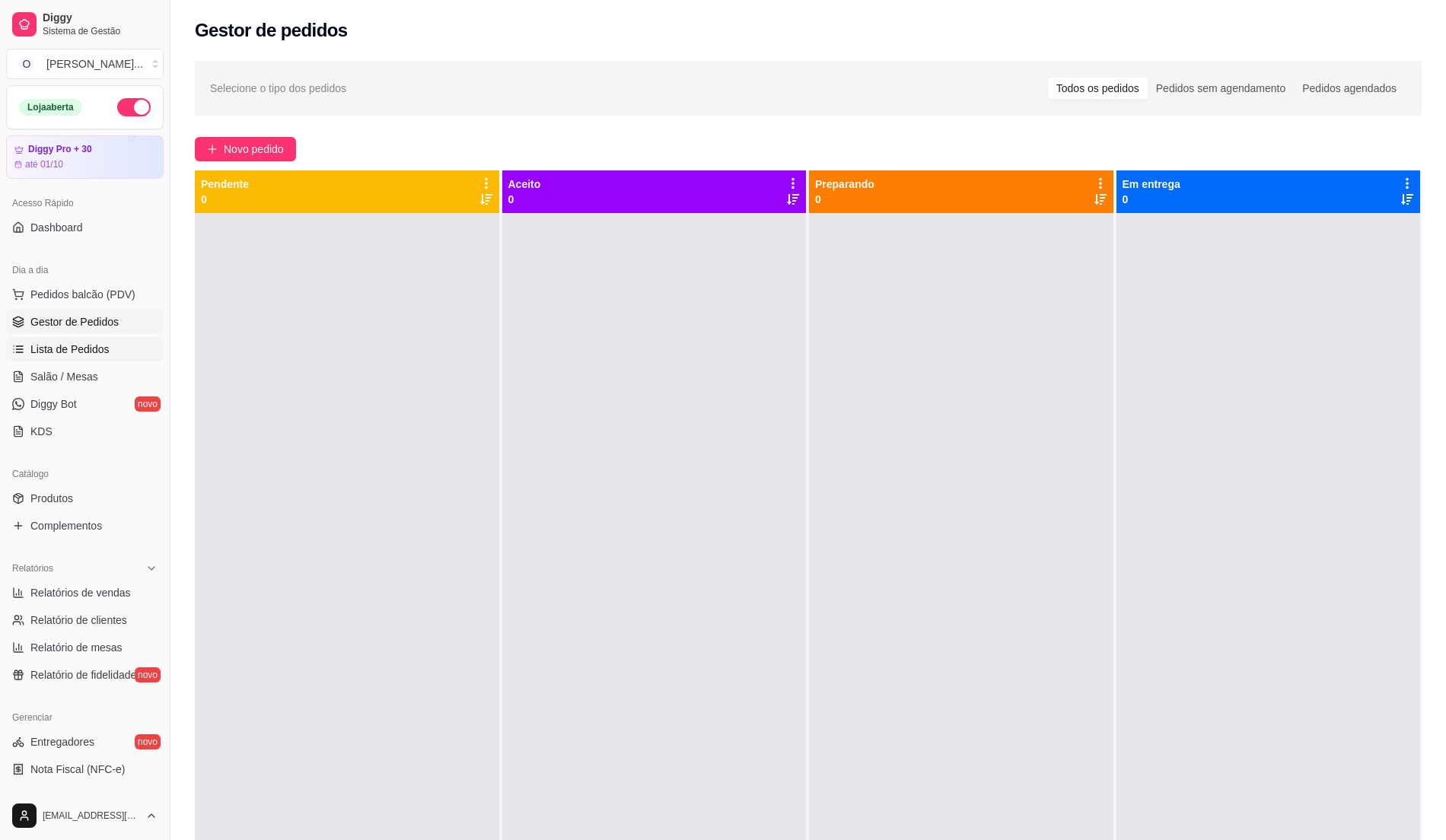
scroll to position [256, 0]
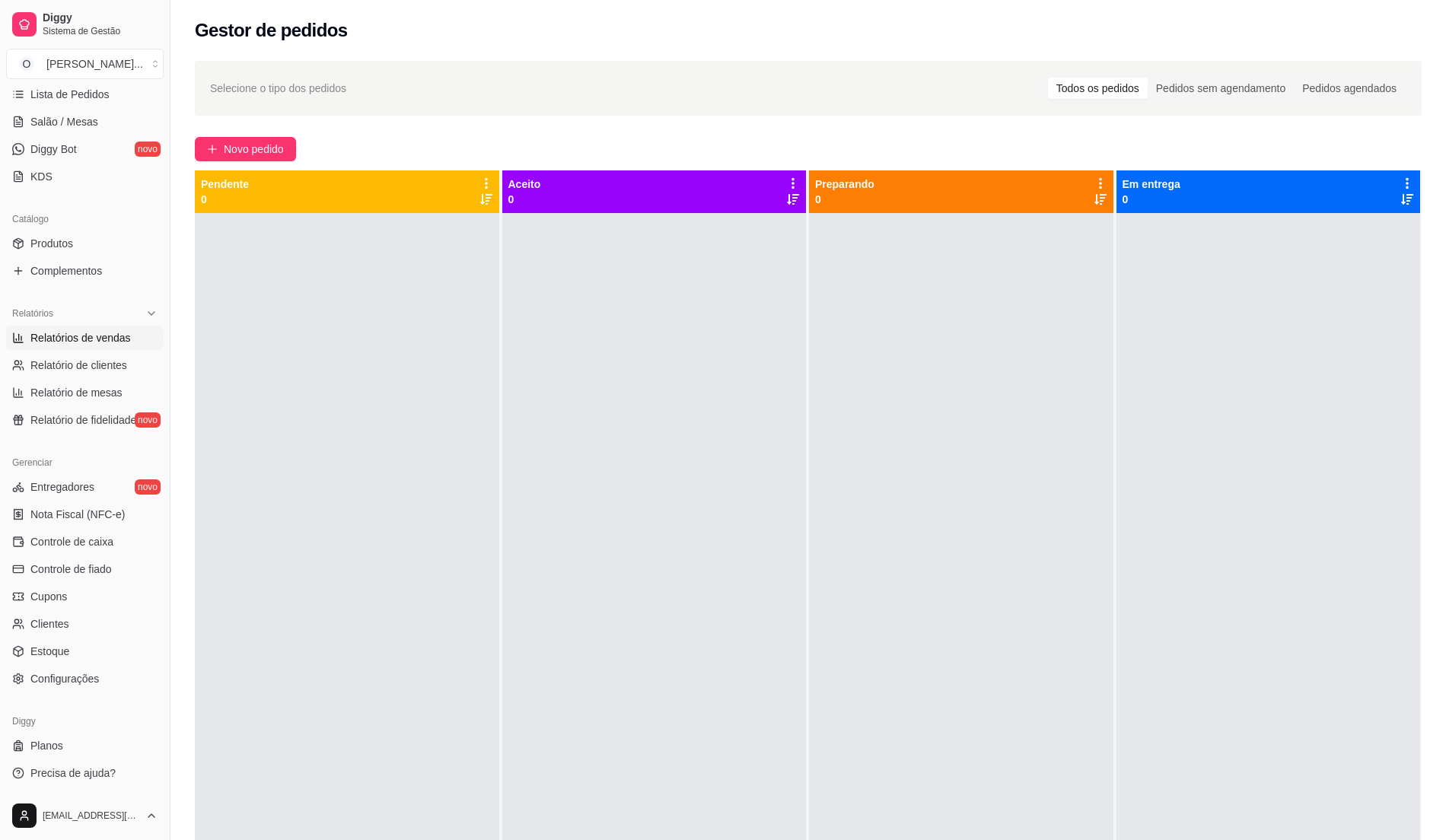
click at [122, 333] on span "Relatórios de vendas" at bounding box center [81, 338] width 101 height 15
select select "ALL"
select select "0"
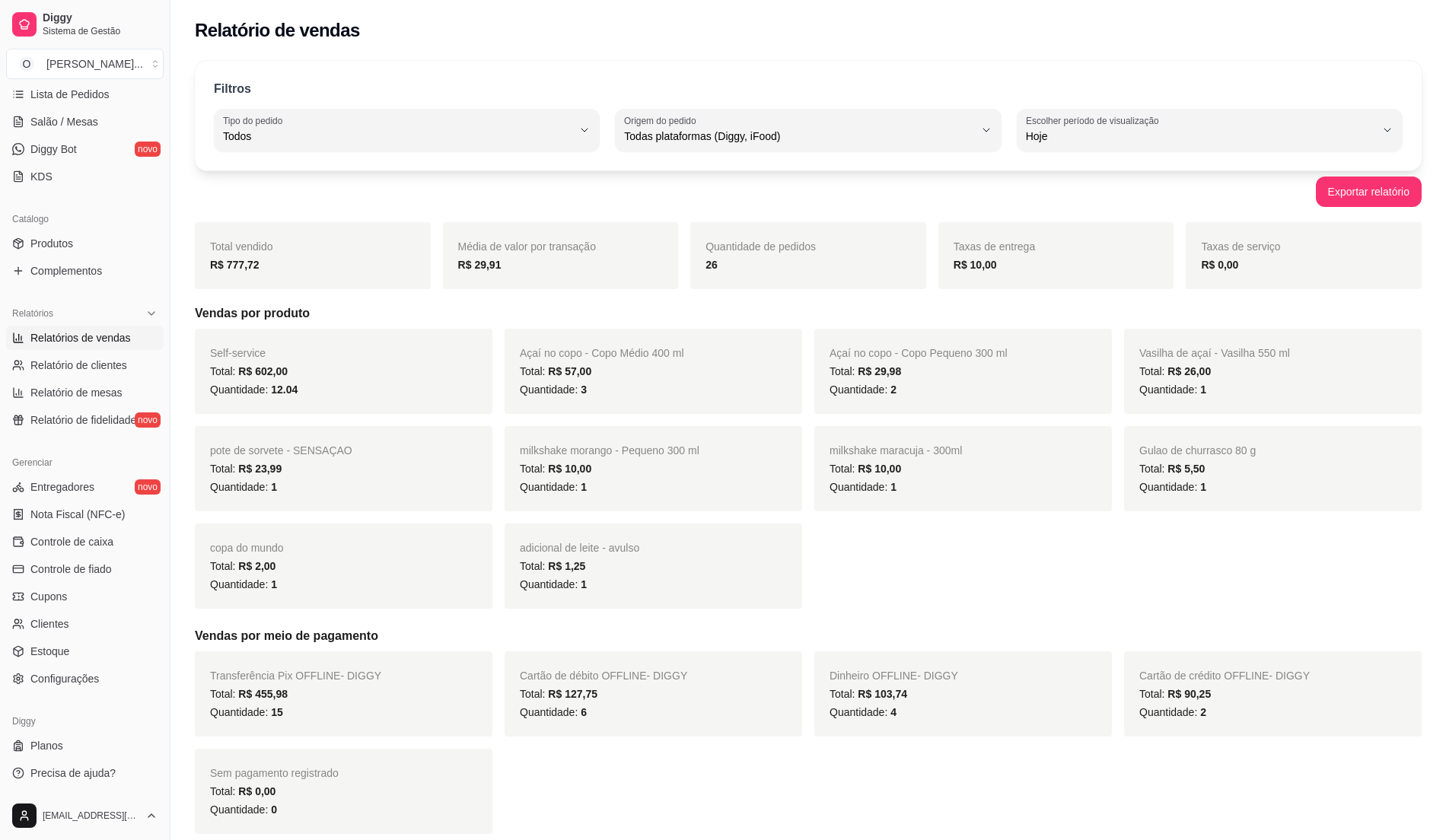
scroll to position [52, 0]
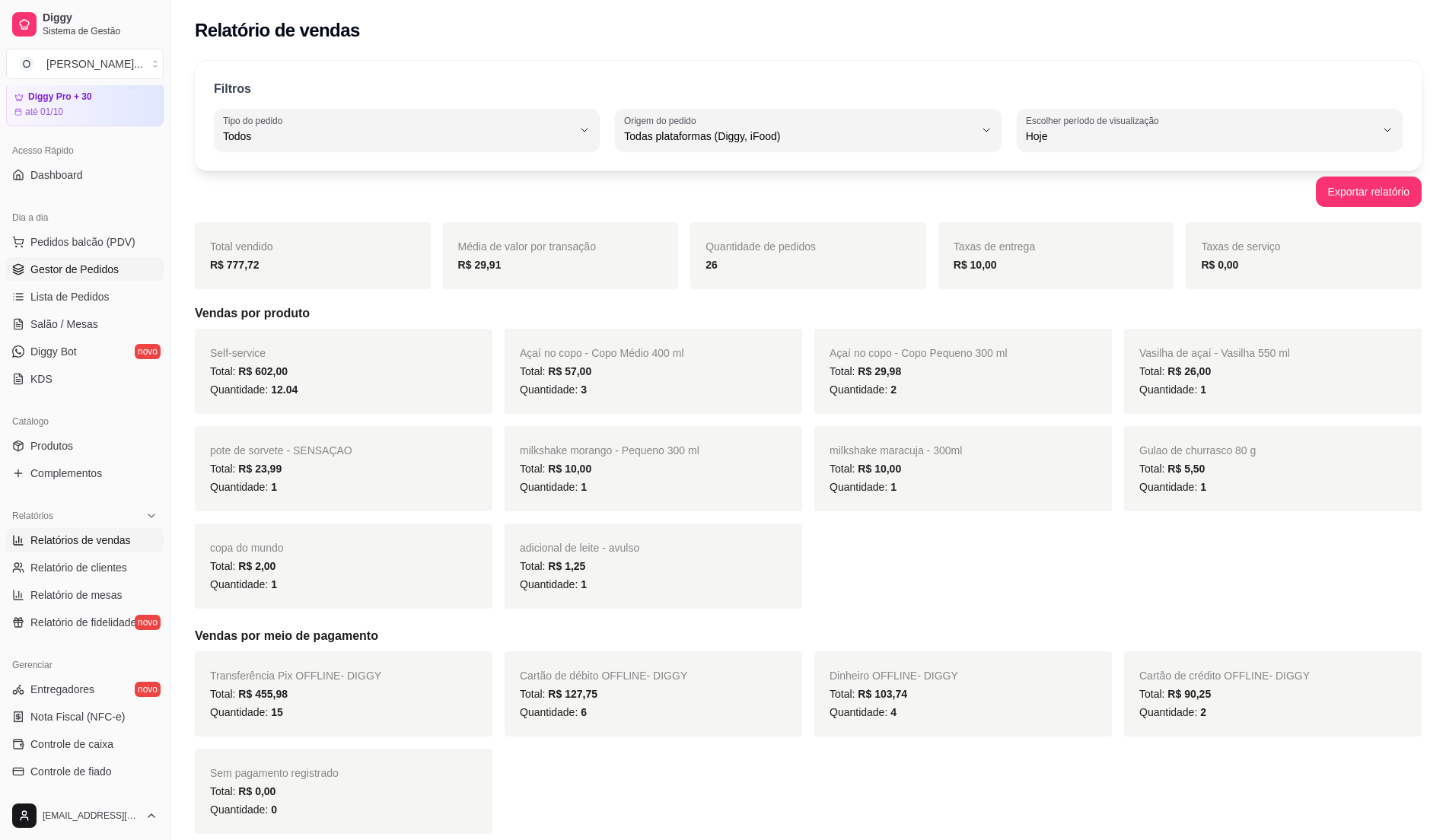
click at [95, 258] on link "Gestor de Pedidos" at bounding box center [85, 269] width 158 height 24
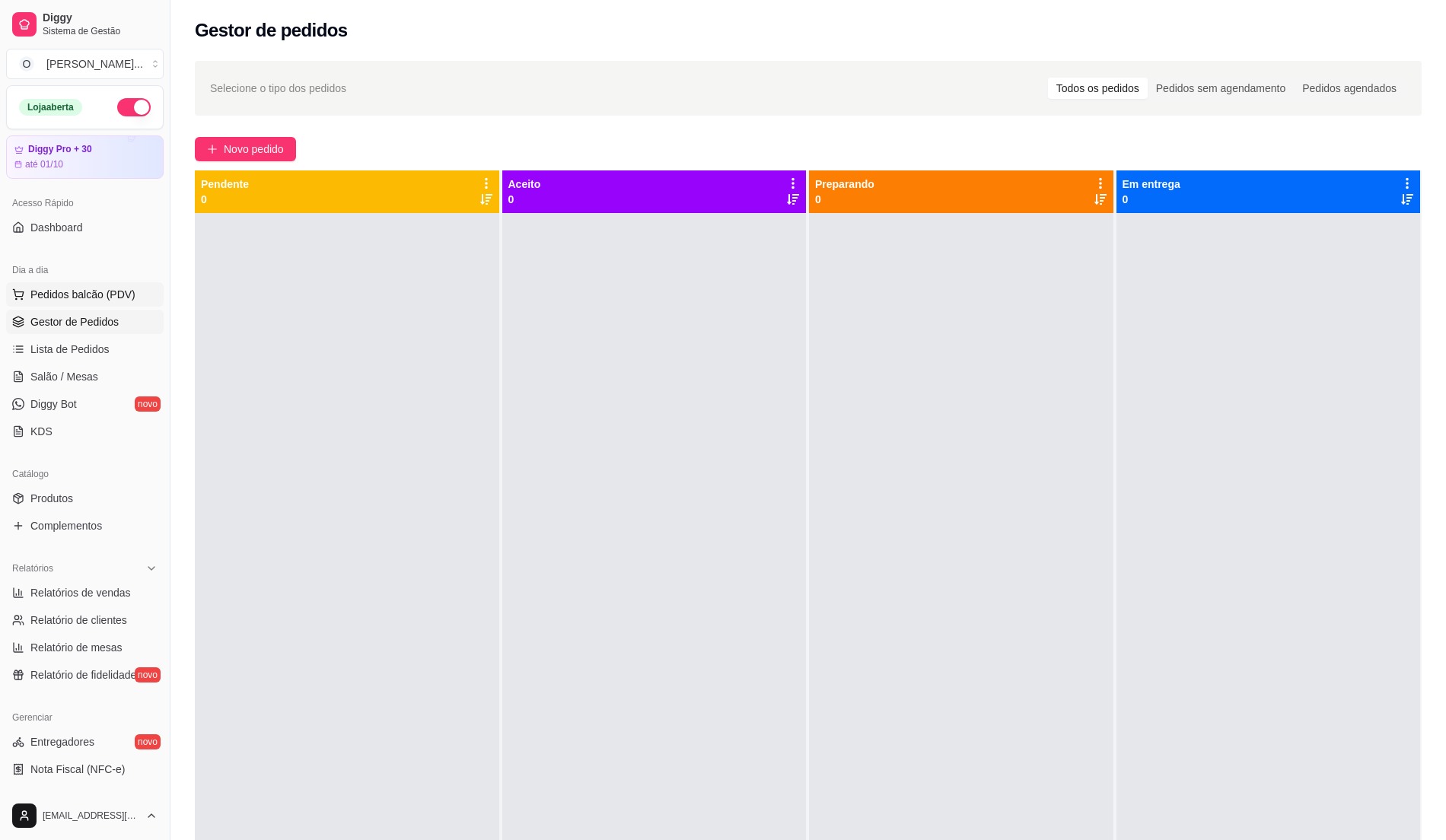
click at [93, 297] on span "Pedidos balcão (PDV)" at bounding box center [83, 294] width 105 height 15
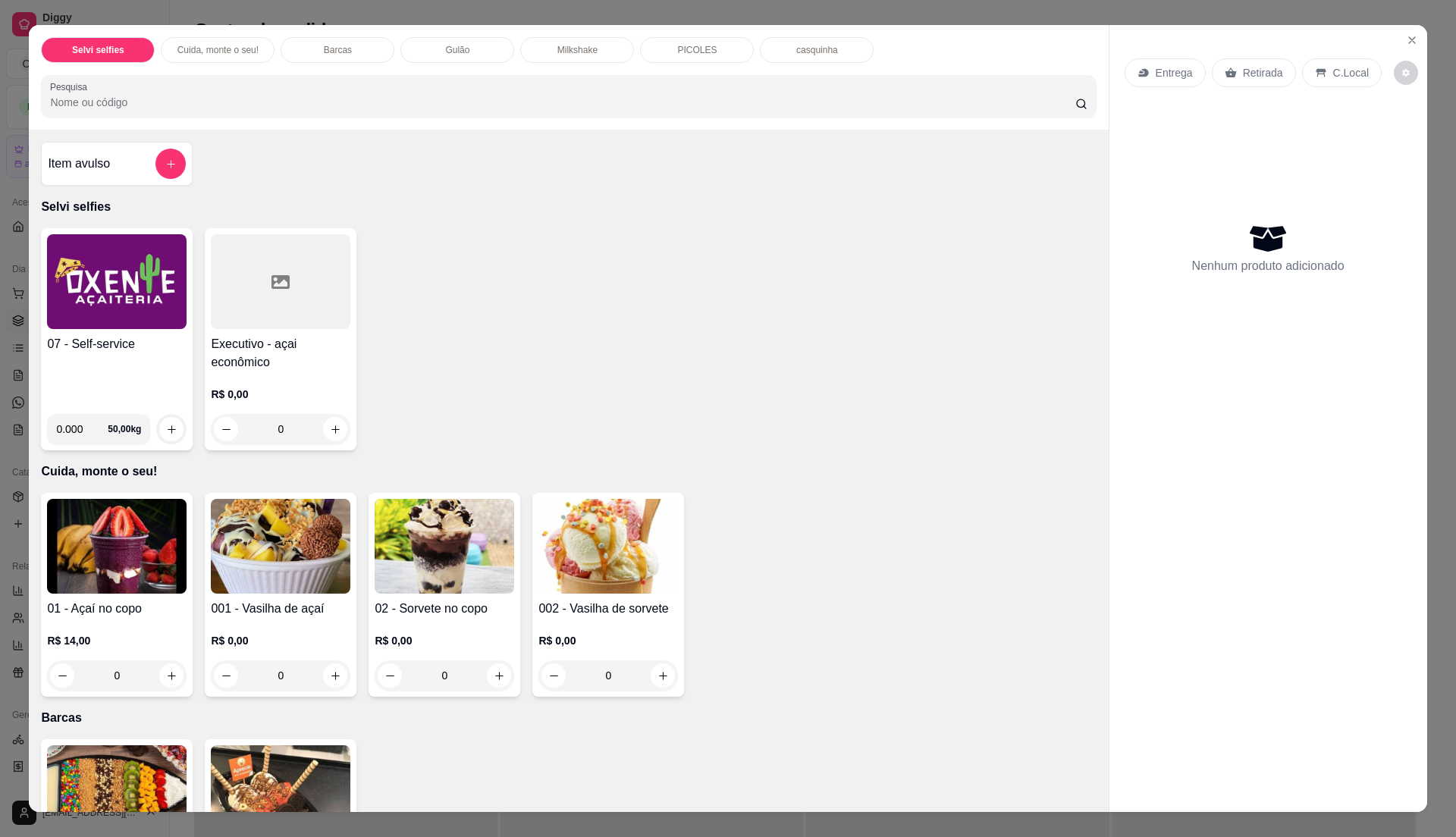
click at [143, 350] on h4 "07 - Self-service" at bounding box center [117, 344] width 140 height 18
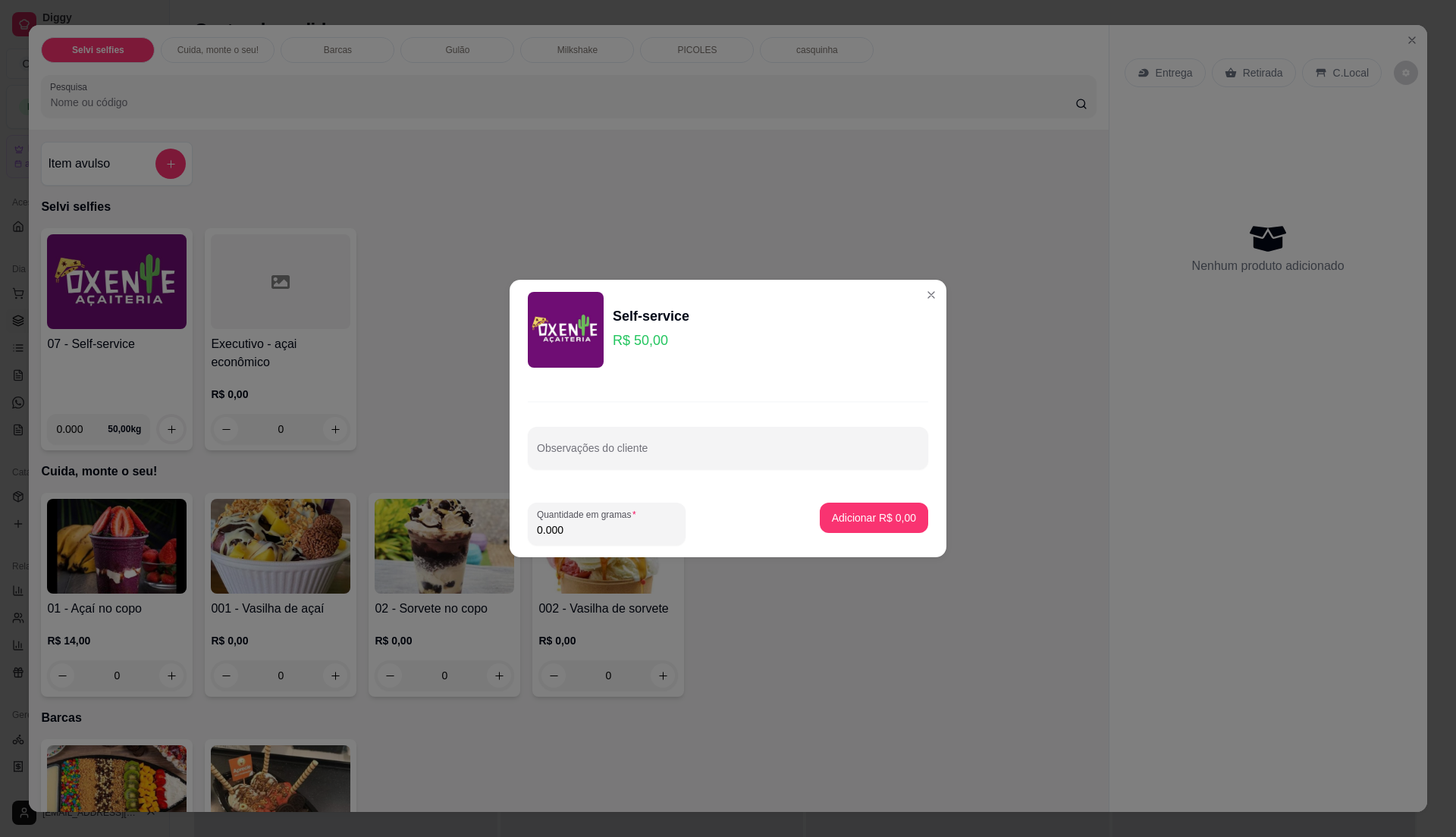
click at [580, 536] on input "0.000" at bounding box center [606, 529] width 140 height 15
type input "0.22"
click at [861, 512] on p "Adicionar R$ 11,00" at bounding box center [871, 518] width 88 height 14
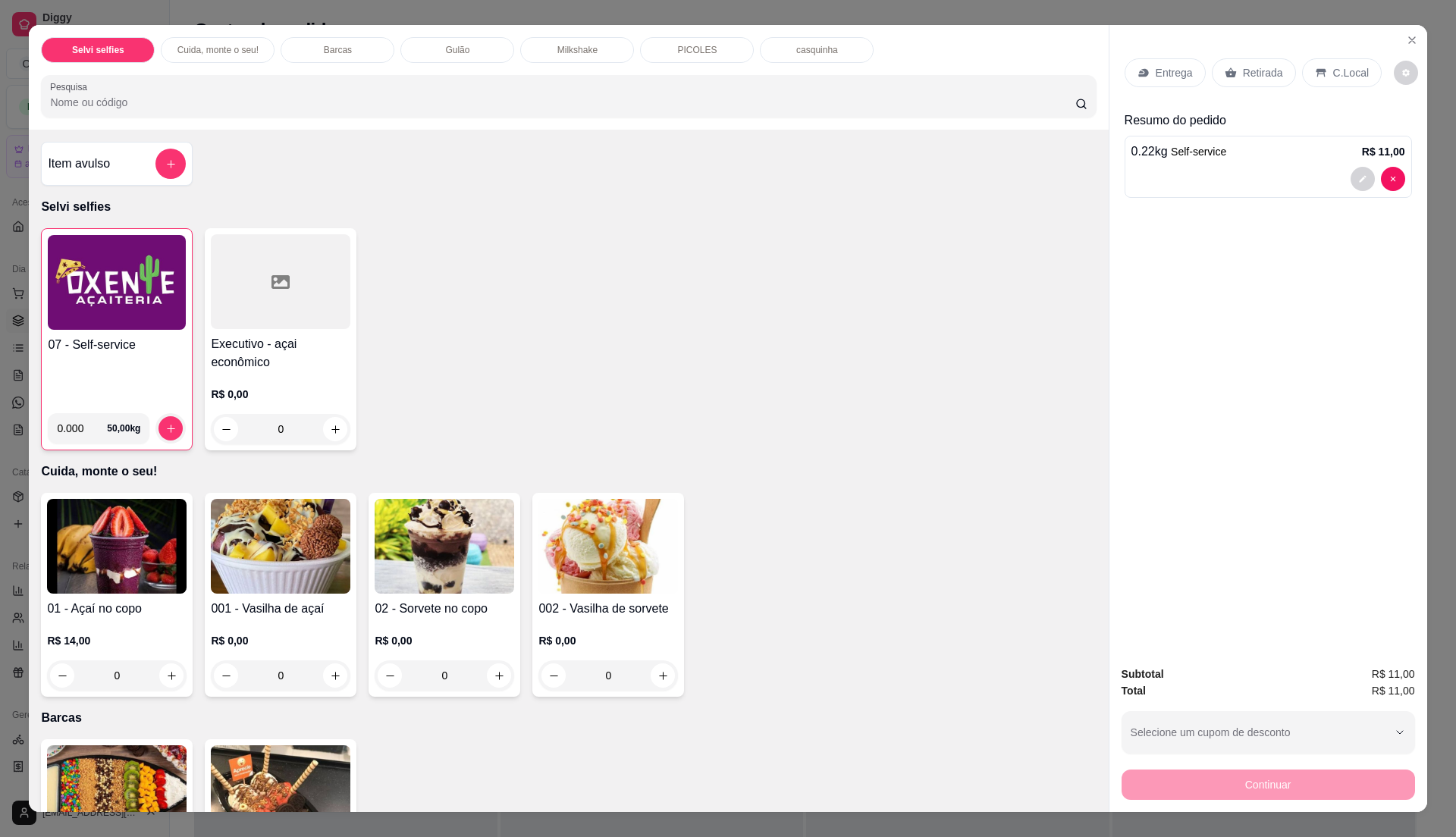
drag, startPoint x: 1330, startPoint y: 70, endPoint x: 1302, endPoint y: 223, distance: 155.5
click at [1333, 68] on p "C.Local" at bounding box center [1351, 73] width 36 height 15
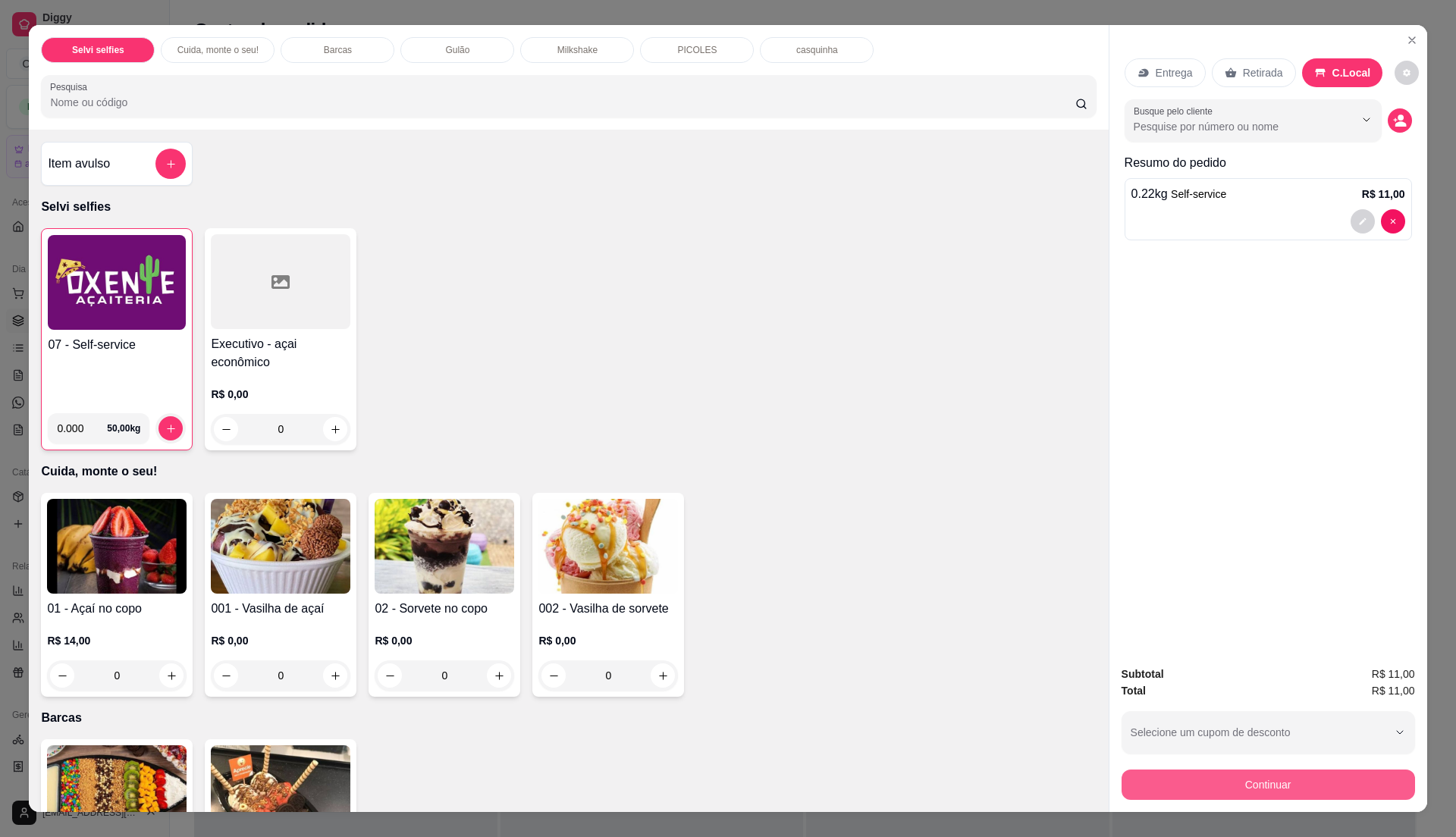
click at [1254, 786] on button "Continuar" at bounding box center [1268, 785] width 293 height 31
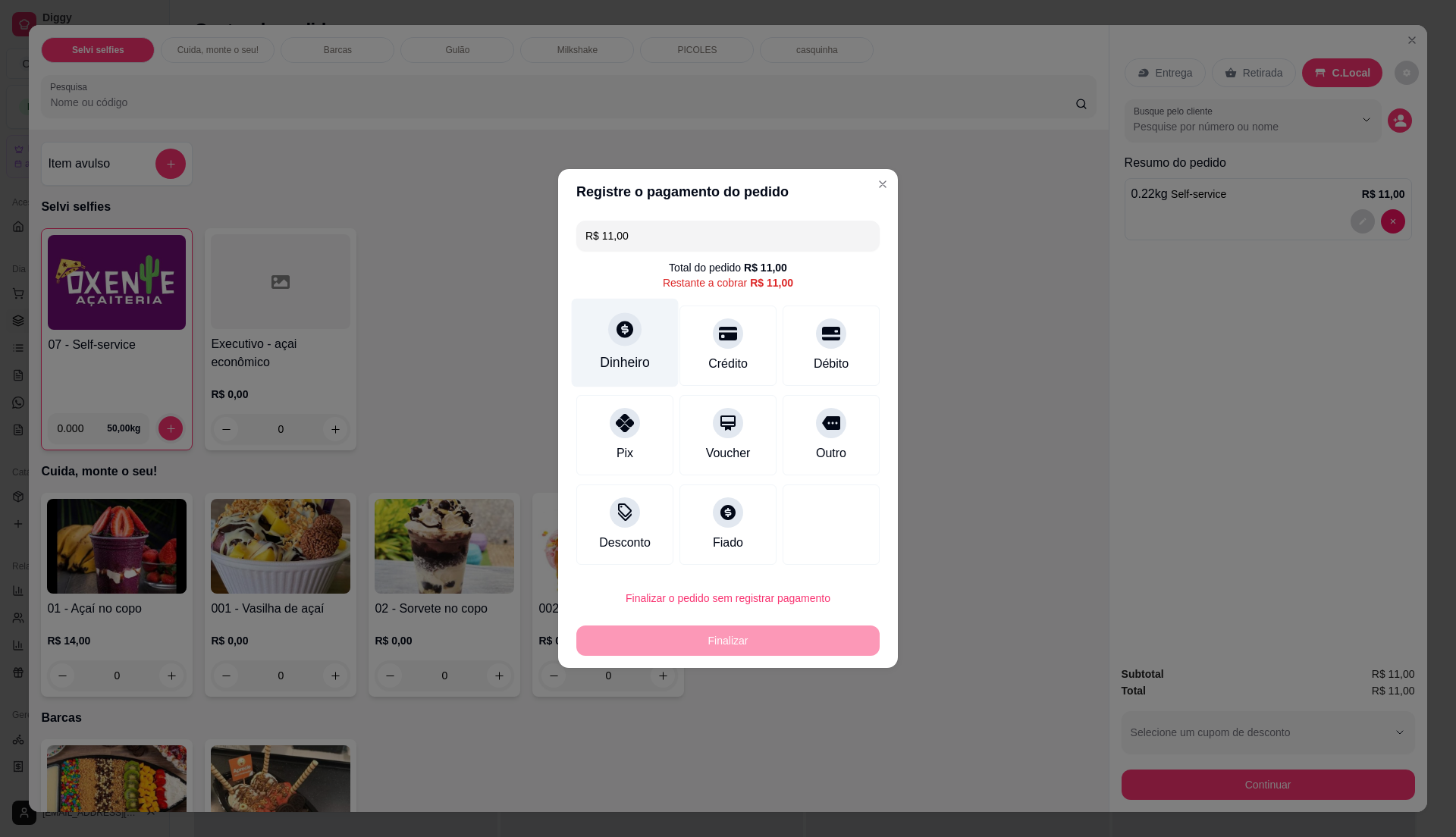
click at [629, 371] on div "Dinheiro" at bounding box center [625, 362] width 50 height 20
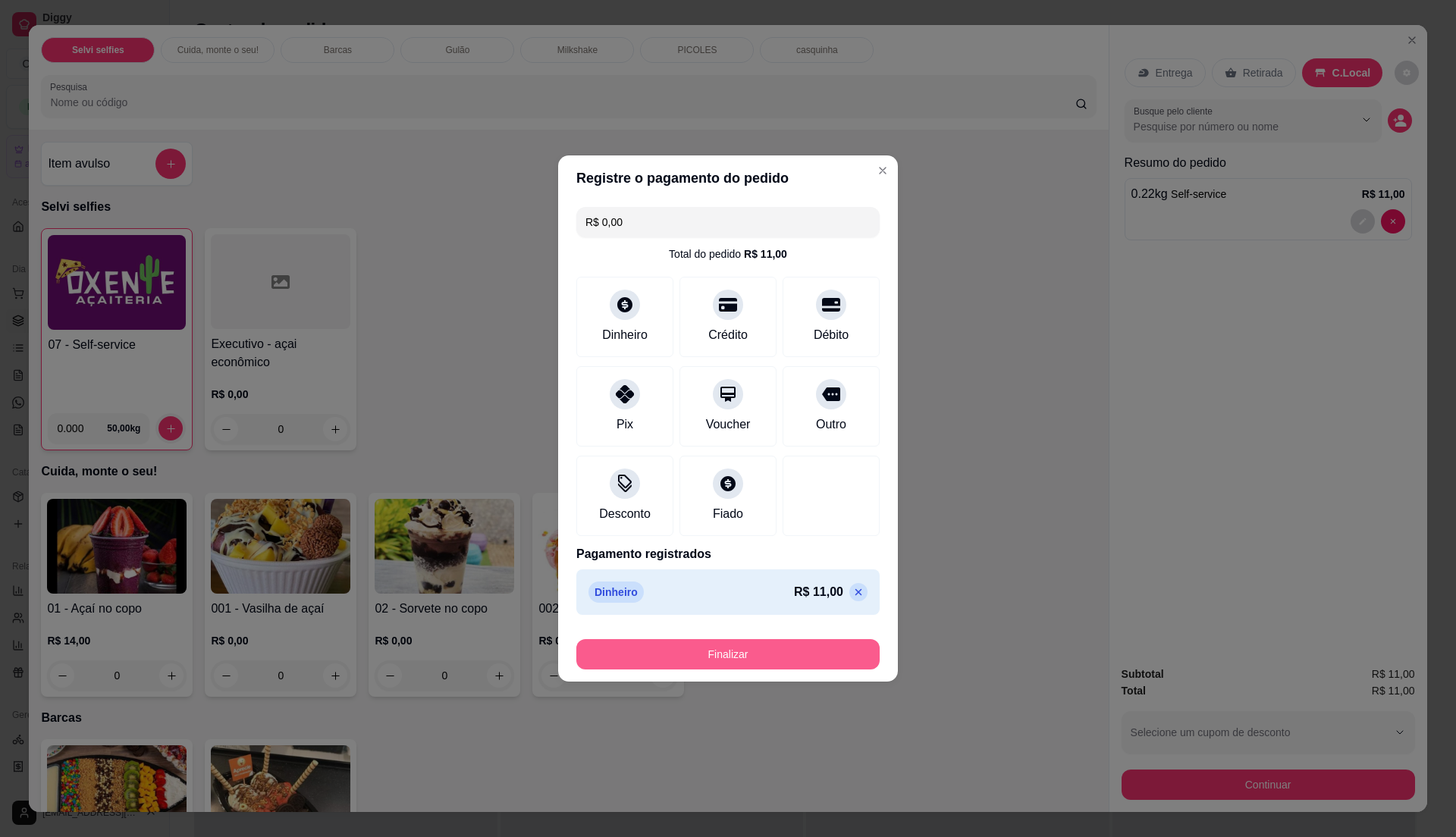
click at [835, 652] on button "Finalizar" at bounding box center [728, 655] width 303 height 31
type input "-R$ 11,00"
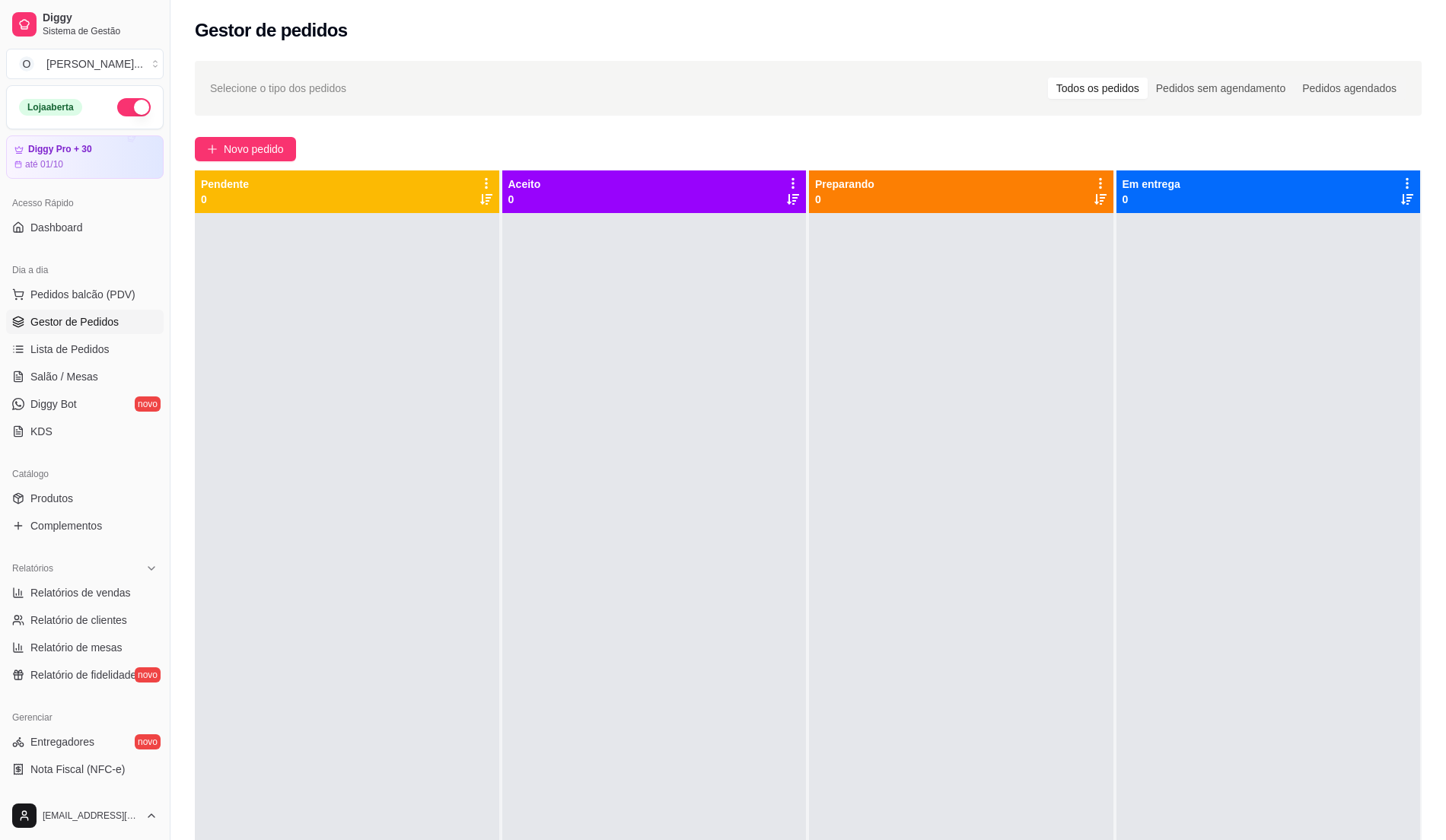
click at [858, 655] on div at bounding box center [962, 633] width 304 height 840
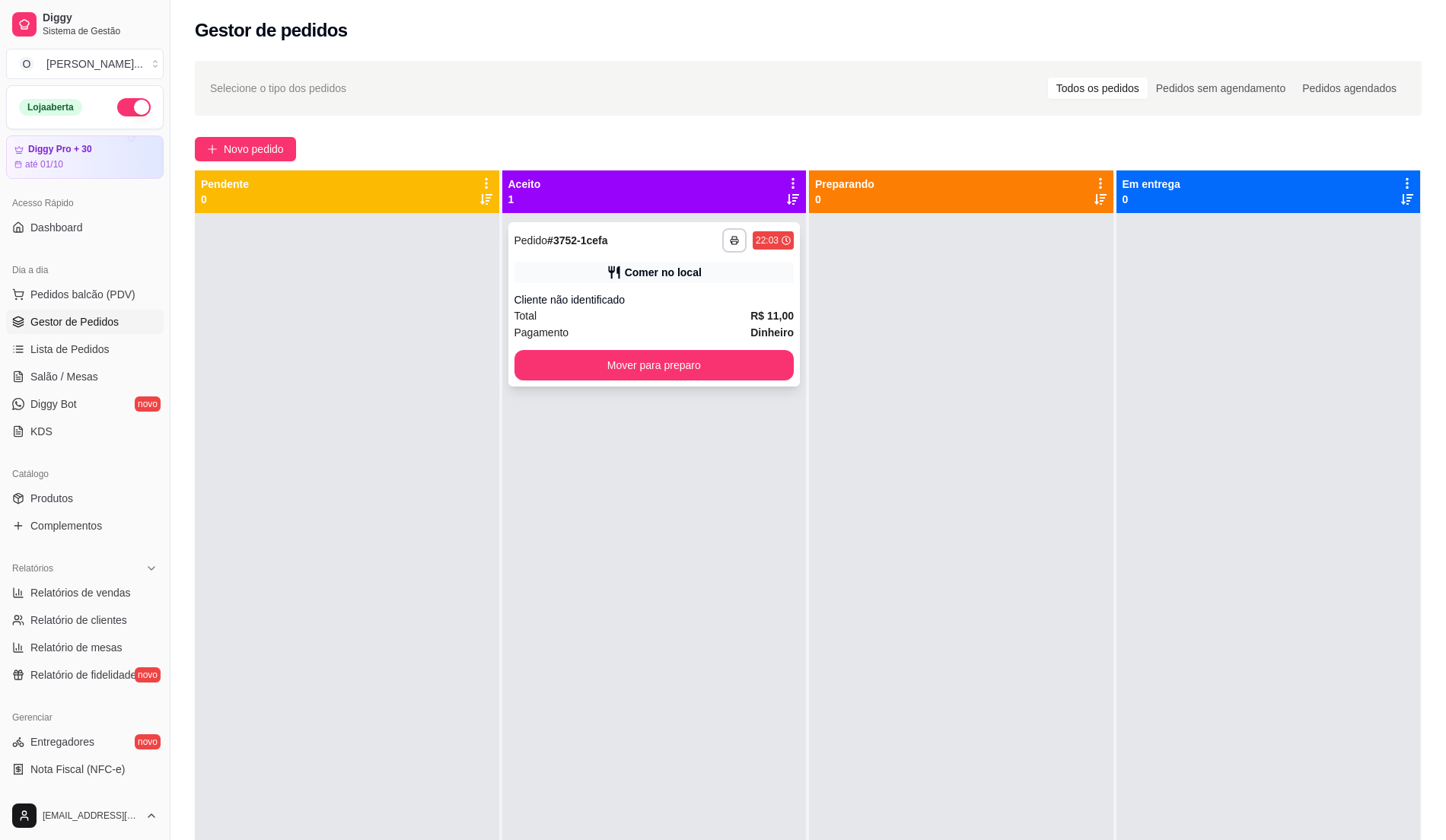
click at [676, 297] on div "Cliente não identificado" at bounding box center [654, 300] width 280 height 15
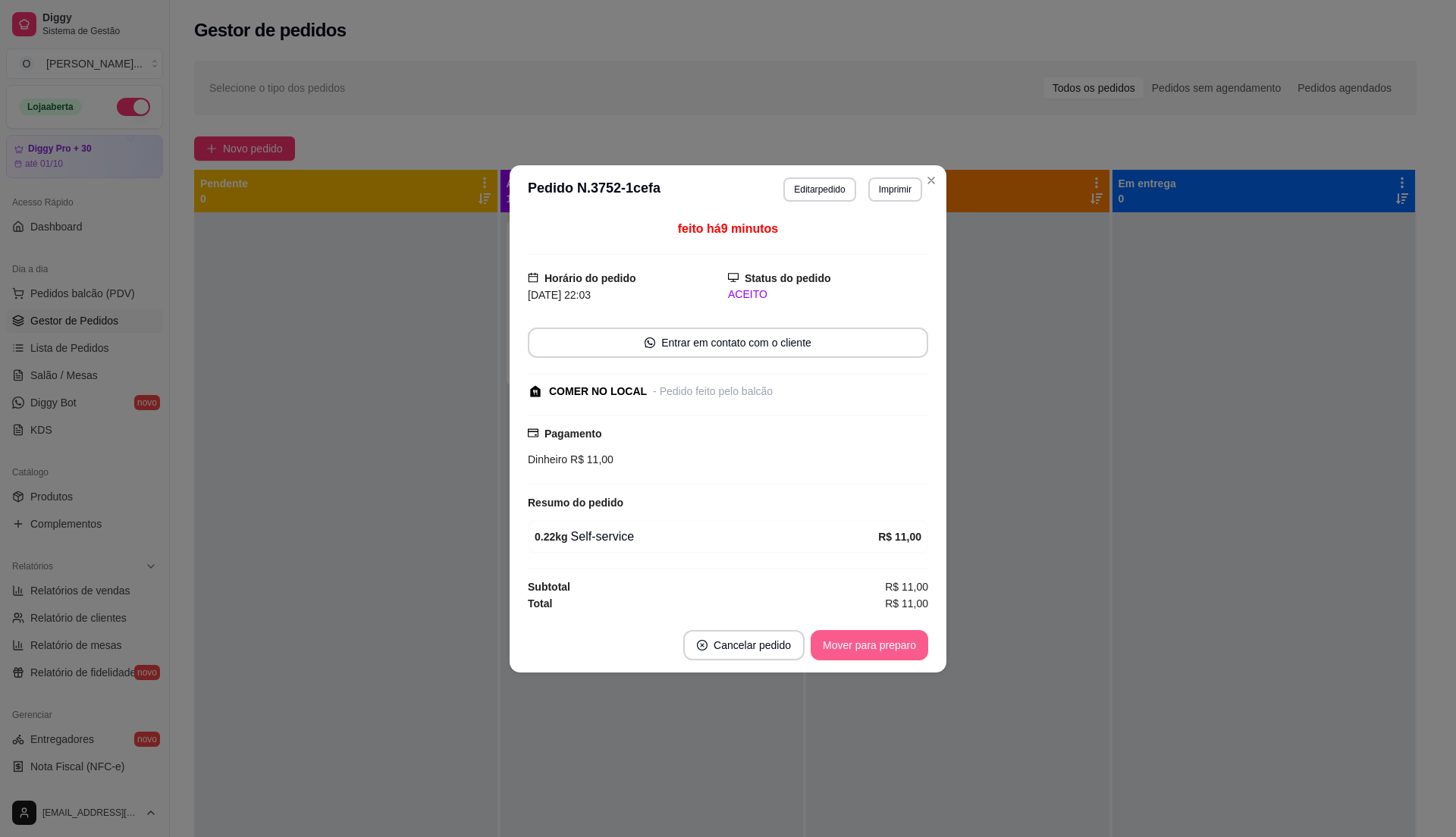
click at [881, 650] on button "Mover para preparo" at bounding box center [869, 645] width 118 height 31
click at [881, 653] on div "Mover para preparo" at bounding box center [859, 645] width 139 height 31
click at [881, 652] on div "Mover para preparo" at bounding box center [859, 645] width 139 height 31
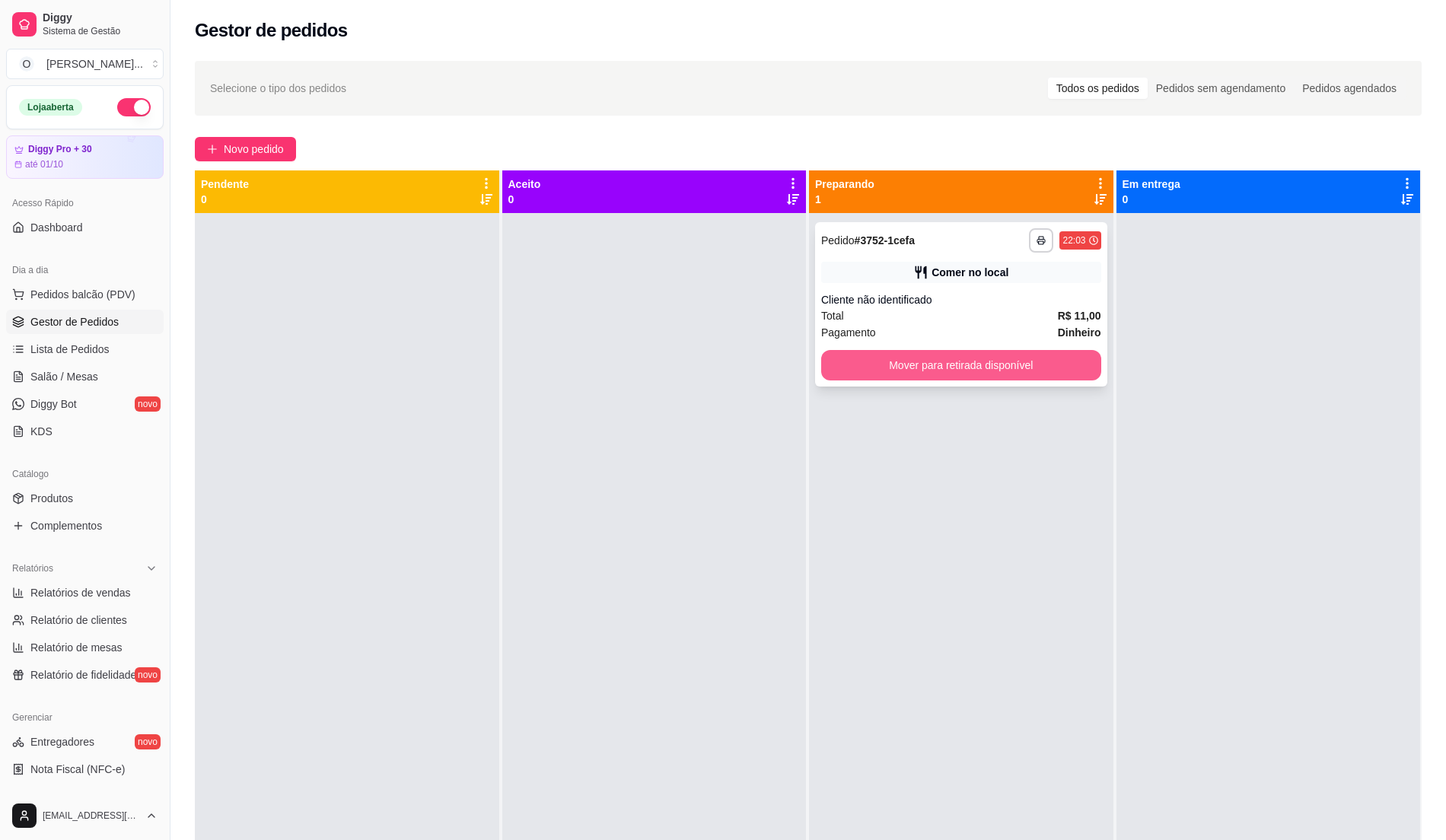
click at [967, 370] on button "Mover para retirada disponível" at bounding box center [961, 366] width 280 height 31
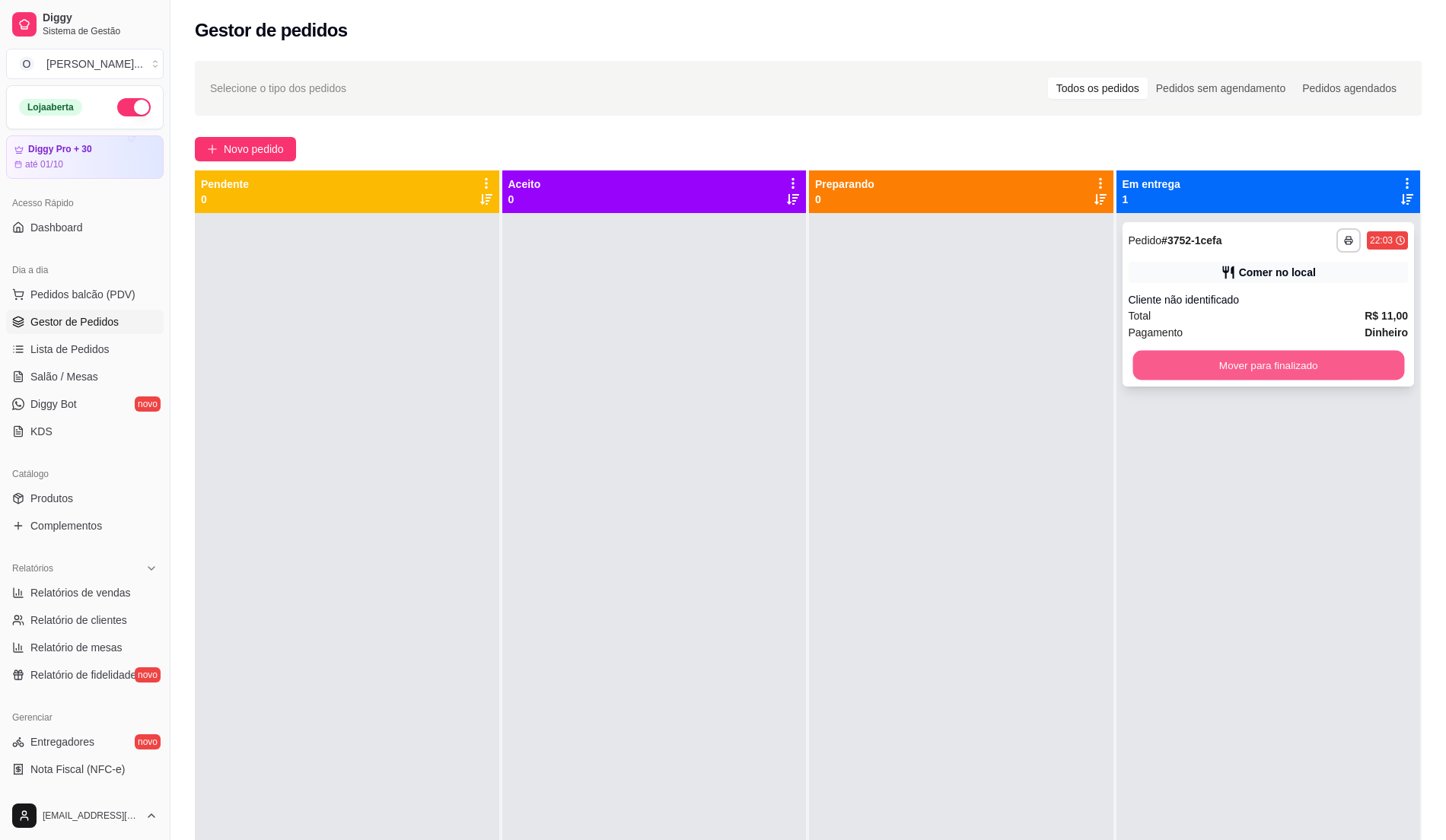
click at [1160, 366] on button "Mover para finalizado" at bounding box center [1268, 366] width 271 height 30
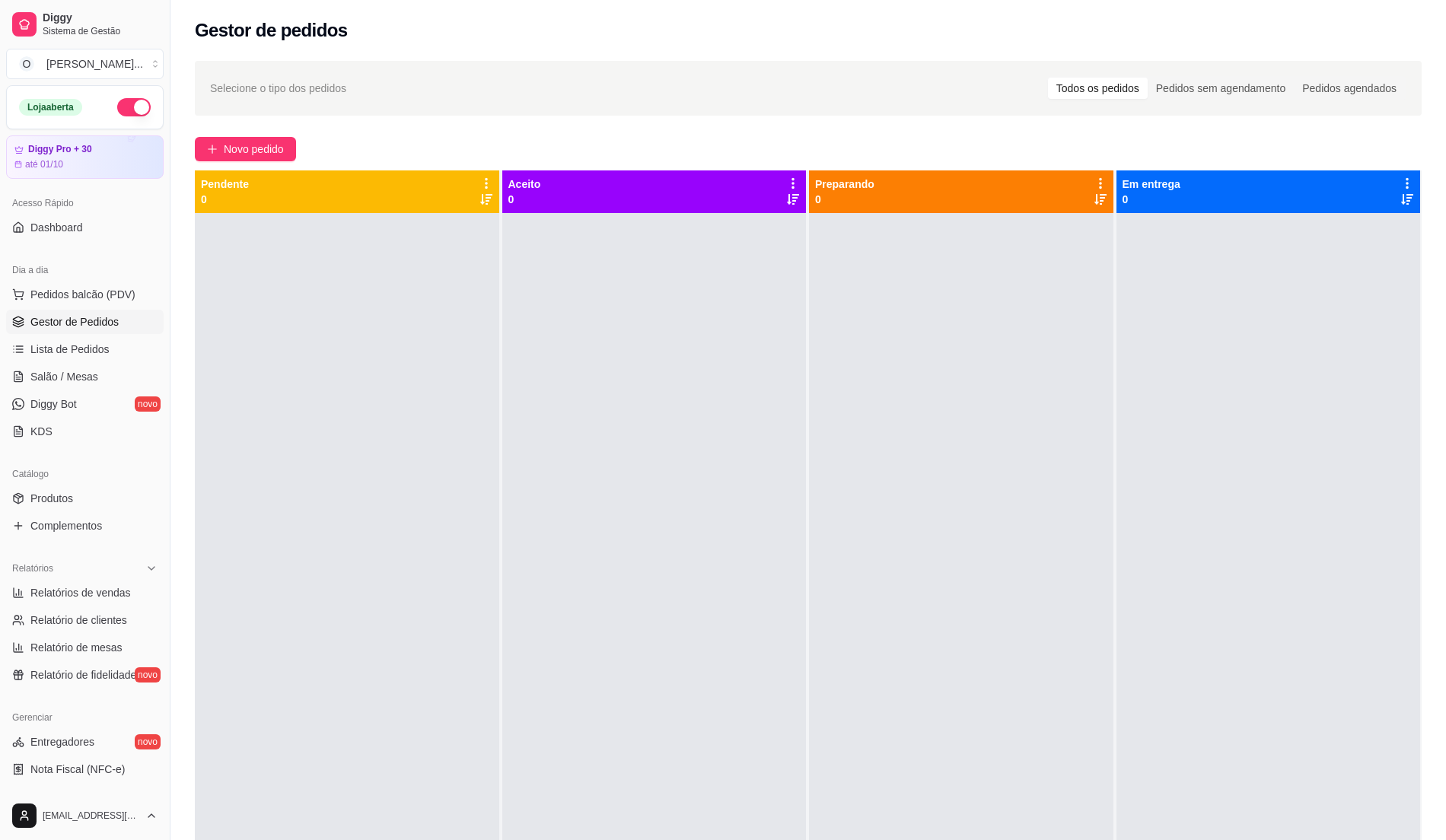
click at [117, 101] on button "button" at bounding box center [133, 107] width 33 height 18
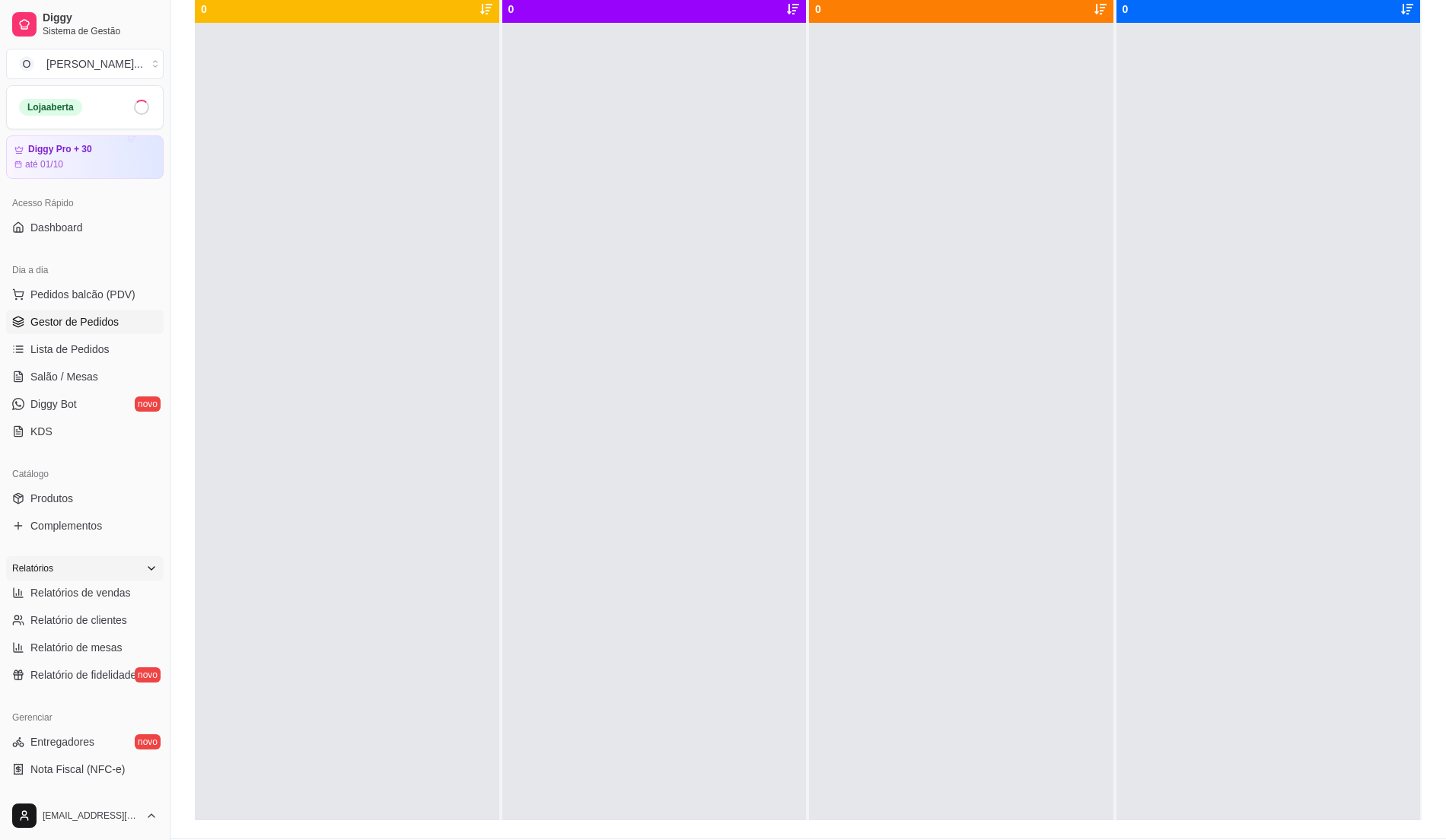
scroll to position [203, 0]
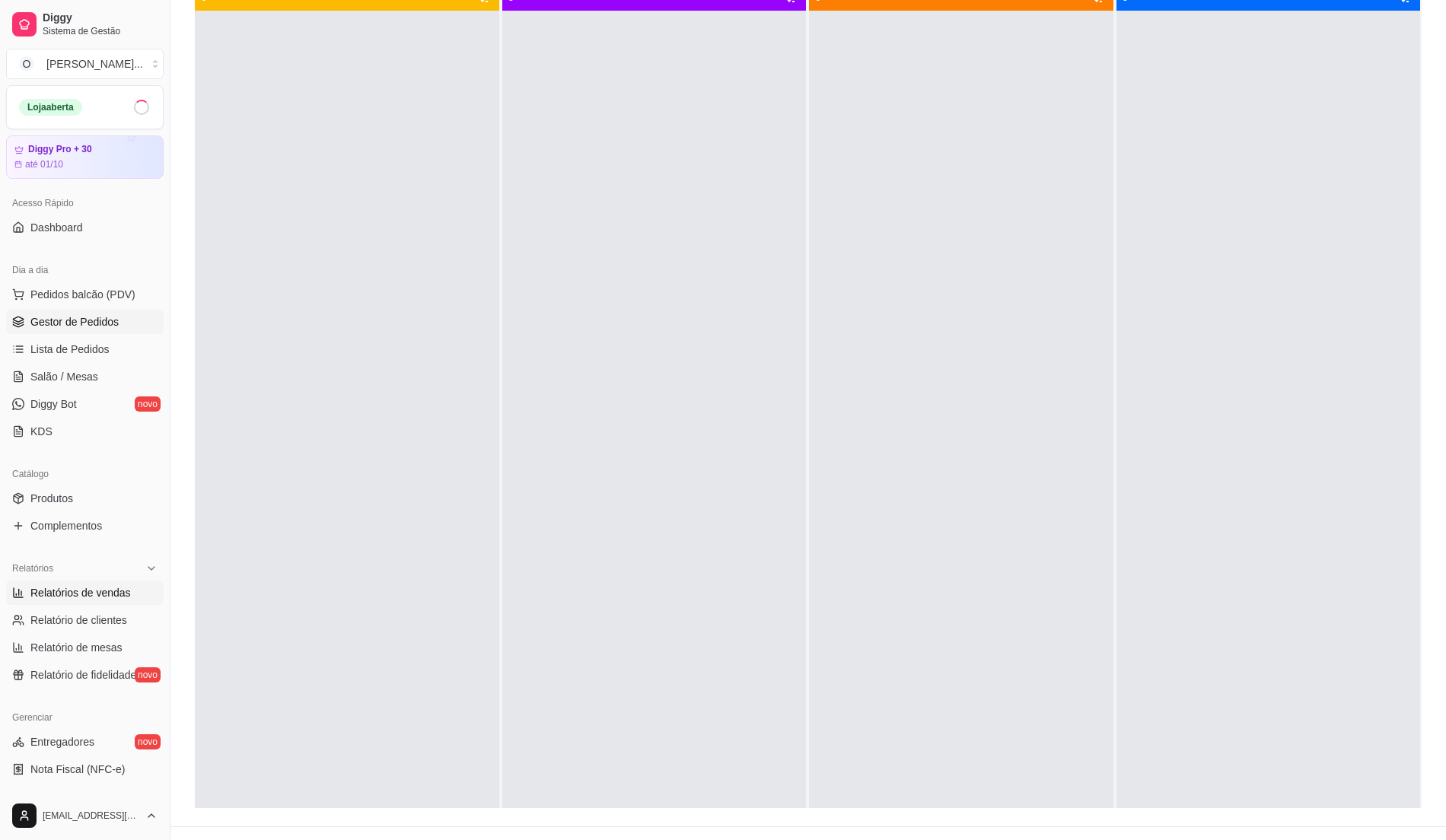
click at [79, 582] on link "Relatórios de vendas" at bounding box center [85, 592] width 158 height 24
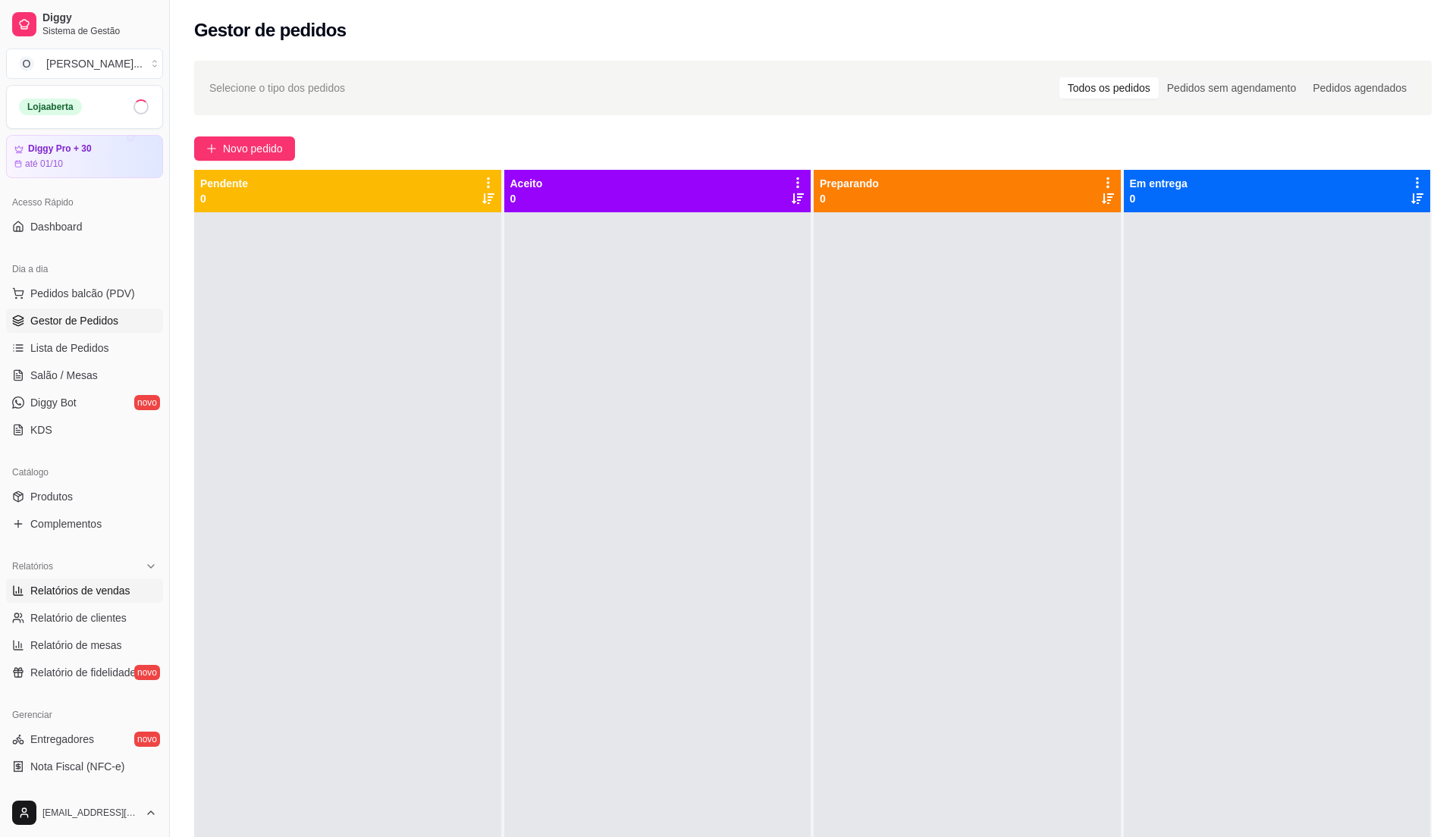
select select "ALL"
select select "0"
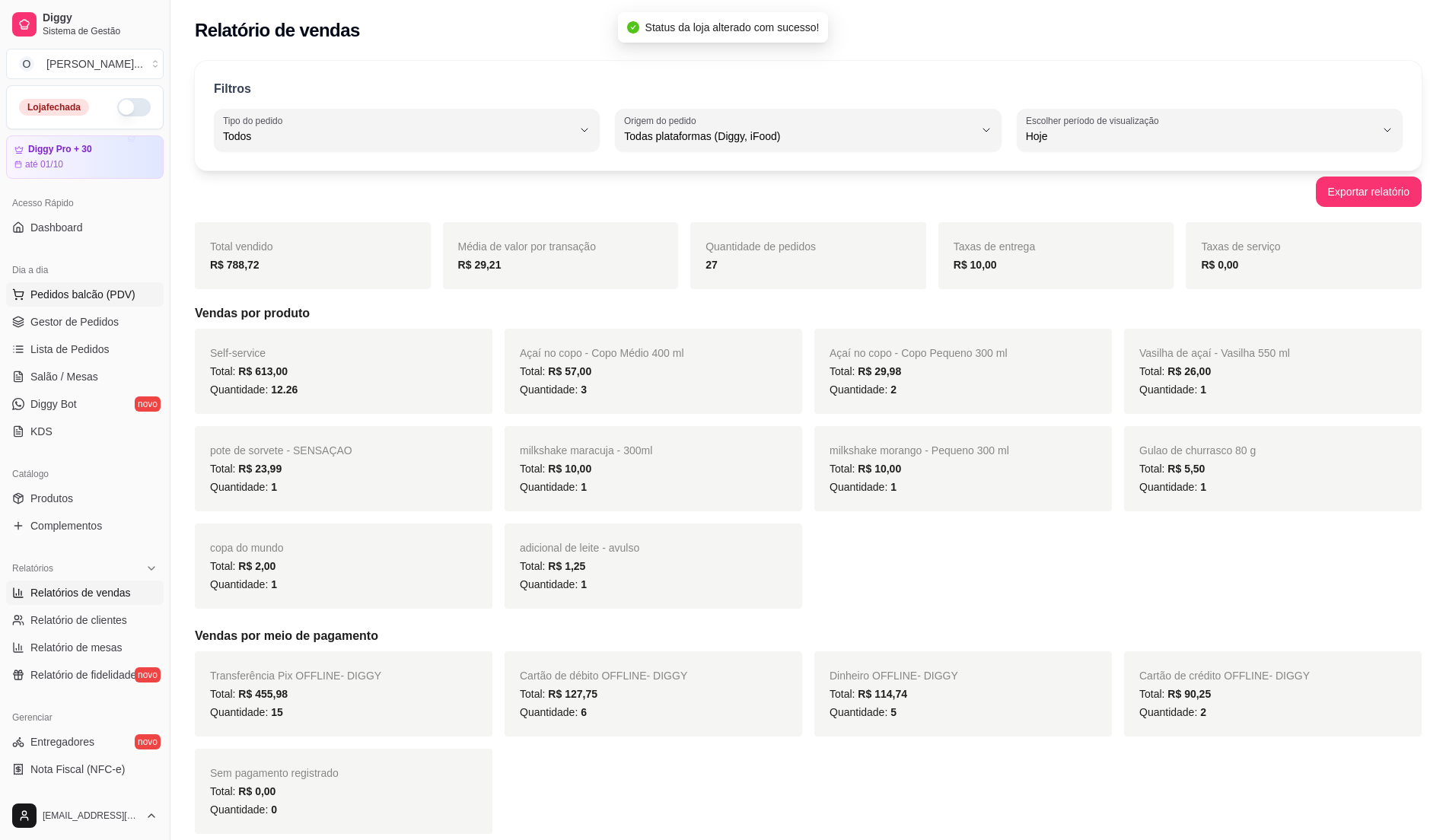
click at [58, 295] on span "Pedidos balcão (PDV)" at bounding box center [83, 294] width 105 height 15
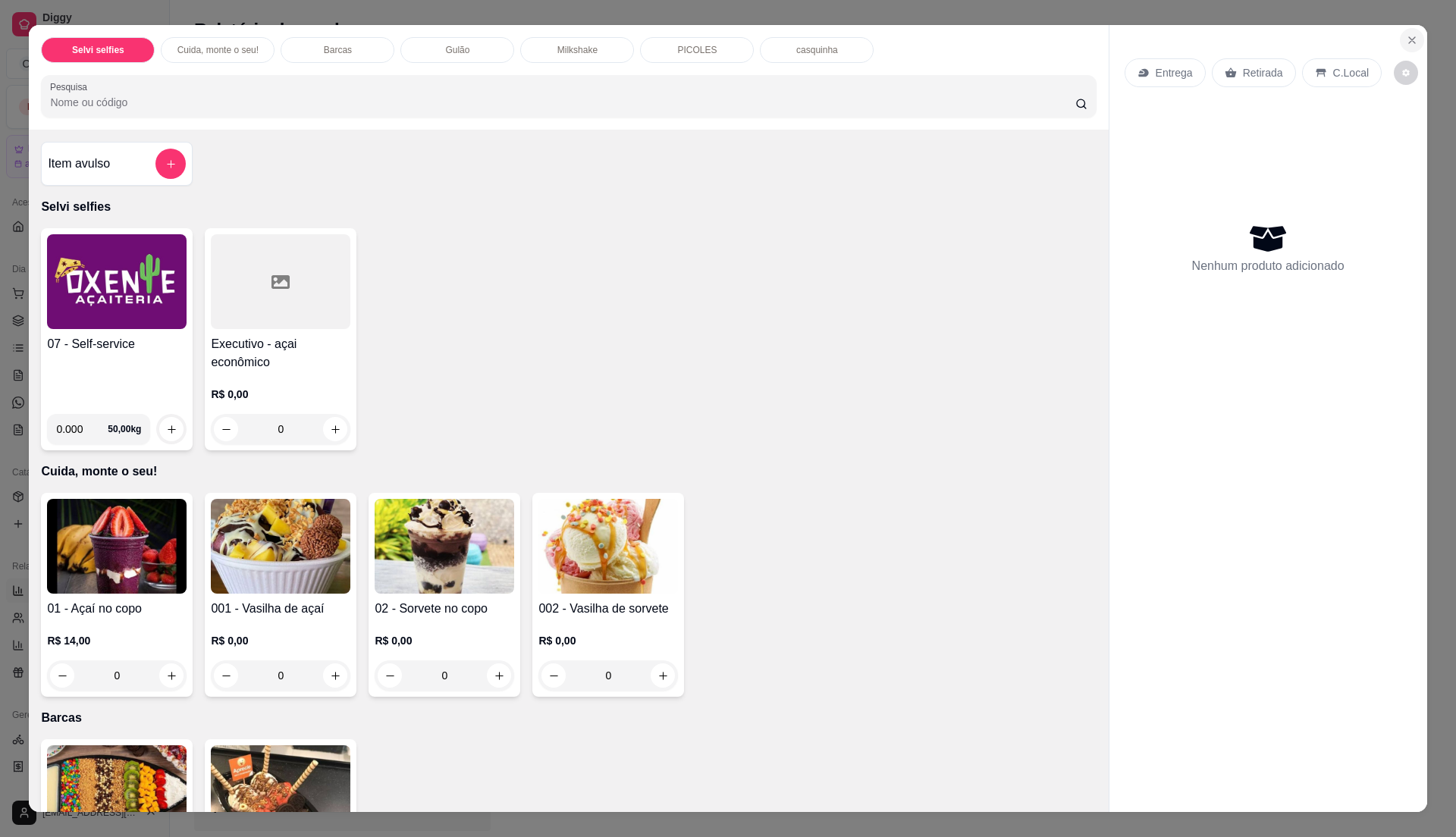
click at [1399, 34] on button "Close" at bounding box center [1411, 39] width 24 height 24
